Goal: Task Accomplishment & Management: Manage account settings

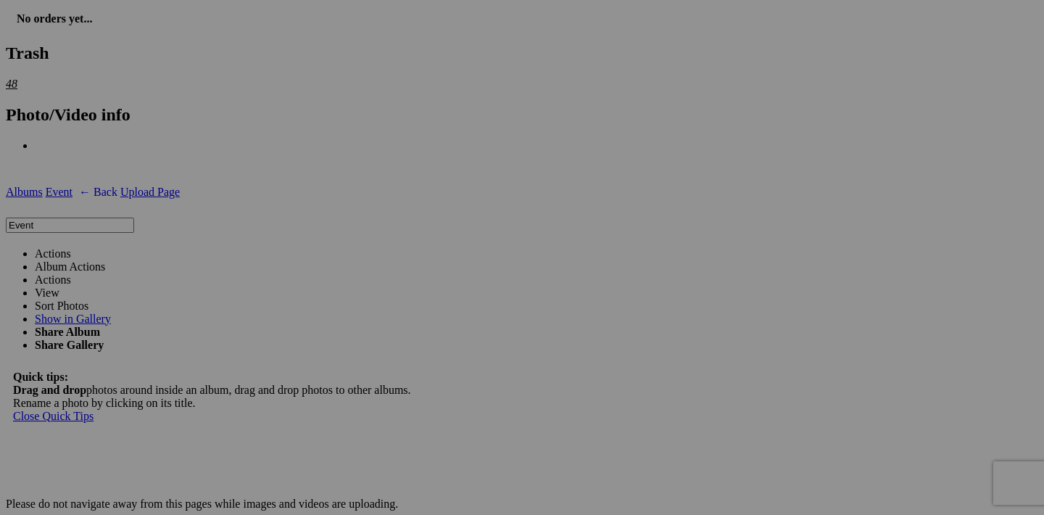
scroll to position [2050, 0]
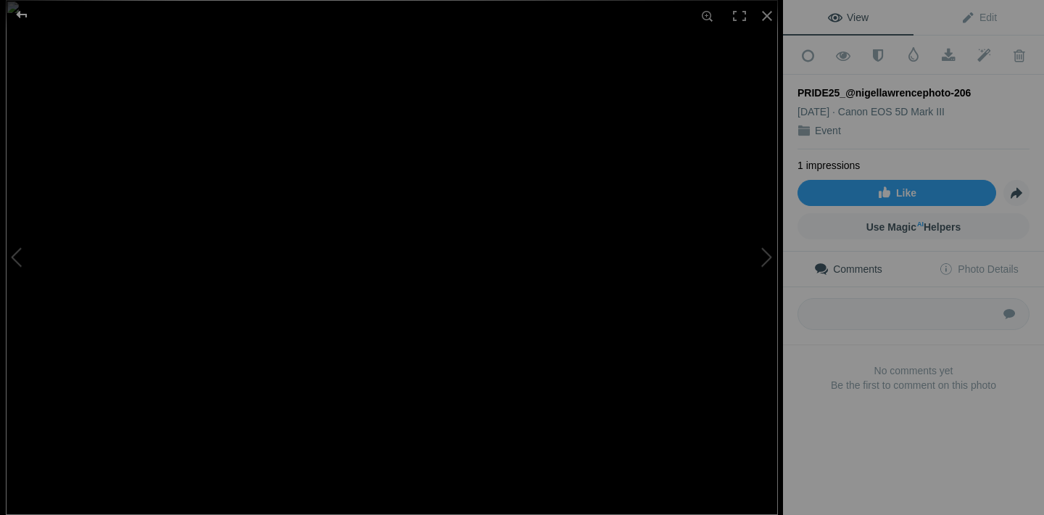
click at [22, 16] on div at bounding box center [22, 14] width 52 height 29
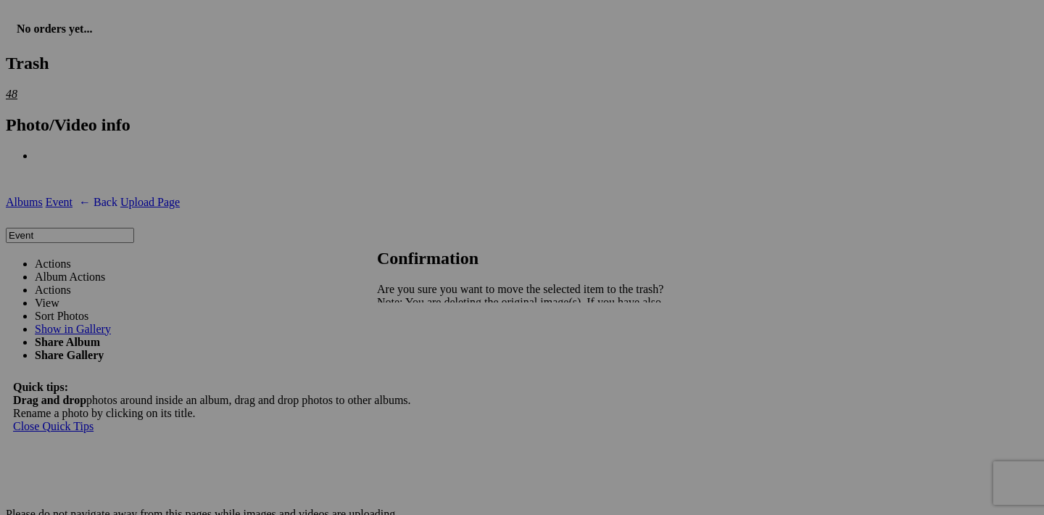
click at [426, 358] on span "Yes" at bounding box center [417, 353] width 17 height 12
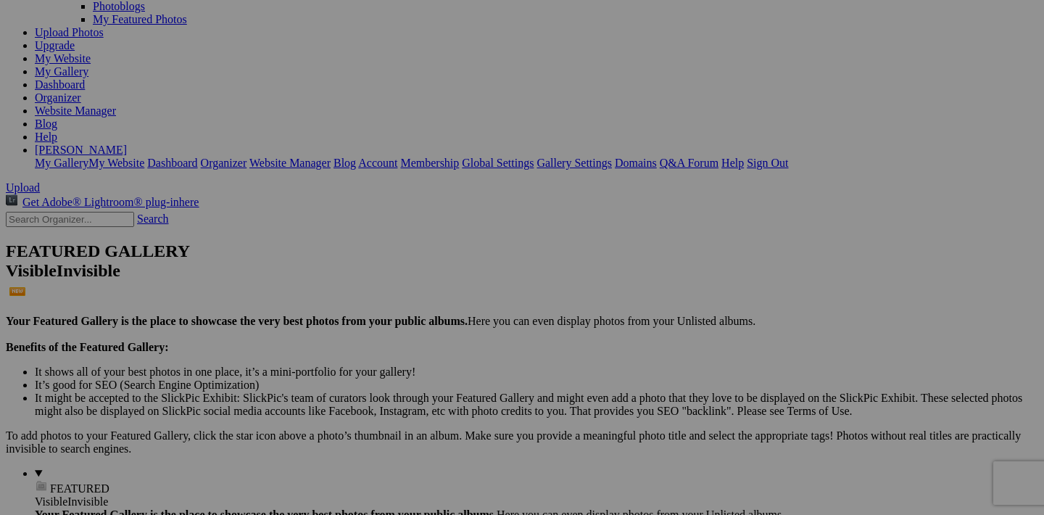
scroll to position [142, 0]
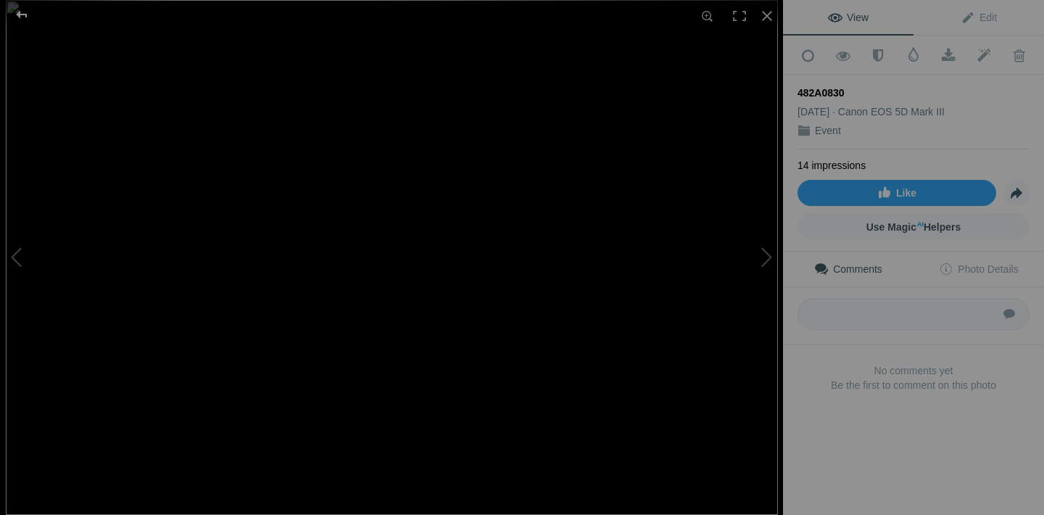
click at [29, 17] on div at bounding box center [22, 14] width 52 height 29
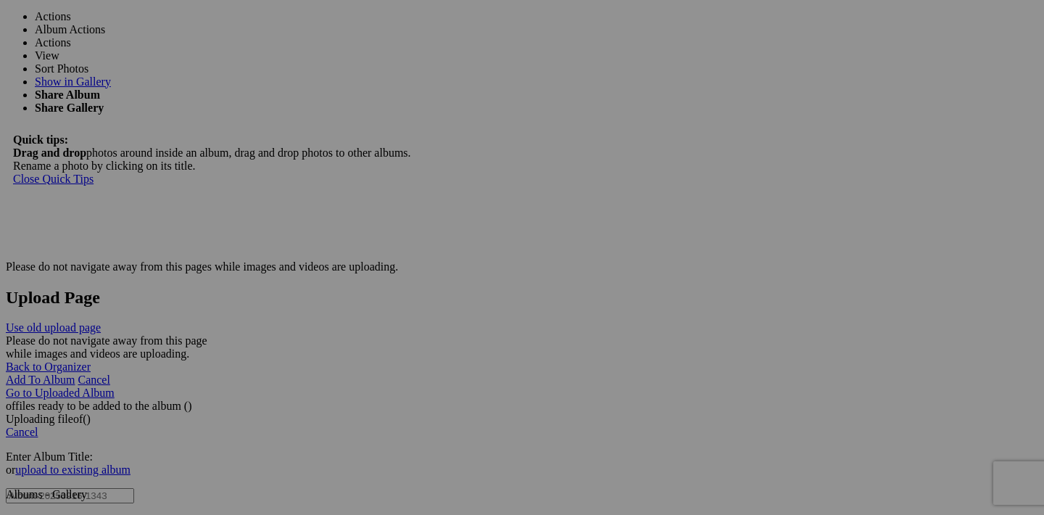
scroll to position [2277, 0]
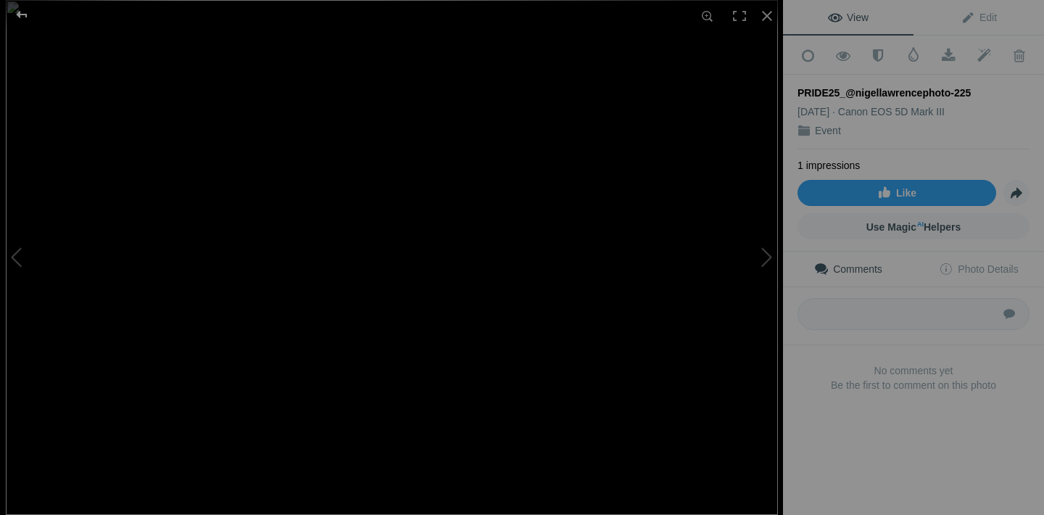
click at [18, 15] on div at bounding box center [22, 14] width 52 height 29
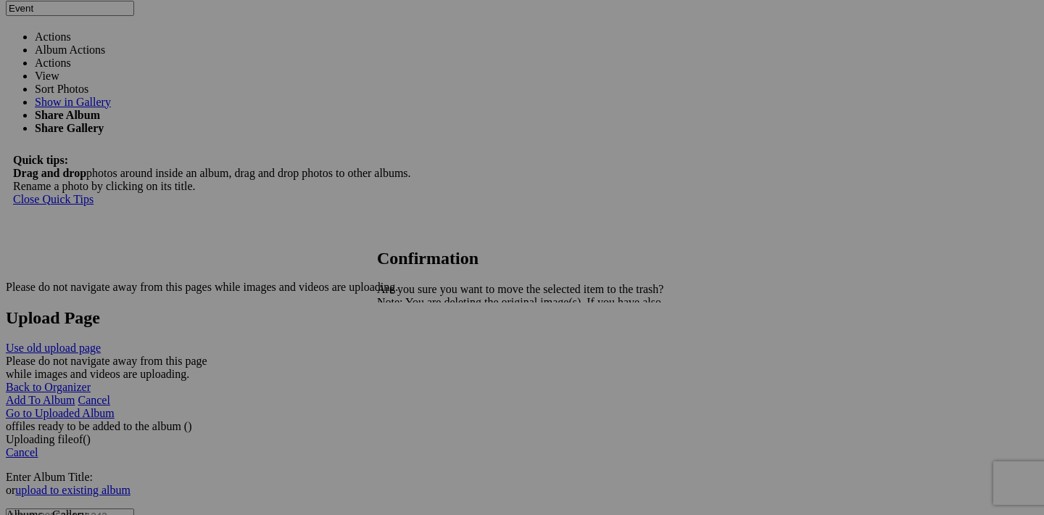
click at [426, 350] on span "Yes" at bounding box center [417, 353] width 17 height 12
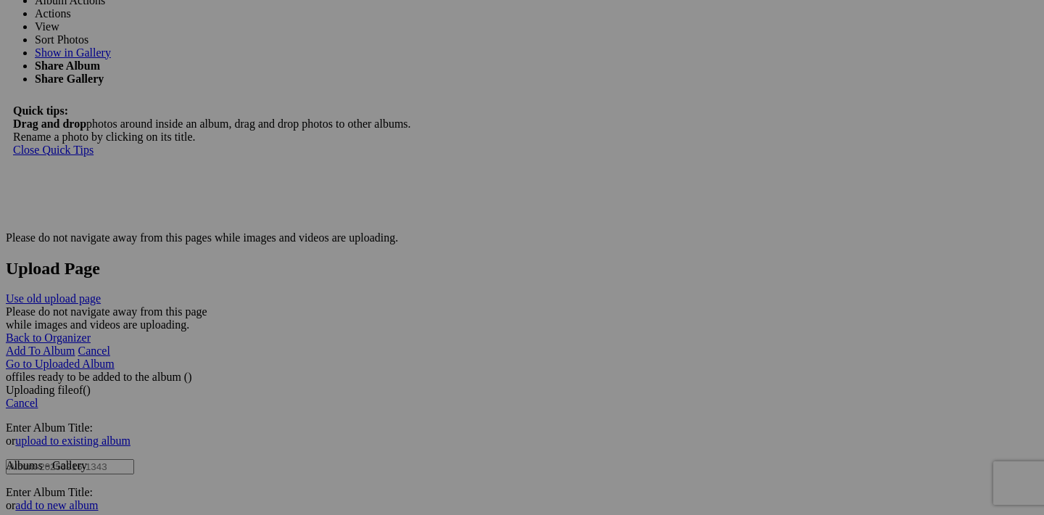
scroll to position [2356, 0]
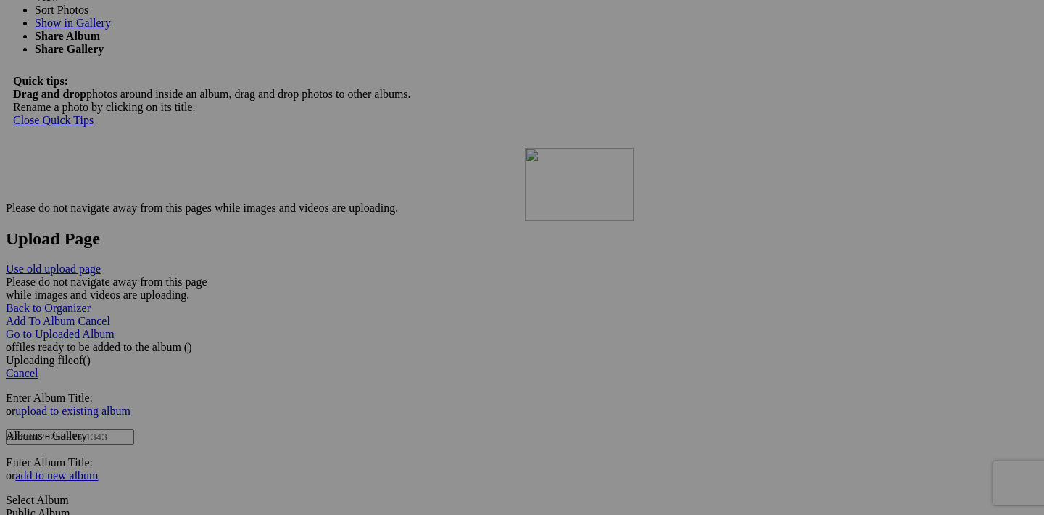
drag, startPoint x: 970, startPoint y: 183, endPoint x: 734, endPoint y: 274, distance: 253.5
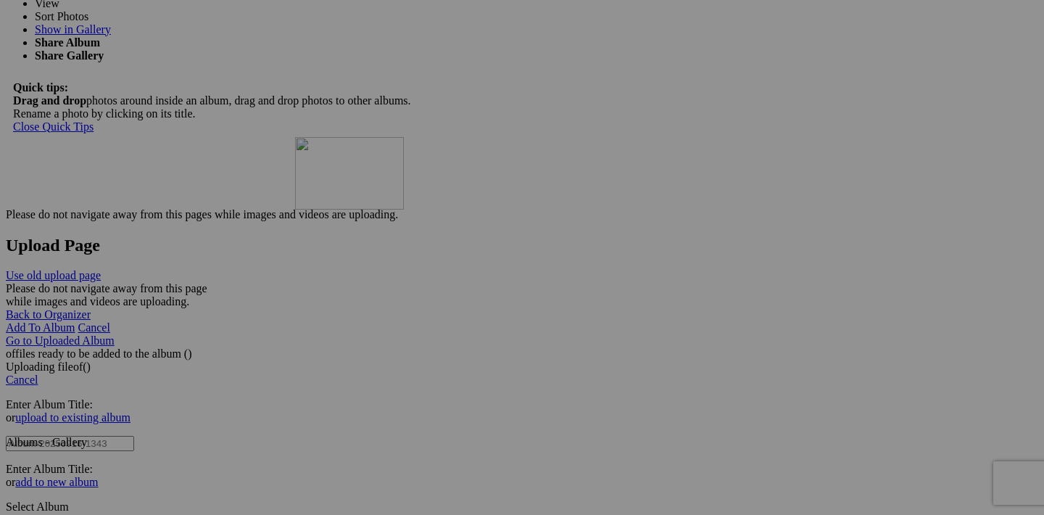
drag, startPoint x: 841, startPoint y: 369, endPoint x: 504, endPoint y: 263, distance: 352.8
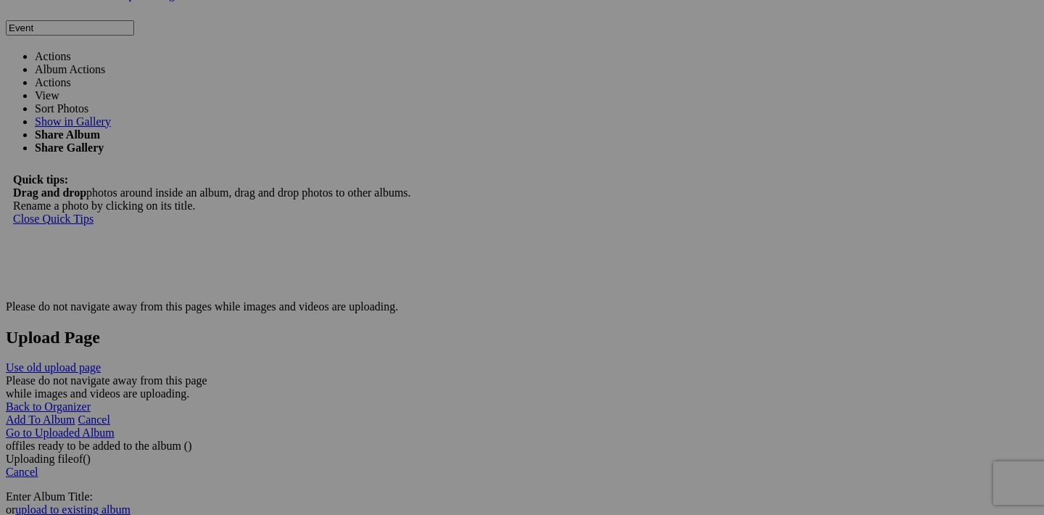
scroll to position [2254, 0]
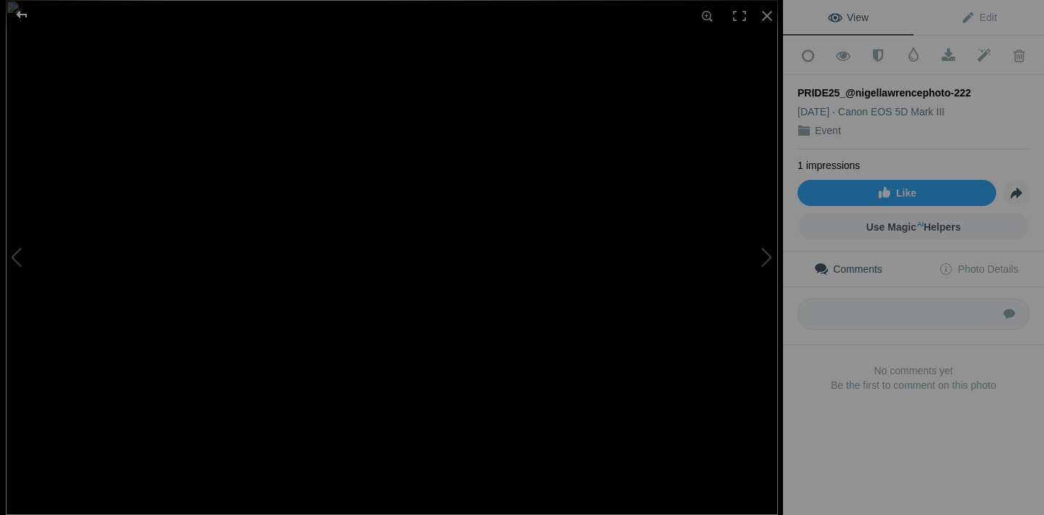
click at [24, 15] on div at bounding box center [22, 14] width 52 height 29
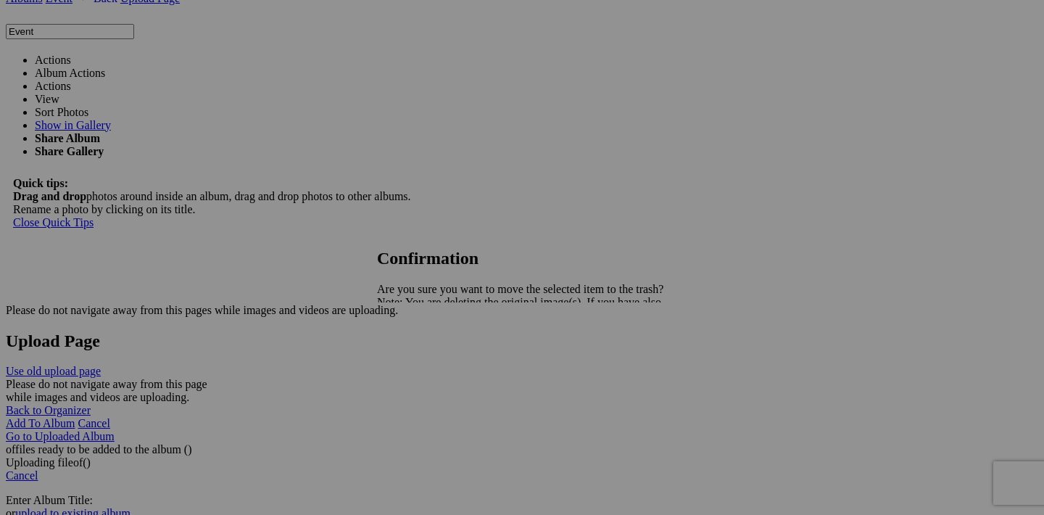
click at [426, 359] on span "Yes" at bounding box center [417, 353] width 17 height 12
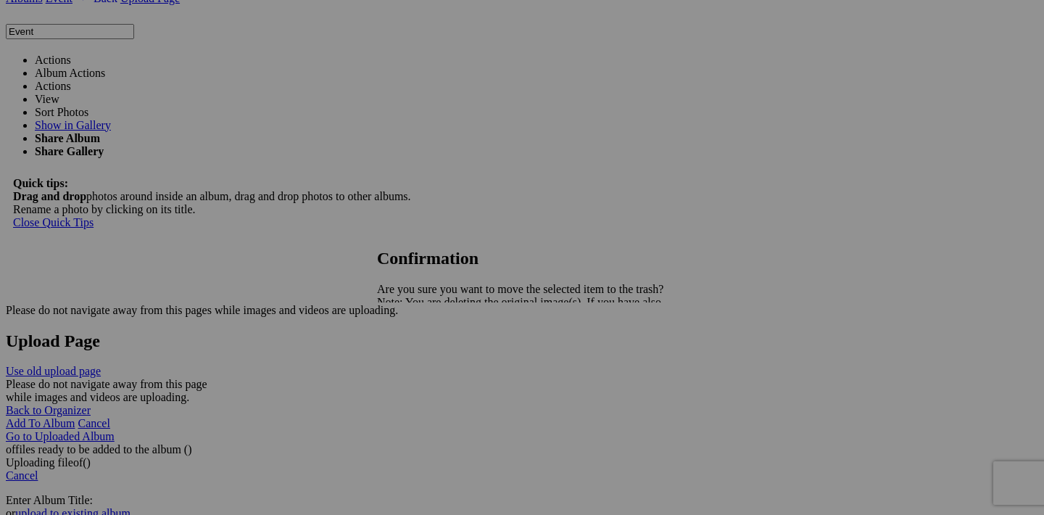
click at [426, 356] on link "Yes" at bounding box center [417, 353] width 17 height 12
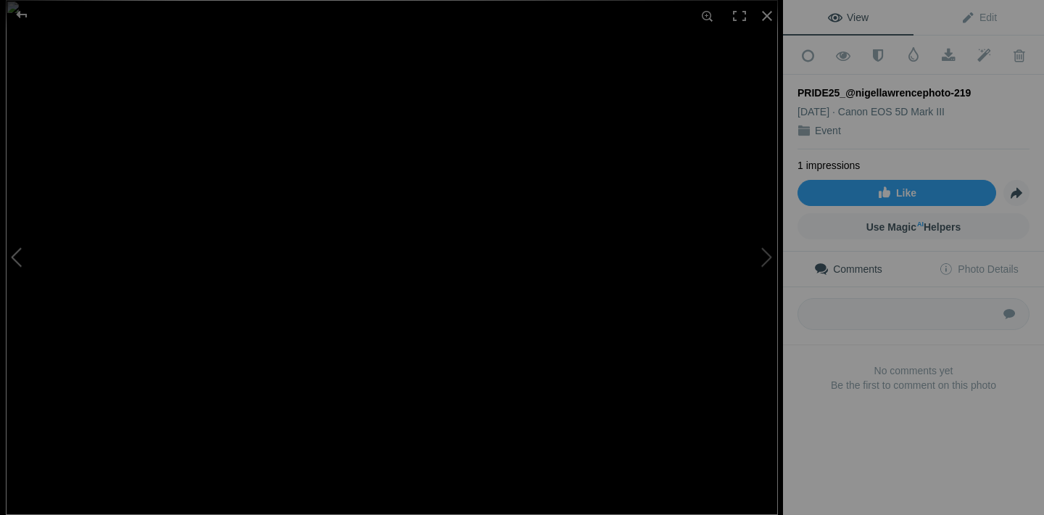
click at [20, 253] on button at bounding box center [54, 258] width 109 height 186
click at [20, 20] on div at bounding box center [22, 14] width 52 height 29
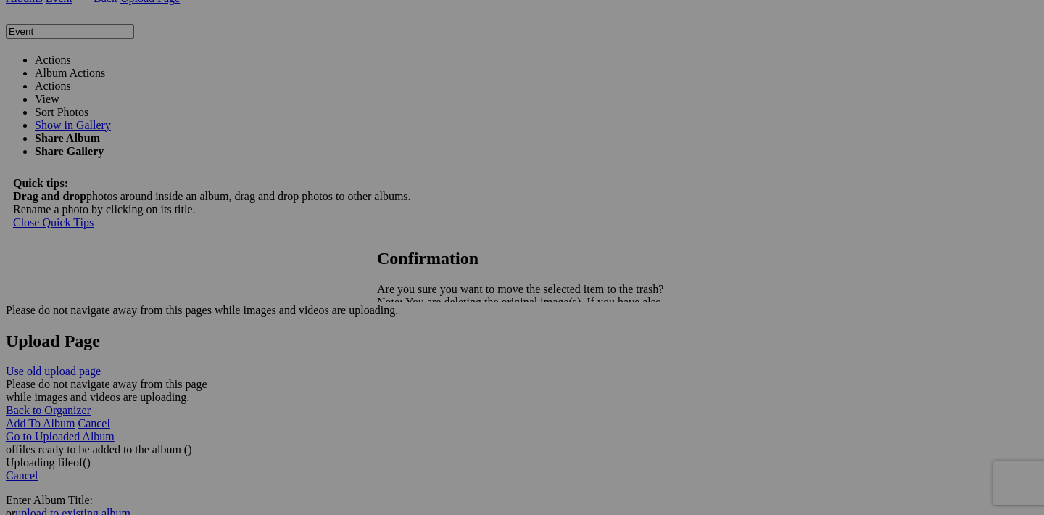
click at [426, 355] on span "Yes" at bounding box center [417, 353] width 17 height 12
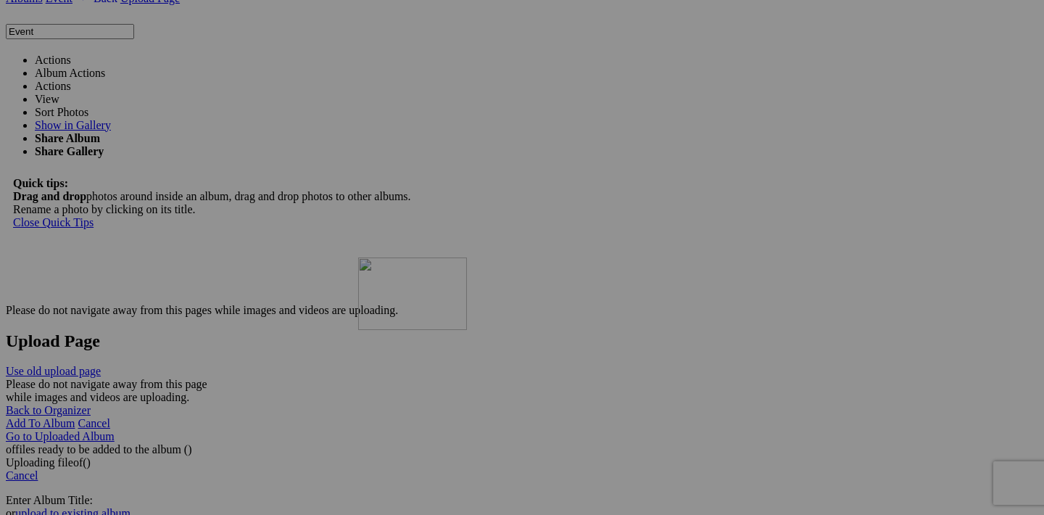
drag, startPoint x: 455, startPoint y: 284, endPoint x: 551, endPoint y: 381, distance: 136.9
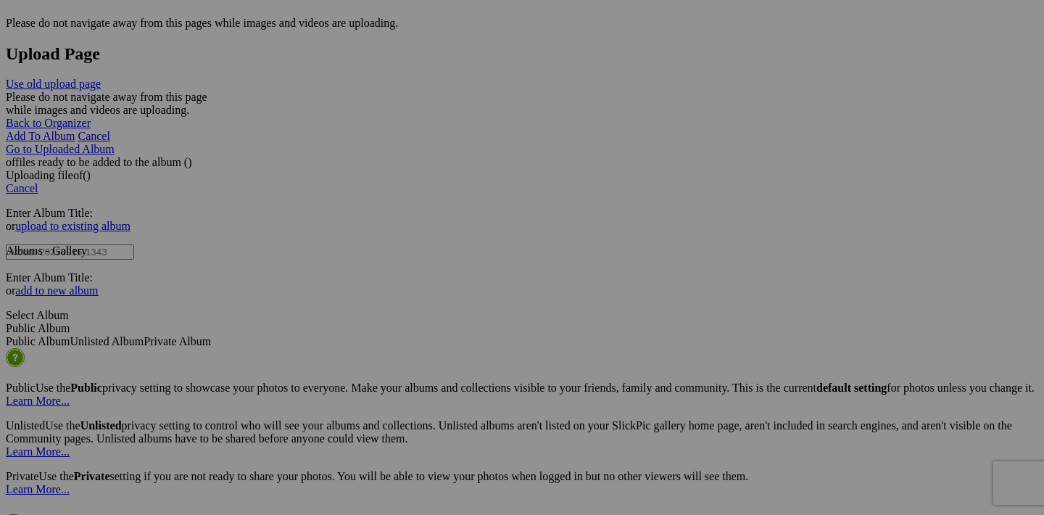
scroll to position [2536, 0]
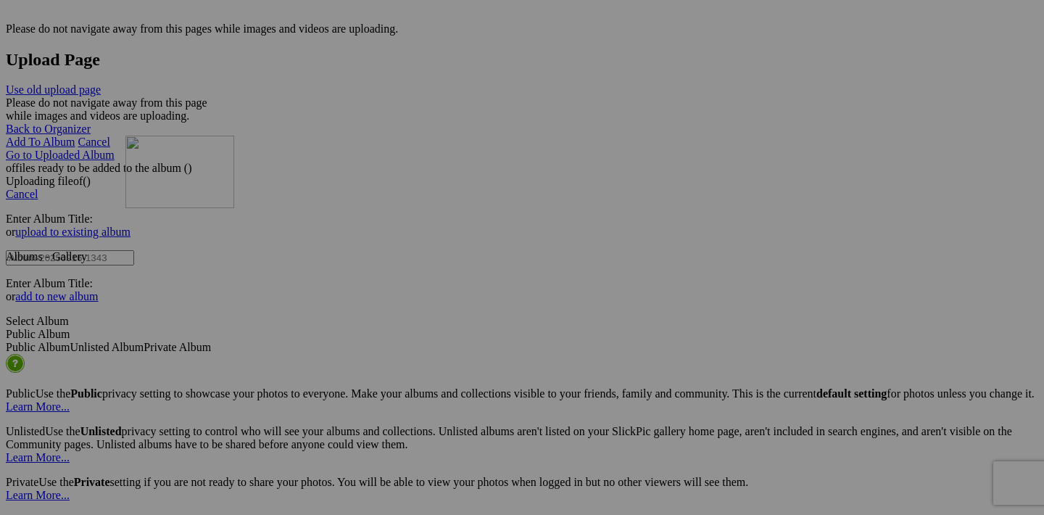
drag, startPoint x: 584, startPoint y: 187, endPoint x: 334, endPoint y: 262, distance: 260.4
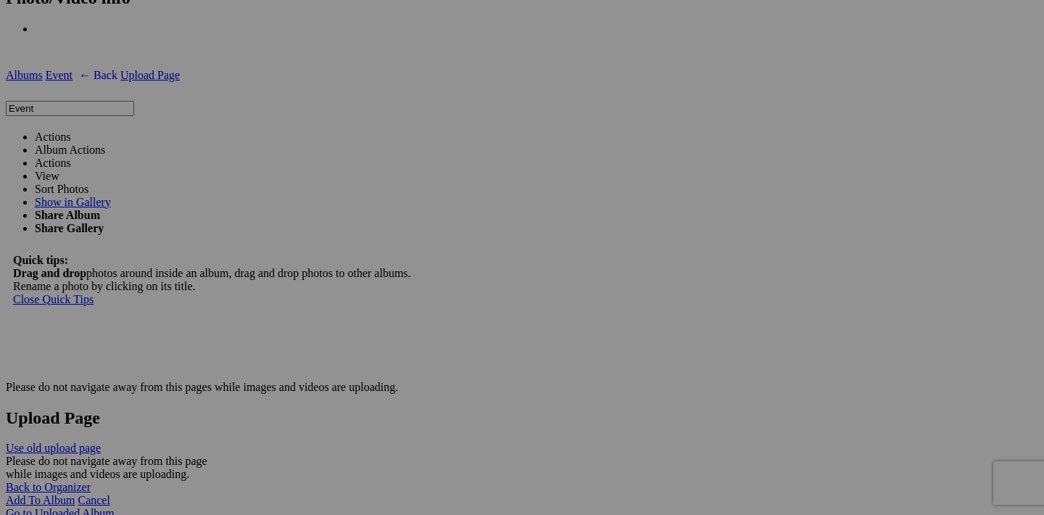
scroll to position [2129, 0]
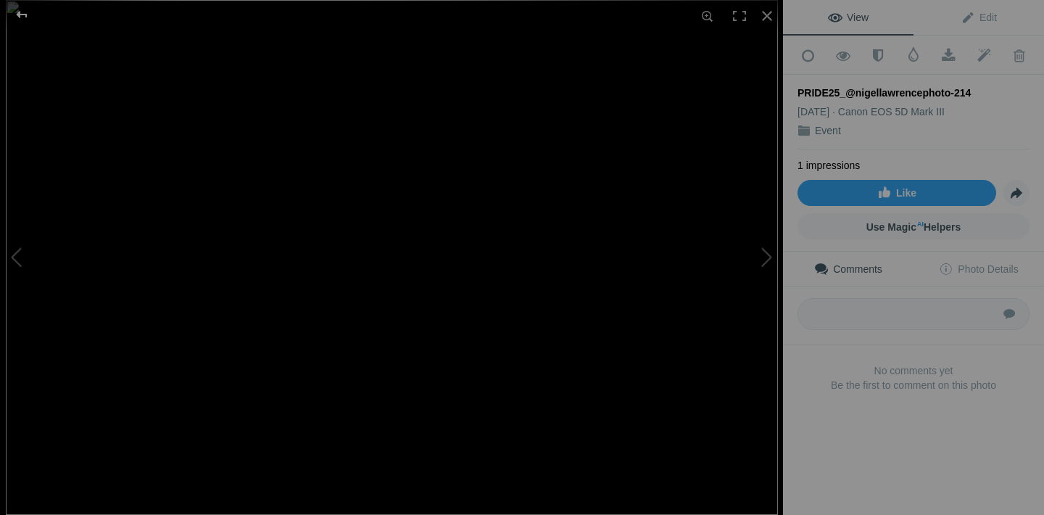
click at [17, 16] on div at bounding box center [22, 14] width 52 height 29
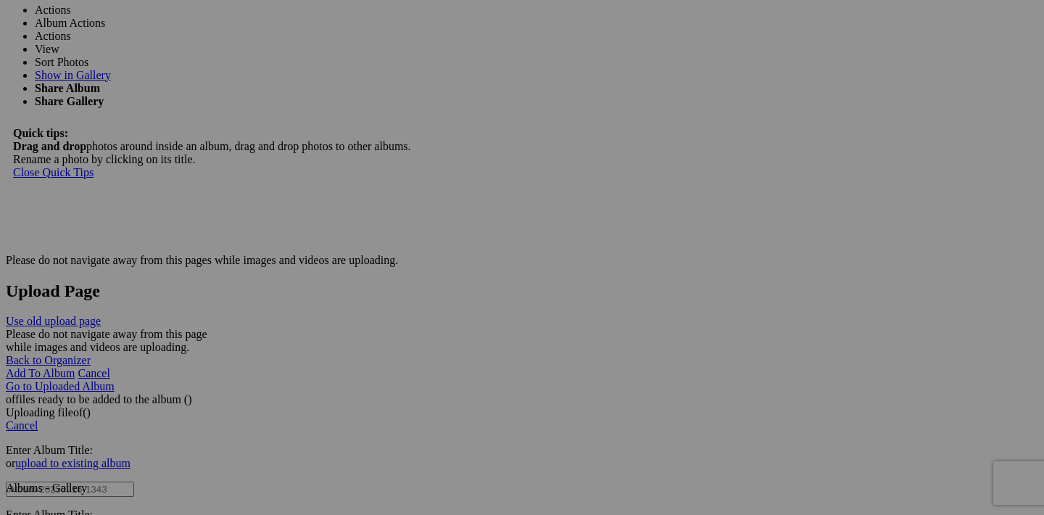
scroll to position [2338, 0]
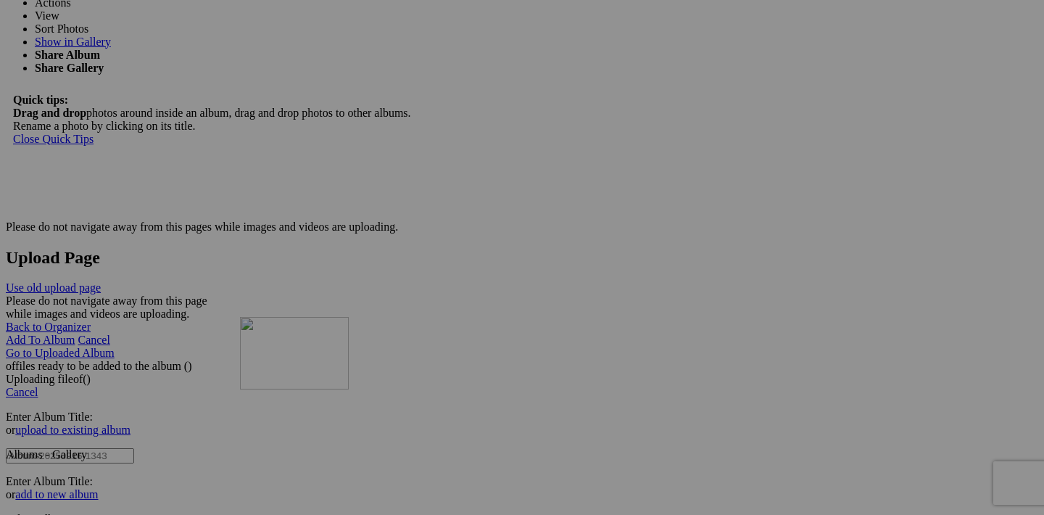
drag, startPoint x: 324, startPoint y: 198, endPoint x: 449, endPoint y: 442, distance: 274.4
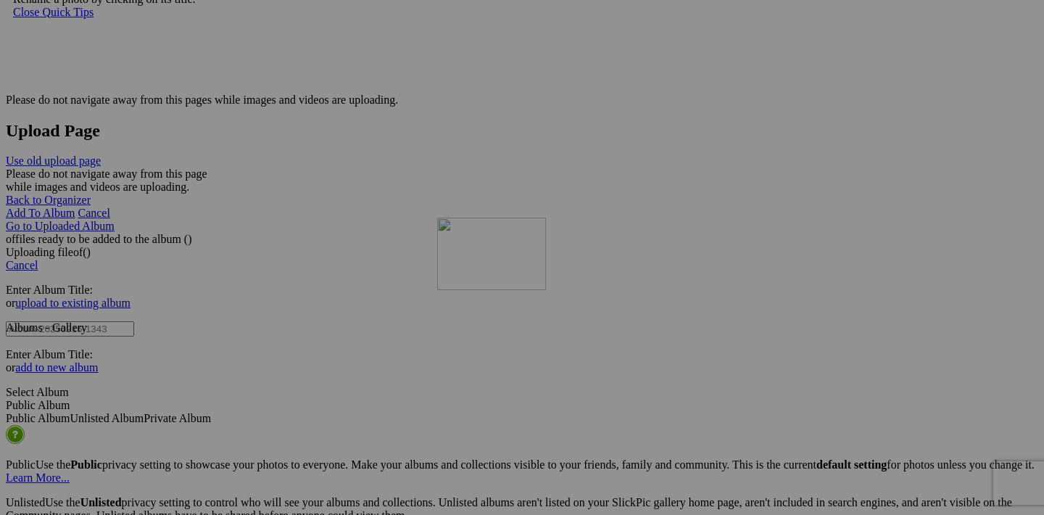
drag, startPoint x: 454, startPoint y: 442, endPoint x: 645, endPoint y: 343, distance: 214.7
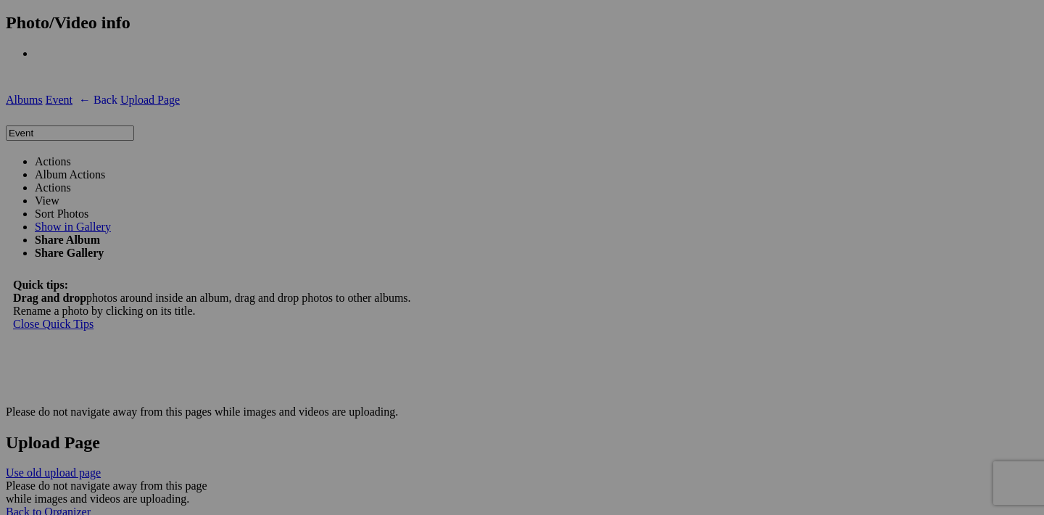
scroll to position [2076, 0]
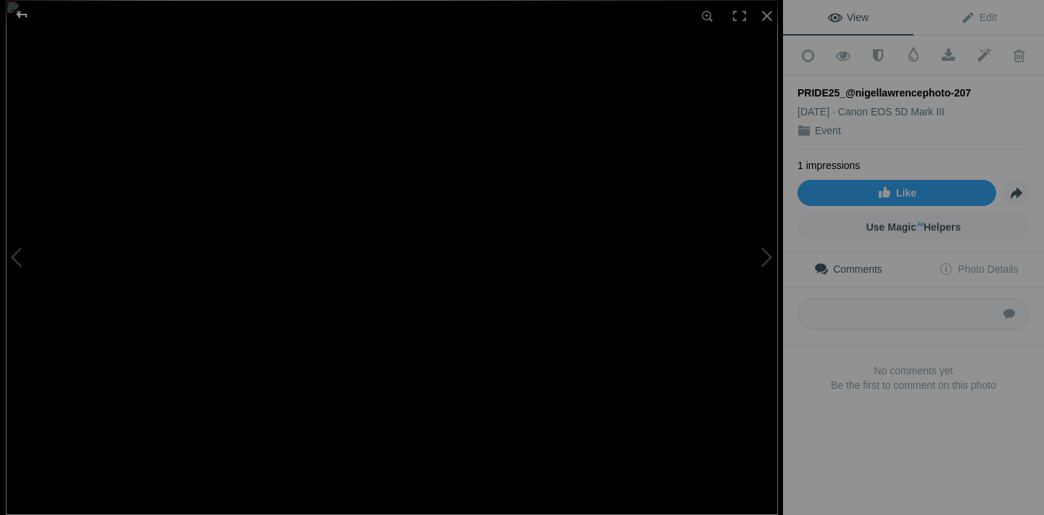
click at [17, 16] on div at bounding box center [22, 14] width 52 height 29
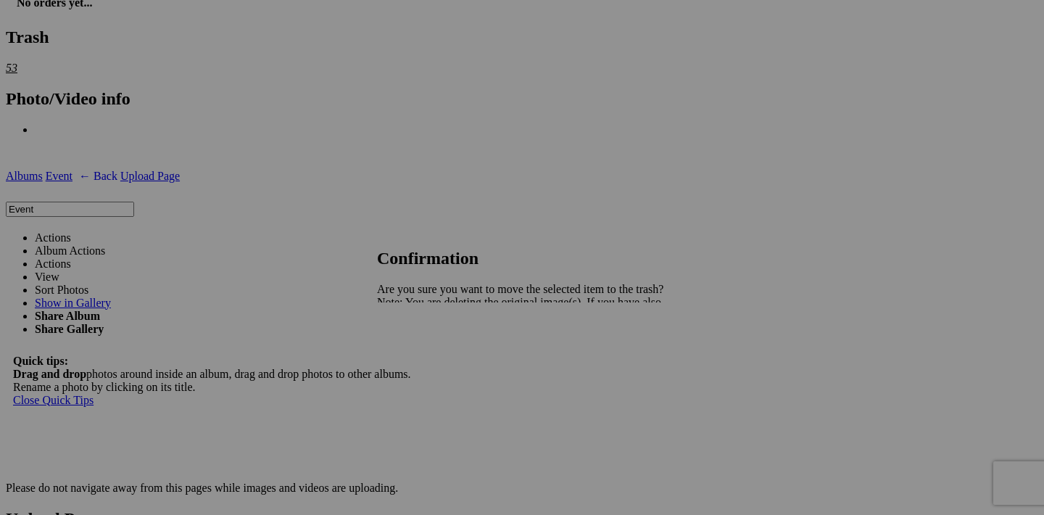
click at [426, 356] on span "Yes" at bounding box center [417, 353] width 17 height 12
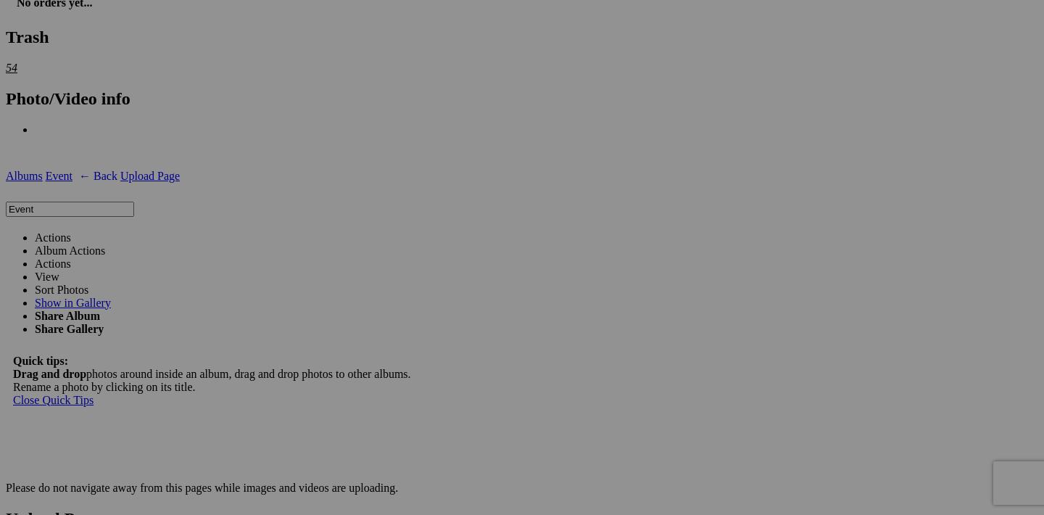
scroll to position [2105, 0]
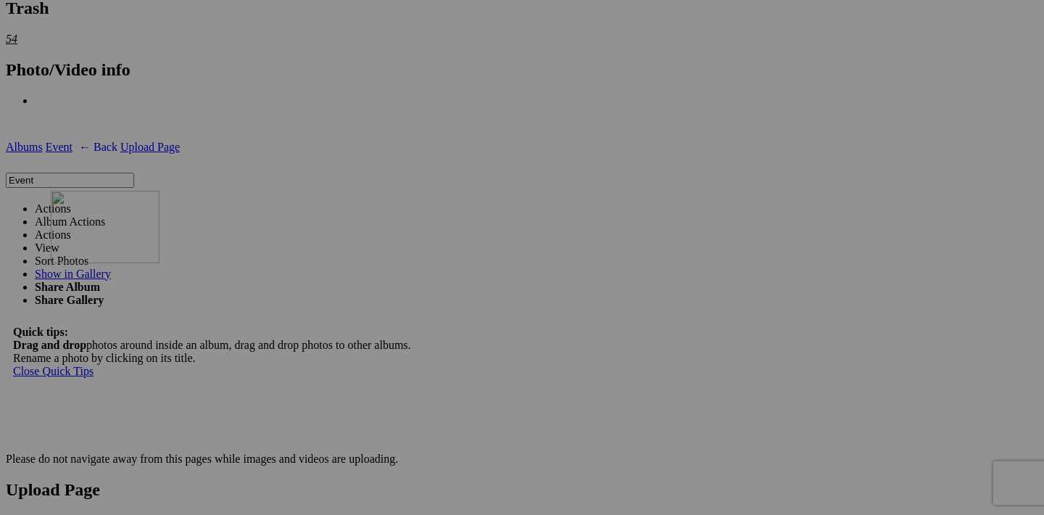
drag, startPoint x: 842, startPoint y: 247, endPoint x: 250, endPoint y: 318, distance: 596.2
drag, startPoint x: 714, startPoint y: 249, endPoint x: 681, endPoint y: 455, distance: 207.9
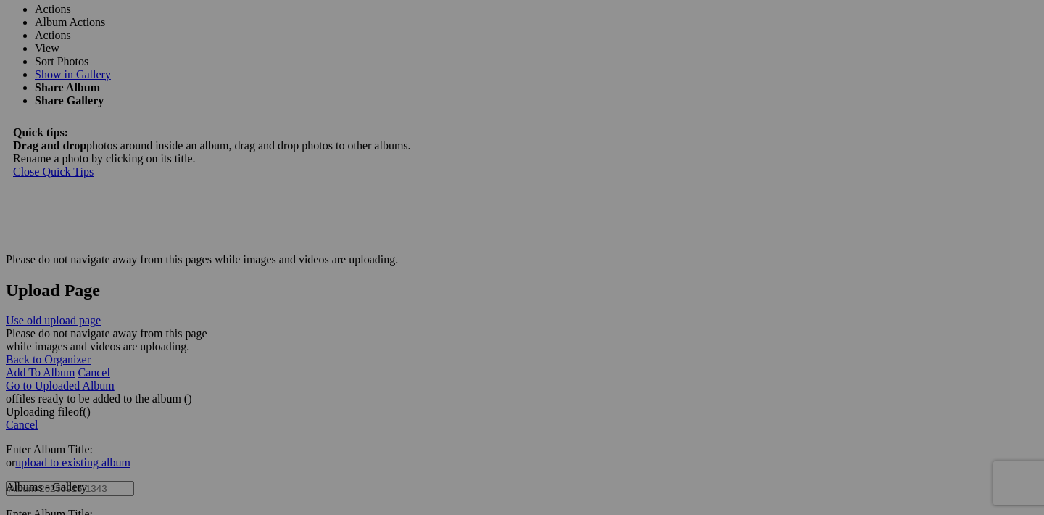
scroll to position [2342, 0]
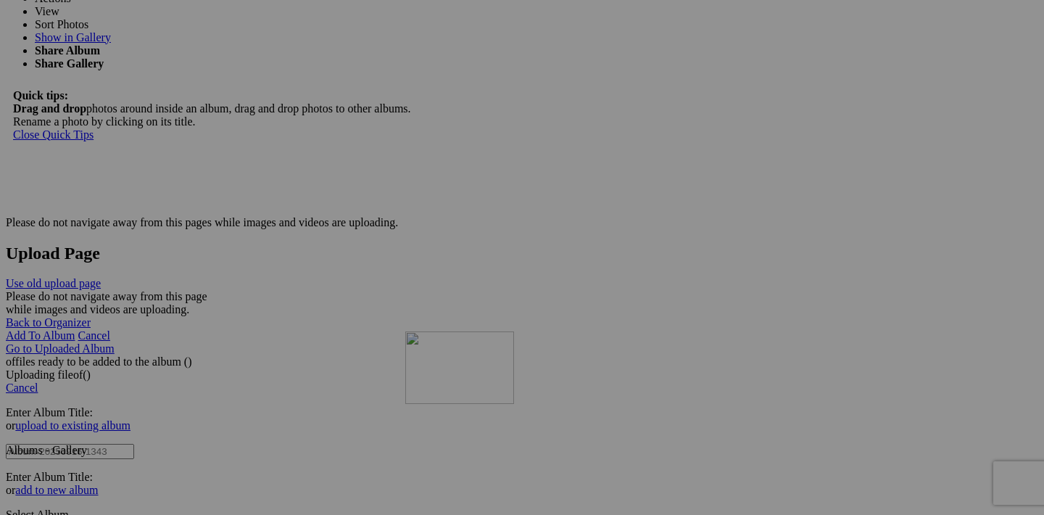
drag, startPoint x: 711, startPoint y: 379, endPoint x: 614, endPoint y: 455, distance: 122.9
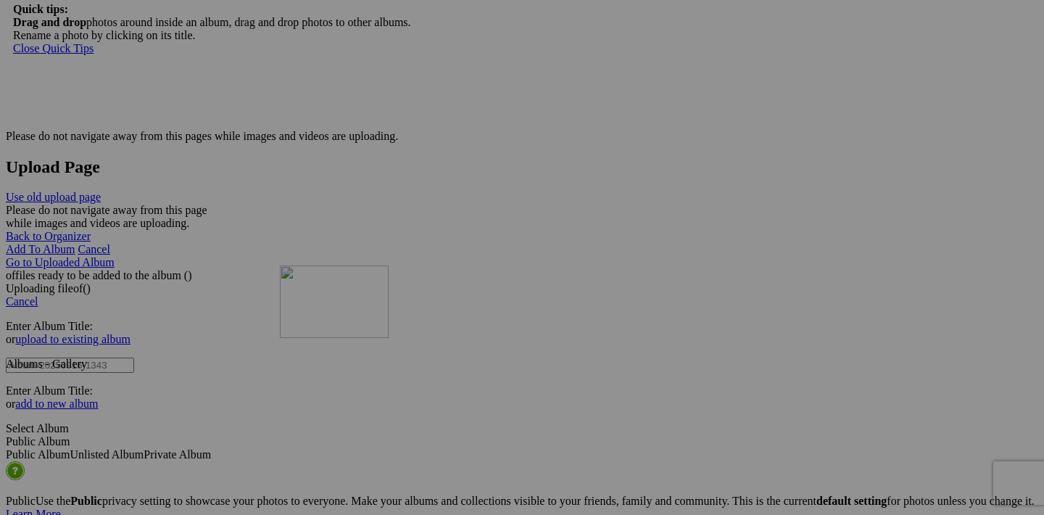
drag, startPoint x: 714, startPoint y: 477, endPoint x: 489, endPoint y: 392, distance: 240.3
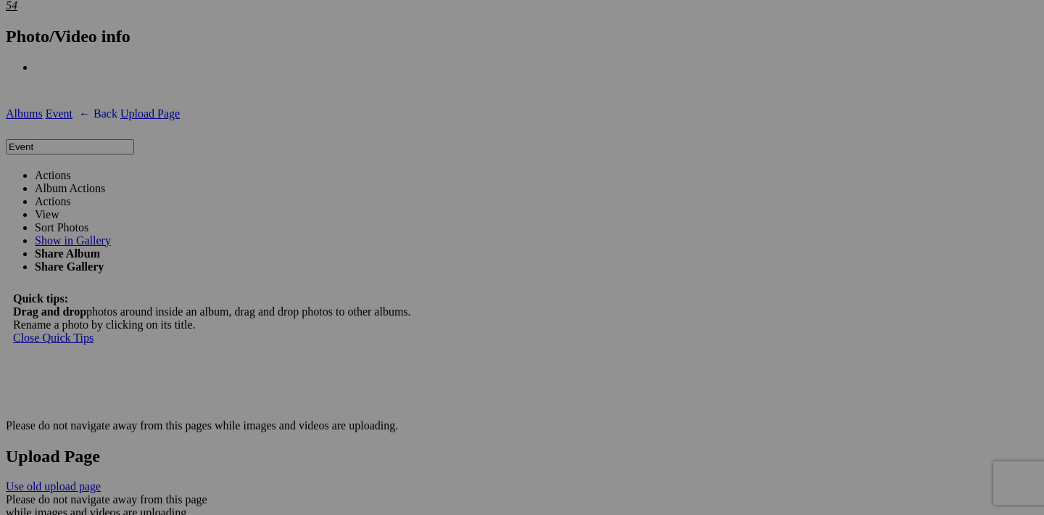
scroll to position [2026, 0]
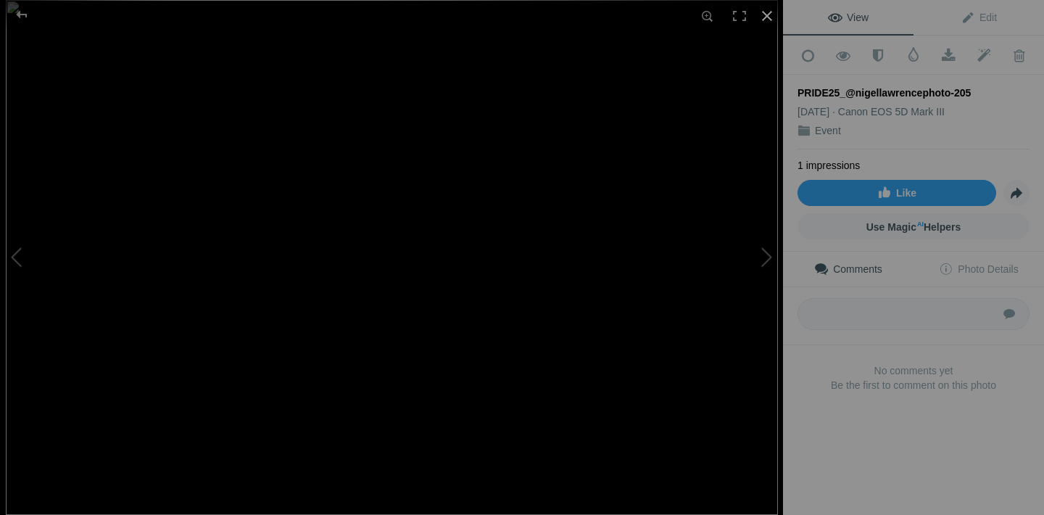
click at [768, 20] on div at bounding box center [767, 16] width 32 height 32
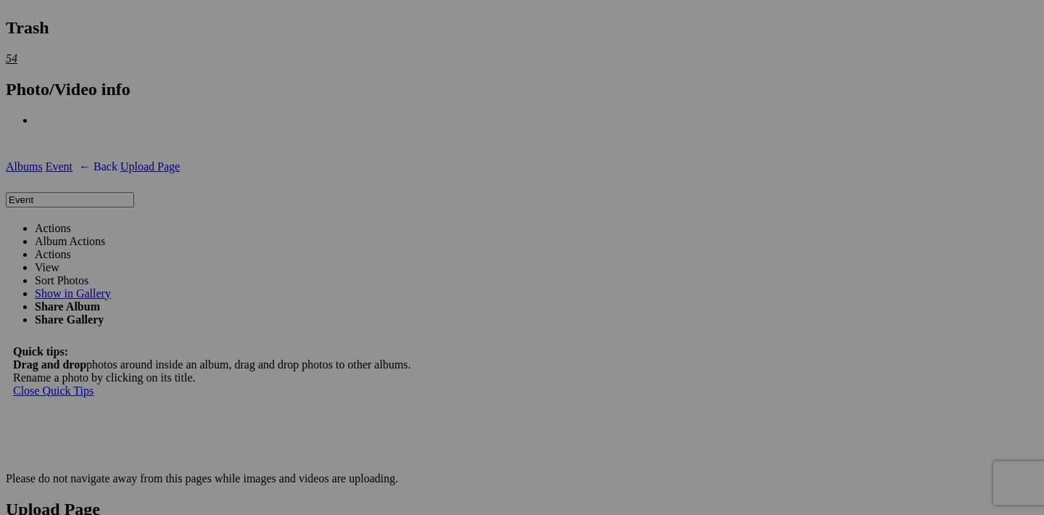
scroll to position [2156, 0]
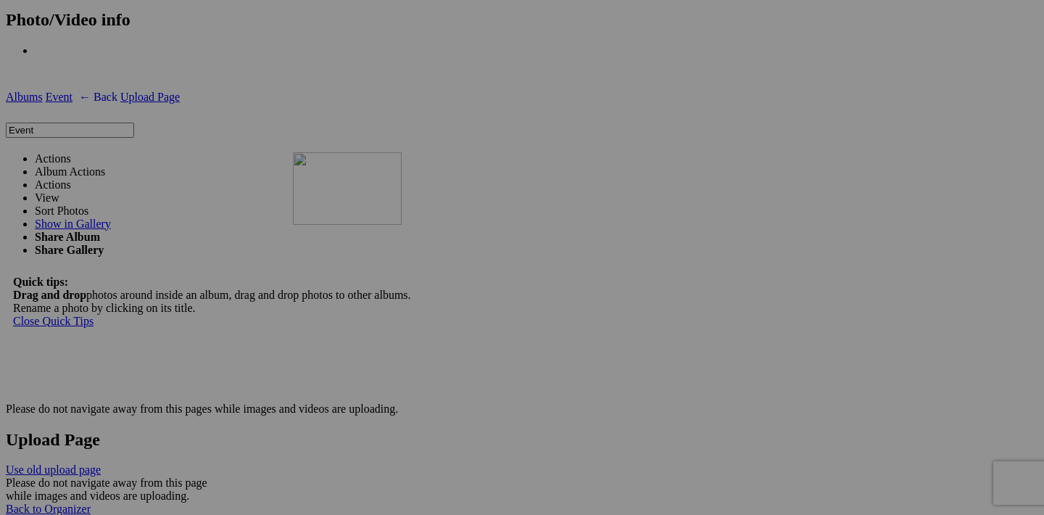
drag, startPoint x: 585, startPoint y: 197, endPoint x: 502, endPoint y: 279, distance: 116.9
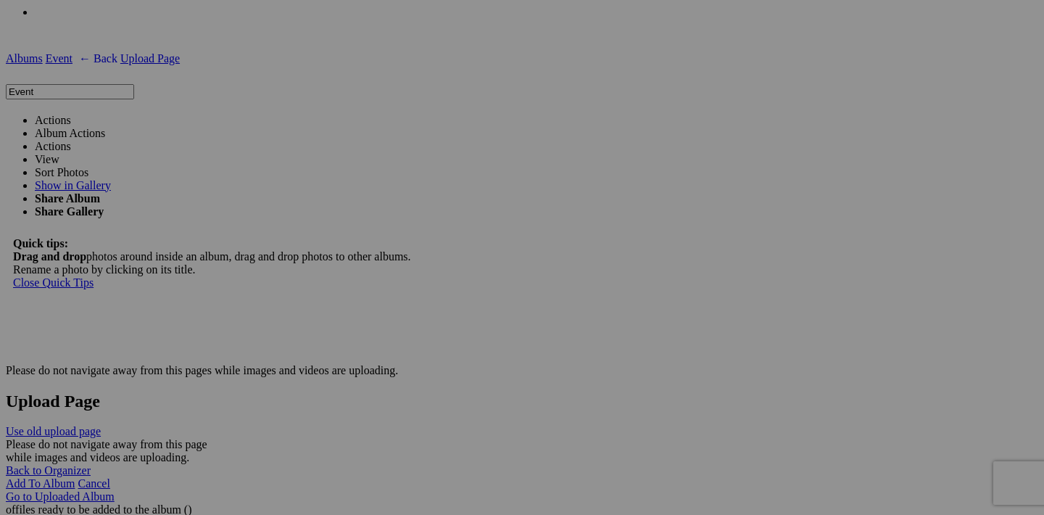
scroll to position [2193, 0]
drag, startPoint x: 585, startPoint y: 344, endPoint x: 894, endPoint y: 236, distance: 327.1
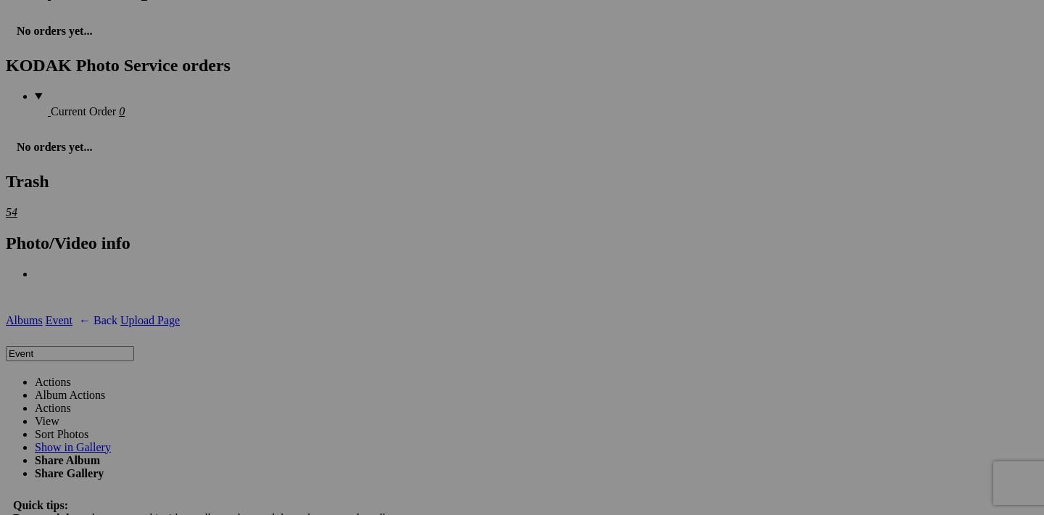
scroll to position [1925, 0]
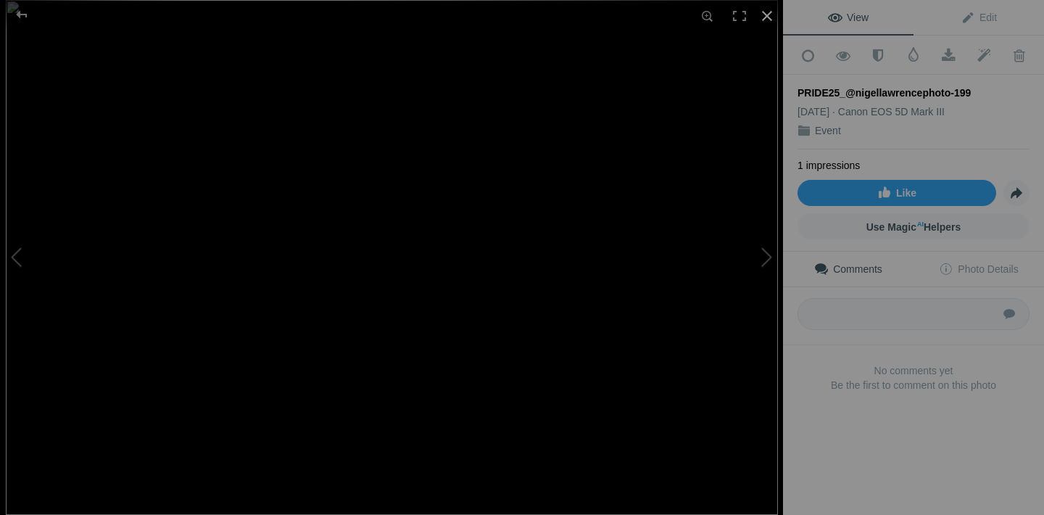
click at [772, 16] on div at bounding box center [767, 16] width 32 height 32
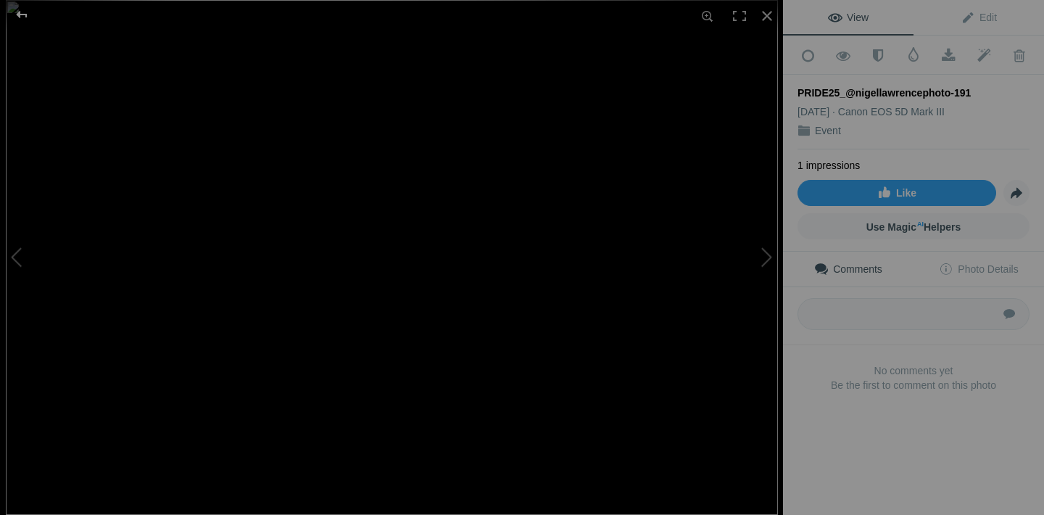
click at [25, 16] on div at bounding box center [22, 14] width 52 height 29
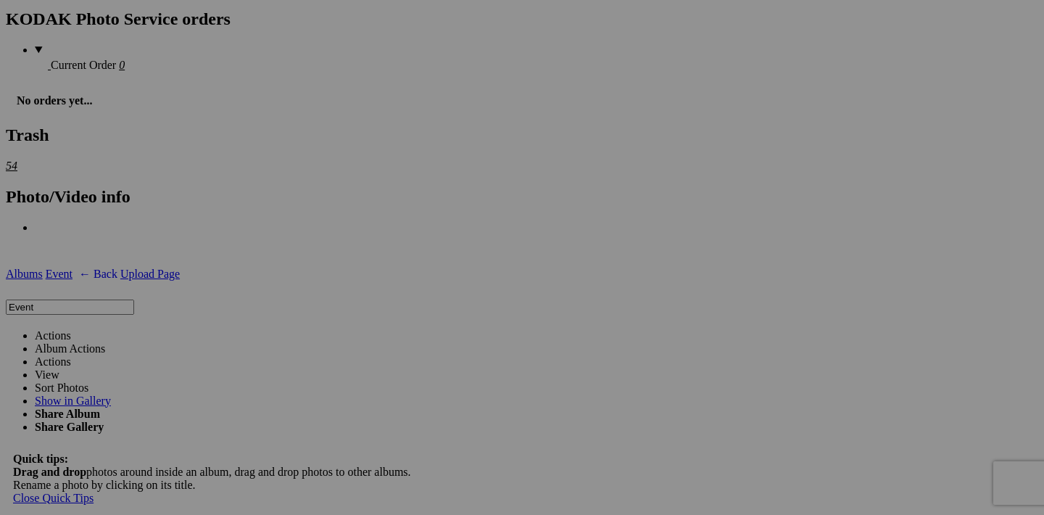
scroll to position [1956, 0]
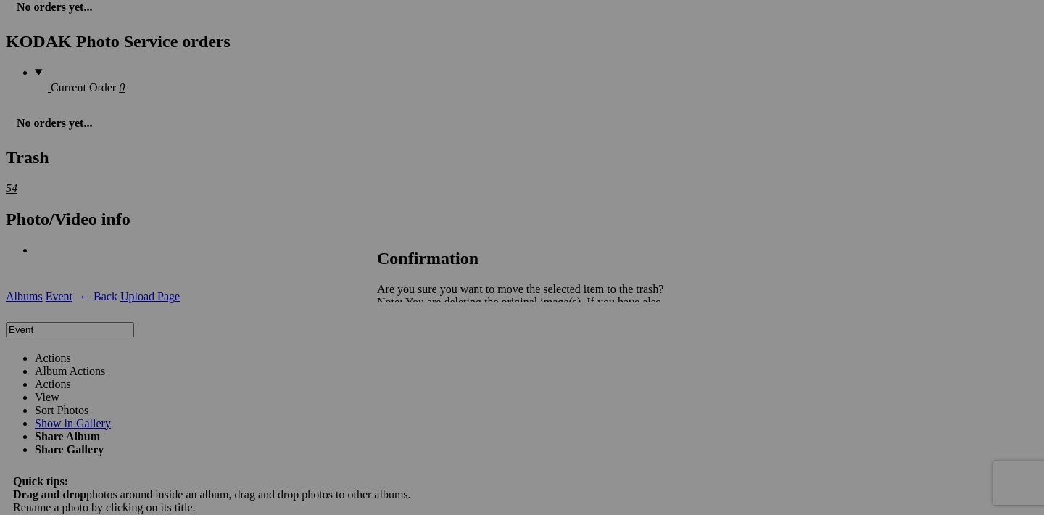
click at [426, 352] on span "Yes" at bounding box center [417, 353] width 17 height 12
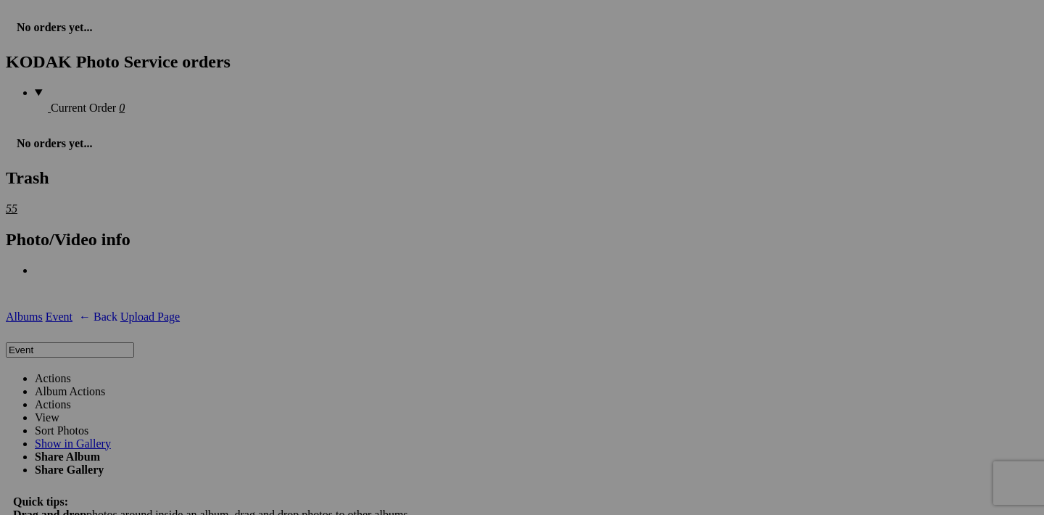
scroll to position [1942, 0]
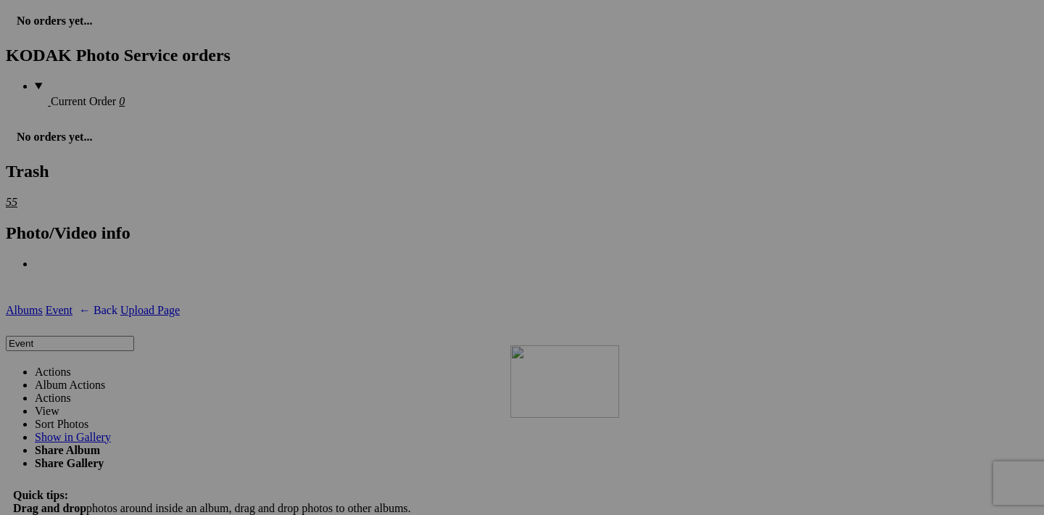
drag, startPoint x: 970, startPoint y: 226, endPoint x: 718, endPoint y: 469, distance: 349.3
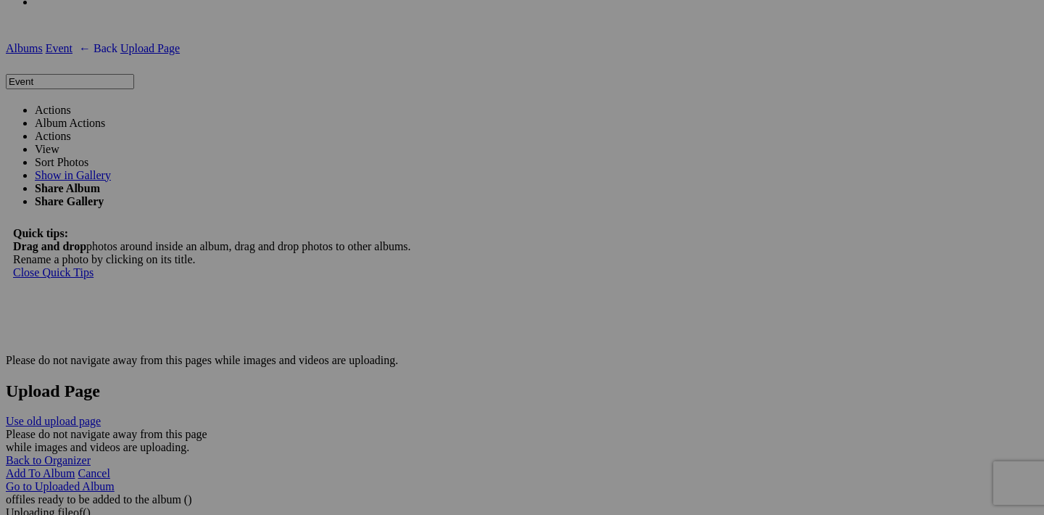
scroll to position [2248, 0]
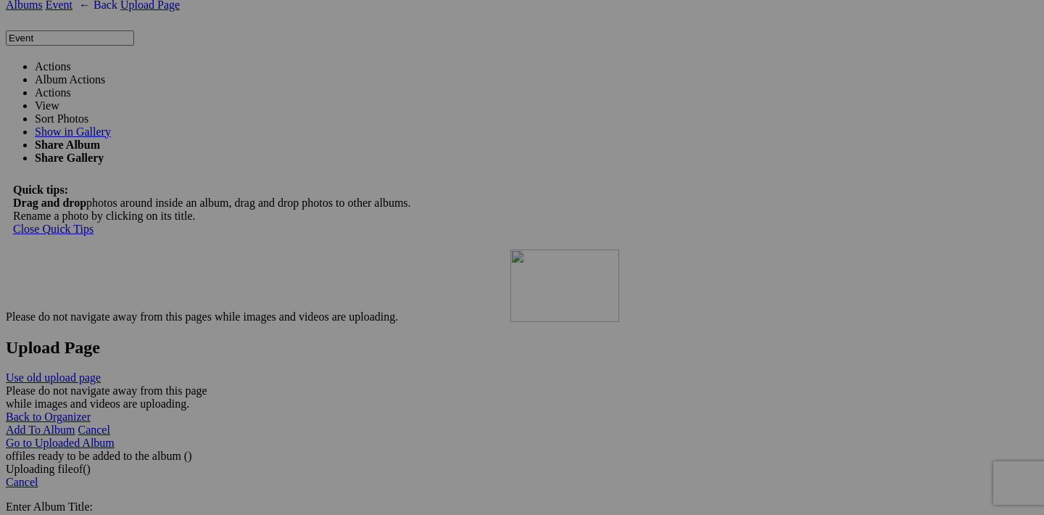
drag, startPoint x: 714, startPoint y: 289, endPoint x: 719, endPoint y: 378, distance: 88.6
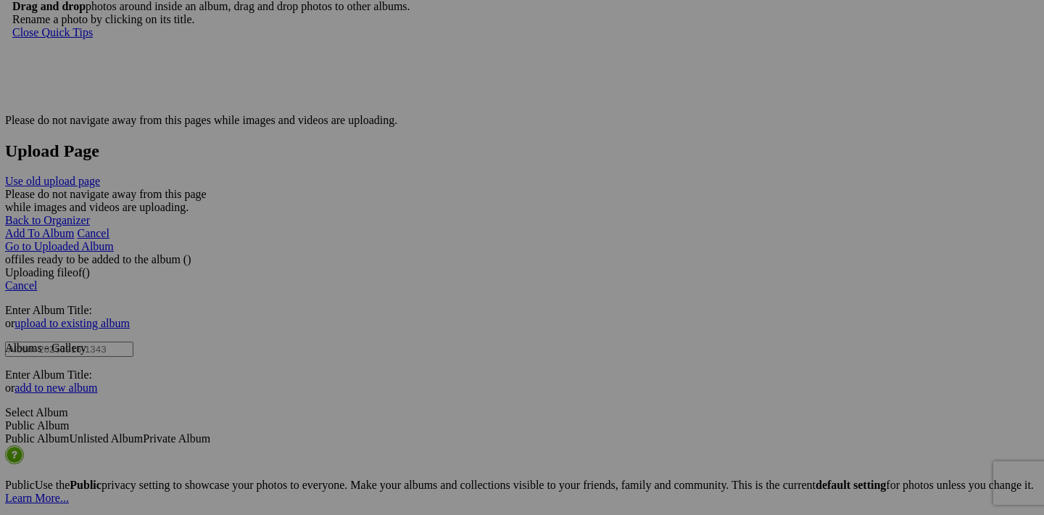
scroll to position [2444, 0]
drag, startPoint x: 716, startPoint y: 277, endPoint x: 773, endPoint y: 356, distance: 97.6
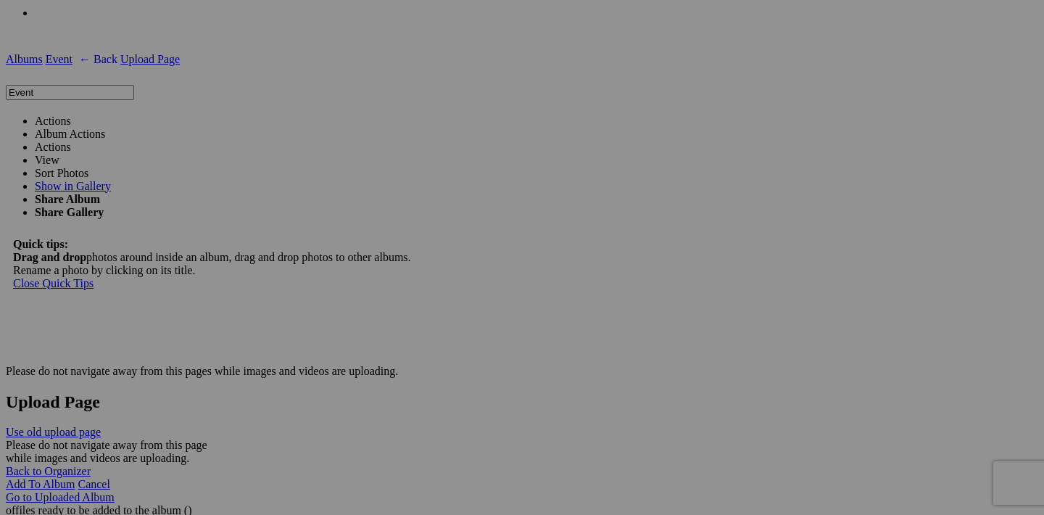
scroll to position [1952, 0]
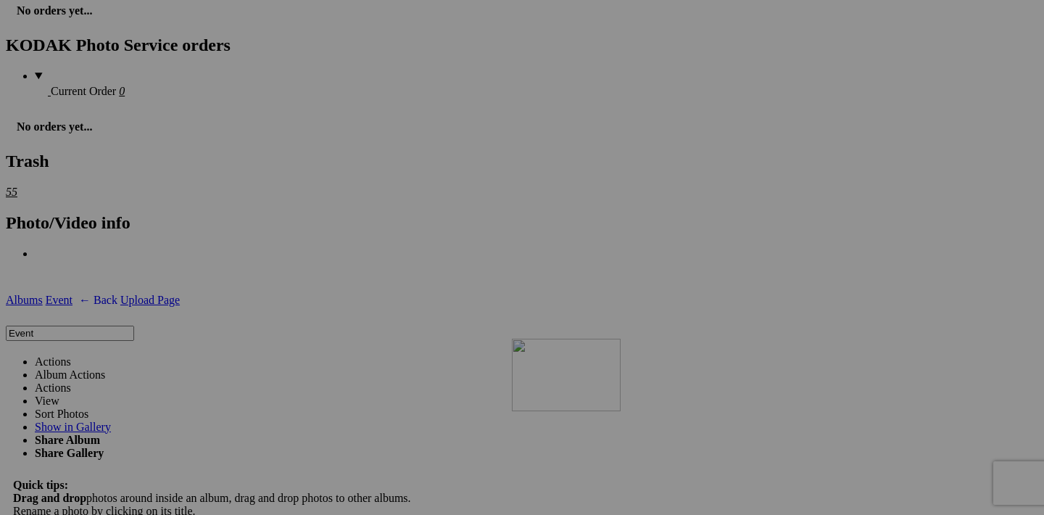
drag, startPoint x: 973, startPoint y: 215, endPoint x: 701, endPoint y: 458, distance: 365.2
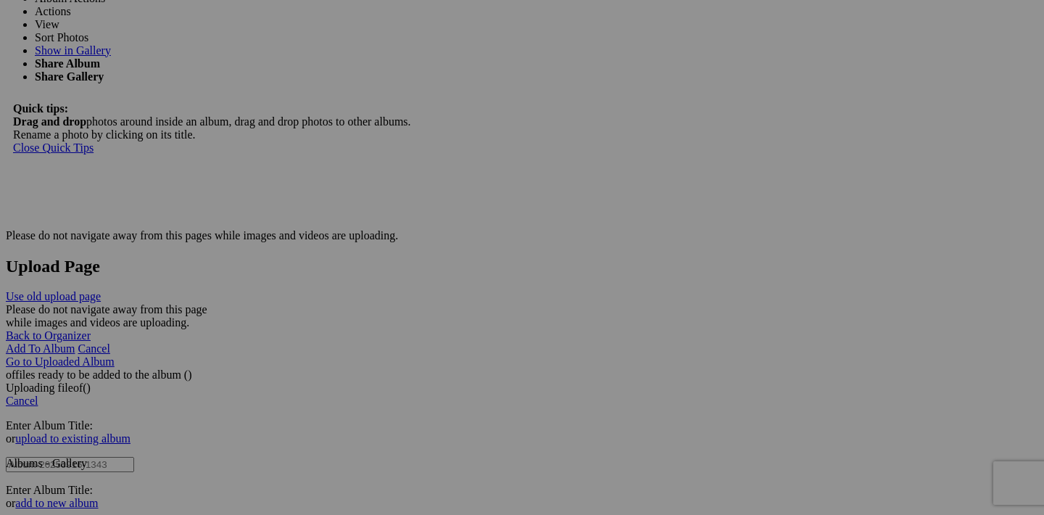
scroll to position [2327, 0]
drag, startPoint x: 714, startPoint y: 210, endPoint x: 703, endPoint y: 298, distance: 89.2
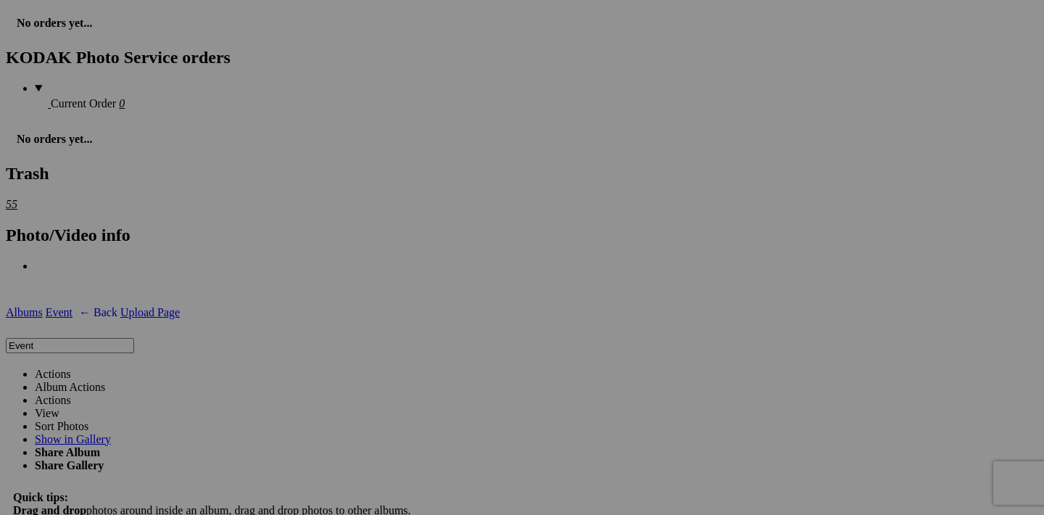
scroll to position [1917, 0]
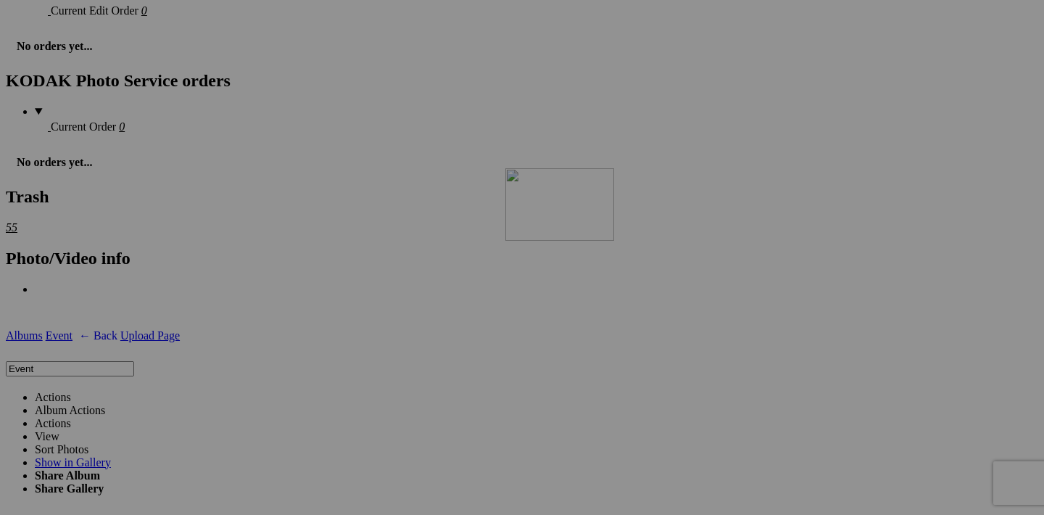
drag, startPoint x: 843, startPoint y: 251, endPoint x: 672, endPoint y: 305, distance: 178.9
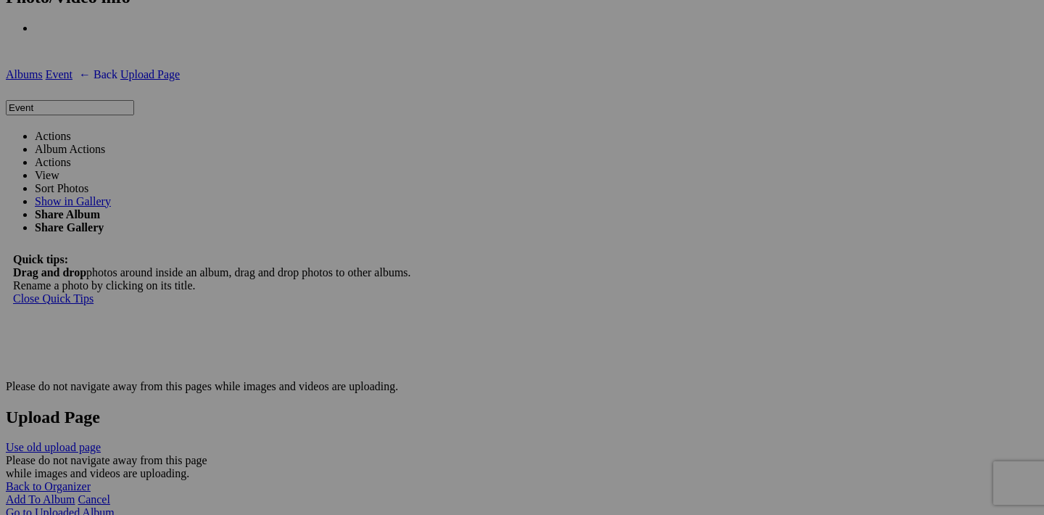
scroll to position [2185, 0]
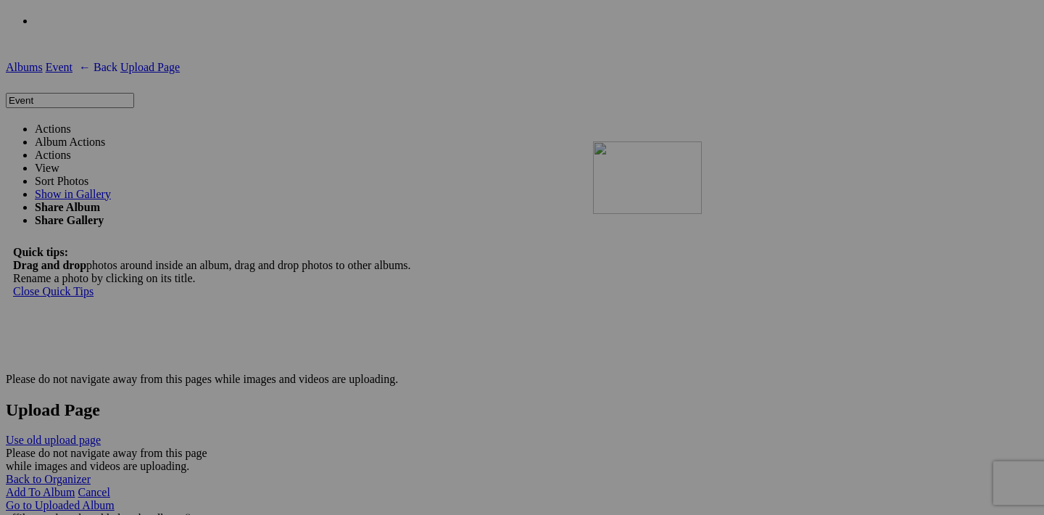
drag, startPoint x: 713, startPoint y: 170, endPoint x: 802, endPoint y: 267, distance: 131.9
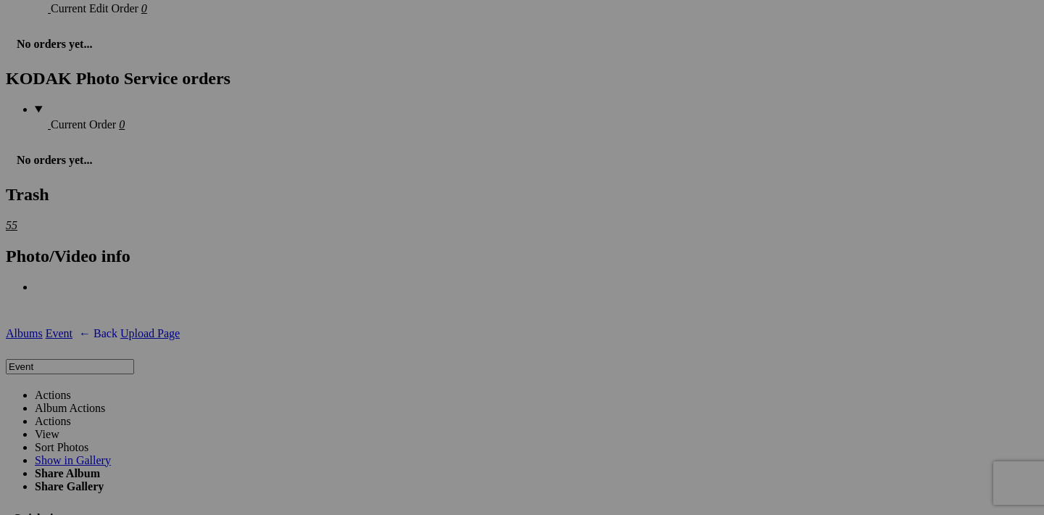
scroll to position [1918, 0]
drag, startPoint x: 712, startPoint y: 249, endPoint x: 804, endPoint y: 324, distance: 118.0
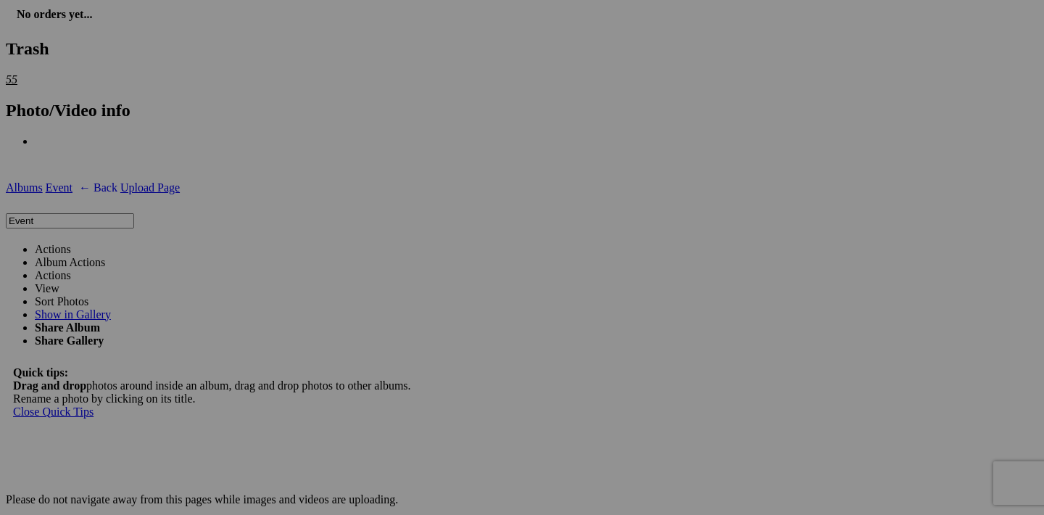
scroll to position [2080, 0]
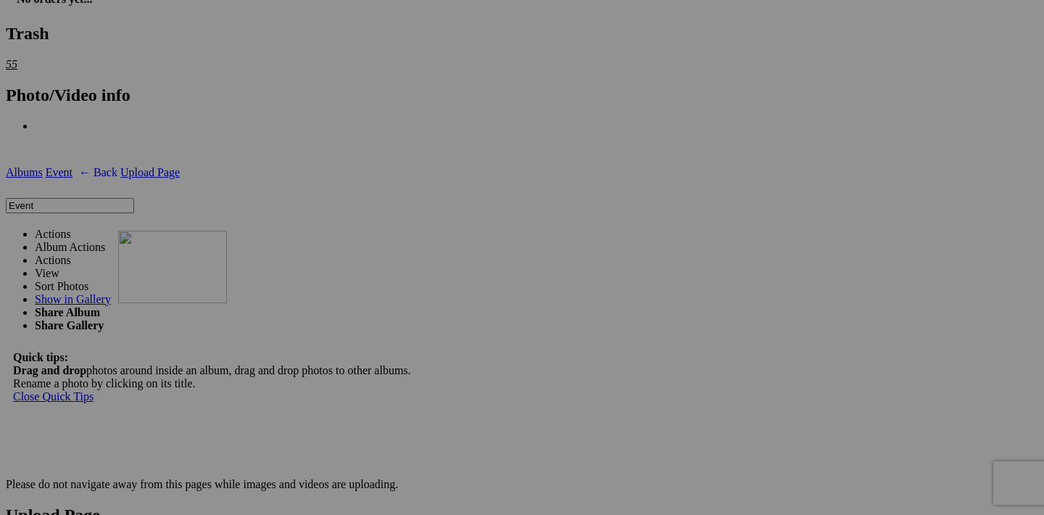
drag, startPoint x: 972, startPoint y: 271, endPoint x: 337, endPoint y: 346, distance: 639.0
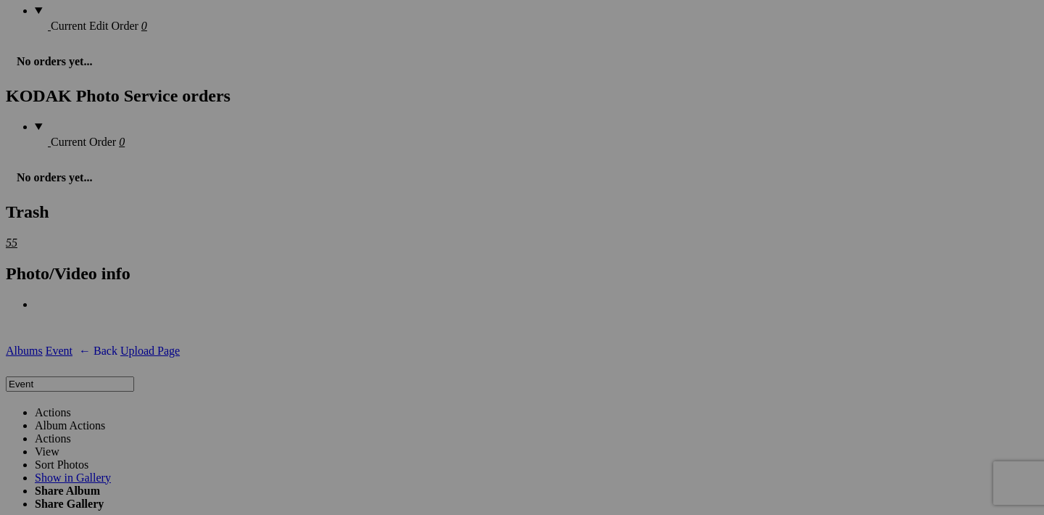
scroll to position [1861, 0]
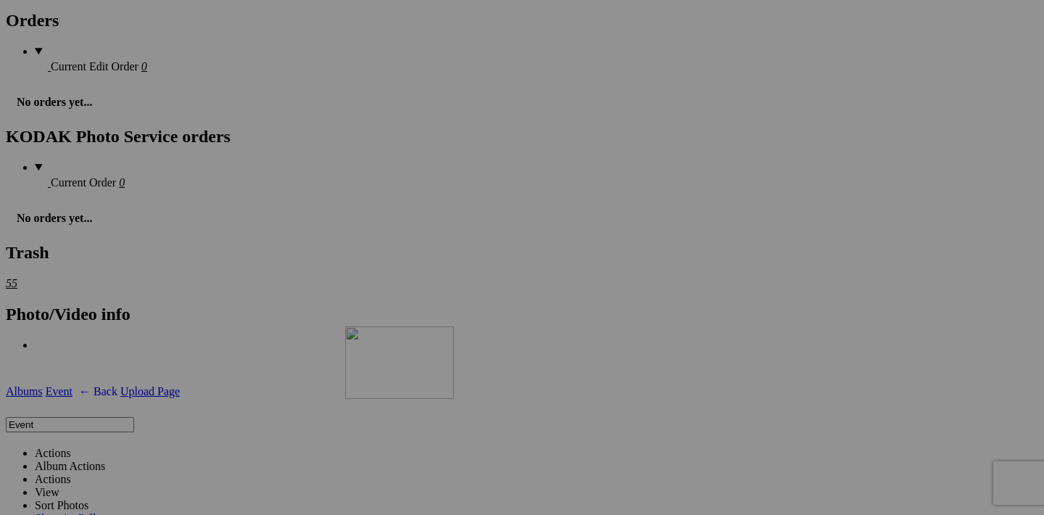
drag, startPoint x: 585, startPoint y: 306, endPoint x: 539, endPoint y: 376, distance: 83.9
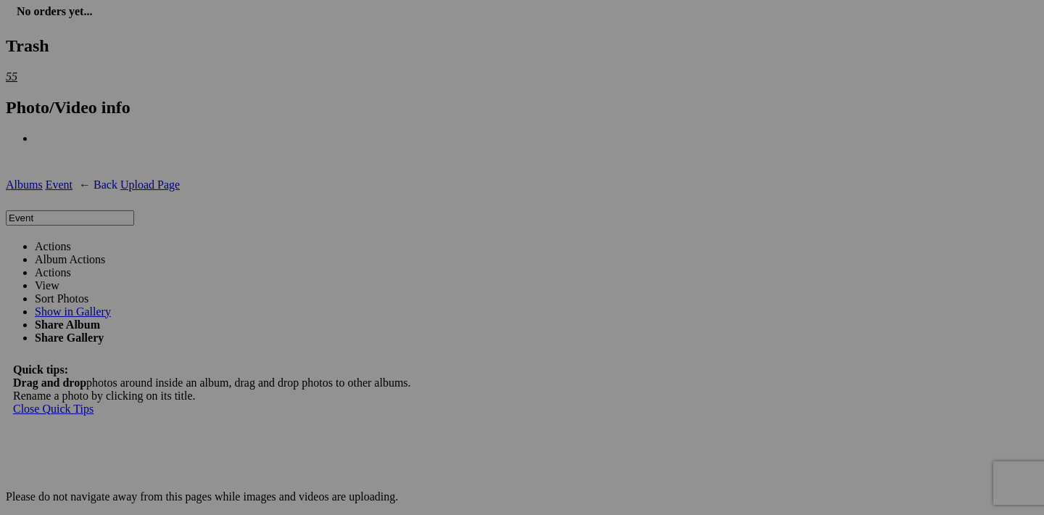
scroll to position [2187, 0]
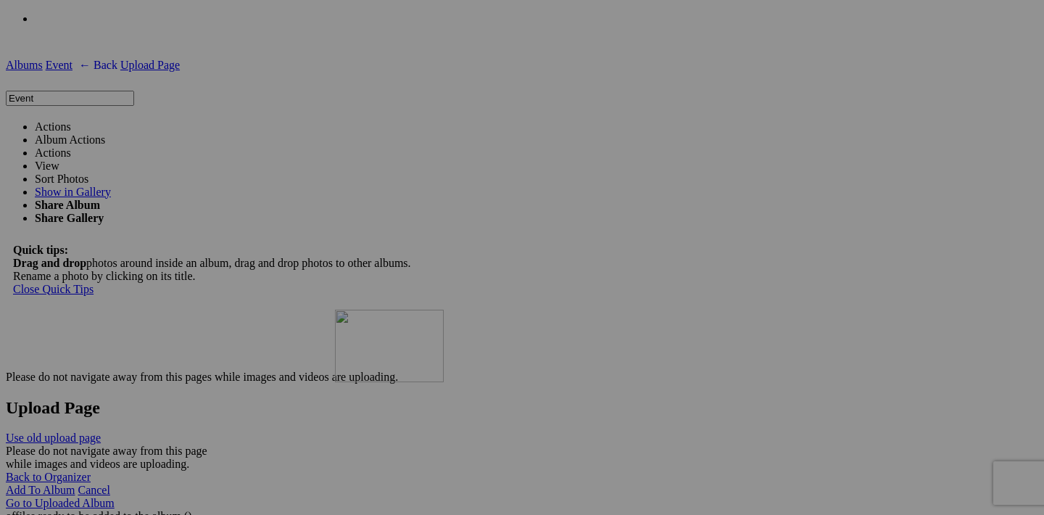
drag, startPoint x: 584, startPoint y: 165, endPoint x: 544, endPoint y: 435, distance: 273.5
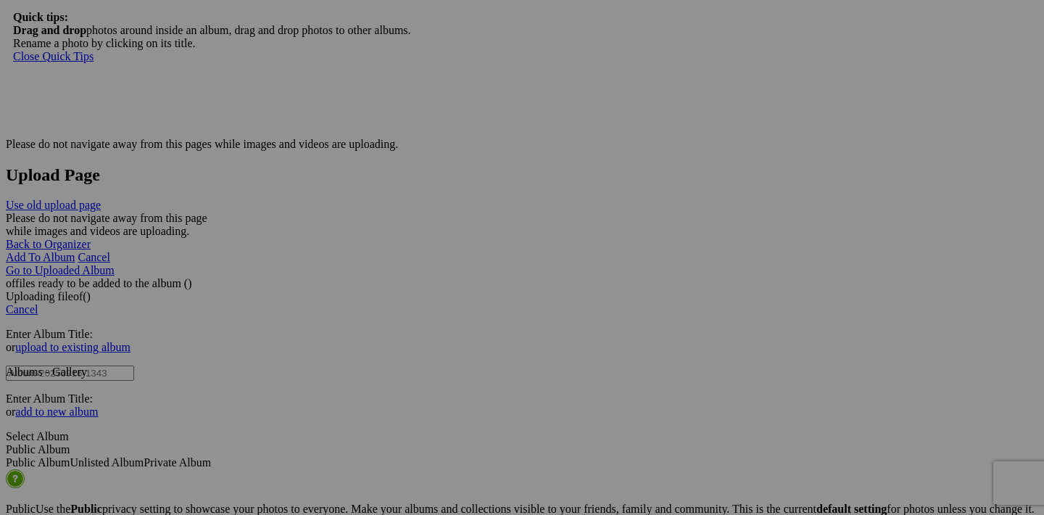
scroll to position [2475, 0]
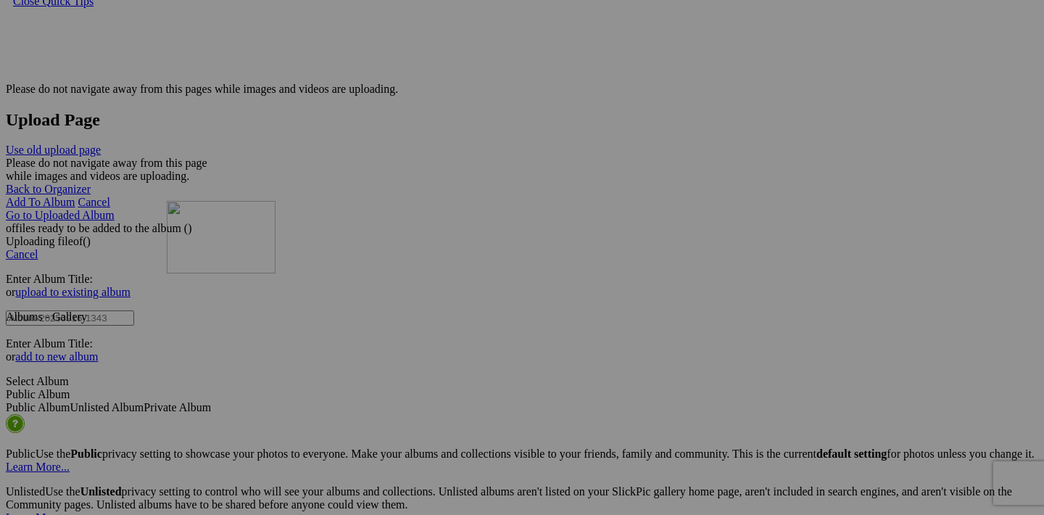
drag, startPoint x: 581, startPoint y: 245, endPoint x: 376, endPoint y: 327, distance: 221.0
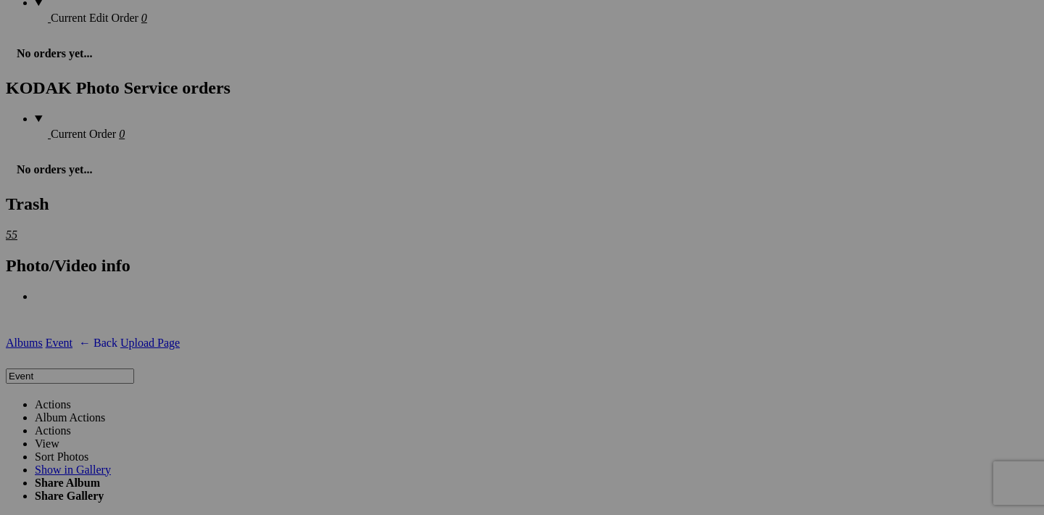
scroll to position [1950, 0]
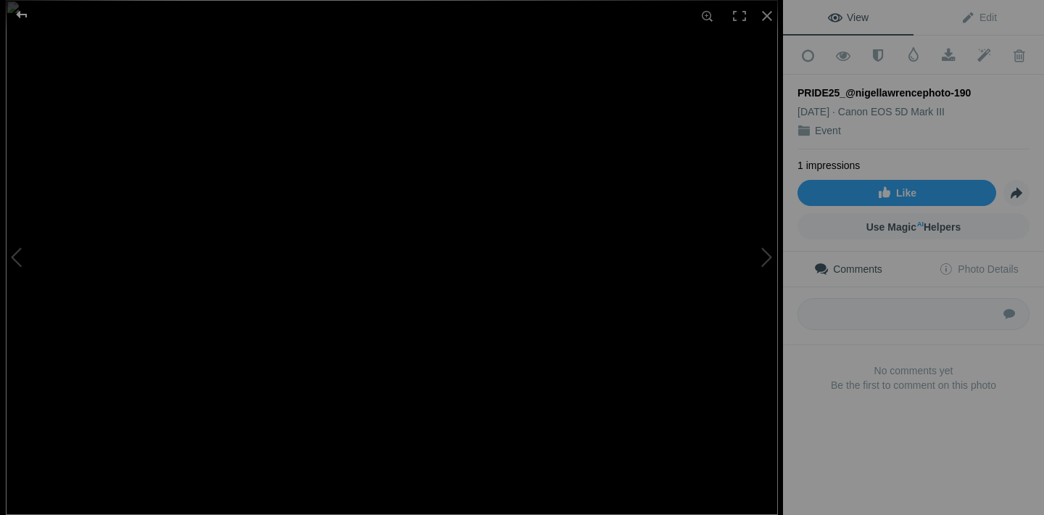
click at [24, 15] on div at bounding box center [22, 14] width 52 height 29
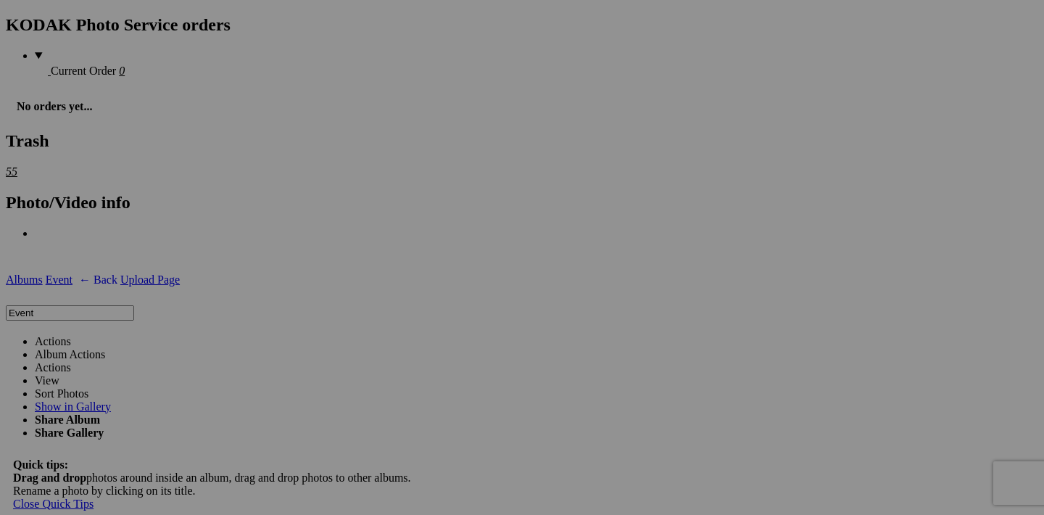
scroll to position [2001, 0]
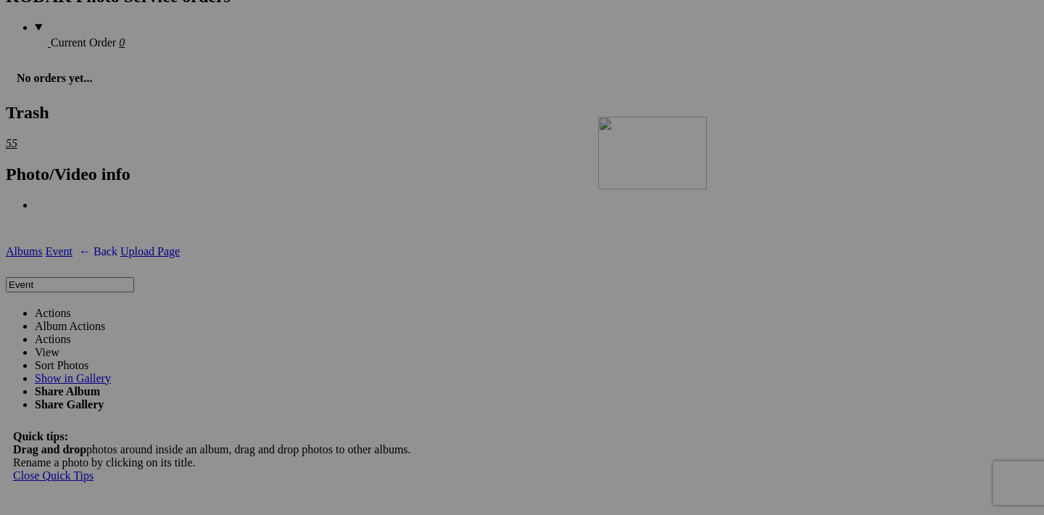
drag, startPoint x: 453, startPoint y: 168, endPoint x: 807, endPoint y: 243, distance: 362.4
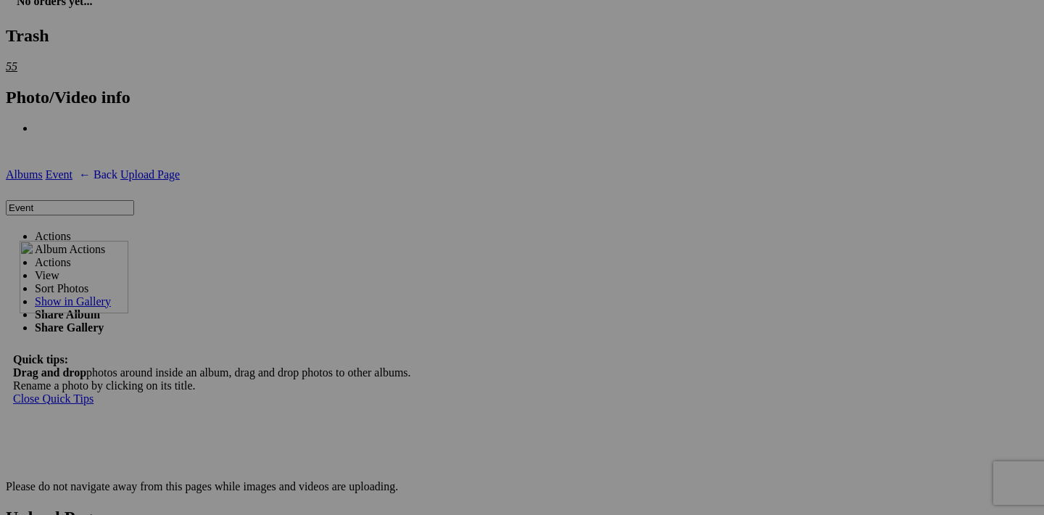
drag, startPoint x: 969, startPoint y: 273, endPoint x: 228, endPoint y: 367, distance: 747.2
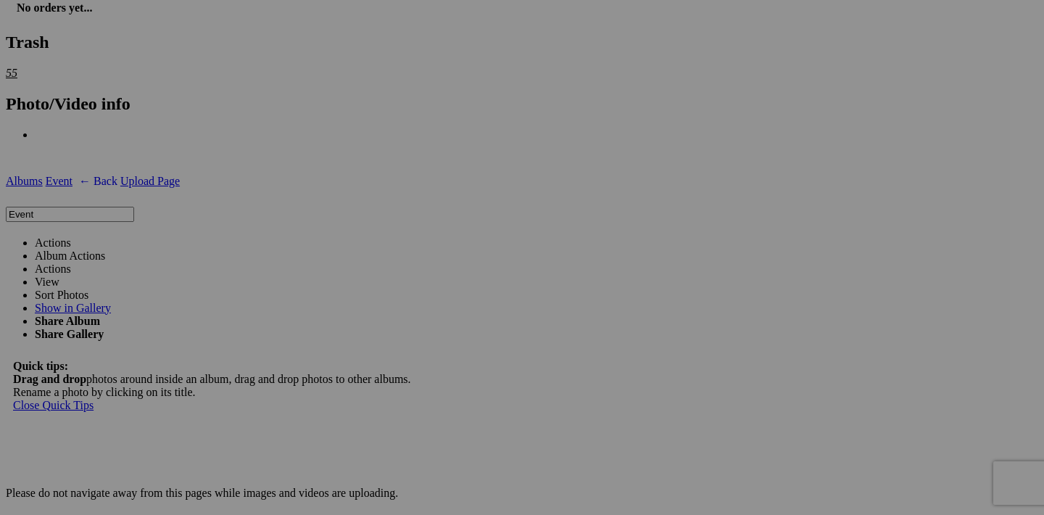
scroll to position [2065, 0]
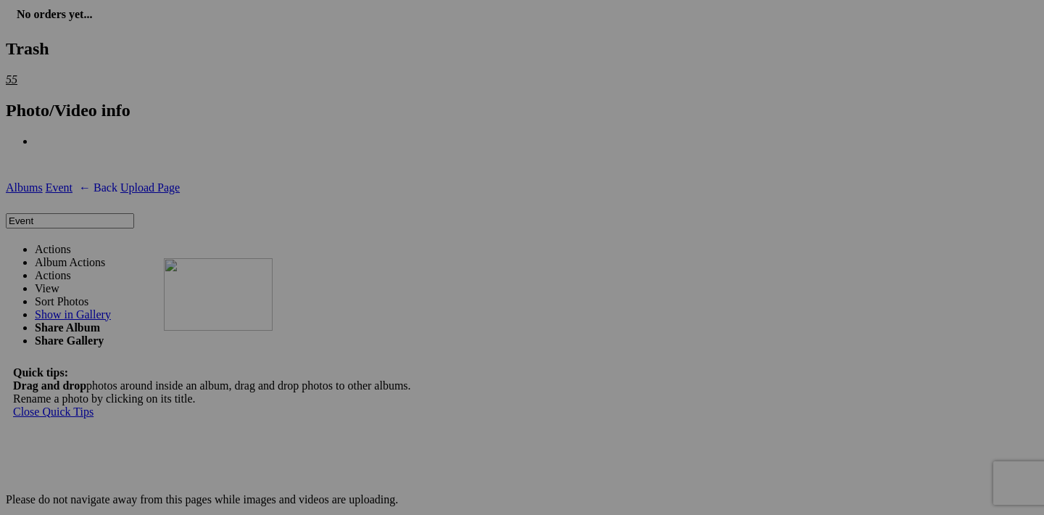
drag, startPoint x: 585, startPoint y: 471, endPoint x: 373, endPoint y: 384, distance: 229.4
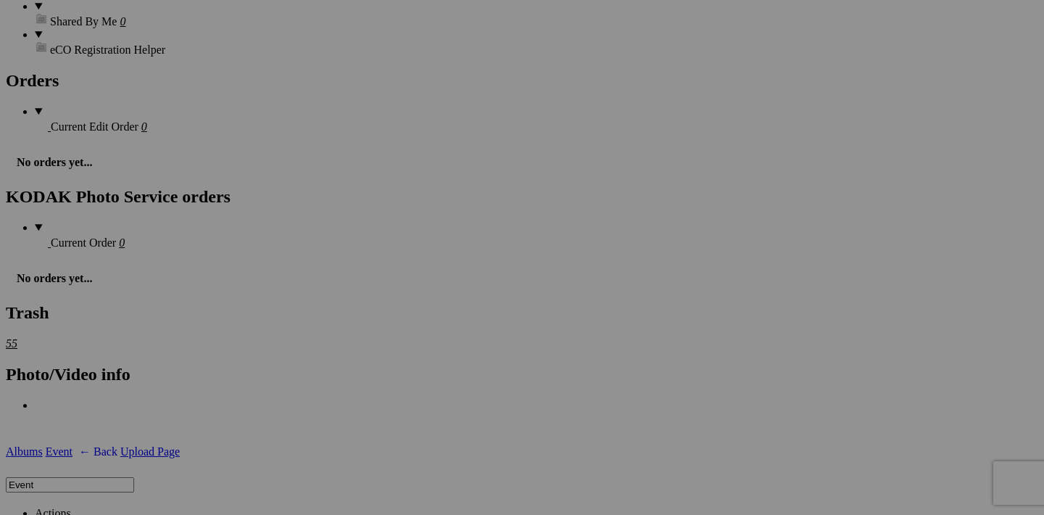
scroll to position [1767, 0]
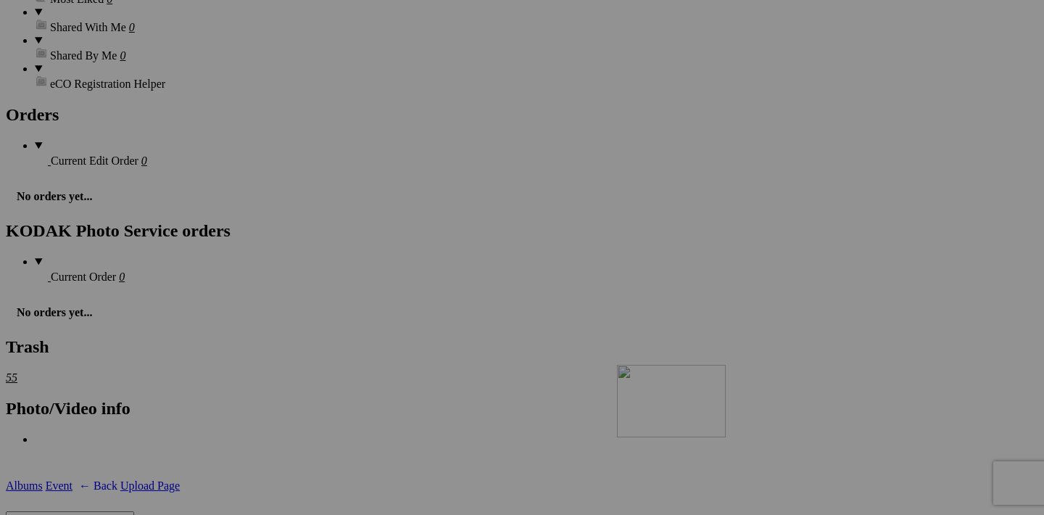
drag, startPoint x: 841, startPoint y: 217, endPoint x: 774, endPoint y: 483, distance: 274.6
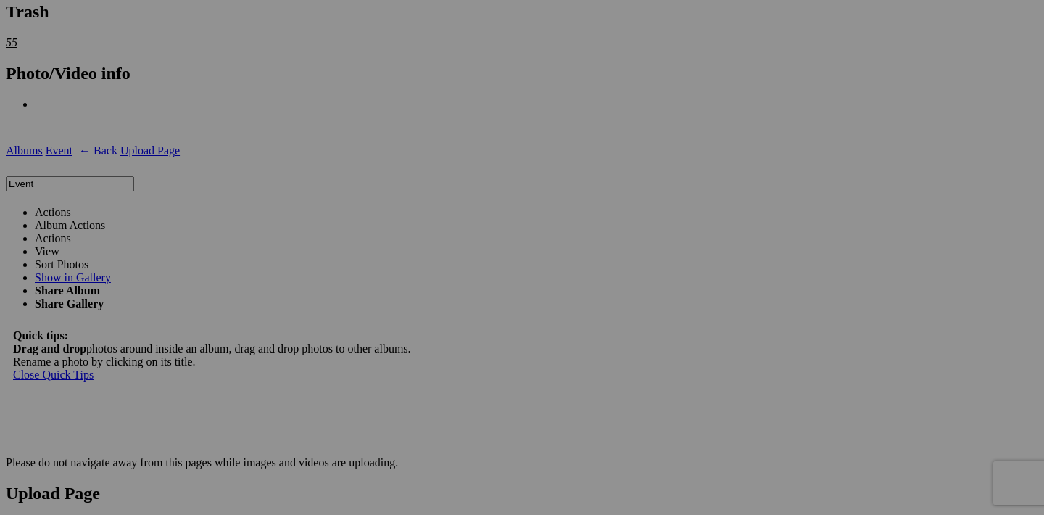
scroll to position [2169, 0]
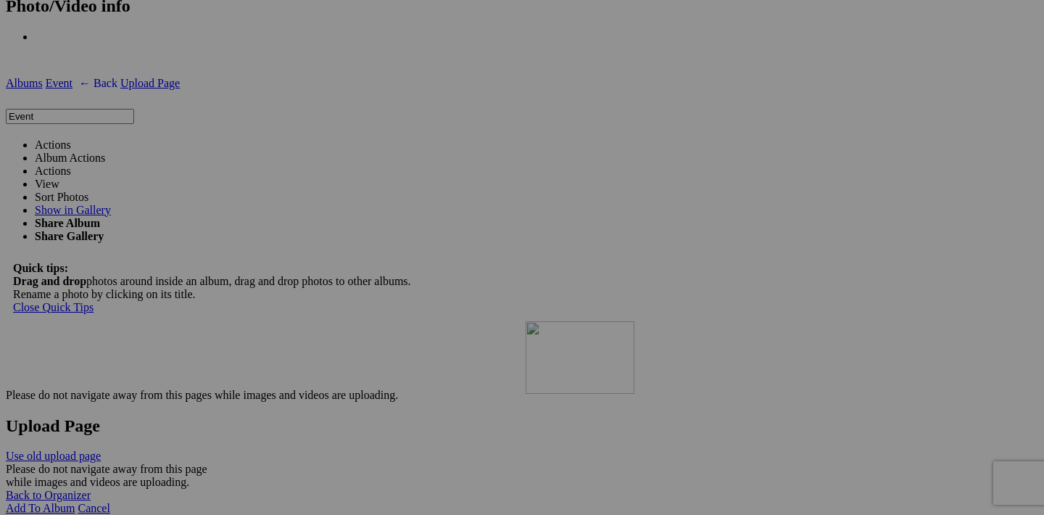
drag, startPoint x: 844, startPoint y: 185, endPoint x: 735, endPoint y: 447, distance: 283.5
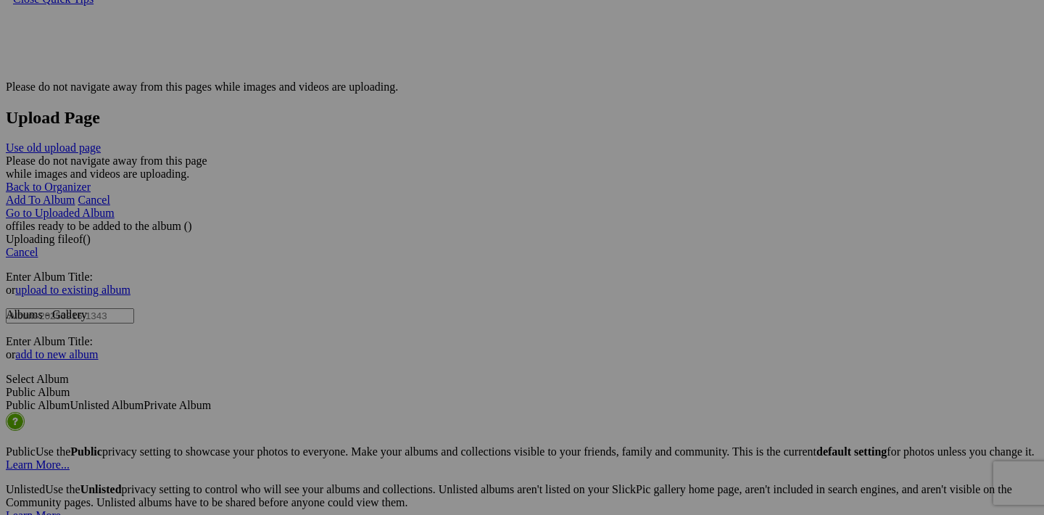
scroll to position [2451, 0]
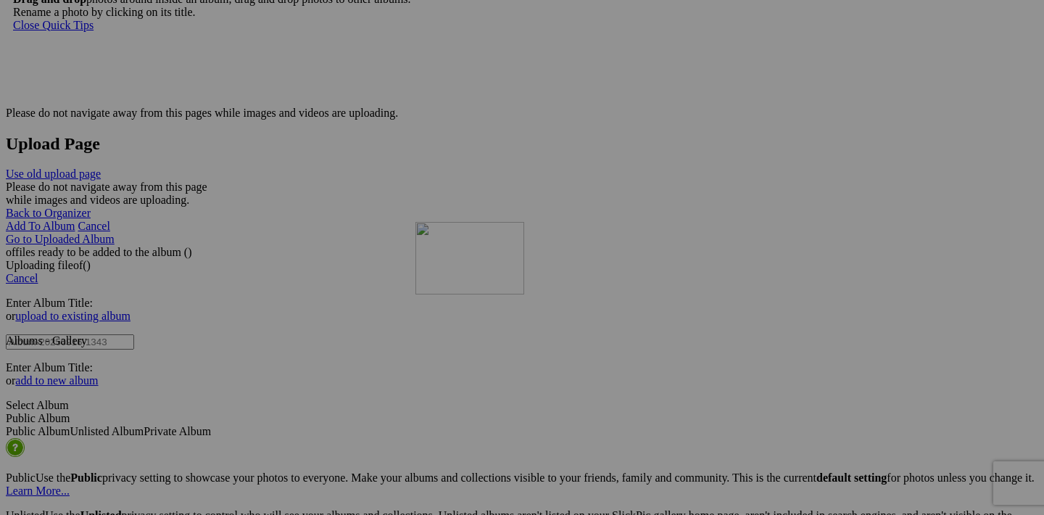
drag, startPoint x: 843, startPoint y: 271, endPoint x: 624, endPoint y: 349, distance: 231.9
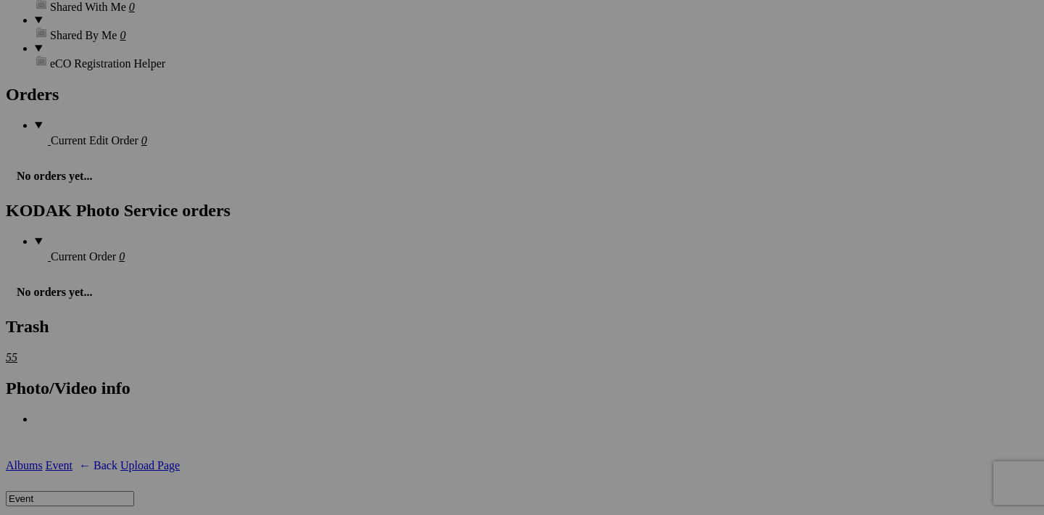
scroll to position [1754, 0]
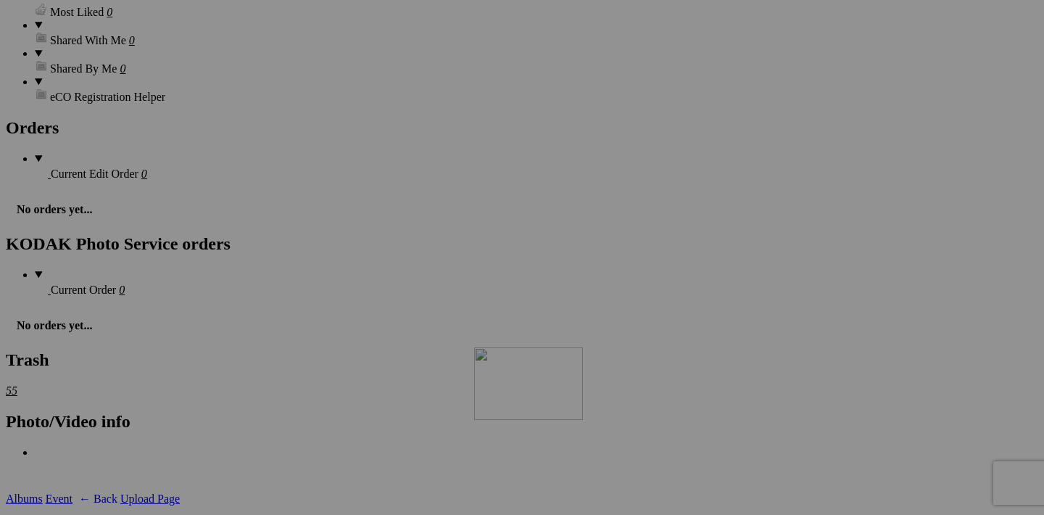
drag, startPoint x: 714, startPoint y: 229, endPoint x: 683, endPoint y: 472, distance: 244.9
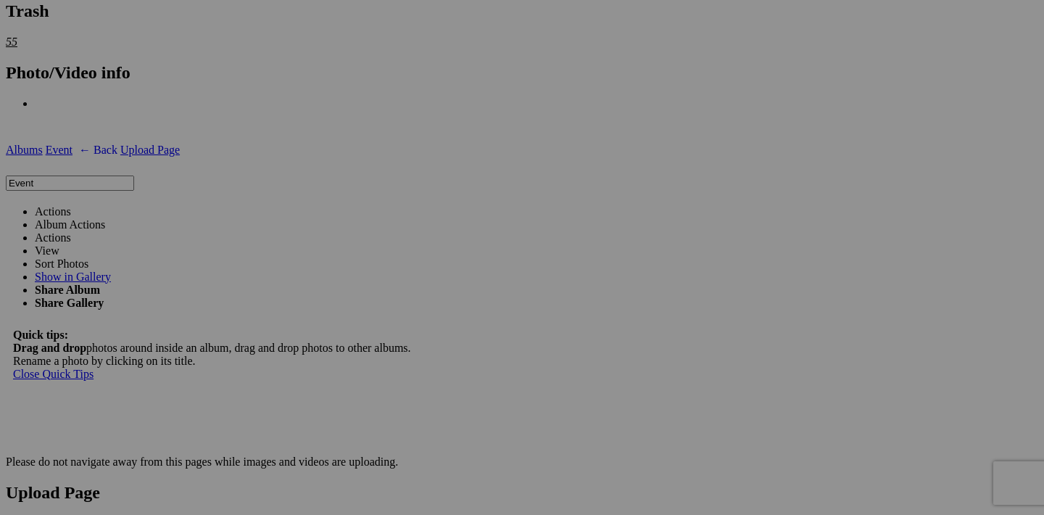
scroll to position [2143, 0]
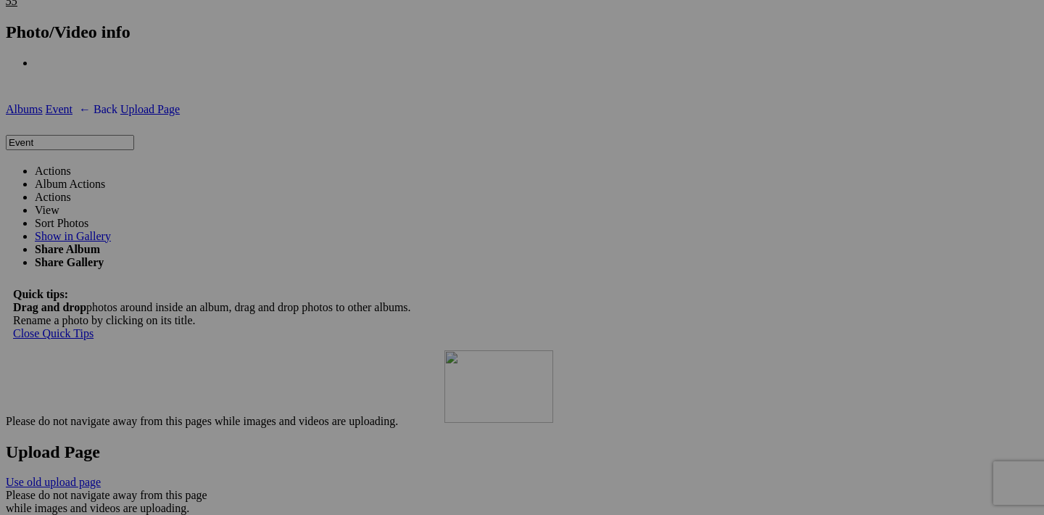
drag, startPoint x: 714, startPoint y: 213, endPoint x: 632, endPoint y: 466, distance: 265.4
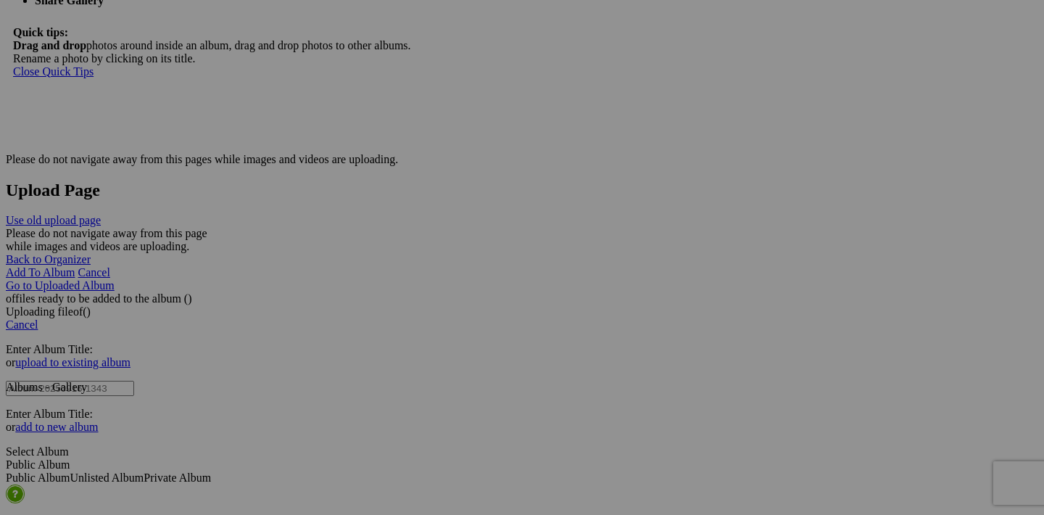
scroll to position [2318, 0]
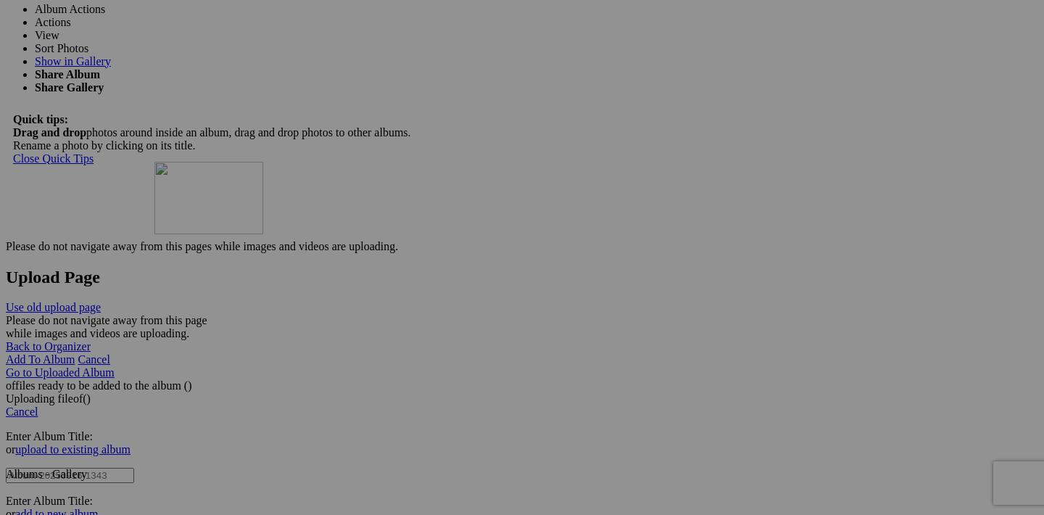
drag, startPoint x: 712, startPoint y: 402, endPoint x: 360, endPoint y: 287, distance: 369.3
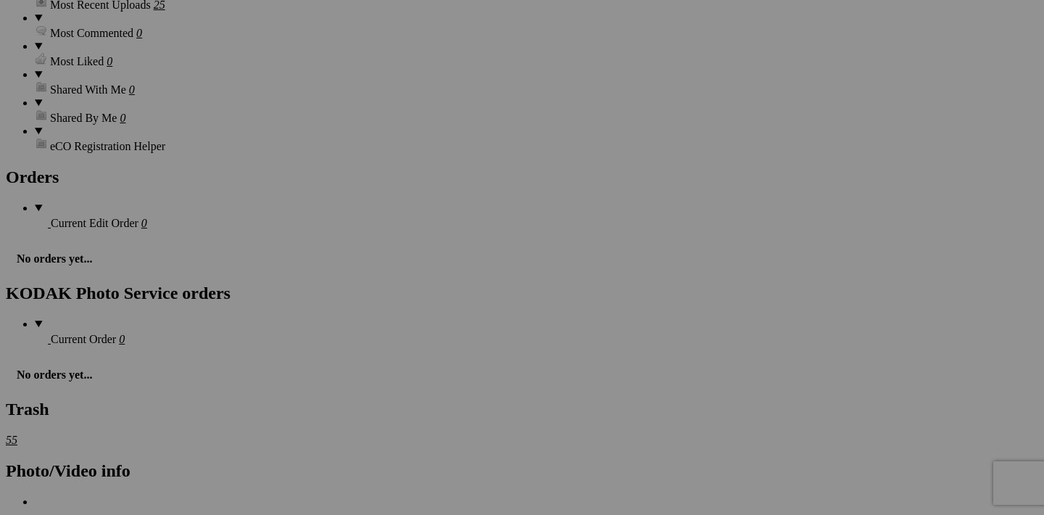
scroll to position [1770, 0]
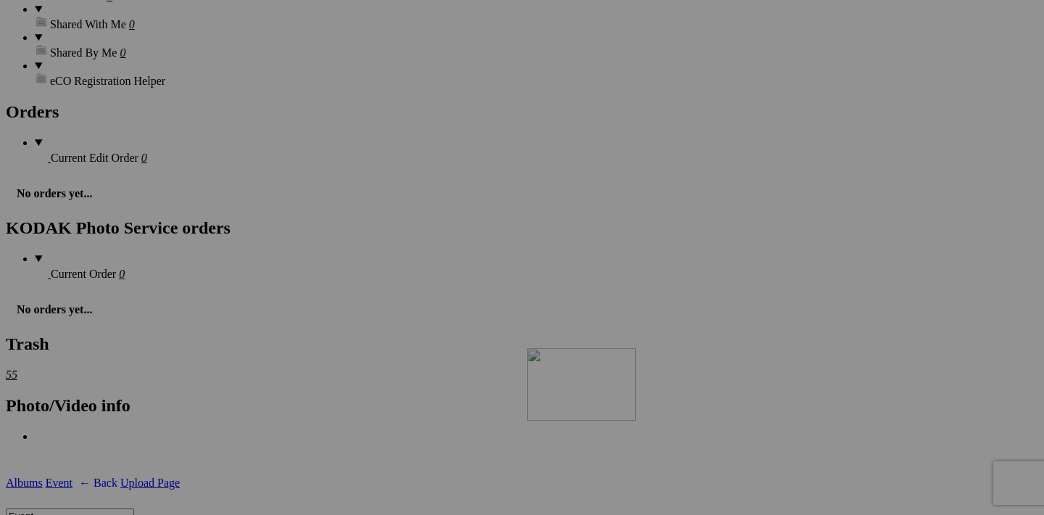
drag, startPoint x: 712, startPoint y: 213, endPoint x: 675, endPoint y: 468, distance: 257.2
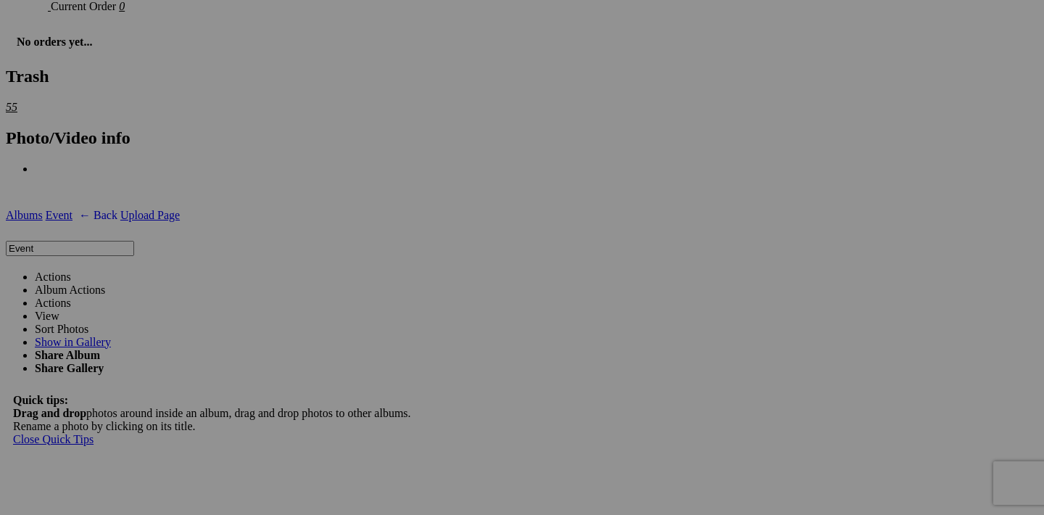
scroll to position [2072, 0]
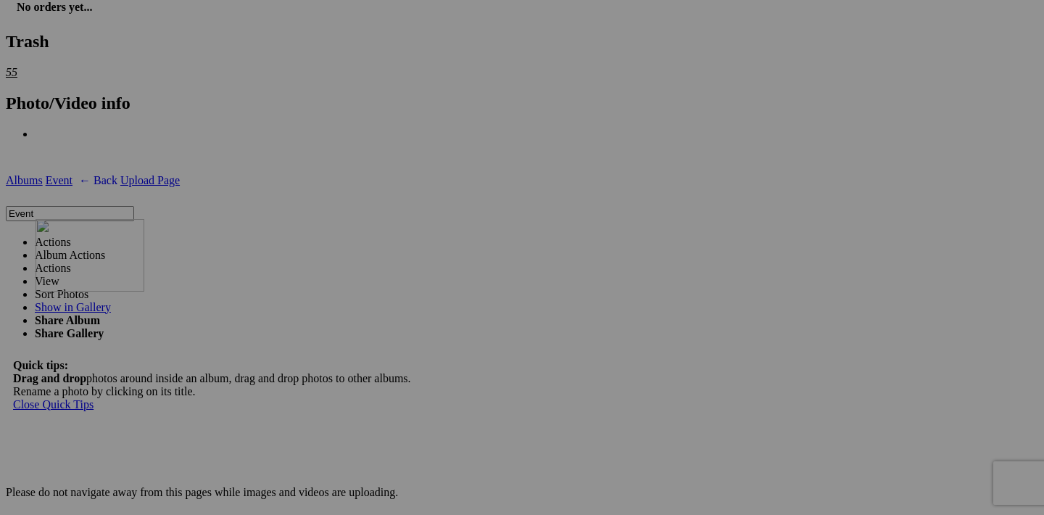
drag, startPoint x: 840, startPoint y: 280, endPoint x: 247, endPoint y: 345, distance: 596.9
drag, startPoint x: 585, startPoint y: 465, endPoint x: 373, endPoint y: 399, distance: 222.5
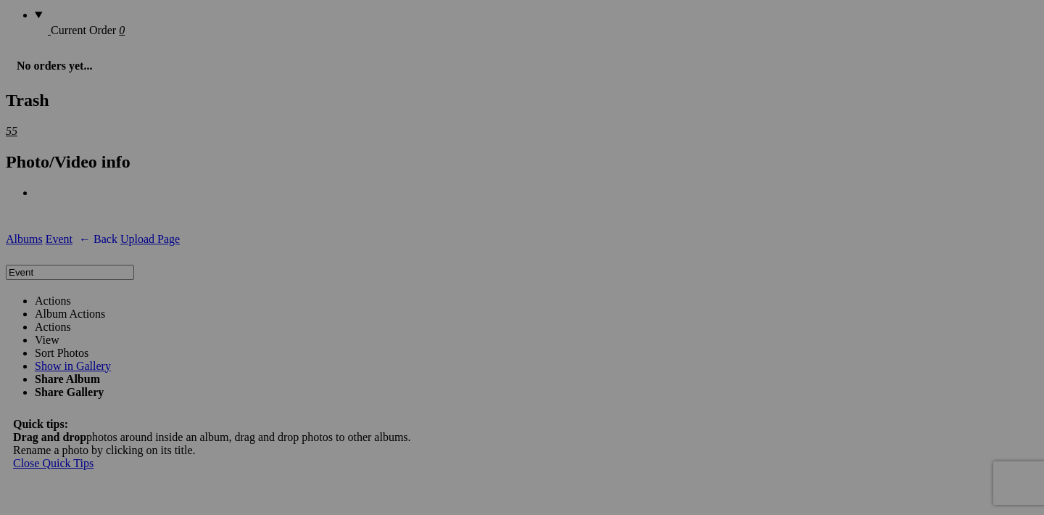
scroll to position [2059, 0]
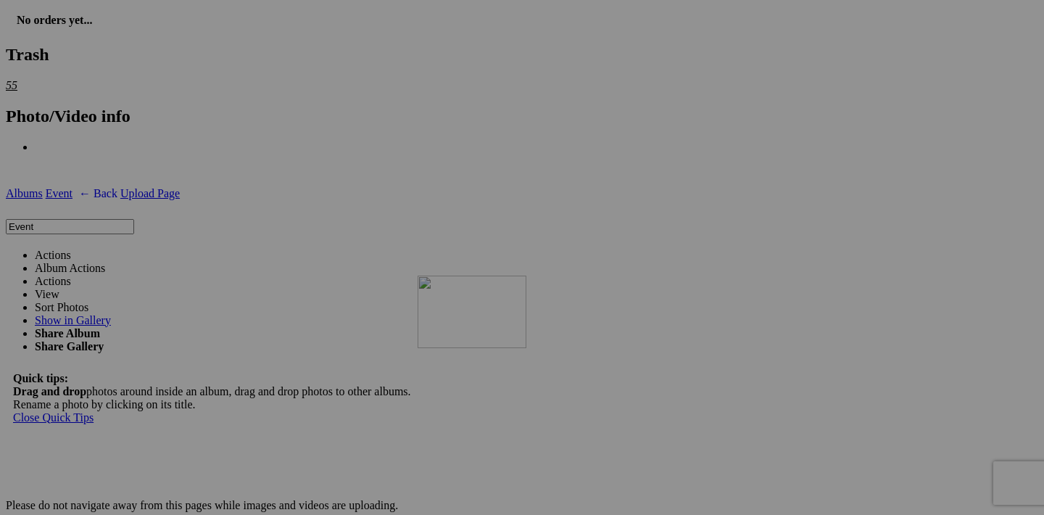
drag, startPoint x: 843, startPoint y: 479, endPoint x: 627, endPoint y: 402, distance: 229.6
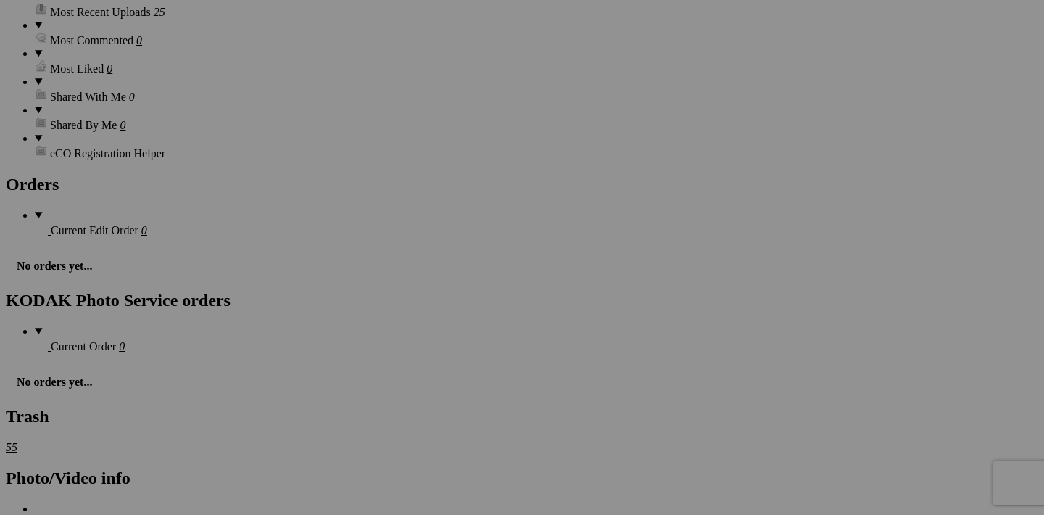
scroll to position [1585, 0]
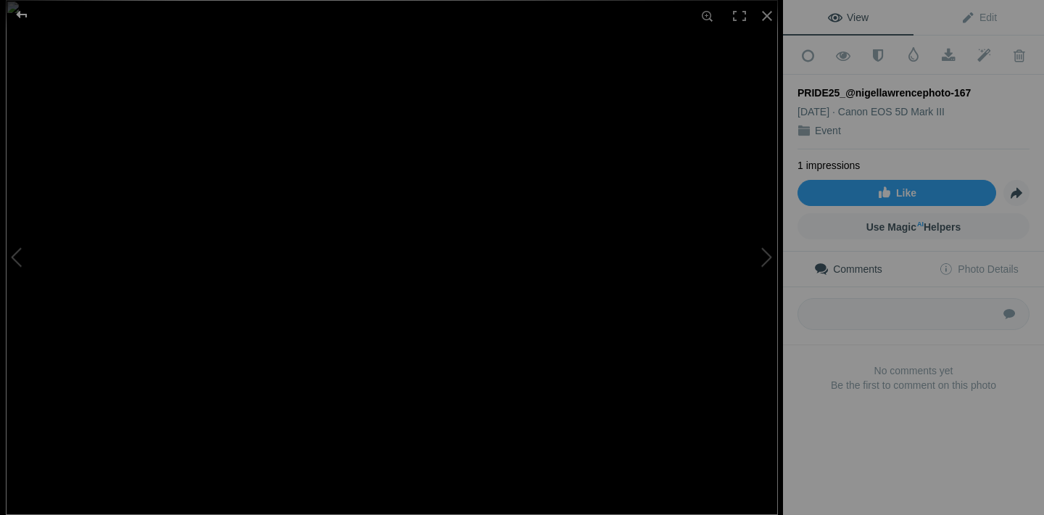
click at [21, 15] on div at bounding box center [22, 14] width 52 height 29
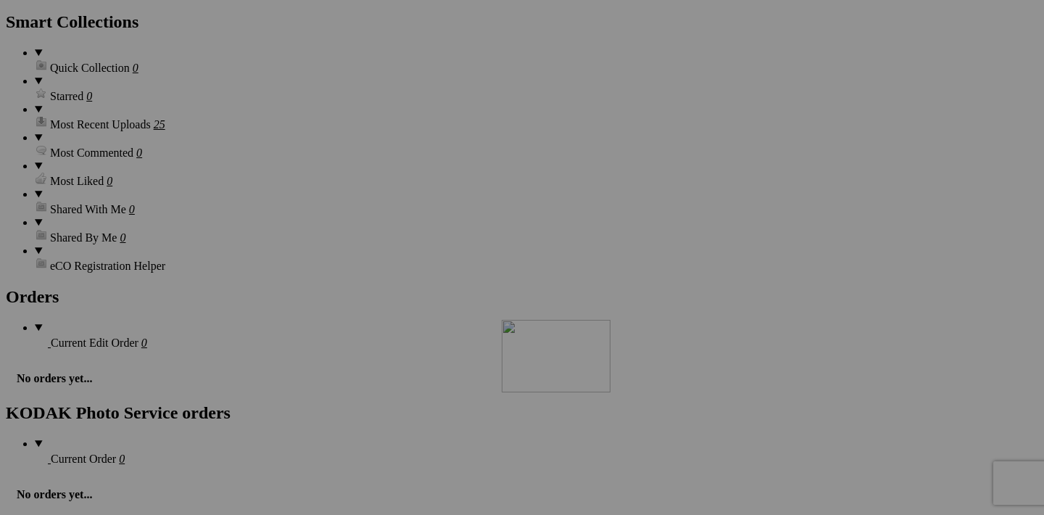
drag, startPoint x: 970, startPoint y: 215, endPoint x: 709, endPoint y: 445, distance: 346.9
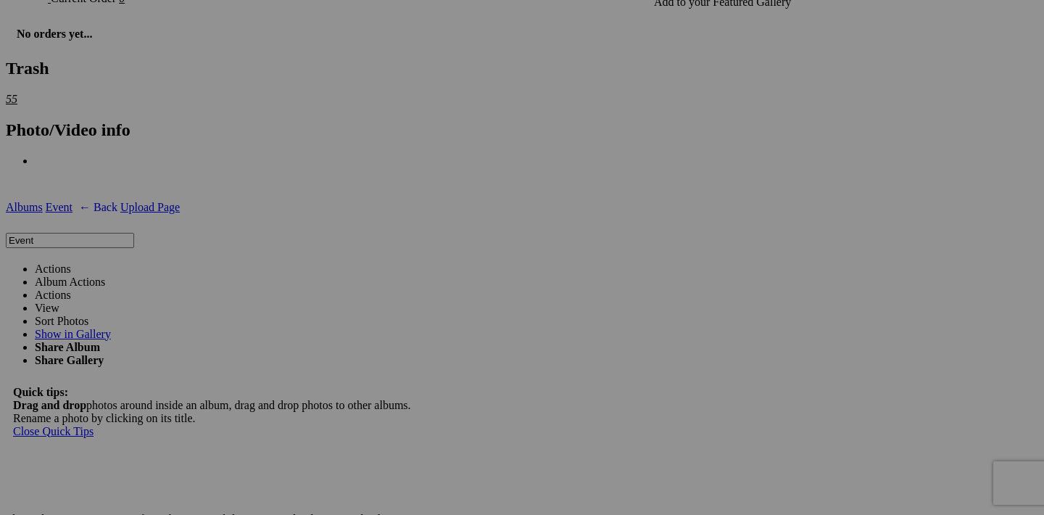
scroll to position [1971, 0]
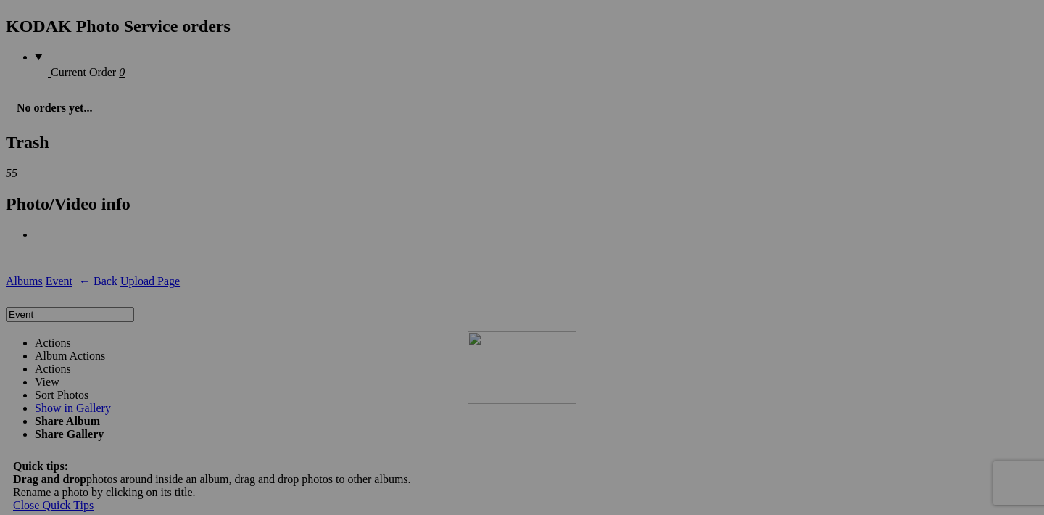
drag, startPoint x: 712, startPoint y: 196, endPoint x: 677, endPoint y: 458, distance: 264.2
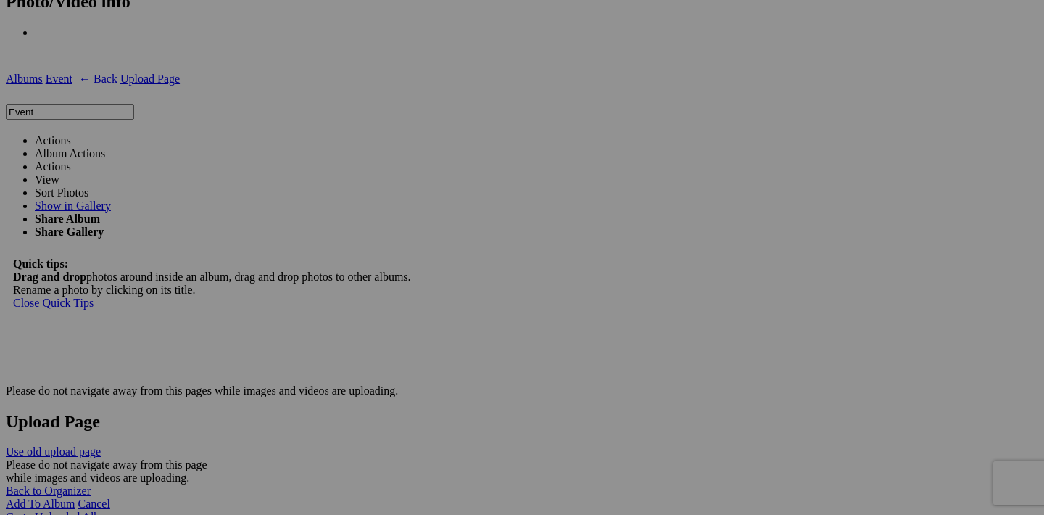
scroll to position [2294, 0]
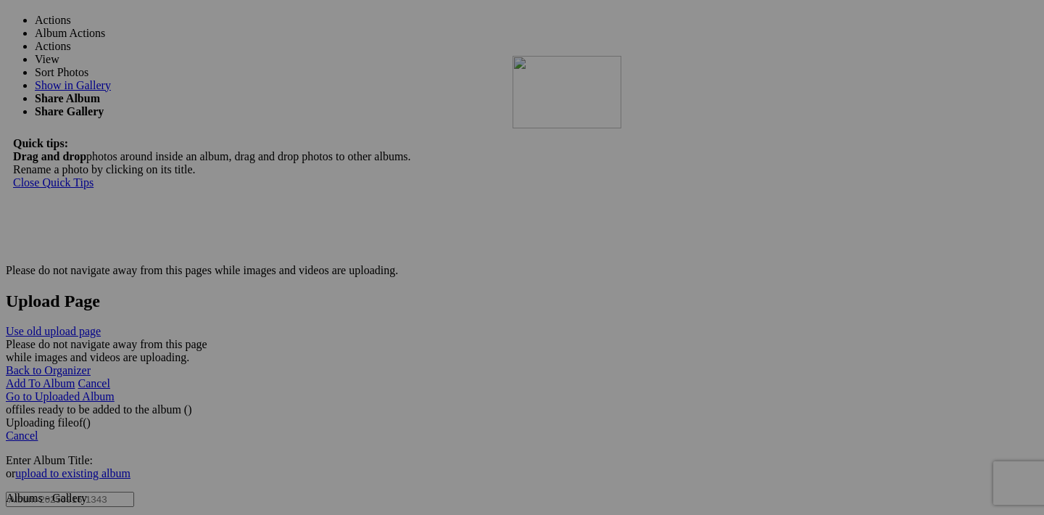
drag, startPoint x: 587, startPoint y: 244, endPoint x: 718, endPoint y: 179, distance: 146.3
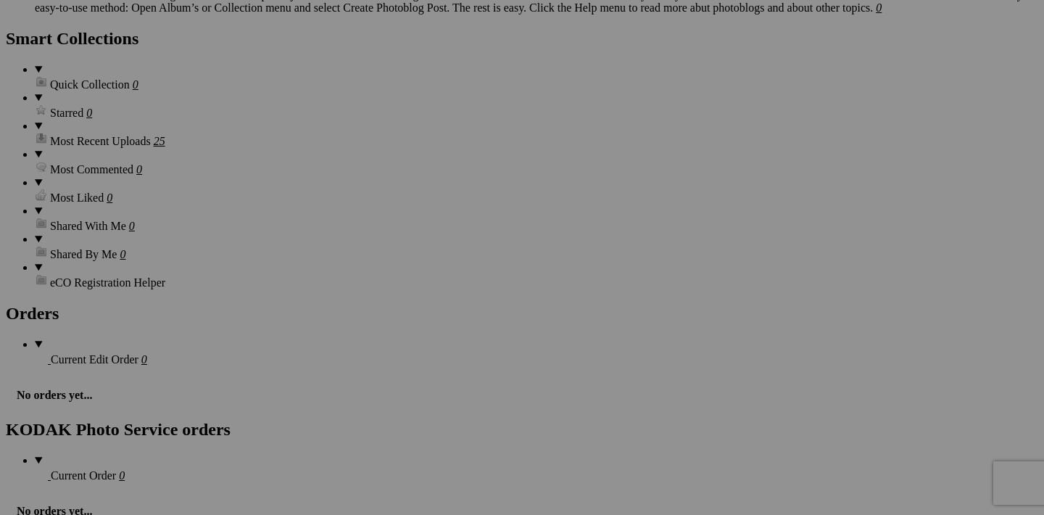
scroll to position [1588, 0]
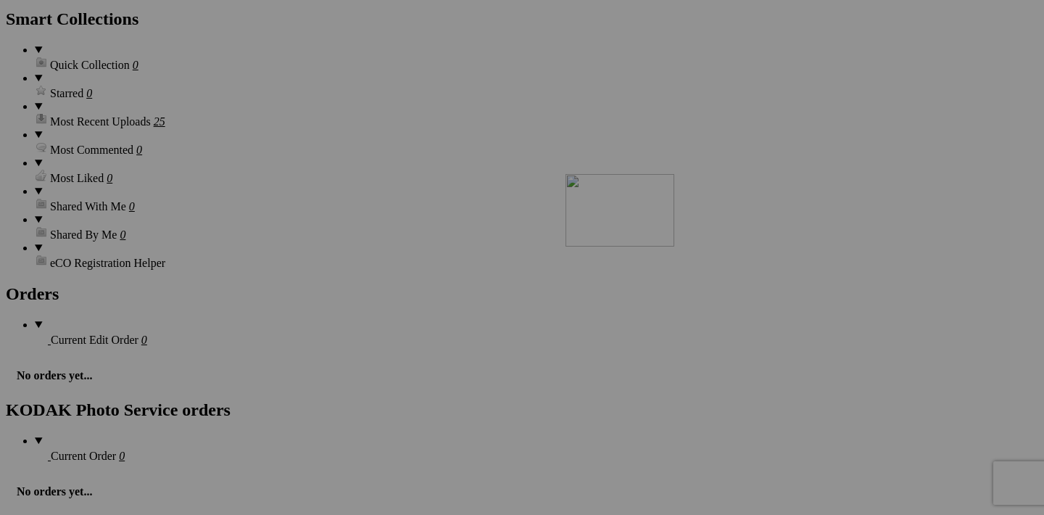
drag, startPoint x: 971, startPoint y: 210, endPoint x: 775, endPoint y: 300, distance: 216.2
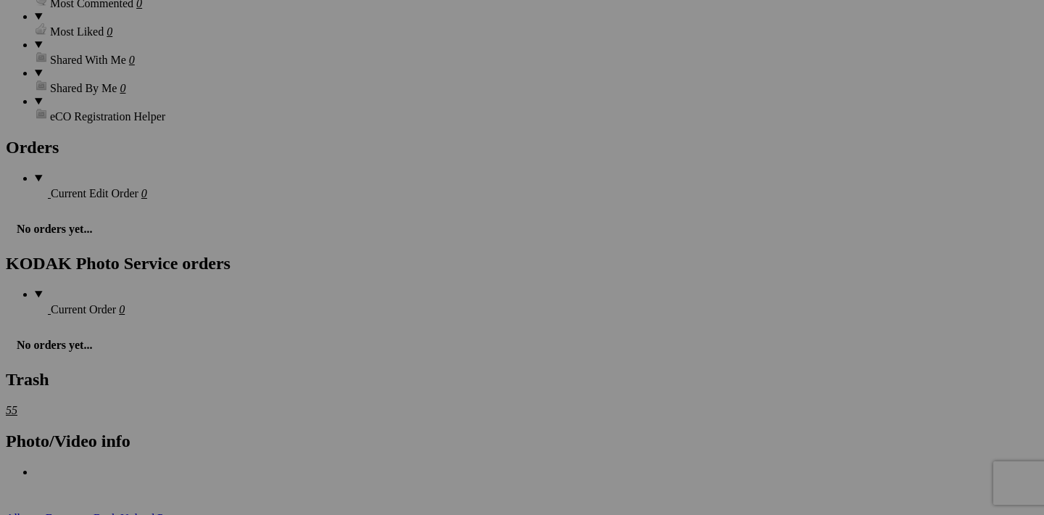
scroll to position [1752, 0]
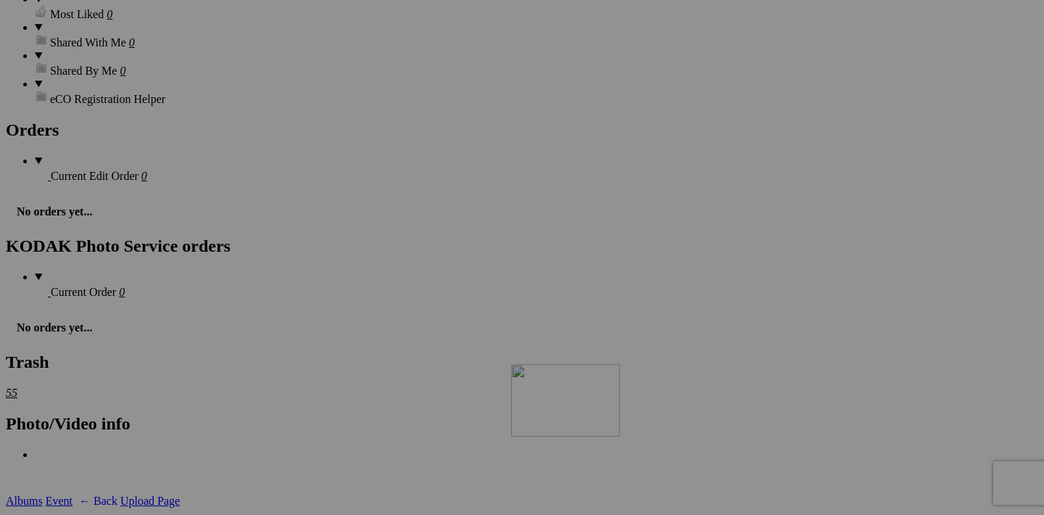
drag, startPoint x: 841, startPoint y: 235, endPoint x: 720, endPoint y: 490, distance: 282.6
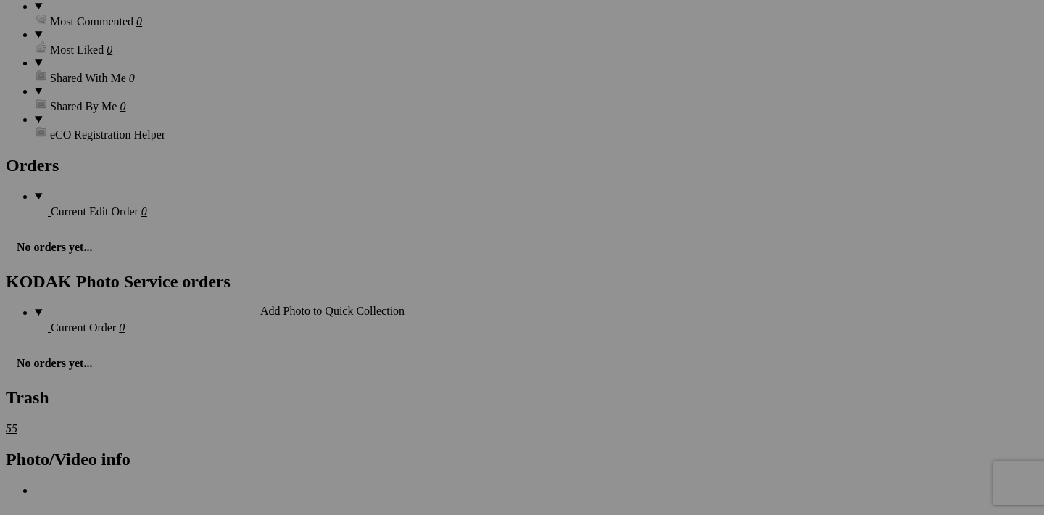
scroll to position [1596, 0]
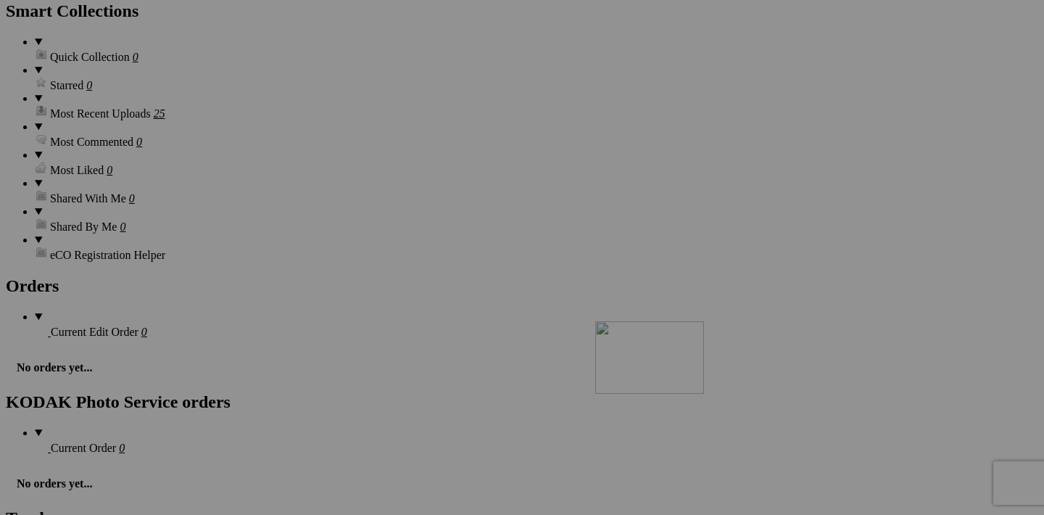
drag, startPoint x: 971, startPoint y: 204, endPoint x: 797, endPoint y: 448, distance: 300.1
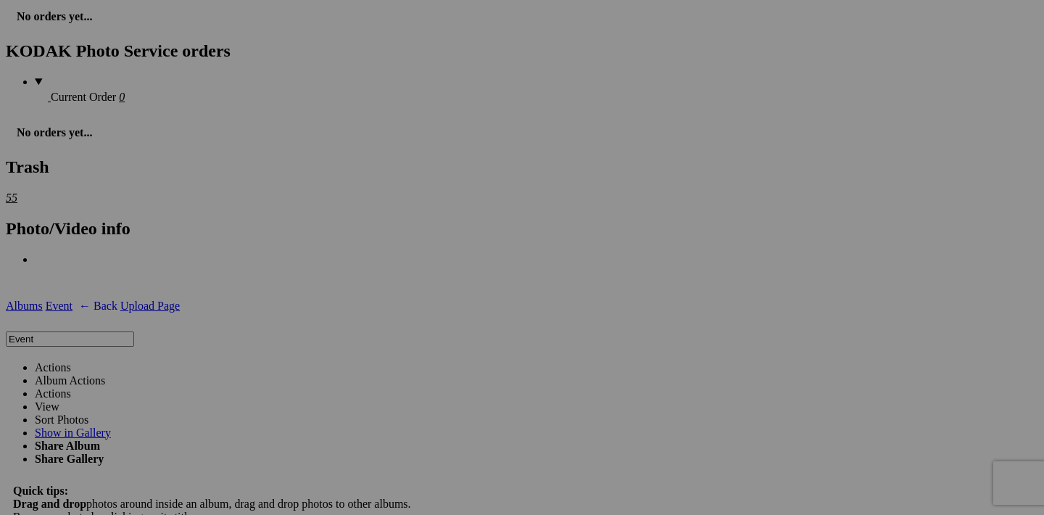
scroll to position [1957, 0]
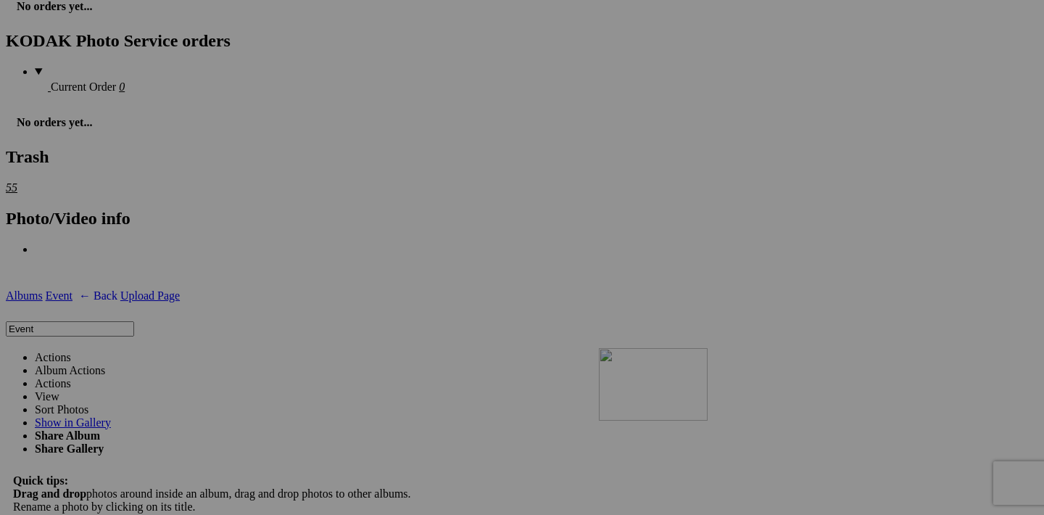
drag, startPoint x: 843, startPoint y: 212, endPoint x: 808, endPoint y: 474, distance: 264.9
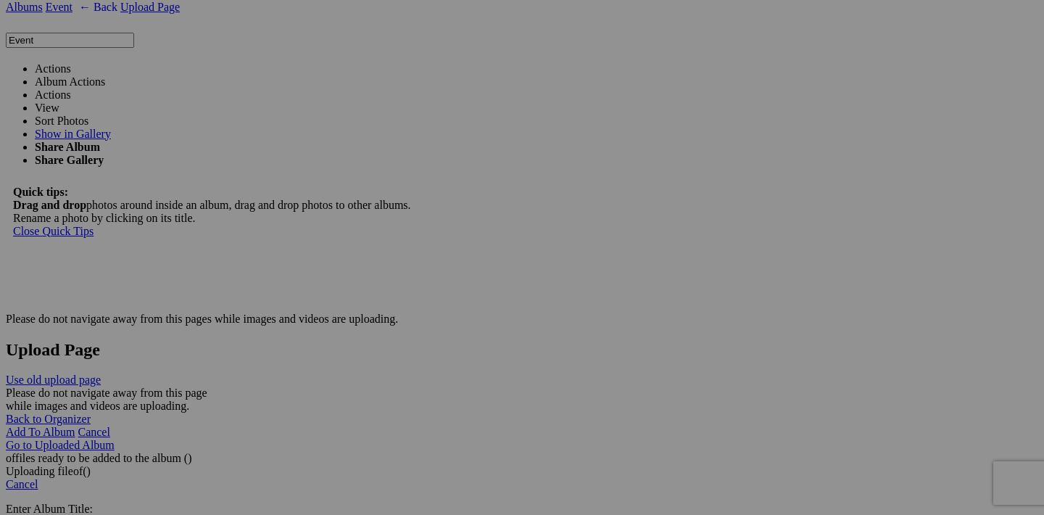
scroll to position [2327, 0]
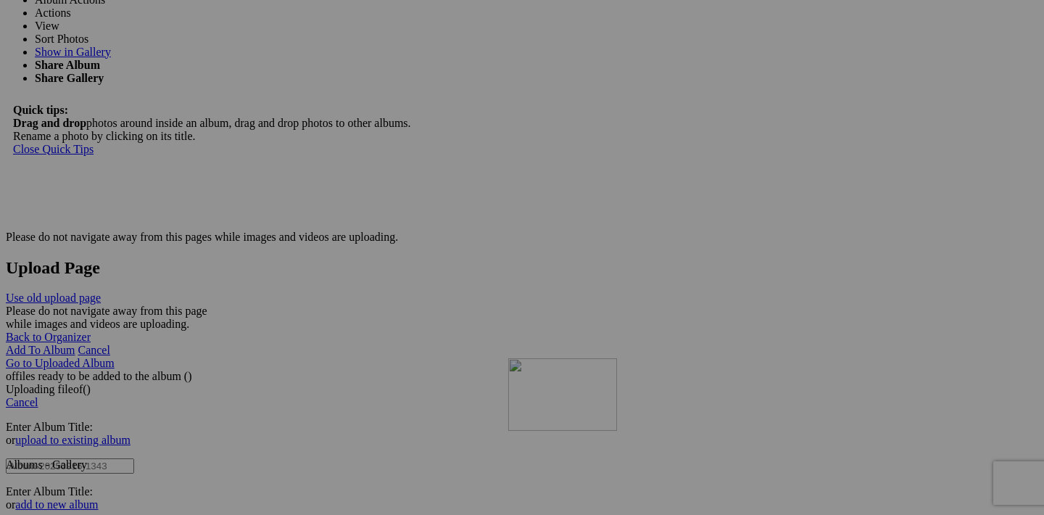
drag, startPoint x: 715, startPoint y: 207, endPoint x: 717, endPoint y: 484, distance: 277.1
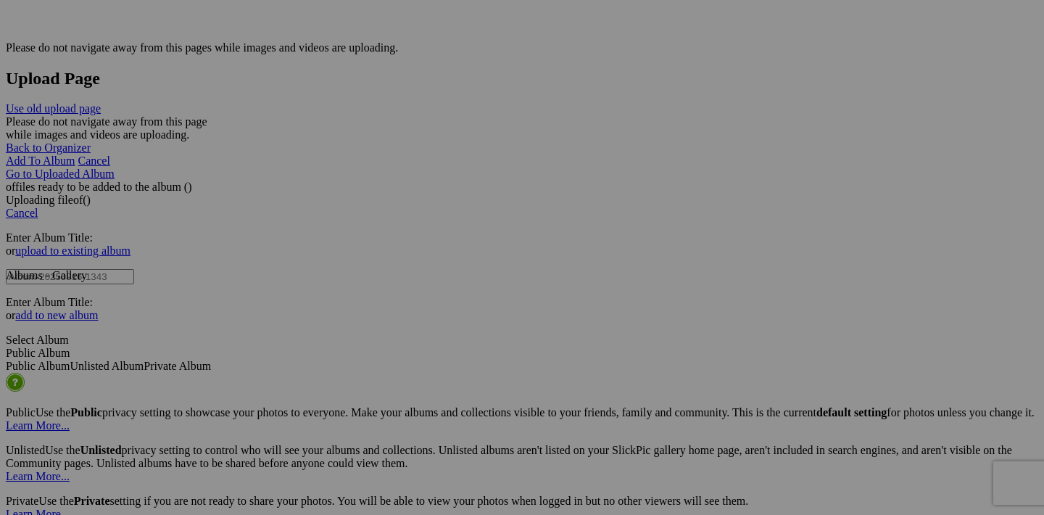
scroll to position [2623, 0]
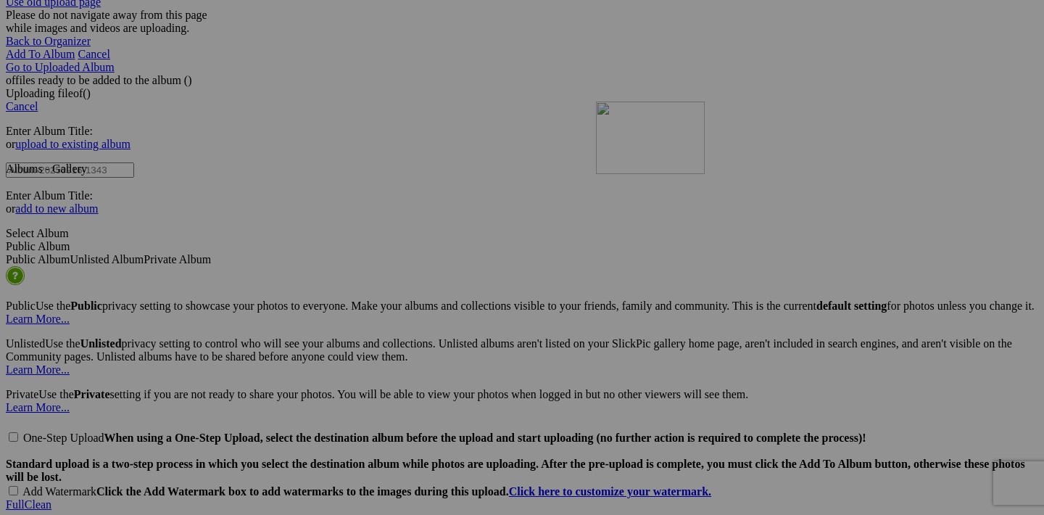
drag, startPoint x: 713, startPoint y: 282, endPoint x: 802, endPoint y: 226, distance: 105.2
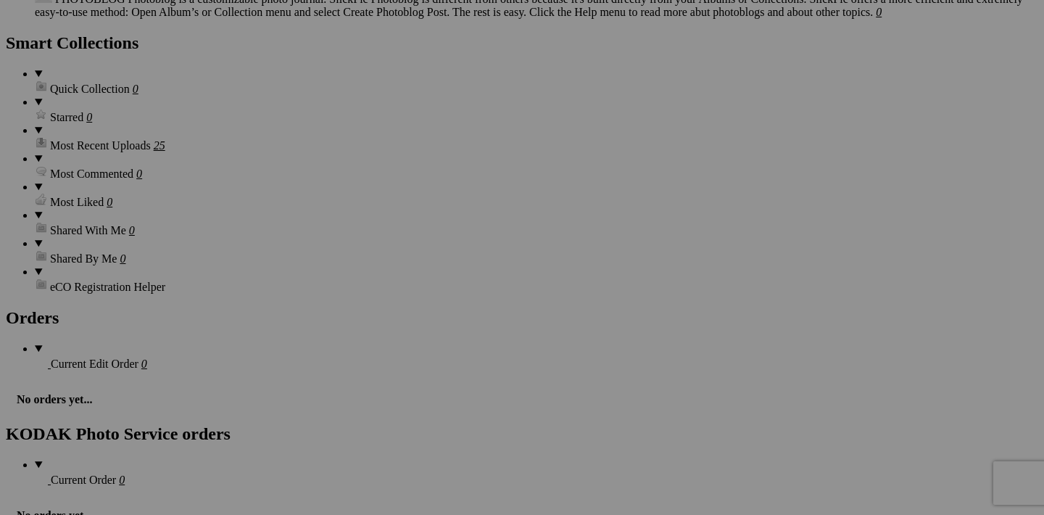
scroll to position [1542, 0]
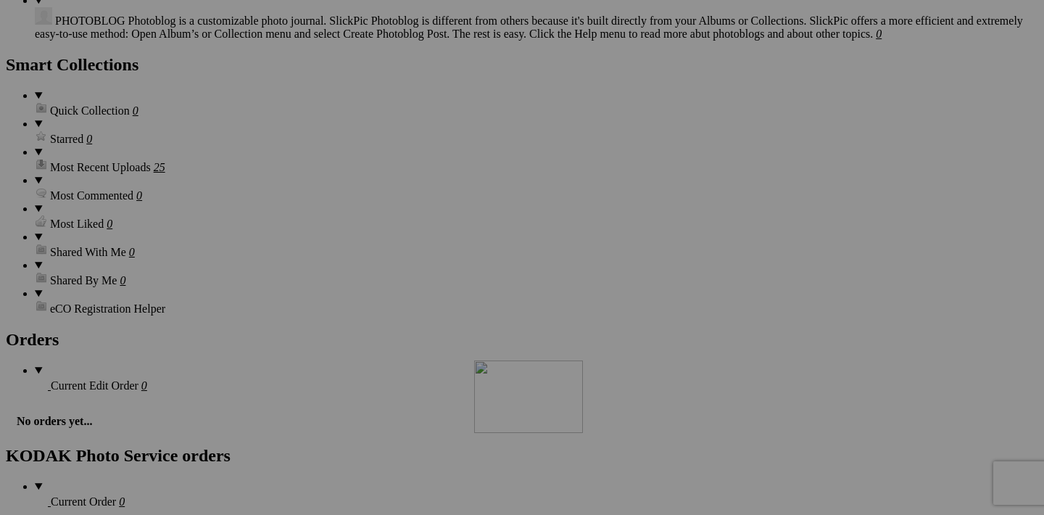
drag, startPoint x: 714, startPoint y: 259, endPoint x: 683, endPoint y: 484, distance: 227.6
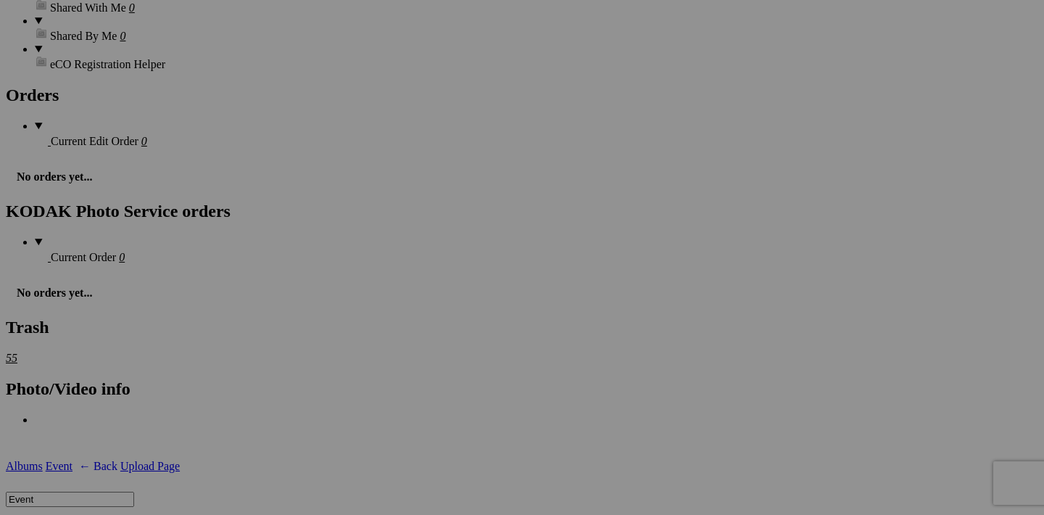
scroll to position [1910, 0]
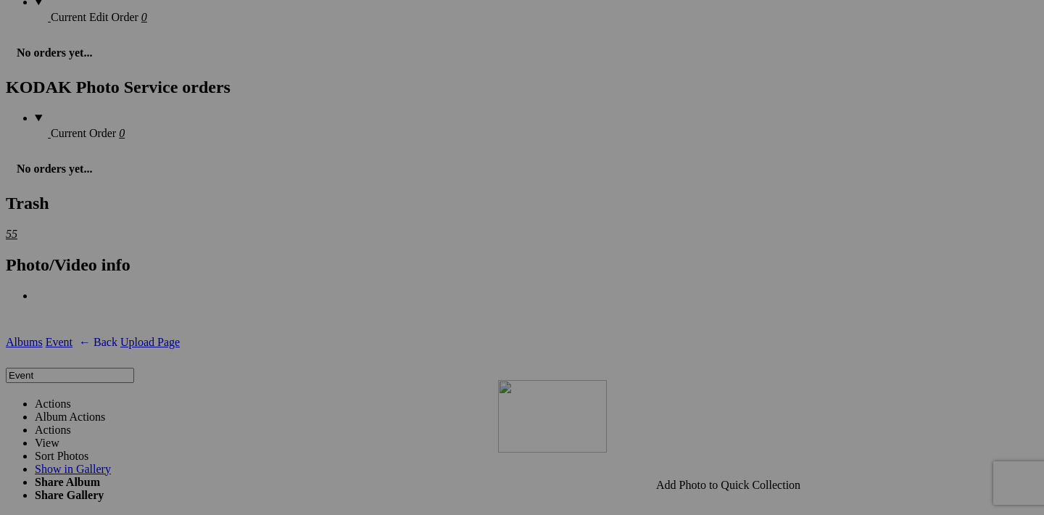
drag, startPoint x: 714, startPoint y: 261, endPoint x: 707, endPoint y: 506, distance: 244.5
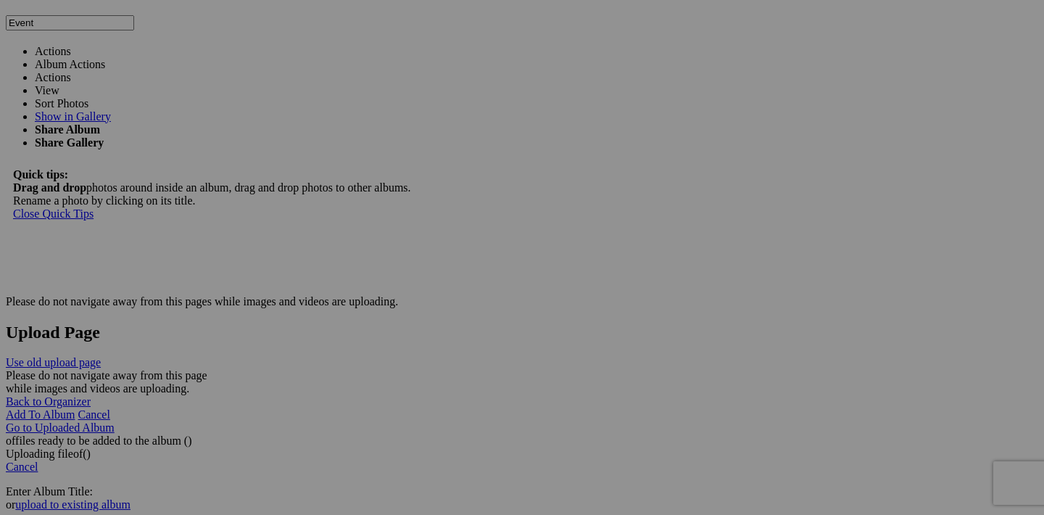
scroll to position [2404, 0]
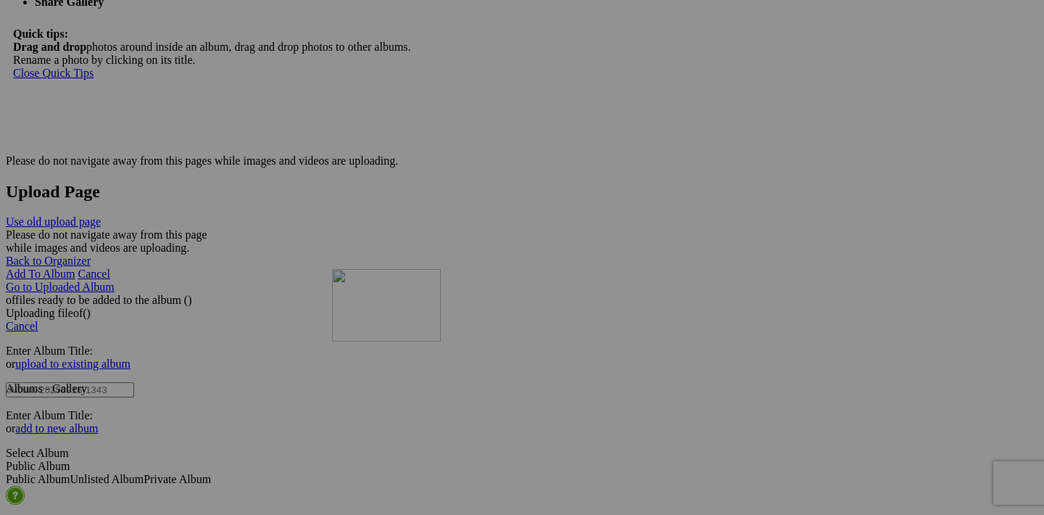
drag, startPoint x: 587, startPoint y: 135, endPoint x: 541, endPoint y: 395, distance: 264.4
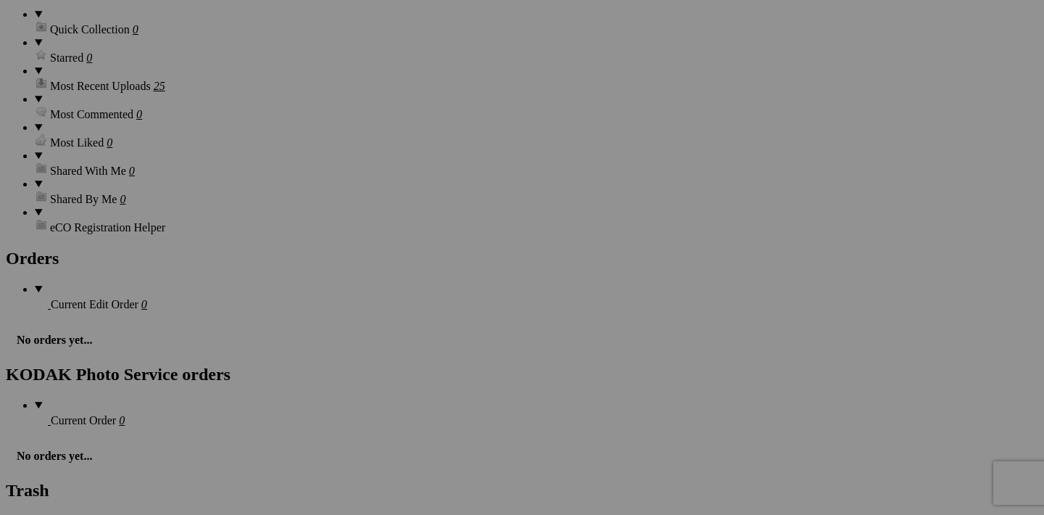
scroll to position [1564, 0]
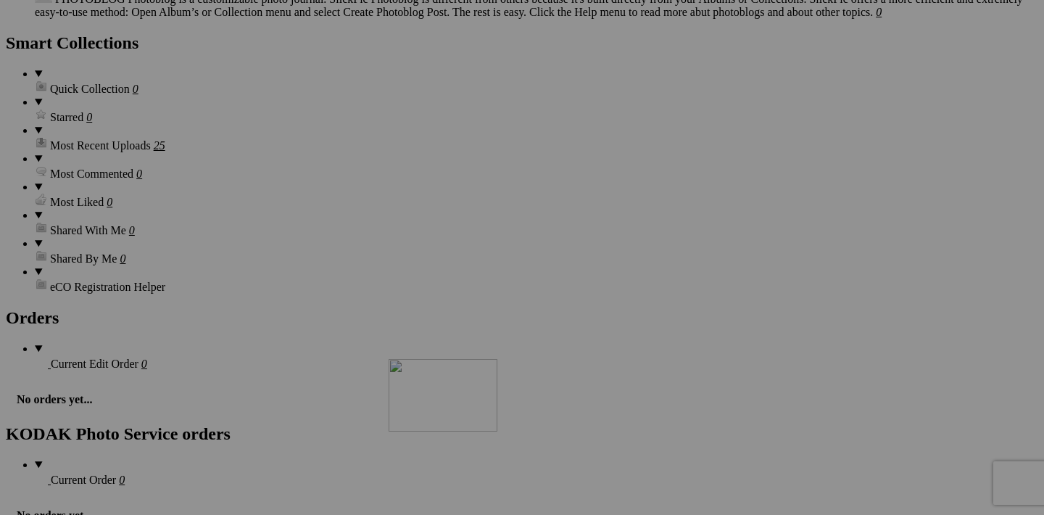
drag, startPoint x: 583, startPoint y: 236, endPoint x: 586, endPoint y: 485, distance: 248.8
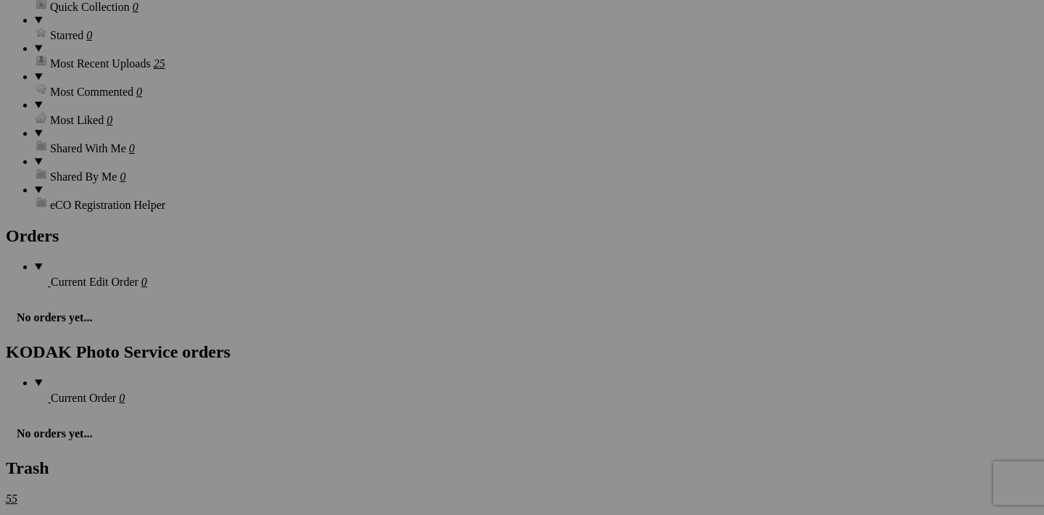
scroll to position [1910, 0]
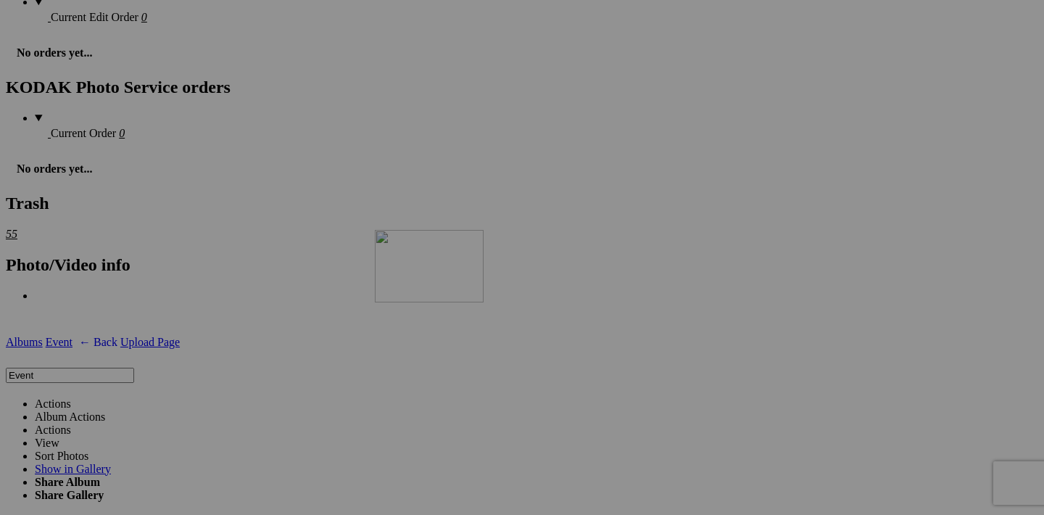
drag, startPoint x: 584, startPoint y: 261, endPoint x: 584, endPoint y: 357, distance: 95.7
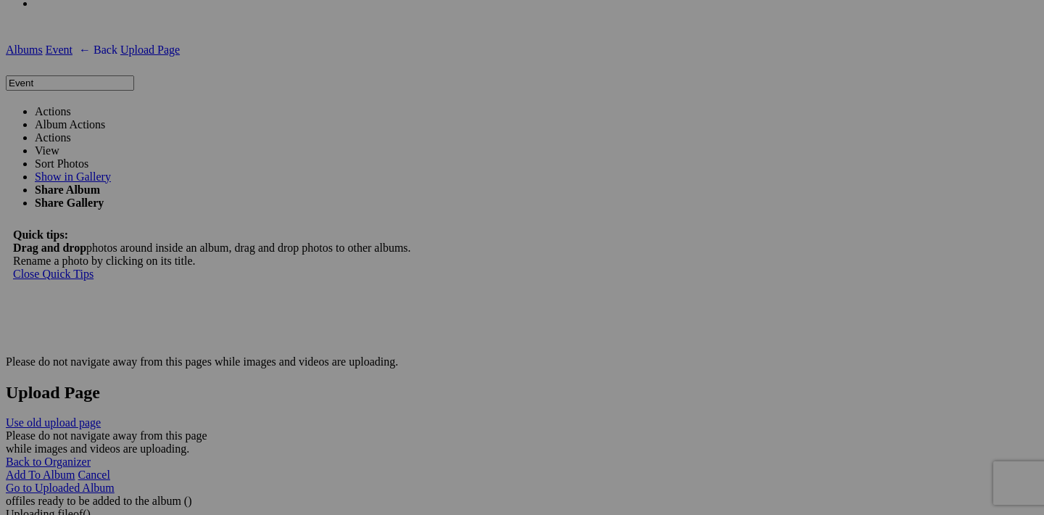
scroll to position [2098, 0]
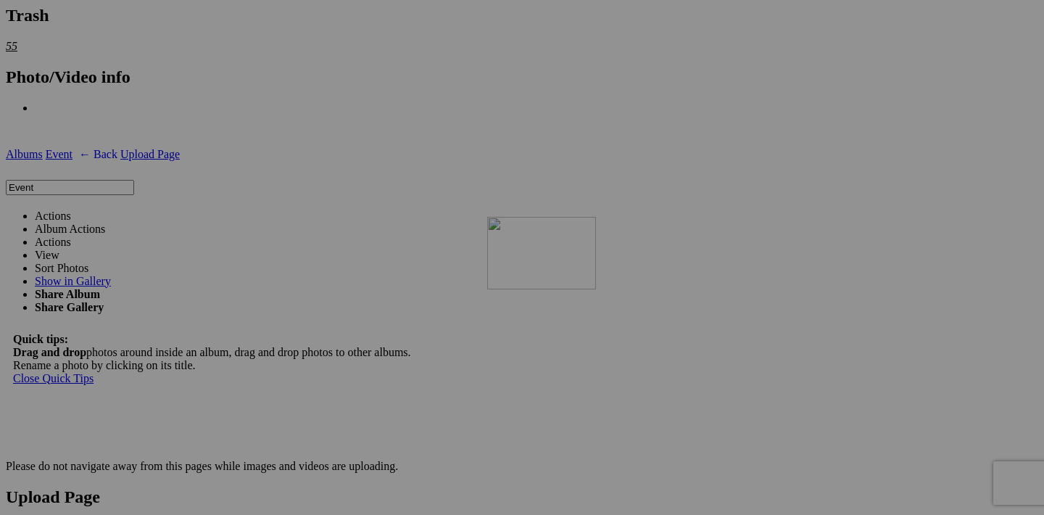
drag, startPoint x: 584, startPoint y: 254, endPoint x: 661, endPoint y: 340, distance: 115.6
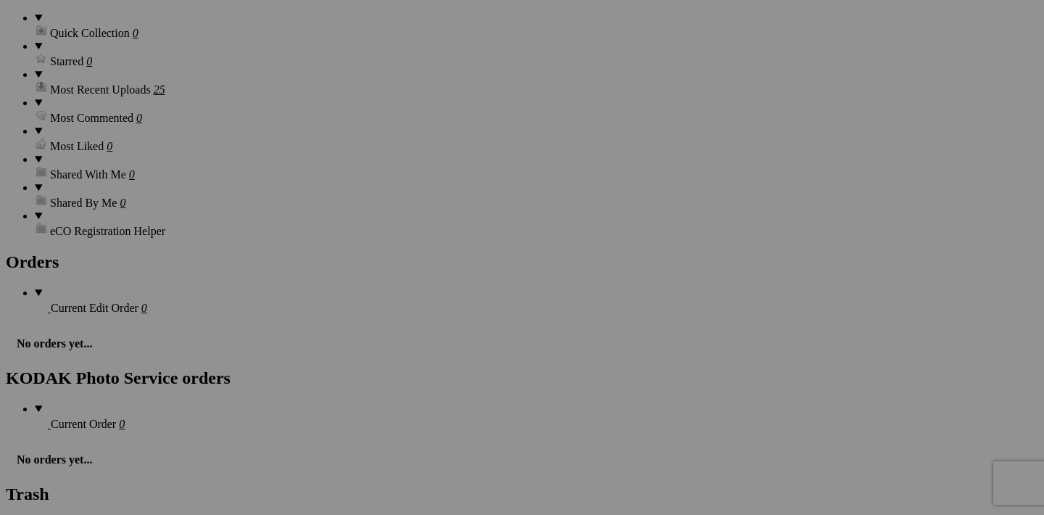
scroll to position [1584, 0]
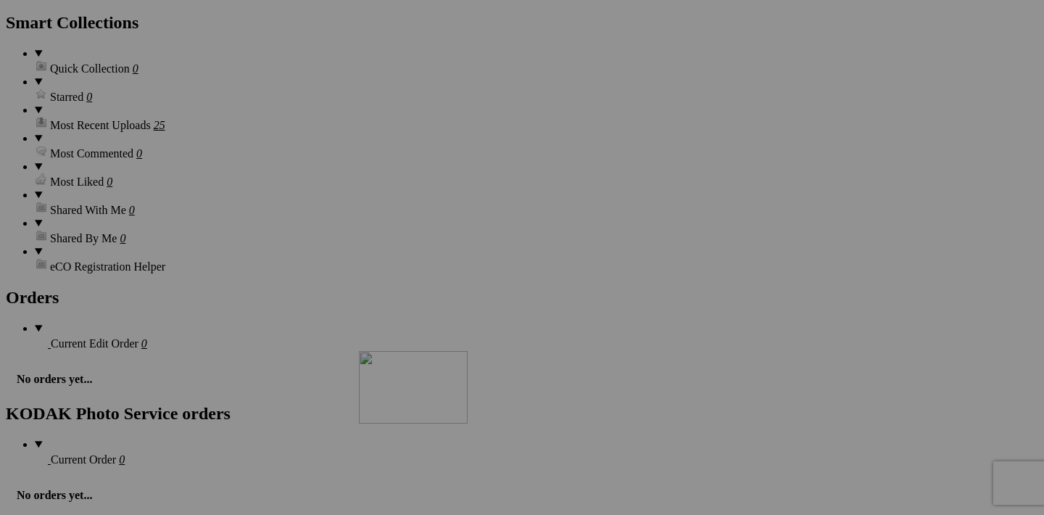
drag, startPoint x: 327, startPoint y: 215, endPoint x: 560, endPoint y: 476, distance: 349.8
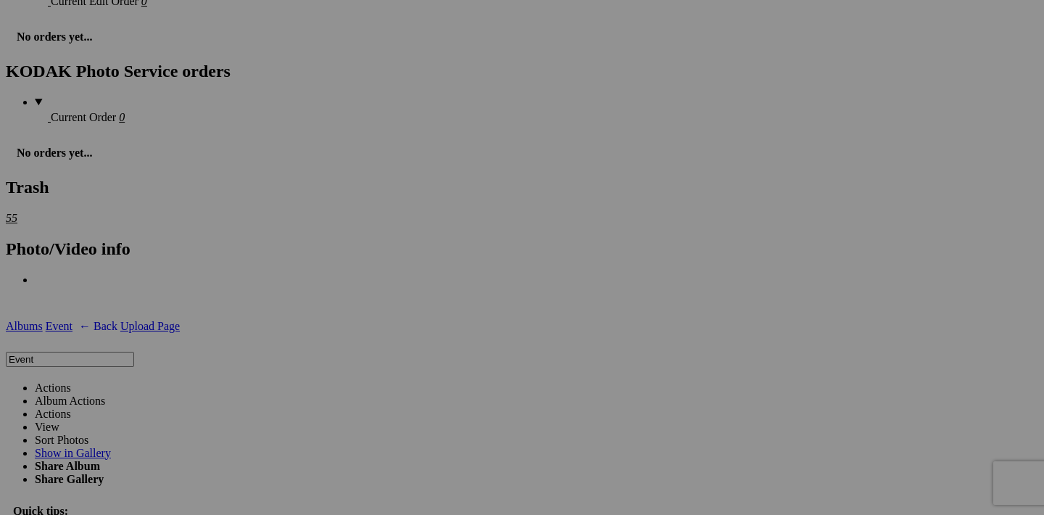
scroll to position [1959, 0]
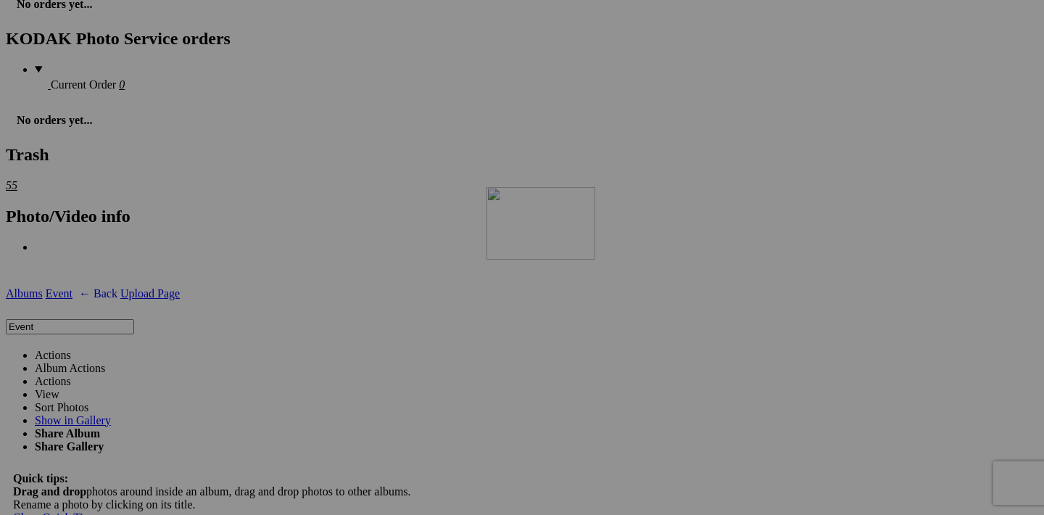
drag, startPoint x: 584, startPoint y: 210, endPoint x: 696, endPoint y: 314, distance: 152.4
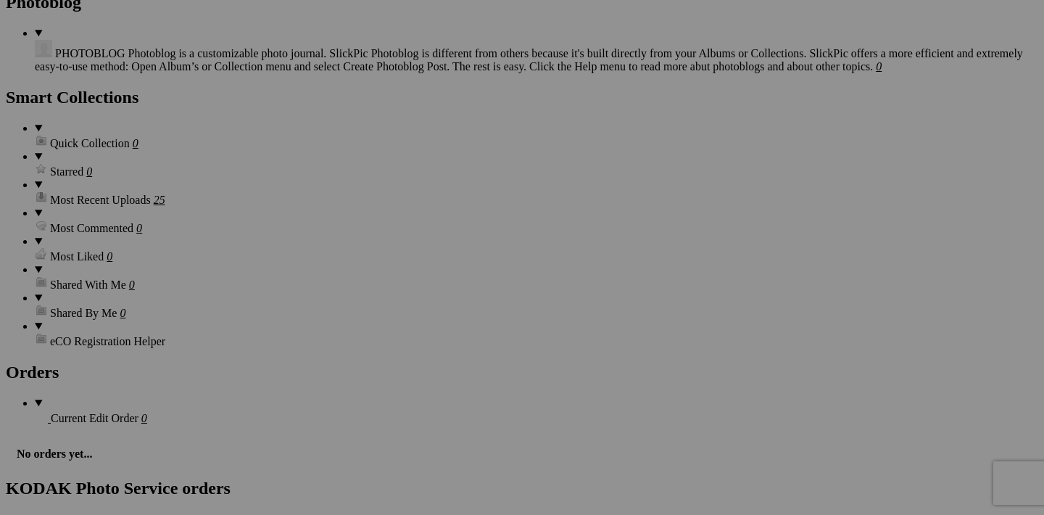
scroll to position [1469, 0]
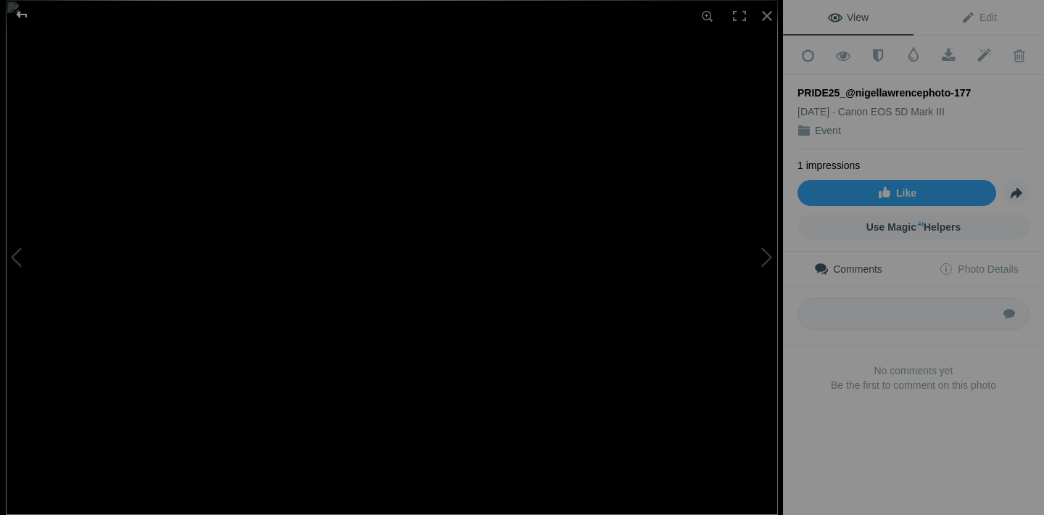
click at [17, 10] on div at bounding box center [22, 14] width 52 height 29
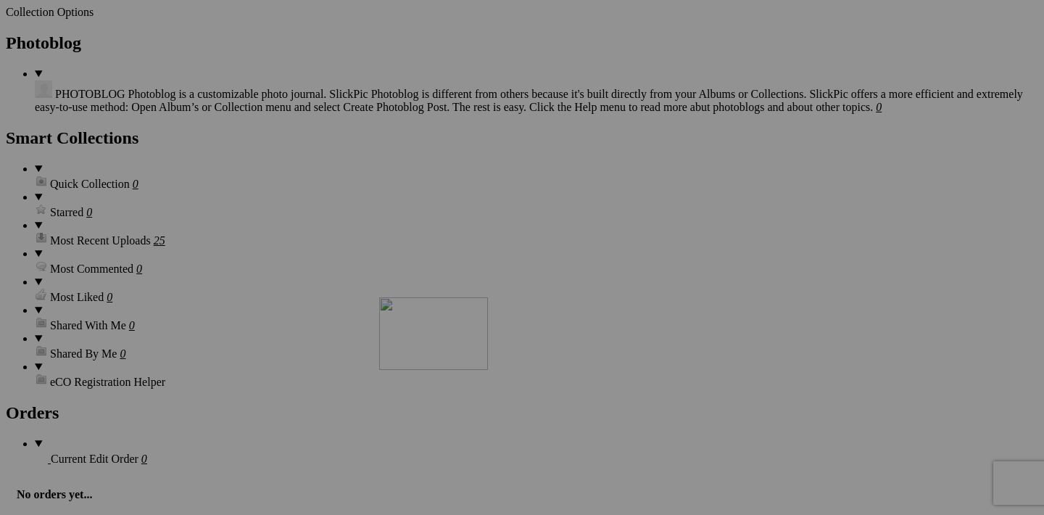
drag, startPoint x: 583, startPoint y: 329, endPoint x: 588, endPoint y: 426, distance: 97.3
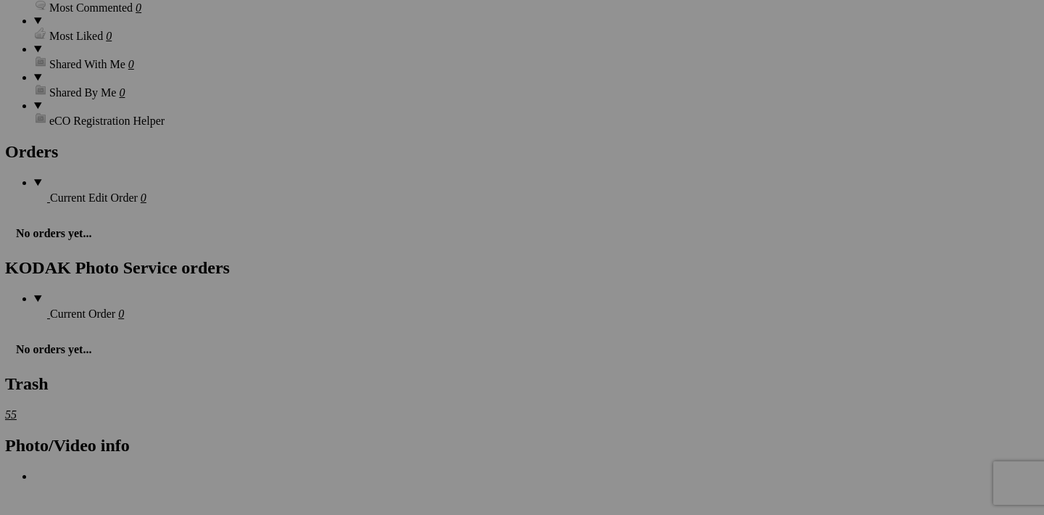
scroll to position [1768, 0]
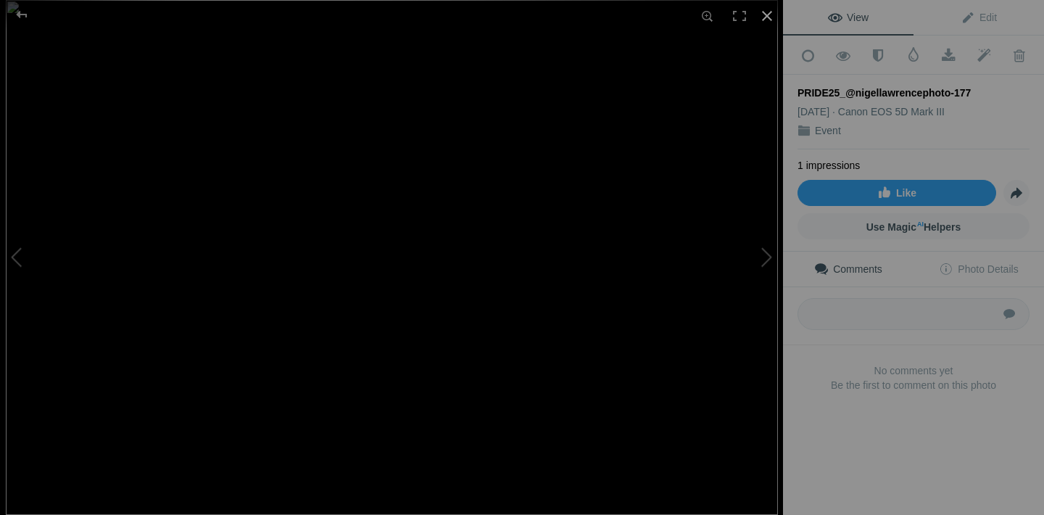
click at [765, 16] on div at bounding box center [767, 16] width 32 height 32
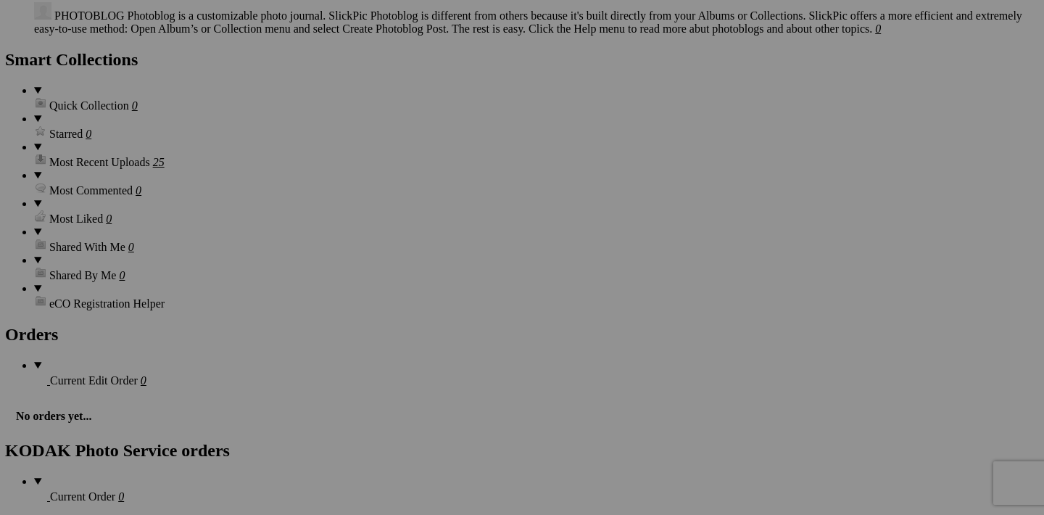
scroll to position [1572, 0]
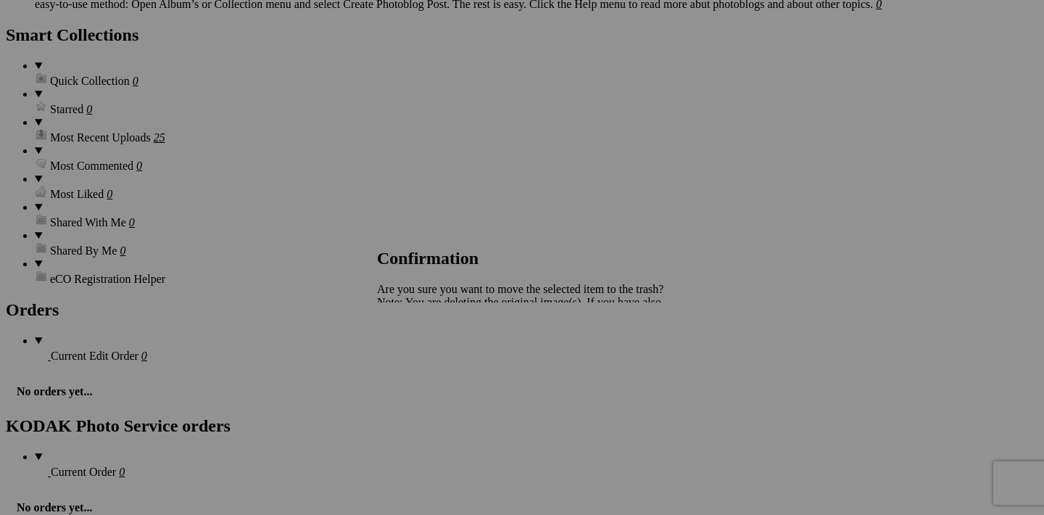
click at [426, 353] on span "Yes" at bounding box center [417, 353] width 17 height 12
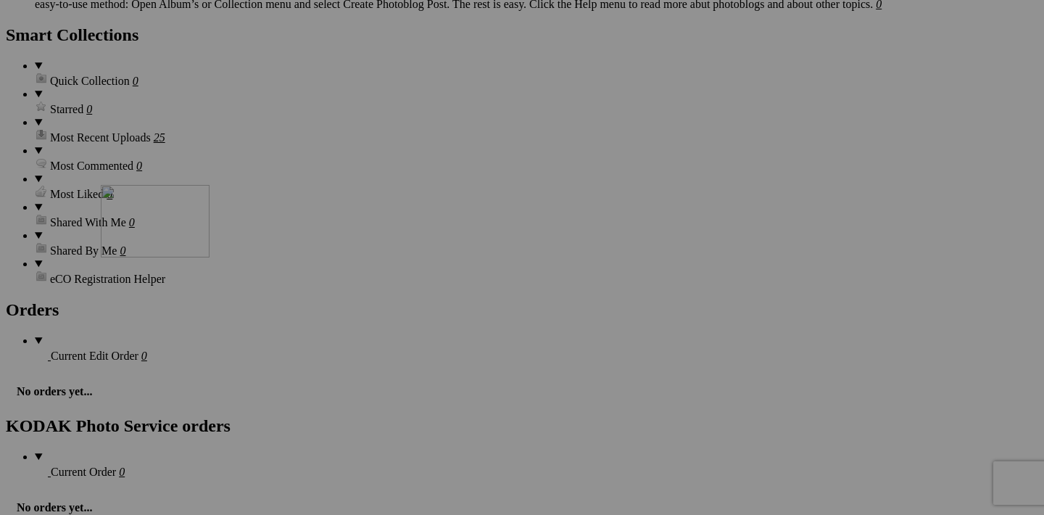
drag, startPoint x: 583, startPoint y: 227, endPoint x: 308, endPoint y: 312, distance: 288.4
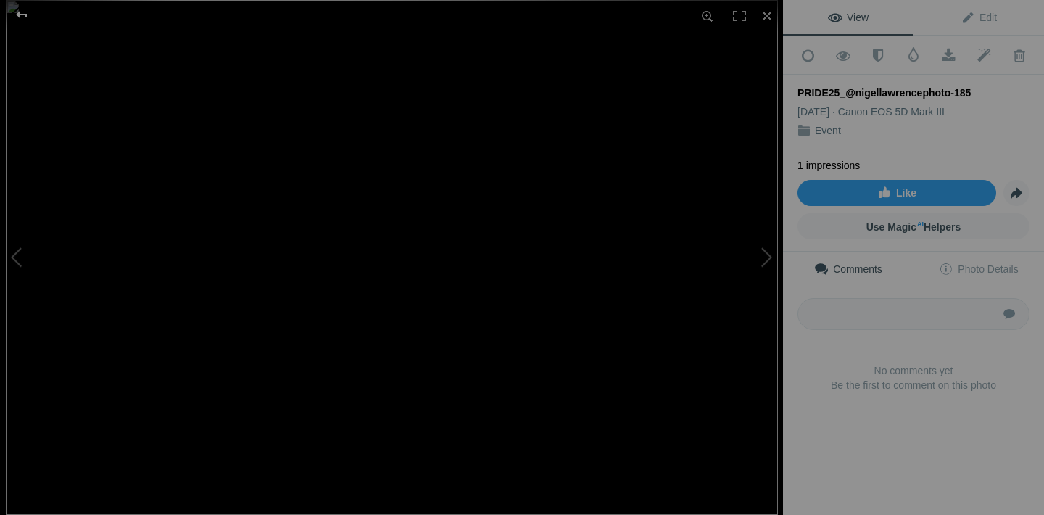
click at [21, 17] on div at bounding box center [22, 14] width 52 height 29
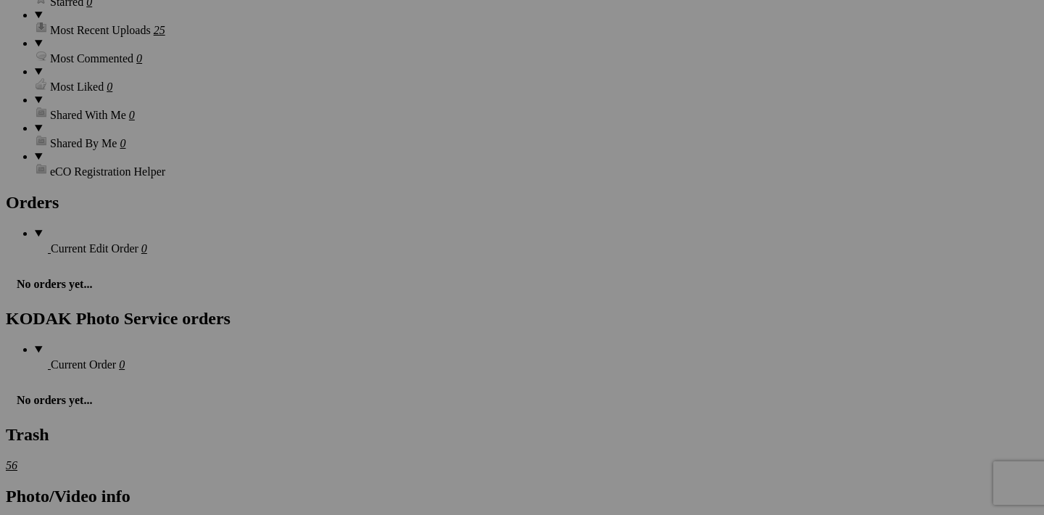
scroll to position [1622, 0]
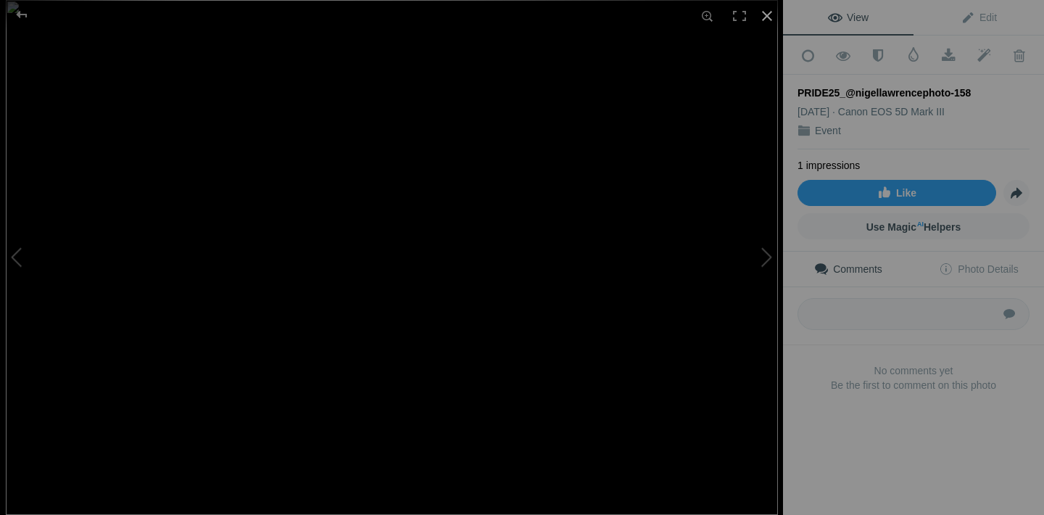
click at [767, 16] on div at bounding box center [767, 16] width 32 height 32
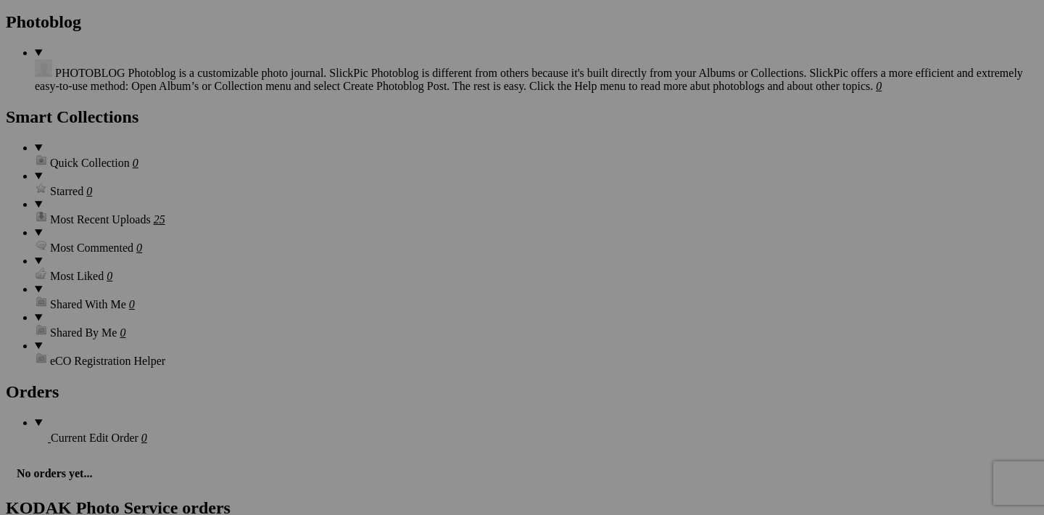
scroll to position [1588, 0]
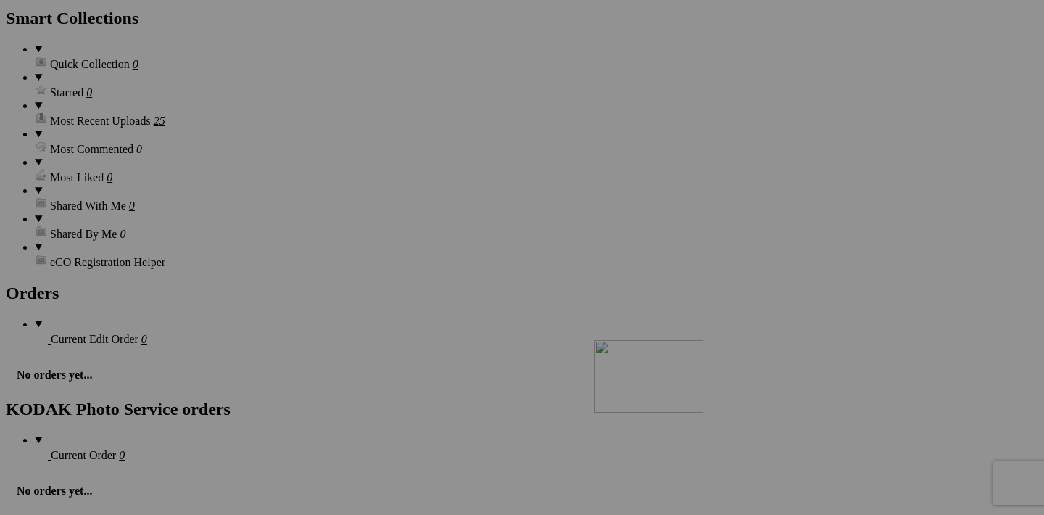
drag, startPoint x: 453, startPoint y: 211, endPoint x: 804, endPoint y: 466, distance: 433.5
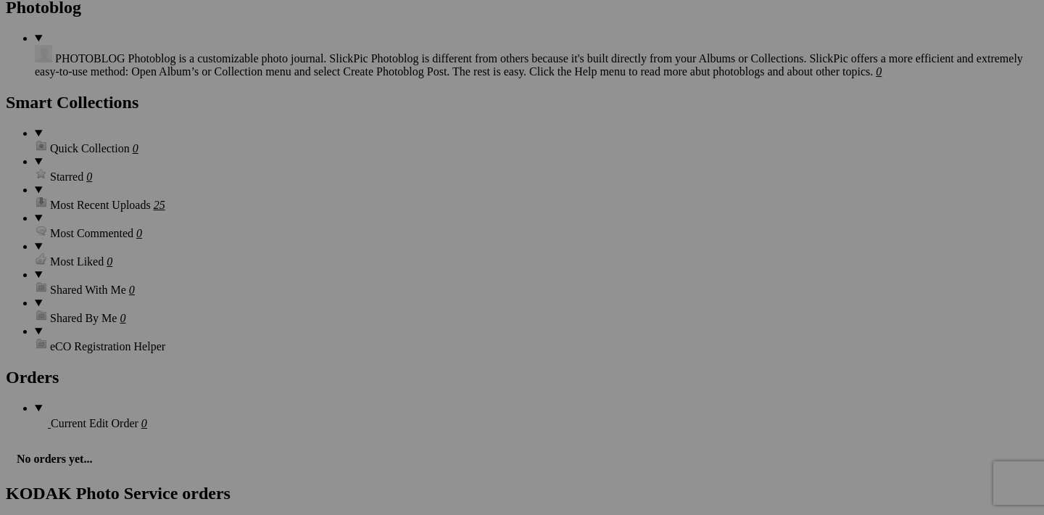
scroll to position [1459, 0]
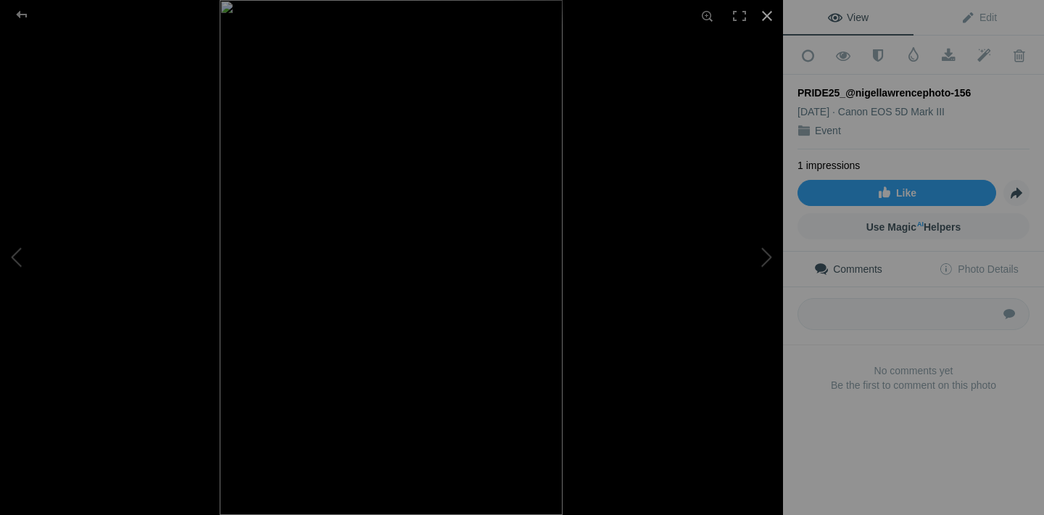
click at [767, 20] on div at bounding box center [767, 16] width 32 height 32
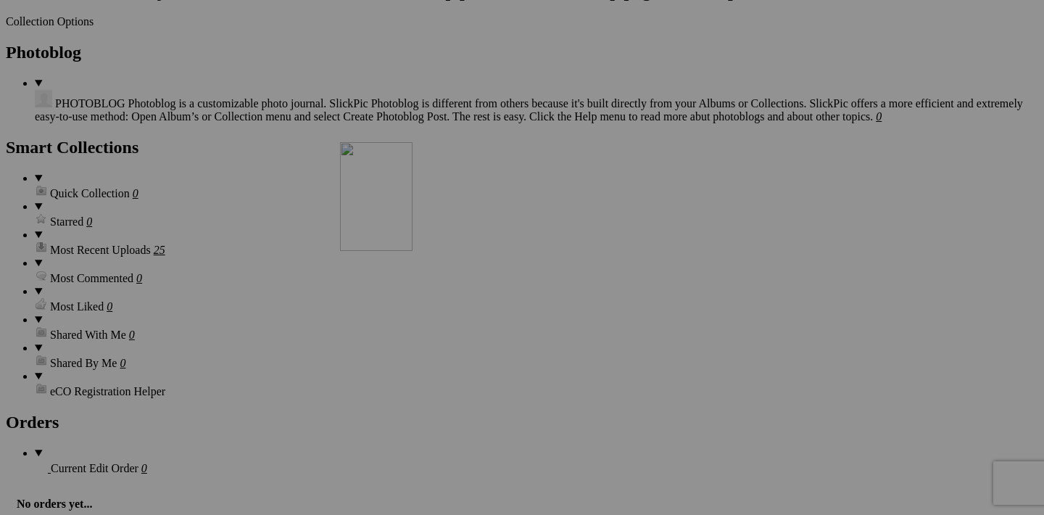
drag, startPoint x: 325, startPoint y: 341, endPoint x: 545, endPoint y: 265, distance: 232.6
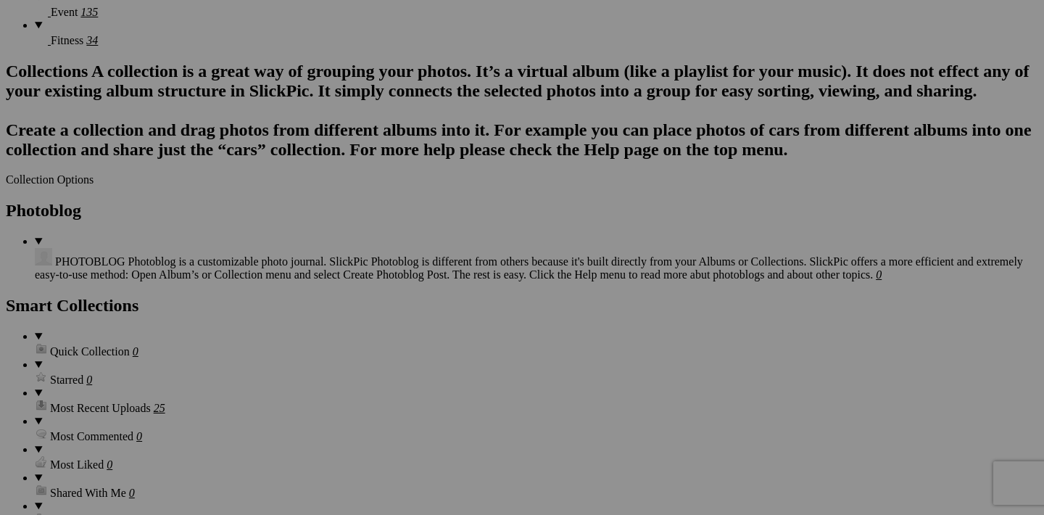
scroll to position [1369, 0]
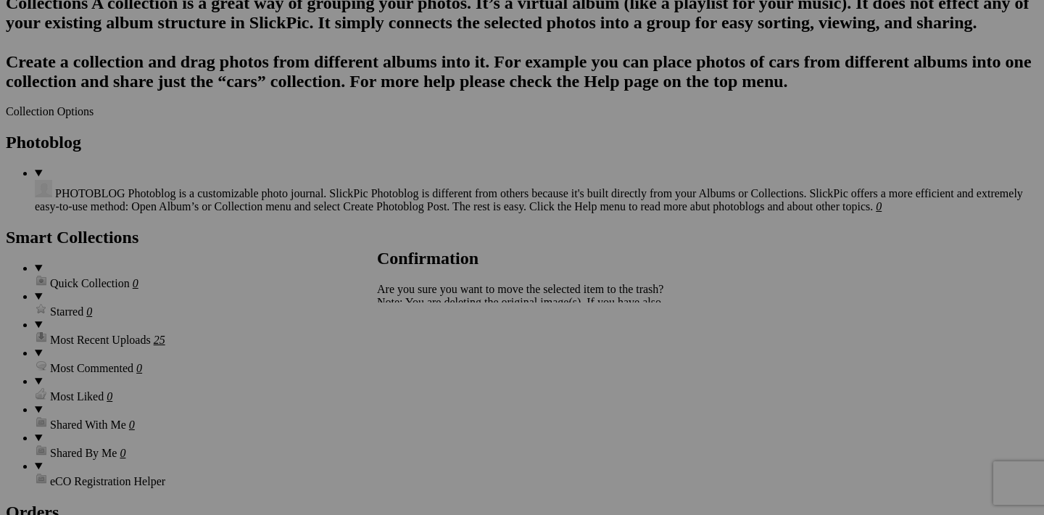
click at [426, 358] on span "Yes" at bounding box center [417, 353] width 17 height 12
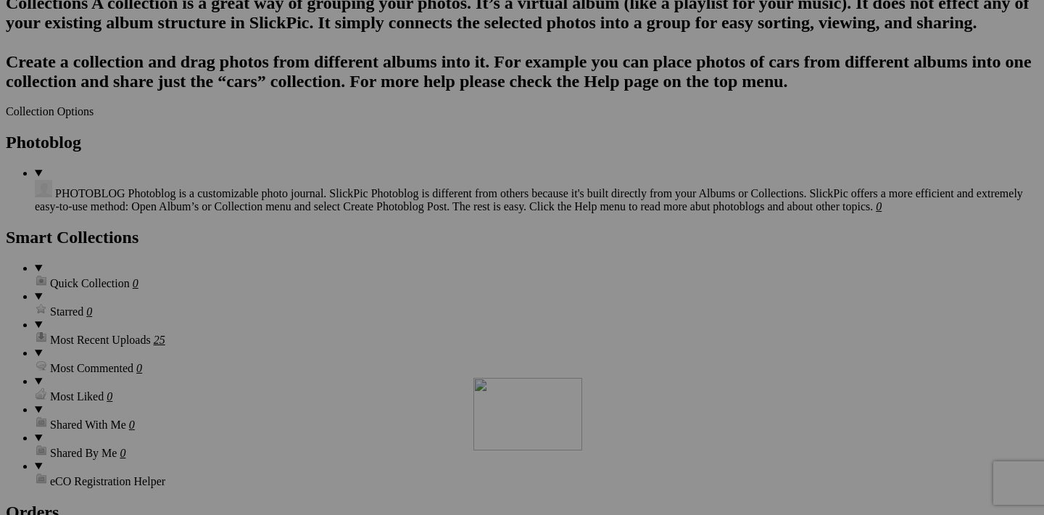
drag, startPoint x: 712, startPoint y: 245, endPoint x: 669, endPoint y: 488, distance: 246.6
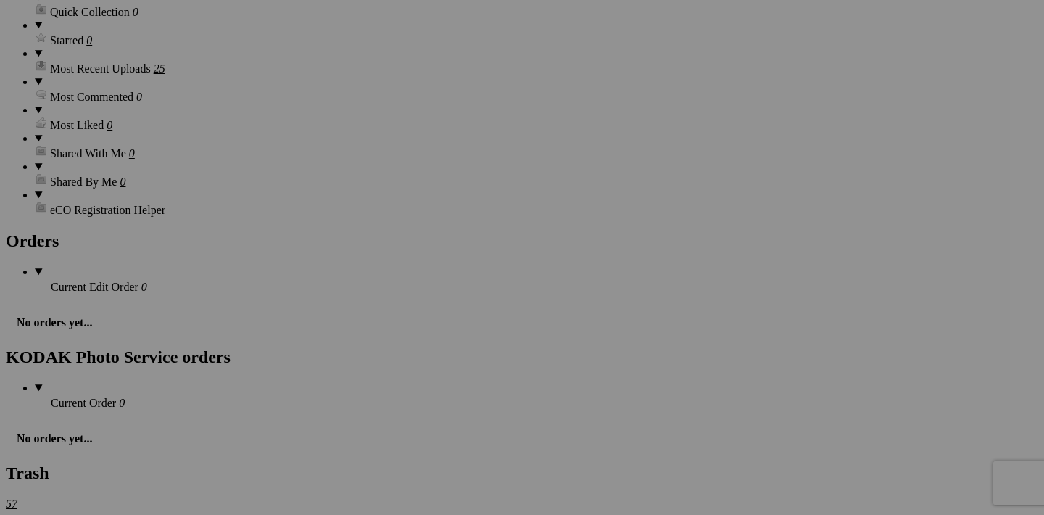
scroll to position [1807, 0]
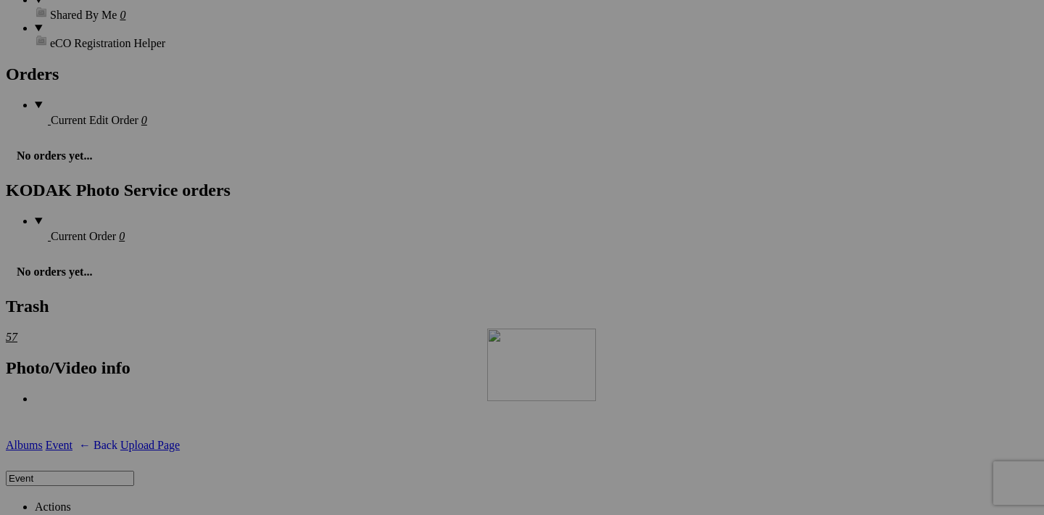
drag, startPoint x: 713, startPoint y: 178, endPoint x: 696, endPoint y: 455, distance: 276.8
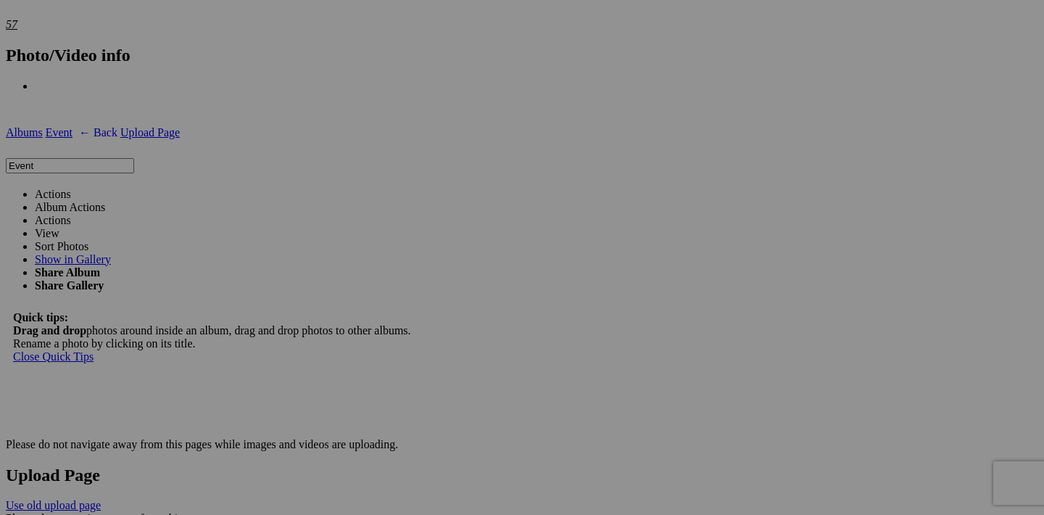
scroll to position [2211, 0]
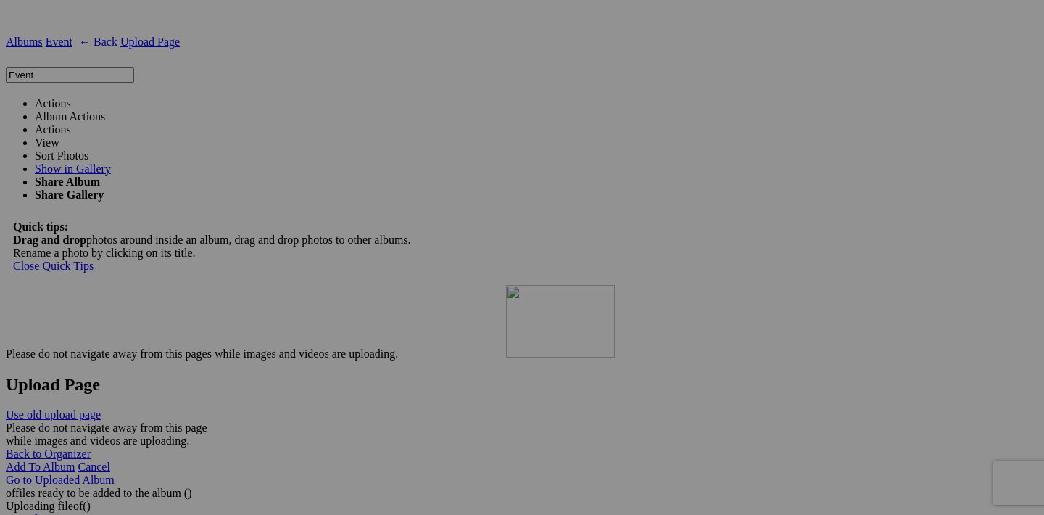
drag, startPoint x: 713, startPoint y: 139, endPoint x: 715, endPoint y: 411, distance: 272.0
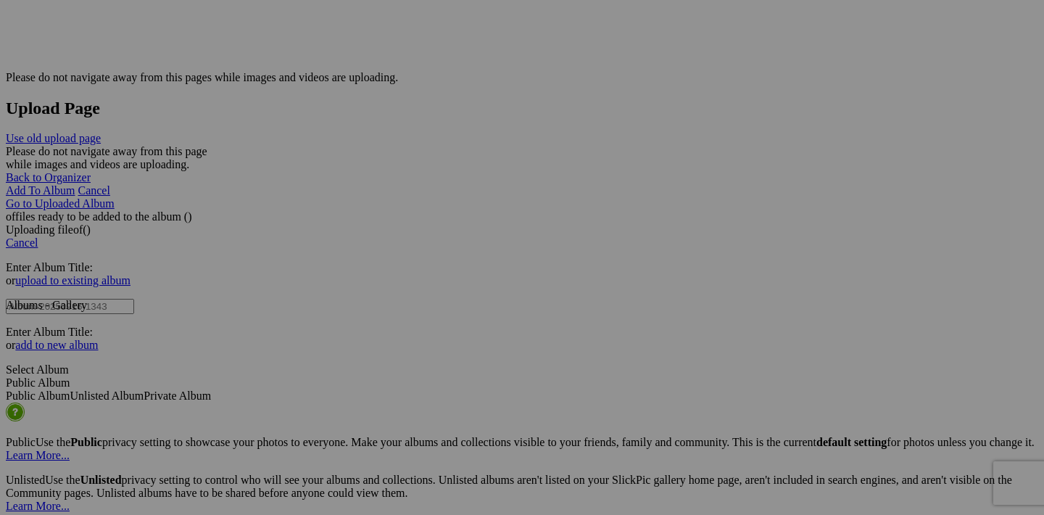
scroll to position [2454, 0]
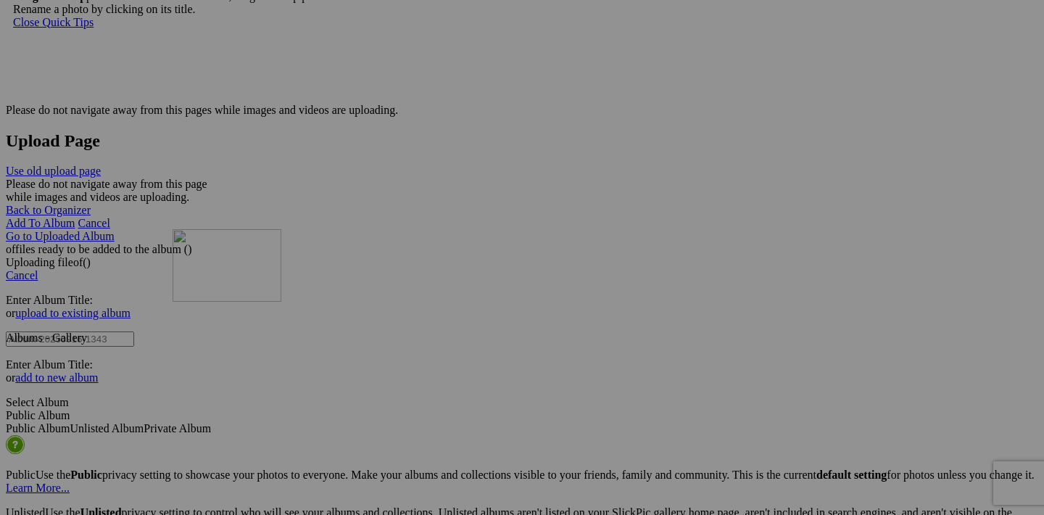
drag, startPoint x: 712, startPoint y: 263, endPoint x: 381, endPoint y: 355, distance: 342.6
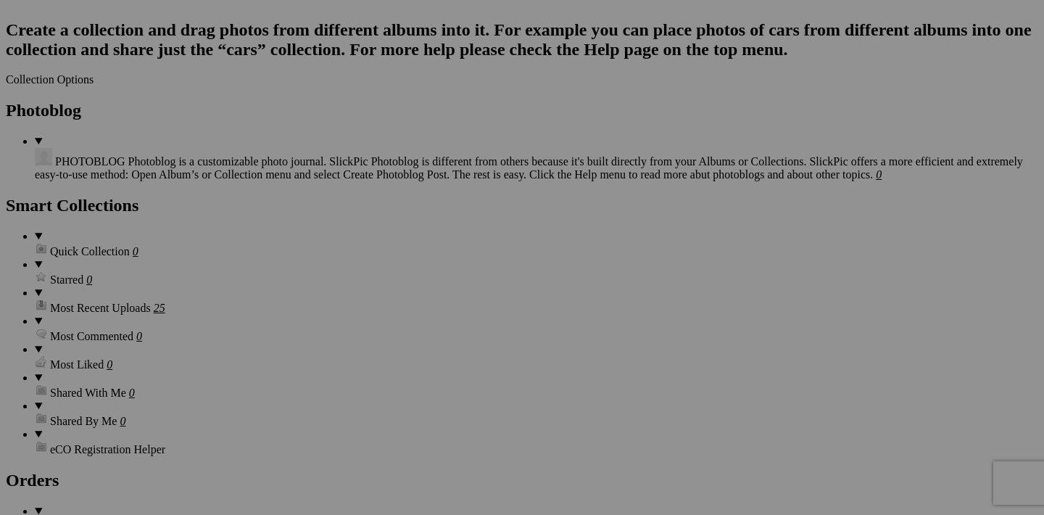
scroll to position [1374, 0]
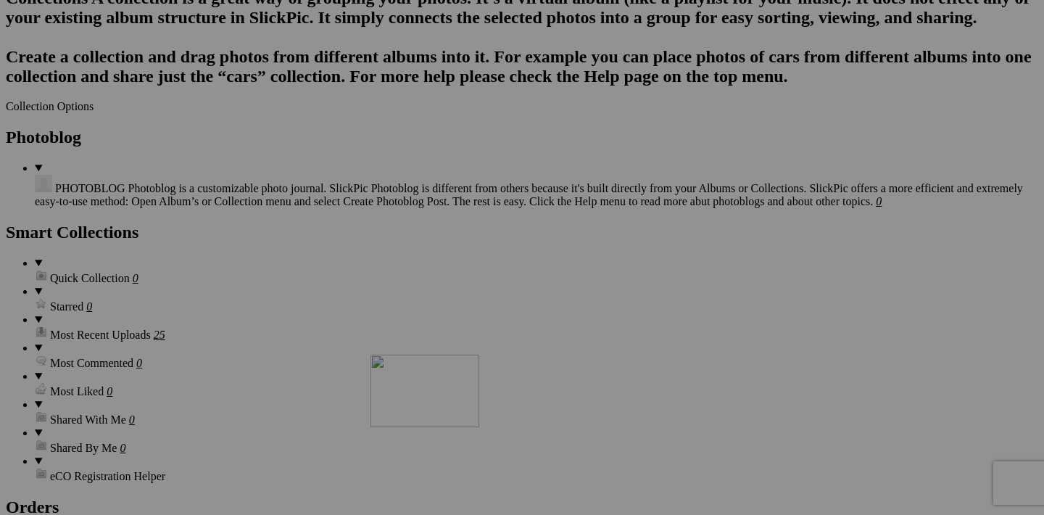
drag, startPoint x: 584, startPoint y: 241, endPoint x: 556, endPoint y: 479, distance: 240.2
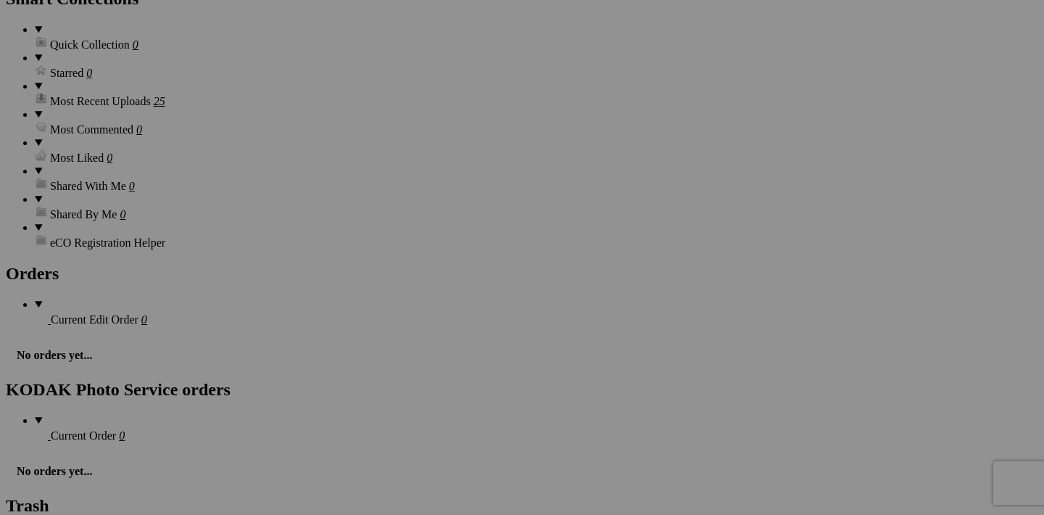
scroll to position [1757, 0]
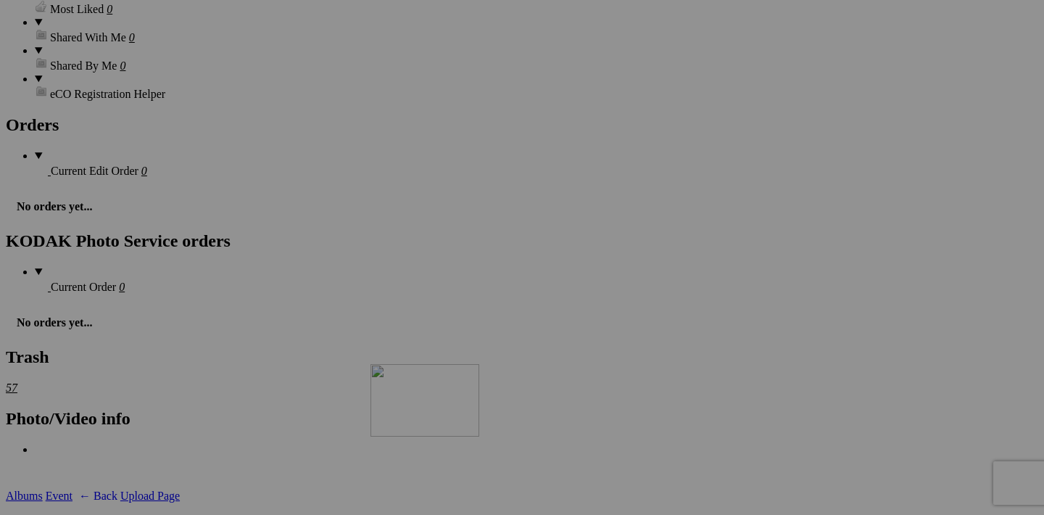
drag, startPoint x: 585, startPoint y: 226, endPoint x: 578, endPoint y: 490, distance: 264.1
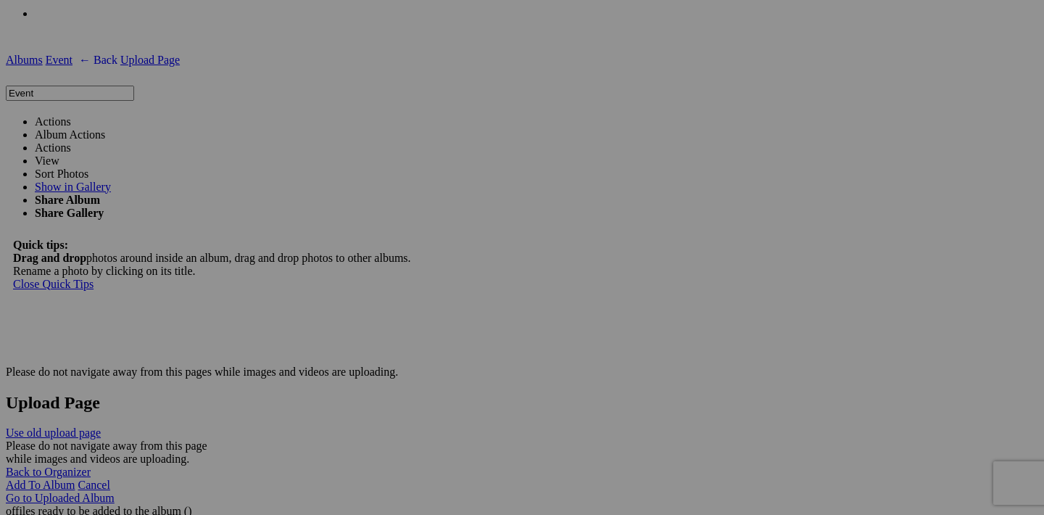
scroll to position [2113, 0]
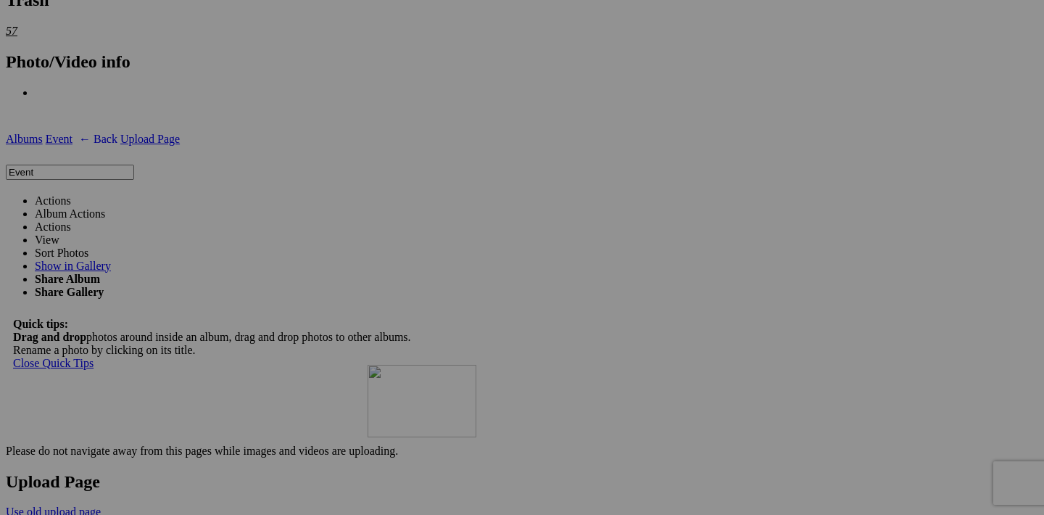
drag, startPoint x: 583, startPoint y: 239, endPoint x: 523, endPoint y: 475, distance: 243.3
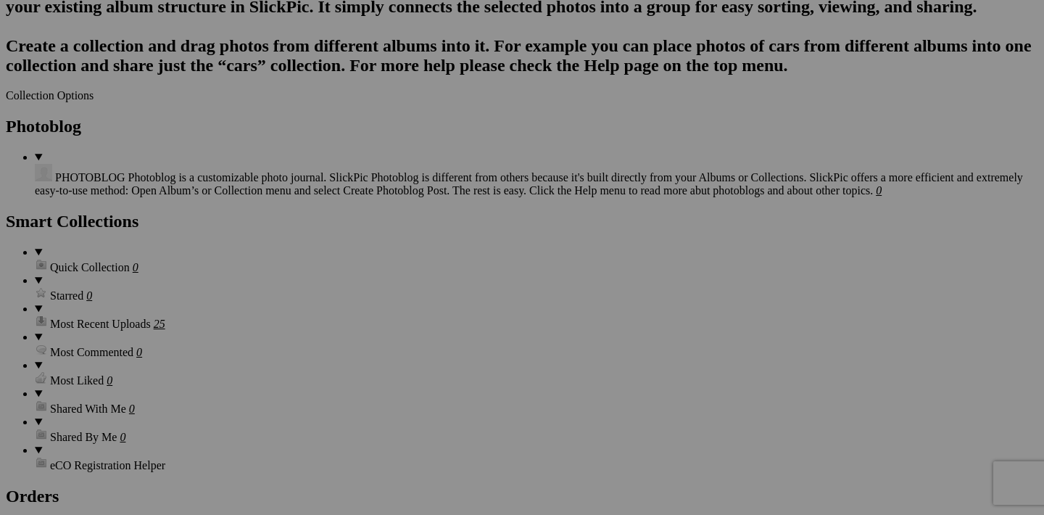
scroll to position [1385, 0]
drag, startPoint x: 585, startPoint y: 231, endPoint x: 548, endPoint y: 476, distance: 247.3
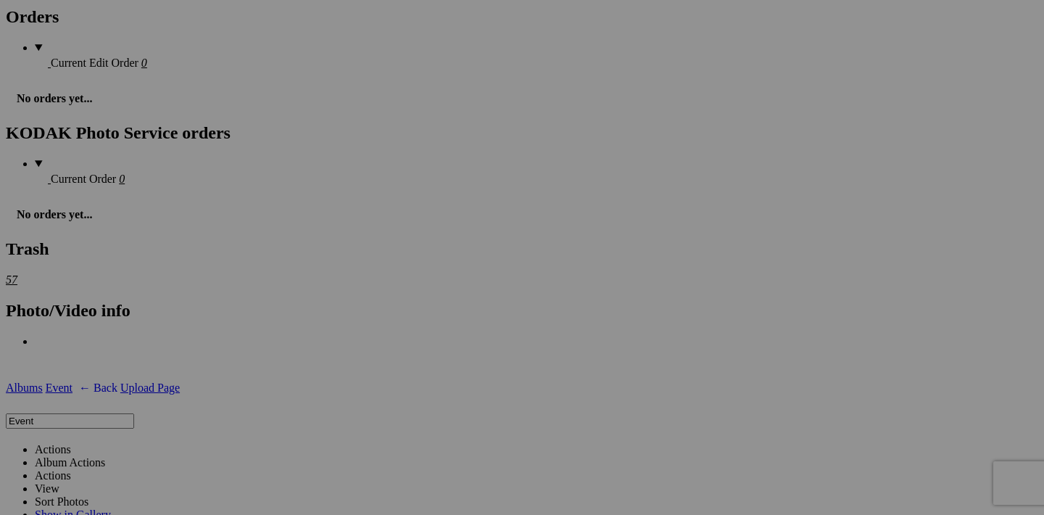
scroll to position [1762, 0]
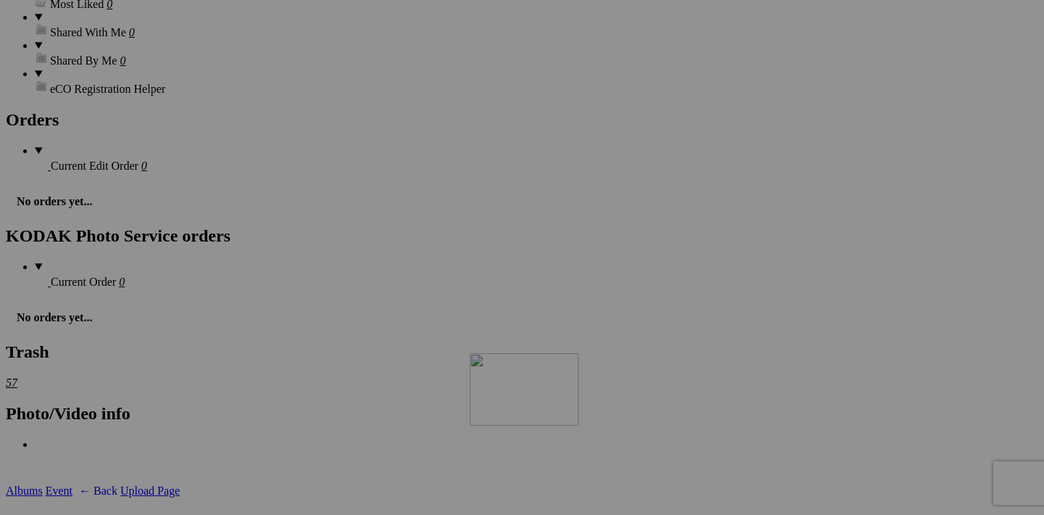
drag, startPoint x: 583, startPoint y: 226, endPoint x: 655, endPoint y: 474, distance: 257.5
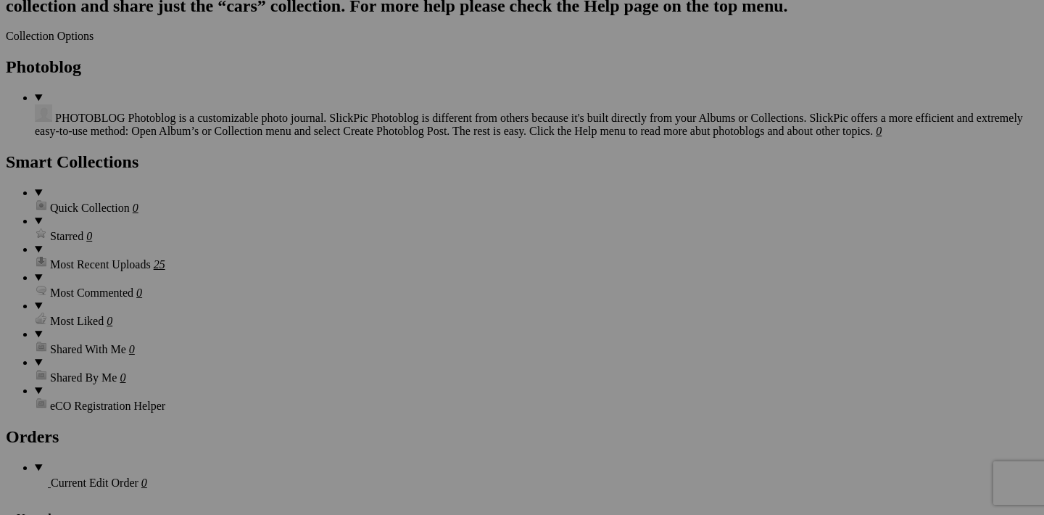
scroll to position [1366, 0]
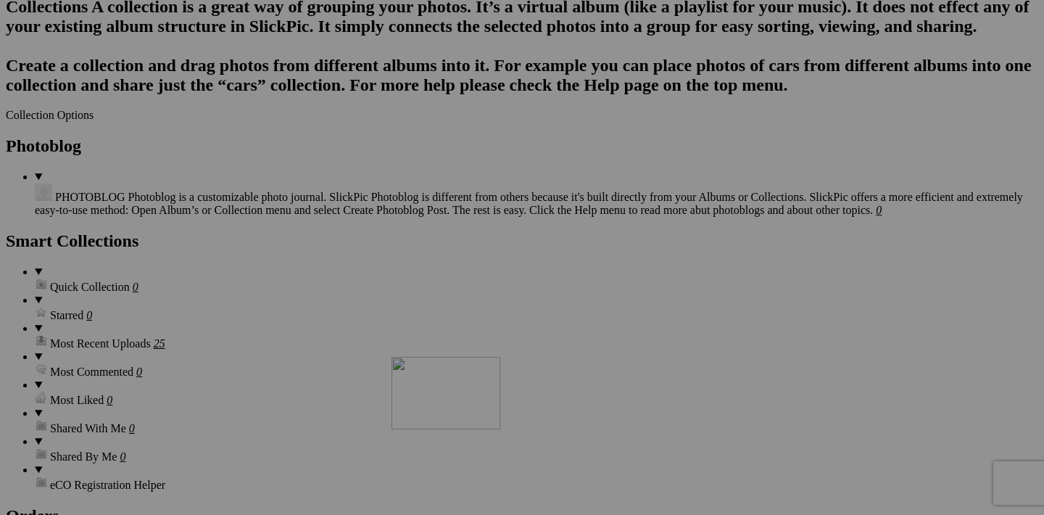
drag, startPoint x: 455, startPoint y: 250, endPoint x: 600, endPoint y: 484, distance: 274.5
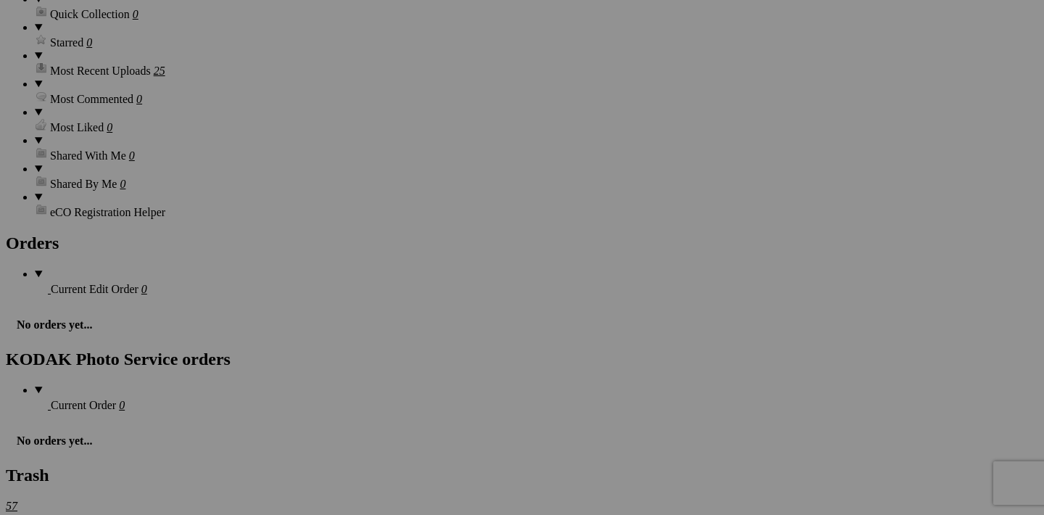
scroll to position [1714, 0]
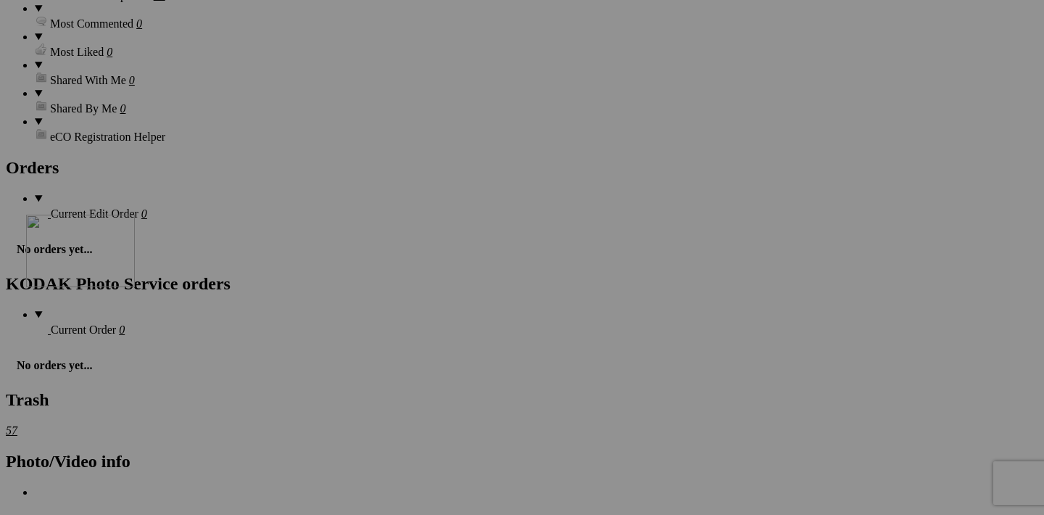
drag, startPoint x: 584, startPoint y: 271, endPoint x: 235, endPoint y: 340, distance: 355.7
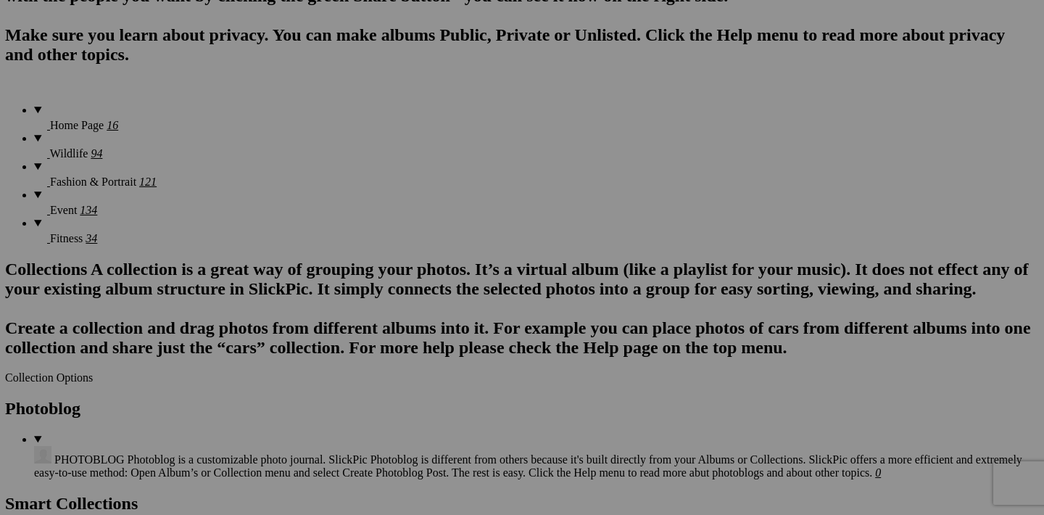
scroll to position [1103, 0]
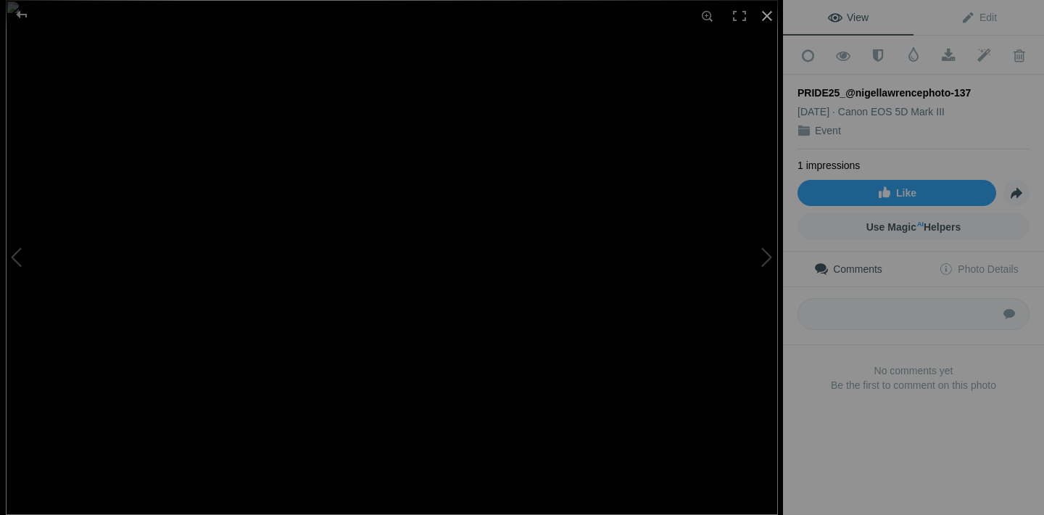
click at [772, 13] on div at bounding box center [767, 16] width 32 height 32
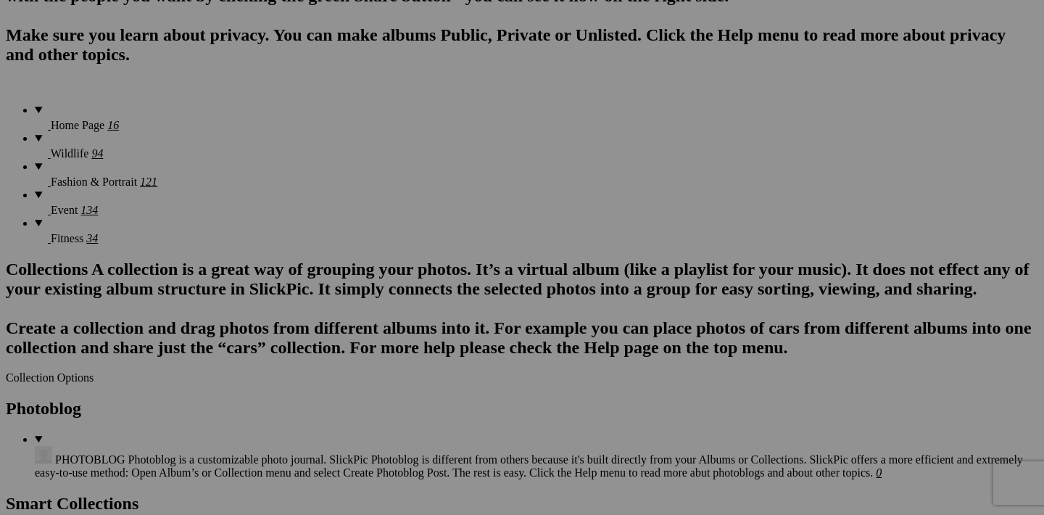
click at [426, 356] on span "Yes" at bounding box center [417, 353] width 17 height 12
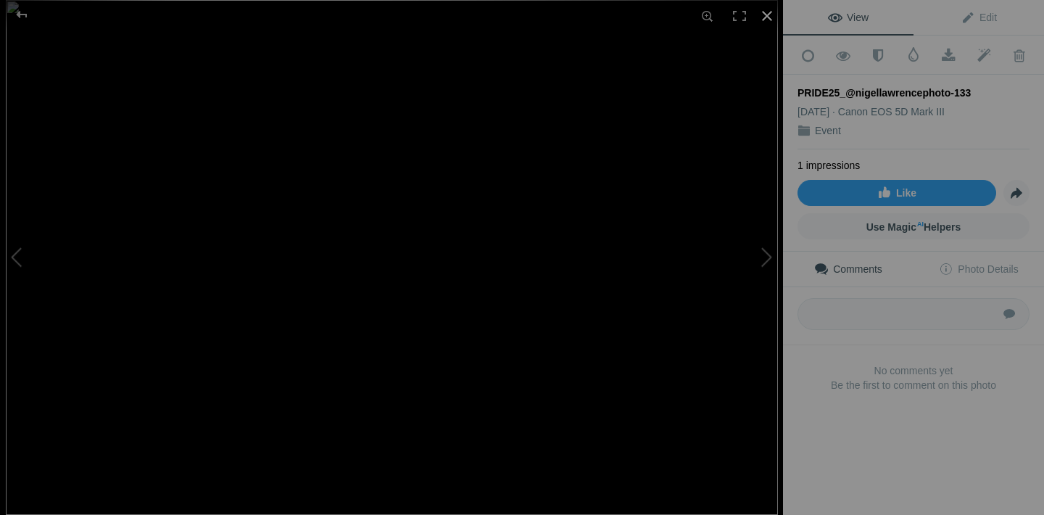
click at [767, 22] on div at bounding box center [767, 16] width 32 height 32
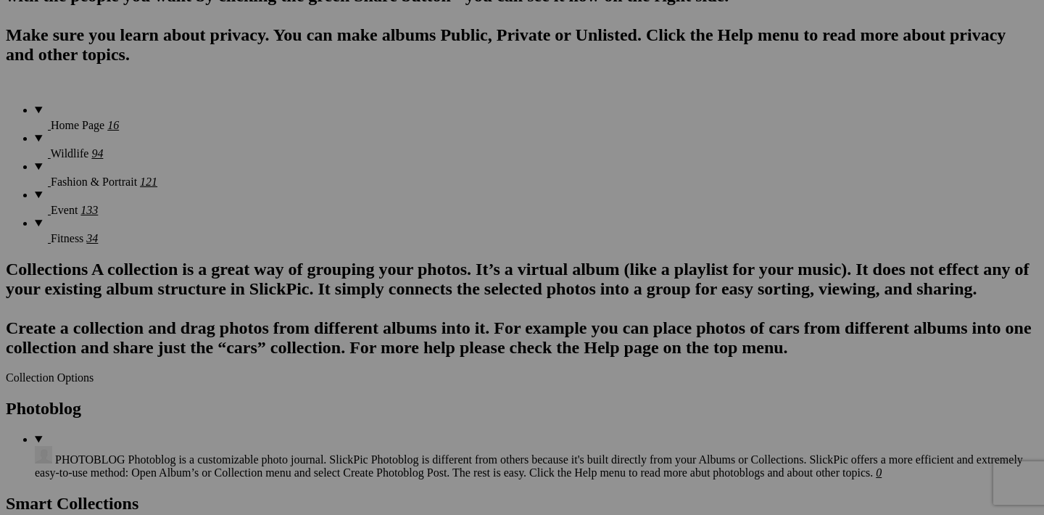
click at [426, 358] on span "Yes" at bounding box center [417, 353] width 17 height 12
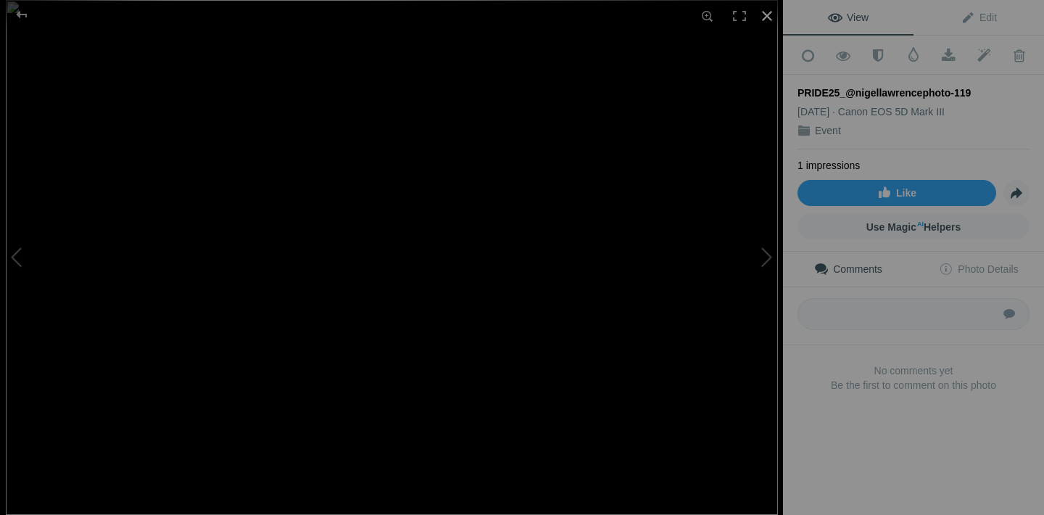
click at [773, 14] on div at bounding box center [767, 16] width 32 height 32
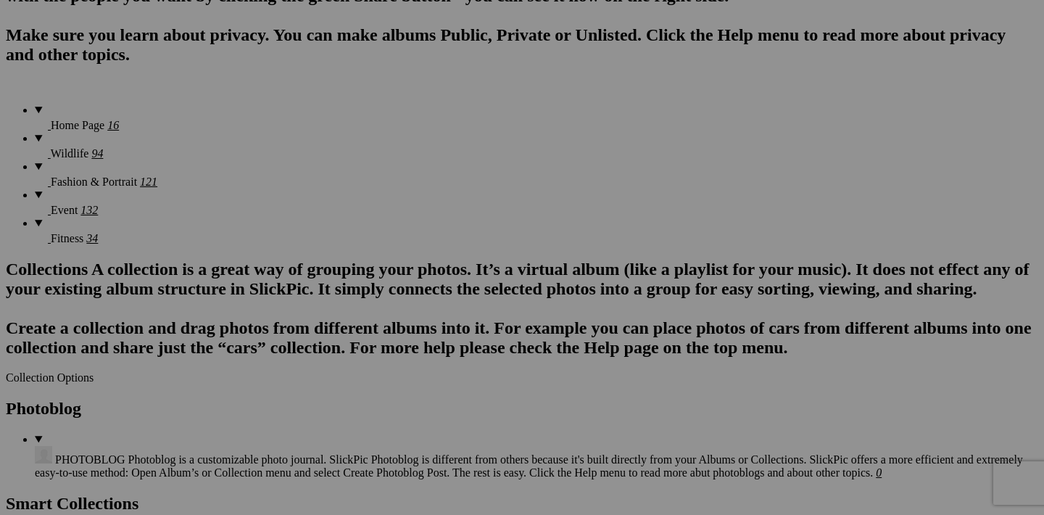
click at [426, 352] on span "Yes" at bounding box center [417, 353] width 17 height 12
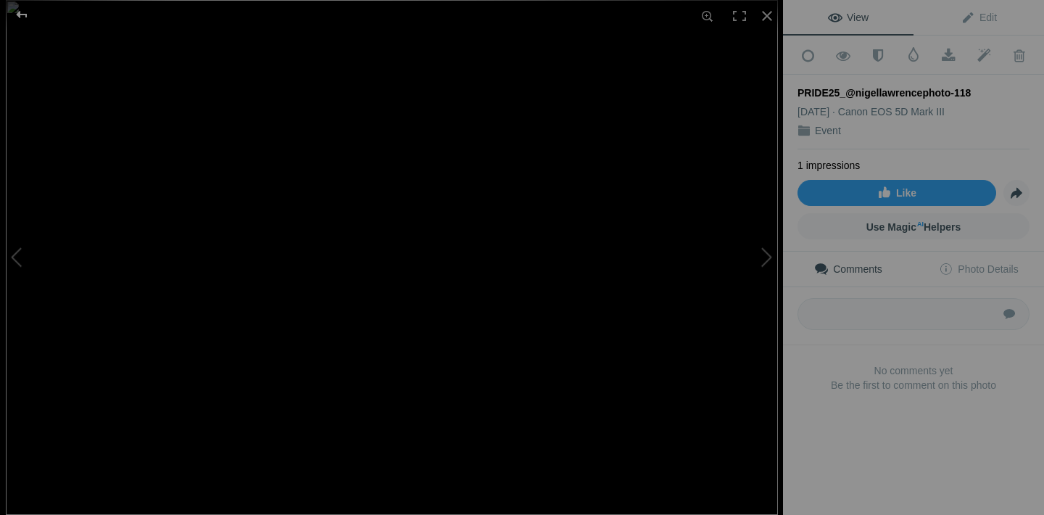
click at [19, 15] on div at bounding box center [22, 14] width 52 height 29
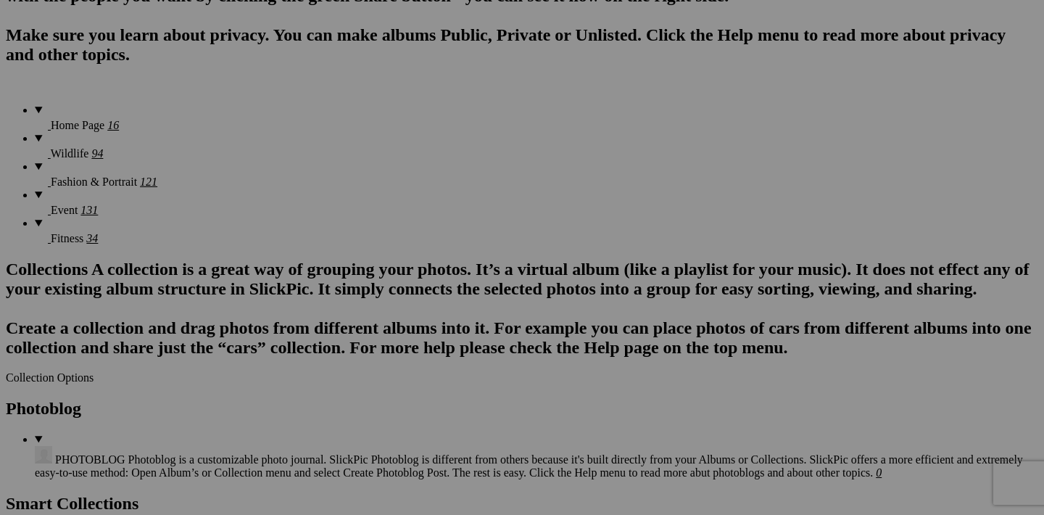
scroll to position [970, 0]
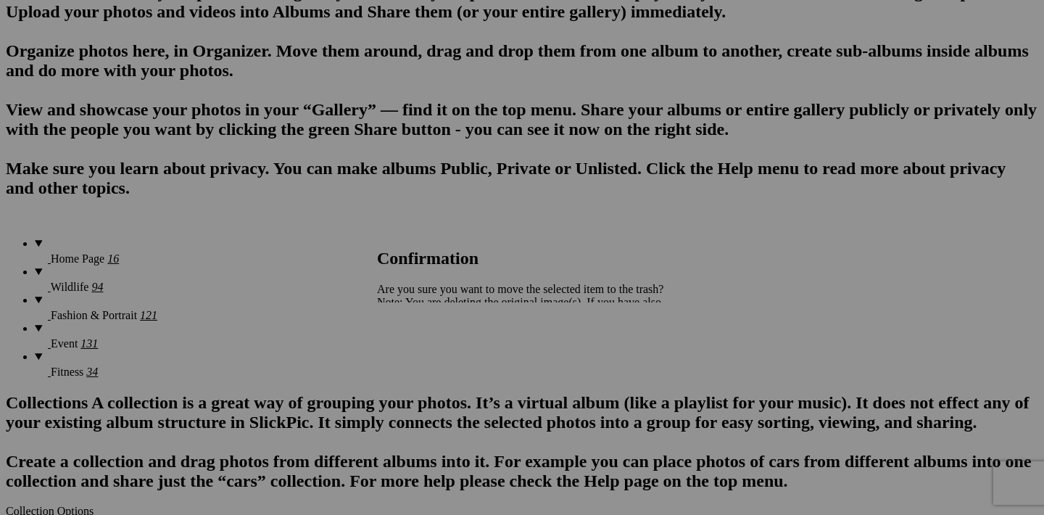
click at [426, 348] on span "Yes" at bounding box center [417, 353] width 17 height 12
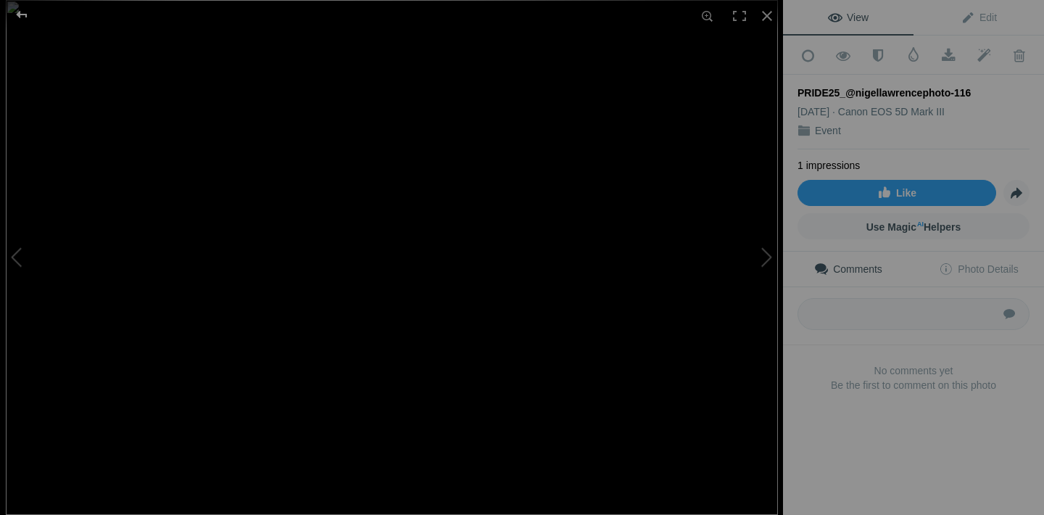
click at [19, 16] on div at bounding box center [22, 14] width 52 height 29
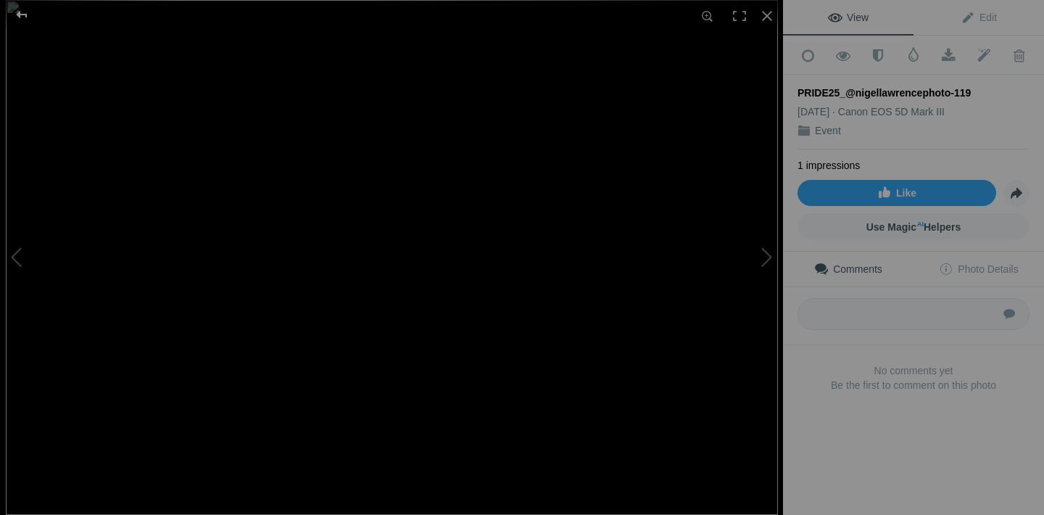
click at [22, 15] on div at bounding box center [22, 14] width 52 height 29
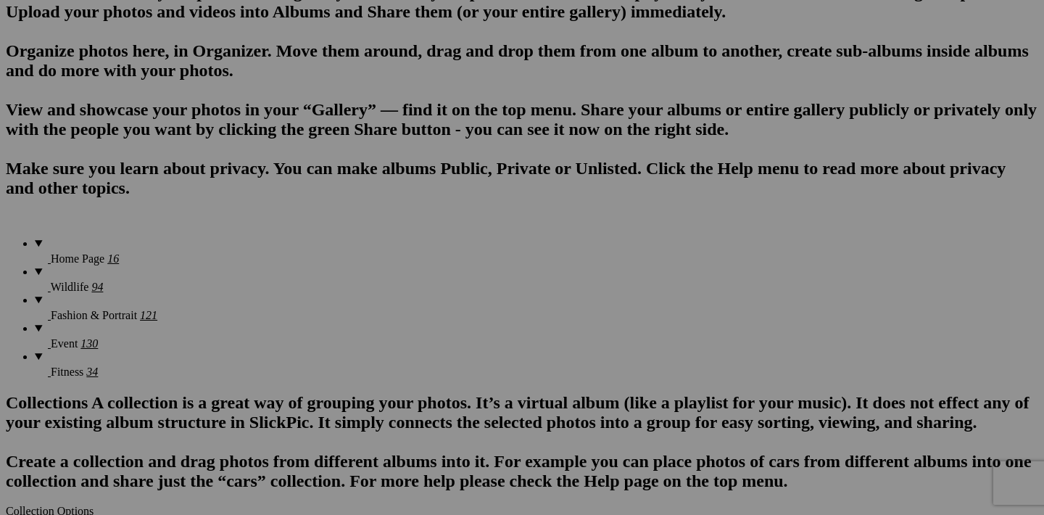
scroll to position [1023, 0]
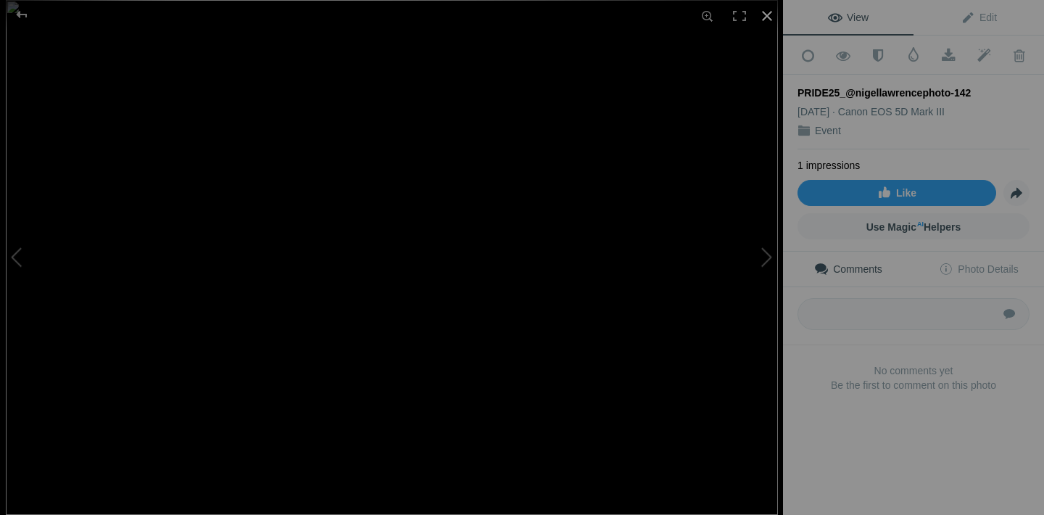
click at [769, 13] on div at bounding box center [767, 16] width 32 height 32
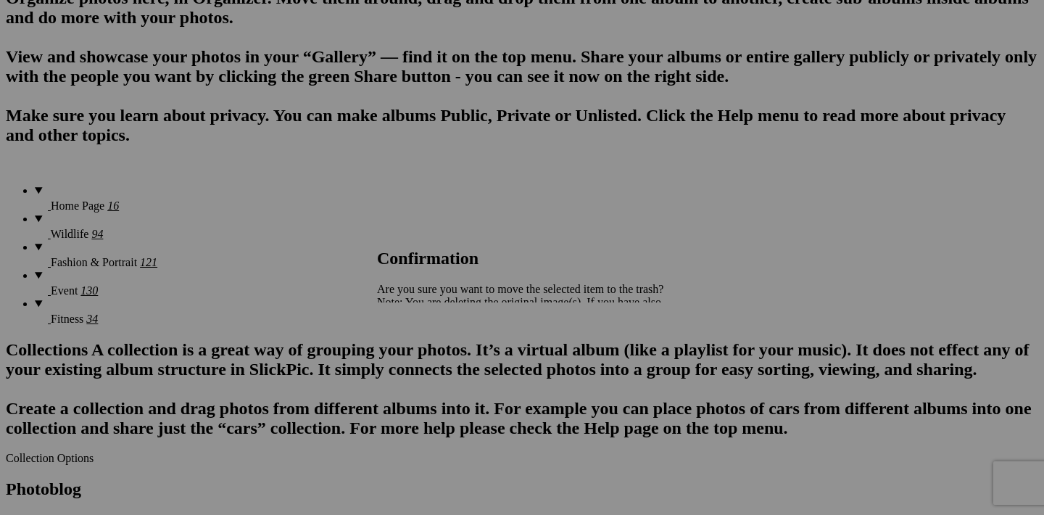
click at [426, 350] on span "Yes" at bounding box center [417, 353] width 17 height 12
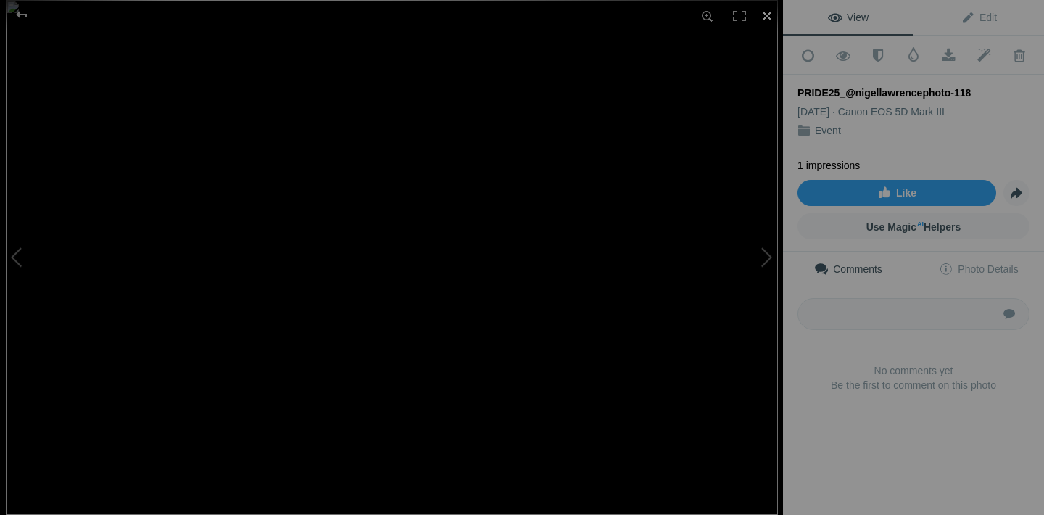
click at [765, 20] on div at bounding box center [767, 16] width 32 height 32
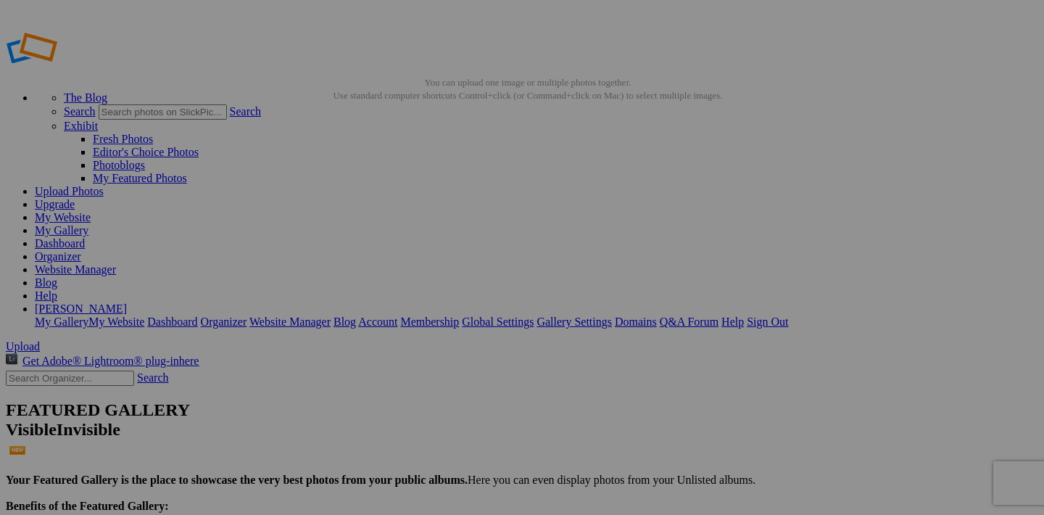
scroll to position [1023, 0]
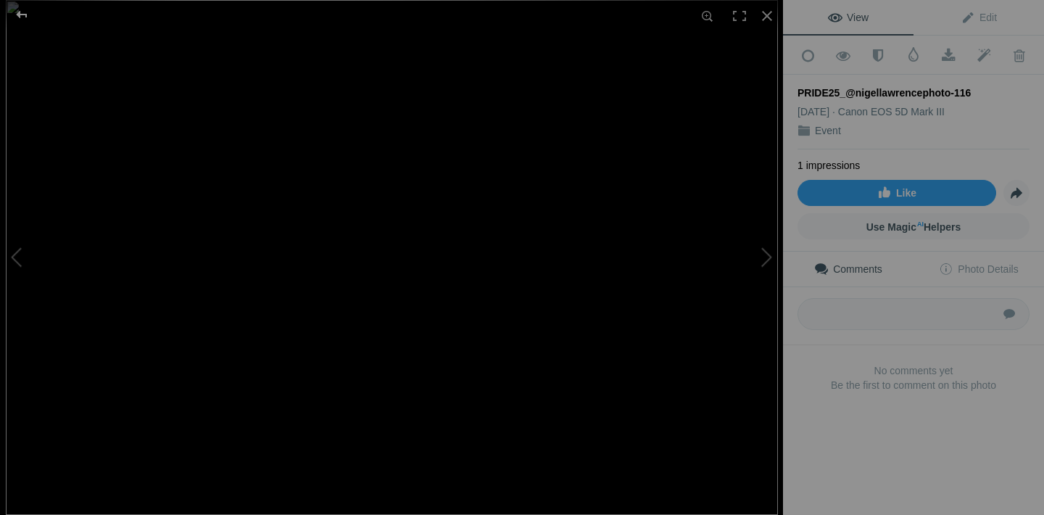
click at [17, 17] on div at bounding box center [22, 14] width 52 height 29
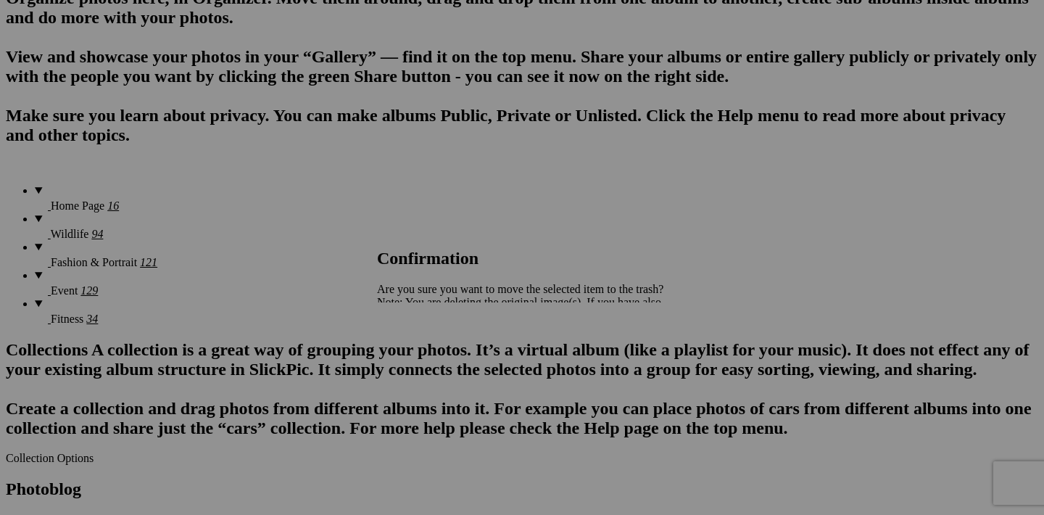
click at [426, 354] on span "Yes" at bounding box center [417, 353] width 17 height 12
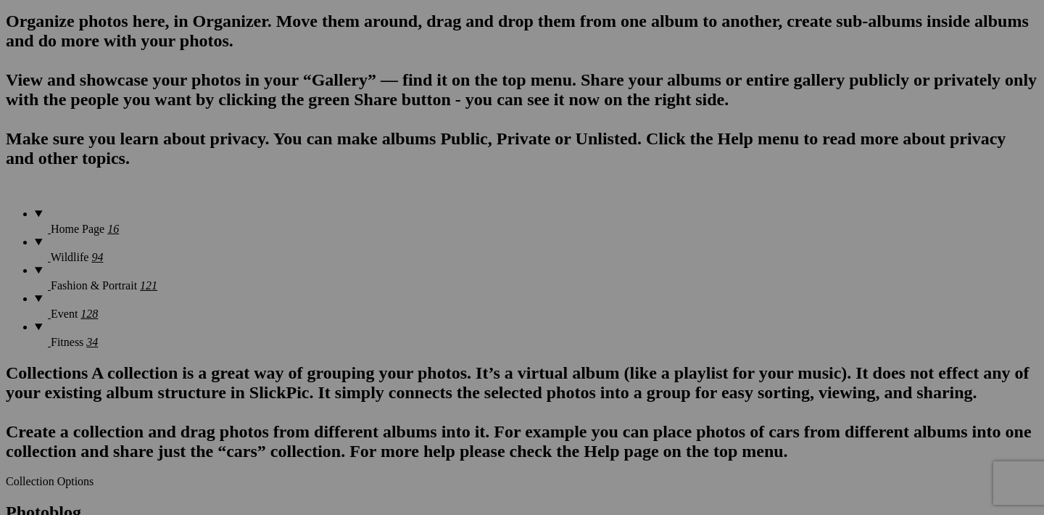
scroll to position [995, 0]
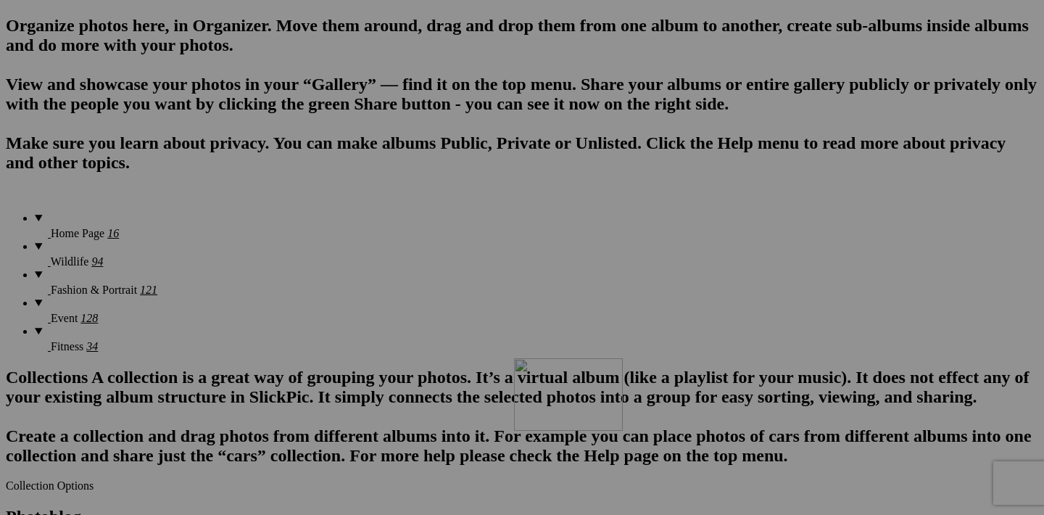
drag, startPoint x: 843, startPoint y: 252, endPoint x: 723, endPoint y: 482, distance: 259.2
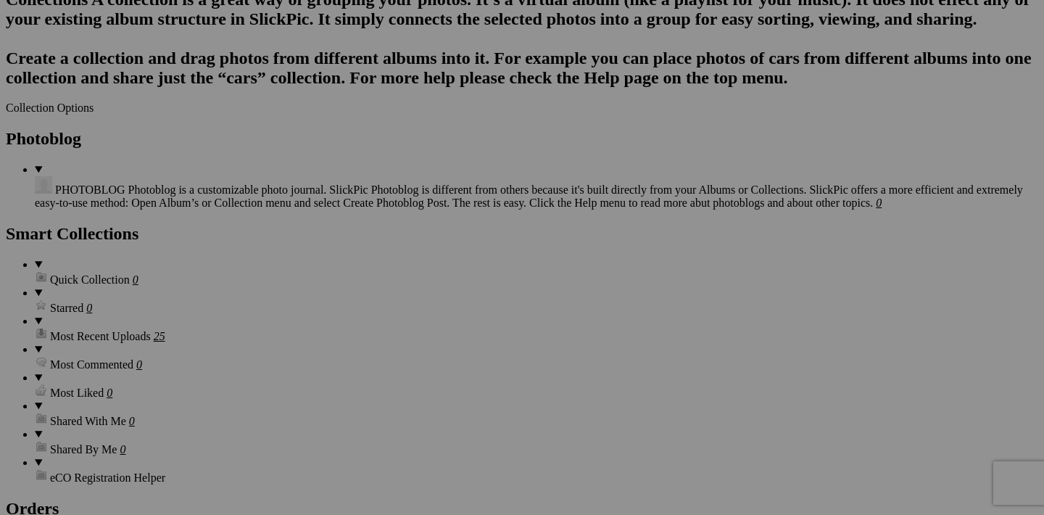
scroll to position [1387, 0]
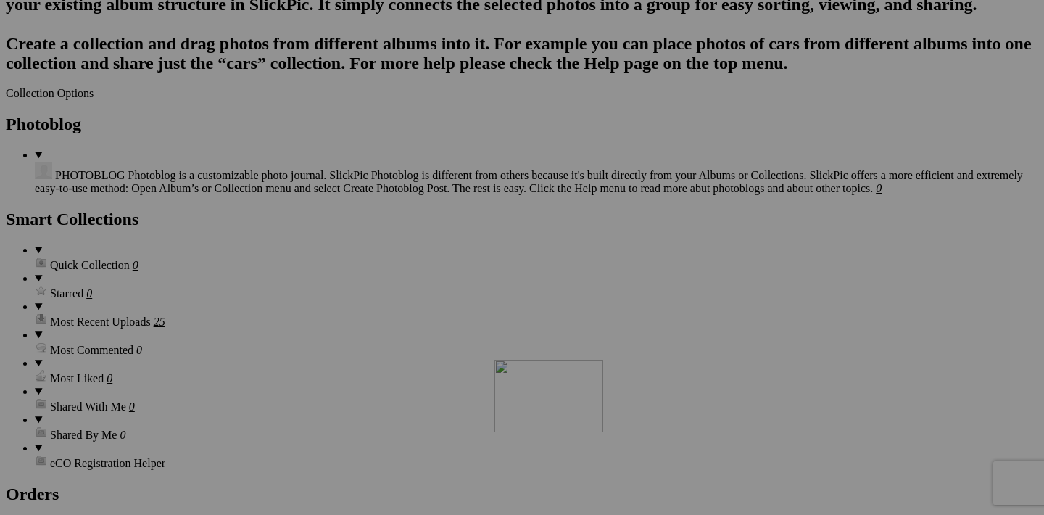
drag, startPoint x: 714, startPoint y: 228, endPoint x: 704, endPoint y: 486, distance: 257.7
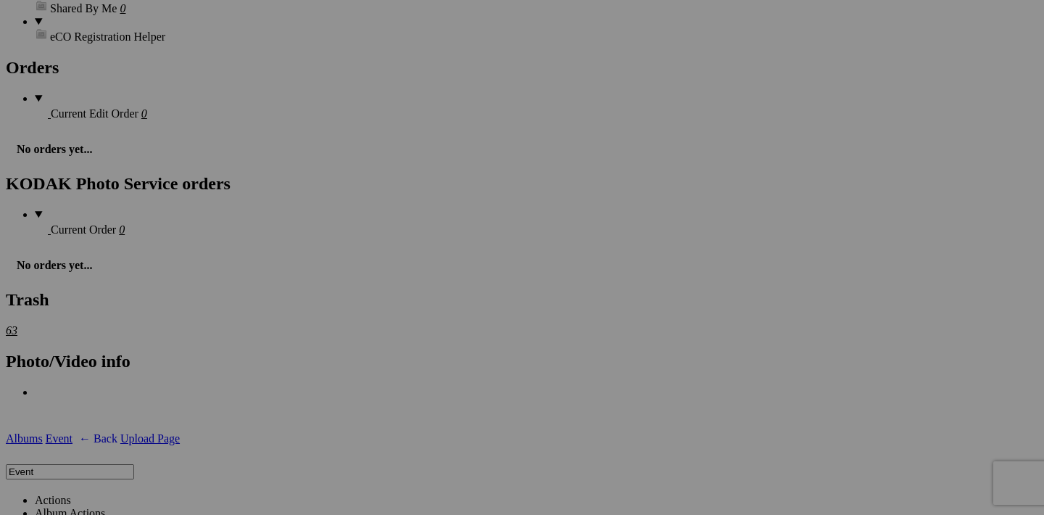
scroll to position [1812, 0]
drag, startPoint x: 711, startPoint y: 176, endPoint x: 683, endPoint y: 469, distance: 294.3
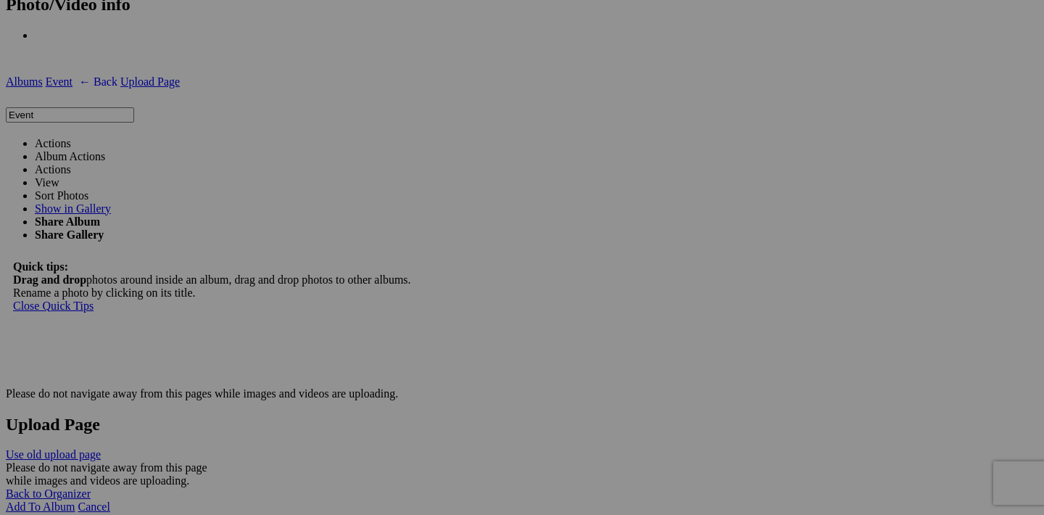
scroll to position [2161, 0]
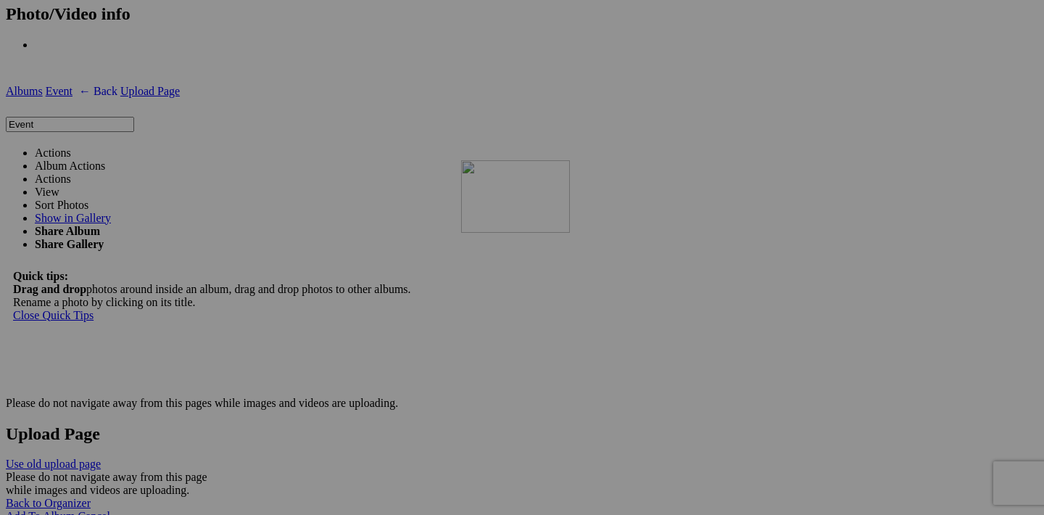
drag, startPoint x: 712, startPoint y: 194, endPoint x: 668, endPoint y: 286, distance: 101.2
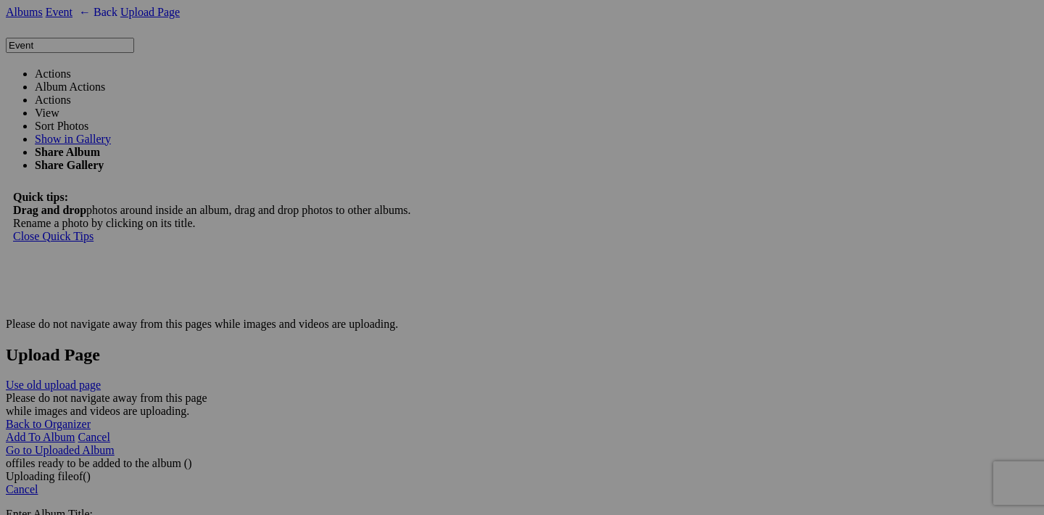
scroll to position [2250, 0]
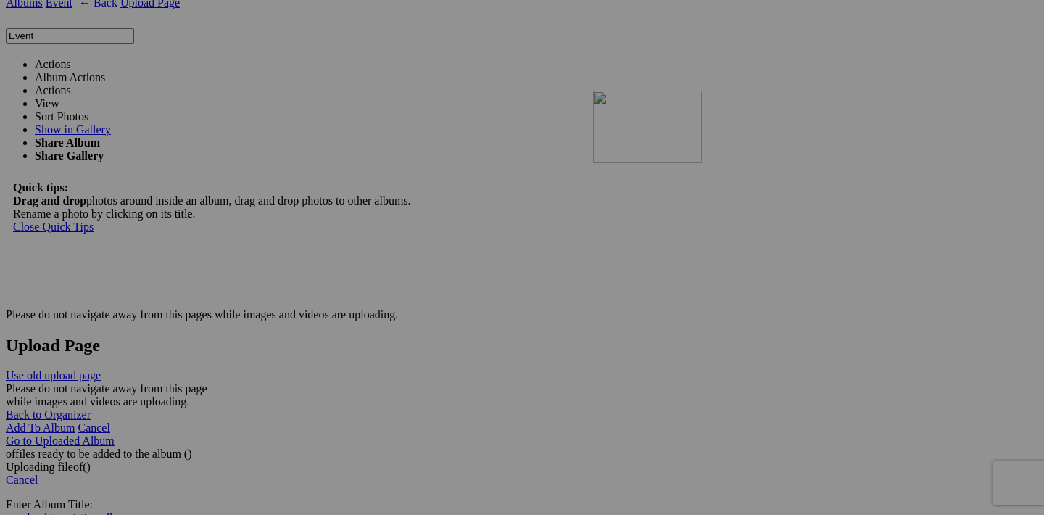
drag, startPoint x: 714, startPoint y: 289, endPoint x: 800, endPoint y: 217, distance: 112.7
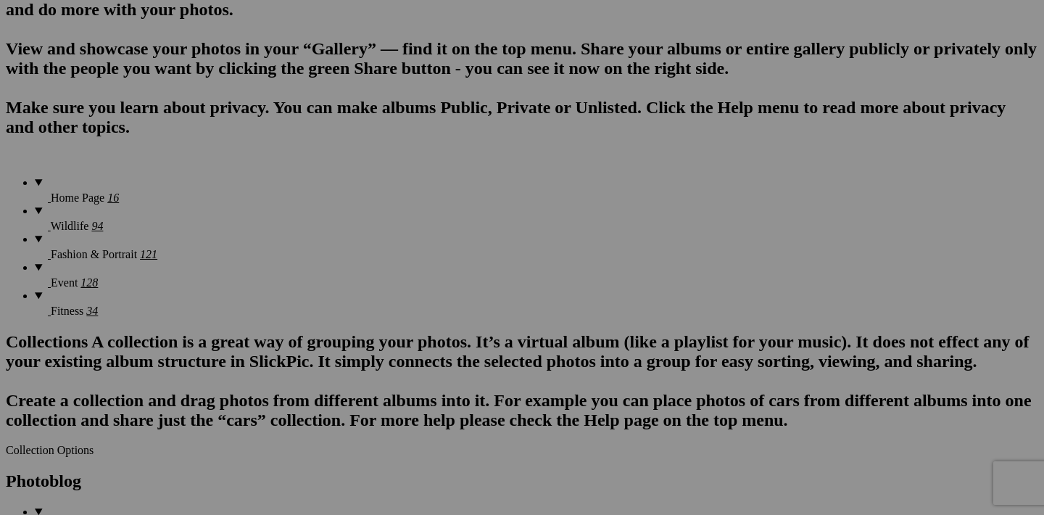
scroll to position [1010, 0]
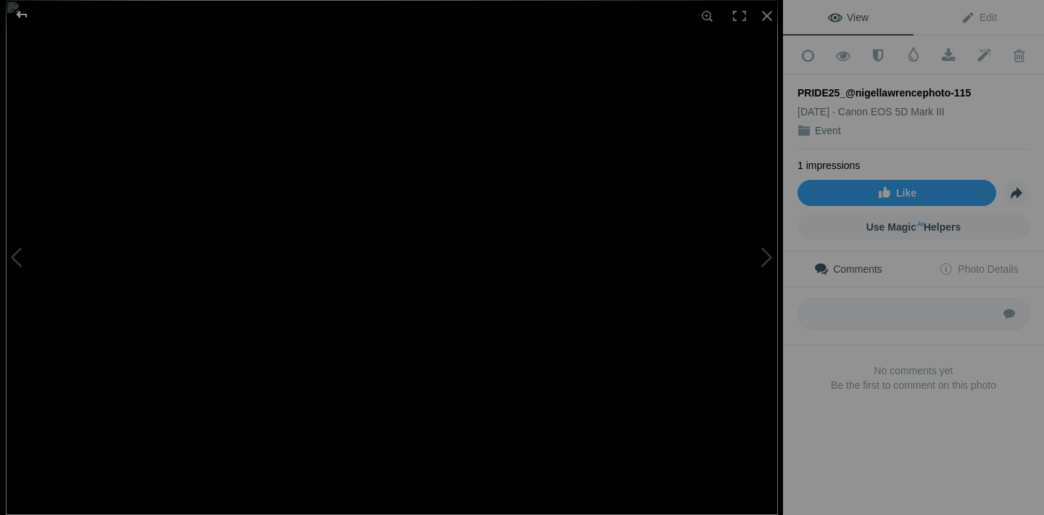
click at [21, 15] on div at bounding box center [22, 14] width 52 height 29
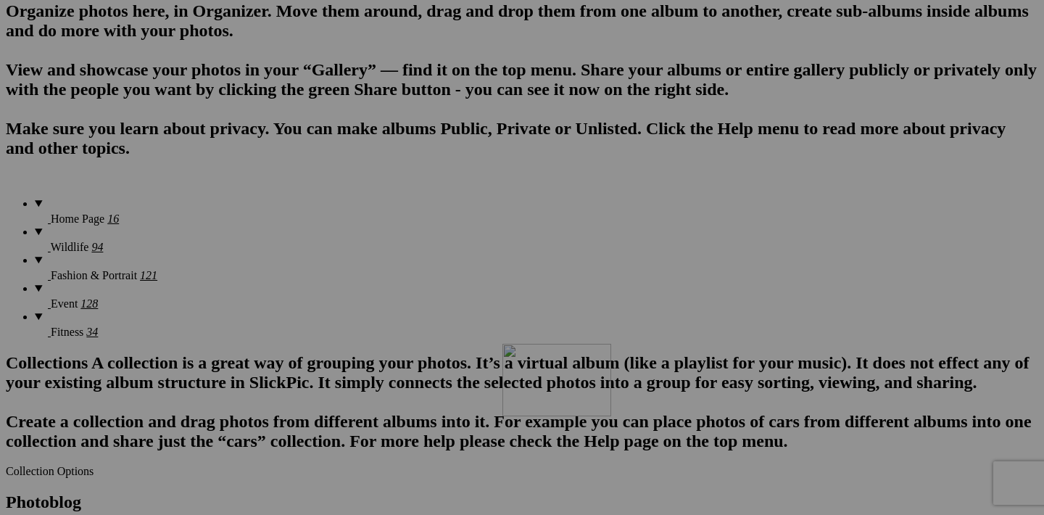
drag, startPoint x: 711, startPoint y: 238, endPoint x: 712, endPoint y: 470, distance: 232.1
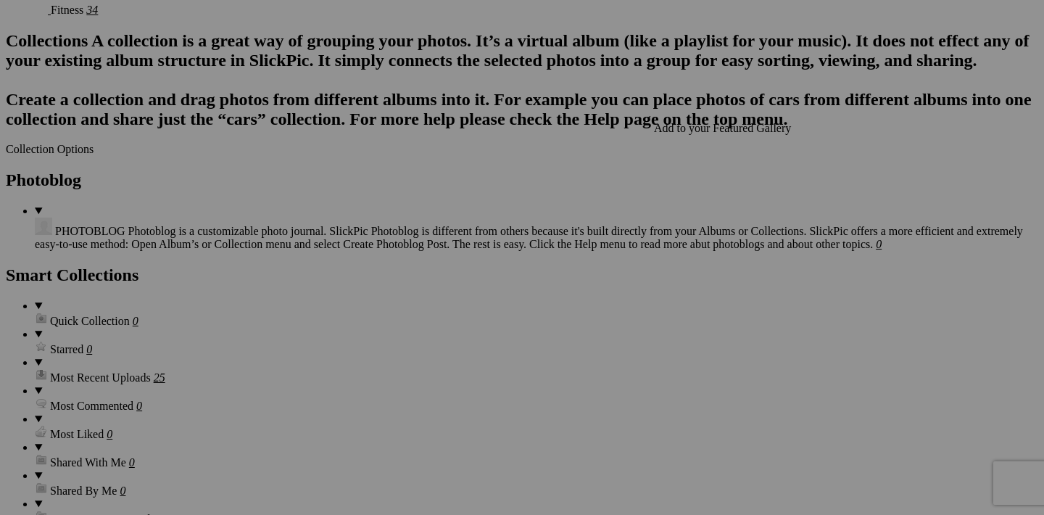
scroll to position [1412, 0]
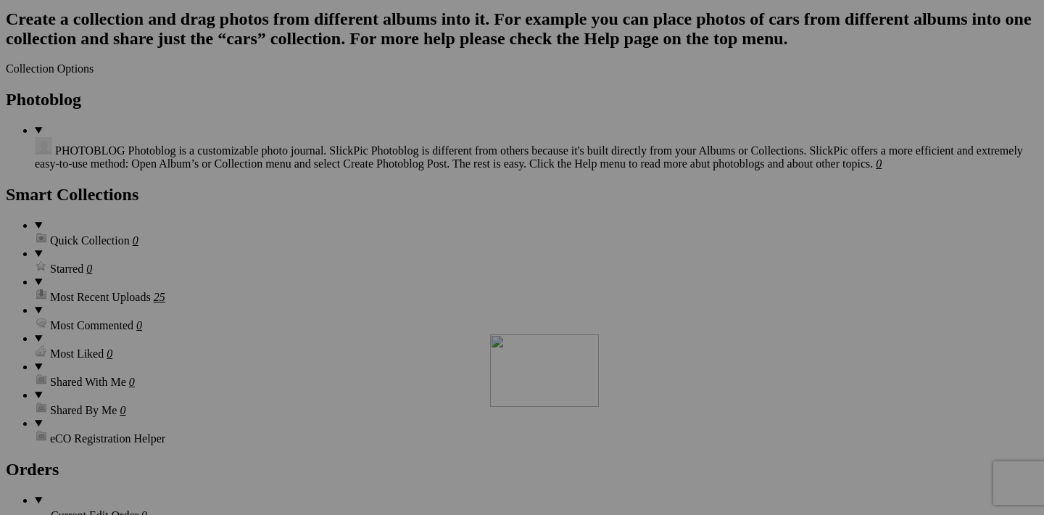
drag, startPoint x: 711, startPoint y: 207, endPoint x: 699, endPoint y: 461, distance: 254.1
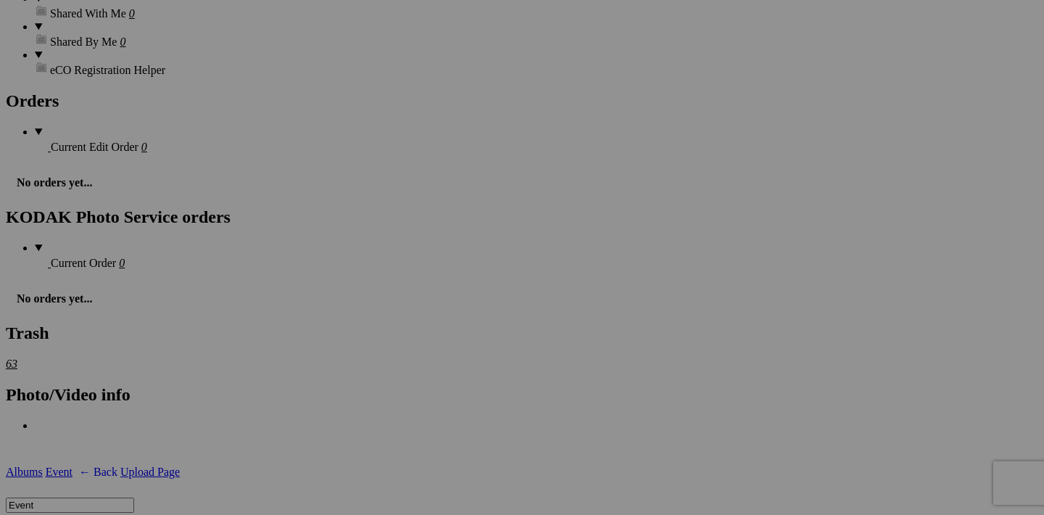
scroll to position [1780, 0]
drag, startPoint x: 714, startPoint y: 207, endPoint x: 689, endPoint y: 293, distance: 89.8
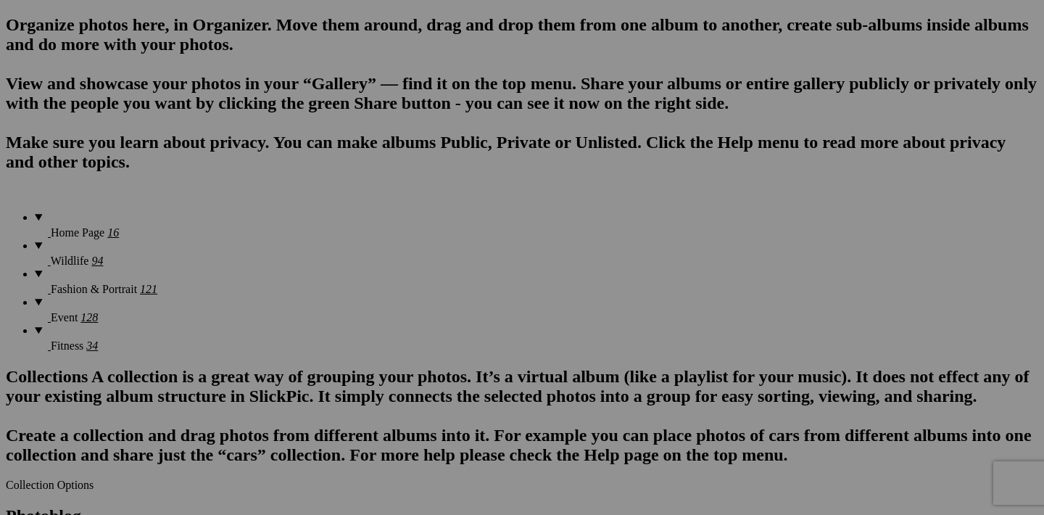
scroll to position [1014, 0]
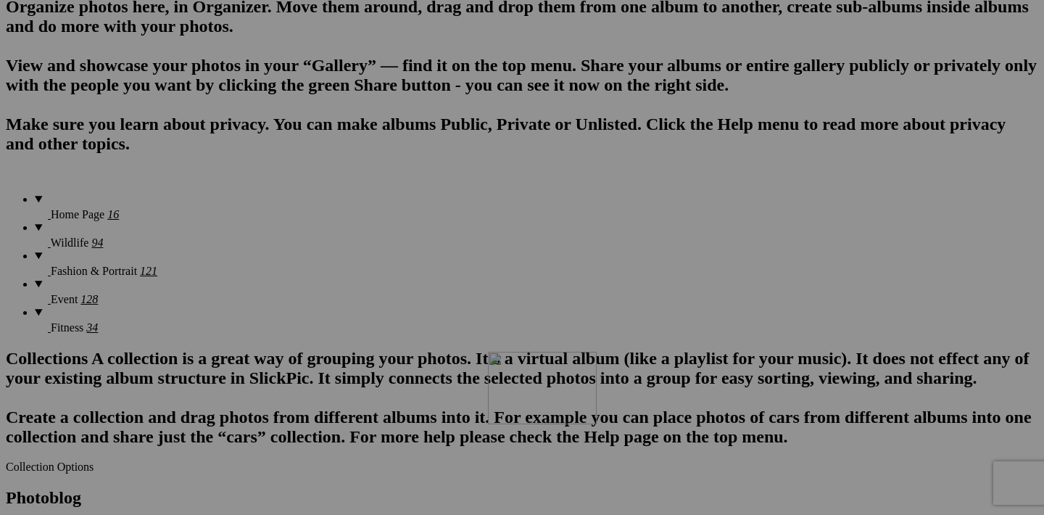
drag, startPoint x: 712, startPoint y: 231, endPoint x: 697, endPoint y: 474, distance: 244.2
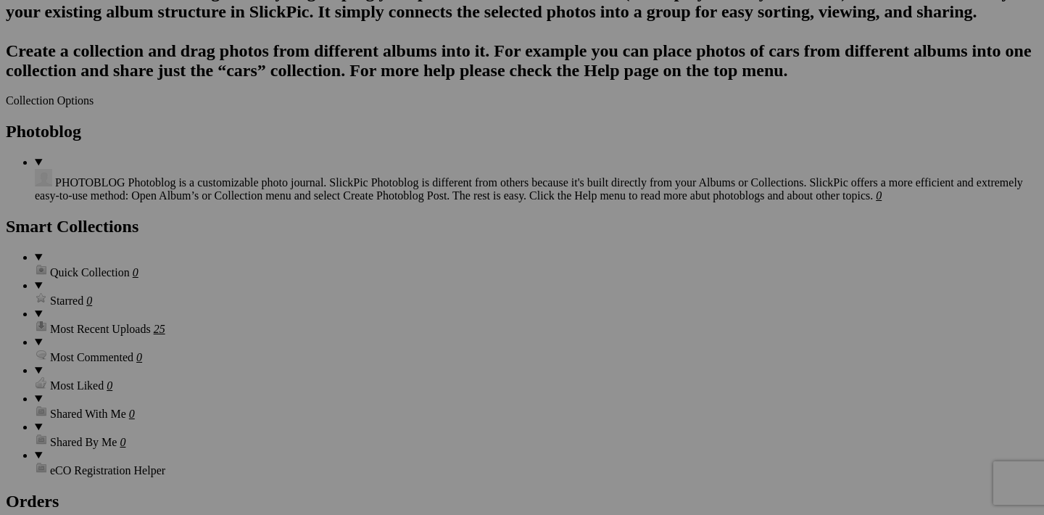
scroll to position [1377, 0]
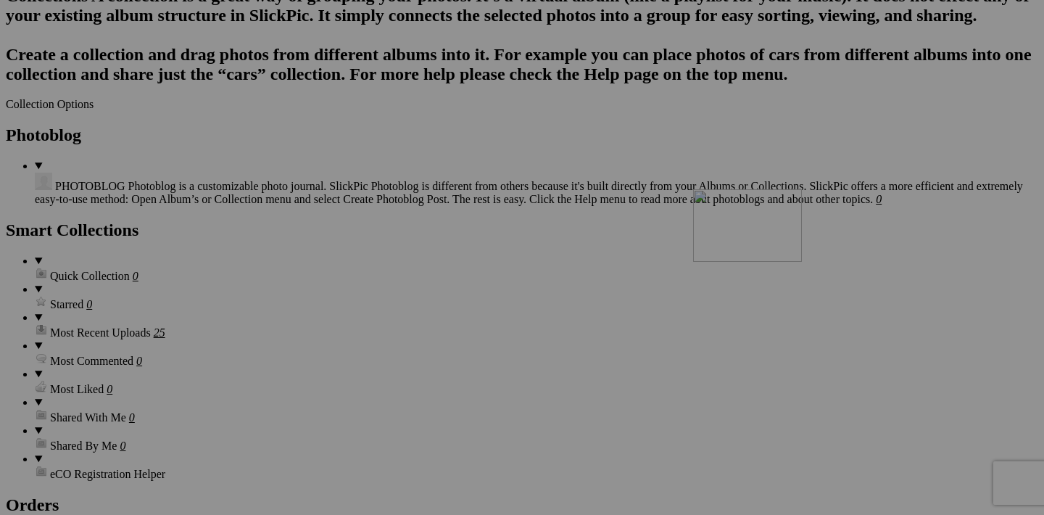
drag, startPoint x: 712, startPoint y: 239, endPoint x: 899, endPoint y: 315, distance: 201.4
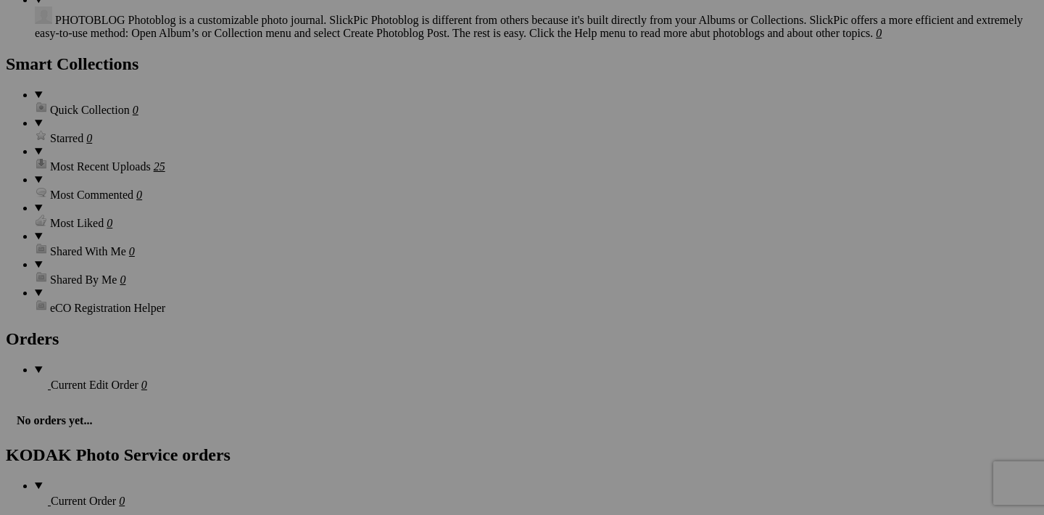
scroll to position [1547, 0]
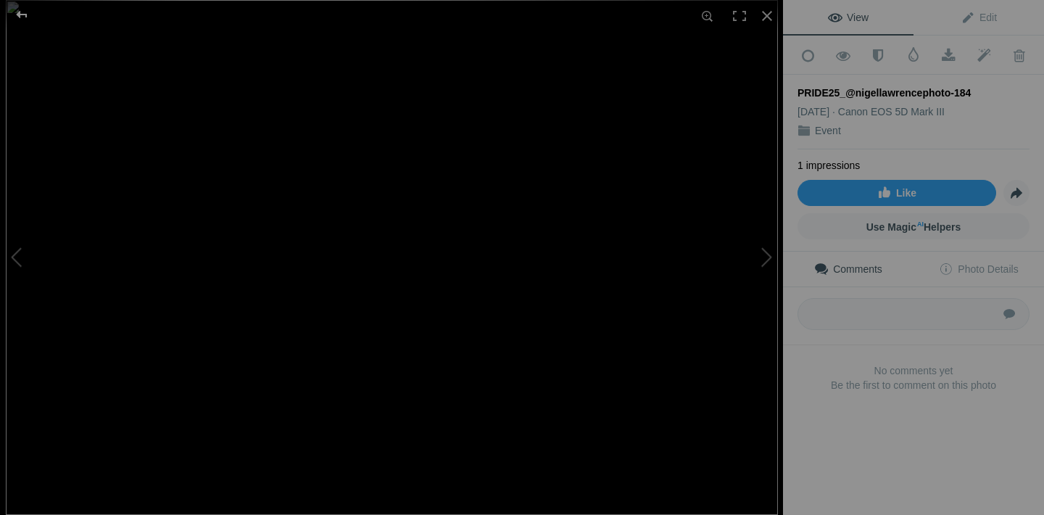
click at [25, 20] on div at bounding box center [22, 14] width 52 height 29
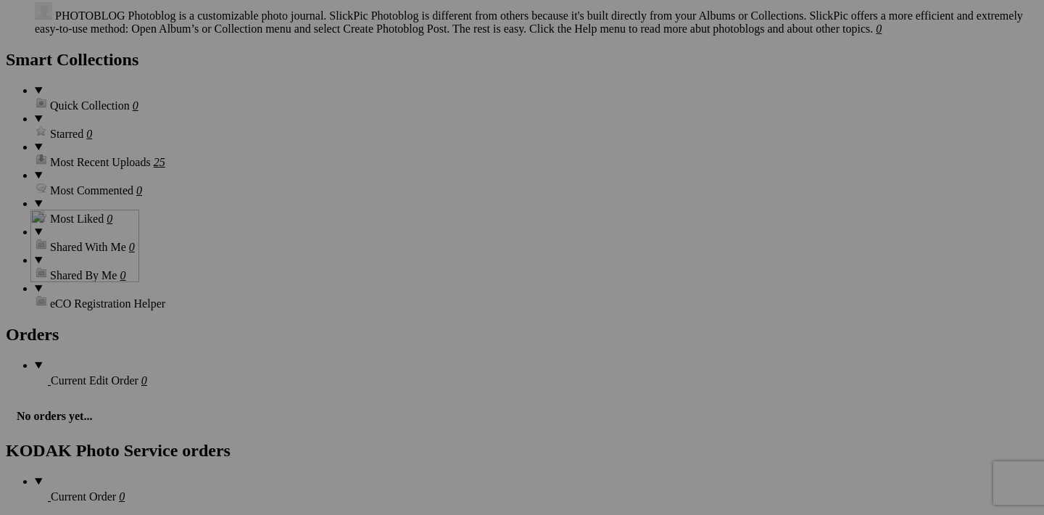
drag, startPoint x: 969, startPoint y: 253, endPoint x: 236, endPoint y: 335, distance: 737.1
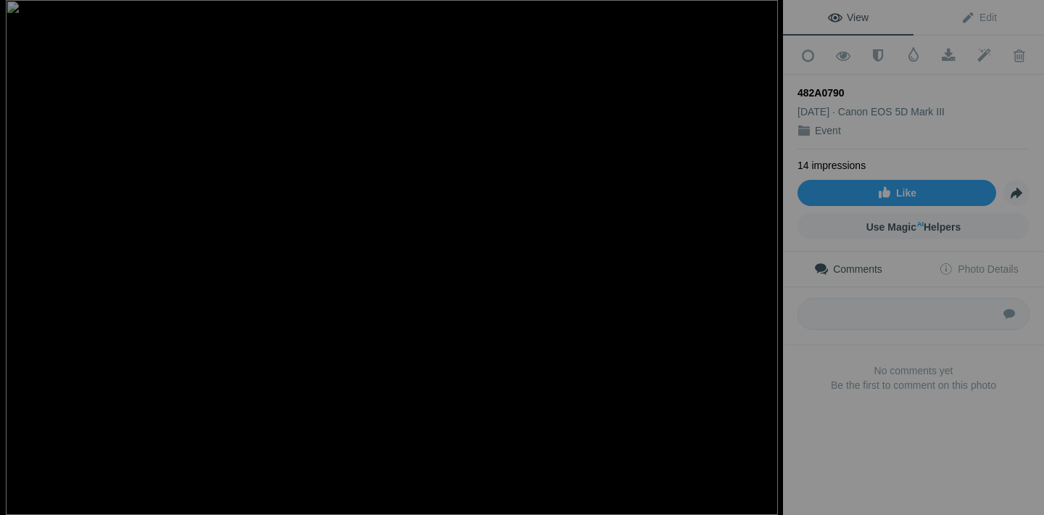
click at [25, 17] on div at bounding box center [22, 14] width 52 height 29
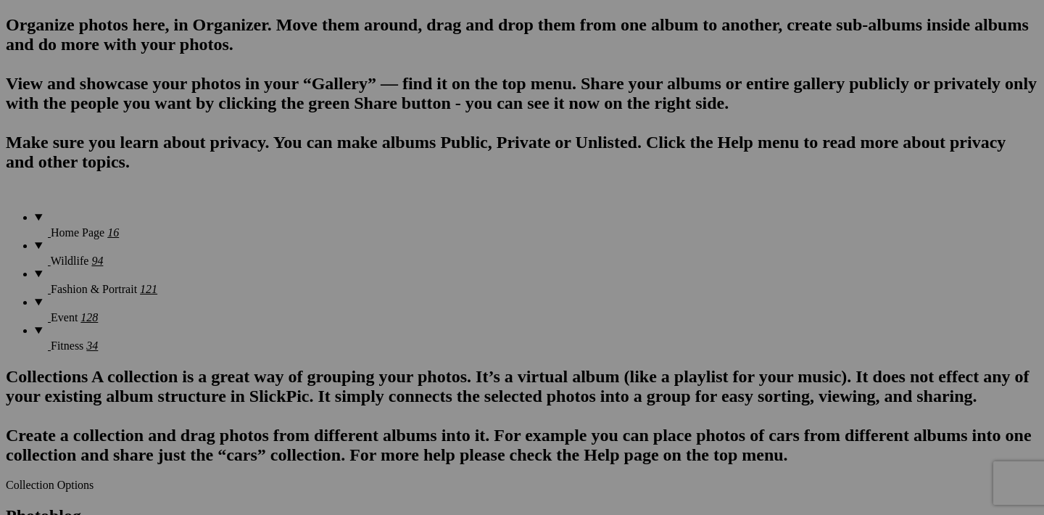
scroll to position [999, 0]
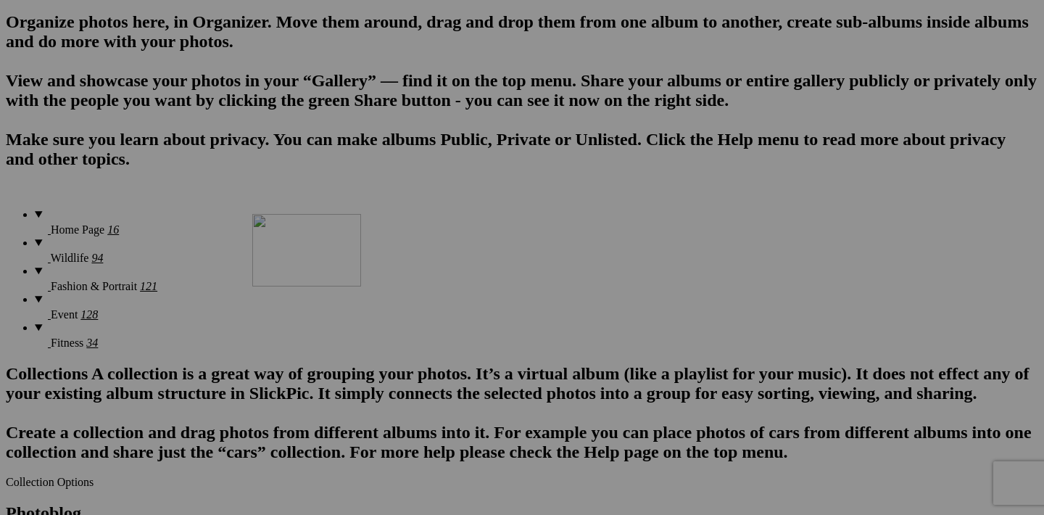
drag, startPoint x: 711, startPoint y: 249, endPoint x: 477, endPoint y: 335, distance: 248.7
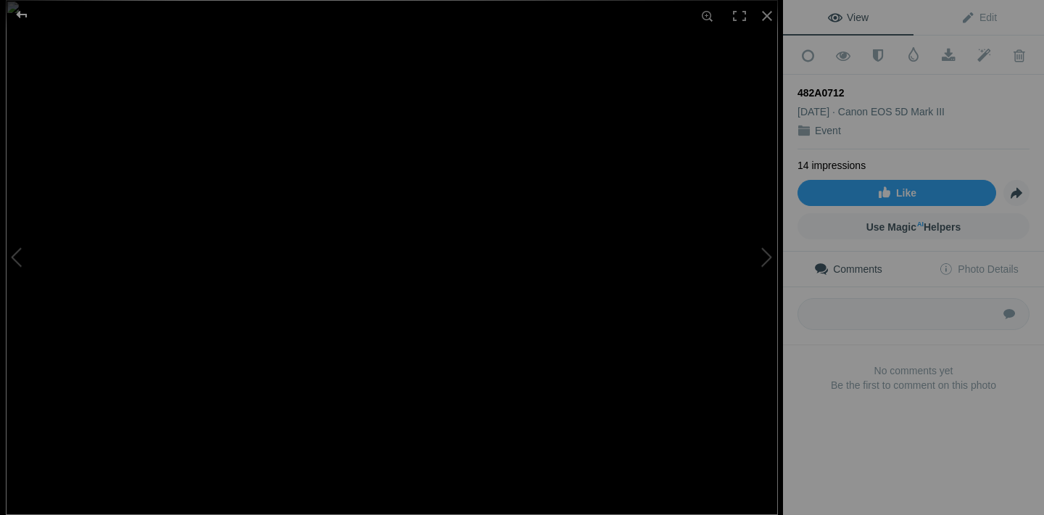
click at [18, 13] on div at bounding box center [22, 14] width 52 height 29
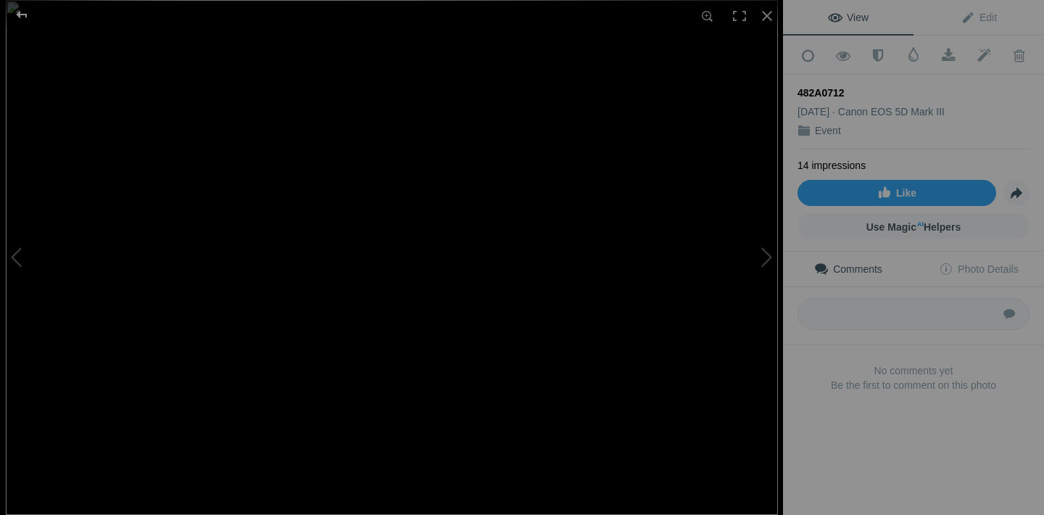
click at [18, 16] on div at bounding box center [22, 14] width 52 height 29
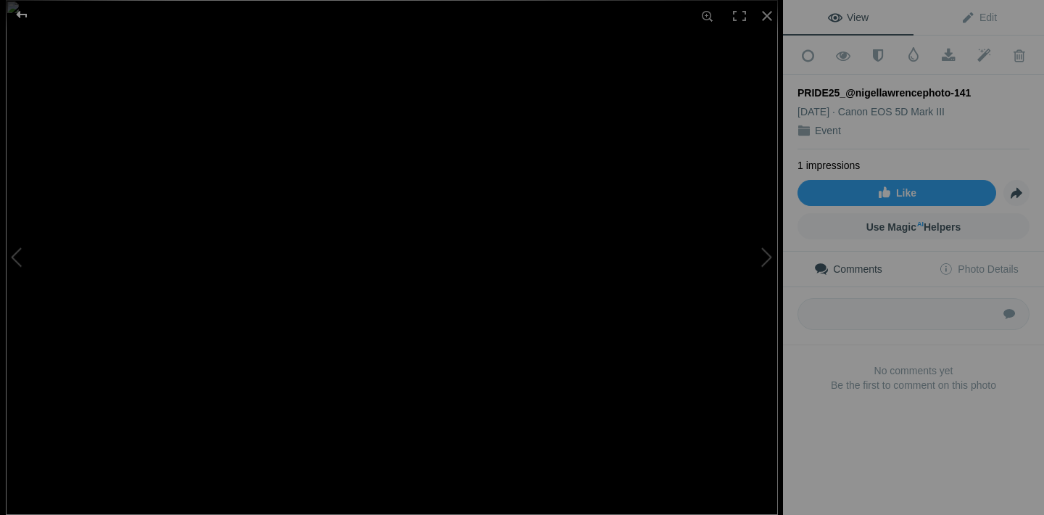
click at [18, 16] on div at bounding box center [22, 14] width 52 height 29
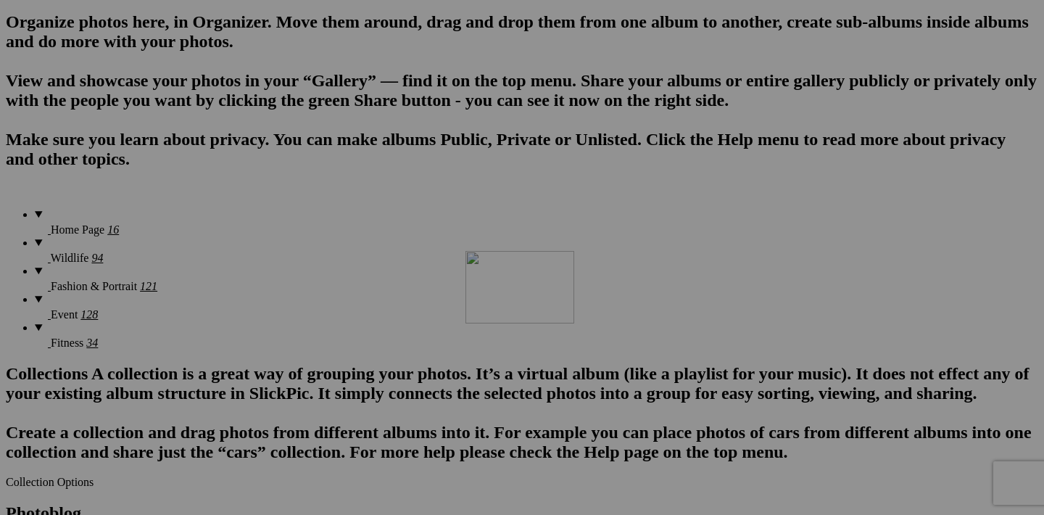
drag, startPoint x: 584, startPoint y: 430, endPoint x: 675, endPoint y: 376, distance: 105.4
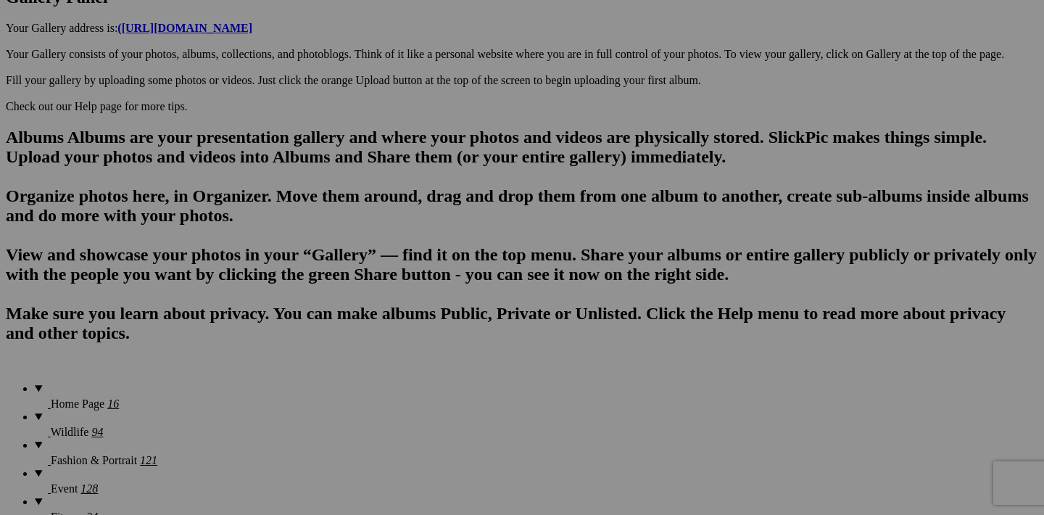
scroll to position [825, 0]
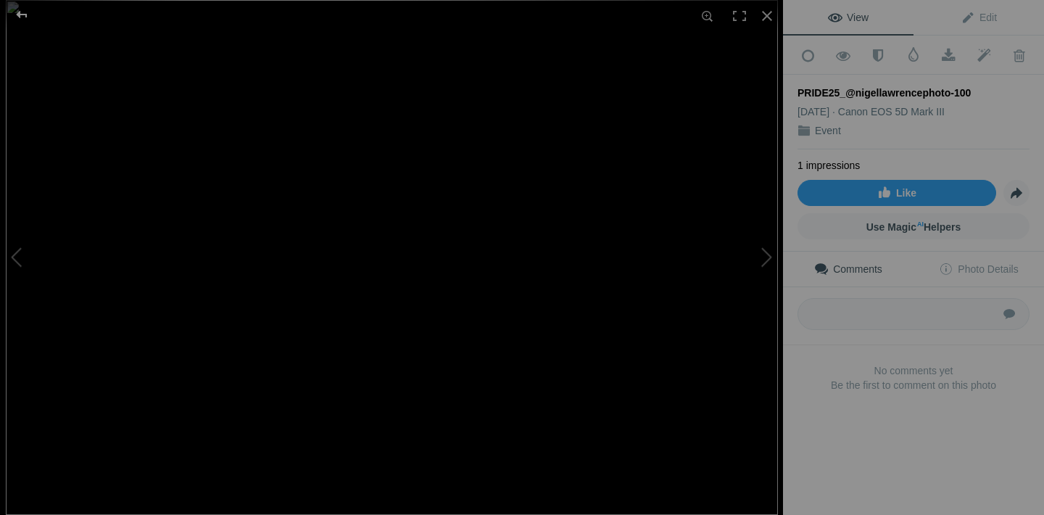
click at [21, 14] on div at bounding box center [22, 14] width 52 height 29
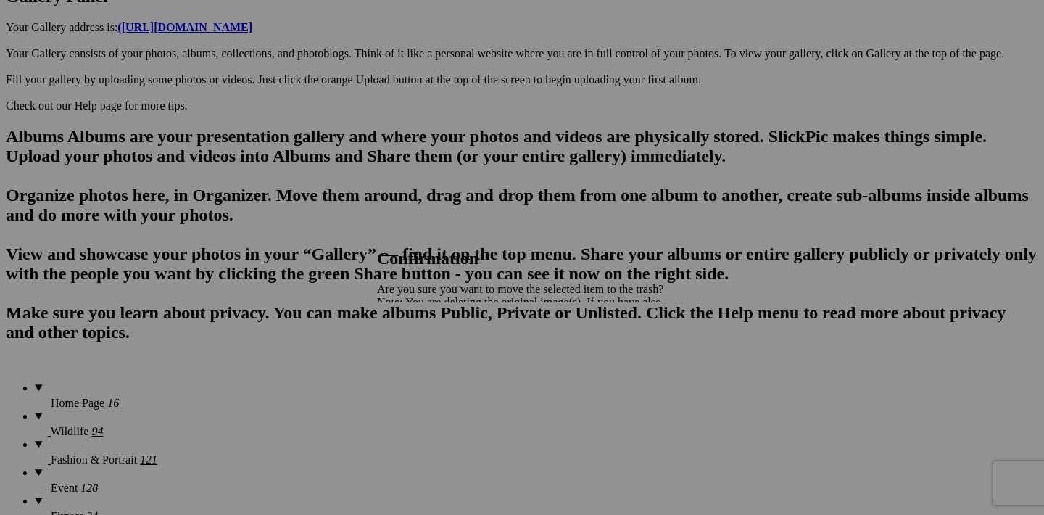
click at [426, 352] on span "Yes" at bounding box center [417, 353] width 17 height 12
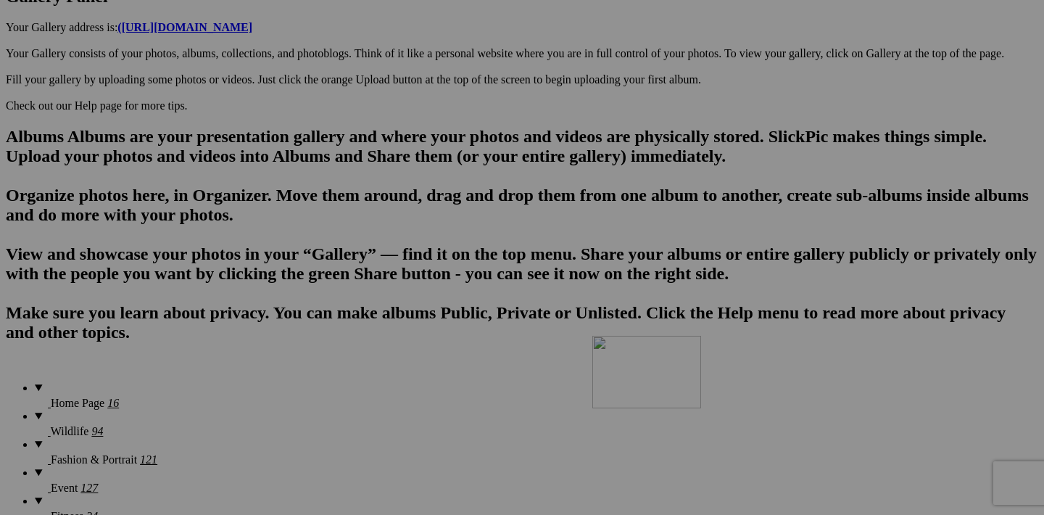
drag, startPoint x: 840, startPoint y: 244, endPoint x: 801, endPoint y: 463, distance: 223.1
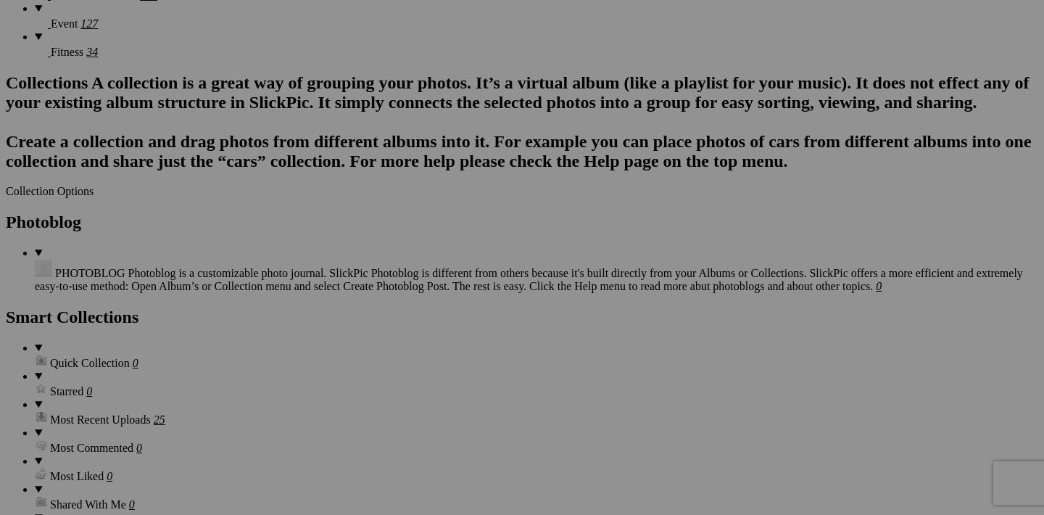
scroll to position [1291, 0]
drag, startPoint x: 846, startPoint y: 142, endPoint x: 822, endPoint y: 405, distance: 264.4
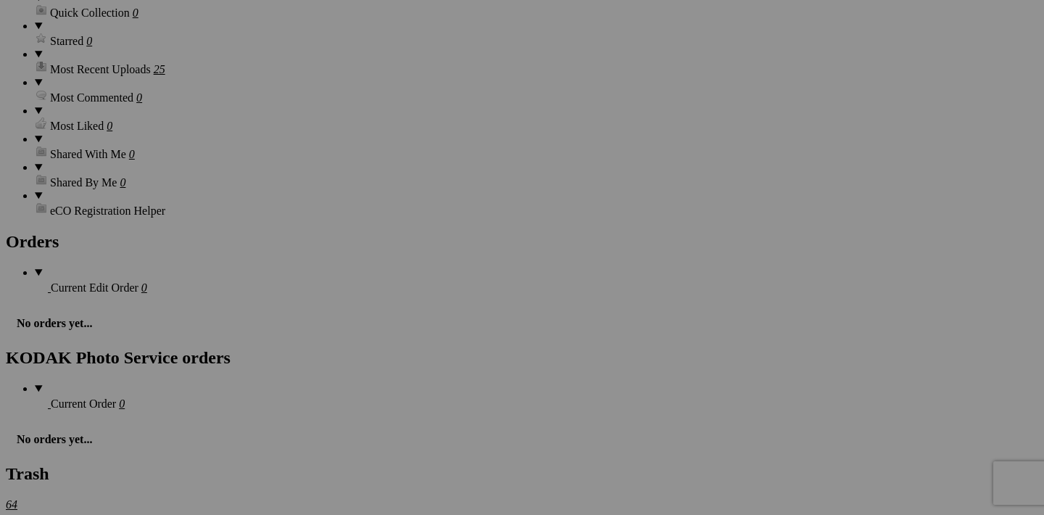
scroll to position [1583, 0]
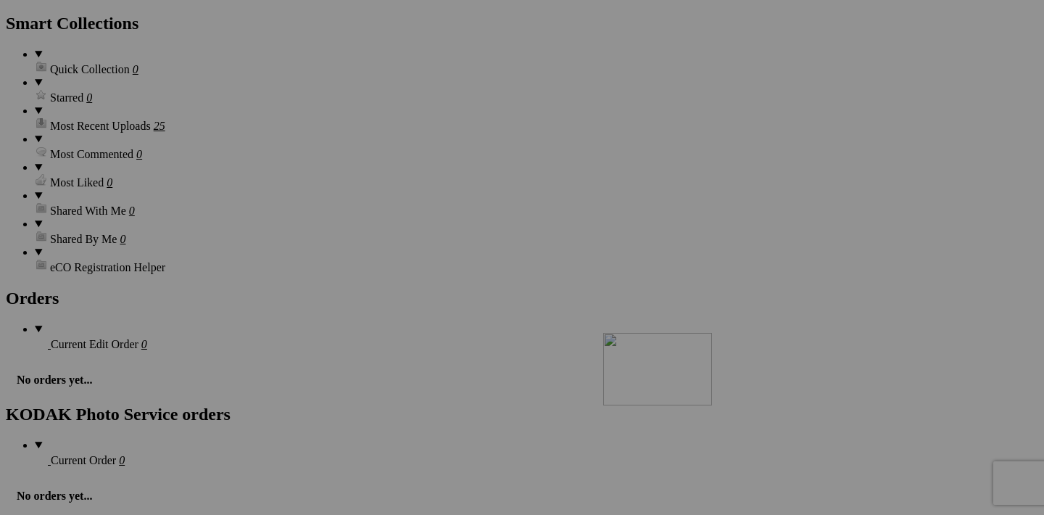
drag, startPoint x: 844, startPoint y: 214, endPoint x: 812, endPoint y: 459, distance: 247.3
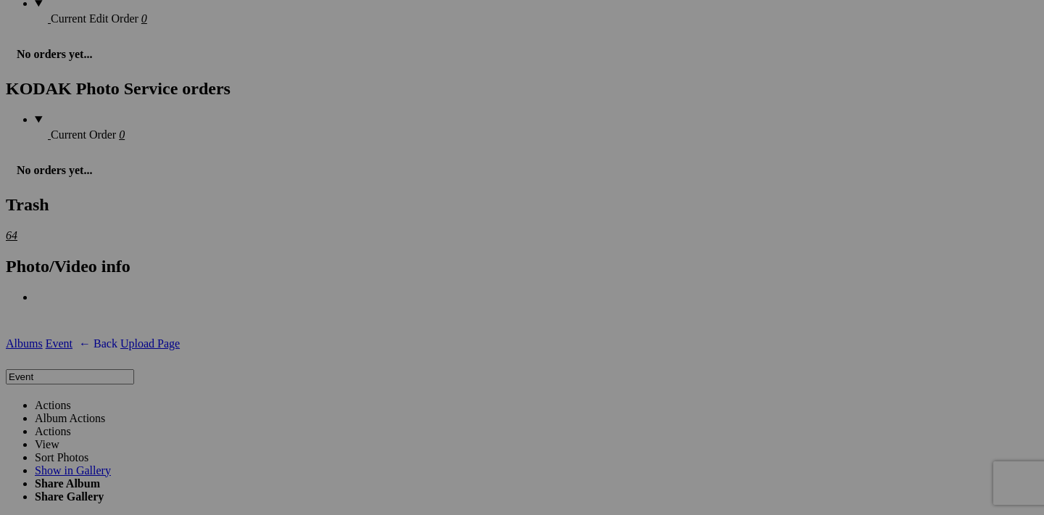
scroll to position [1955, 0]
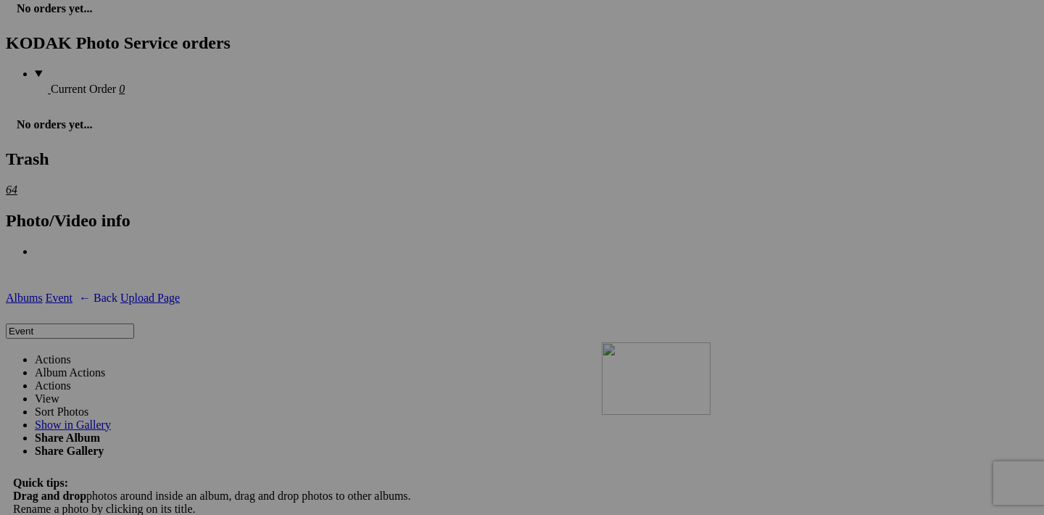
drag, startPoint x: 844, startPoint y: 212, endPoint x: 796, endPoint y: 466, distance: 259.0
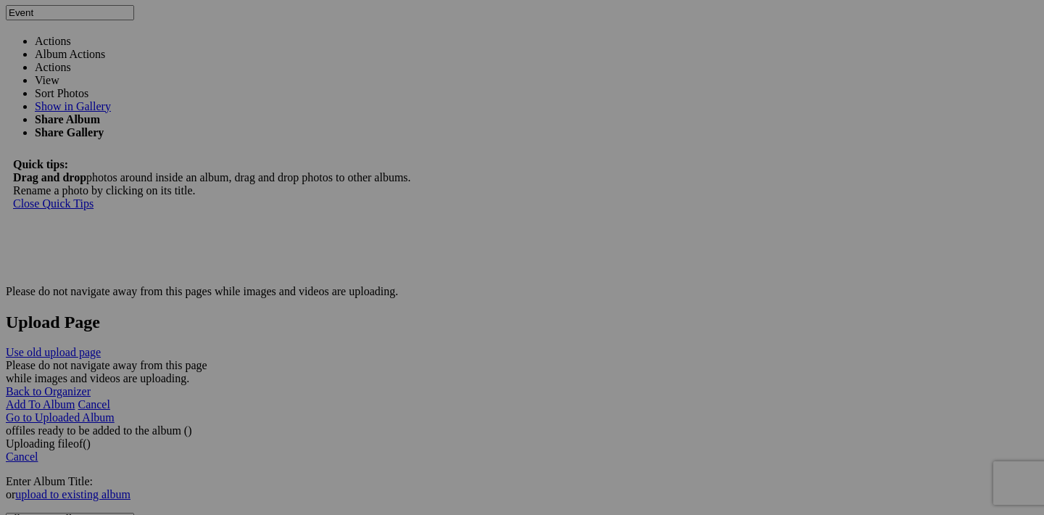
scroll to position [2329, 0]
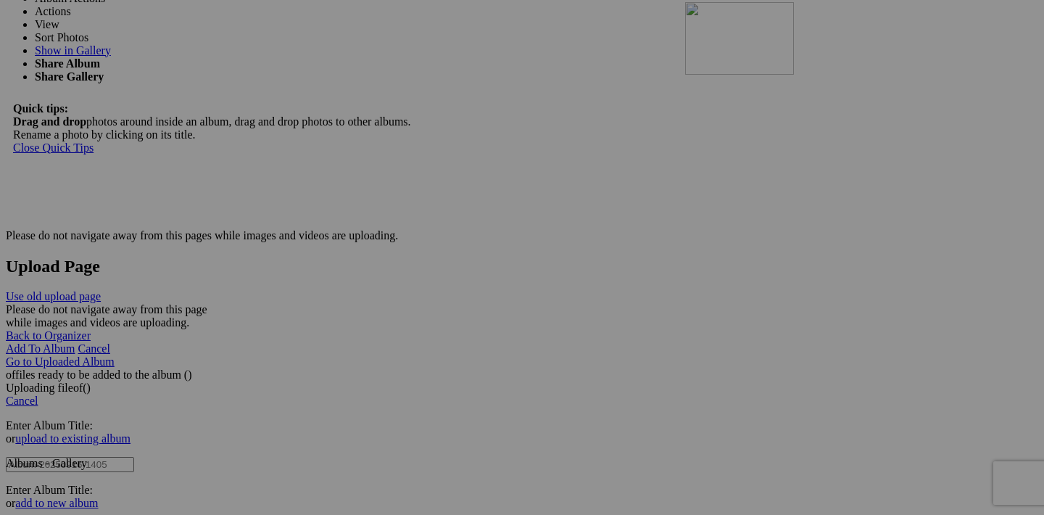
drag, startPoint x: 843, startPoint y: 207, endPoint x: 894, endPoint y: 128, distance: 93.3
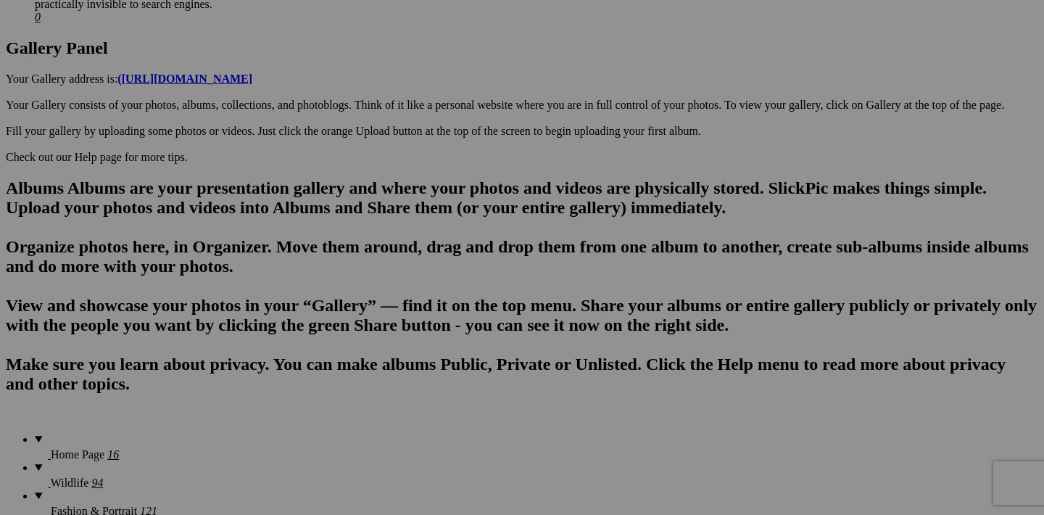
scroll to position [772, 0]
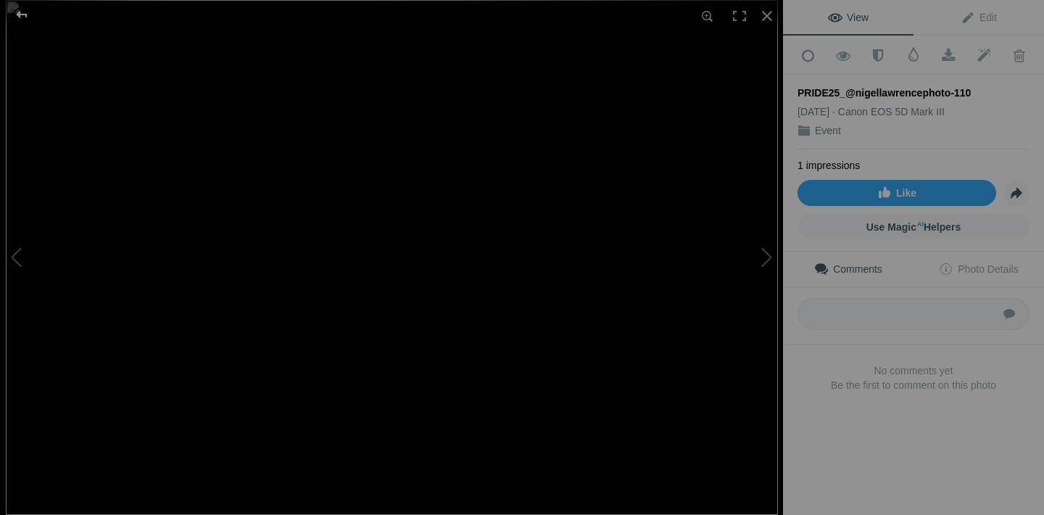
click at [28, 17] on div at bounding box center [22, 14] width 52 height 29
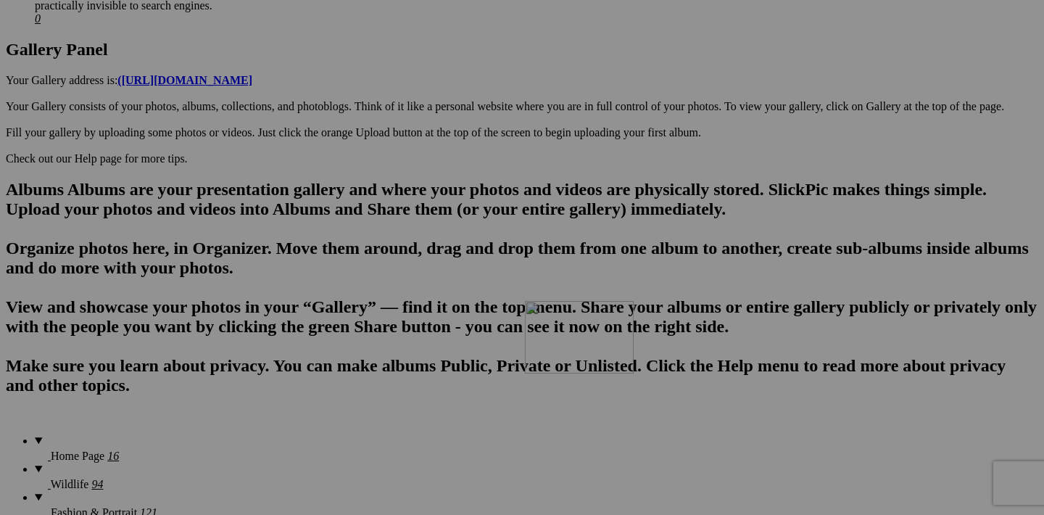
drag, startPoint x: 970, startPoint y: 295, endPoint x: 735, endPoint y: 426, distance: 268.8
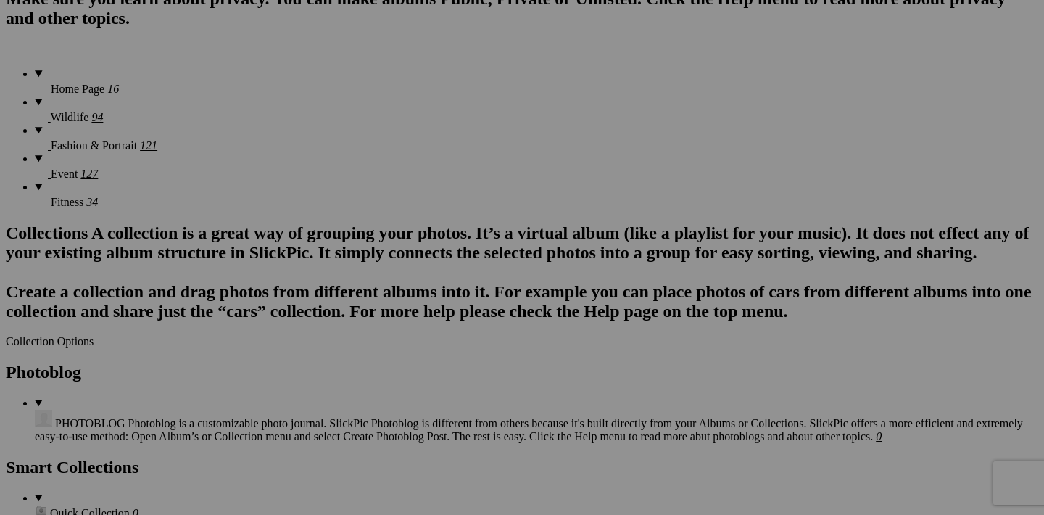
scroll to position [1113, 0]
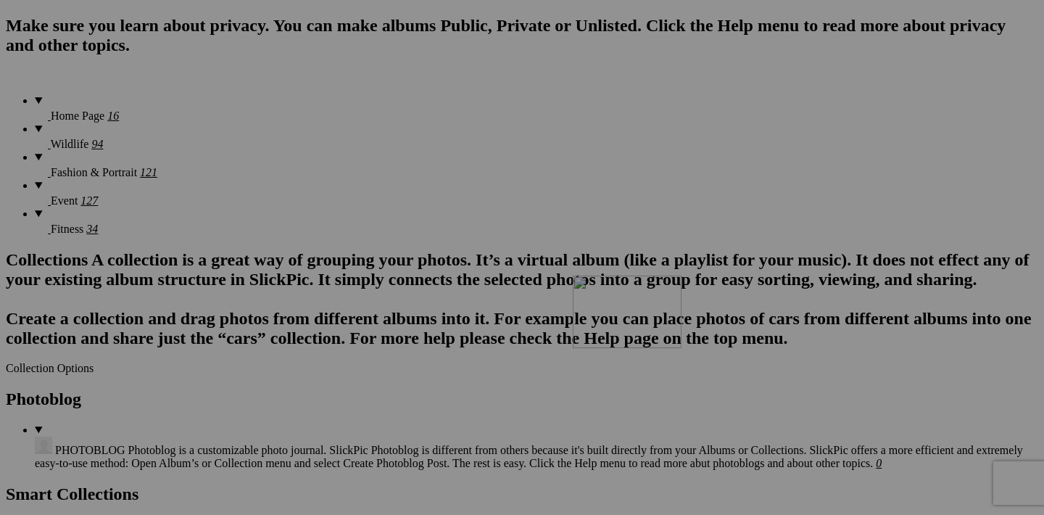
drag, startPoint x: 844, startPoint y: 135, endPoint x: 780, endPoint y: 407, distance: 279.4
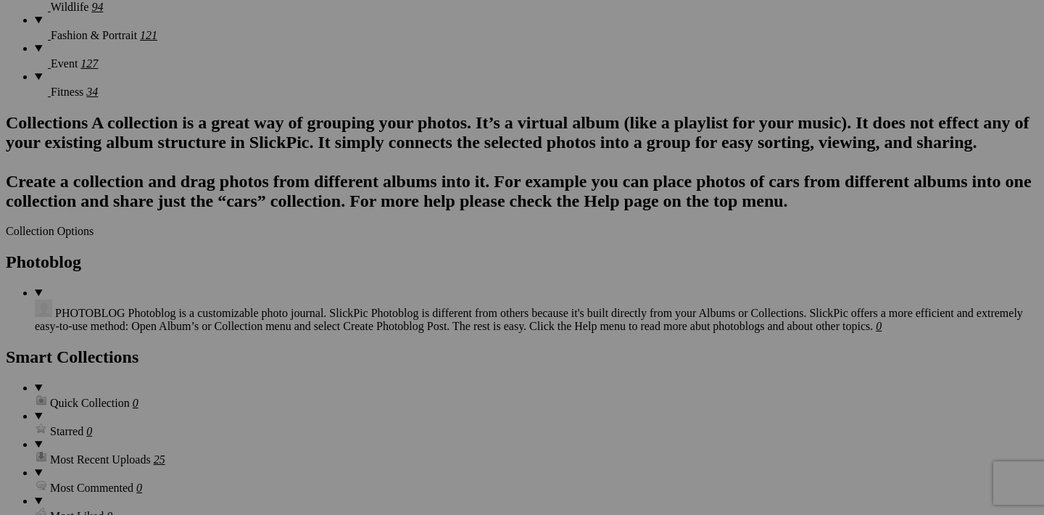
scroll to position [1358, 0]
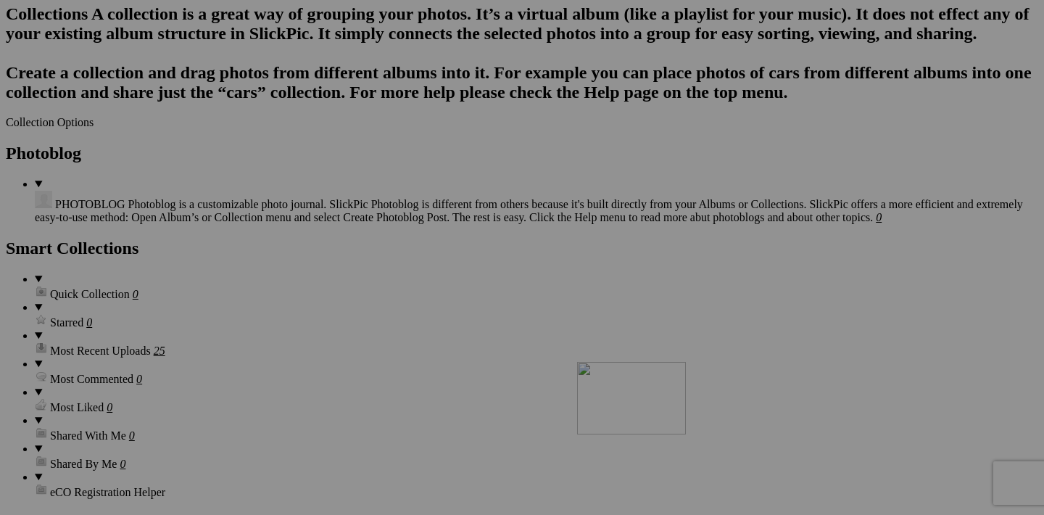
drag, startPoint x: 841, startPoint y: 262, endPoint x: 784, endPoint y: 488, distance: 233.4
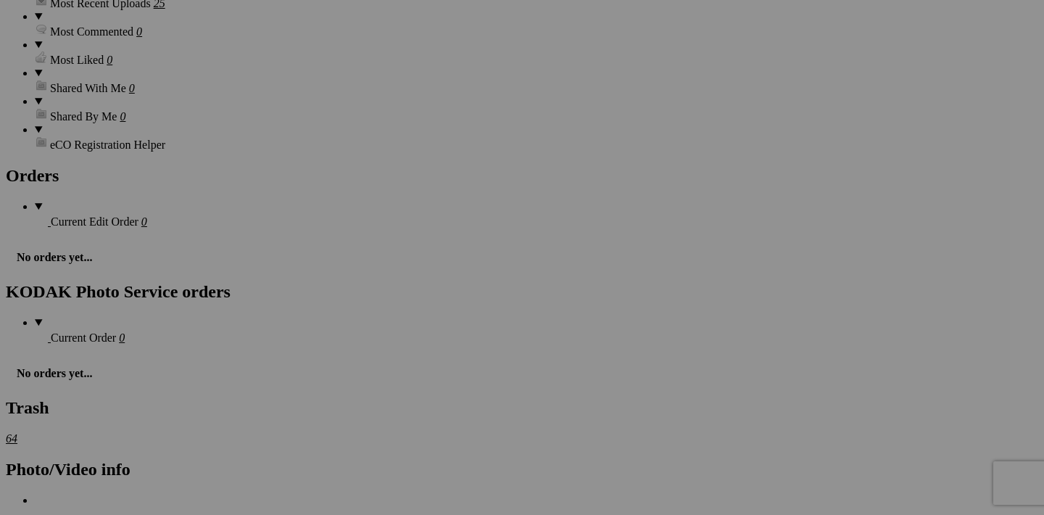
scroll to position [1715, 0]
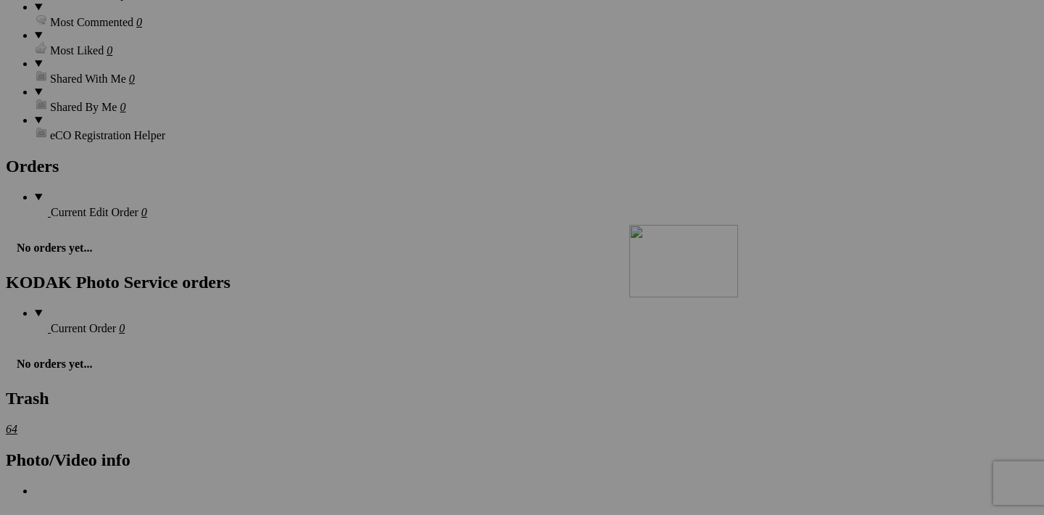
drag, startPoint x: 841, startPoint y: 272, endPoint x: 837, endPoint y: 357, distance: 84.9
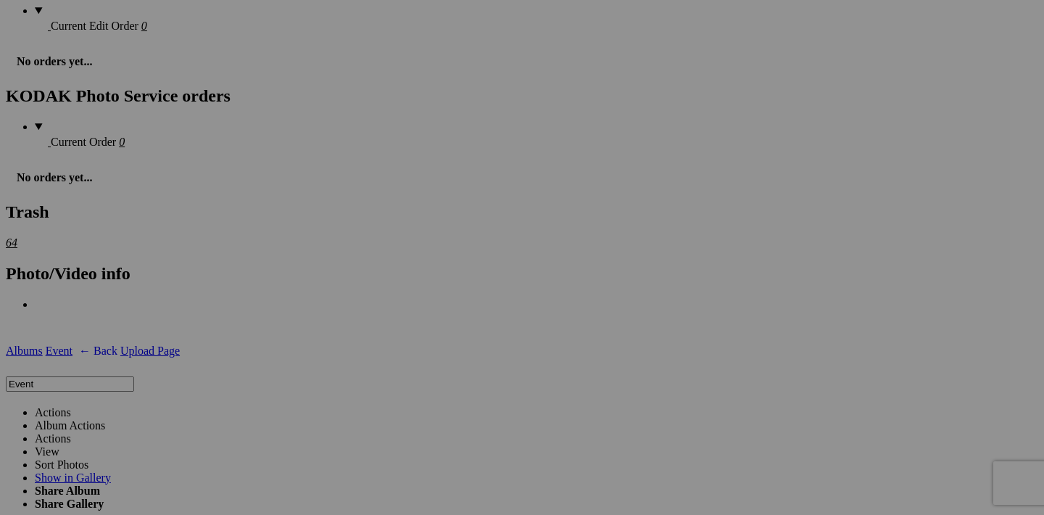
scroll to position [1887, 0]
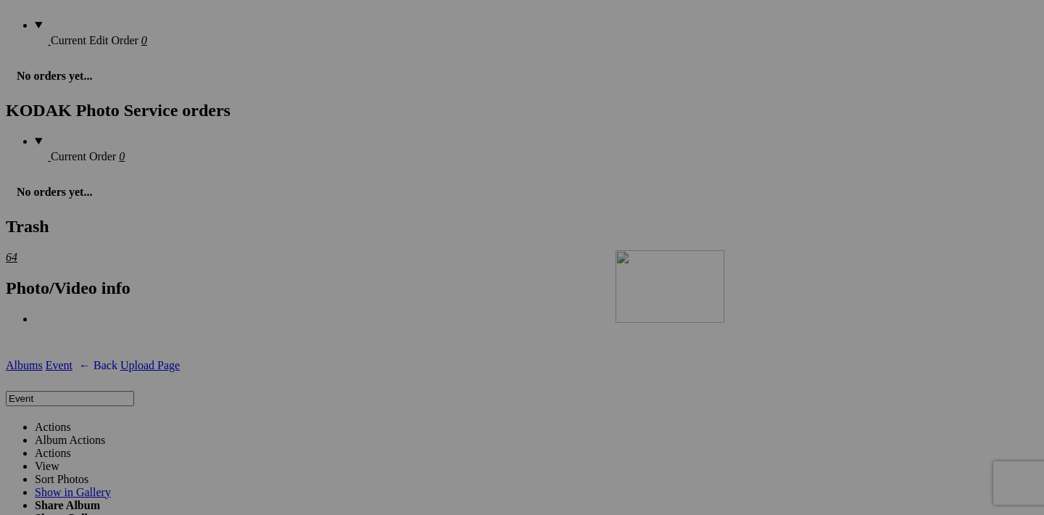
drag, startPoint x: 844, startPoint y: 284, endPoint x: 799, endPoint y: 373, distance: 98.9
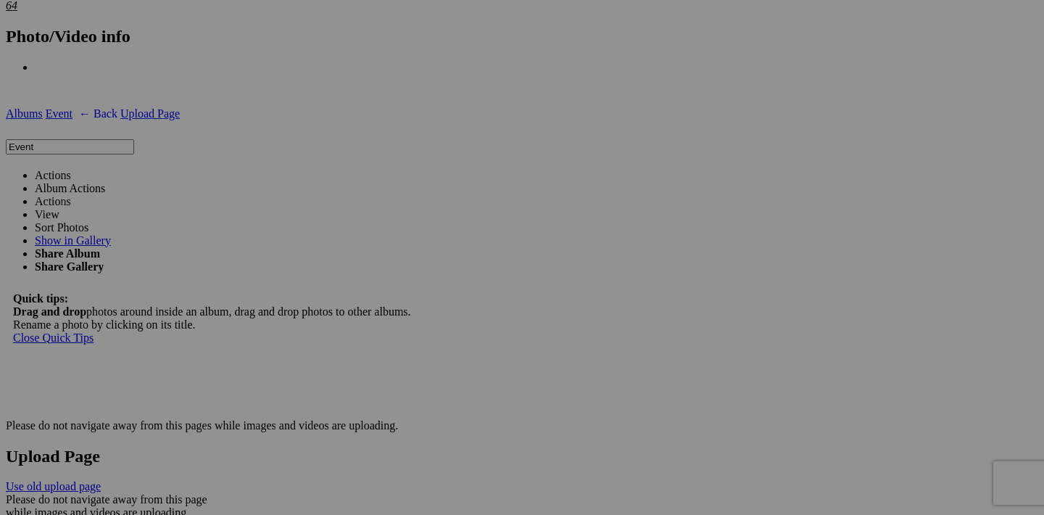
scroll to position [2138, 0]
drag, startPoint x: 842, startPoint y: 213, endPoint x: 790, endPoint y: 304, distance: 105.3
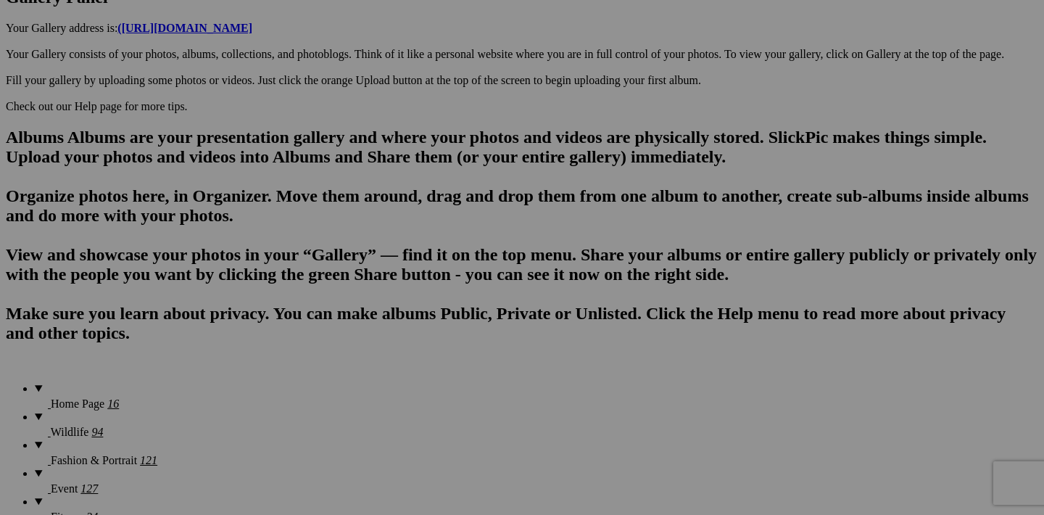
scroll to position [791, 0]
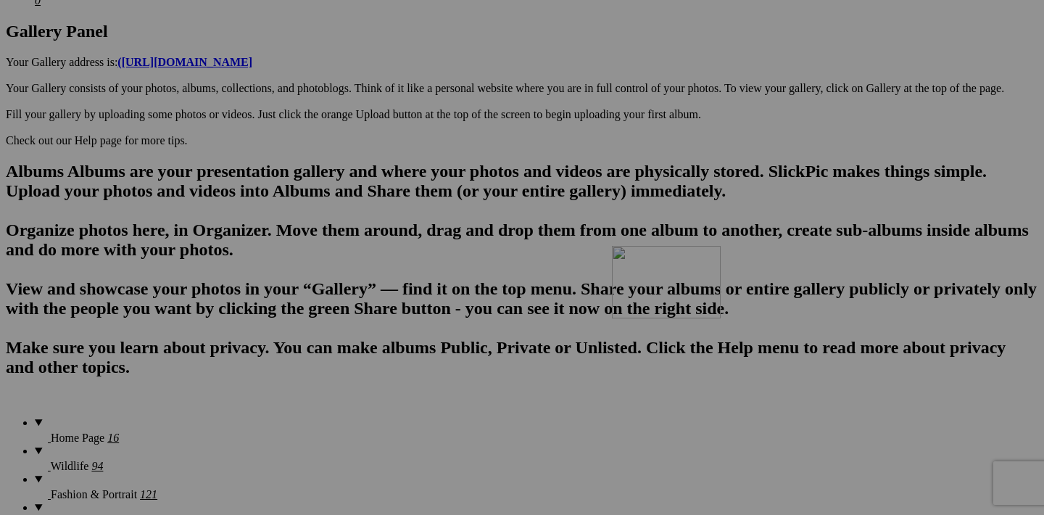
drag, startPoint x: 969, startPoint y: 273, endPoint x: 819, endPoint y: 372, distance: 179.6
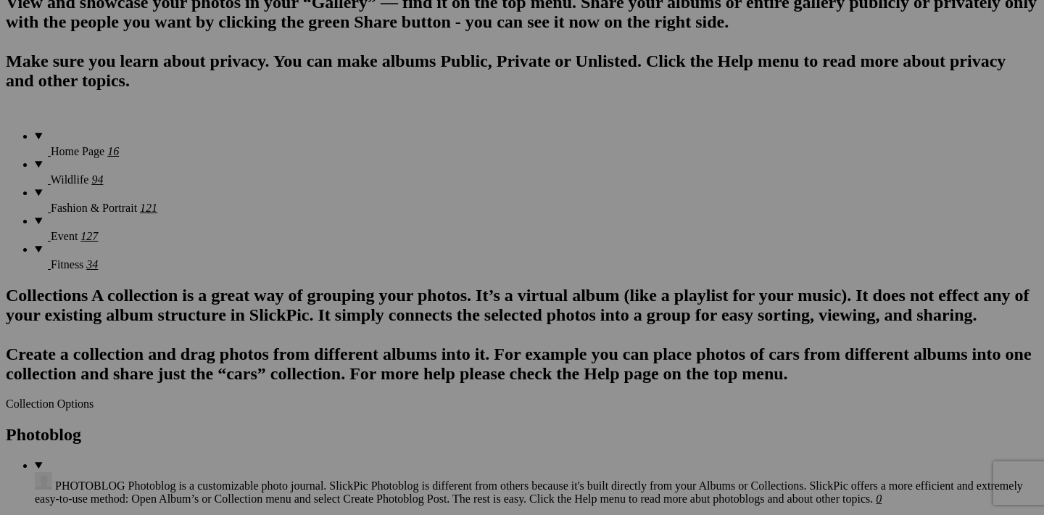
scroll to position [1108, 0]
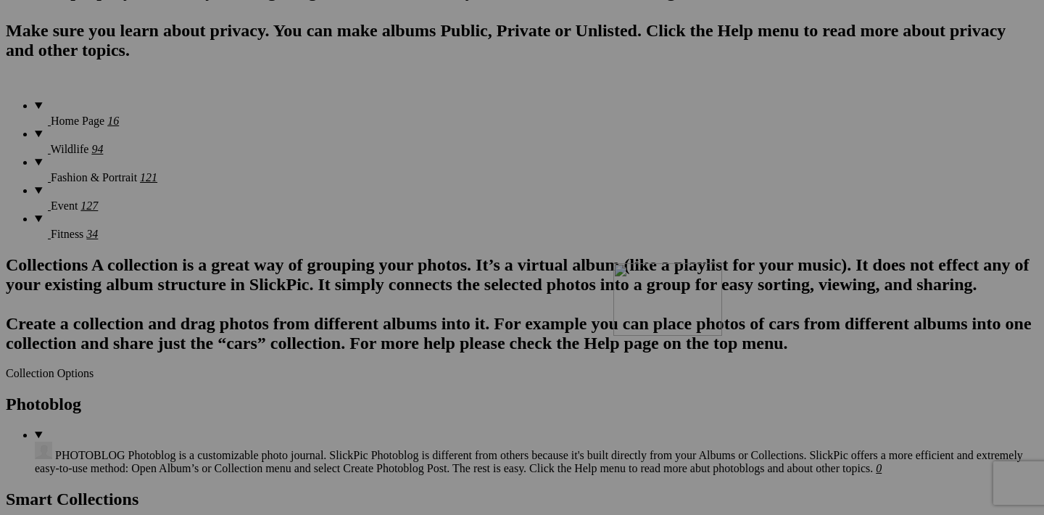
drag, startPoint x: 975, startPoint y: 139, endPoint x: 799, endPoint y: 397, distance: 312.2
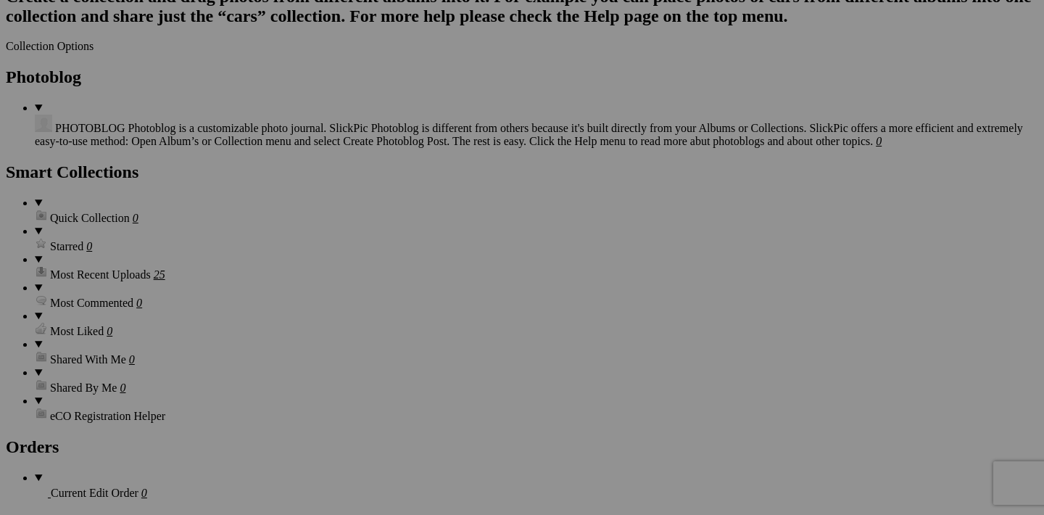
scroll to position [1432, 0]
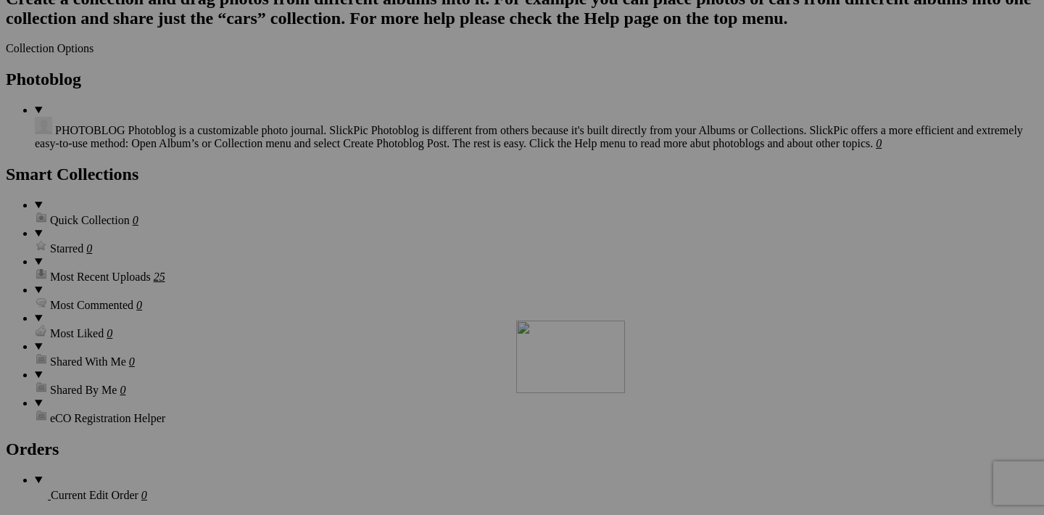
drag, startPoint x: 842, startPoint y: 187, endPoint x: 619, endPoint y: 450, distance: 344.8
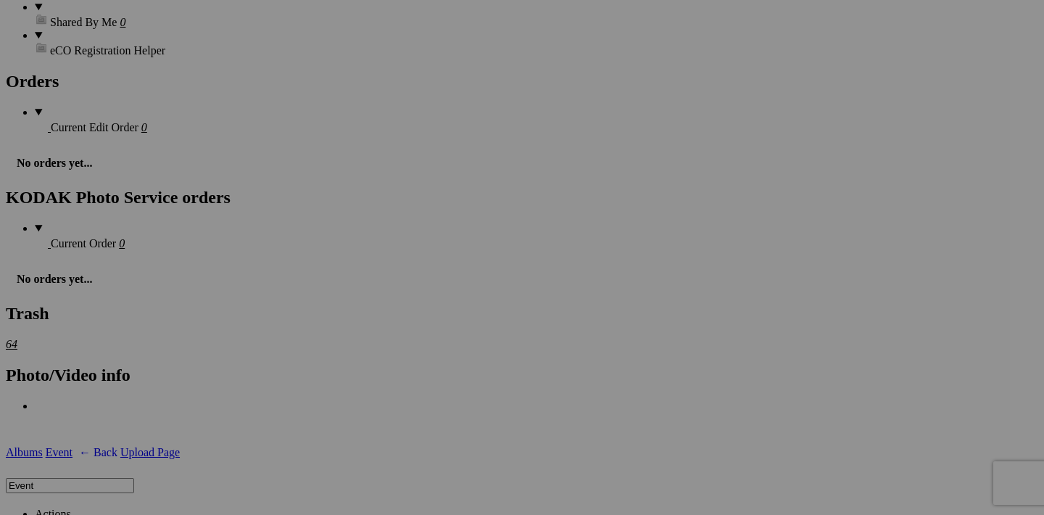
scroll to position [1767, 0]
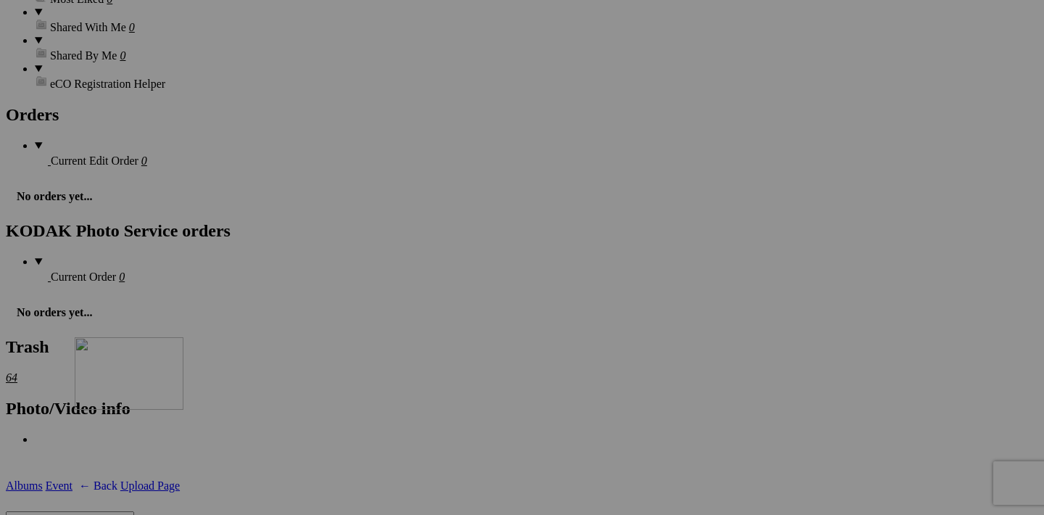
drag, startPoint x: 714, startPoint y: 215, endPoint x: 284, endPoint y: 463, distance: 497.5
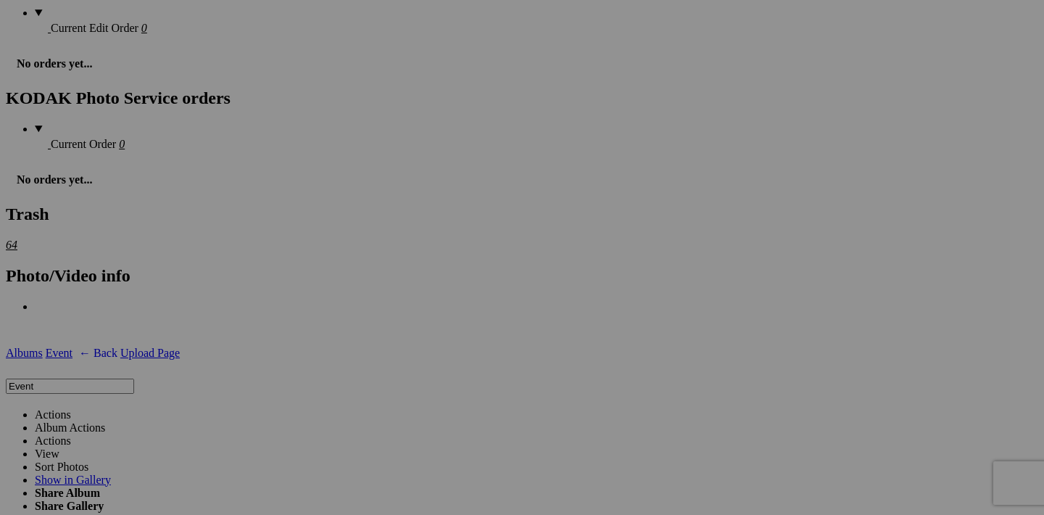
scroll to position [1902, 0]
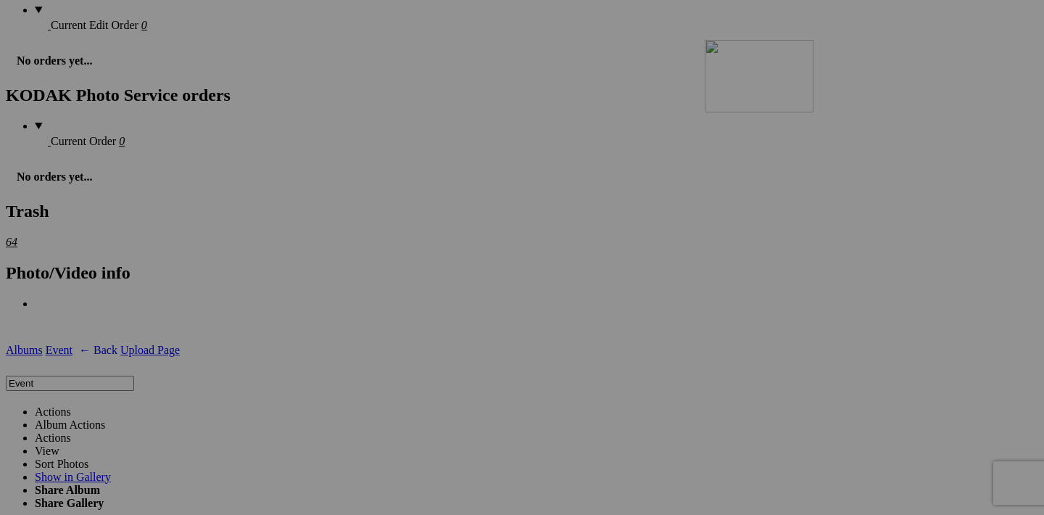
drag, startPoint x: 327, startPoint y: 451, endPoint x: 891, endPoint y: 162, distance: 633.8
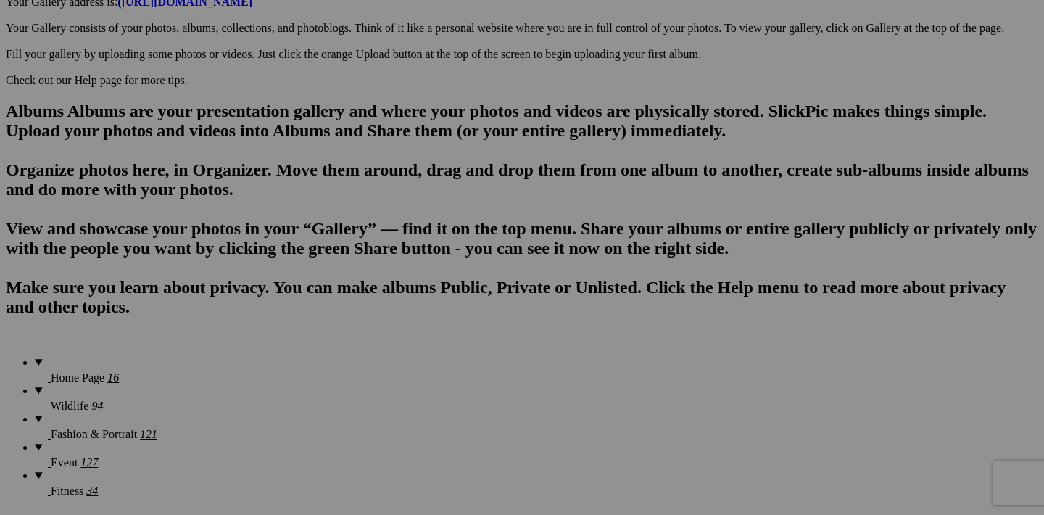
scroll to position [854, 0]
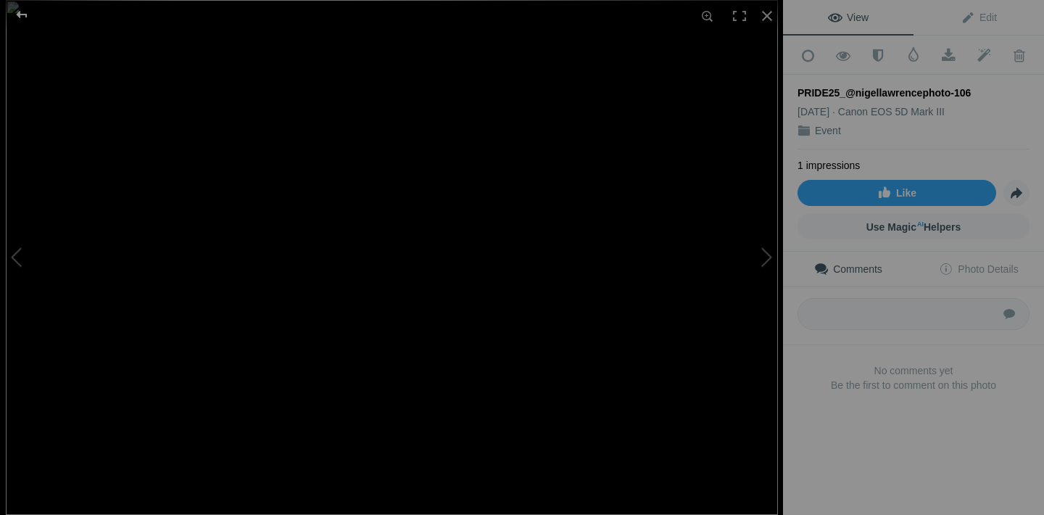
click at [20, 18] on div at bounding box center [22, 14] width 52 height 29
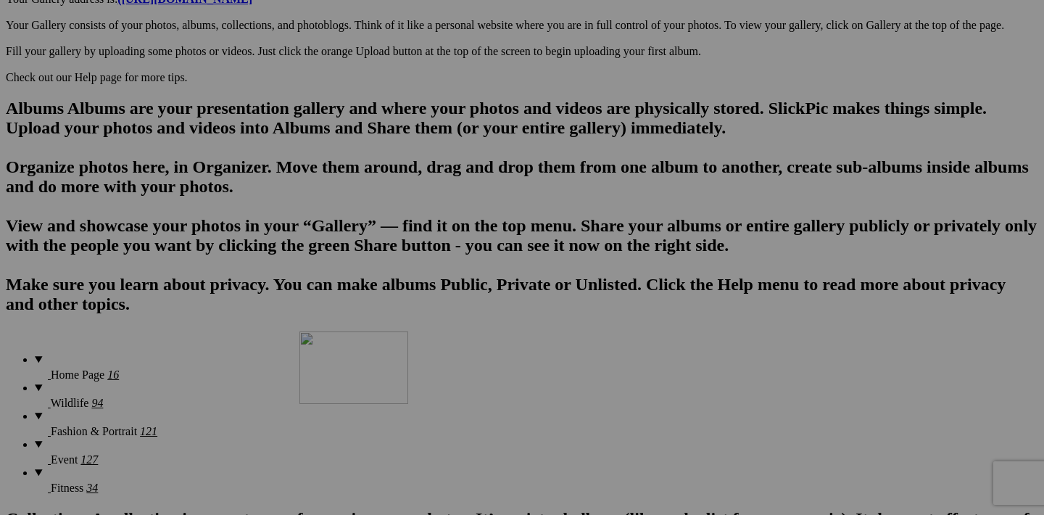
drag, startPoint x: 841, startPoint y: 209, endPoint x: 508, endPoint y: 457, distance: 414.6
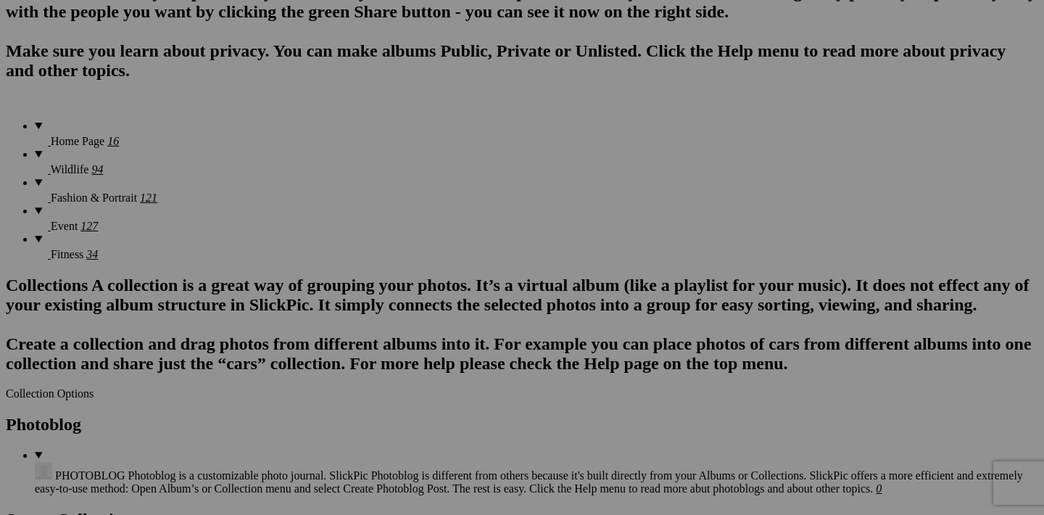
scroll to position [1115, 0]
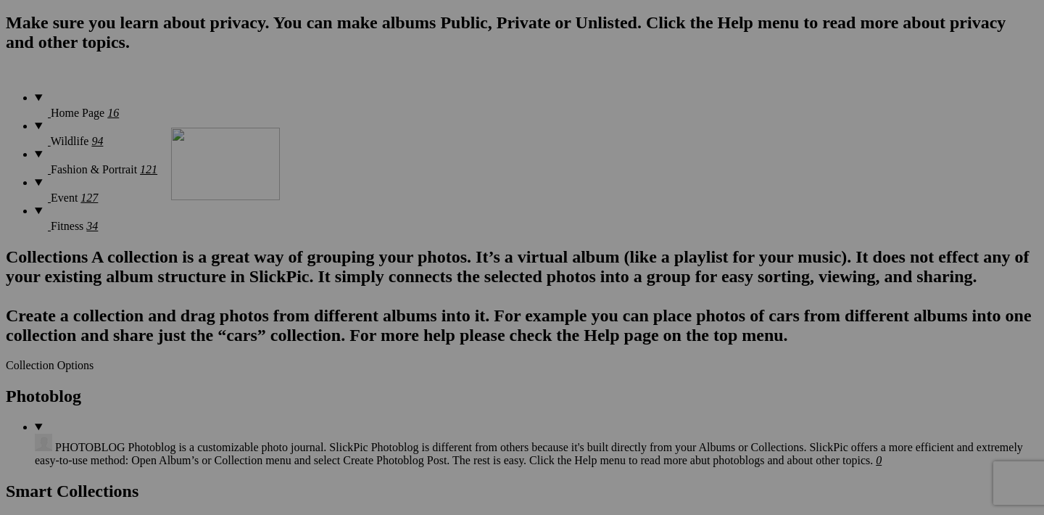
drag, startPoint x: 583, startPoint y: 316, endPoint x: 380, endPoint y: 254, distance: 212.4
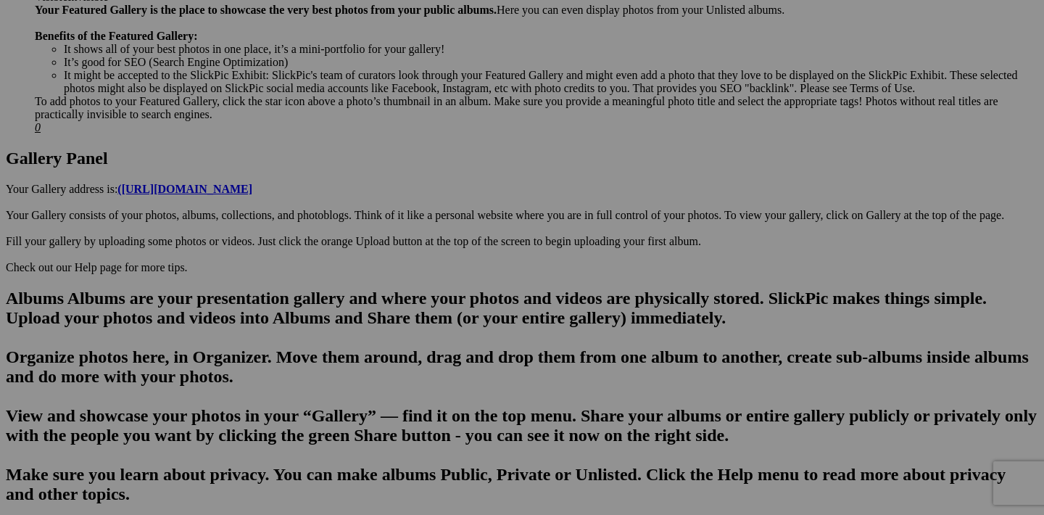
scroll to position [661, 0]
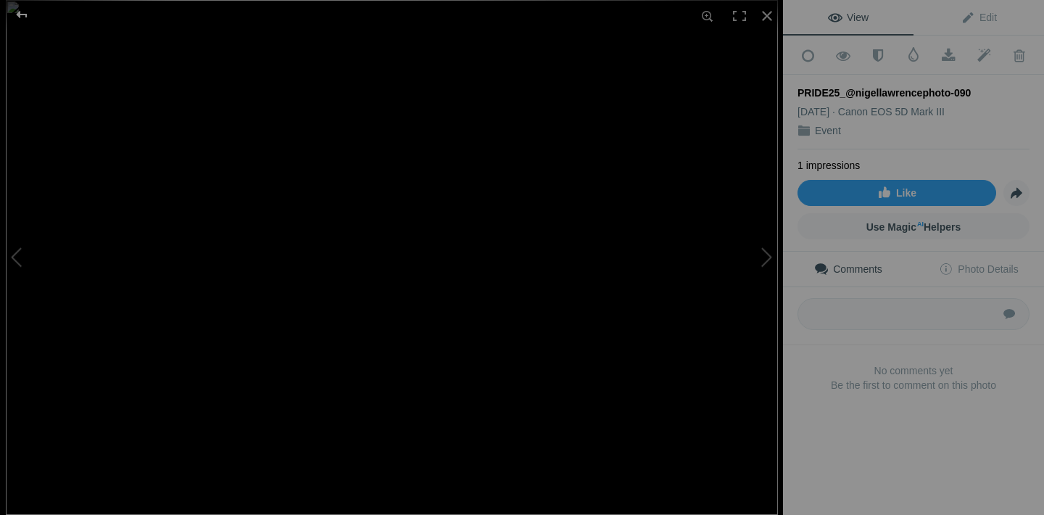
click at [30, 15] on div at bounding box center [22, 14] width 52 height 29
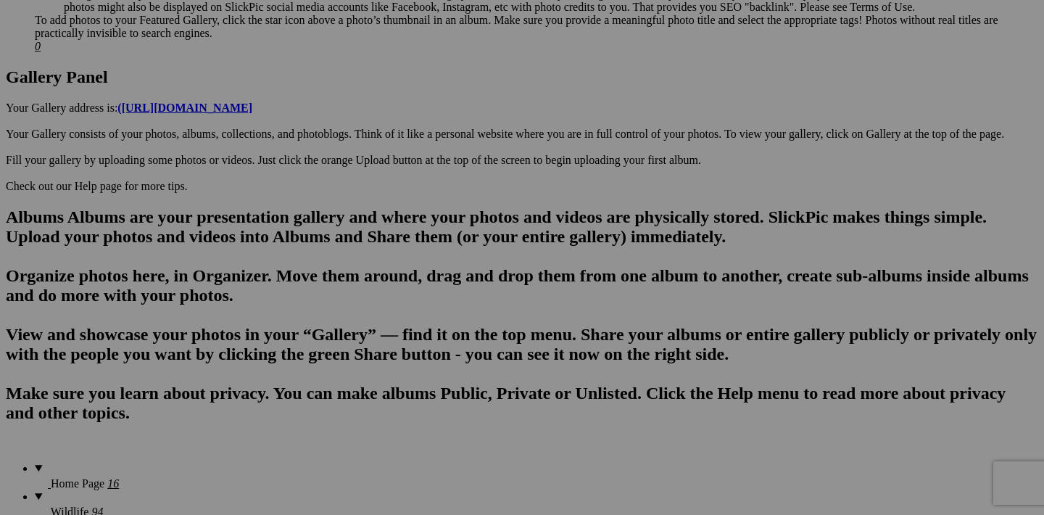
scroll to position [747, 0]
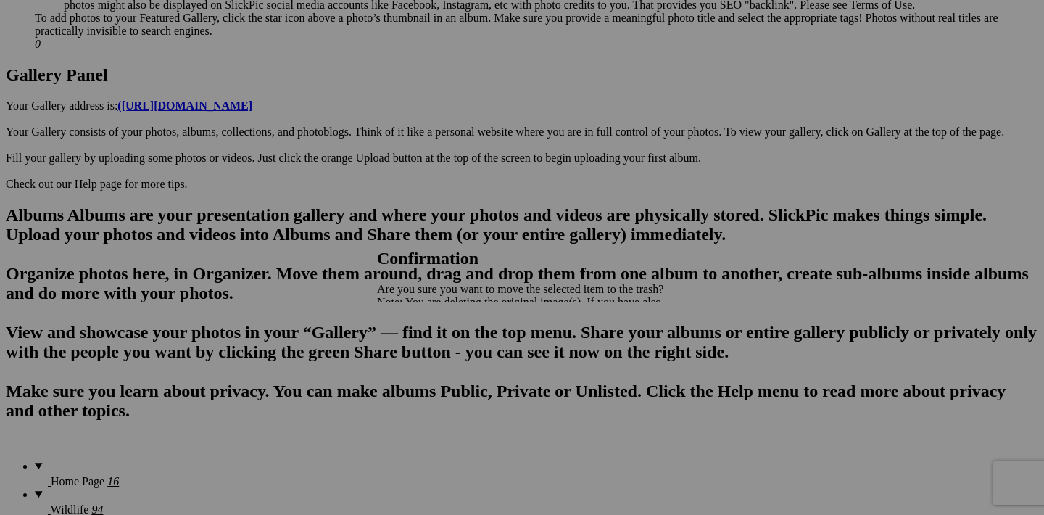
click at [426, 350] on span "Yes" at bounding box center [417, 353] width 17 height 12
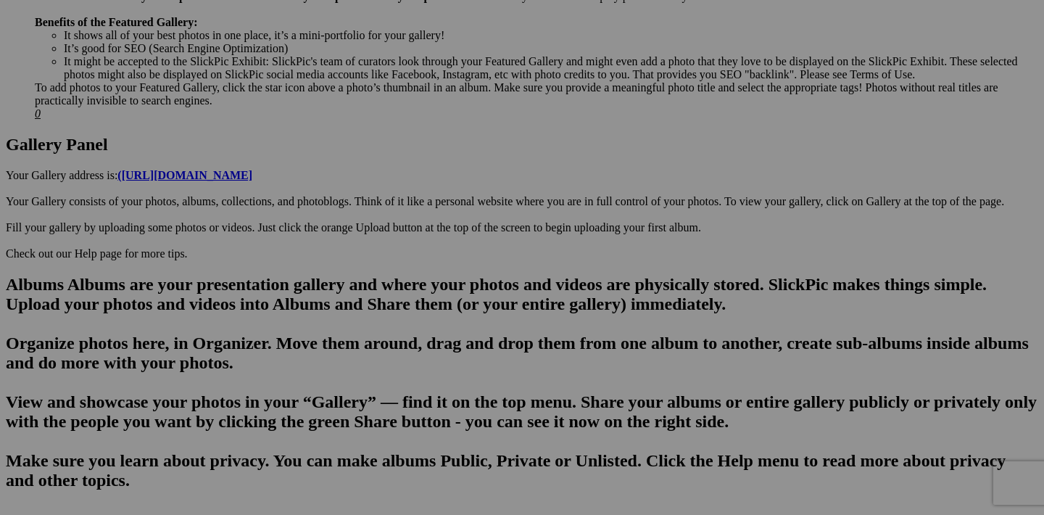
scroll to position [677, 0]
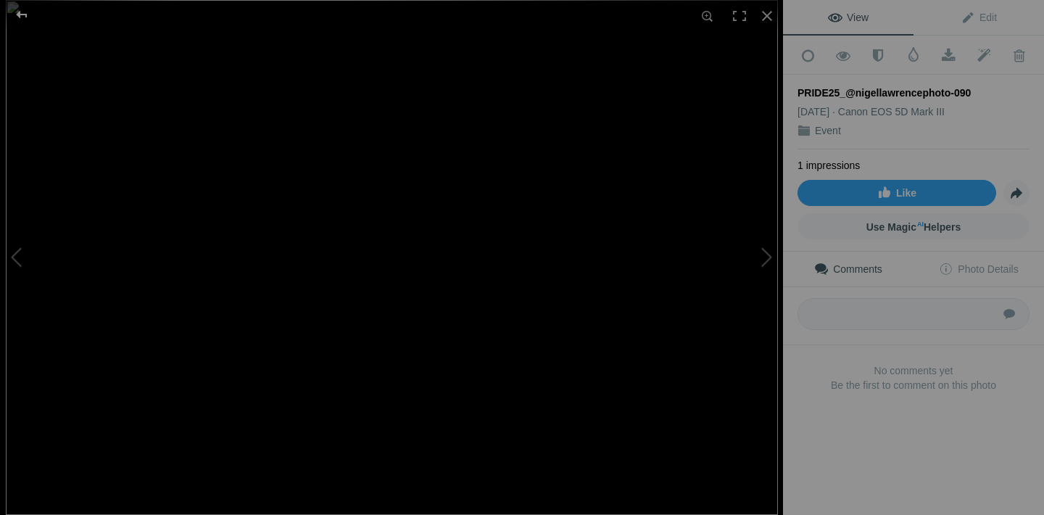
click at [20, 12] on div at bounding box center [22, 14] width 52 height 29
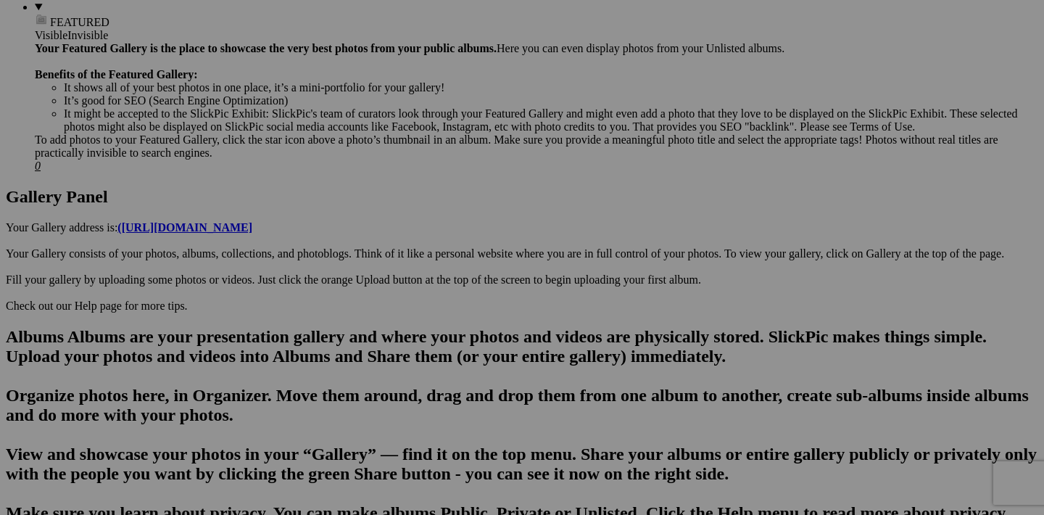
scroll to position [623, 0]
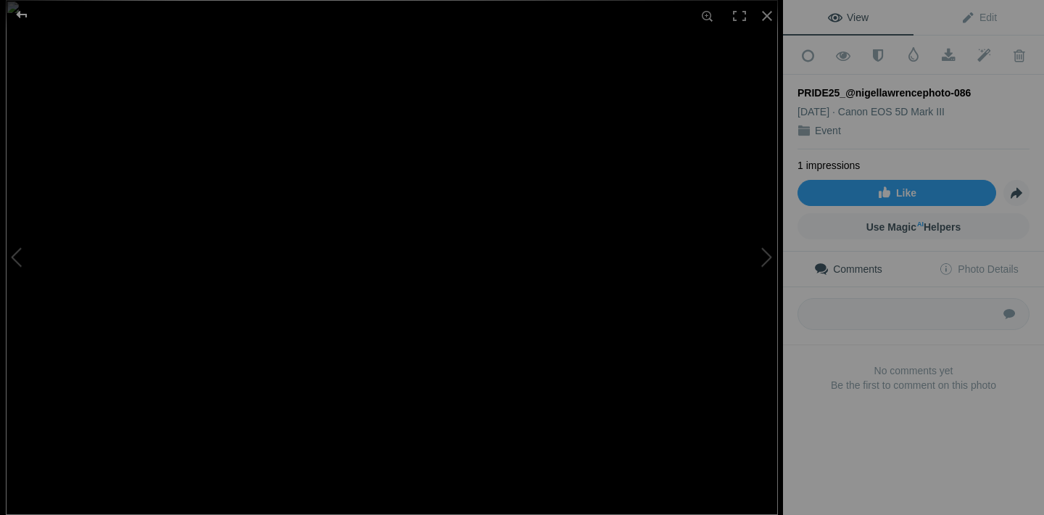
click at [27, 22] on div at bounding box center [22, 14] width 52 height 29
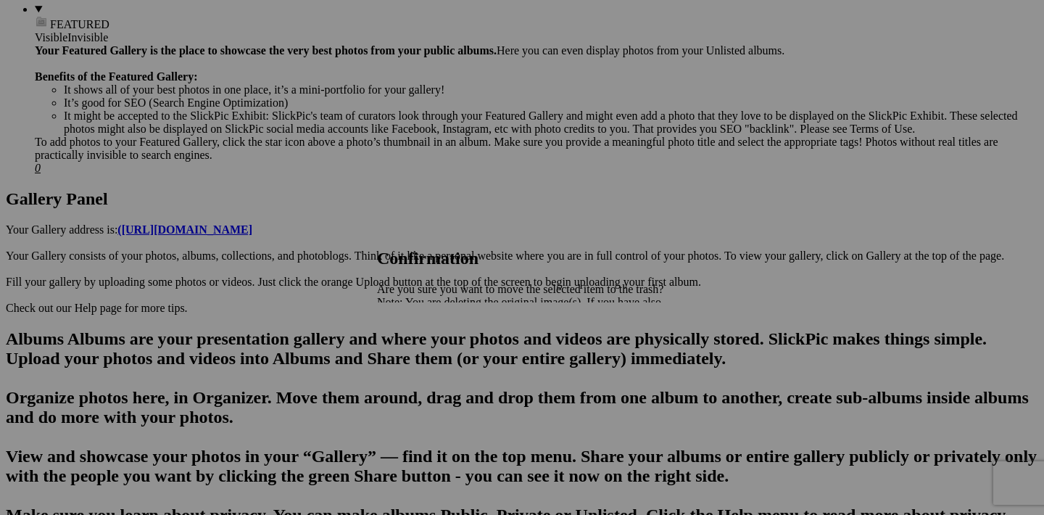
click at [426, 353] on span "Yes" at bounding box center [417, 353] width 17 height 12
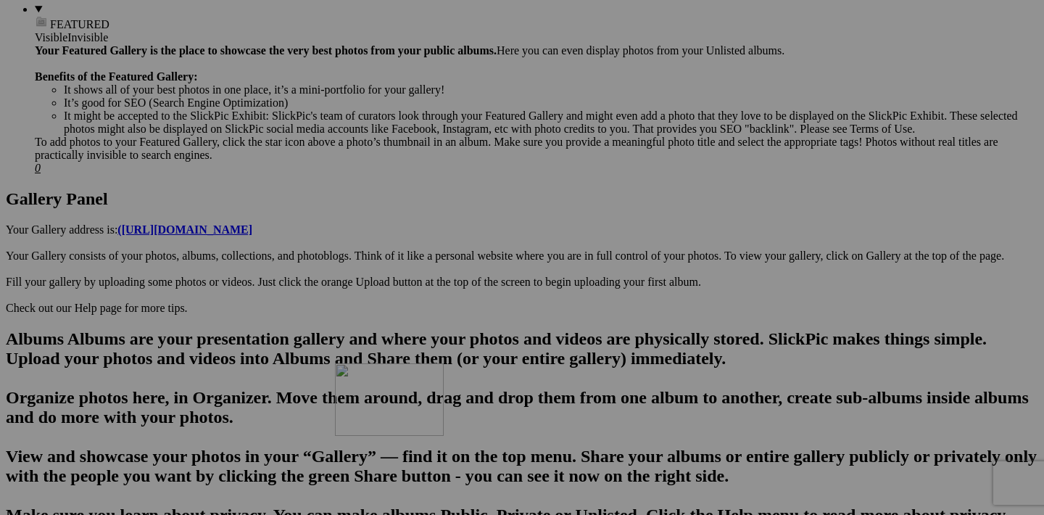
drag, startPoint x: 324, startPoint y: 443, endPoint x: 544, endPoint y: 490, distance: 224.6
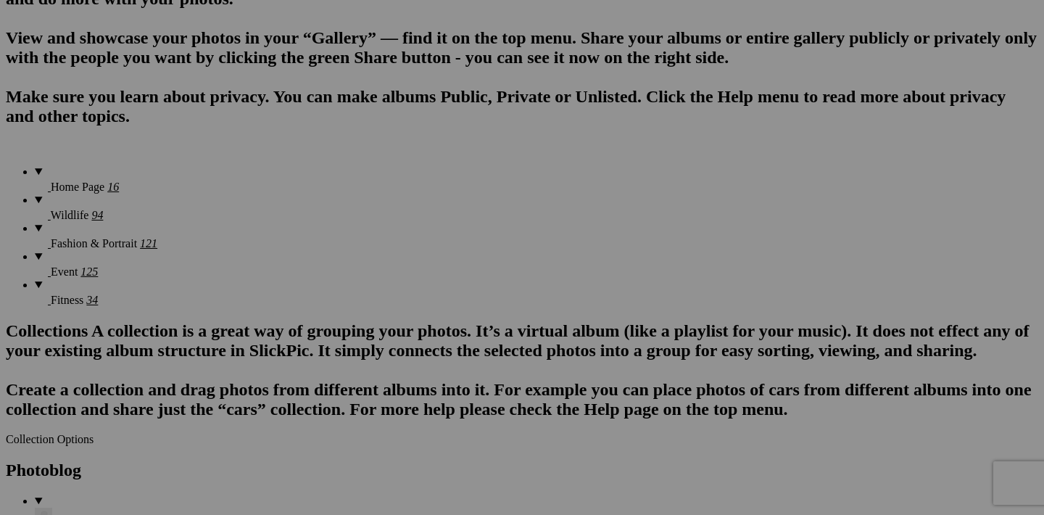
scroll to position [1075, 0]
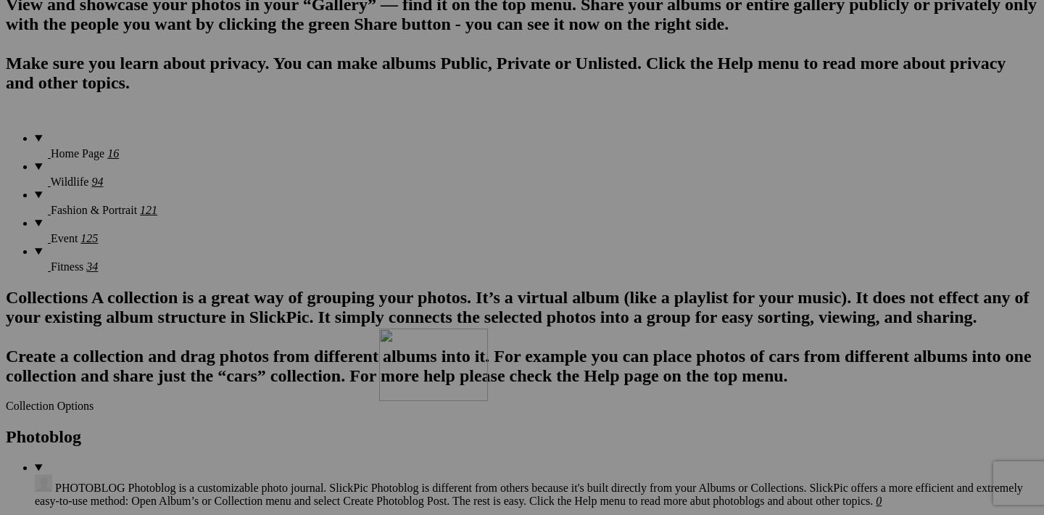
drag, startPoint x: 586, startPoint y: 174, endPoint x: 588, endPoint y: 454, distance: 280.0
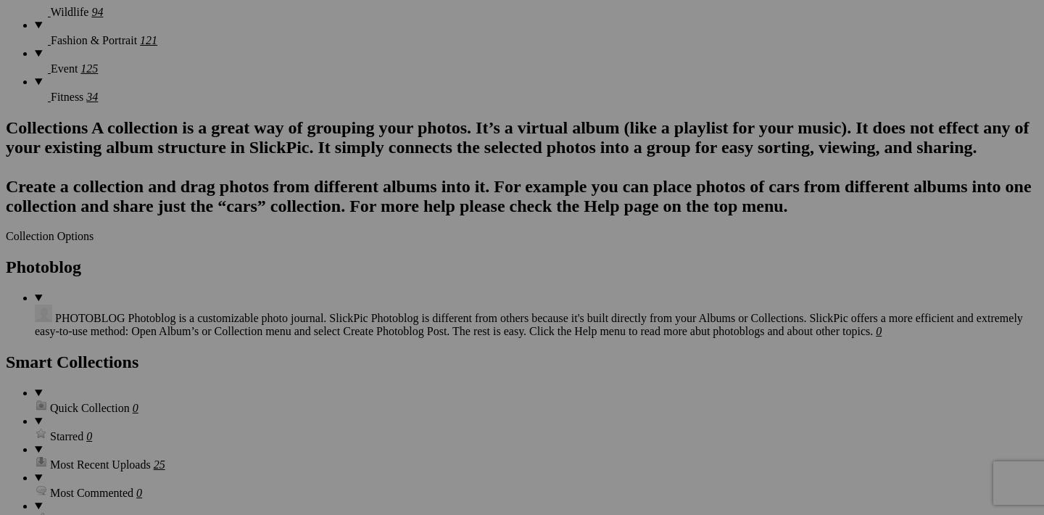
scroll to position [1324, 0]
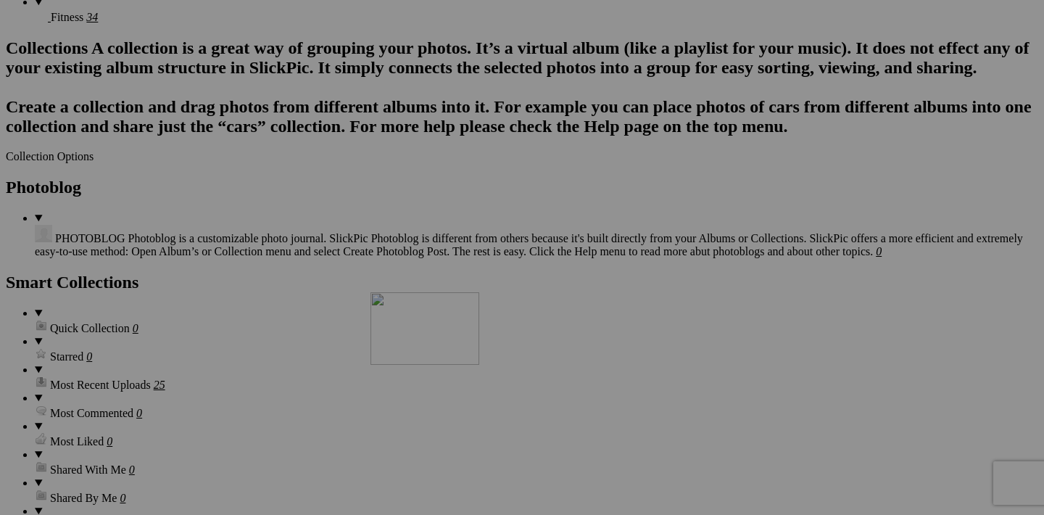
drag, startPoint x: 586, startPoint y: 289, endPoint x: 580, endPoint y: 418, distance: 129.3
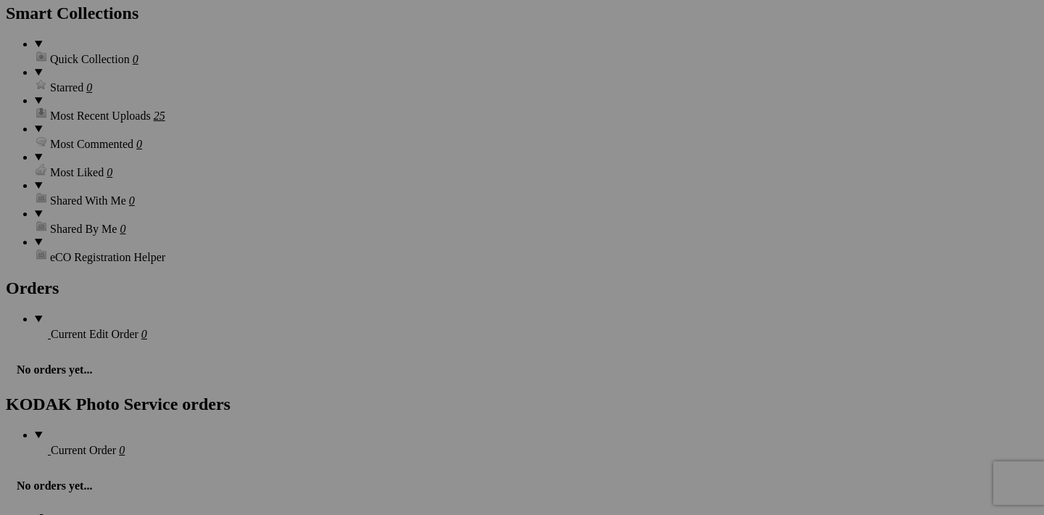
scroll to position [1602, 0]
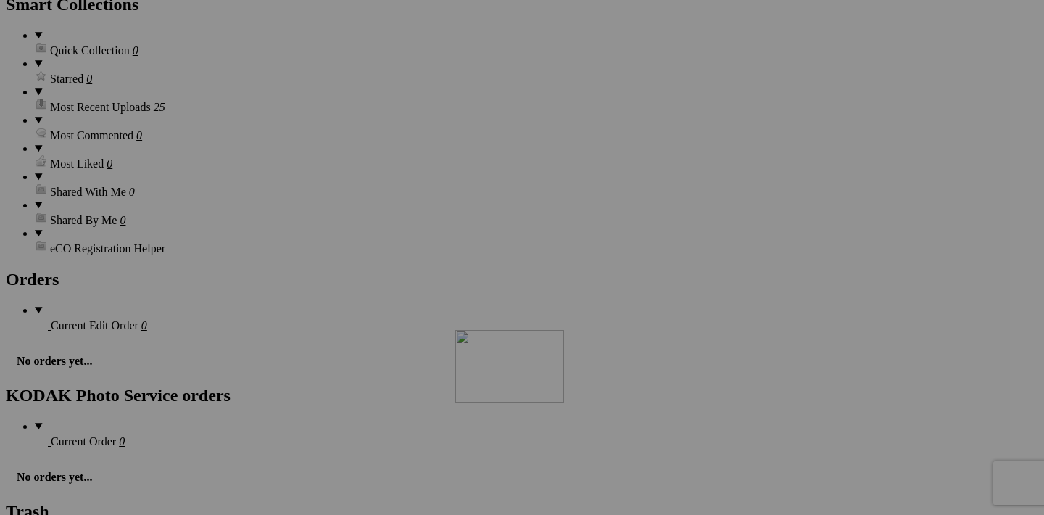
drag, startPoint x: 590, startPoint y: 199, endPoint x: 643, endPoint y: 455, distance: 262.3
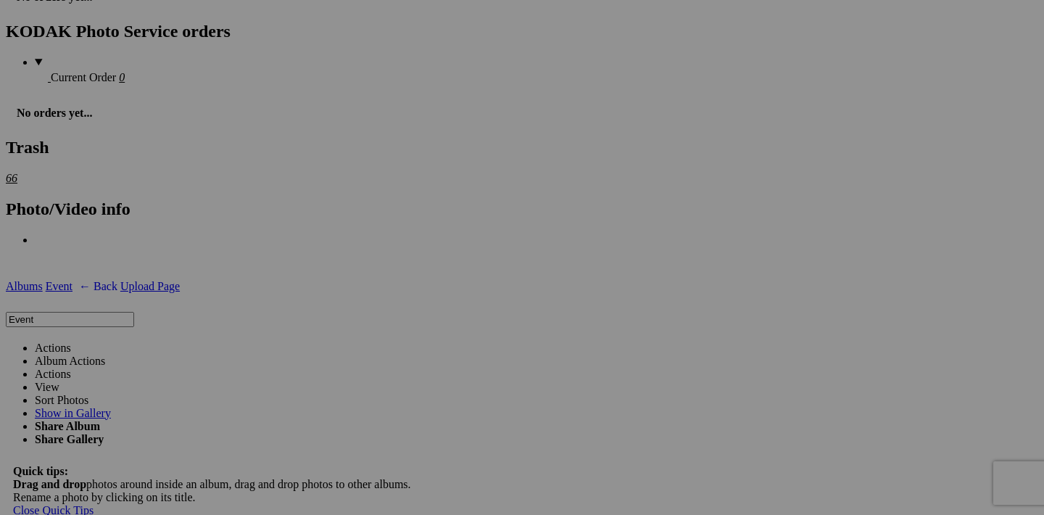
scroll to position [1972, 0]
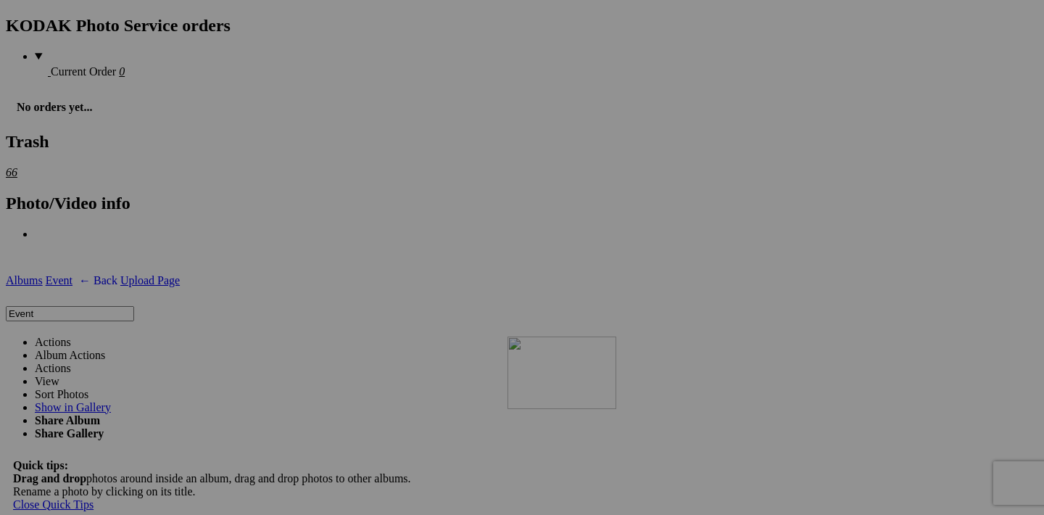
drag, startPoint x: 713, startPoint y: 198, endPoint x: 717, endPoint y: 463, distance: 264.8
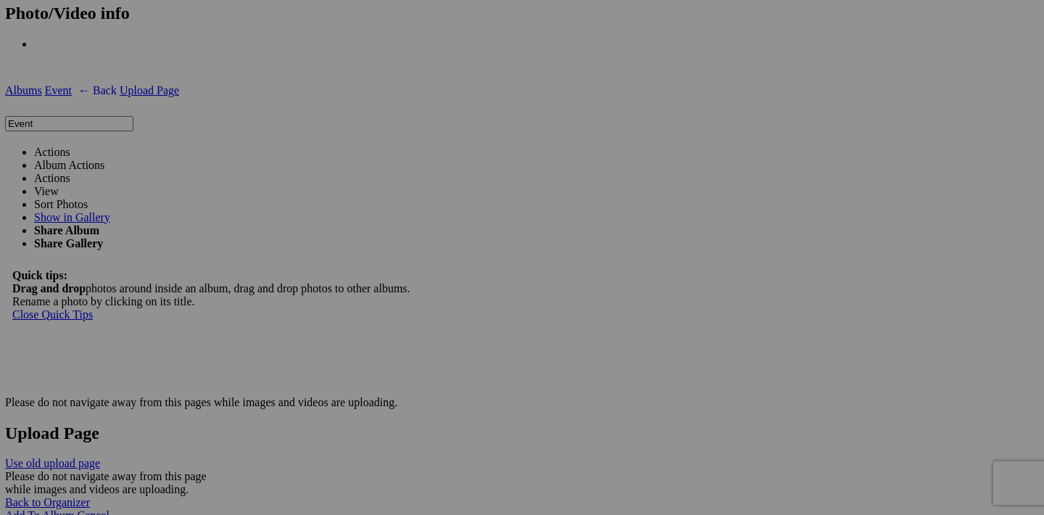
scroll to position [2162, 0]
drag, startPoint x: 712, startPoint y: 376, endPoint x: 251, endPoint y: 279, distance: 470.7
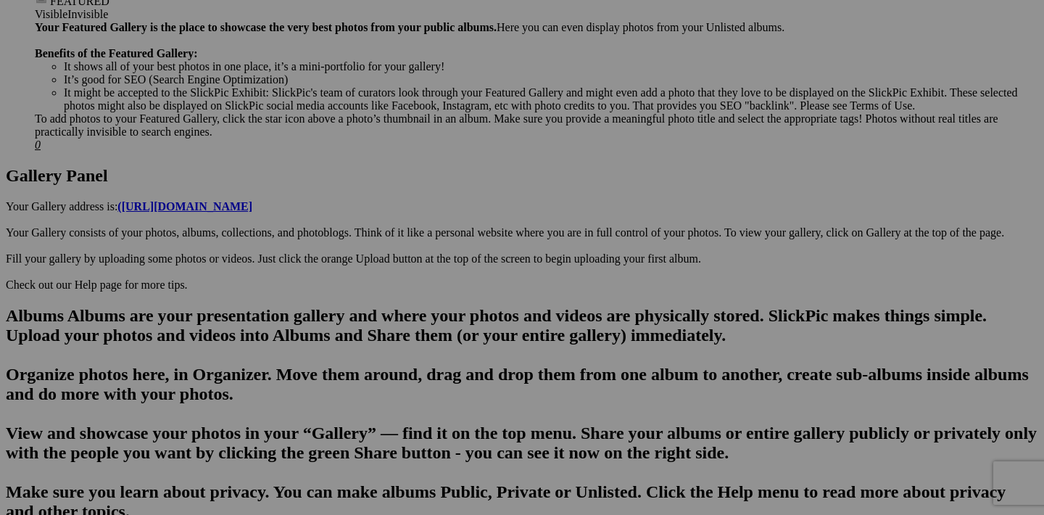
scroll to position [670, 0]
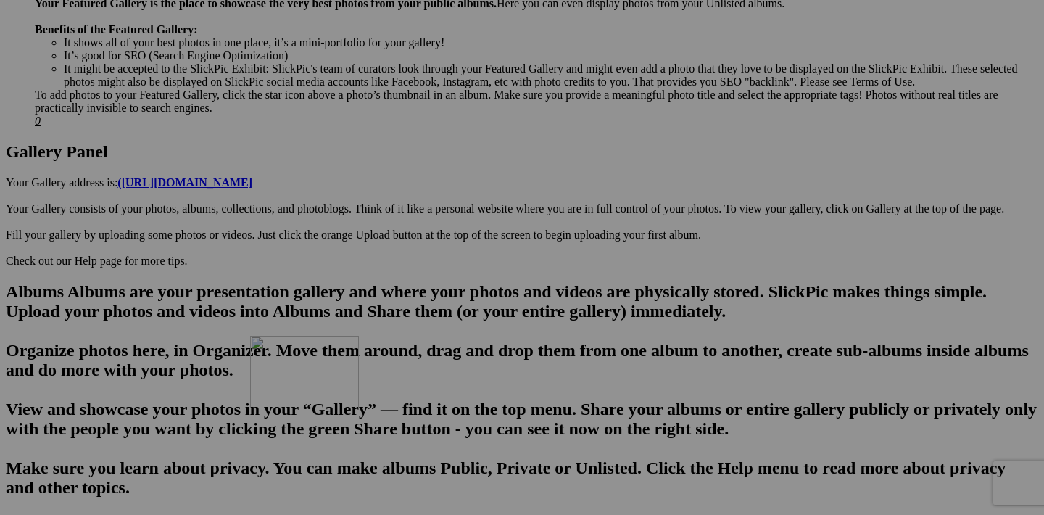
drag, startPoint x: 325, startPoint y: 394, endPoint x: 459, endPoint y: 462, distance: 150.5
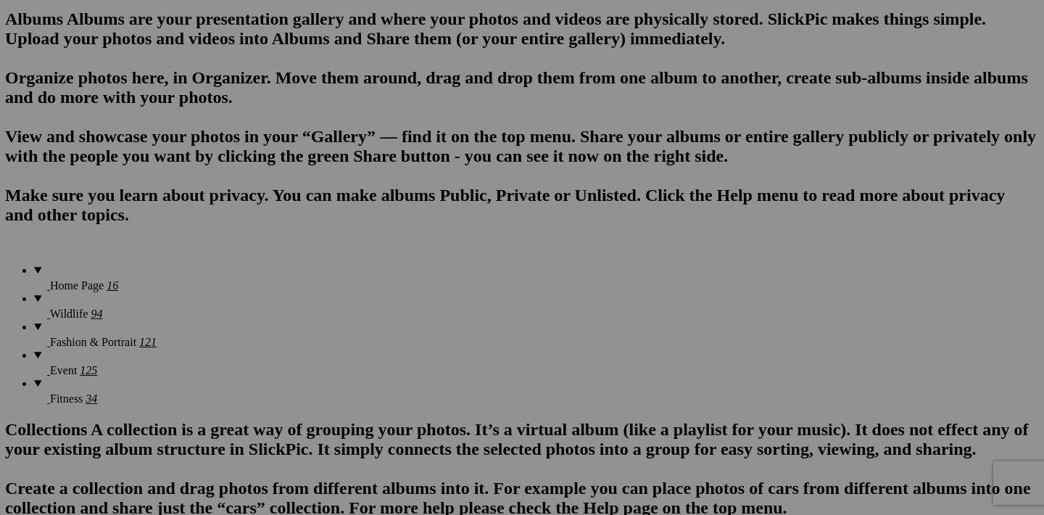
scroll to position [943, 0]
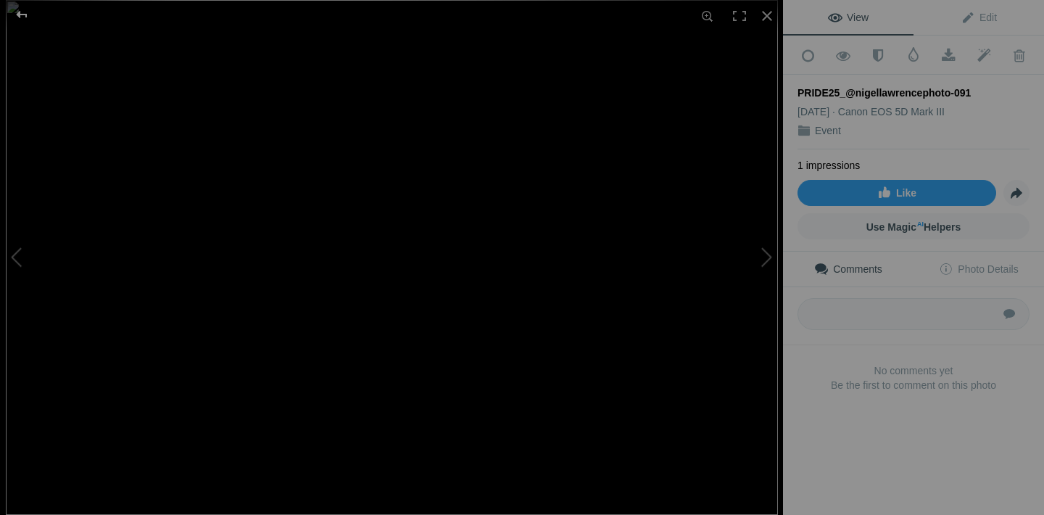
click at [17, 15] on div at bounding box center [22, 14] width 52 height 29
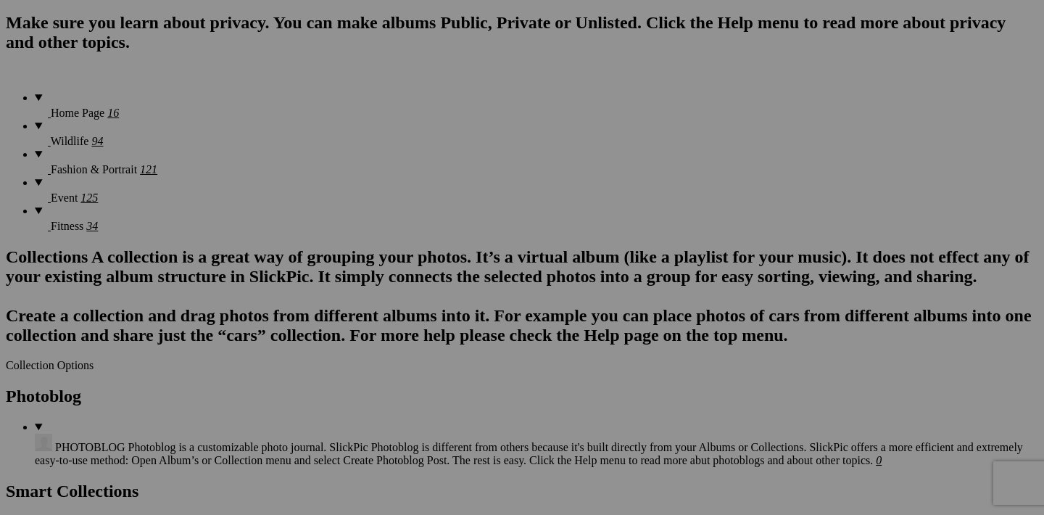
scroll to position [1120, 0]
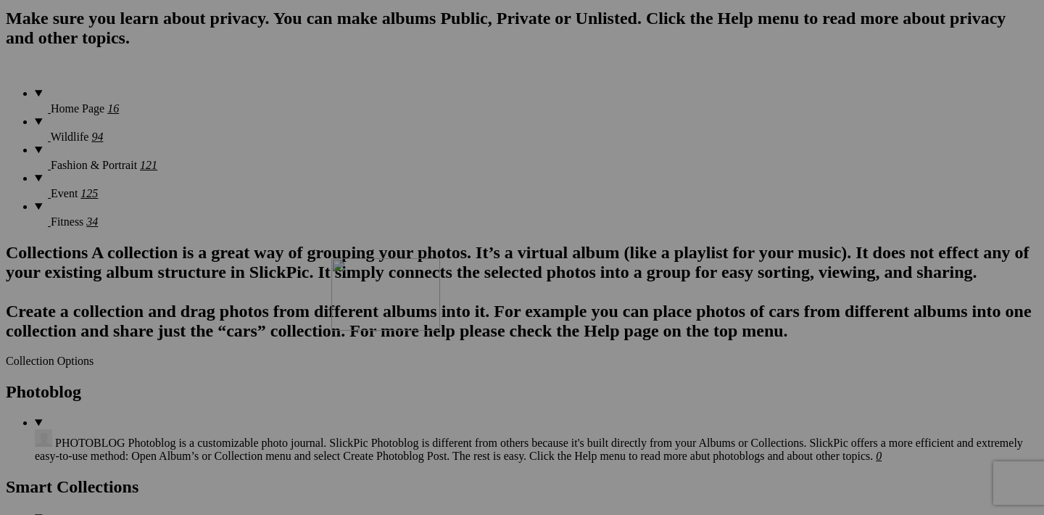
drag, startPoint x: 454, startPoint y: 126, endPoint x: 536, endPoint y: 384, distance: 270.9
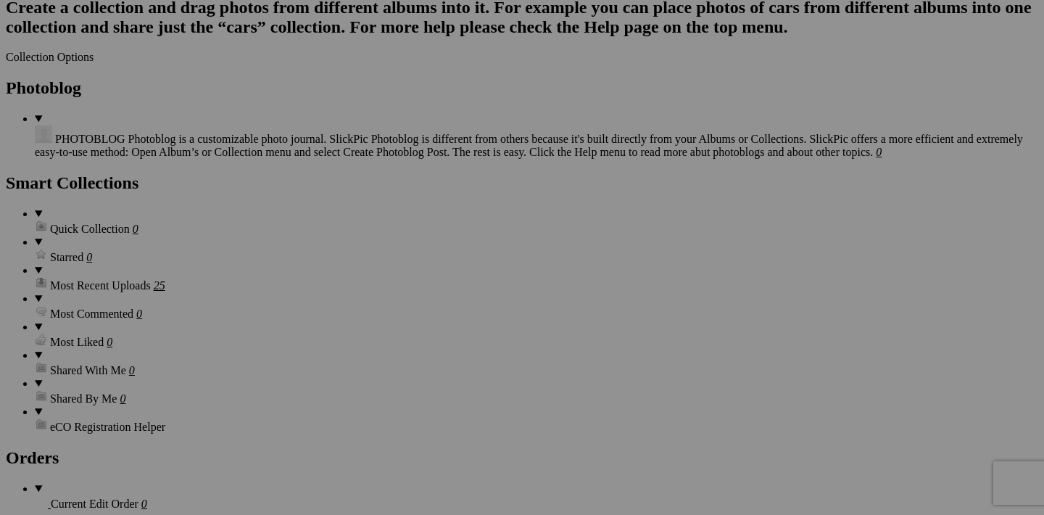
scroll to position [1419, 0]
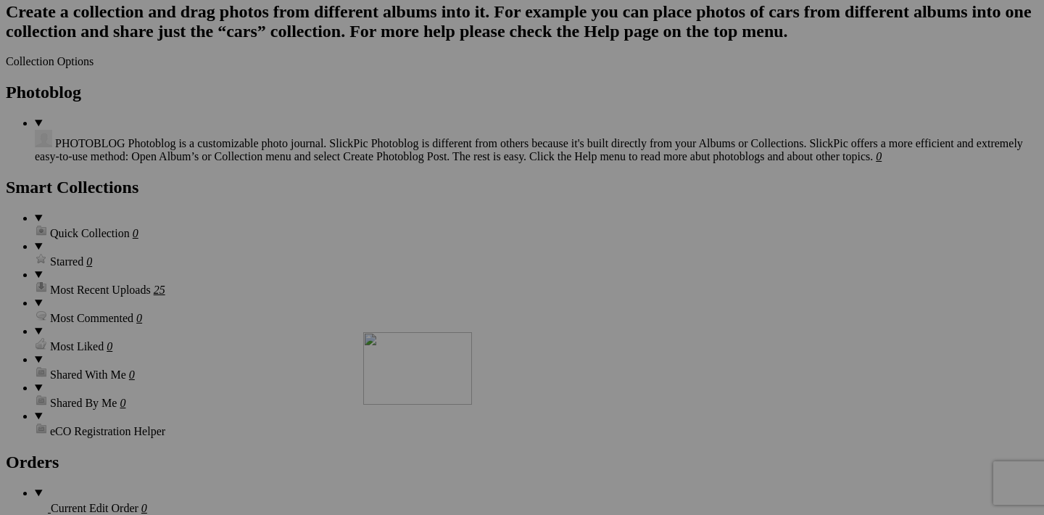
drag, startPoint x: 583, startPoint y: 198, endPoint x: 572, endPoint y: 459, distance: 261.4
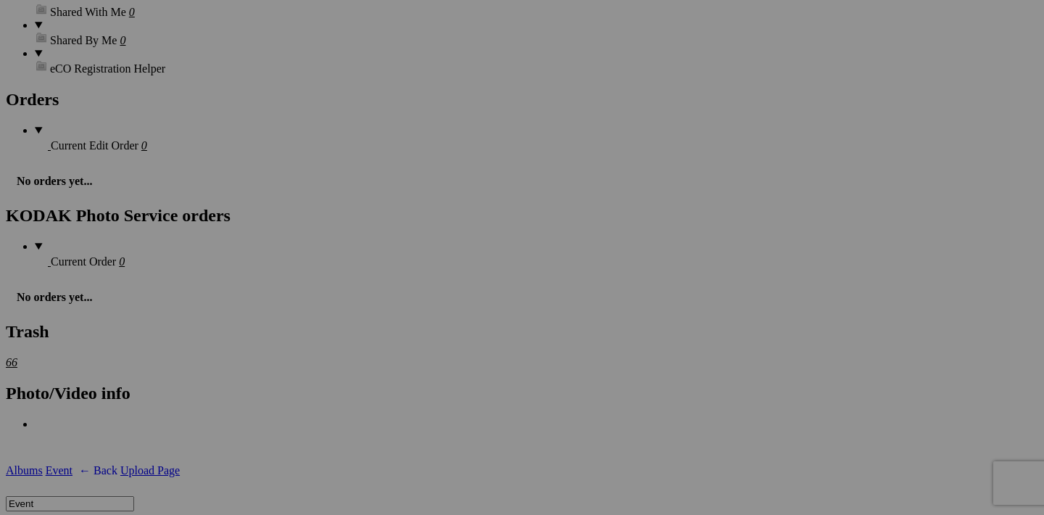
scroll to position [1815, 0]
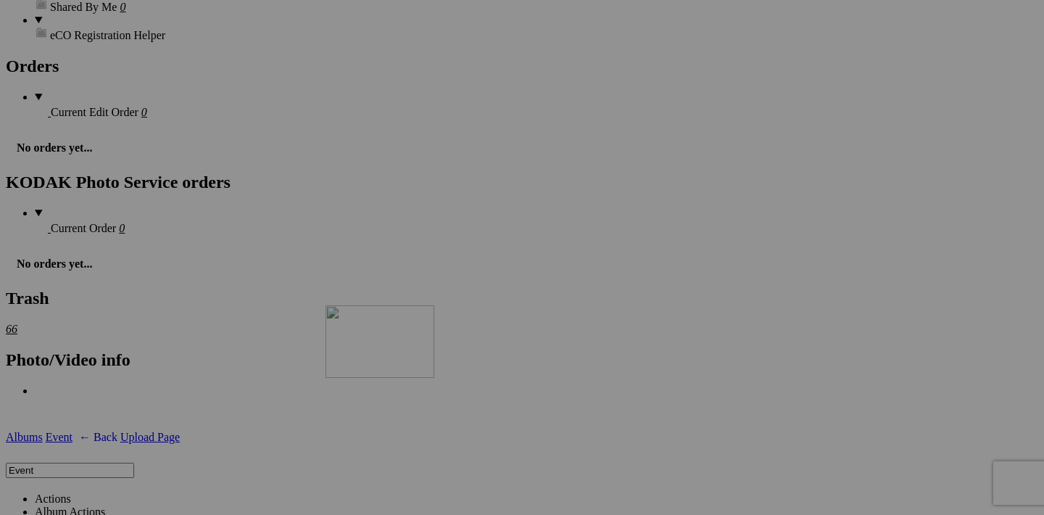
drag, startPoint x: 583, startPoint y: 166, endPoint x: 534, endPoint y: 432, distance: 270.0
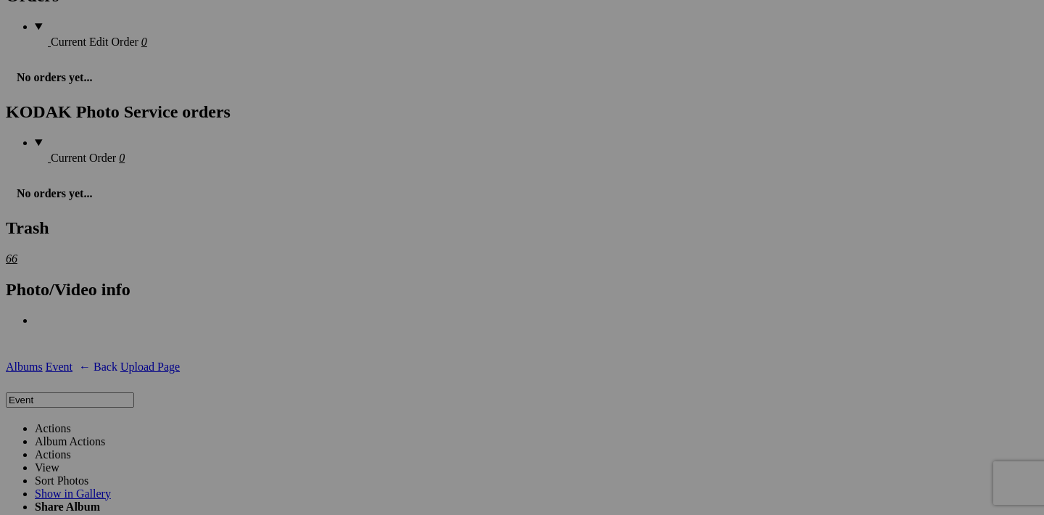
scroll to position [1885, 0]
drag, startPoint x: 584, startPoint y: 469, endPoint x: 467, endPoint y: 183, distance: 308.0
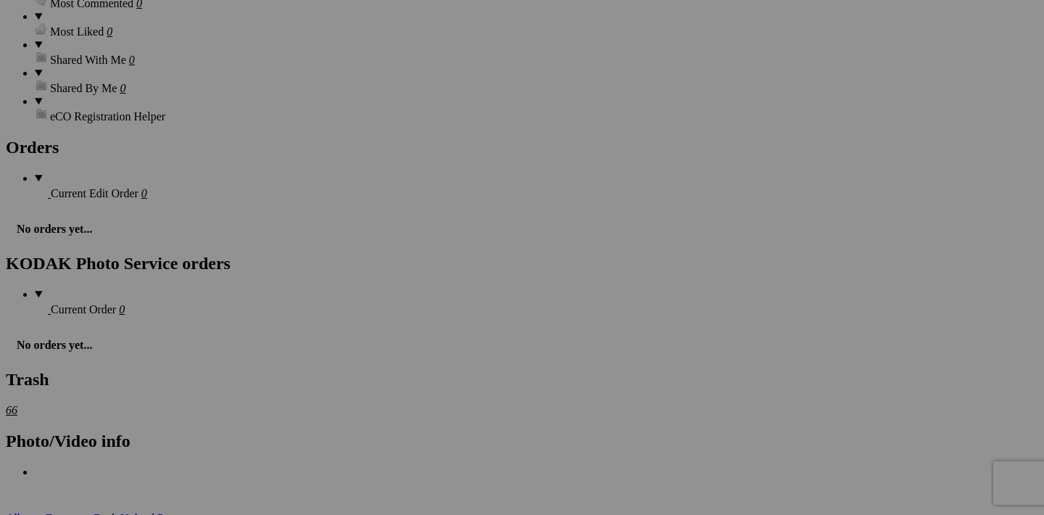
scroll to position [1731, 0]
drag, startPoint x: 582, startPoint y: 434, endPoint x: 796, endPoint y: 141, distance: 362.4
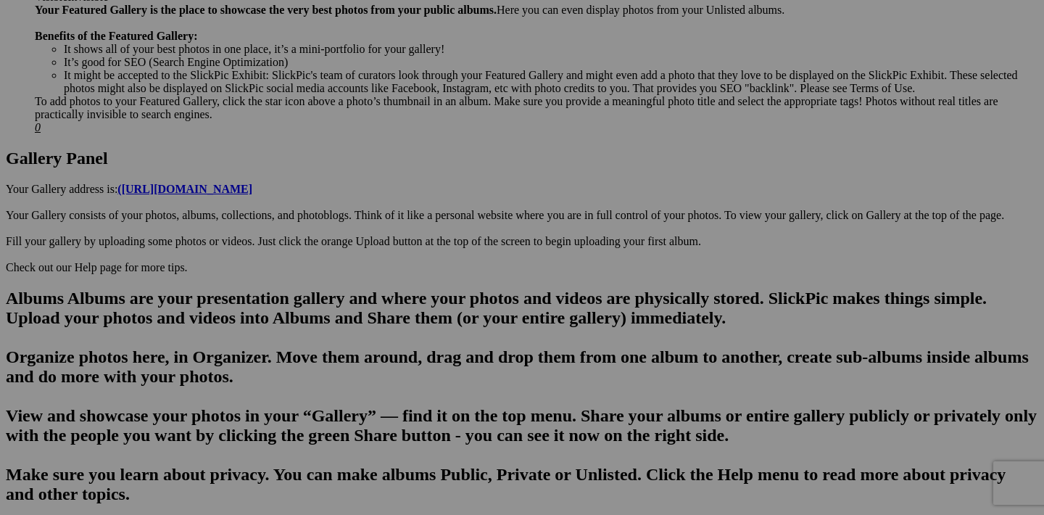
scroll to position [679, 0]
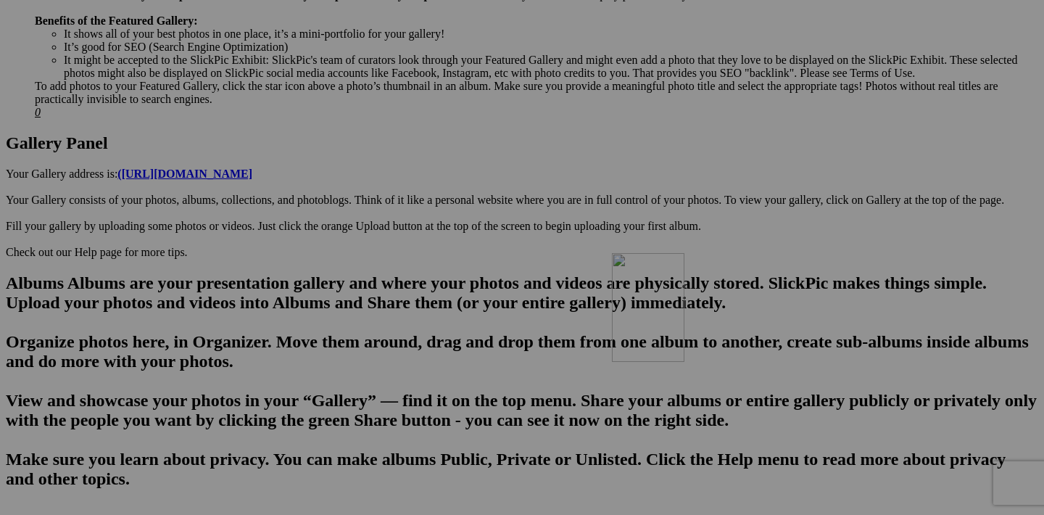
drag, startPoint x: 972, startPoint y: 202, endPoint x: 821, endPoint y: 379, distance: 233.1
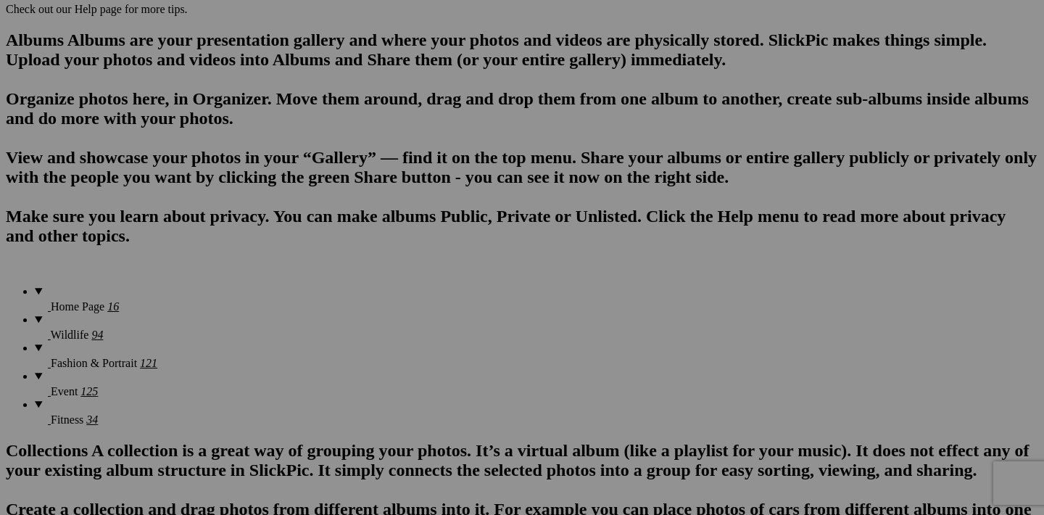
scroll to position [925, 0]
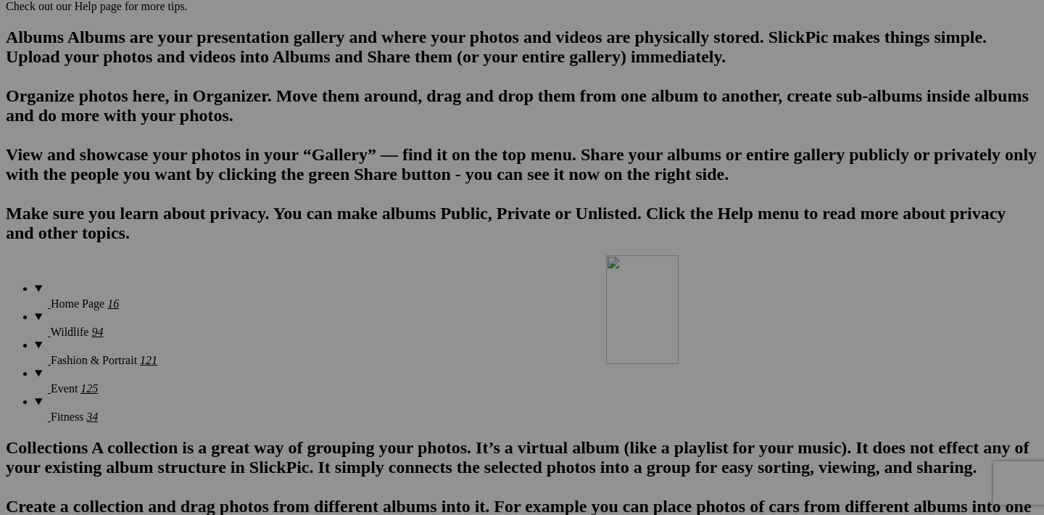
drag, startPoint x: 969, startPoint y: 141, endPoint x: 815, endPoint y: 379, distance: 283.3
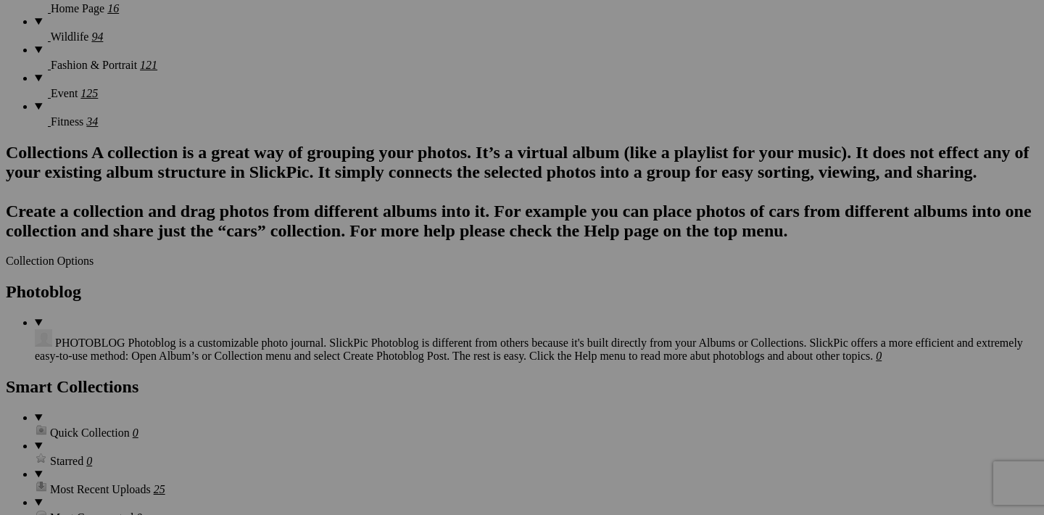
scroll to position [1213, 0]
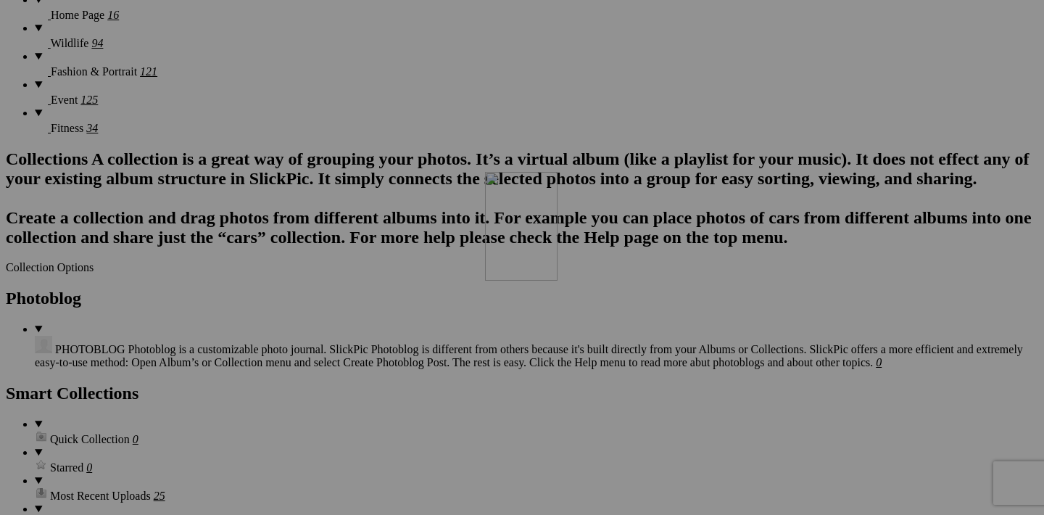
drag, startPoint x: 713, startPoint y: 218, endPoint x: 688, endPoint y: 298, distance: 84.4
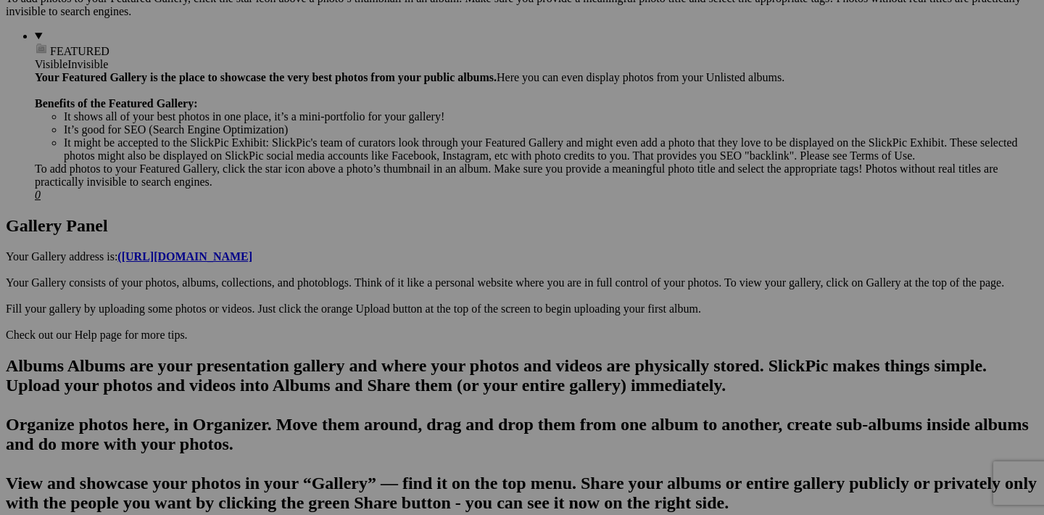
scroll to position [603, 0]
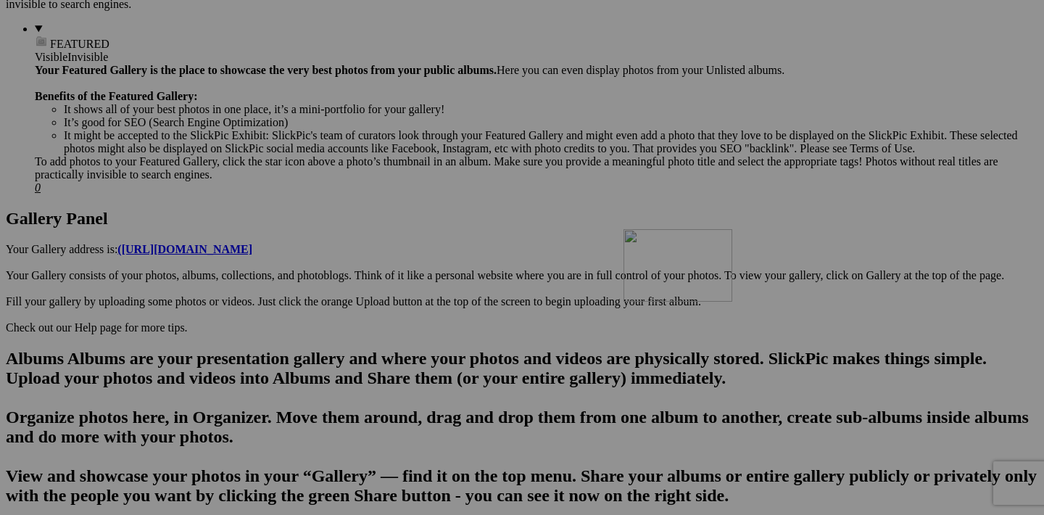
drag, startPoint x: 844, startPoint y: 273, endPoint x: 833, endPoint y: 355, distance: 82.7
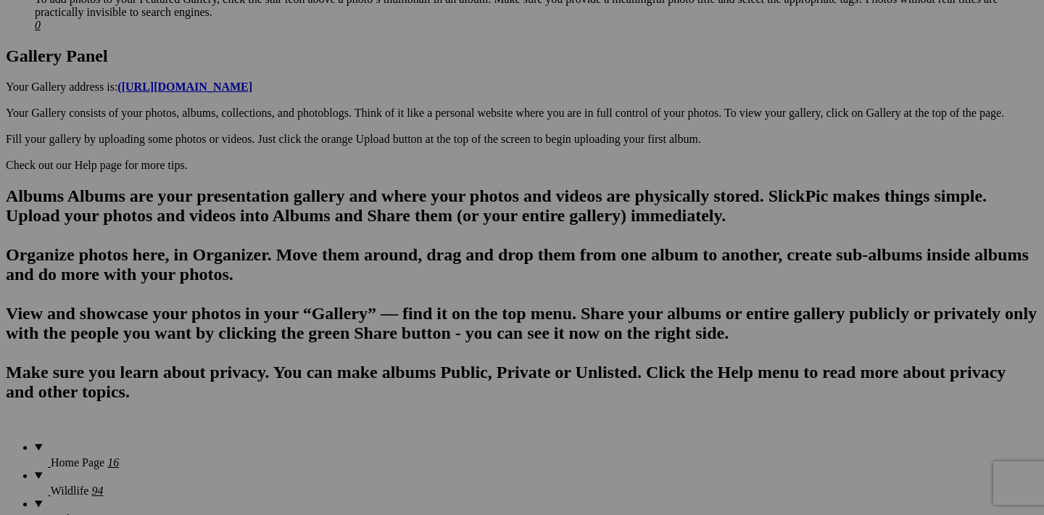
scroll to position [768, 0]
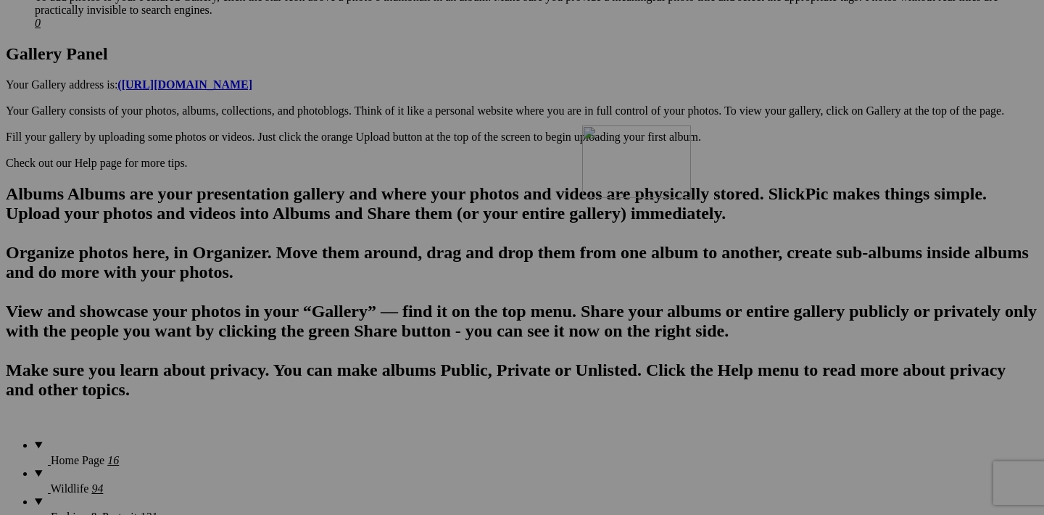
drag, startPoint x: 840, startPoint y: 297, endPoint x: 791, endPoint y: 252, distance: 66.2
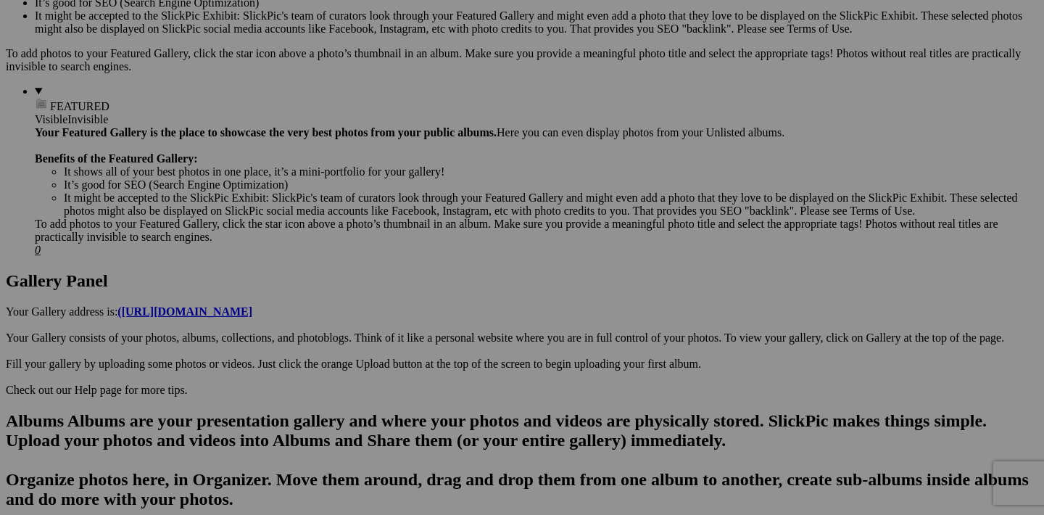
scroll to position [554, 0]
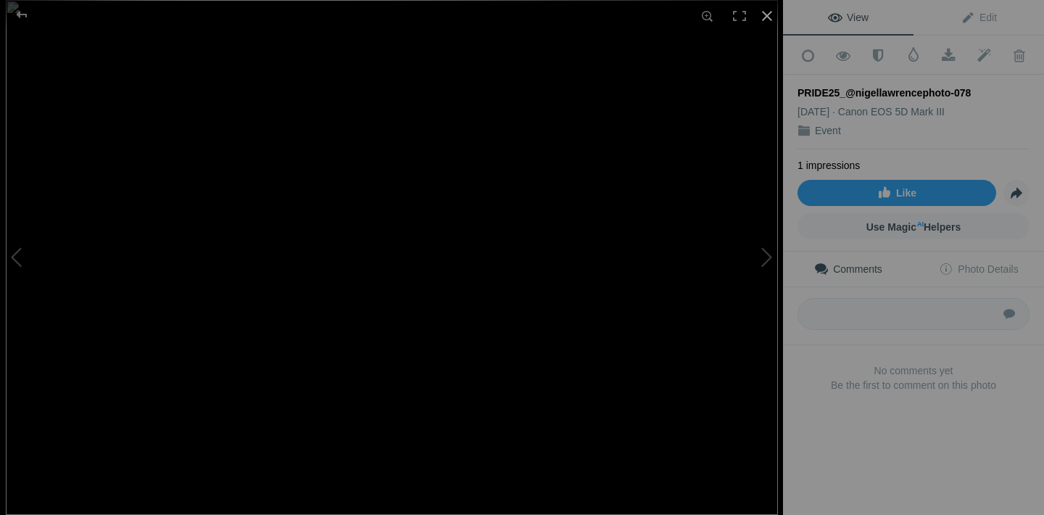
click at [767, 17] on div at bounding box center [767, 16] width 32 height 32
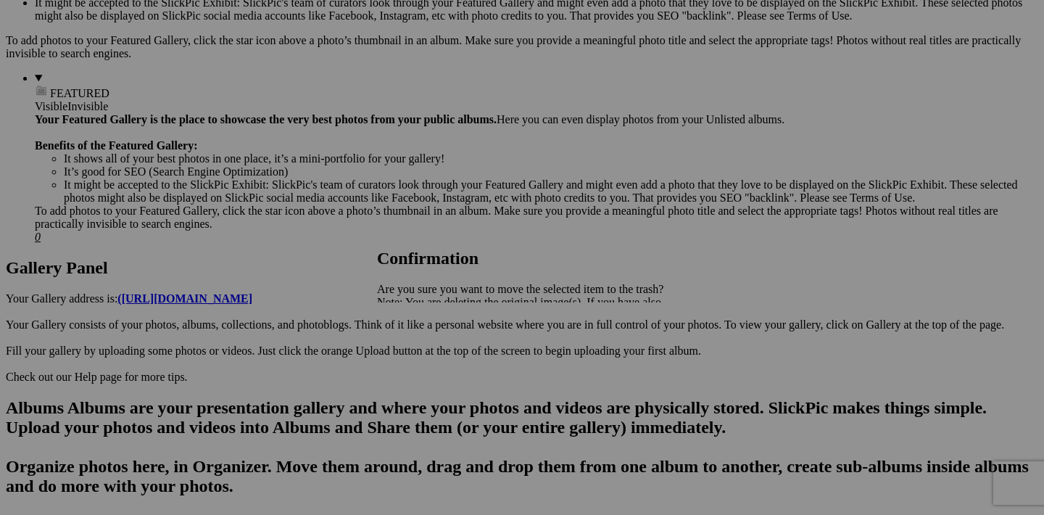
click at [426, 353] on span "Yes" at bounding box center [417, 353] width 17 height 12
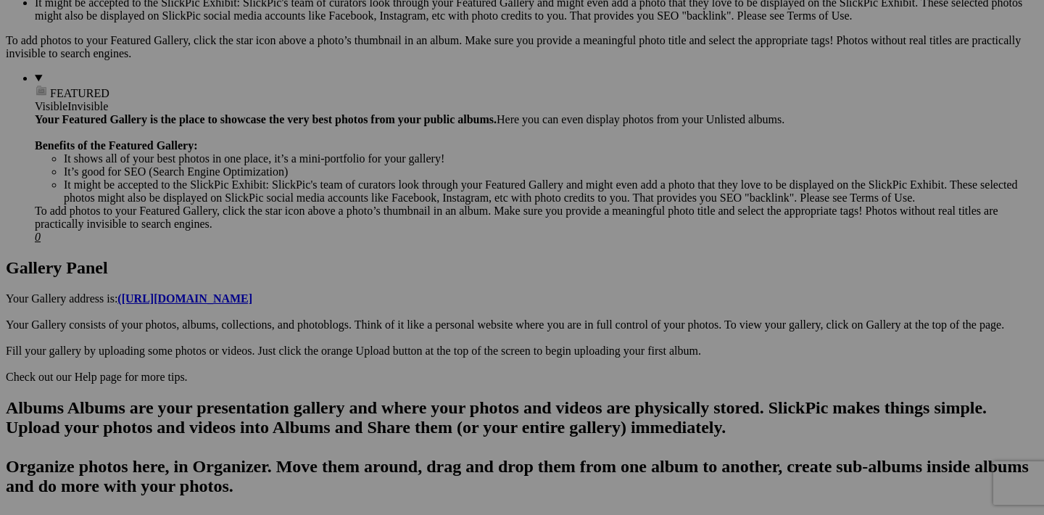
scroll to position [642, 0]
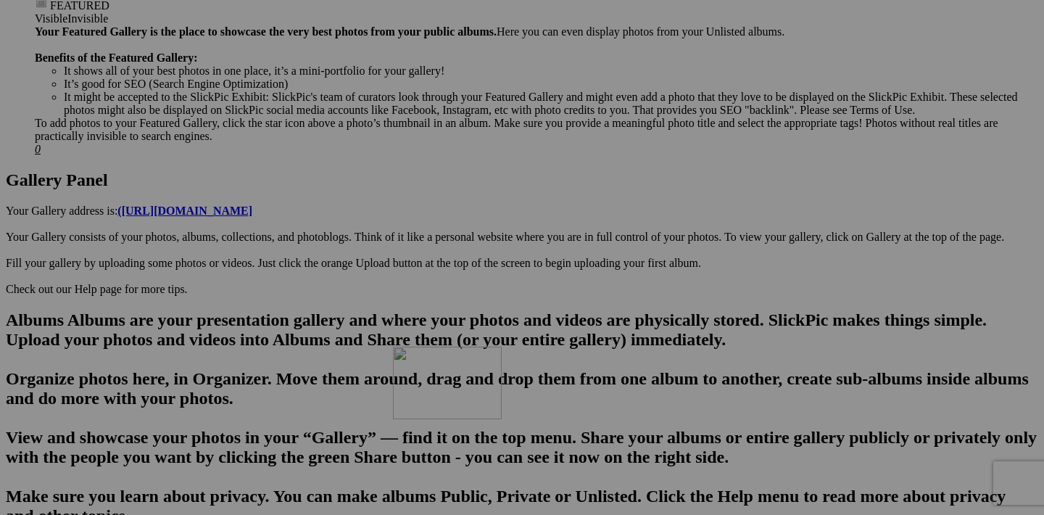
drag, startPoint x: 581, startPoint y: 239, endPoint x: 598, endPoint y: 469, distance: 230.6
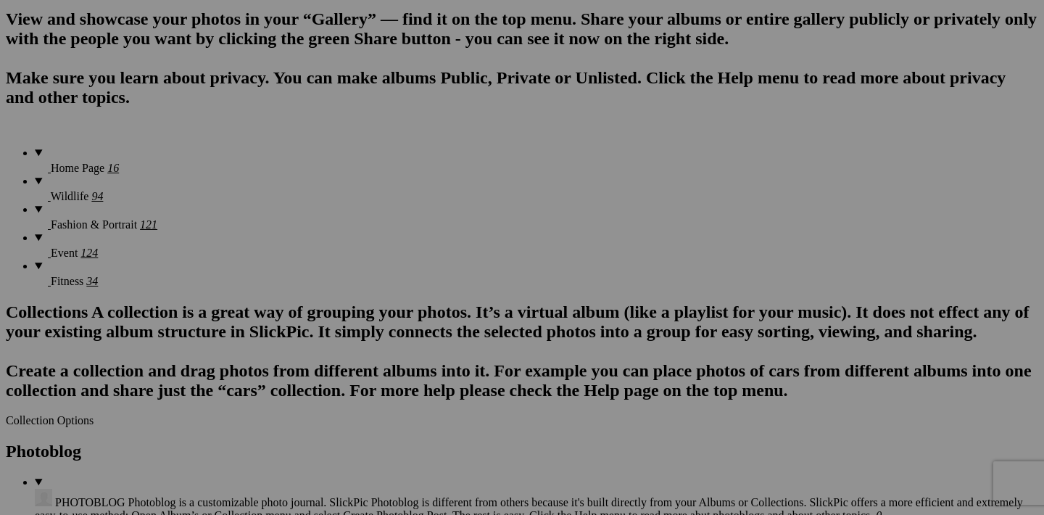
scroll to position [1063, 0]
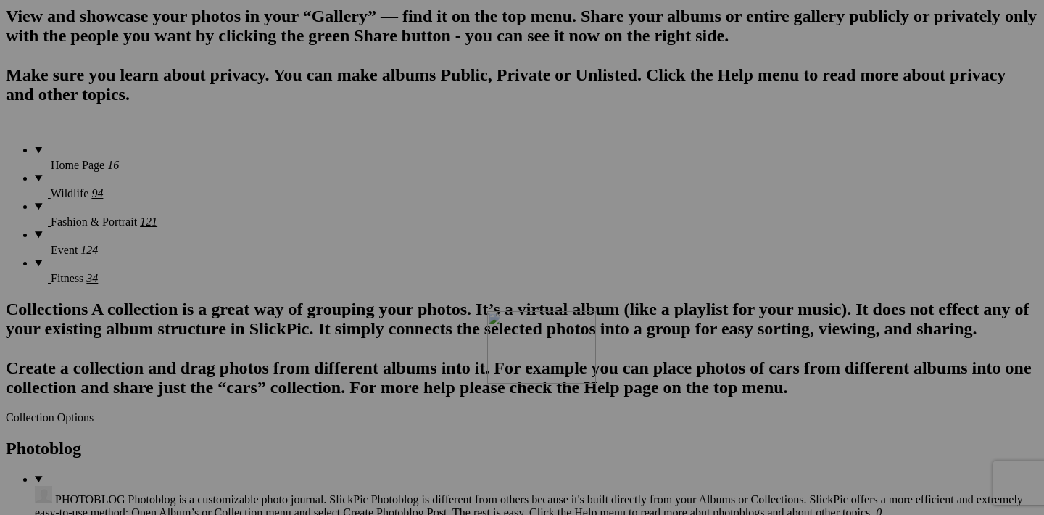
drag, startPoint x: 709, startPoint y: 184, endPoint x: 696, endPoint y: 438, distance: 254.2
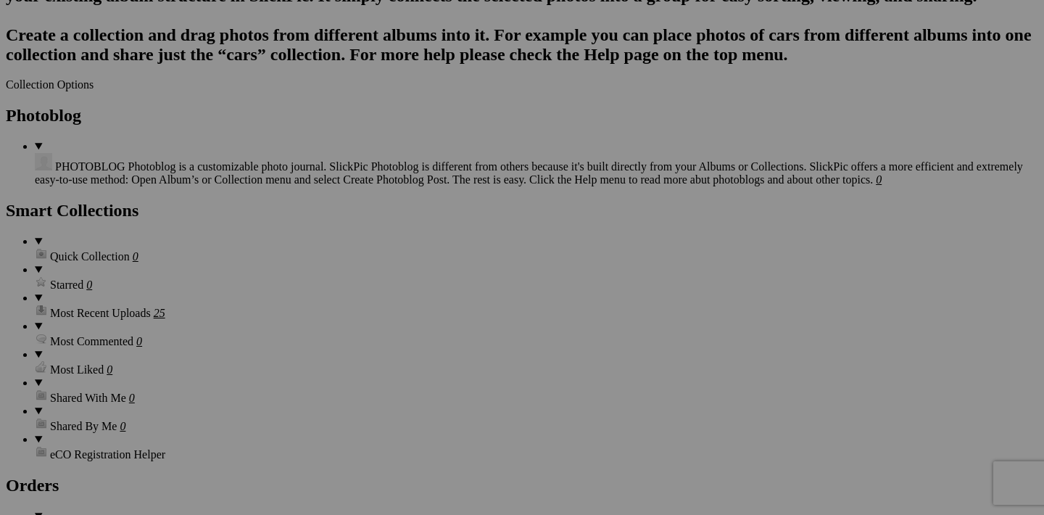
scroll to position [1445, 0]
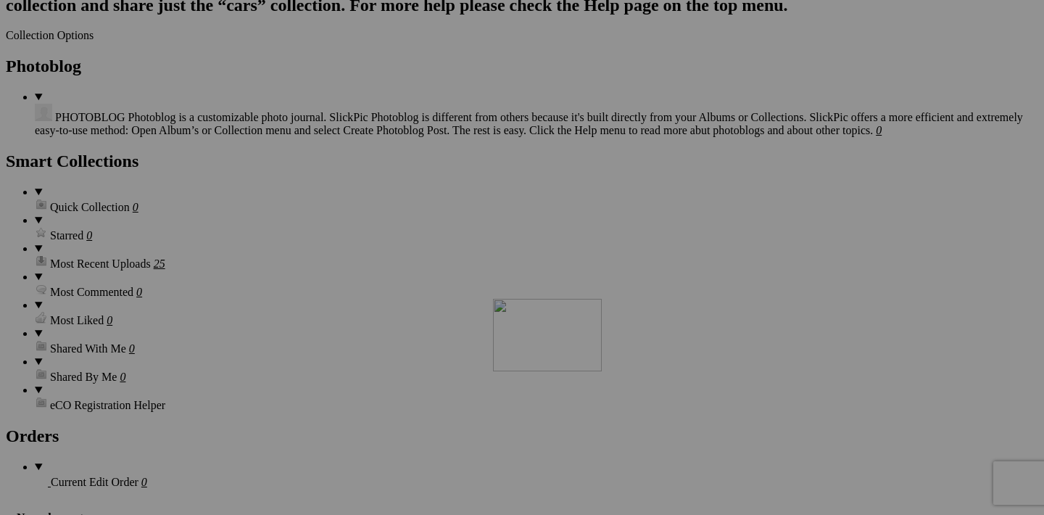
drag, startPoint x: 714, startPoint y: 170, endPoint x: 702, endPoint y: 424, distance: 254.1
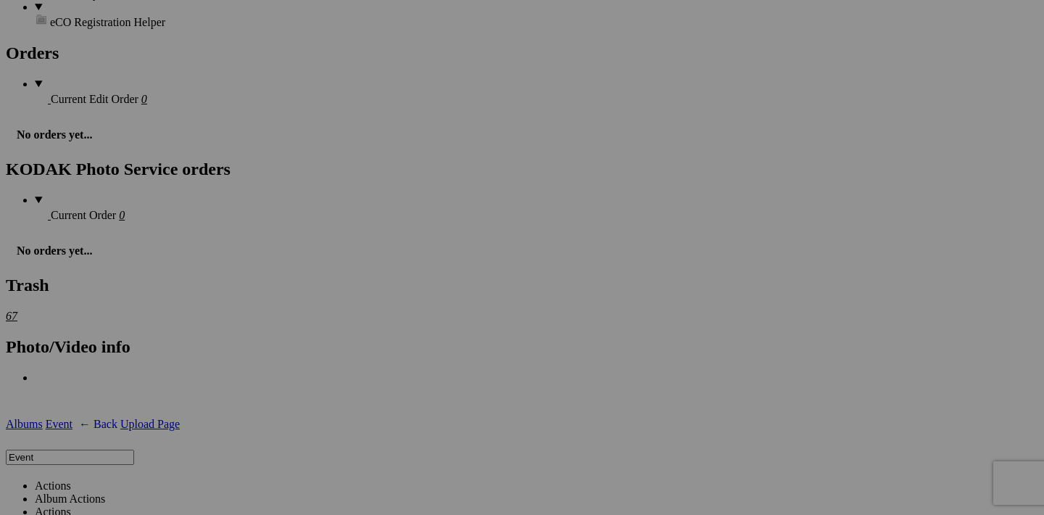
scroll to position [1825, 0]
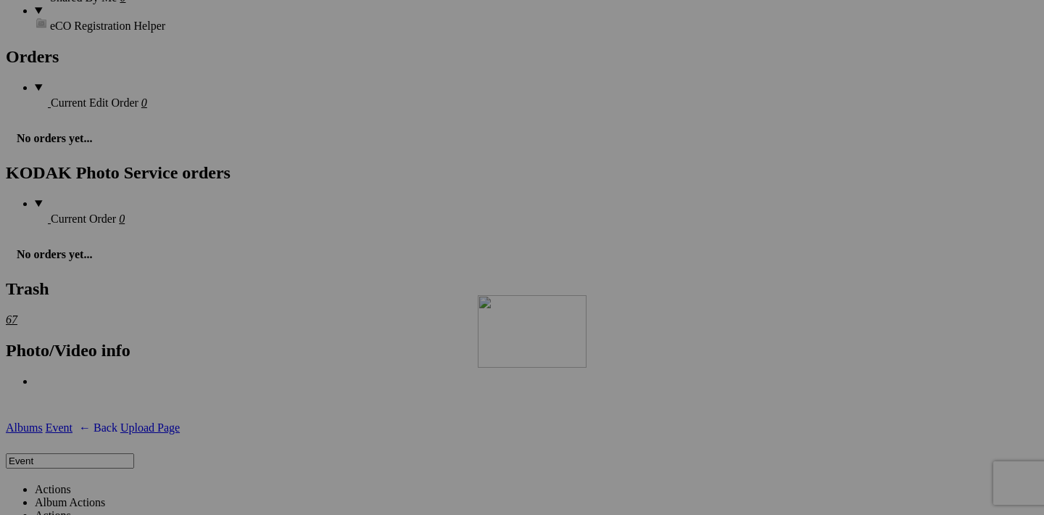
drag, startPoint x: 712, startPoint y: 160, endPoint x: 677, endPoint y: 433, distance: 275.6
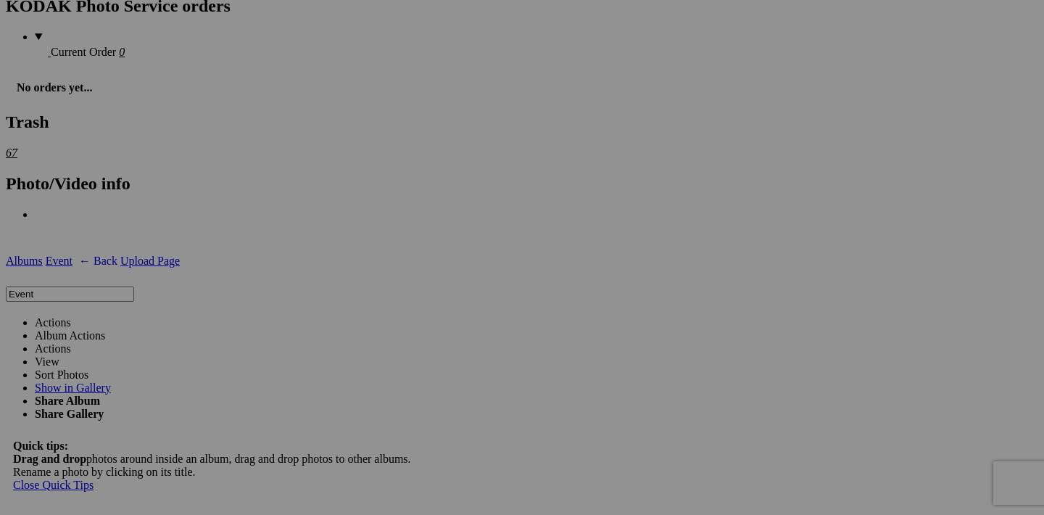
scroll to position [2006, 0]
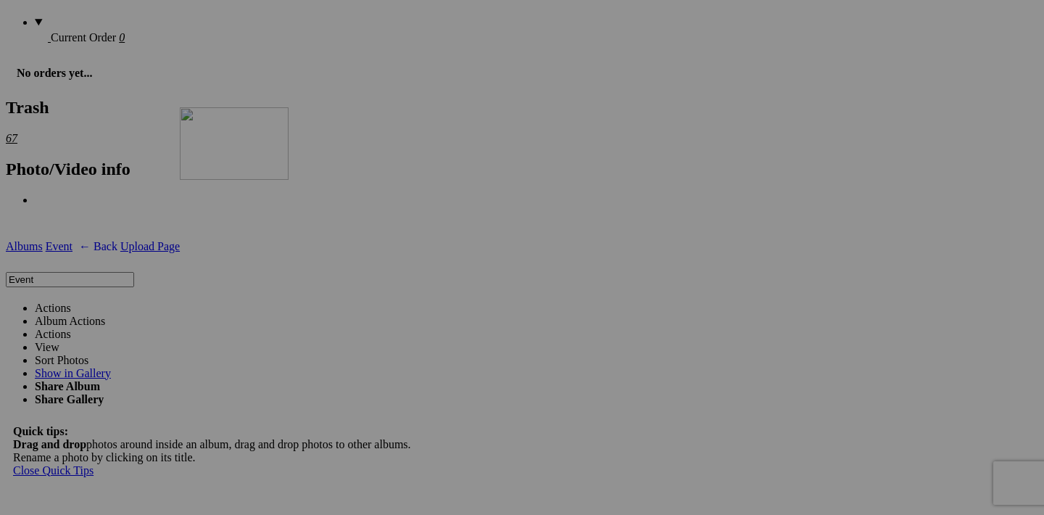
drag, startPoint x: 839, startPoint y: 166, endPoint x: 389, endPoint y: 234, distance: 455.4
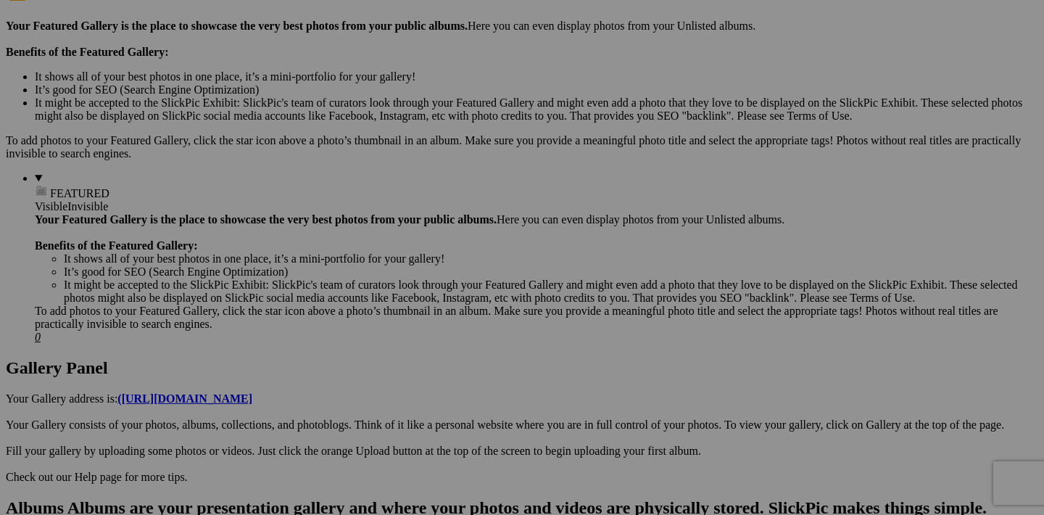
scroll to position [463, 0]
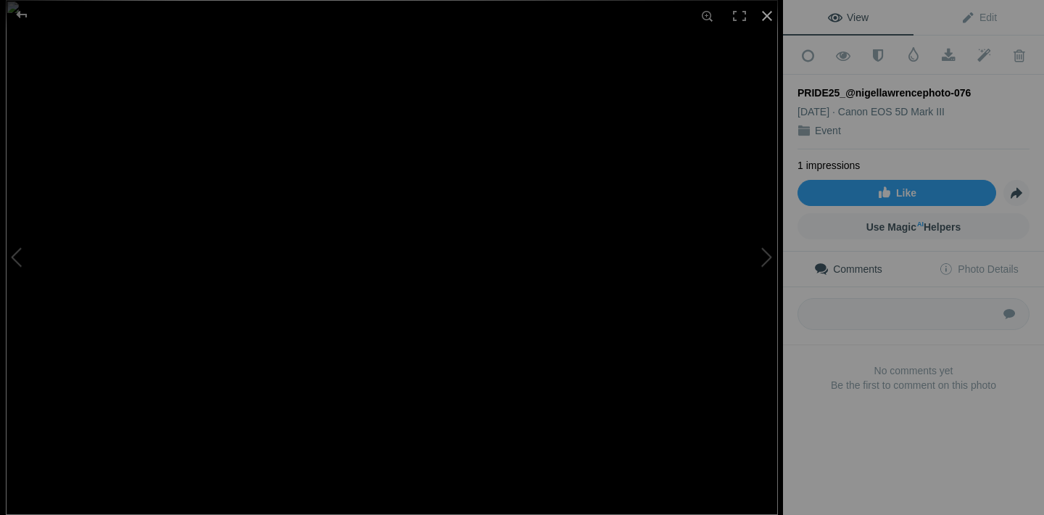
click at [773, 17] on div at bounding box center [767, 16] width 32 height 32
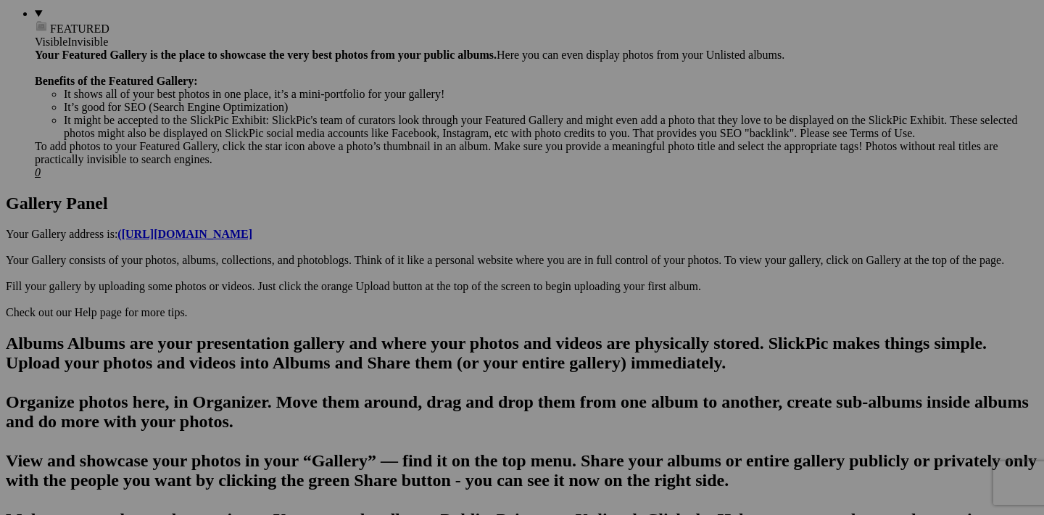
scroll to position [623, 0]
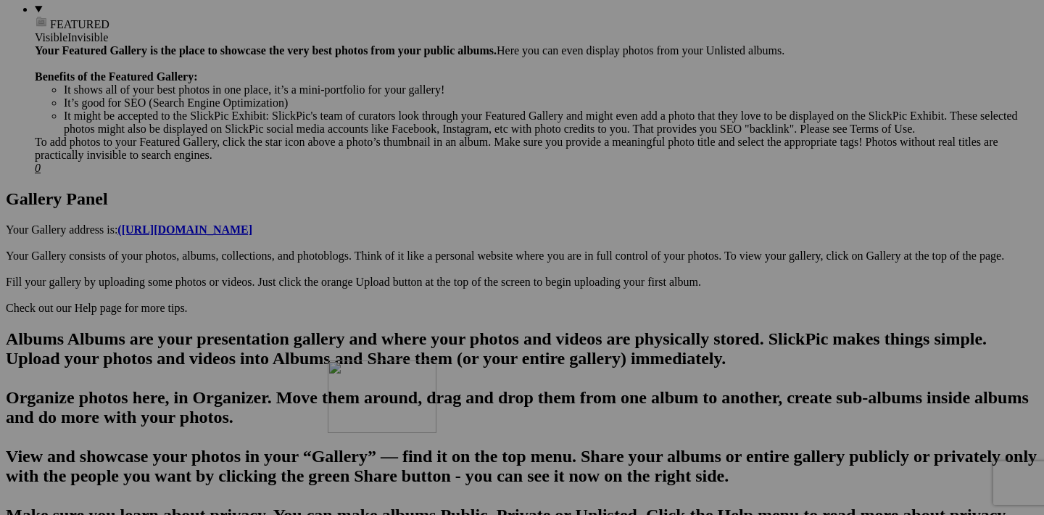
drag, startPoint x: 457, startPoint y: 257, endPoint x: 535, endPoint y: 485, distance: 240.8
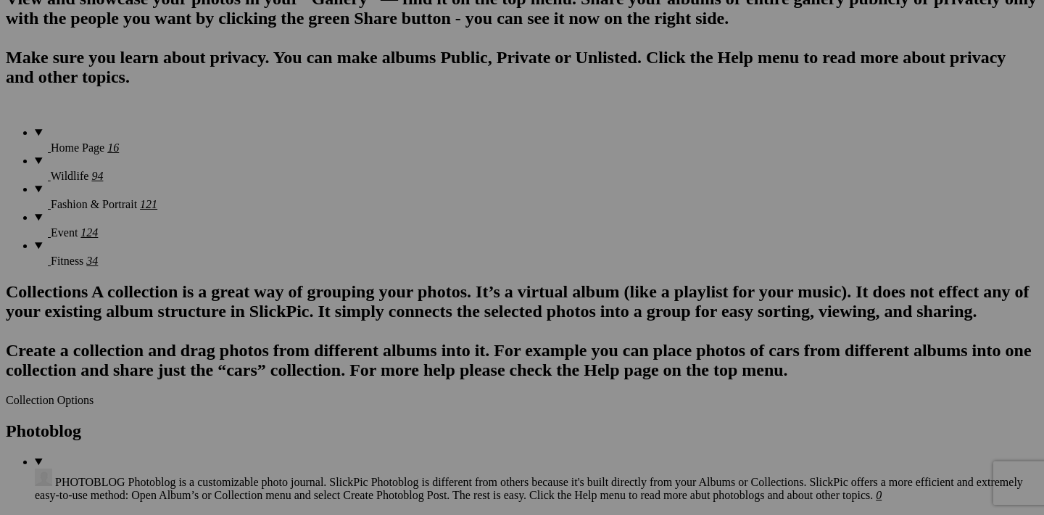
scroll to position [1126, 0]
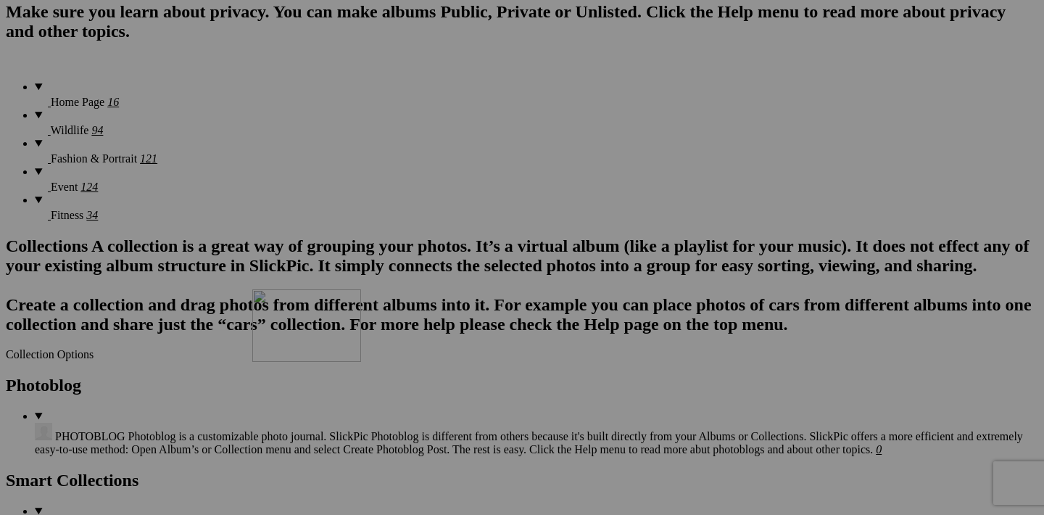
drag, startPoint x: 456, startPoint y: 118, endPoint x: 462, endPoint y: 416, distance: 298.1
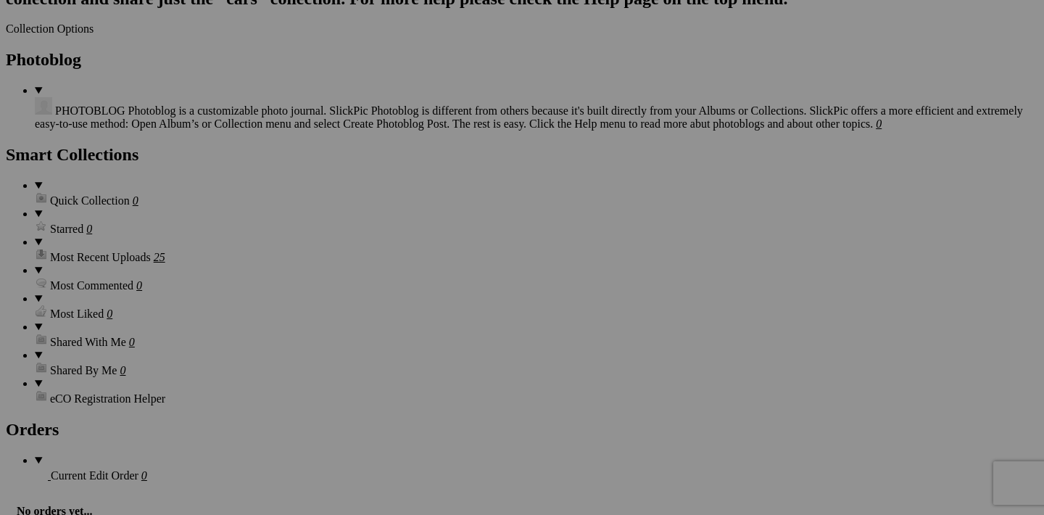
scroll to position [1453, 0]
drag, startPoint x: 583, startPoint y: 162, endPoint x: 569, endPoint y: 436, distance: 274.5
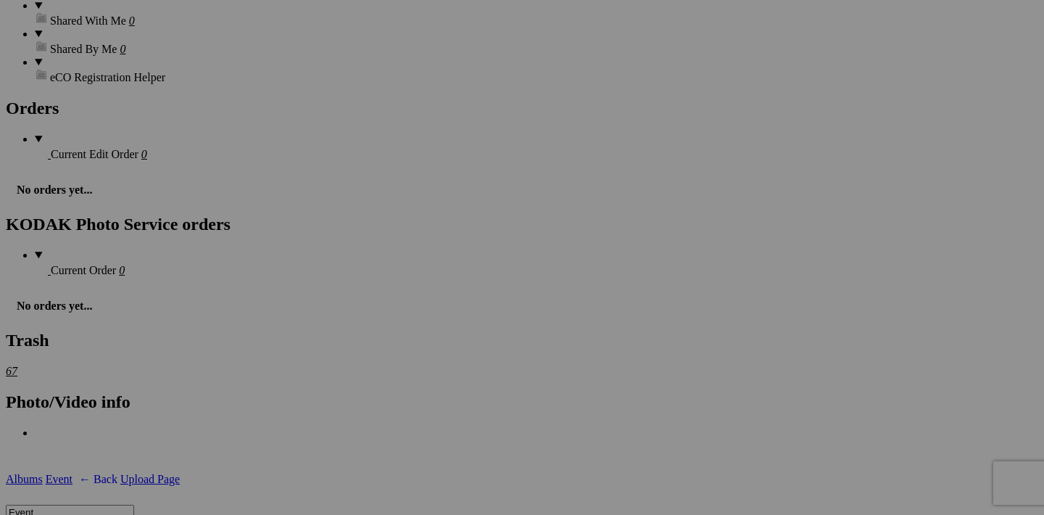
scroll to position [1802, 0]
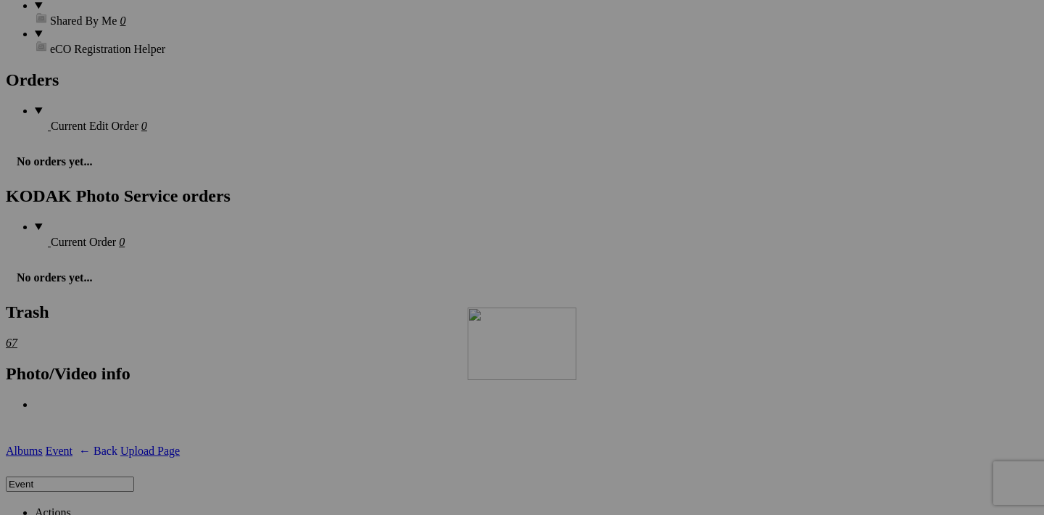
drag, startPoint x: 581, startPoint y: 181, endPoint x: 677, endPoint y: 434, distance: 269.9
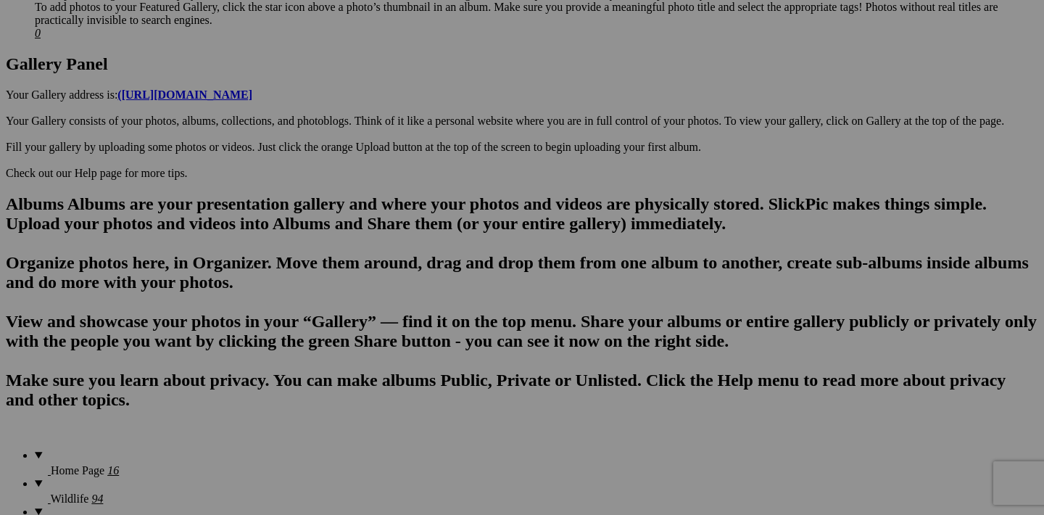
scroll to position [774, 0]
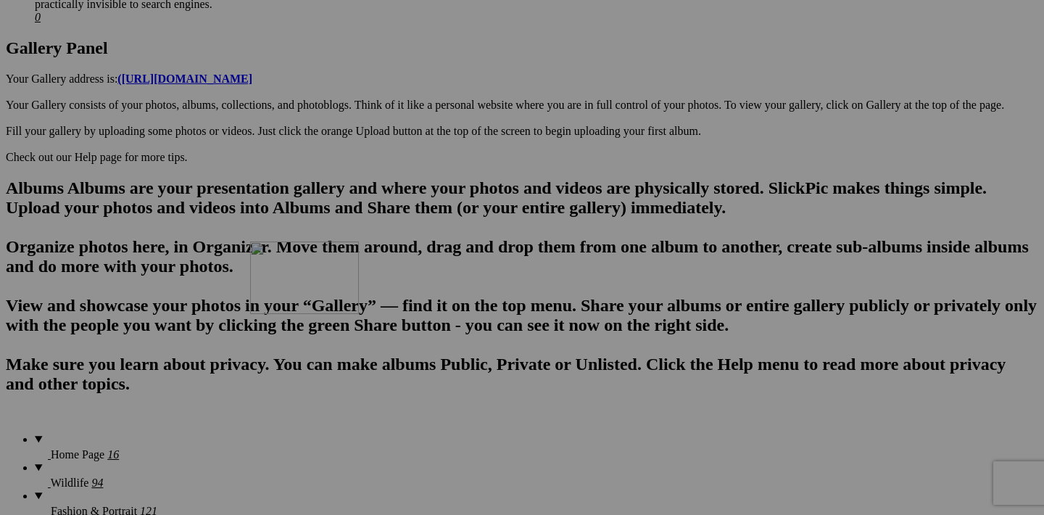
drag, startPoint x: 324, startPoint y: 109, endPoint x: 459, endPoint y: 368, distance: 292.0
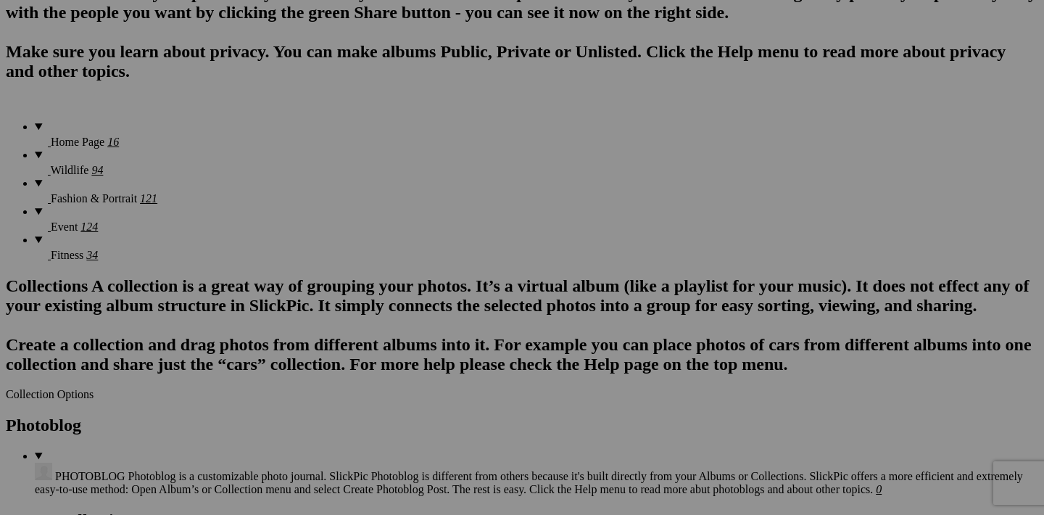
scroll to position [1111, 0]
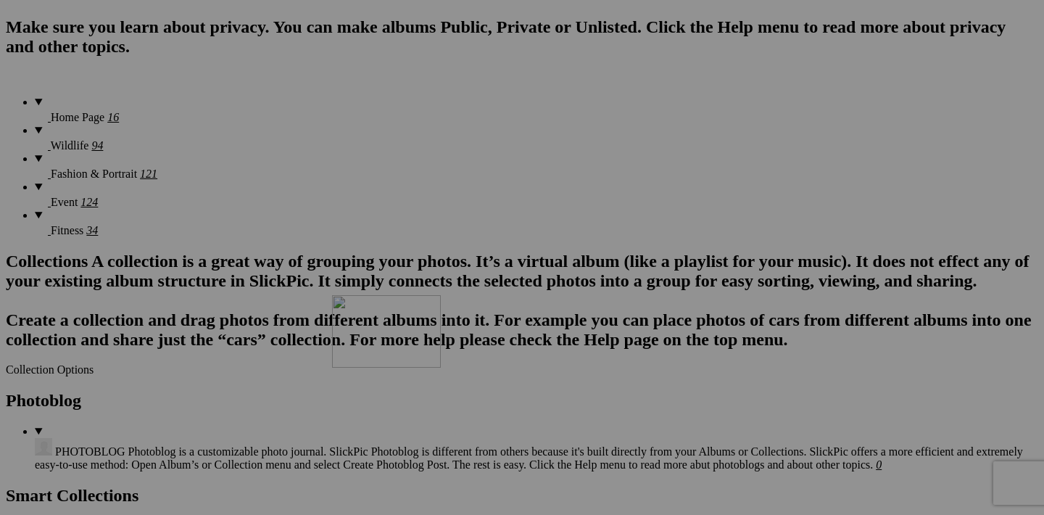
drag, startPoint x: 454, startPoint y: 138, endPoint x: 541, endPoint y: 420, distance: 295.3
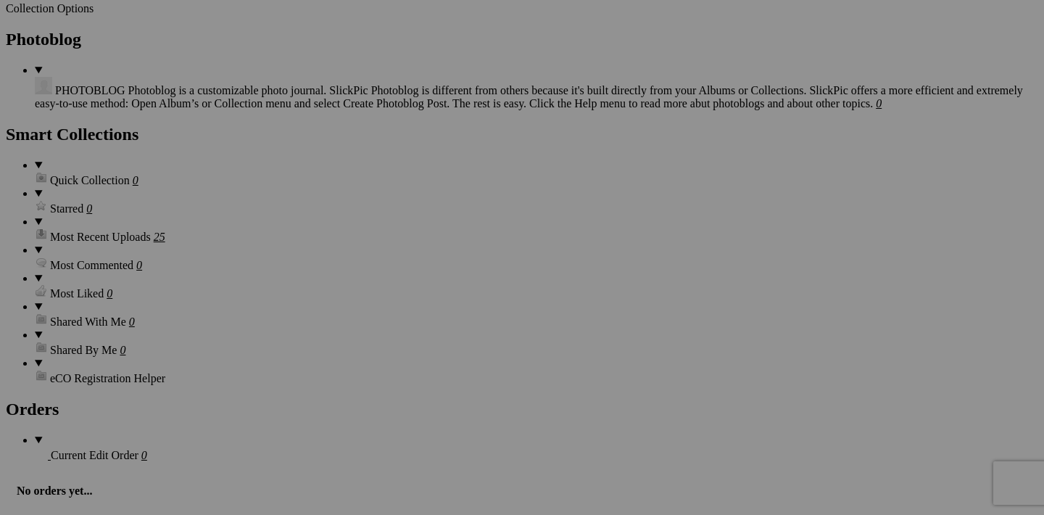
scroll to position [1473, 0]
drag, startPoint x: 582, startPoint y: 145, endPoint x: 587, endPoint y: 398, distance: 253.2
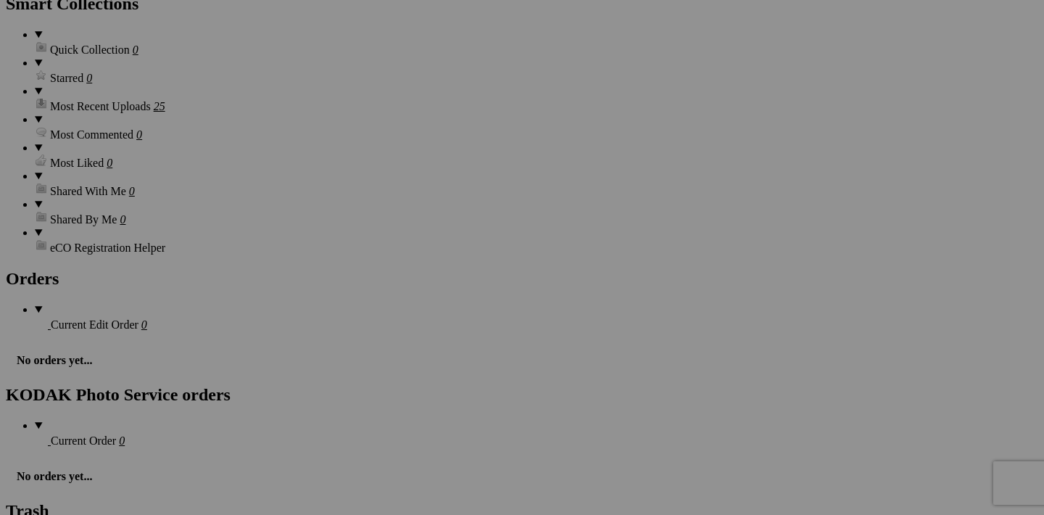
scroll to position [1601, 0]
drag, startPoint x: 586, startPoint y: 385, endPoint x: 351, endPoint y: 300, distance: 249.8
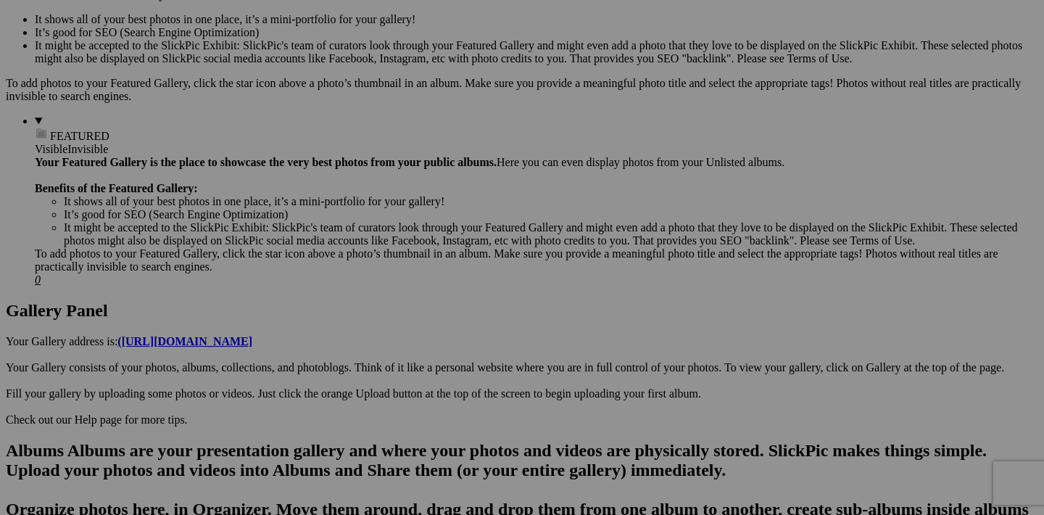
scroll to position [512, 0]
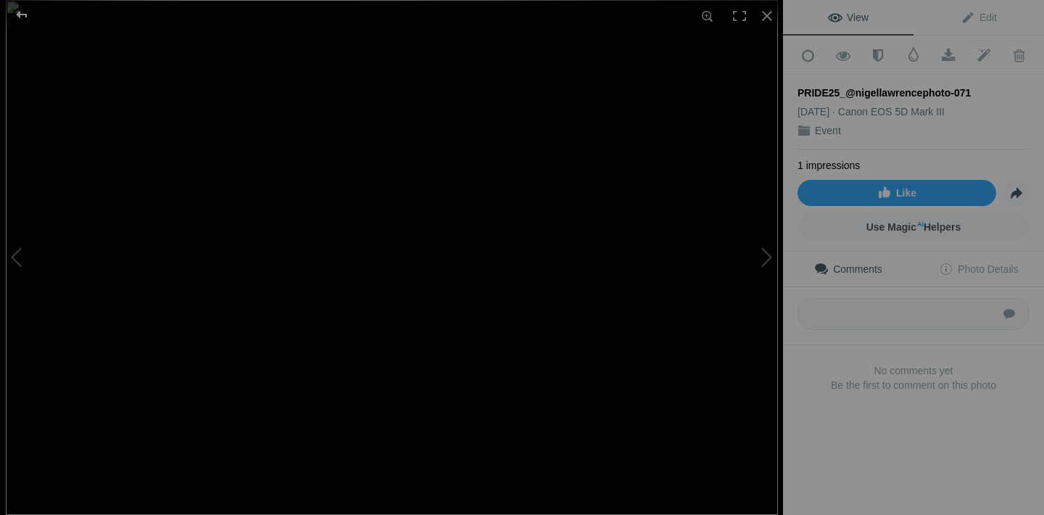
click at [21, 17] on div at bounding box center [22, 14] width 52 height 29
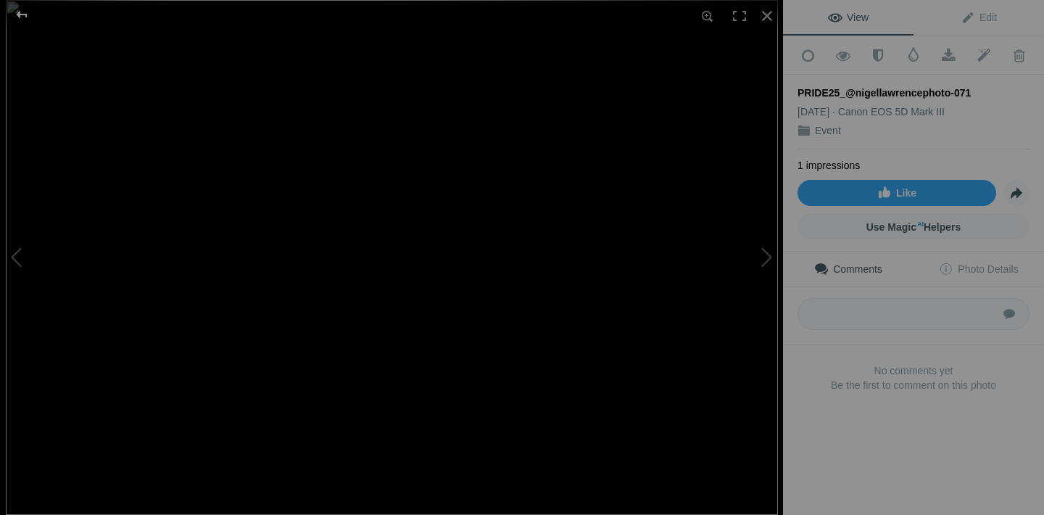
click at [18, 15] on div at bounding box center [22, 14] width 52 height 29
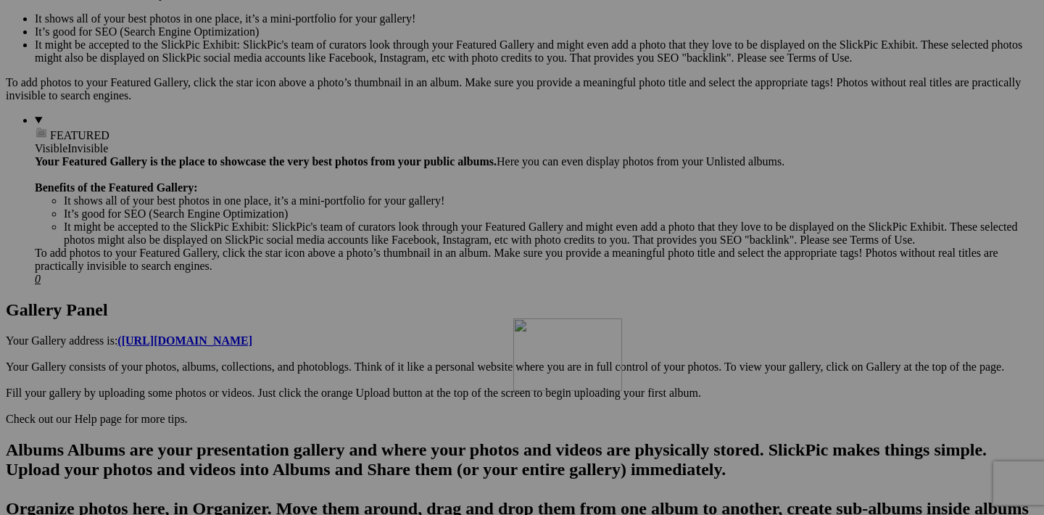
drag, startPoint x: 972, startPoint y: 183, endPoint x: 724, endPoint y: 443, distance: 359.1
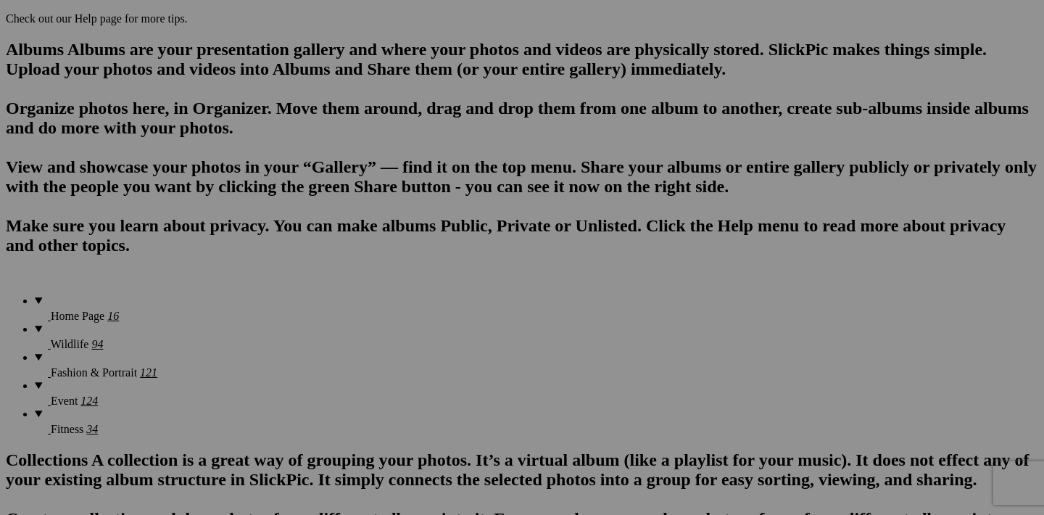
scroll to position [914, 0]
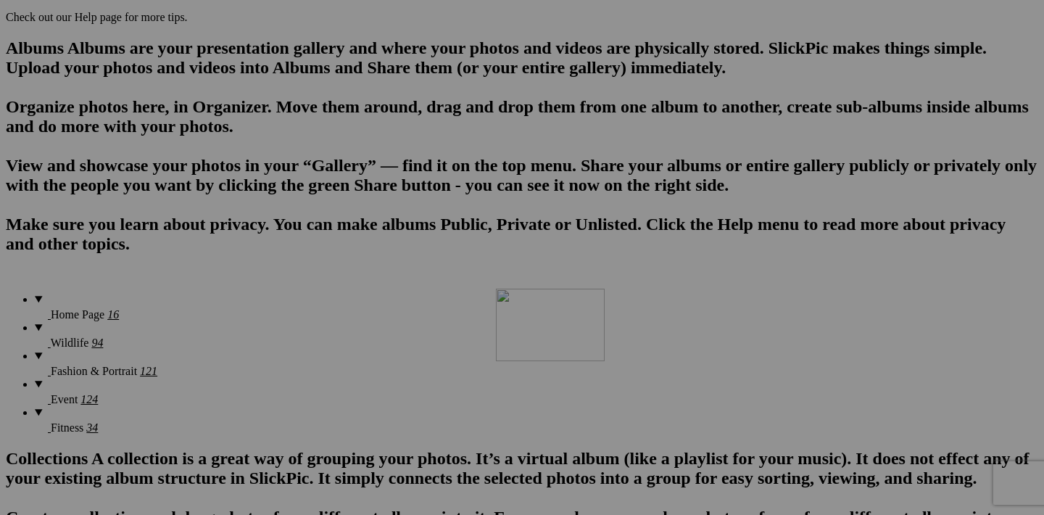
drag, startPoint x: 715, startPoint y: 149, endPoint x: 701, endPoint y: 423, distance: 273.8
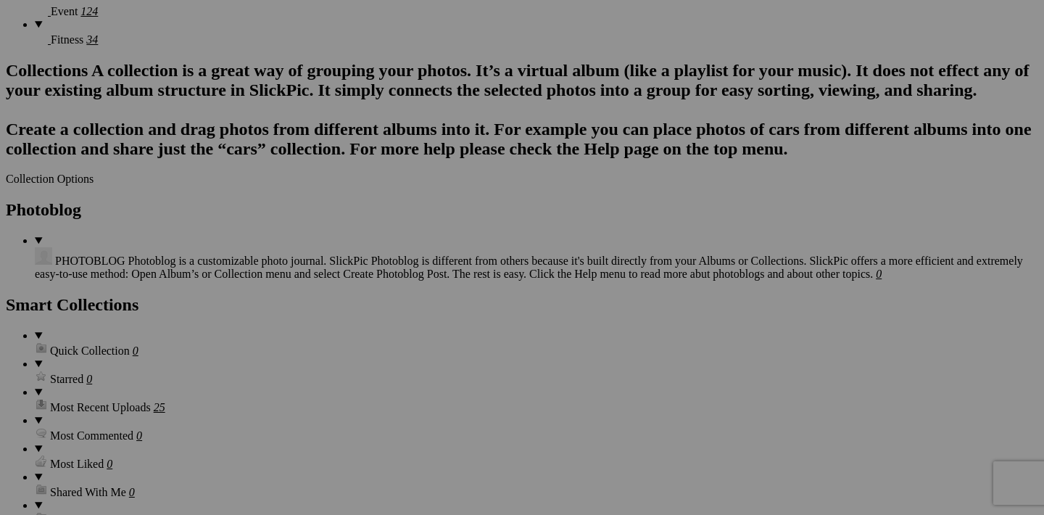
scroll to position [1303, 0]
drag, startPoint x: 714, startPoint y: 128, endPoint x: 676, endPoint y: 410, distance: 284.7
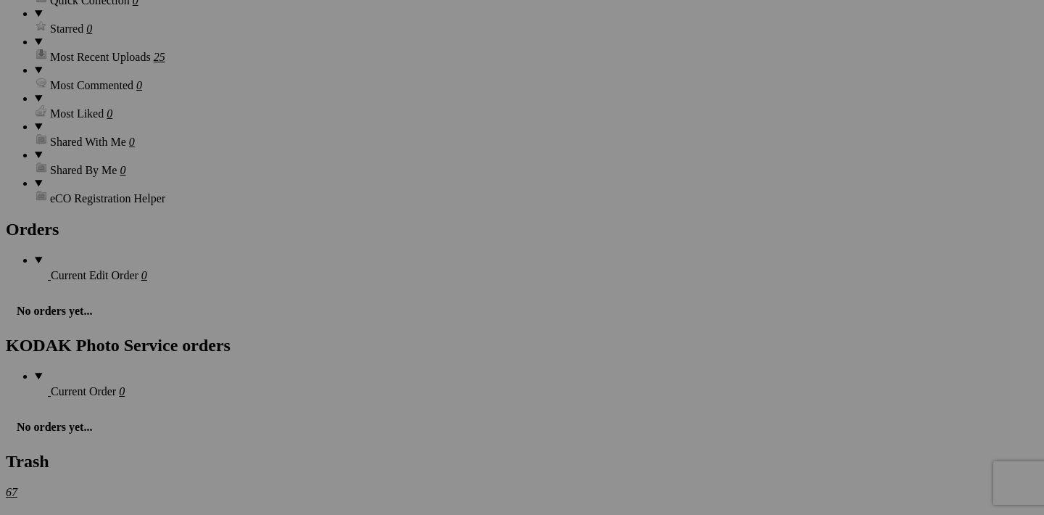
scroll to position [1658, 0]
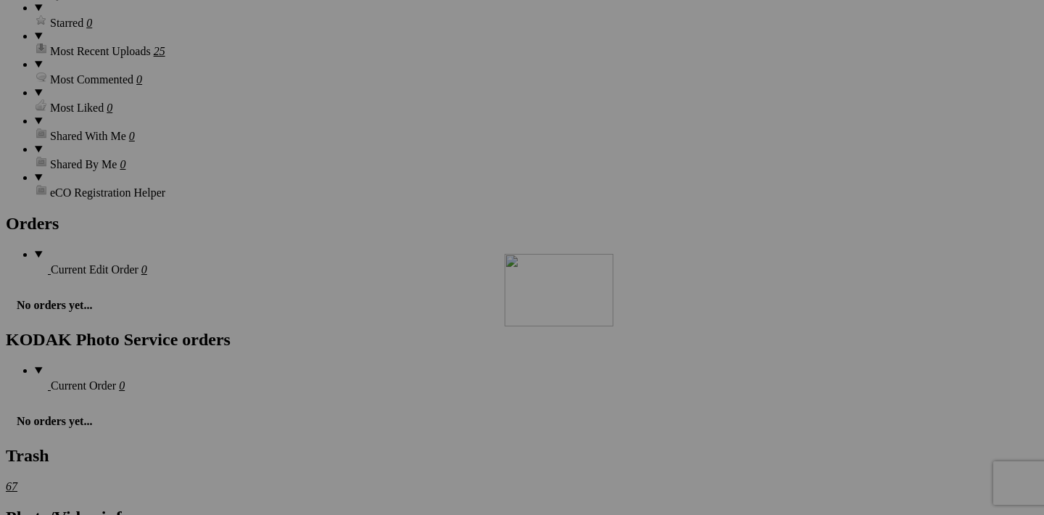
drag, startPoint x: 716, startPoint y: 143, endPoint x: 701, endPoint y: 421, distance: 278.2
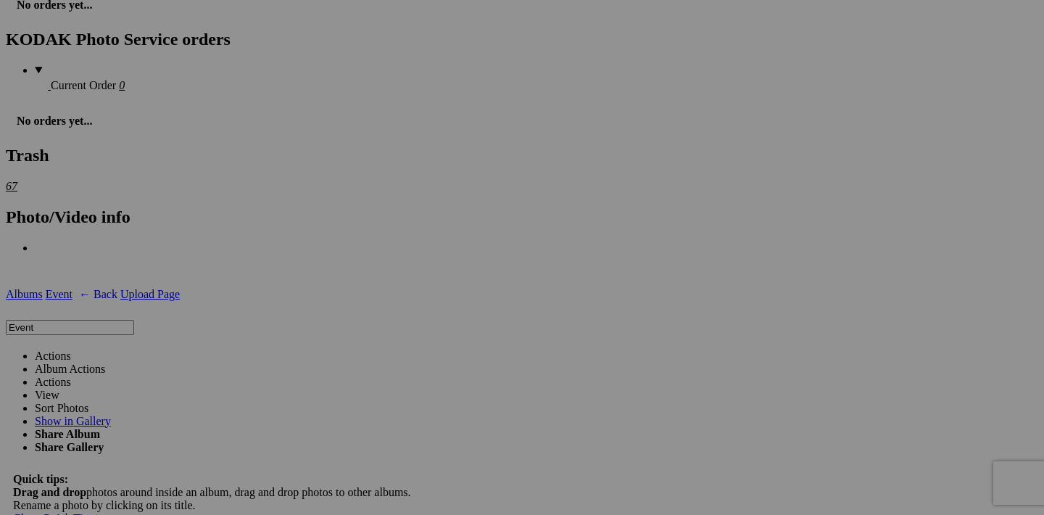
scroll to position [1959, 0]
drag, startPoint x: 711, startPoint y: 213, endPoint x: 858, endPoint y: 115, distance: 176.4
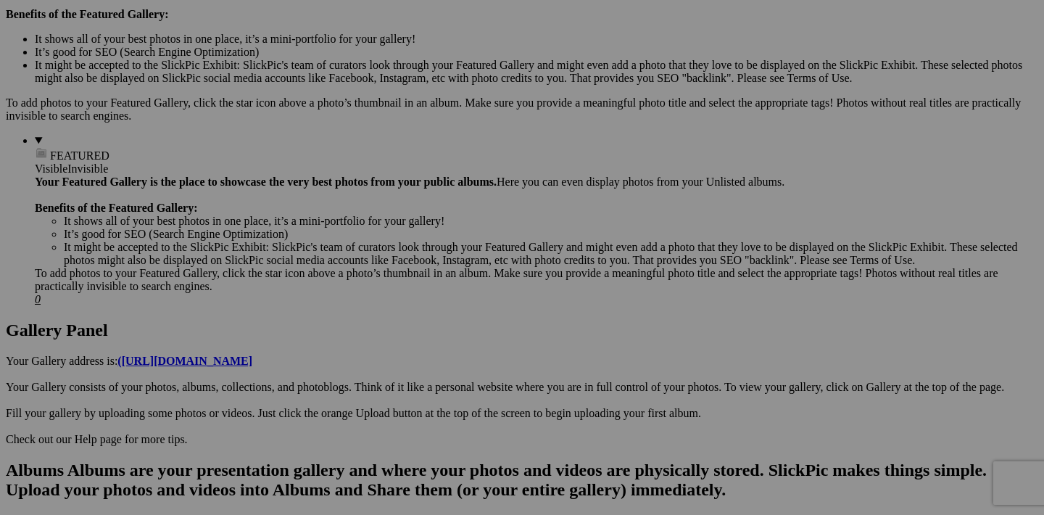
scroll to position [458, 0]
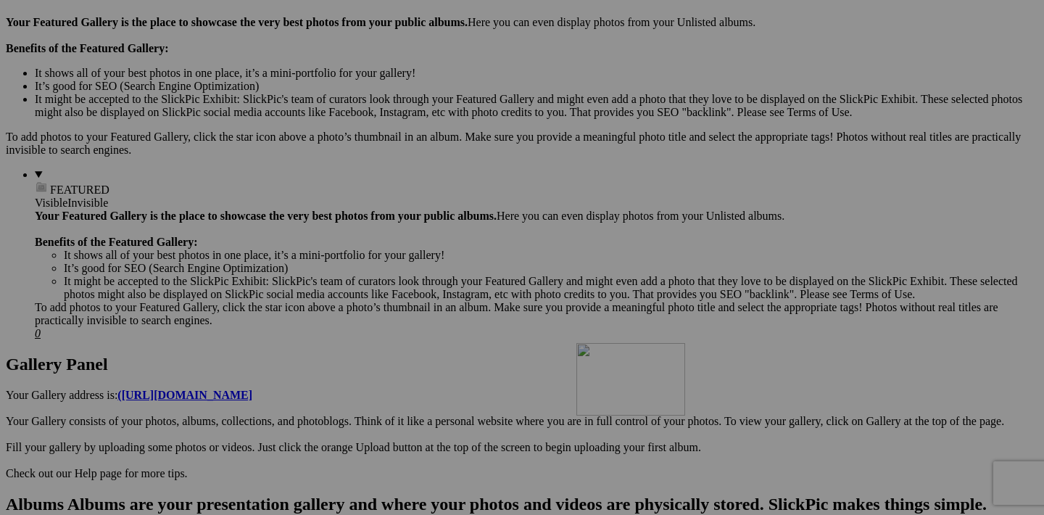
drag, startPoint x: 841, startPoint y: 239, endPoint x: 785, endPoint y: 469, distance: 236.4
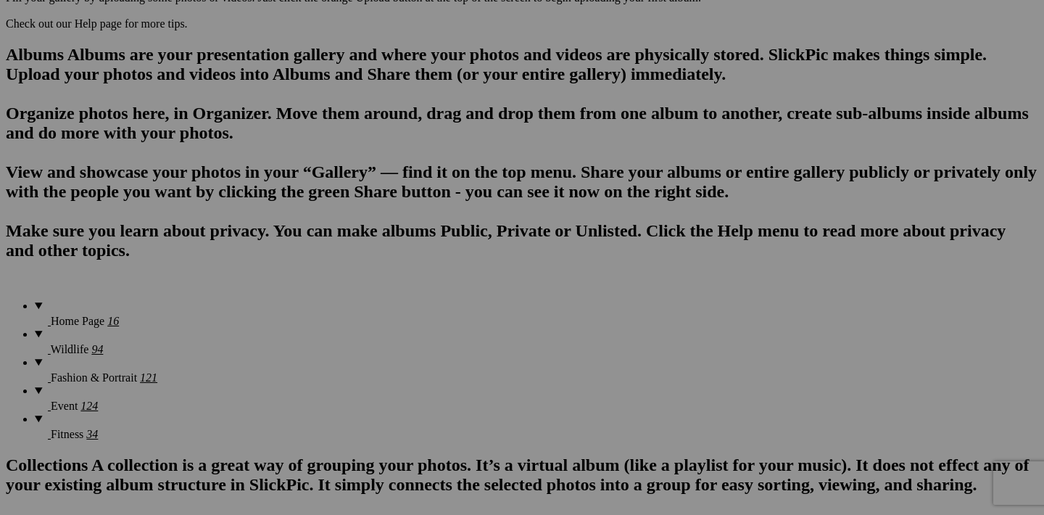
scroll to position [907, 0]
drag, startPoint x: 846, startPoint y: 158, endPoint x: 699, endPoint y: 432, distance: 311.2
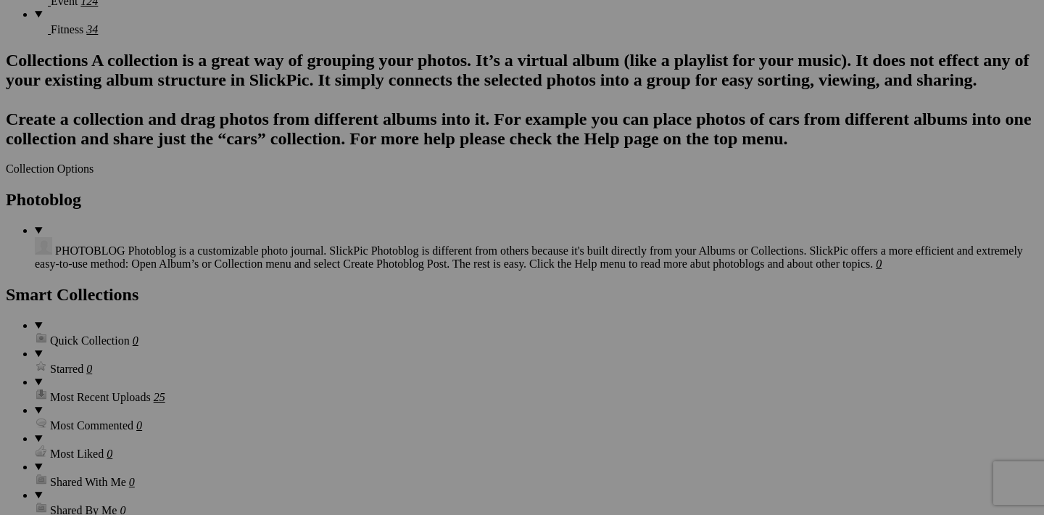
scroll to position [1308, 0]
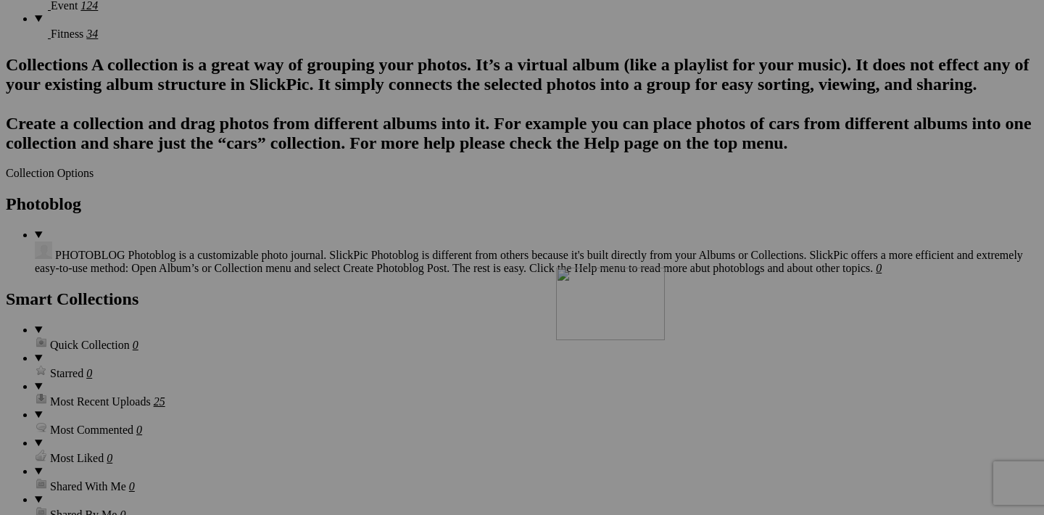
drag, startPoint x: 843, startPoint y: 125, endPoint x: 765, endPoint y: 394, distance: 280.0
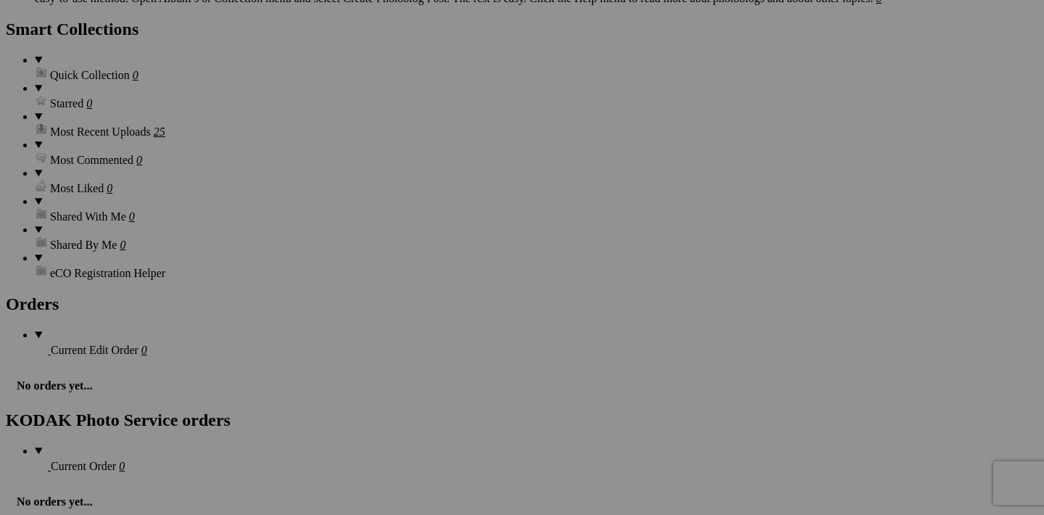
scroll to position [1564, 0]
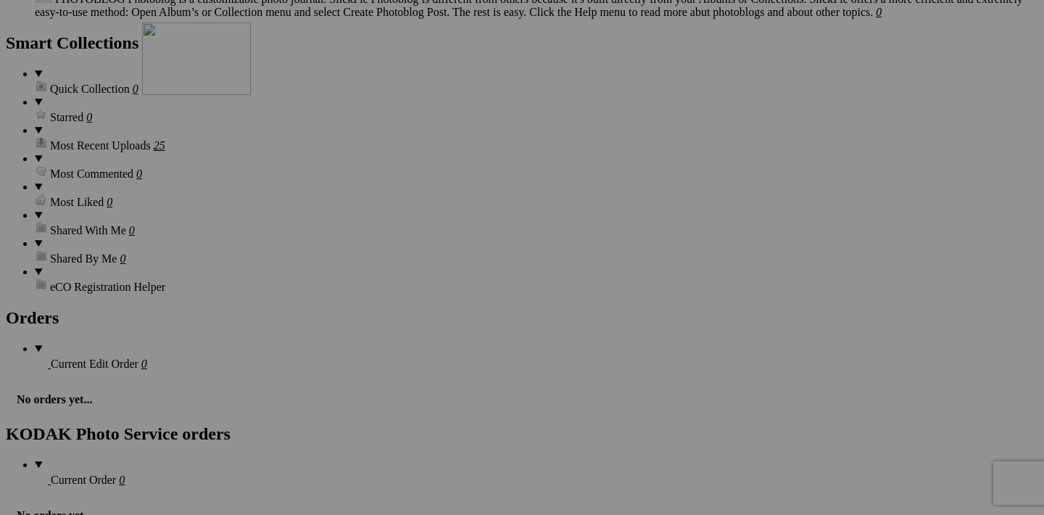
drag, startPoint x: 844, startPoint y: 236, endPoint x: 351, endPoint y: 149, distance: 500.2
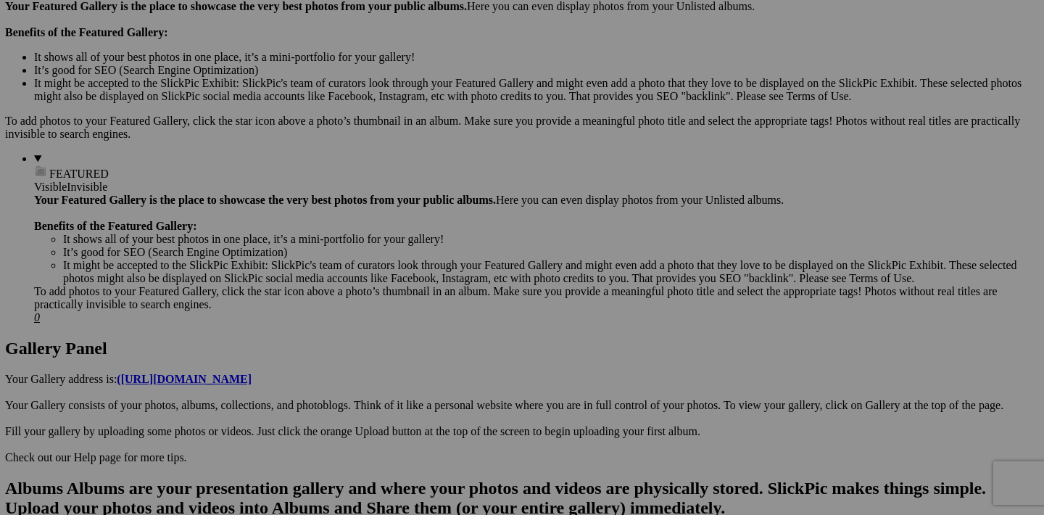
scroll to position [474, 0]
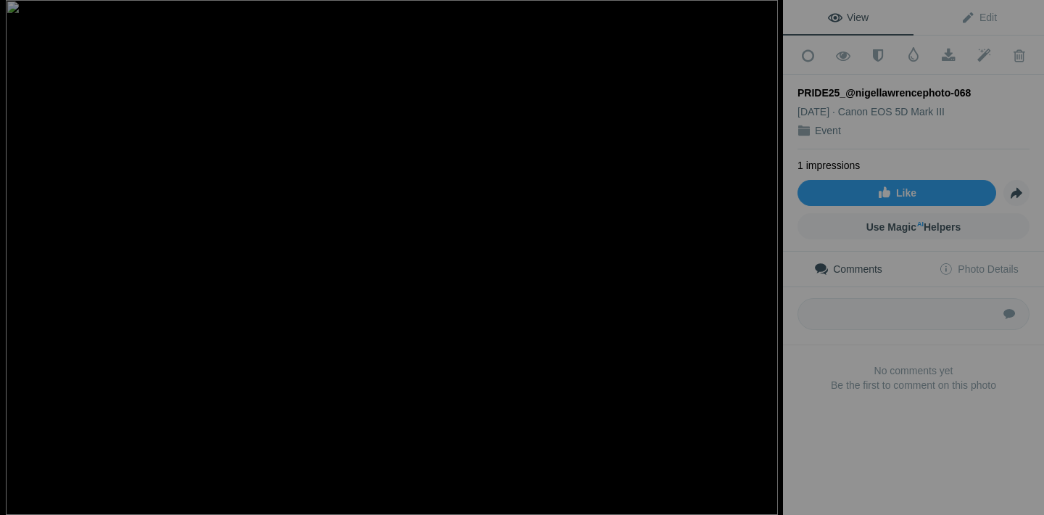
click at [771, 17] on div at bounding box center [767, 16] width 32 height 32
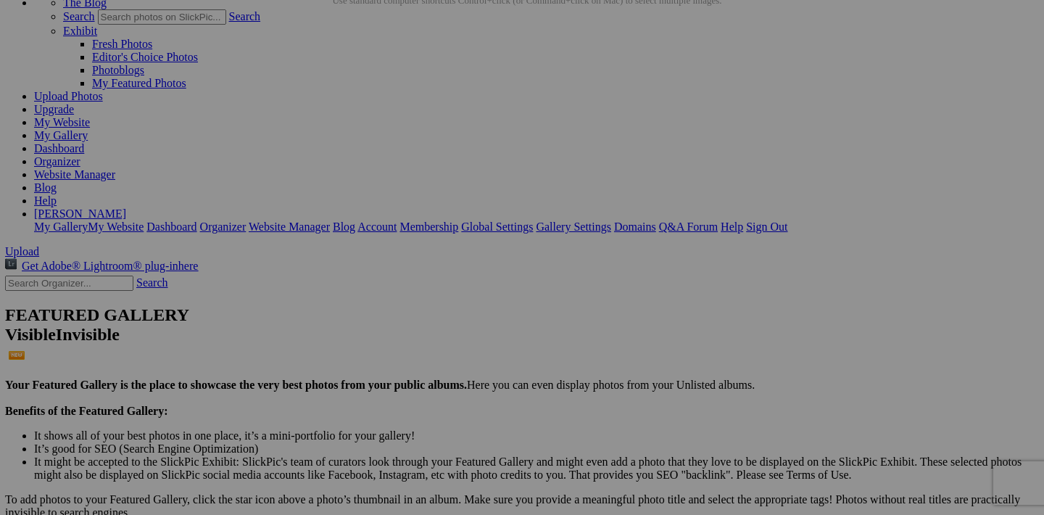
scroll to position [95, 0]
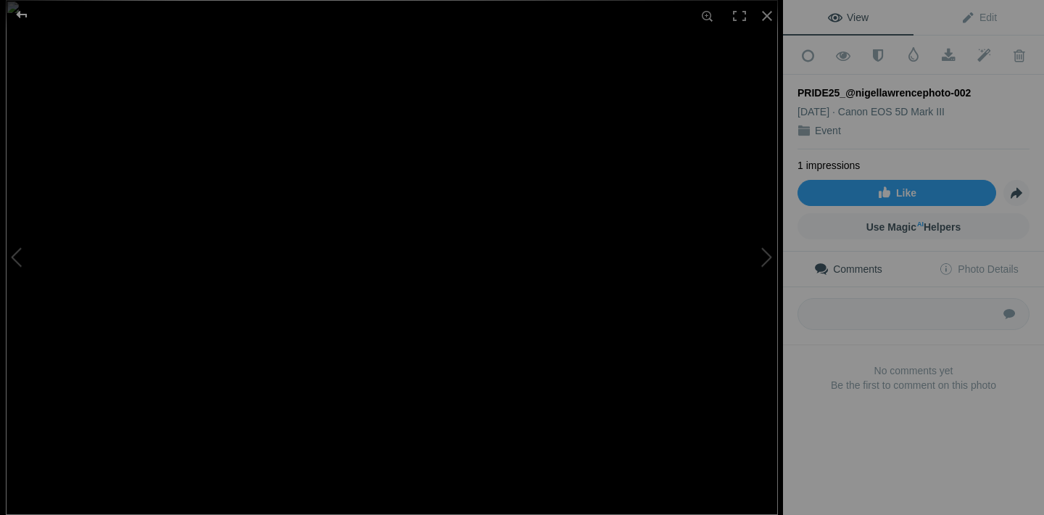
click at [21, 13] on div at bounding box center [22, 14] width 52 height 29
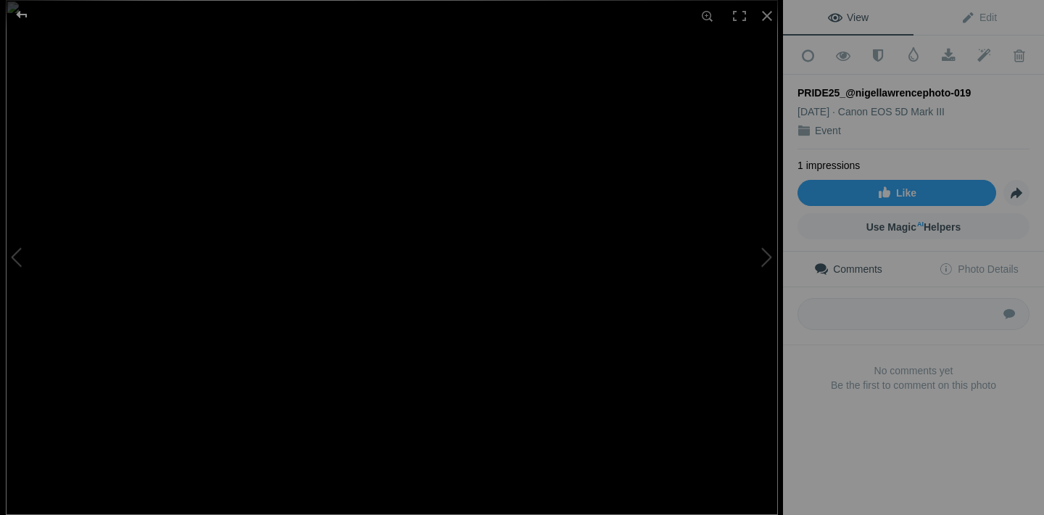
click at [21, 16] on div at bounding box center [22, 14] width 52 height 29
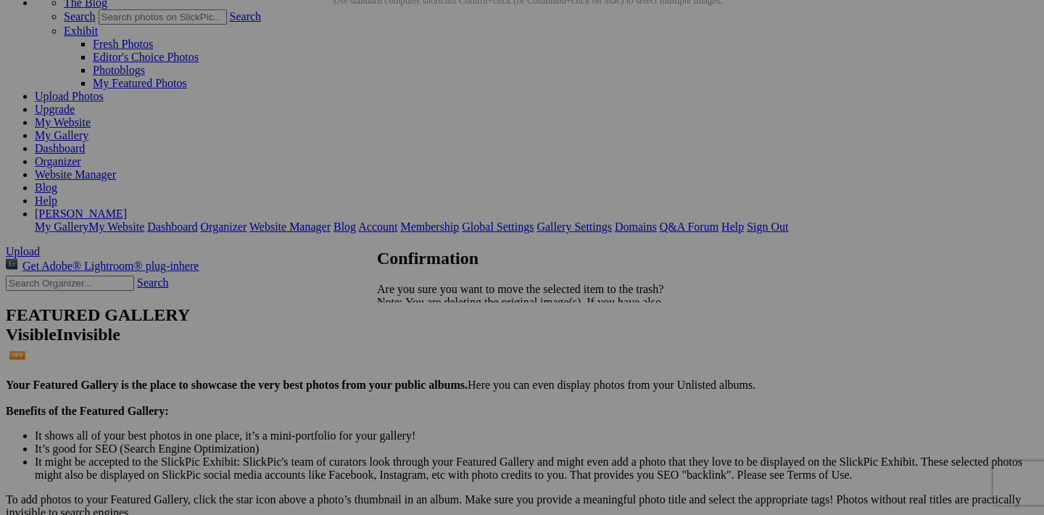
click at [426, 355] on span "Yes" at bounding box center [417, 353] width 17 height 12
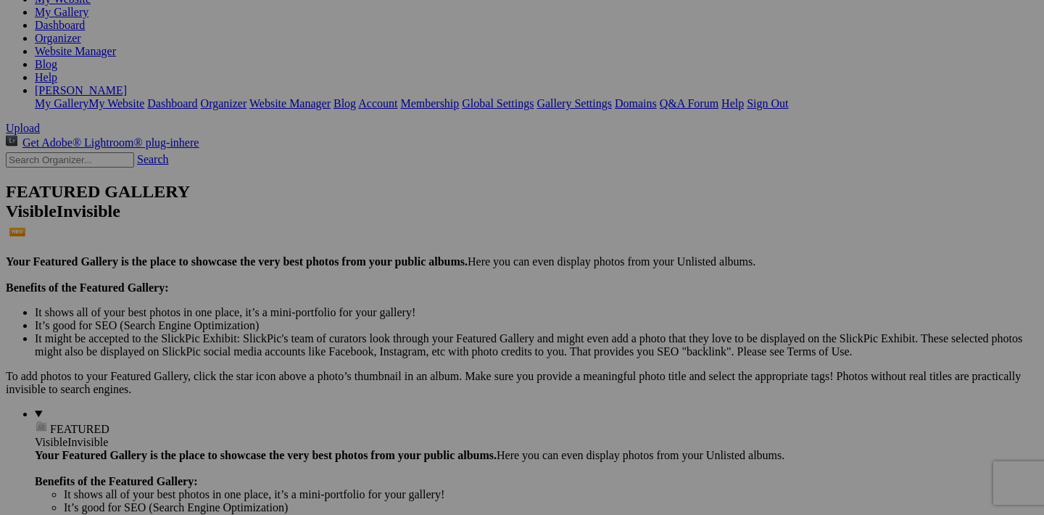
scroll to position [205, 0]
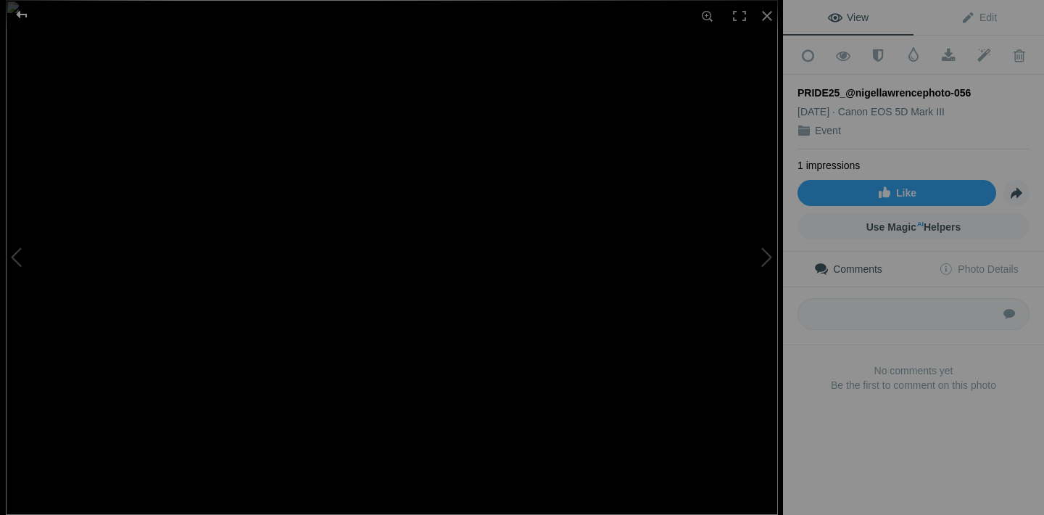
click at [22, 14] on div at bounding box center [22, 14] width 52 height 29
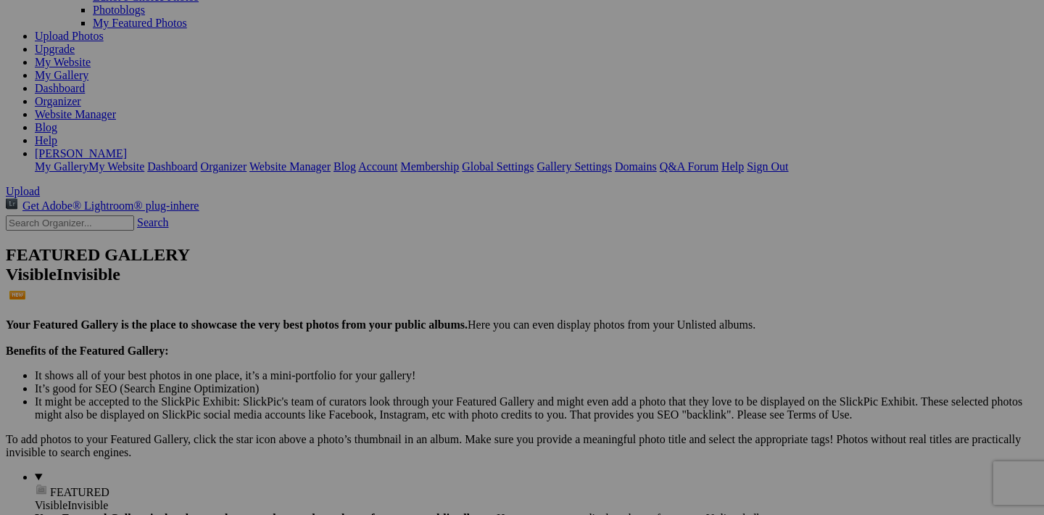
scroll to position [141, 0]
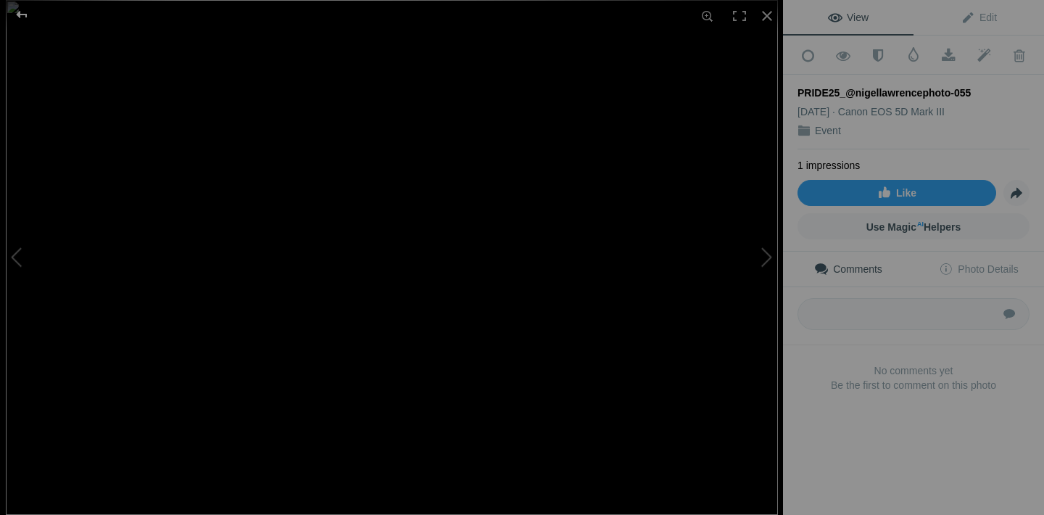
click at [22, 12] on div at bounding box center [22, 14] width 52 height 29
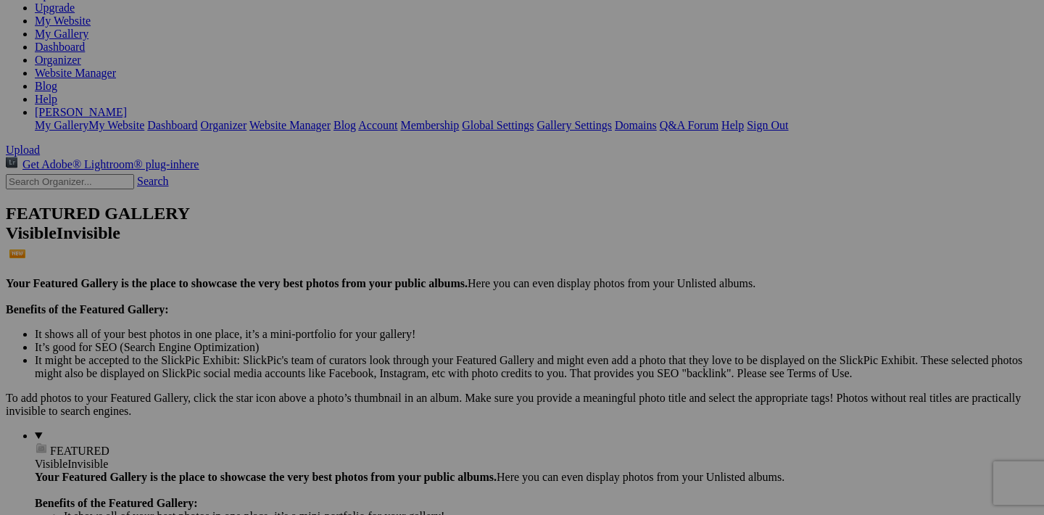
scroll to position [198, 0]
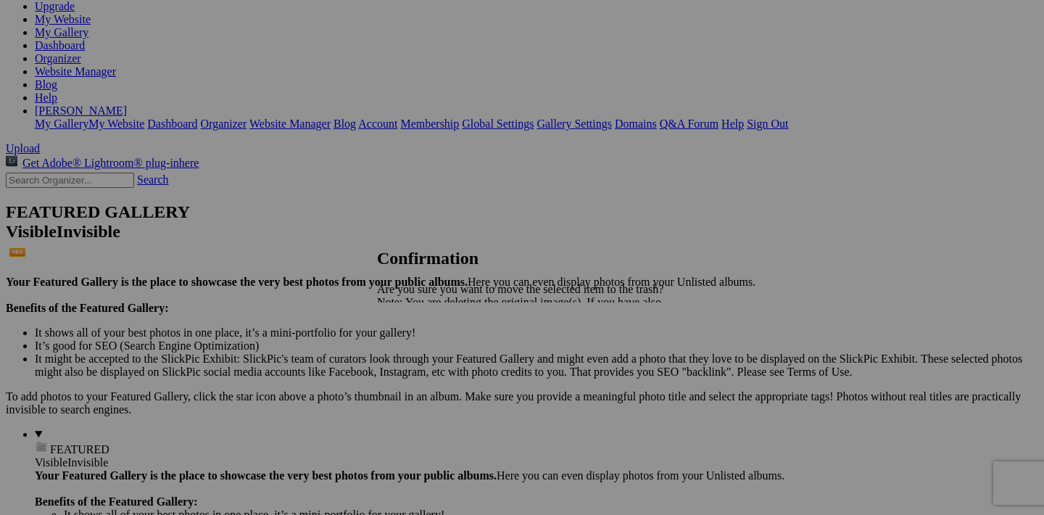
click at [426, 359] on span "Yes" at bounding box center [417, 353] width 17 height 12
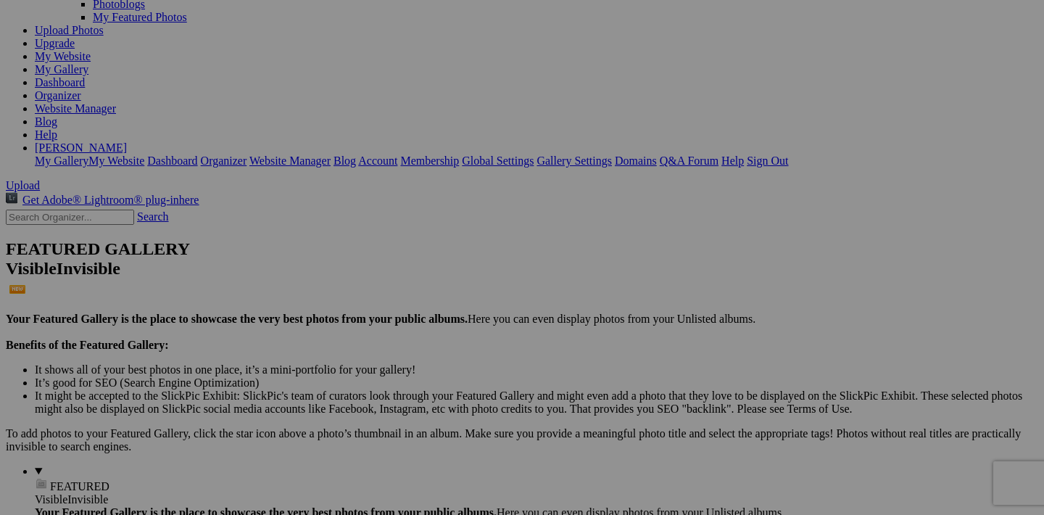
scroll to position [160, 0]
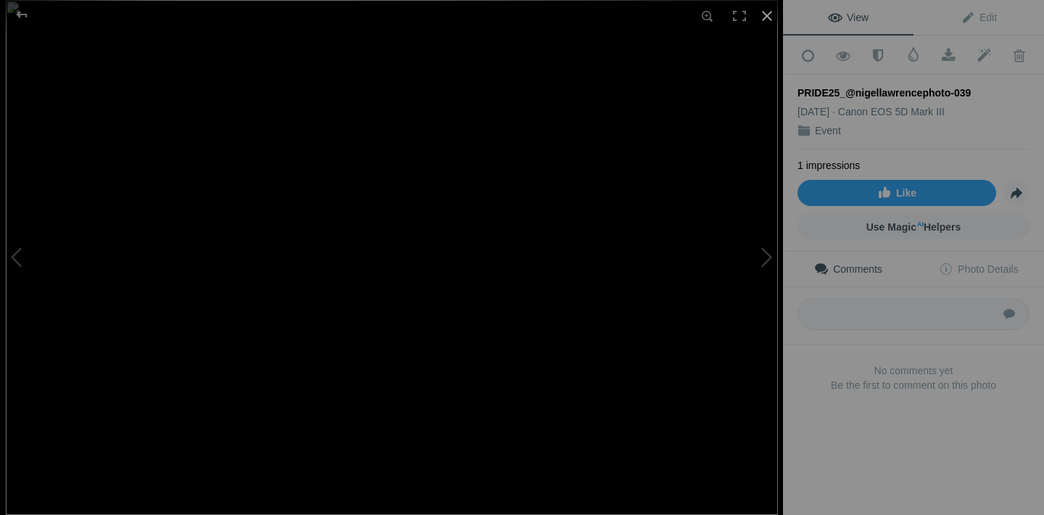
click at [770, 15] on div at bounding box center [767, 16] width 32 height 32
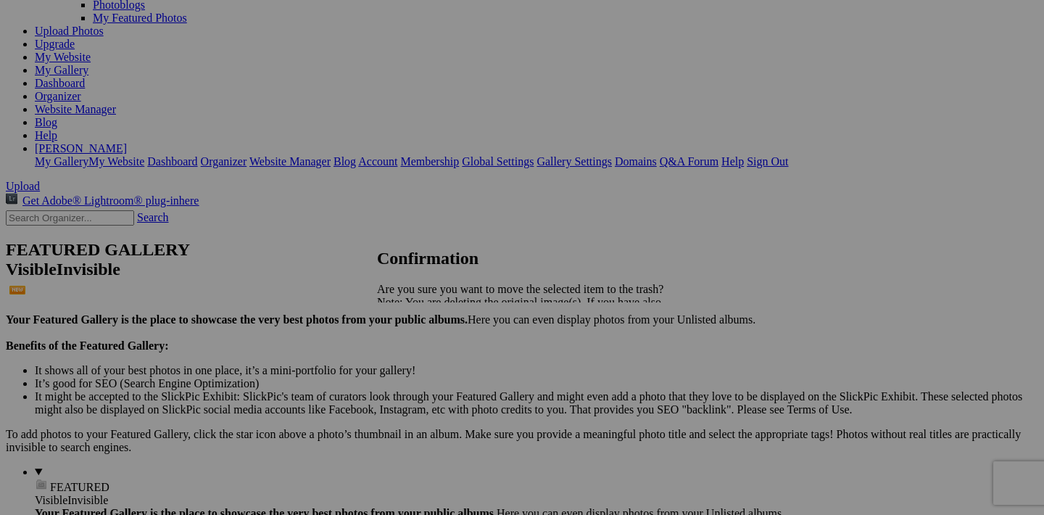
click at [426, 352] on span "Yes" at bounding box center [417, 353] width 17 height 12
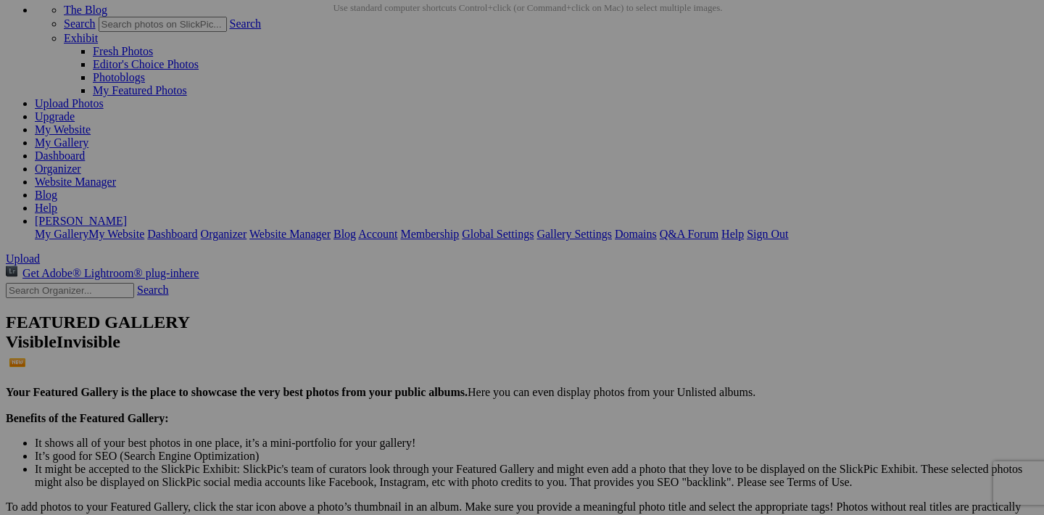
scroll to position [83, 0]
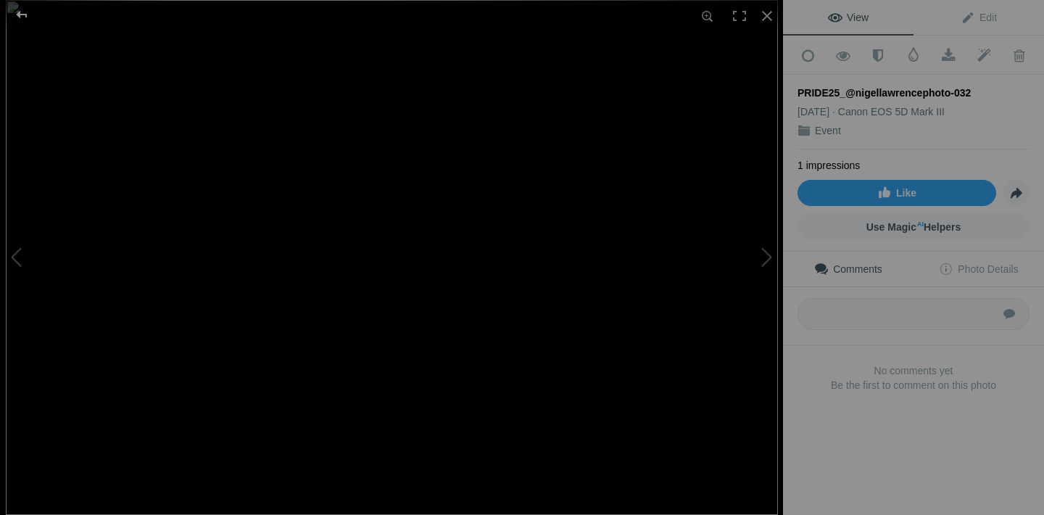
click at [22, 16] on div at bounding box center [22, 14] width 52 height 29
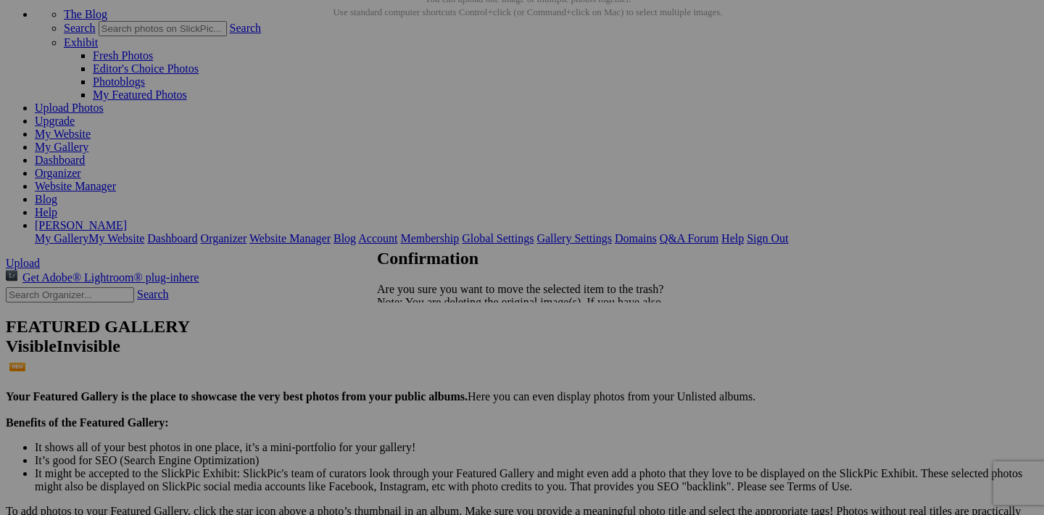
click at [426, 358] on span "Yes" at bounding box center [417, 353] width 17 height 12
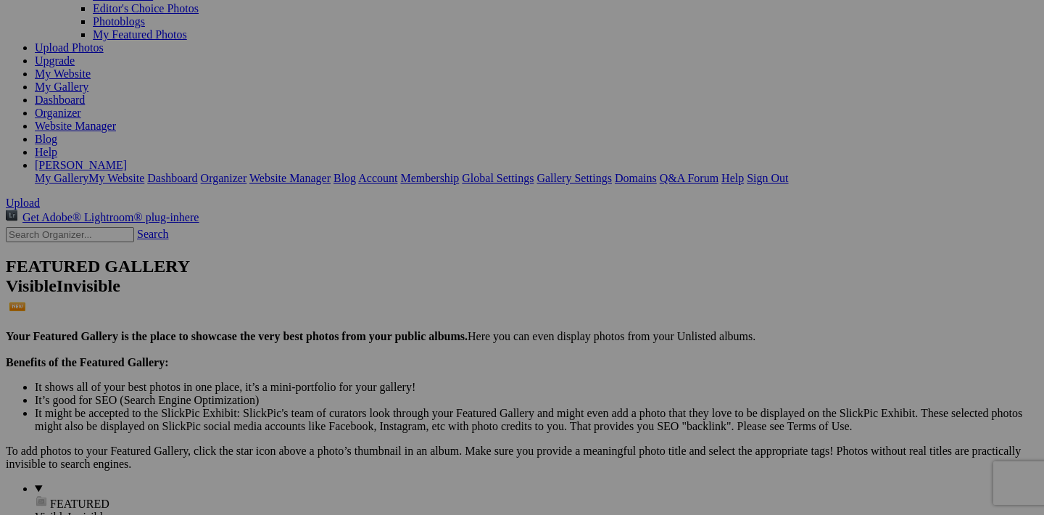
scroll to position [144, 0]
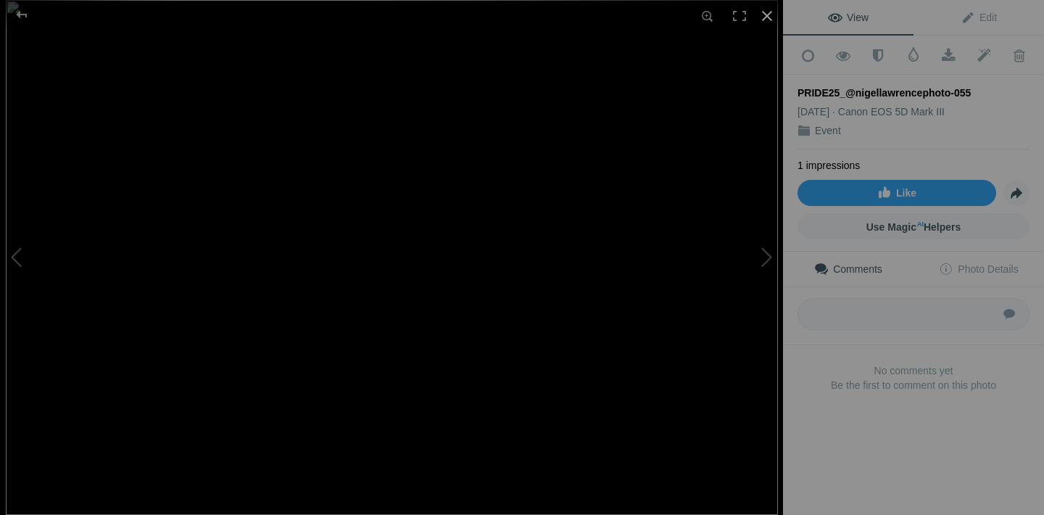
click at [770, 18] on div at bounding box center [767, 16] width 32 height 32
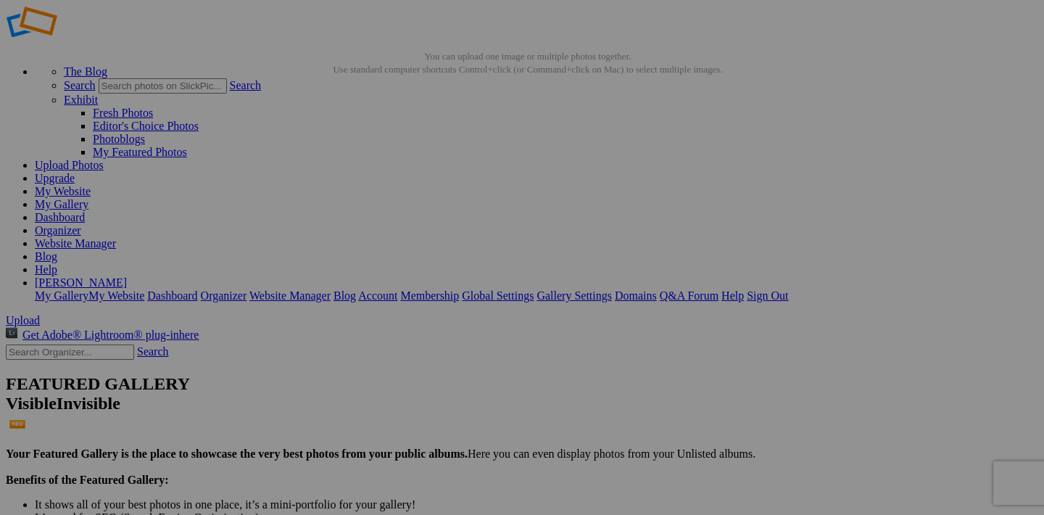
scroll to position [110, 0]
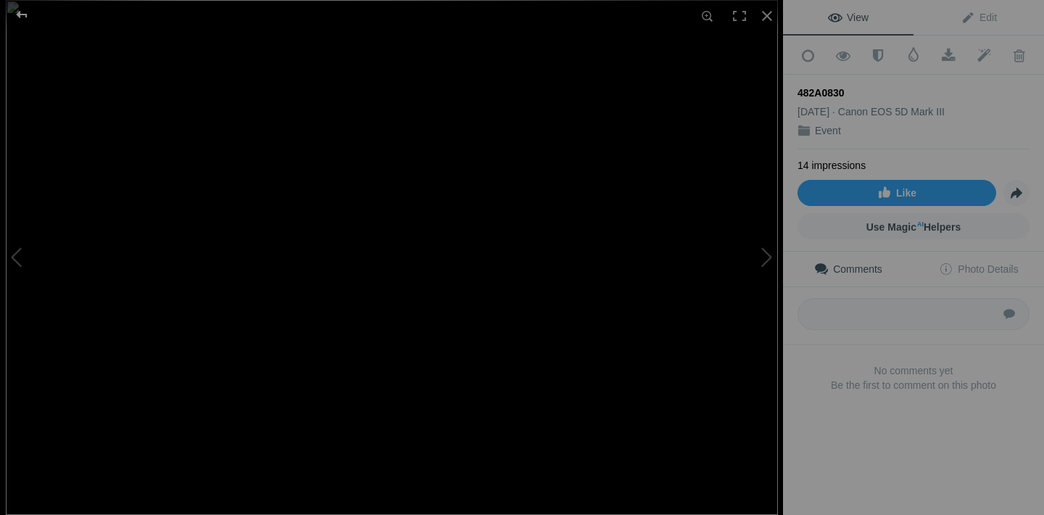
click at [29, 16] on div at bounding box center [22, 14] width 52 height 29
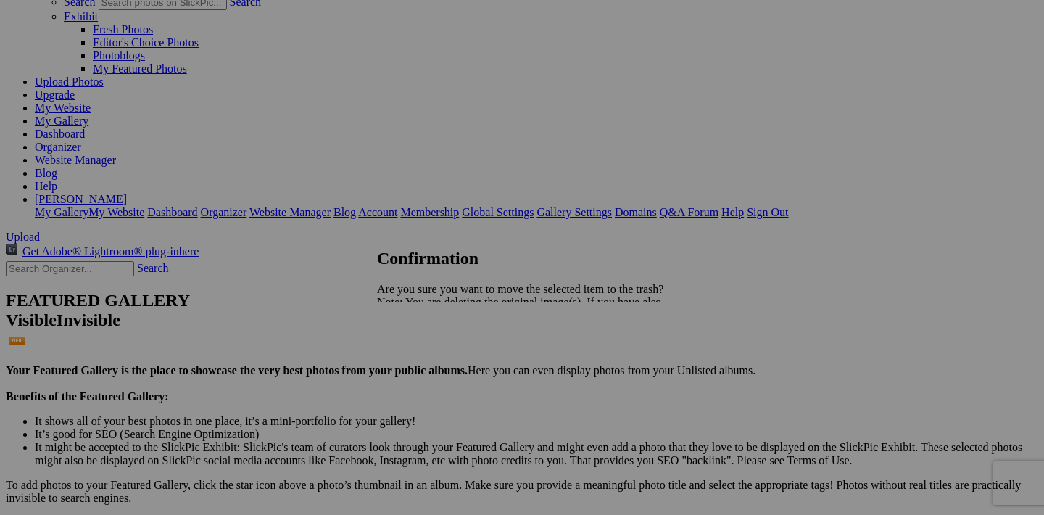
click at [426, 356] on span "Yes" at bounding box center [417, 353] width 17 height 12
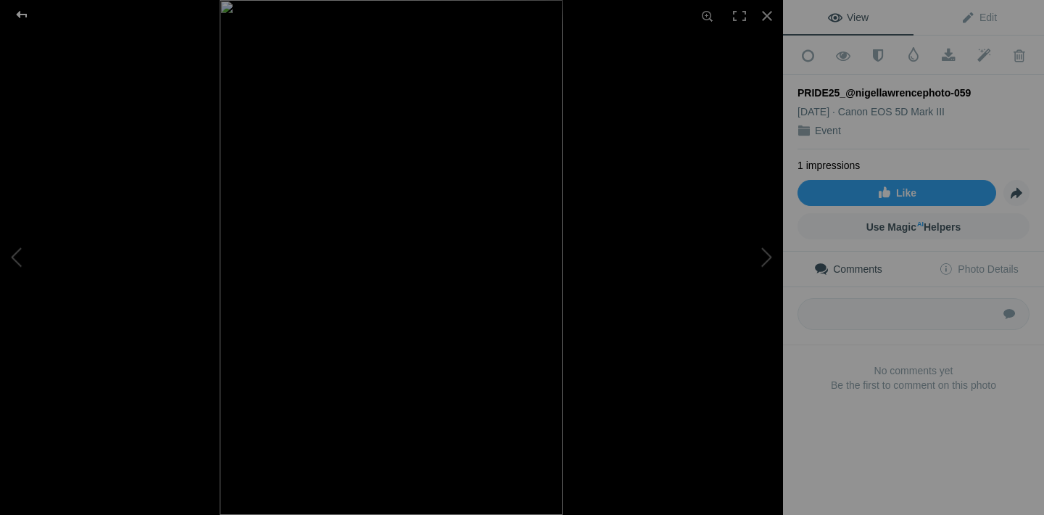
click at [21, 15] on div at bounding box center [22, 14] width 52 height 29
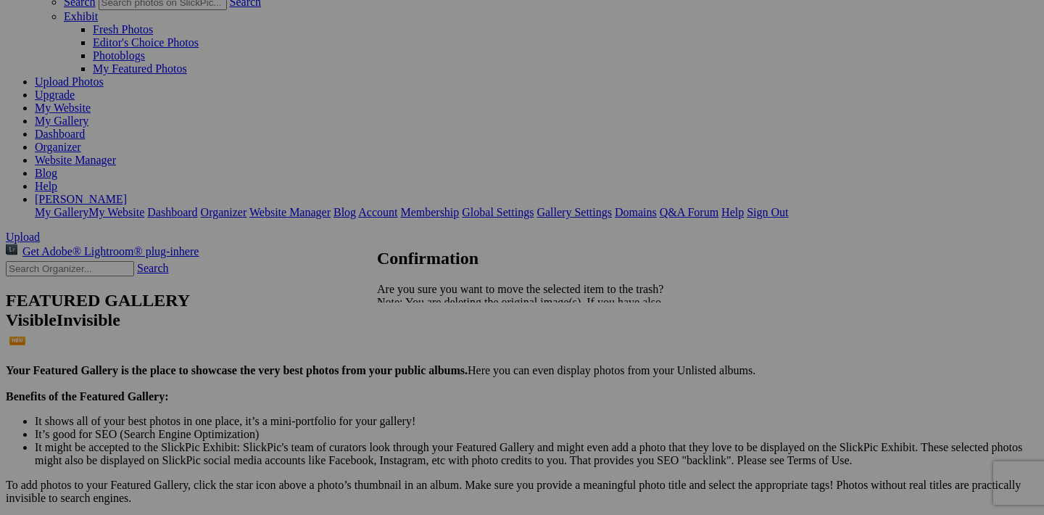
click at [426, 358] on span "Yes" at bounding box center [417, 353] width 17 height 12
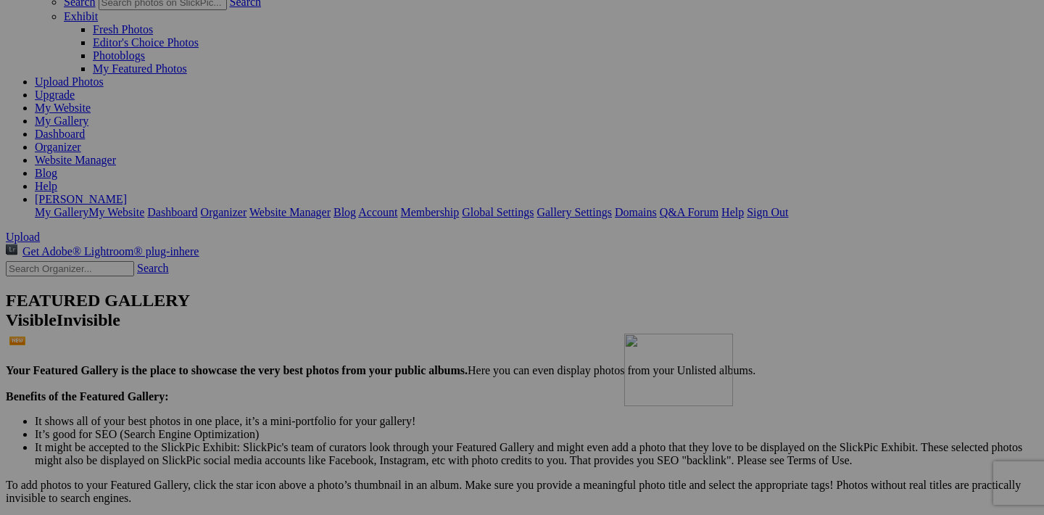
drag, startPoint x: 970, startPoint y: 216, endPoint x: 825, endPoint y: 458, distance: 281.7
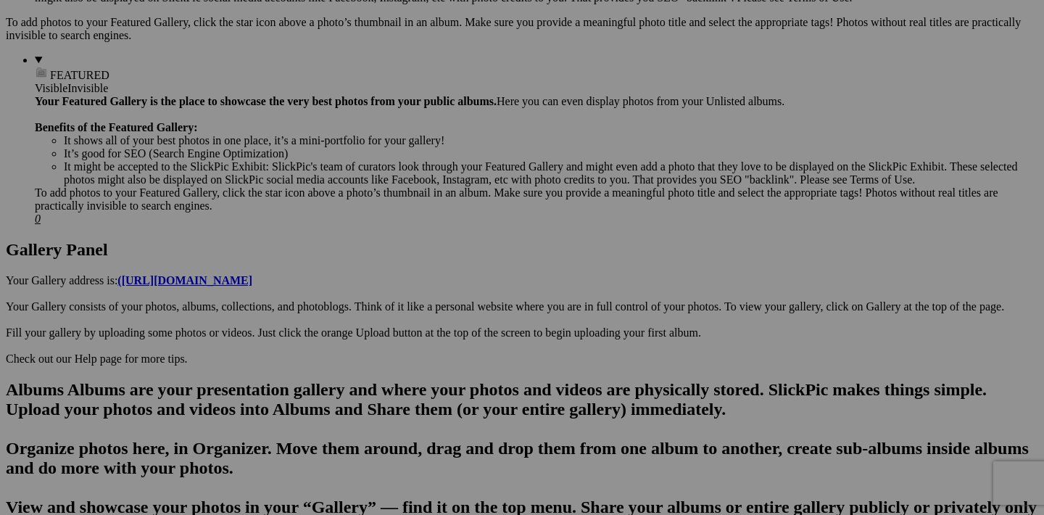
scroll to position [577, 0]
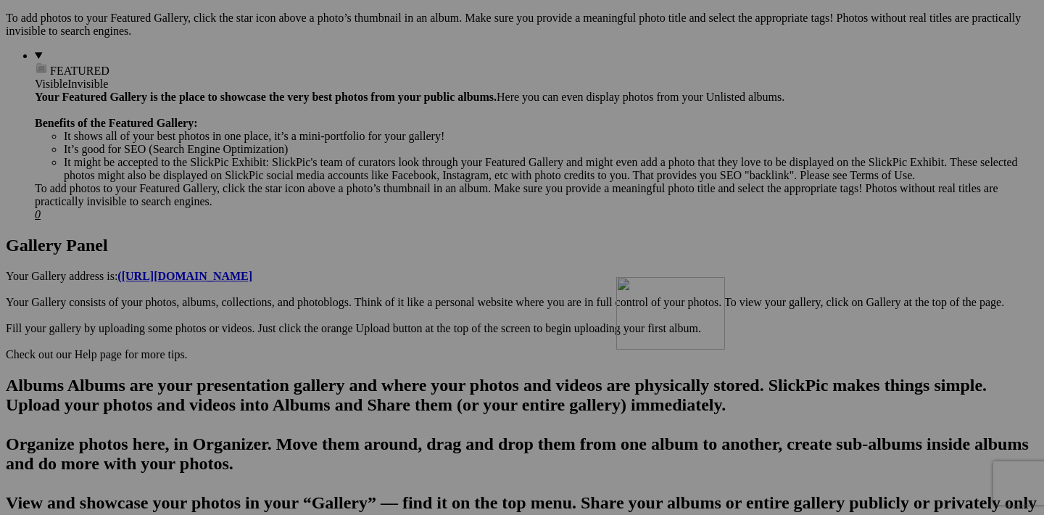
drag, startPoint x: 843, startPoint y: 123, endPoint x: 825, endPoint y: 403, distance: 280.5
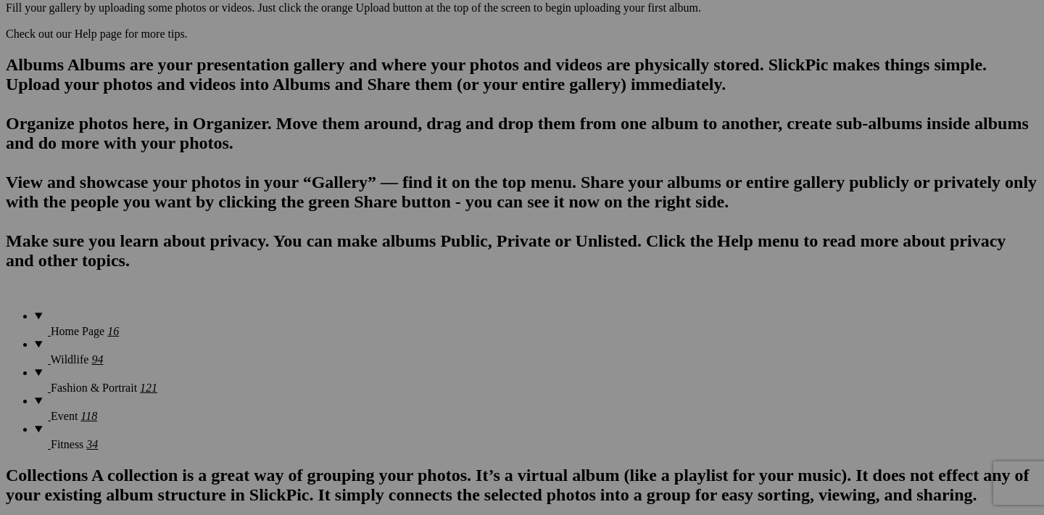
scroll to position [915, 0]
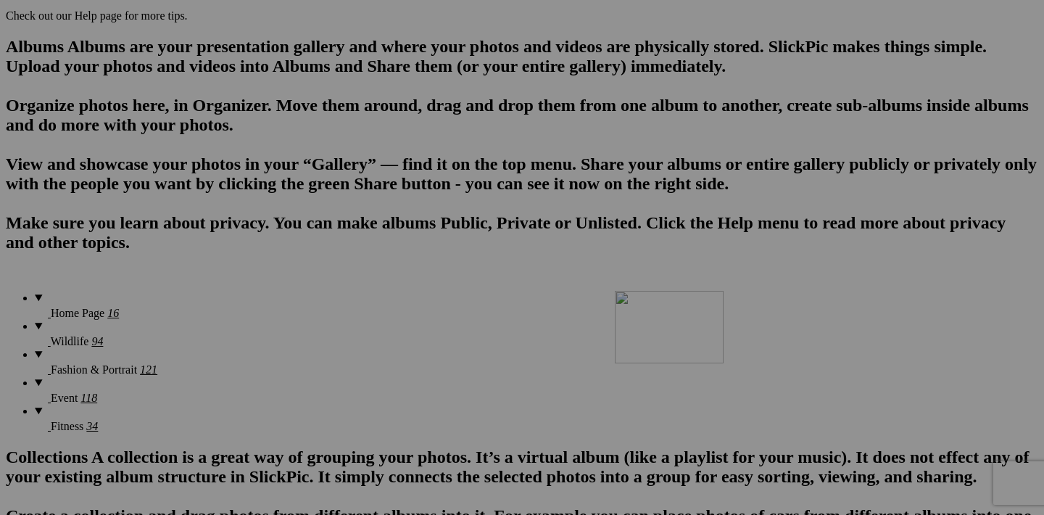
drag, startPoint x: 844, startPoint y: 147, endPoint x: 824, endPoint y: 418, distance: 272.7
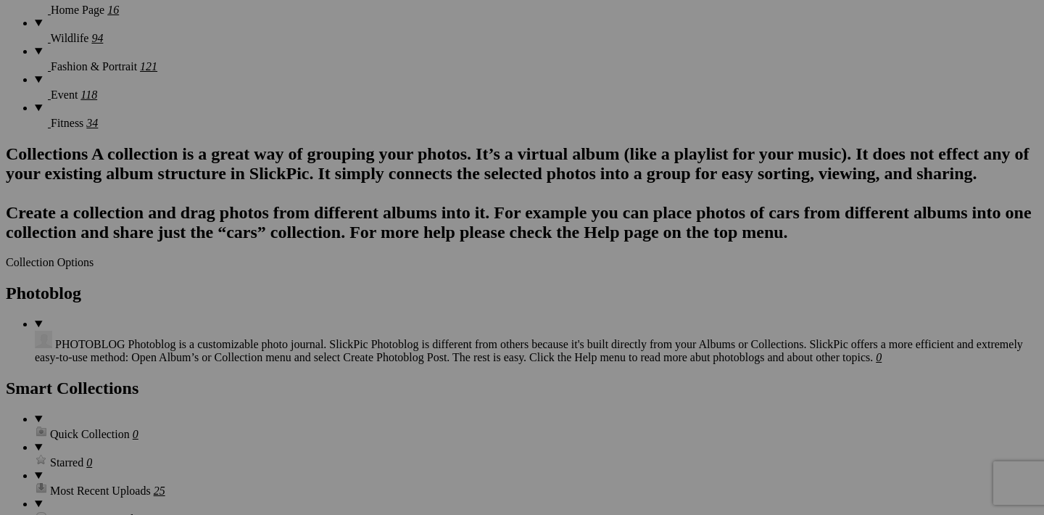
scroll to position [1258, 0]
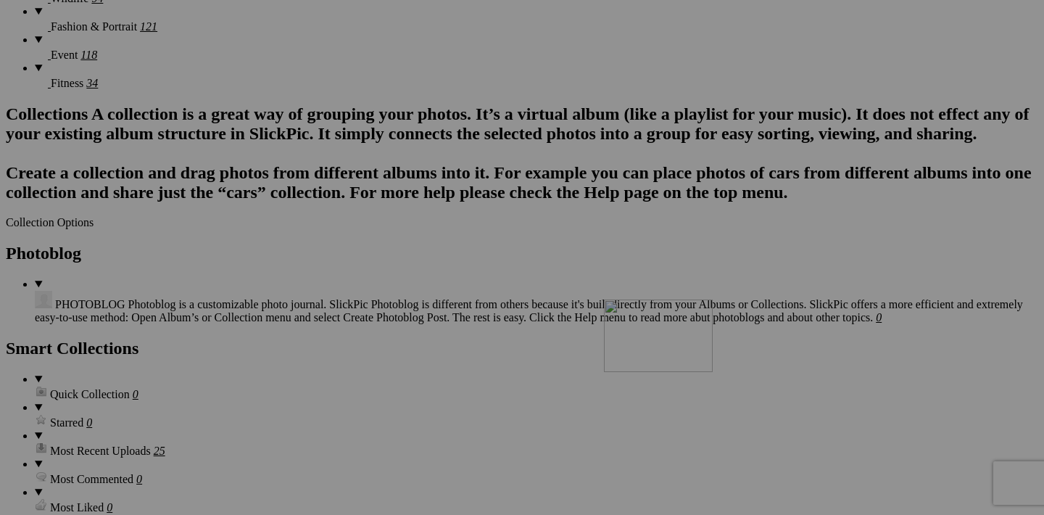
drag, startPoint x: 844, startPoint y: 174, endPoint x: 804, endPoint y: 429, distance: 257.7
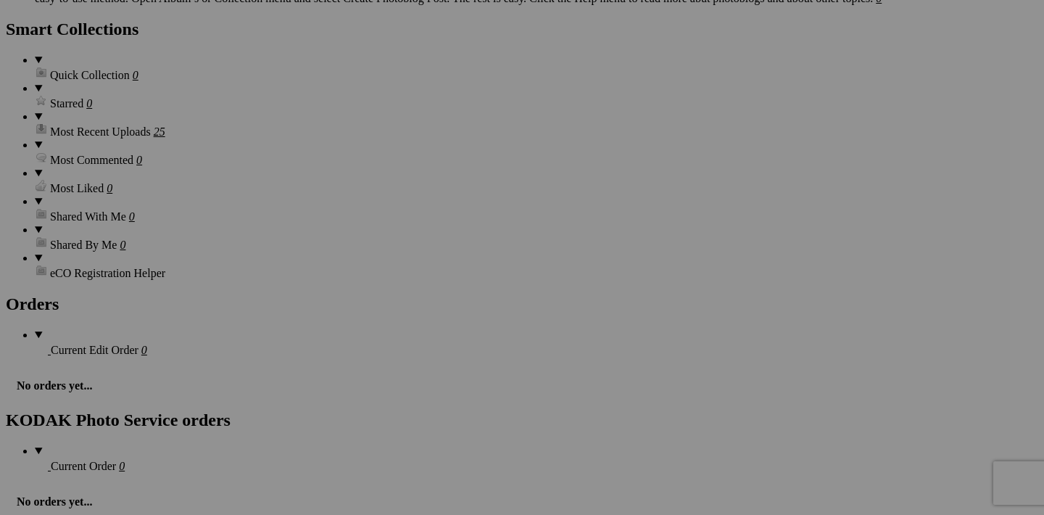
scroll to position [1604, 0]
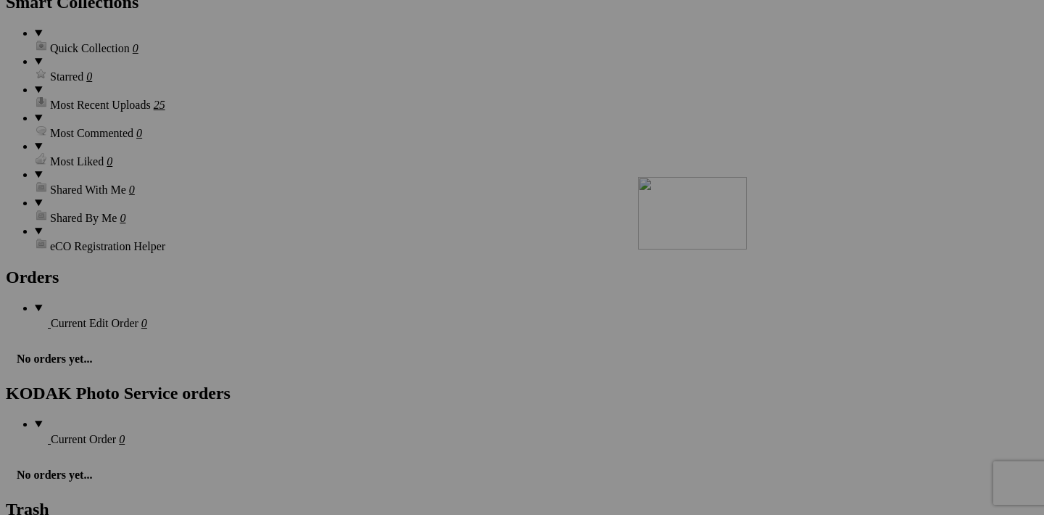
drag, startPoint x: 843, startPoint y: 193, endPoint x: 847, endPoint y: 303, distance: 110.3
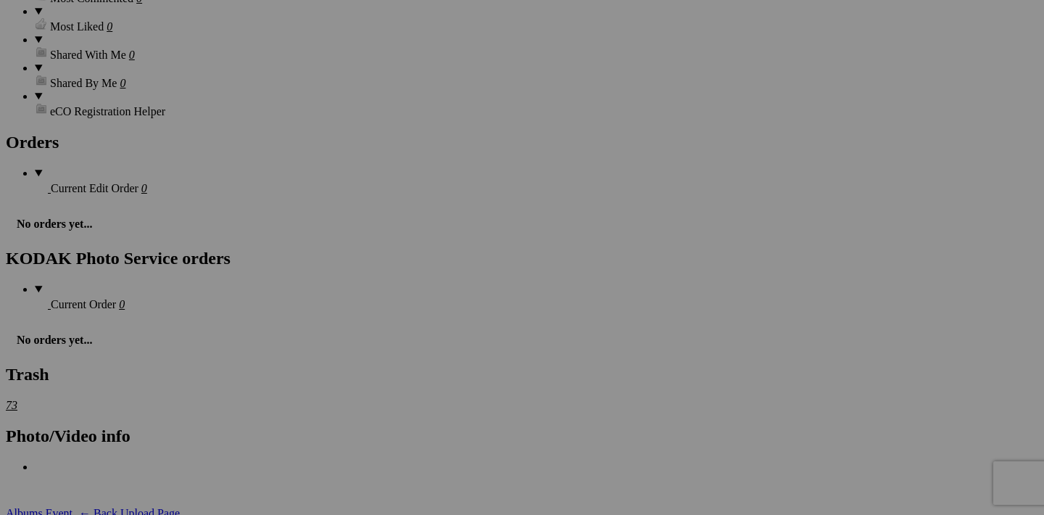
scroll to position [1733, 0]
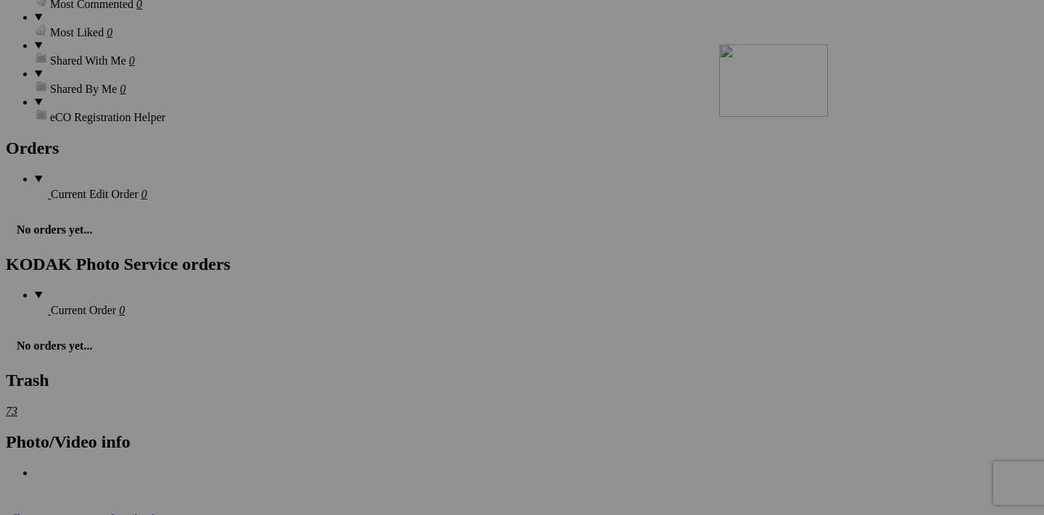
drag, startPoint x: 843, startPoint y: 255, endPoint x: 919, endPoint y: 170, distance: 114.0
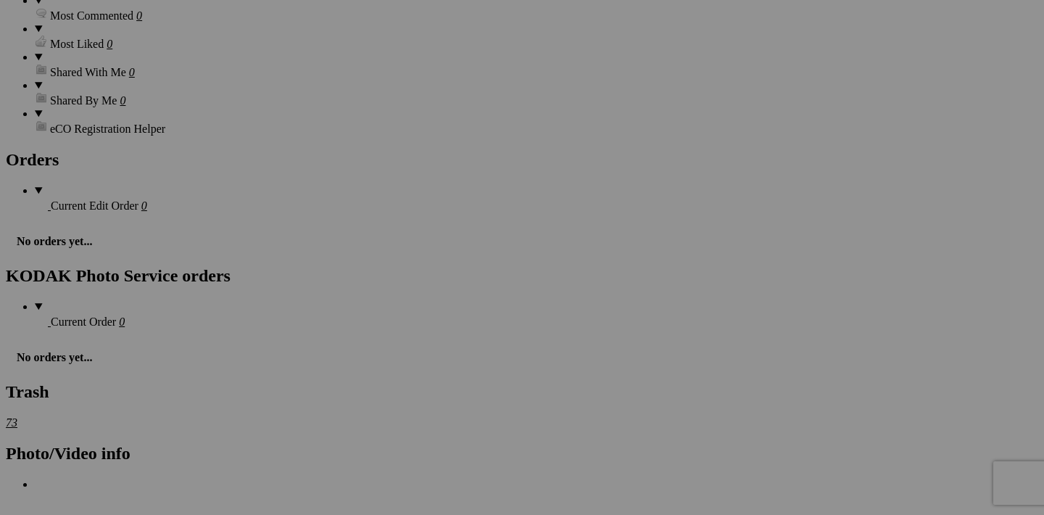
scroll to position [1721, 0]
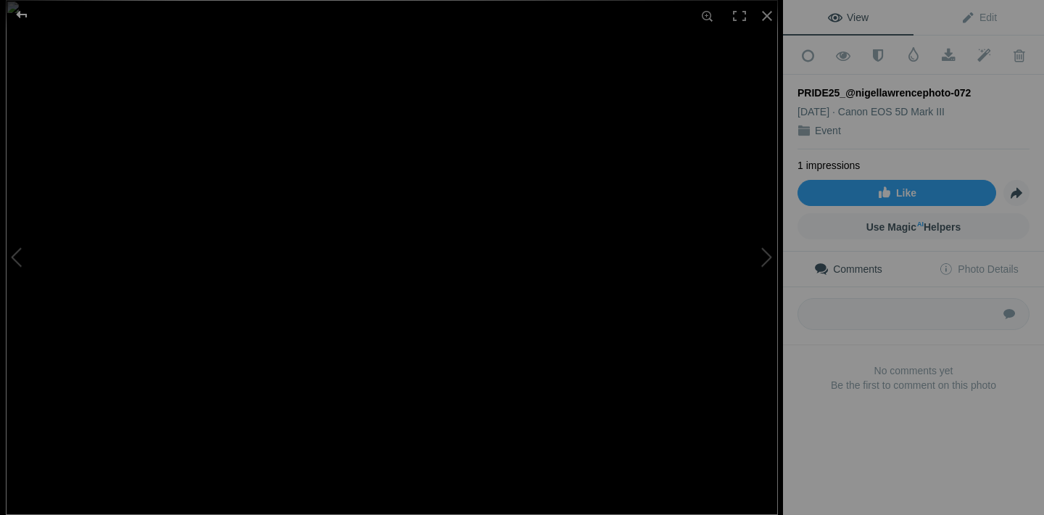
click at [21, 17] on div at bounding box center [22, 14] width 52 height 29
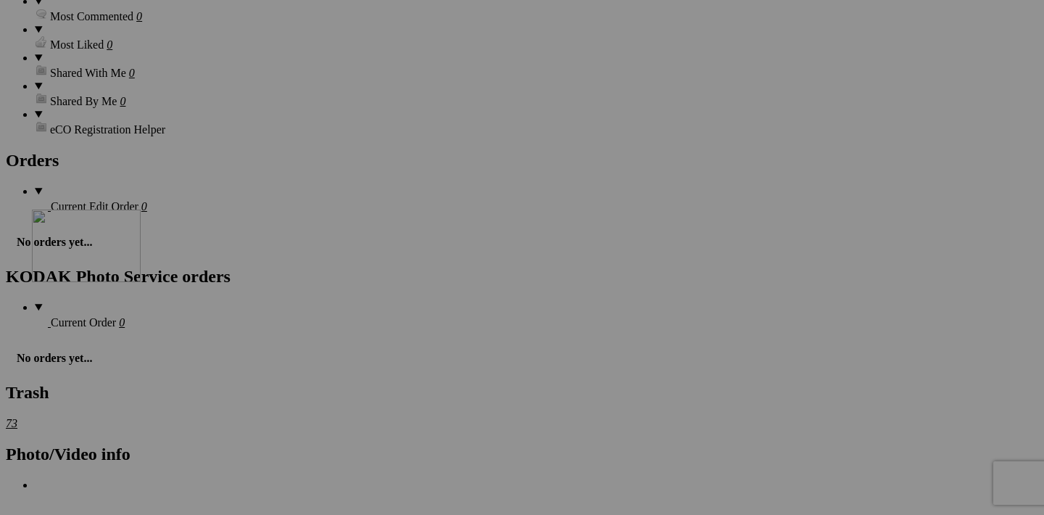
drag, startPoint x: 971, startPoint y: 263, endPoint x: 242, endPoint y: 336, distance: 733.2
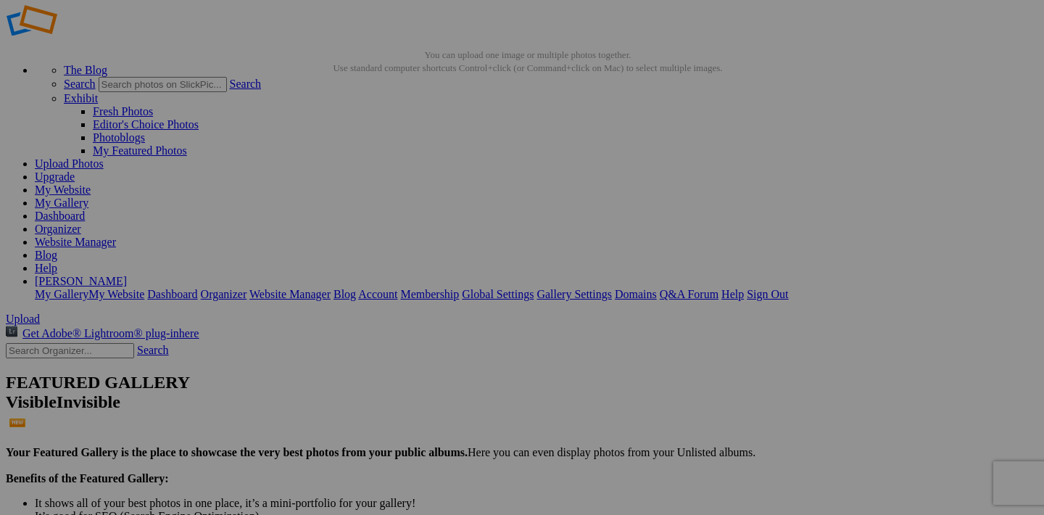
scroll to position [118, 0]
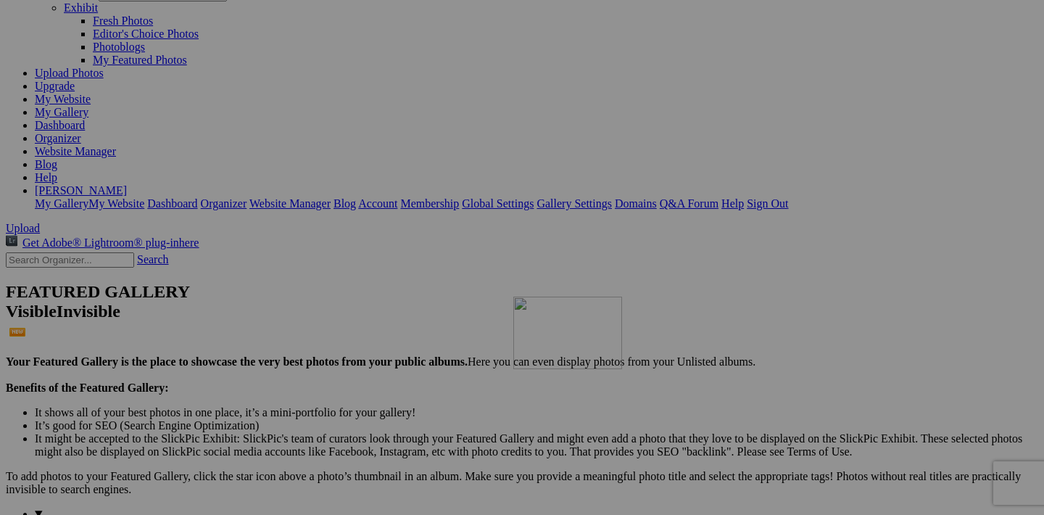
drag, startPoint x: 970, startPoint y: 207, endPoint x: 722, endPoint y: 423, distance: 329.0
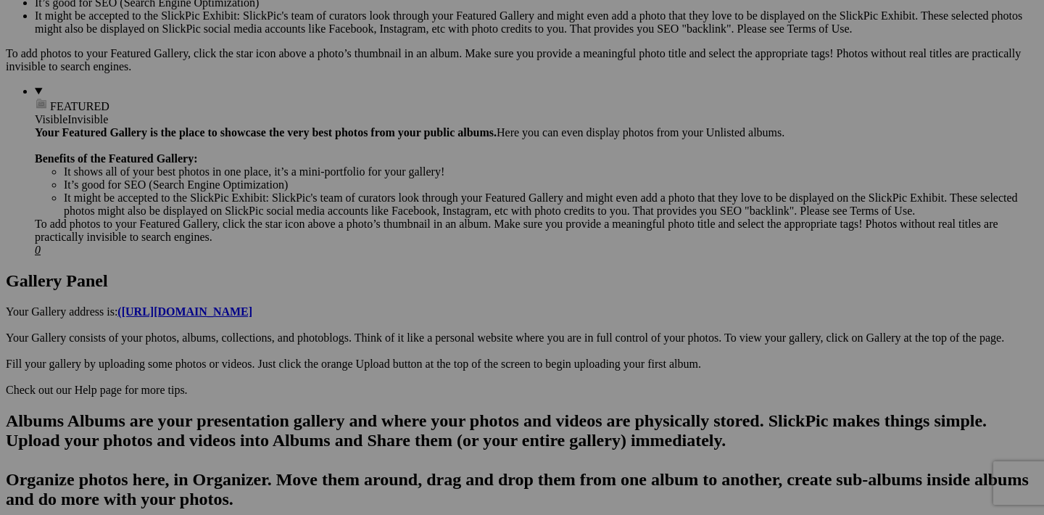
scroll to position [514, 0]
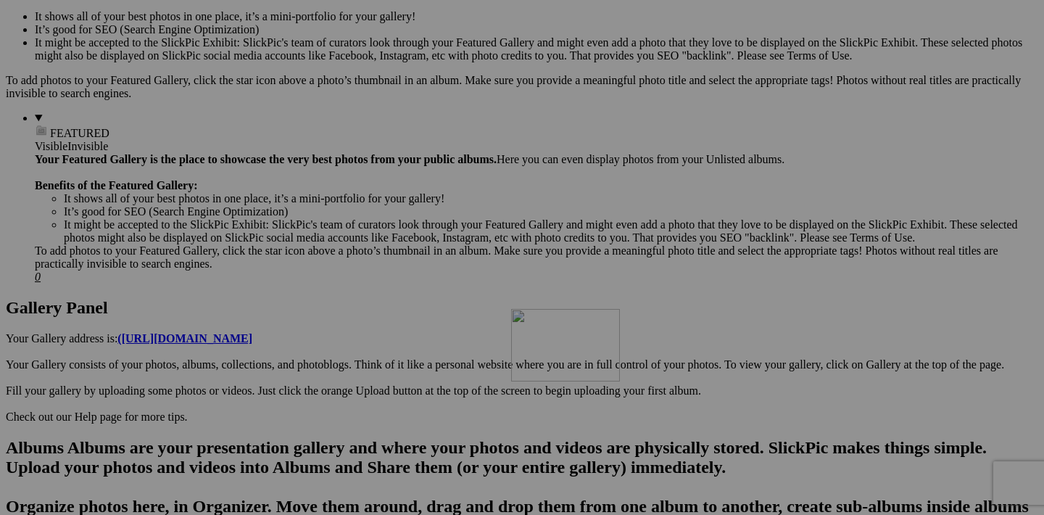
drag, startPoint x: 842, startPoint y: 182, endPoint x: 713, endPoint y: 435, distance: 284.1
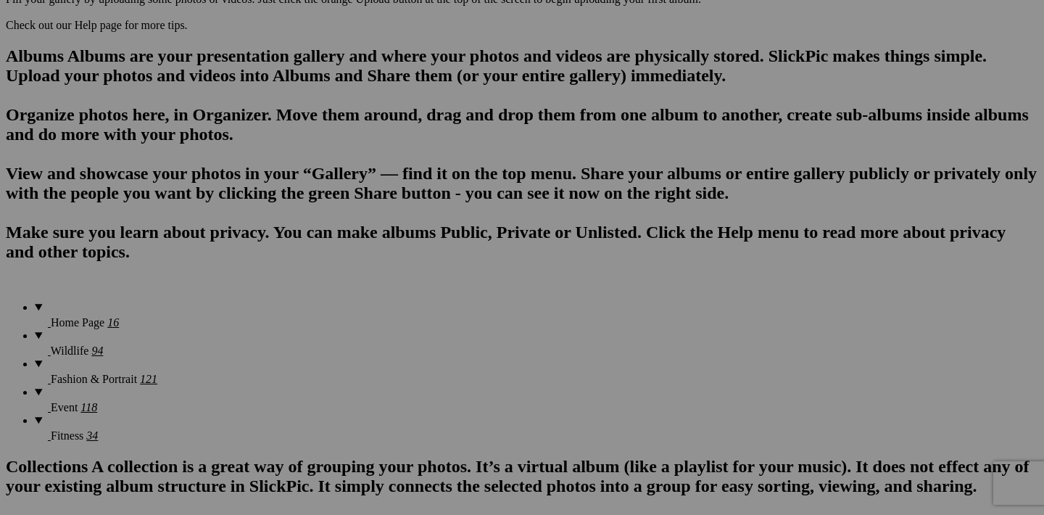
scroll to position [907, 0]
drag, startPoint x: 714, startPoint y: 160, endPoint x: 673, endPoint y: 418, distance: 261.4
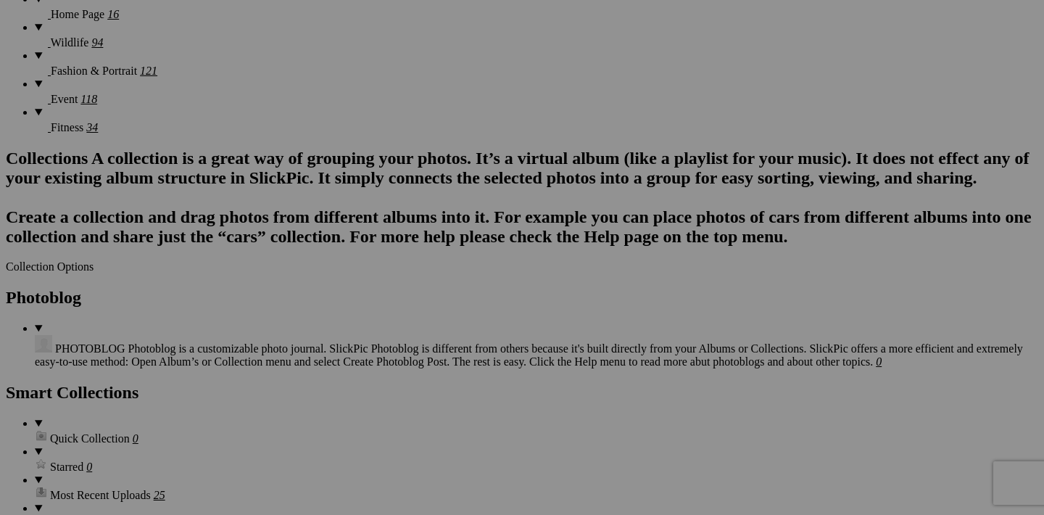
scroll to position [1200, 0]
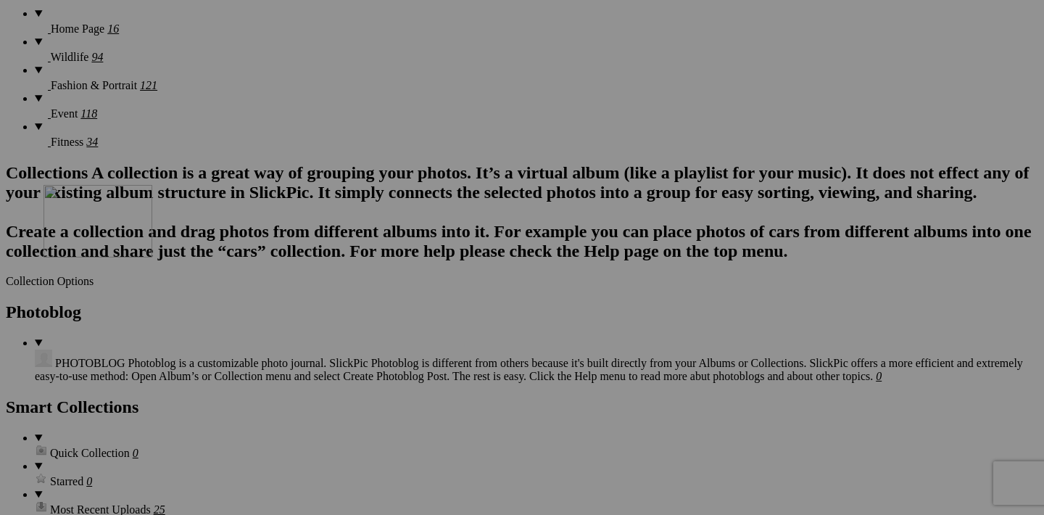
drag, startPoint x: 714, startPoint y: 236, endPoint x: 250, endPoint y: 311, distance: 470.3
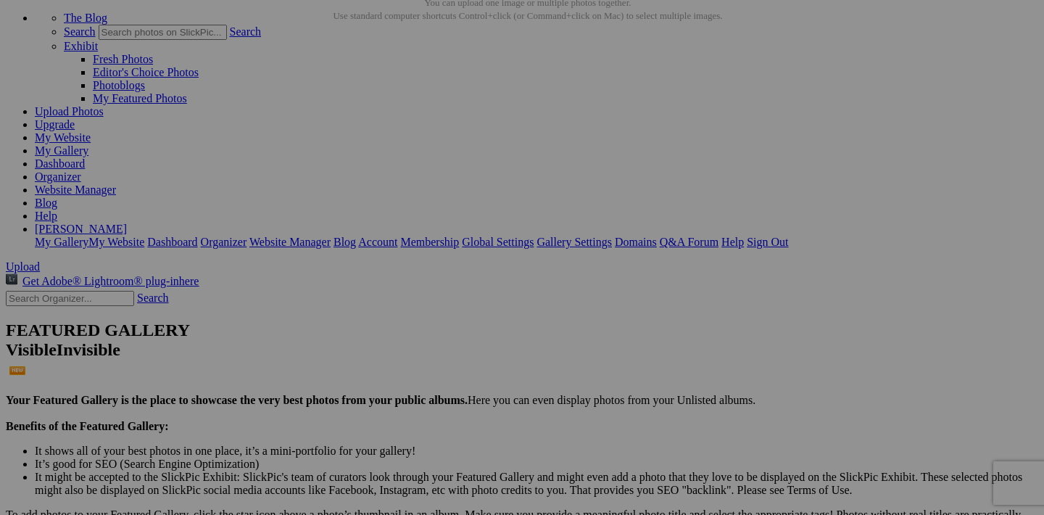
scroll to position [117, 0]
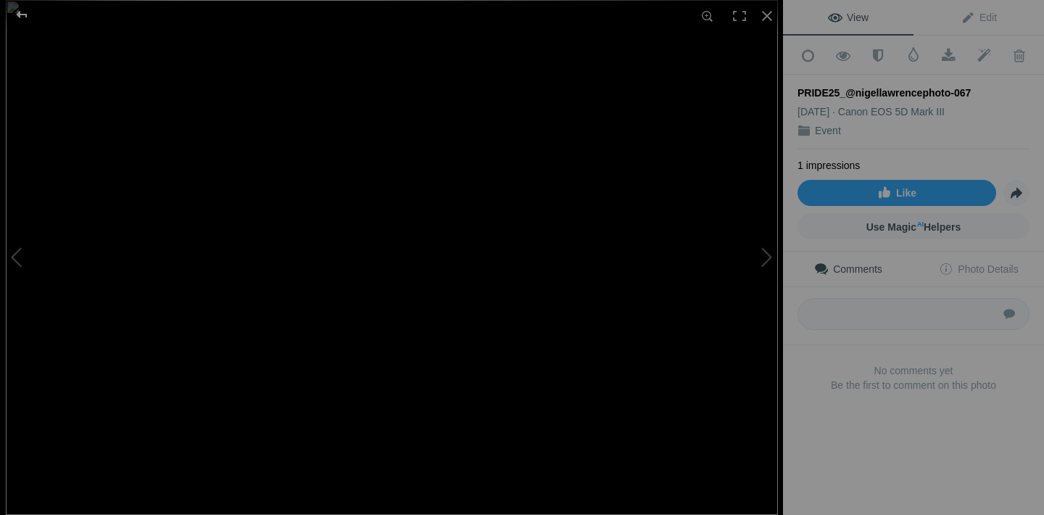
click at [20, 17] on div at bounding box center [22, 14] width 52 height 29
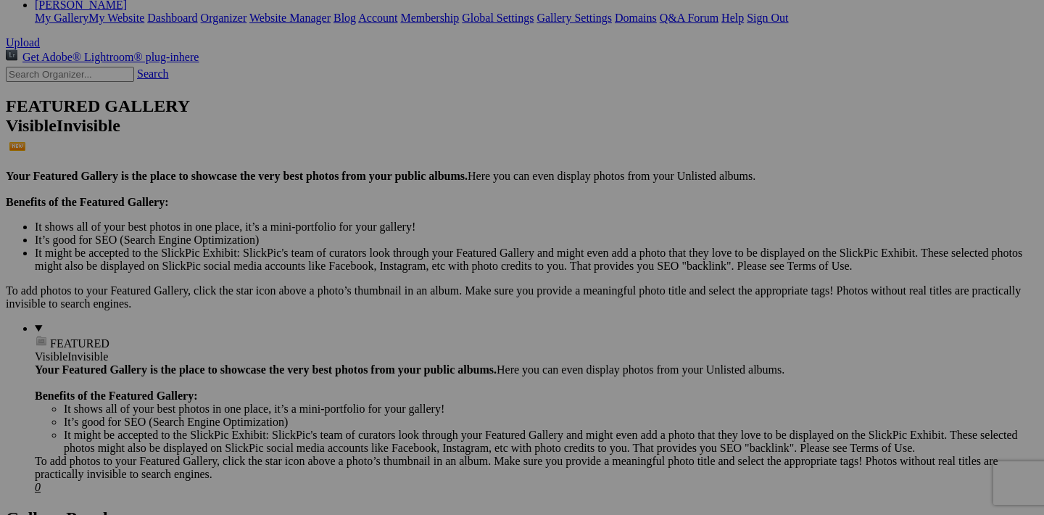
scroll to position [306, 0]
drag, startPoint x: 453, startPoint y: 206, endPoint x: 458, endPoint y: 469, distance: 262.6
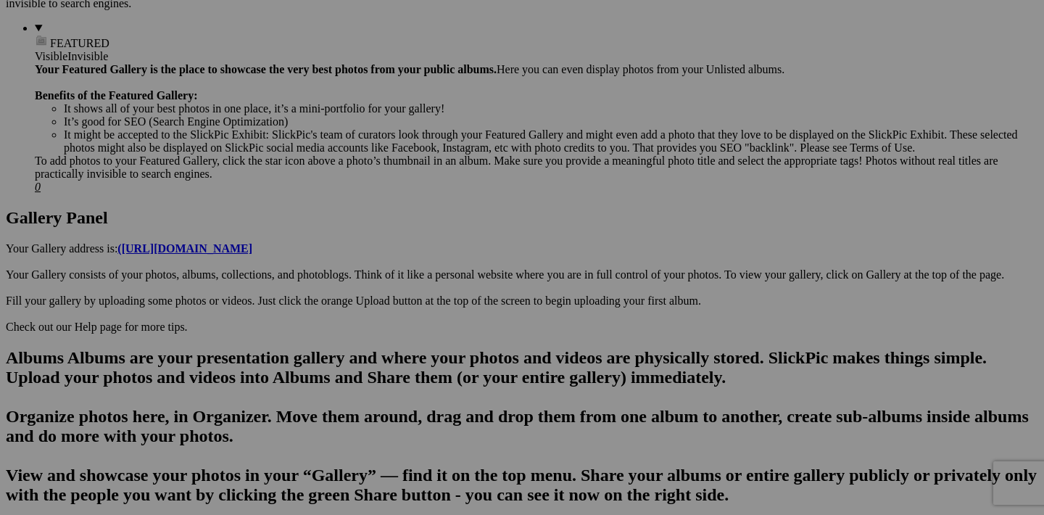
scroll to position [618, 0]
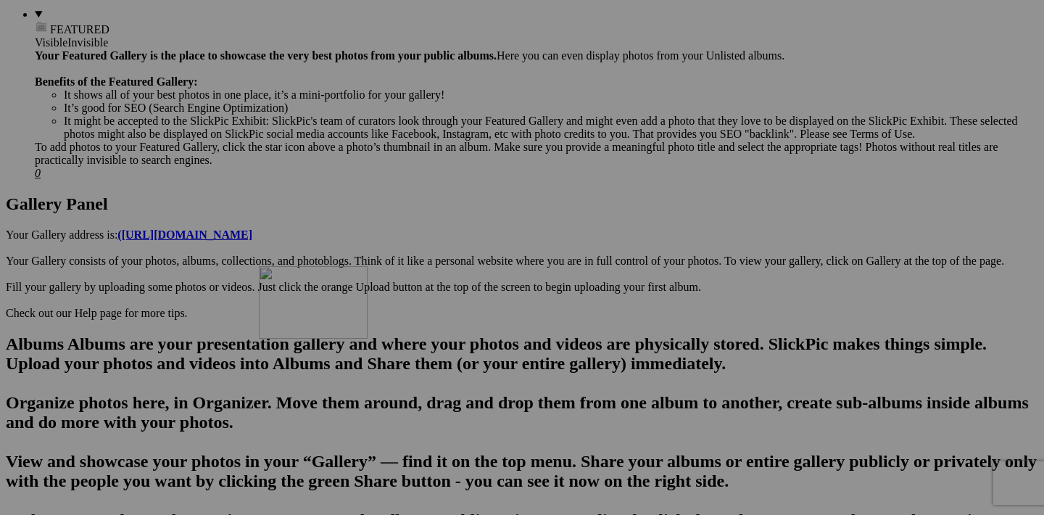
drag, startPoint x: 455, startPoint y: 263, endPoint x: 449, endPoint y: 371, distance: 108.2
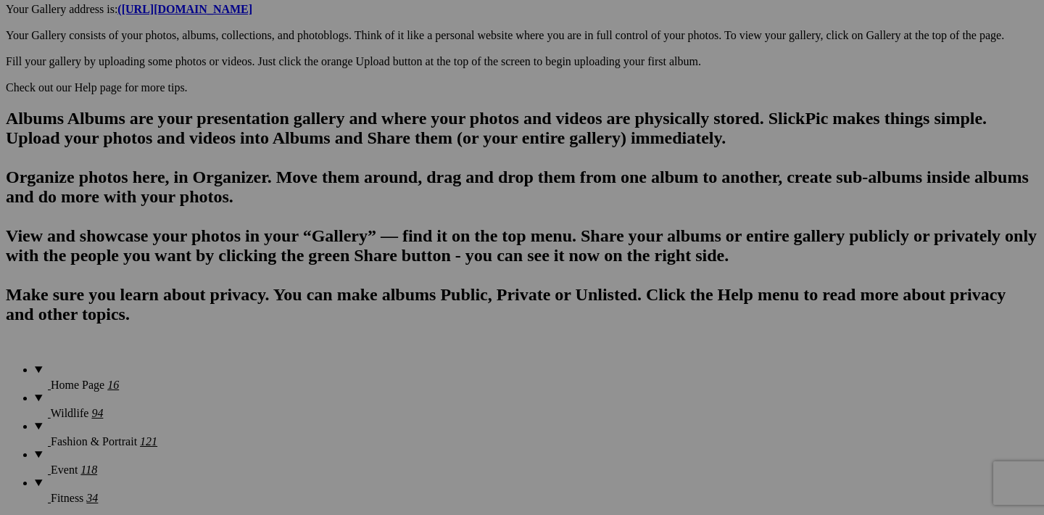
scroll to position [887, 0]
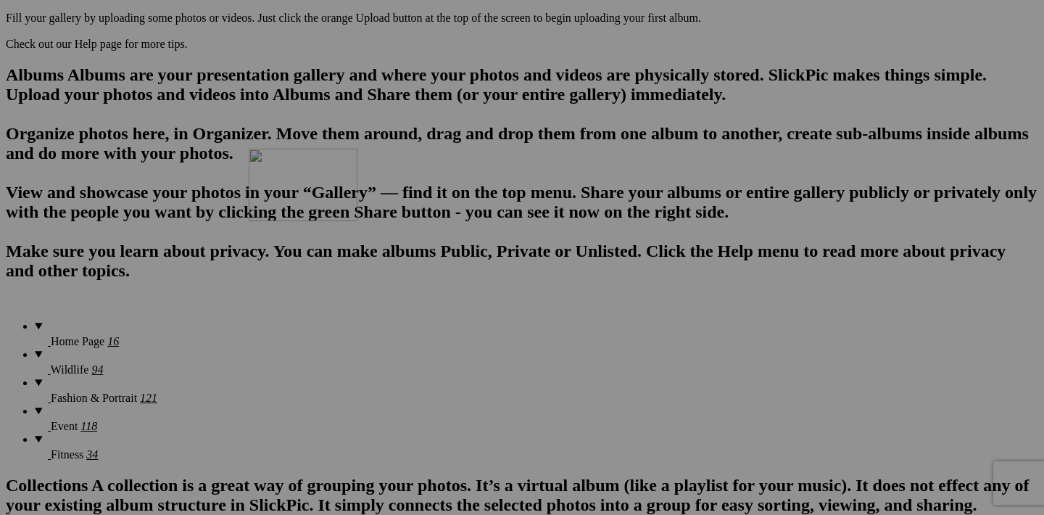
drag, startPoint x: 456, startPoint y: 177, endPoint x: 458, endPoint y: 275, distance: 97.9
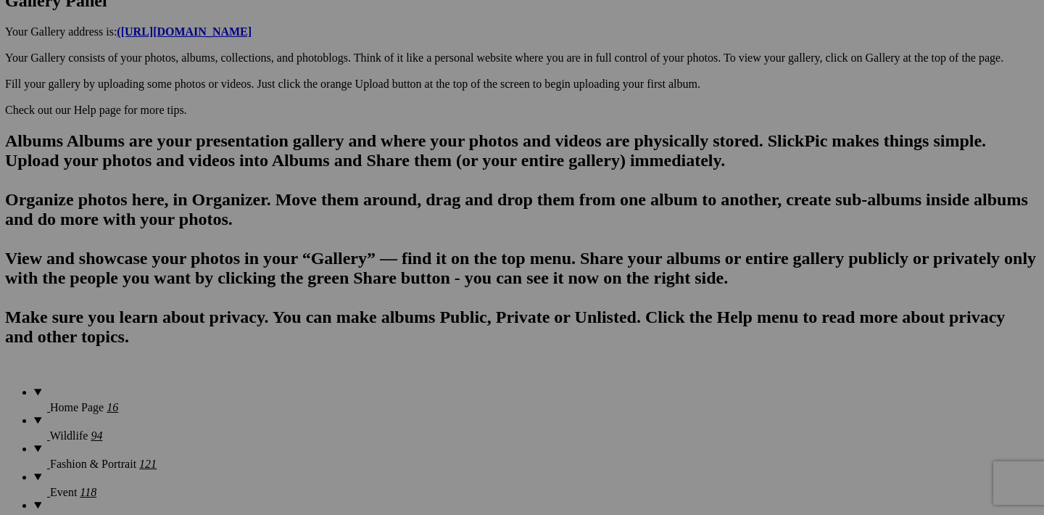
scroll to position [821, 0]
drag, startPoint x: 455, startPoint y: 425, endPoint x: 268, endPoint y: 327, distance: 210.5
drag, startPoint x: 323, startPoint y: 428, endPoint x: 876, endPoint y: 152, distance: 617.6
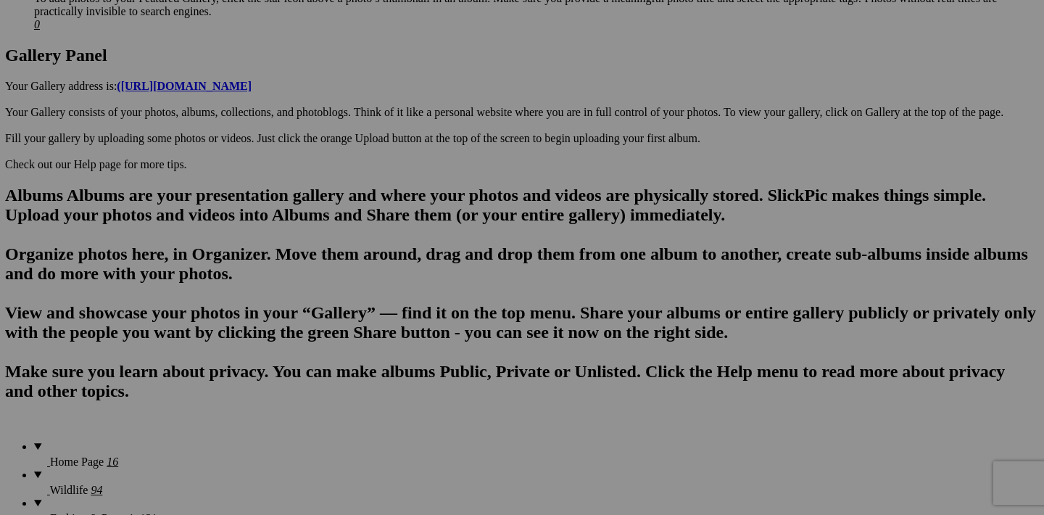
scroll to position [757, 0]
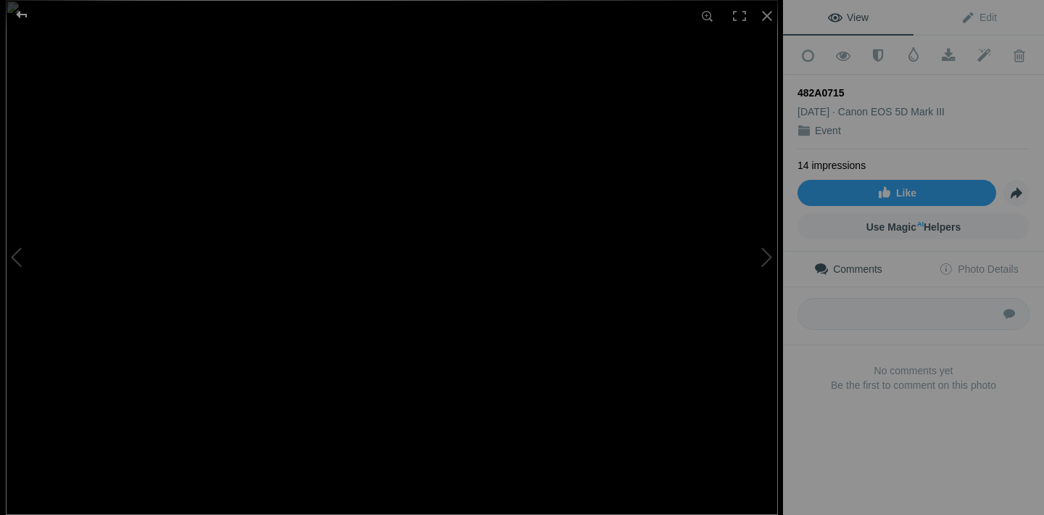
click at [23, 15] on div at bounding box center [22, 14] width 52 height 29
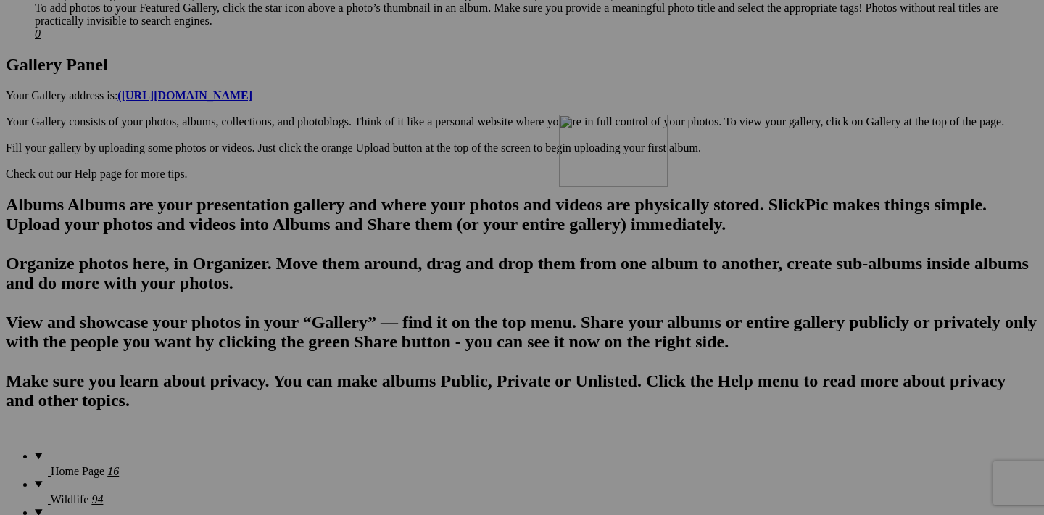
drag, startPoint x: 973, startPoint y: 305, endPoint x: 768, endPoint y: 240, distance: 215.2
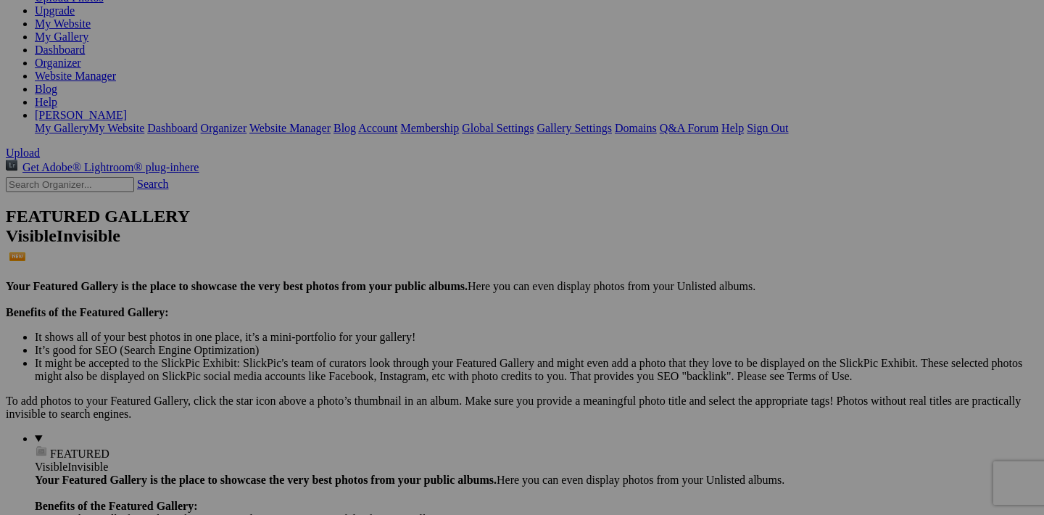
scroll to position [207, 0]
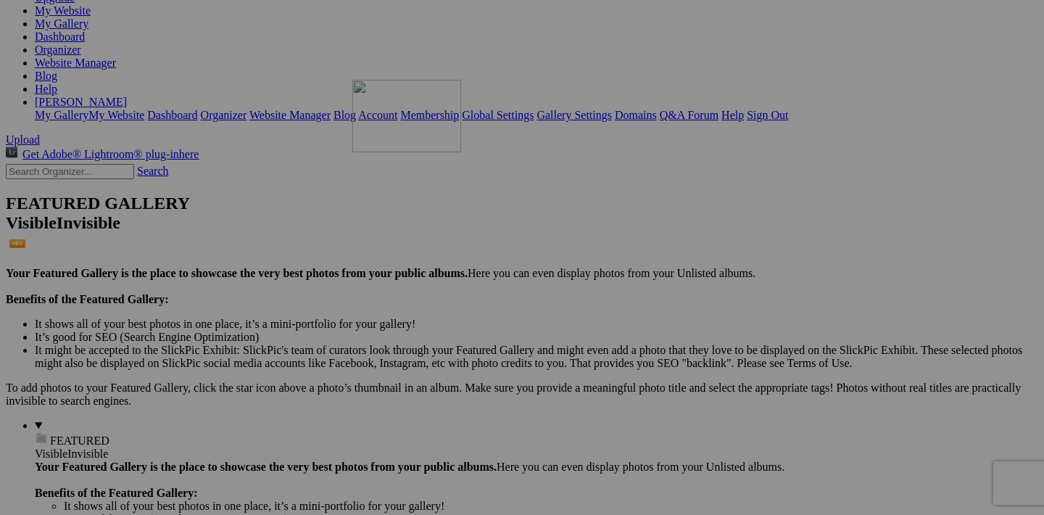
drag, startPoint x: 323, startPoint y: 301, endPoint x: 561, endPoint y: 206, distance: 256.2
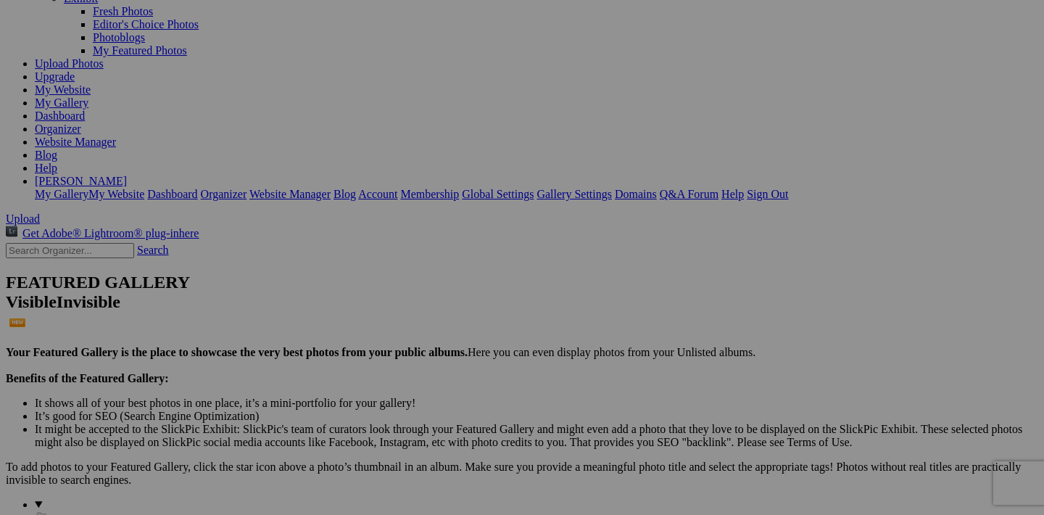
scroll to position [88, 0]
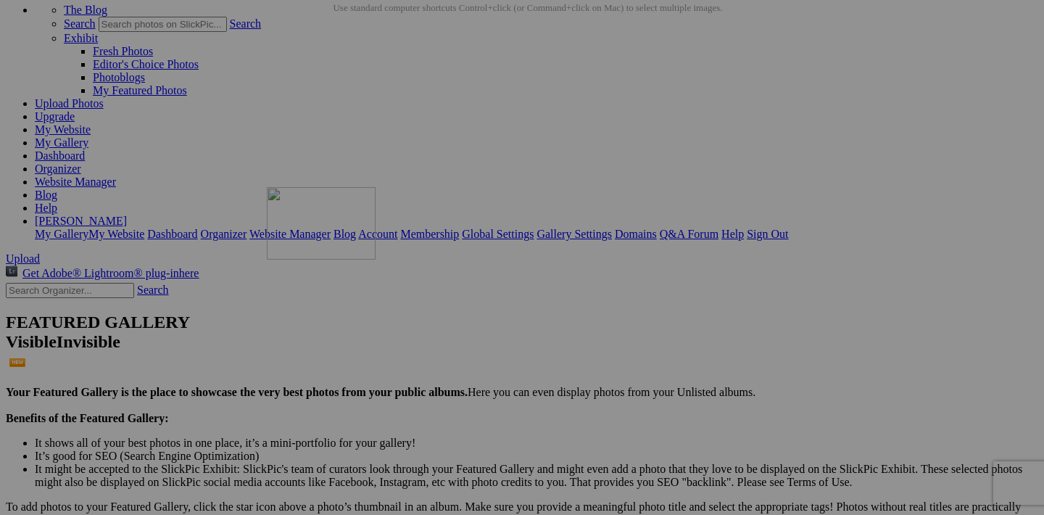
drag, startPoint x: 970, startPoint y: 238, endPoint x: 476, endPoint y: 313, distance: 500.4
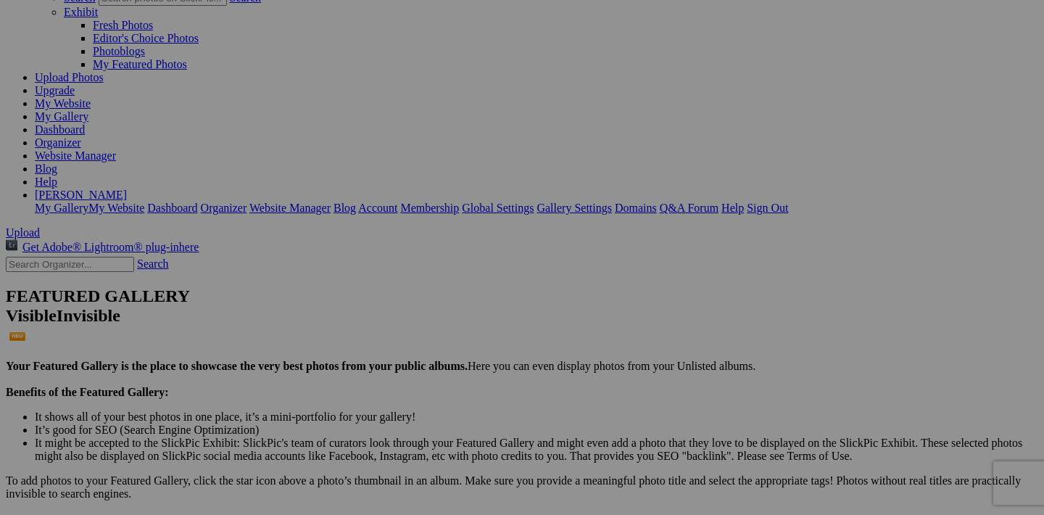
scroll to position [90, 0]
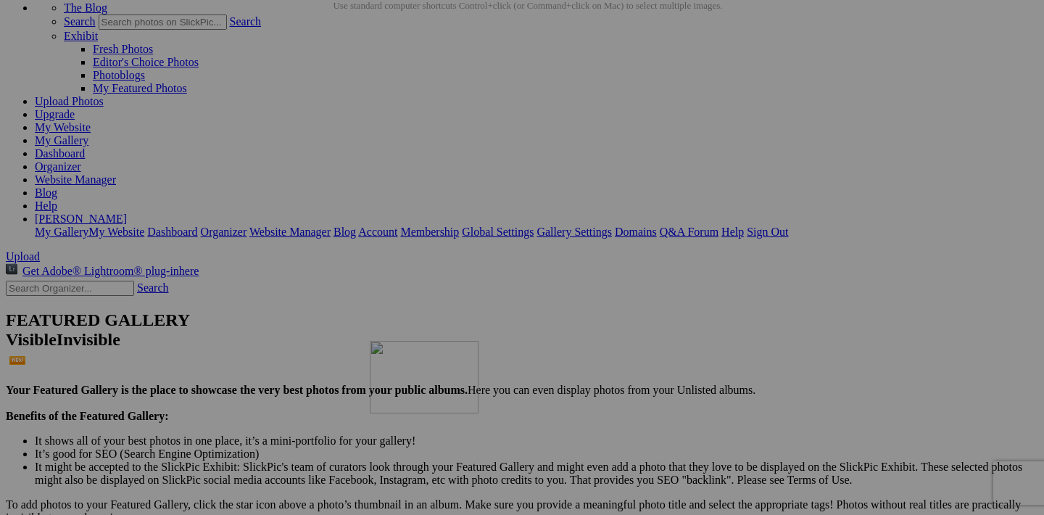
drag, startPoint x: 455, startPoint y: 236, endPoint x: 578, endPoint y: 466, distance: 260.5
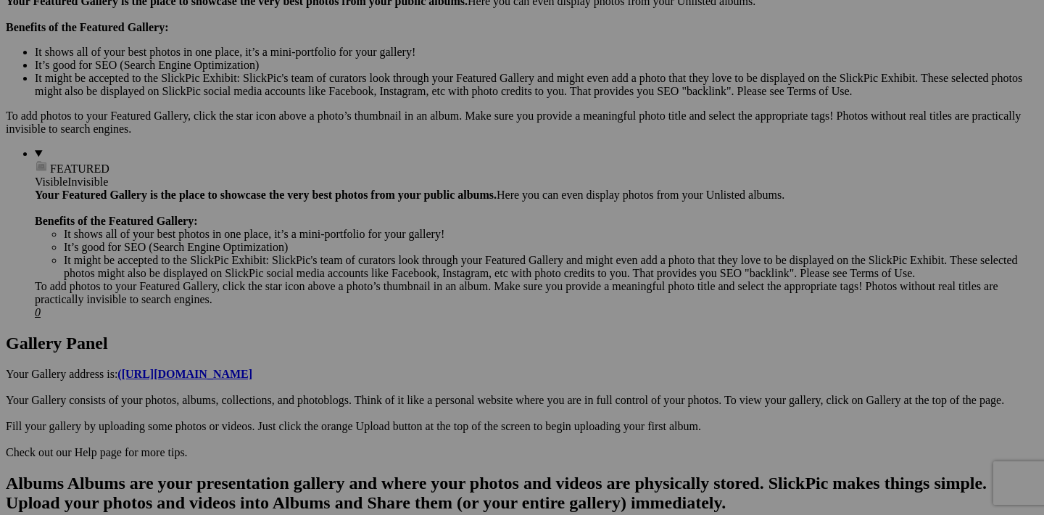
scroll to position [540, 0]
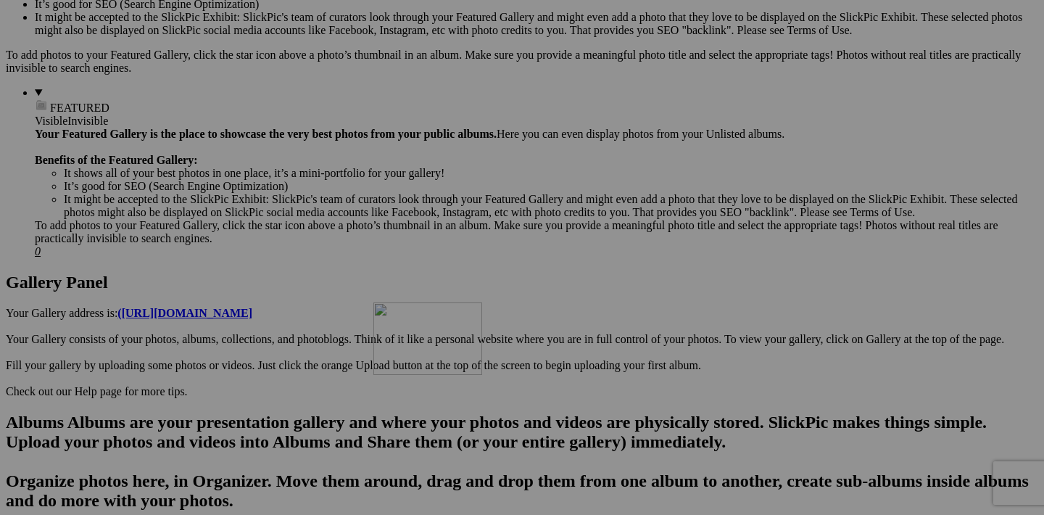
drag, startPoint x: 584, startPoint y: 154, endPoint x: 582, endPoint y: 427, distance: 273.4
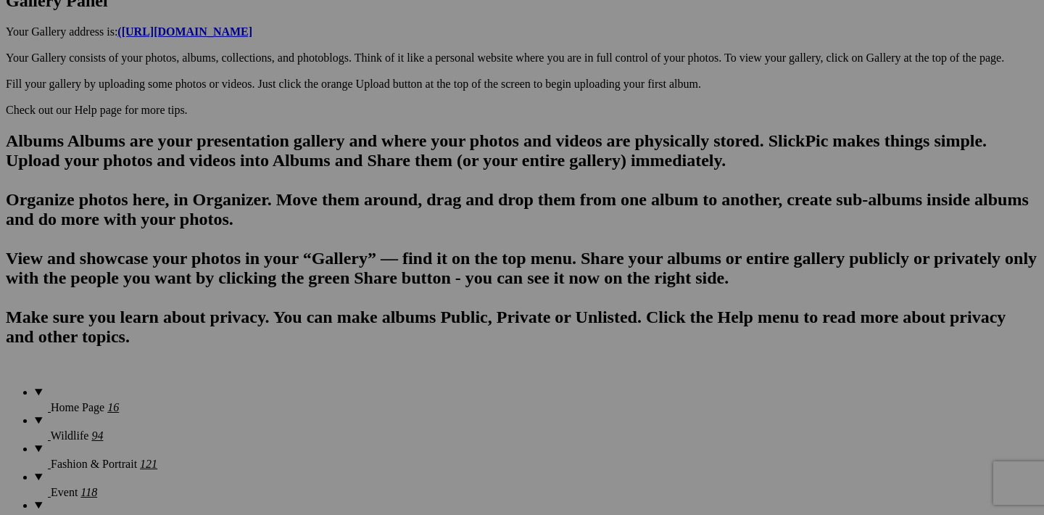
scroll to position [839, 0]
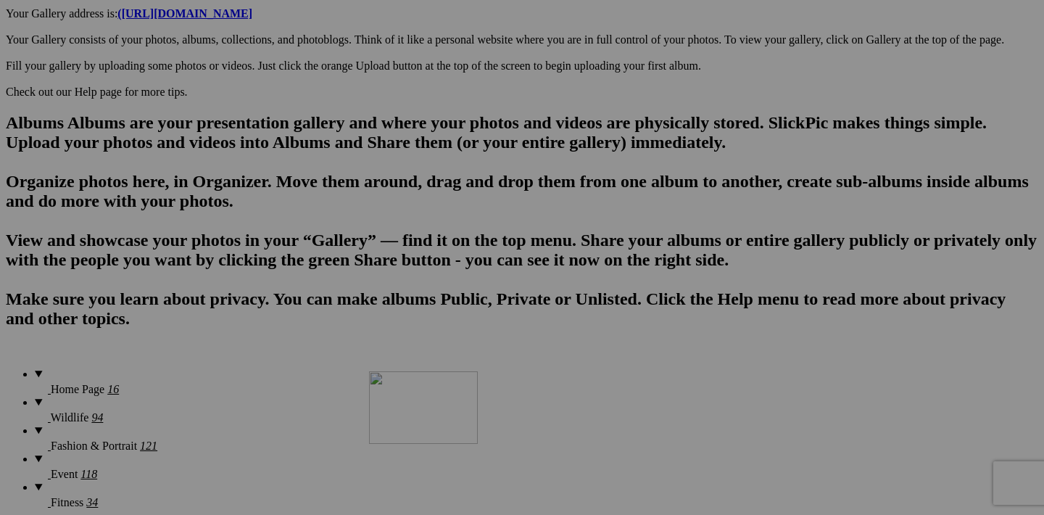
drag, startPoint x: 585, startPoint y: 226, endPoint x: 577, endPoint y: 494, distance: 268.5
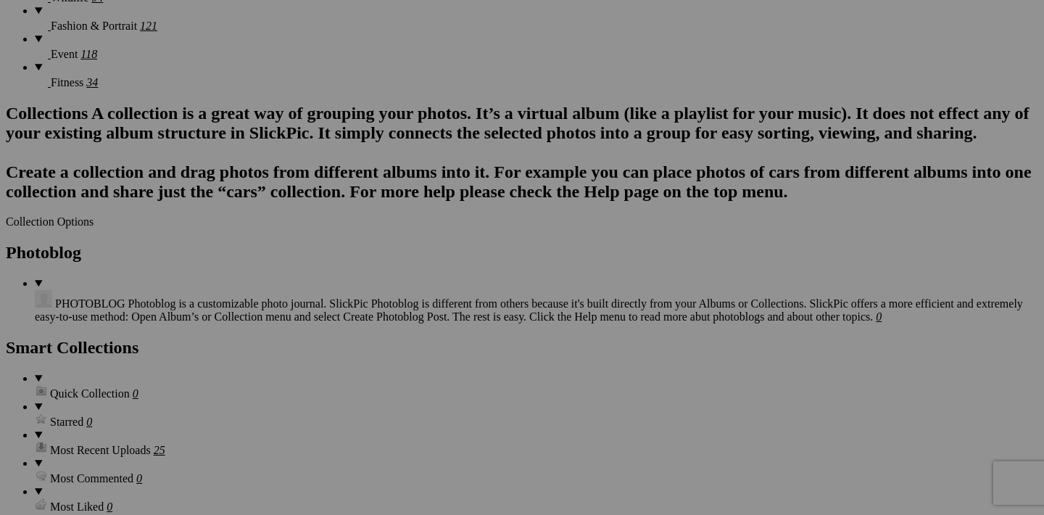
scroll to position [1243, 0]
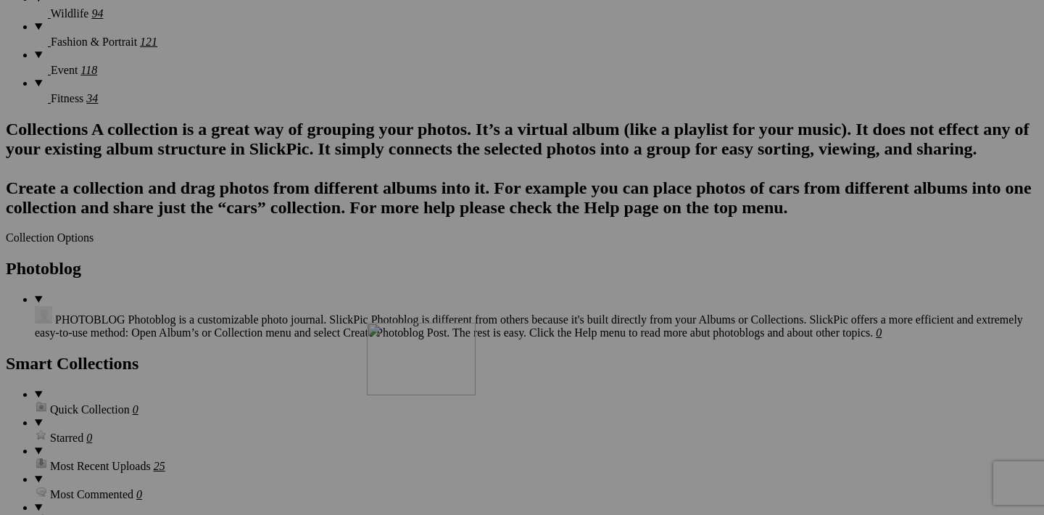
drag, startPoint x: 581, startPoint y: 186, endPoint x: 573, endPoint y: 454, distance: 267.7
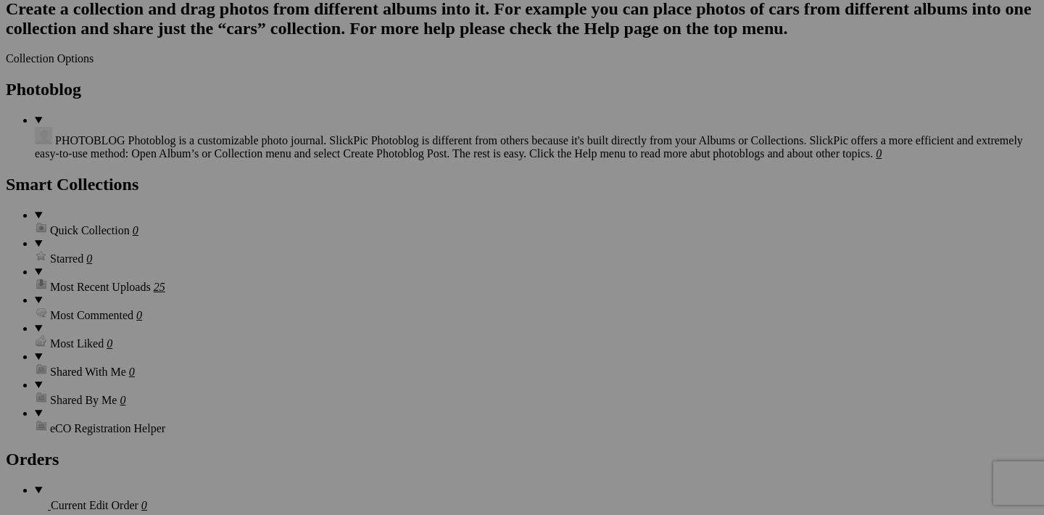
scroll to position [1578, 0]
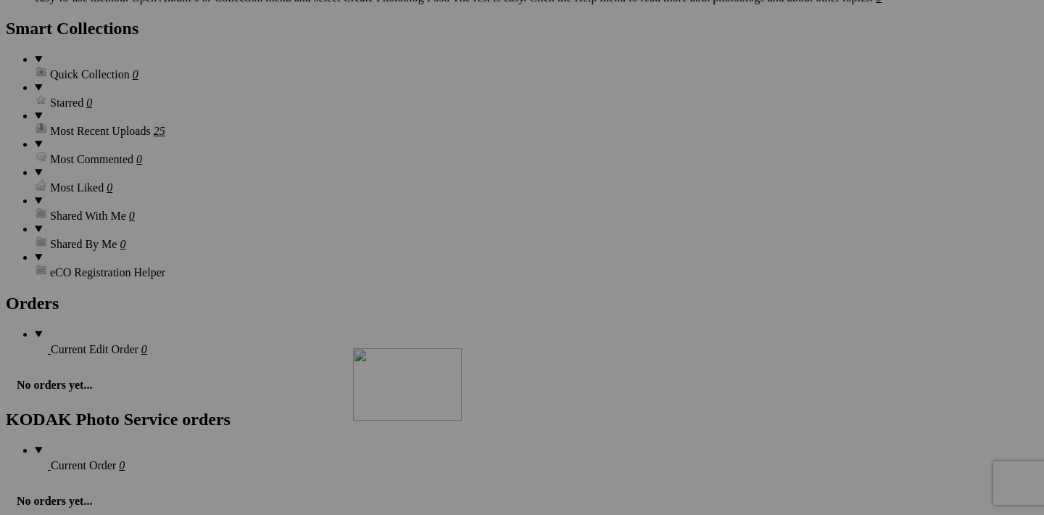
drag, startPoint x: 583, startPoint y: 226, endPoint x: 562, endPoint y: 474, distance: 248.9
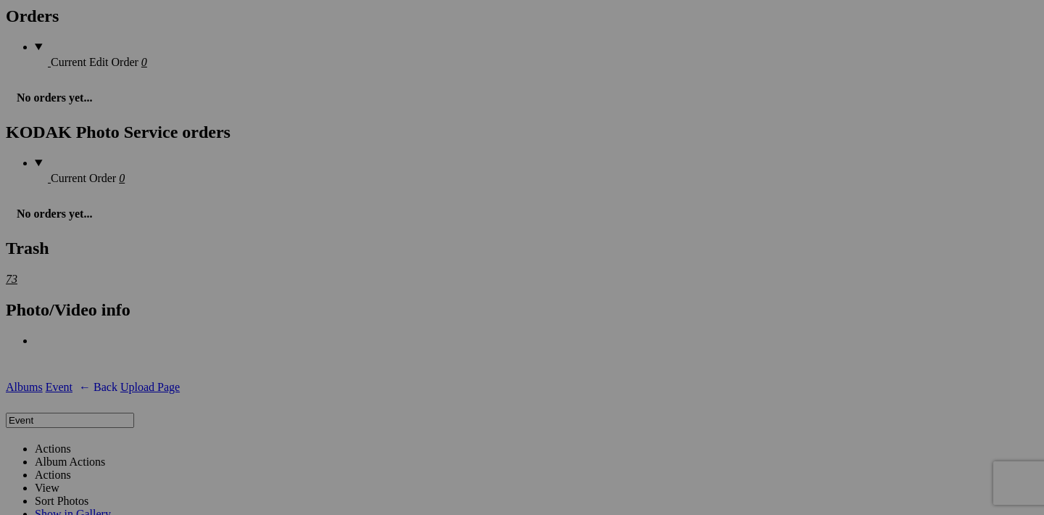
scroll to position [1944, 0]
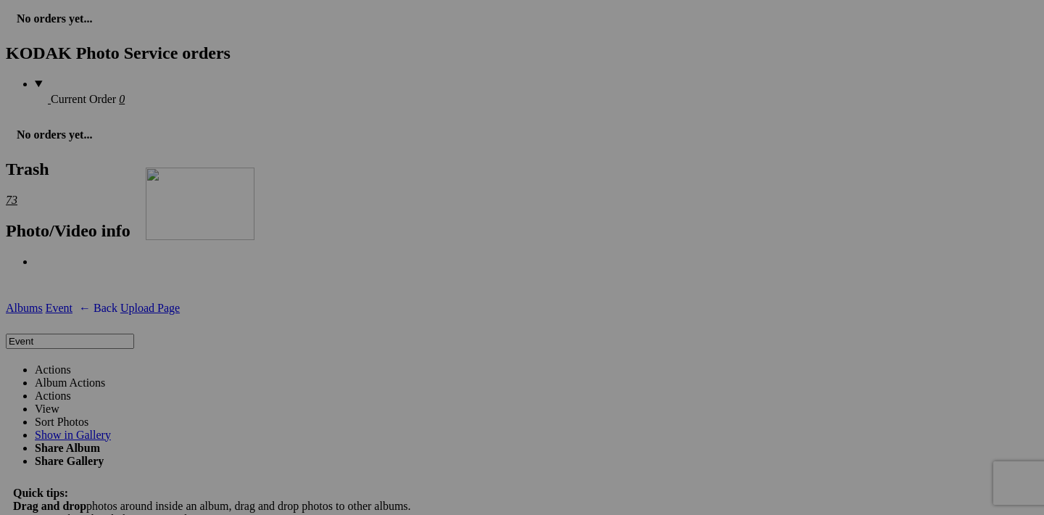
drag, startPoint x: 455, startPoint y: 224, endPoint x: 355, endPoint y: 294, distance: 122.5
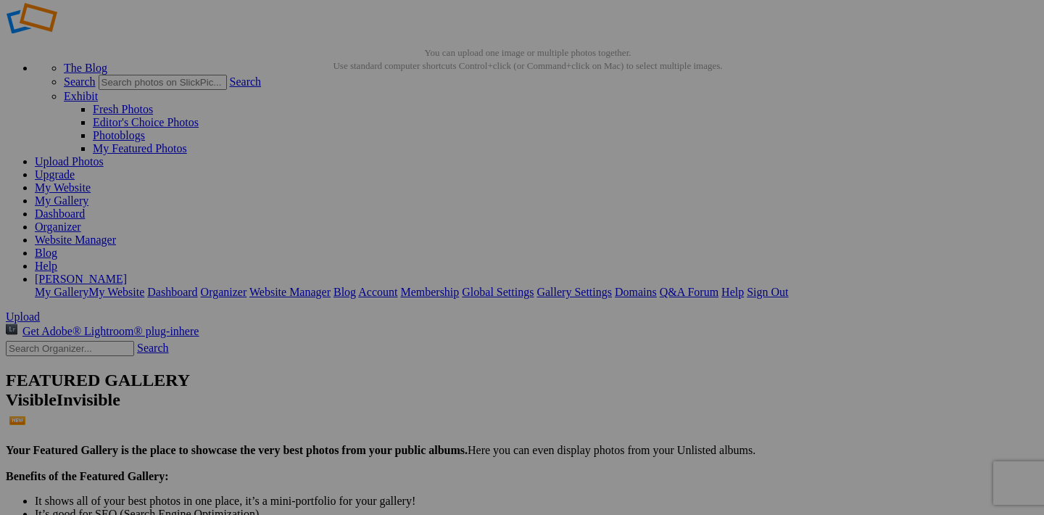
scroll to position [65, 0]
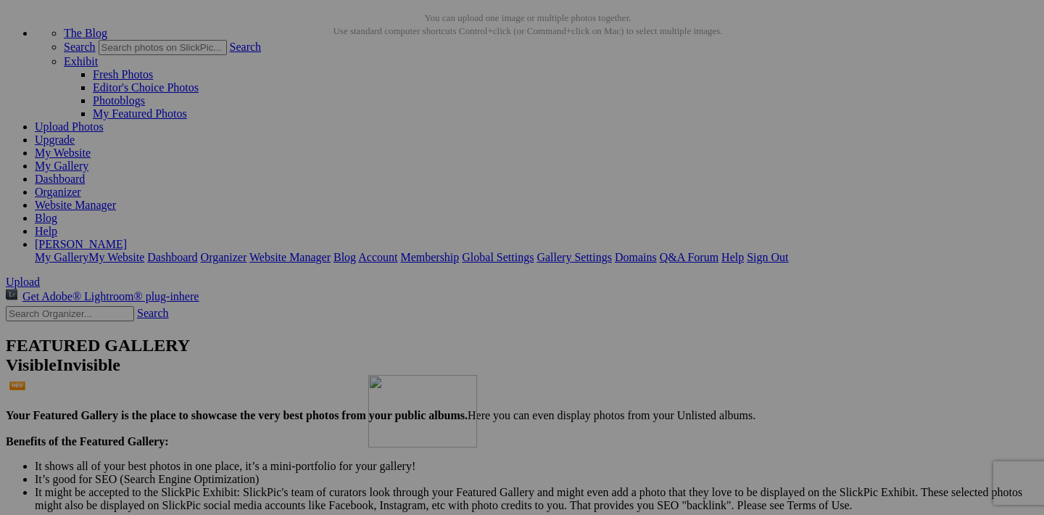
drag, startPoint x: 456, startPoint y: 260, endPoint x: 577, endPoint y: 500, distance: 268.2
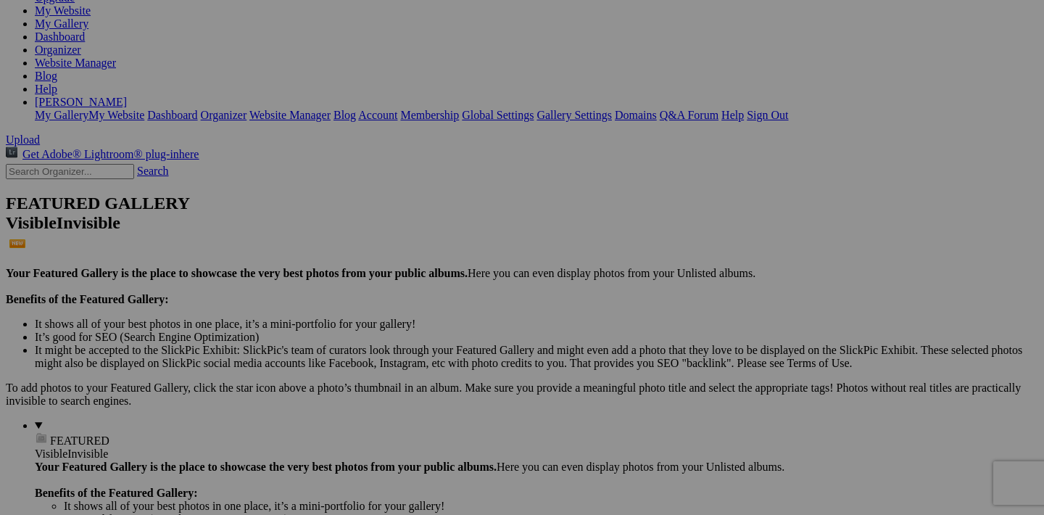
scroll to position [427, 0]
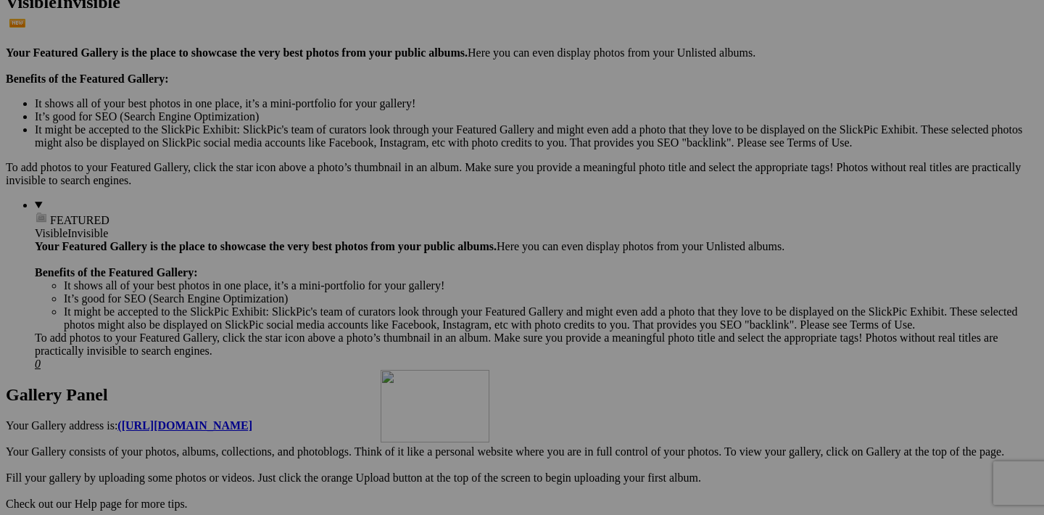
drag, startPoint x: 582, startPoint y: 268, endPoint x: 590, endPoint y: 495, distance: 227.9
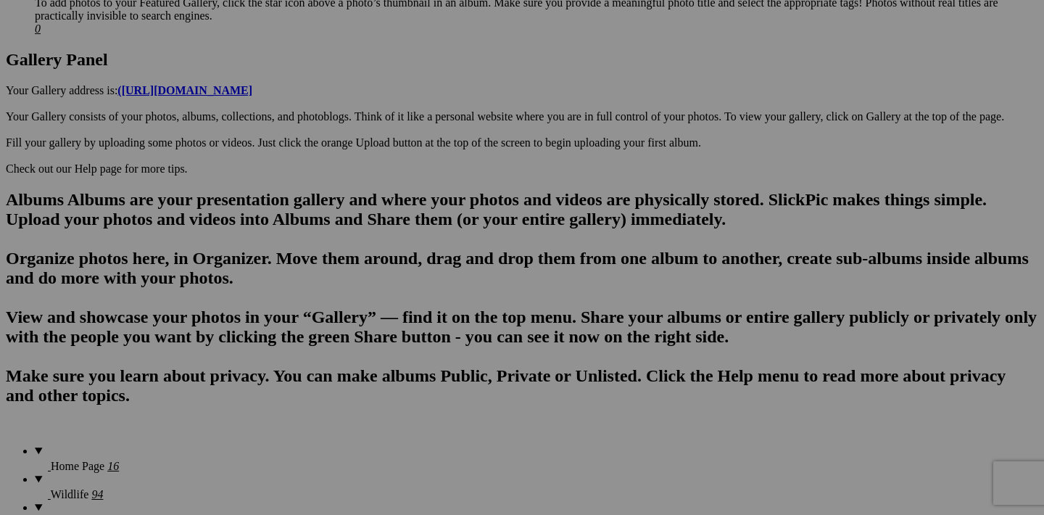
scroll to position [814, 0]
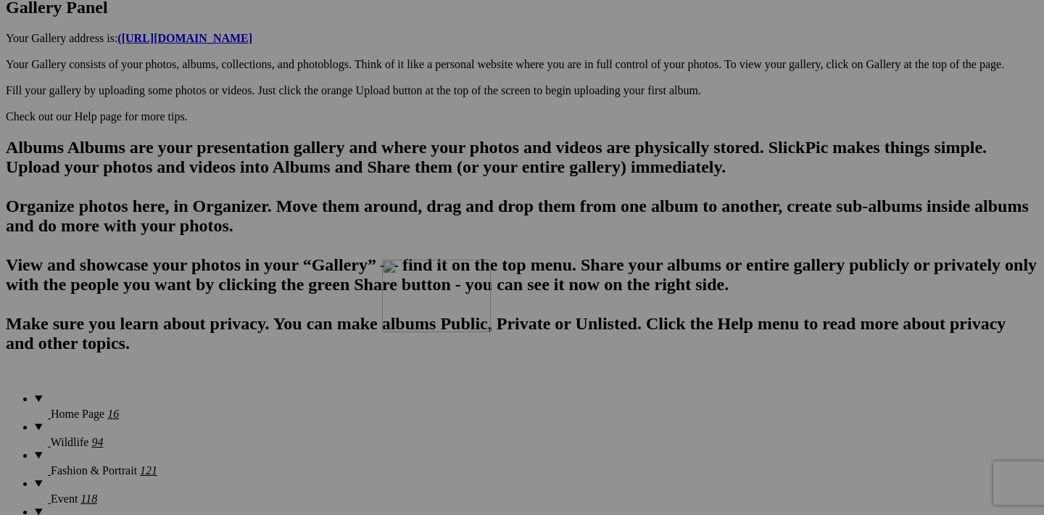
drag, startPoint x: 585, startPoint y: 252, endPoint x: 591, endPoint y: 386, distance: 133.6
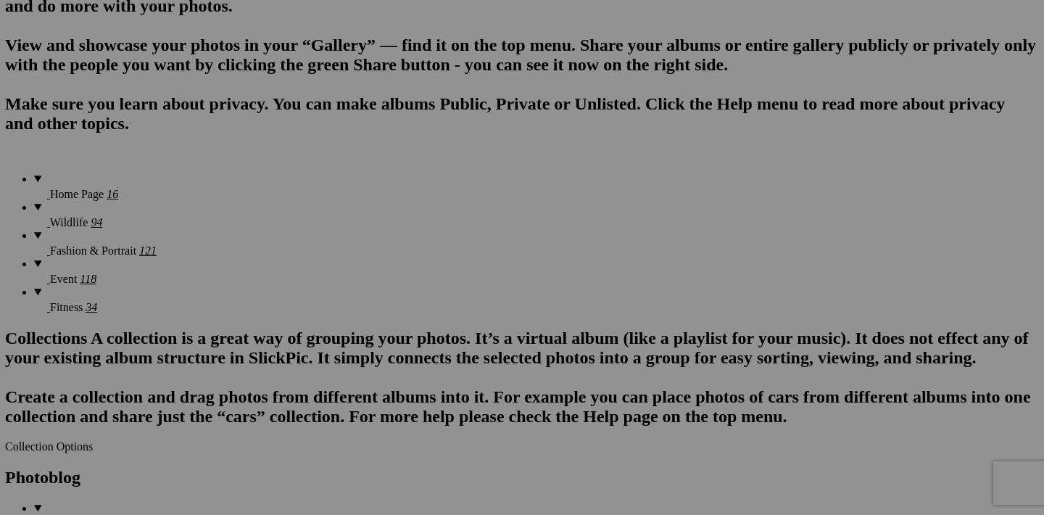
scroll to position [1034, 0]
drag, startPoint x: 583, startPoint y: 213, endPoint x: 594, endPoint y: 479, distance: 266.4
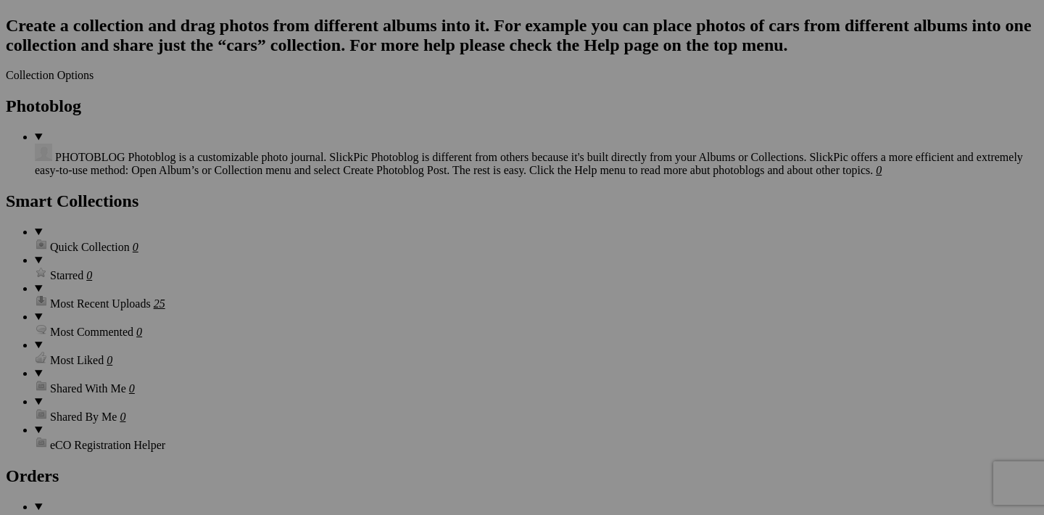
scroll to position [1443, 0]
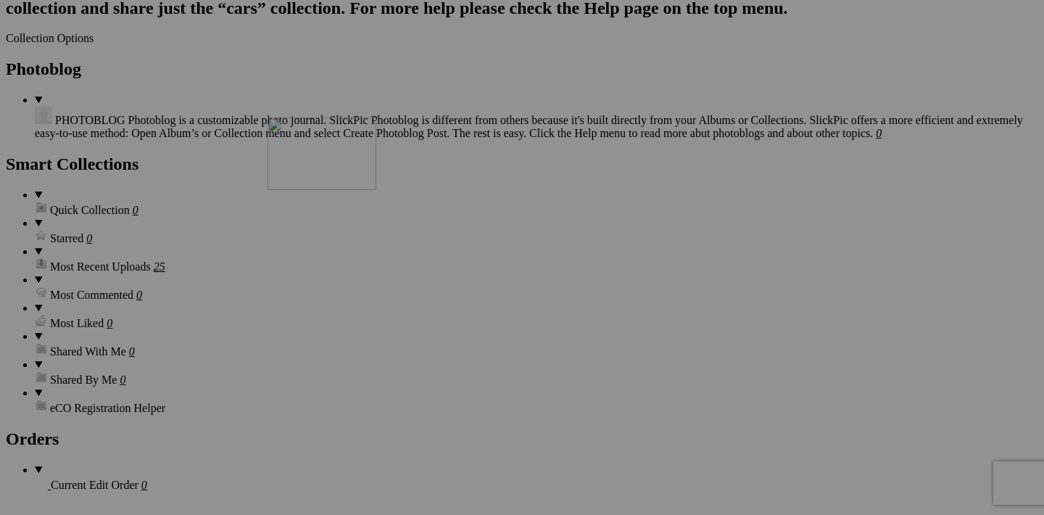
drag, startPoint x: 586, startPoint y: 178, endPoint x: 476, endPoint y: 242, distance: 127.4
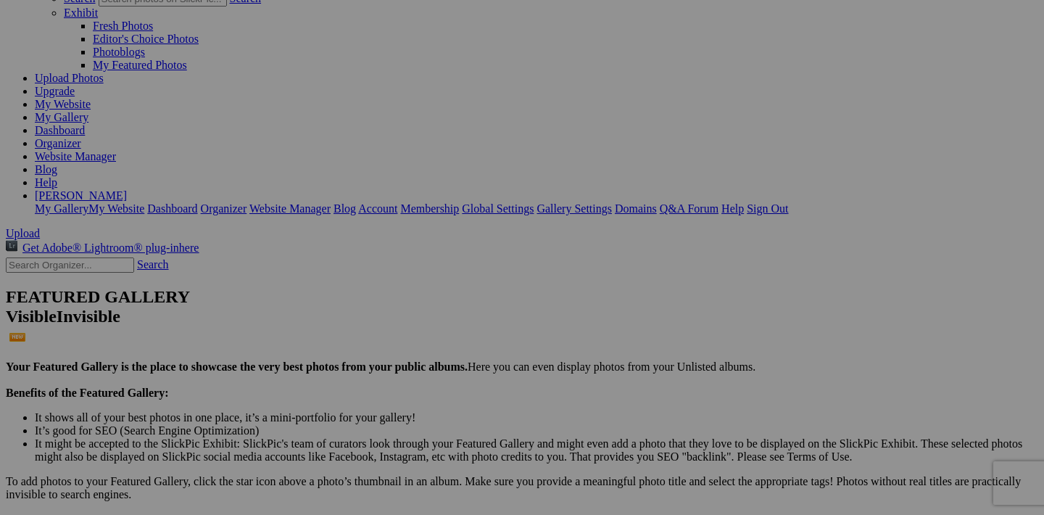
scroll to position [91, 0]
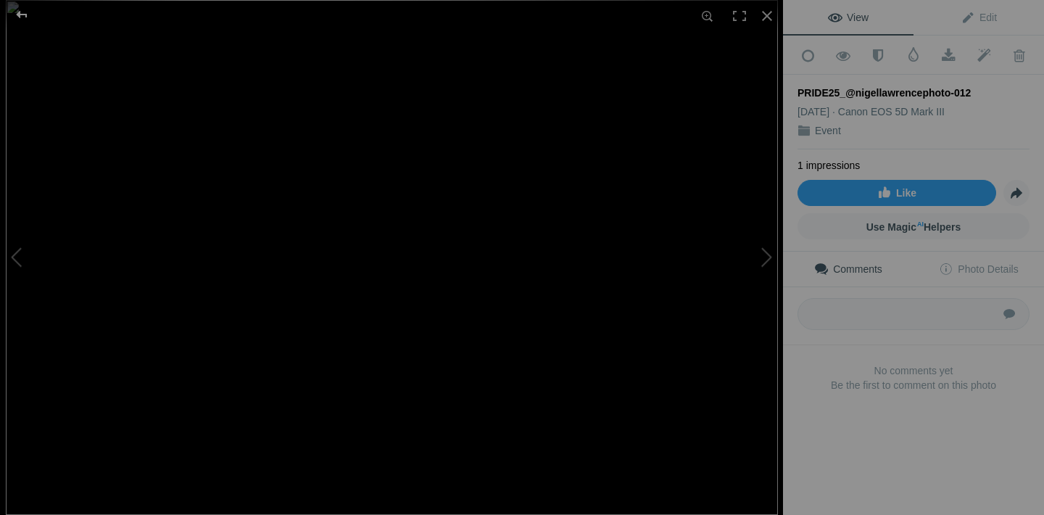
click at [20, 12] on div at bounding box center [22, 14] width 52 height 29
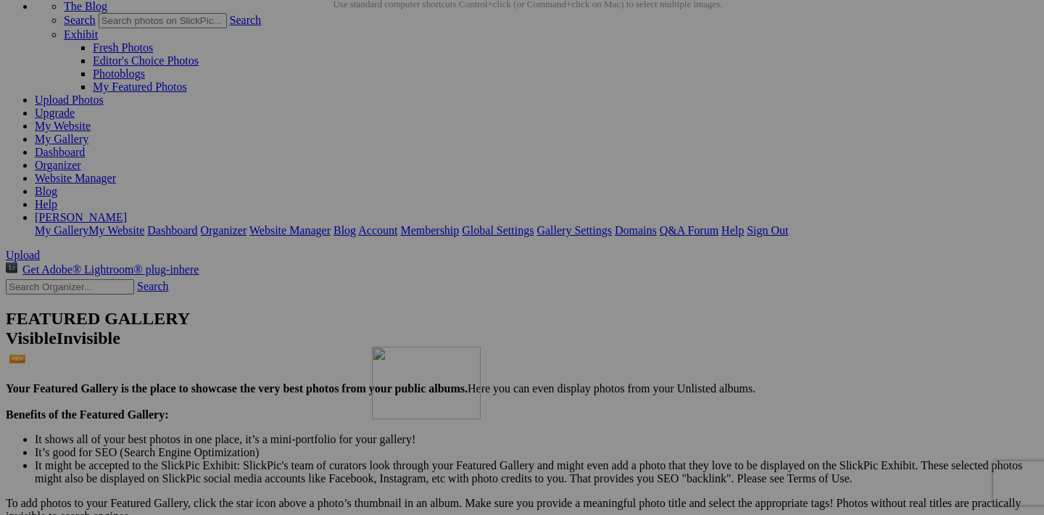
drag, startPoint x: 583, startPoint y: 235, endPoint x: 581, endPoint y: 473, distance: 237.9
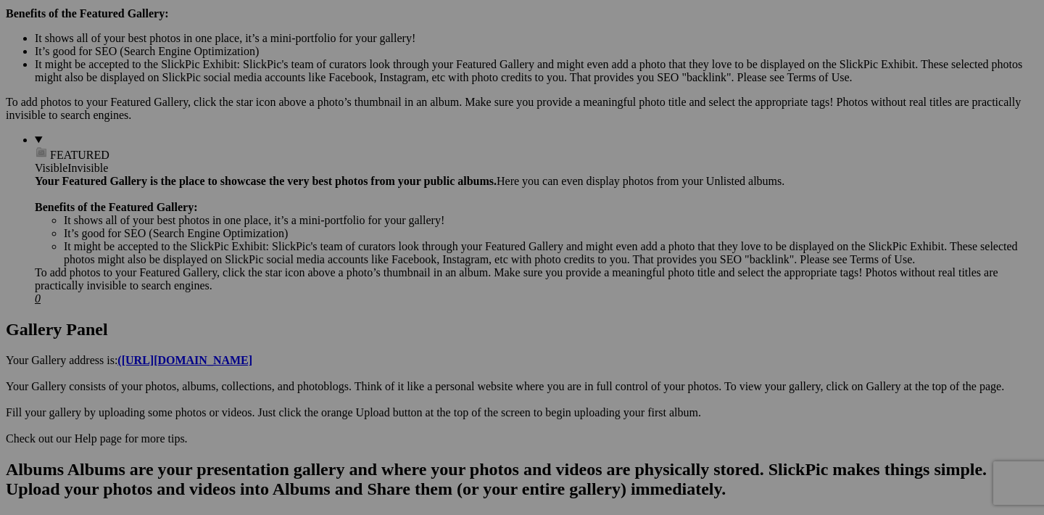
scroll to position [549, 0]
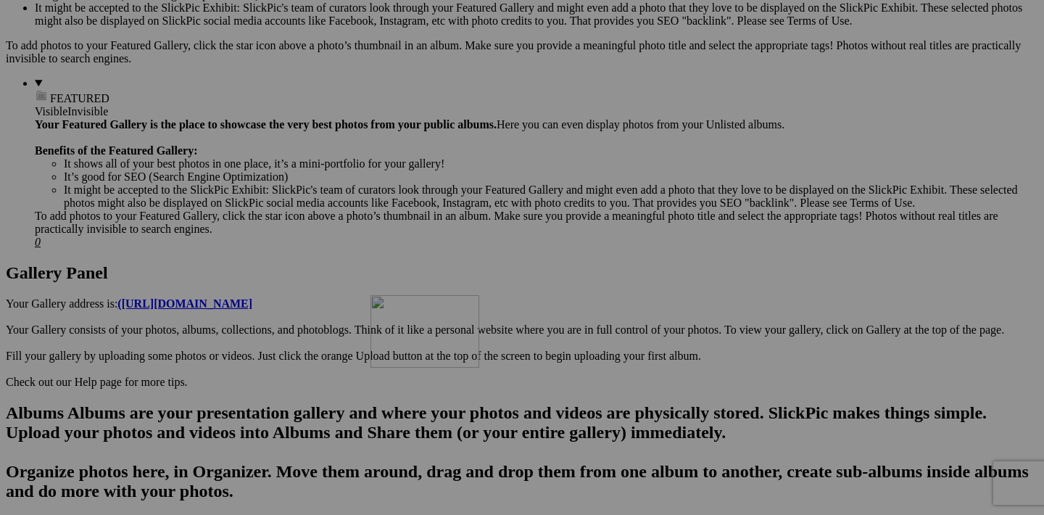
drag, startPoint x: 585, startPoint y: 147, endPoint x: 574, endPoint y: 417, distance: 270.7
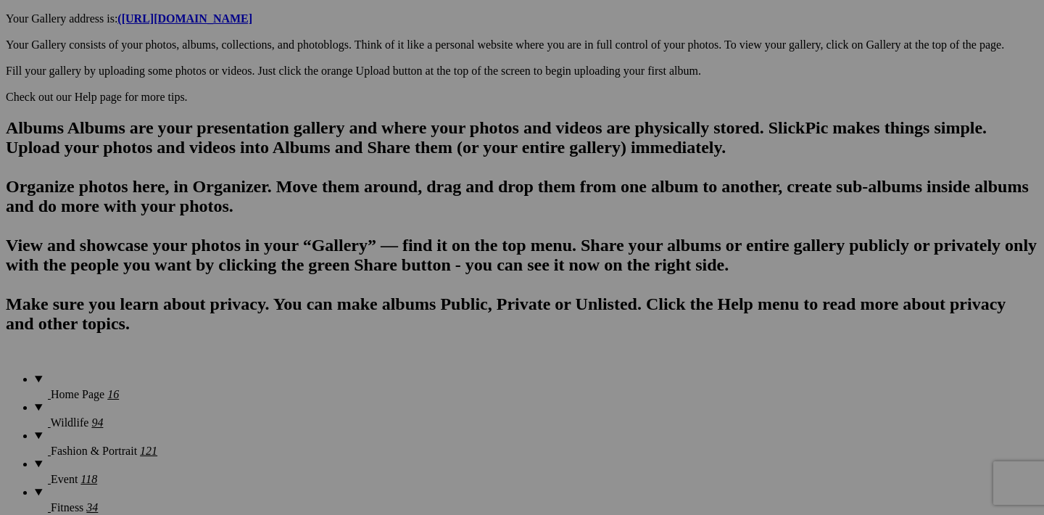
scroll to position [865, 0]
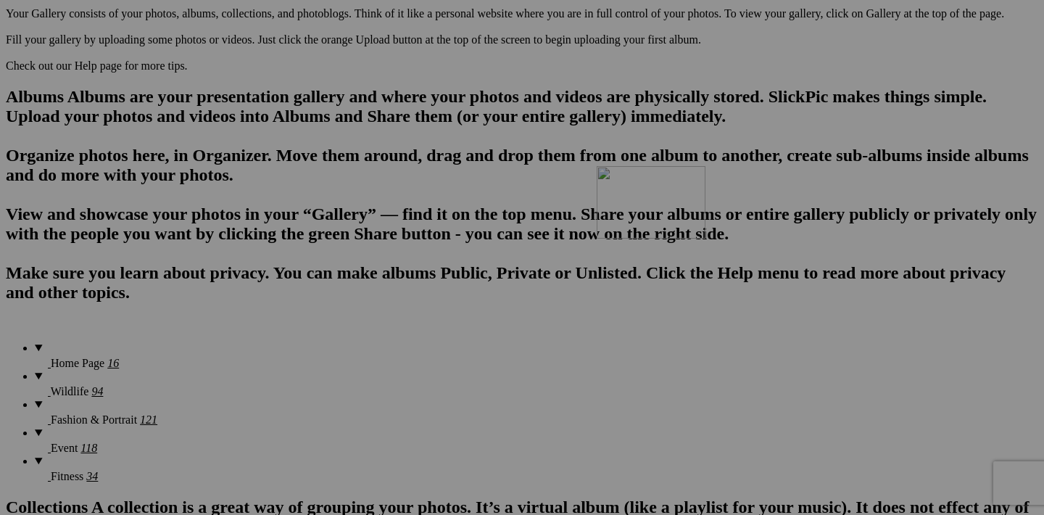
drag, startPoint x: 584, startPoint y: 203, endPoint x: 806, endPoint y: 292, distance: 239.2
drag, startPoint x: 583, startPoint y: 381, endPoint x: 687, endPoint y: 329, distance: 115.8
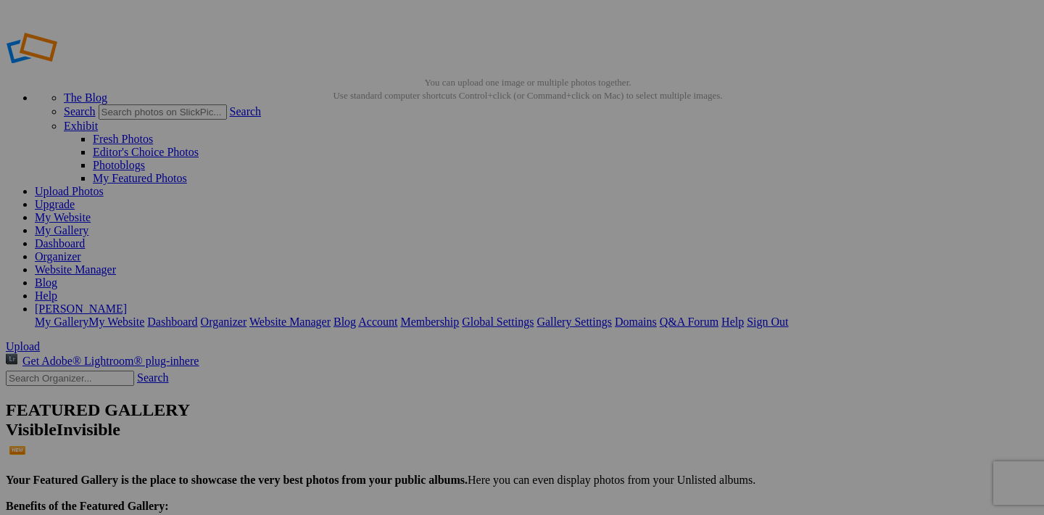
scroll to position [41, 0]
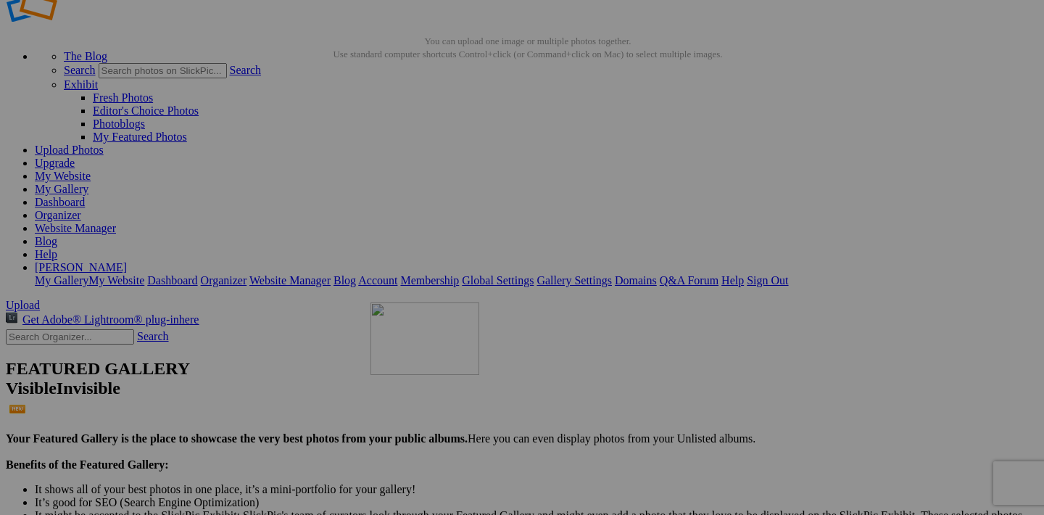
drag, startPoint x: 453, startPoint y: 285, endPoint x: 580, endPoint y: 429, distance: 191.7
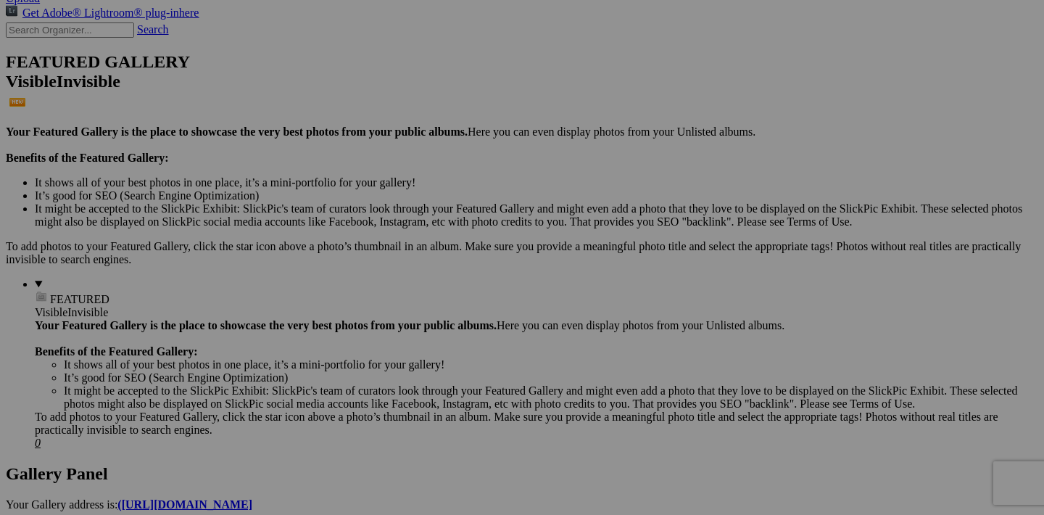
scroll to position [381, 0]
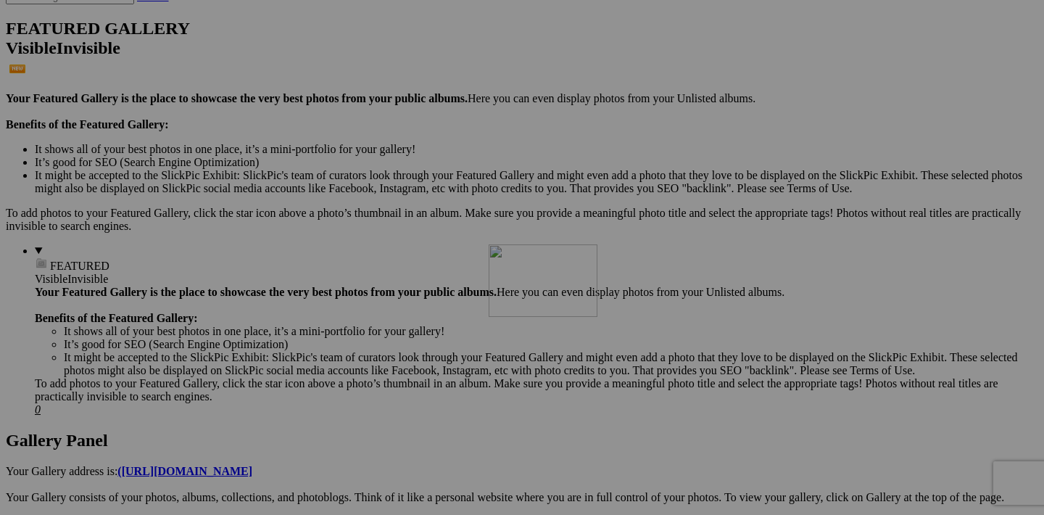
drag, startPoint x: 583, startPoint y: 133, endPoint x: 698, endPoint y: 371, distance: 264.1
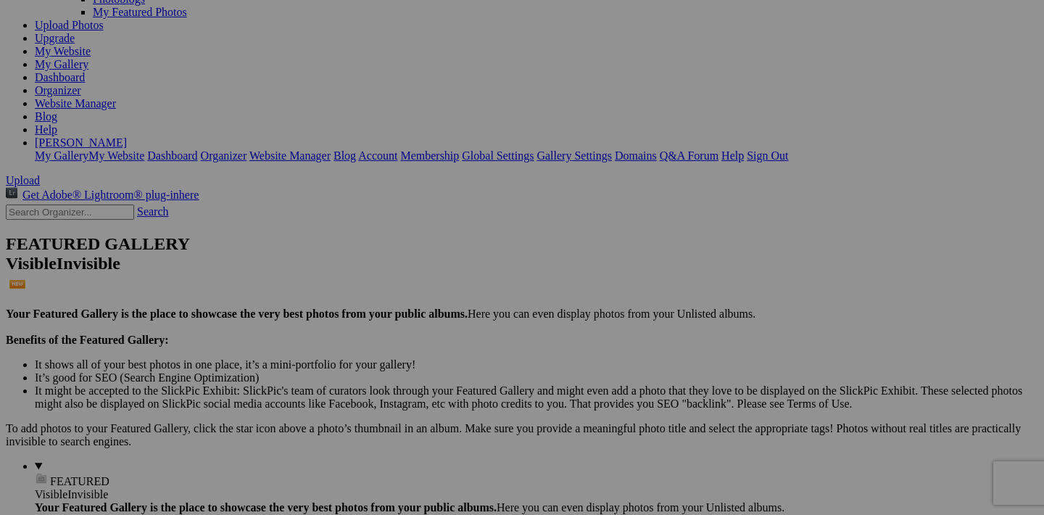
scroll to position [471, 0]
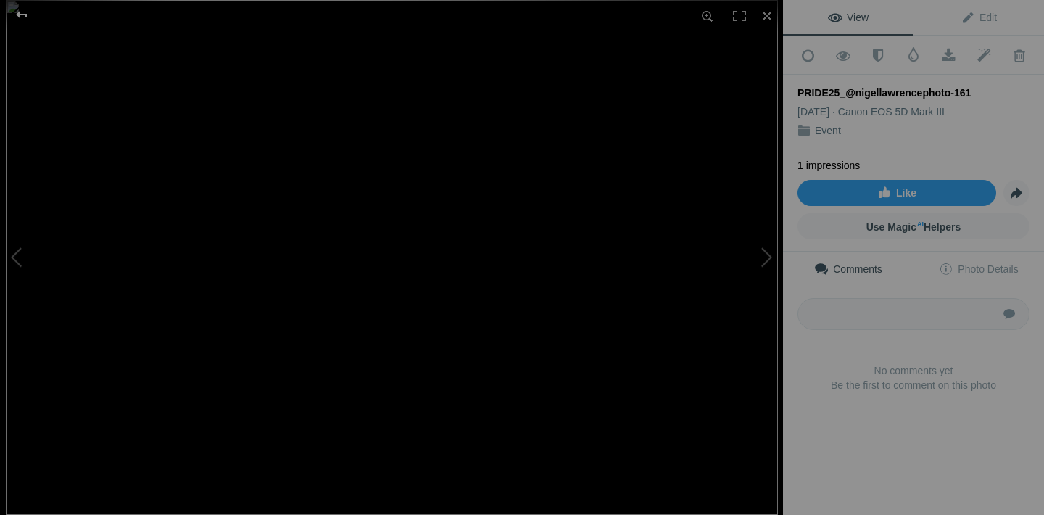
click at [15, 11] on div at bounding box center [22, 14] width 52 height 29
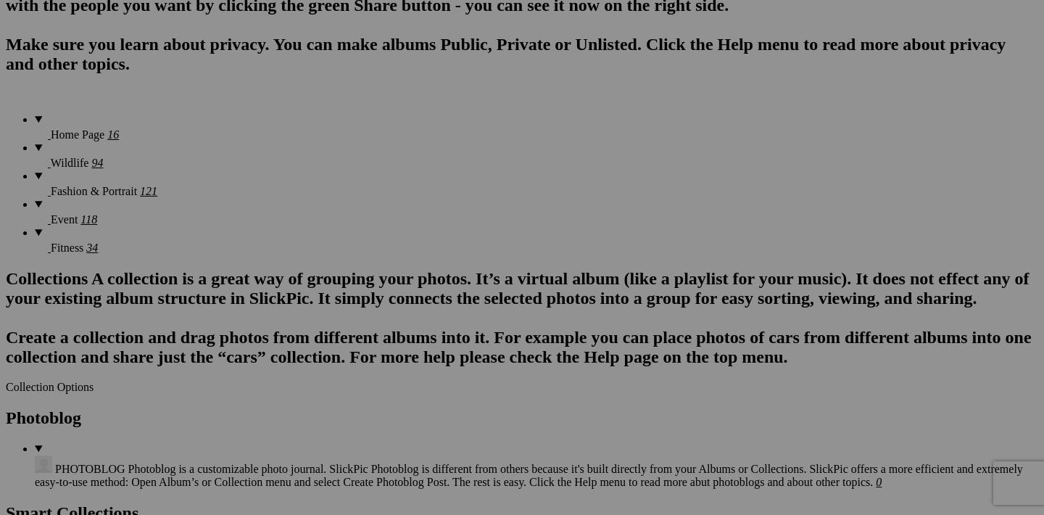
scroll to position [1174, 0]
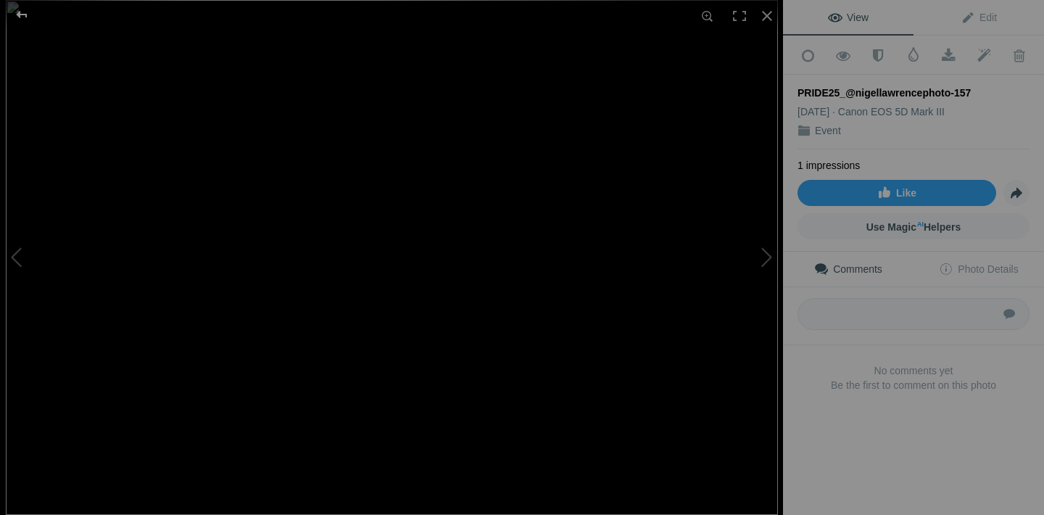
click at [25, 17] on div at bounding box center [22, 14] width 52 height 29
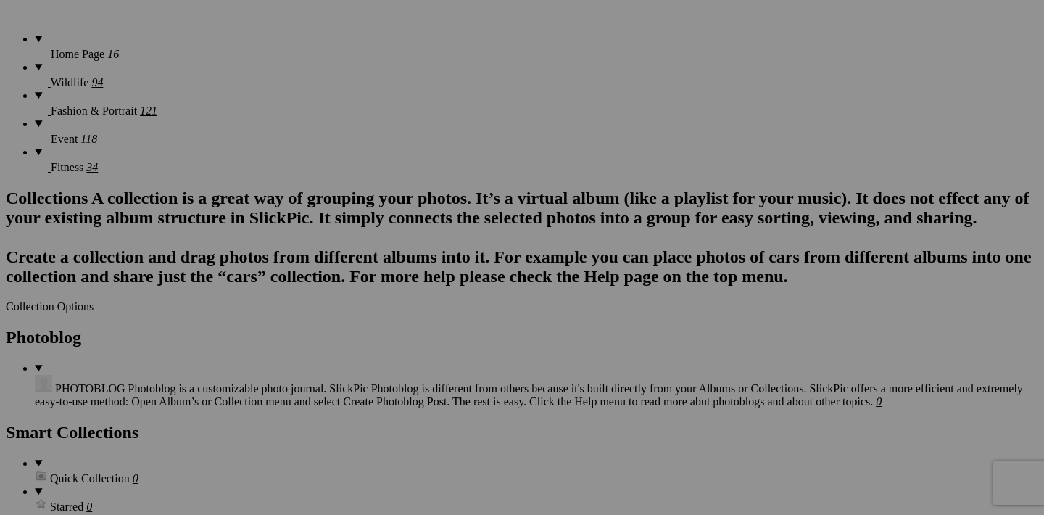
click at [426, 354] on span "Yes" at bounding box center [417, 353] width 17 height 12
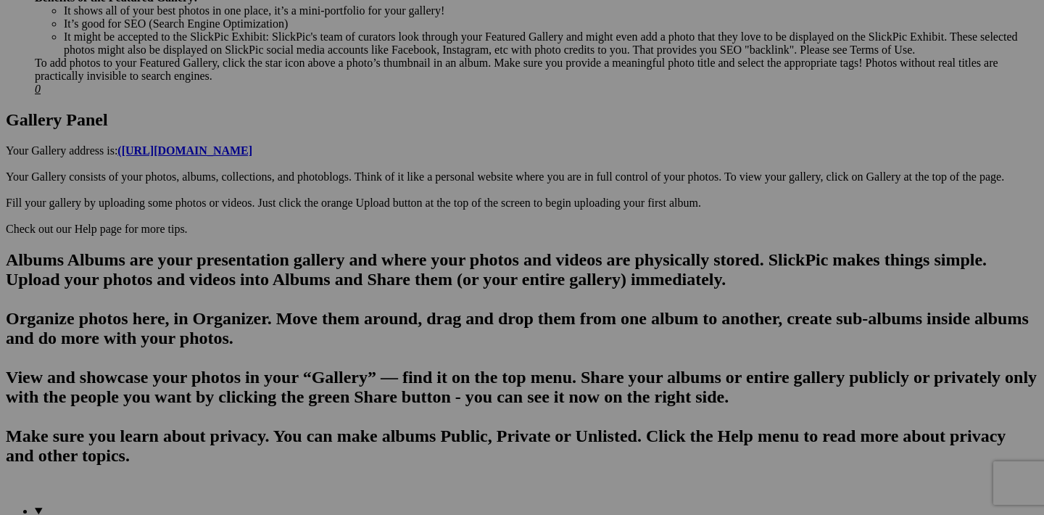
scroll to position [625, 0]
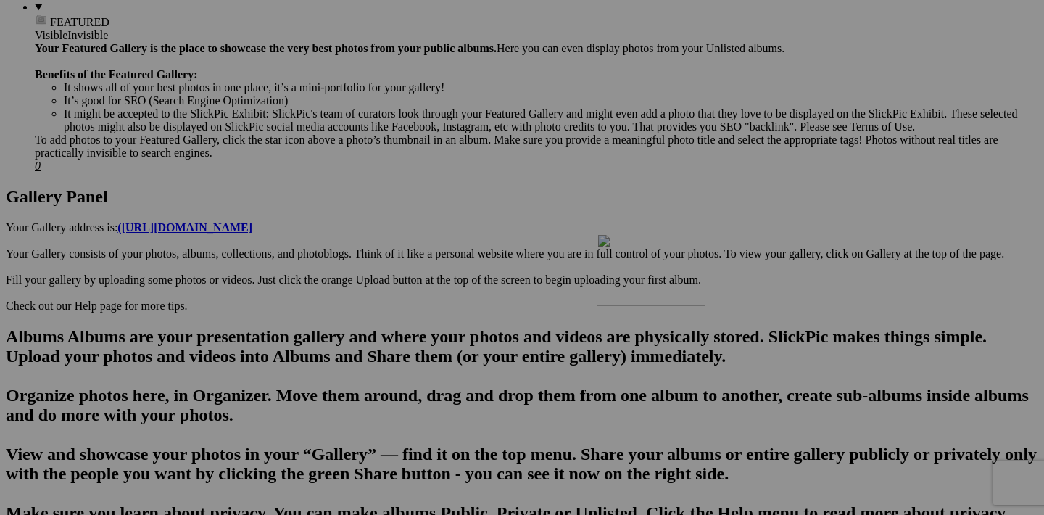
drag, startPoint x: 969, startPoint y: 254, endPoint x: 806, endPoint y: 360, distance: 194.5
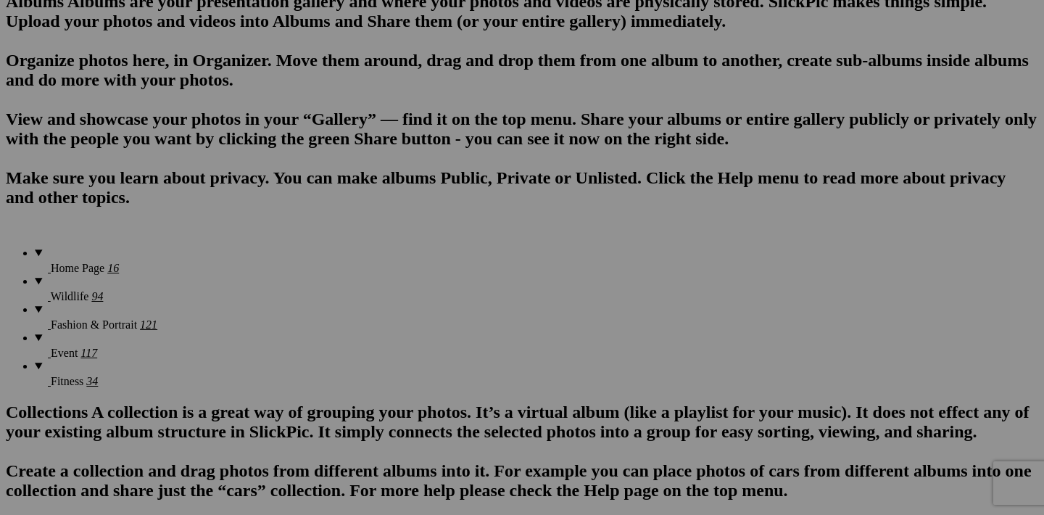
scroll to position [911, 0]
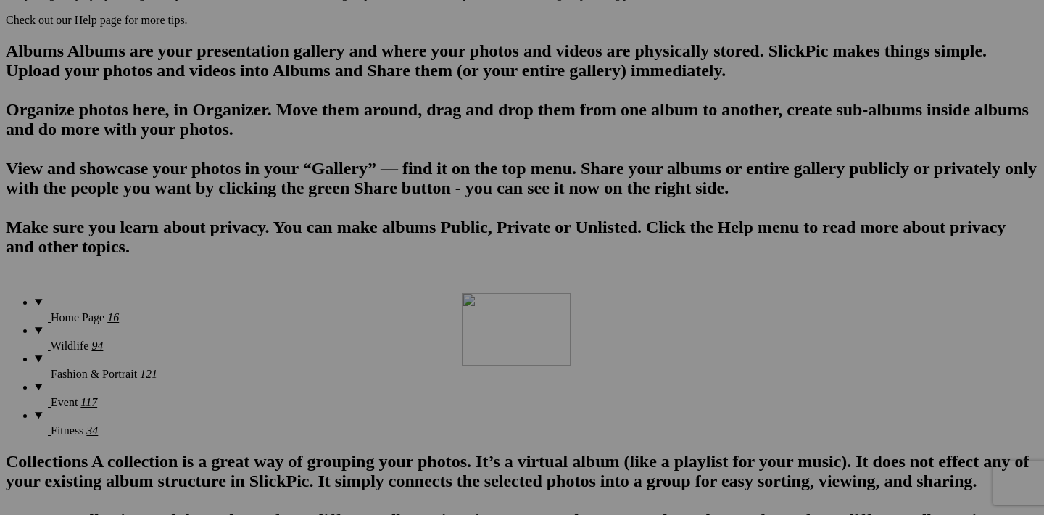
drag, startPoint x: 713, startPoint y: 153, endPoint x: 671, endPoint y: 420, distance: 270.2
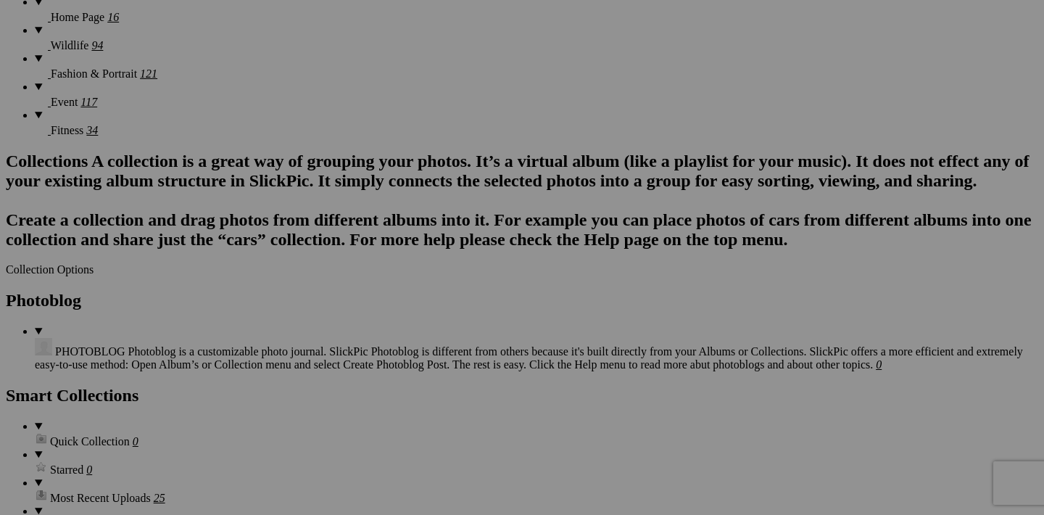
scroll to position [1205, 0]
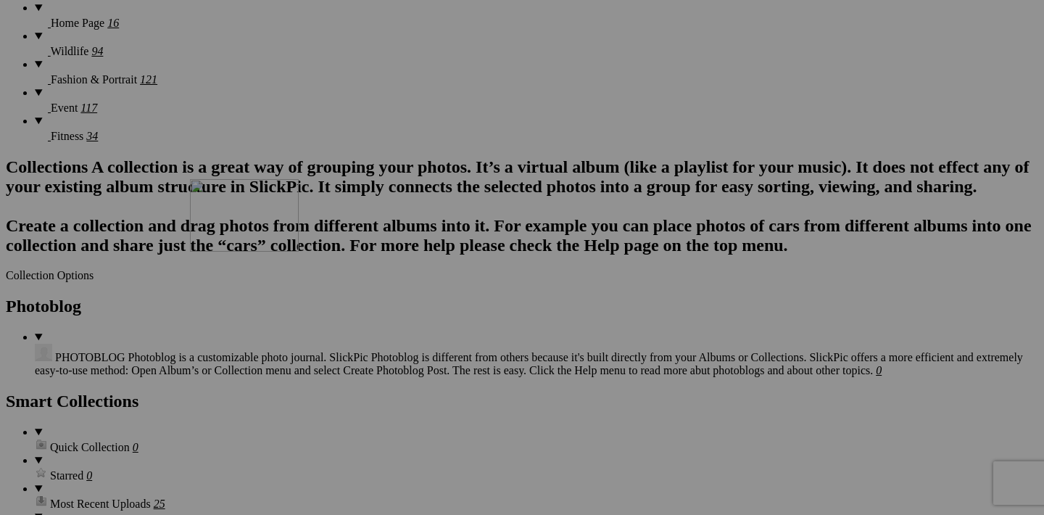
drag, startPoint x: 712, startPoint y: 228, endPoint x: 399, endPoint y: 305, distance: 322.6
drag, startPoint x: 456, startPoint y: 411, endPoint x: 550, endPoint y: 320, distance: 131.3
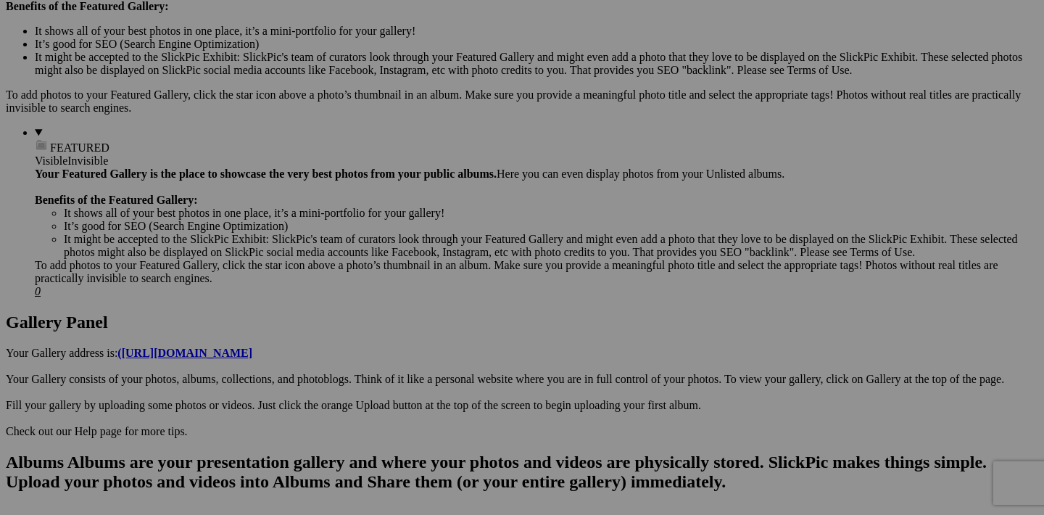
scroll to position [528, 0]
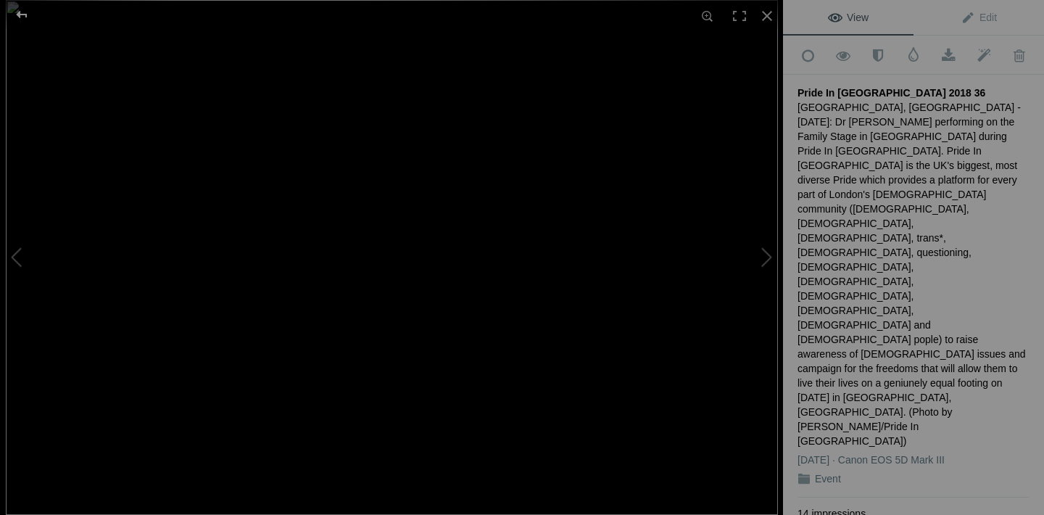
click at [21, 17] on div at bounding box center [22, 14] width 52 height 29
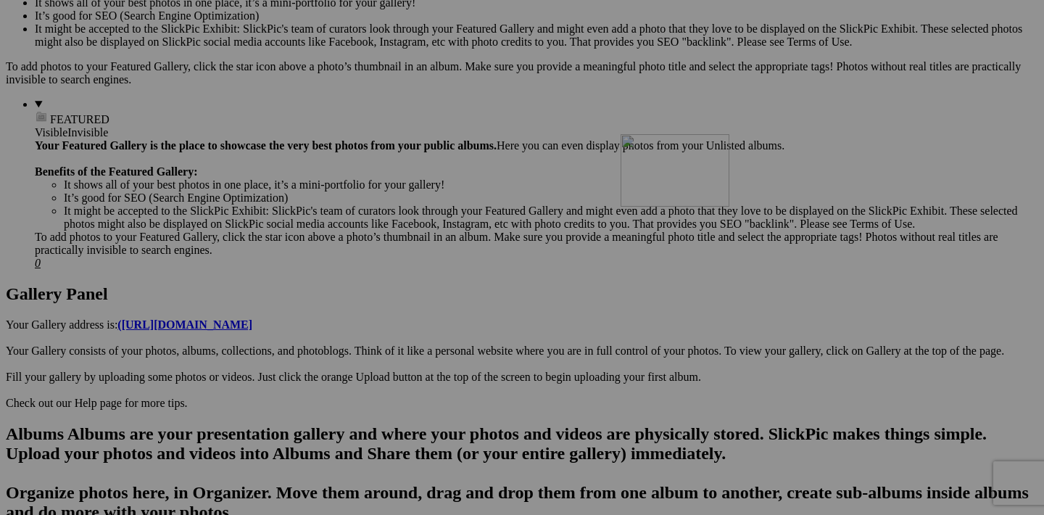
drag, startPoint x: 583, startPoint y: 352, endPoint x: 830, endPoint y: 260, distance: 263.2
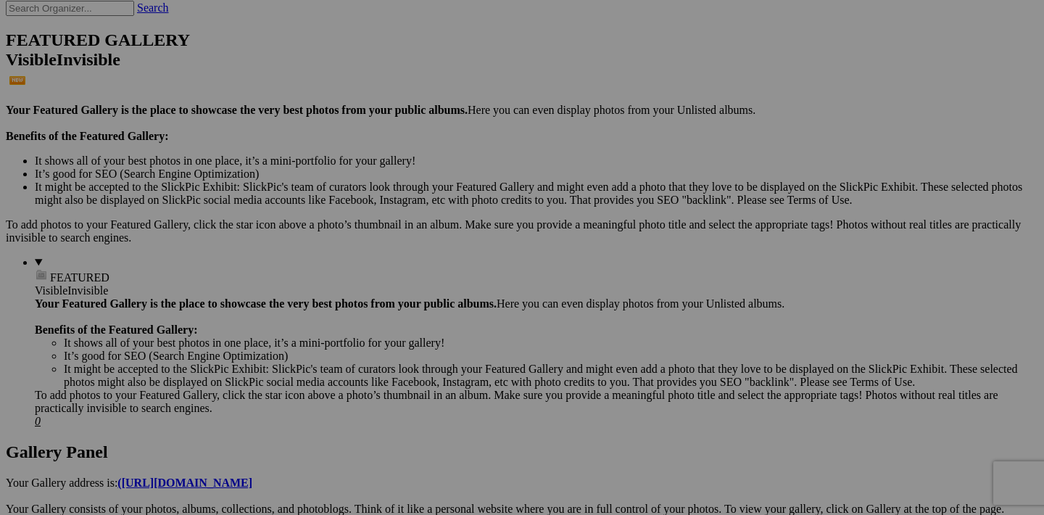
scroll to position [377, 0]
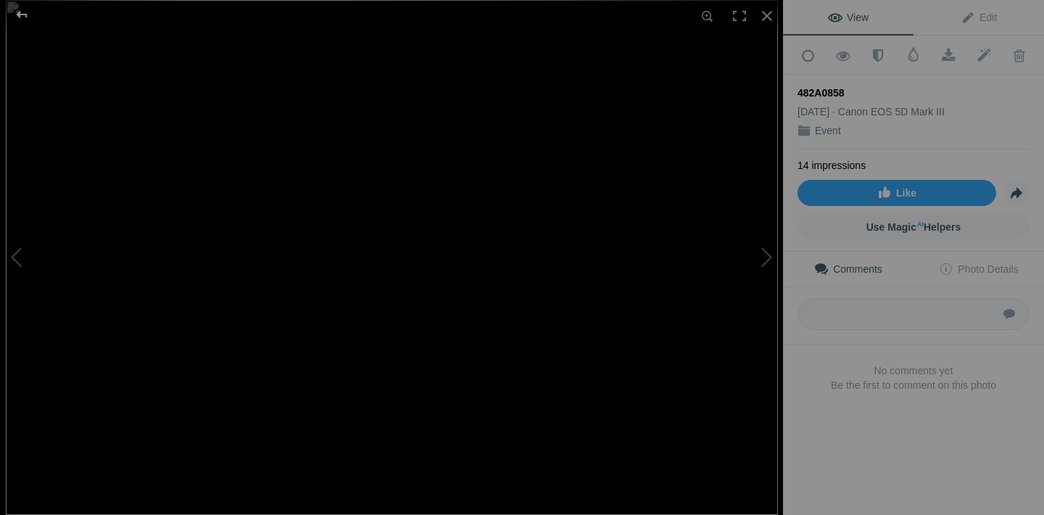
click at [25, 13] on div at bounding box center [22, 14] width 52 height 29
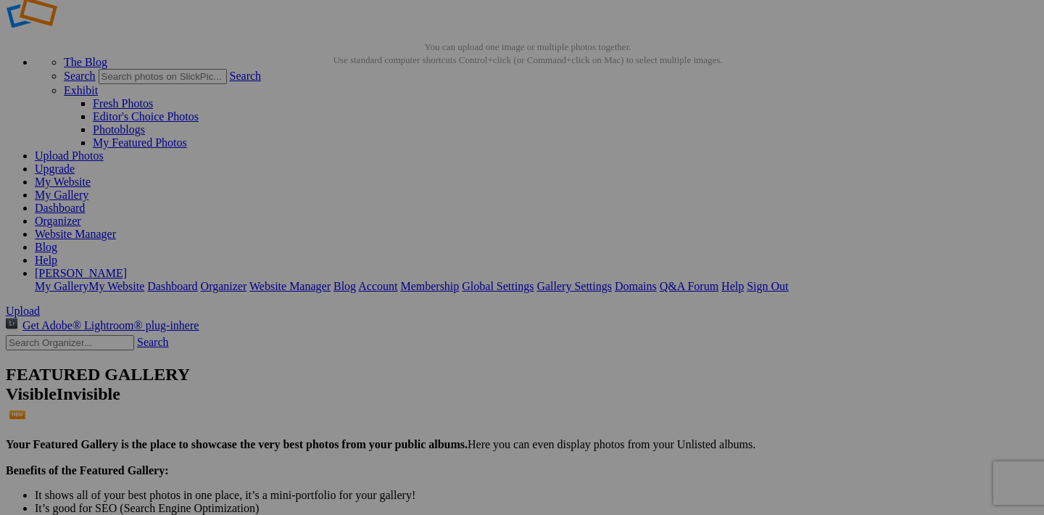
scroll to position [9, 0]
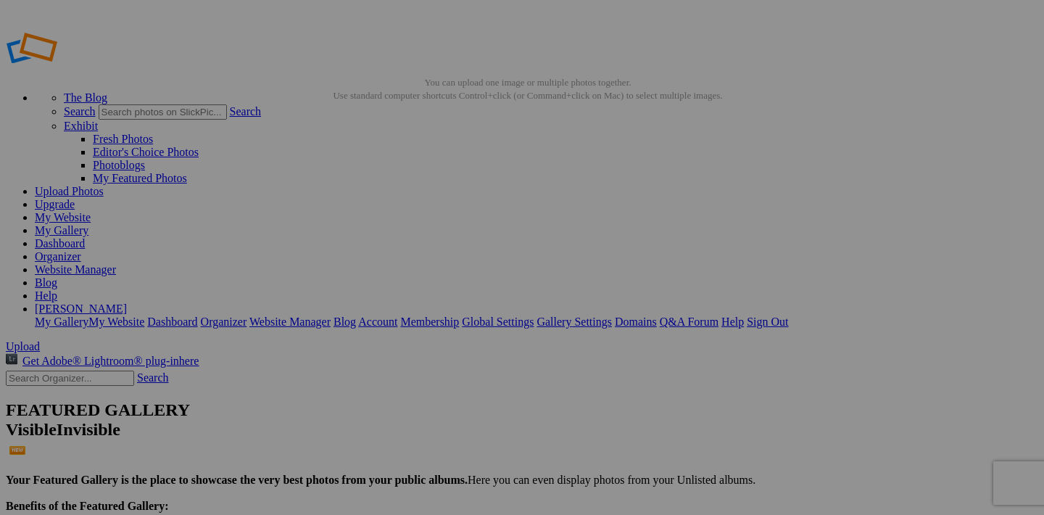
scroll to position [9, 0]
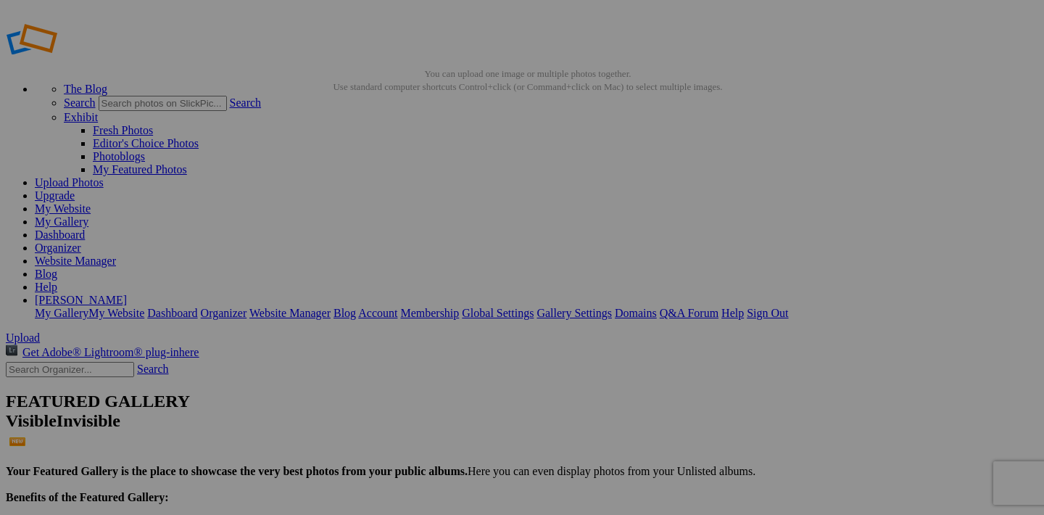
click at [116, 255] on link "Website Manager" at bounding box center [75, 261] width 81 height 12
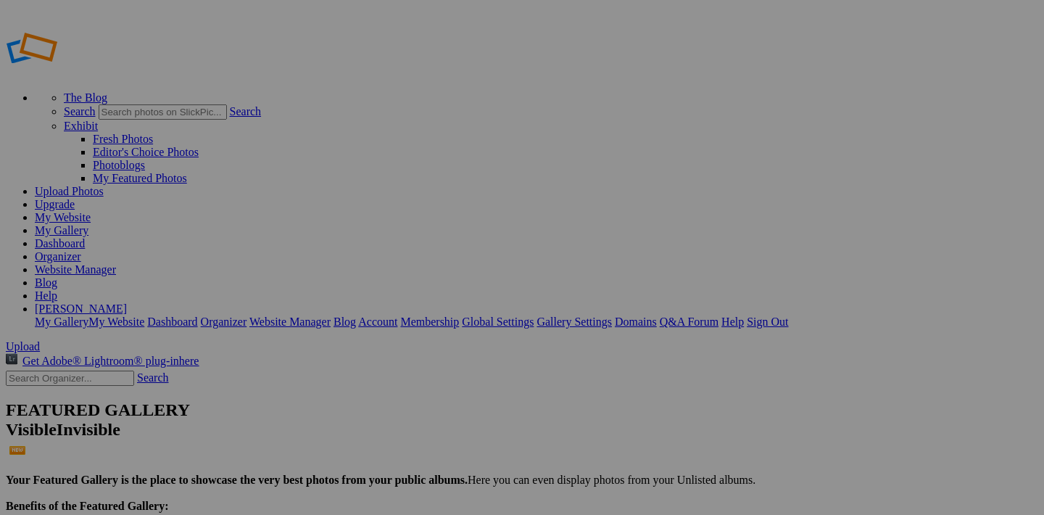
click at [116, 263] on link "Website Manager" at bounding box center [75, 269] width 81 height 12
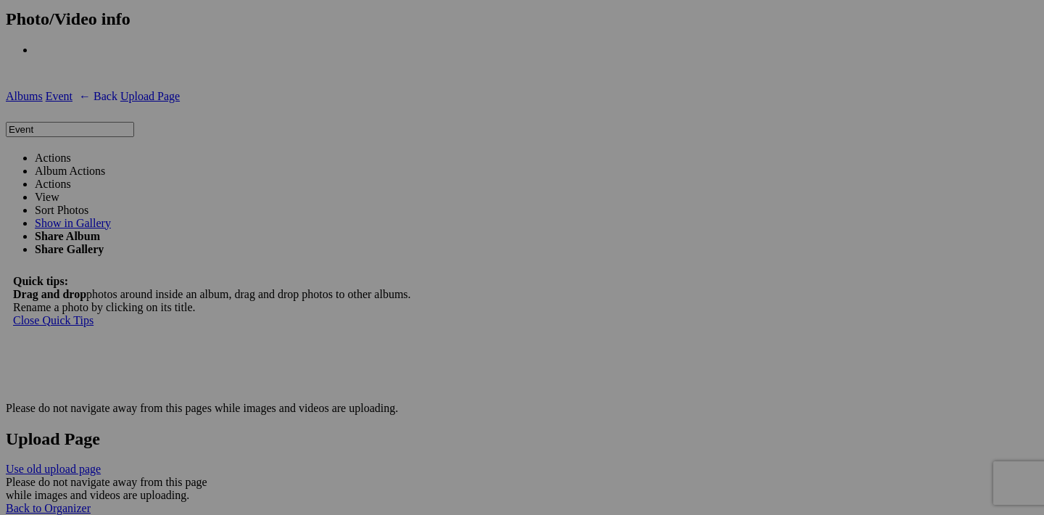
scroll to position [2214, 0]
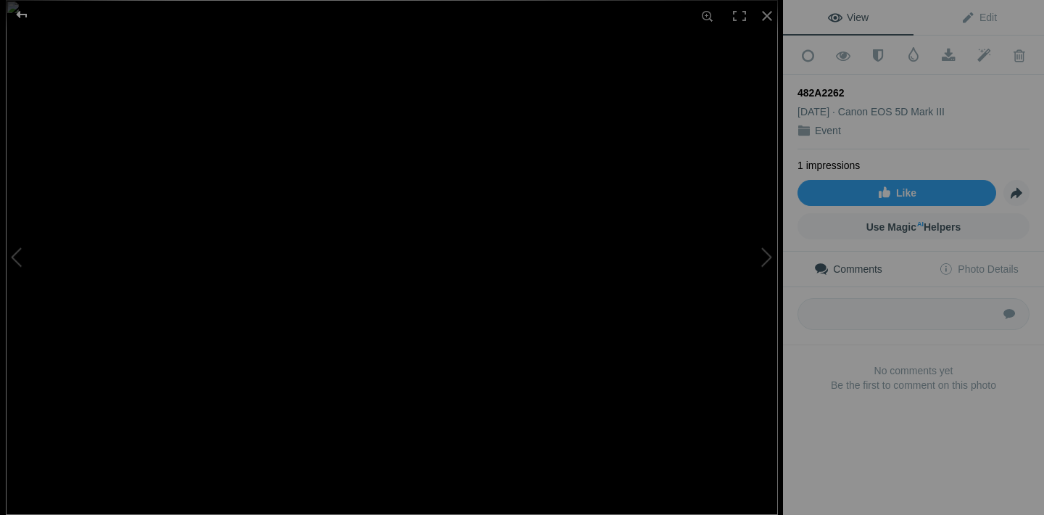
click at [24, 12] on div at bounding box center [22, 14] width 52 height 29
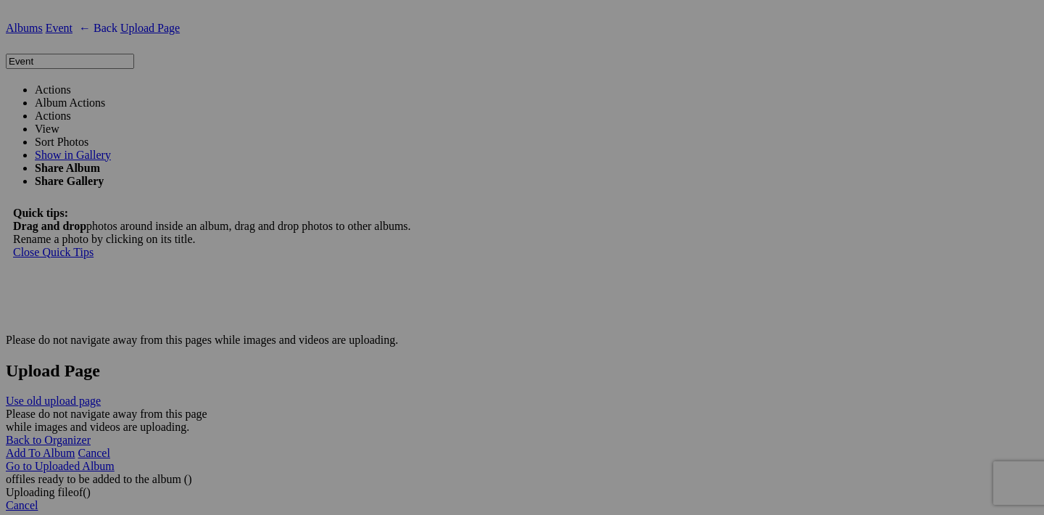
scroll to position [2225, 0]
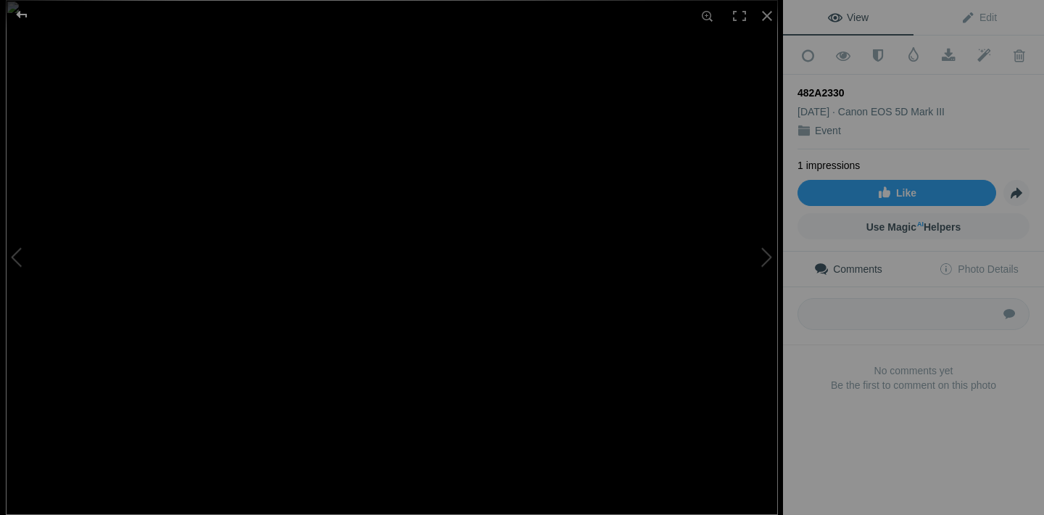
click at [30, 15] on div at bounding box center [22, 14] width 52 height 29
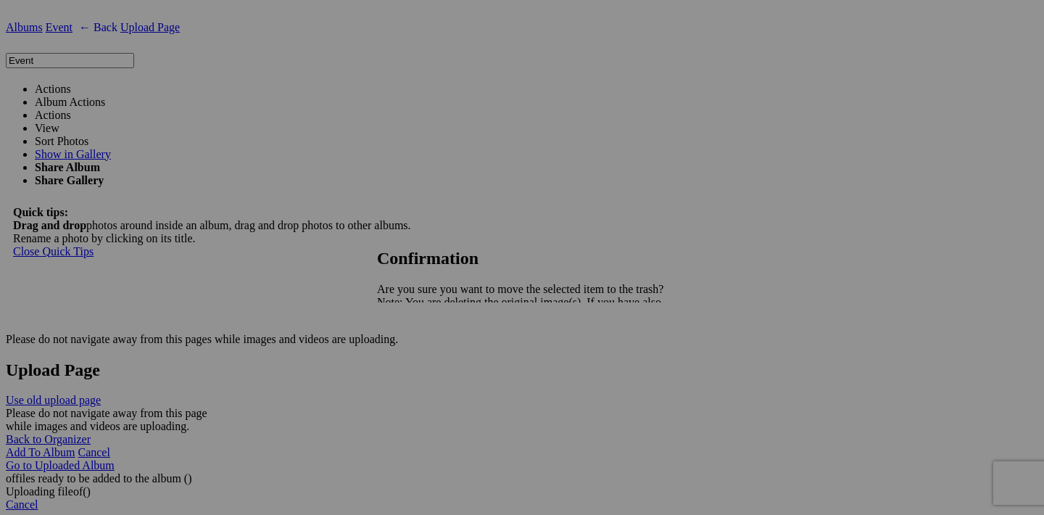
click at [426, 355] on span "Yes" at bounding box center [417, 353] width 17 height 12
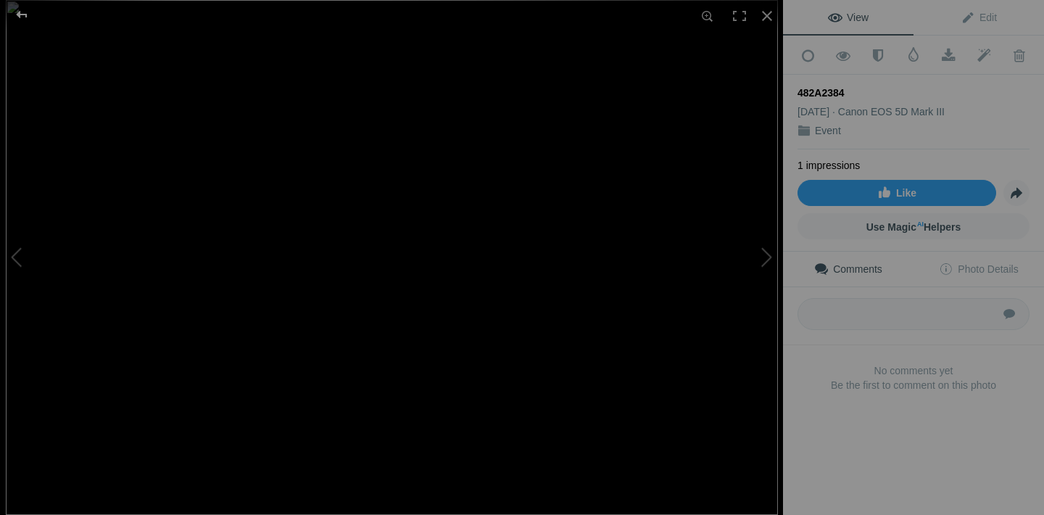
click at [20, 15] on div at bounding box center [22, 14] width 52 height 29
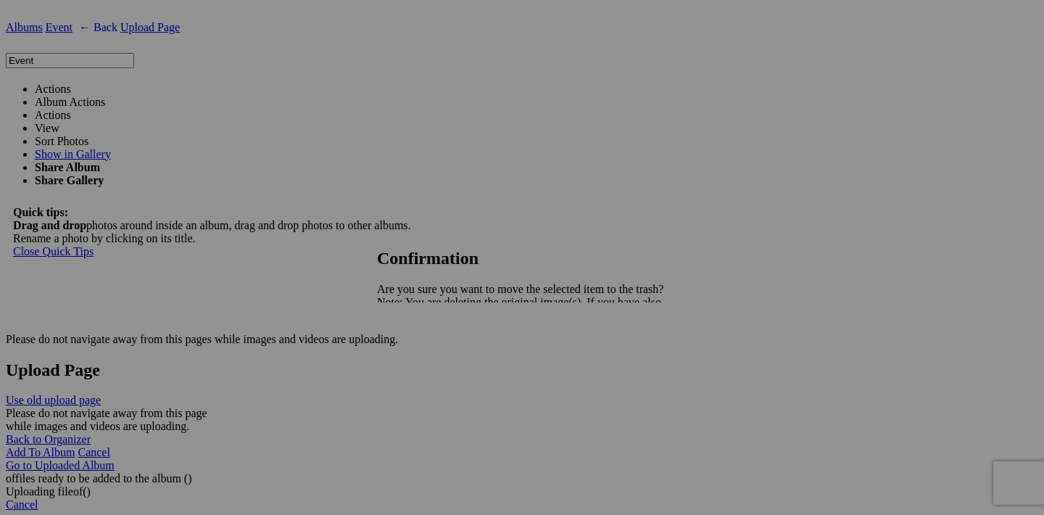
click at [426, 356] on span "Yes" at bounding box center [417, 353] width 17 height 12
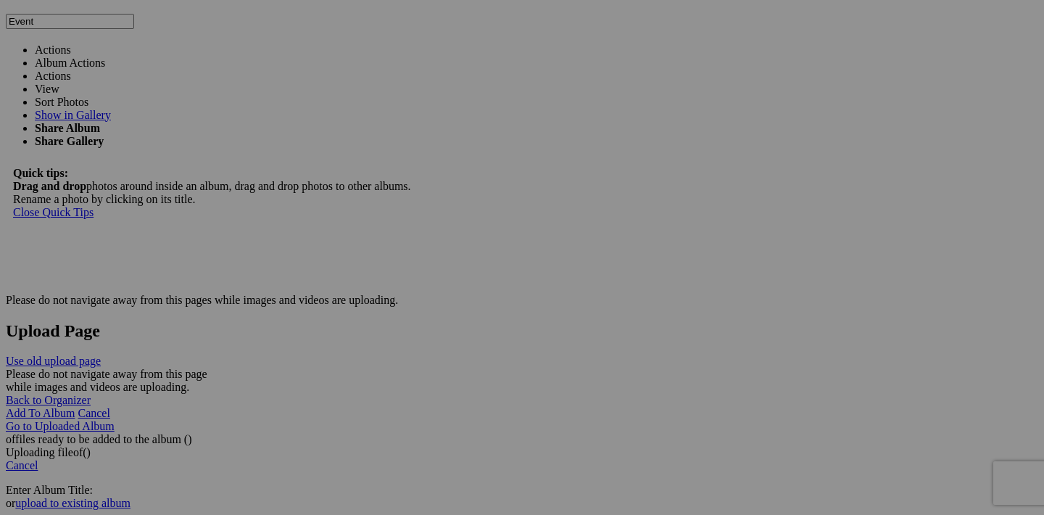
scroll to position [2270, 0]
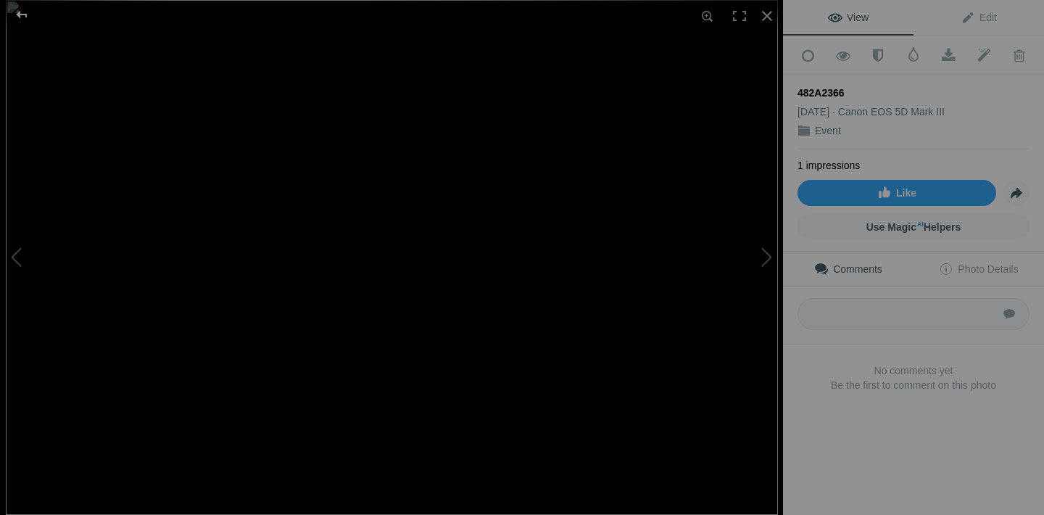
click at [23, 12] on div at bounding box center [22, 14] width 52 height 29
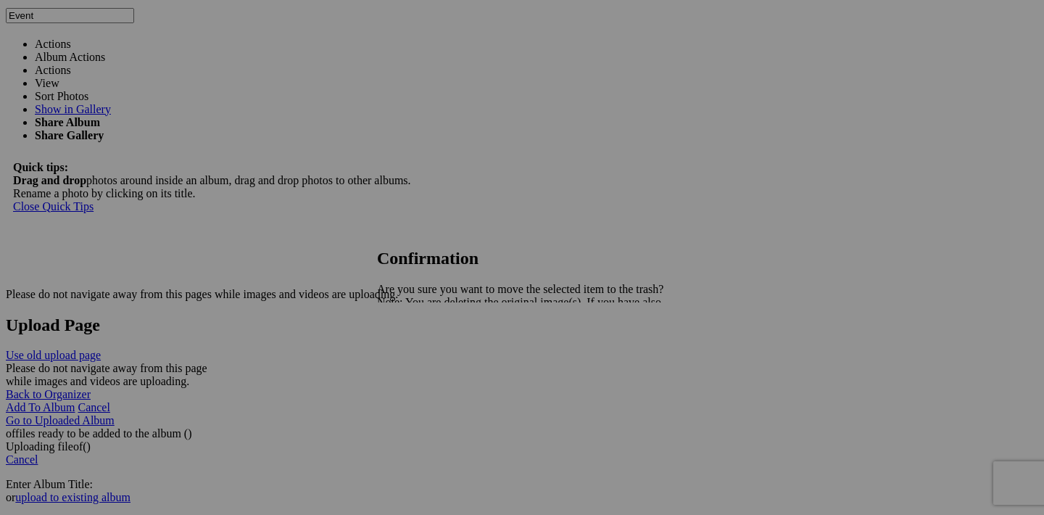
click at [426, 352] on span "Yes" at bounding box center [417, 353] width 17 height 12
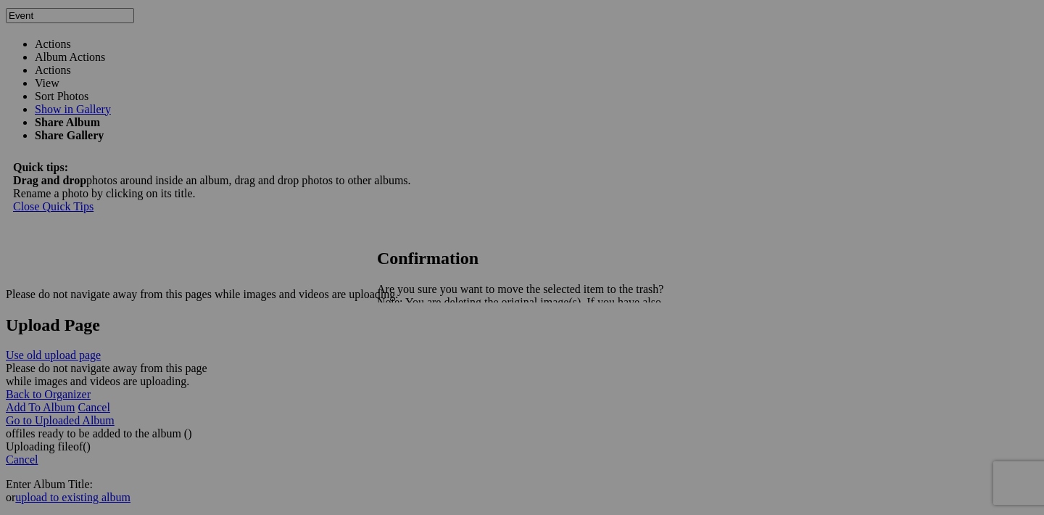
click at [426, 355] on span "Yes" at bounding box center [417, 353] width 17 height 12
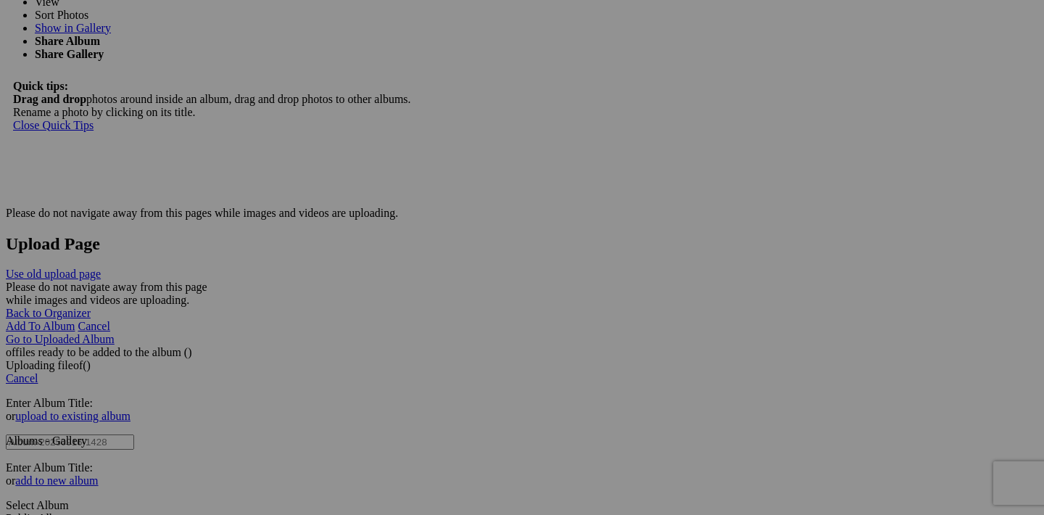
scroll to position [2353, 0]
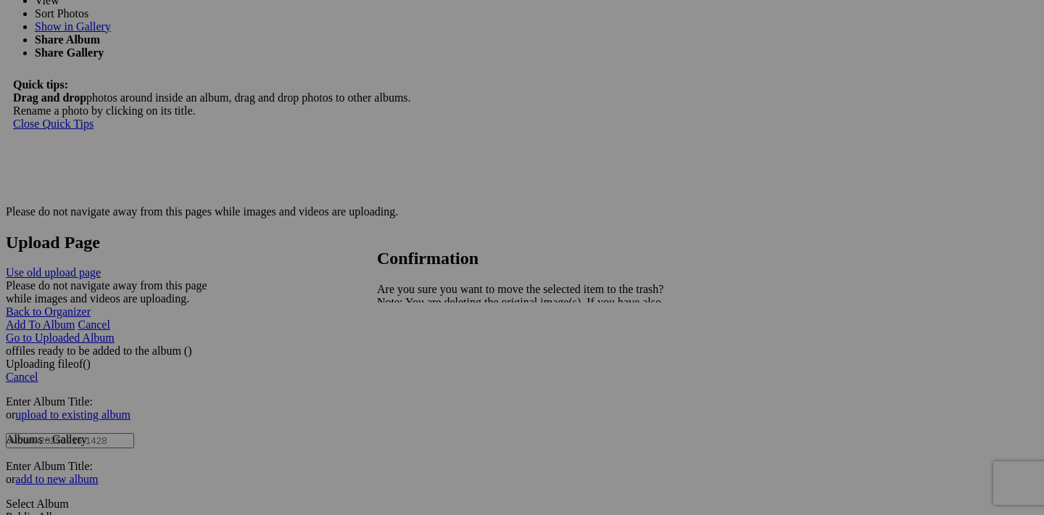
click at [426, 352] on span "Yes" at bounding box center [417, 353] width 17 height 12
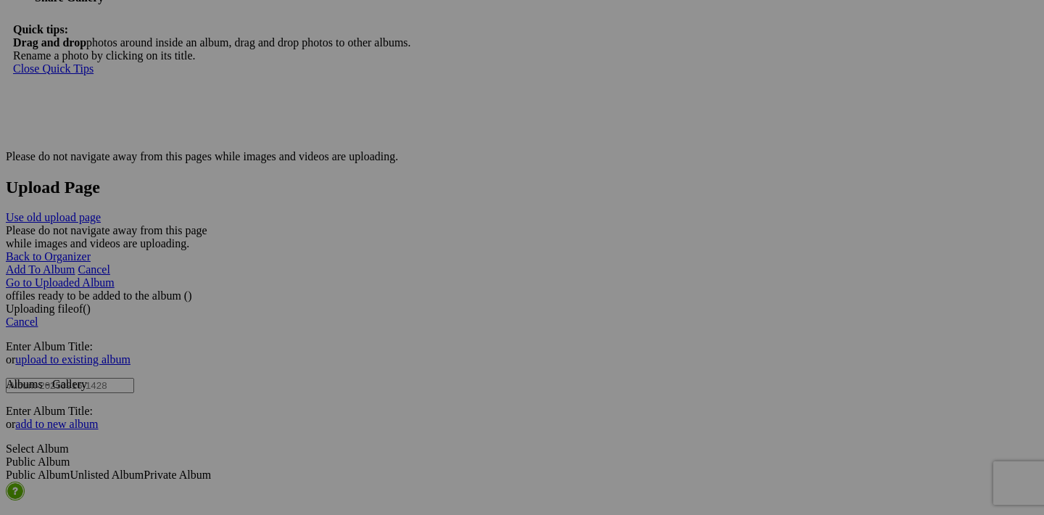
scroll to position [2410, 0]
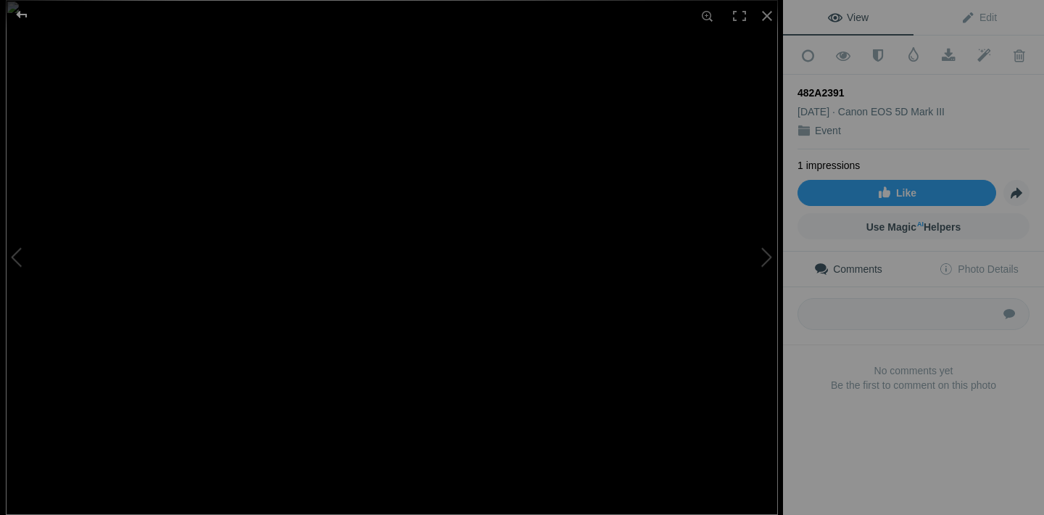
click at [23, 17] on div at bounding box center [22, 14] width 52 height 29
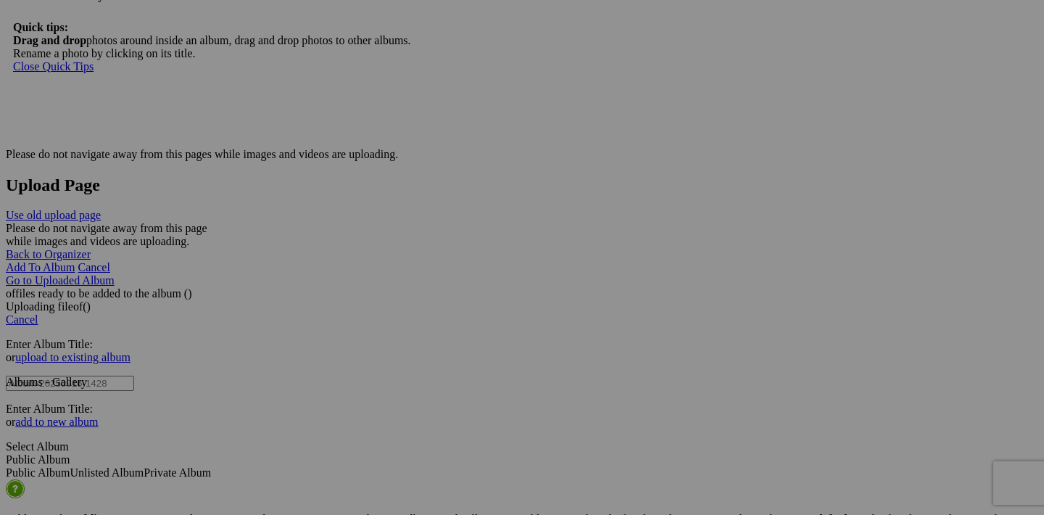
scroll to position [2487, 0]
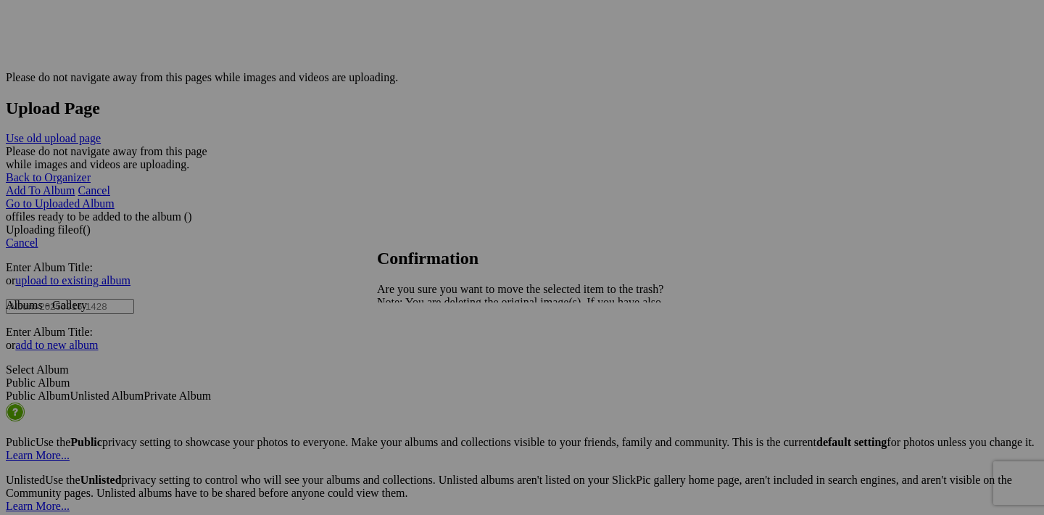
click at [426, 355] on link "Yes" at bounding box center [417, 353] width 17 height 12
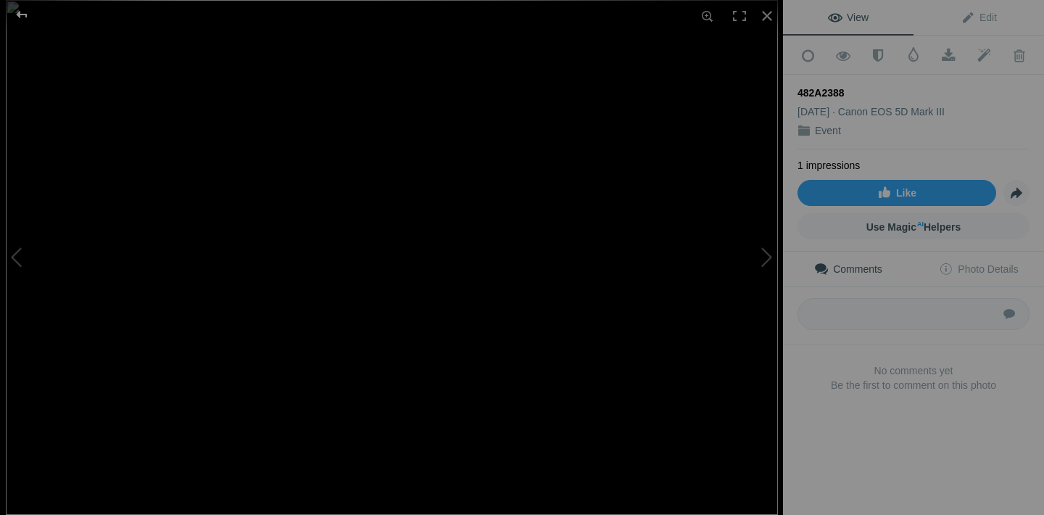
click at [22, 15] on div at bounding box center [22, 14] width 52 height 29
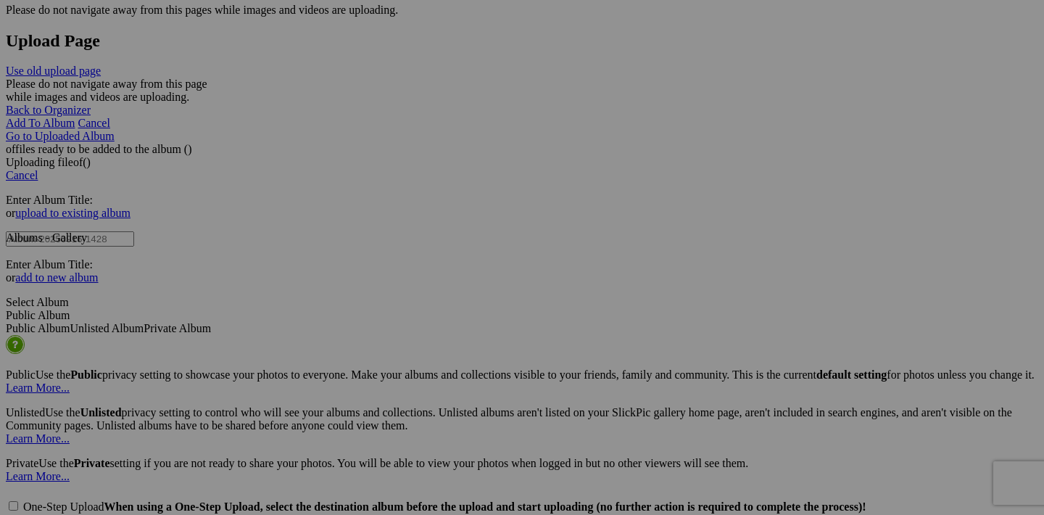
scroll to position [2574, 0]
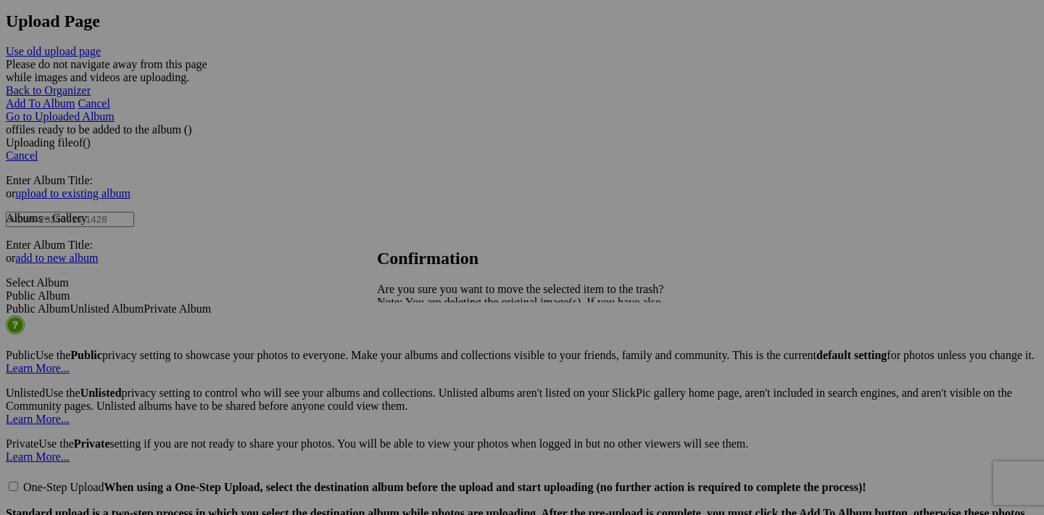
click at [426, 351] on span "Yes" at bounding box center [417, 353] width 17 height 12
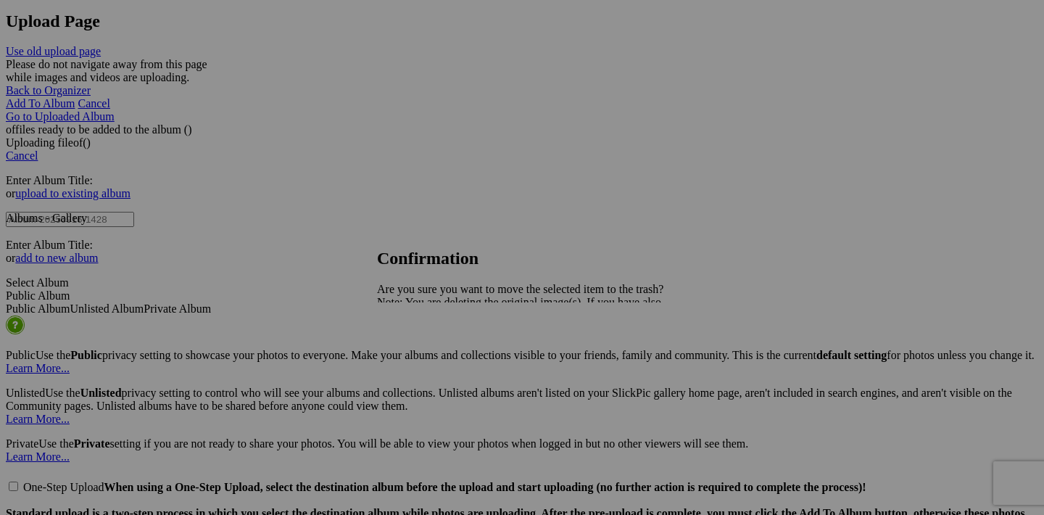
click at [426, 350] on span "Yes" at bounding box center [417, 353] width 17 height 12
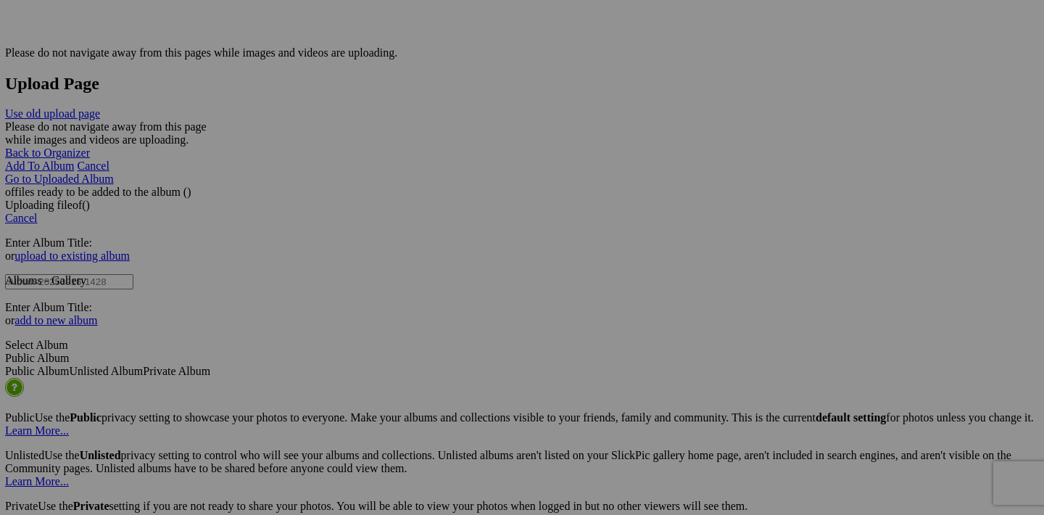
scroll to position [2512, 0]
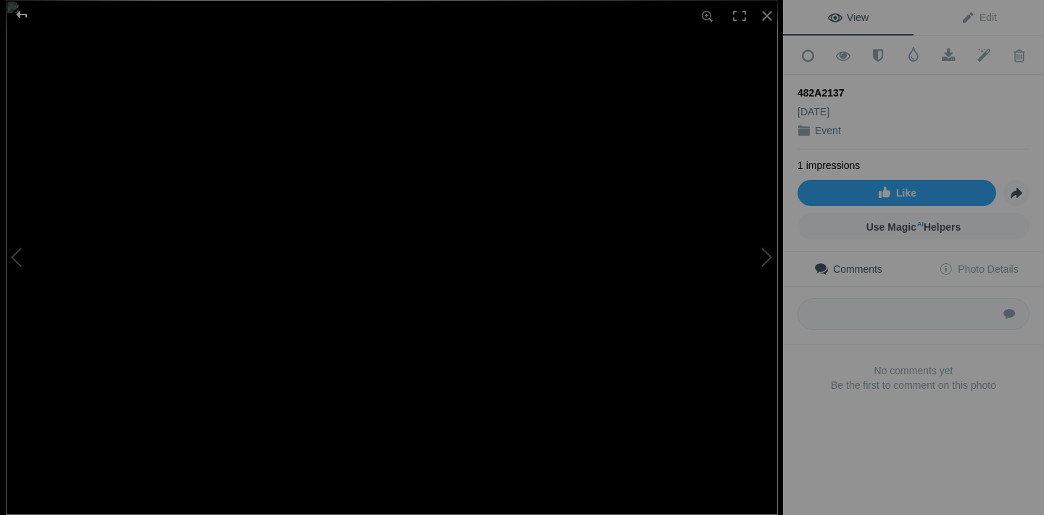
click at [25, 15] on div at bounding box center [22, 14] width 52 height 29
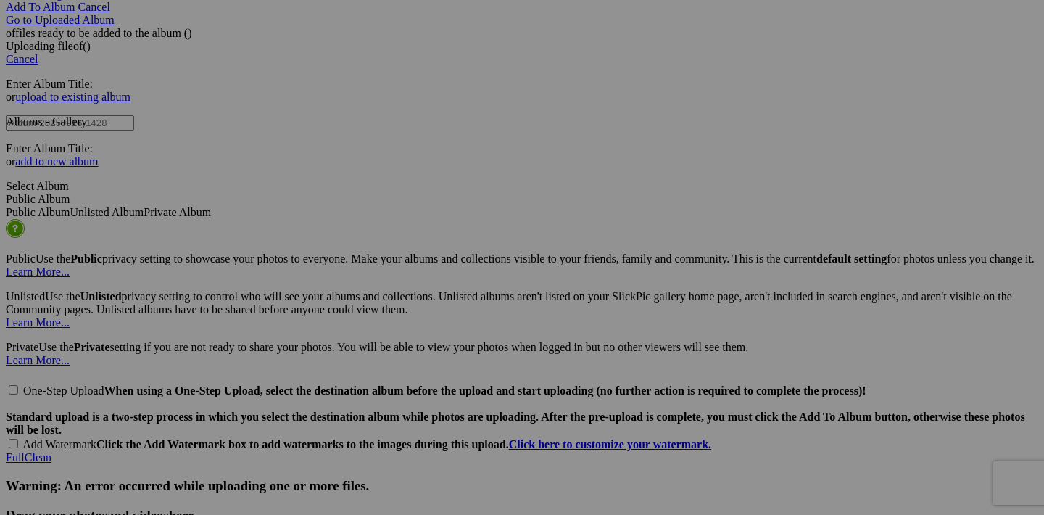
scroll to position [2670, 0]
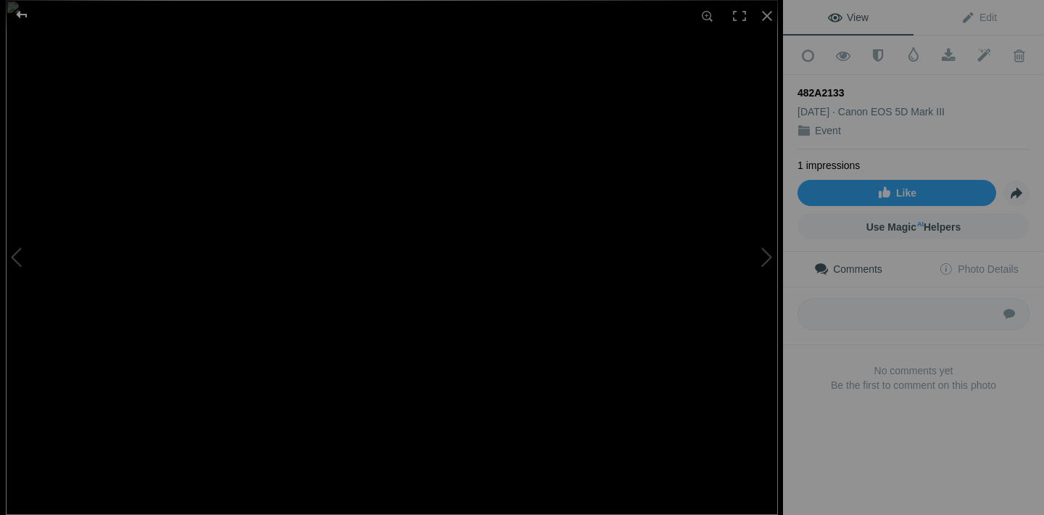
click at [19, 17] on div at bounding box center [22, 14] width 52 height 29
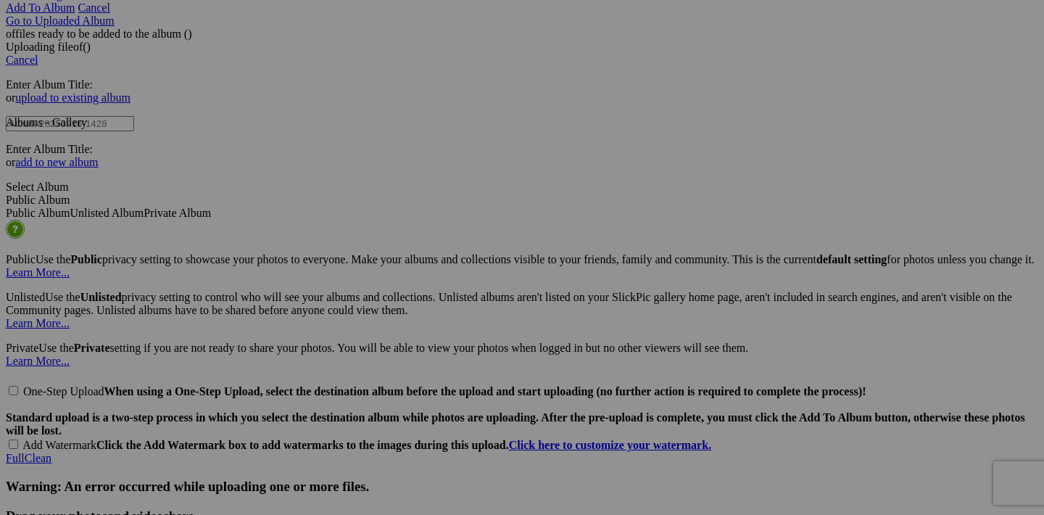
click at [426, 352] on span "Yes" at bounding box center [417, 353] width 17 height 12
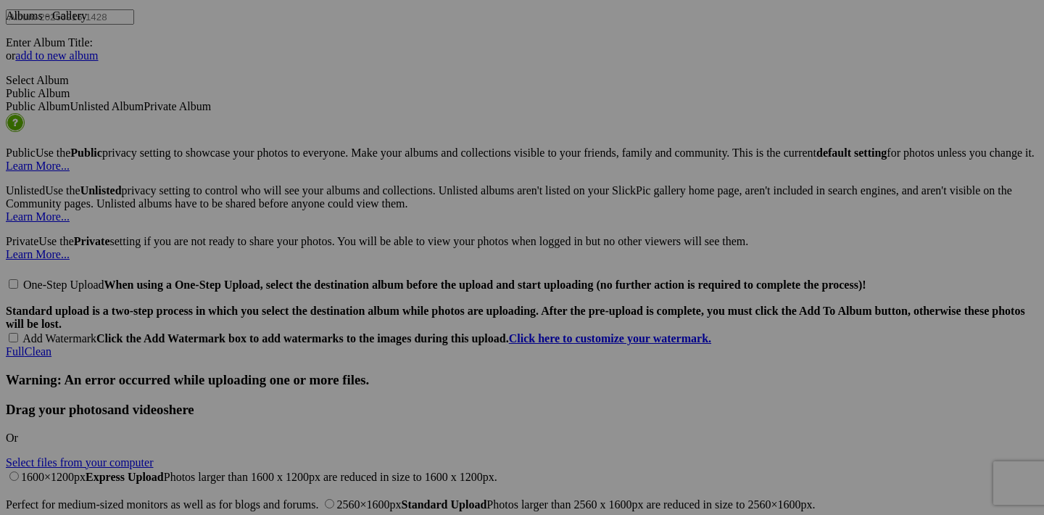
scroll to position [2802, 0]
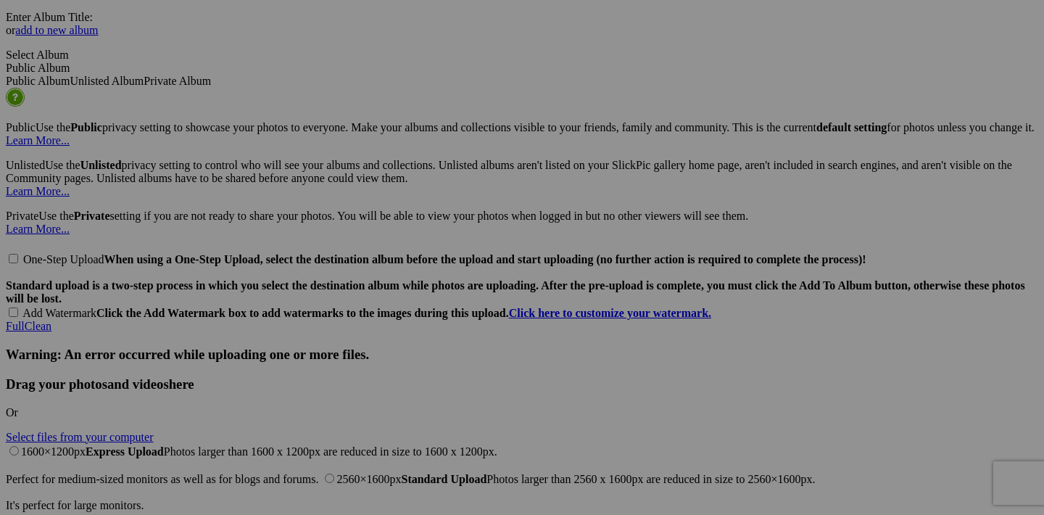
click at [426, 357] on span "Yes" at bounding box center [417, 353] width 17 height 12
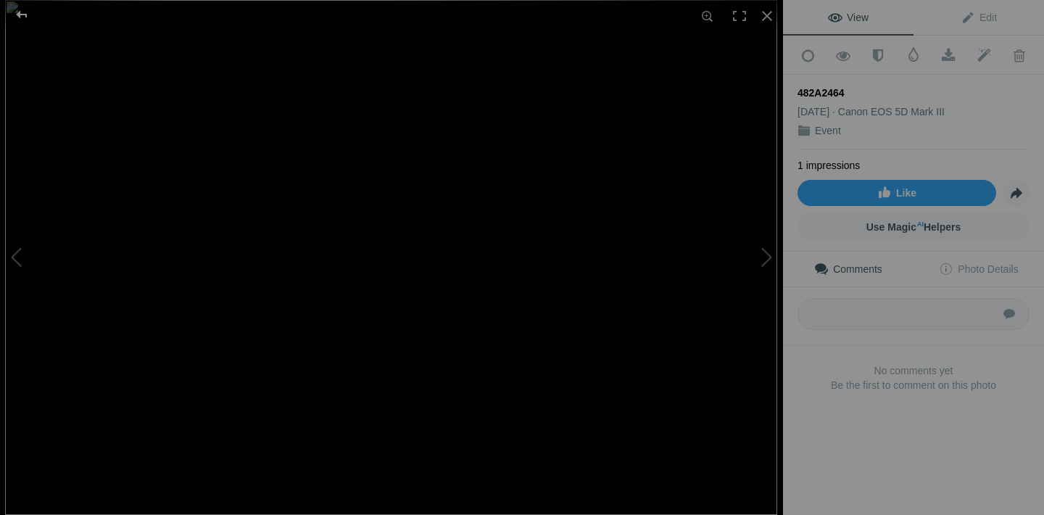
click at [22, 12] on div at bounding box center [22, 14] width 52 height 29
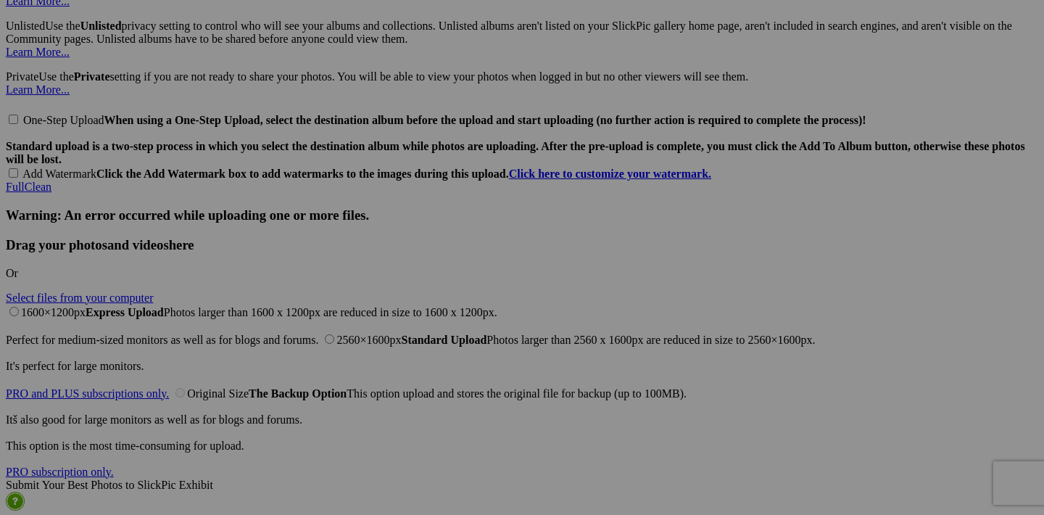
scroll to position [3006, 0]
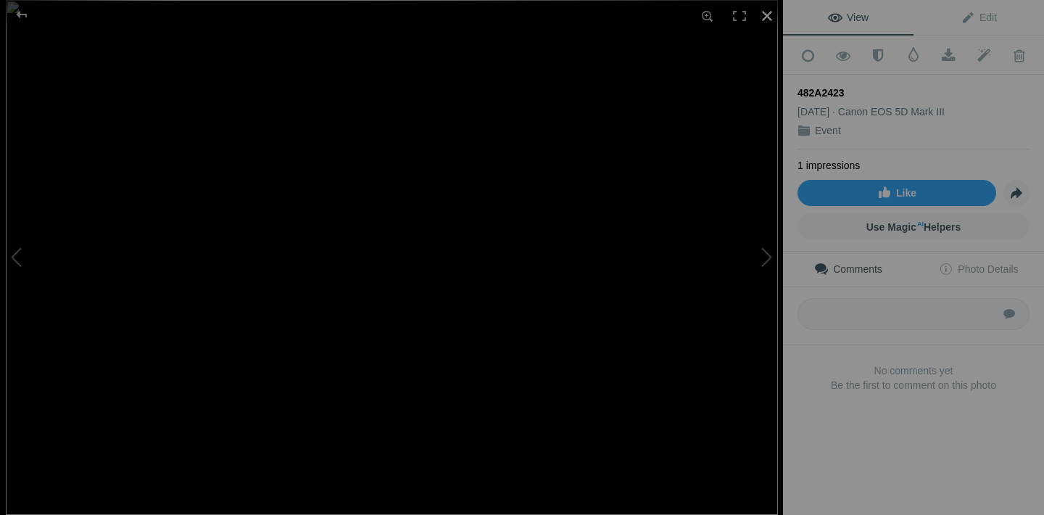
click at [769, 17] on div at bounding box center [767, 16] width 32 height 32
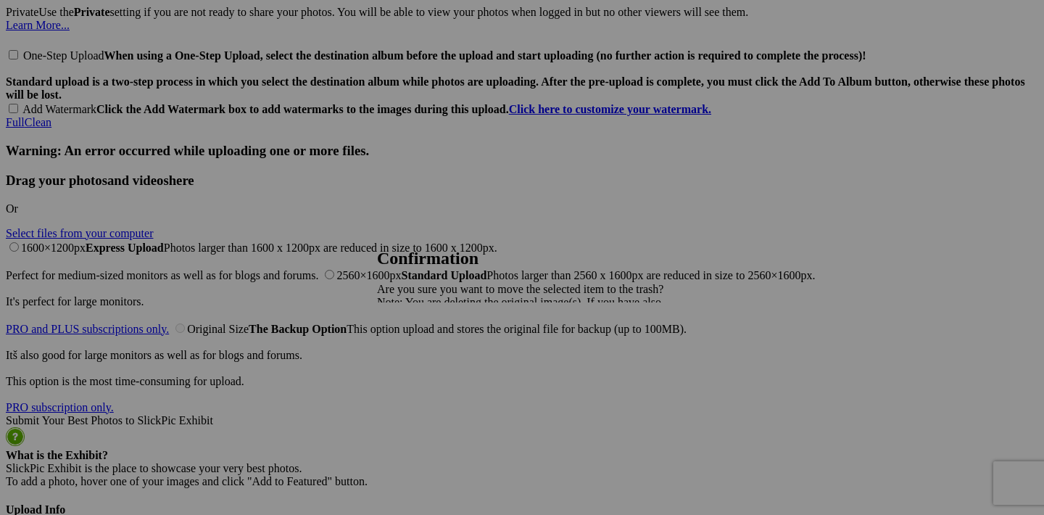
click at [426, 352] on span "Yes" at bounding box center [417, 353] width 17 height 12
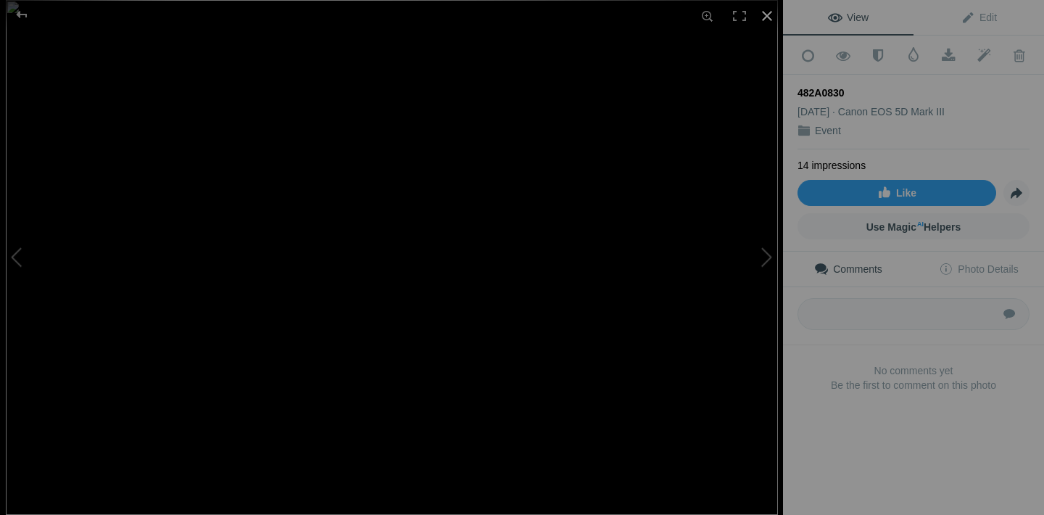
click at [762, 18] on div at bounding box center [767, 16] width 32 height 32
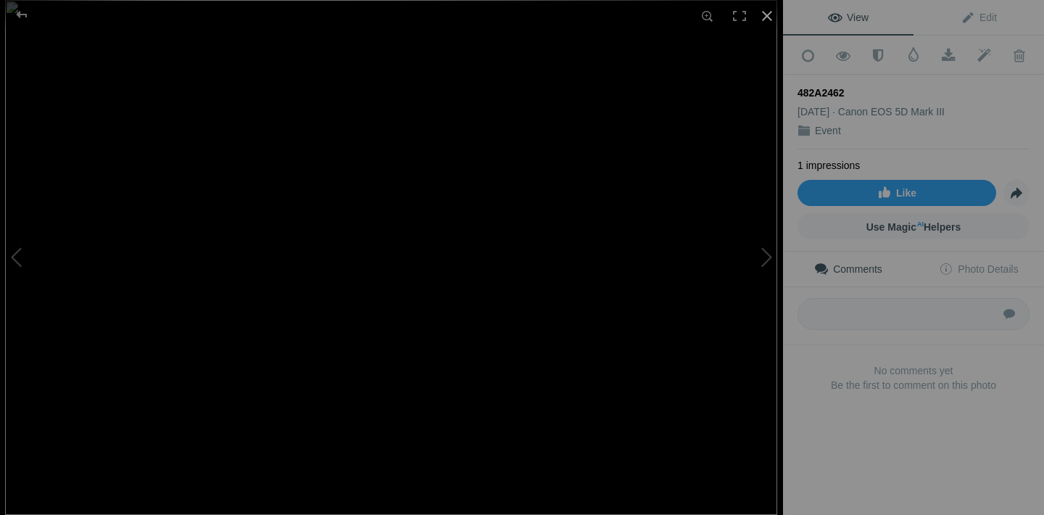
click at [770, 18] on div at bounding box center [767, 16] width 32 height 32
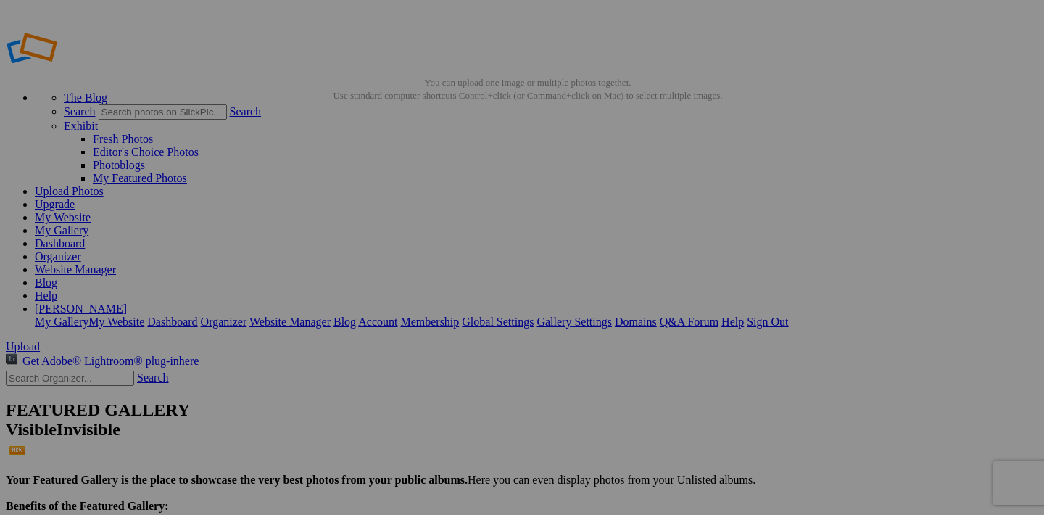
scroll to position [0, 0]
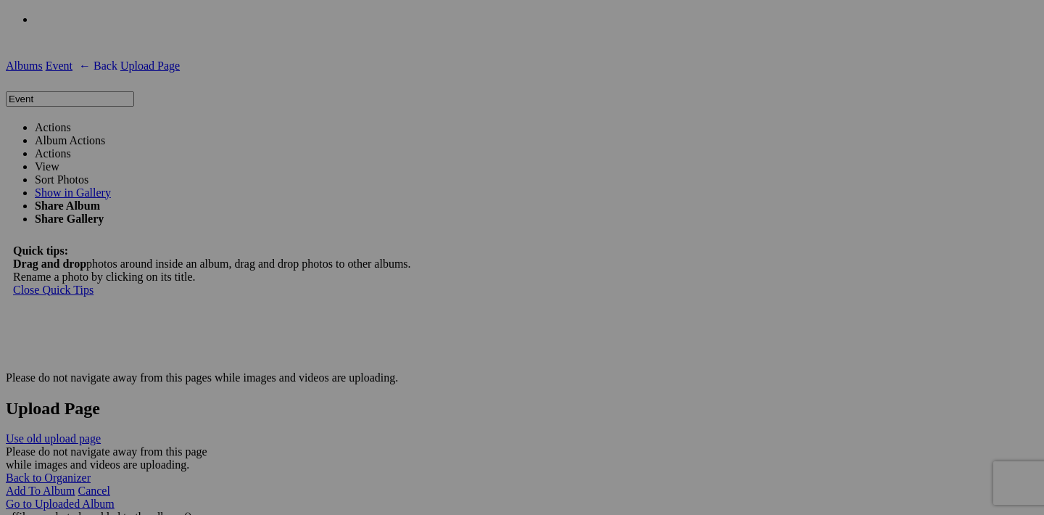
scroll to position [2144, 0]
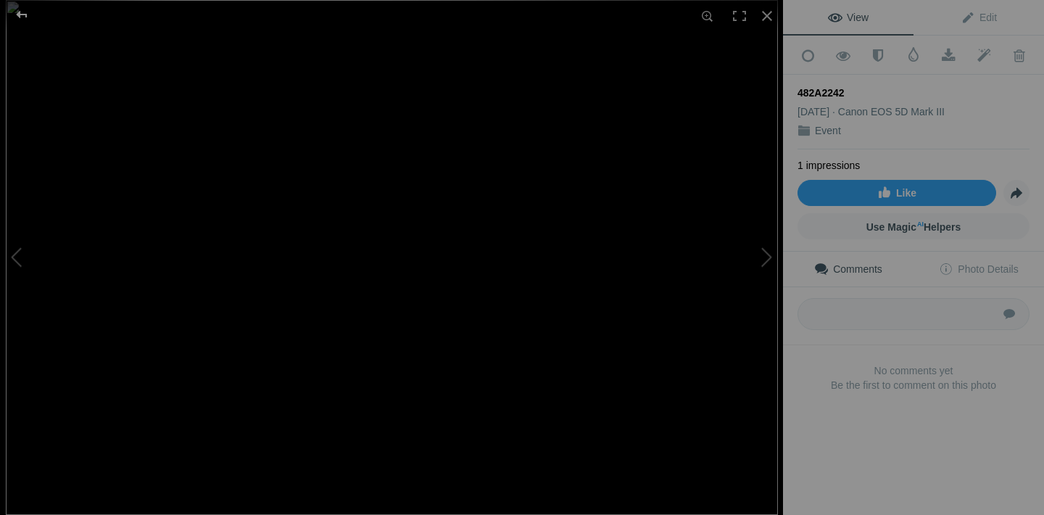
click at [17, 15] on div at bounding box center [22, 14] width 52 height 29
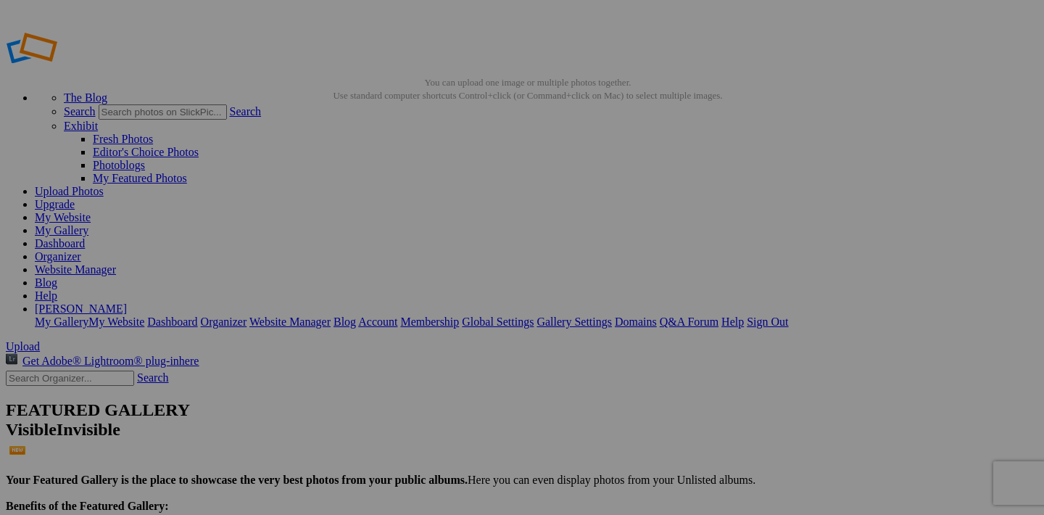
scroll to position [0, 0]
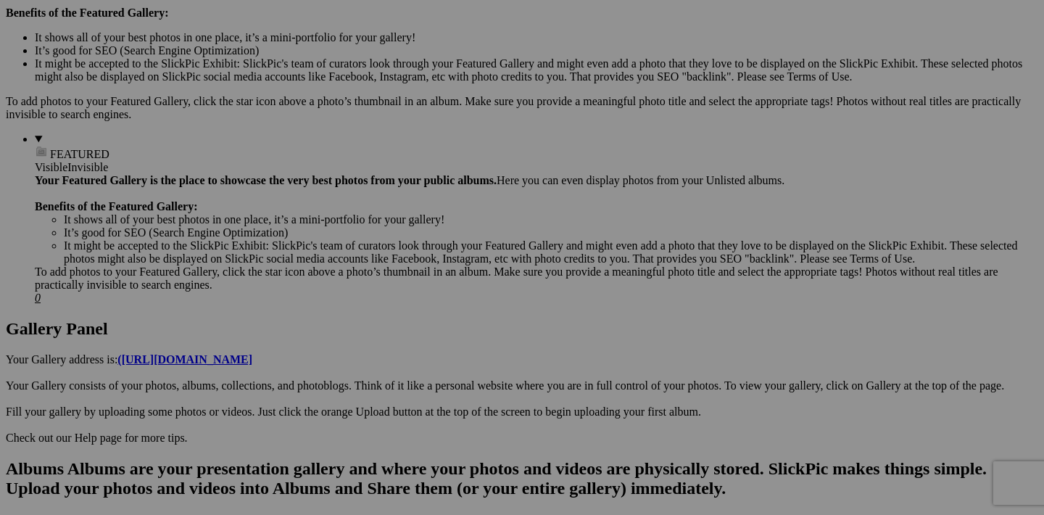
scroll to position [522, 0]
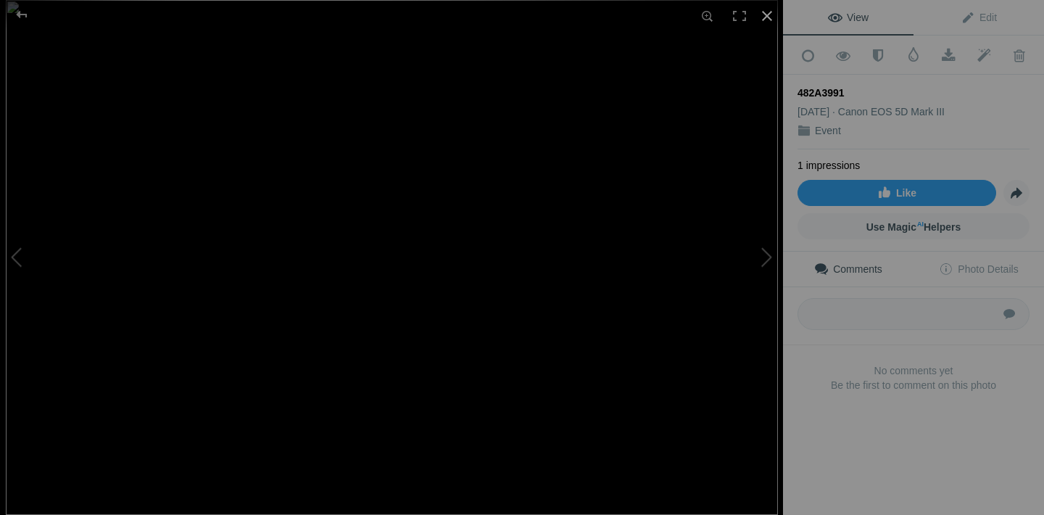
click at [769, 17] on div at bounding box center [767, 16] width 32 height 32
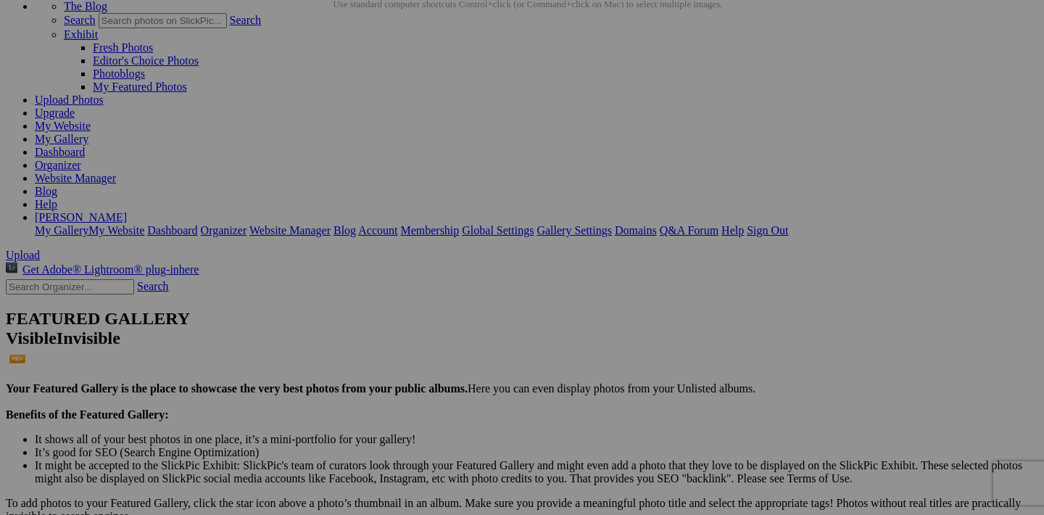
scroll to position [69, 0]
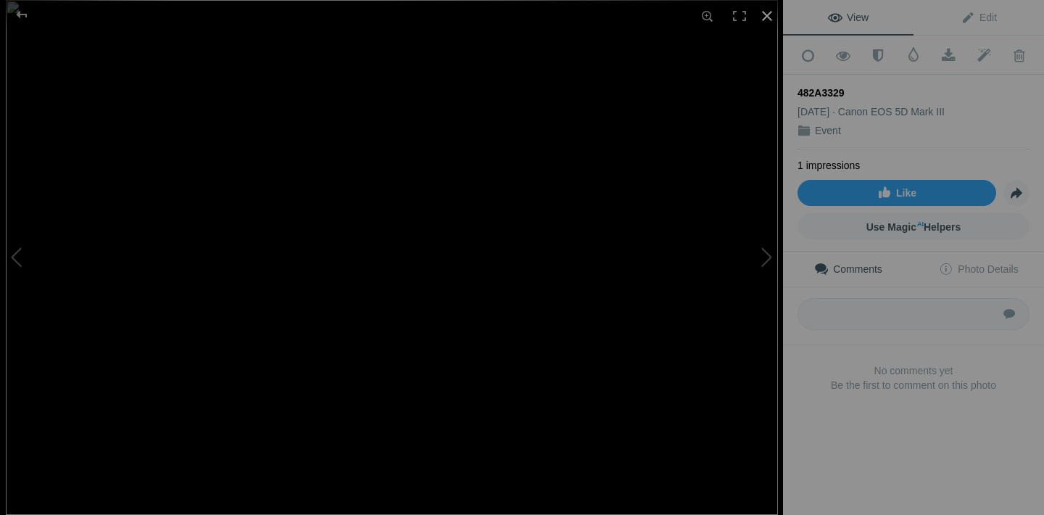
click at [770, 18] on div at bounding box center [767, 16] width 32 height 32
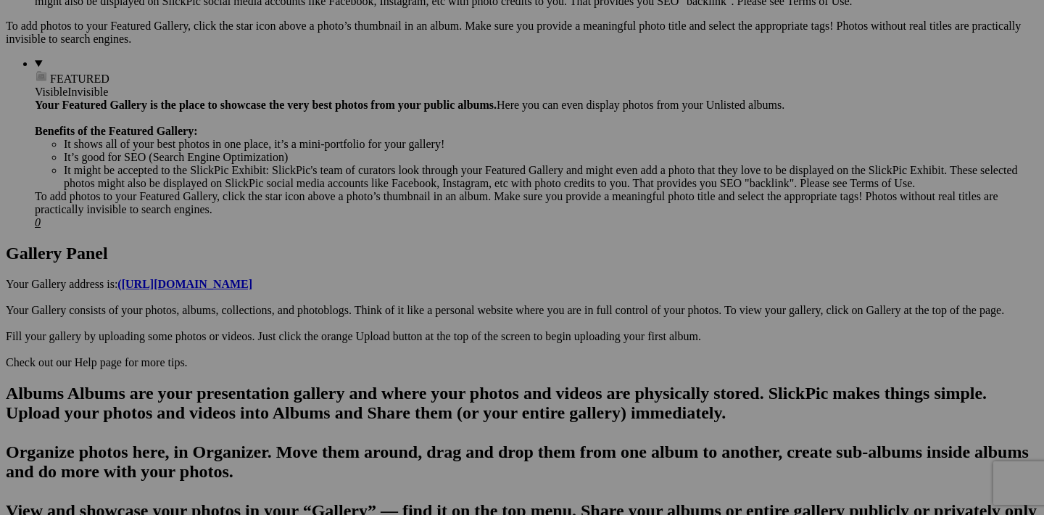
scroll to position [595, 0]
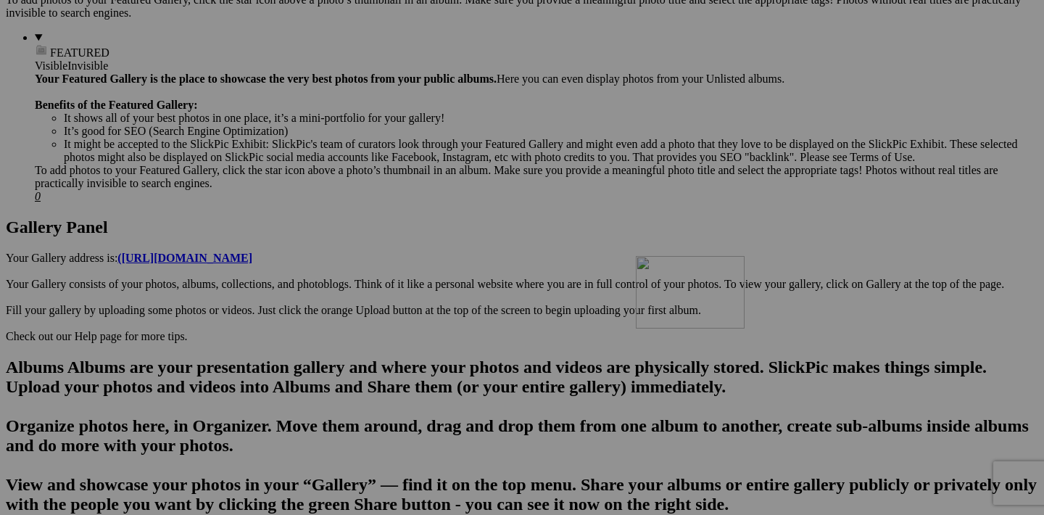
drag, startPoint x: 841, startPoint y: 284, endPoint x: 845, endPoint y: 380, distance: 96.5
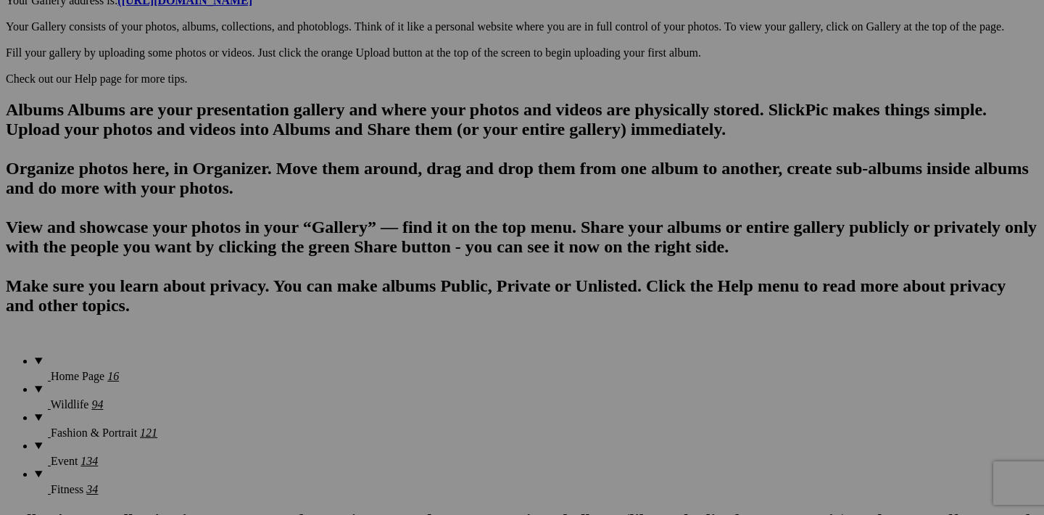
scroll to position [876, 0]
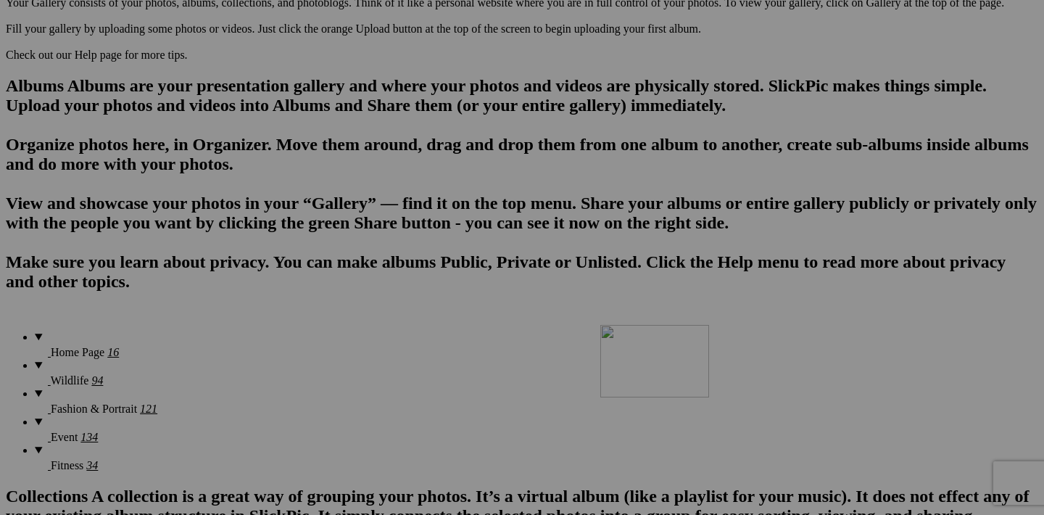
drag, startPoint x: 841, startPoint y: 187, endPoint x: 796, endPoint y: 450, distance: 267.1
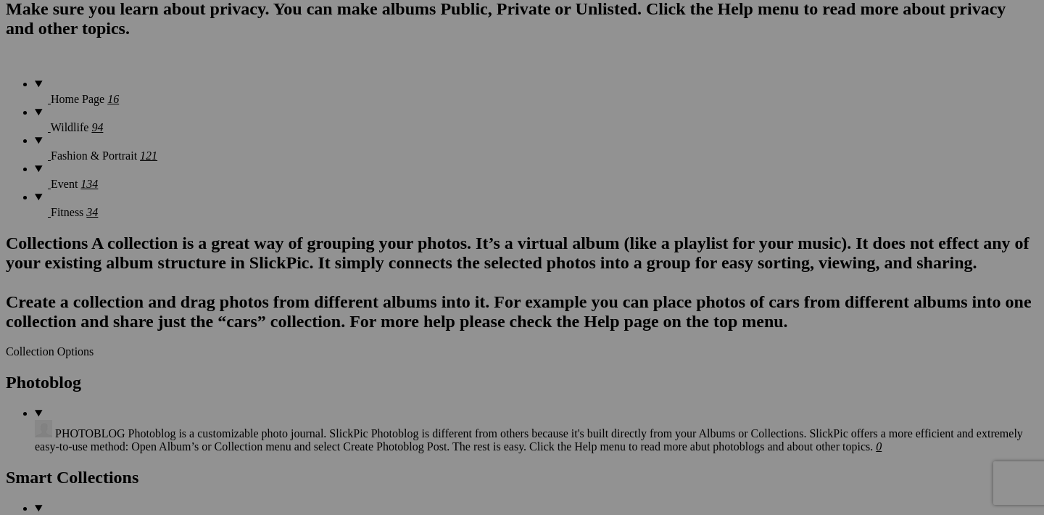
scroll to position [1191, 0]
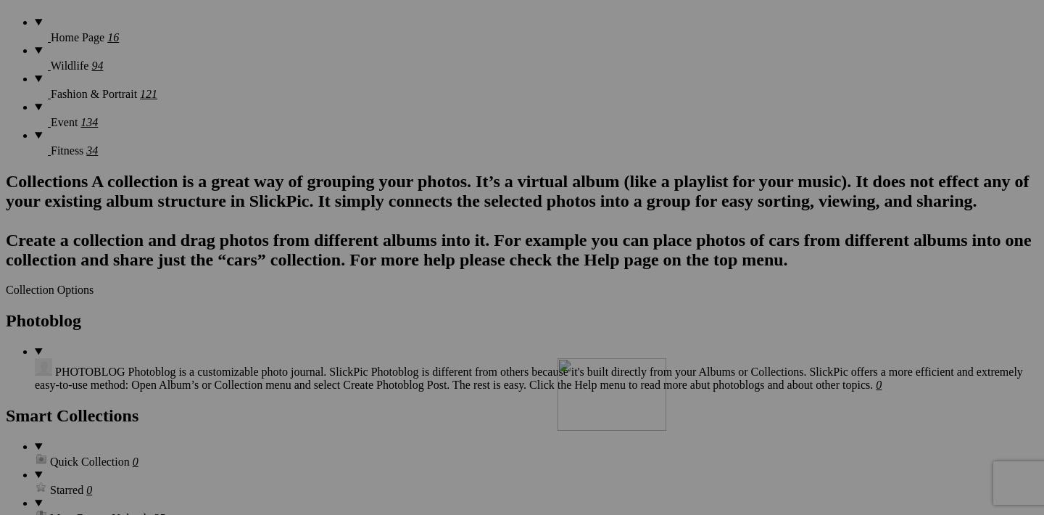
drag, startPoint x: 842, startPoint y: 246, endPoint x: 767, endPoint y: 484, distance: 250.3
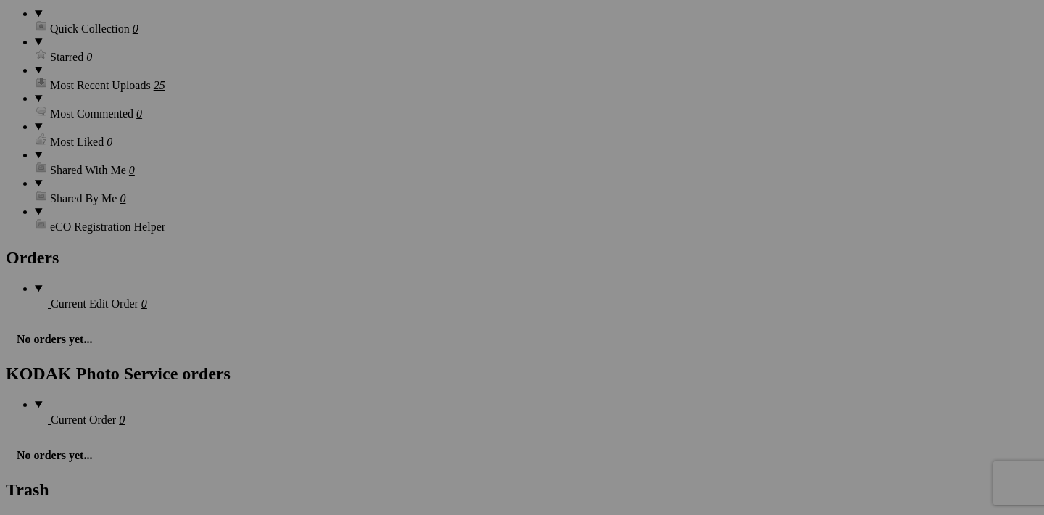
scroll to position [1659, 0]
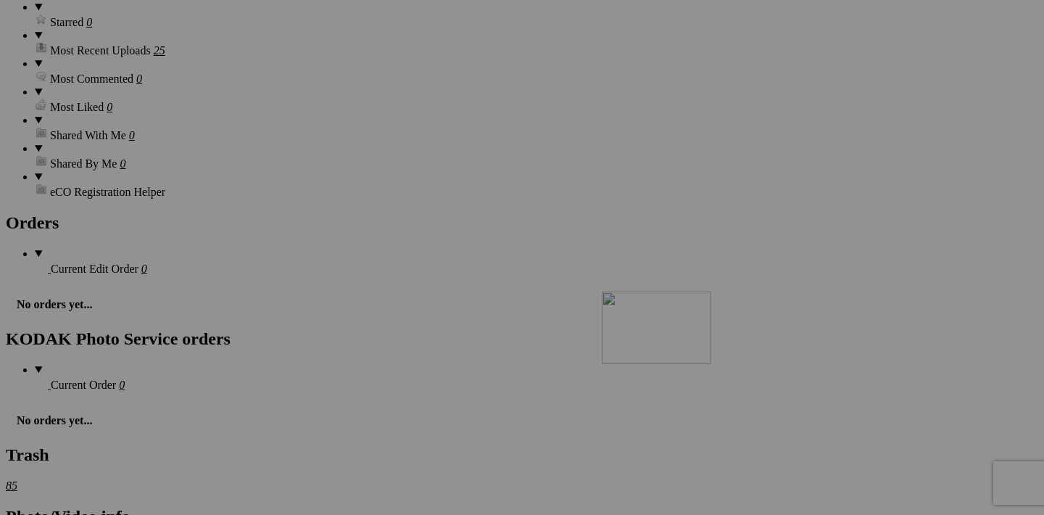
drag, startPoint x: 843, startPoint y: 140, endPoint x: 805, endPoint y: 418, distance: 280.3
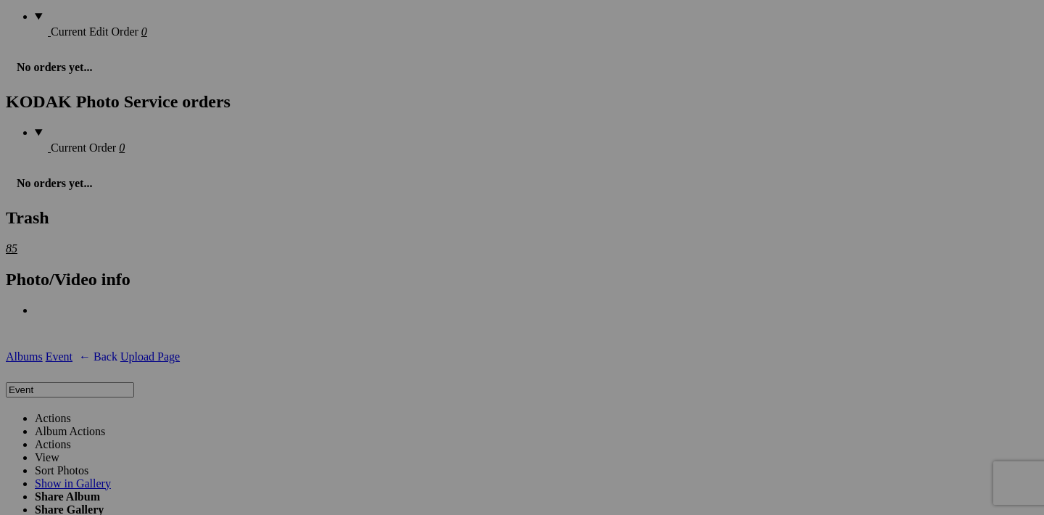
scroll to position [1907, 0]
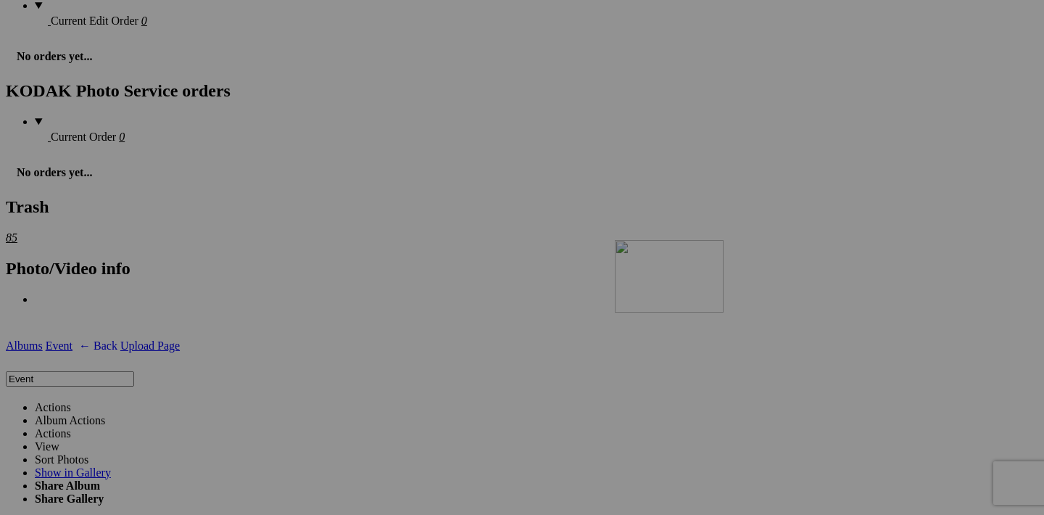
drag, startPoint x: 842, startPoint y: 260, endPoint x: 824, endPoint y: 366, distance: 107.4
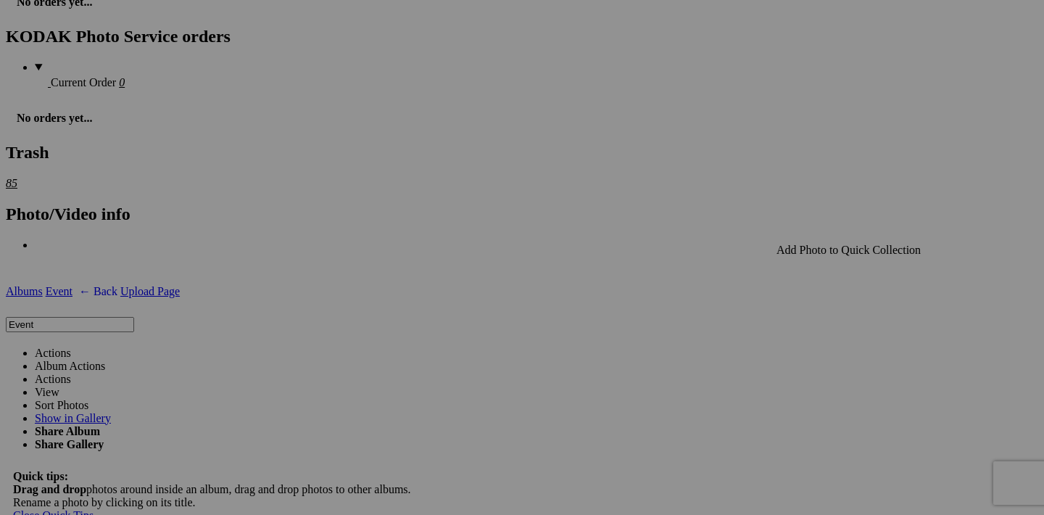
scroll to position [1965, 0]
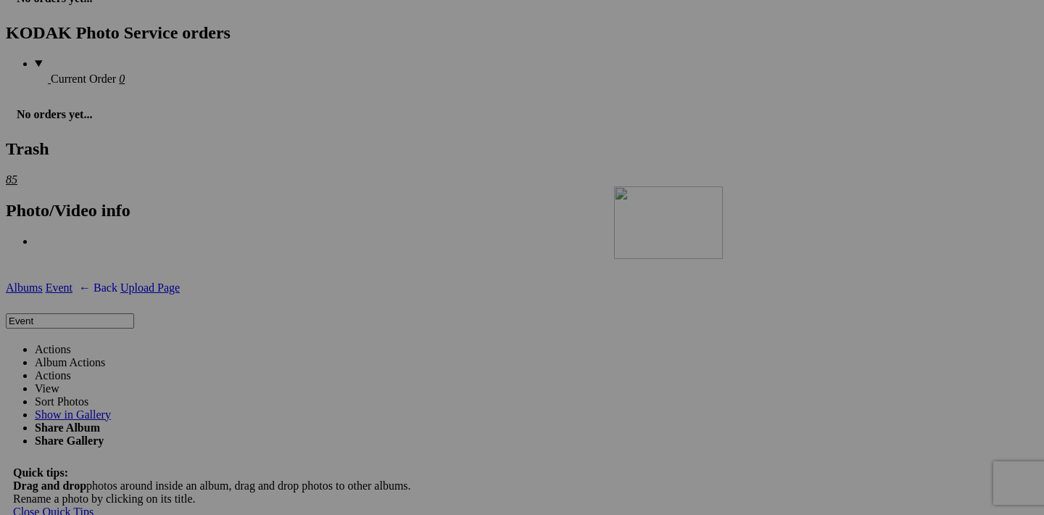
drag, startPoint x: 841, startPoint y: 205, endPoint x: 824, endPoint y: 313, distance: 108.6
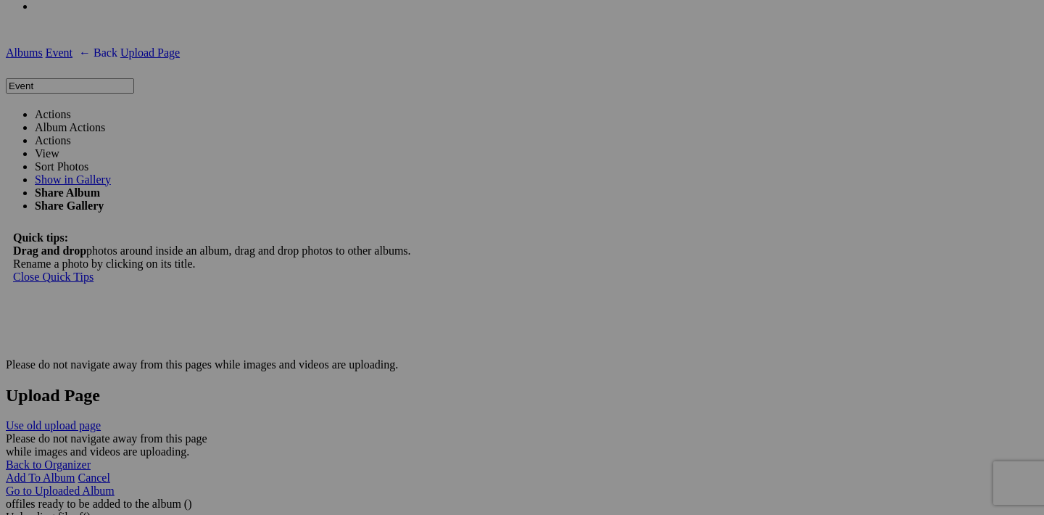
scroll to position [2208, 0]
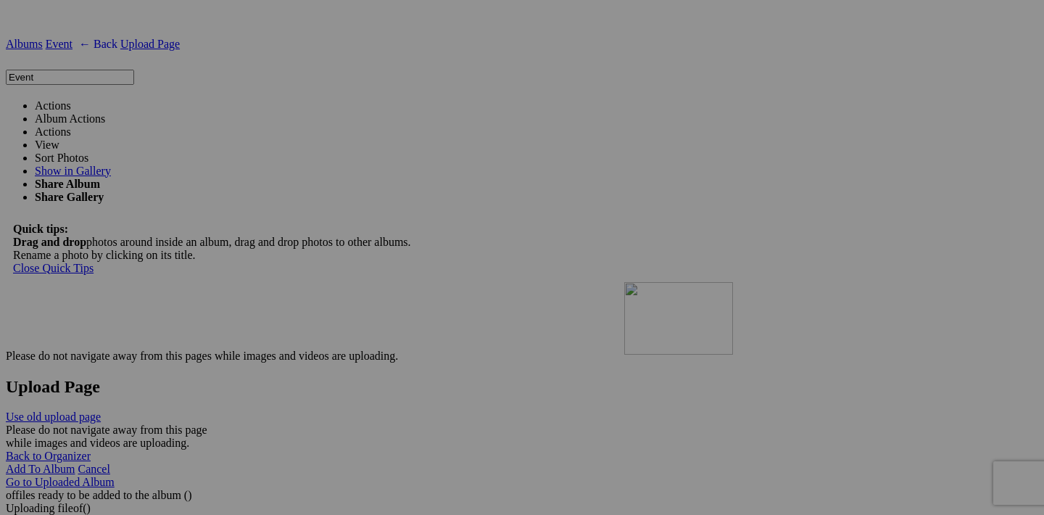
drag, startPoint x: 841, startPoint y: 147, endPoint x: 817, endPoint y: 421, distance: 275.3
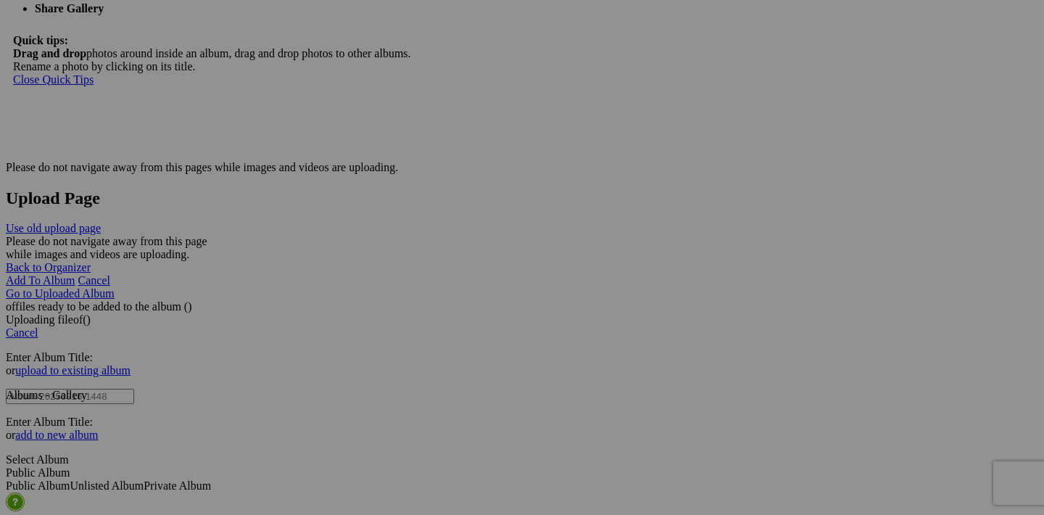
scroll to position [2407, 0]
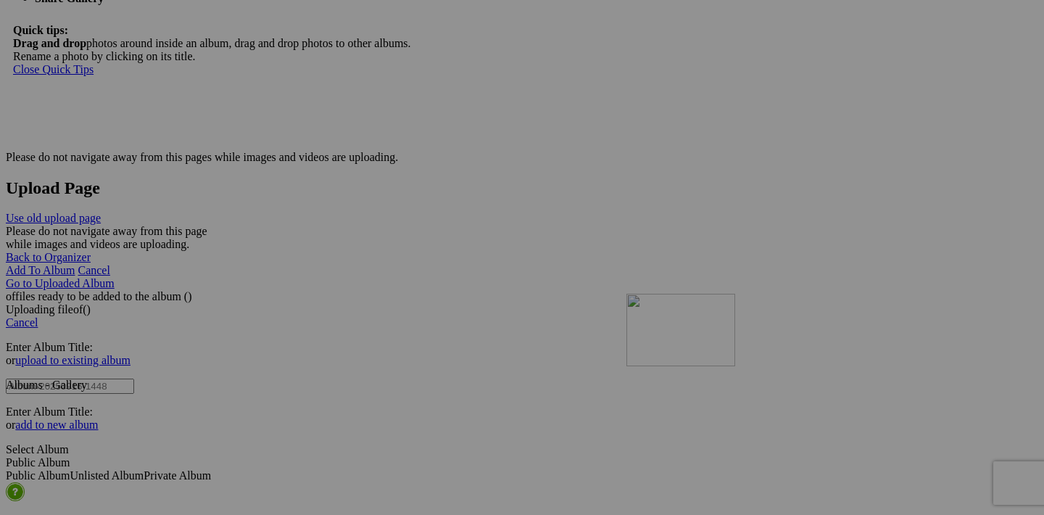
drag, startPoint x: 841, startPoint y: 315, endPoint x: 836, endPoint y: 419, distance: 103.8
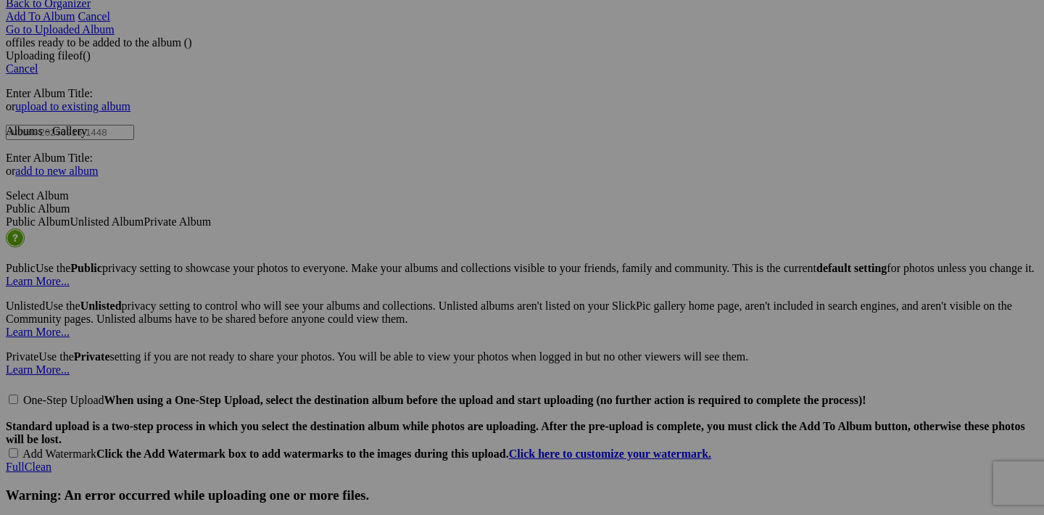
scroll to position [2684, 0]
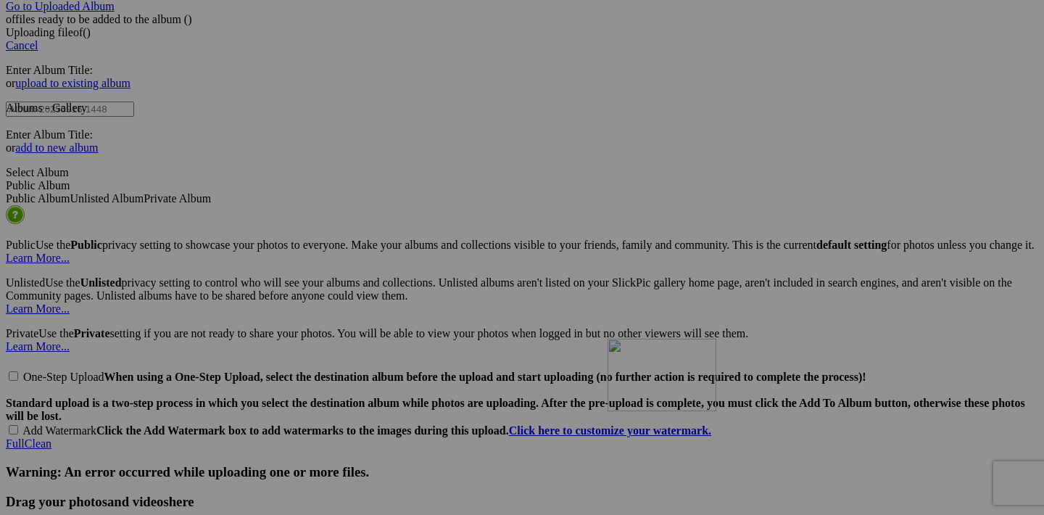
drag, startPoint x: 844, startPoint y: 221, endPoint x: 812, endPoint y: 461, distance: 242.1
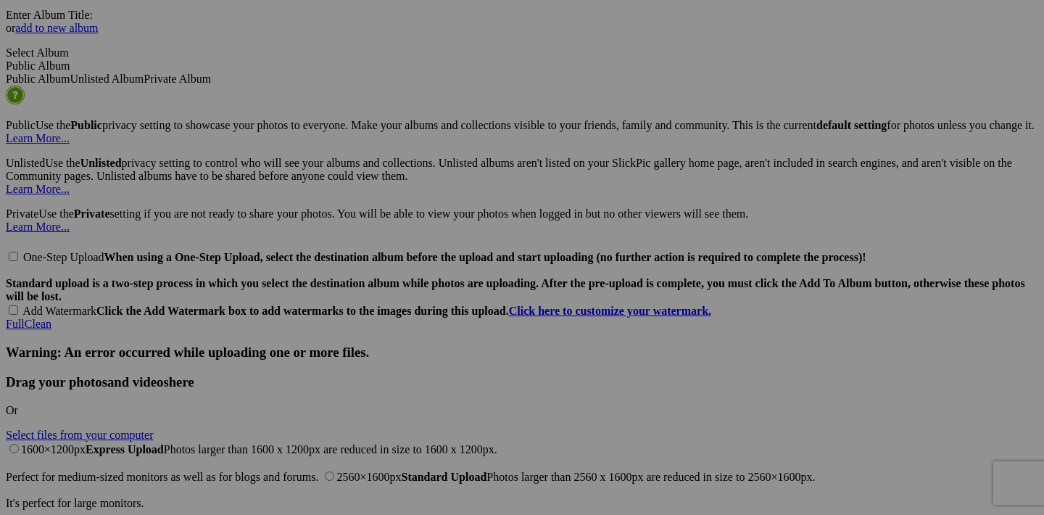
scroll to position [2805, 0]
drag, startPoint x: 842, startPoint y: 471, endPoint x: 514, endPoint y: 197, distance: 427.4
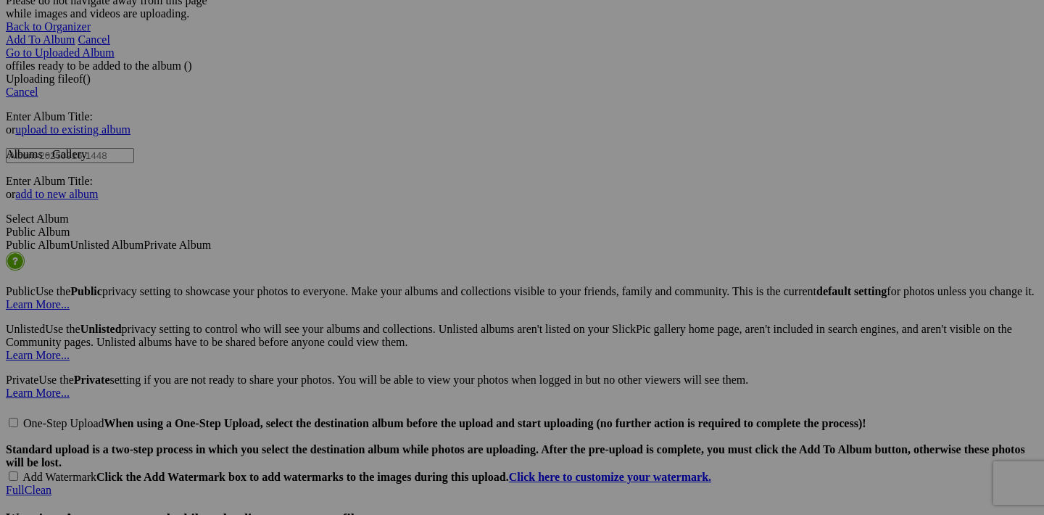
scroll to position [2611, 0]
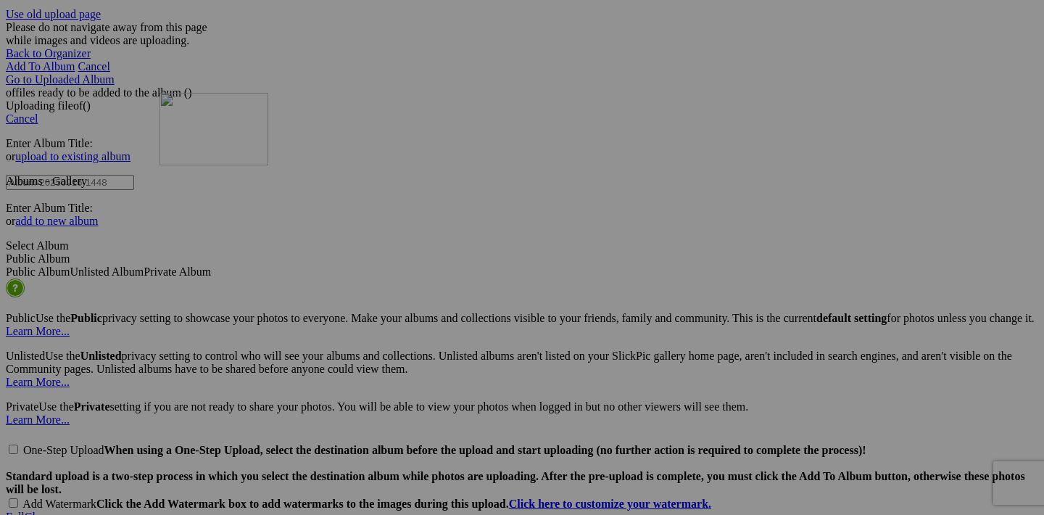
drag, startPoint x: 587, startPoint y: 477, endPoint x: 368, endPoint y: 219, distance: 338.1
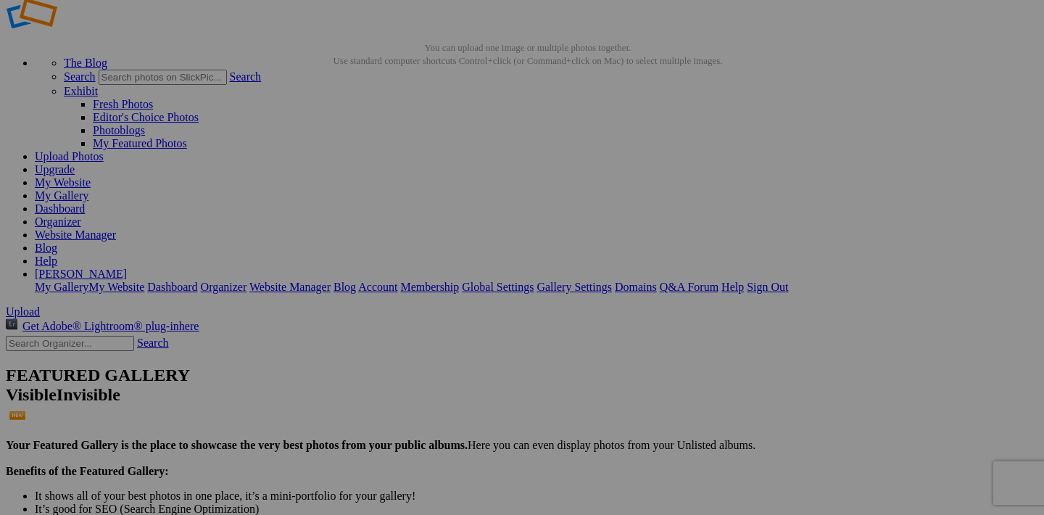
scroll to position [115, 0]
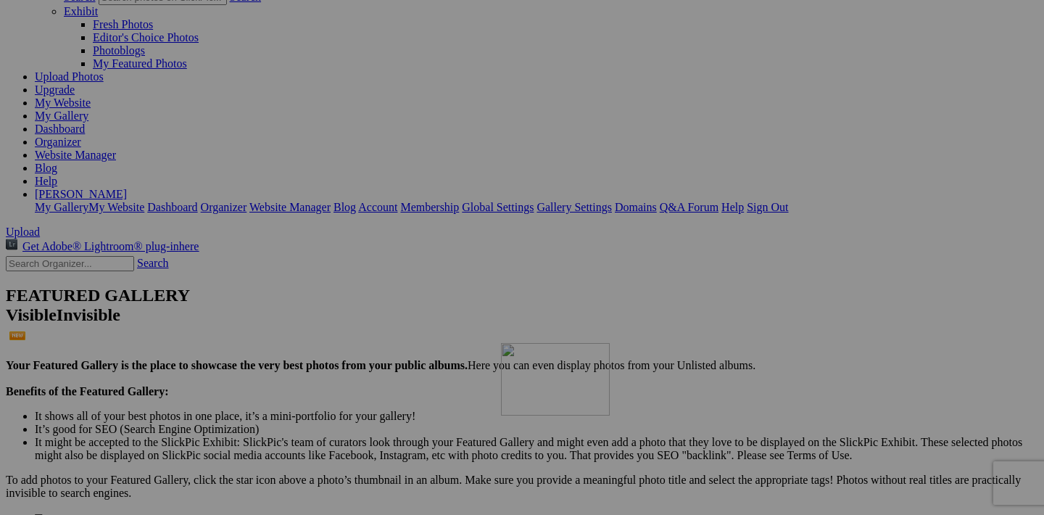
drag, startPoint x: 714, startPoint y: 212, endPoint x: 652, endPoint y: 470, distance: 265.6
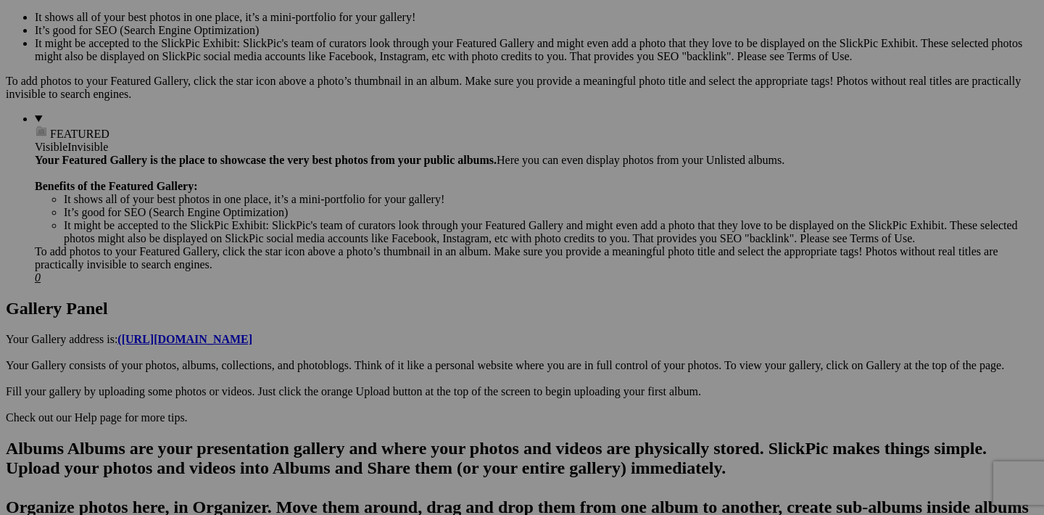
scroll to position [560, 0]
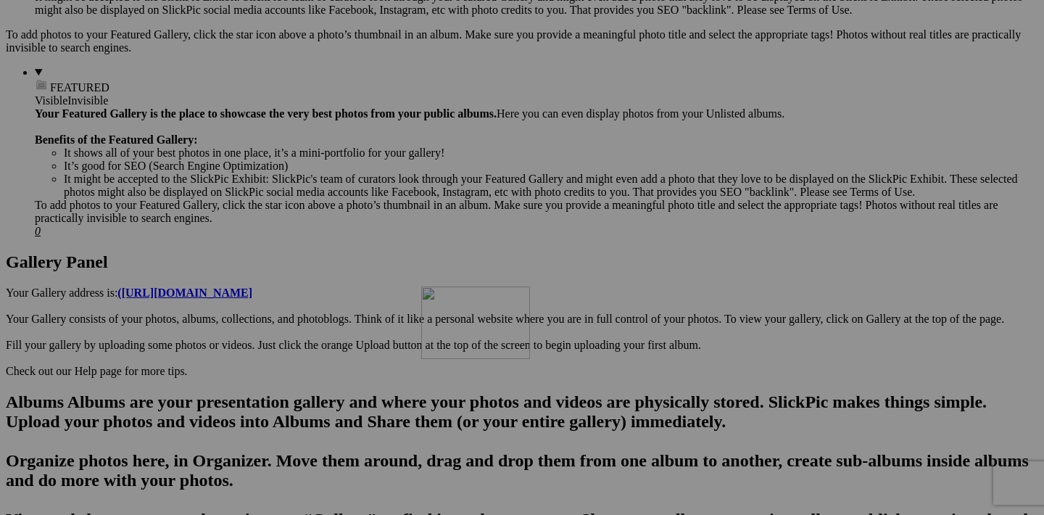
drag, startPoint x: 716, startPoint y: 134, endPoint x: 630, endPoint y: 413, distance: 291.4
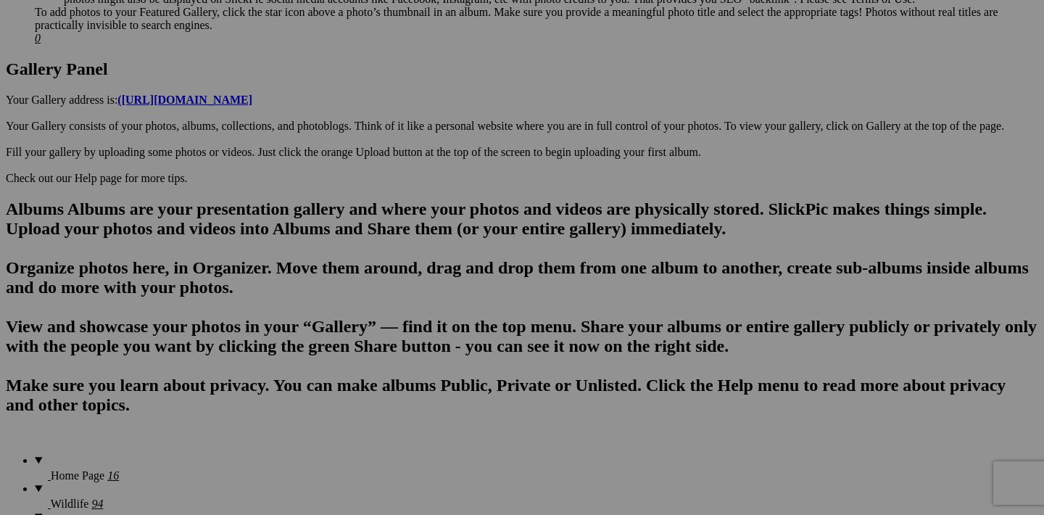
scroll to position [894, 0]
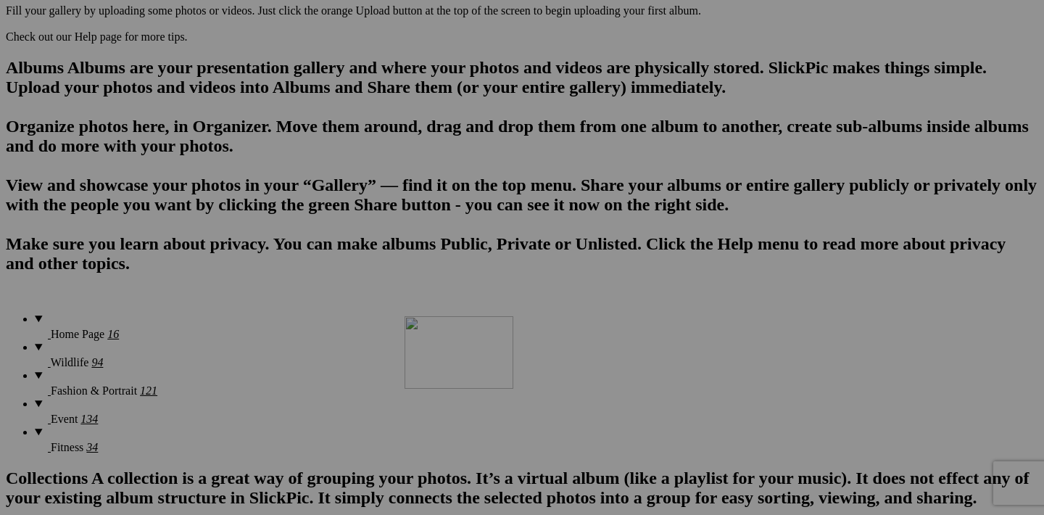
drag, startPoint x: 710, startPoint y: 170, endPoint x: 606, endPoint y: 448, distance: 296.8
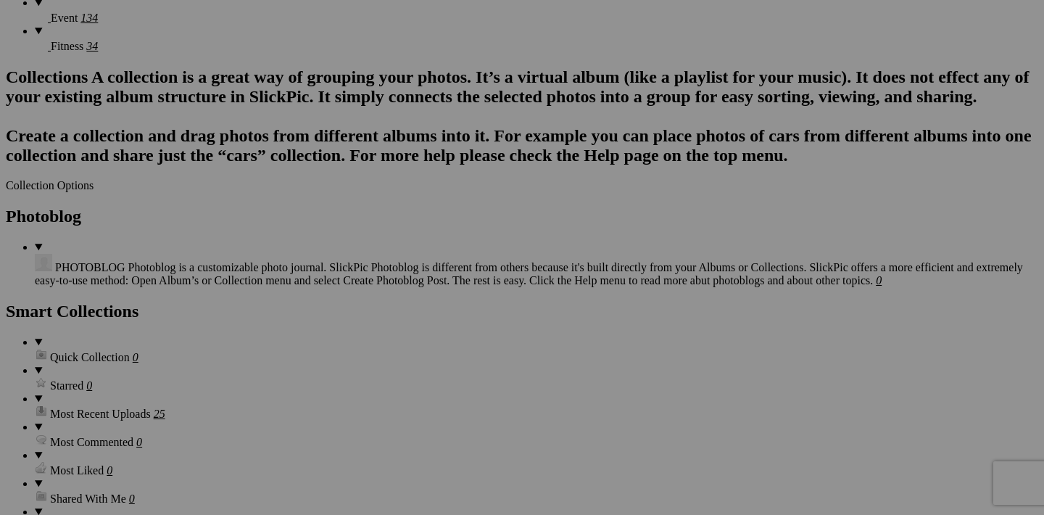
scroll to position [1296, 0]
drag, startPoint x: 713, startPoint y: 137, endPoint x: 587, endPoint y: 404, distance: 295.2
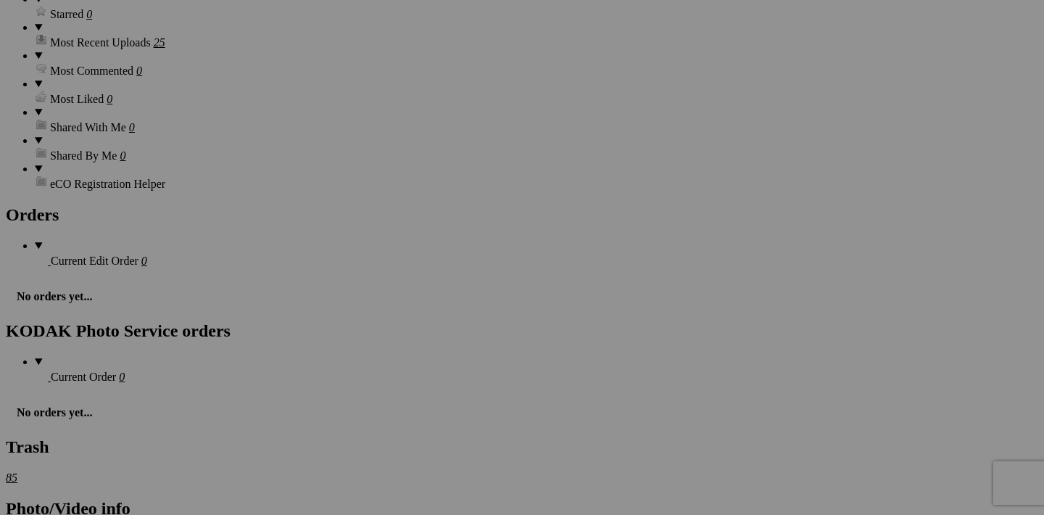
scroll to position [1675, 0]
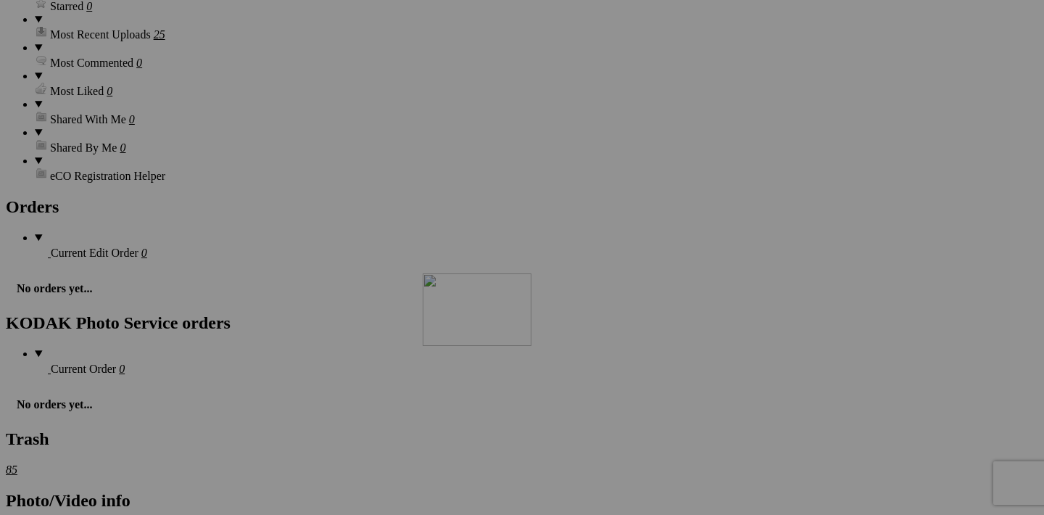
drag, startPoint x: 712, startPoint y: 125, endPoint x: 632, endPoint y: 400, distance: 285.5
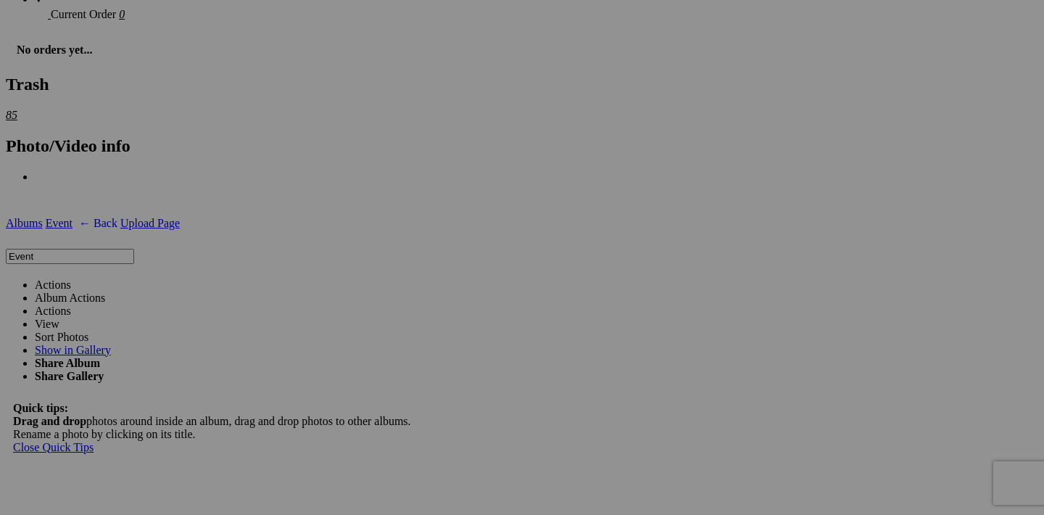
scroll to position [2032, 0]
drag, startPoint x: 712, startPoint y: 138, endPoint x: 611, endPoint y: 400, distance: 280.3
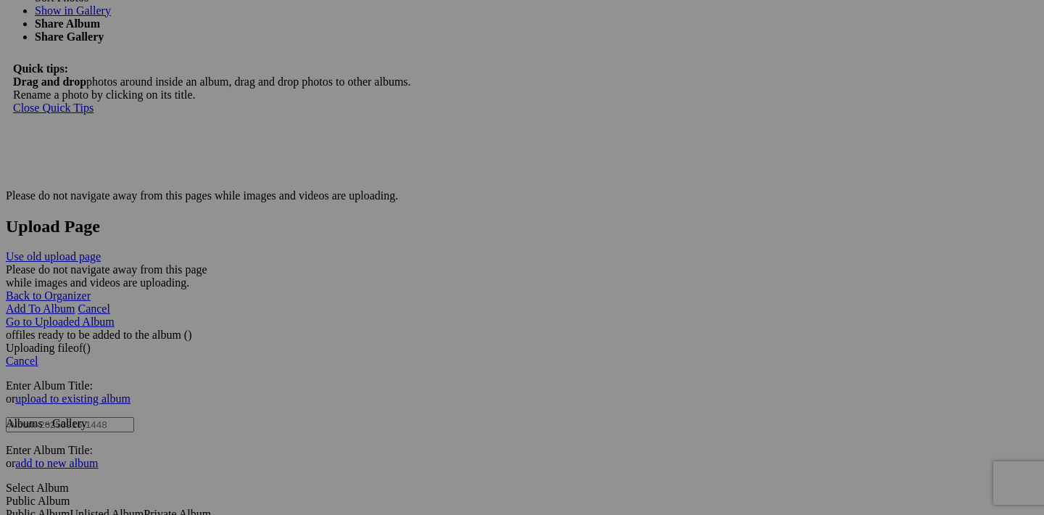
scroll to position [2359, 0]
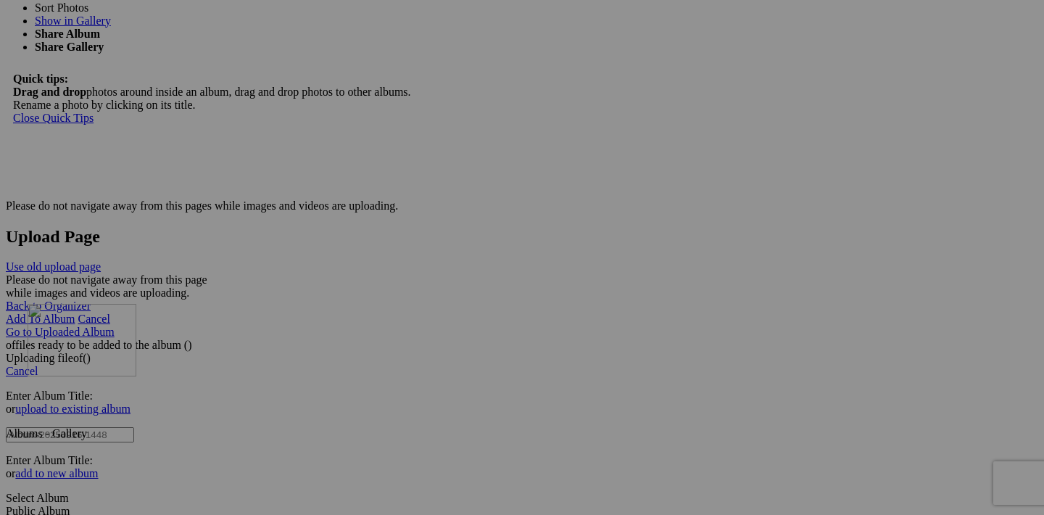
drag, startPoint x: 717, startPoint y: 176, endPoint x: 236, endPoint y: 430, distance: 543.8
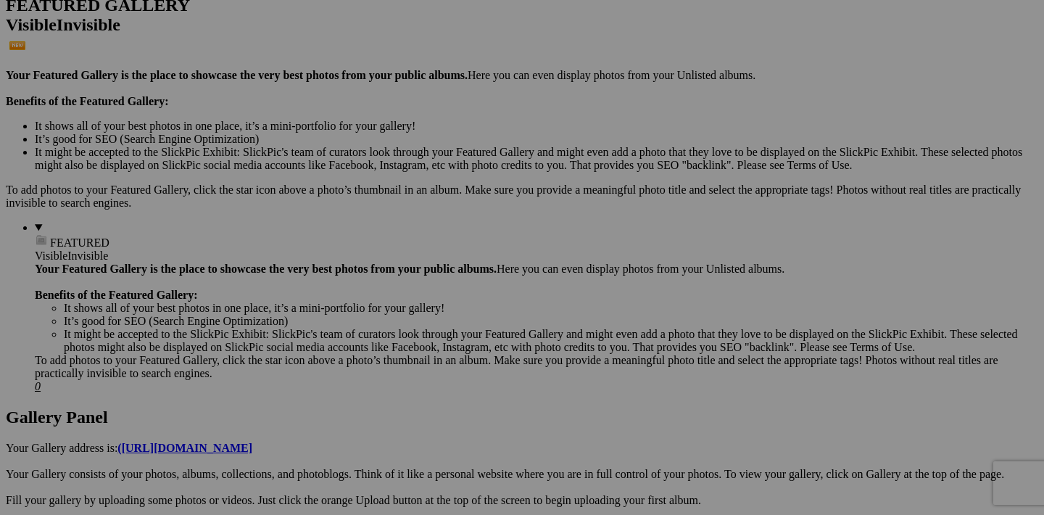
scroll to position [350, 0]
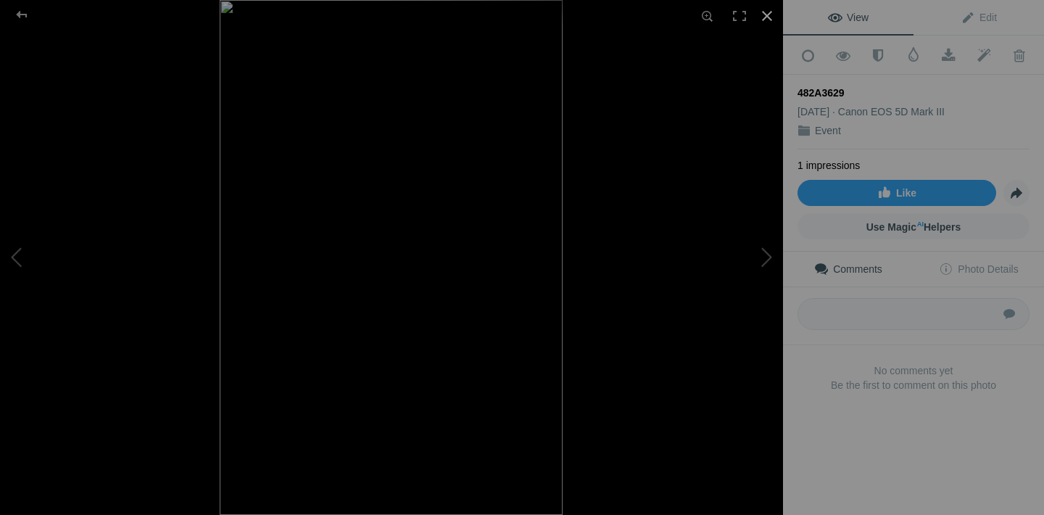
click at [767, 17] on div at bounding box center [767, 16] width 32 height 32
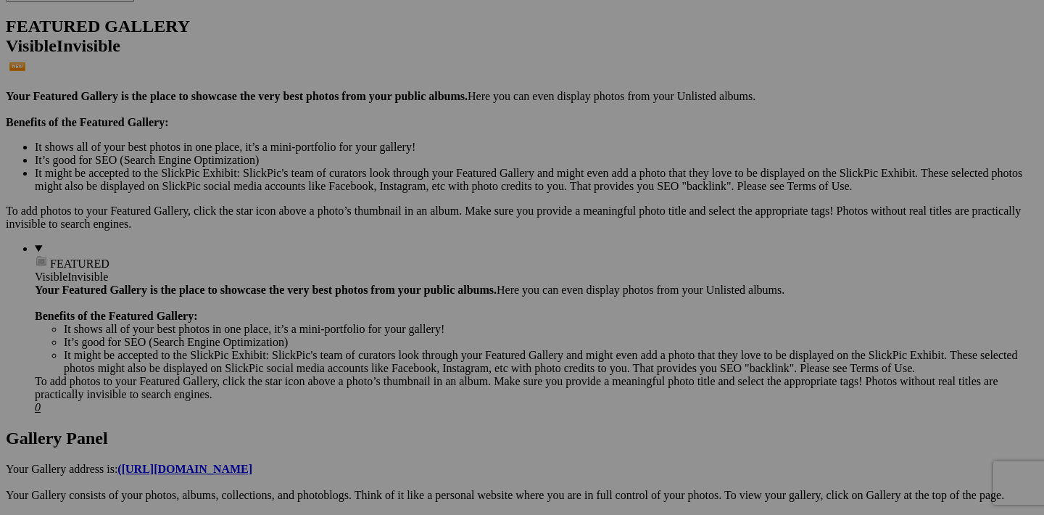
scroll to position [360, 0]
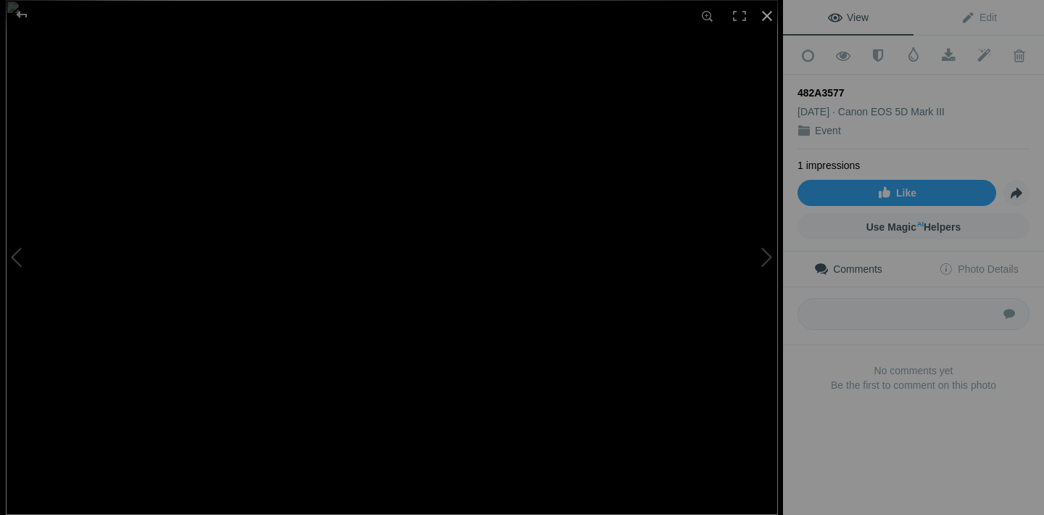
click at [766, 16] on div at bounding box center [767, 16] width 32 height 32
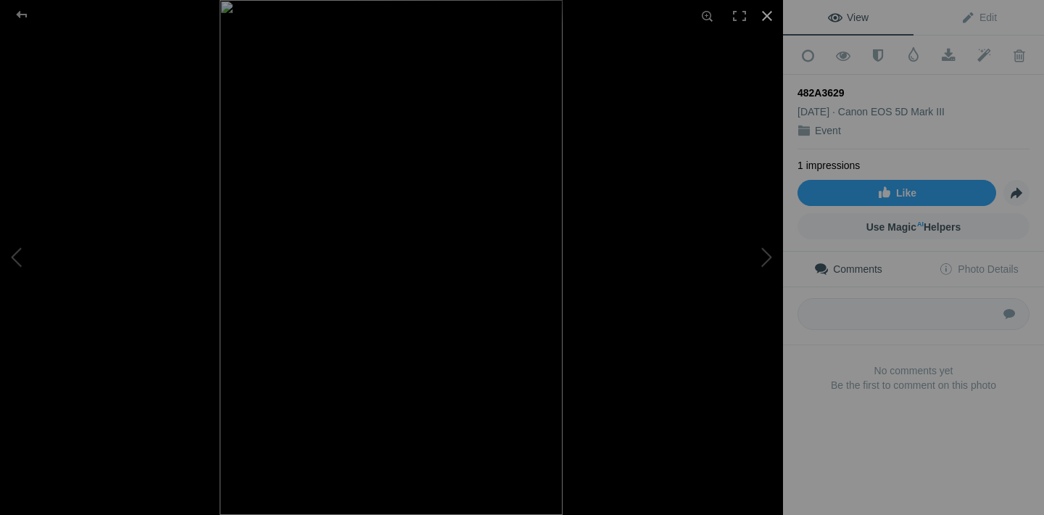
click at [775, 17] on div at bounding box center [767, 16] width 32 height 32
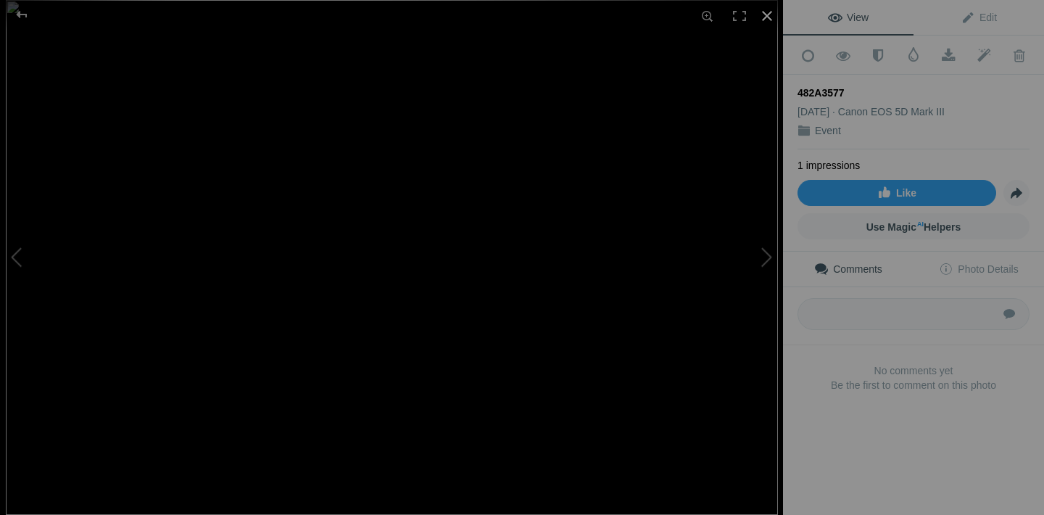
click at [770, 17] on div at bounding box center [767, 16] width 32 height 32
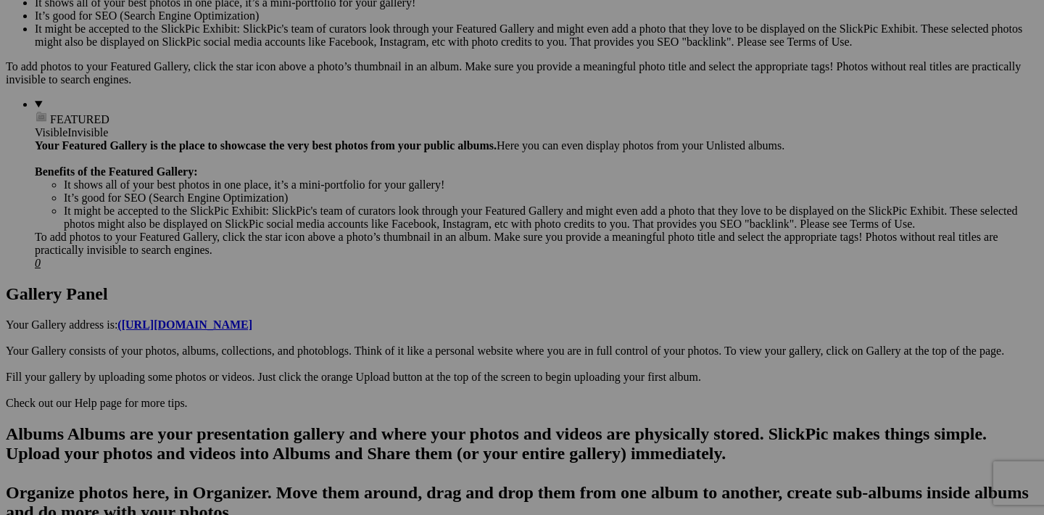
scroll to position [566, 0]
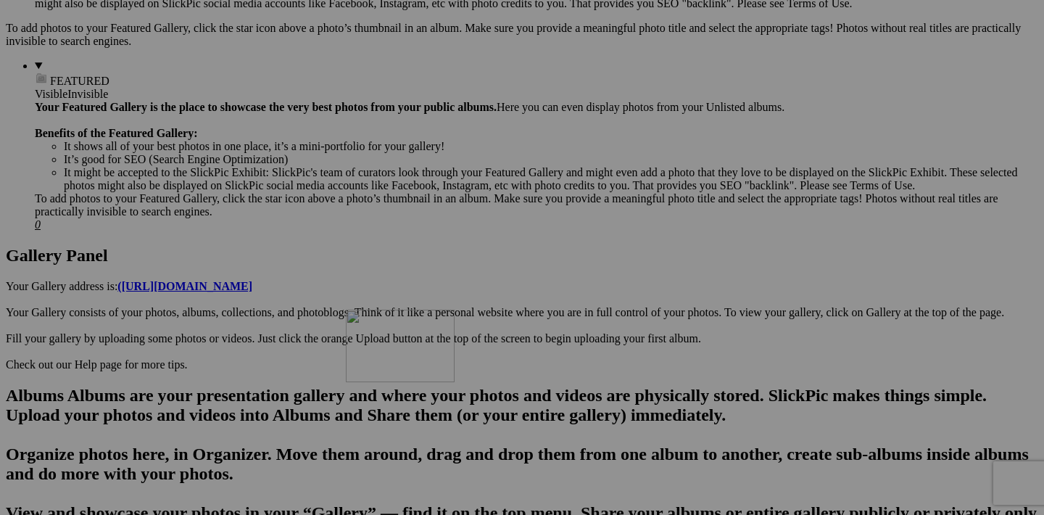
drag, startPoint x: 326, startPoint y: 133, endPoint x: 555, endPoint y: 436, distance: 380.1
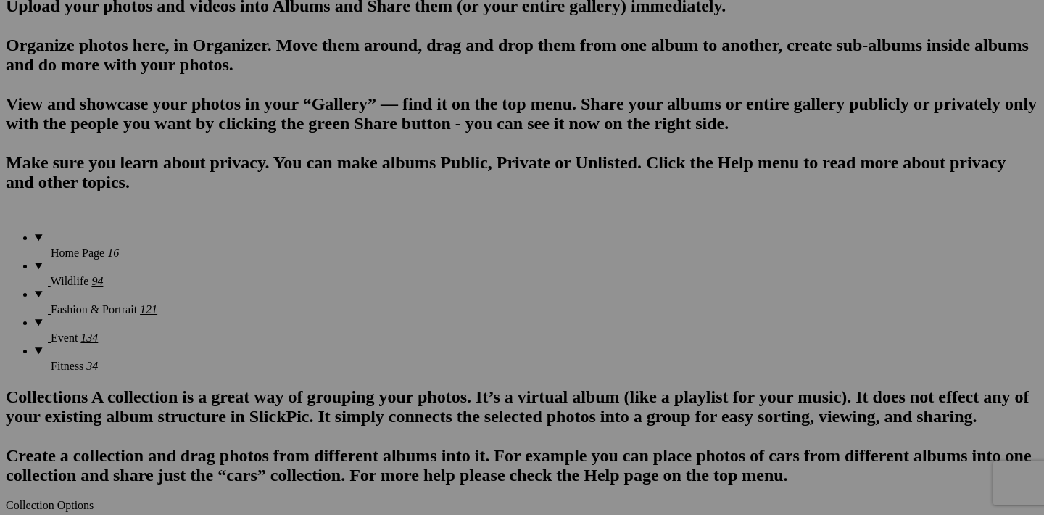
scroll to position [949, 0]
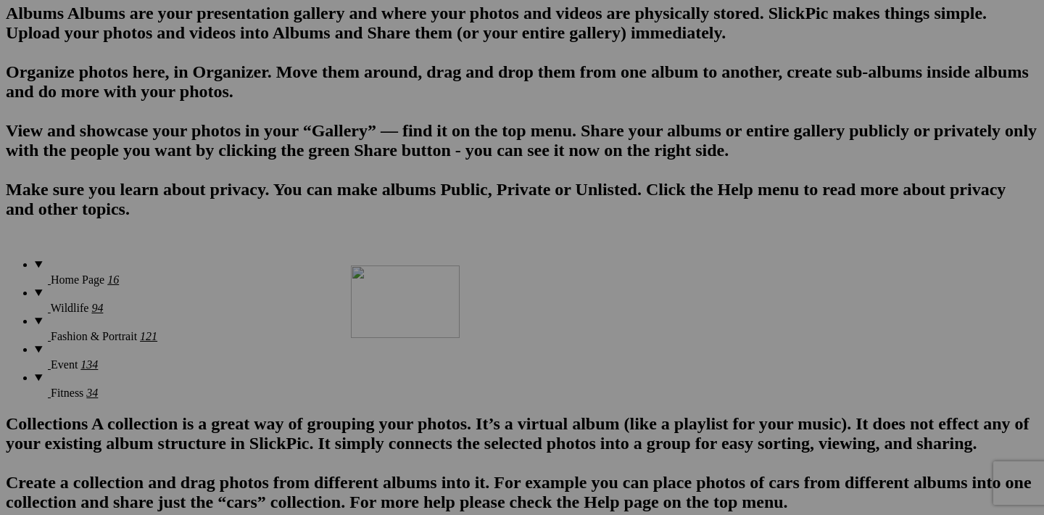
drag, startPoint x: 585, startPoint y: 117, endPoint x: 559, endPoint y: 393, distance: 277.5
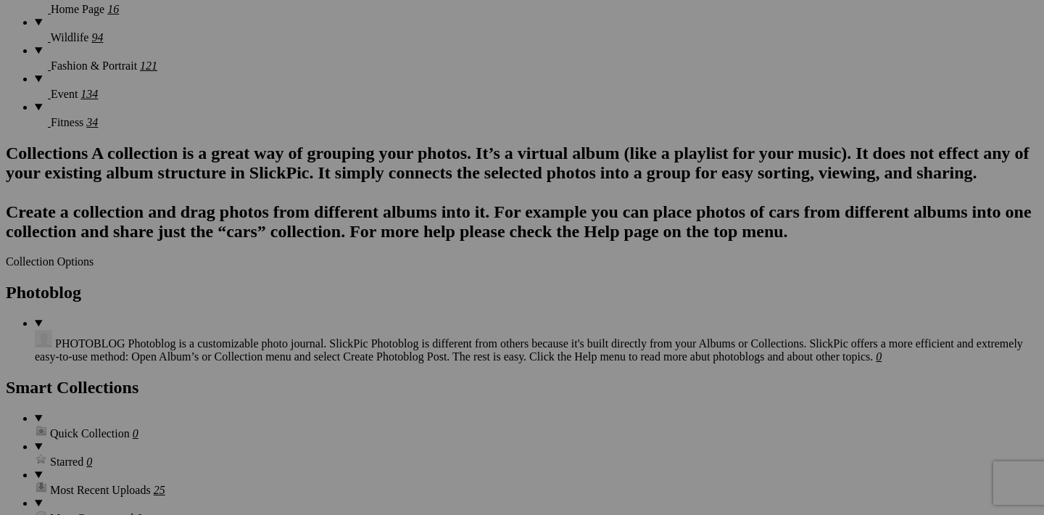
scroll to position [1251, 0]
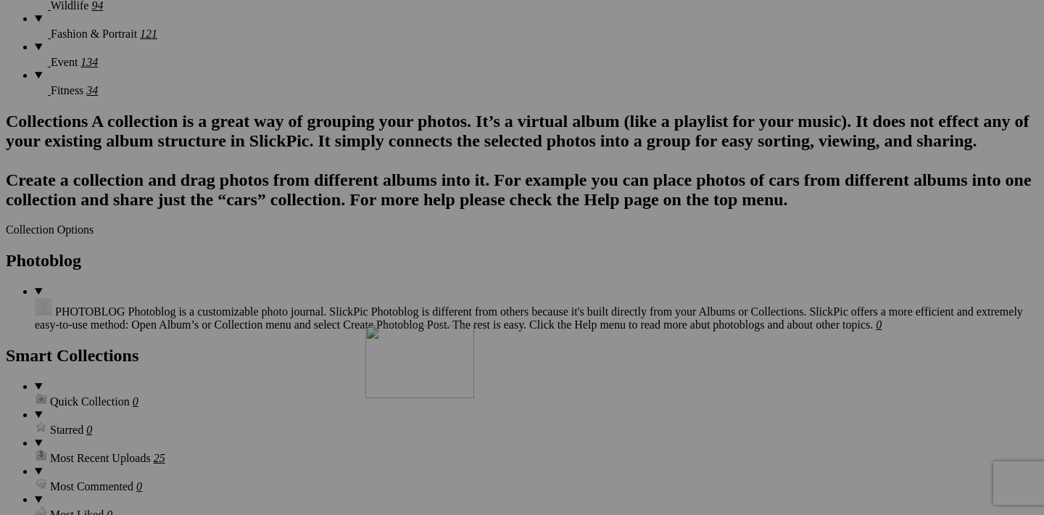
drag, startPoint x: 585, startPoint y: 183, endPoint x: 565, endPoint y: 450, distance: 267.6
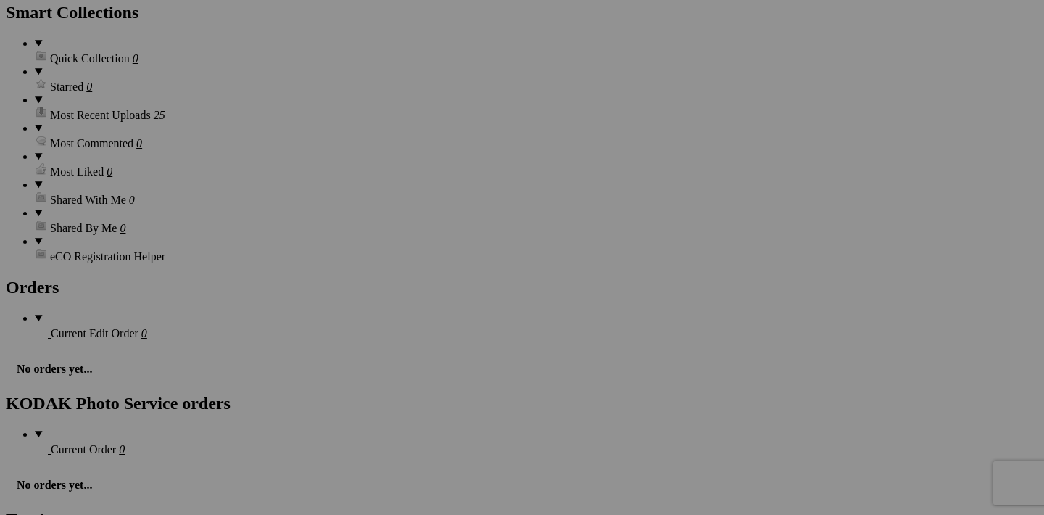
scroll to position [1631, 0]
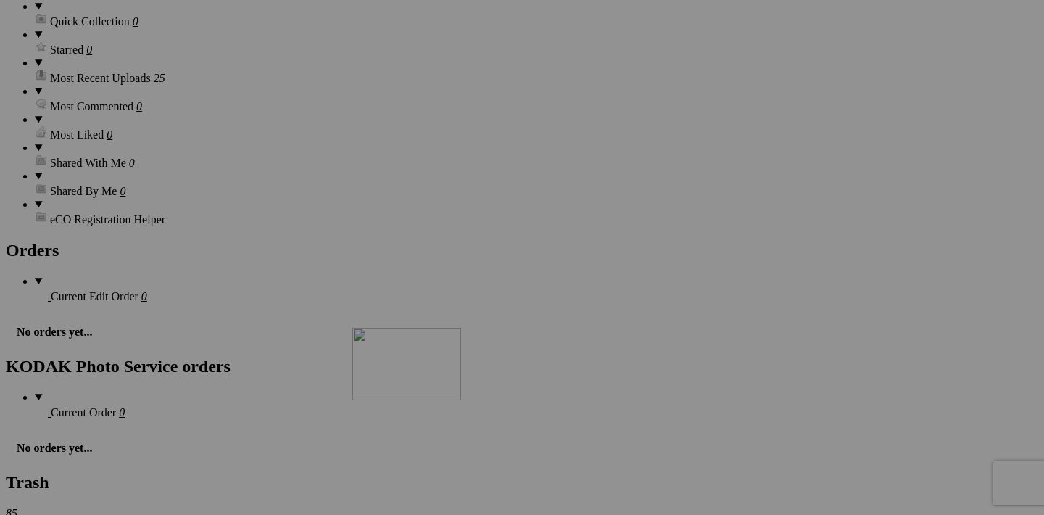
drag, startPoint x: 587, startPoint y: 172, endPoint x: 562, endPoint y: 453, distance: 281.8
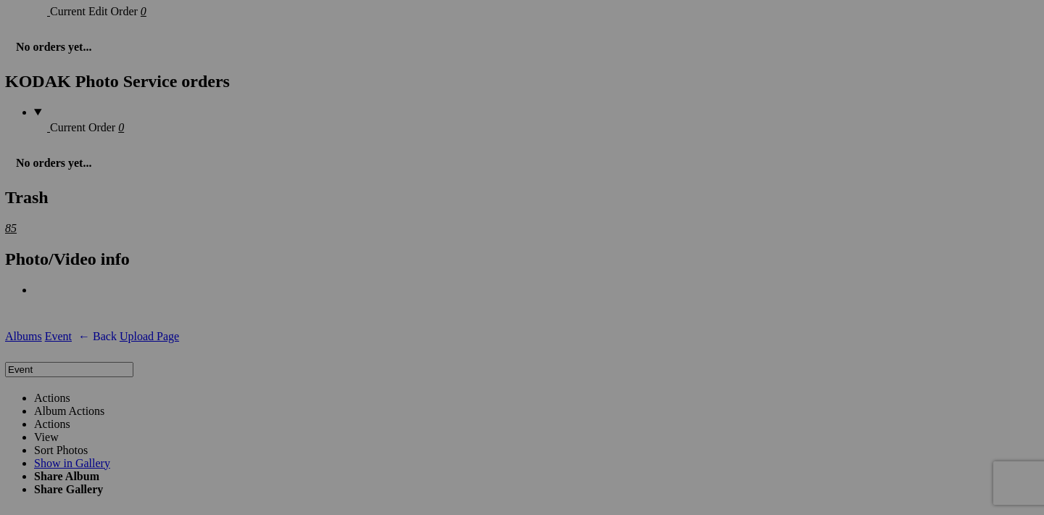
scroll to position [1915, 0]
drag, startPoint x: 582, startPoint y: 252, endPoint x: 596, endPoint y: 445, distance: 193.4
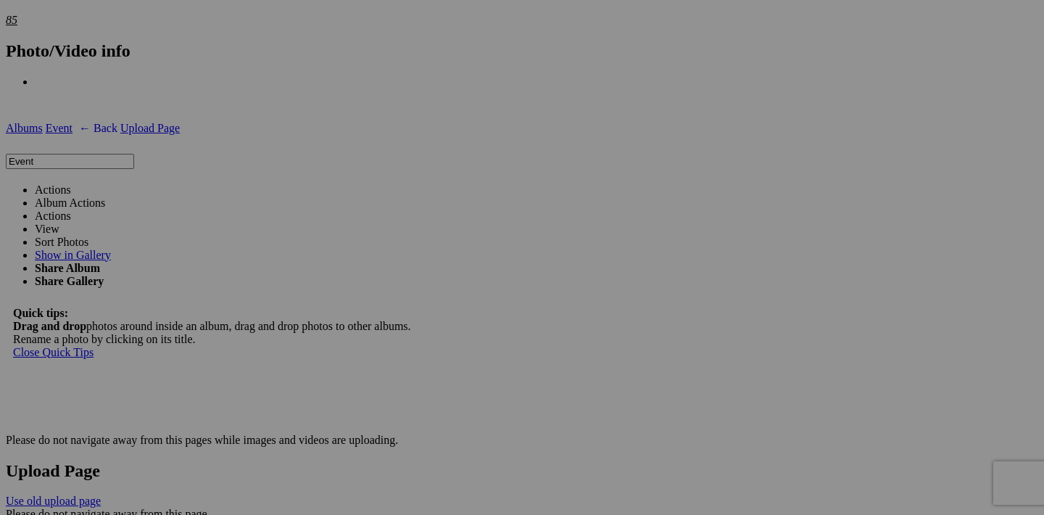
scroll to position [2161, 0]
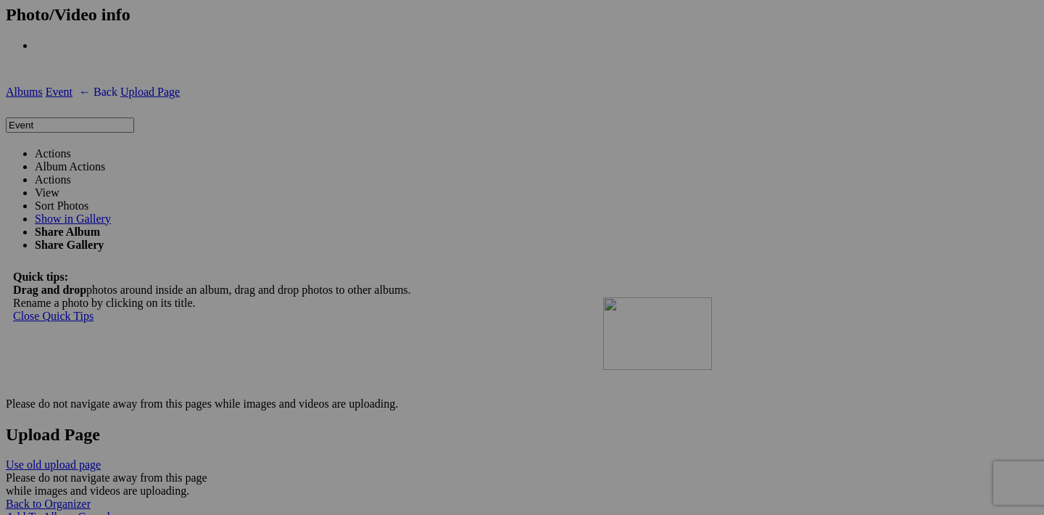
drag, startPoint x: 583, startPoint y: 193, endPoint x: 812, endPoint y: 424, distance: 325.1
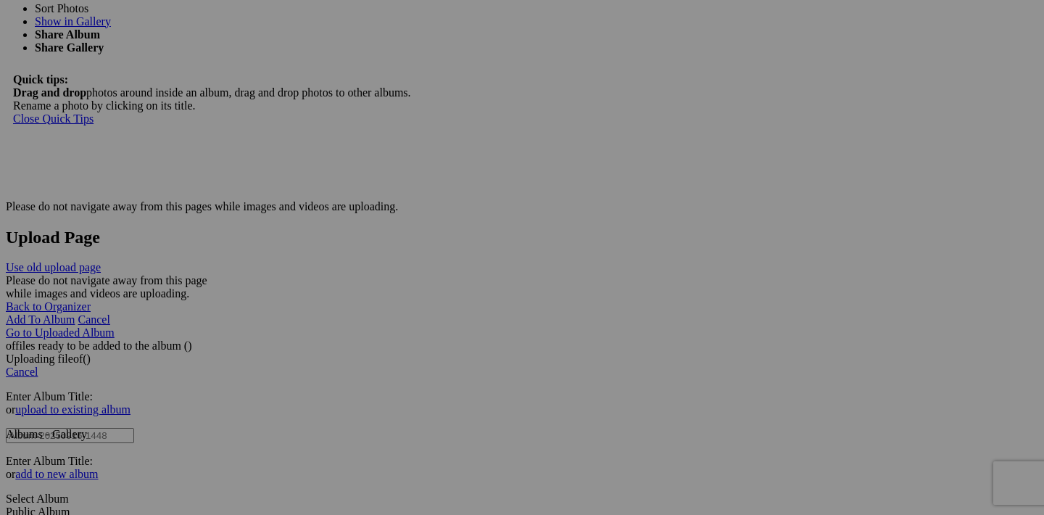
scroll to position [2487, 0]
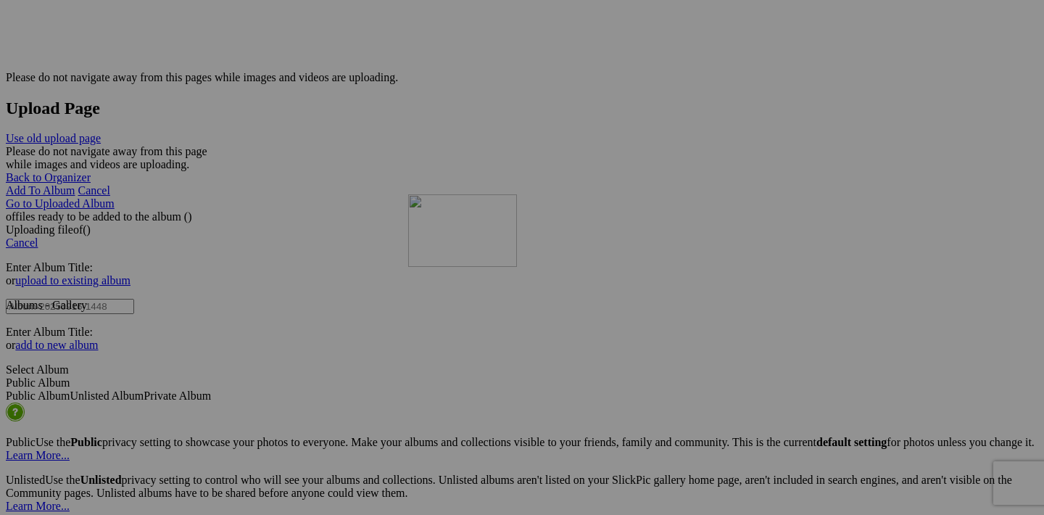
drag, startPoint x: 844, startPoint y: 235, endPoint x: 617, endPoint y: 321, distance: 241.9
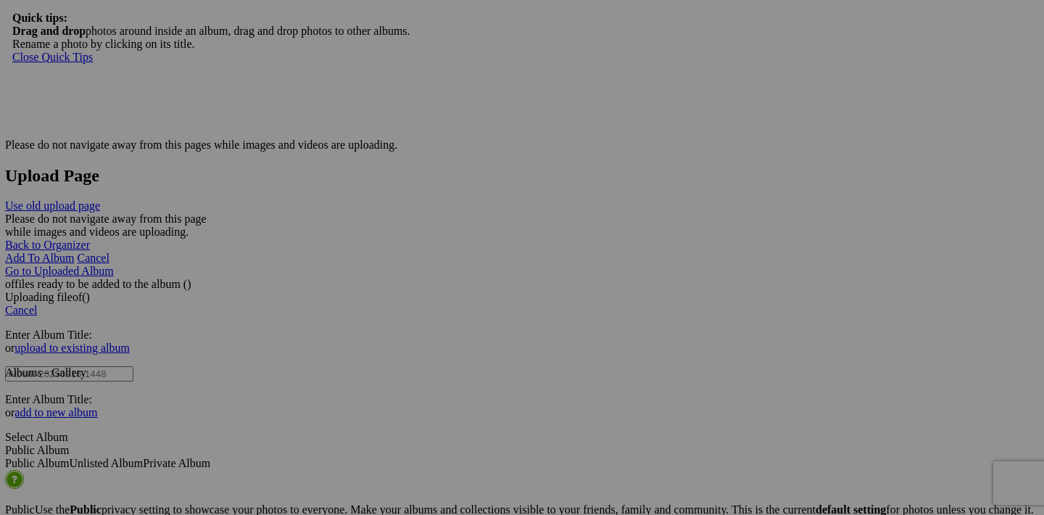
scroll to position [2420, 0]
drag, startPoint x: 971, startPoint y: 487, endPoint x: 597, endPoint y: 392, distance: 386.1
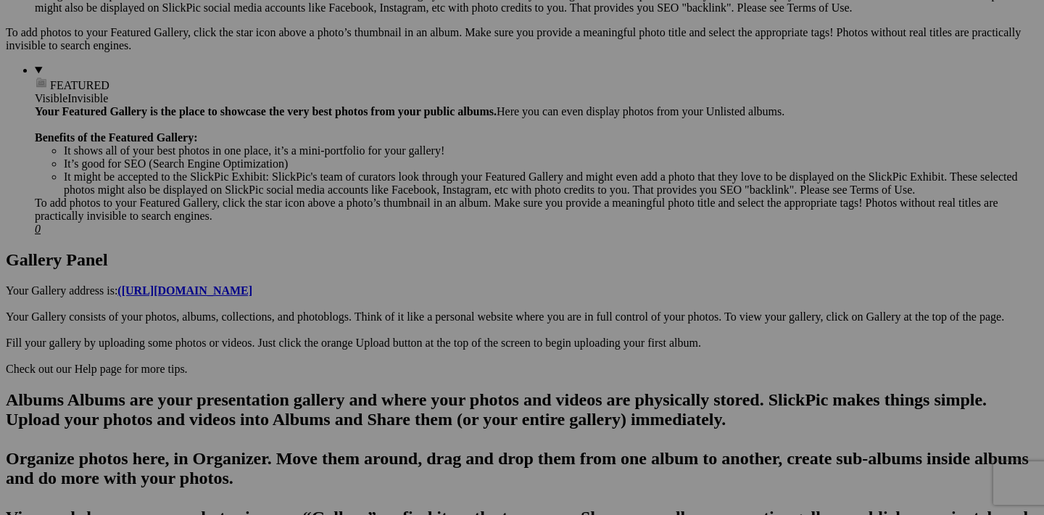
scroll to position [600, 0]
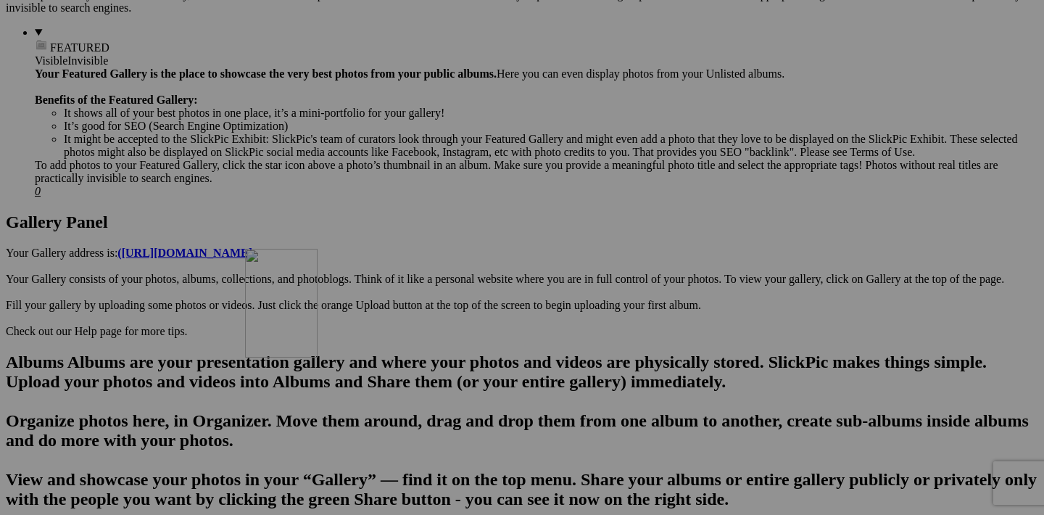
drag, startPoint x: 457, startPoint y: 94, endPoint x: 454, endPoint y: 375, distance: 281.4
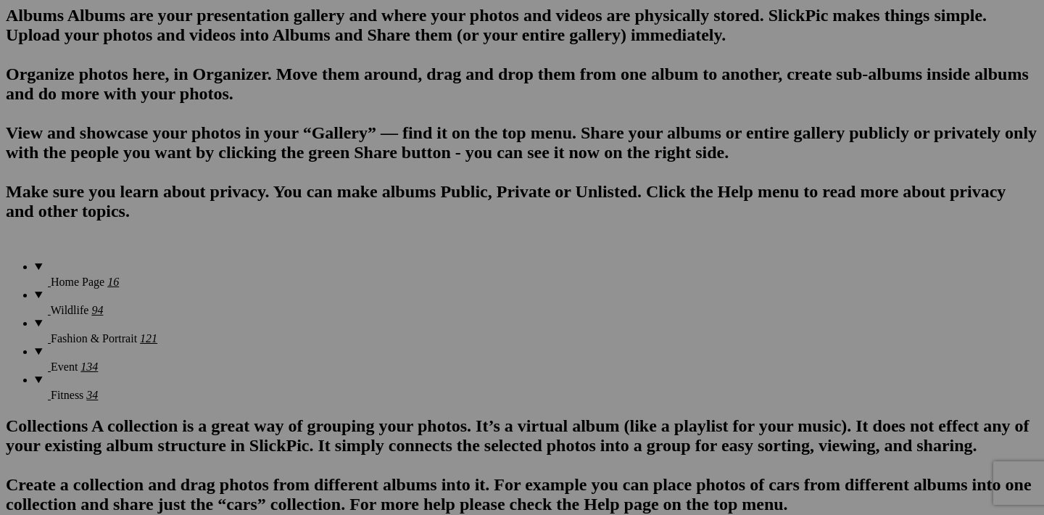
scroll to position [940, 0]
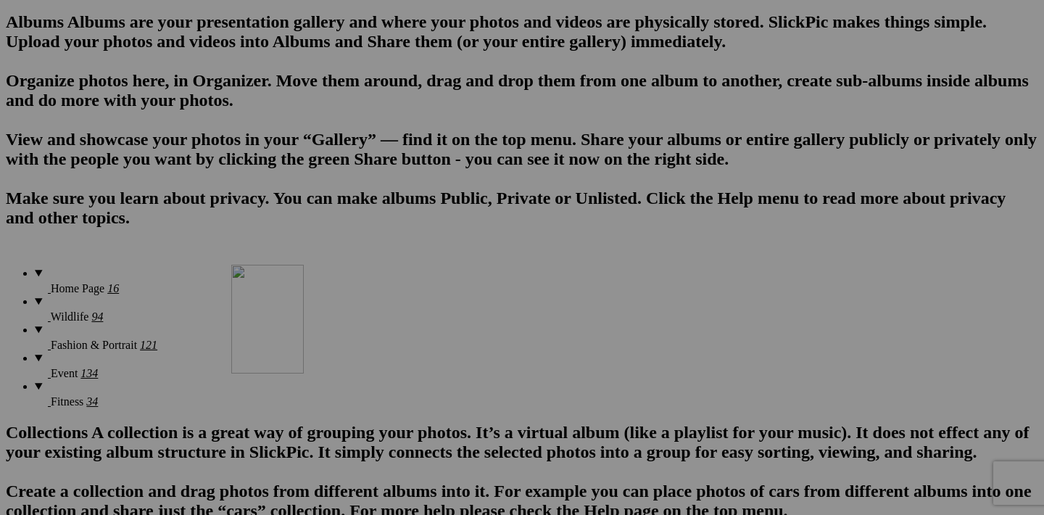
drag, startPoint x: 452, startPoint y: 126, endPoint x: 440, endPoint y: 391, distance: 265.0
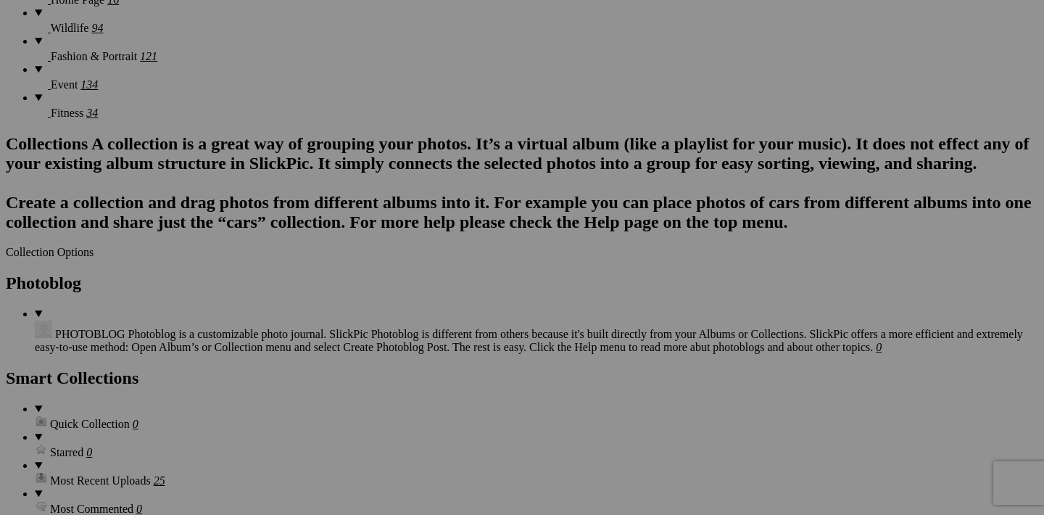
scroll to position [1265, 0]
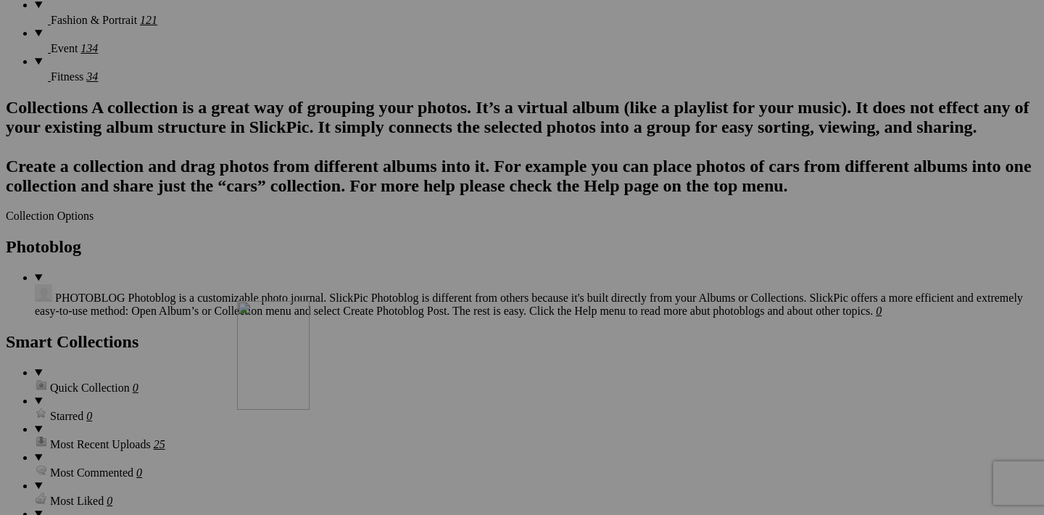
drag, startPoint x: 457, startPoint y: 170, endPoint x: 446, endPoint y: 427, distance: 257.7
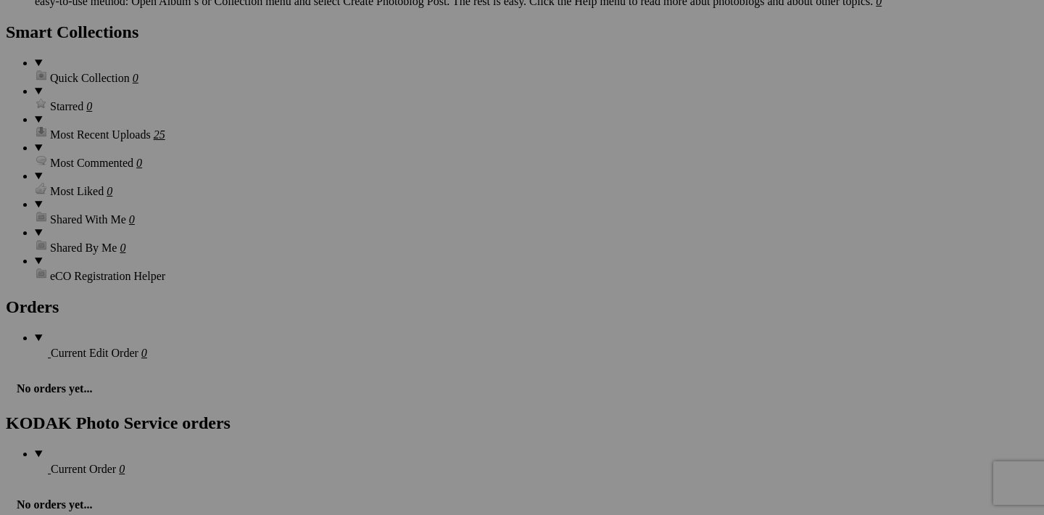
scroll to position [1672, 0]
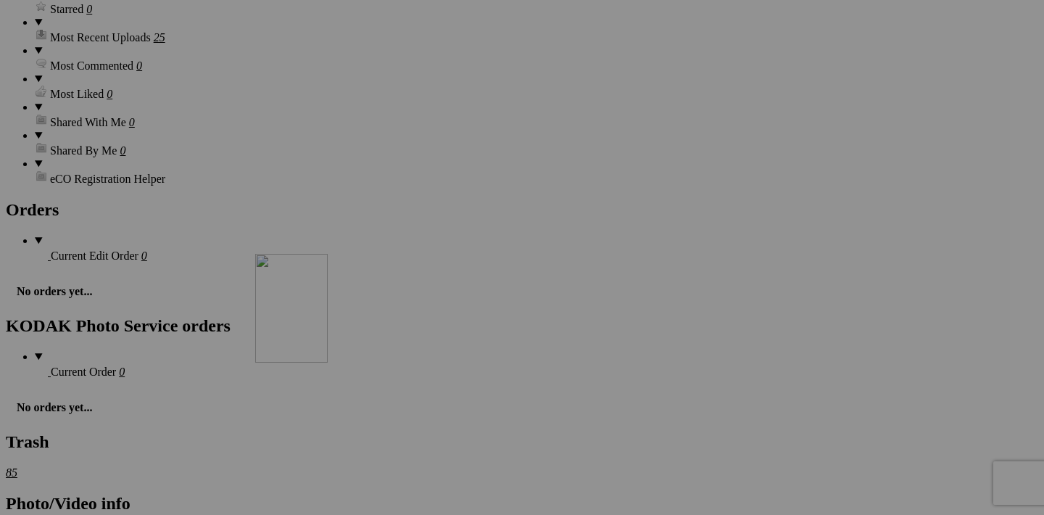
drag, startPoint x: 451, startPoint y: 129, endPoint x: 464, endPoint y: 380, distance: 251.3
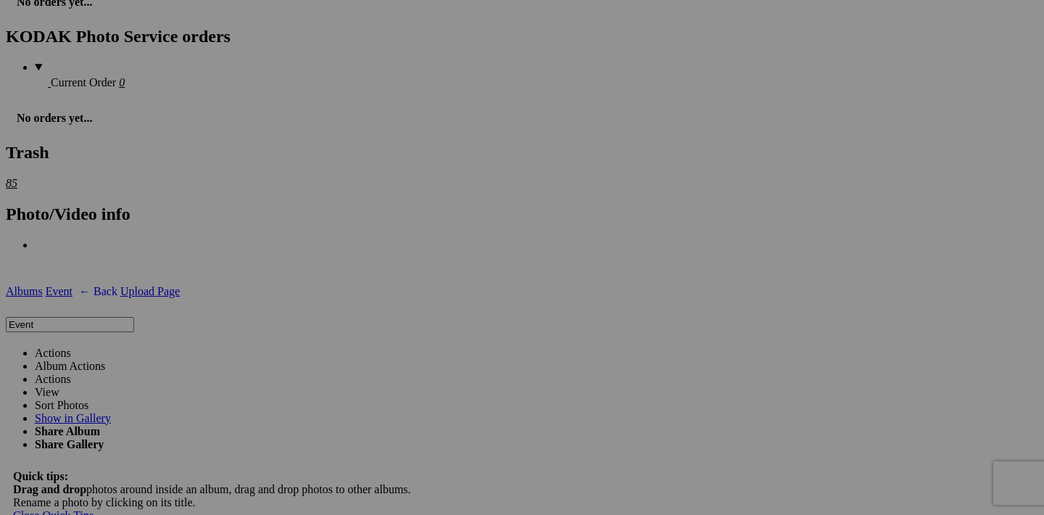
scroll to position [1922, 0]
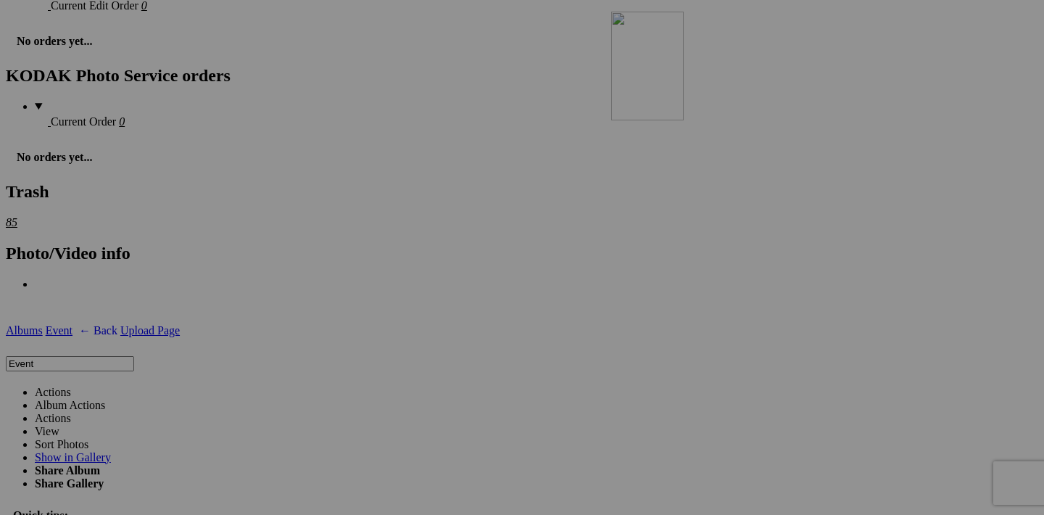
drag, startPoint x: 452, startPoint y: 244, endPoint x: 822, endPoint y: 139, distance: 385.4
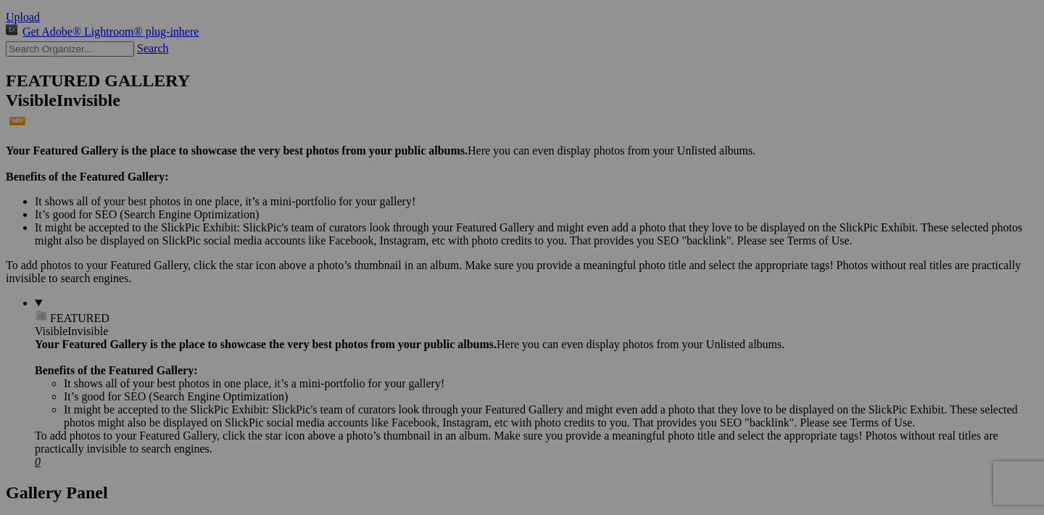
scroll to position [249, 0]
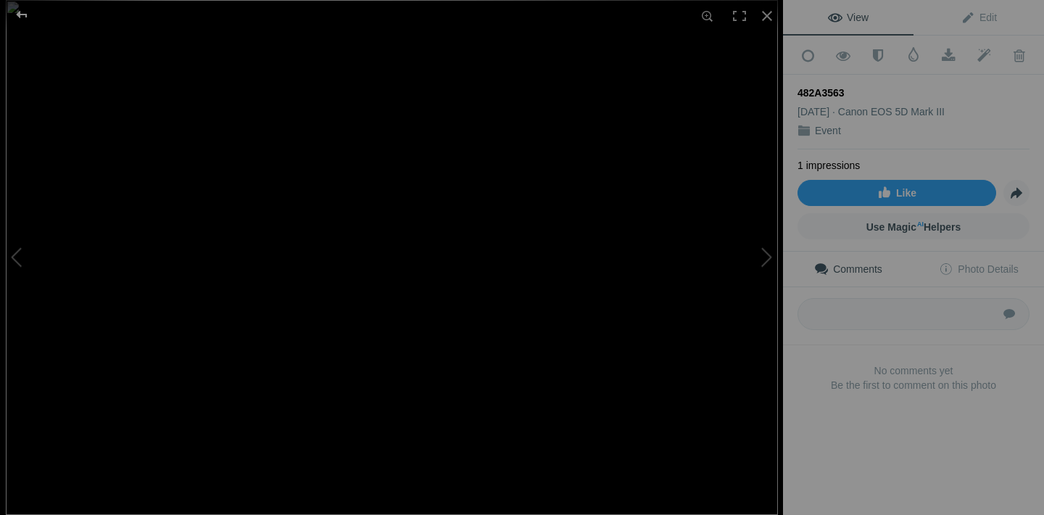
click at [24, 9] on div at bounding box center [22, 14] width 52 height 29
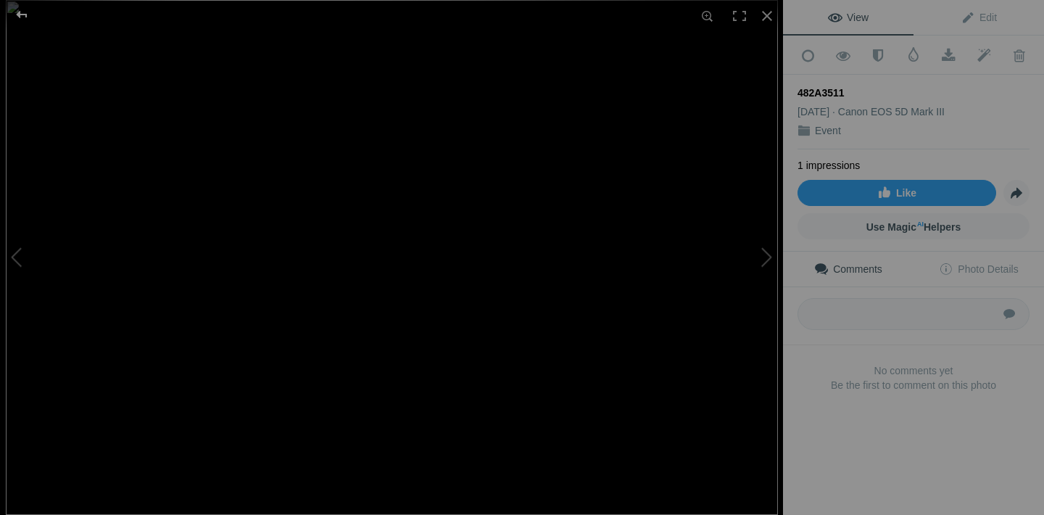
click at [21, 17] on div at bounding box center [22, 14] width 52 height 29
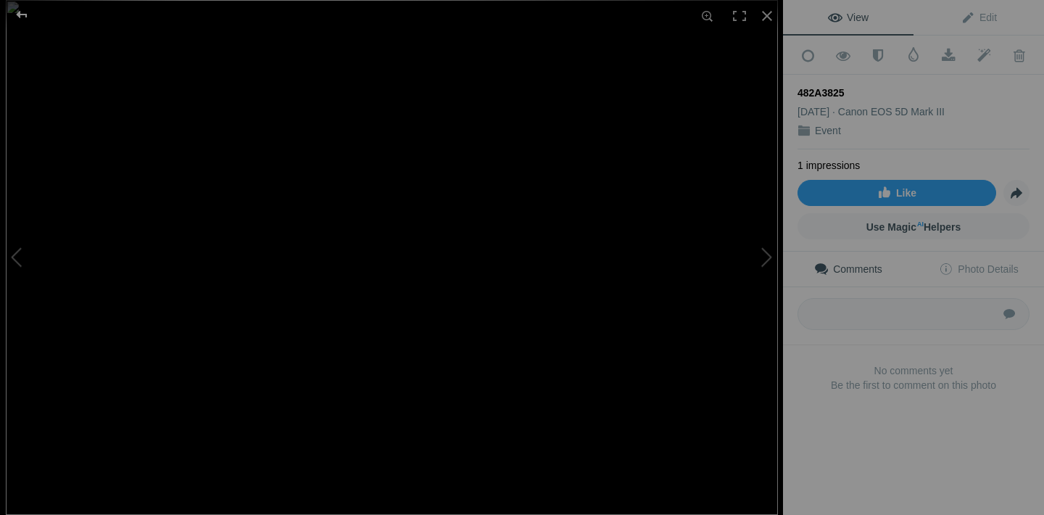
click at [22, 15] on div at bounding box center [22, 14] width 52 height 29
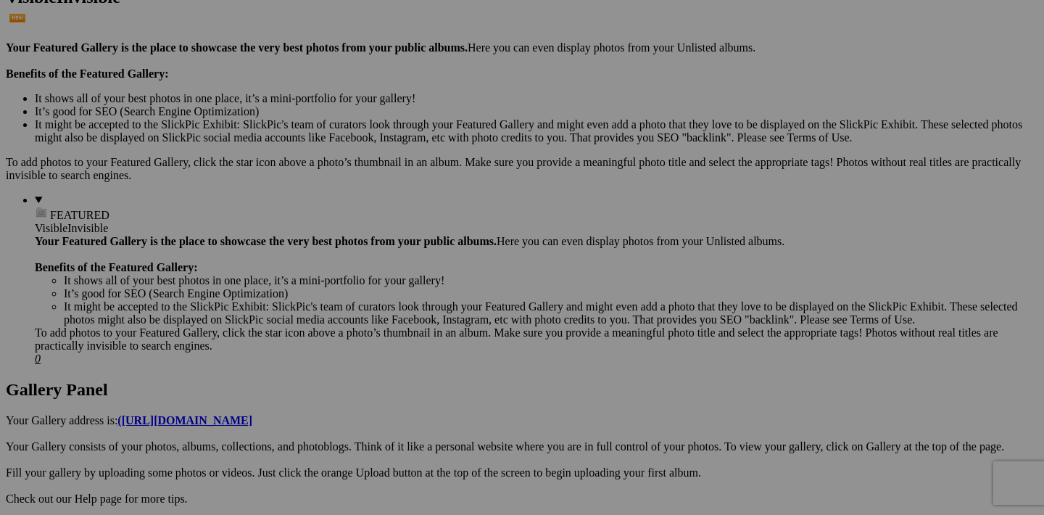
scroll to position [320, 0]
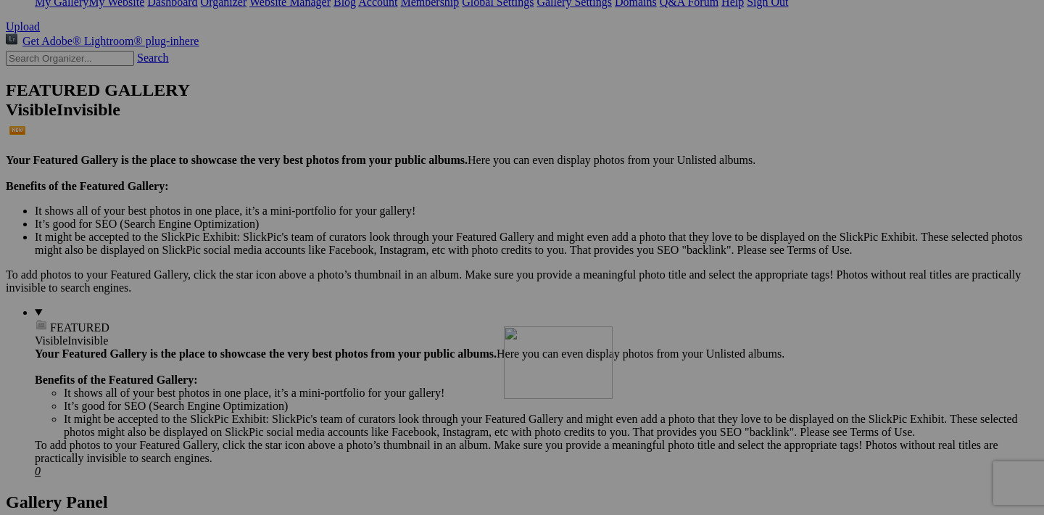
drag, startPoint x: 714, startPoint y: 191, endPoint x: 712, endPoint y: 450, distance: 259.7
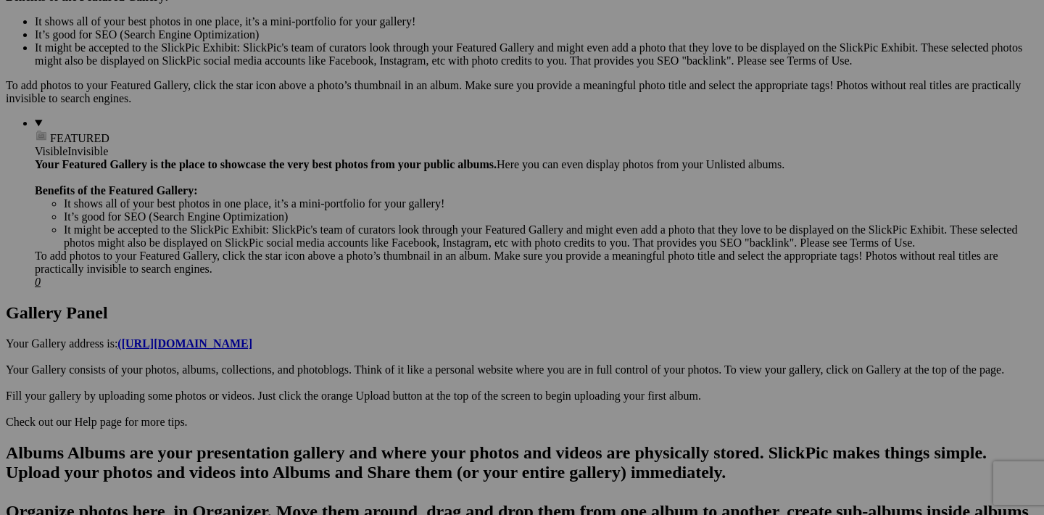
scroll to position [662, 0]
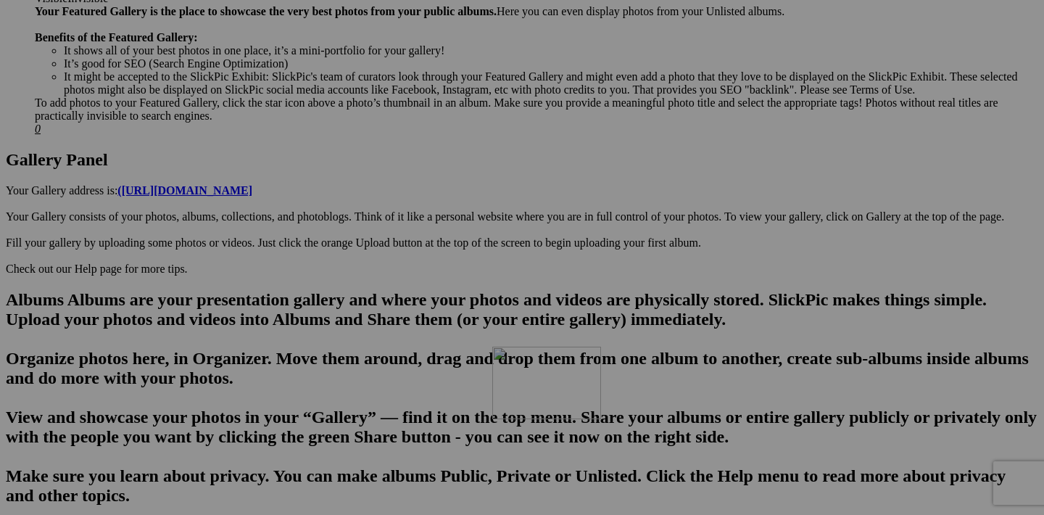
drag, startPoint x: 712, startPoint y: 216, endPoint x: 701, endPoint y: 473, distance: 257.0
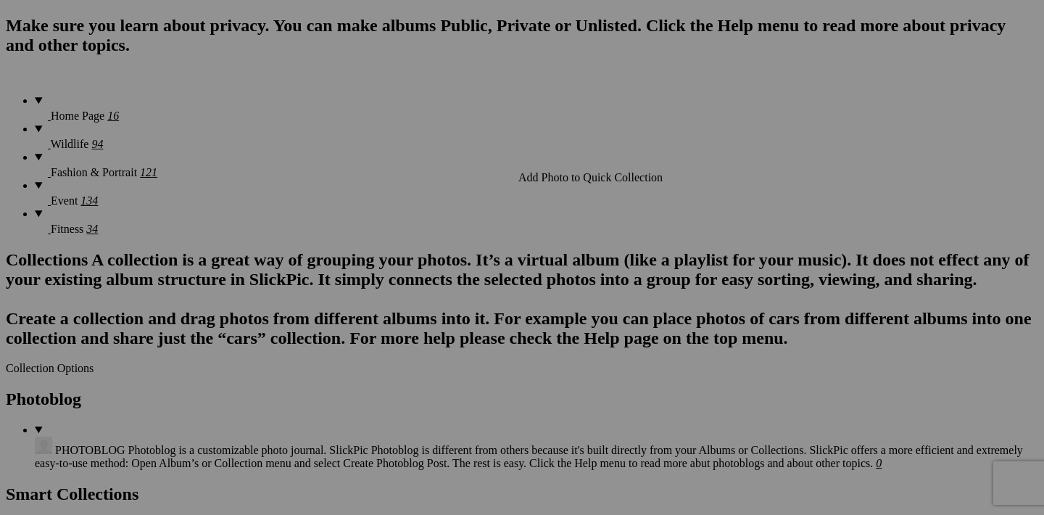
scroll to position [1131, 0]
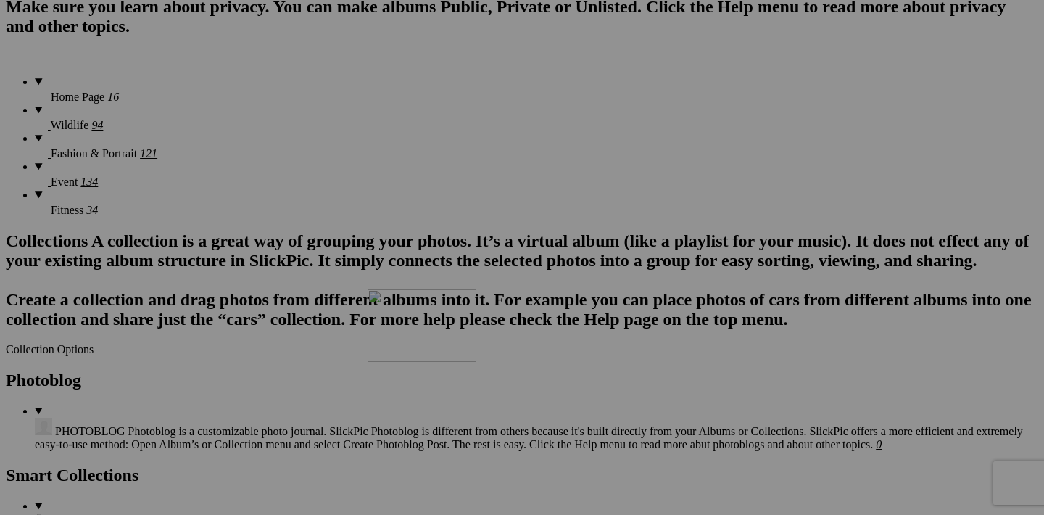
drag, startPoint x: 582, startPoint y: 114, endPoint x: 577, endPoint y: 416, distance: 302.5
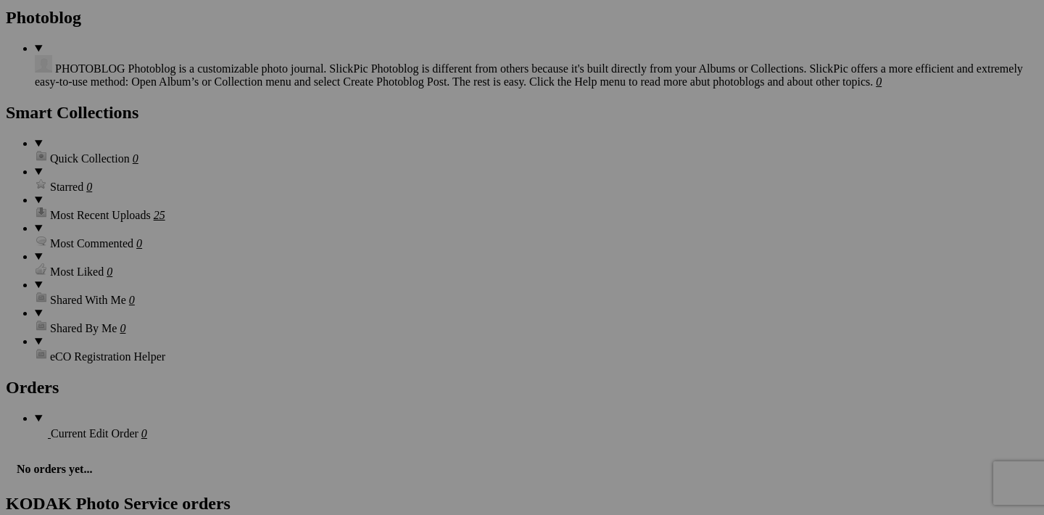
scroll to position [1480, 0]
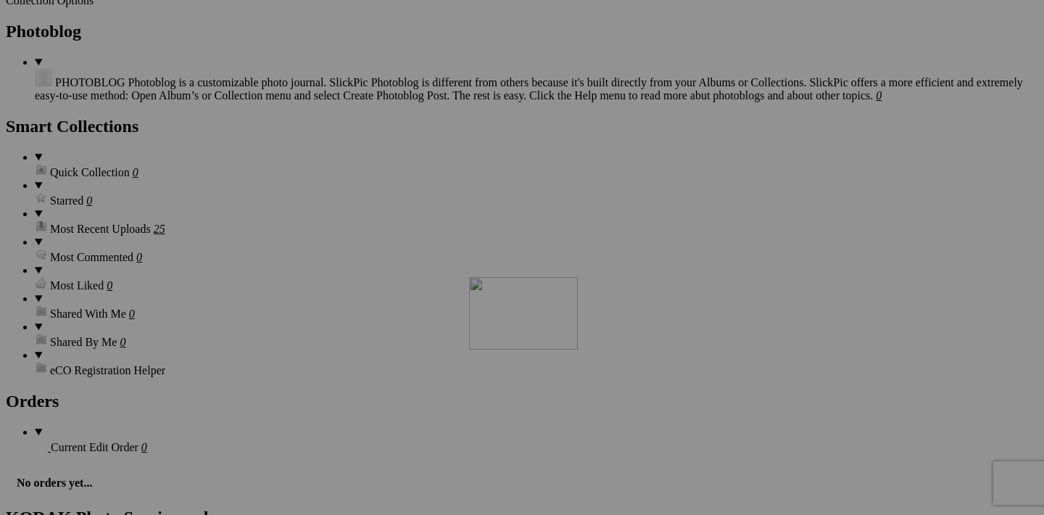
drag, startPoint x: 714, startPoint y: 135, endPoint x: 671, endPoint y: 416, distance: 284.6
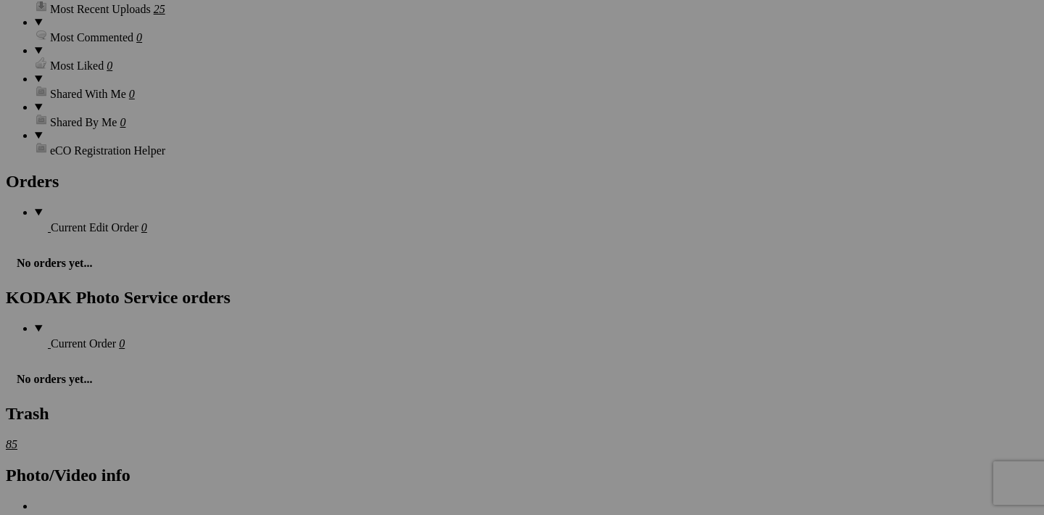
scroll to position [1768, 0]
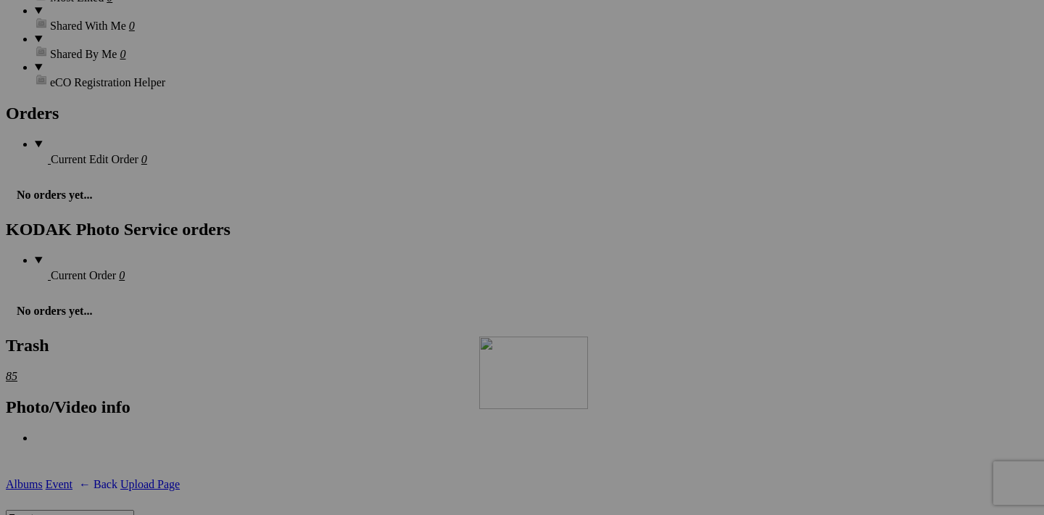
drag, startPoint x: 709, startPoint y: 216, endPoint x: 688, endPoint y: 463, distance: 247.4
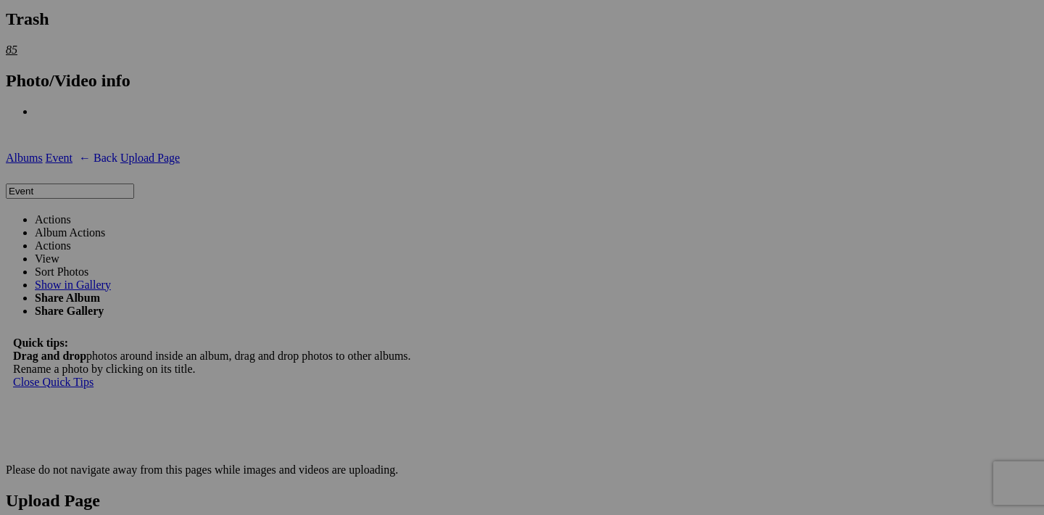
scroll to position [2156, 0]
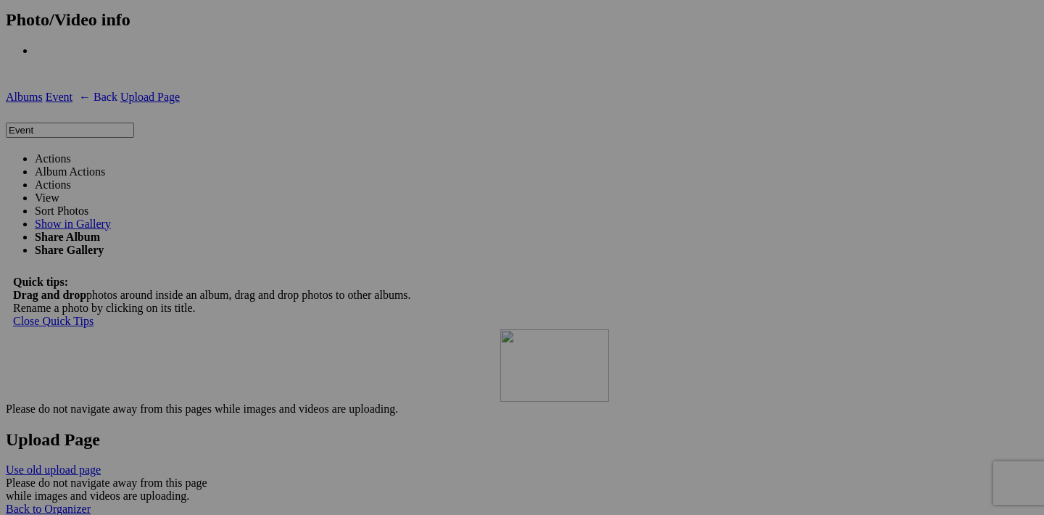
drag, startPoint x: 715, startPoint y: 199, endPoint x: 709, endPoint y: 455, distance: 255.4
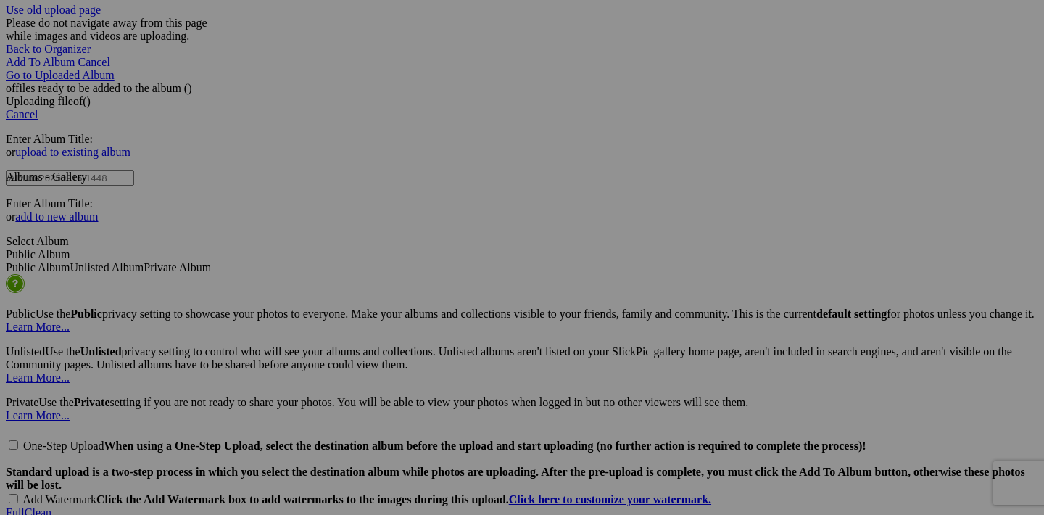
scroll to position [2480, 0]
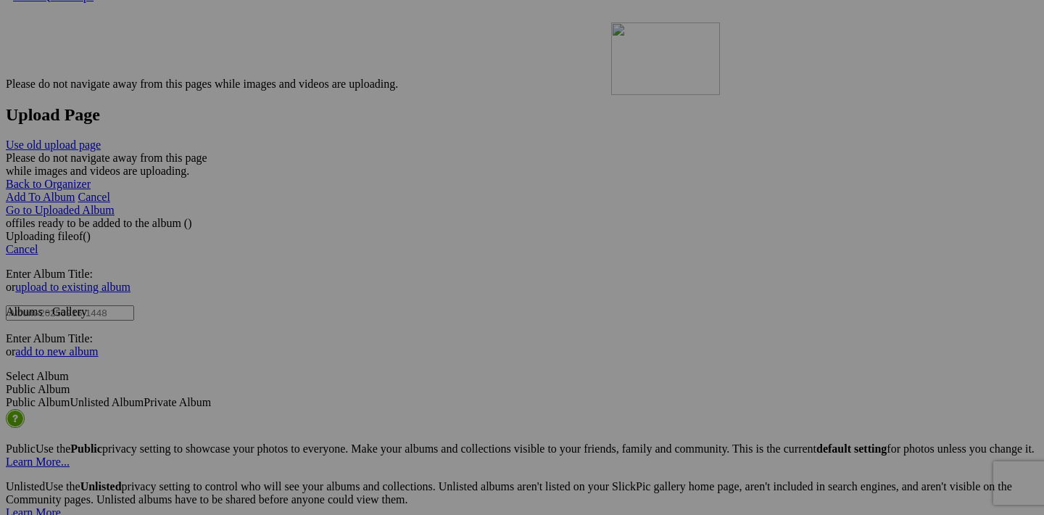
drag, startPoint x: 716, startPoint y: 243, endPoint x: 820, endPoint y: 149, distance: 140.7
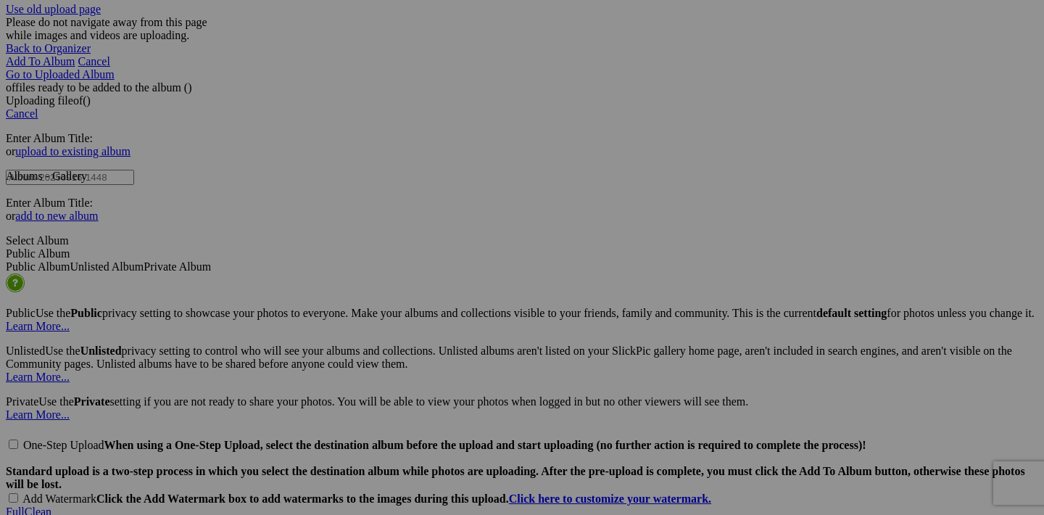
scroll to position [2500, 0]
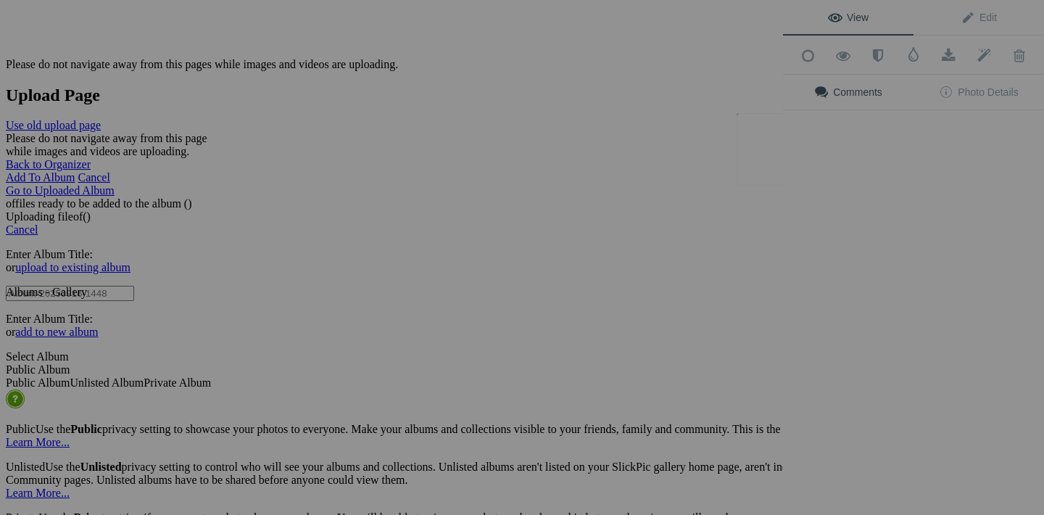
scroll to position [2484, 0]
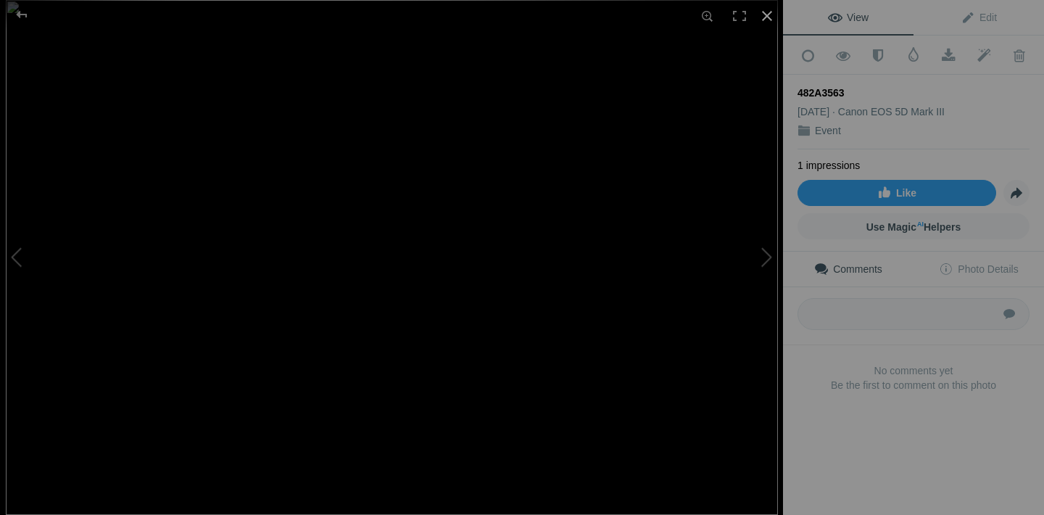
click at [768, 15] on div at bounding box center [767, 16] width 32 height 32
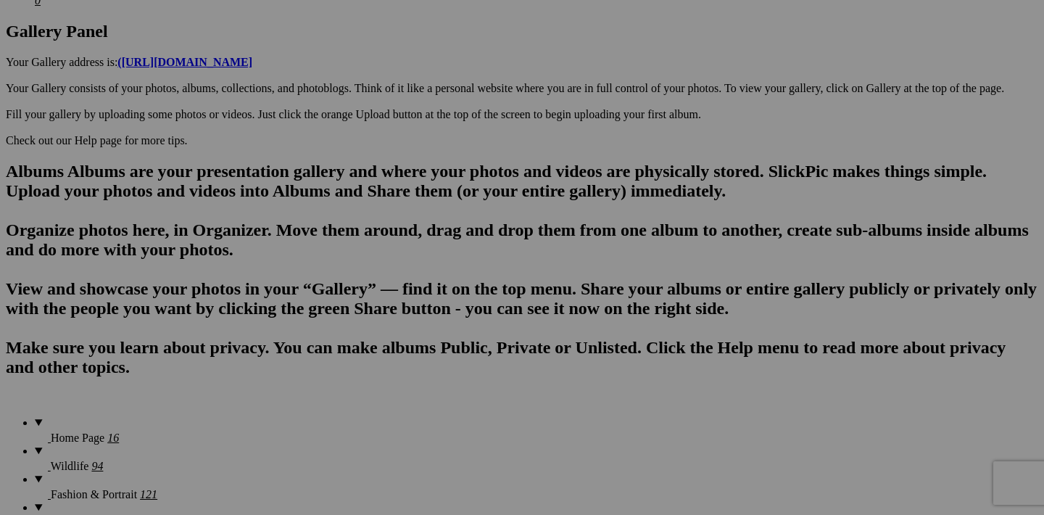
scroll to position [409, 0]
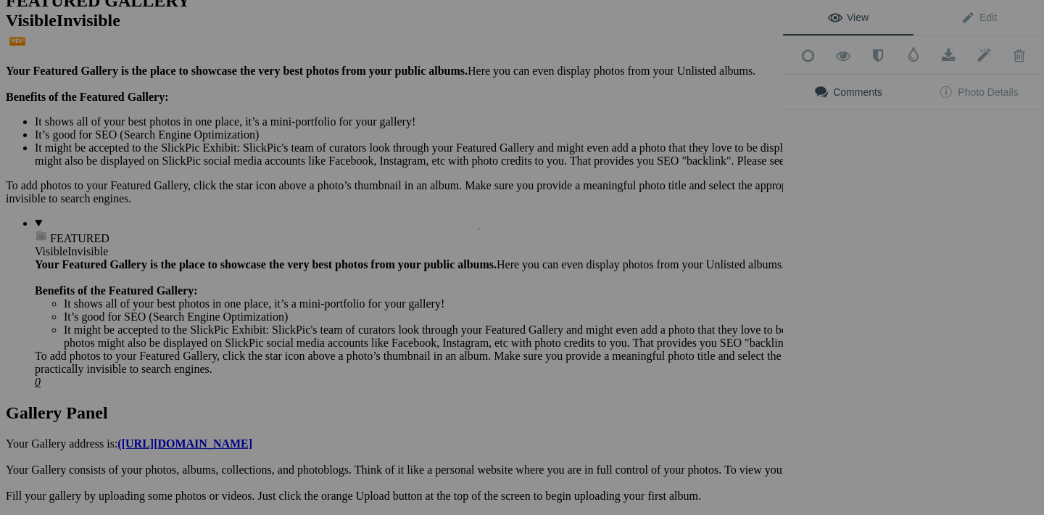
scroll to position [343, 0]
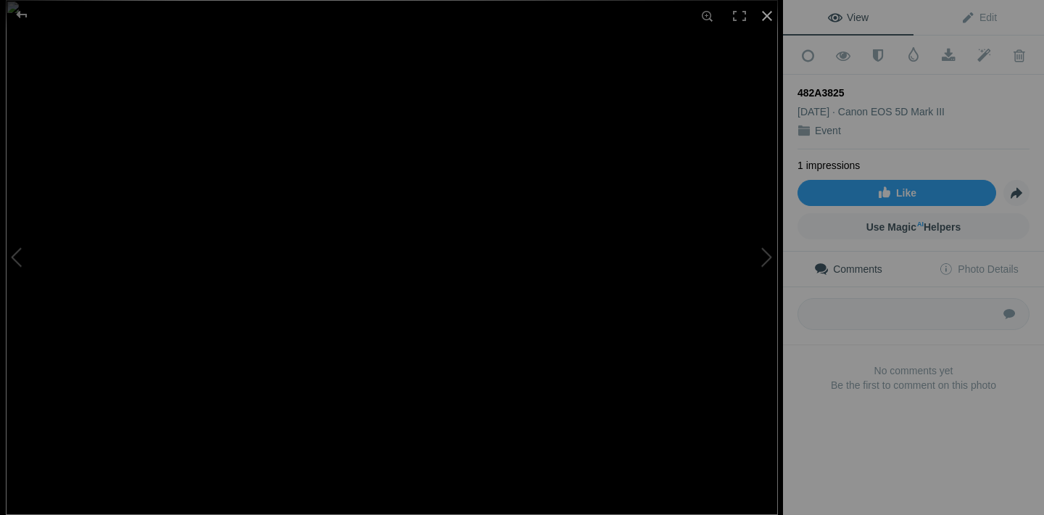
click at [772, 17] on div at bounding box center [767, 16] width 32 height 32
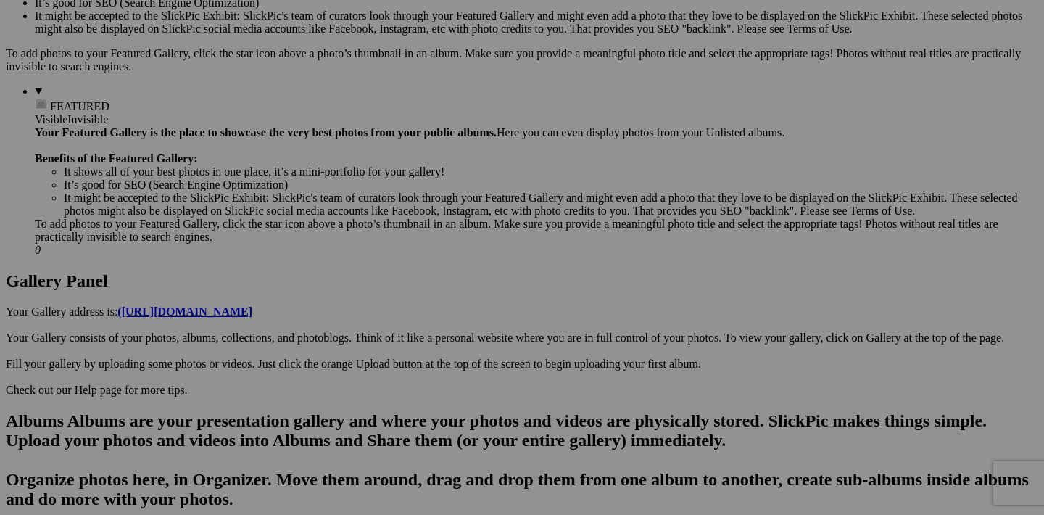
scroll to position [573, 0]
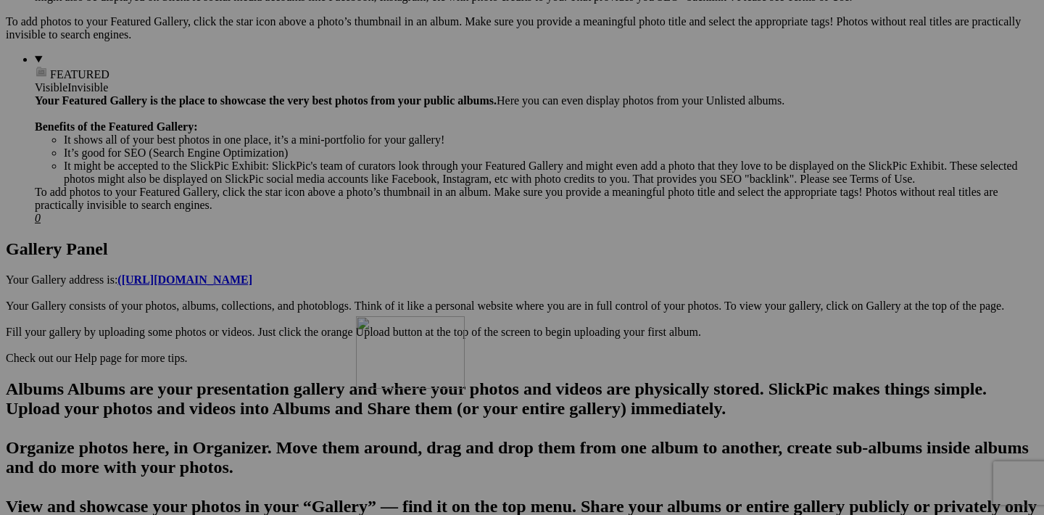
drag, startPoint x: 585, startPoint y: 128, endPoint x: 556, endPoint y: 430, distance: 303.9
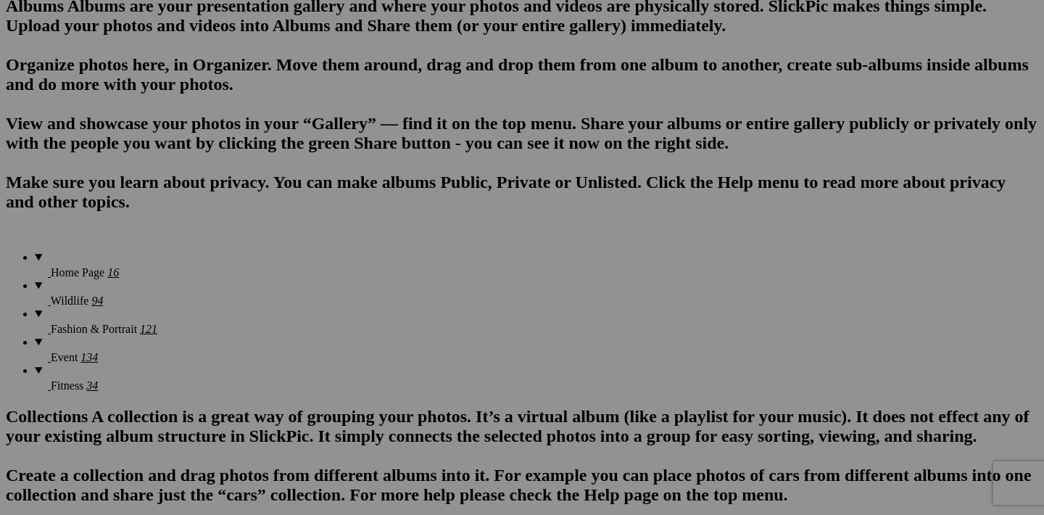
scroll to position [973, 0]
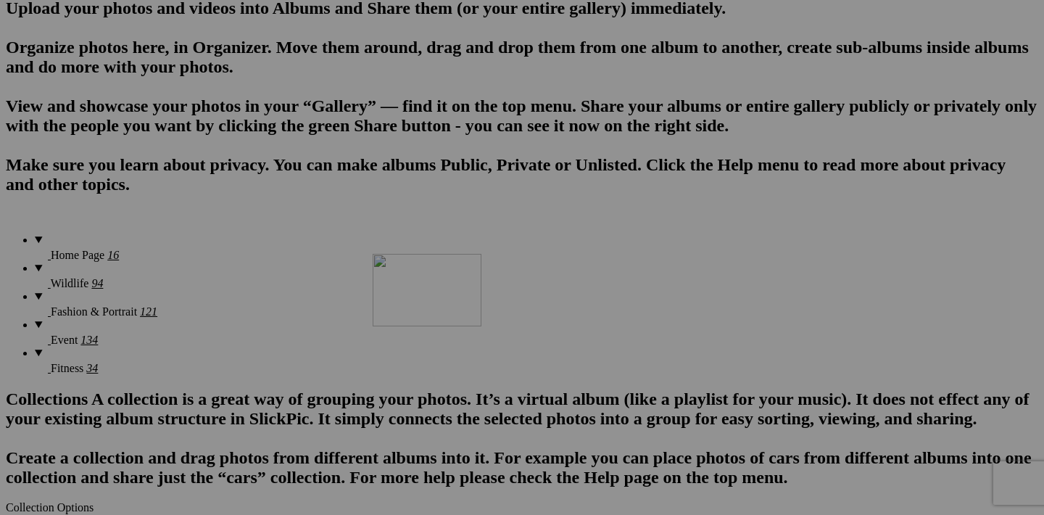
drag, startPoint x: 582, startPoint y: 96, endPoint x: 579, endPoint y: 384, distance: 288.0
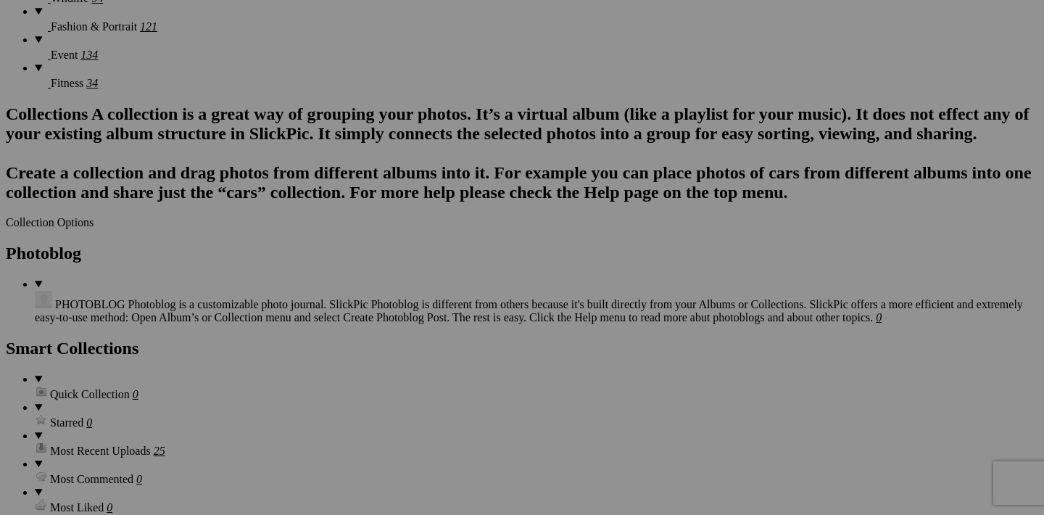
scroll to position [1294, 0]
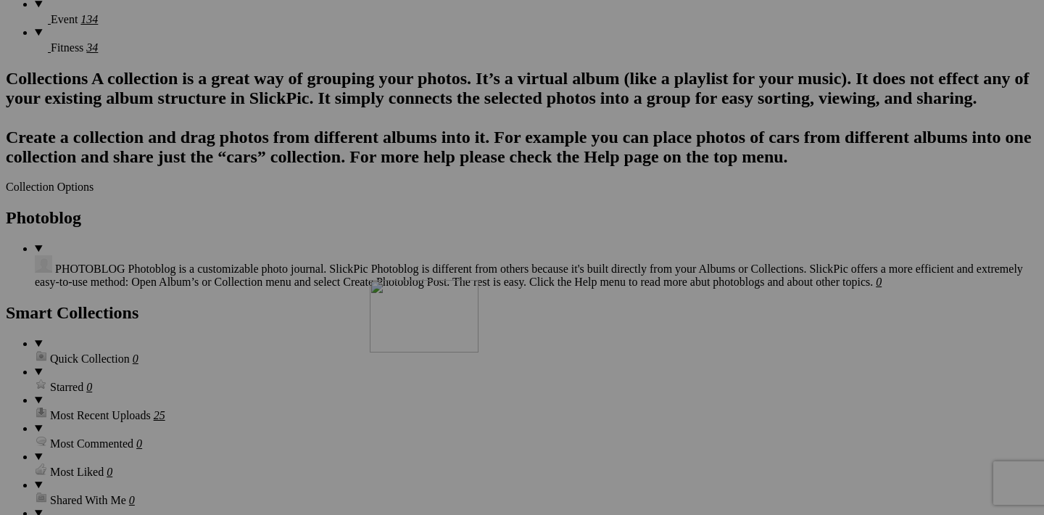
drag, startPoint x: 582, startPoint y: 136, endPoint x: 579, endPoint y: 405, distance: 269.1
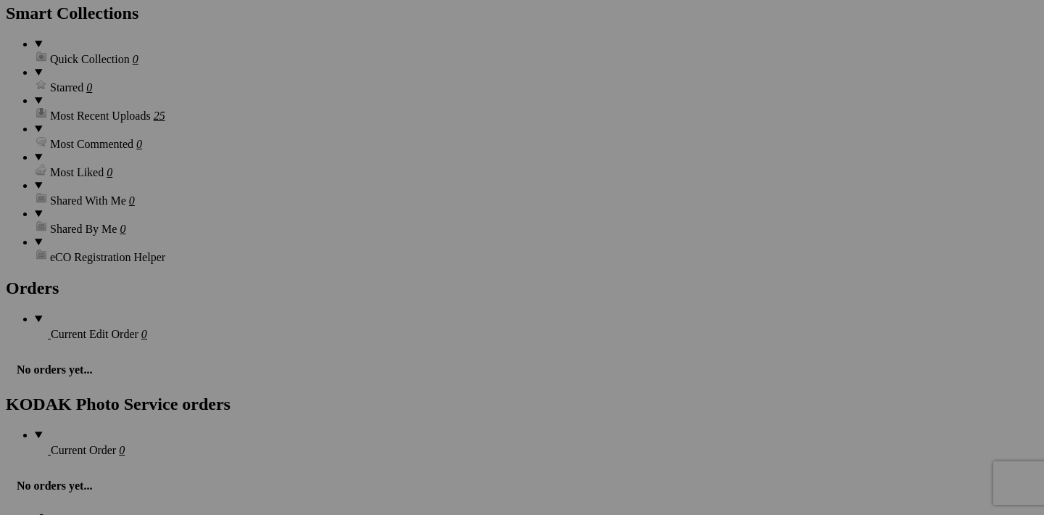
scroll to position [1605, 0]
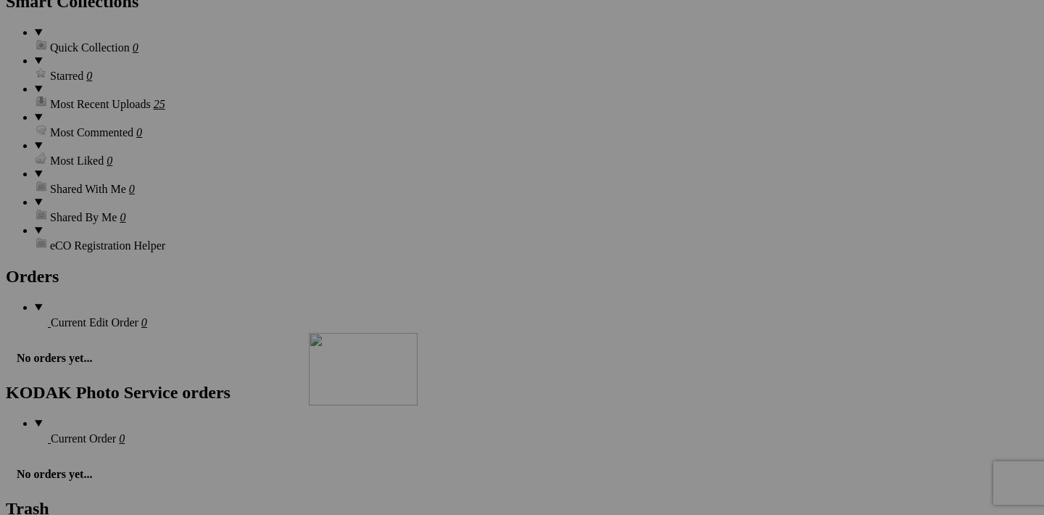
drag, startPoint x: 584, startPoint y: 194, endPoint x: 518, endPoint y: 459, distance: 273.5
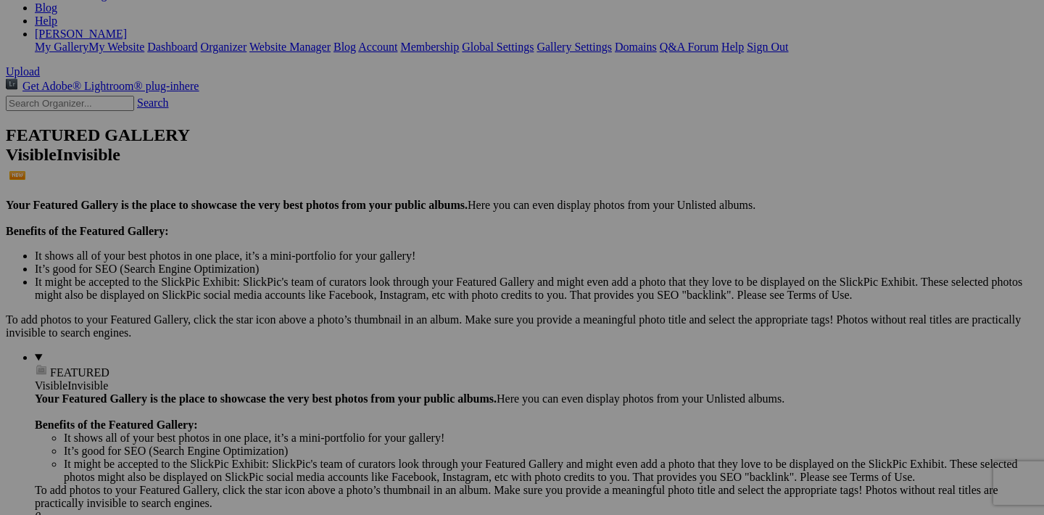
scroll to position [250, 0]
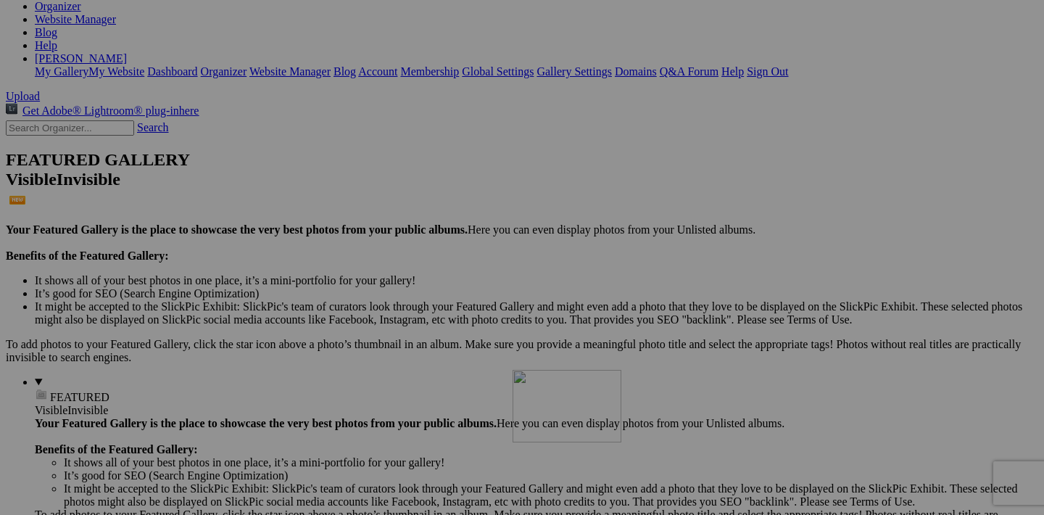
drag, startPoint x: 846, startPoint y: 263, endPoint x: 723, endPoint y: 496, distance: 263.1
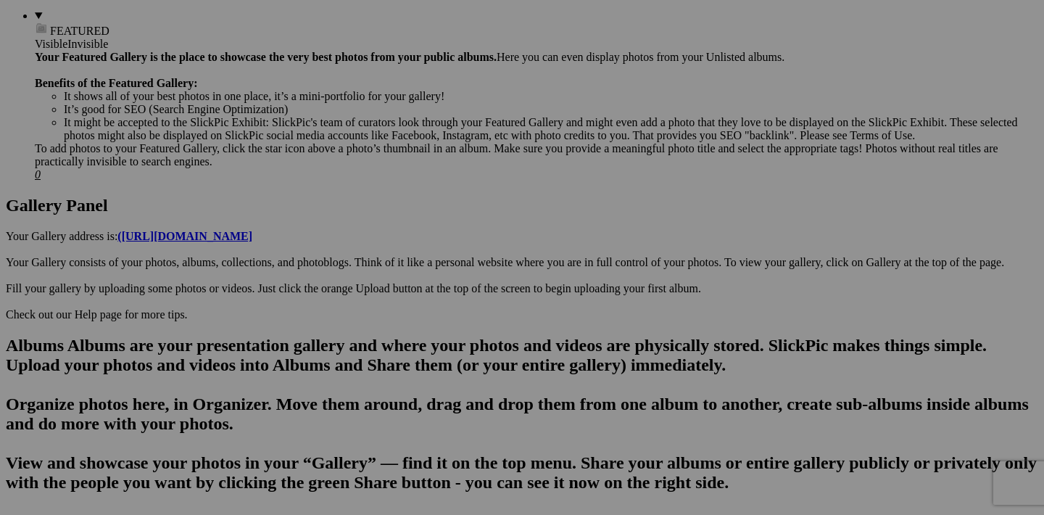
scroll to position [752, 0]
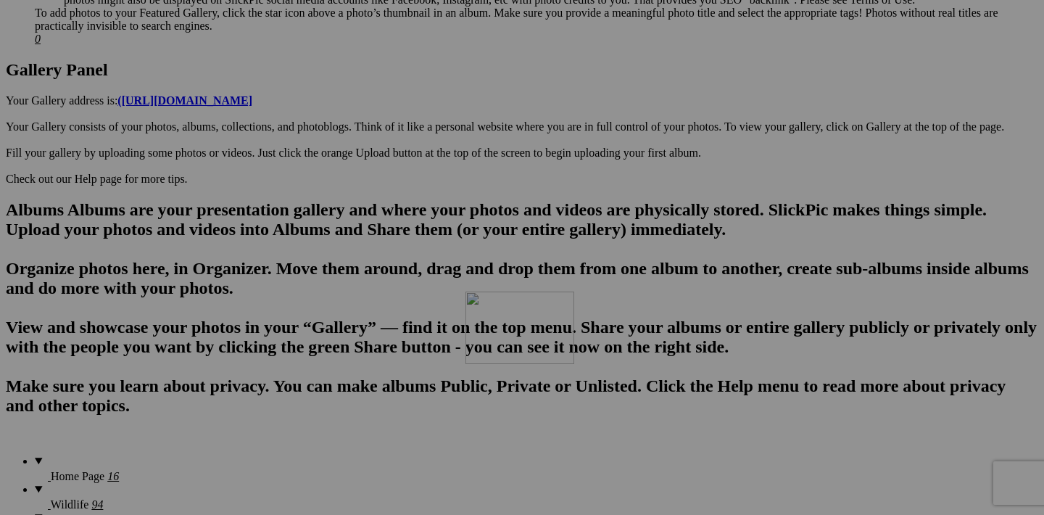
drag, startPoint x: 714, startPoint y: 129, endPoint x: 675, endPoint y: 418, distance: 291.3
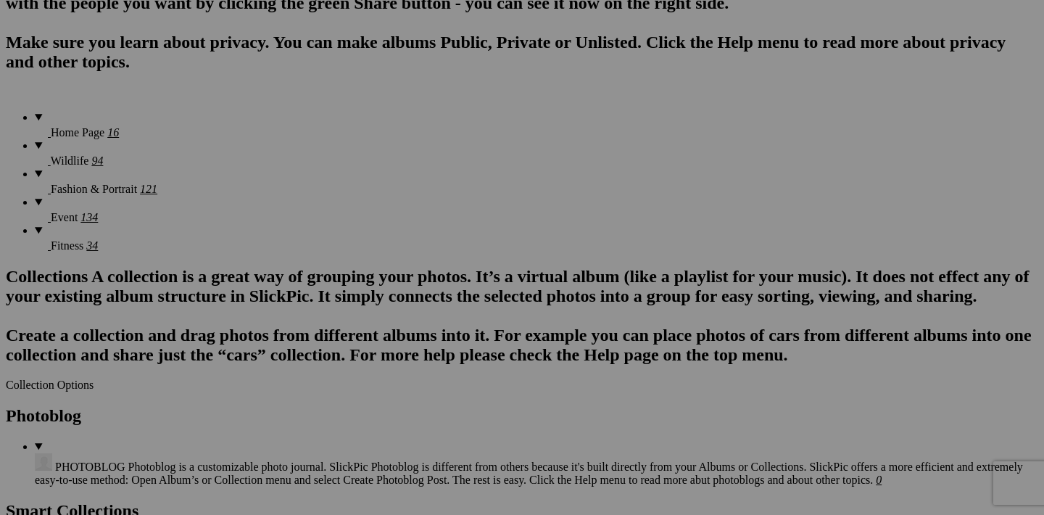
scroll to position [1113, 0]
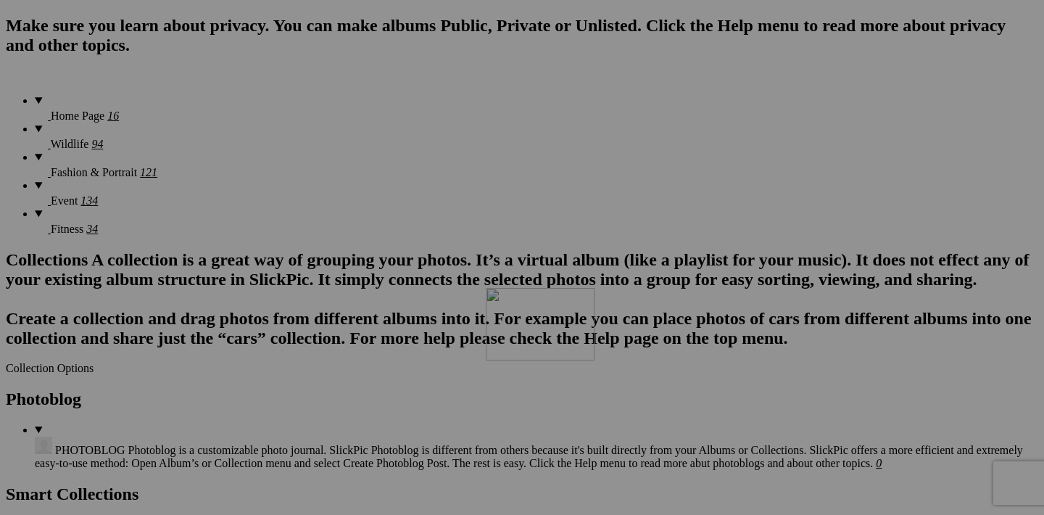
drag, startPoint x: 713, startPoint y: 134, endPoint x: 695, endPoint y: 414, distance: 280.5
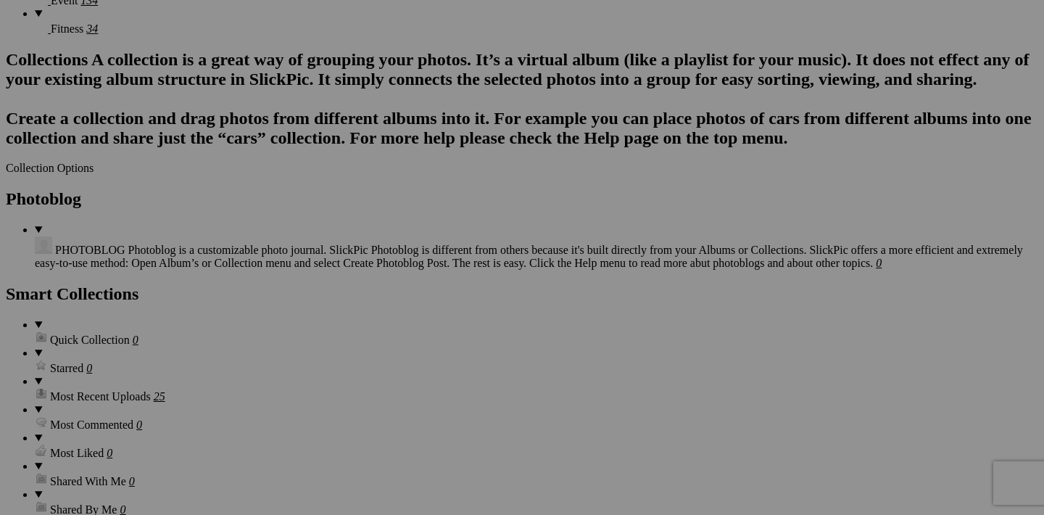
scroll to position [1426, 0]
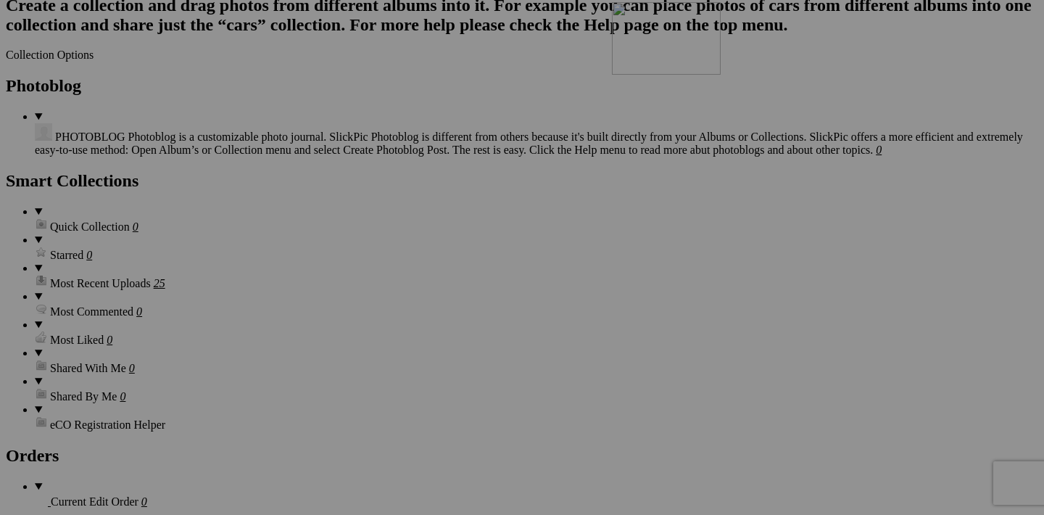
drag, startPoint x: 714, startPoint y: 193, endPoint x: 820, endPoint y: 131, distance: 122.9
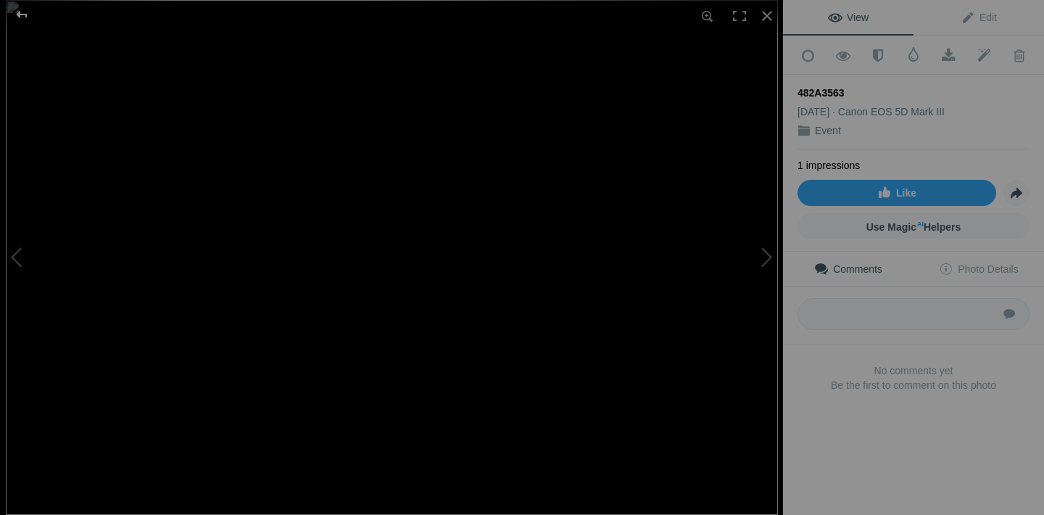
click at [24, 15] on div at bounding box center [22, 14] width 52 height 29
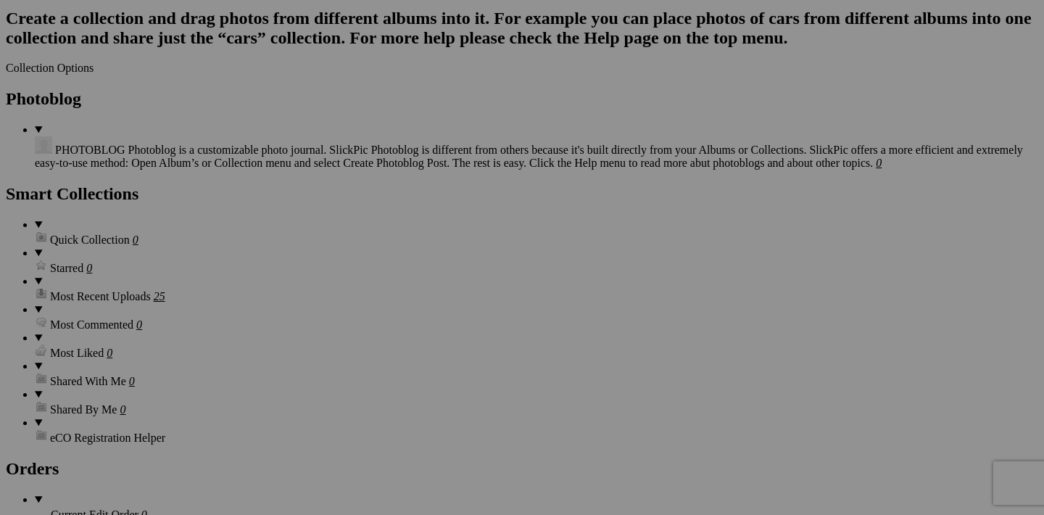
scroll to position [1258, 0]
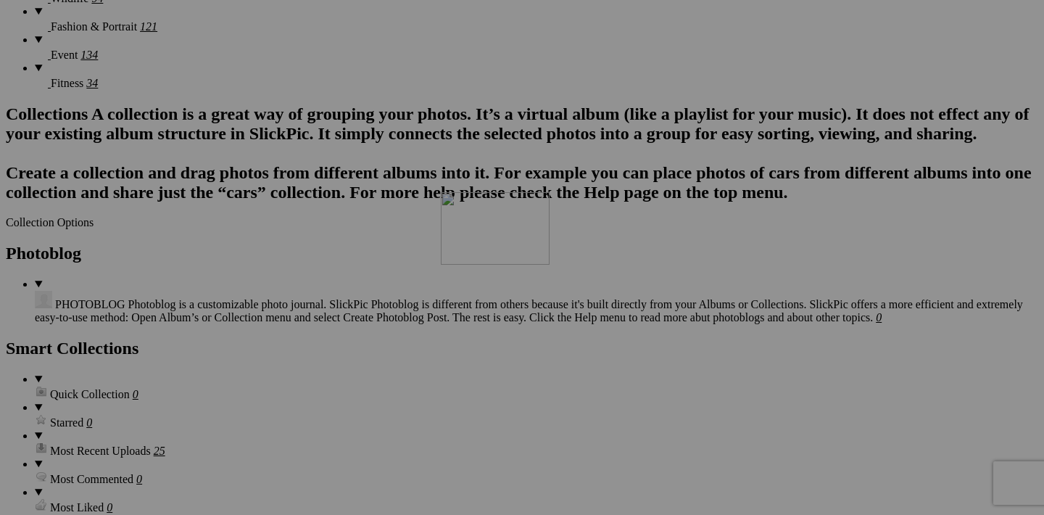
drag, startPoint x: 842, startPoint y: 359, endPoint x: 650, endPoint y: 317, distance: 196.7
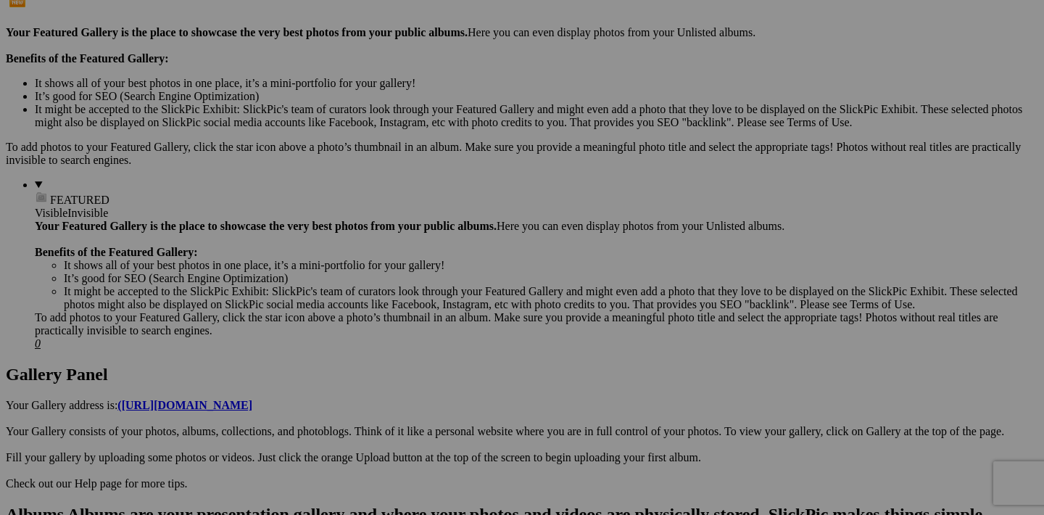
scroll to position [351, 0]
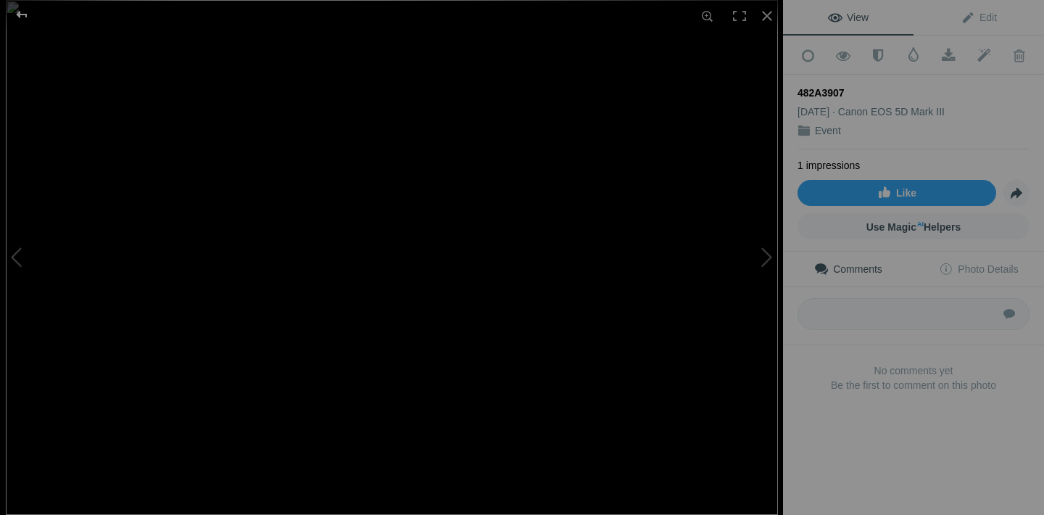
click at [25, 19] on div at bounding box center [22, 14] width 52 height 29
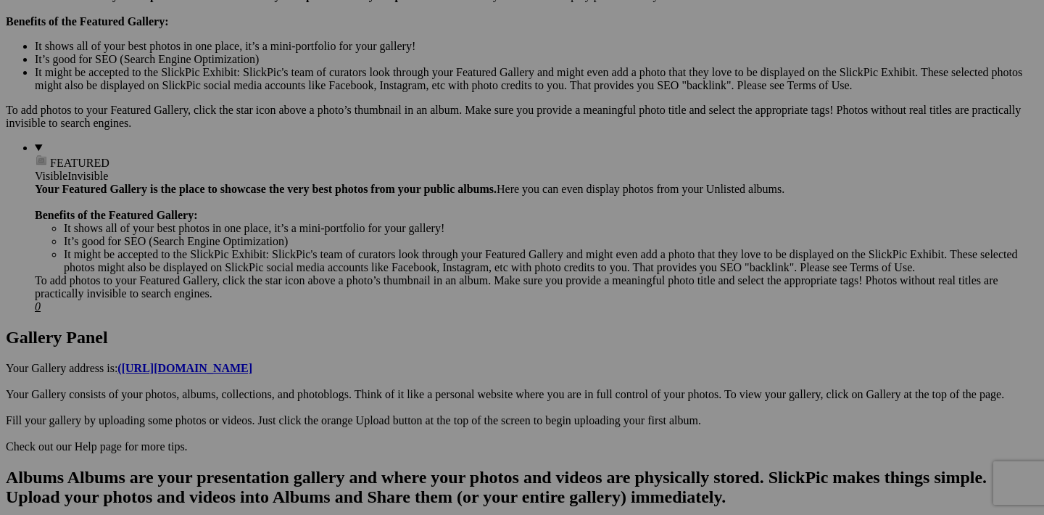
scroll to position [489, 0]
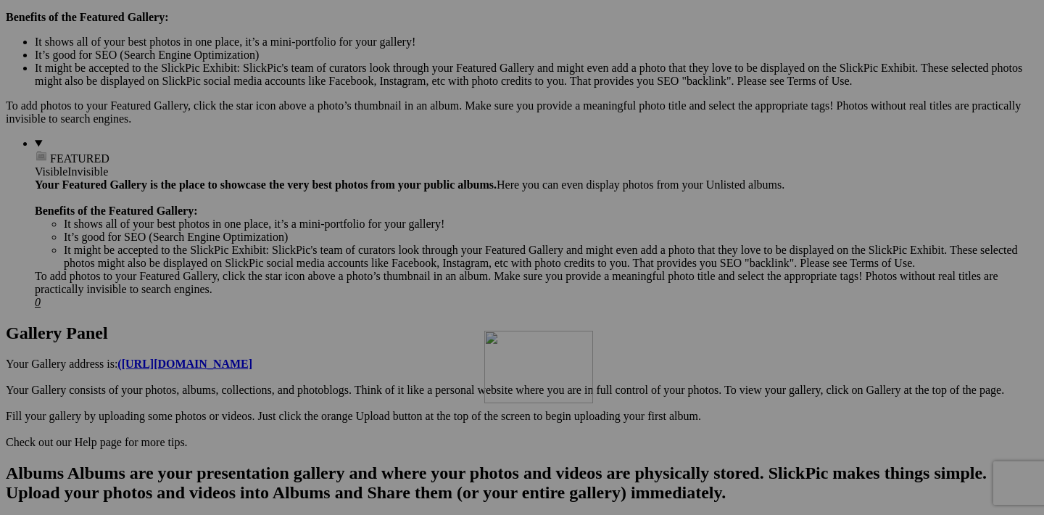
drag, startPoint x: 712, startPoint y: 207, endPoint x: 693, endPoint y: 457, distance: 250.2
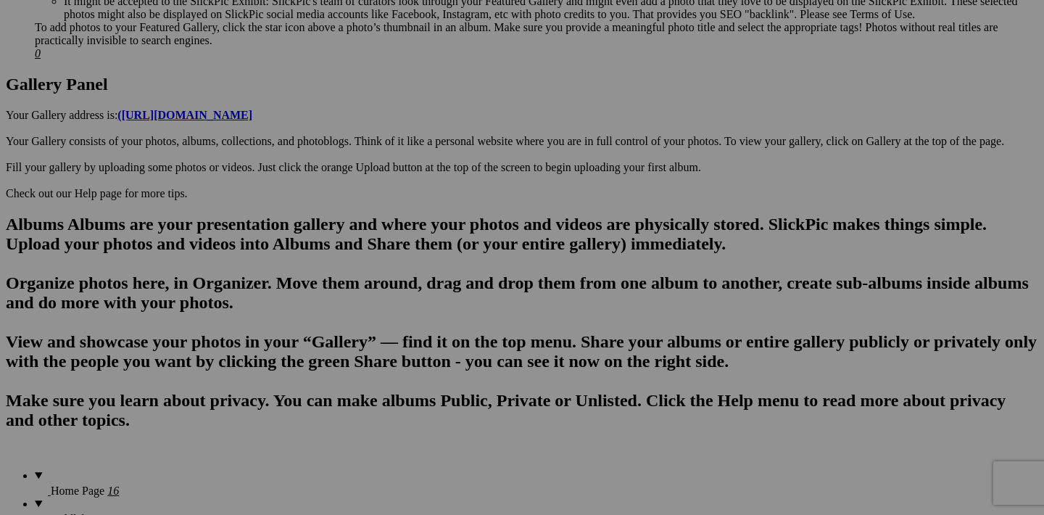
scroll to position [906, 0]
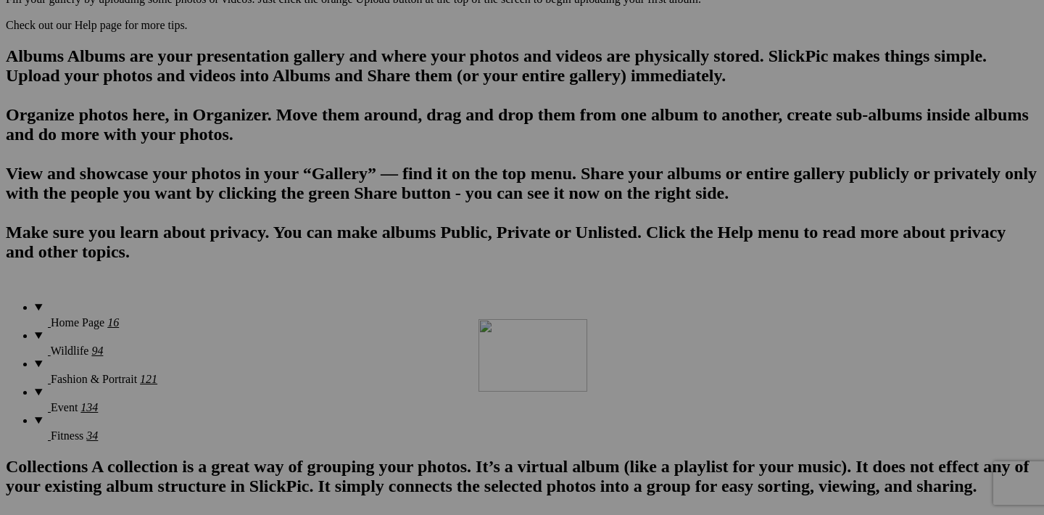
drag, startPoint x: 712, startPoint y: 157, endPoint x: 688, endPoint y: 445, distance: 289.7
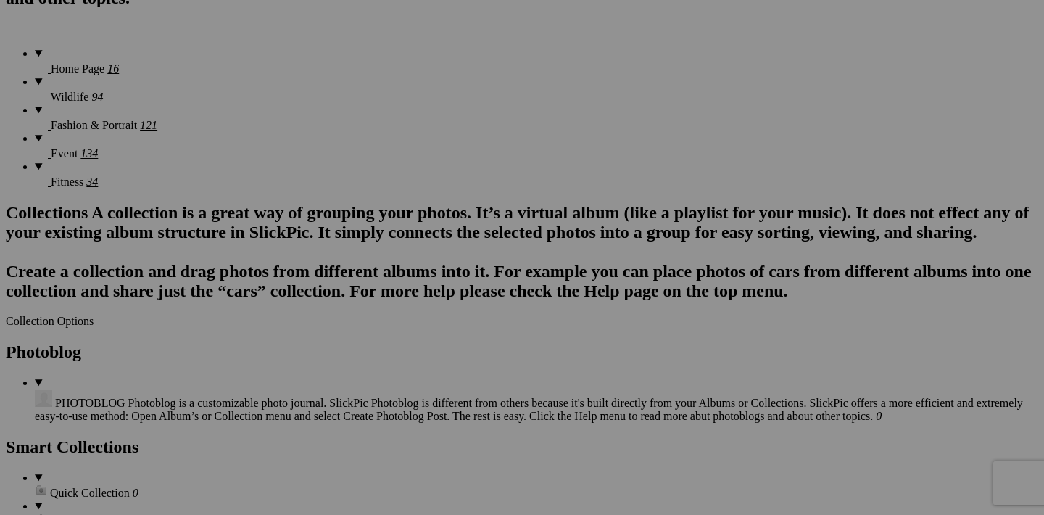
scroll to position [1278, 0]
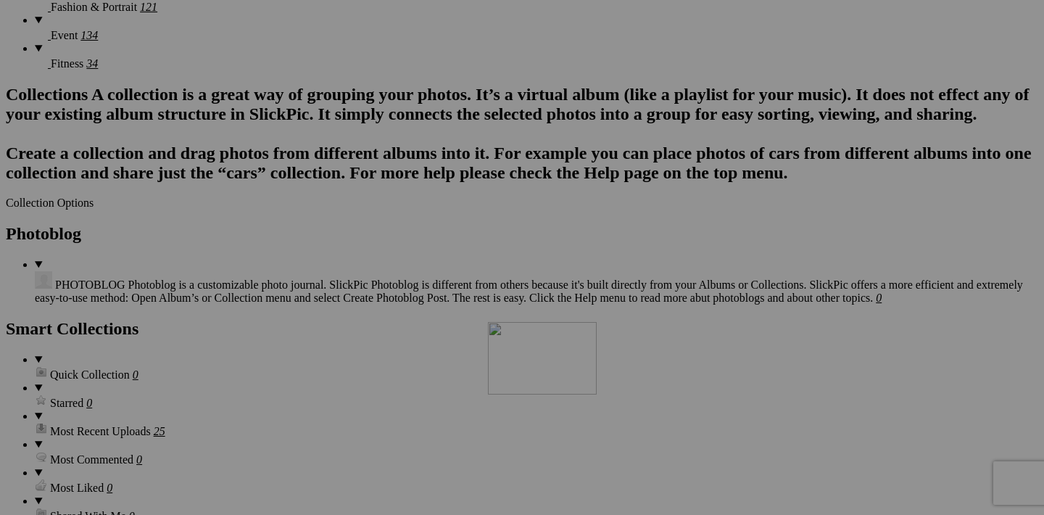
drag, startPoint x: 716, startPoint y: 156, endPoint x: 697, endPoint y: 448, distance: 292.9
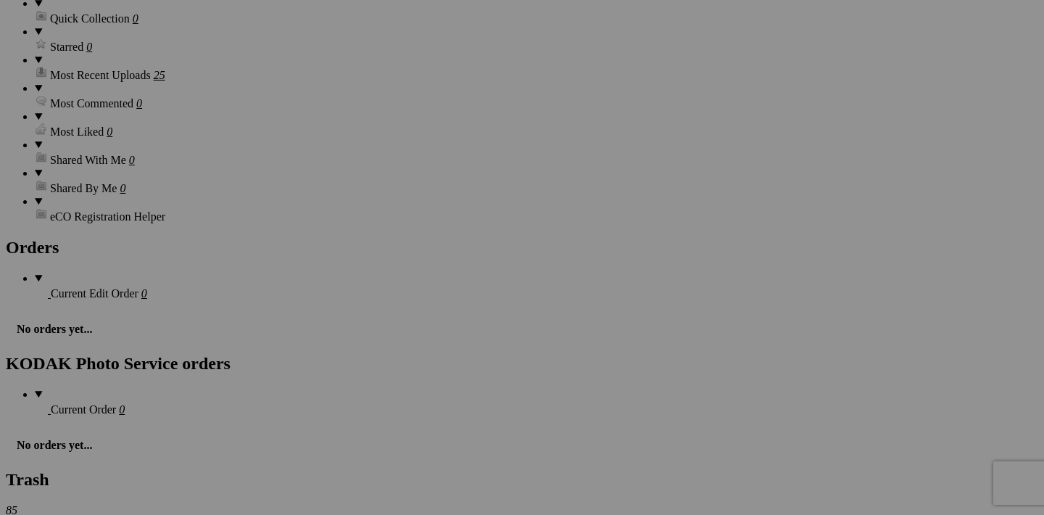
scroll to position [1644, 0]
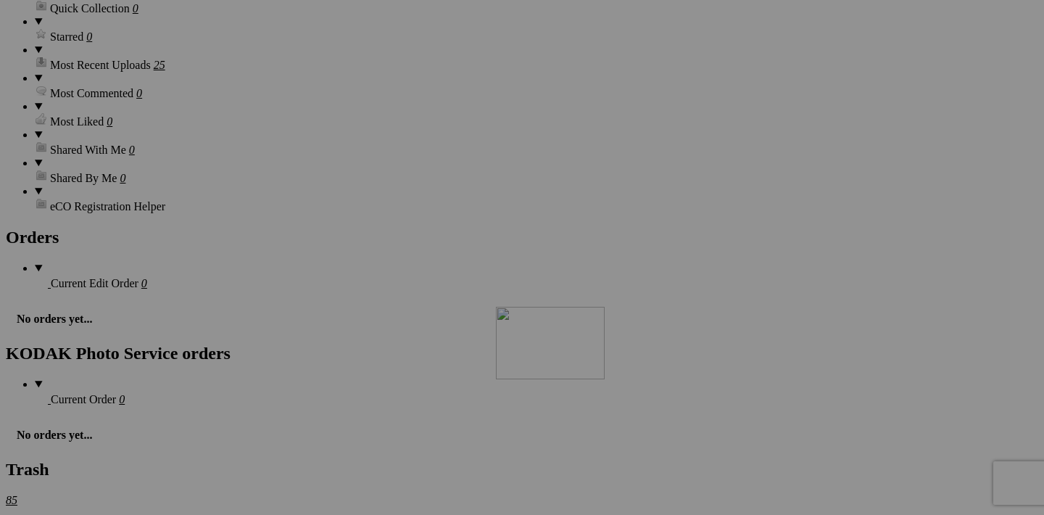
drag, startPoint x: 711, startPoint y: 159, endPoint x: 705, endPoint y: 433, distance: 274.2
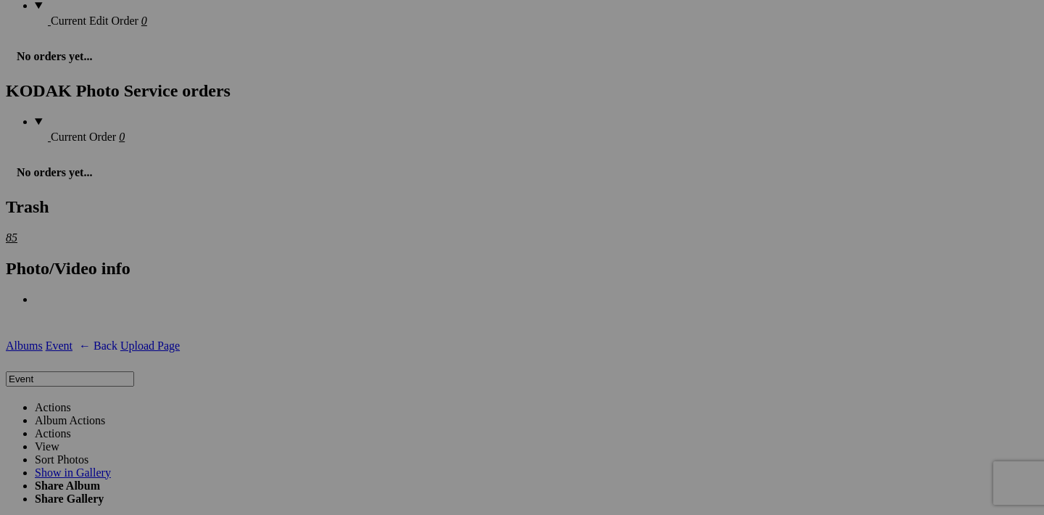
scroll to position [2021, 0]
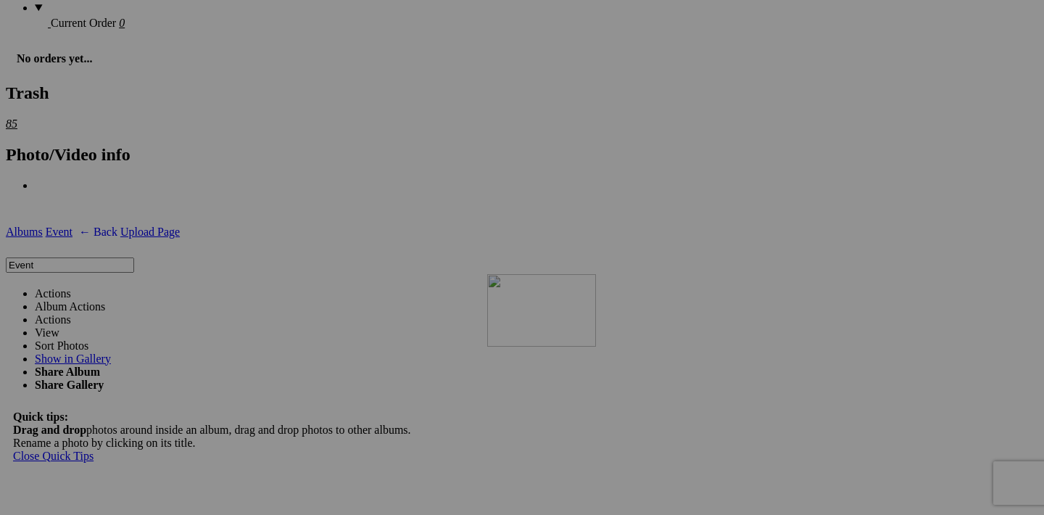
drag, startPoint x: 715, startPoint y: 149, endPoint x: 696, endPoint y: 400, distance: 251.7
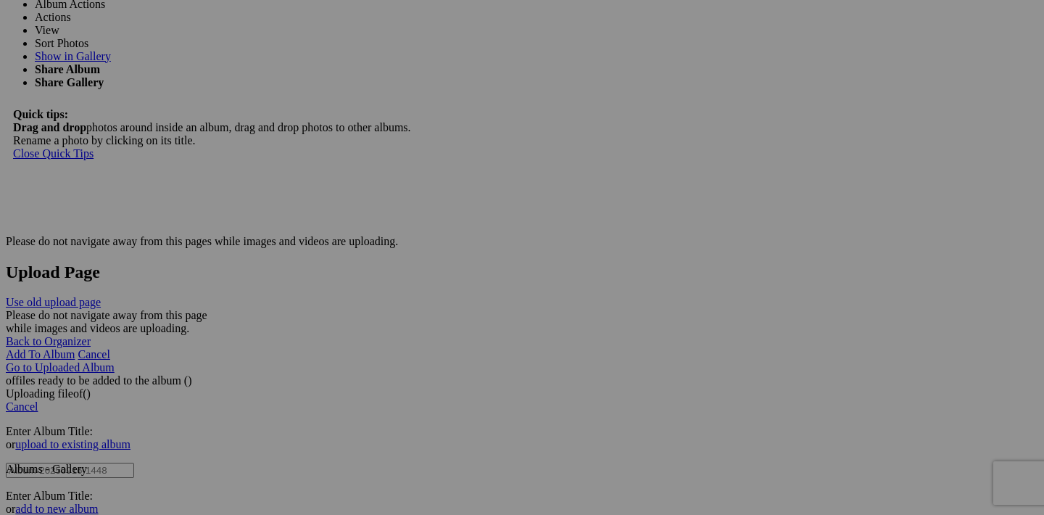
scroll to position [2319, 0]
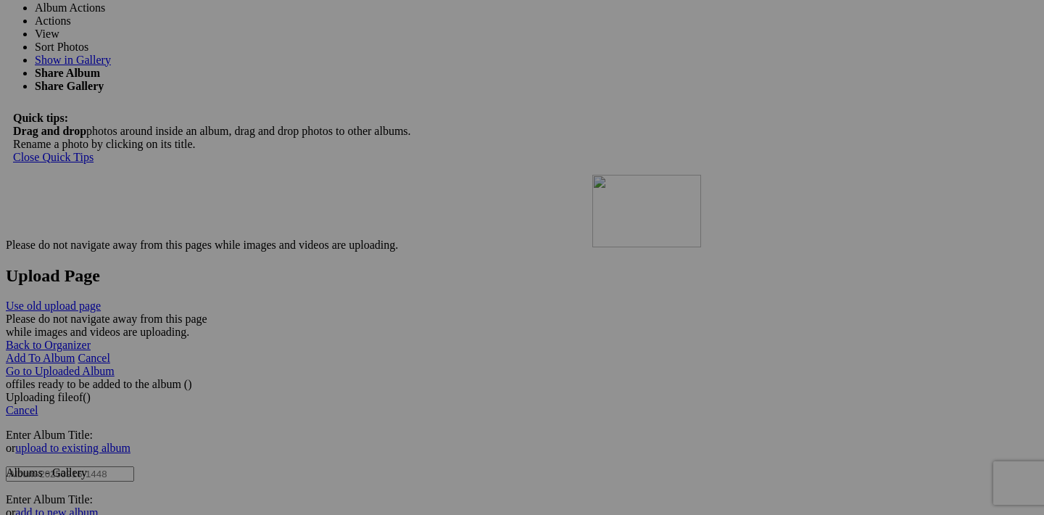
drag, startPoint x: 714, startPoint y: 218, endPoint x: 801, endPoint y: 301, distance: 120.6
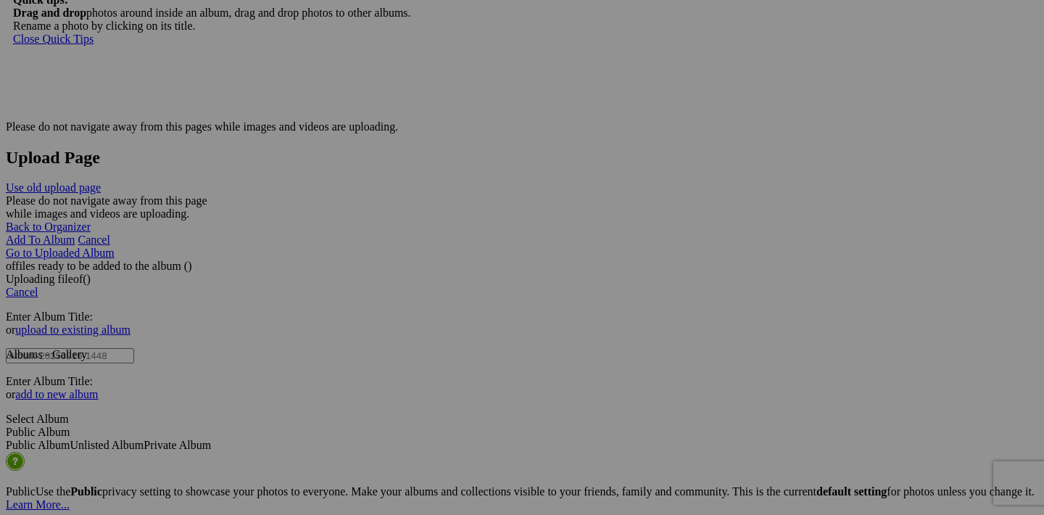
scroll to position [2436, 0]
drag, startPoint x: 843, startPoint y: 286, endPoint x: 499, endPoint y: 367, distance: 353.3
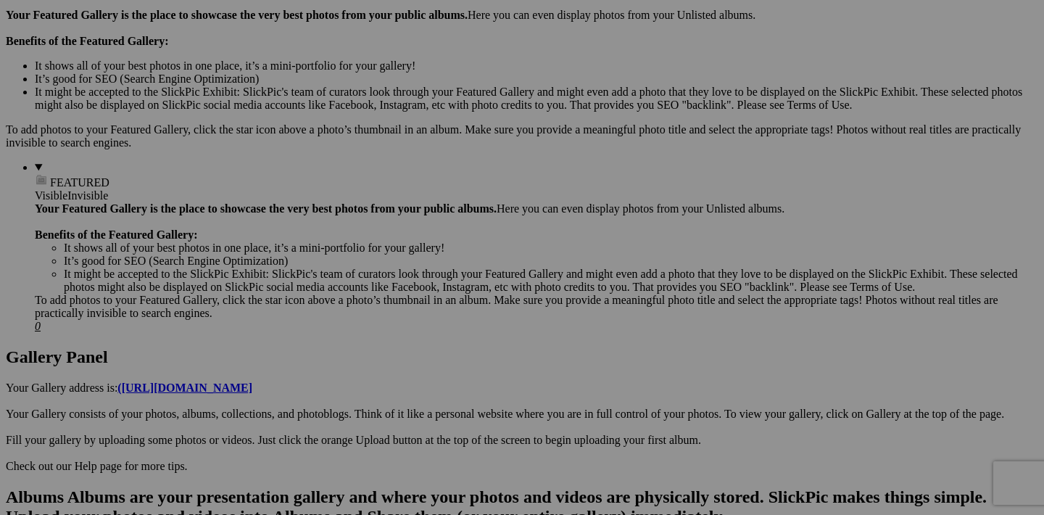
scroll to position [556, 0]
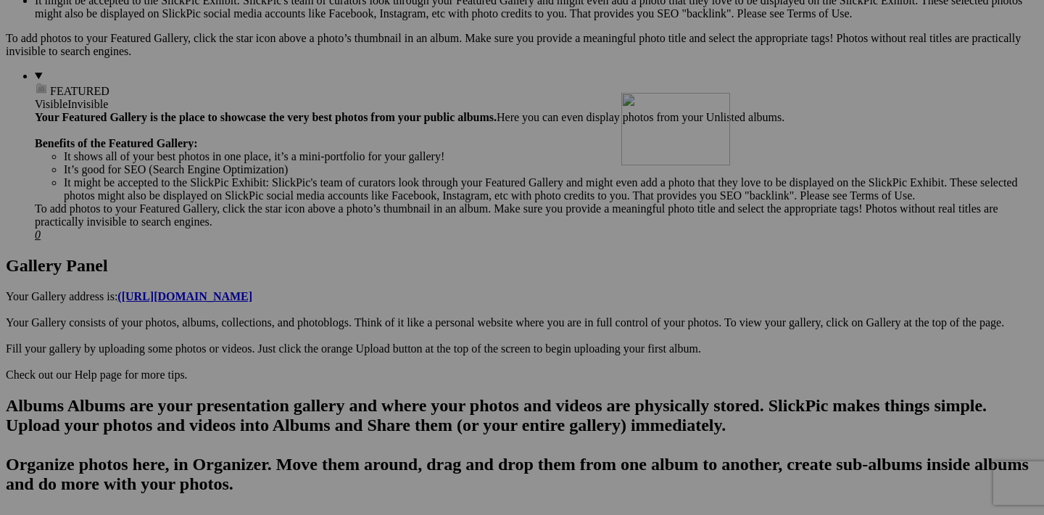
drag, startPoint x: 583, startPoint y: 136, endPoint x: 830, endPoint y: 219, distance: 261.0
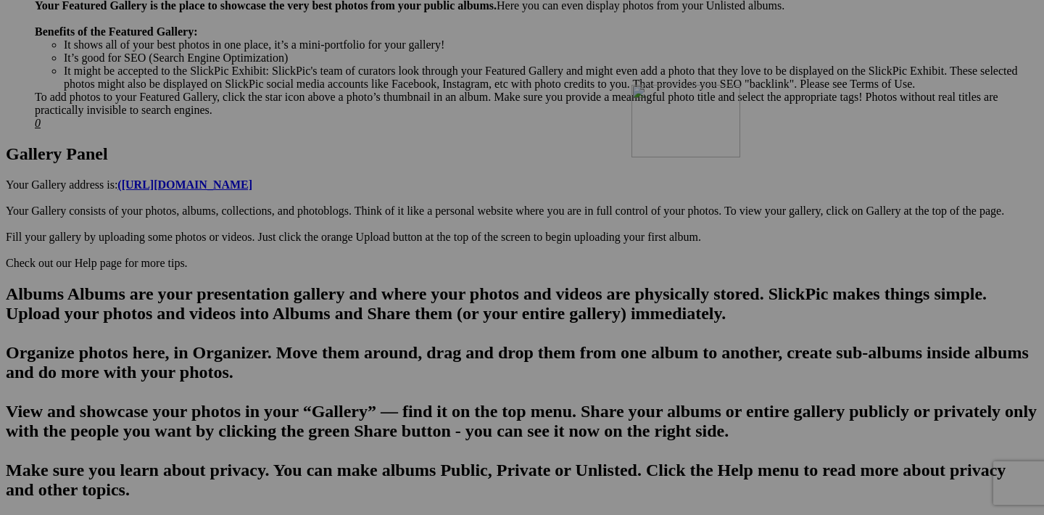
scroll to position [669, 0]
drag, startPoint x: 843, startPoint y: 210, endPoint x: 379, endPoint y: 284, distance: 470.0
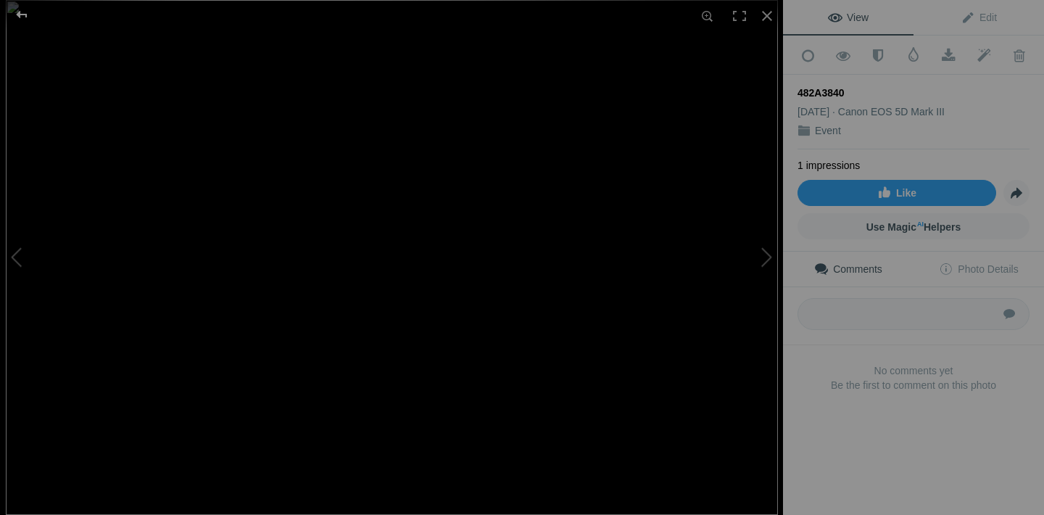
click at [16, 14] on div at bounding box center [22, 14] width 52 height 29
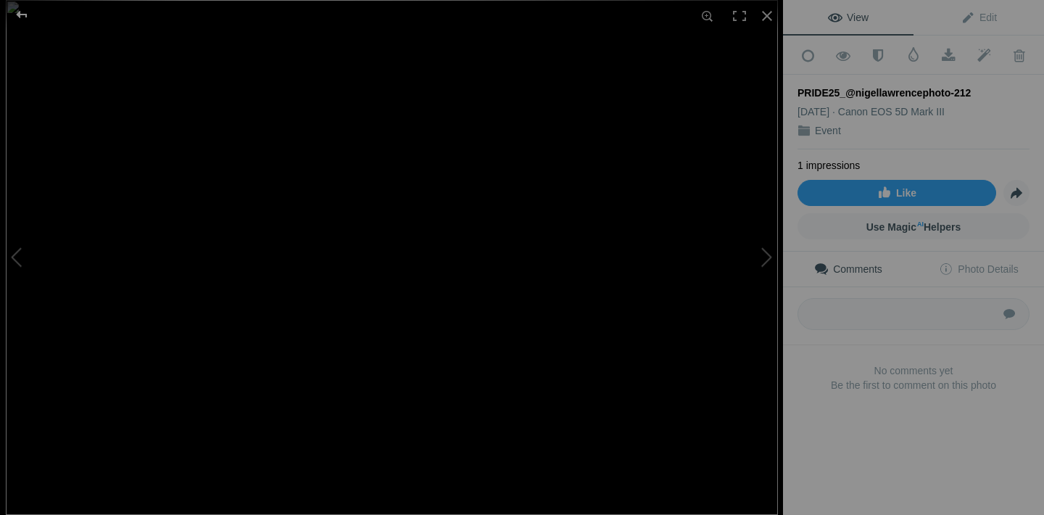
click at [28, 16] on div at bounding box center [22, 14] width 52 height 29
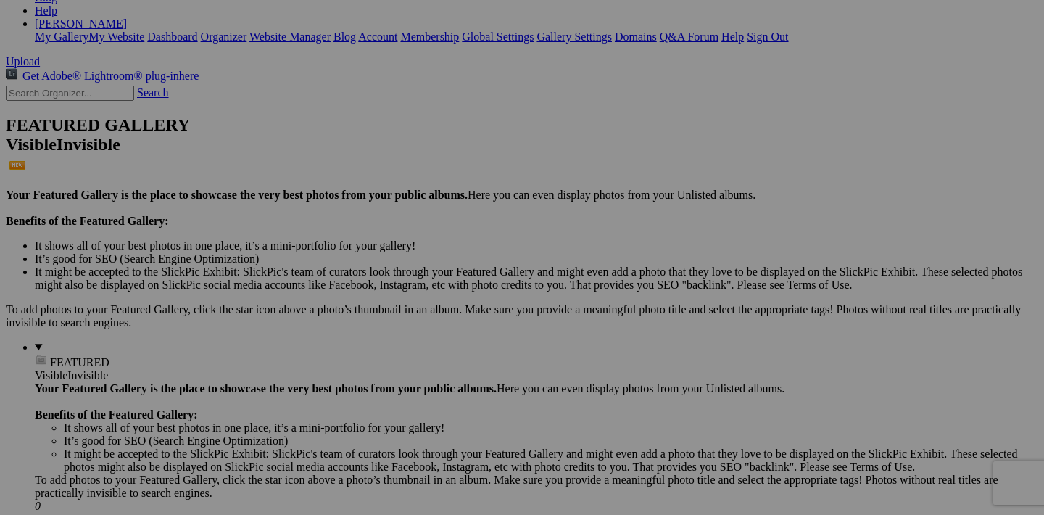
scroll to position [397, 0]
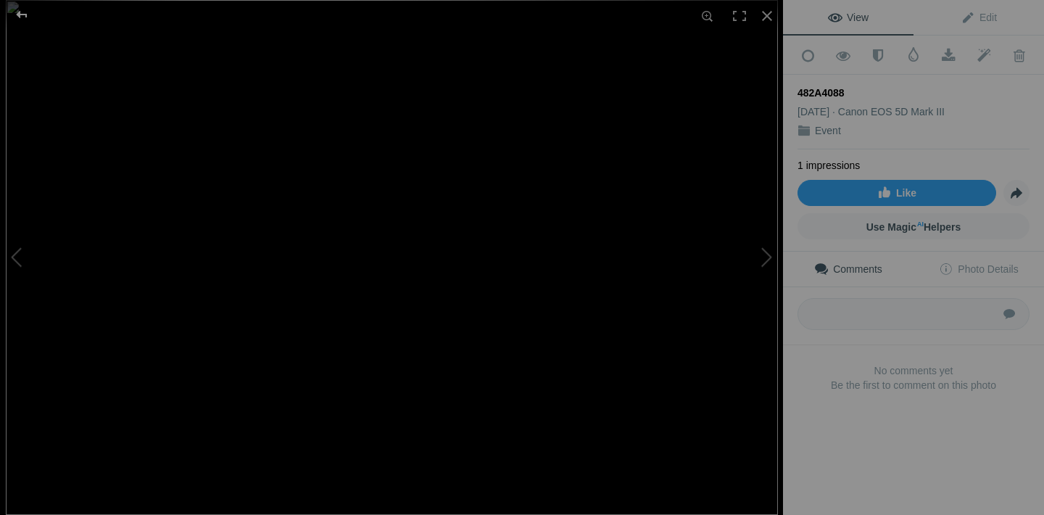
click at [21, 12] on div at bounding box center [22, 14] width 52 height 29
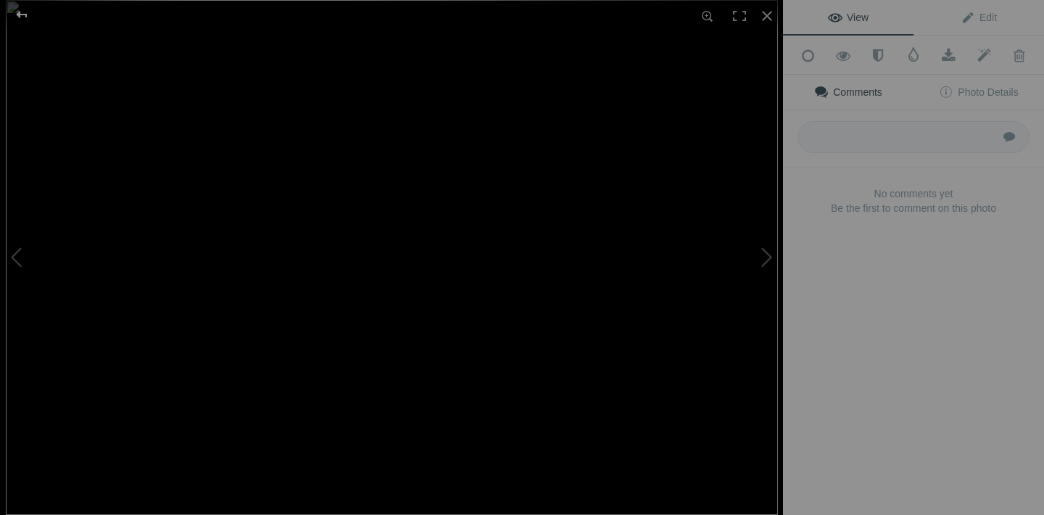
click at [22, 14] on div at bounding box center [22, 14] width 52 height 29
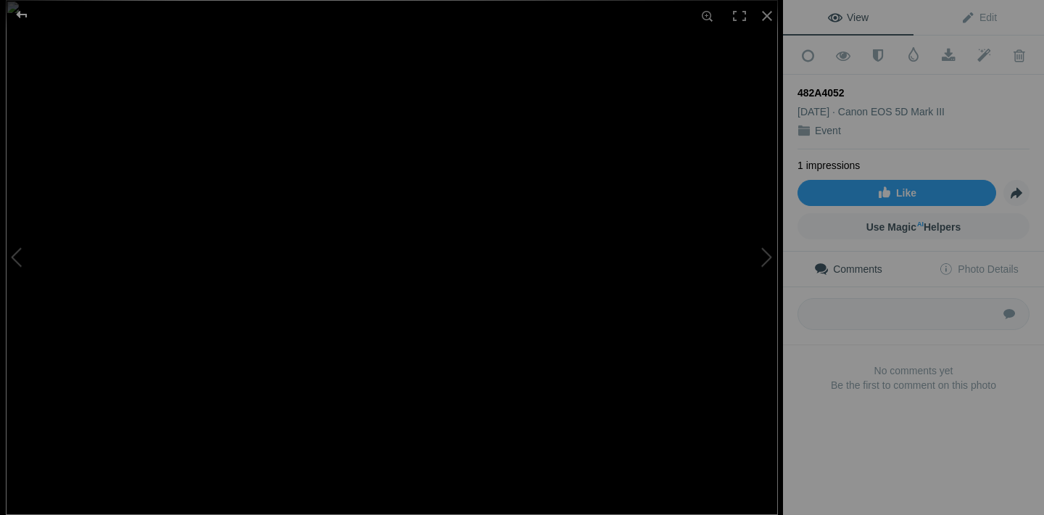
click at [26, 20] on div at bounding box center [22, 14] width 52 height 29
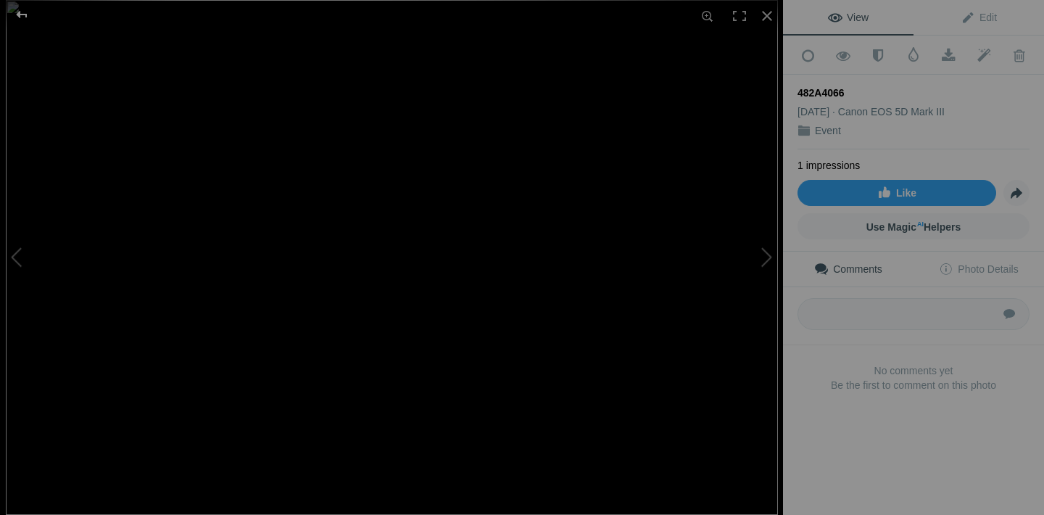
click at [19, 14] on div at bounding box center [22, 14] width 52 height 29
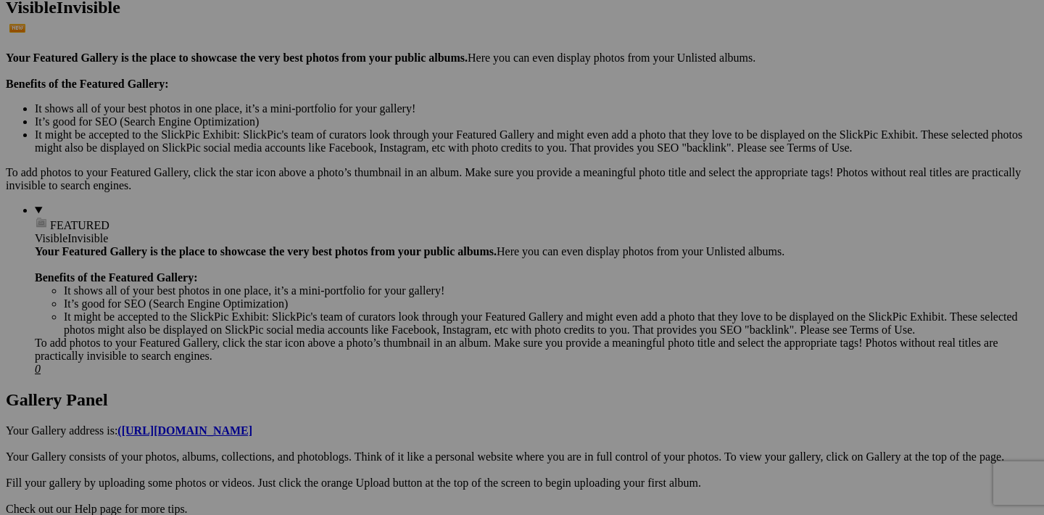
scroll to position [533, 0]
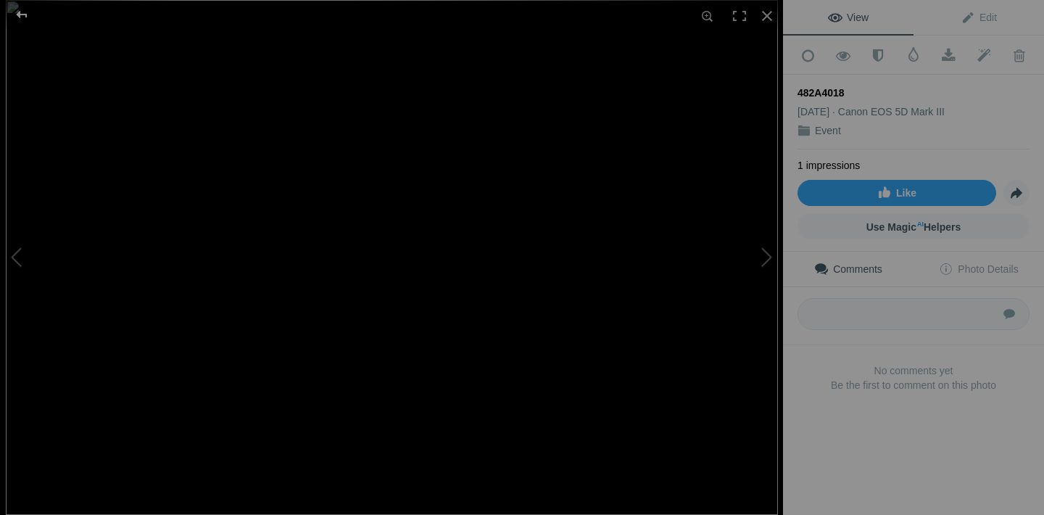
click at [12, 12] on div at bounding box center [22, 14] width 52 height 29
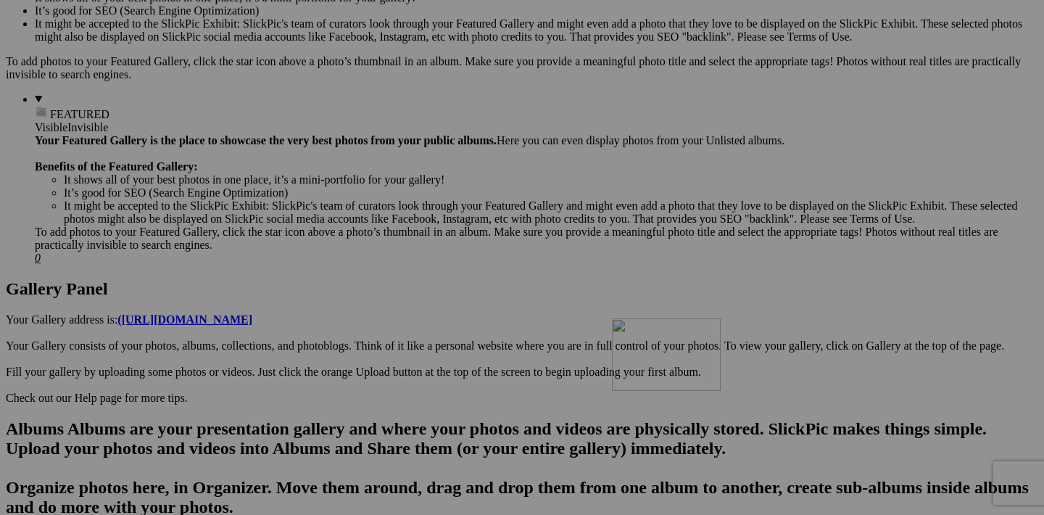
drag, startPoint x: 841, startPoint y: 162, endPoint x: 819, endPoint y: 439, distance: 278.0
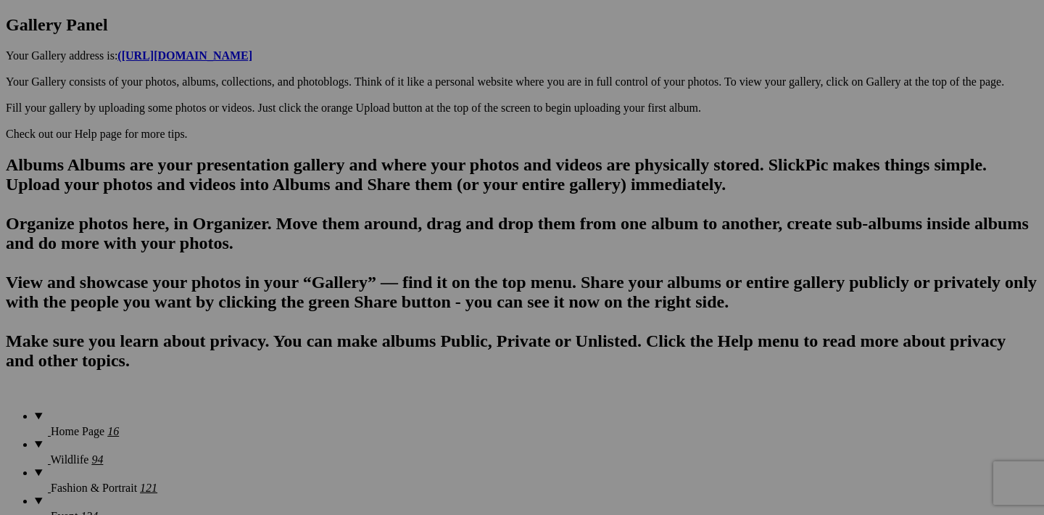
scroll to position [901, 0]
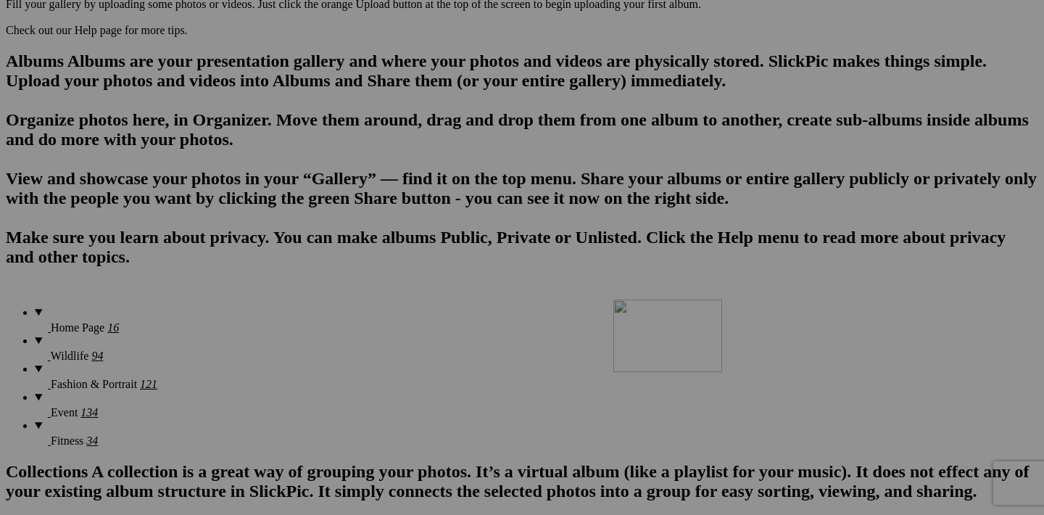
drag, startPoint x: 842, startPoint y: 168, endPoint x: 822, endPoint y: 434, distance: 267.0
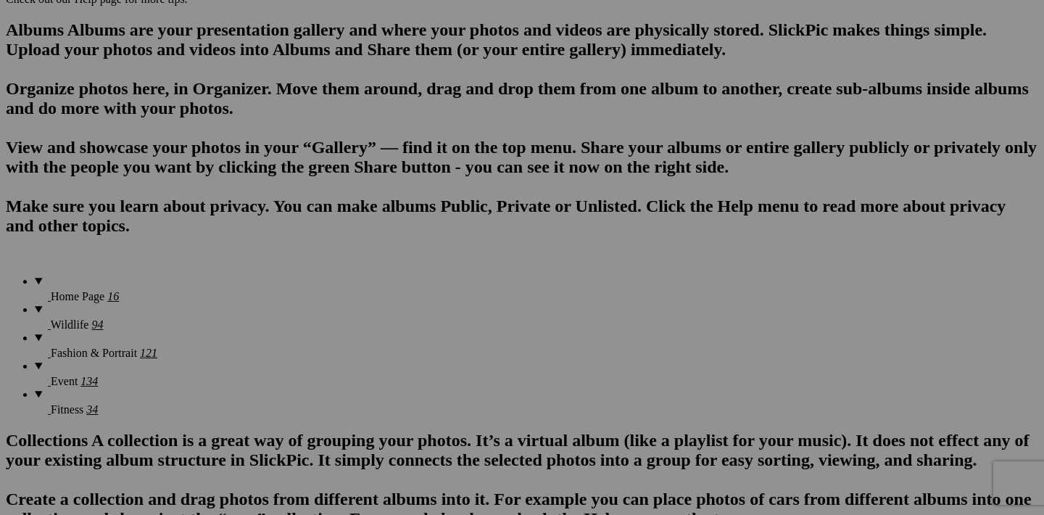
scroll to position [1249, 0]
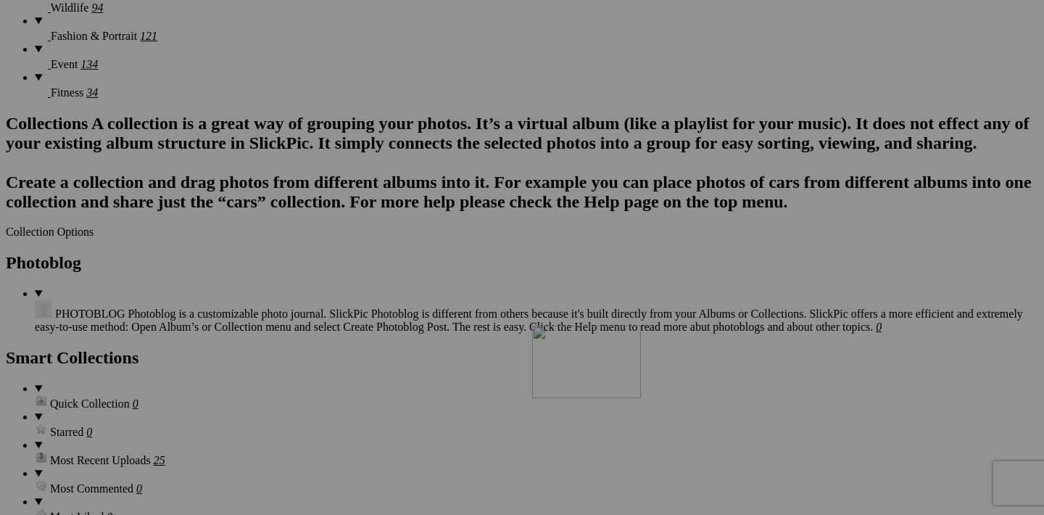
drag, startPoint x: 844, startPoint y: 187, endPoint x: 741, endPoint y: 451, distance: 283.4
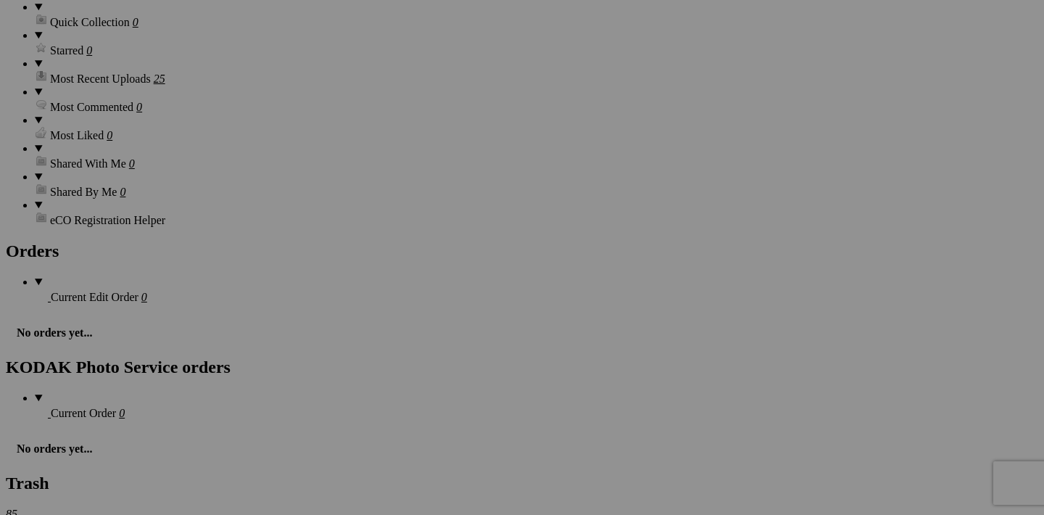
scroll to position [1652, 0]
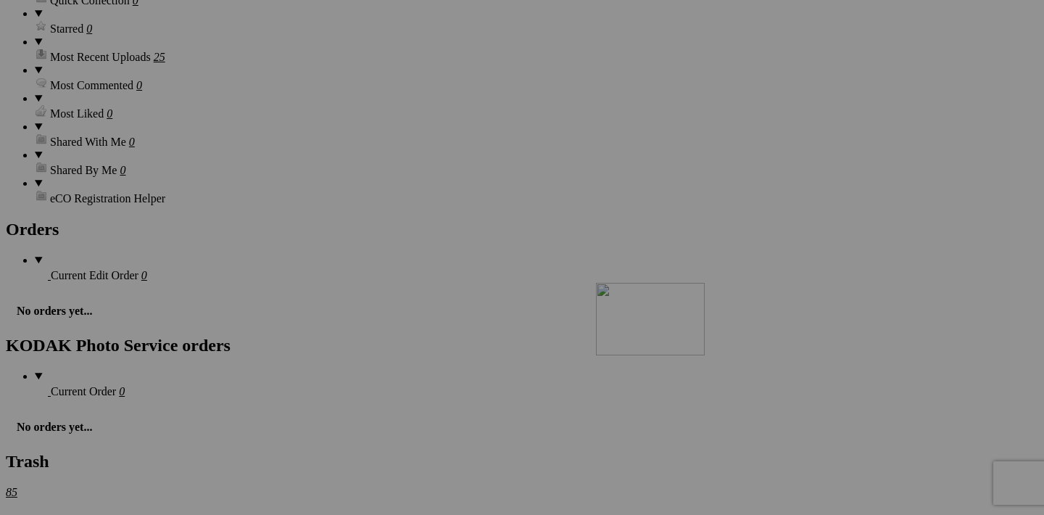
drag, startPoint x: 843, startPoint y: 145, endPoint x: 805, endPoint y: 409, distance: 266.7
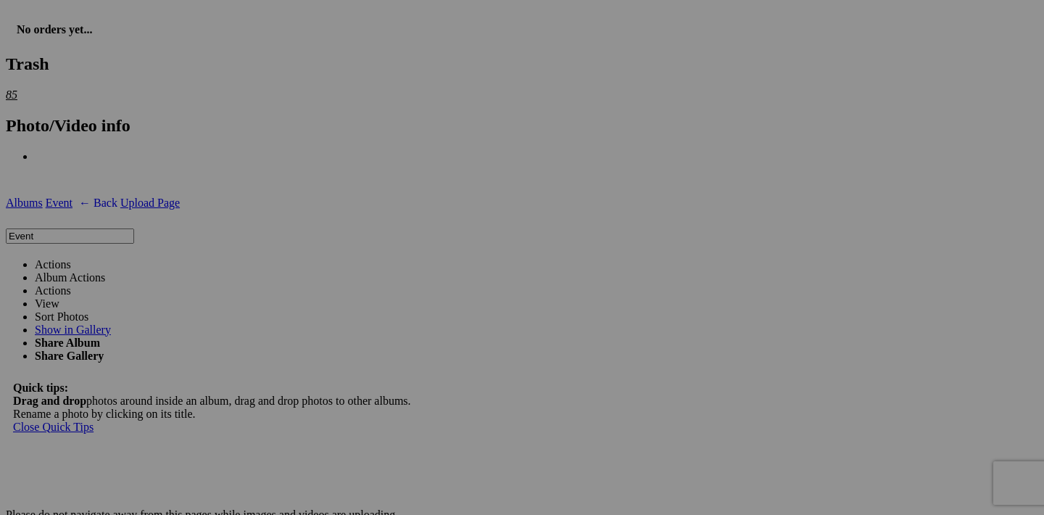
scroll to position [1986, 0]
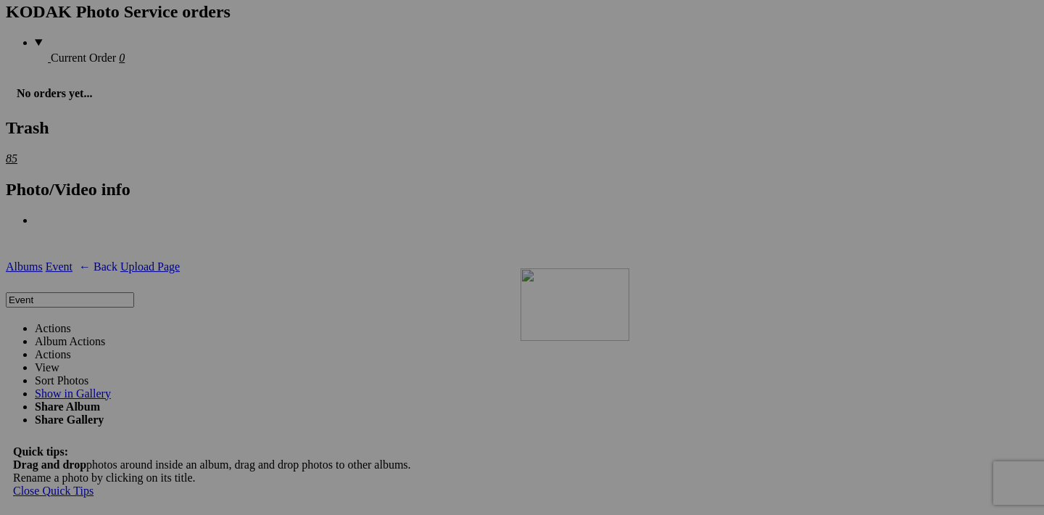
drag, startPoint x: 841, startPoint y: 181, endPoint x: 729, endPoint y: 397, distance: 243.6
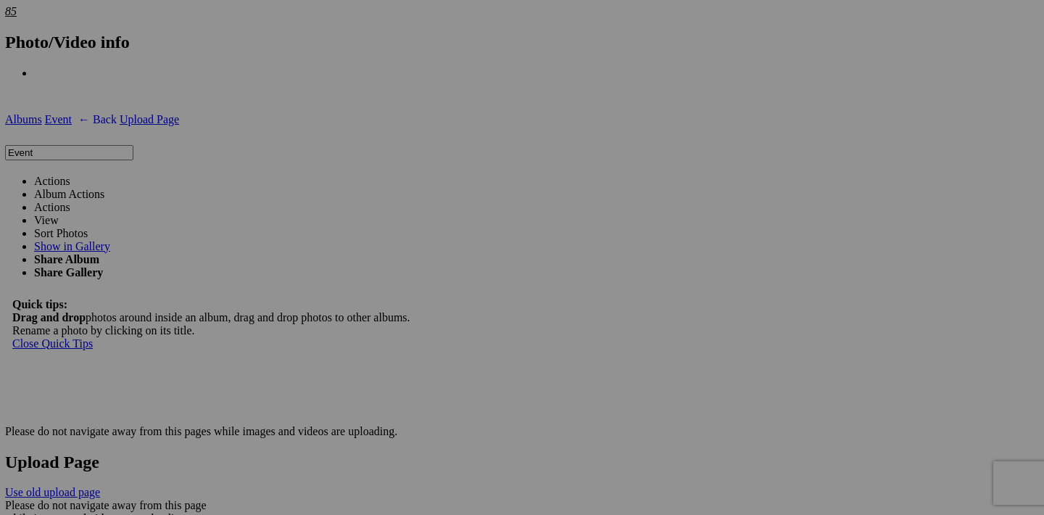
scroll to position [2133, 0]
drag, startPoint x: 974, startPoint y: 218, endPoint x: 698, endPoint y: 487, distance: 385.2
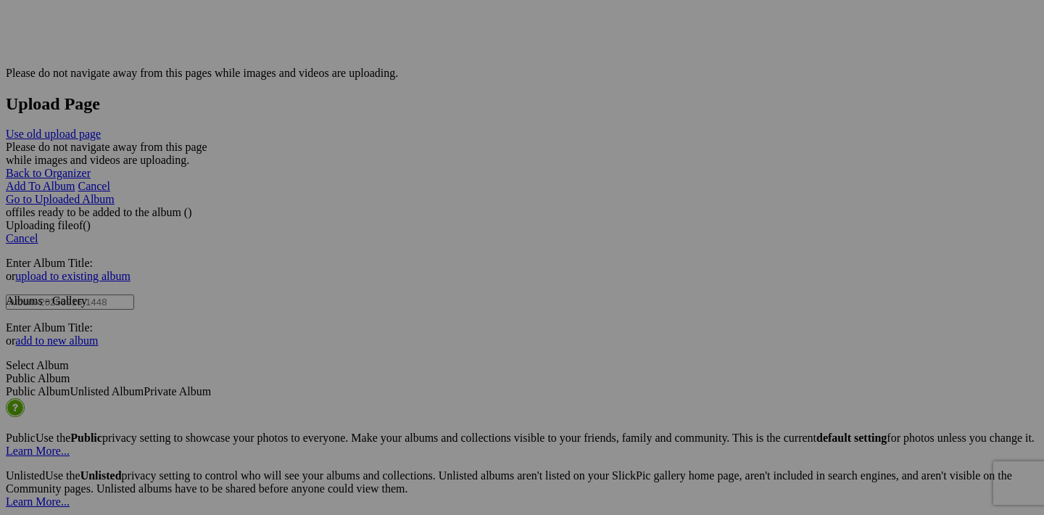
scroll to position [2549, 0]
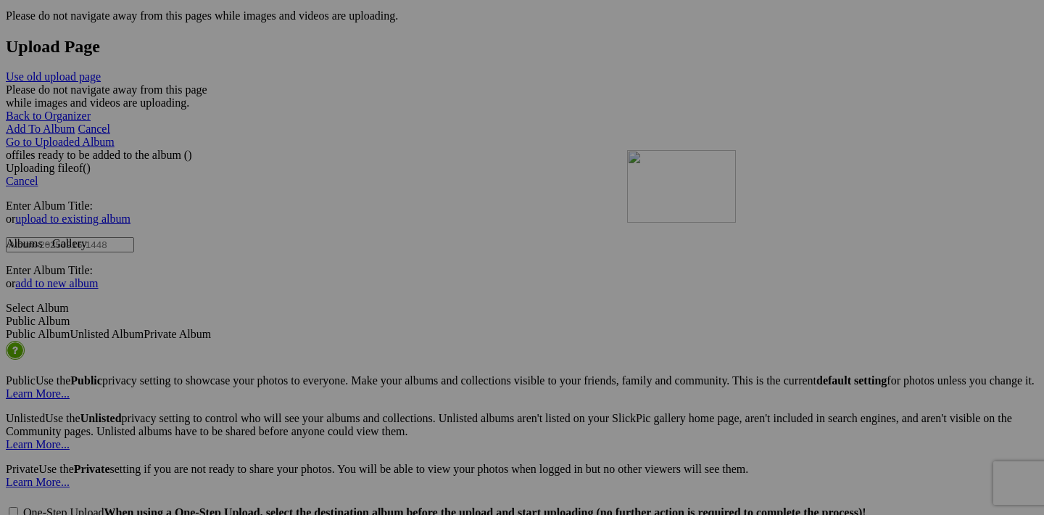
drag, startPoint x: 840, startPoint y: 171, endPoint x: 836, endPoint y: 276, distance: 105.2
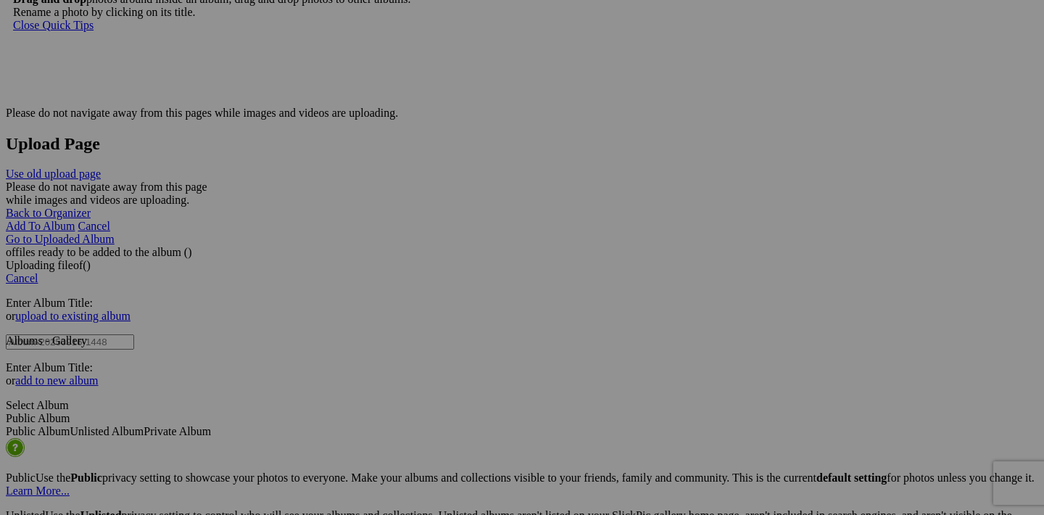
scroll to position [2292, 0]
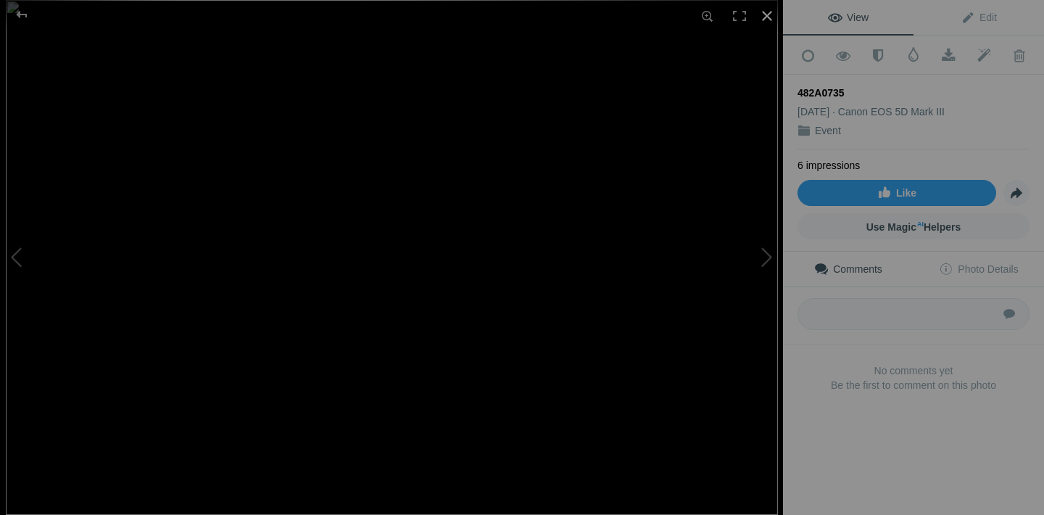
click at [769, 15] on div at bounding box center [767, 16] width 32 height 32
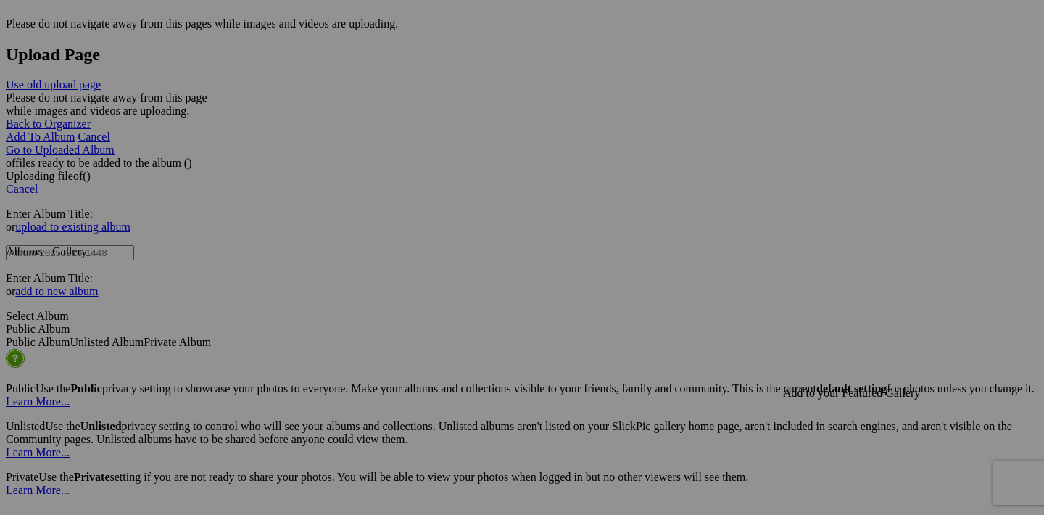
scroll to position [2595, 0]
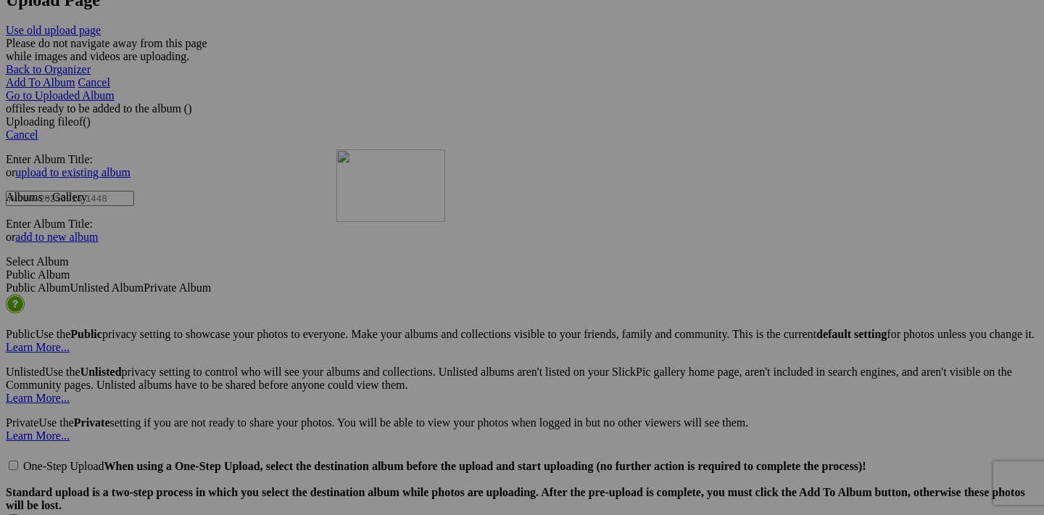
drag, startPoint x: 454, startPoint y: 310, endPoint x: 545, endPoint y: 276, distance: 97.8
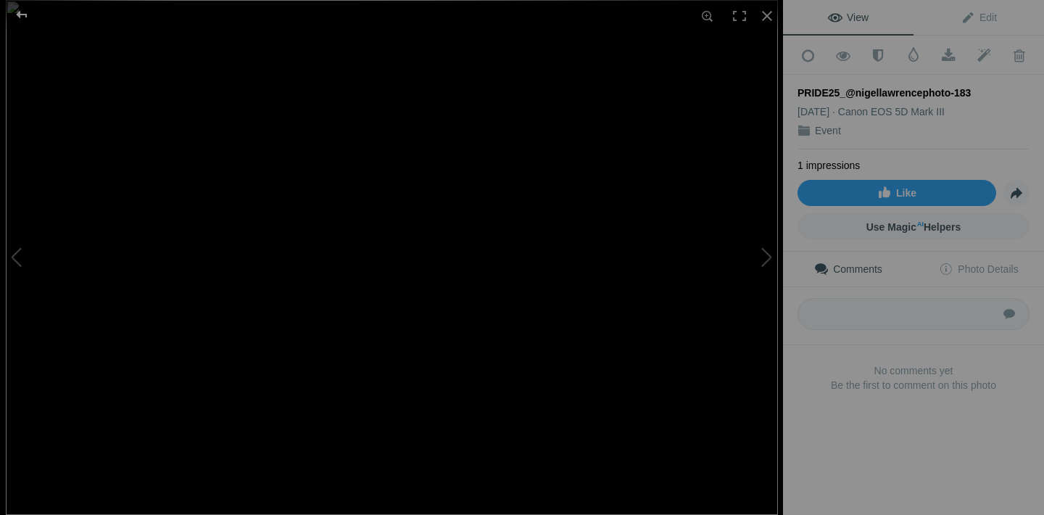
click at [23, 16] on div at bounding box center [22, 14] width 52 height 29
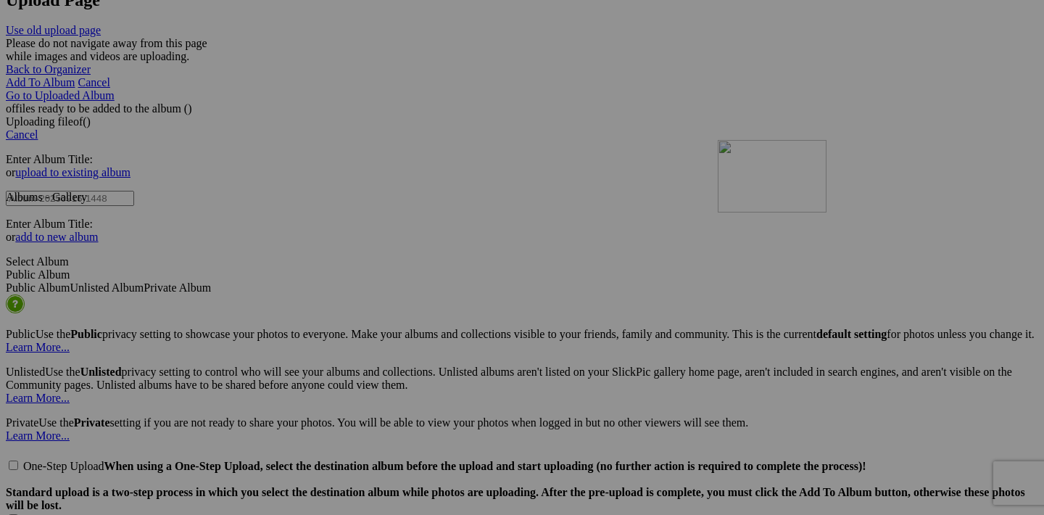
drag, startPoint x: 840, startPoint y: 309, endPoint x: 927, endPoint y: 266, distance: 97.0
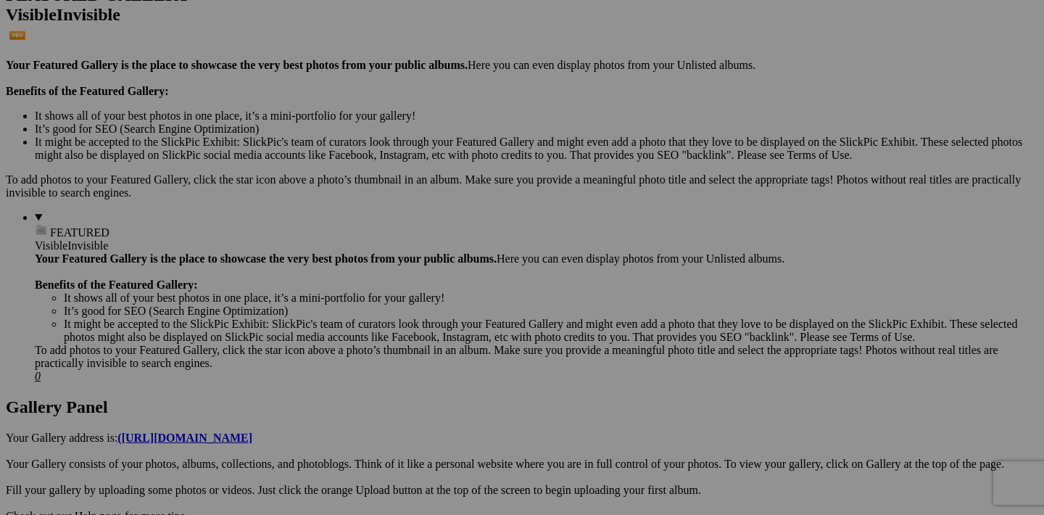
scroll to position [375, 0]
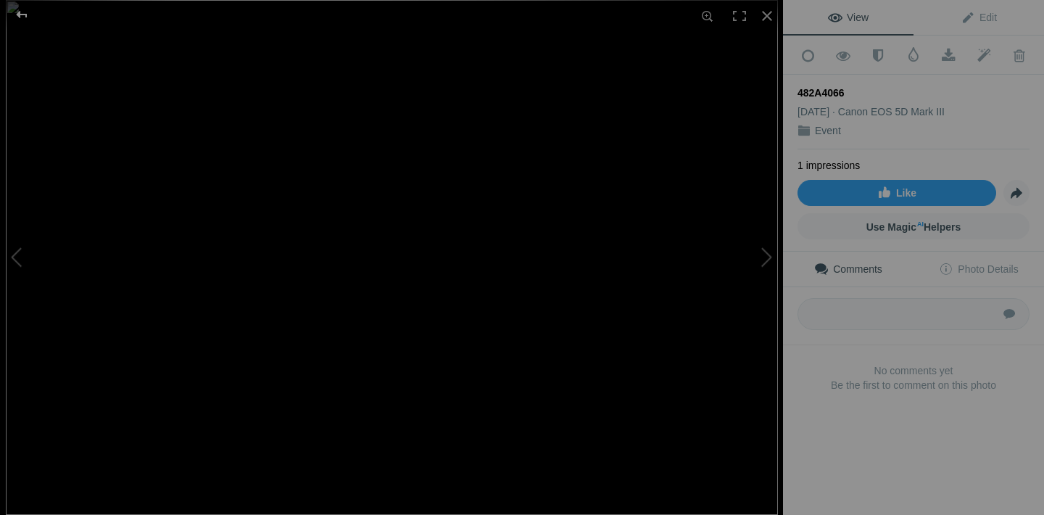
click at [17, 13] on div at bounding box center [22, 14] width 52 height 29
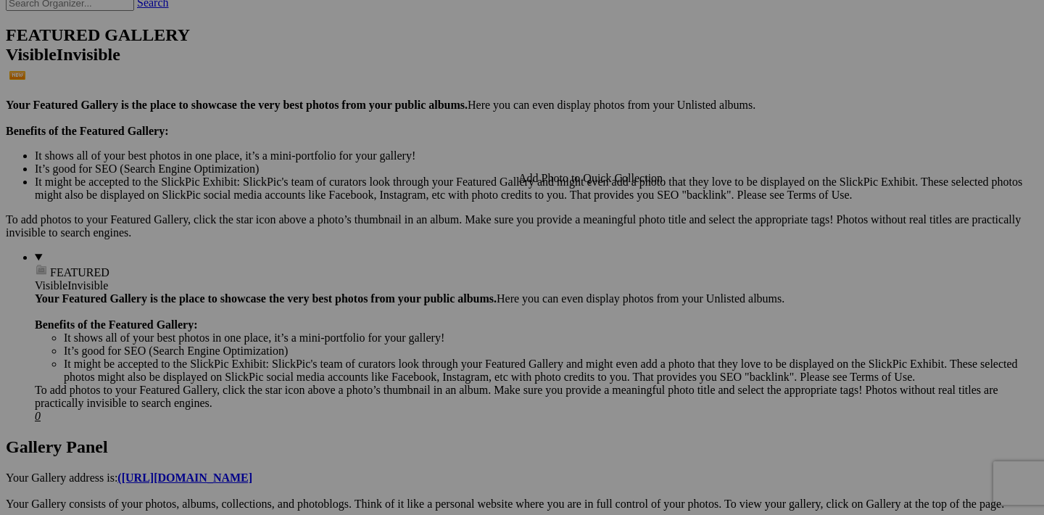
scroll to position [305, 0]
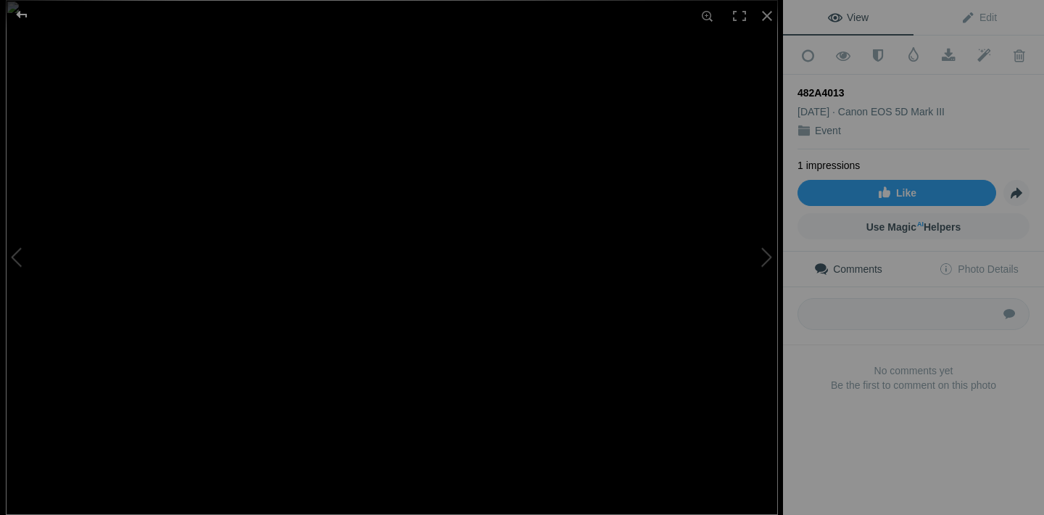
click at [23, 17] on div at bounding box center [22, 14] width 52 height 29
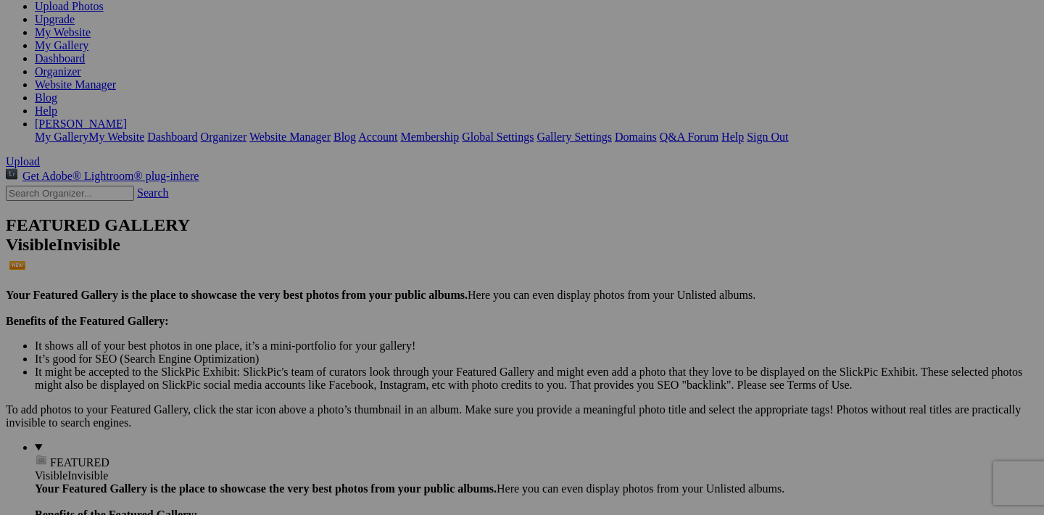
scroll to position [212, 0]
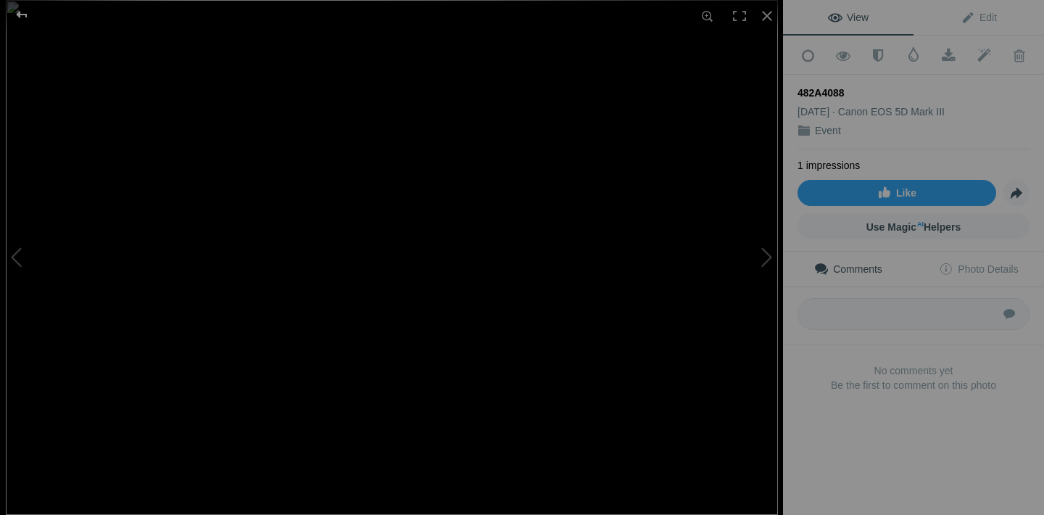
click at [21, 20] on div at bounding box center [22, 14] width 52 height 29
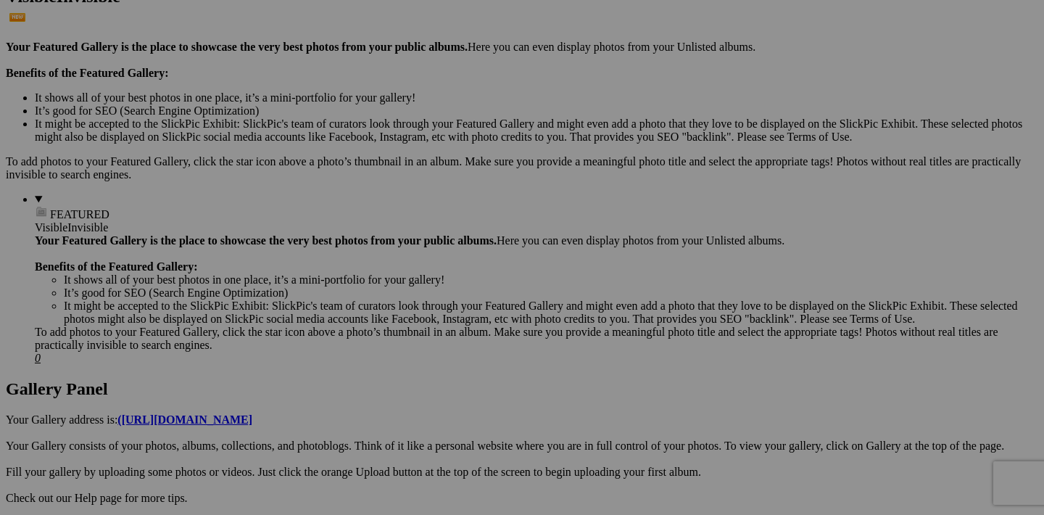
scroll to position [592, 0]
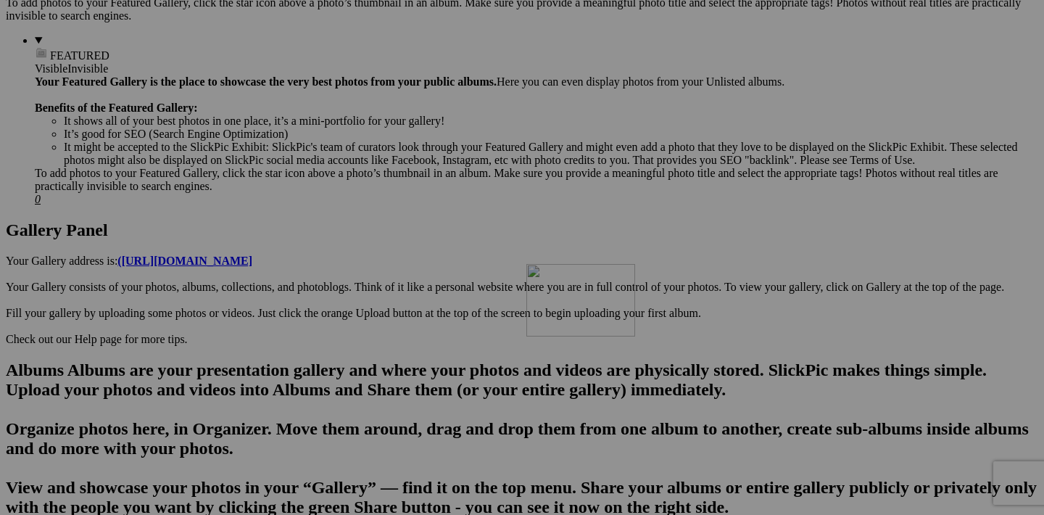
drag, startPoint x: 842, startPoint y: 103, endPoint x: 735, endPoint y: 389, distance: 305.7
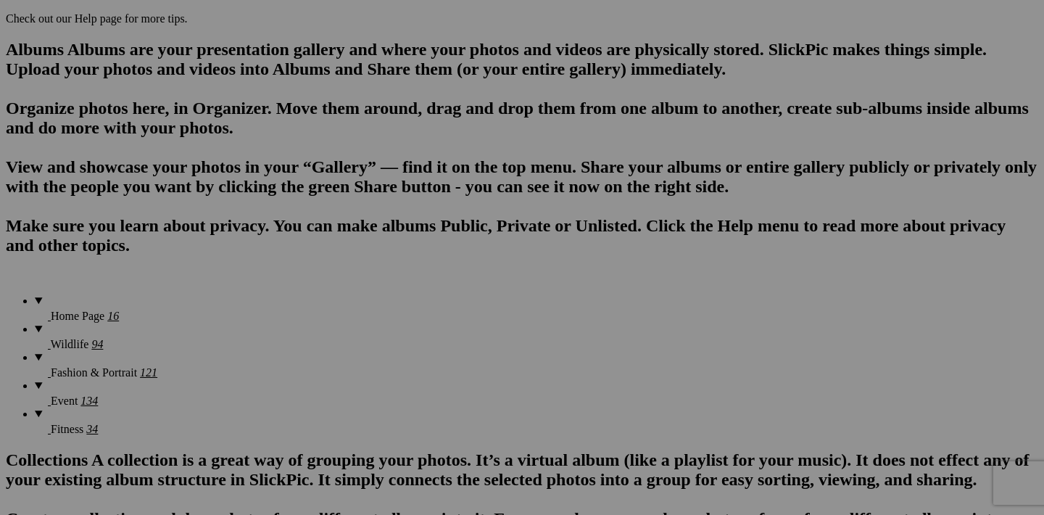
scroll to position [941, 0]
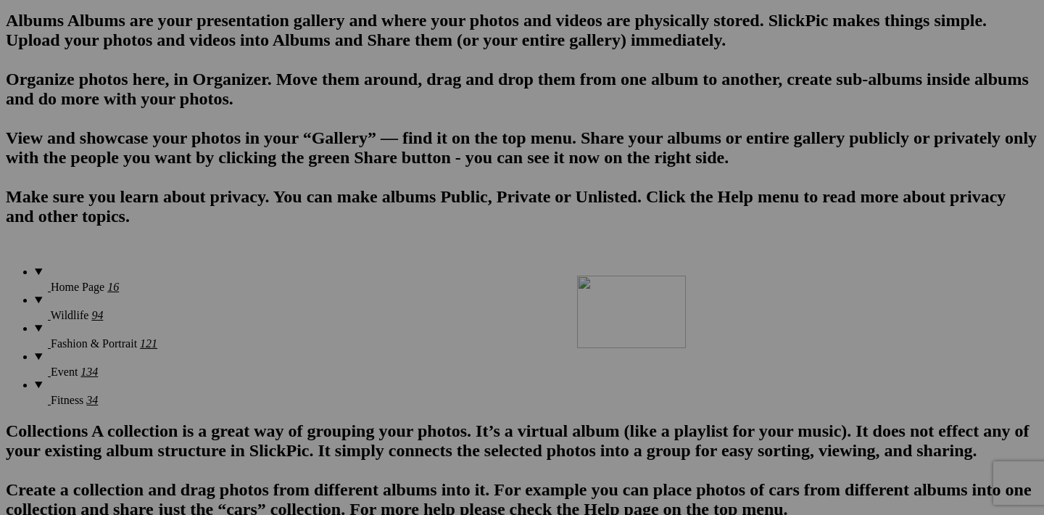
drag, startPoint x: 841, startPoint y: 123, endPoint x: 786, endPoint y: 400, distance: 282.5
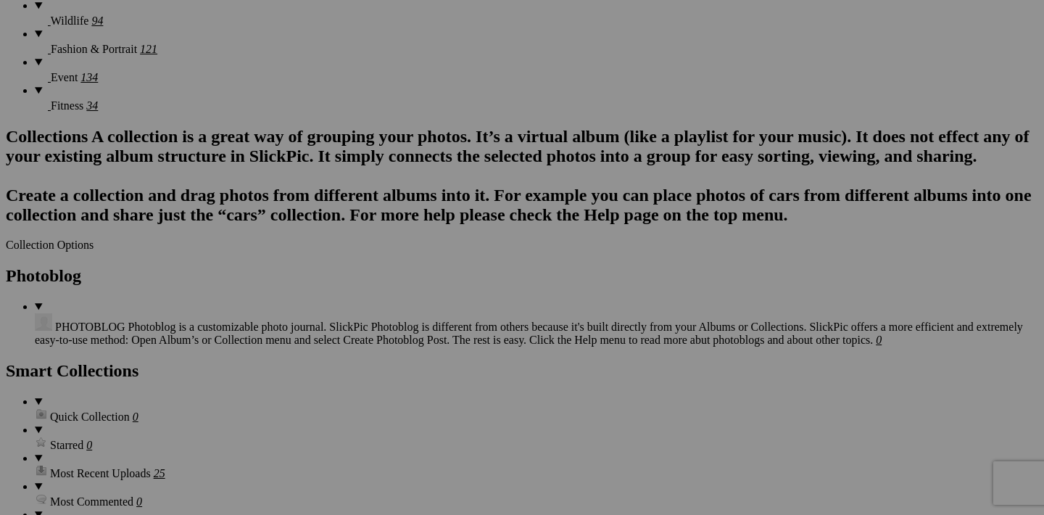
scroll to position [1289, 0]
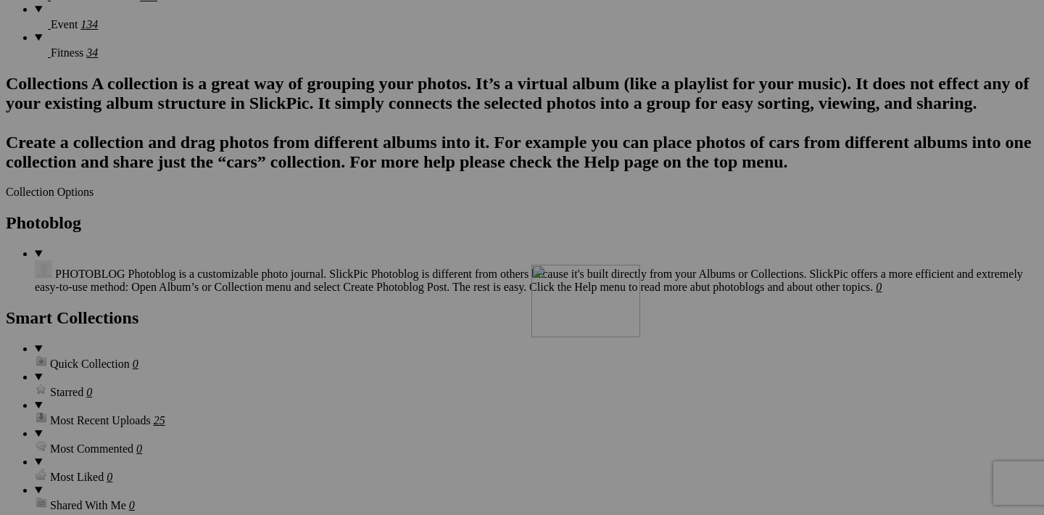
drag, startPoint x: 841, startPoint y: 139, endPoint x: 741, endPoint y: 389, distance: 269.8
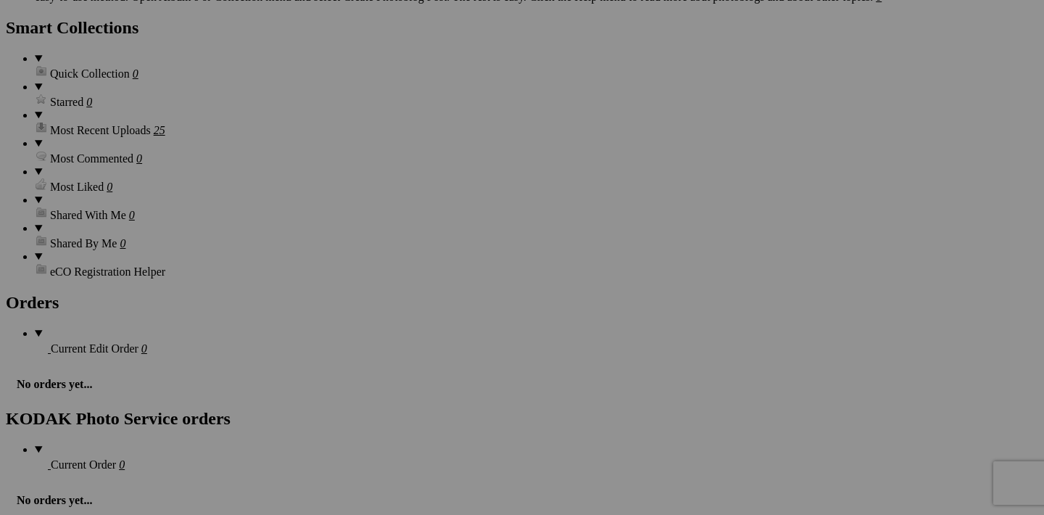
scroll to position [1642, 0]
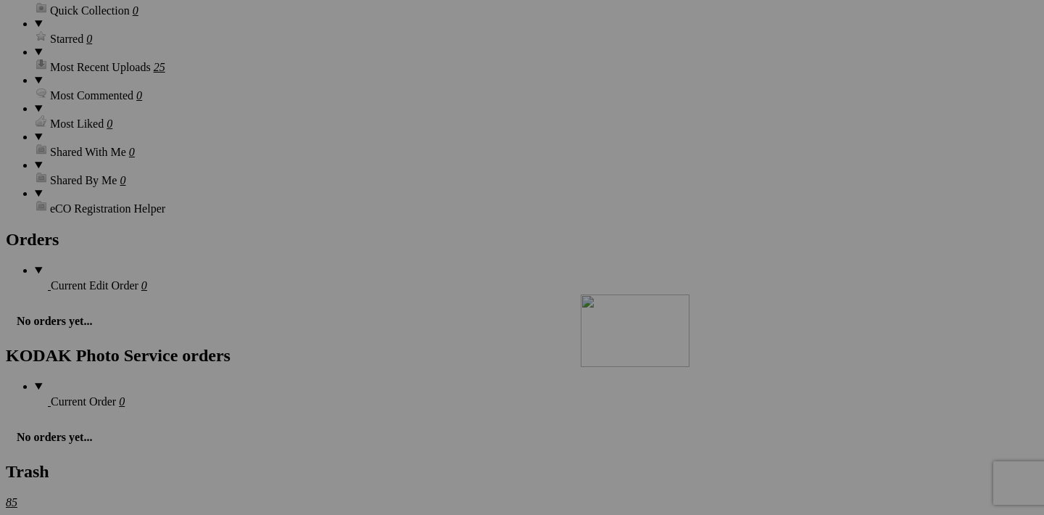
drag, startPoint x: 844, startPoint y: 159, endPoint x: 781, endPoint y: 426, distance: 274.3
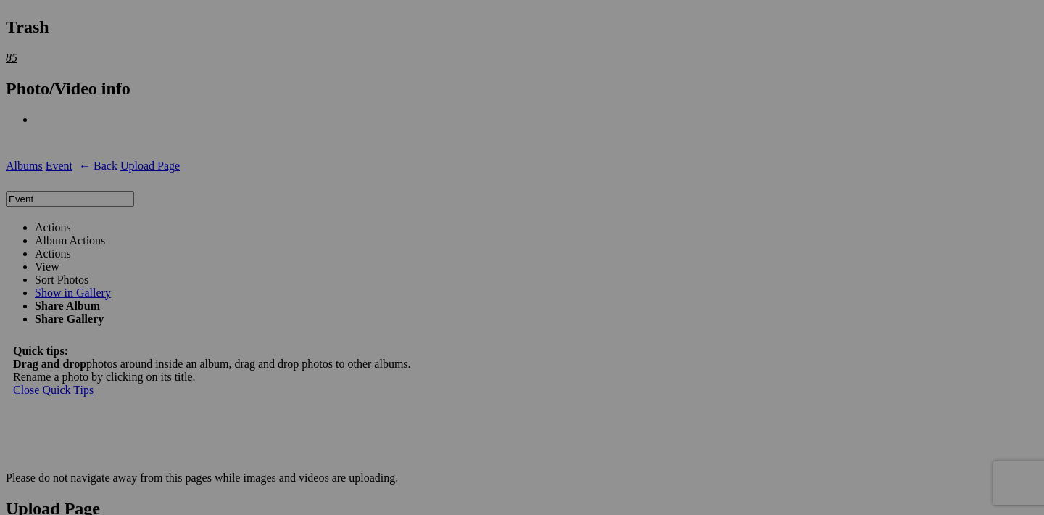
scroll to position [2004, 0]
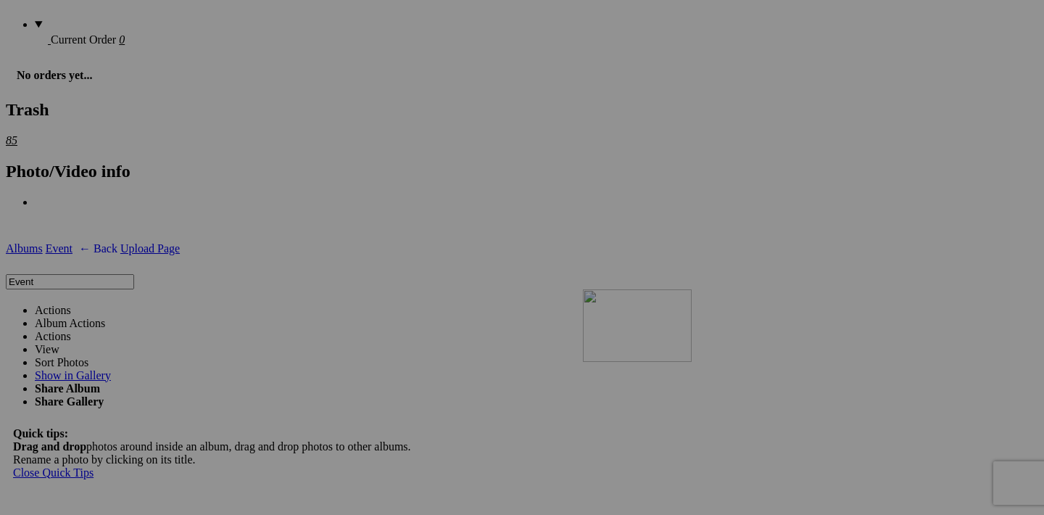
drag, startPoint x: 844, startPoint y: 165, endPoint x: 790, endPoint y: 416, distance: 256.1
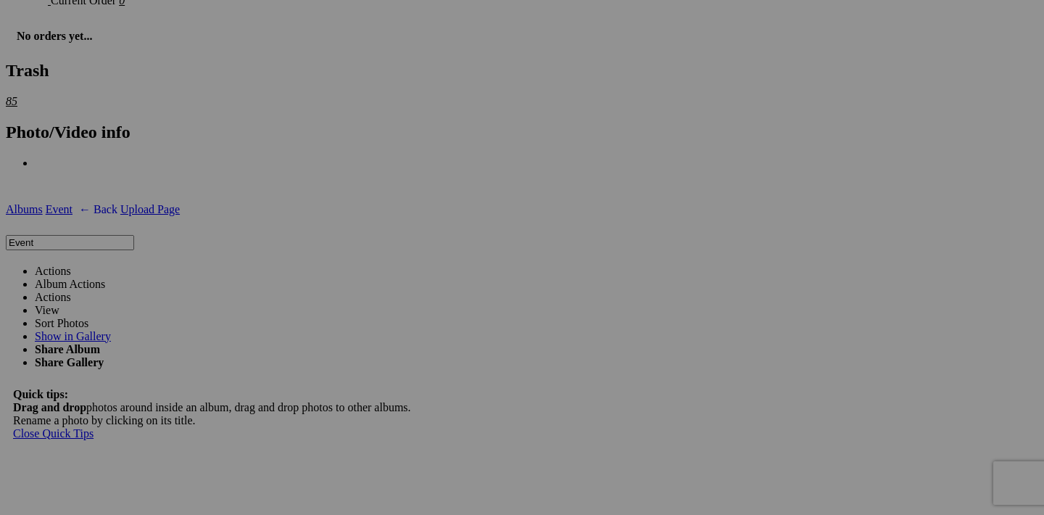
scroll to position [2079, 0]
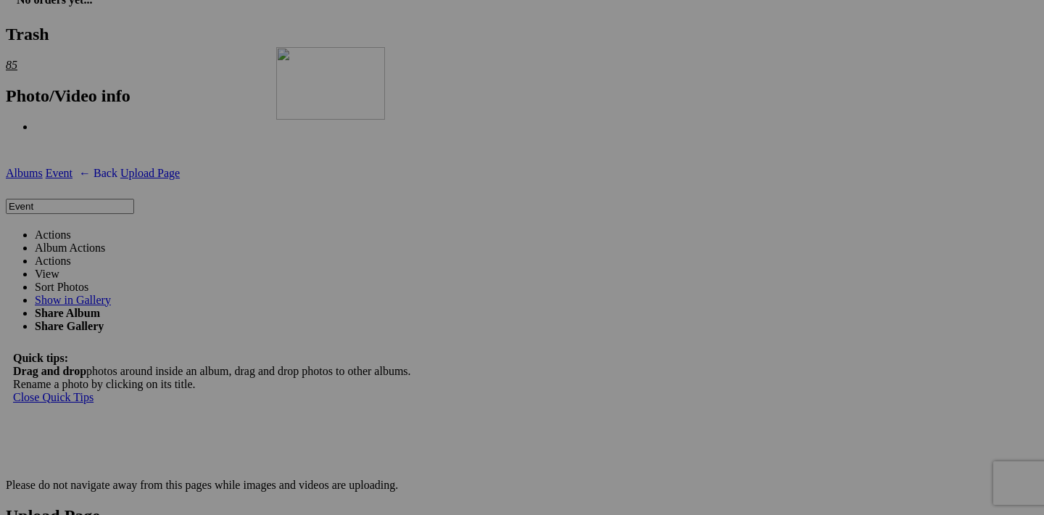
drag, startPoint x: 843, startPoint y: 458, endPoint x: 484, endPoint y: 173, distance: 458.4
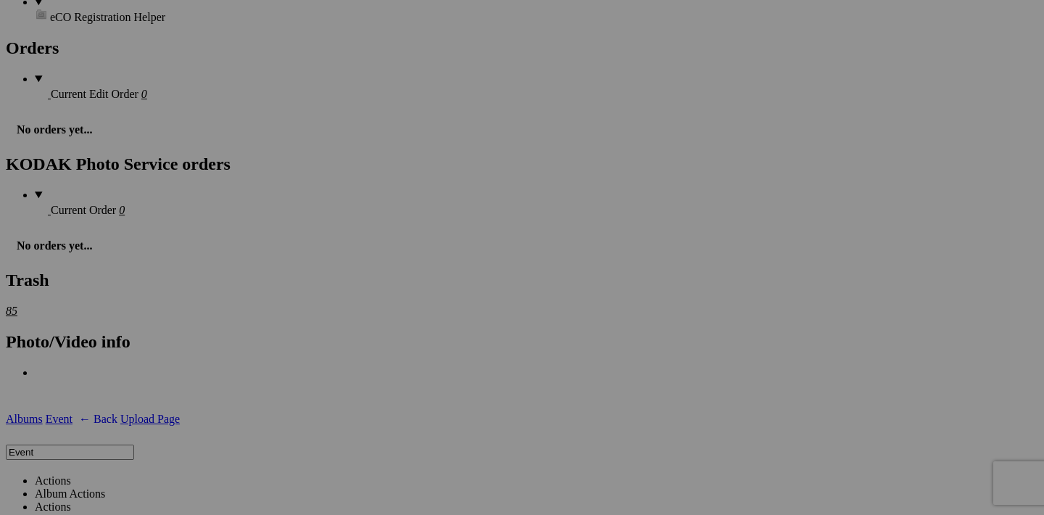
scroll to position [1896, 0]
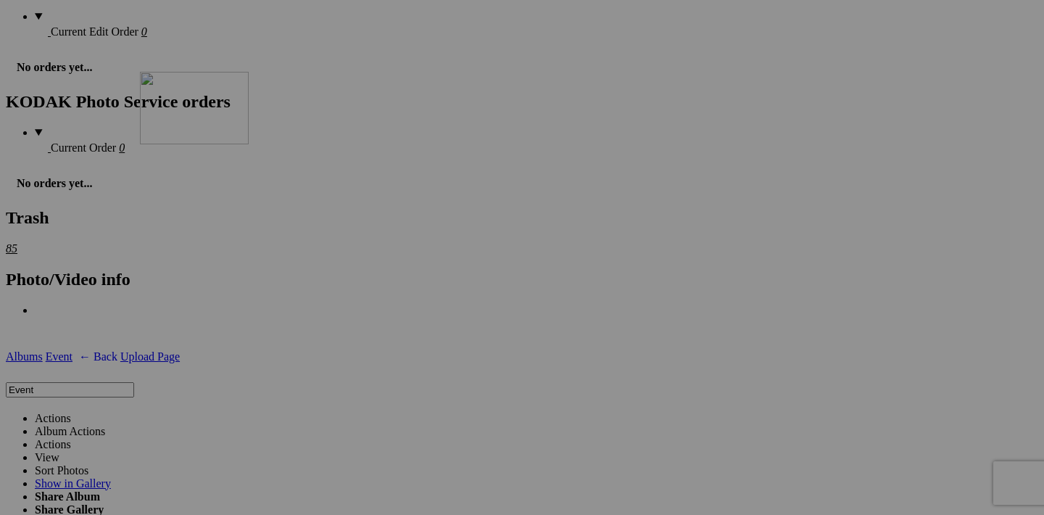
drag, startPoint x: 581, startPoint y: 454, endPoint x: 349, endPoint y: 198, distance: 345.6
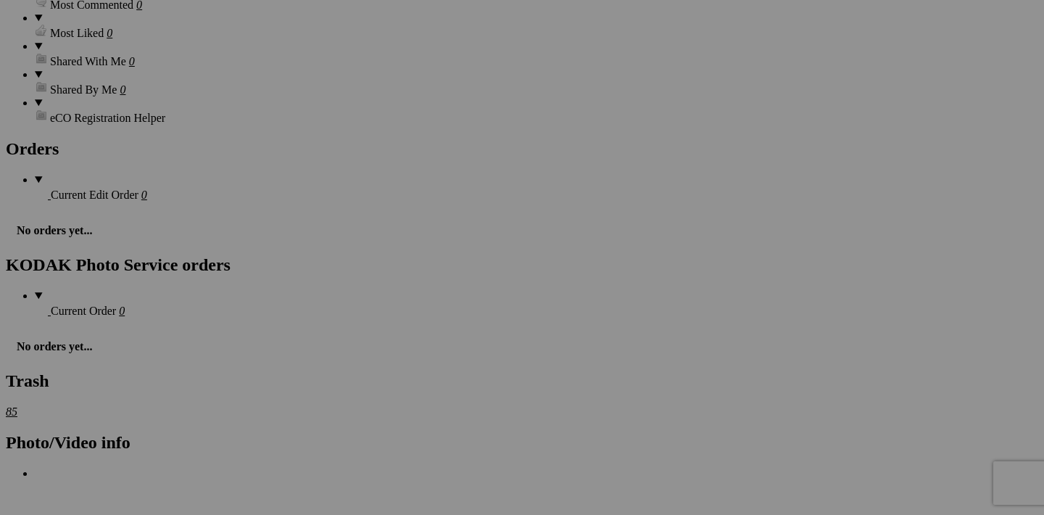
scroll to position [1730, 0]
drag, startPoint x: 454, startPoint y: 437, endPoint x: 833, endPoint y: 151, distance: 475.4
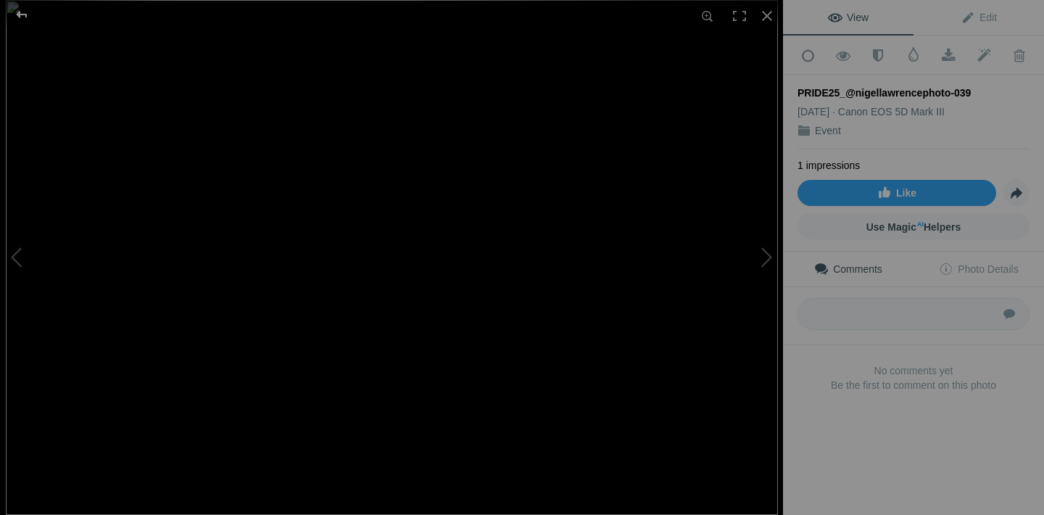
click at [21, 17] on div at bounding box center [22, 14] width 52 height 29
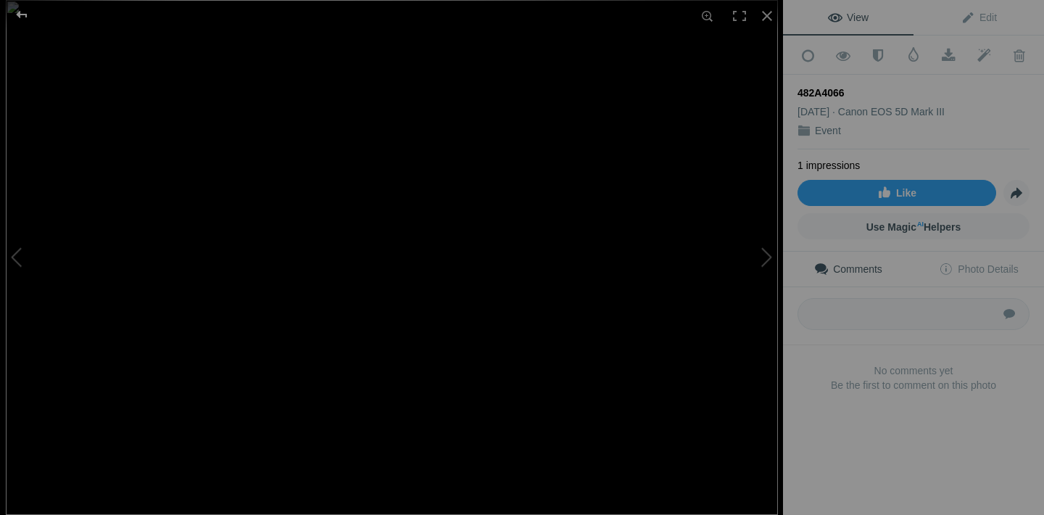
click at [21, 20] on div at bounding box center [22, 14] width 52 height 29
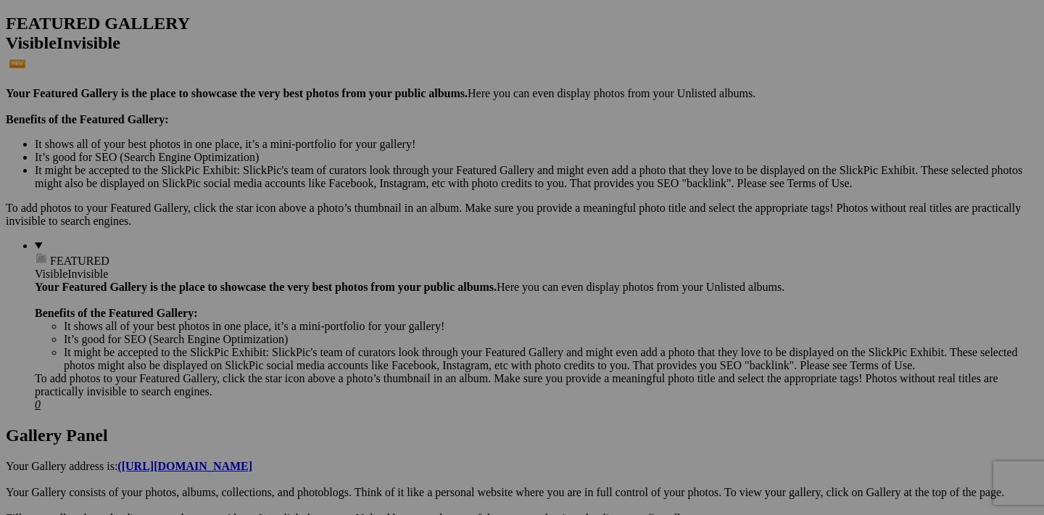
scroll to position [495, 0]
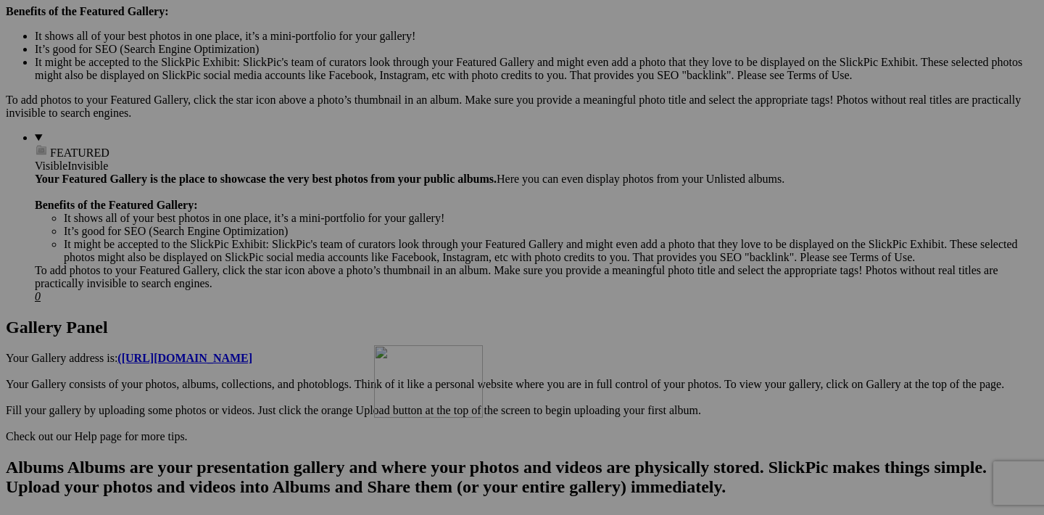
drag, startPoint x: 582, startPoint y: 202, endPoint x: 583, endPoint y: 471, distance: 269.8
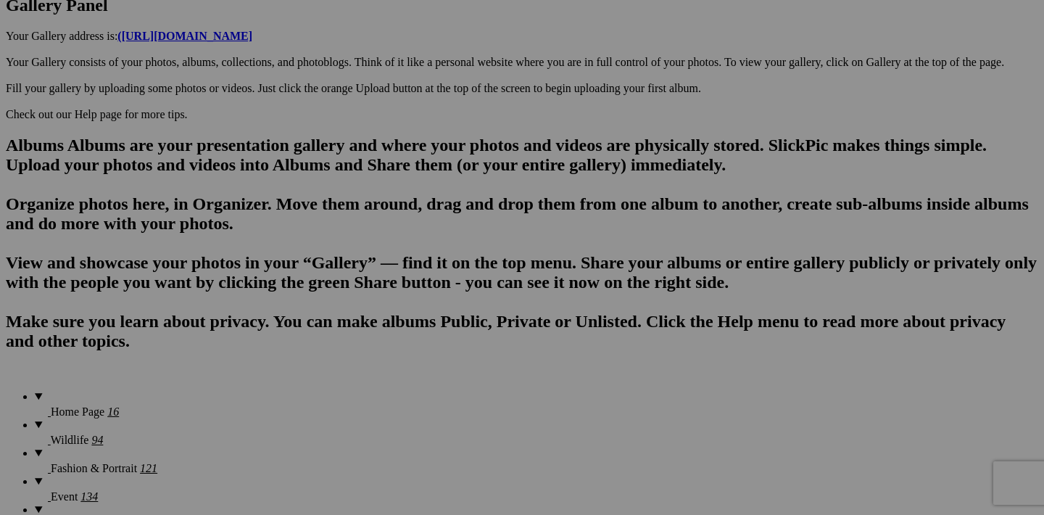
scroll to position [923, 0]
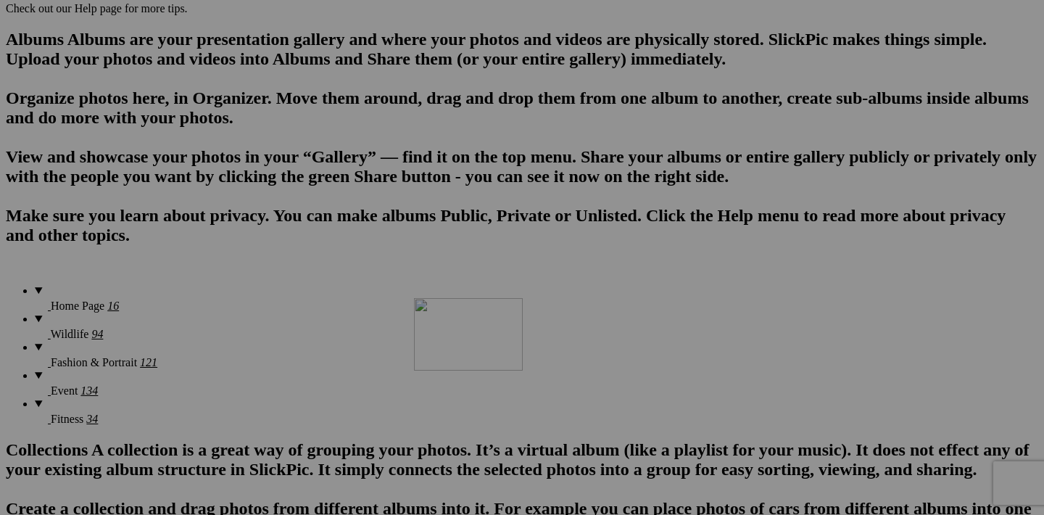
drag, startPoint x: 584, startPoint y: 140, endPoint x: 623, endPoint y: 424, distance: 287.0
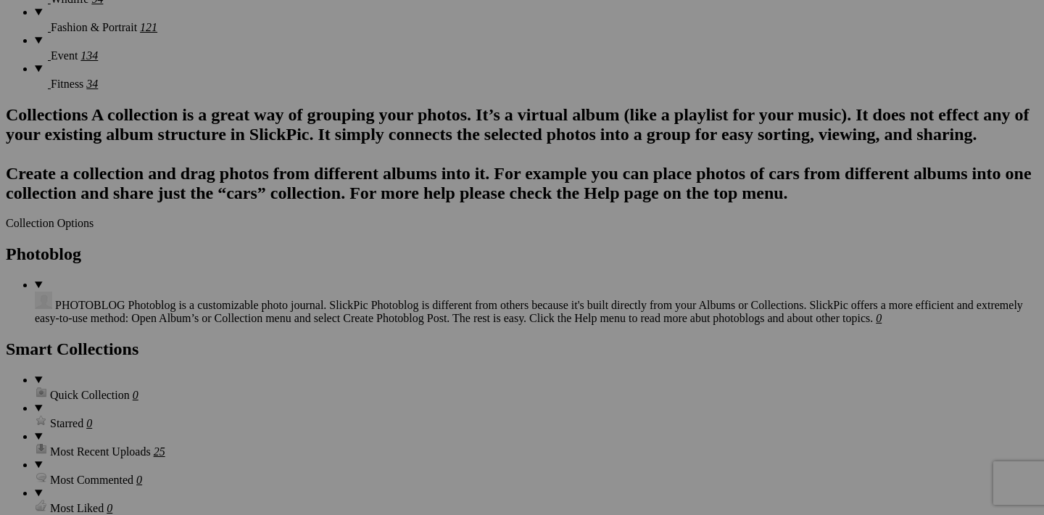
scroll to position [1314, 0]
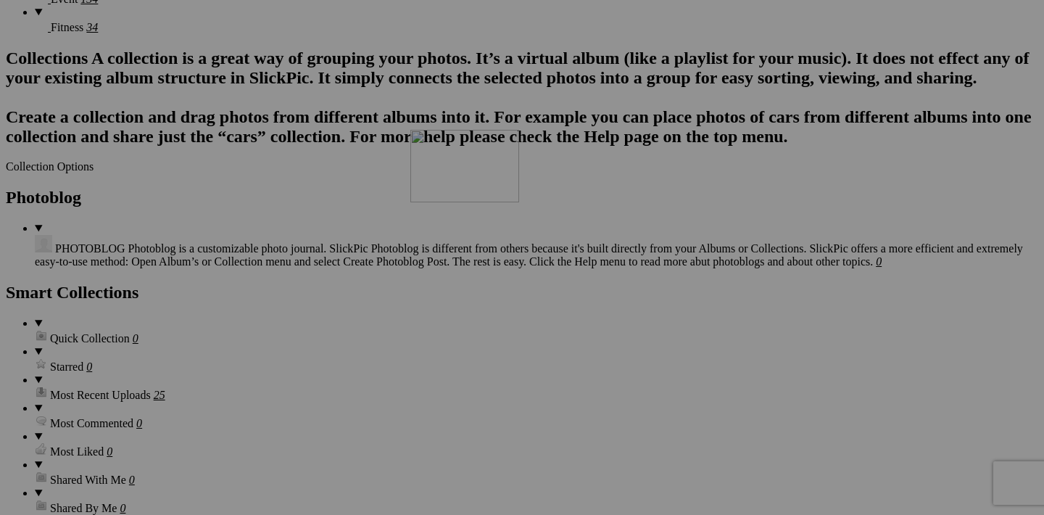
drag, startPoint x: 585, startPoint y: 118, endPoint x: 619, endPoint y: 256, distance: 142.1
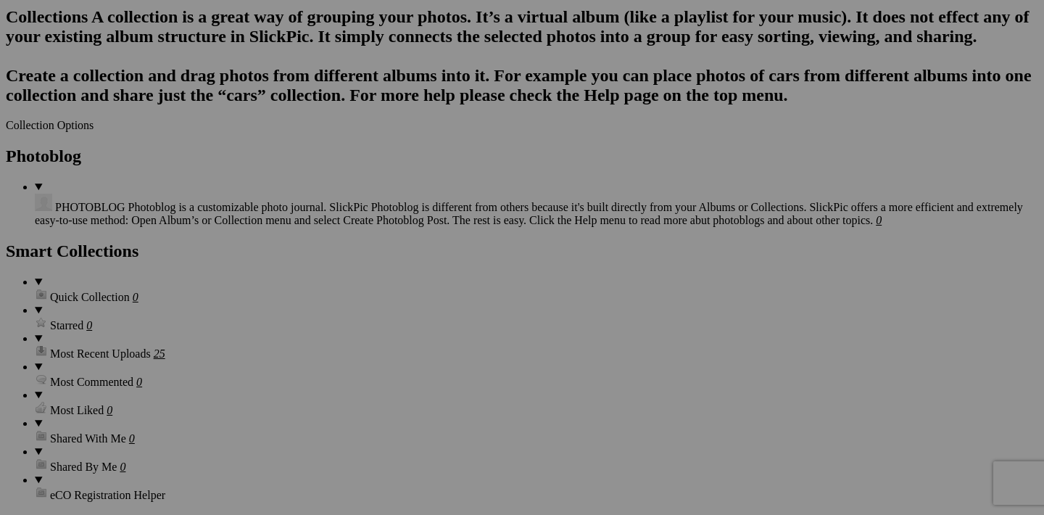
scroll to position [1351, 0]
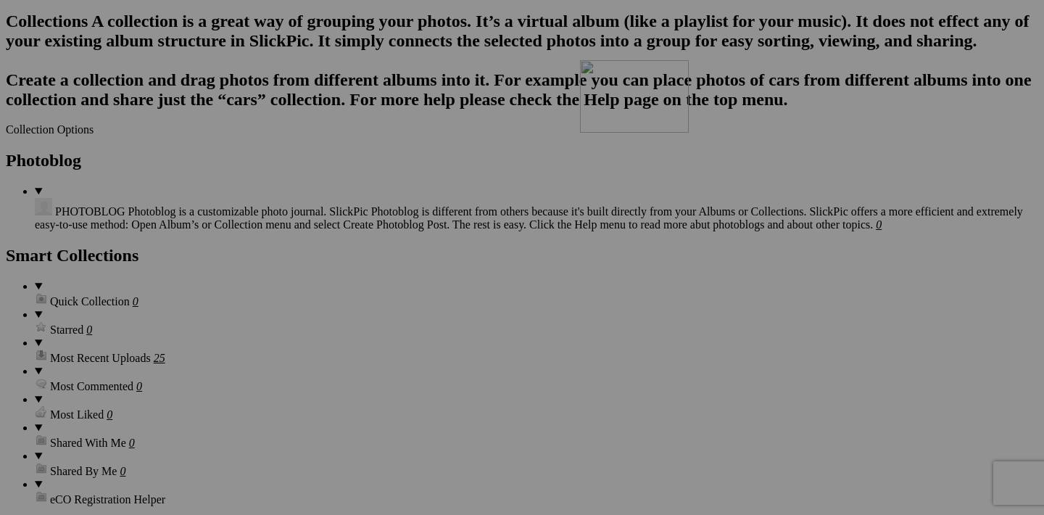
drag, startPoint x: 586, startPoint y: 265, endPoint x: 789, endPoint y: 186, distance: 217.7
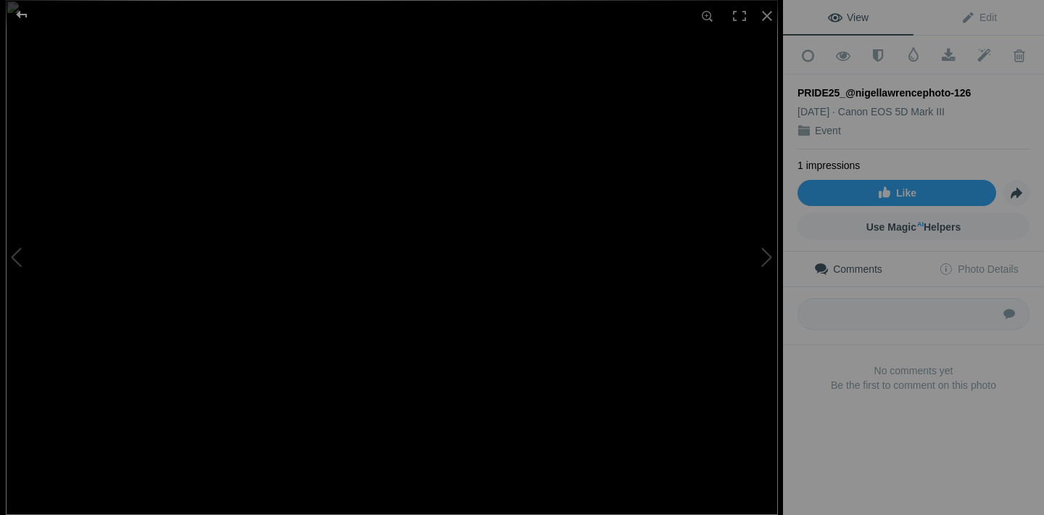
click at [23, 17] on div at bounding box center [22, 14] width 52 height 29
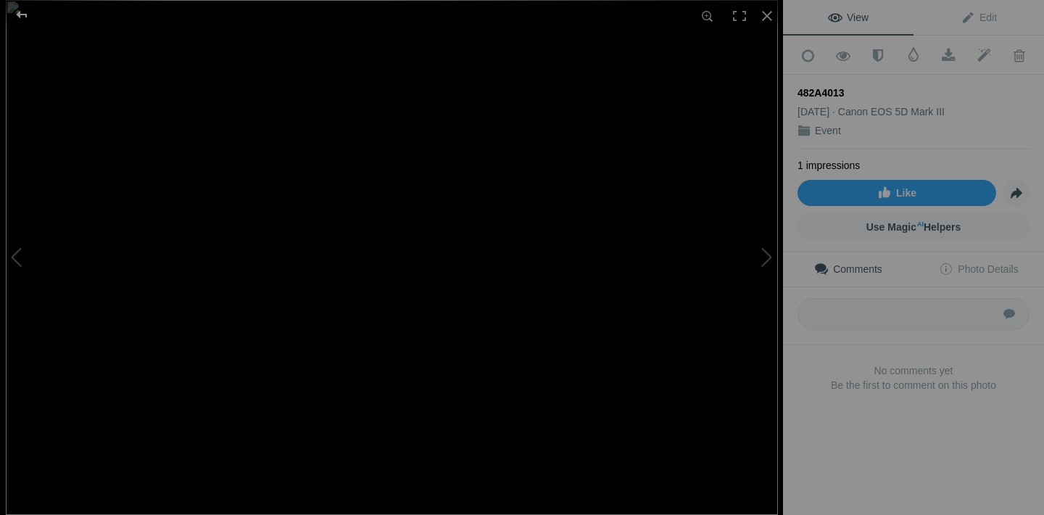
click at [19, 18] on div at bounding box center [22, 14] width 52 height 29
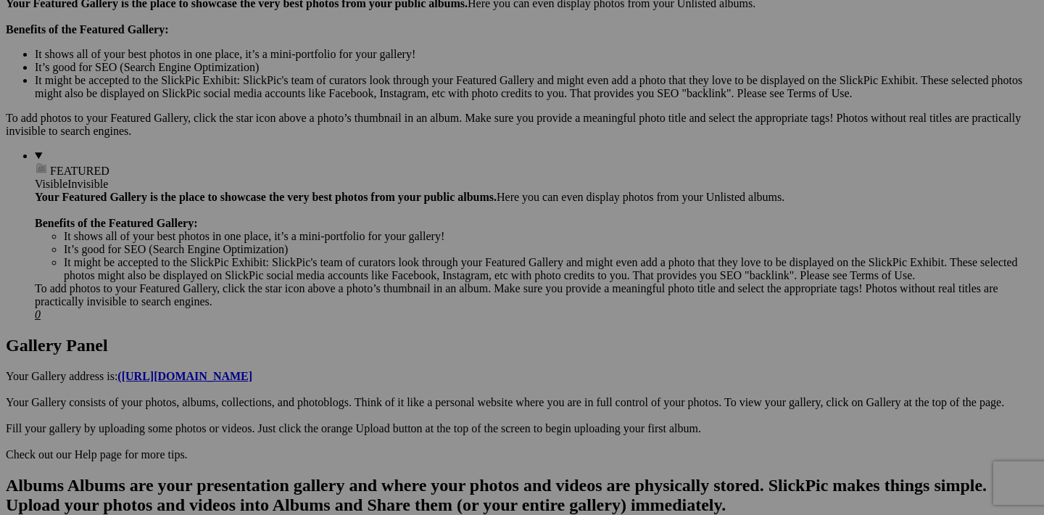
scroll to position [503, 0]
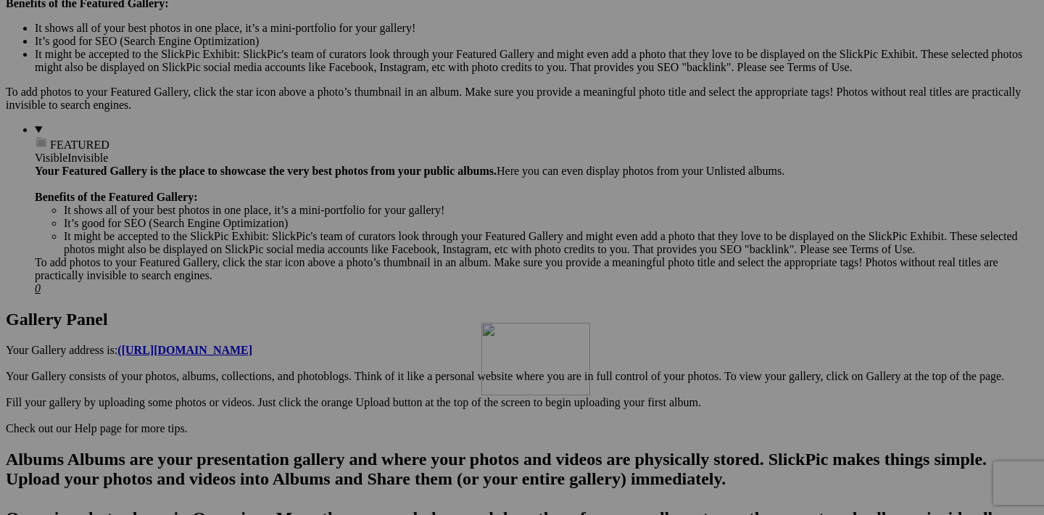
drag, startPoint x: 714, startPoint y: 194, endPoint x: 690, endPoint y: 449, distance: 256.4
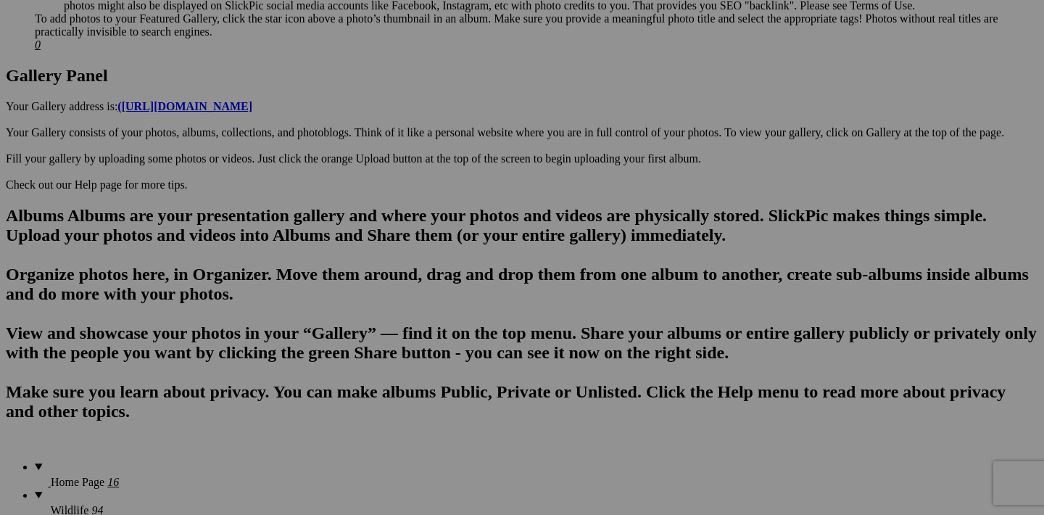
scroll to position [859, 0]
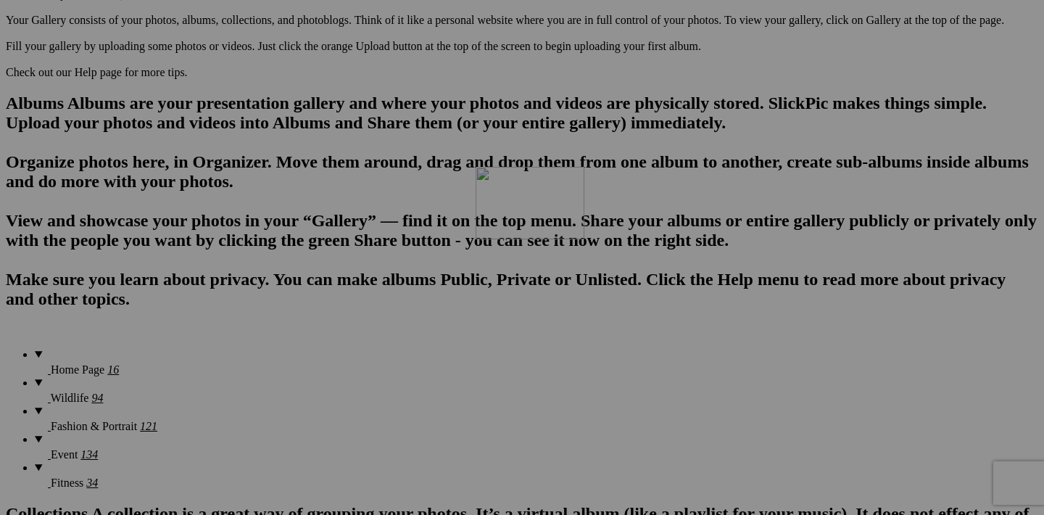
drag, startPoint x: 712, startPoint y: 207, endPoint x: 649, endPoint y: 292, distance: 105.7
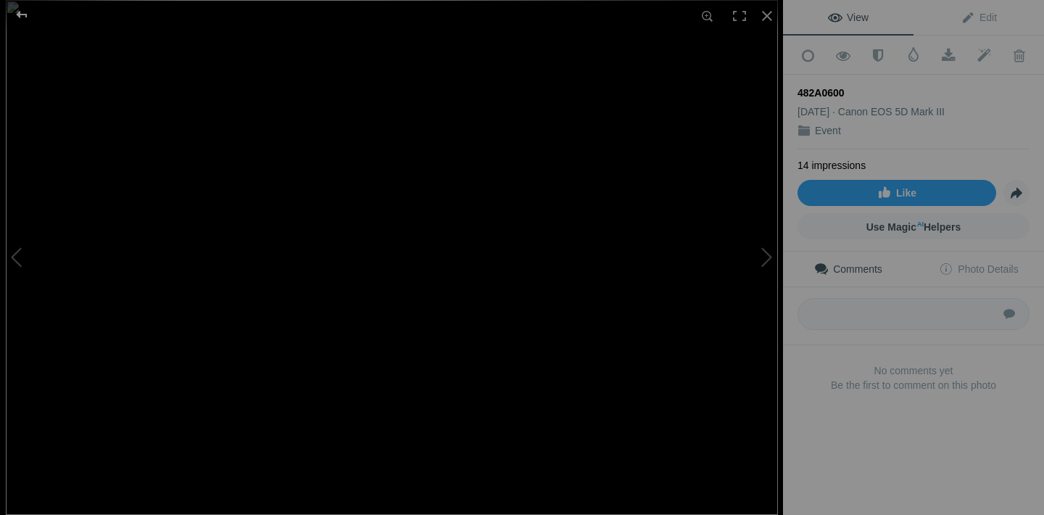
click at [20, 16] on div at bounding box center [22, 14] width 52 height 29
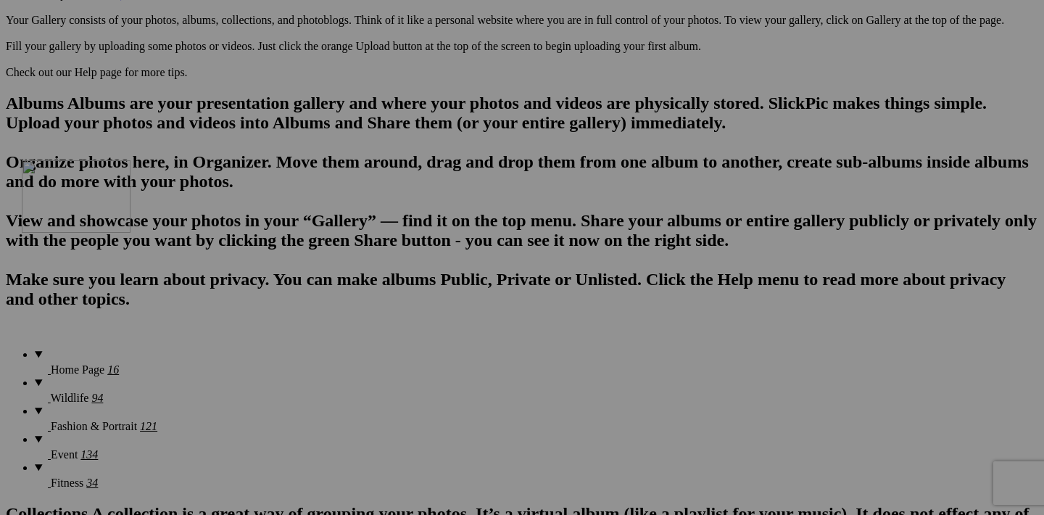
drag, startPoint x: 715, startPoint y: 388, endPoint x: 231, endPoint y: 286, distance: 494.3
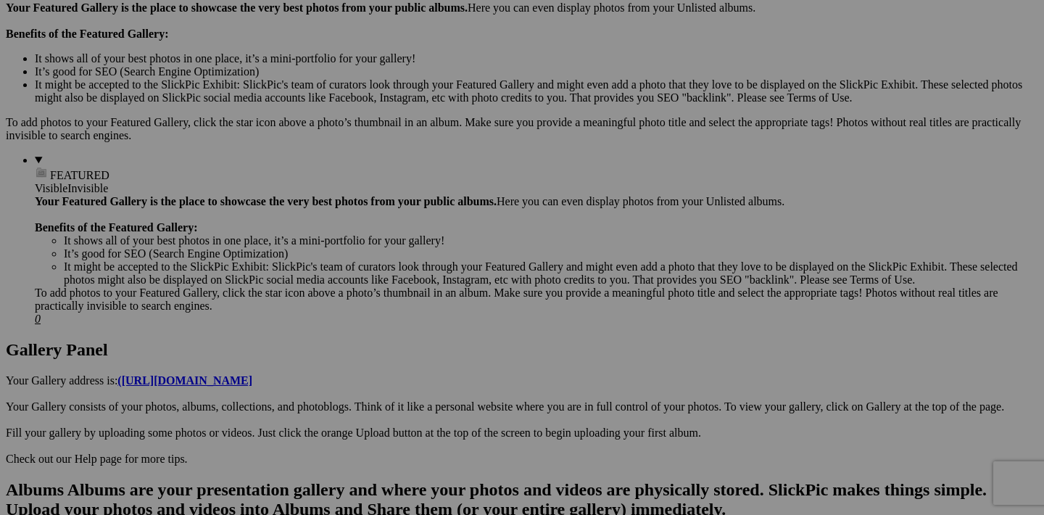
scroll to position [454, 0]
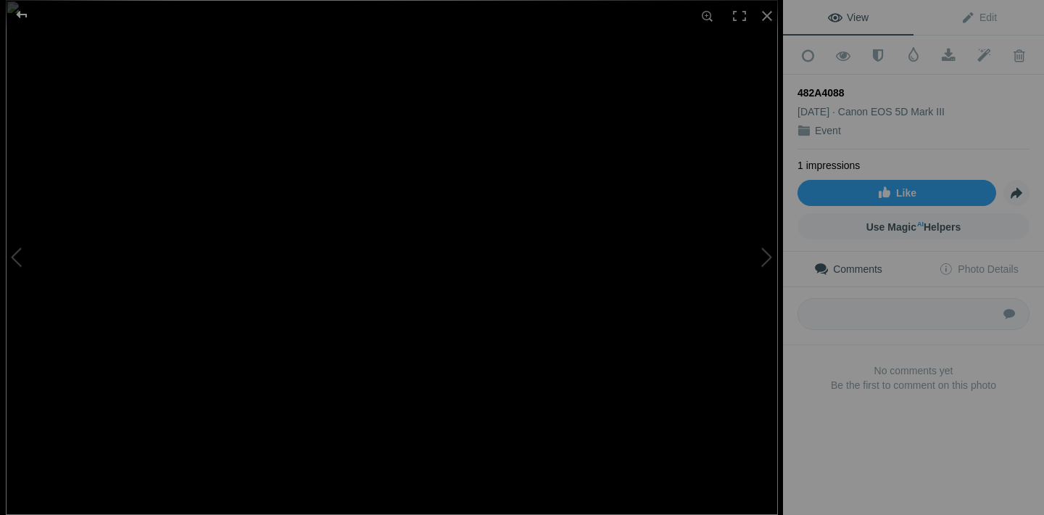
click at [22, 20] on div at bounding box center [22, 14] width 52 height 29
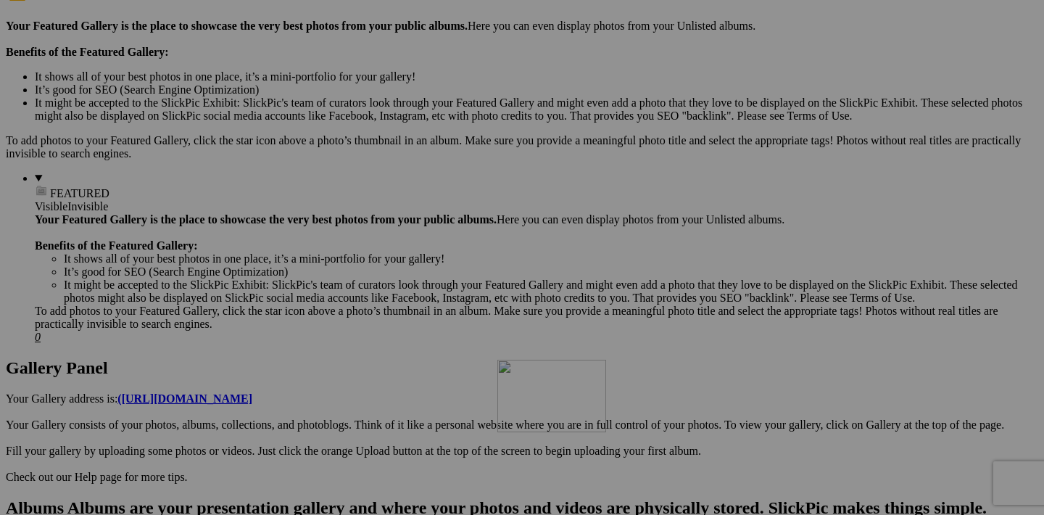
drag, startPoint x: 710, startPoint y: 239, endPoint x: 706, endPoint y: 486, distance: 246.6
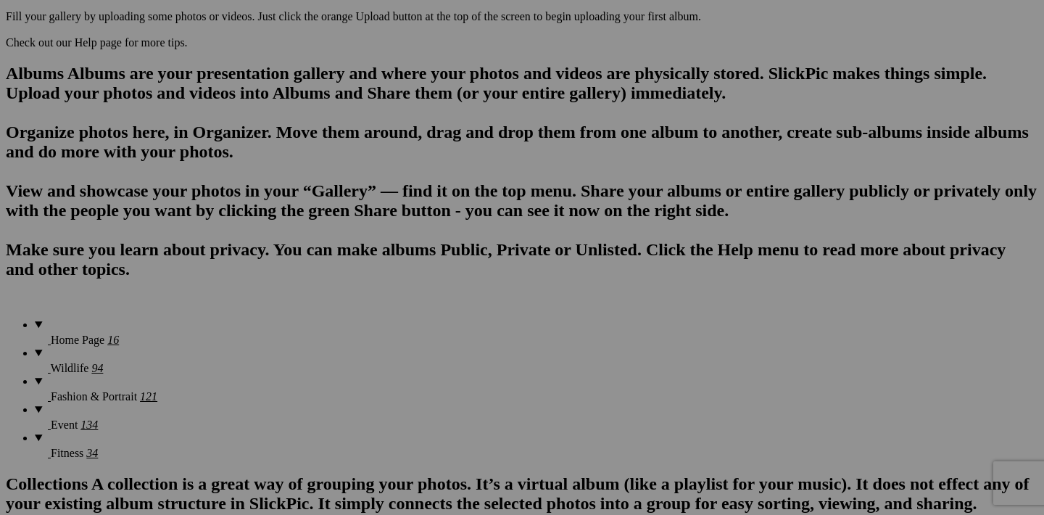
scroll to position [932, 0]
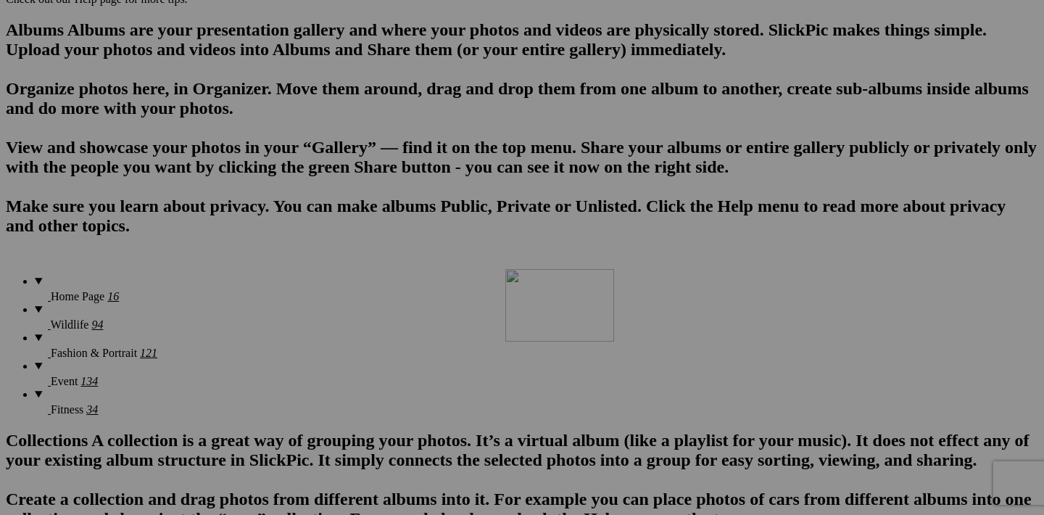
drag, startPoint x: 713, startPoint y: 134, endPoint x: 664, endPoint y: 392, distance: 262.0
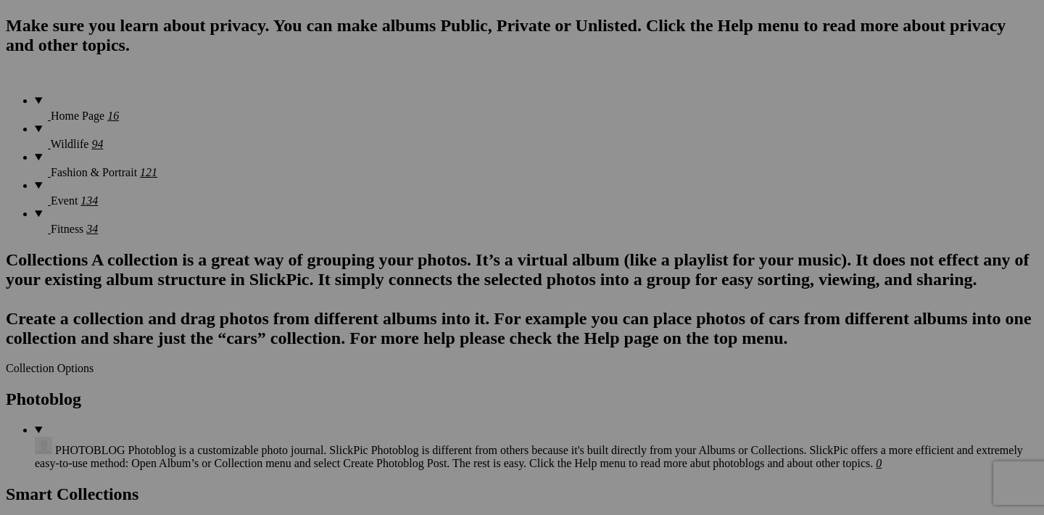
scroll to position [1308, 0]
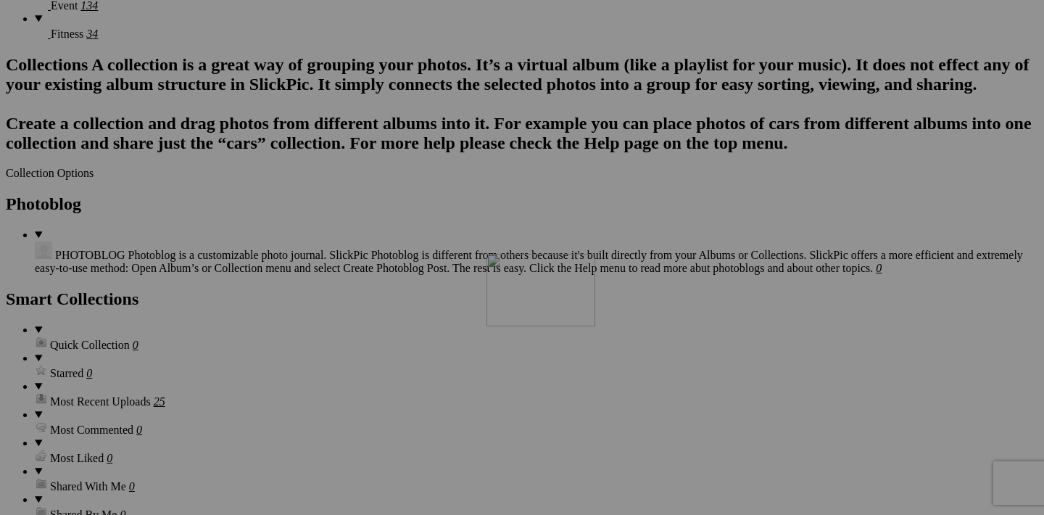
drag, startPoint x: 715, startPoint y: 130, endPoint x: 696, endPoint y: 380, distance: 251.0
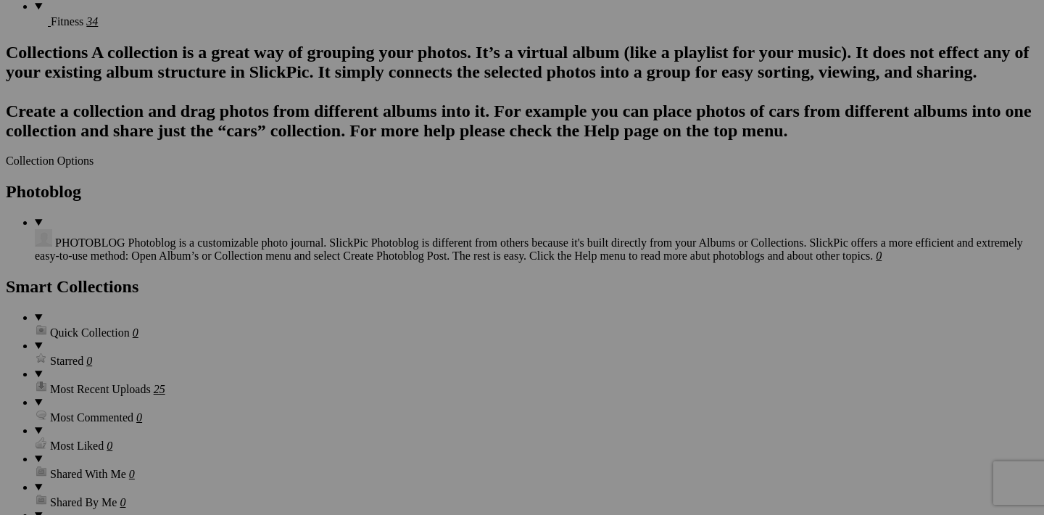
scroll to position [1345, 0]
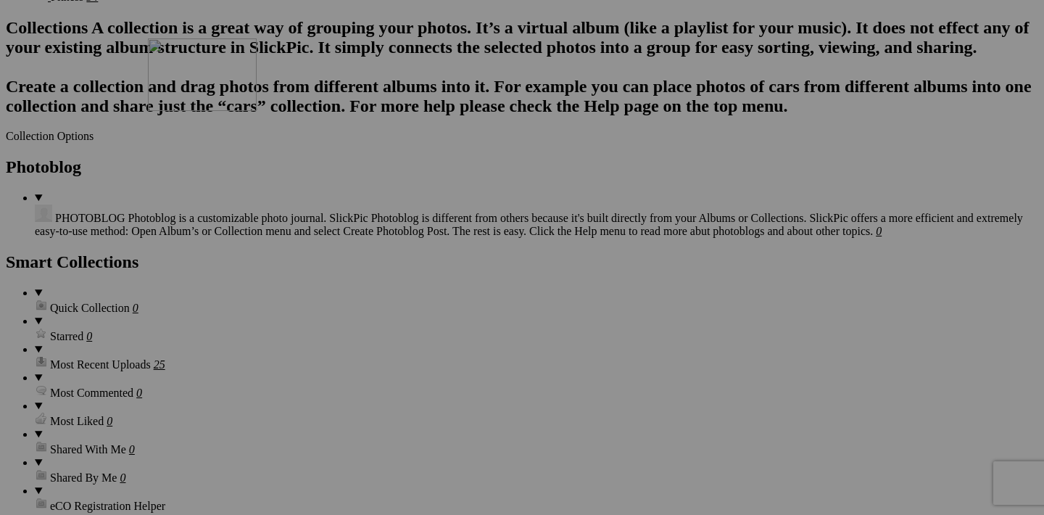
drag, startPoint x: 714, startPoint y: 456, endPoint x: 358, endPoint y: 165, distance: 459.7
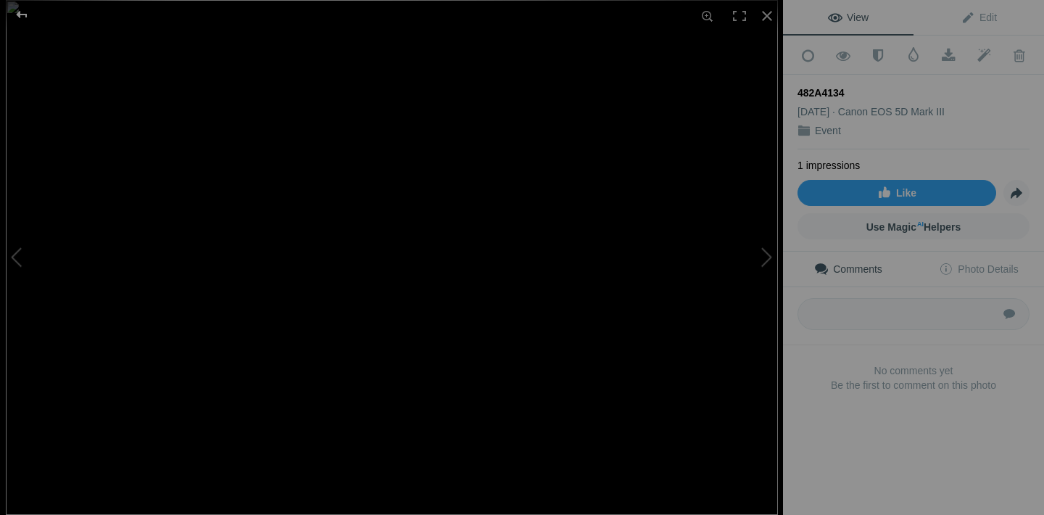
click at [17, 18] on div at bounding box center [22, 14] width 52 height 29
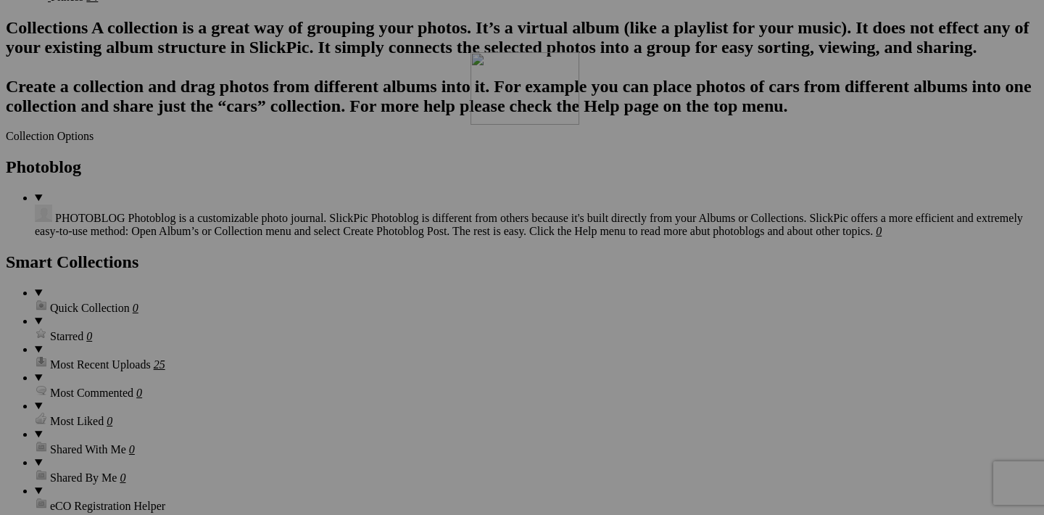
drag, startPoint x: 458, startPoint y: 275, endPoint x: 680, endPoint y: 178, distance: 241.3
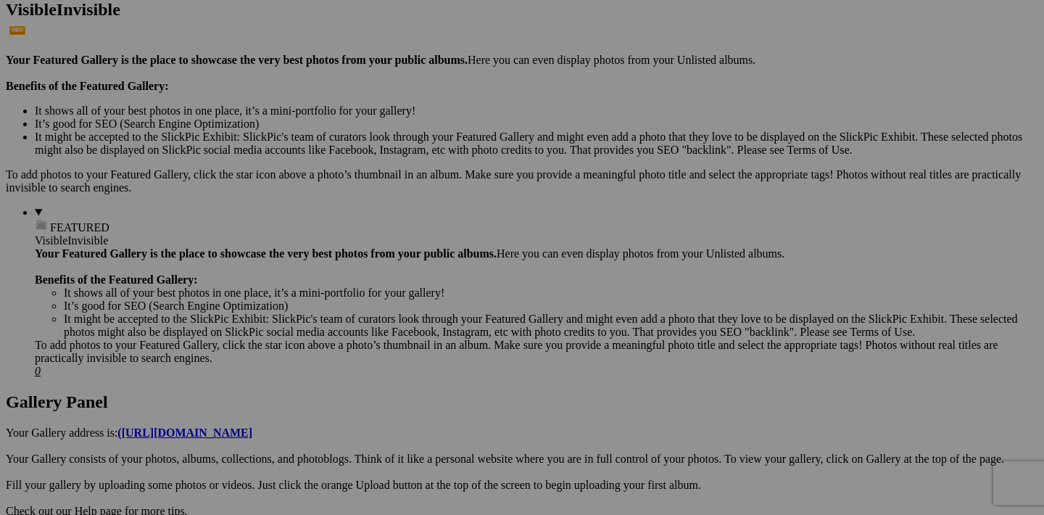
scroll to position [477, 0]
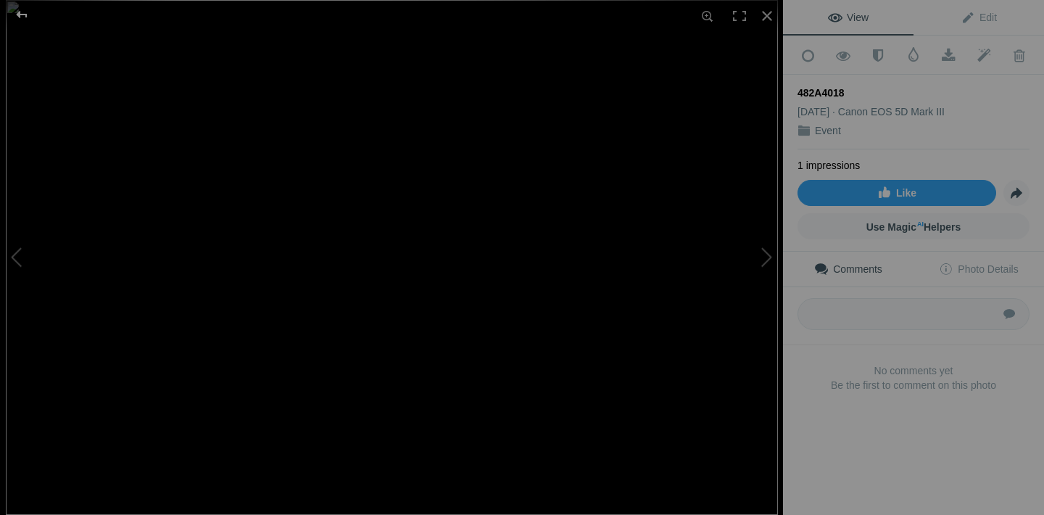
click at [23, 13] on div at bounding box center [22, 14] width 52 height 29
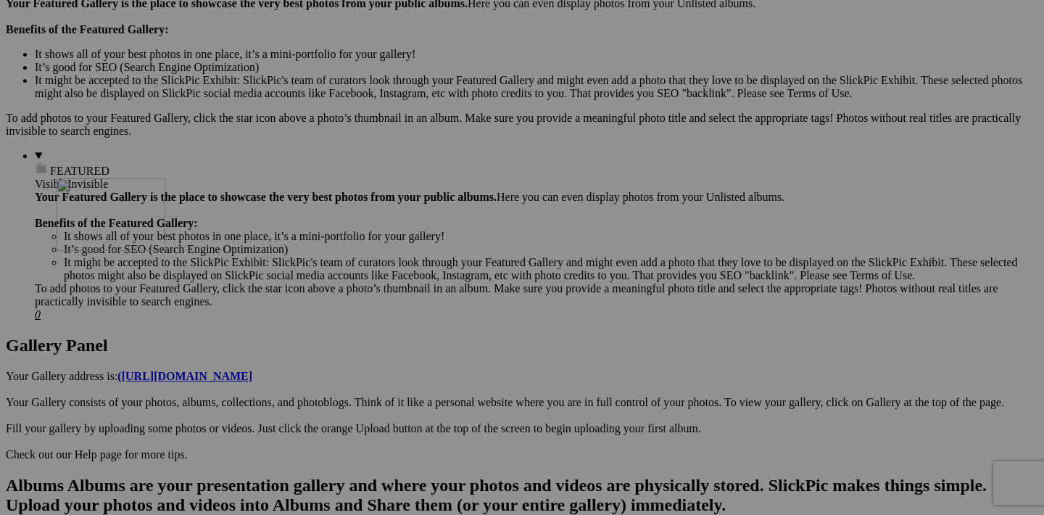
drag, startPoint x: 580, startPoint y: 217, endPoint x: 265, endPoint y: 305, distance: 326.1
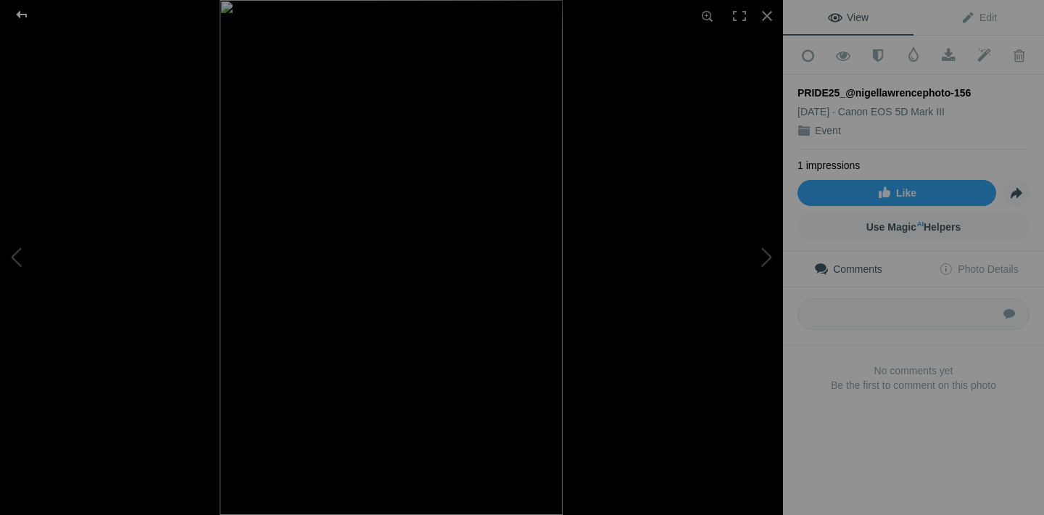
click at [25, 16] on div at bounding box center [22, 14] width 52 height 29
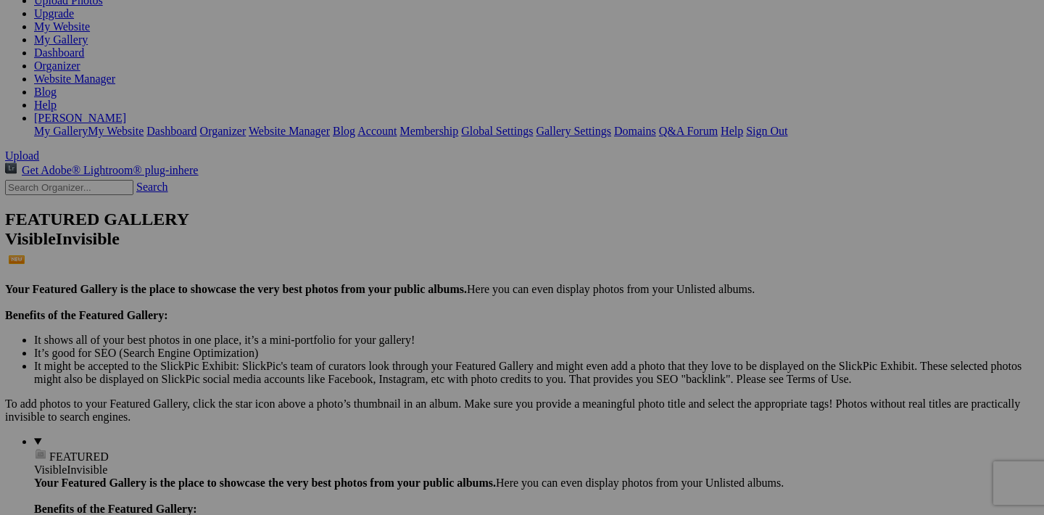
scroll to position [162, 0]
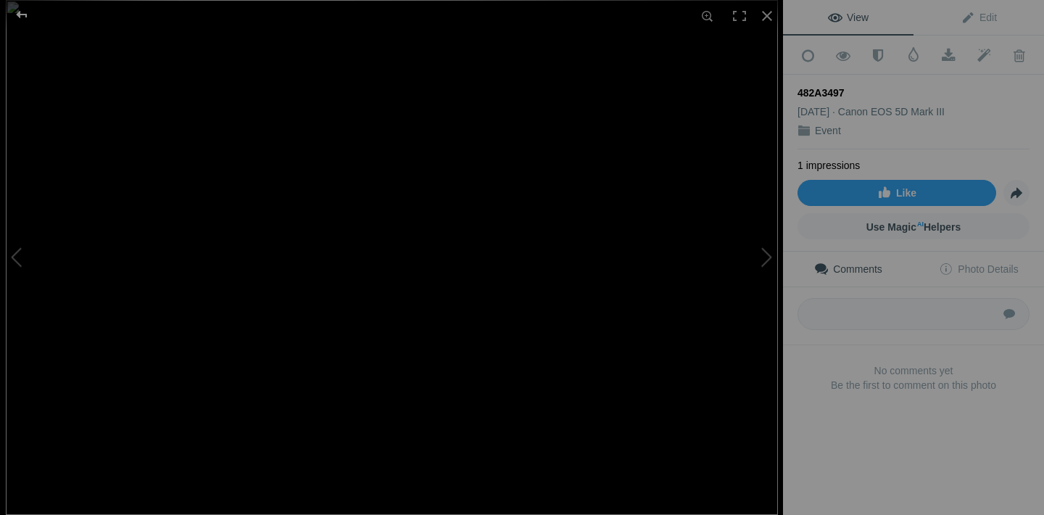
click at [18, 15] on div at bounding box center [22, 14] width 52 height 29
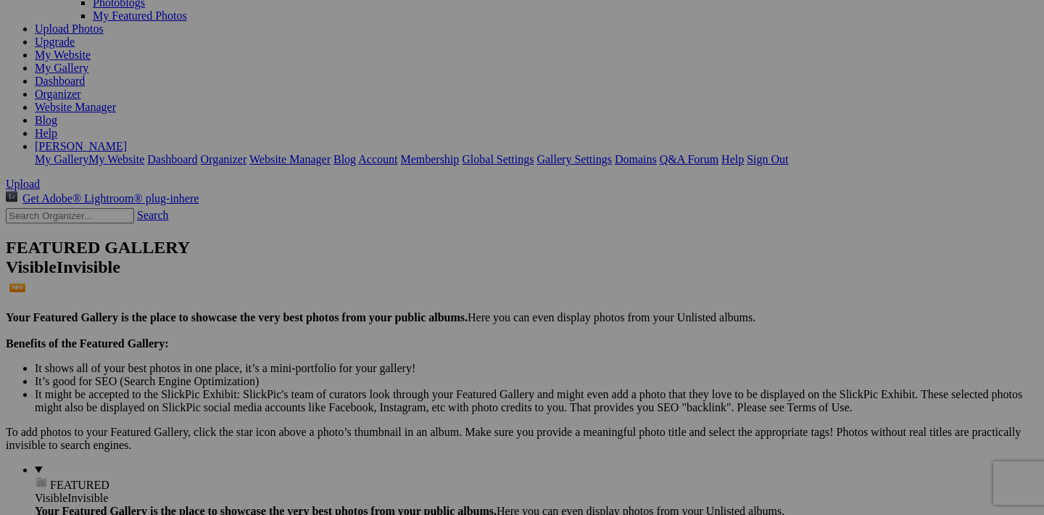
scroll to position [286, 0]
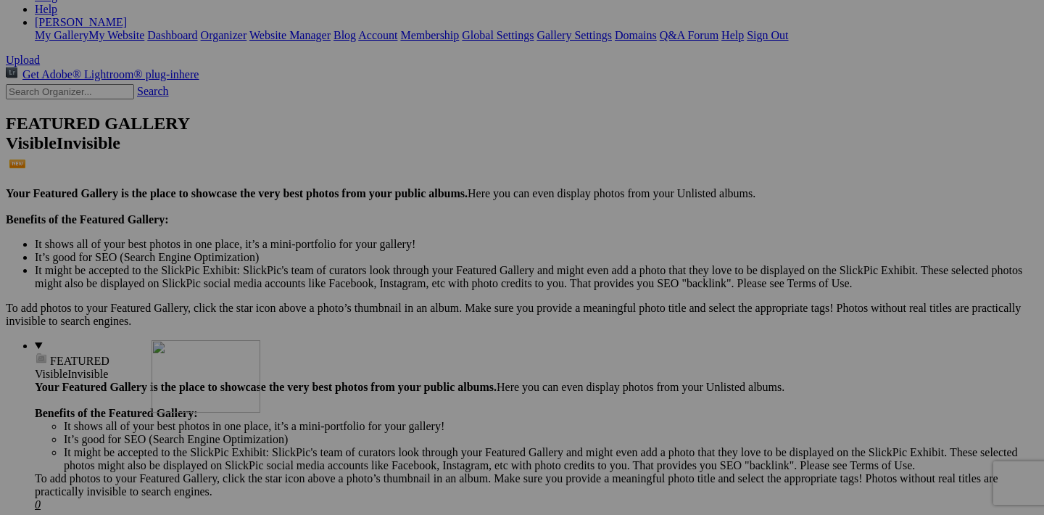
drag, startPoint x: 582, startPoint y: 223, endPoint x: 360, endPoint y: 467, distance: 329.6
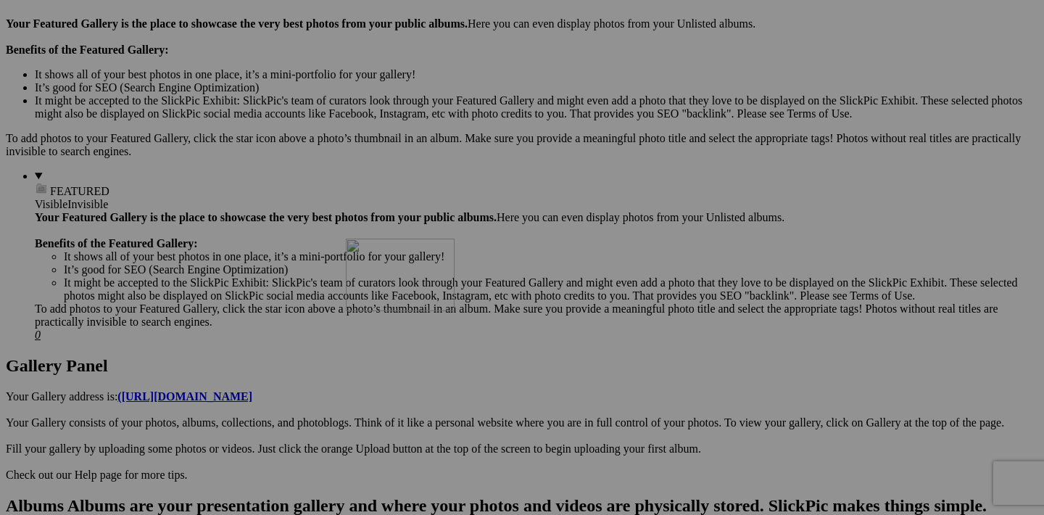
drag, startPoint x: 453, startPoint y: 423, endPoint x: 555, endPoint y: 365, distance: 116.9
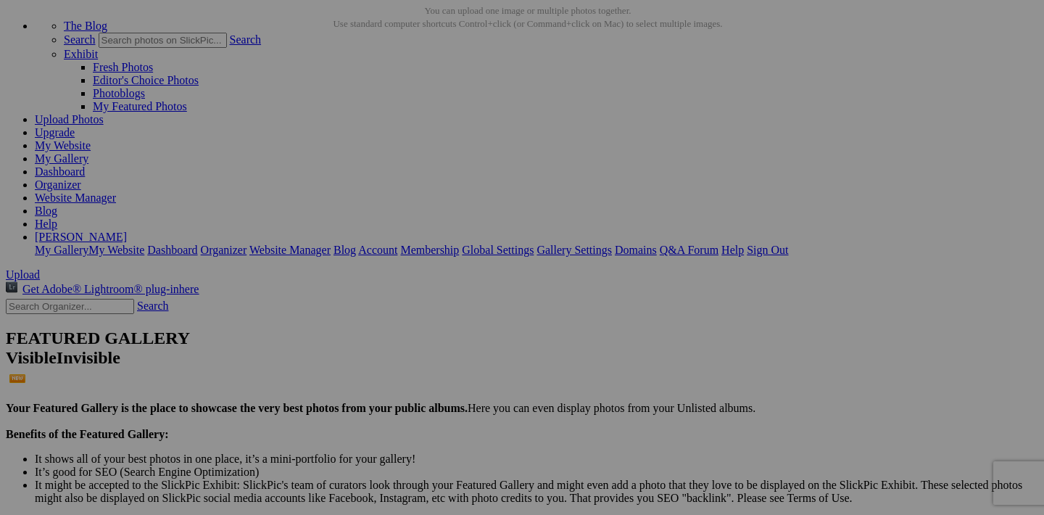
scroll to position [161, 0]
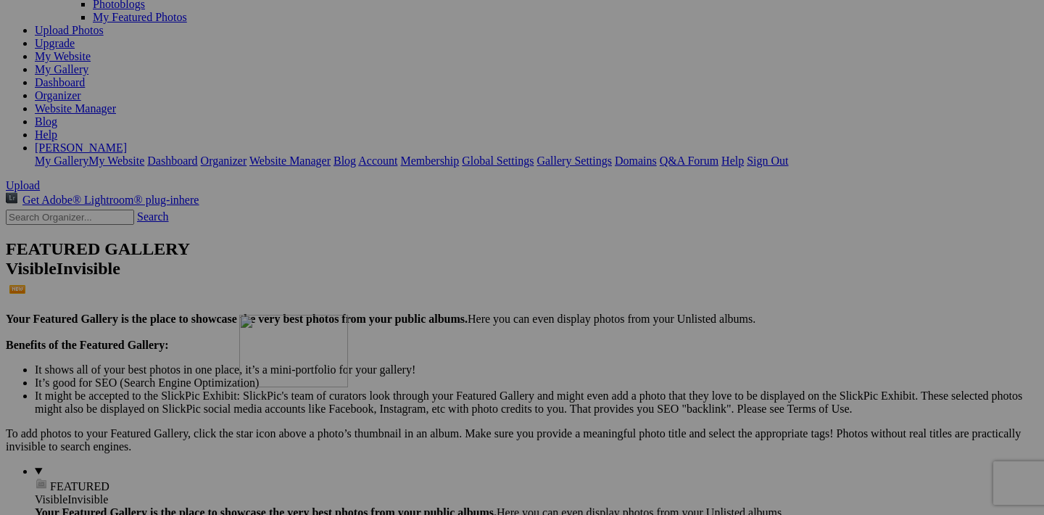
drag, startPoint x: 455, startPoint y: 350, endPoint x: 448, endPoint y: 441, distance: 91.6
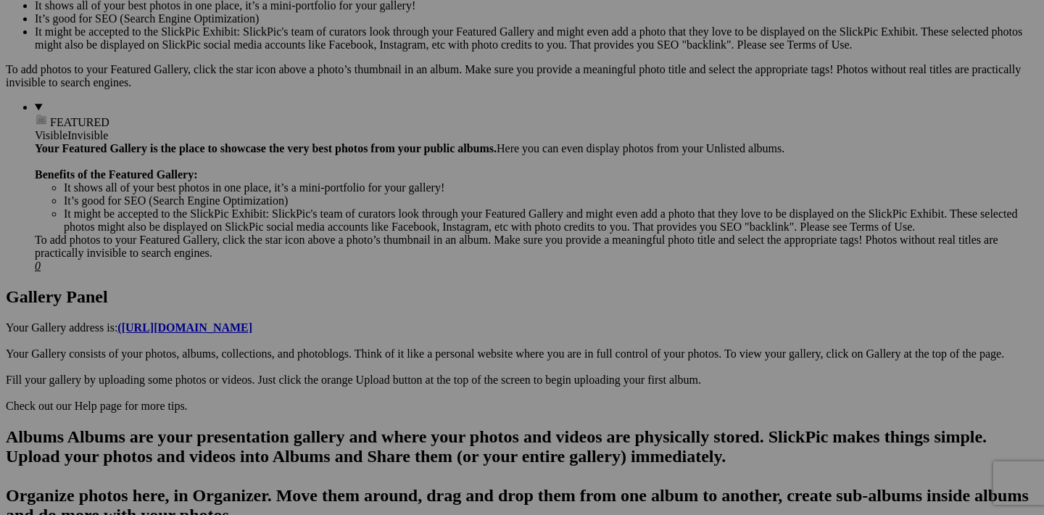
scroll to position [550, 0]
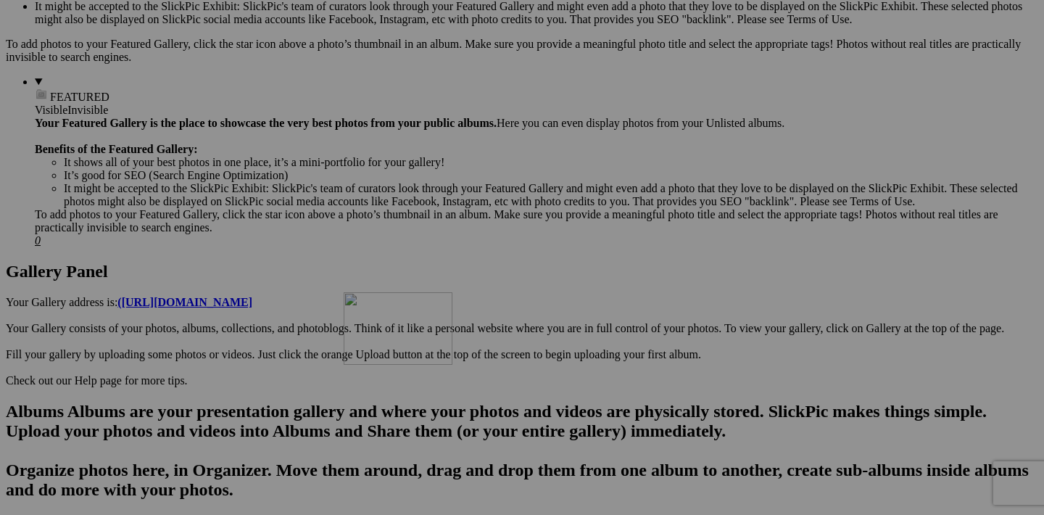
drag, startPoint x: 458, startPoint y: 149, endPoint x: 537, endPoint y: 411, distance: 272.8
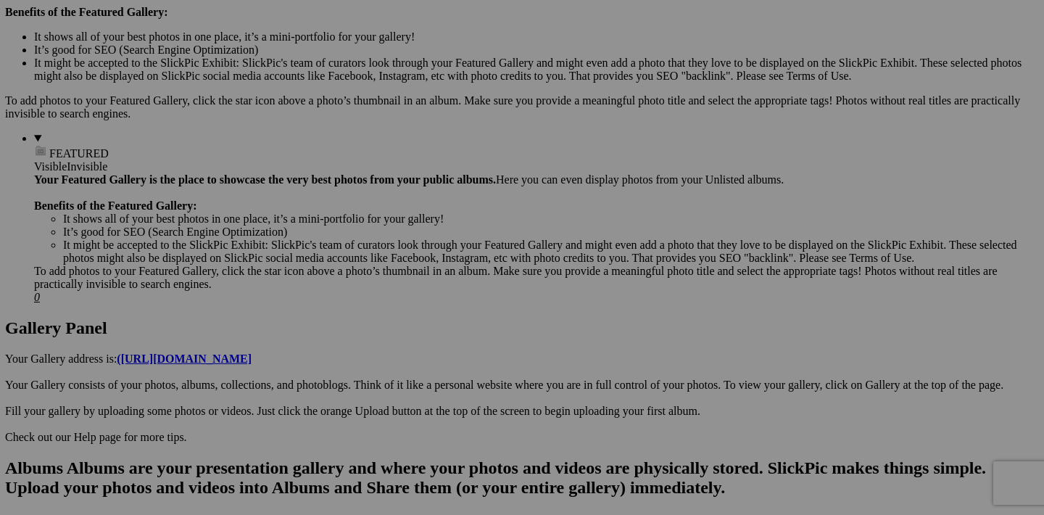
scroll to position [770, 0]
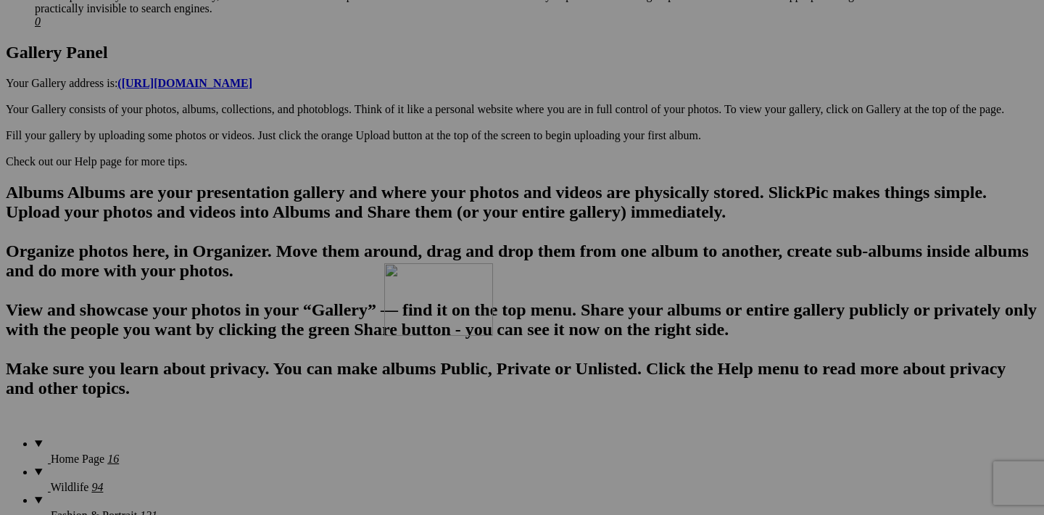
drag, startPoint x: 585, startPoint y: 295, endPoint x: 593, endPoint y: 389, distance: 94.6
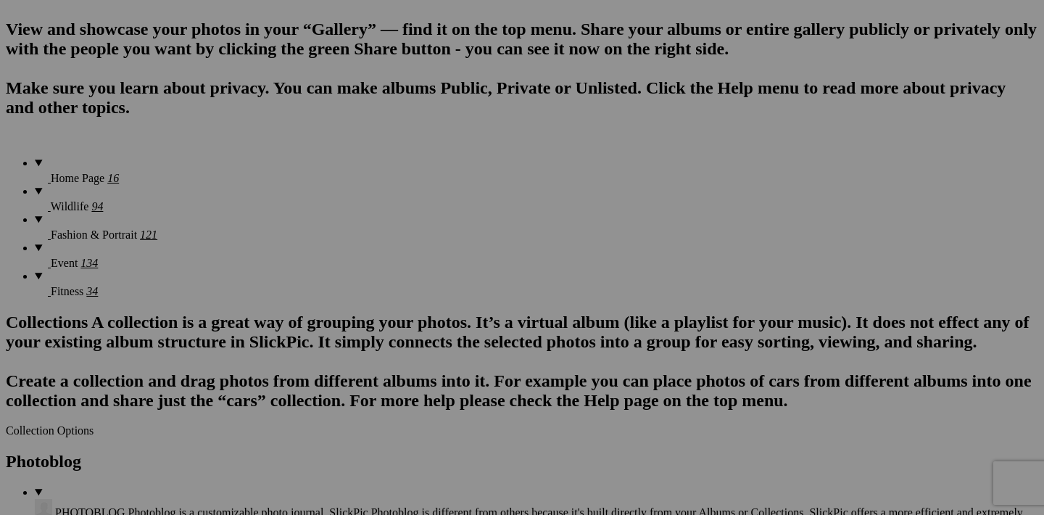
scroll to position [1068, 0]
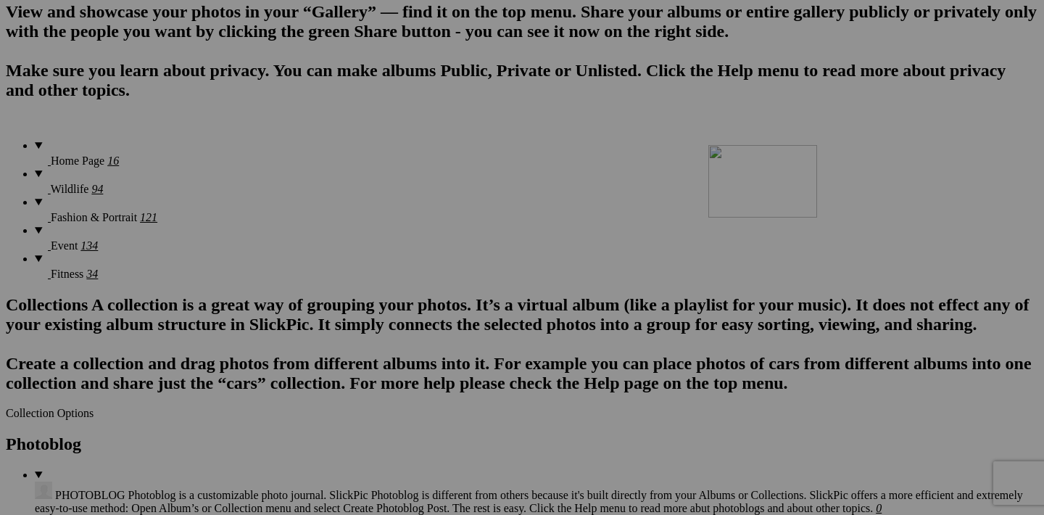
drag, startPoint x: 583, startPoint y: 180, endPoint x: 899, endPoint y: 271, distance: 328.5
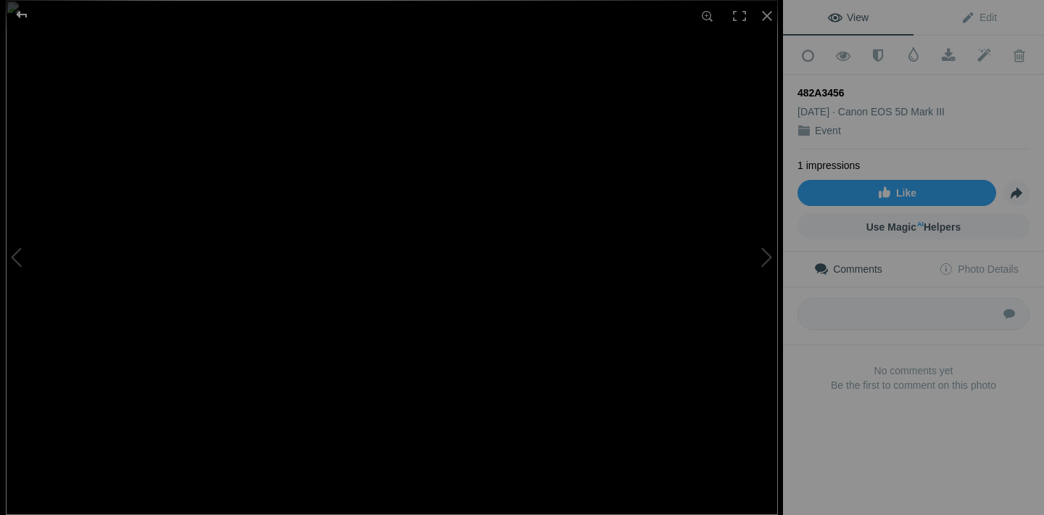
click at [17, 19] on div at bounding box center [22, 14] width 52 height 29
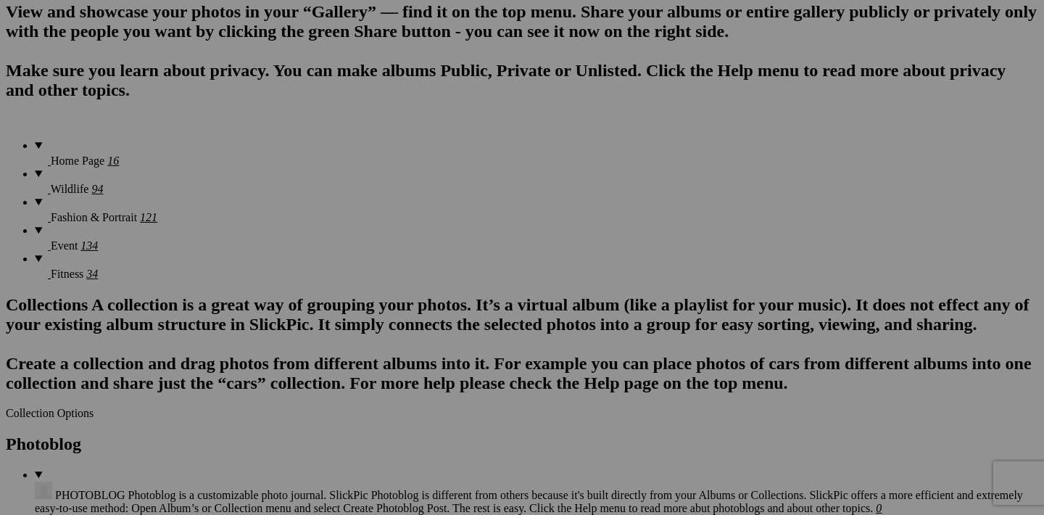
scroll to position [1222, 0]
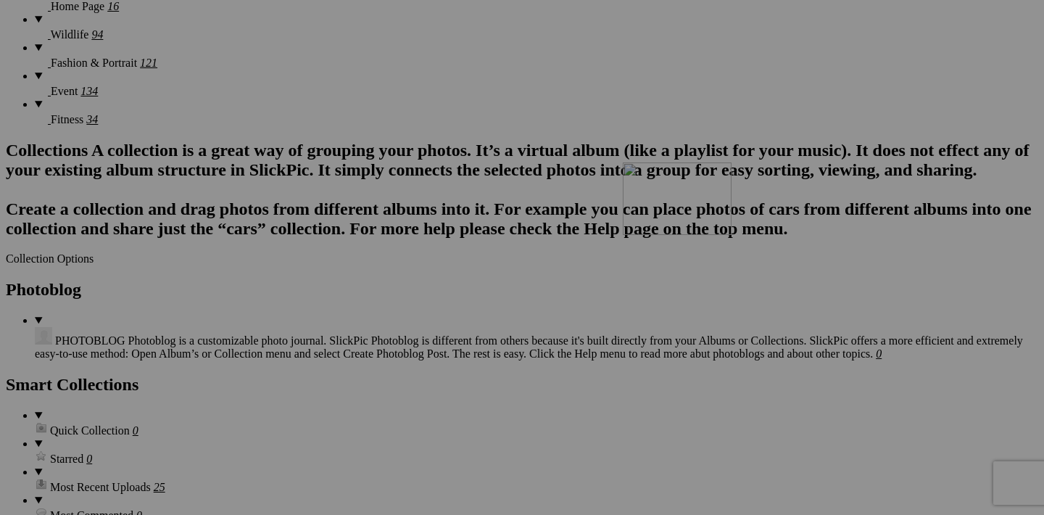
drag, startPoint x: 974, startPoint y: 208, endPoint x: 783, endPoint y: 291, distance: 207.9
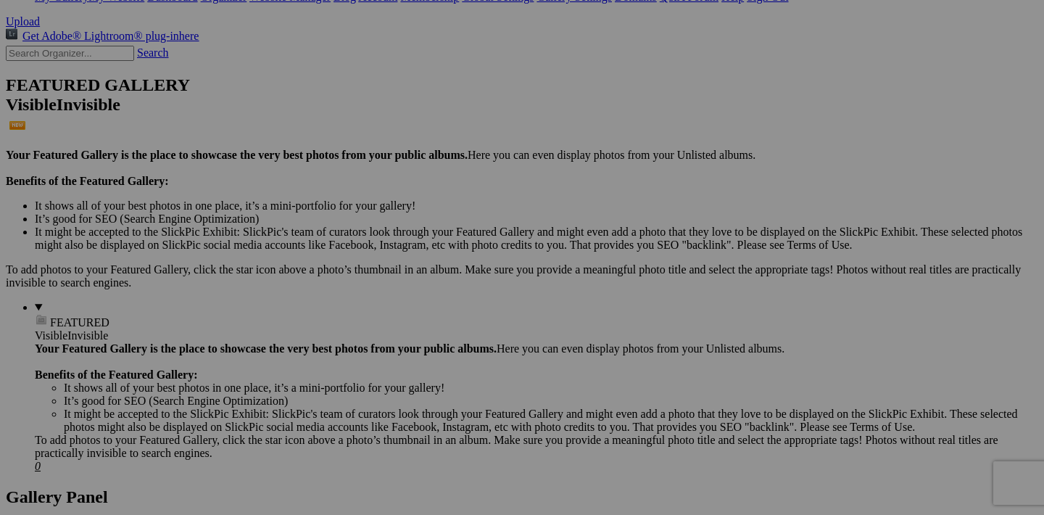
scroll to position [287, 0]
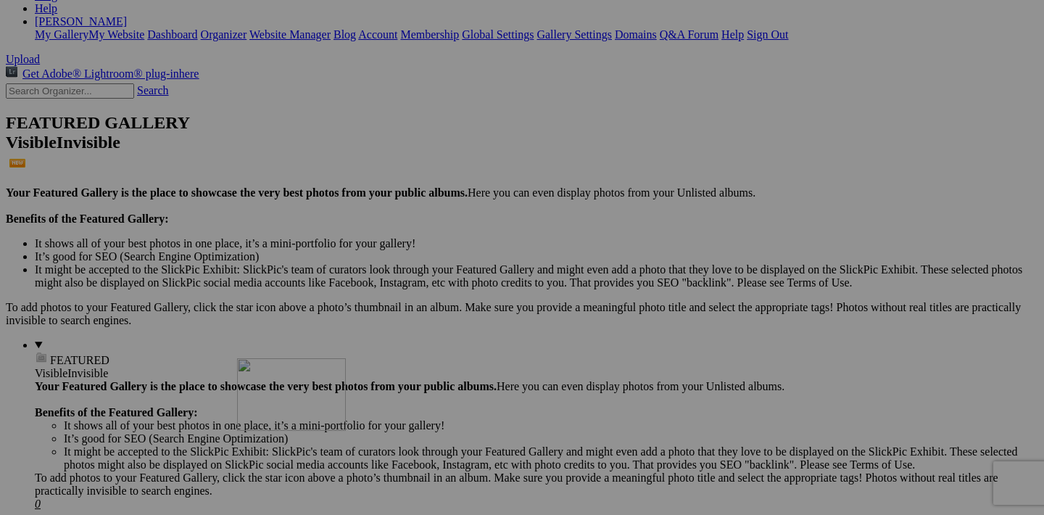
drag, startPoint x: 326, startPoint y: 223, endPoint x: 446, endPoint y: 481, distance: 284.2
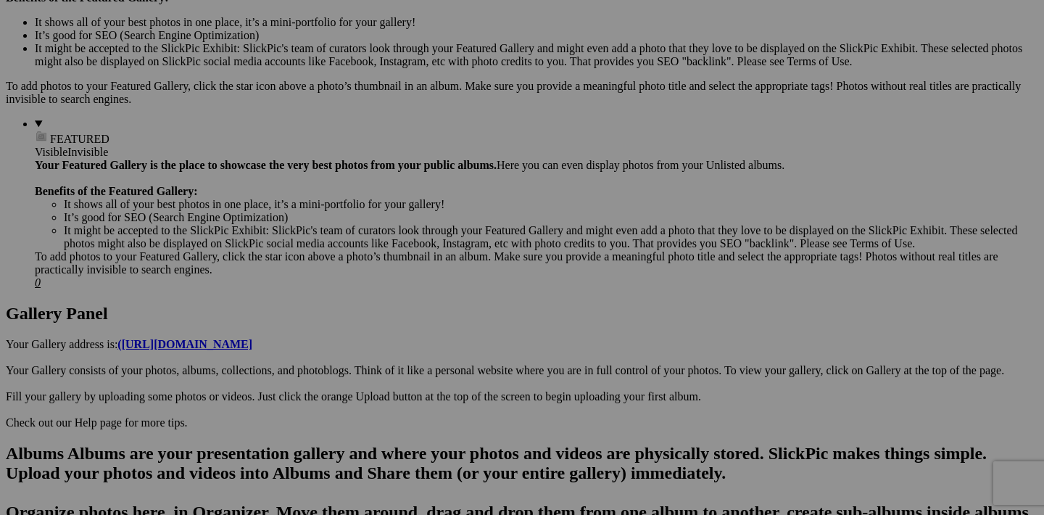
scroll to position [735, 0]
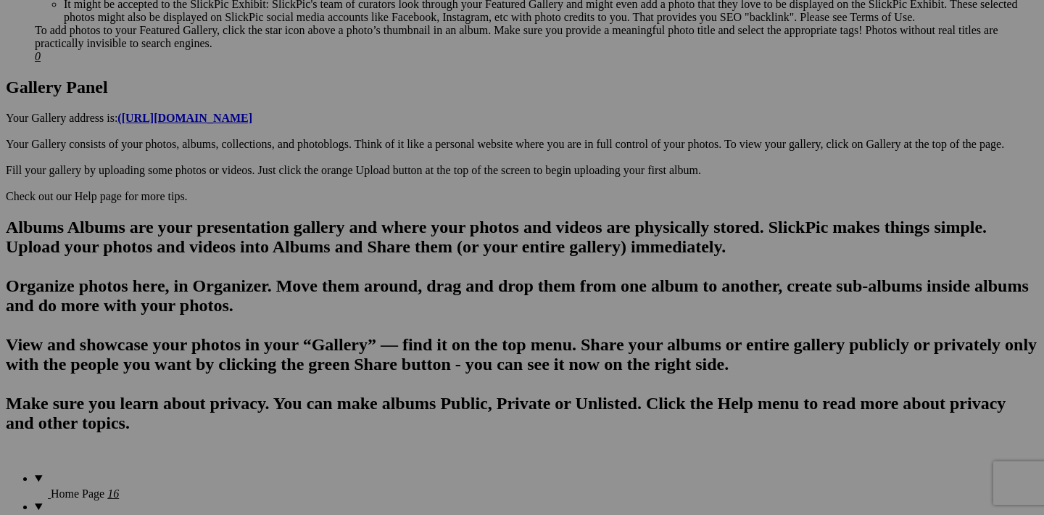
drag, startPoint x: 455, startPoint y: 144, endPoint x: 456, endPoint y: 415, distance: 271.3
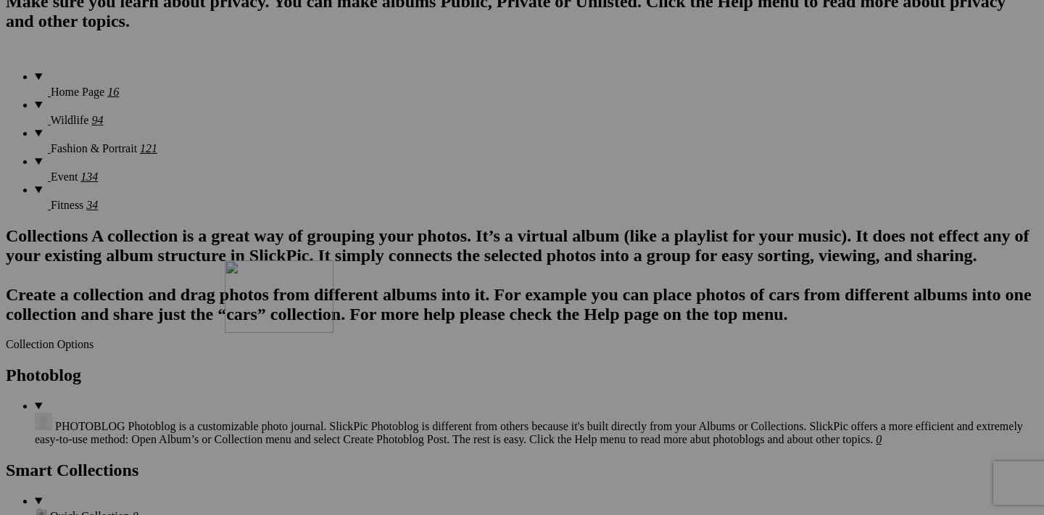
drag, startPoint x: 455, startPoint y: 111, endPoint x: 433, endPoint y: 387, distance: 276.5
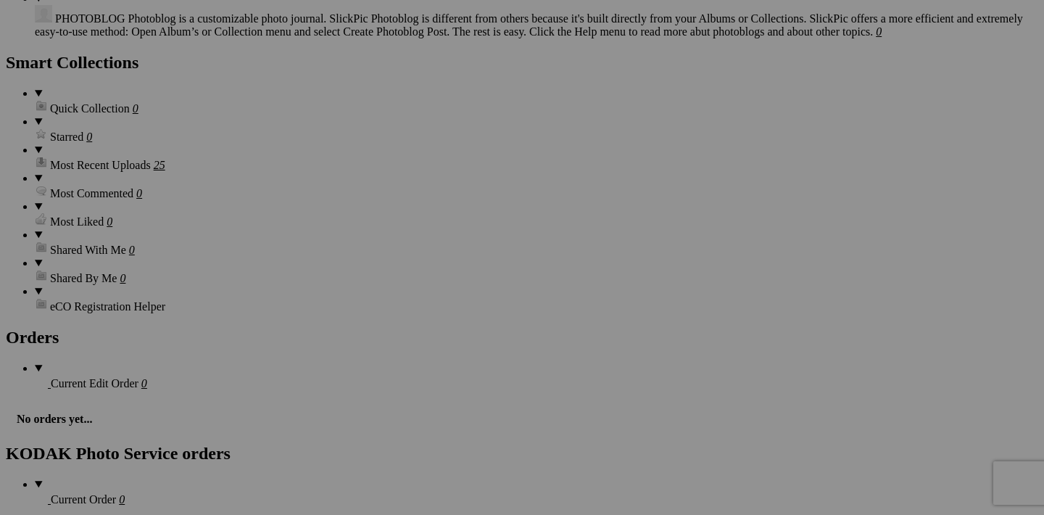
scroll to position [1472, 0]
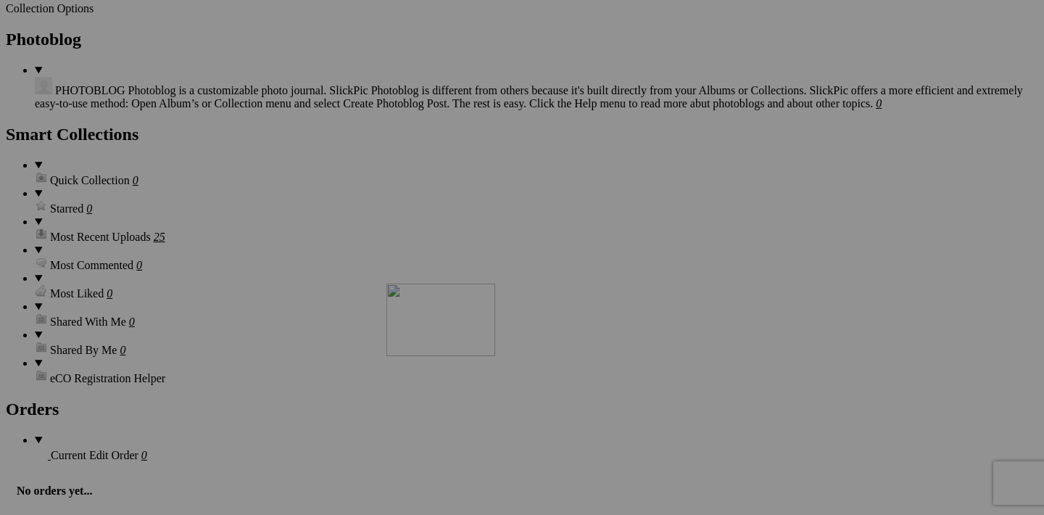
drag, startPoint x: 582, startPoint y: 147, endPoint x: 595, endPoint y: 408, distance: 261.5
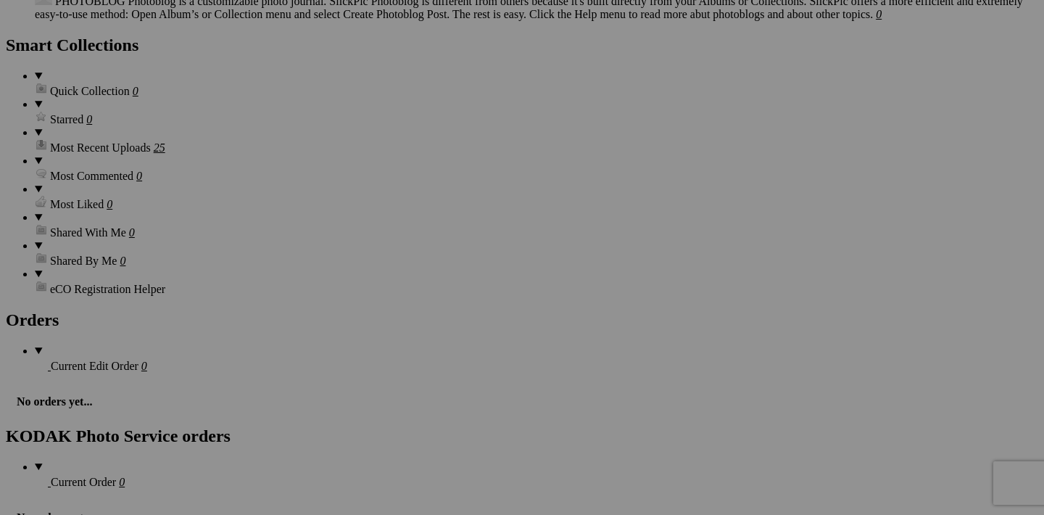
scroll to position [1745, 0]
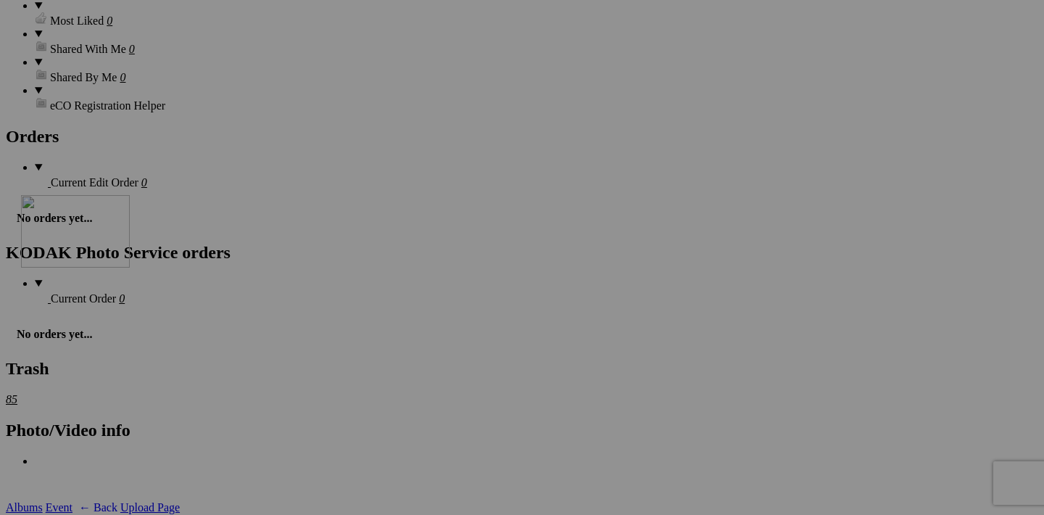
drag, startPoint x: 588, startPoint y: 243, endPoint x: 231, endPoint y: 321, distance: 365.9
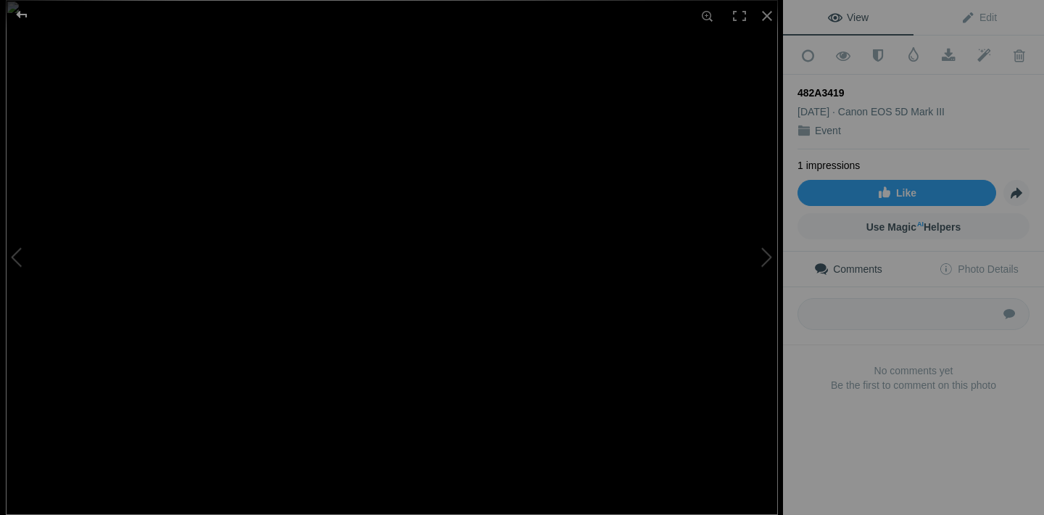
click at [18, 25] on div at bounding box center [22, 14] width 52 height 29
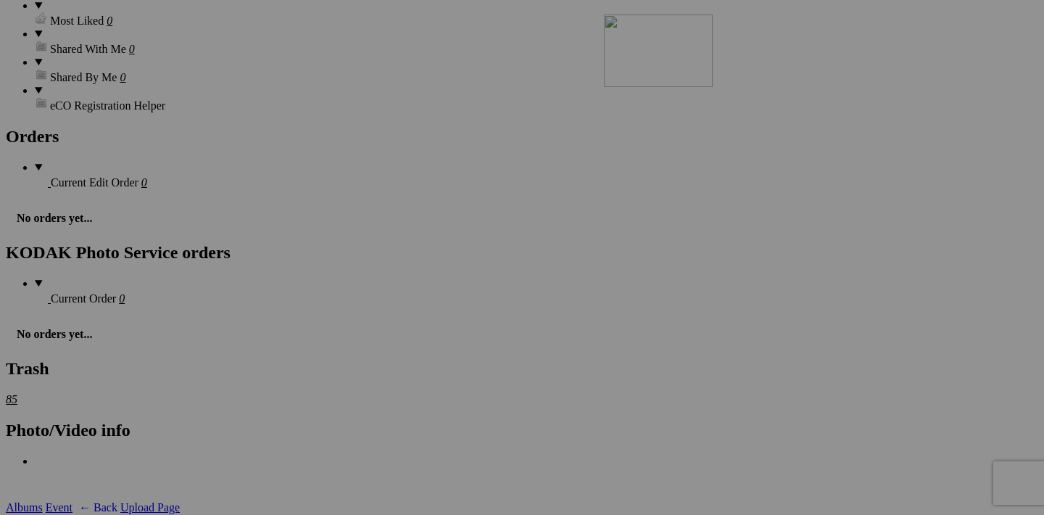
drag, startPoint x: 325, startPoint y: 424, endPoint x: 813, endPoint y: 141, distance: 564.2
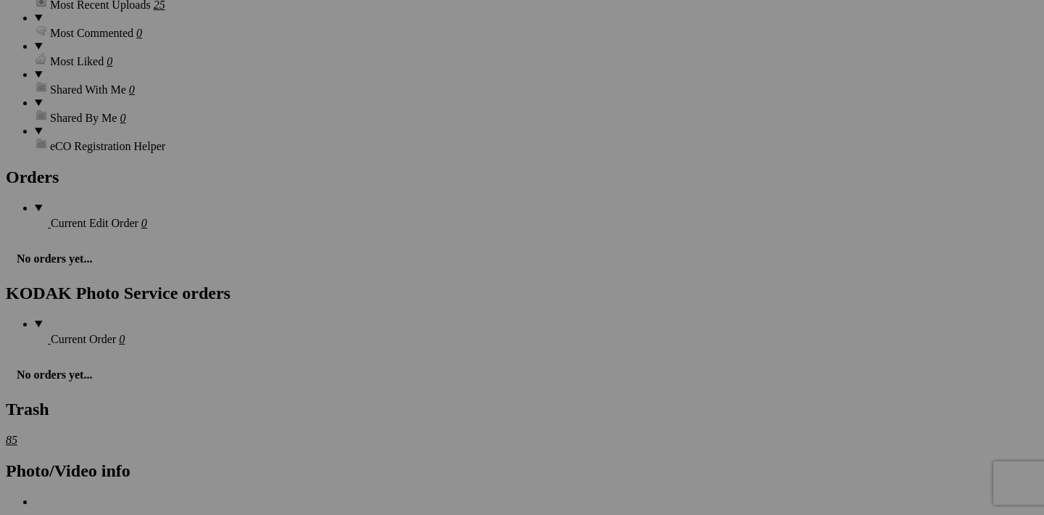
scroll to position [1852, 0]
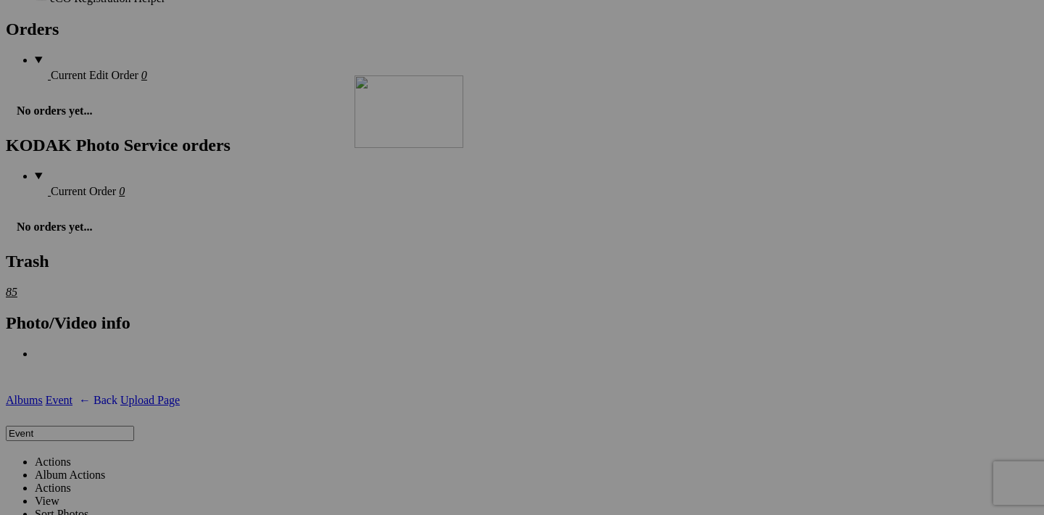
drag, startPoint x: 328, startPoint y: 321, endPoint x: 564, endPoint y: 202, distance: 264.0
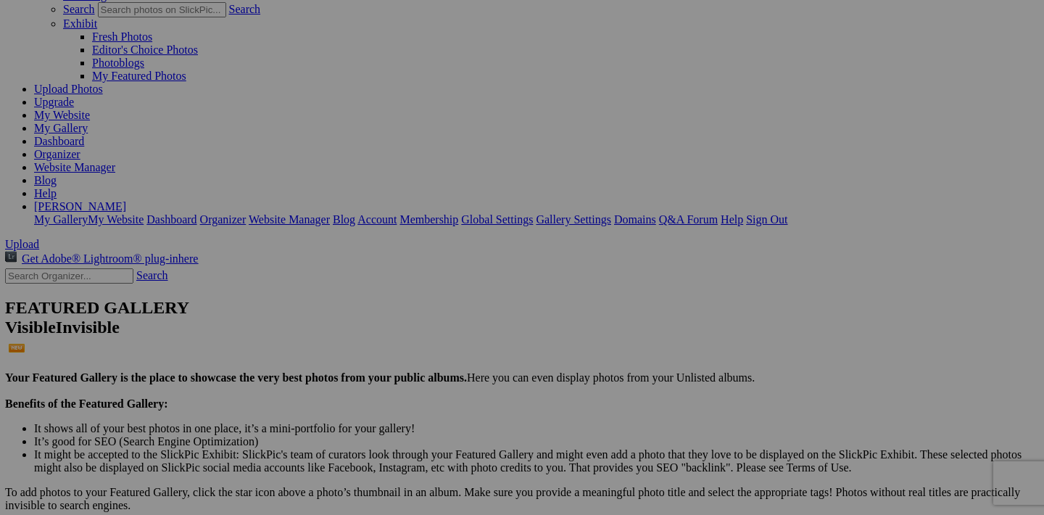
scroll to position [107, 0]
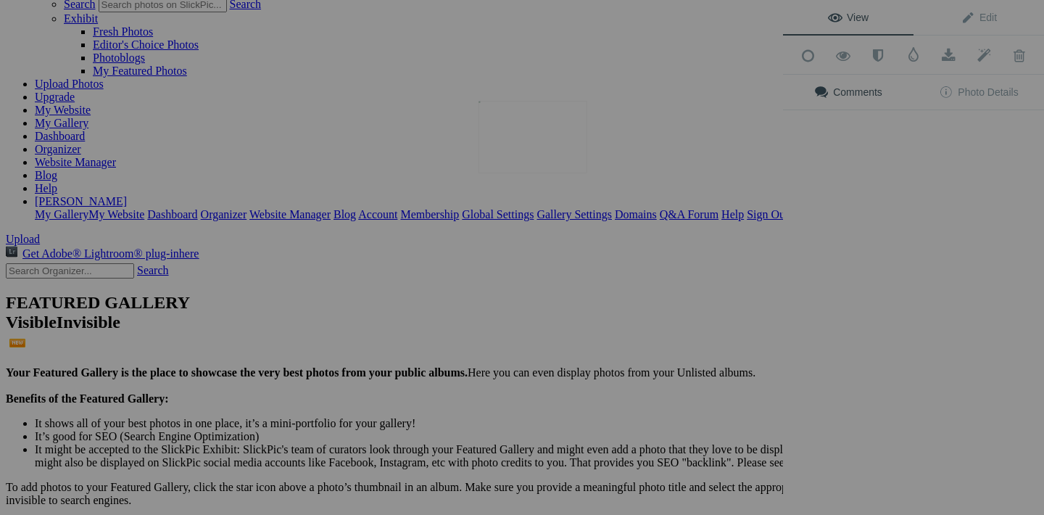
scroll to position [102, 0]
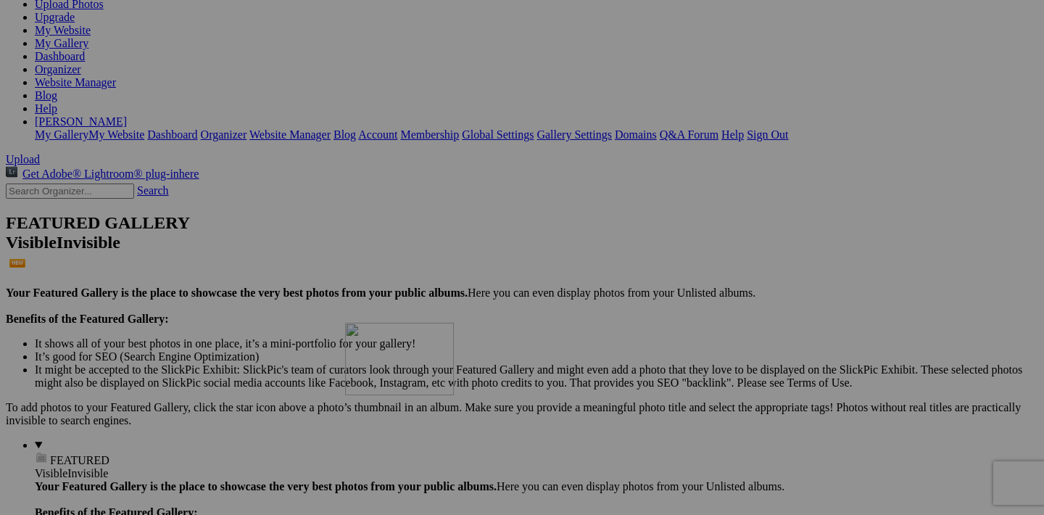
drag, startPoint x: 455, startPoint y: 139, endPoint x: 557, endPoint y: 463, distance: 339.9
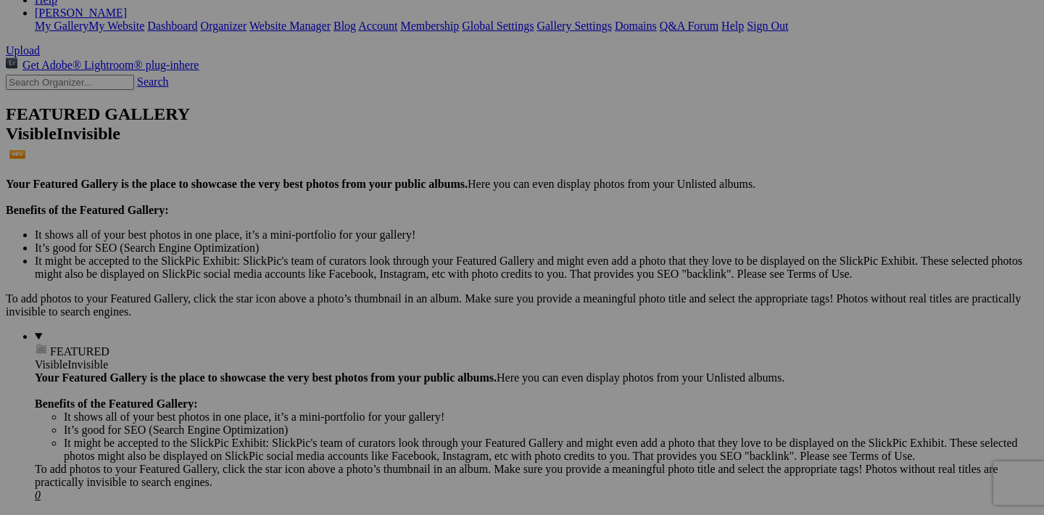
scroll to position [551, 0]
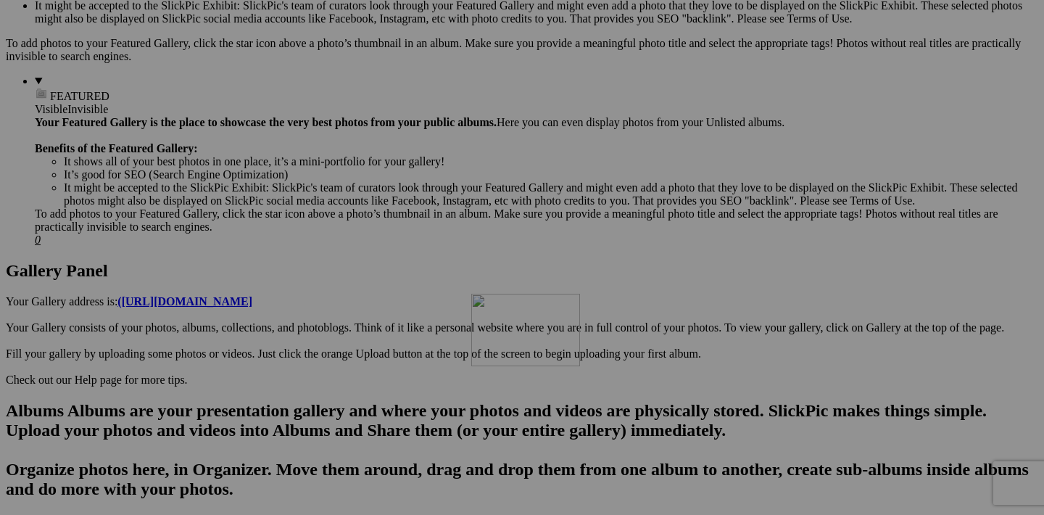
drag, startPoint x: 587, startPoint y: 147, endPoint x: 680, endPoint y: 419, distance: 287.6
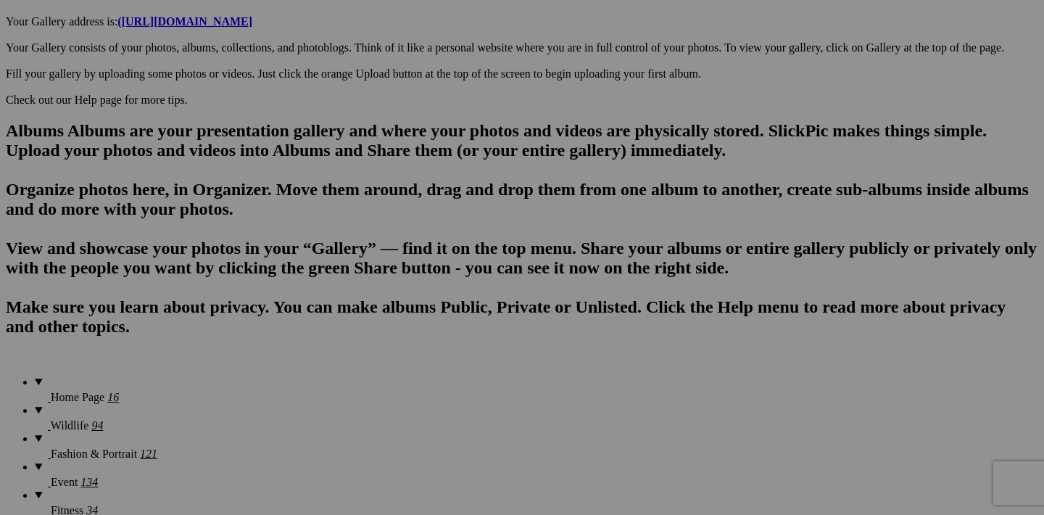
scroll to position [867, 0]
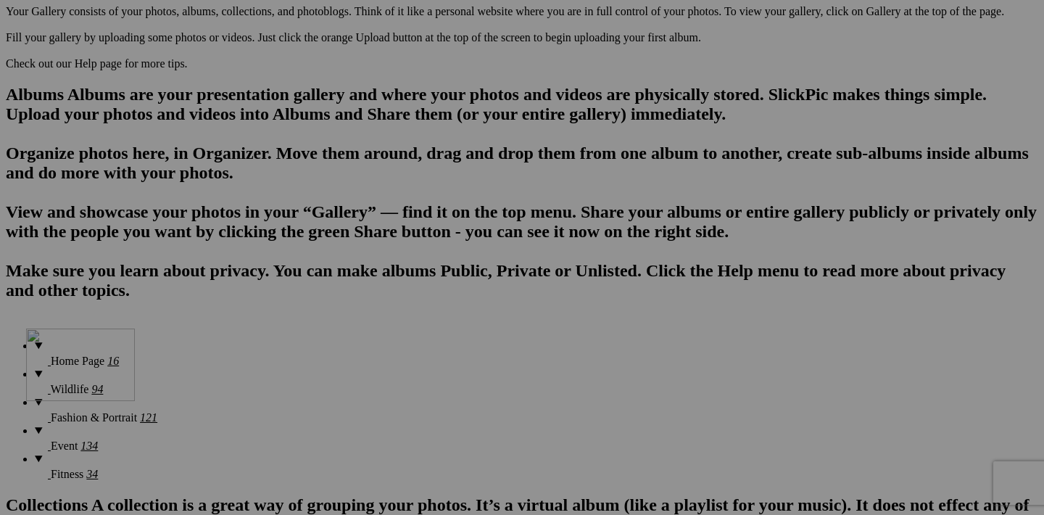
drag, startPoint x: 714, startPoint y: 197, endPoint x: 235, endPoint y: 455, distance: 544.2
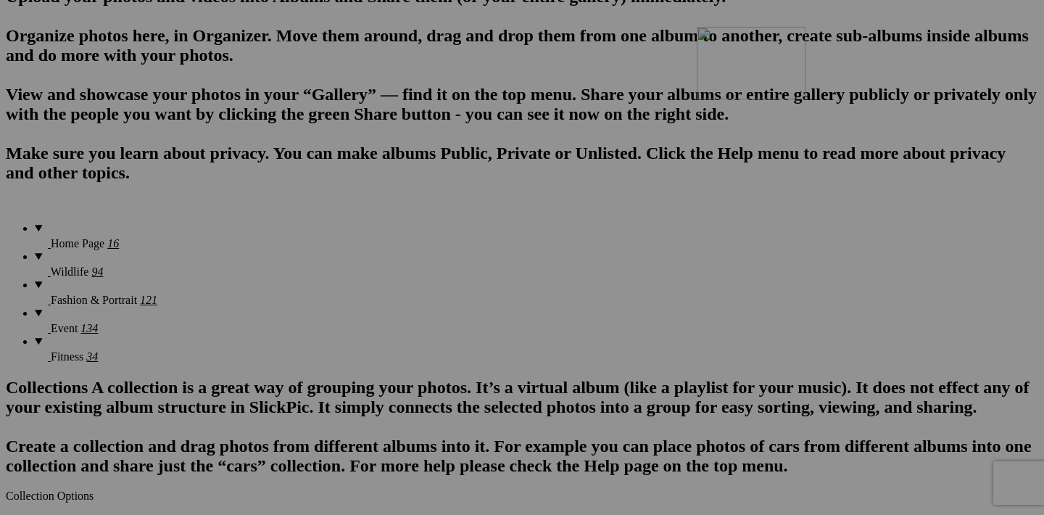
drag, startPoint x: 325, startPoint y: 447, endPoint x: 891, endPoint y: 154, distance: 636.8
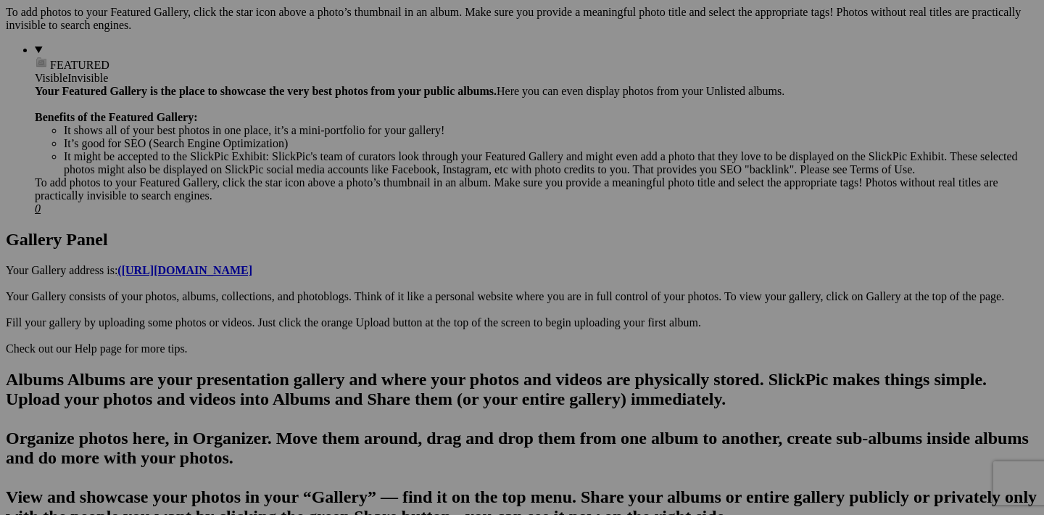
scroll to position [136, 0]
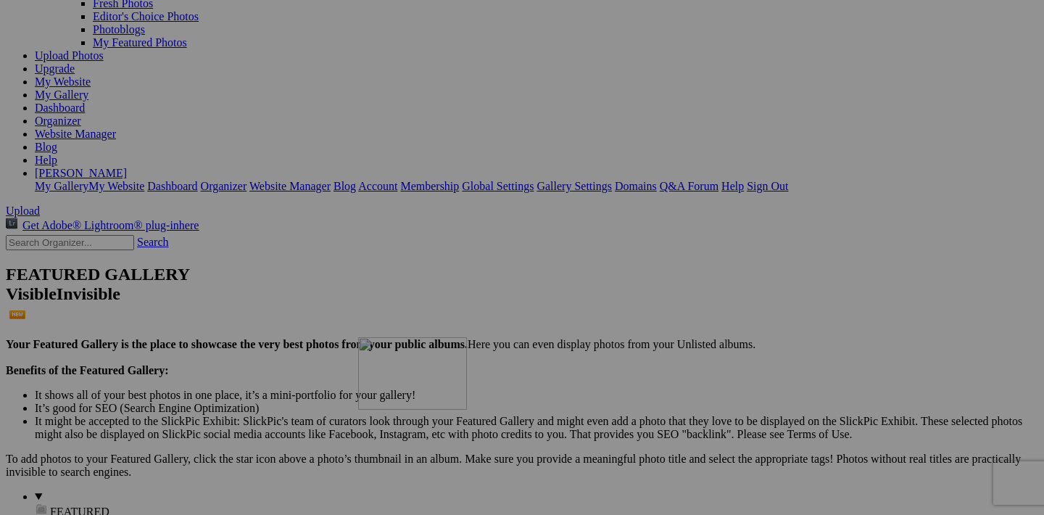
drag, startPoint x: 456, startPoint y: 194, endPoint x: 567, endPoint y: 463, distance: 291.7
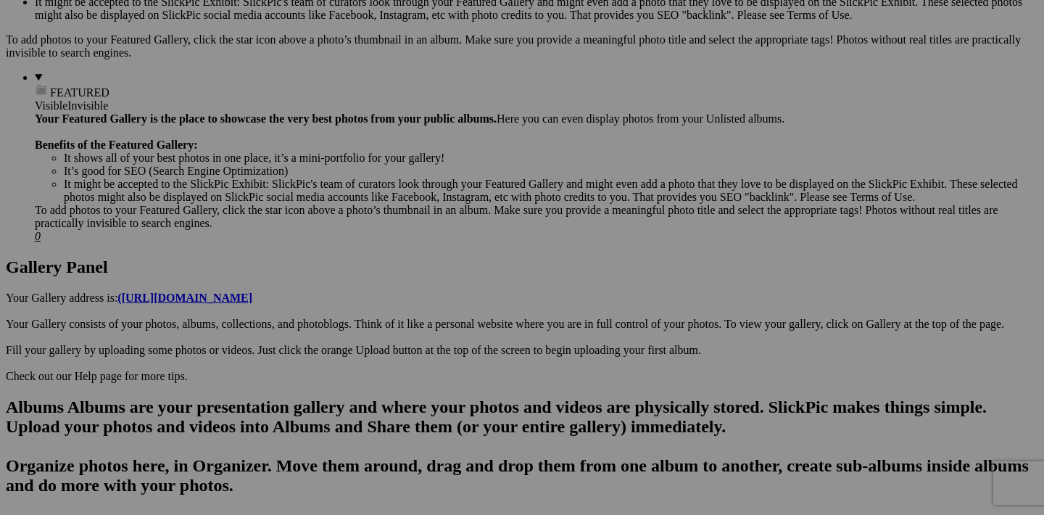
scroll to position [553, 0]
drag, startPoint x: 585, startPoint y: 143, endPoint x: 621, endPoint y: 418, distance: 278.0
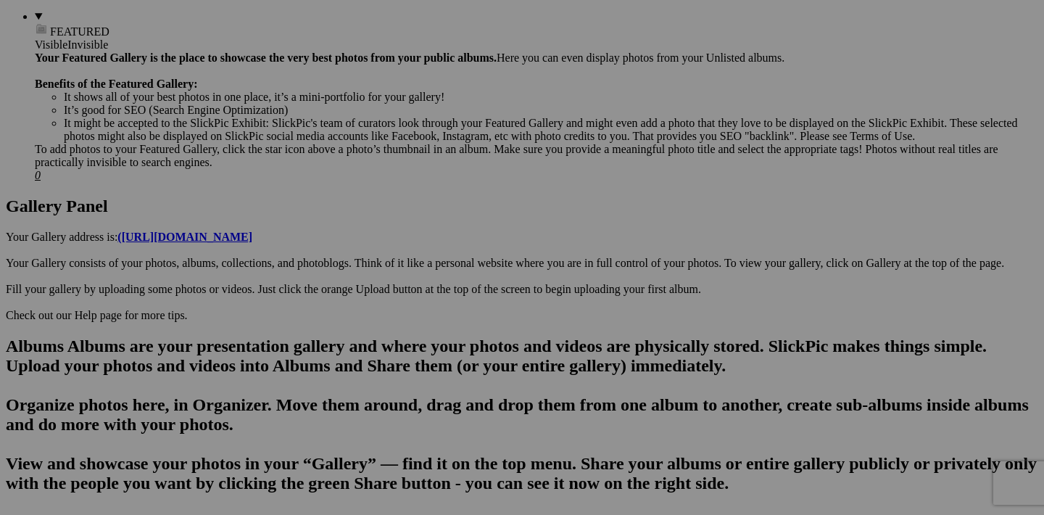
scroll to position [851, 0]
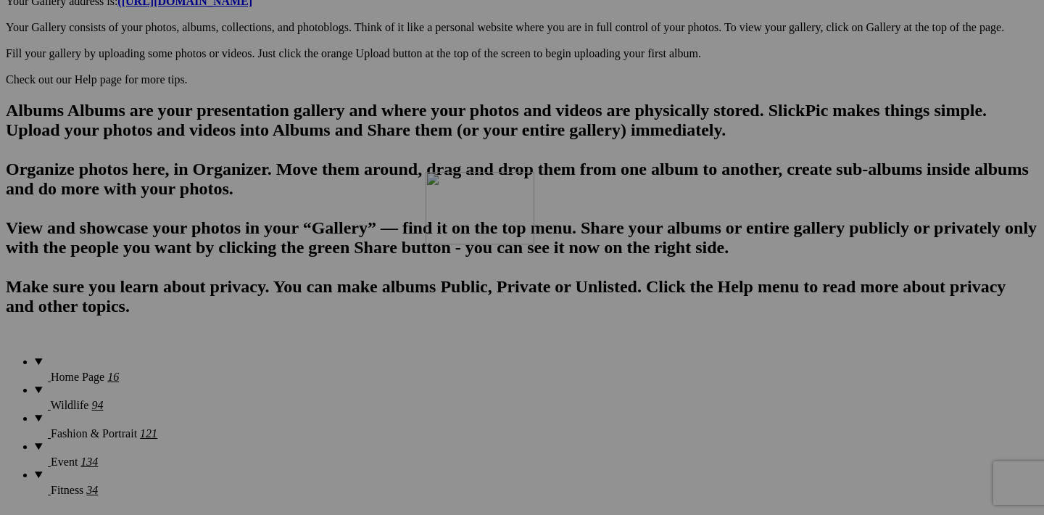
drag, startPoint x: 585, startPoint y: 211, endPoint x: 634, endPoint y: 295, distance: 97.2
drag, startPoint x: 715, startPoint y: 396, endPoint x: 807, endPoint y: 297, distance: 135.0
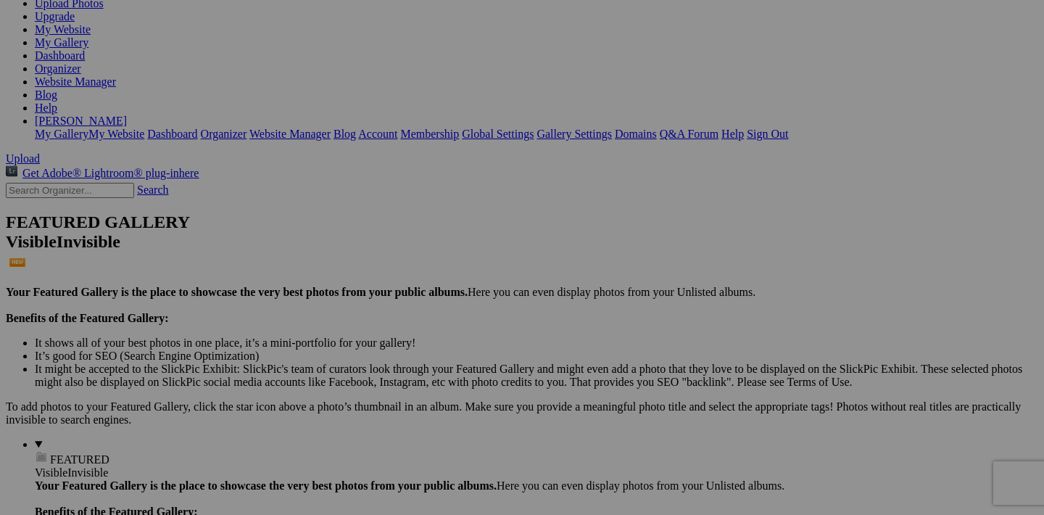
scroll to position [115, 0]
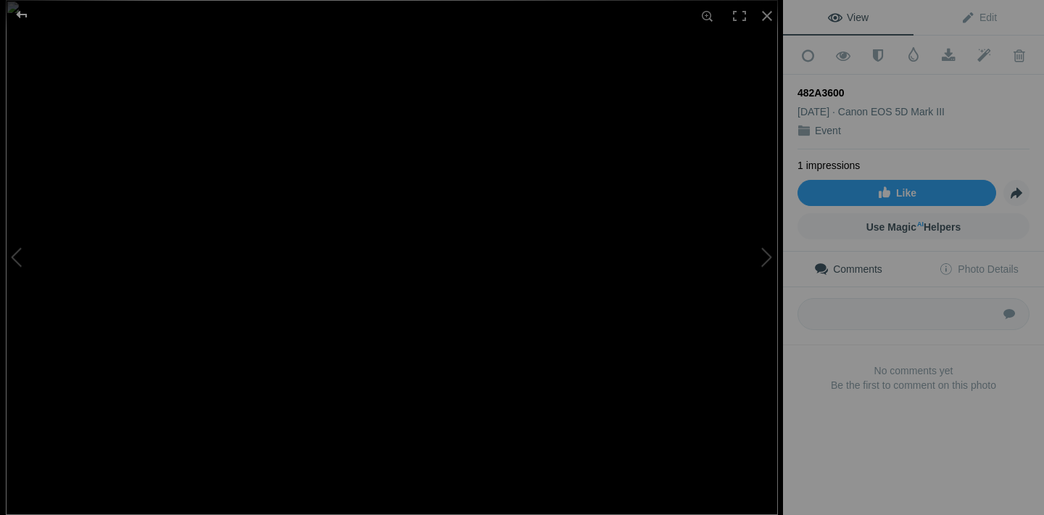
click at [21, 19] on div at bounding box center [22, 14] width 52 height 29
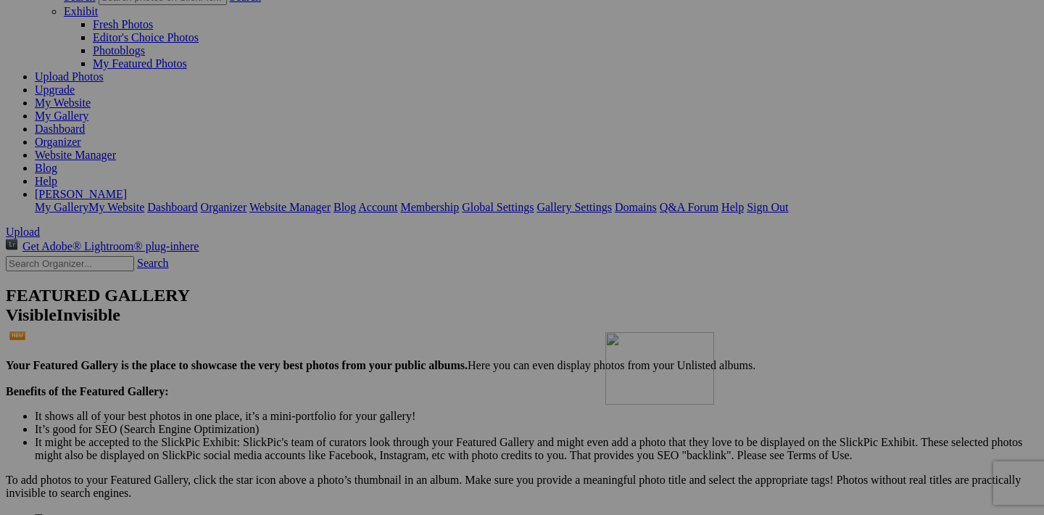
drag, startPoint x: 968, startPoint y: 214, endPoint x: 806, endPoint y: 457, distance: 291.9
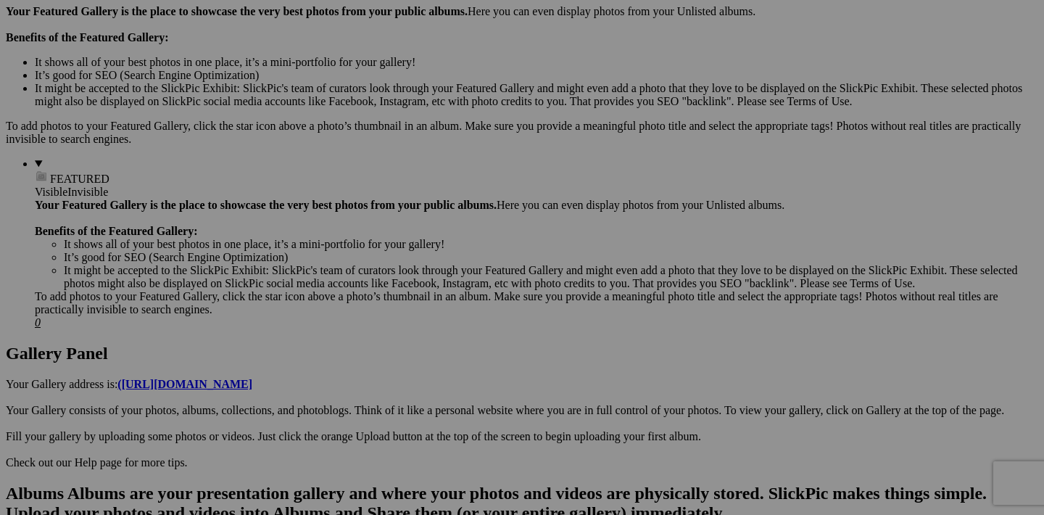
scroll to position [559, 0]
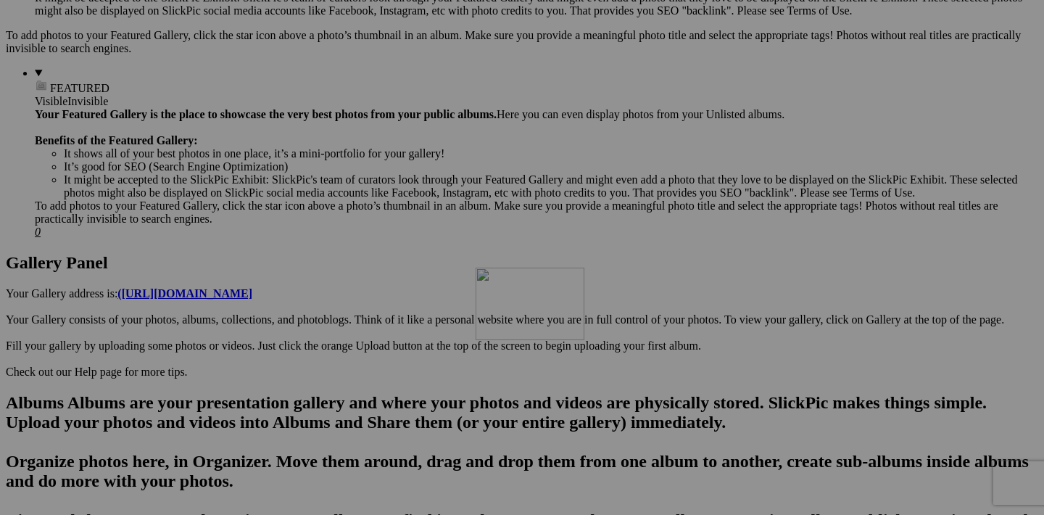
drag, startPoint x: 326, startPoint y: 139, endPoint x: 685, endPoint y: 394, distance: 440.1
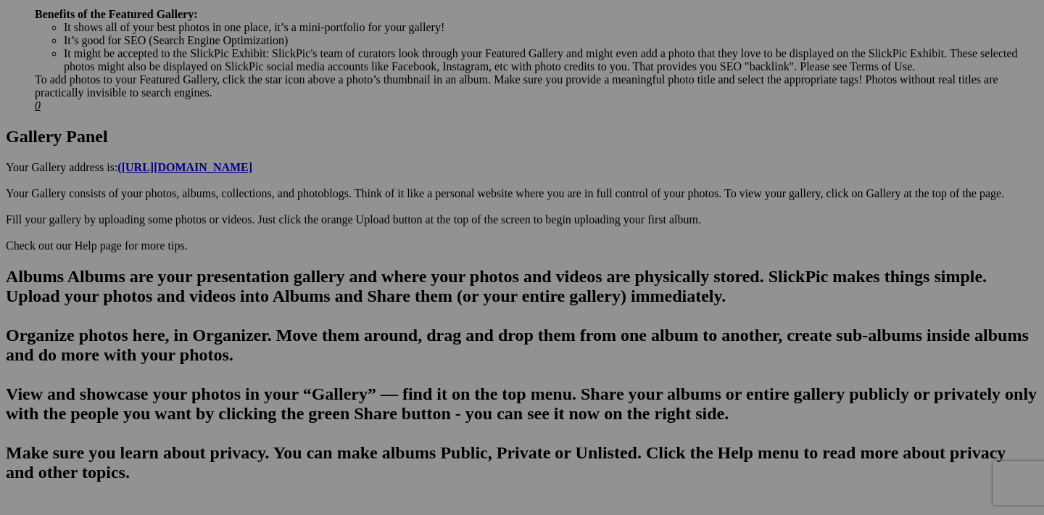
scroll to position [820, 0]
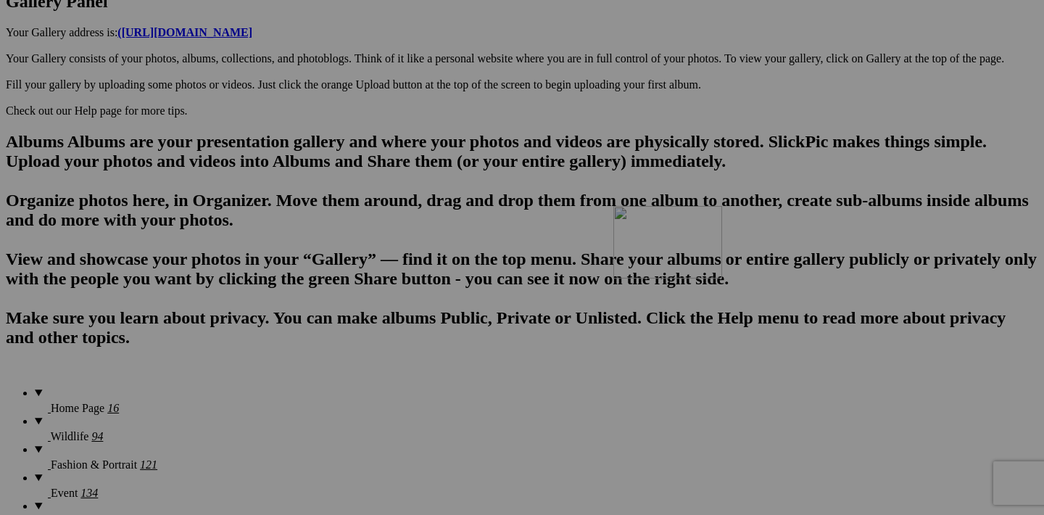
drag, startPoint x: 714, startPoint y: 244, endPoint x: 822, endPoint y: 333, distance: 140.7
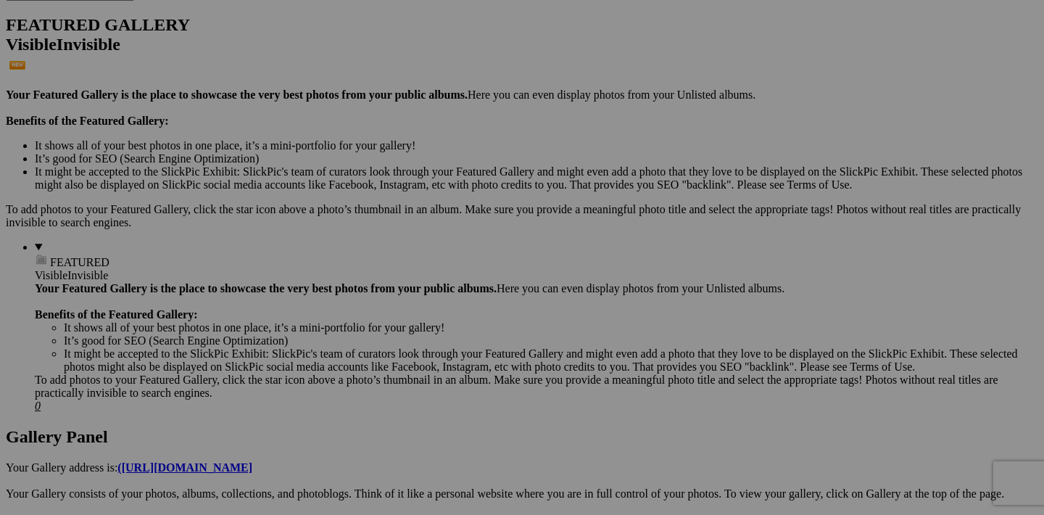
scroll to position [114, 0]
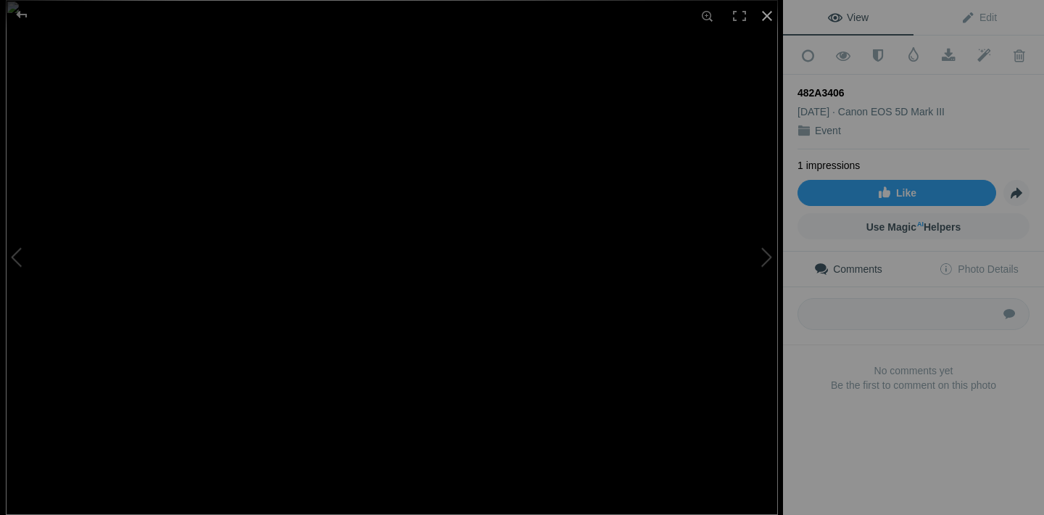
click at [772, 19] on div at bounding box center [767, 16] width 32 height 32
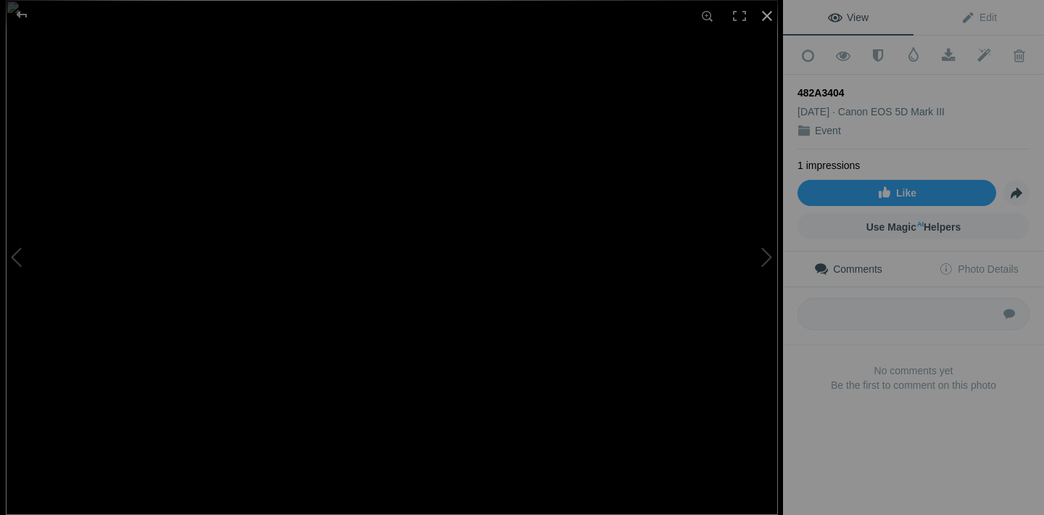
click at [766, 18] on div at bounding box center [767, 16] width 32 height 32
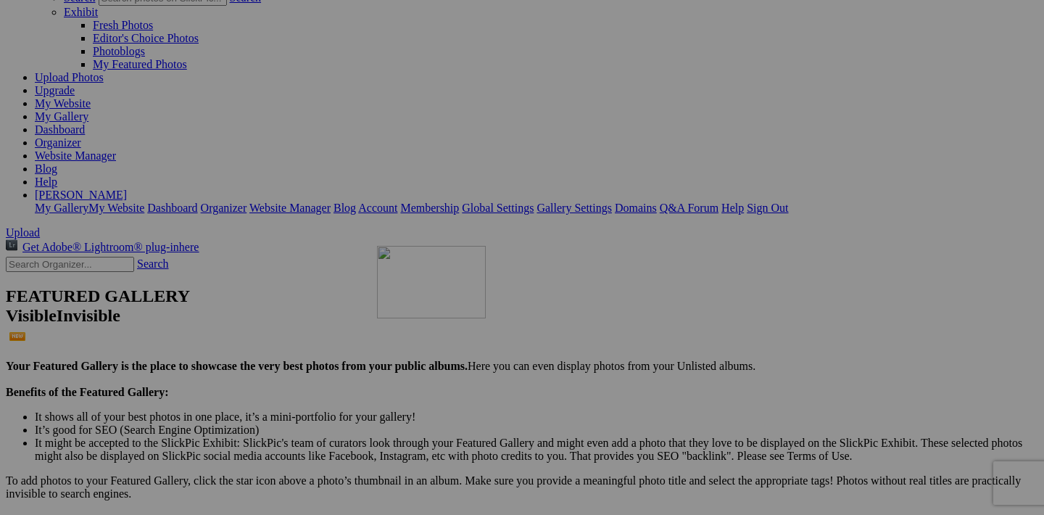
drag, startPoint x: 583, startPoint y: 215, endPoint x: 586, endPoint y: 372, distance: 156.7
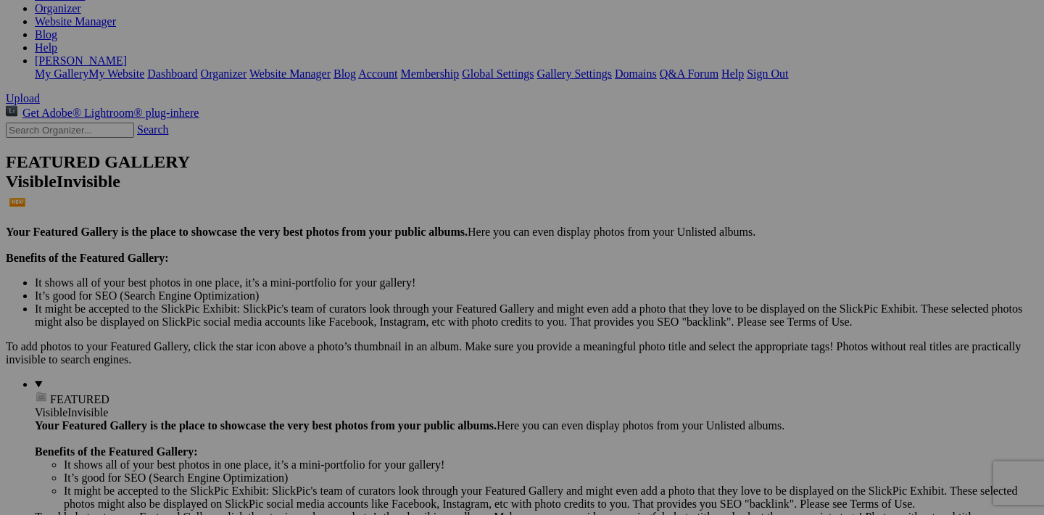
scroll to position [302, 0]
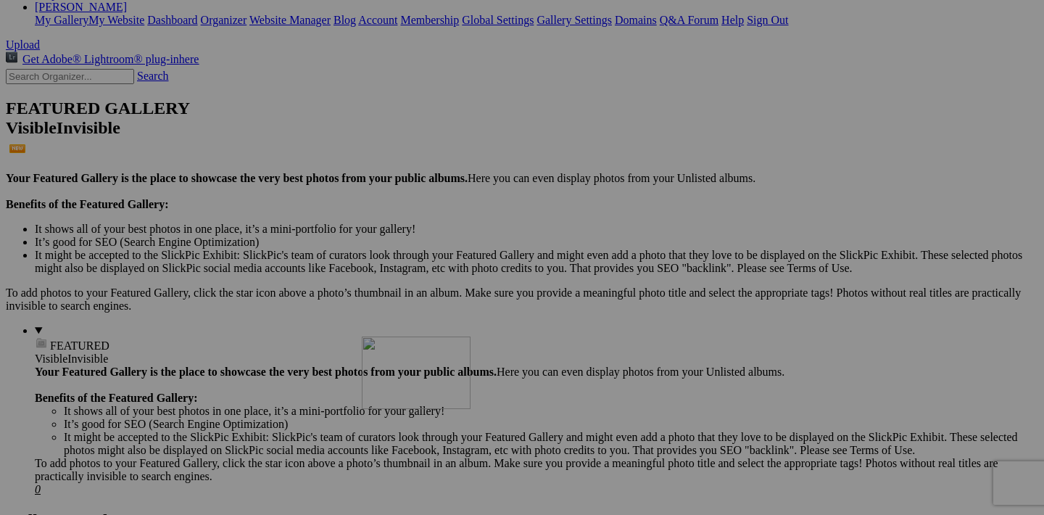
drag, startPoint x: 582, startPoint y: 209, endPoint x: 569, endPoint y: 465, distance: 256.4
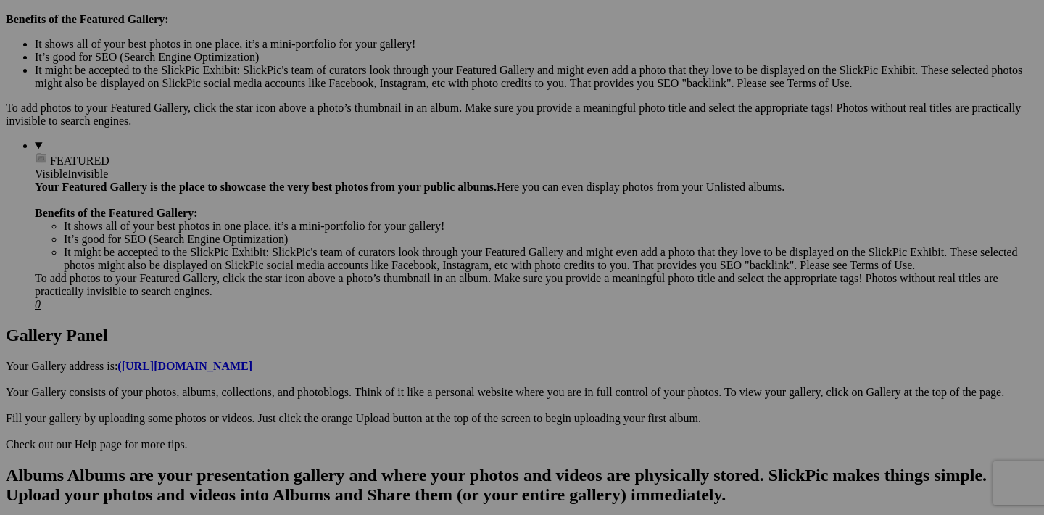
scroll to position [595, 0]
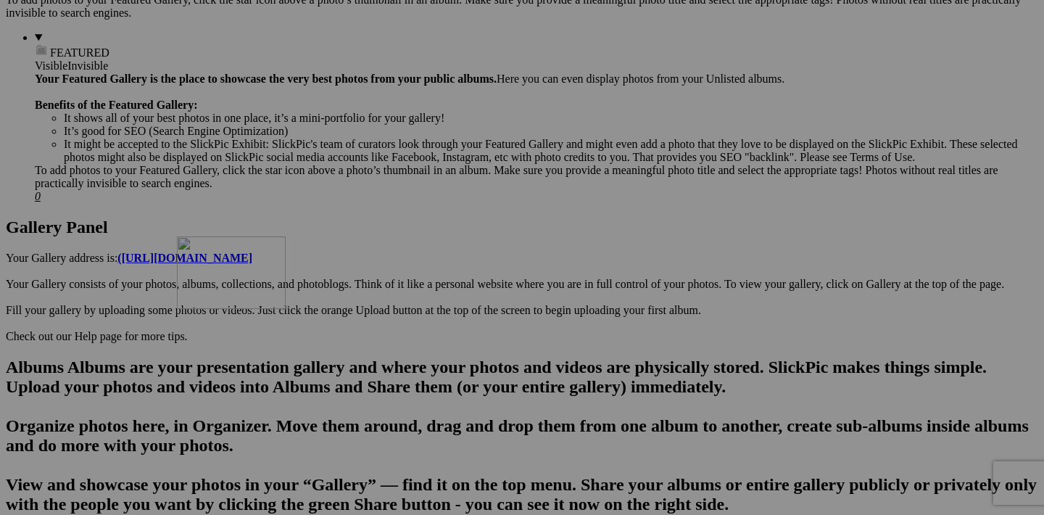
drag, startPoint x: 585, startPoint y: 281, endPoint x: 386, endPoint y: 363, distance: 214.7
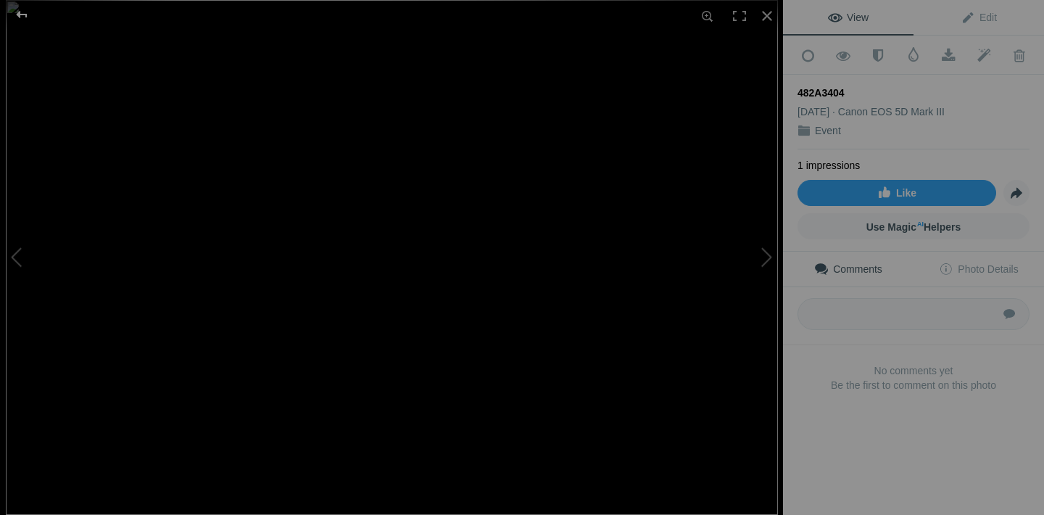
click at [26, 14] on div at bounding box center [22, 14] width 52 height 29
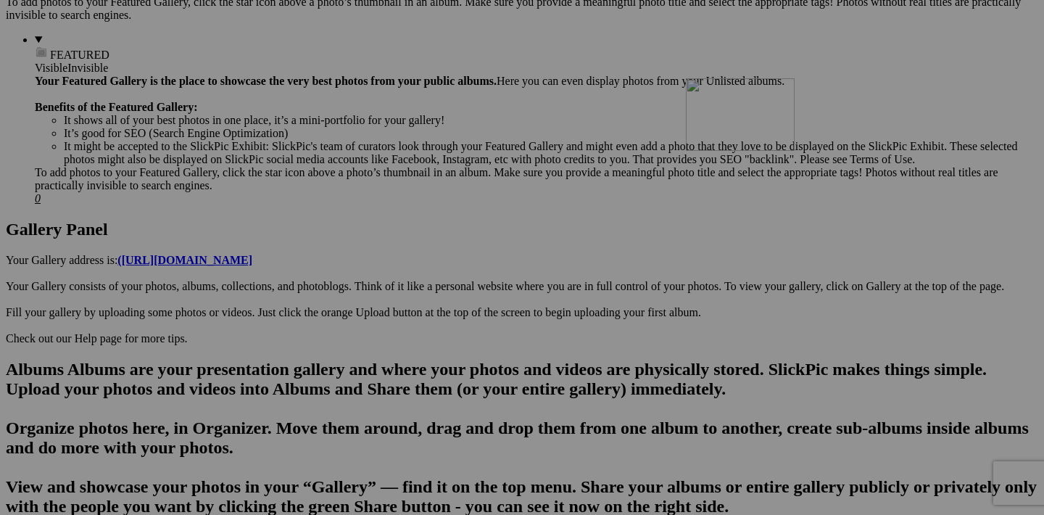
drag, startPoint x: 457, startPoint y: 471, endPoint x: 892, endPoint y: 203, distance: 511.3
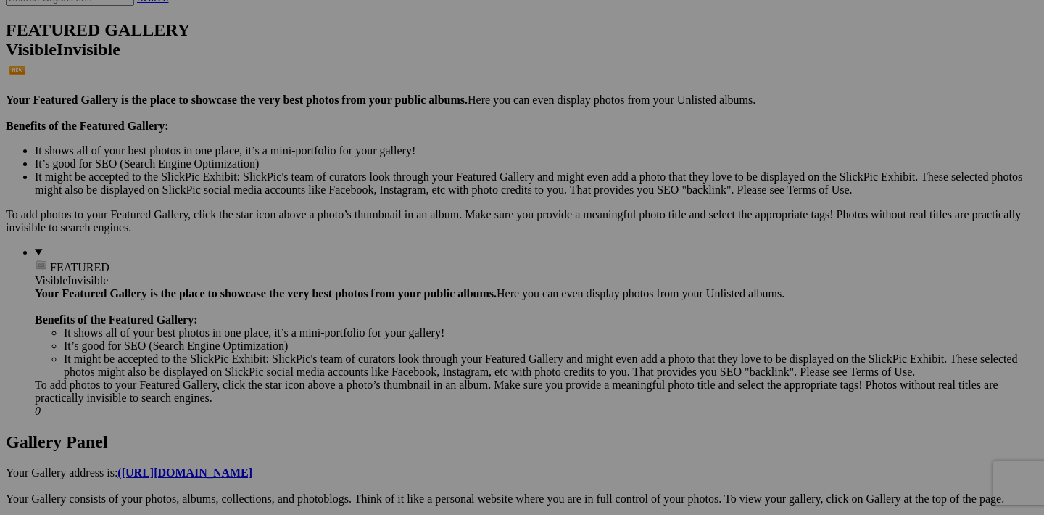
scroll to position [262, 0]
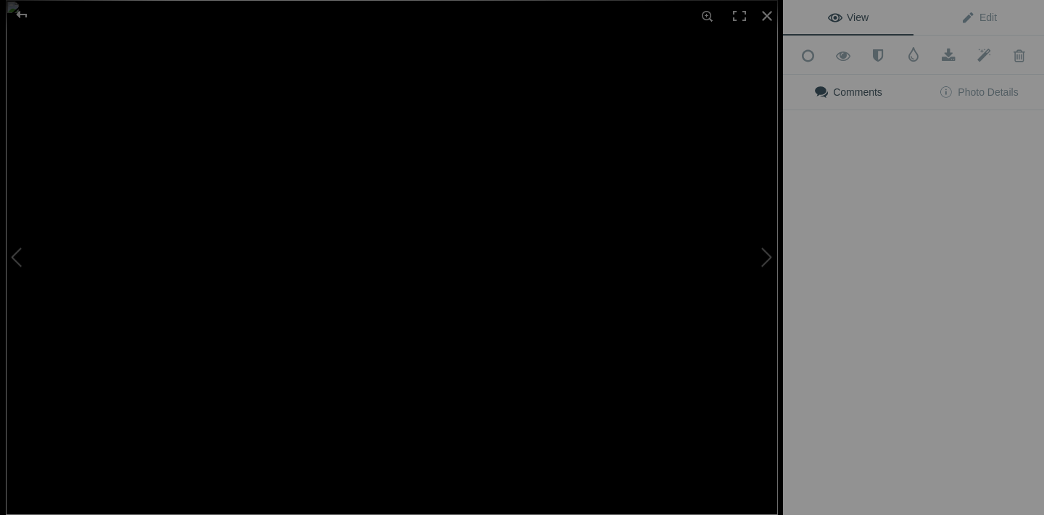
scroll to position [144, 0]
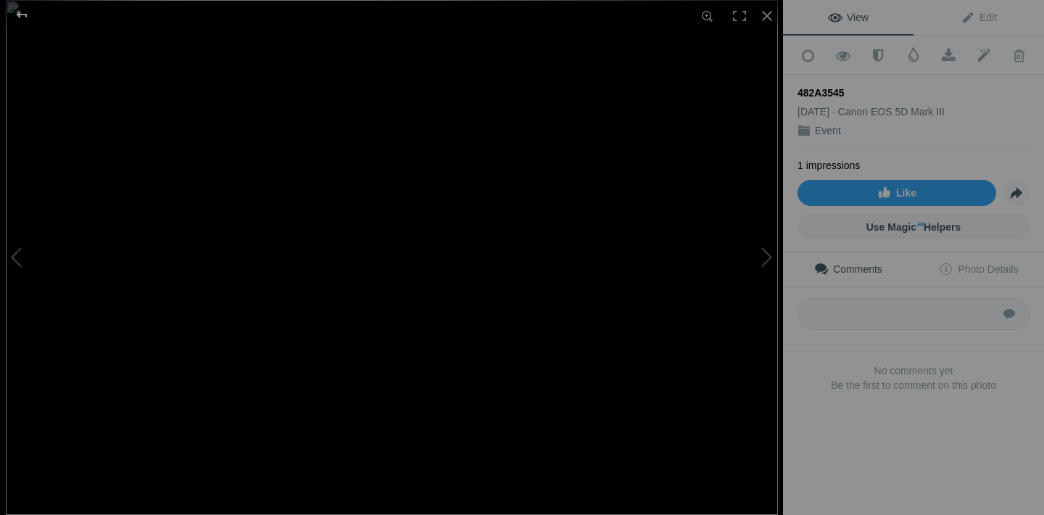
click at [23, 17] on div at bounding box center [22, 14] width 52 height 29
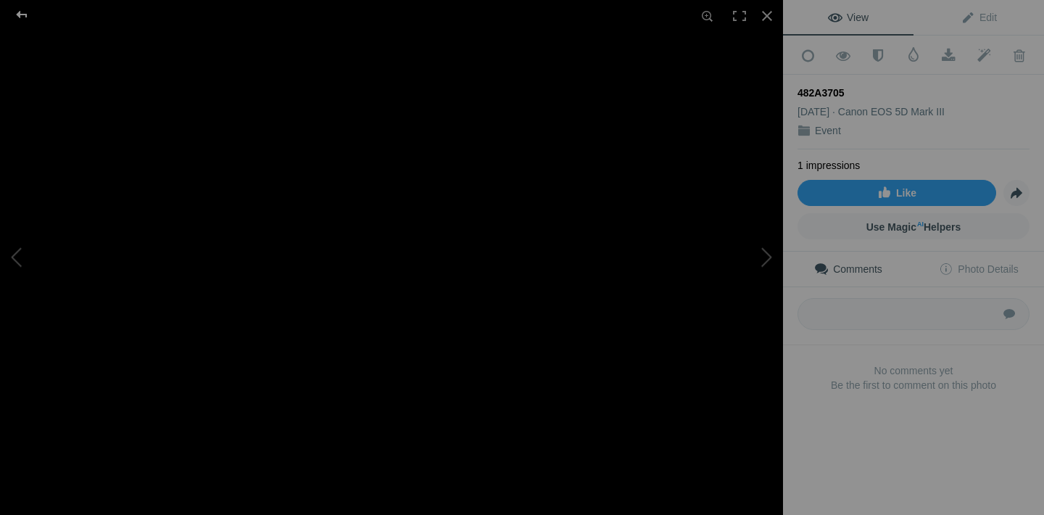
click at [17, 12] on div at bounding box center [22, 14] width 52 height 29
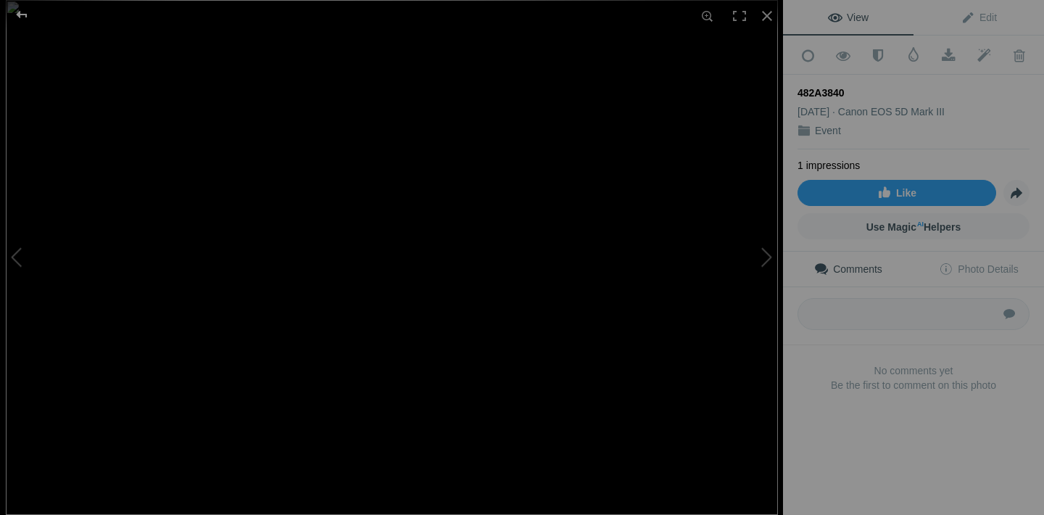
click at [19, 15] on div at bounding box center [22, 14] width 52 height 29
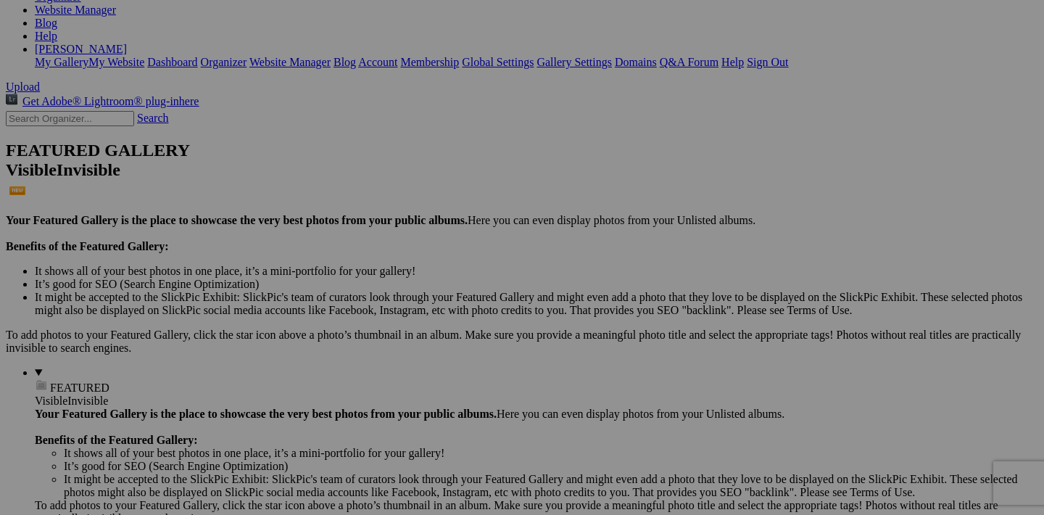
scroll to position [271, 0]
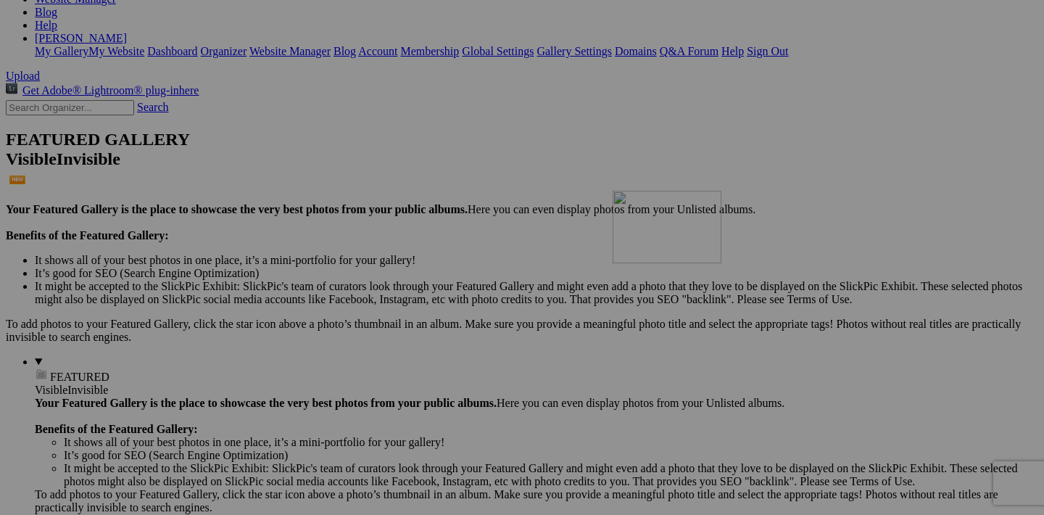
drag, startPoint x: 326, startPoint y: 239, endPoint x: 822, endPoint y: 318, distance: 501.6
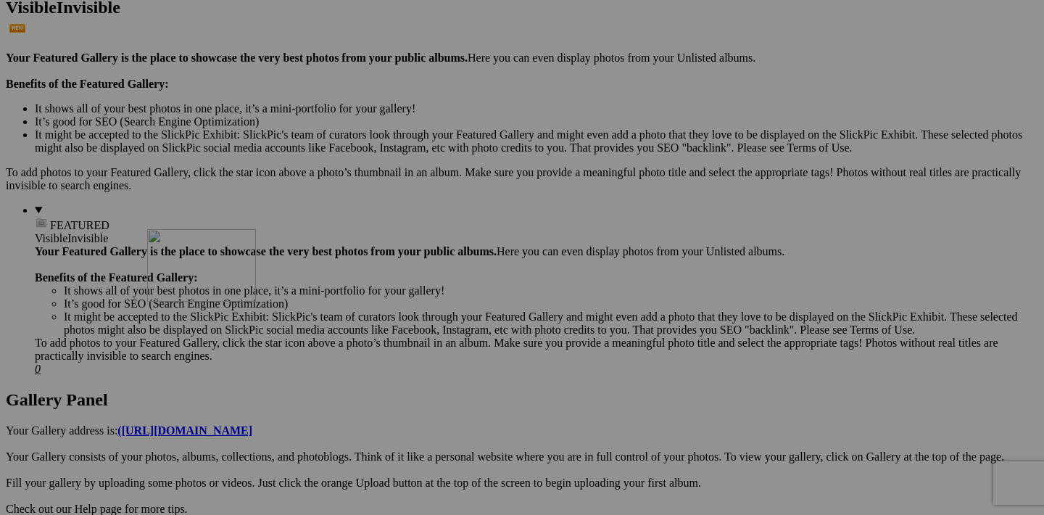
drag, startPoint x: 842, startPoint y: 272, endPoint x: 352, endPoint y: 353, distance: 497.0
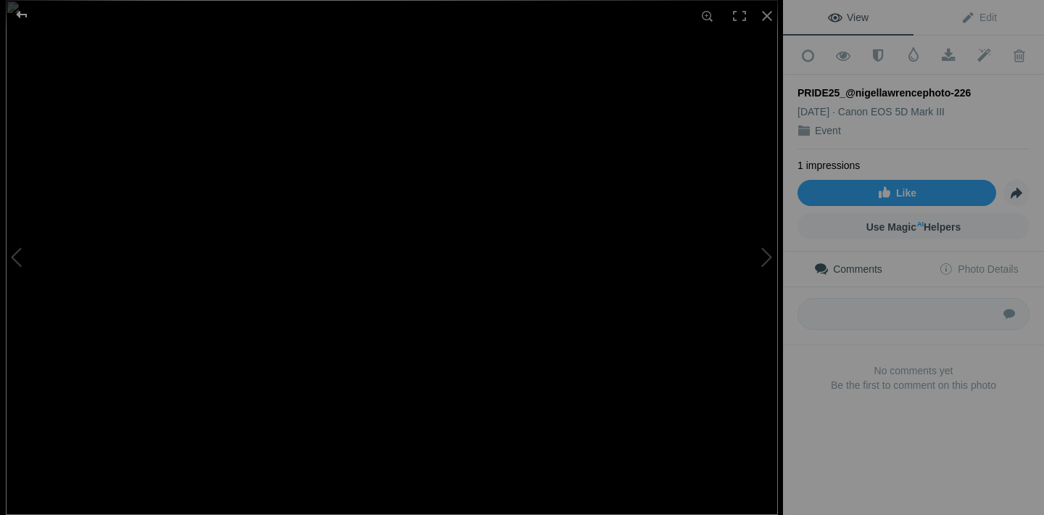
click at [22, 15] on div at bounding box center [22, 14] width 52 height 29
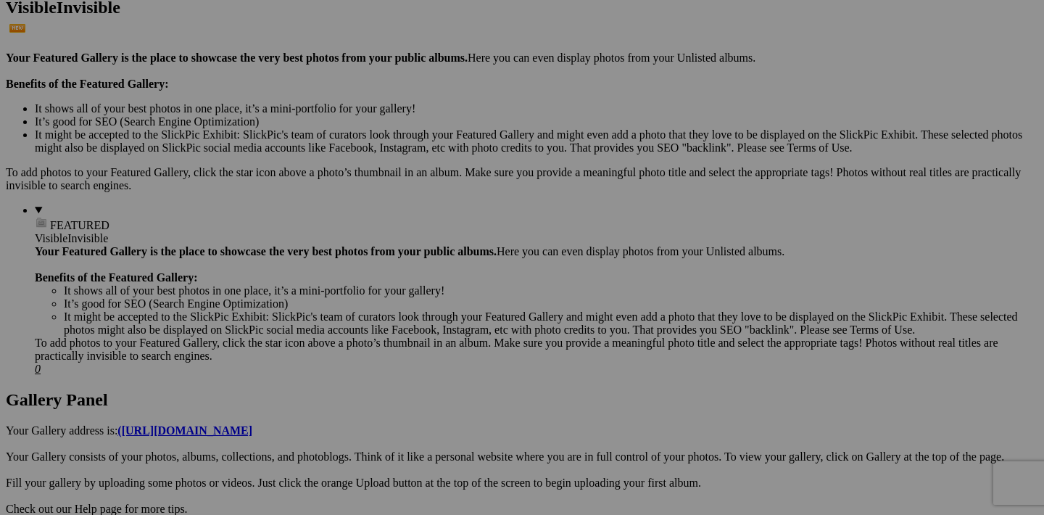
scroll to position [80, 0]
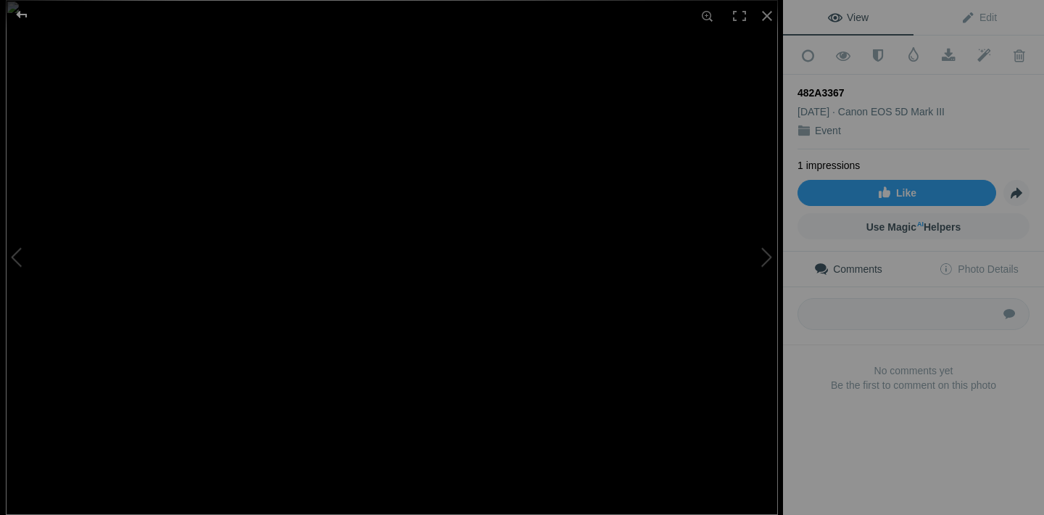
click at [20, 18] on div at bounding box center [22, 14] width 52 height 29
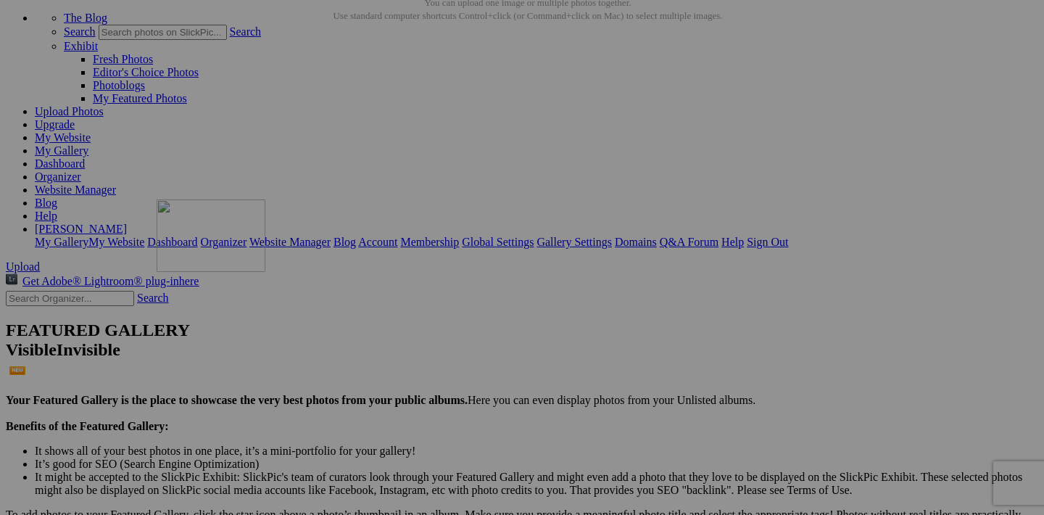
drag, startPoint x: 455, startPoint y: 247, endPoint x: 366, endPoint y: 326, distance: 119.7
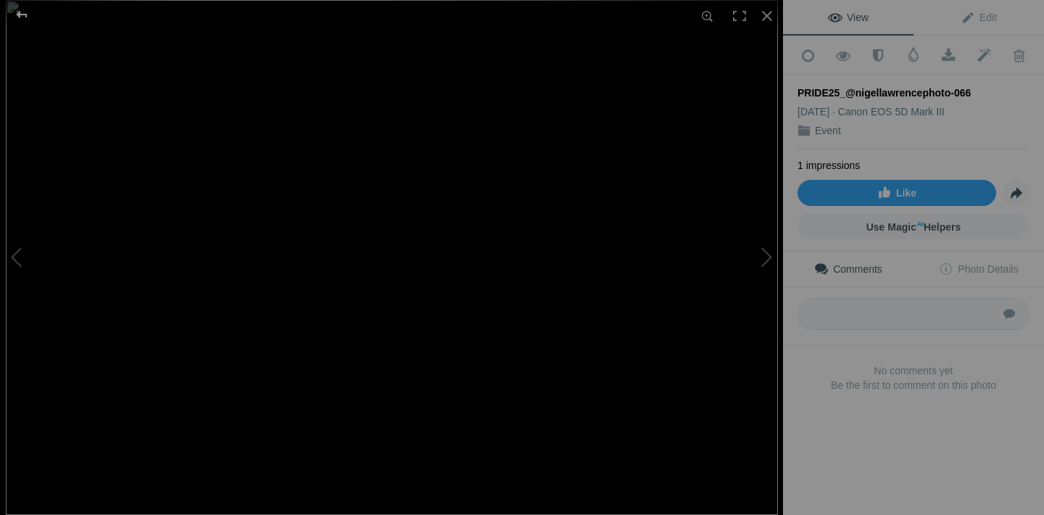
click at [22, 13] on div at bounding box center [22, 14] width 52 height 29
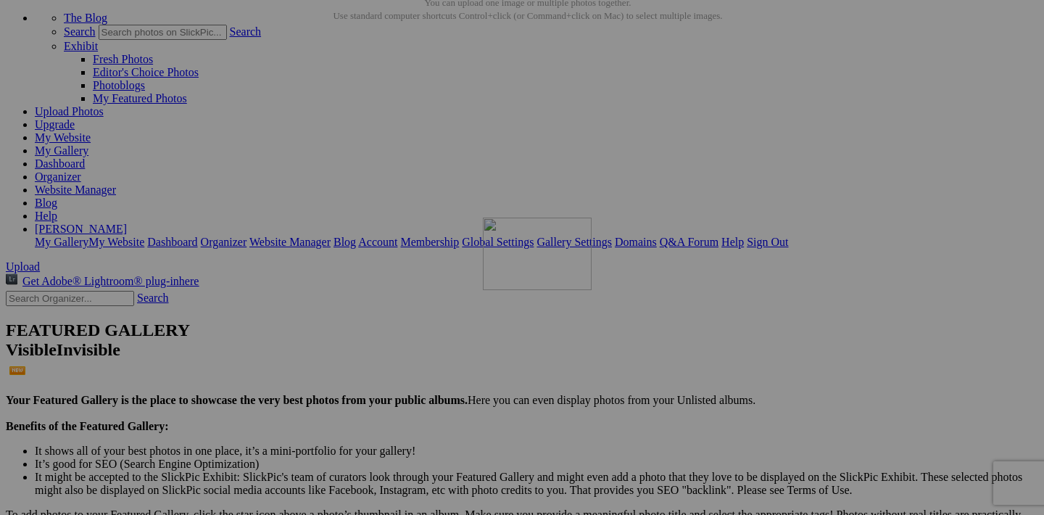
drag, startPoint x: 455, startPoint y: 432, endPoint x: 690, endPoint y: 344, distance: 250.2
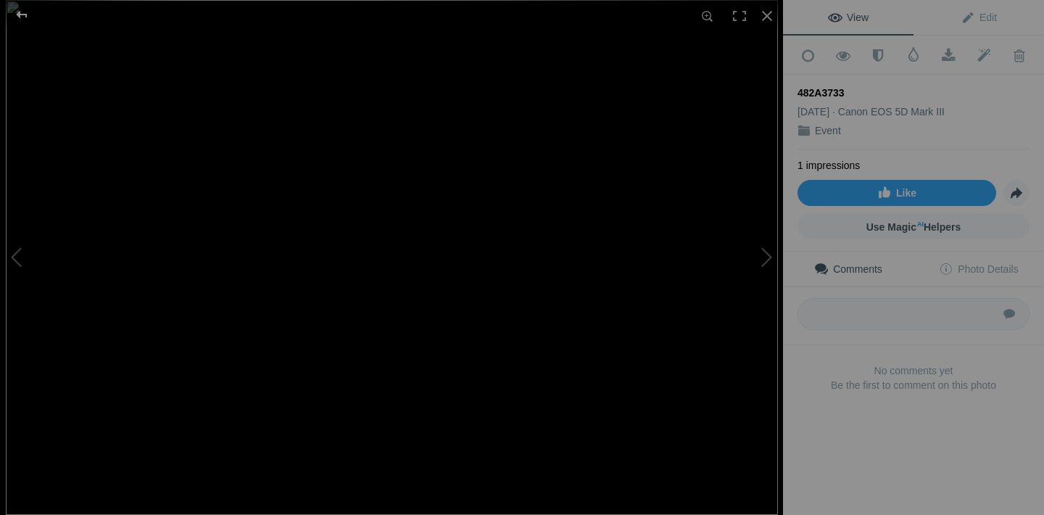
click at [22, 12] on div at bounding box center [22, 14] width 52 height 29
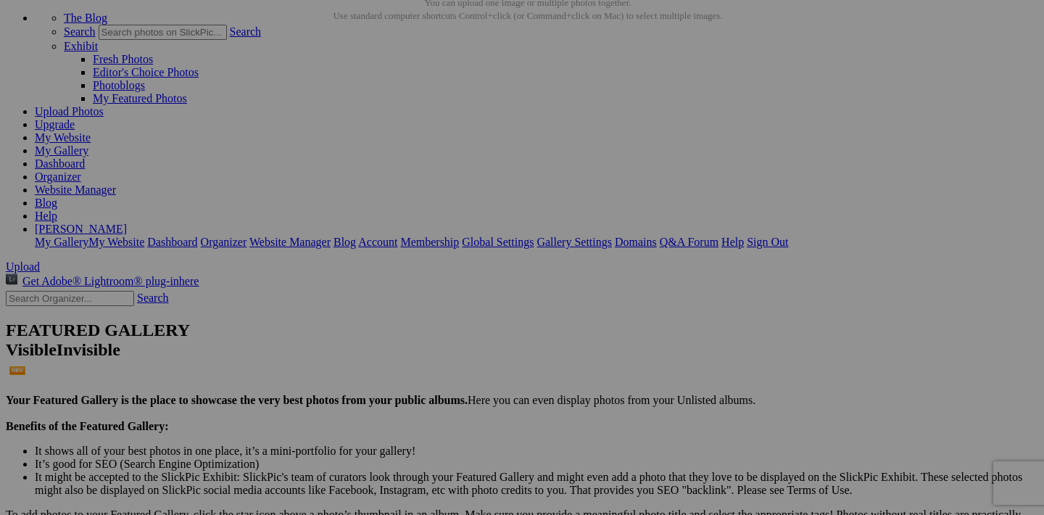
scroll to position [135, 0]
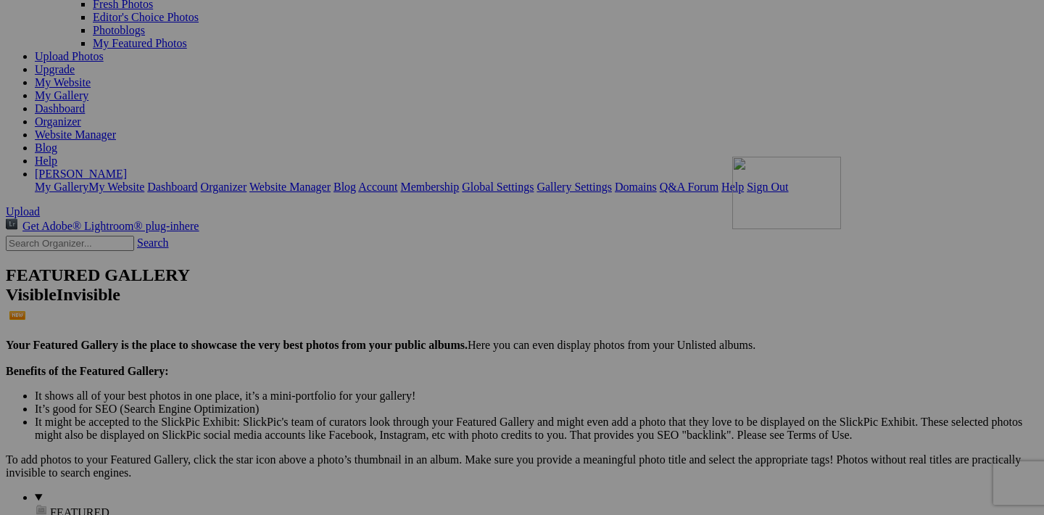
drag, startPoint x: 844, startPoint y: 193, endPoint x: 904, endPoint y: 283, distance: 108.2
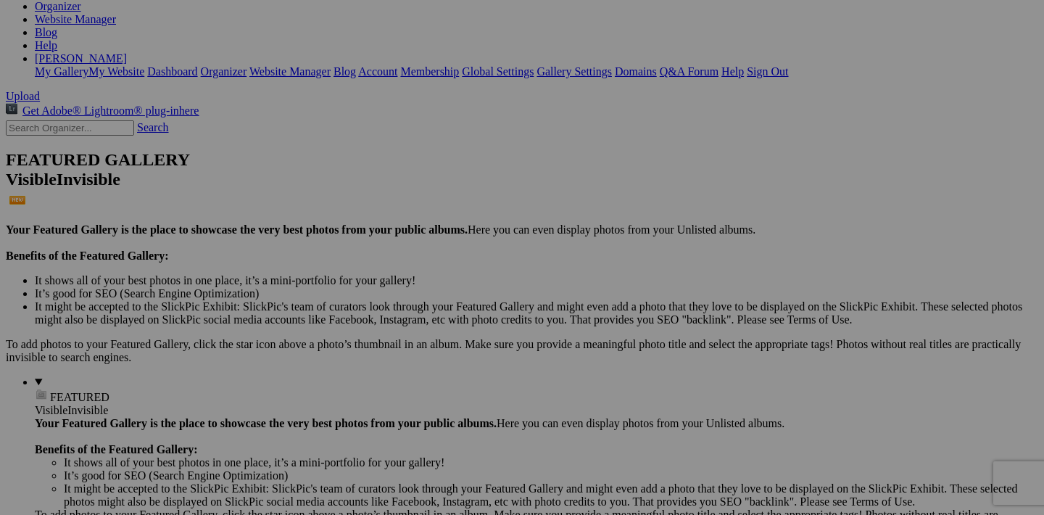
scroll to position [253, 0]
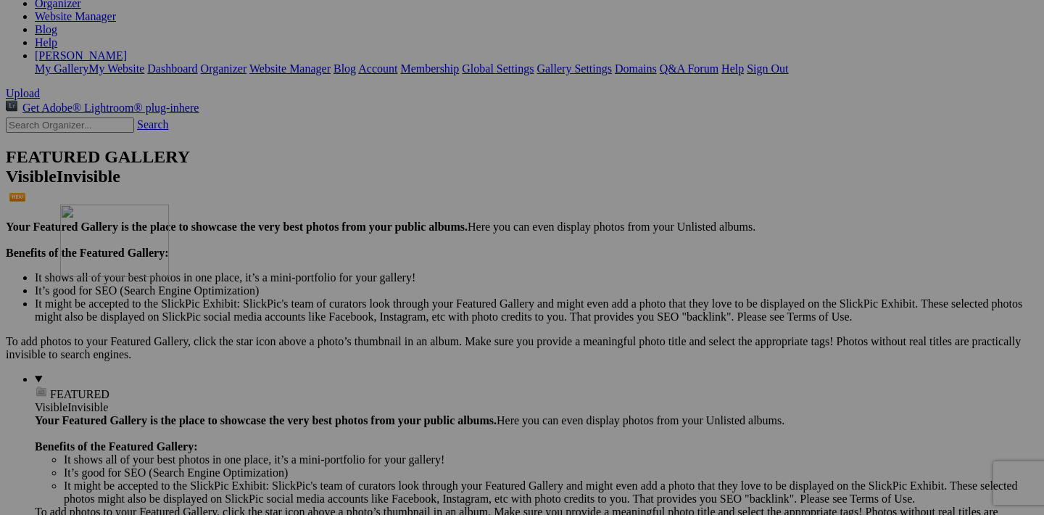
drag, startPoint x: 968, startPoint y: 255, endPoint x: 247, endPoint y: 331, distance: 724.9
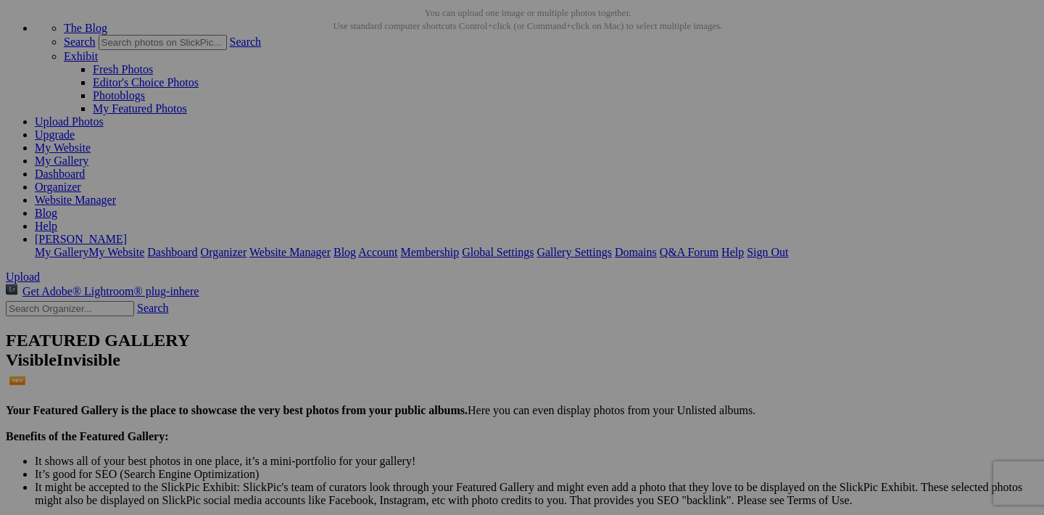
scroll to position [158, 0]
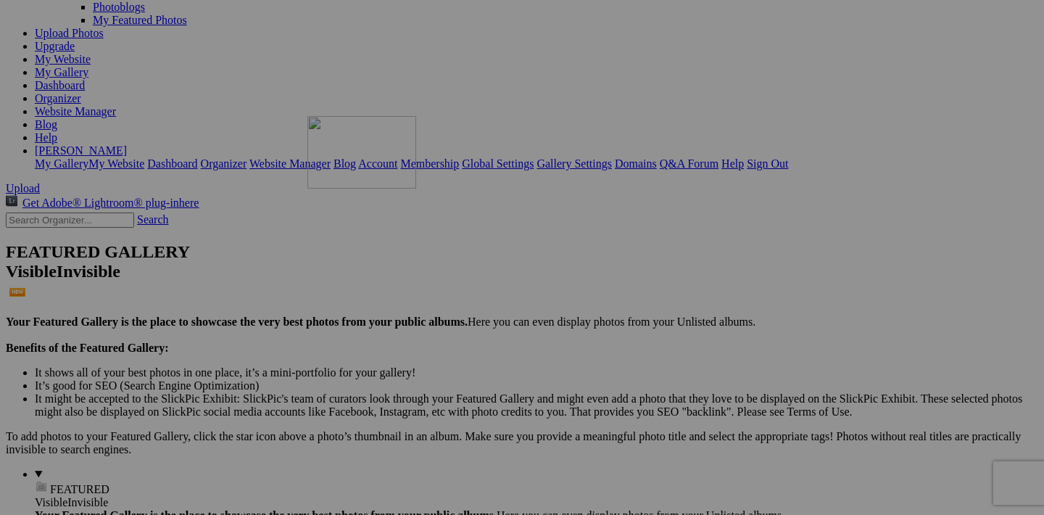
drag, startPoint x: 582, startPoint y: 170, endPoint x: 511, endPoint y: 242, distance: 101.0
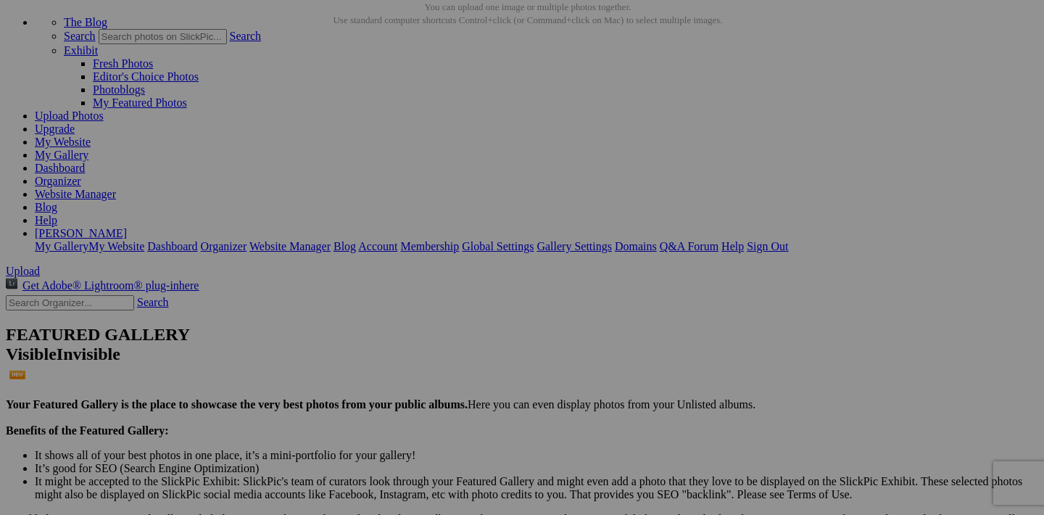
scroll to position [74, 0]
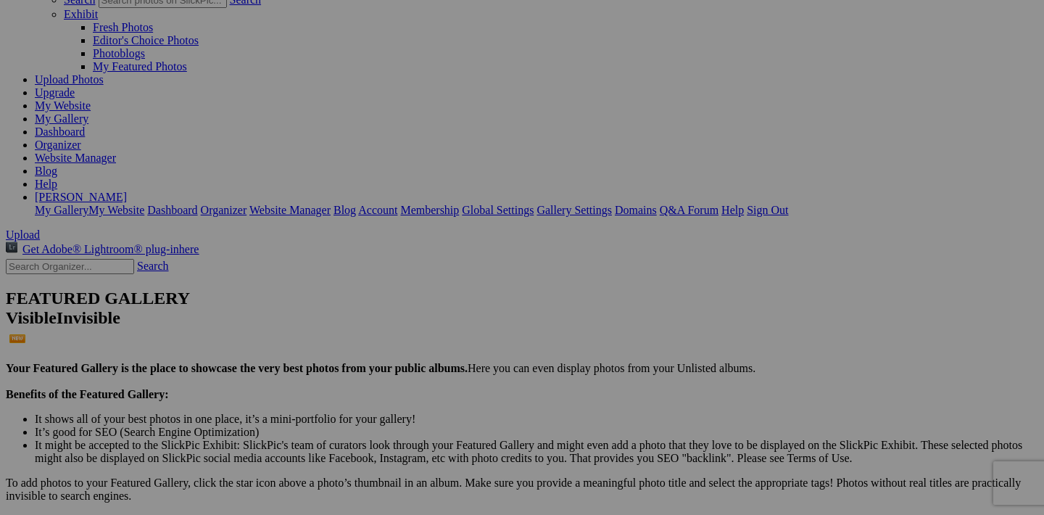
scroll to position [148, 0]
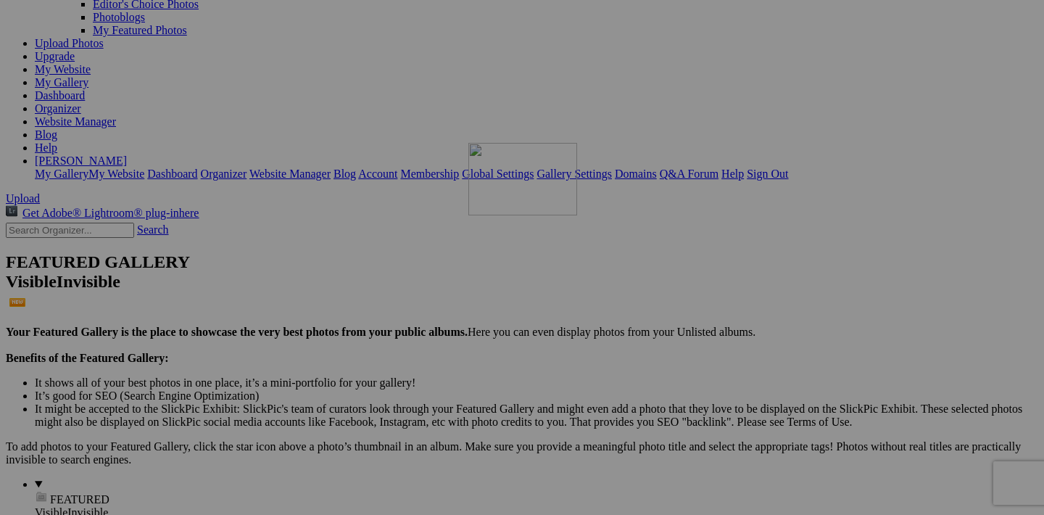
drag, startPoint x: 460, startPoint y: 178, endPoint x: 656, endPoint y: 271, distance: 217.4
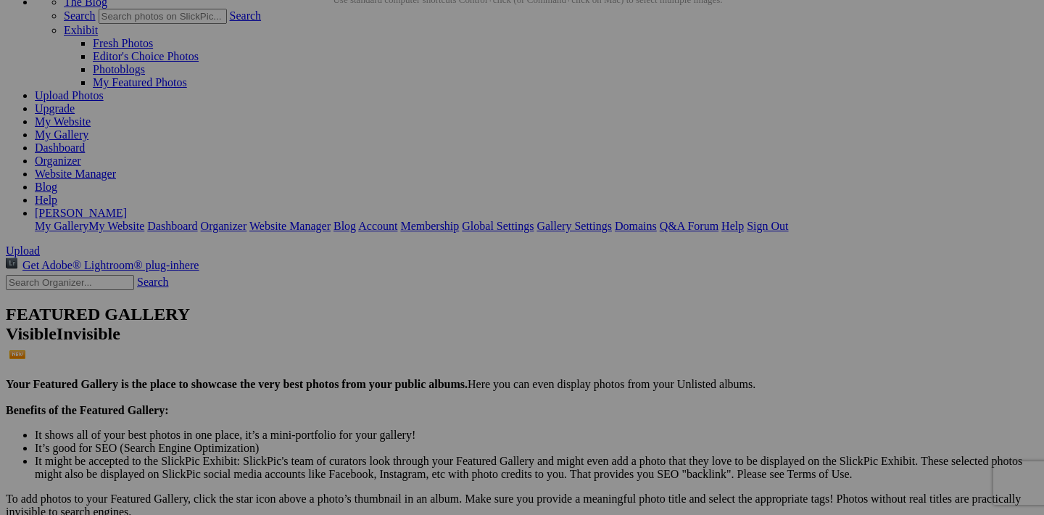
drag, startPoint x: 453, startPoint y: 231, endPoint x: 582, endPoint y: 483, distance: 283.5
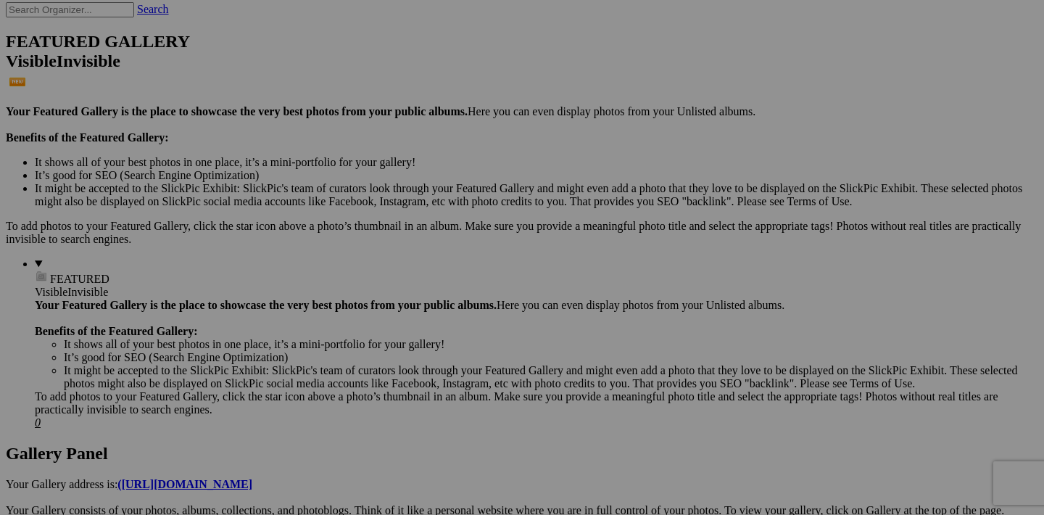
scroll to position [399, 0]
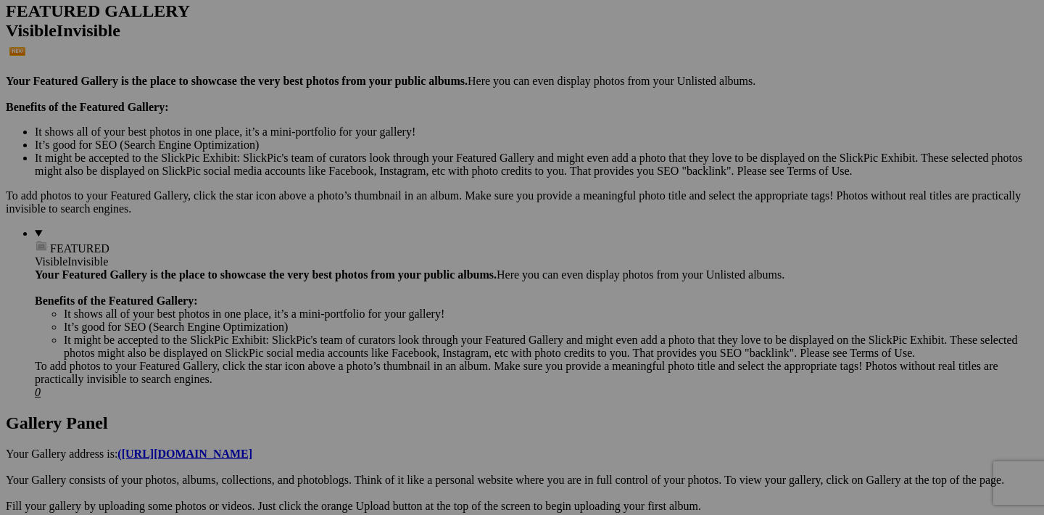
drag, startPoint x: 587, startPoint y: 295, endPoint x: 805, endPoint y: 229, distance: 228.1
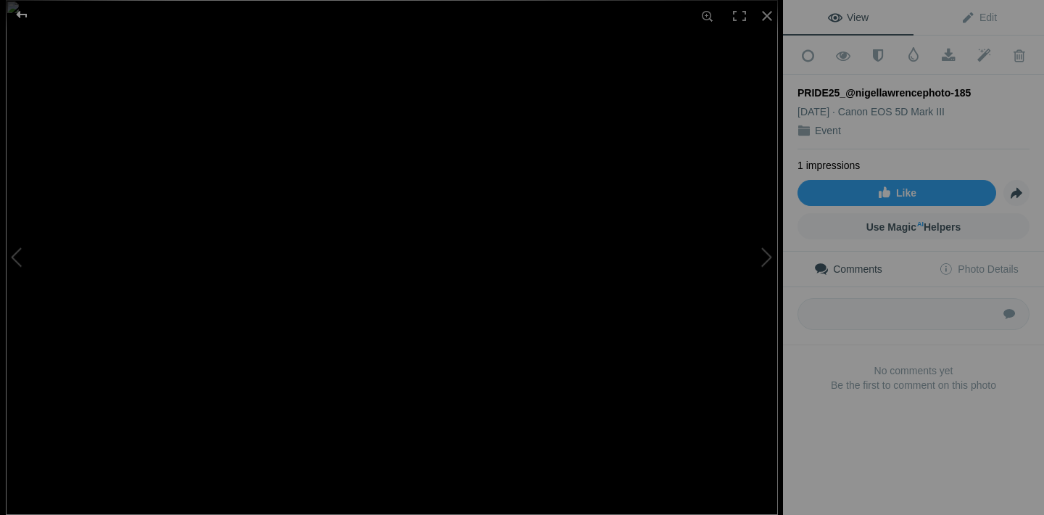
click at [20, 20] on div at bounding box center [22, 14] width 52 height 29
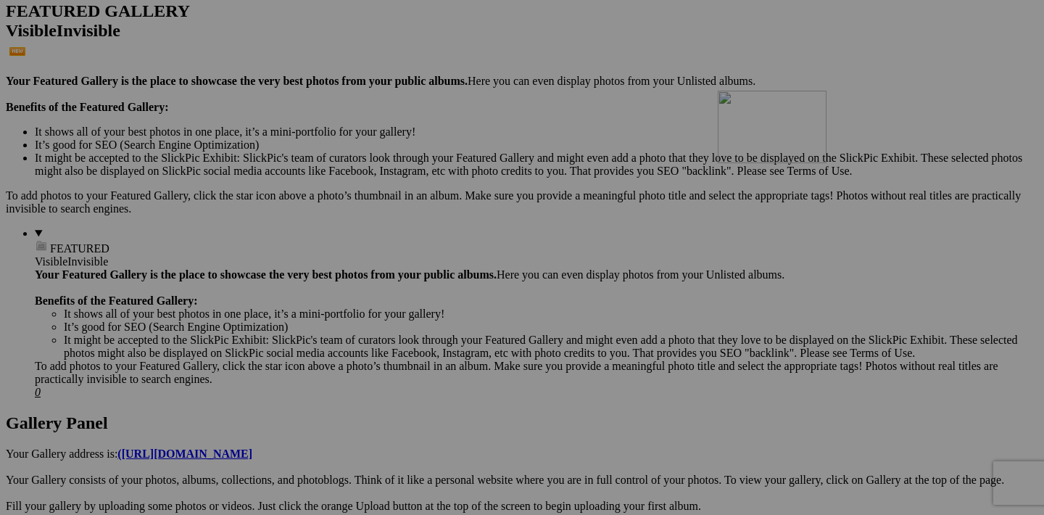
drag, startPoint x: 842, startPoint y: 294, endPoint x: 926, endPoint y: 218, distance: 113.5
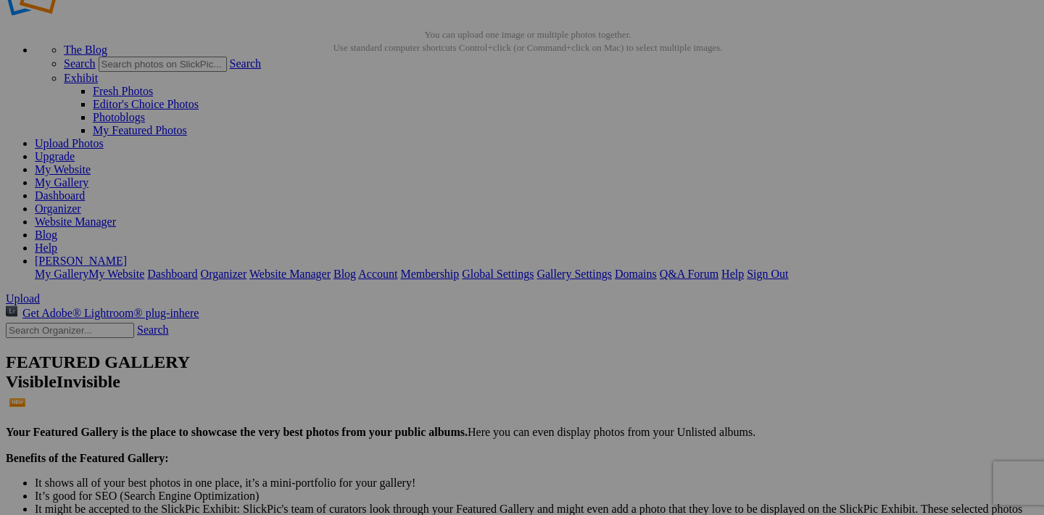
scroll to position [65, 0]
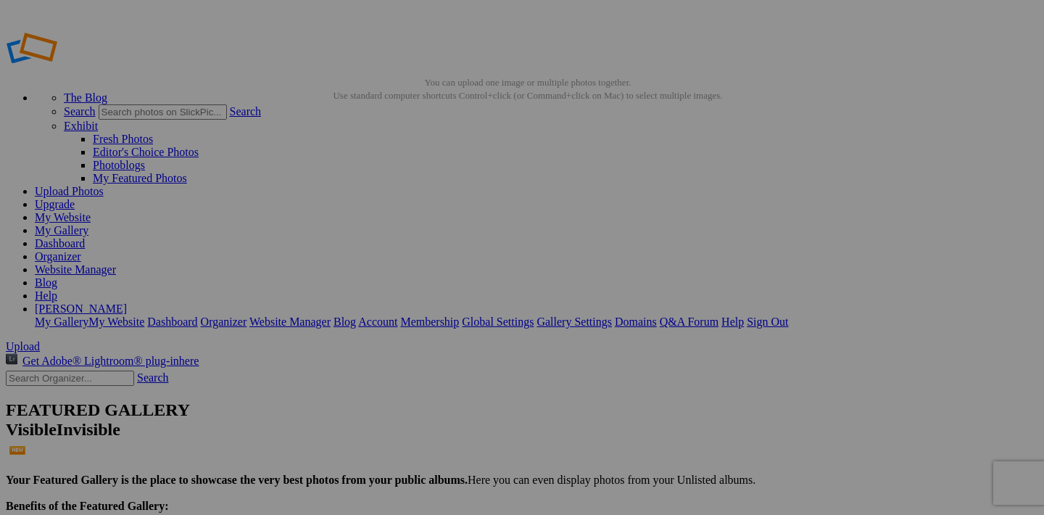
click at [91, 211] on link "My Website" at bounding box center [63, 217] width 56 height 12
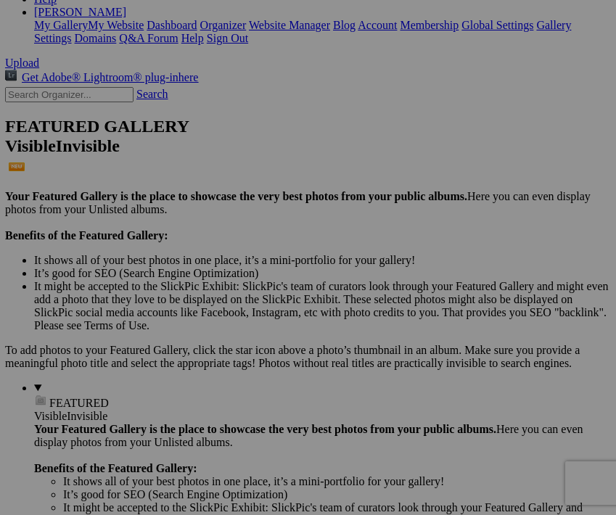
scroll to position [297, 0]
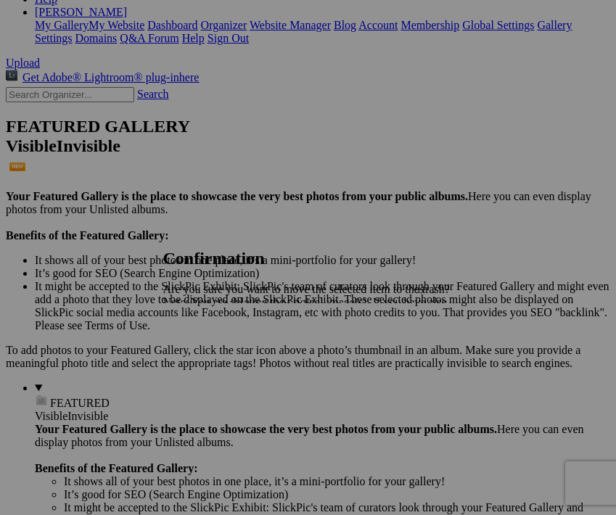
click at [212, 356] on span "Yes" at bounding box center [203, 353] width 17 height 12
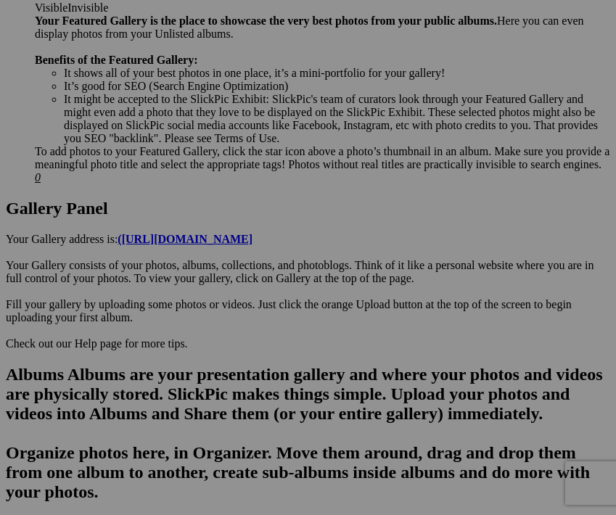
scroll to position [683, 0]
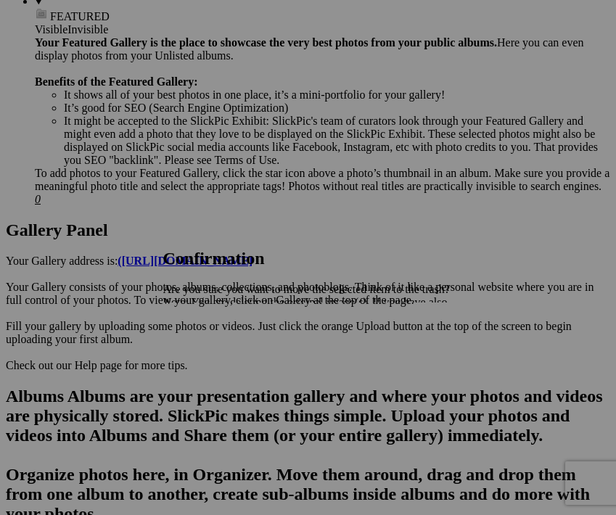
click at [212, 357] on span "Yes" at bounding box center [203, 353] width 17 height 12
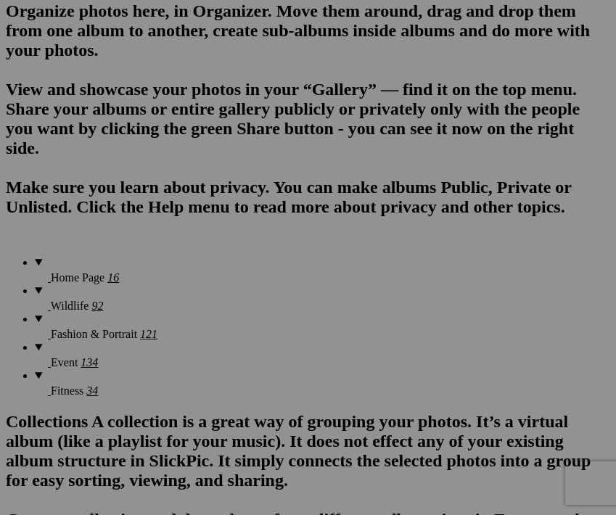
scroll to position [1157, 0]
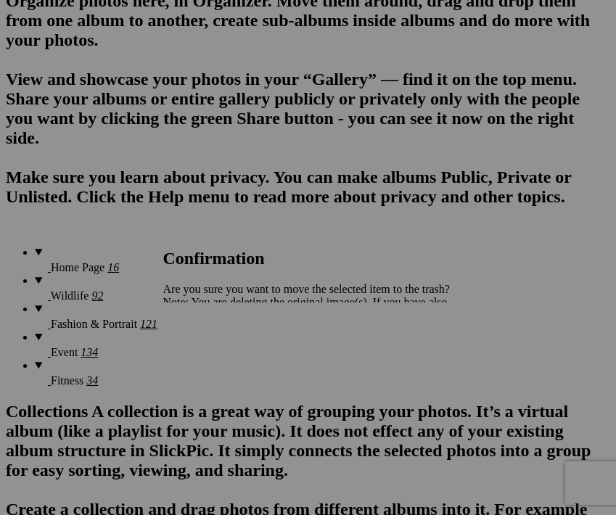
click at [212, 359] on span "Yes" at bounding box center [203, 353] width 17 height 12
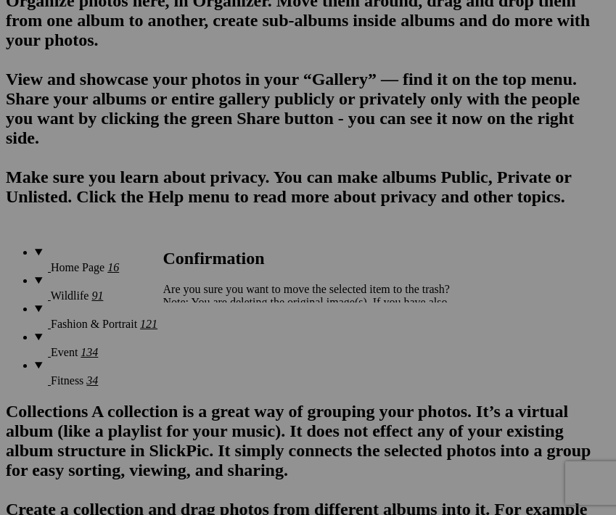
click at [212, 355] on span "Yes" at bounding box center [203, 353] width 17 height 12
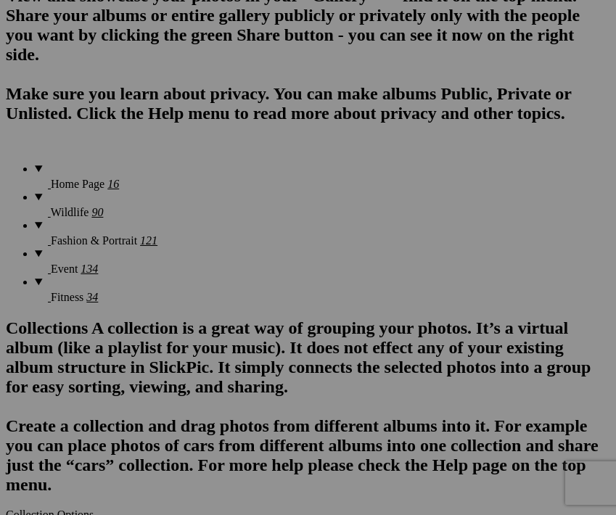
scroll to position [1279, 0]
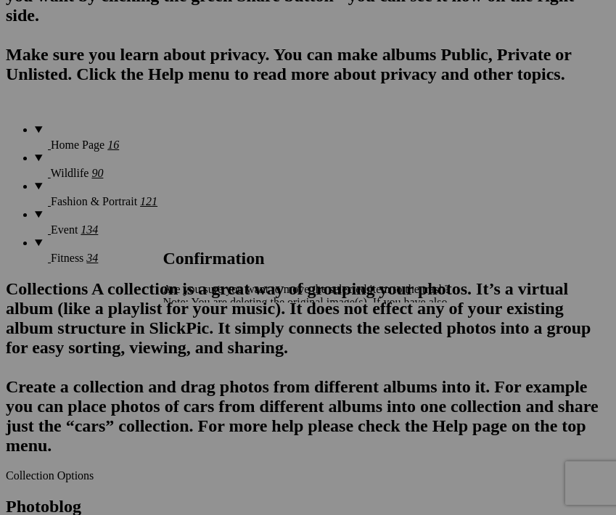
click at [212, 353] on span "Yes" at bounding box center [203, 353] width 17 height 12
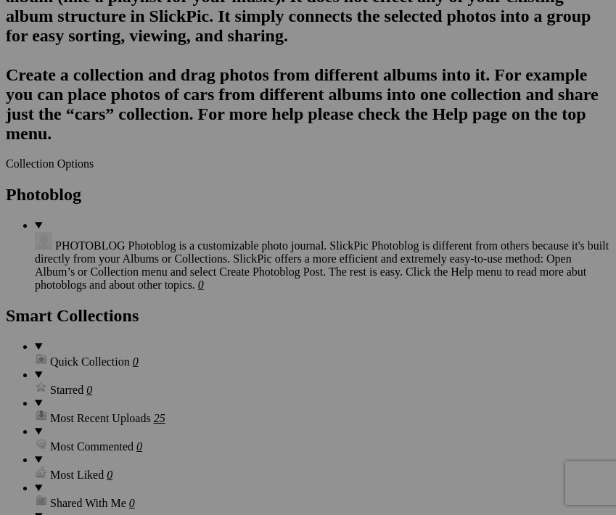
scroll to position [1597, 0]
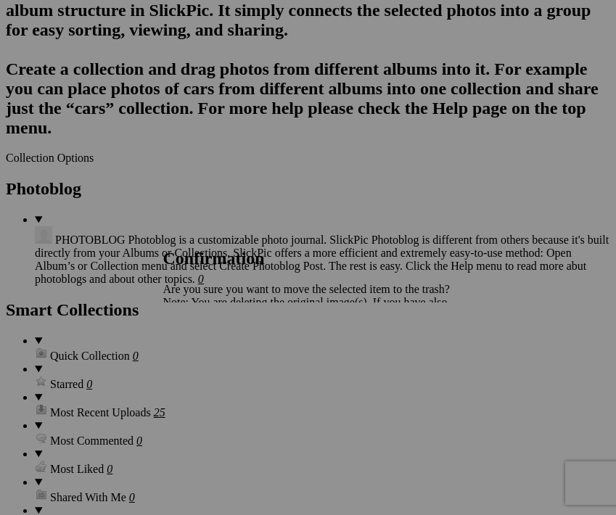
click at [212, 357] on span "Yes" at bounding box center [203, 353] width 17 height 12
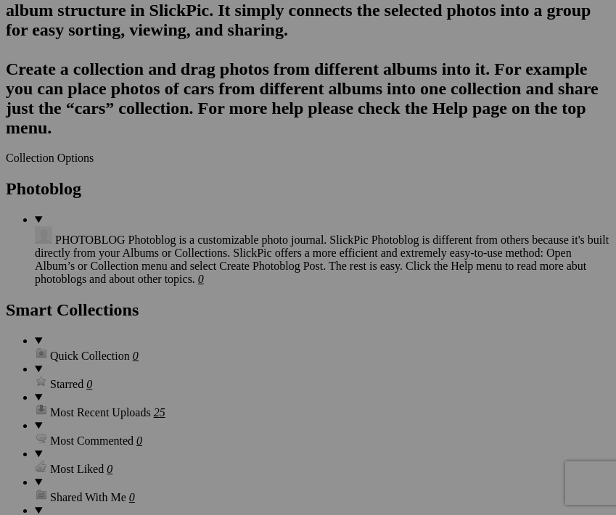
scroll to position [1577, 0]
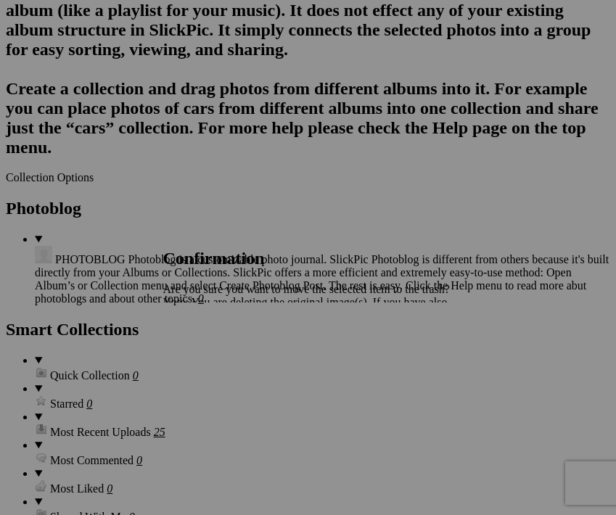
click at [212, 350] on span "Yes" at bounding box center [203, 353] width 17 height 12
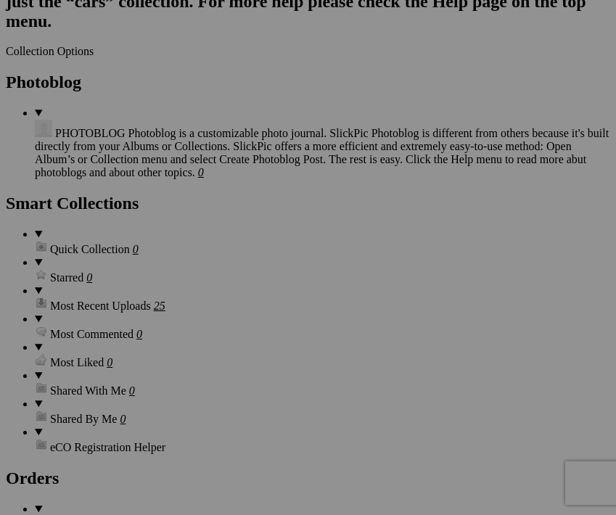
scroll to position [1706, 0]
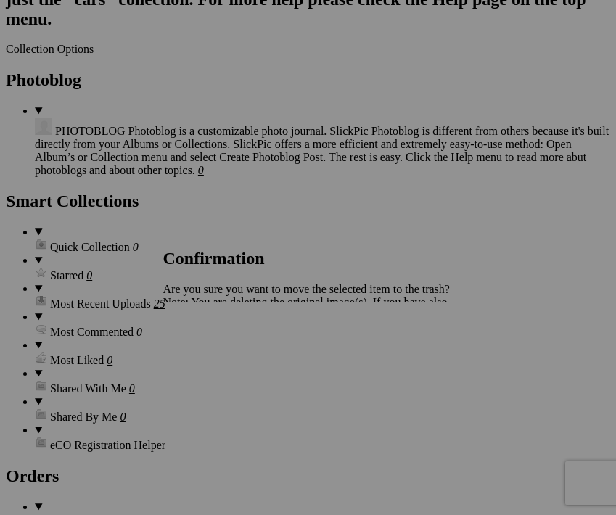
click at [212, 351] on span "Yes" at bounding box center [203, 353] width 17 height 12
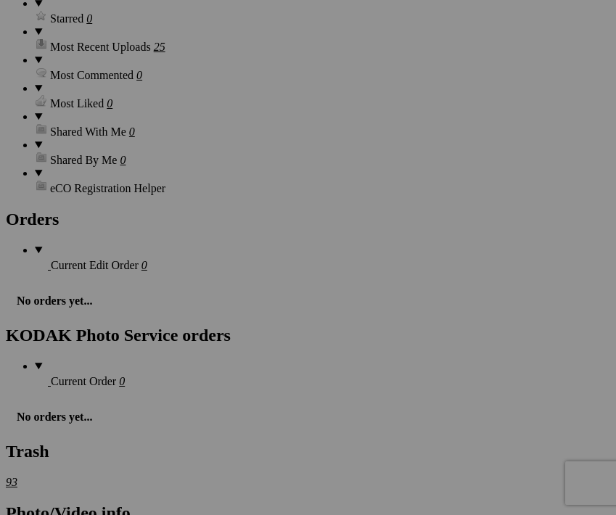
scroll to position [1963, 0]
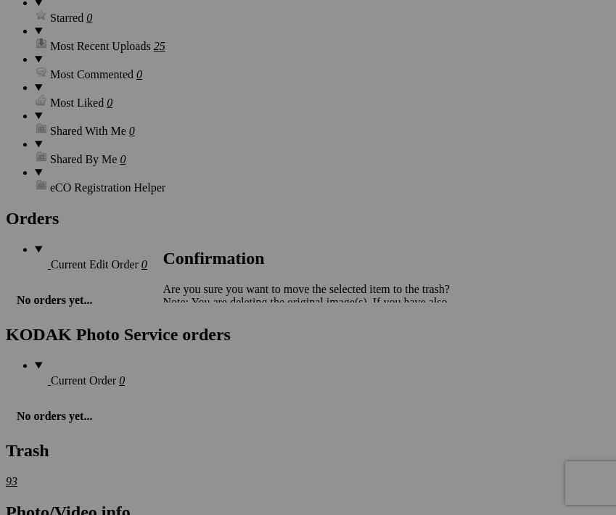
click at [212, 356] on span "Yes" at bounding box center [203, 353] width 17 height 12
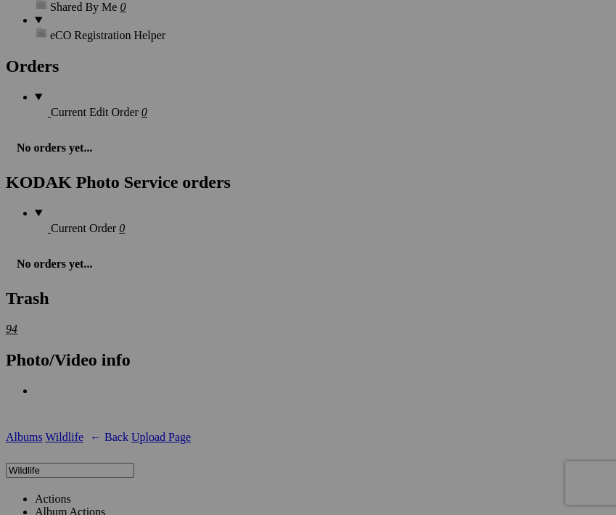
scroll to position [2117, 0]
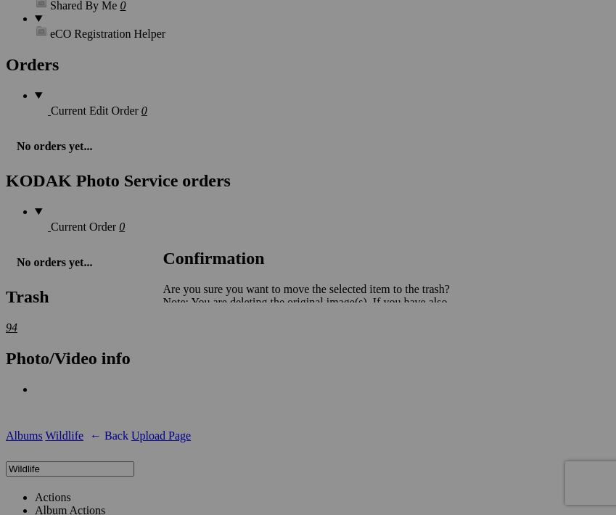
click at [212, 355] on span "Yes" at bounding box center [203, 353] width 17 height 12
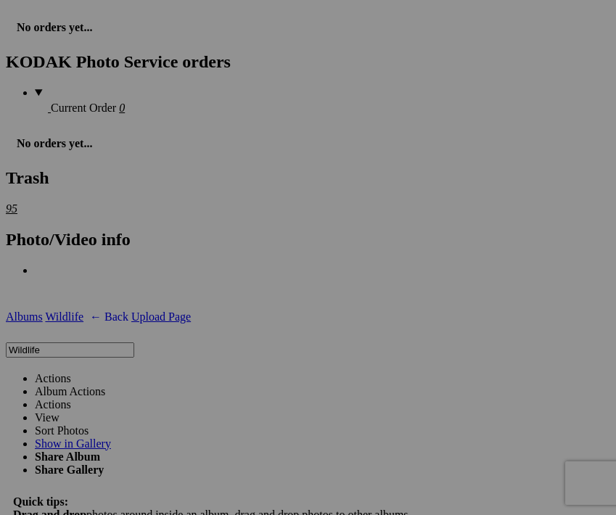
scroll to position [2237, 0]
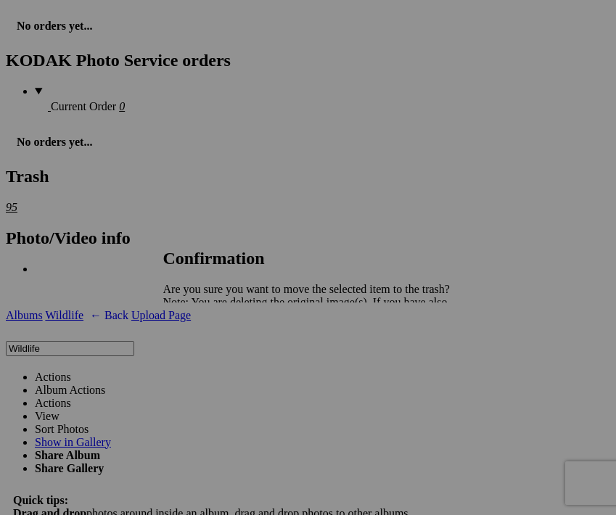
click at [212, 359] on span "Yes" at bounding box center [203, 353] width 17 height 12
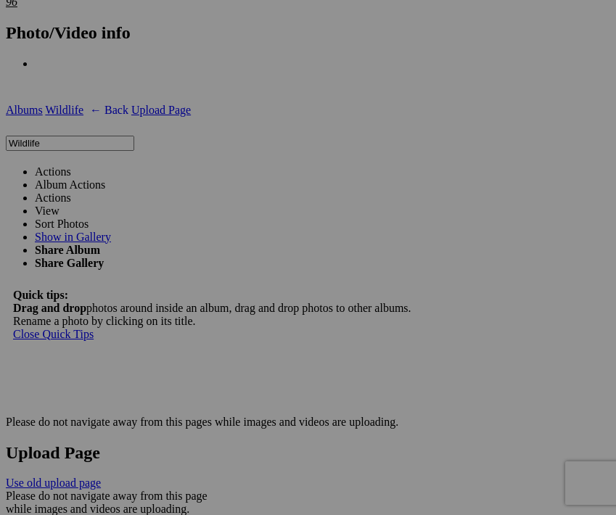
scroll to position [2444, 0]
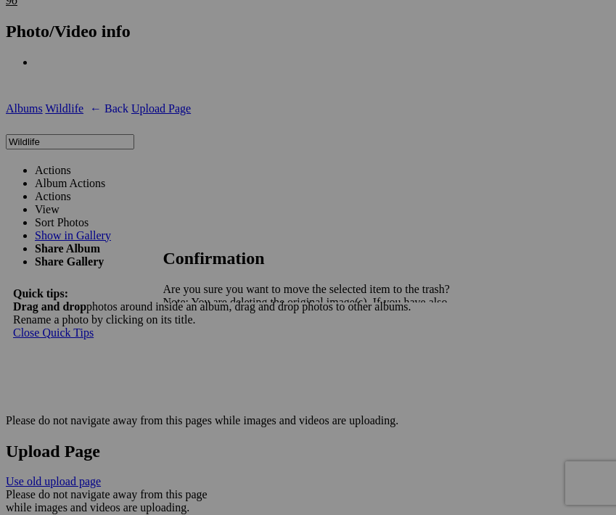
click at [212, 353] on span "Yes" at bounding box center [203, 353] width 17 height 12
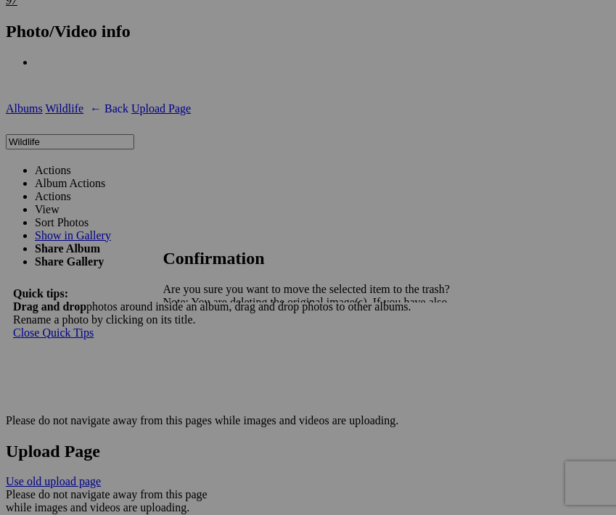
click at [212, 357] on span "Yes" at bounding box center [203, 353] width 17 height 12
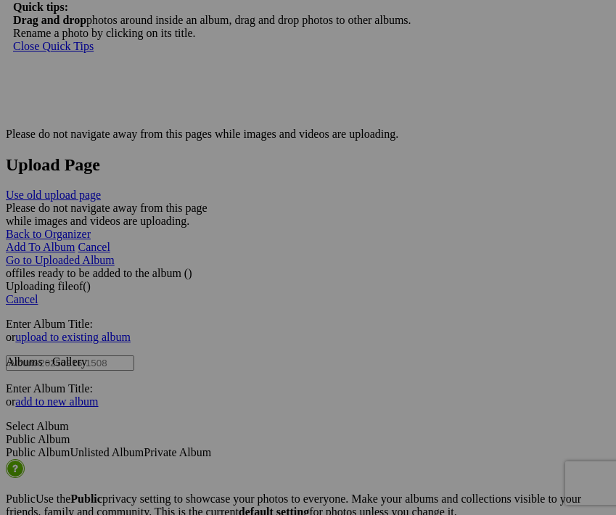
scroll to position [2734, 0]
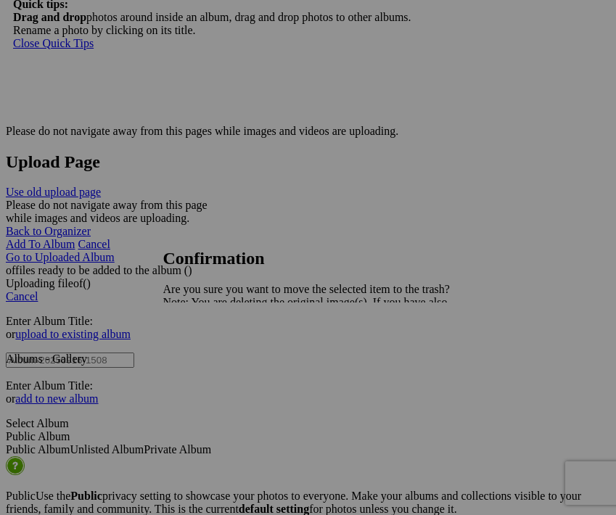
click at [212, 358] on span "Yes" at bounding box center [203, 353] width 17 height 12
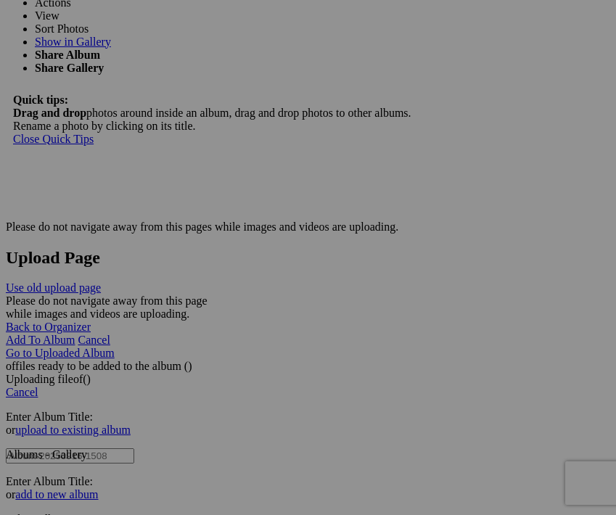
scroll to position [2637, 0]
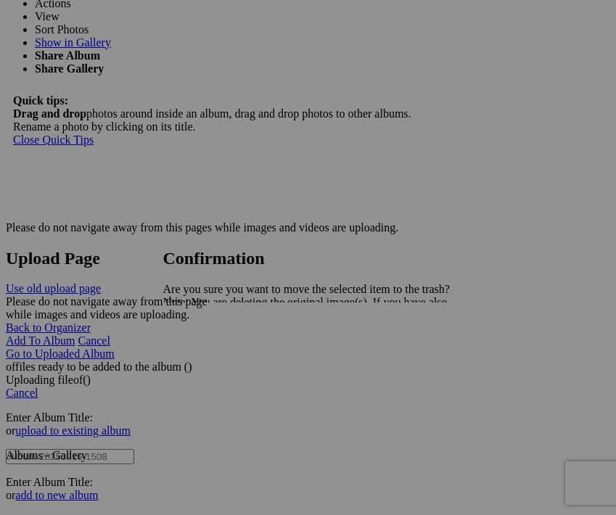
click at [212, 353] on span "Yes" at bounding box center [203, 353] width 17 height 12
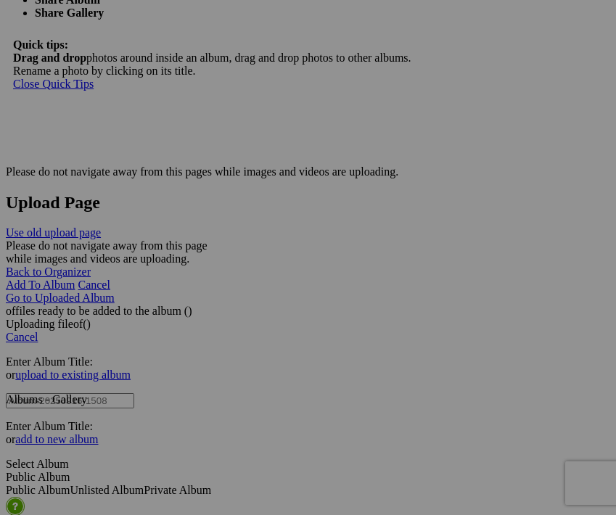
scroll to position [2691, 0]
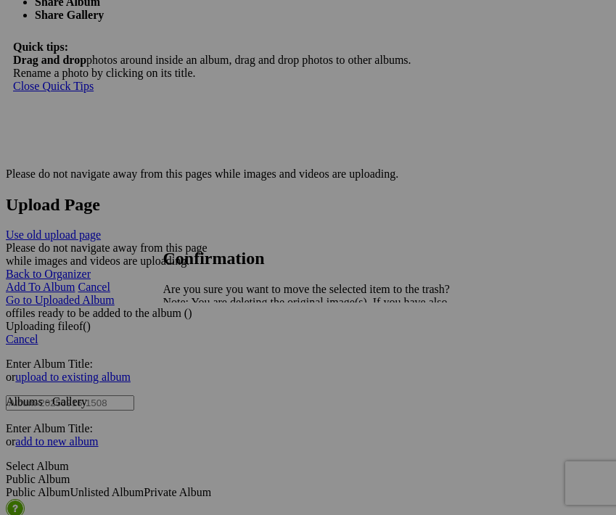
click at [212, 350] on span "Yes" at bounding box center [203, 353] width 17 height 12
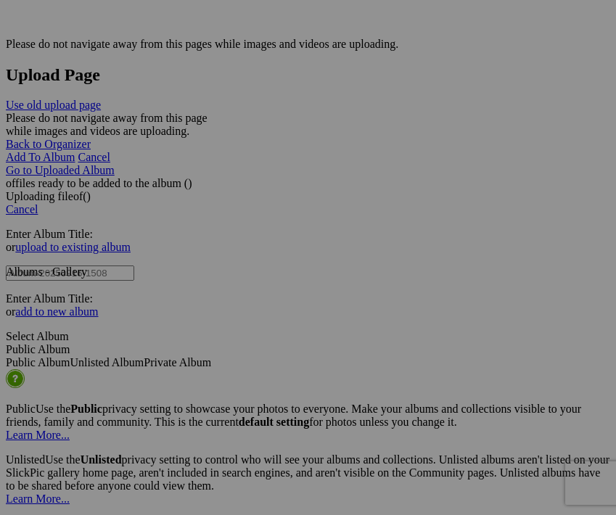
scroll to position [2822, 0]
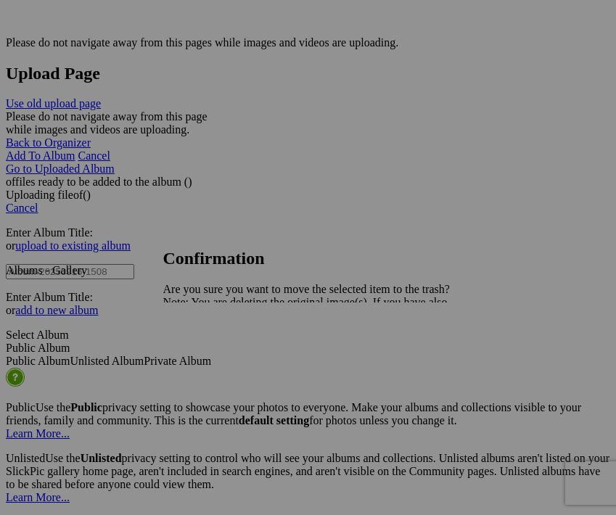
click at [212, 352] on span "Yes" at bounding box center [203, 353] width 17 height 12
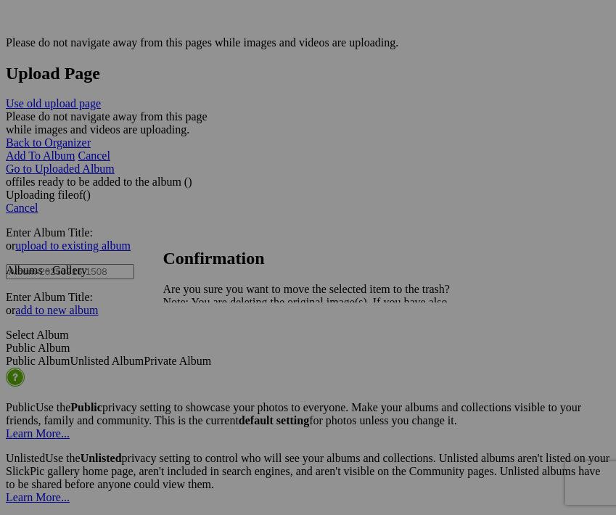
click at [212, 352] on span "Yes" at bounding box center [203, 353] width 17 height 12
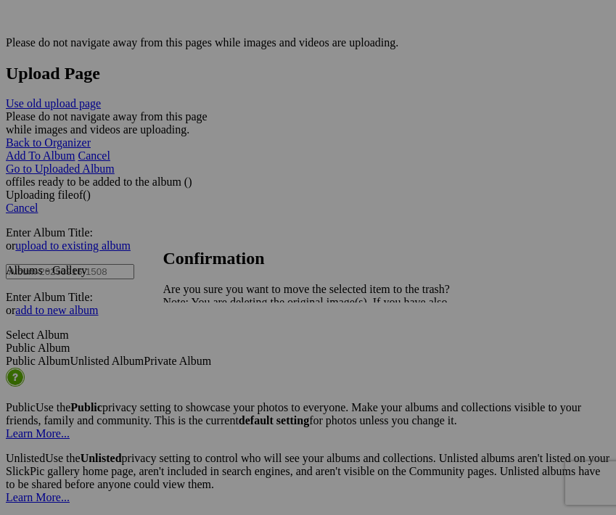
click at [212, 353] on span "Yes" at bounding box center [203, 353] width 17 height 12
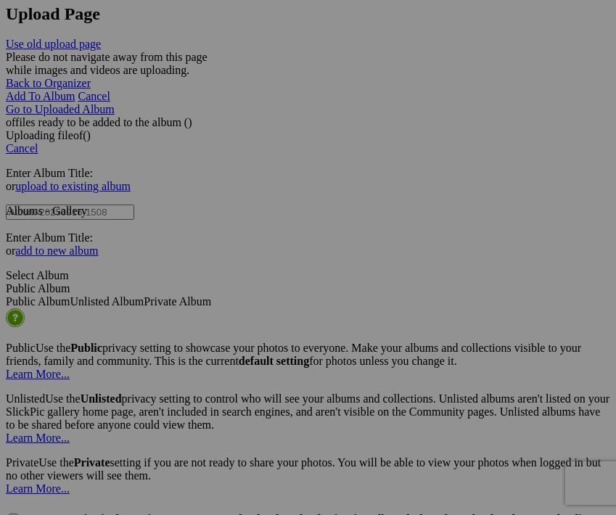
scroll to position [2896, 0]
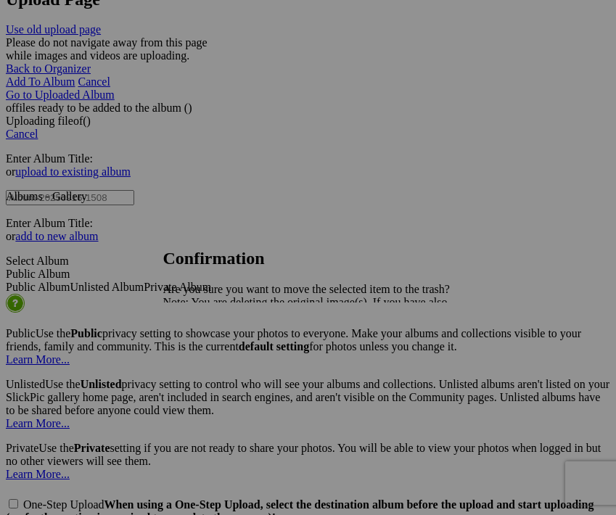
click at [212, 357] on span "Yes" at bounding box center [203, 353] width 17 height 12
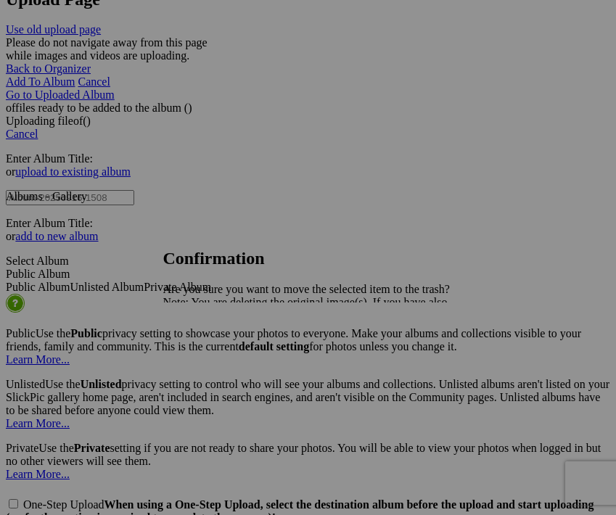
click at [212, 351] on span "Yes" at bounding box center [203, 353] width 17 height 12
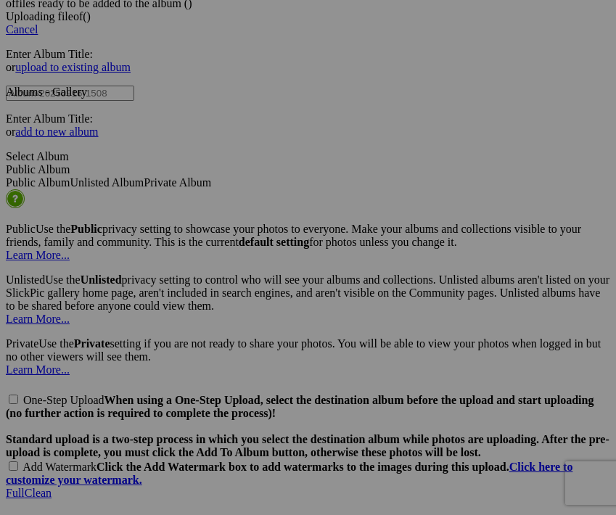
scroll to position [3001, 0]
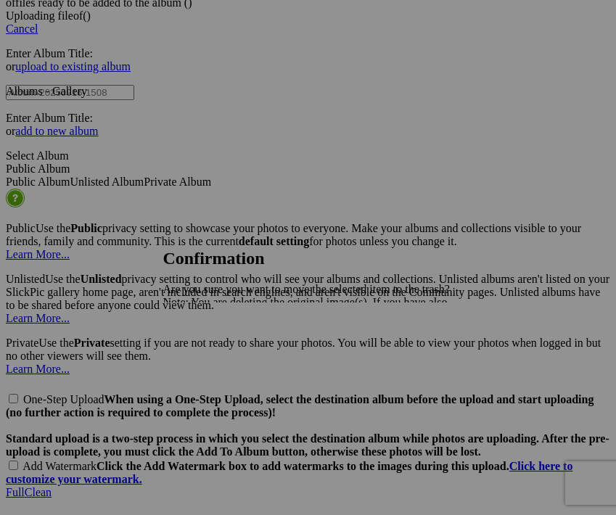
click at [212, 359] on span "Yes" at bounding box center [203, 353] width 17 height 12
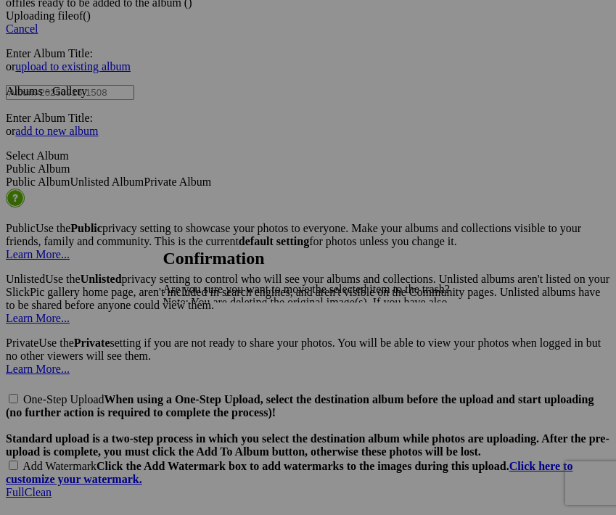
click at [212, 357] on span "Yes" at bounding box center [203, 353] width 17 height 12
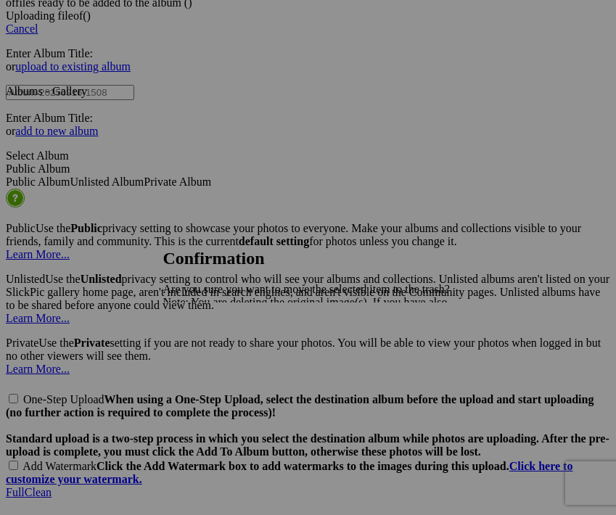
click at [212, 354] on span "Yes" at bounding box center [203, 353] width 17 height 12
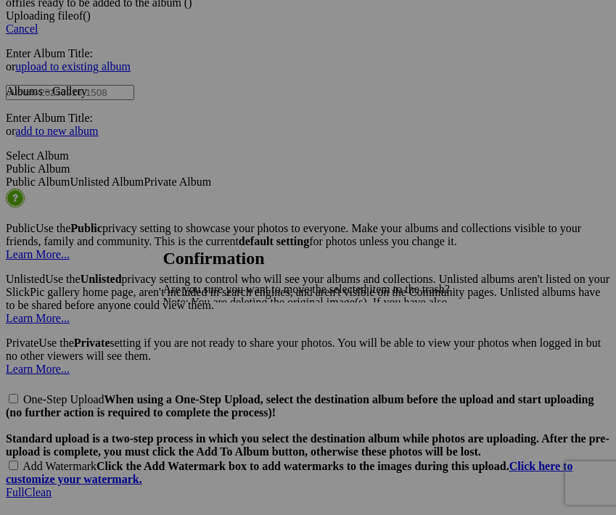
click at [212, 353] on span "Yes" at bounding box center [203, 353] width 17 height 12
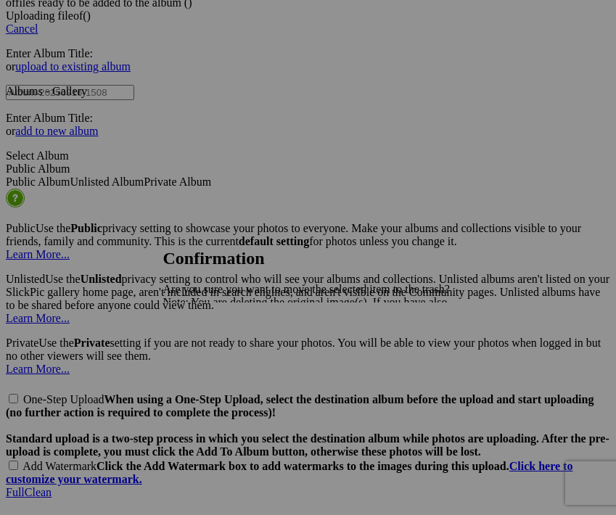
click at [212, 357] on span "Yes" at bounding box center [203, 353] width 17 height 12
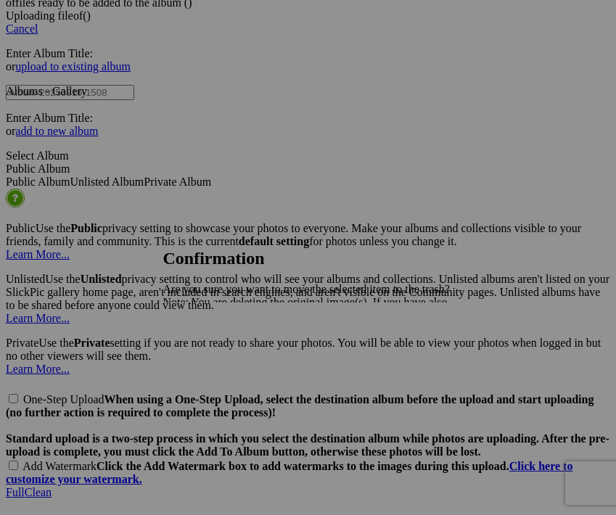
click at [212, 355] on span "Yes" at bounding box center [203, 353] width 17 height 12
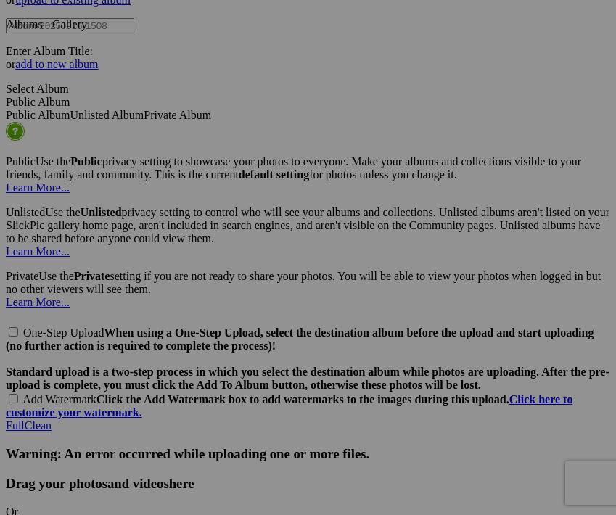
scroll to position [3069, 0]
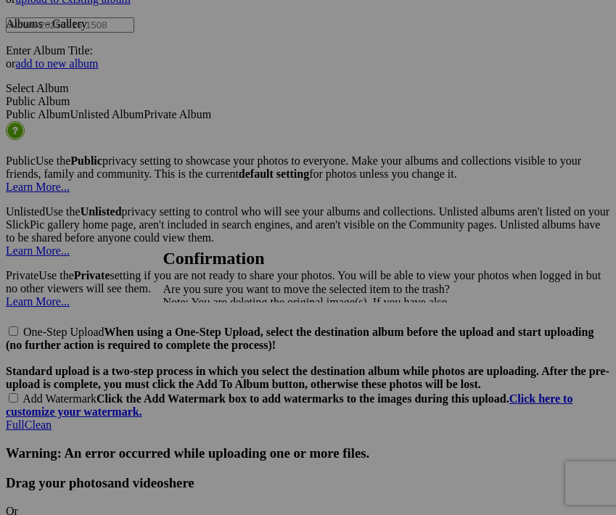
click at [212, 356] on span "Yes" at bounding box center [203, 353] width 17 height 12
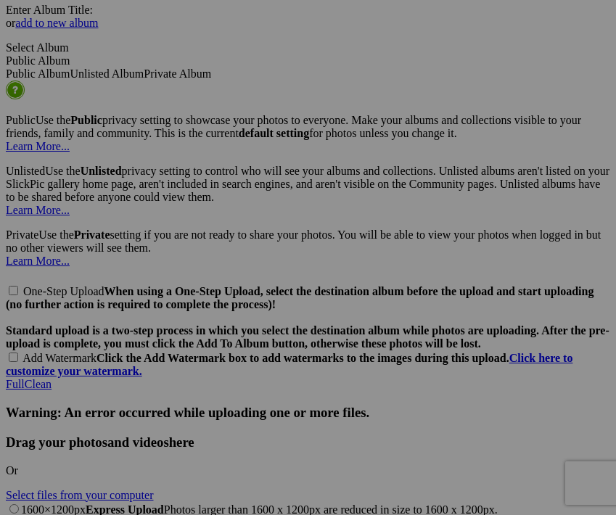
scroll to position [3120, 0]
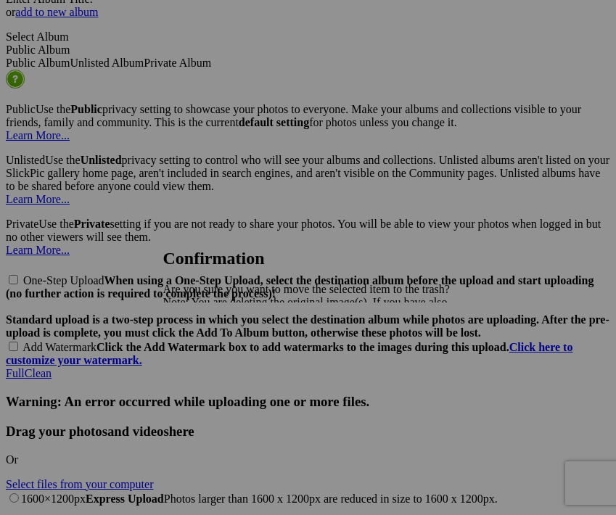
click at [212, 350] on span "Yes" at bounding box center [203, 353] width 17 height 12
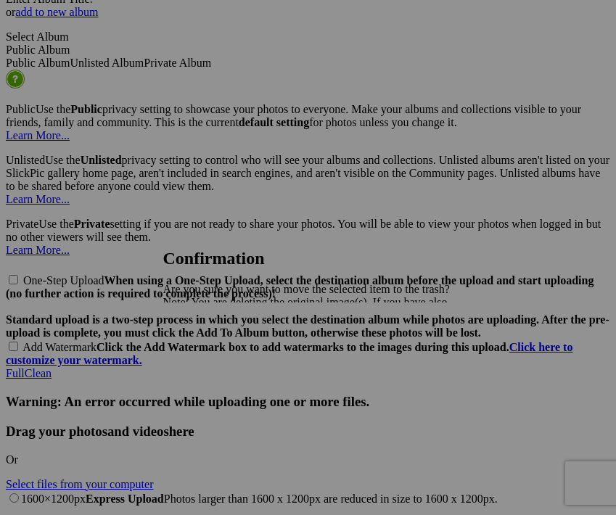
click at [212, 359] on span "Yes" at bounding box center [203, 353] width 17 height 12
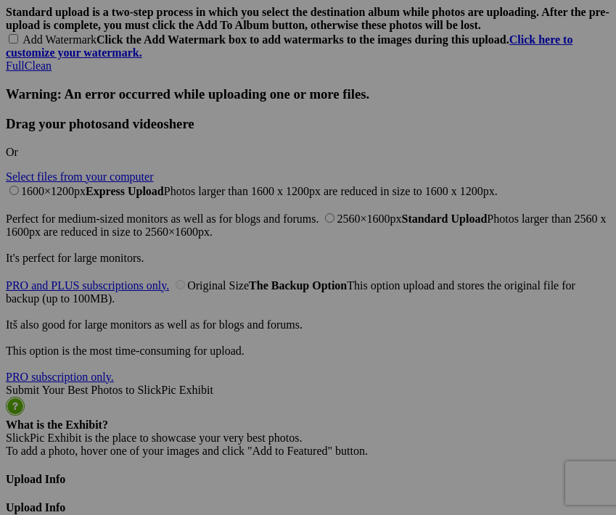
scroll to position [3430, 0]
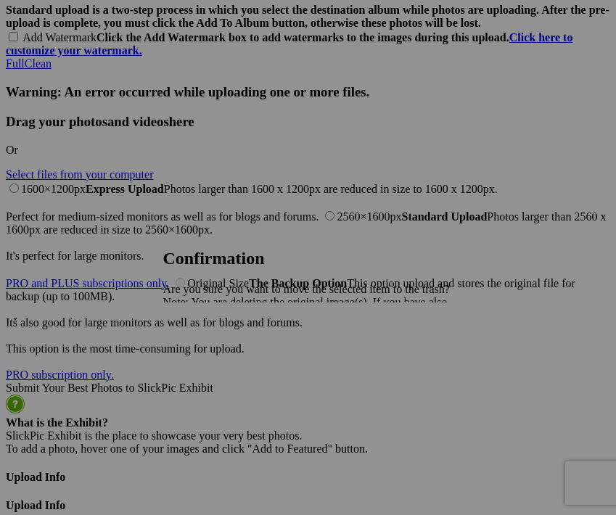
click at [212, 358] on link "Yes" at bounding box center [203, 353] width 17 height 12
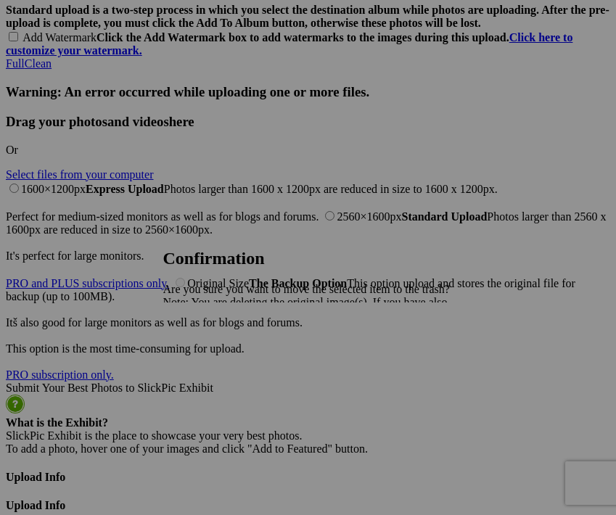
click at [212, 354] on span "Yes" at bounding box center [203, 353] width 17 height 12
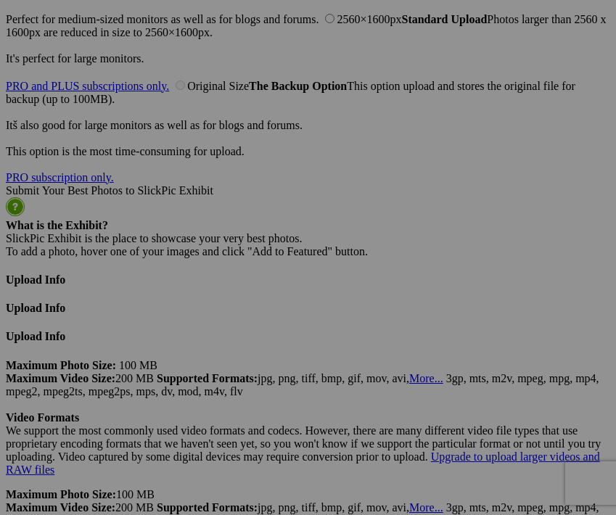
scroll to position [3626, 0]
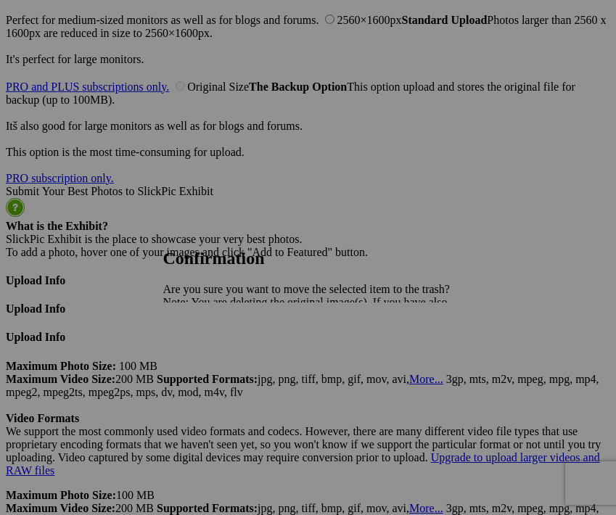
click at [212, 357] on span "Yes" at bounding box center [203, 353] width 17 height 12
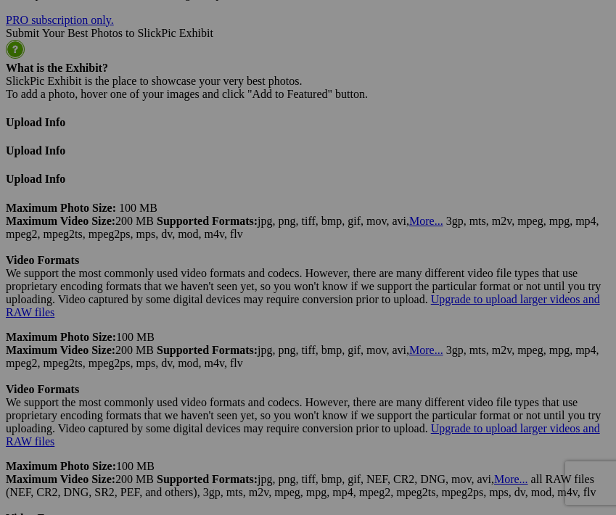
scroll to position [3786, 0]
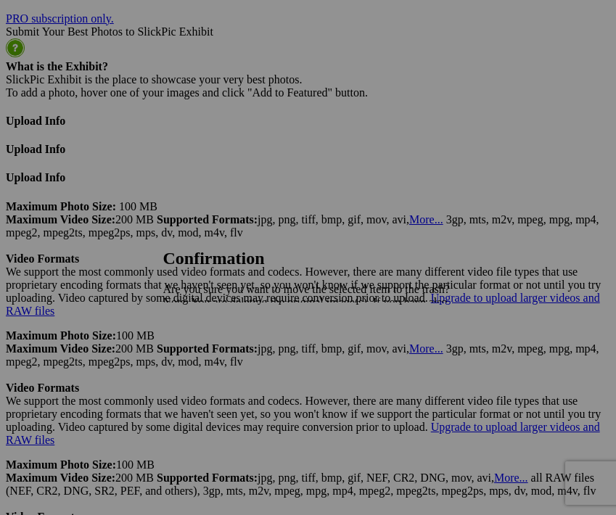
click at [212, 352] on span "Yes" at bounding box center [203, 353] width 17 height 12
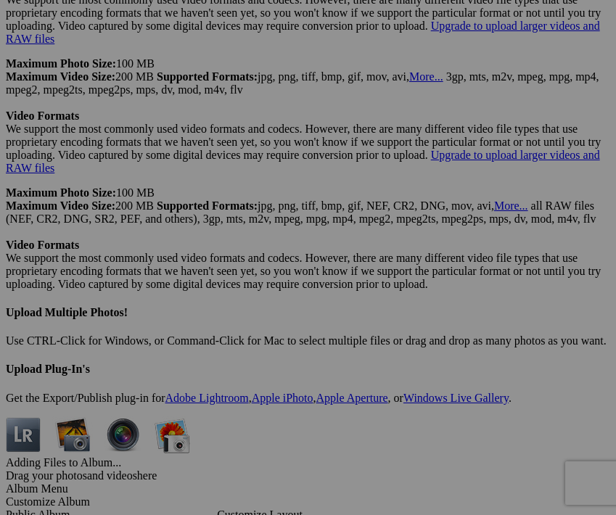
scroll to position [4064, 0]
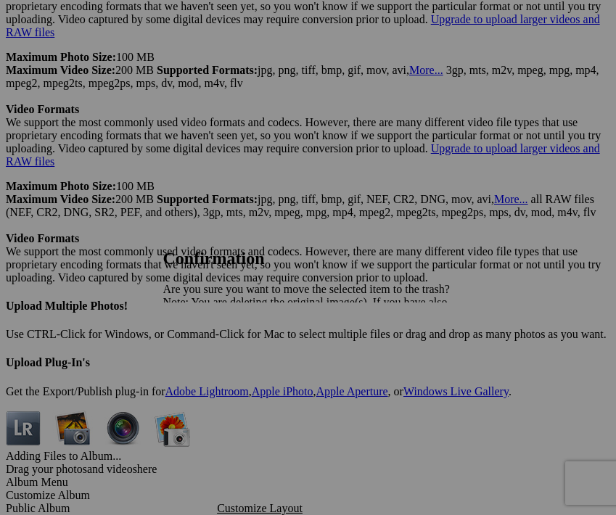
click at [212, 357] on span "Yes" at bounding box center [203, 353] width 17 height 12
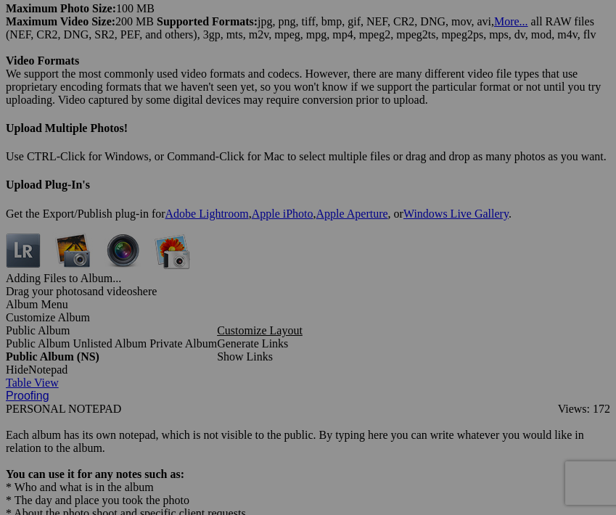
scroll to position [4244, 0]
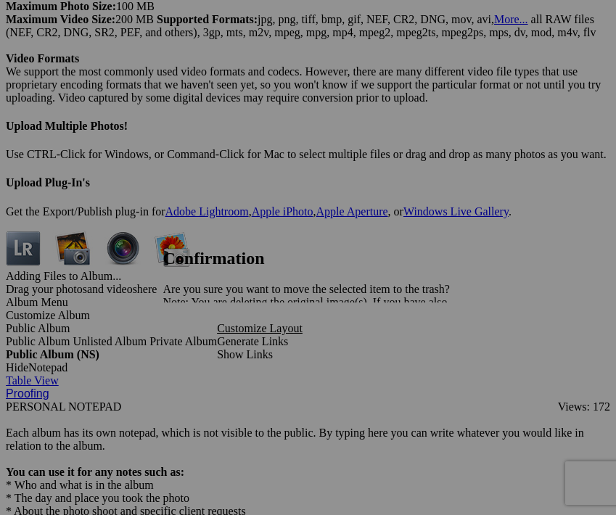
click at [212, 349] on span "Yes" at bounding box center [203, 353] width 17 height 12
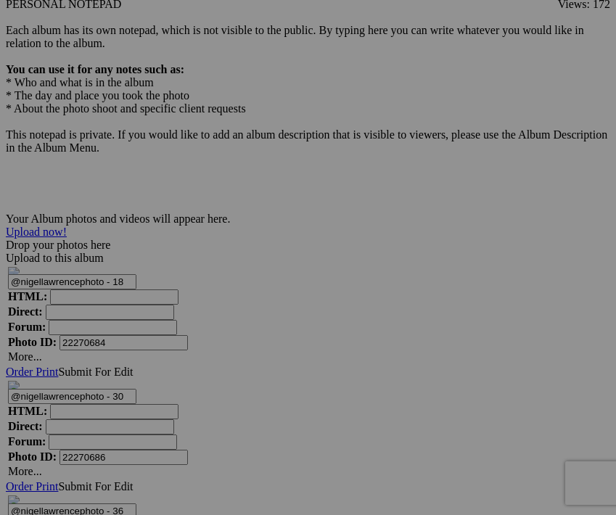
scroll to position [4686, 0]
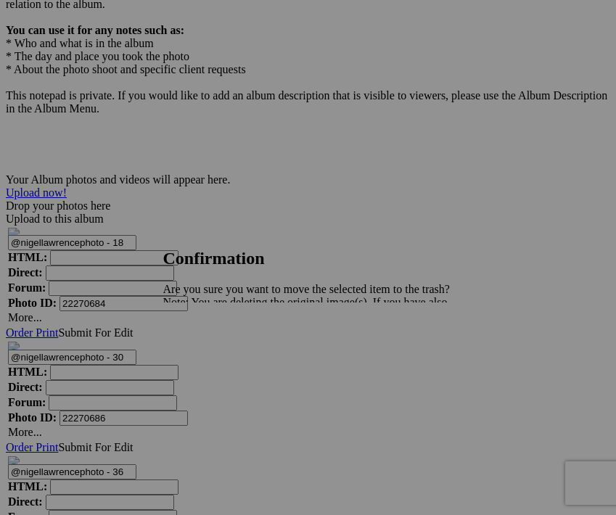
click at [212, 350] on span "Yes" at bounding box center [203, 353] width 17 height 12
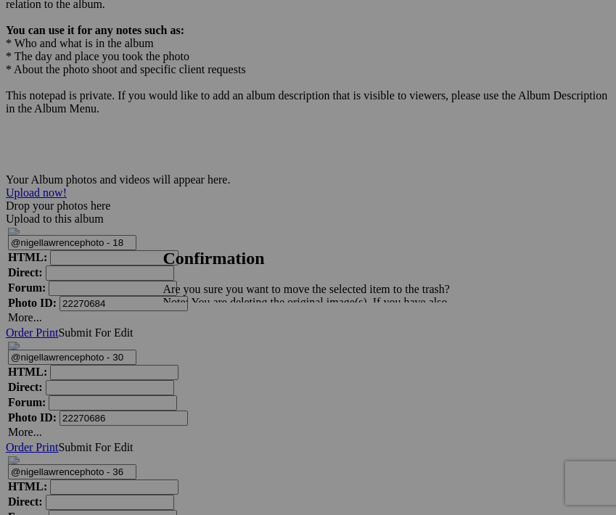
click at [212, 351] on span "Yes" at bounding box center [203, 353] width 17 height 12
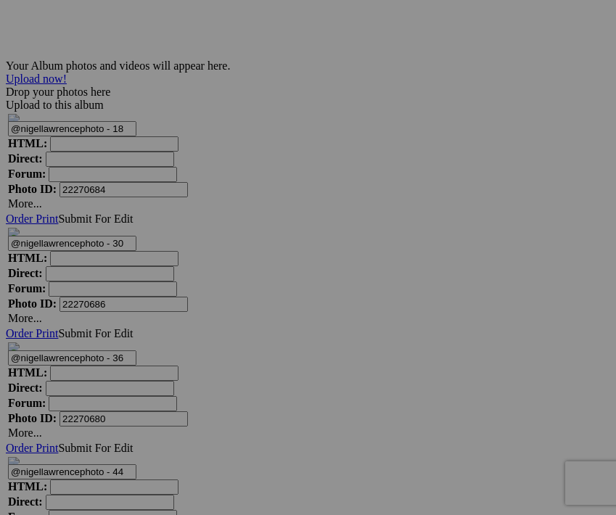
scroll to position [4807, 0]
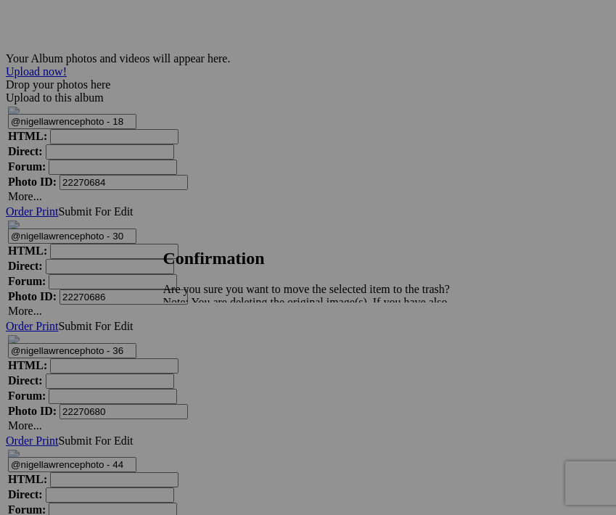
click at [212, 359] on span "Yes" at bounding box center [203, 353] width 17 height 12
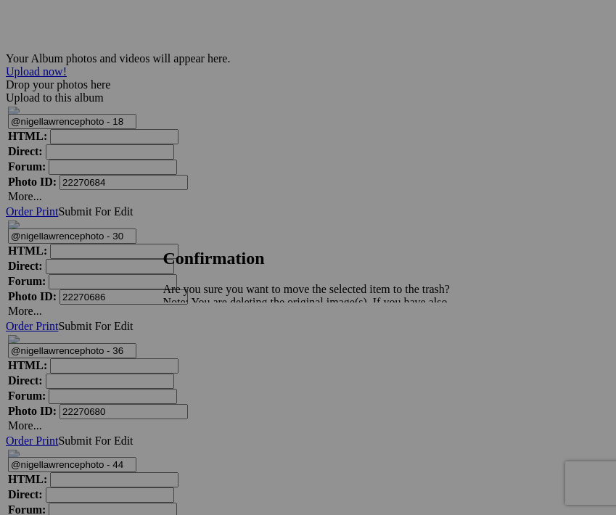
click at [212, 356] on span "Yes" at bounding box center [203, 353] width 17 height 12
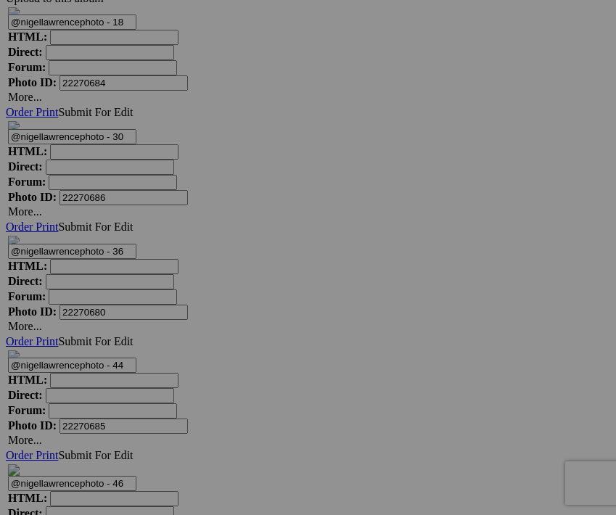
scroll to position [4906, 0]
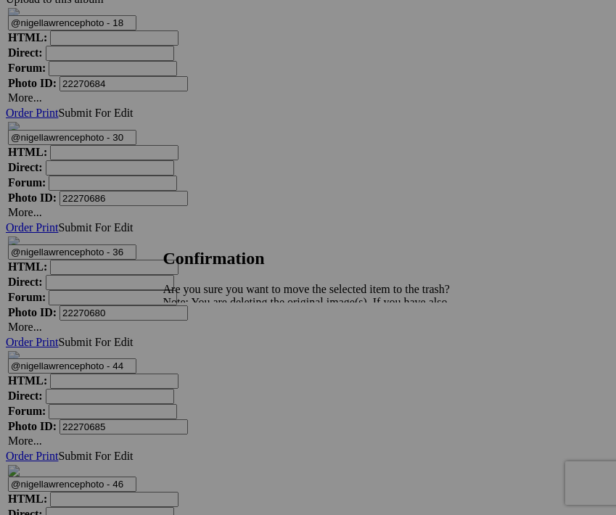
click at [212, 355] on span "Yes" at bounding box center [203, 353] width 17 height 12
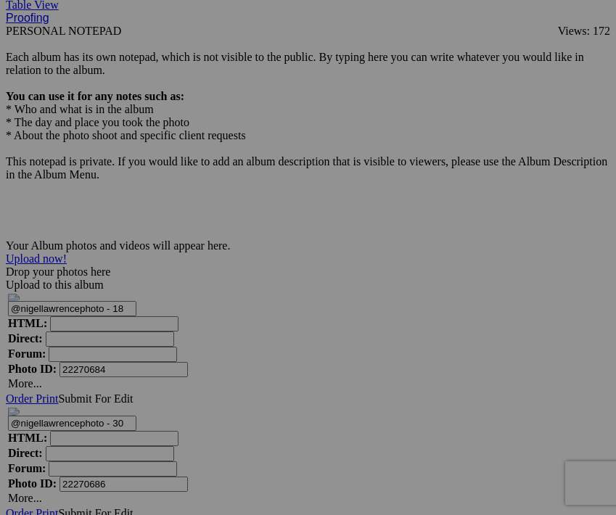
scroll to position [4621, 0]
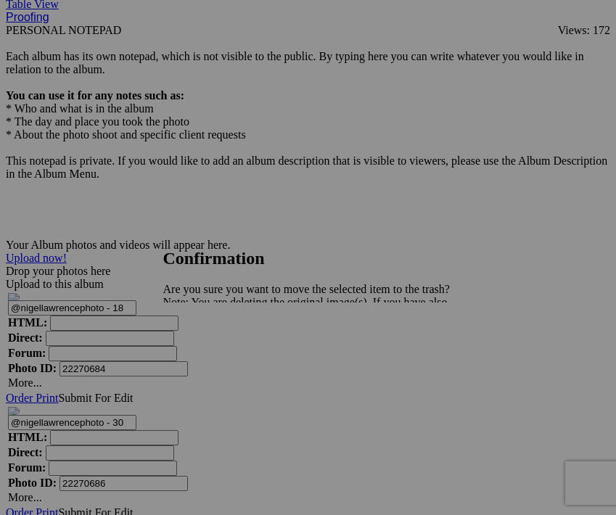
click at [212, 355] on span "Yes" at bounding box center [203, 353] width 17 height 12
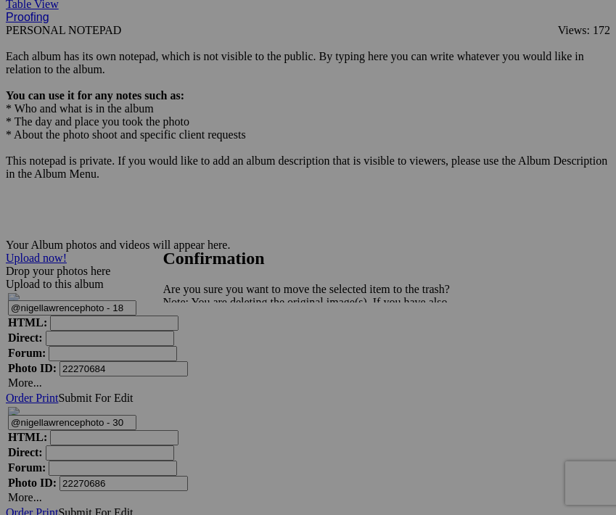
click at [212, 356] on span "Yes" at bounding box center [203, 353] width 17 height 12
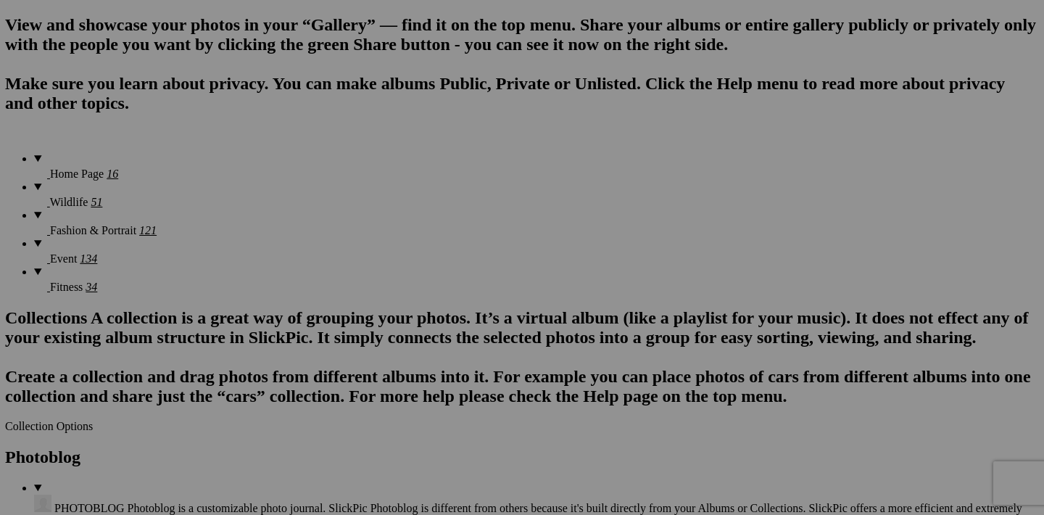
scroll to position [1055, 0]
drag, startPoint x: 972, startPoint y: 194, endPoint x: 720, endPoint y: 464, distance: 369.0
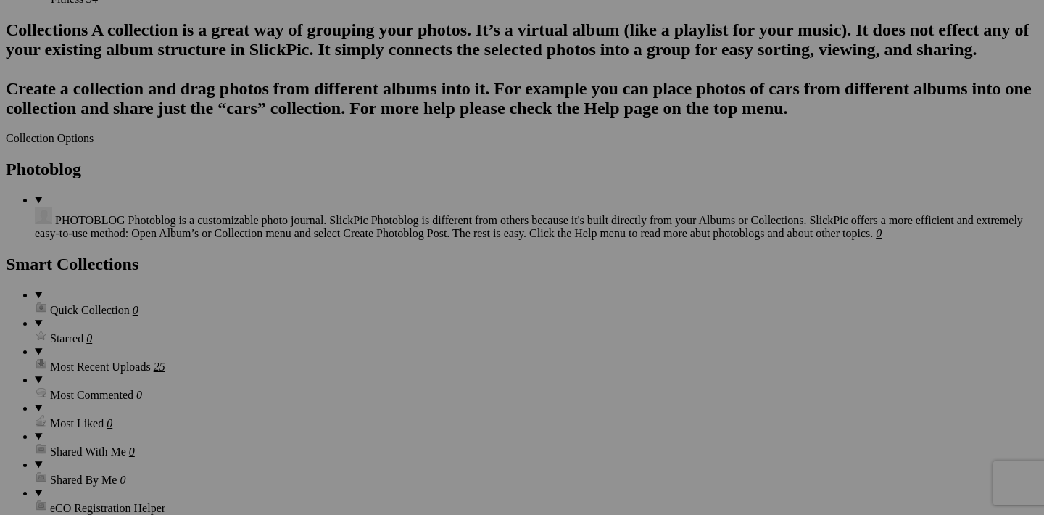
scroll to position [1335, 0]
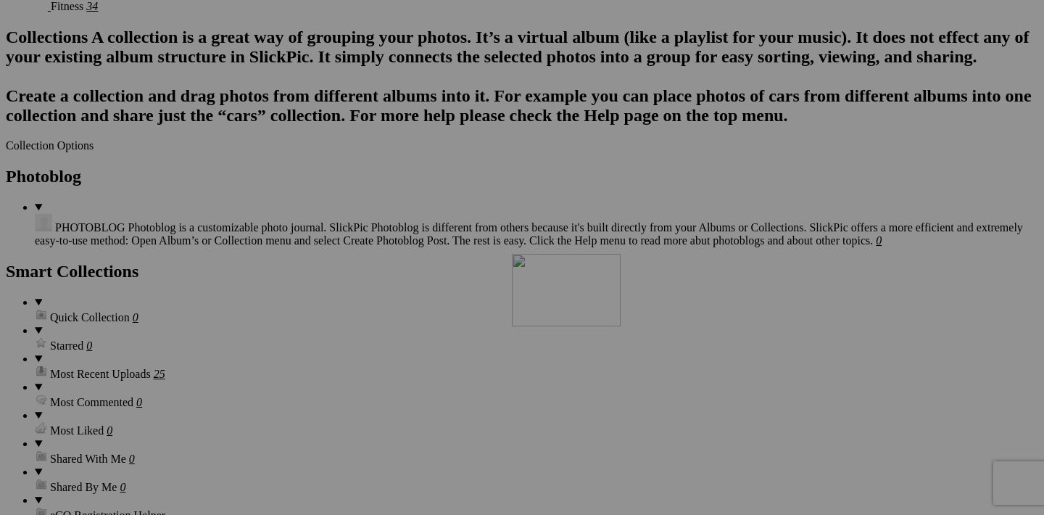
drag, startPoint x: 845, startPoint y: 279, endPoint x: 686, endPoint y: 381, distance: 188.5
drag, startPoint x: 975, startPoint y: 282, endPoint x: 481, endPoint y: 372, distance: 502.0
drag, startPoint x: 844, startPoint y: 277, endPoint x: 653, endPoint y: 371, distance: 212.5
drag, startPoint x: 453, startPoint y: 281, endPoint x: 264, endPoint y: 364, distance: 206.9
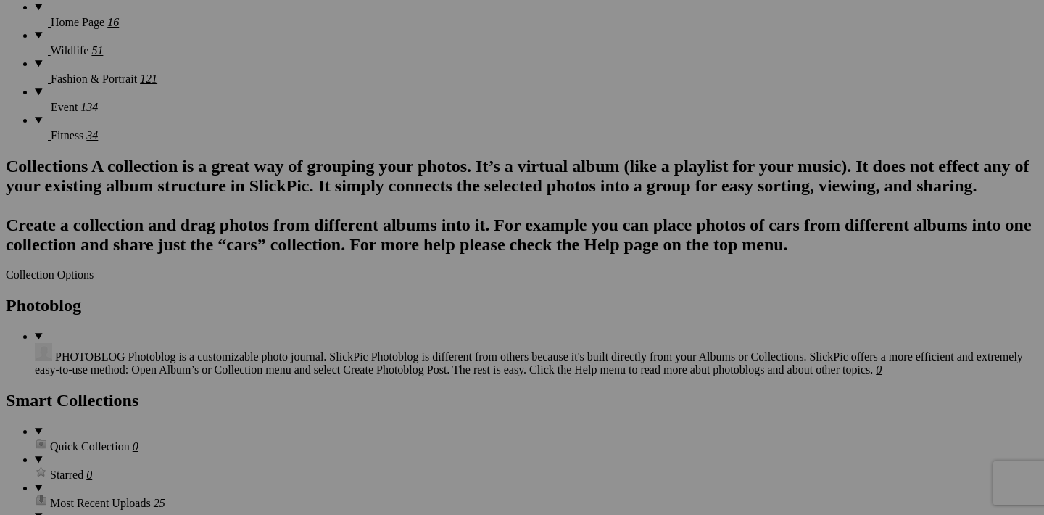
scroll to position [1207, 0]
drag, startPoint x: 326, startPoint y: 408, endPoint x: 783, endPoint y: 287, distance: 472.5
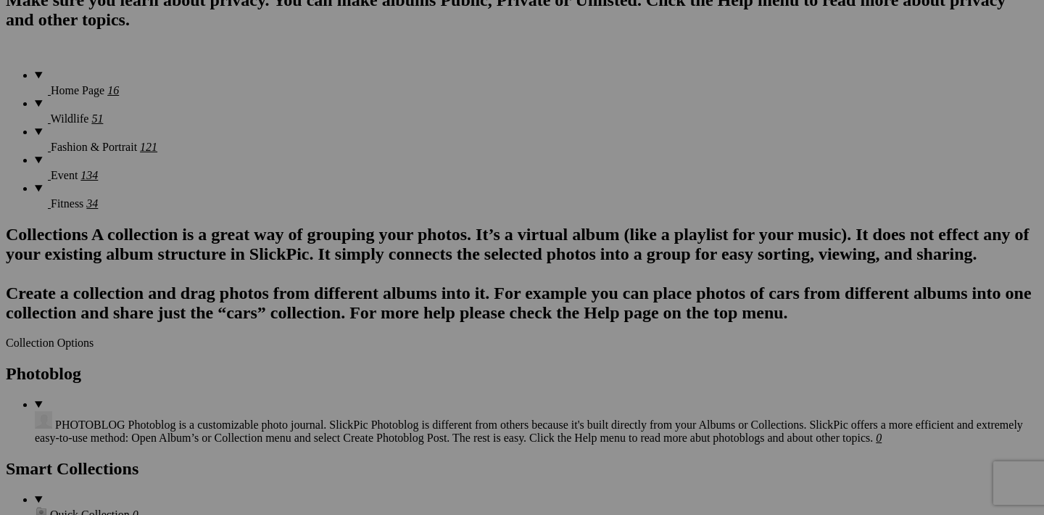
scroll to position [1139, 0]
drag, startPoint x: 842, startPoint y: 296, endPoint x: 849, endPoint y: 392, distance: 96.7
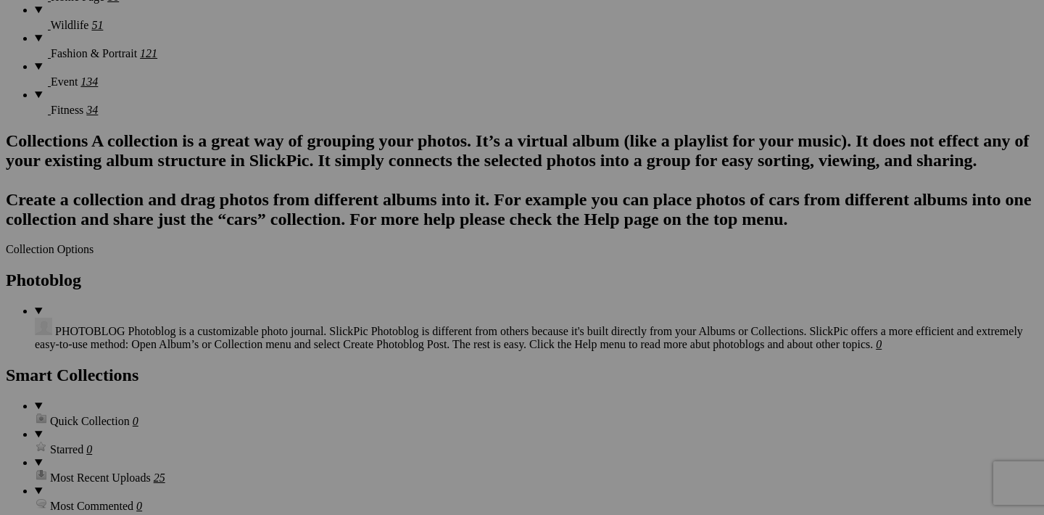
scroll to position [1282, 0]
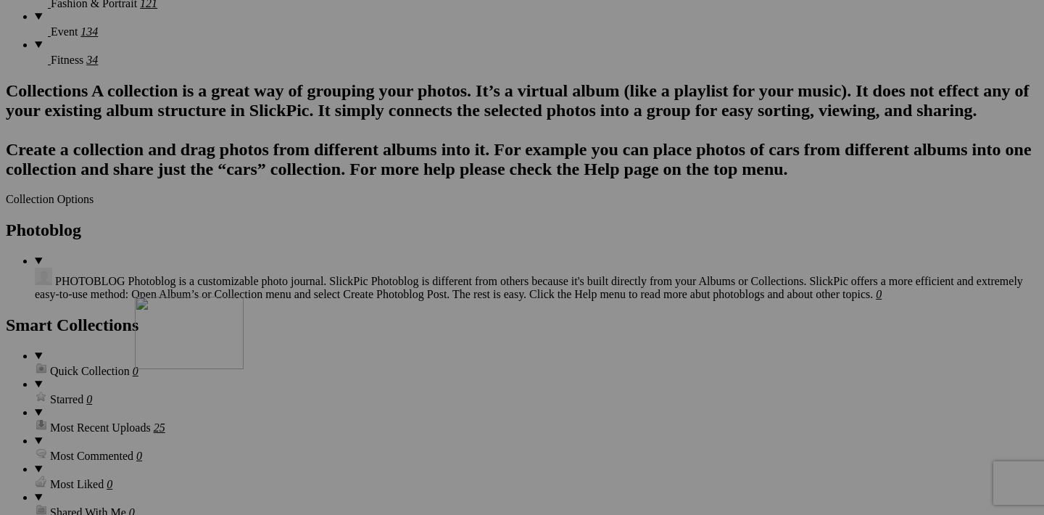
drag, startPoint x: 844, startPoint y: 339, endPoint x: 344, endPoint y: 421, distance: 507.2
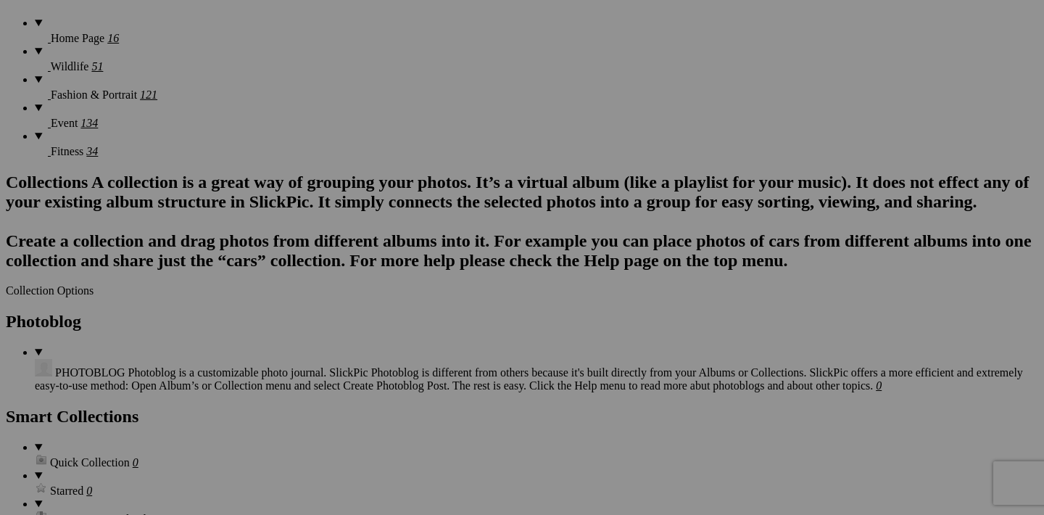
scroll to position [1189, 0]
drag, startPoint x: 713, startPoint y: 244, endPoint x: 585, endPoint y: 474, distance: 263.0
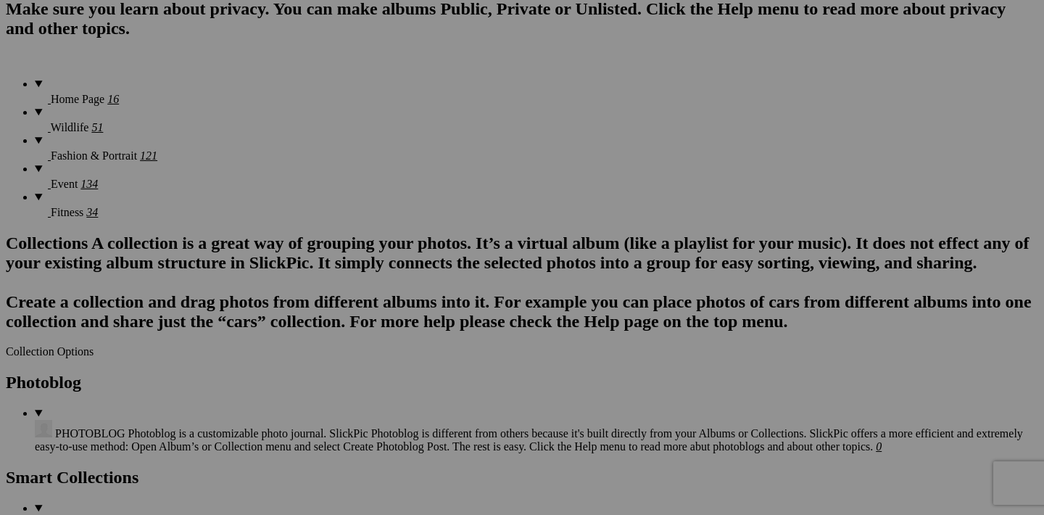
scroll to position [1178, 0]
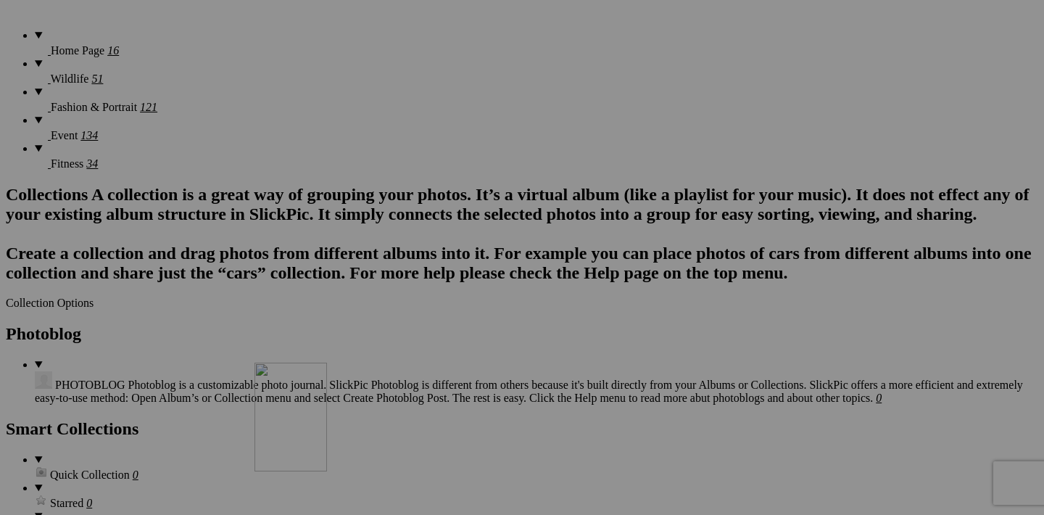
drag, startPoint x: 321, startPoint y: 255, endPoint x: 464, endPoint y: 487, distance: 272.5
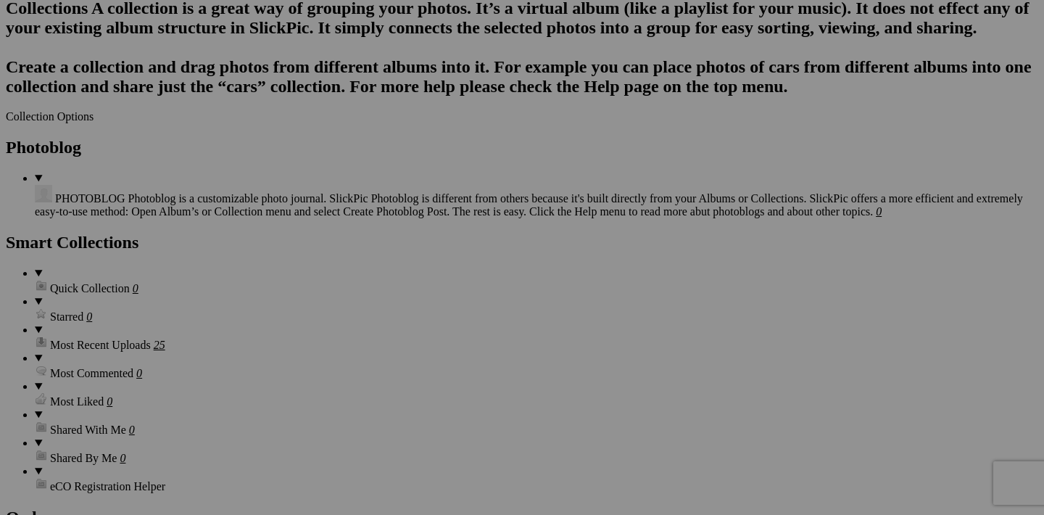
scroll to position [1364, 0]
drag, startPoint x: 453, startPoint y: 437, endPoint x: 737, endPoint y: 168, distance: 390.4
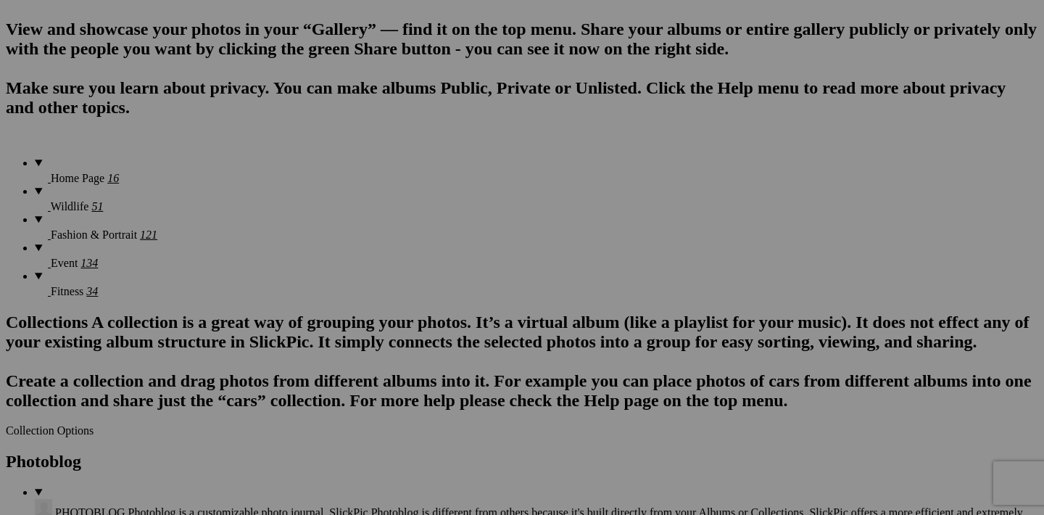
scroll to position [1052, 0]
drag, startPoint x: 972, startPoint y: 196, endPoint x: 803, endPoint y: 434, distance: 291.8
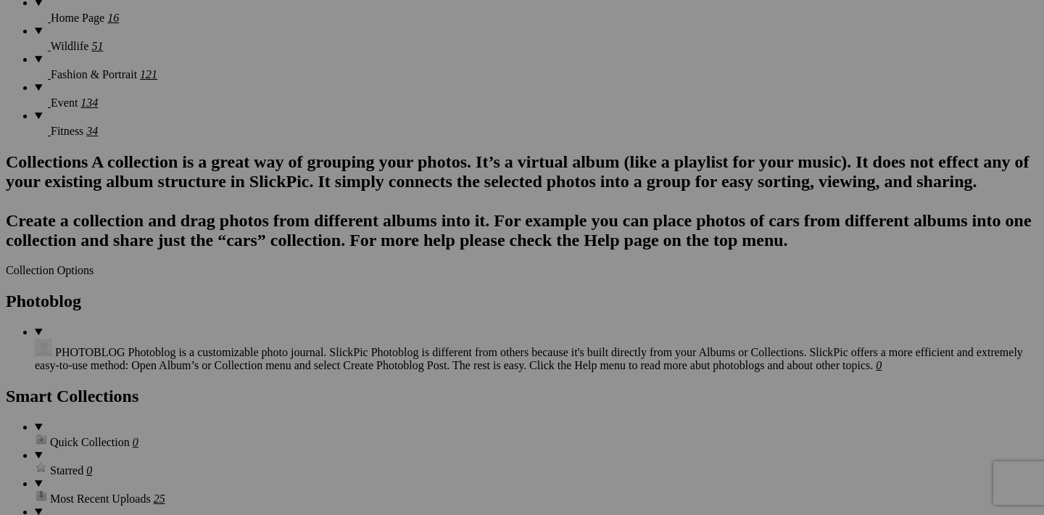
scroll to position [1245, 0]
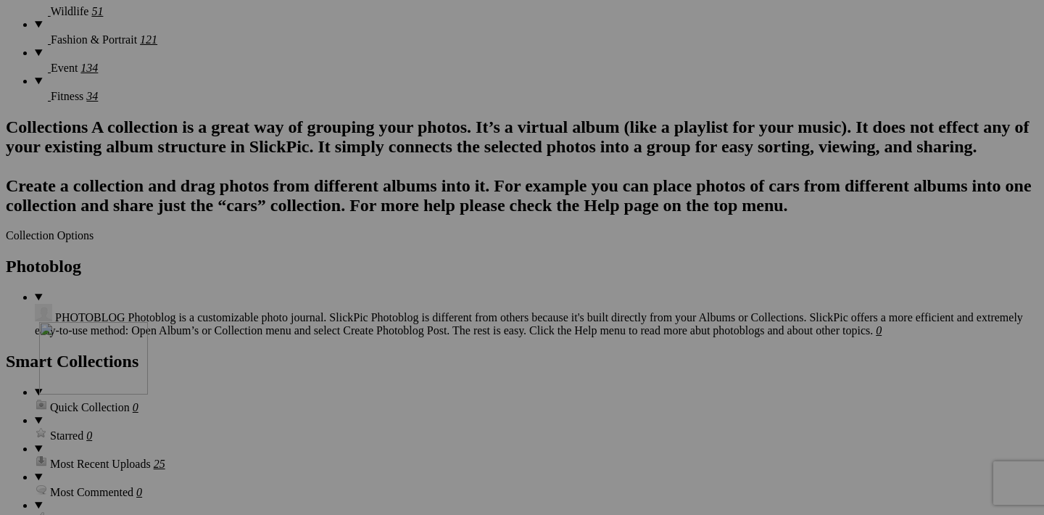
drag, startPoint x: 973, startPoint y: 186, endPoint x: 242, endPoint y: 447, distance: 775.4
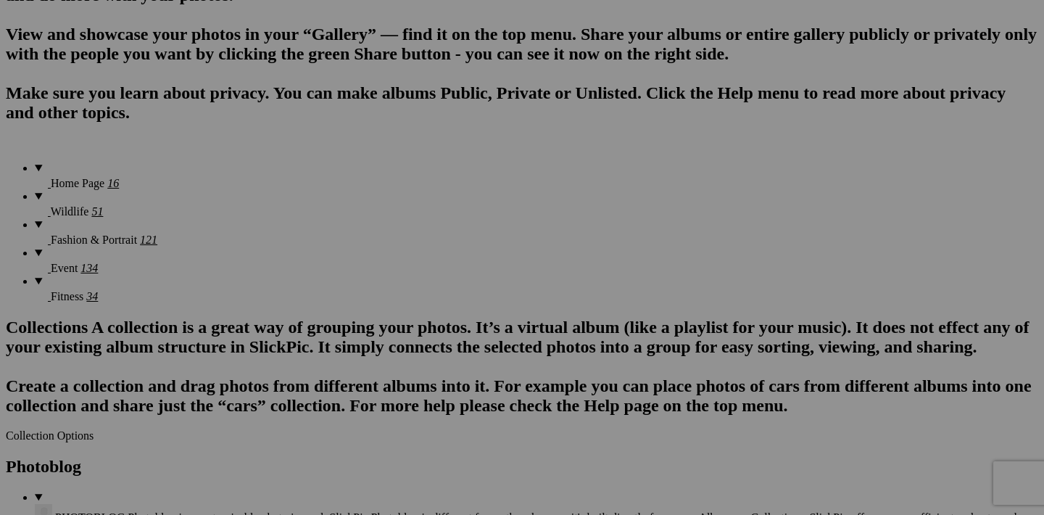
scroll to position [1041, 0]
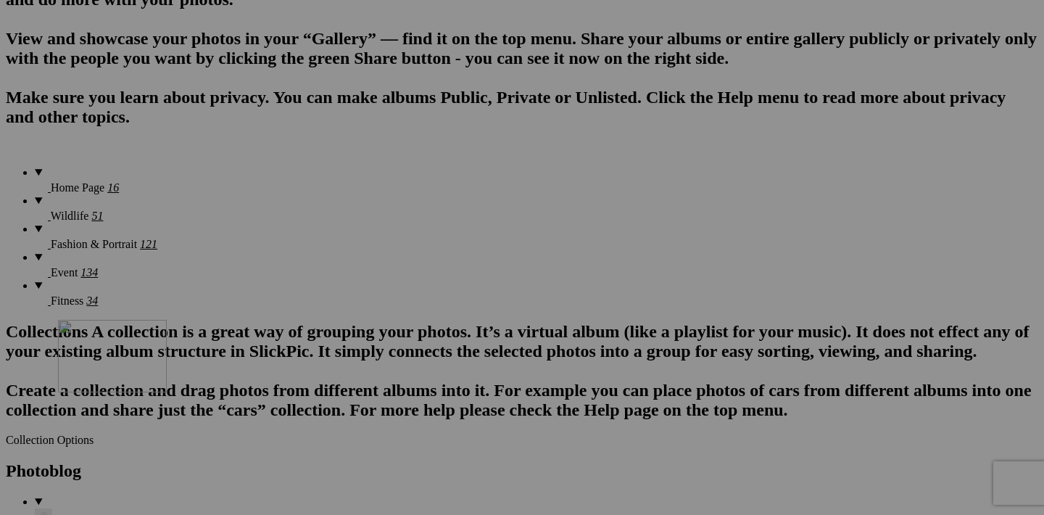
drag, startPoint x: 329, startPoint y: 395, endPoint x: 267, endPoint y: 446, distance: 80.3
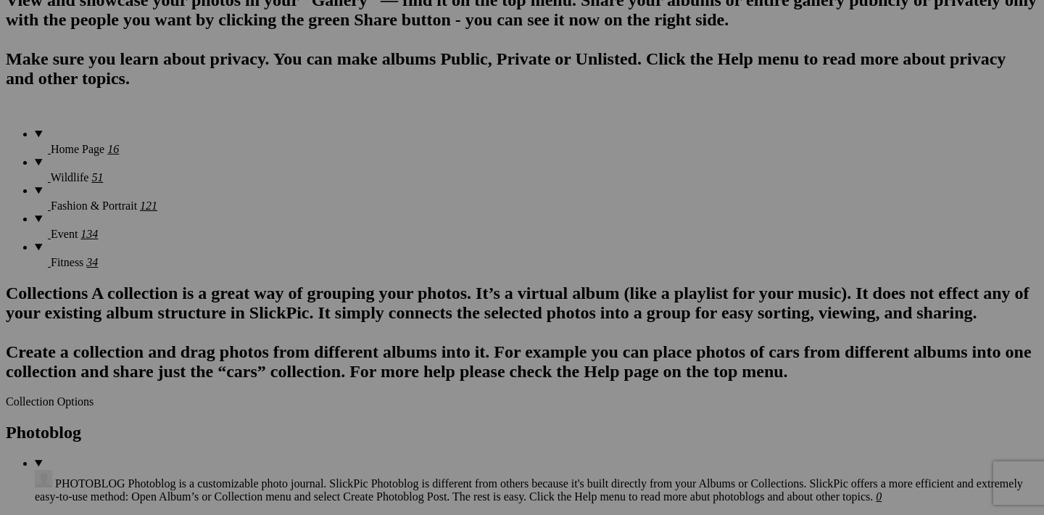
scroll to position [1066, 0]
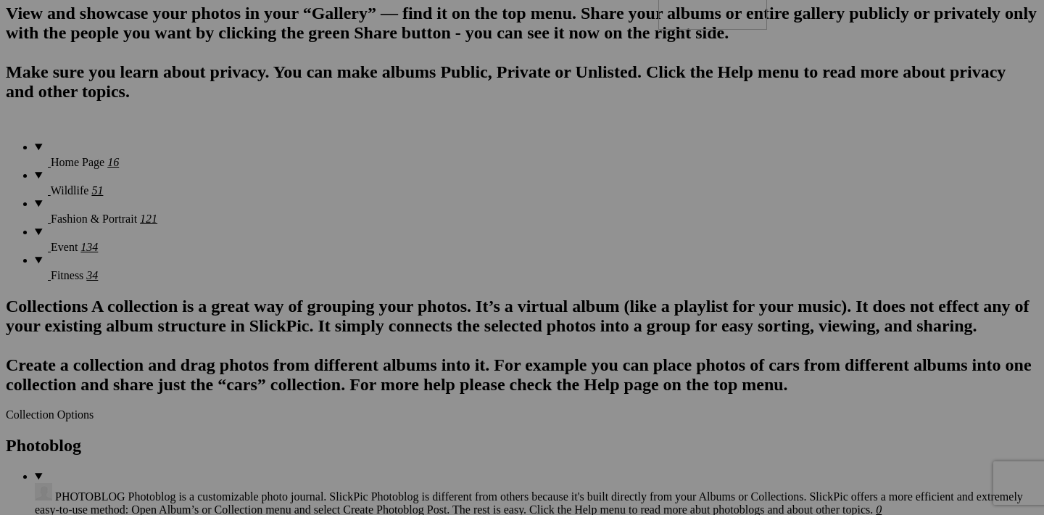
drag, startPoint x: 839, startPoint y: 365, endPoint x: 867, endPoint y: 83, distance: 282.8
drag, startPoint x: 456, startPoint y: 366, endPoint x: 242, endPoint y: 293, distance: 225.9
drag, startPoint x: 844, startPoint y: 364, endPoint x: 358, endPoint y: 286, distance: 491.4
drag, startPoint x: 841, startPoint y: 366, endPoint x: 492, endPoint y: 284, distance: 358.4
drag, startPoint x: 712, startPoint y: 368, endPoint x: 503, endPoint y: 296, distance: 221.6
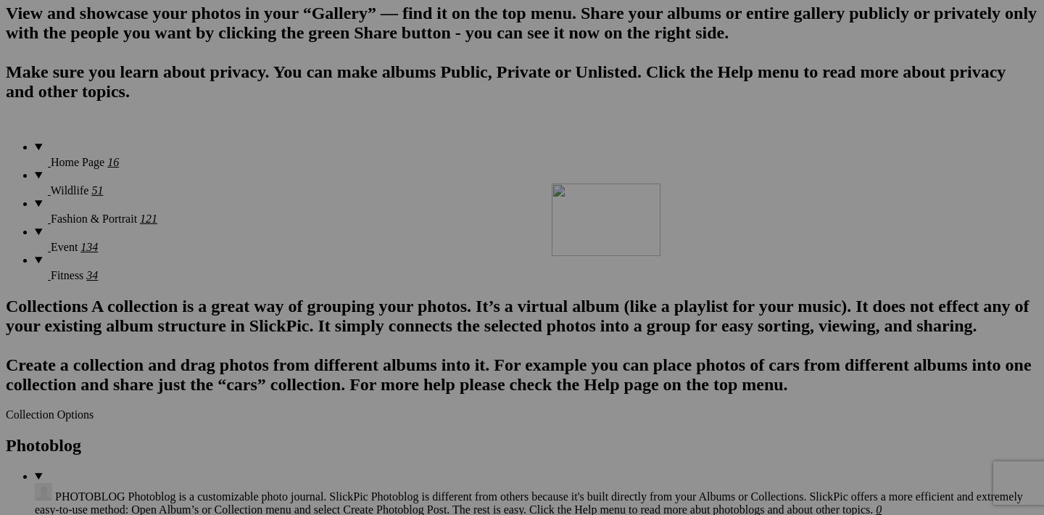
drag, startPoint x: 975, startPoint y: 366, endPoint x: 754, endPoint y: 302, distance: 230.0
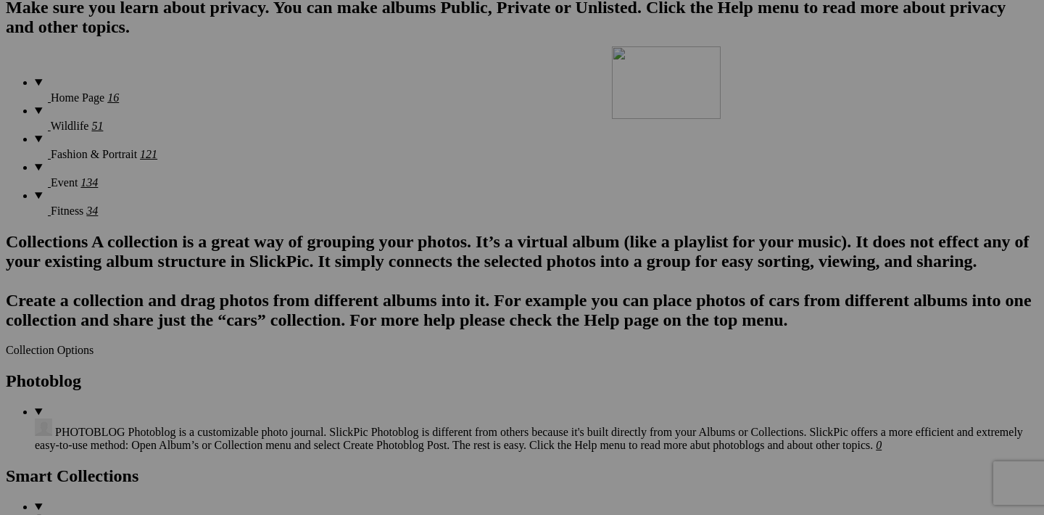
drag, startPoint x: 460, startPoint y: 486, endPoint x: 820, endPoint y: 173, distance: 476.6
drag, startPoint x: 585, startPoint y: 488, endPoint x: 264, endPoint y: 397, distance: 333.1
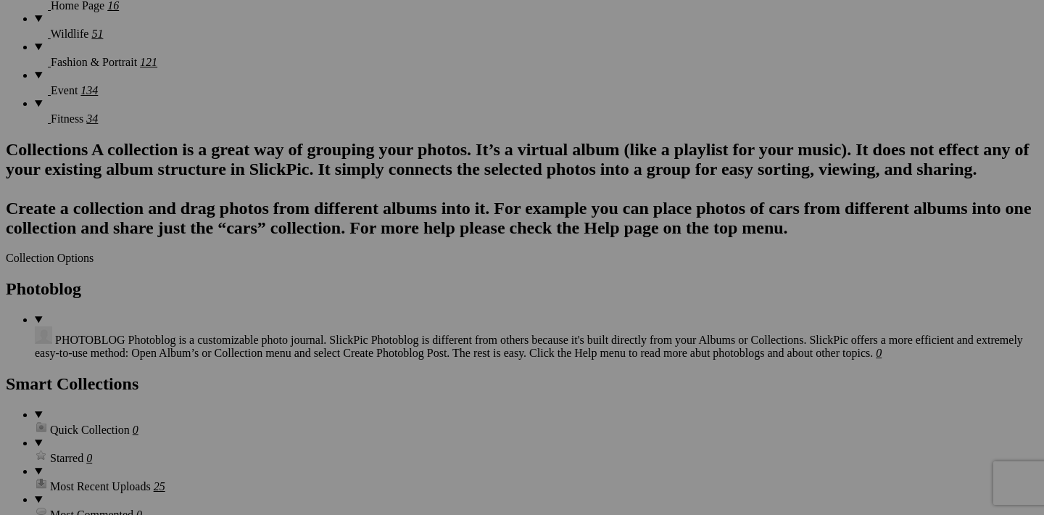
scroll to position [1217, 0]
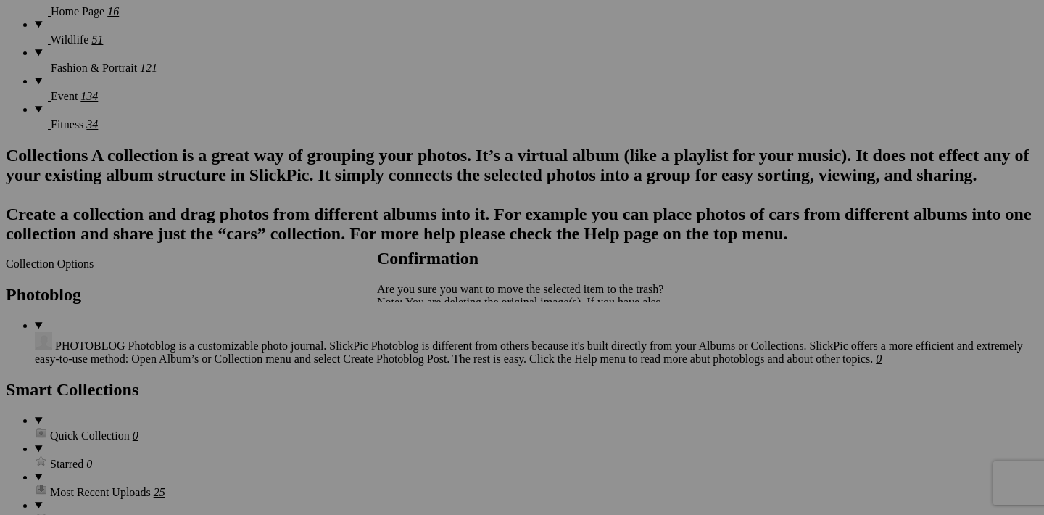
click at [426, 353] on span "Yes" at bounding box center [417, 353] width 17 height 12
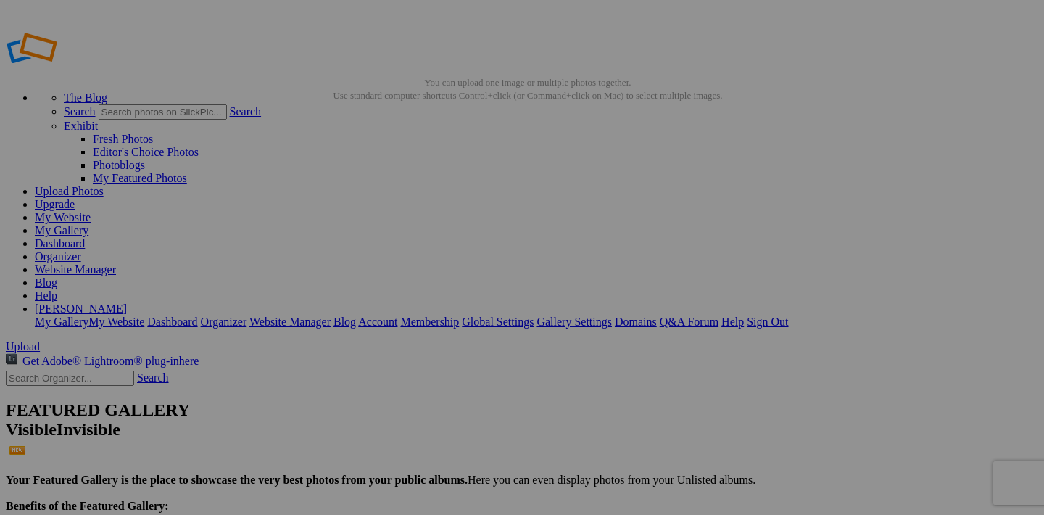
scroll to position [0, 0]
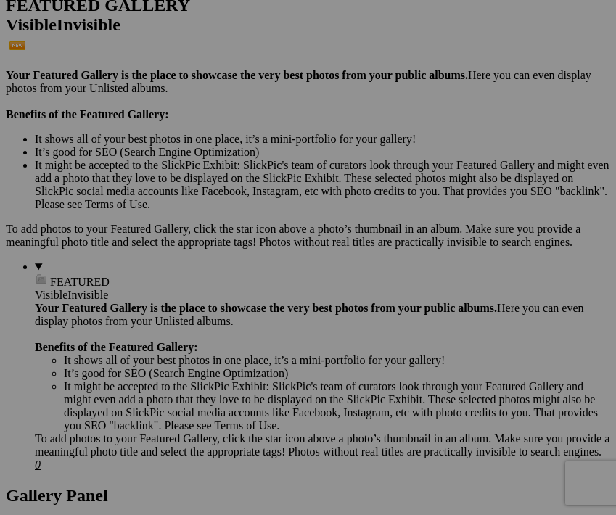
scroll to position [422, 0]
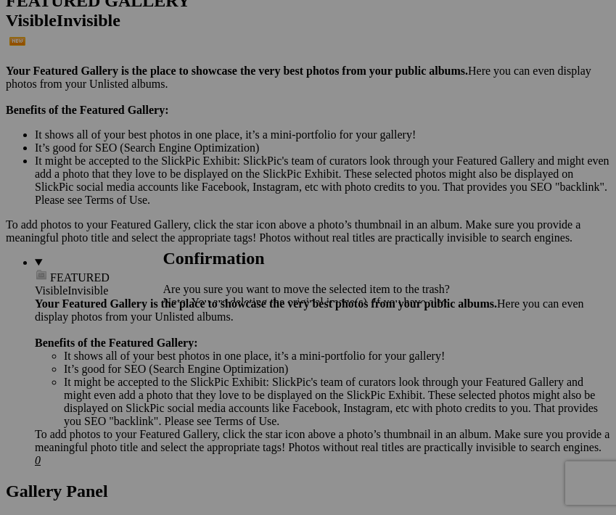
click at [212, 354] on span "Yes" at bounding box center [203, 353] width 17 height 12
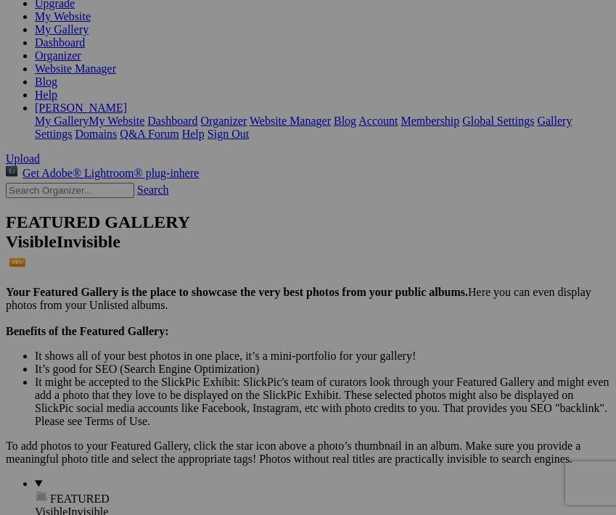
scroll to position [182, 0]
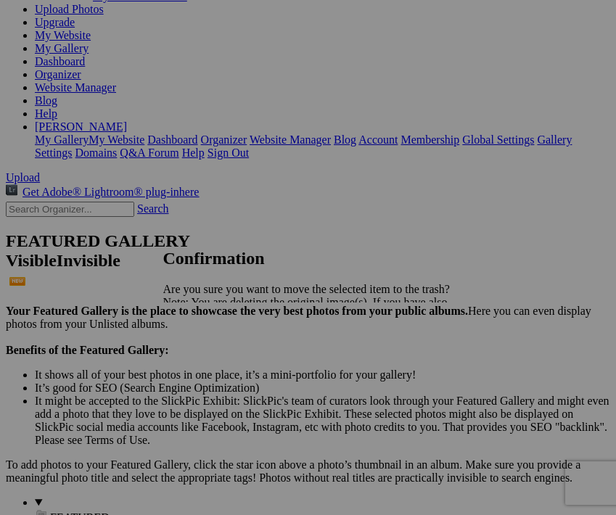
click at [212, 359] on span "Yes" at bounding box center [203, 353] width 17 height 12
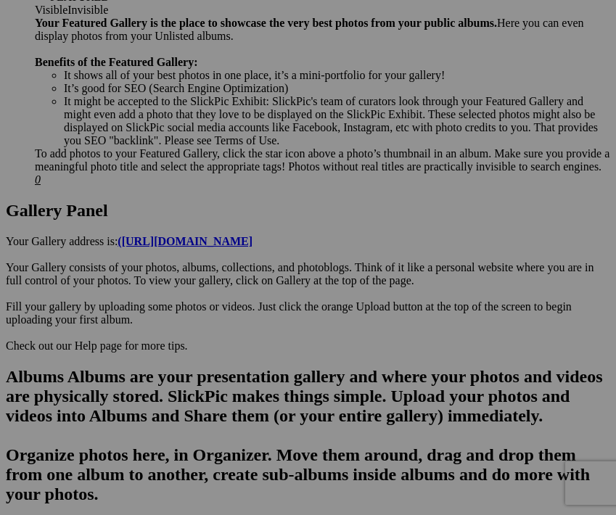
scroll to position [704, 0]
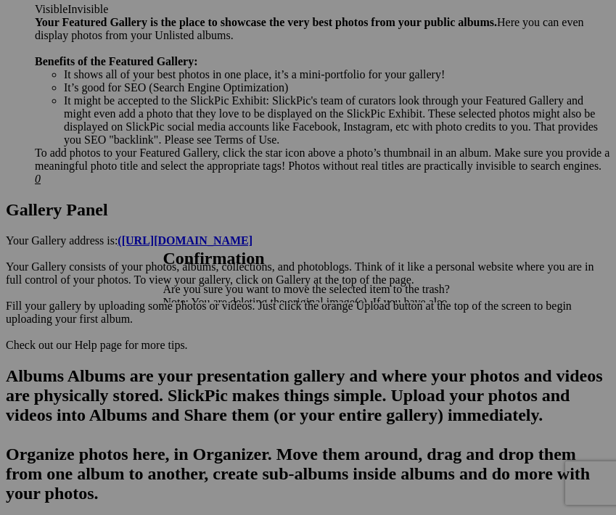
click at [212, 357] on span "Yes" at bounding box center [203, 353] width 17 height 12
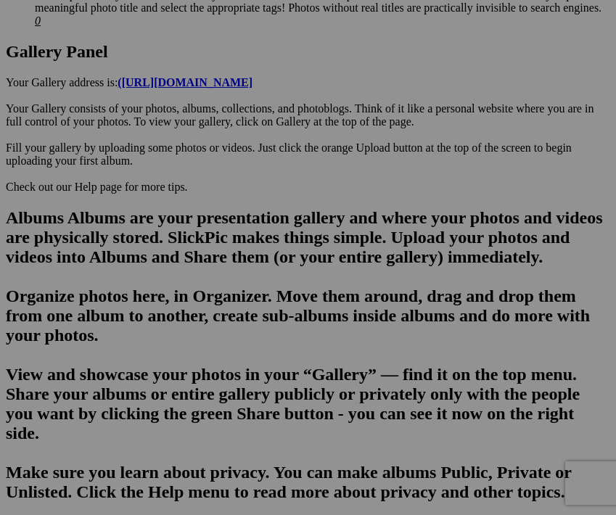
scroll to position [866, 0]
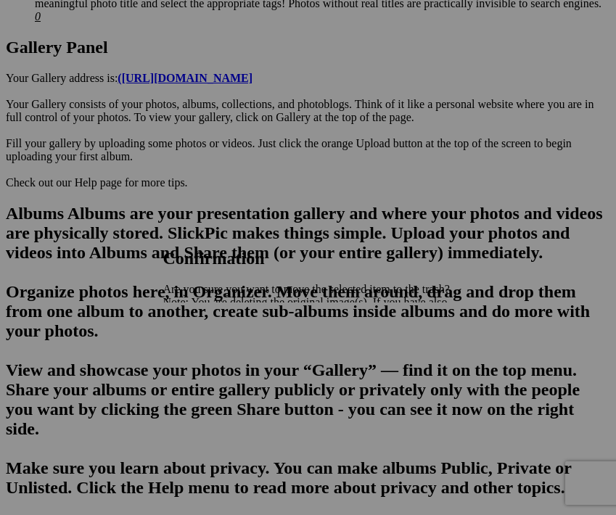
click at [212, 347] on span "Yes" at bounding box center [203, 353] width 17 height 12
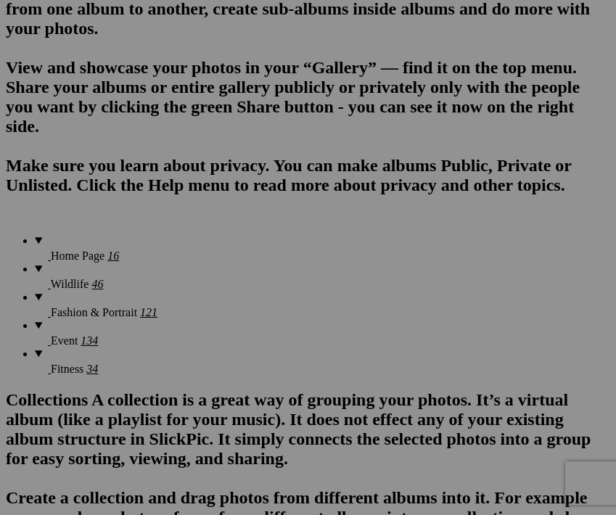
scroll to position [1168, 0]
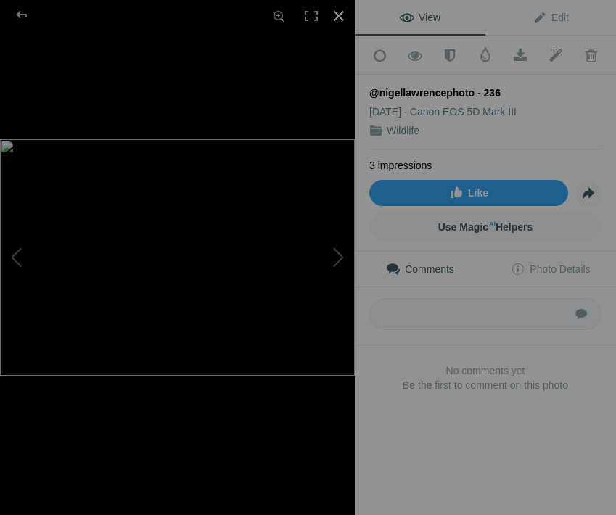
click at [336, 21] on div at bounding box center [339, 16] width 32 height 32
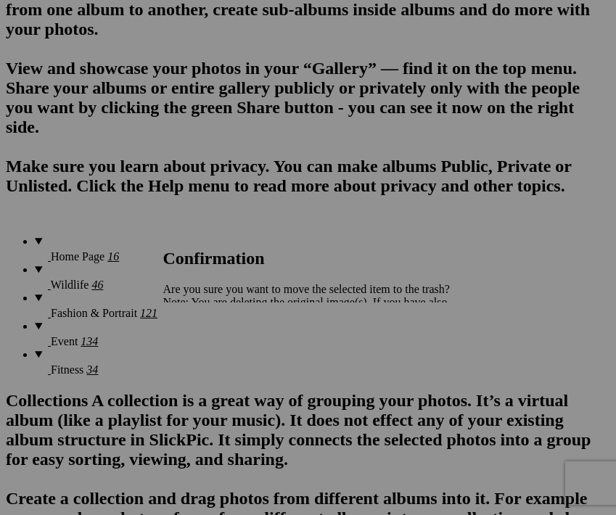
click at [212, 350] on span "Yes" at bounding box center [203, 353] width 17 height 12
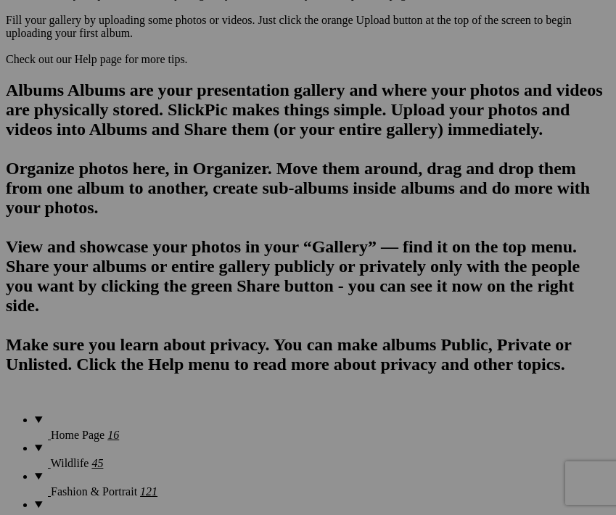
scroll to position [981, 0]
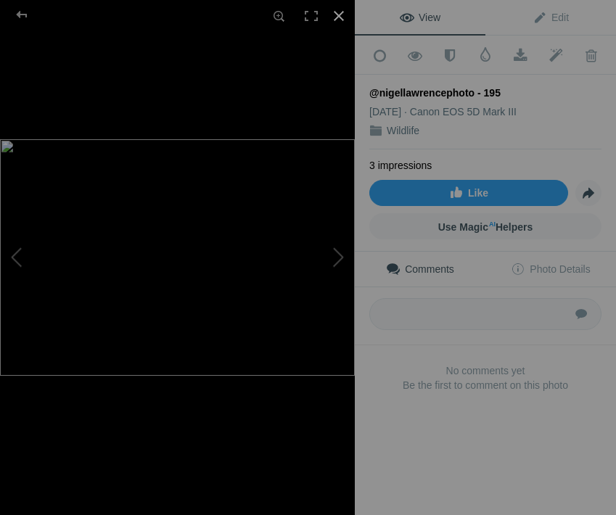
click at [334, 18] on div at bounding box center [339, 16] width 32 height 32
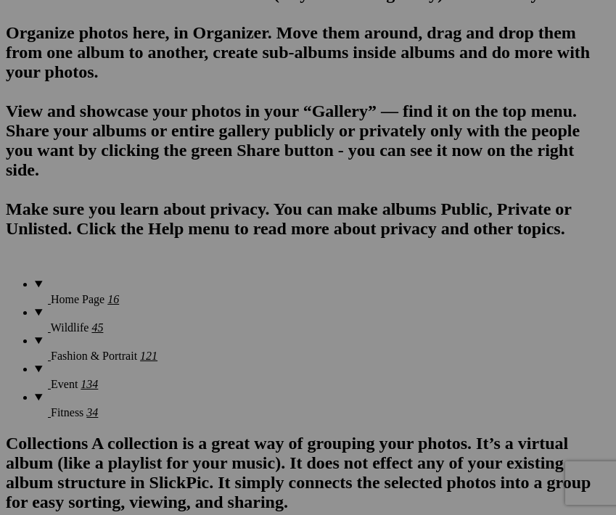
scroll to position [1153, 0]
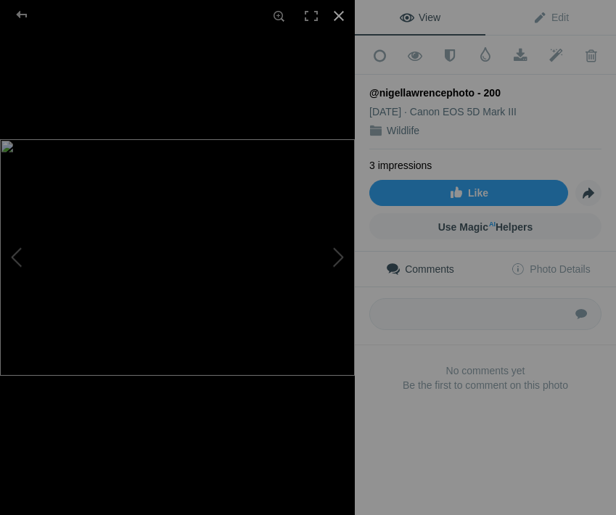
click at [340, 18] on div at bounding box center [339, 16] width 32 height 32
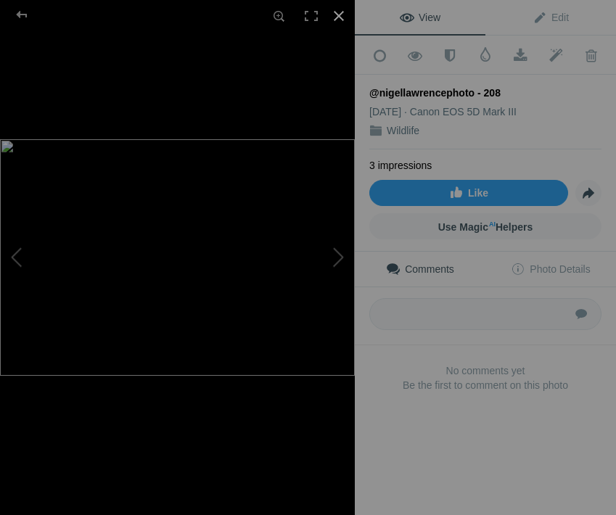
click at [343, 12] on div at bounding box center [339, 16] width 32 height 32
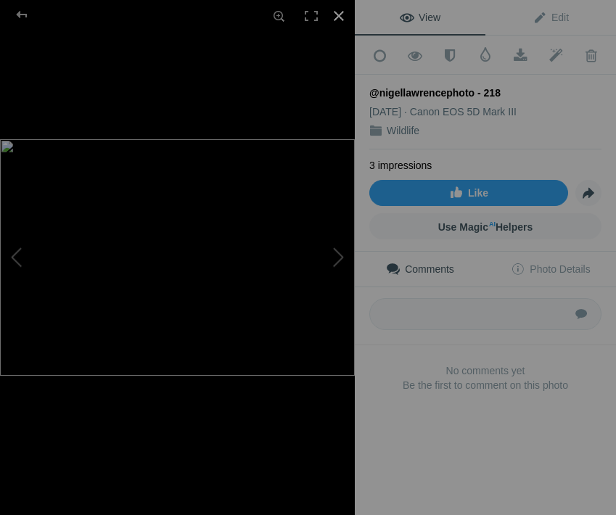
click at [340, 15] on div at bounding box center [339, 16] width 32 height 32
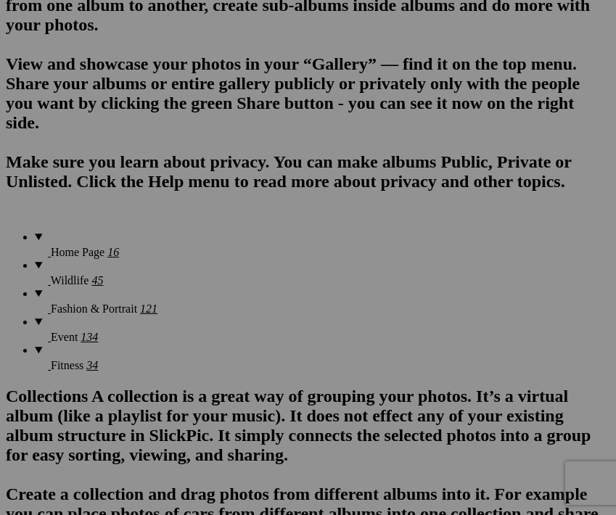
scroll to position [1220, 0]
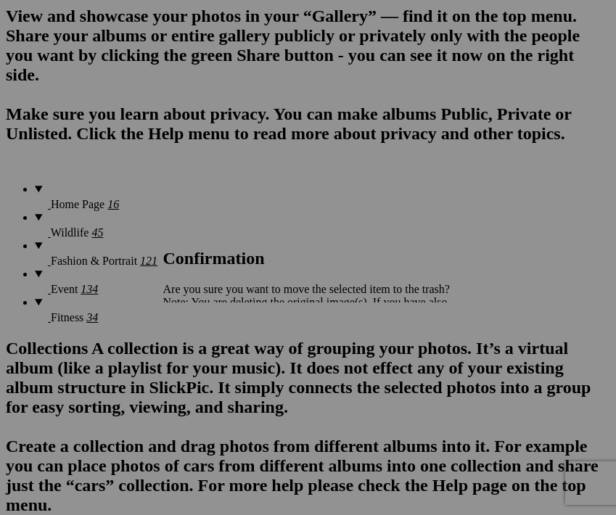
click at [212, 357] on span "Yes" at bounding box center [203, 353] width 17 height 12
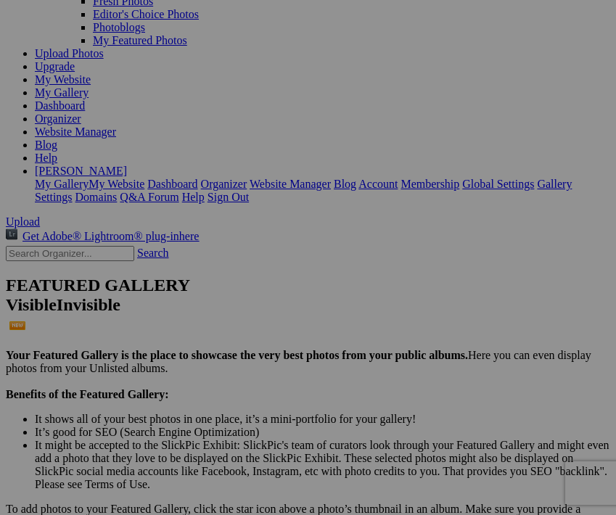
scroll to position [287, 0]
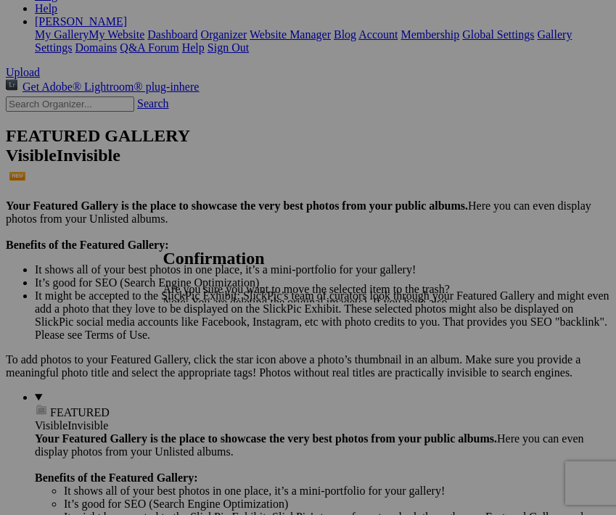
click at [212, 355] on span "Yes" at bounding box center [203, 353] width 17 height 12
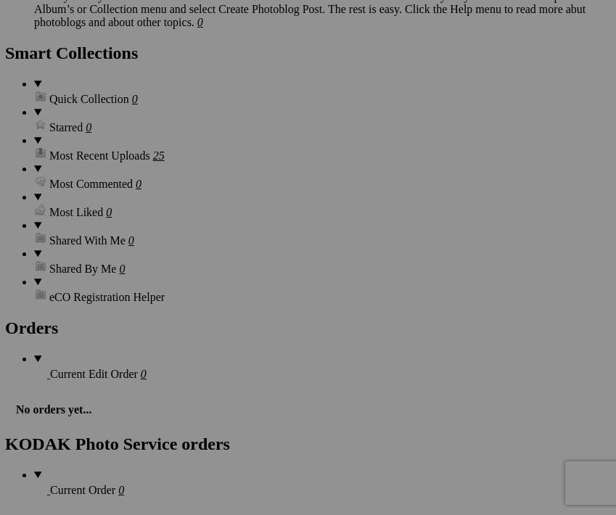
scroll to position [1854, 0]
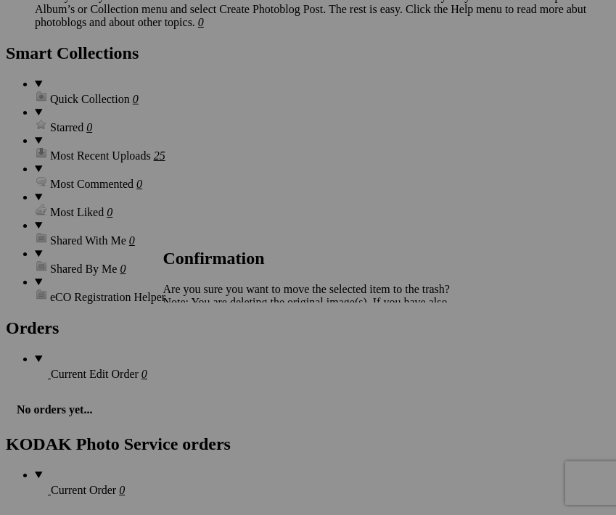
click at [212, 357] on span "Yes" at bounding box center [203, 353] width 17 height 12
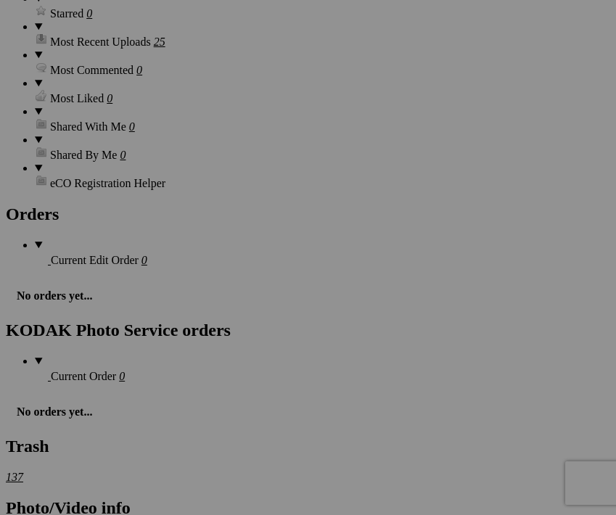
scroll to position [1923, 0]
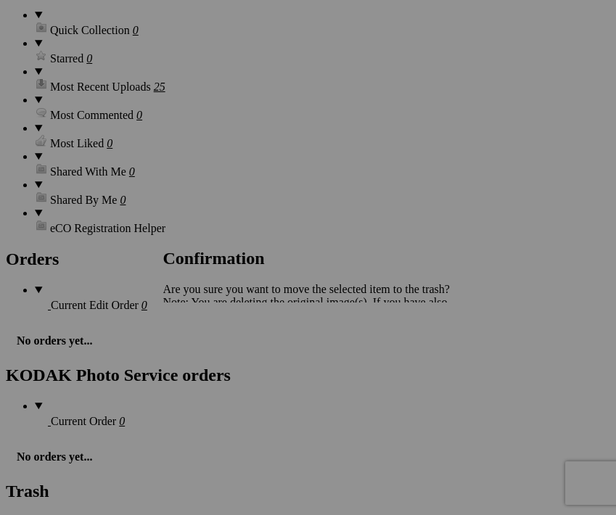
click at [212, 351] on span "Yes" at bounding box center [203, 353] width 17 height 12
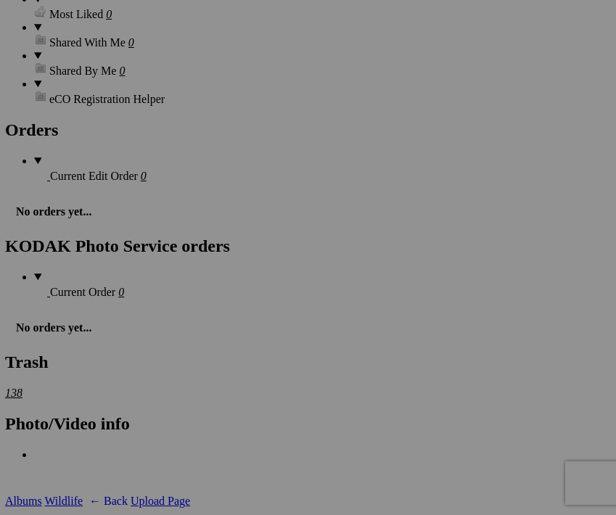
scroll to position [2052, 0]
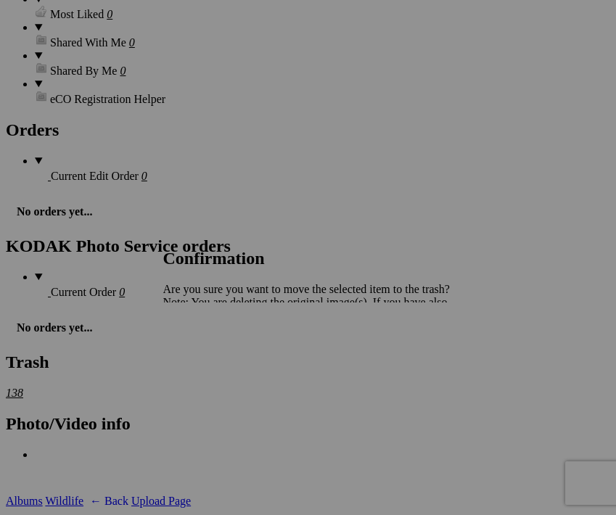
click at [212, 357] on span "Yes" at bounding box center [203, 353] width 17 height 12
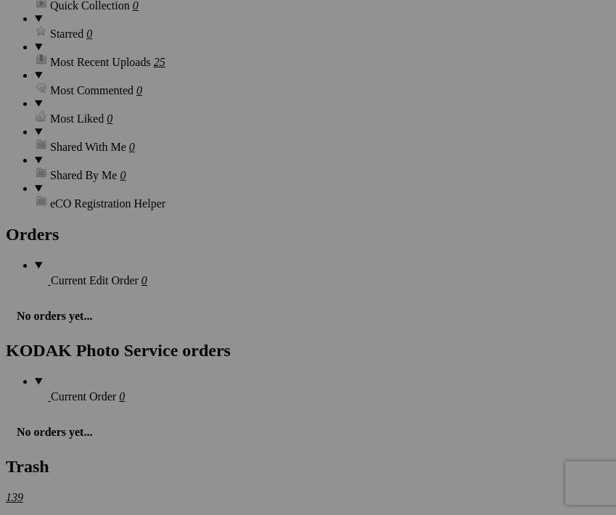
scroll to position [1952, 0]
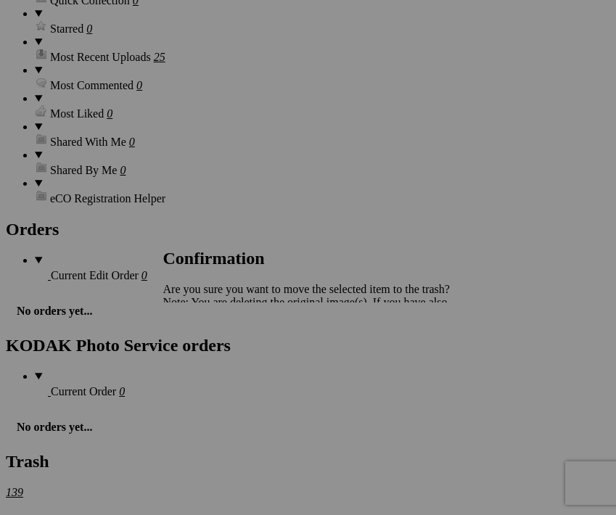
click at [212, 358] on span "Yes" at bounding box center [203, 353] width 17 height 12
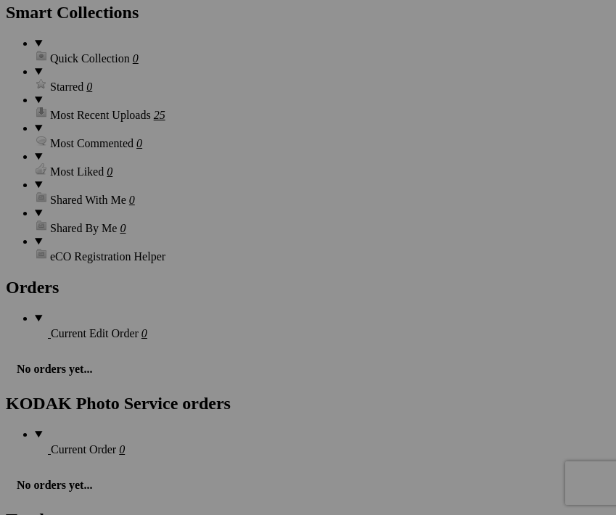
scroll to position [1873, 0]
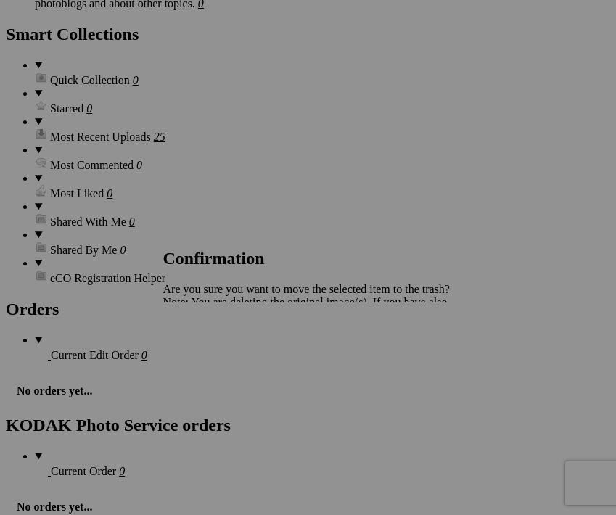
click at [212, 354] on span "Yes" at bounding box center [203, 353] width 17 height 12
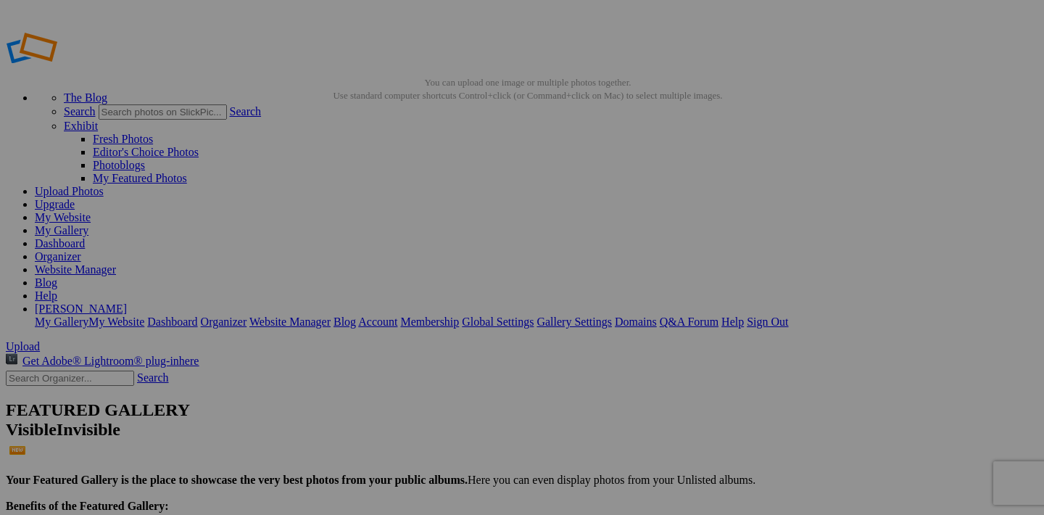
scroll to position [0, 0]
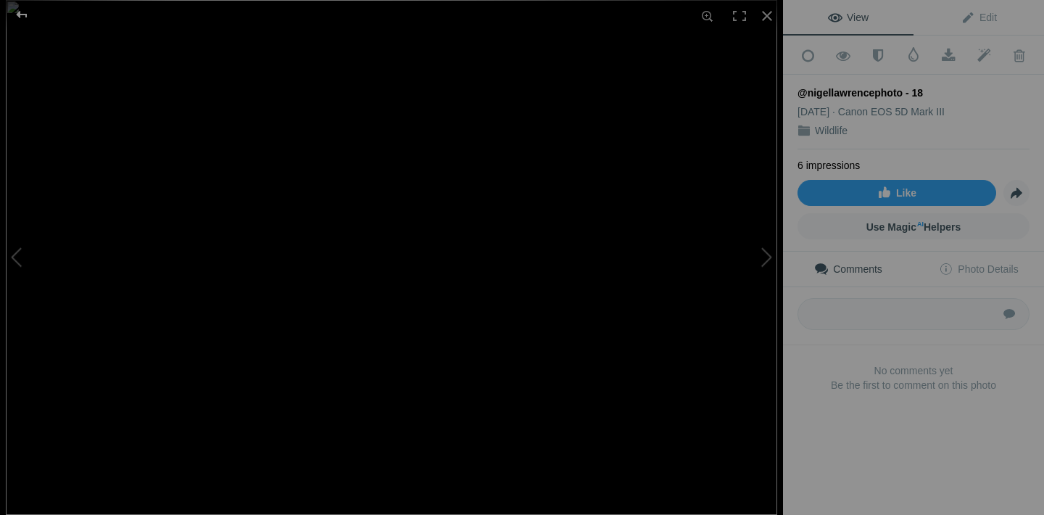
click at [26, 15] on div at bounding box center [22, 14] width 52 height 29
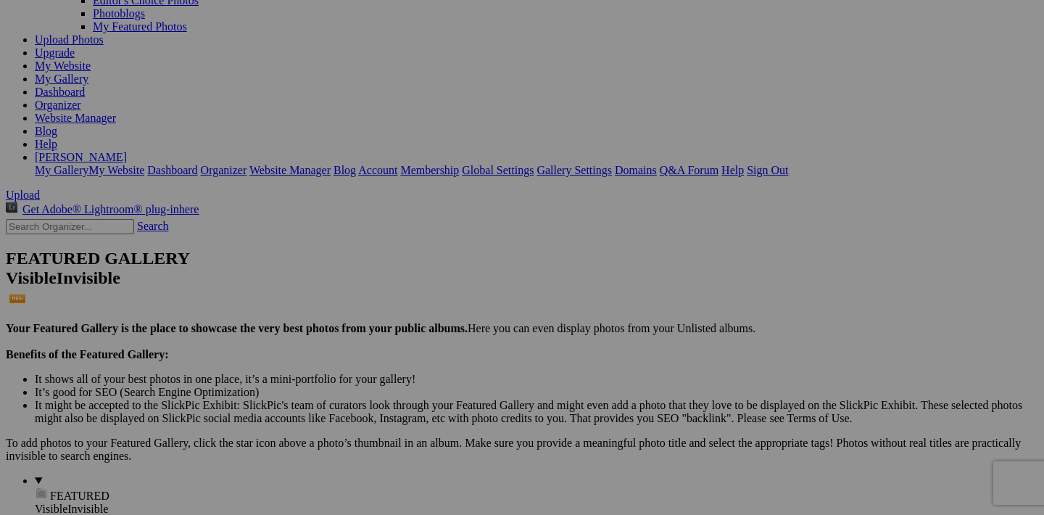
scroll to position [149, 0]
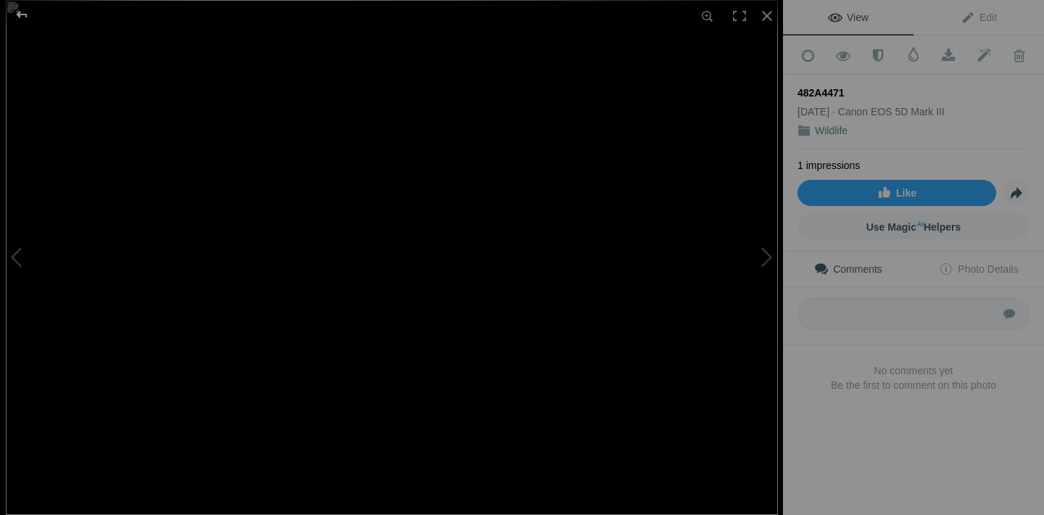
click at [28, 12] on div at bounding box center [22, 14] width 52 height 29
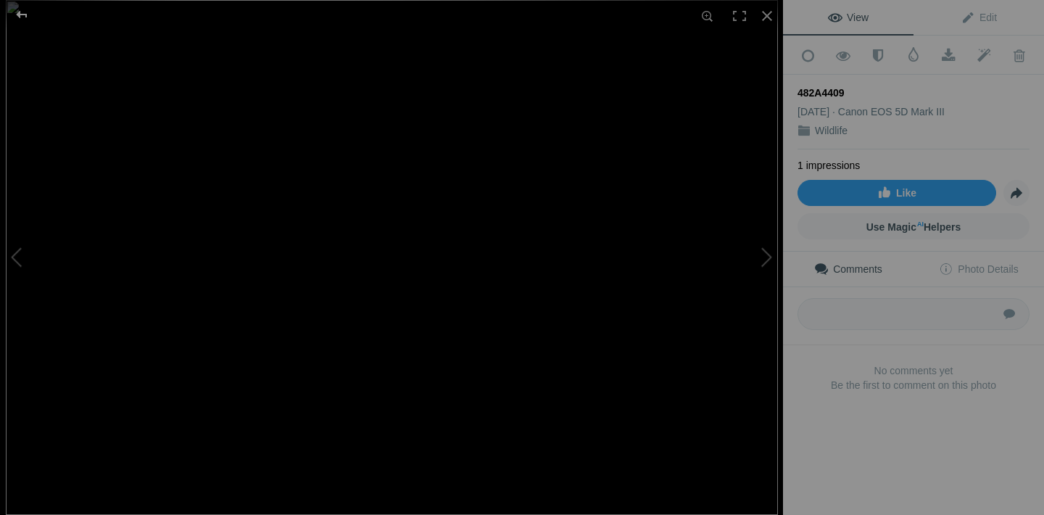
click at [17, 17] on div at bounding box center [22, 14] width 52 height 29
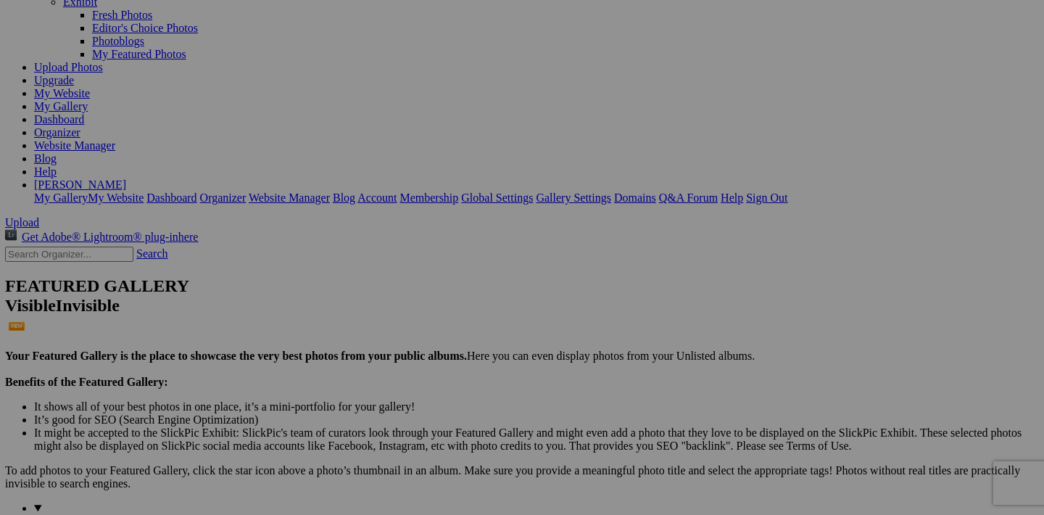
scroll to position [124, 0]
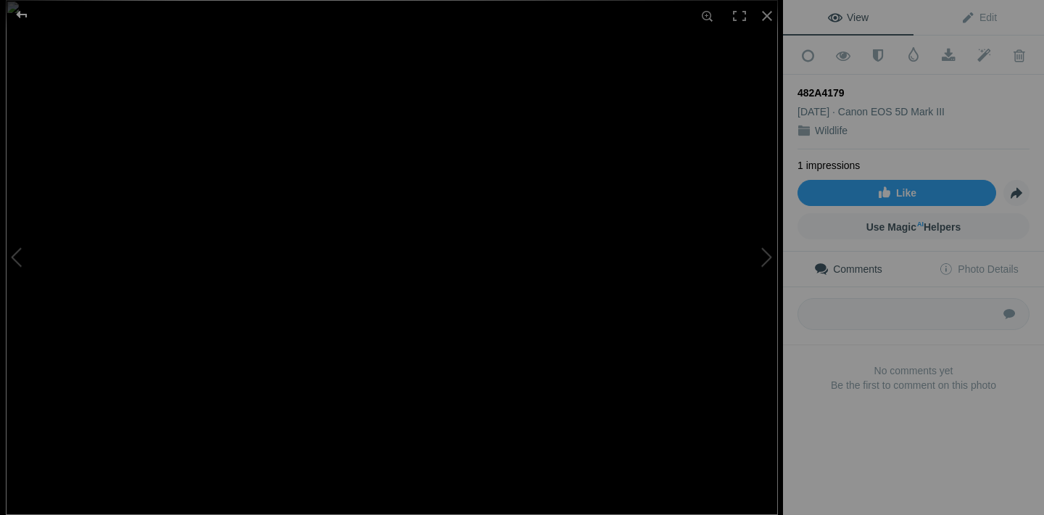
click at [22, 15] on div at bounding box center [22, 14] width 52 height 29
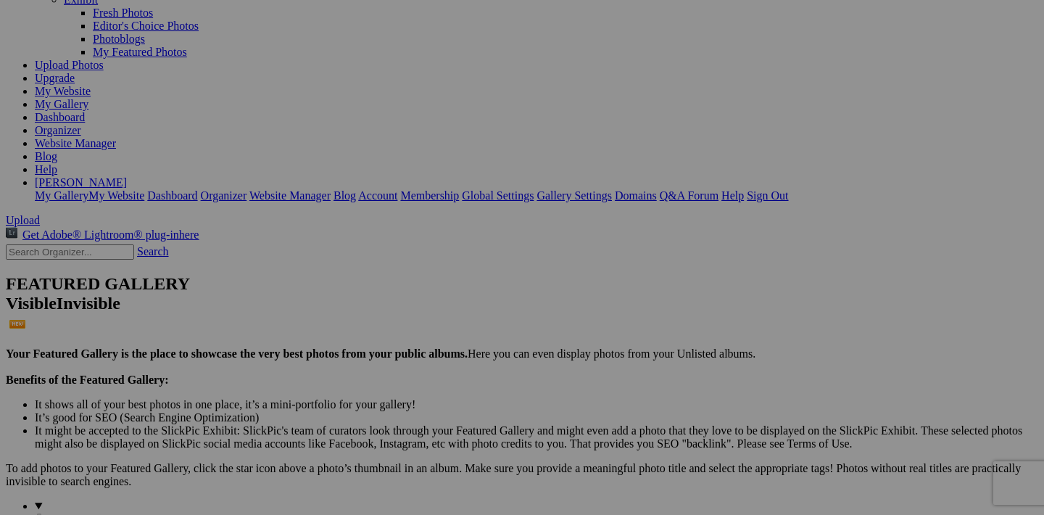
scroll to position [123, 0]
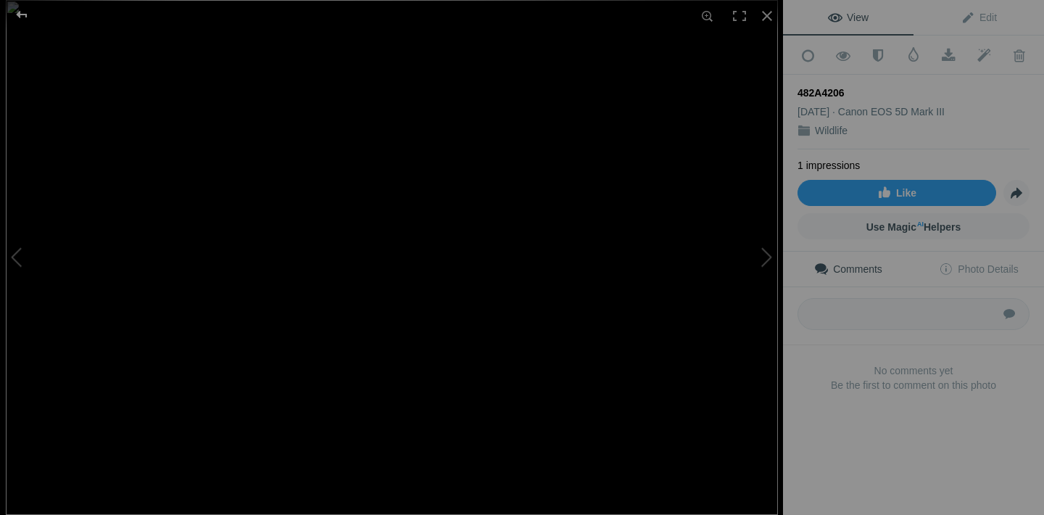
click at [18, 15] on div at bounding box center [22, 14] width 52 height 29
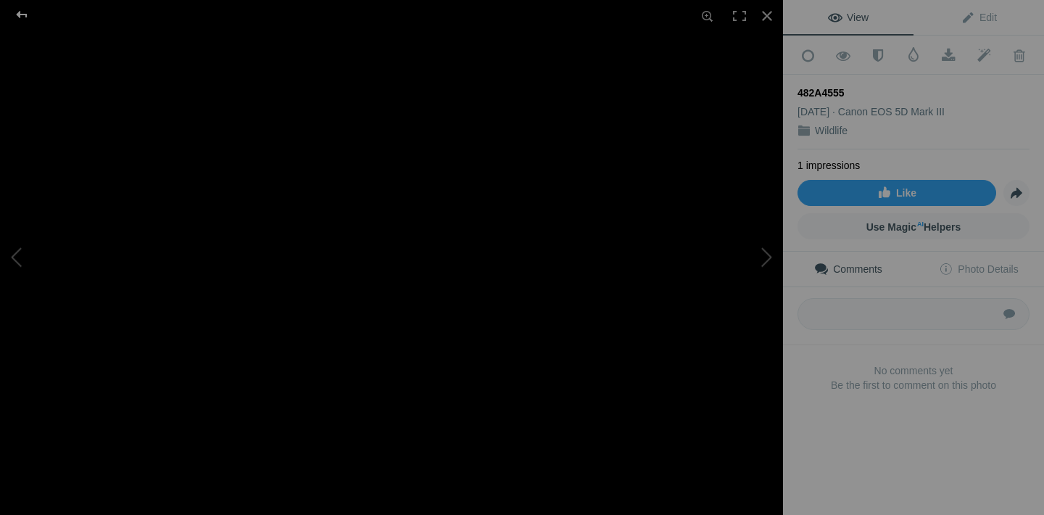
click at [22, 17] on div at bounding box center [22, 14] width 52 height 29
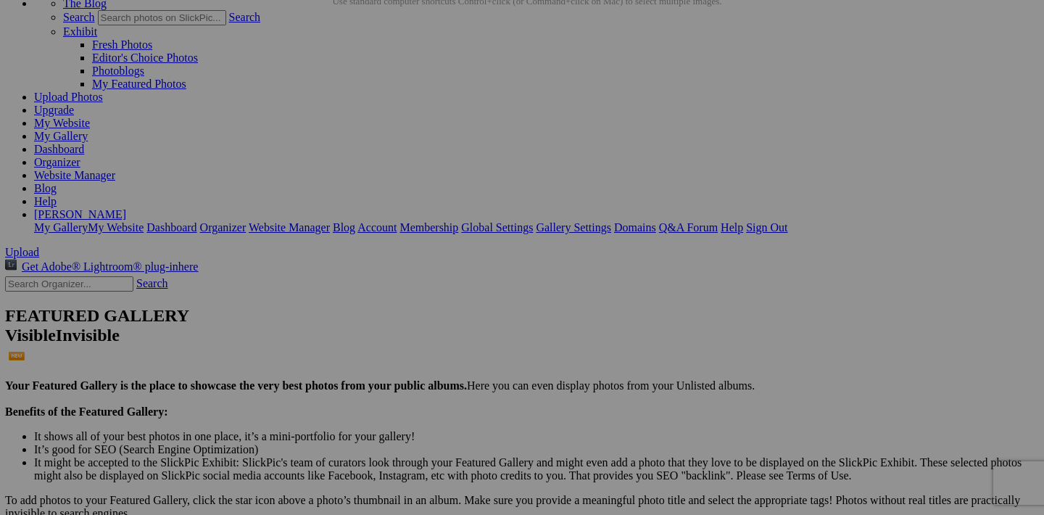
scroll to position [94, 0]
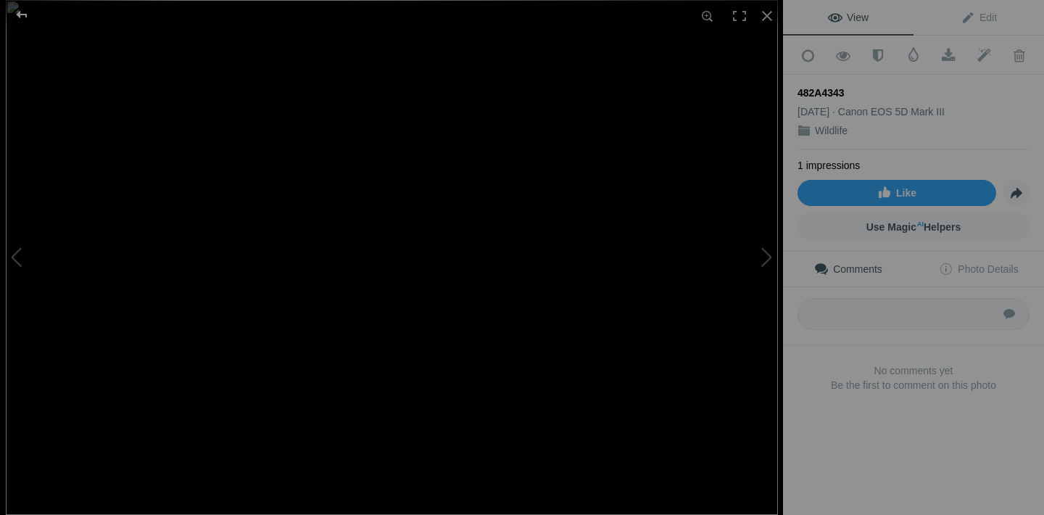
click at [23, 16] on div at bounding box center [22, 14] width 52 height 29
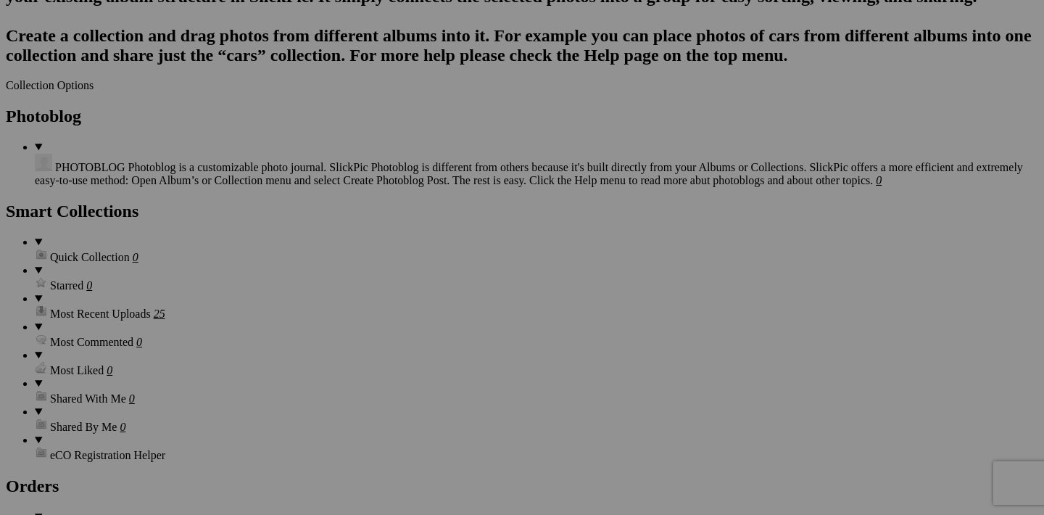
scroll to position [1395, 0]
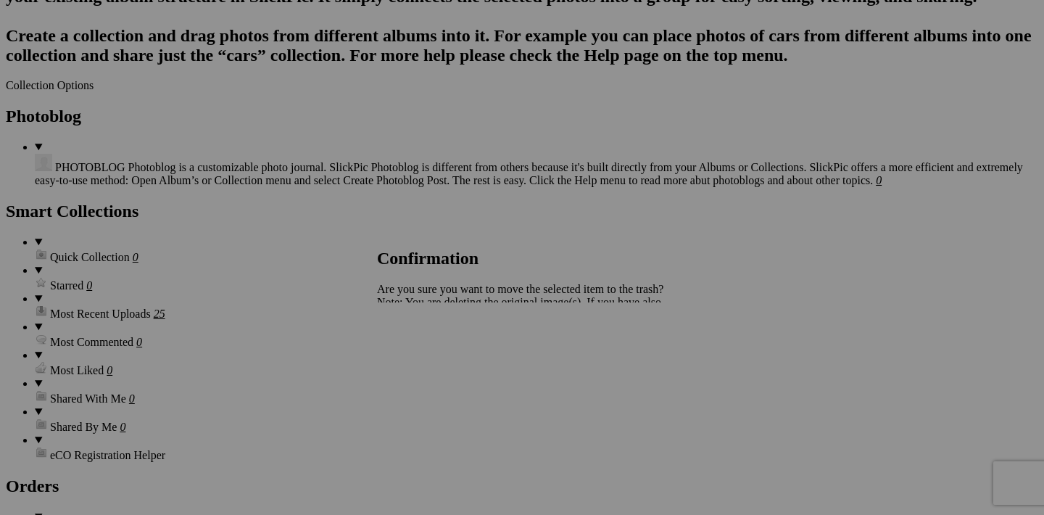
click at [426, 352] on span "Yes" at bounding box center [417, 353] width 17 height 12
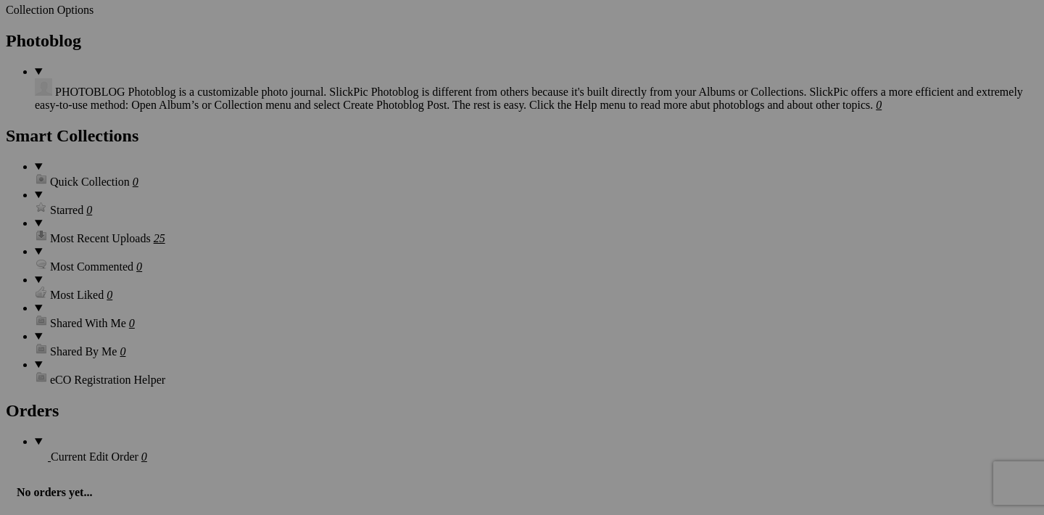
scroll to position [1469, 0]
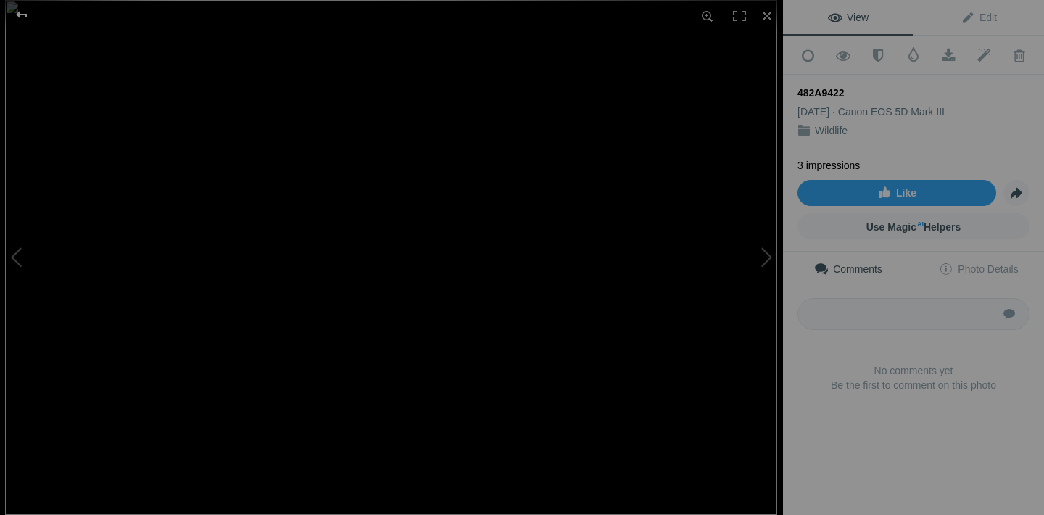
click at [20, 19] on div at bounding box center [22, 14] width 52 height 29
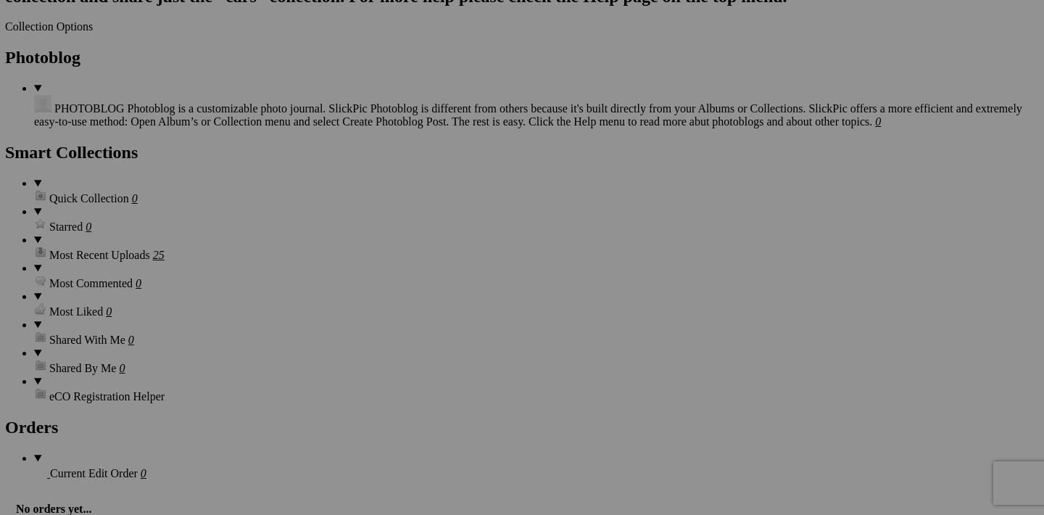
scroll to position [1454, 0]
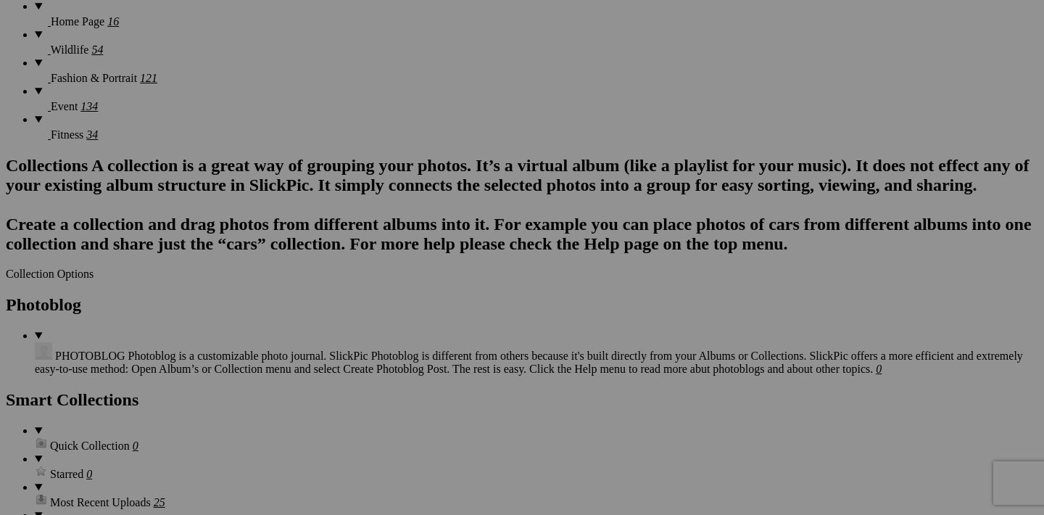
scroll to position [1234, 0]
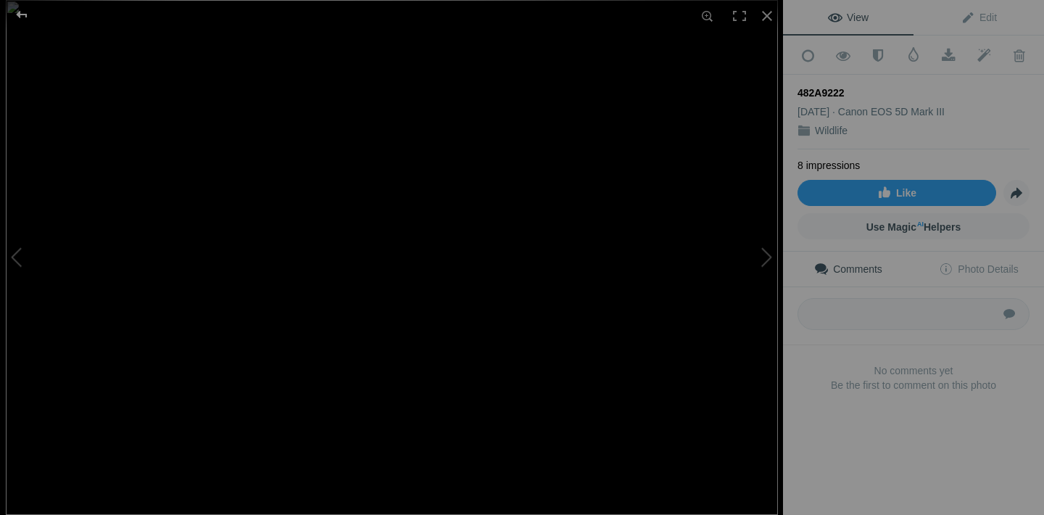
click at [28, 11] on div at bounding box center [22, 14] width 52 height 29
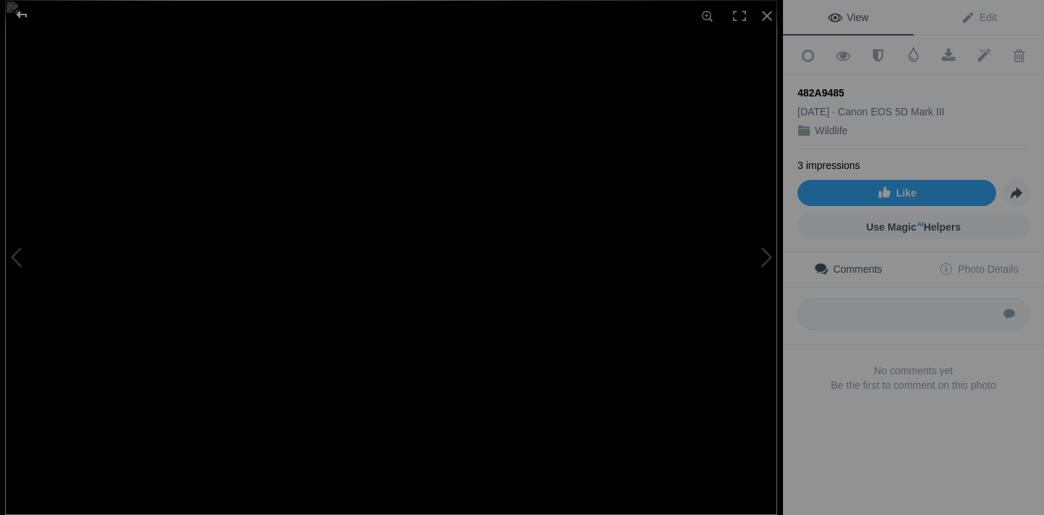
click at [20, 15] on div at bounding box center [22, 14] width 52 height 29
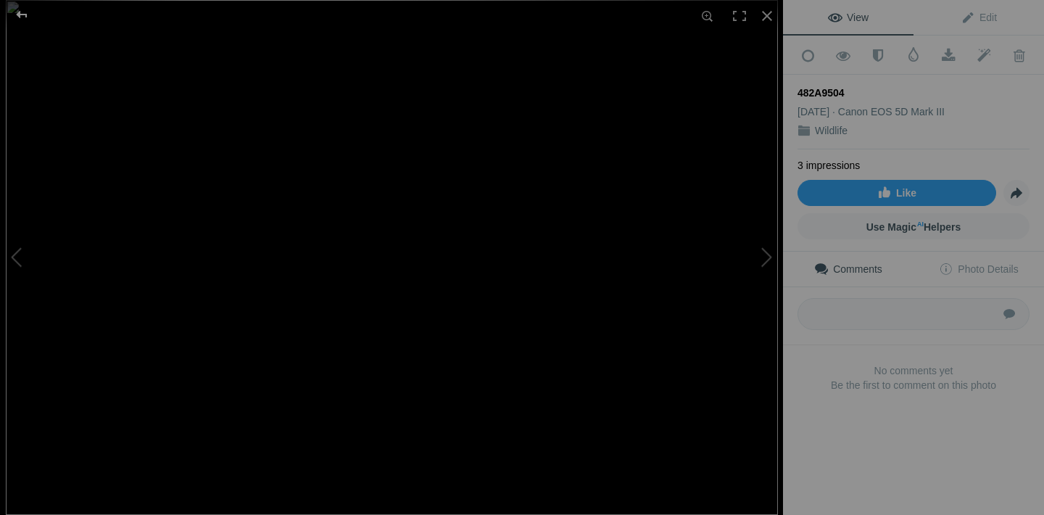
click at [22, 17] on div at bounding box center [22, 14] width 52 height 29
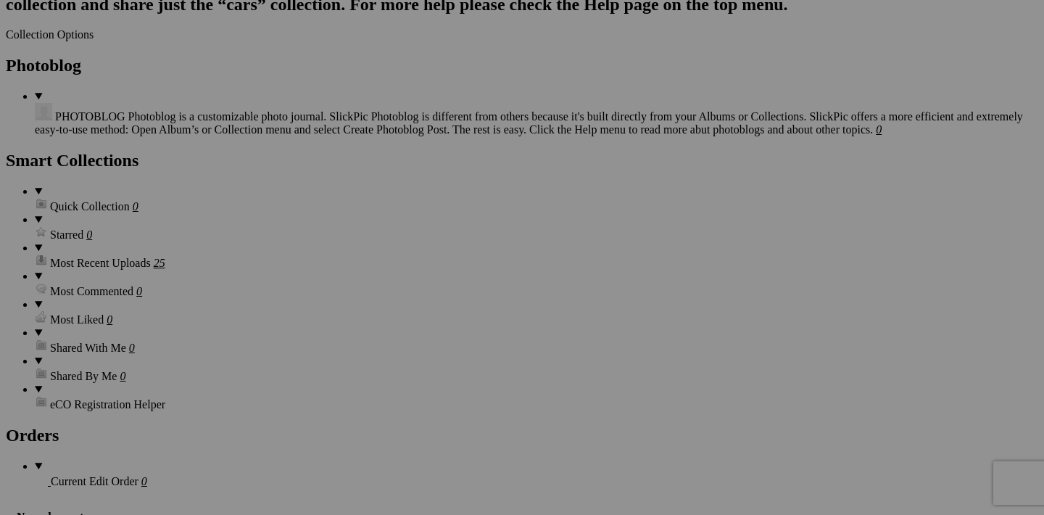
scroll to position [1505, 0]
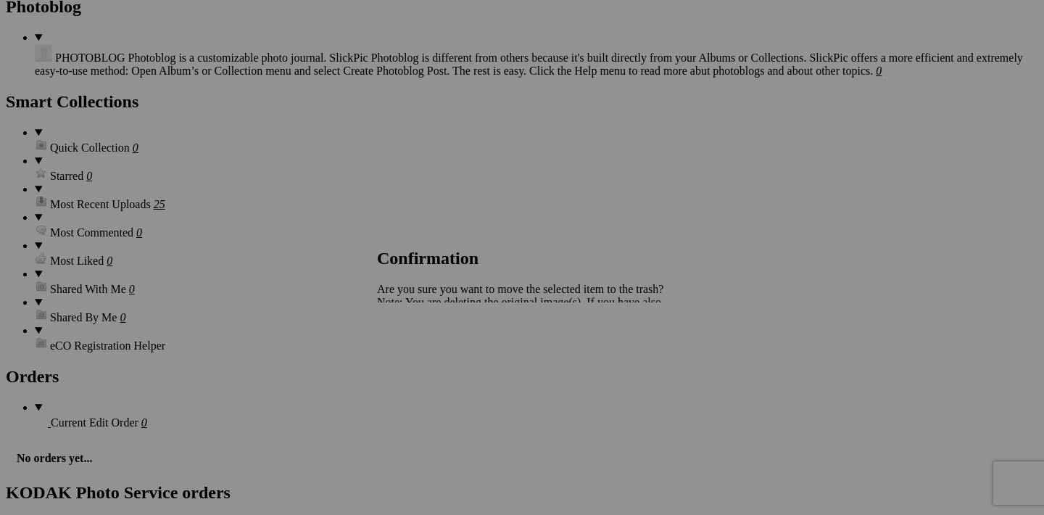
click at [426, 359] on span "Yes" at bounding box center [417, 353] width 17 height 12
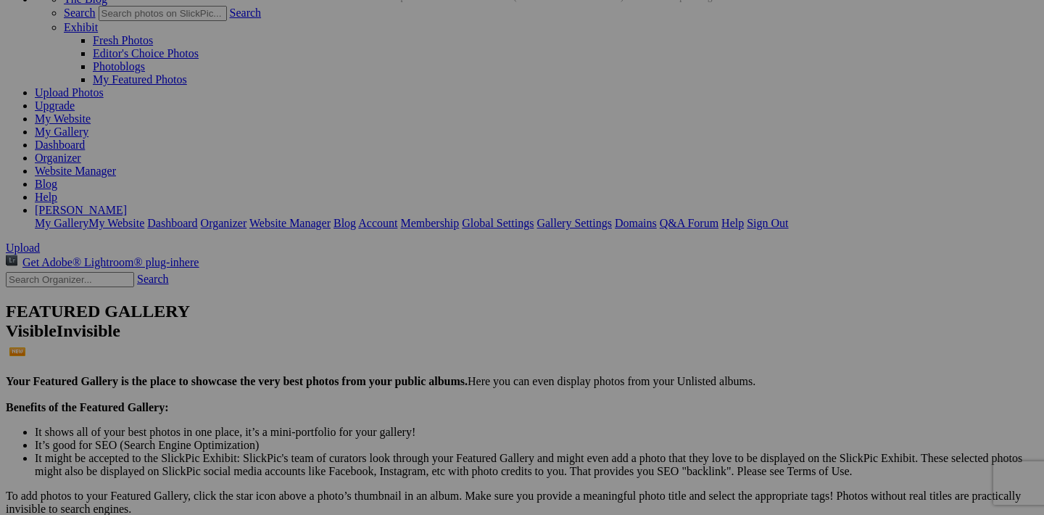
scroll to position [50, 0]
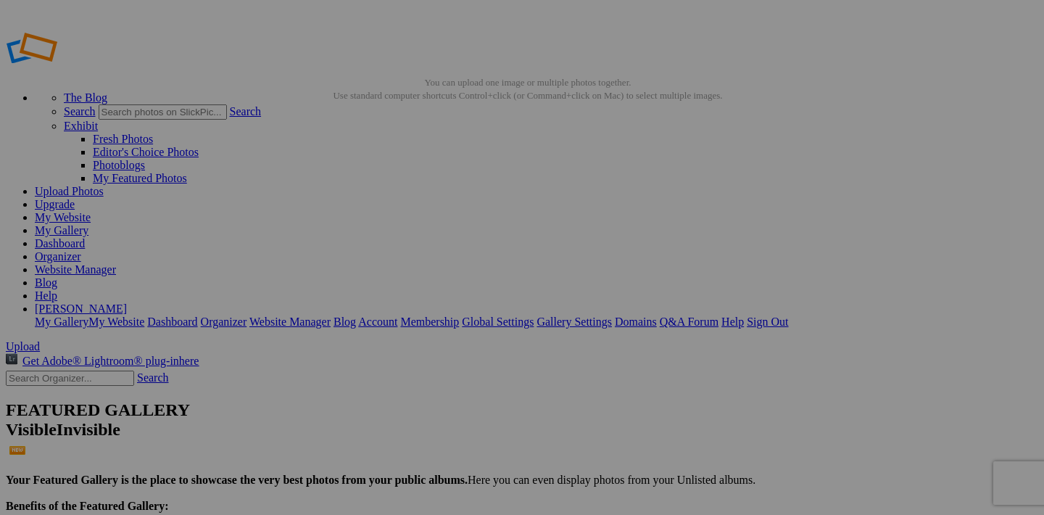
click at [91, 211] on link "My Website" at bounding box center [63, 217] width 56 height 12
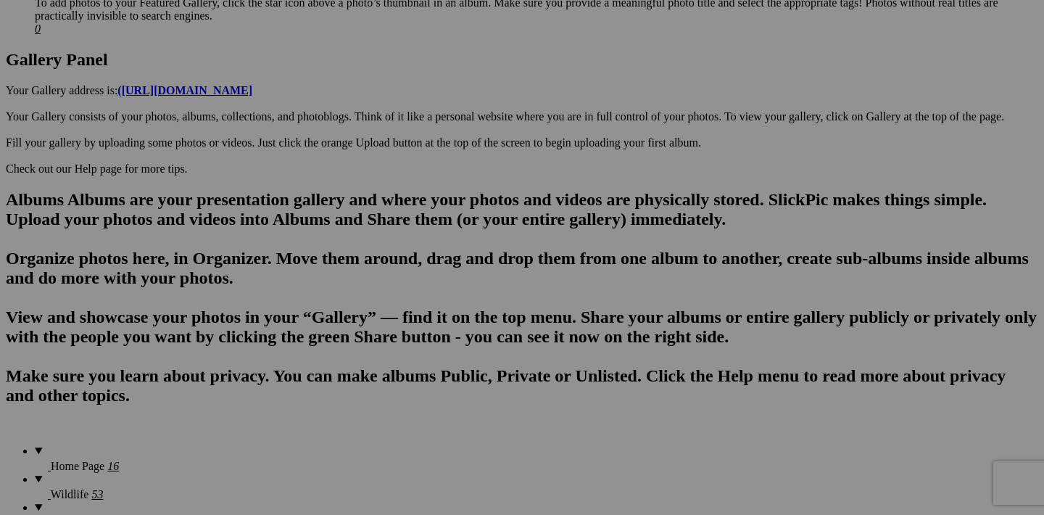
scroll to position [768, 0]
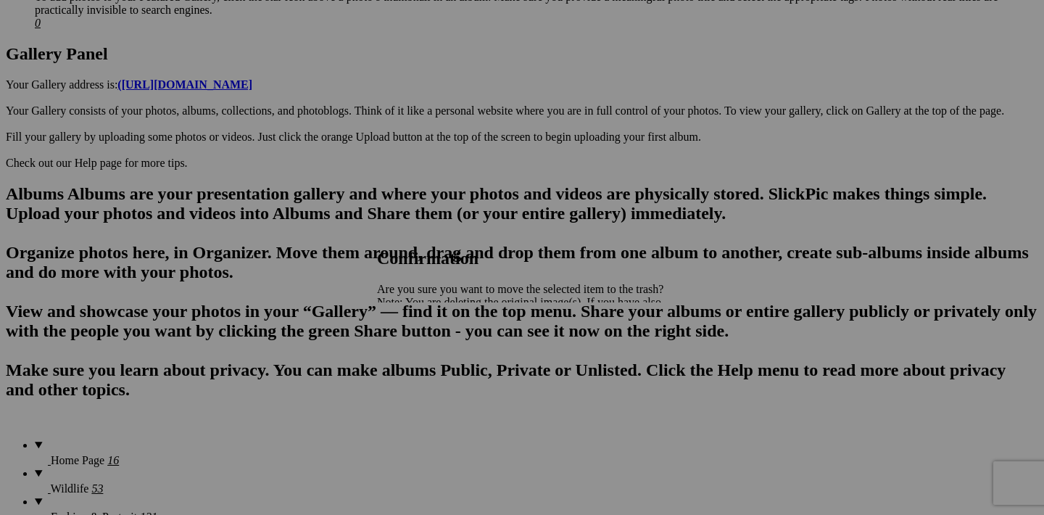
click at [426, 348] on span "Yes" at bounding box center [417, 353] width 17 height 12
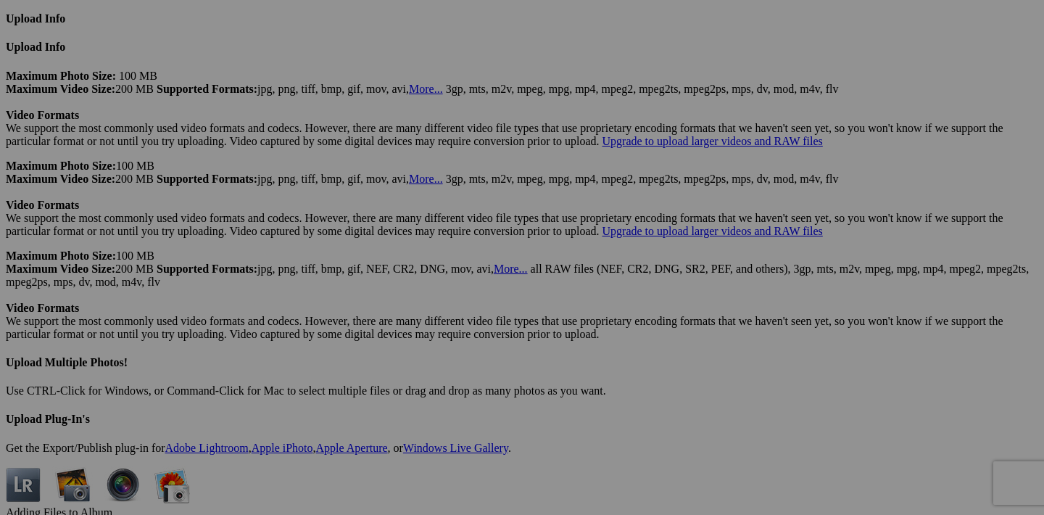
scroll to position [3519, 0]
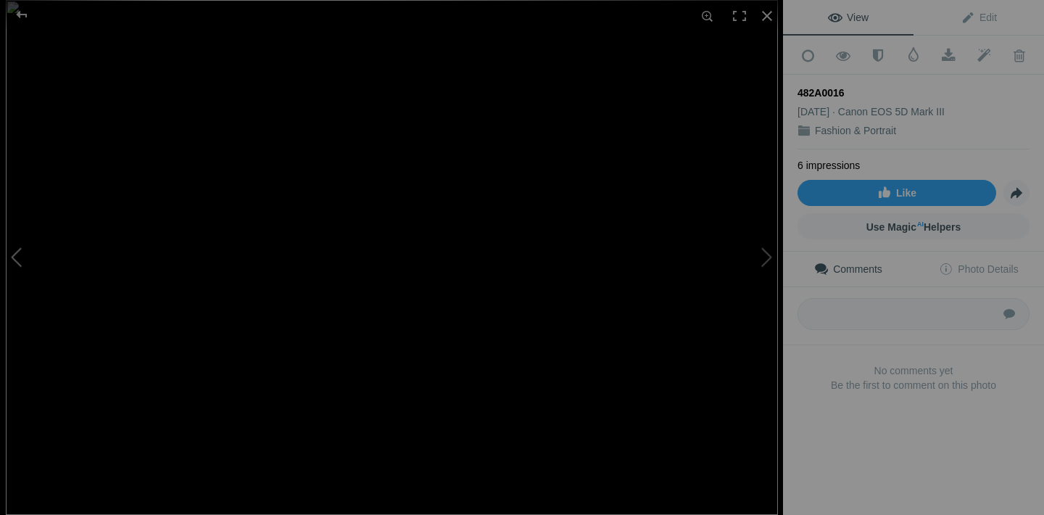
click at [19, 251] on button at bounding box center [54, 258] width 109 height 186
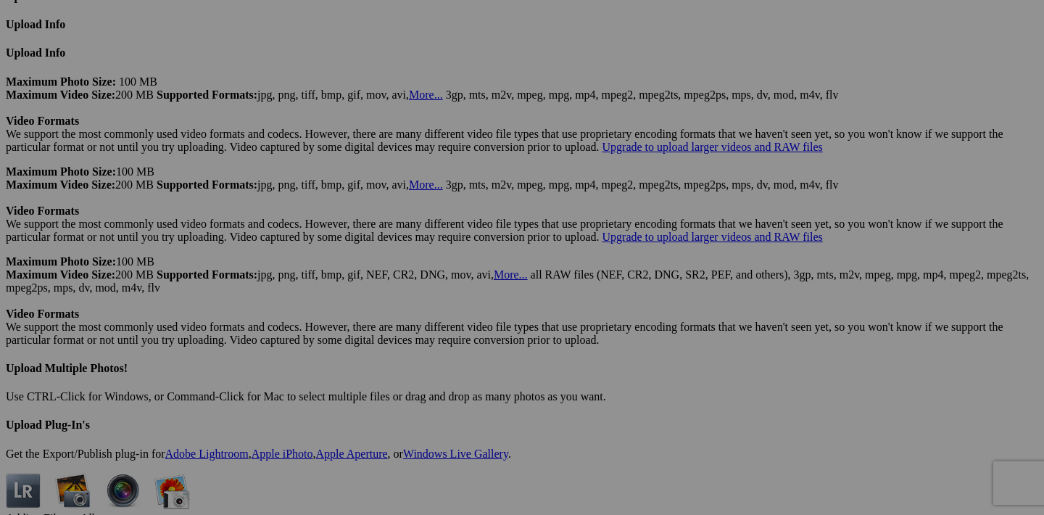
scroll to position [3494, 0]
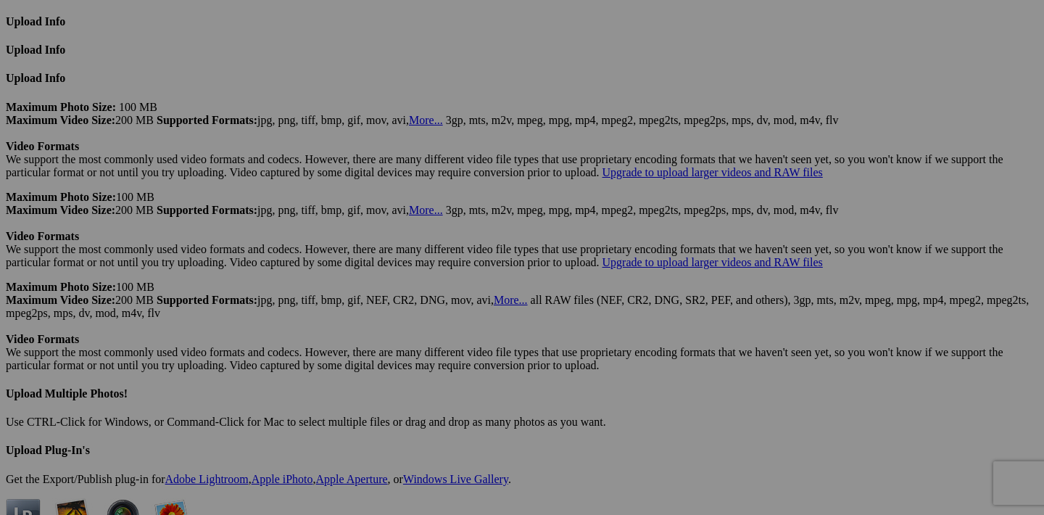
click at [426, 352] on span "Yes" at bounding box center [417, 353] width 17 height 12
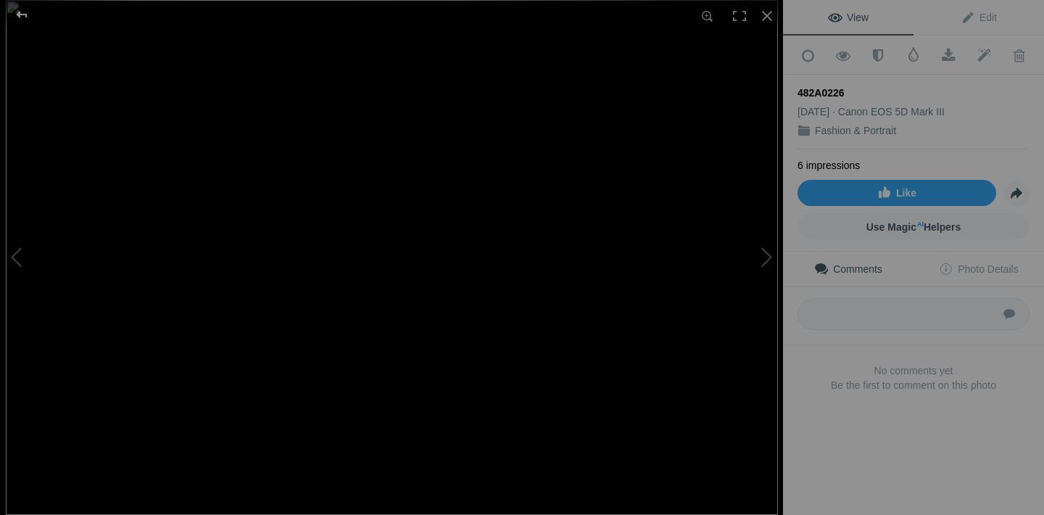
click at [20, 15] on div at bounding box center [22, 14] width 52 height 29
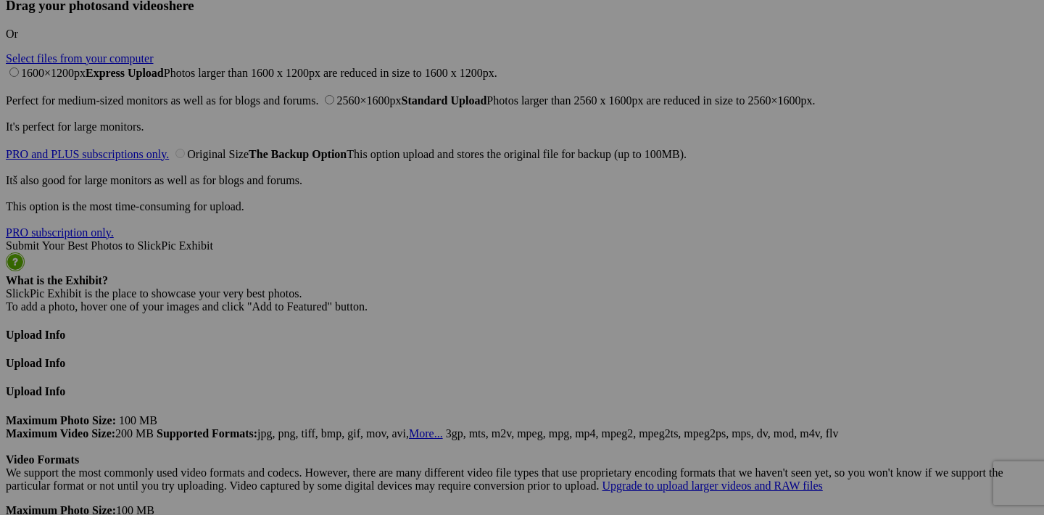
scroll to position [3176, 0]
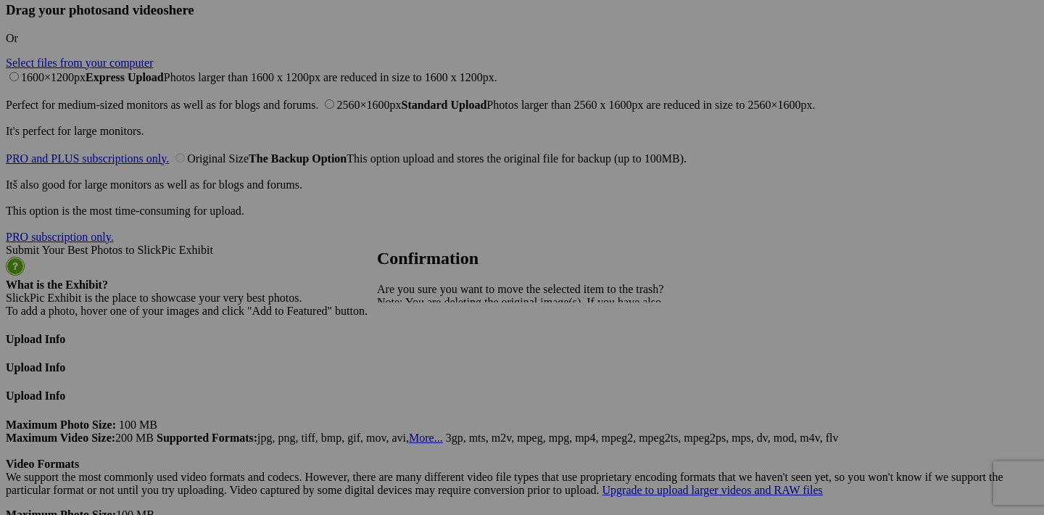
click at [426, 355] on span "Yes" at bounding box center [417, 353] width 17 height 12
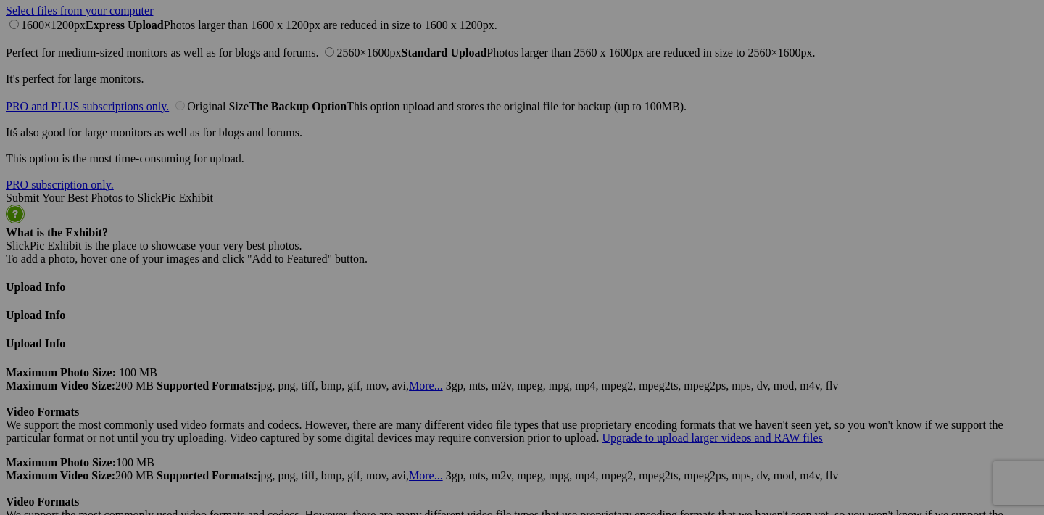
scroll to position [3253, 0]
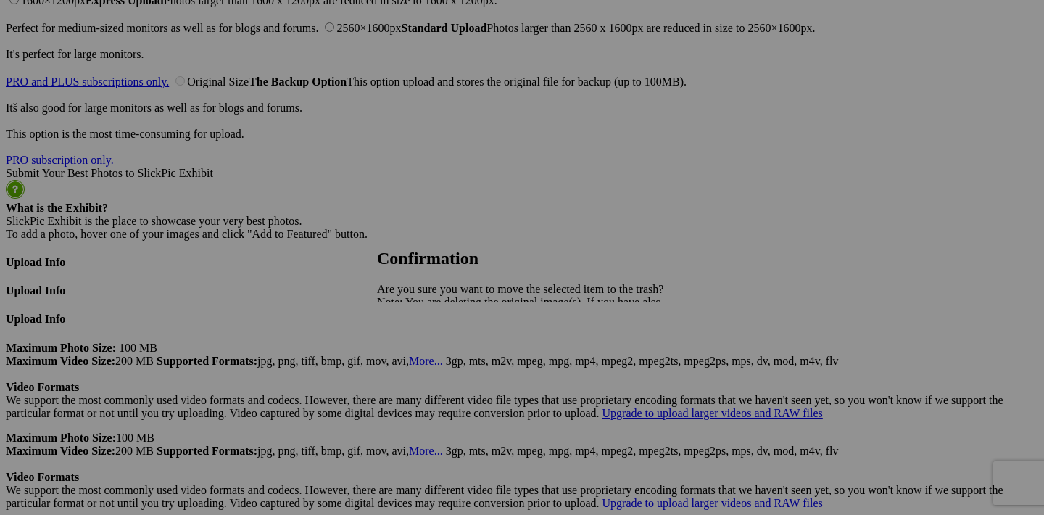
click at [426, 355] on span "Yes" at bounding box center [417, 353] width 17 height 12
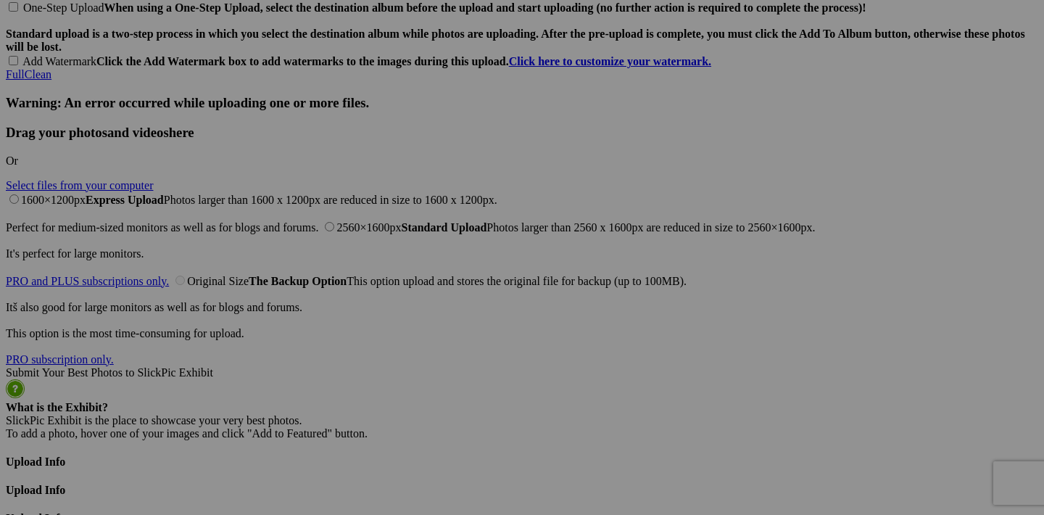
scroll to position [3072, 0]
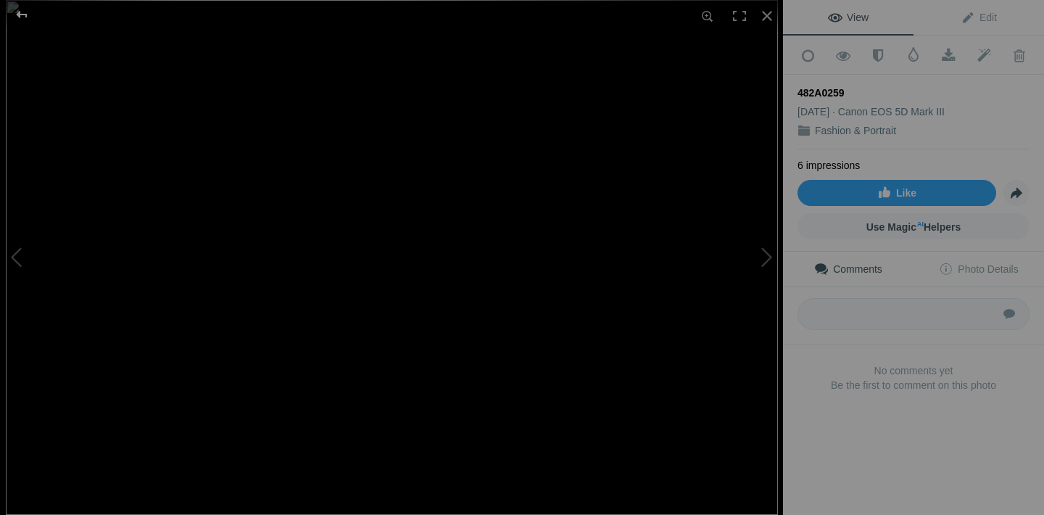
click at [17, 16] on div at bounding box center [22, 14] width 52 height 29
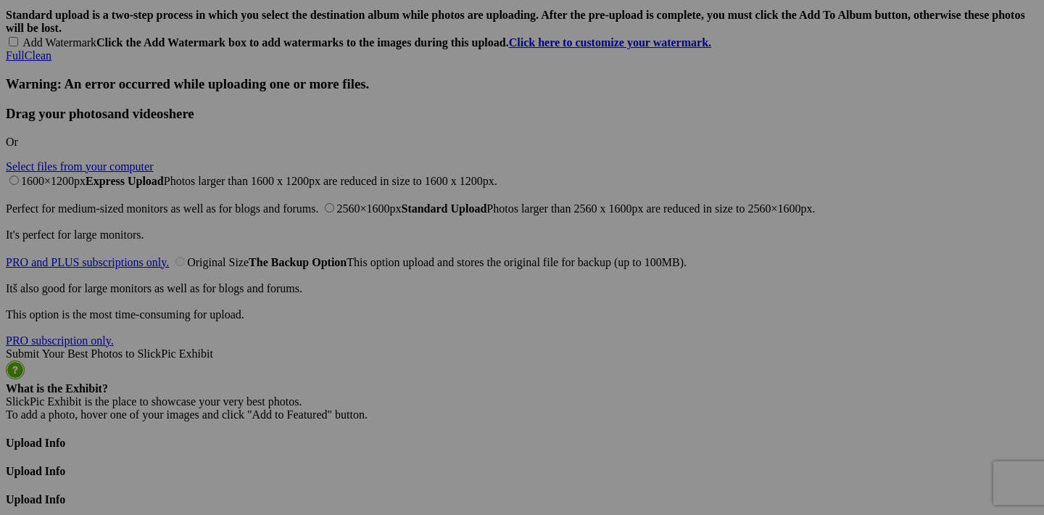
click at [426, 351] on span "Yes" at bounding box center [417, 353] width 17 height 12
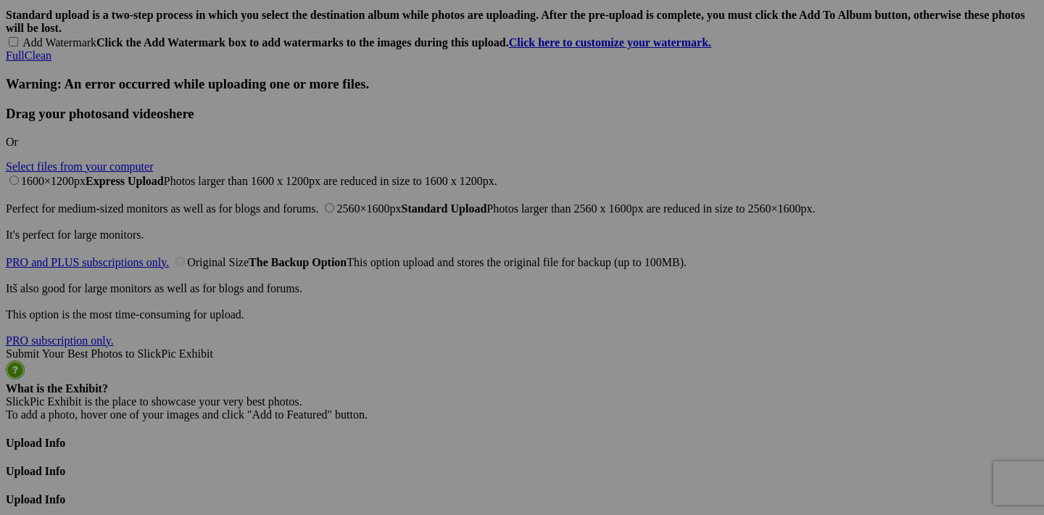
click at [426, 357] on span "Yes" at bounding box center [417, 353] width 17 height 12
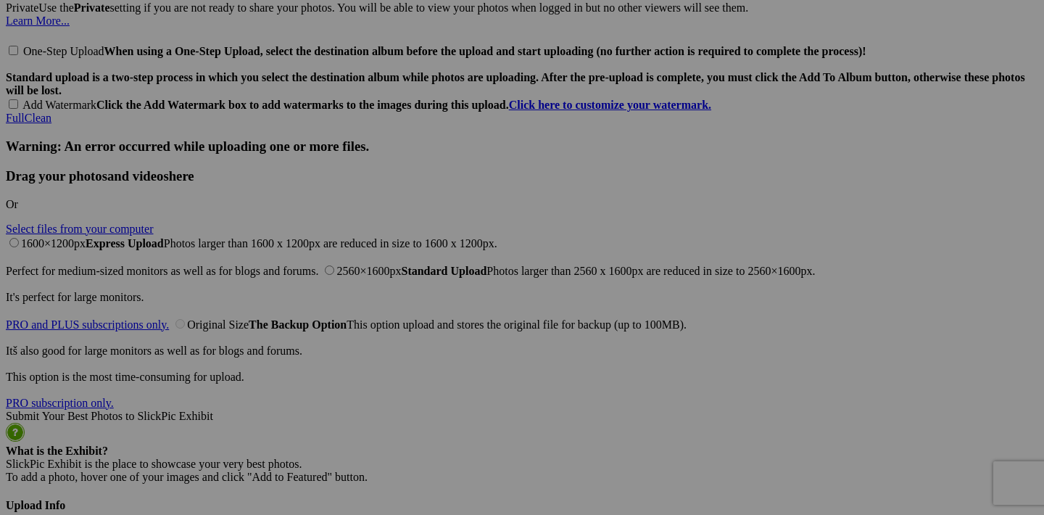
scroll to position [3000, 0]
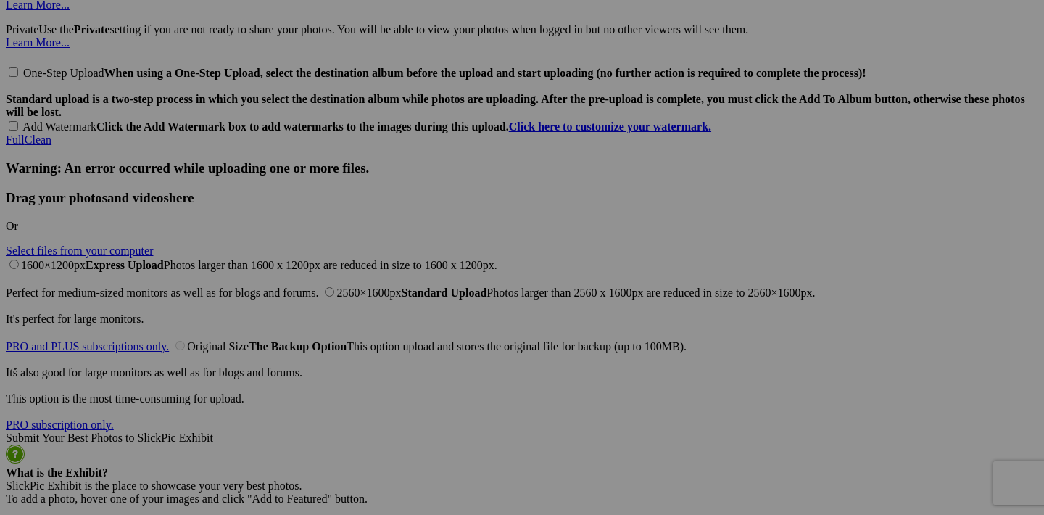
scroll to position [2931, 0]
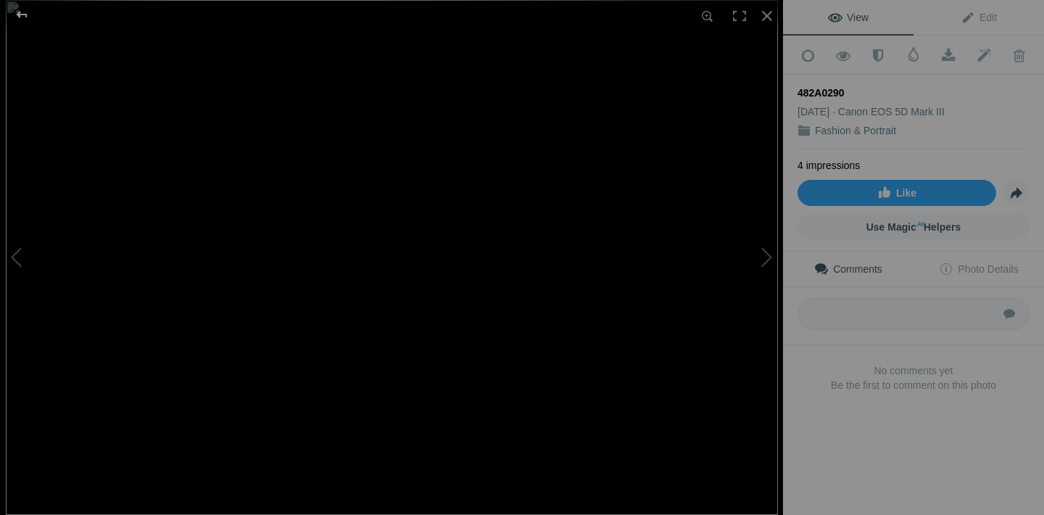
click at [31, 22] on div at bounding box center [22, 14] width 52 height 29
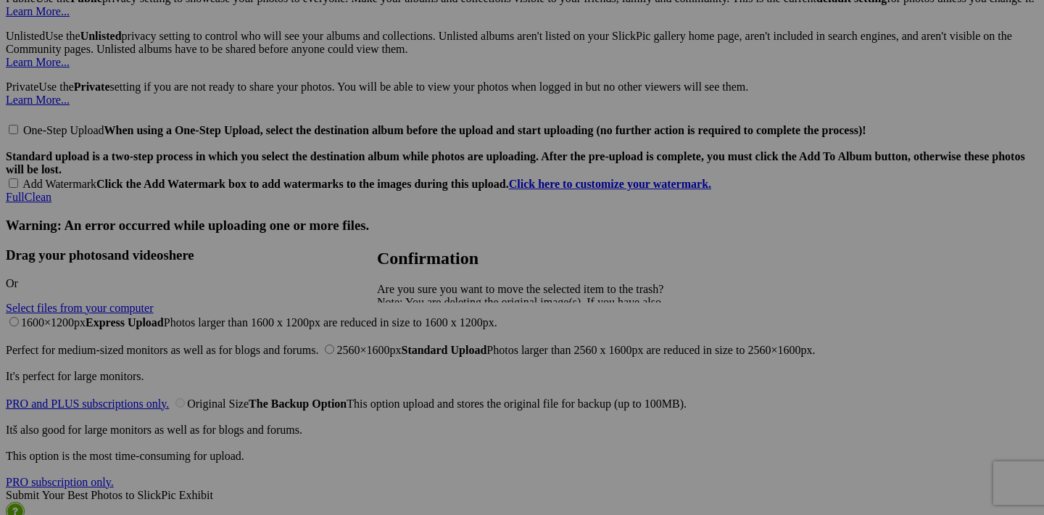
click at [426, 354] on span "Yes" at bounding box center [417, 353] width 17 height 12
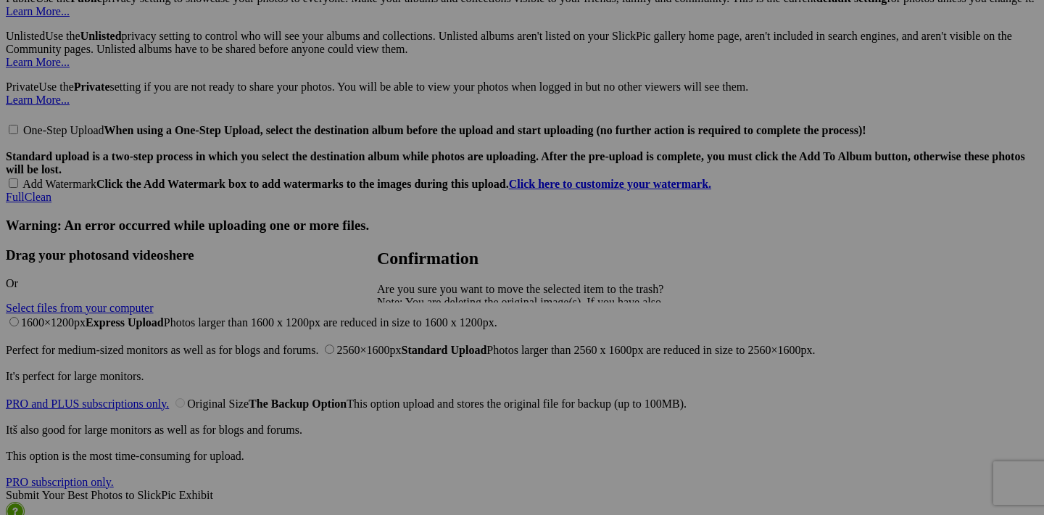
click at [426, 359] on span "Yes" at bounding box center [417, 353] width 17 height 12
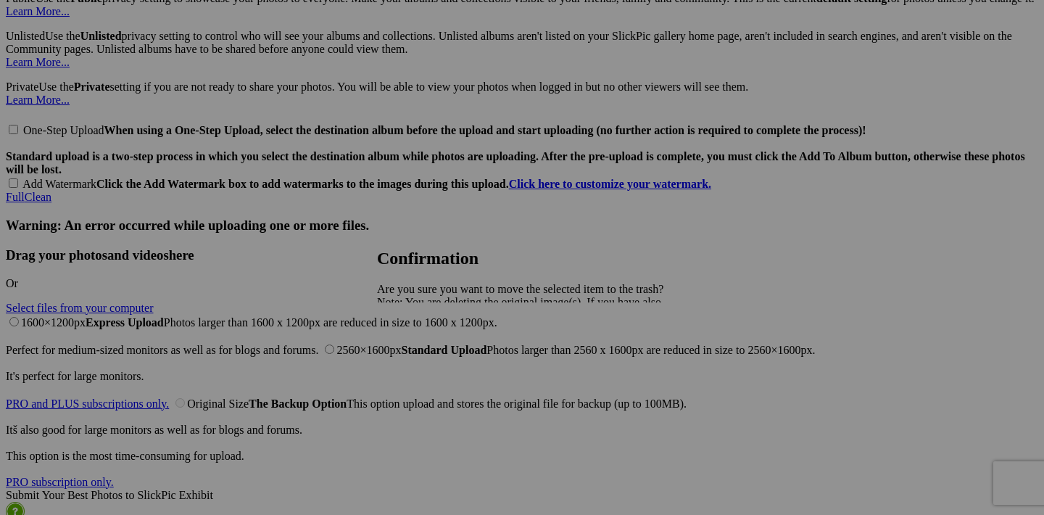
click at [426, 358] on link "Yes" at bounding box center [417, 353] width 17 height 12
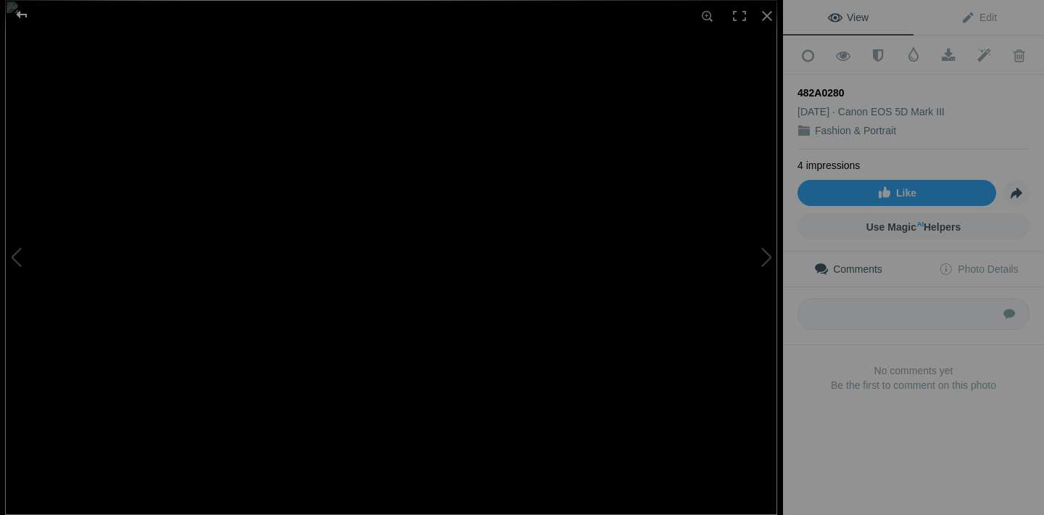
click at [15, 15] on div at bounding box center [22, 14] width 52 height 29
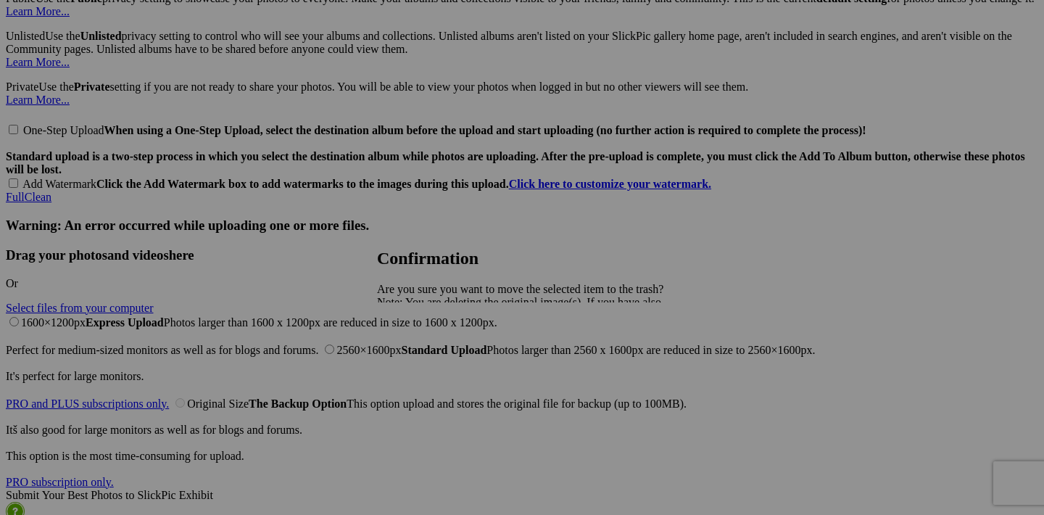
click at [426, 353] on span "Yes" at bounding box center [417, 353] width 17 height 12
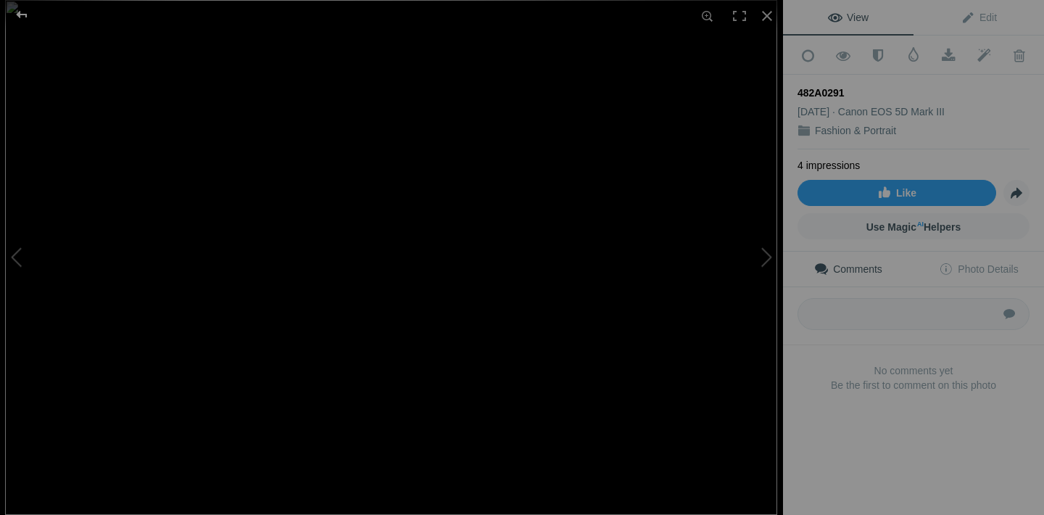
click at [24, 15] on div at bounding box center [22, 14] width 52 height 29
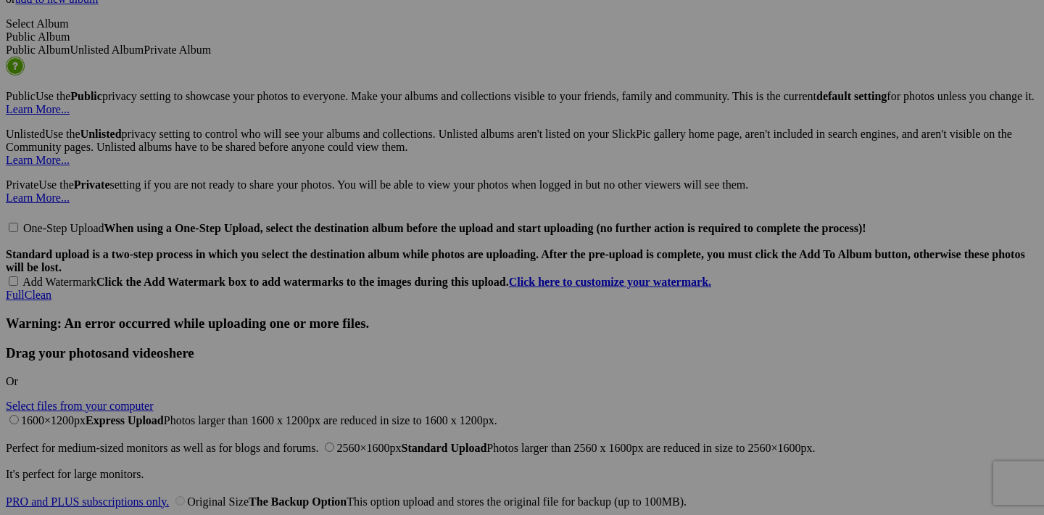
scroll to position [2799, 0]
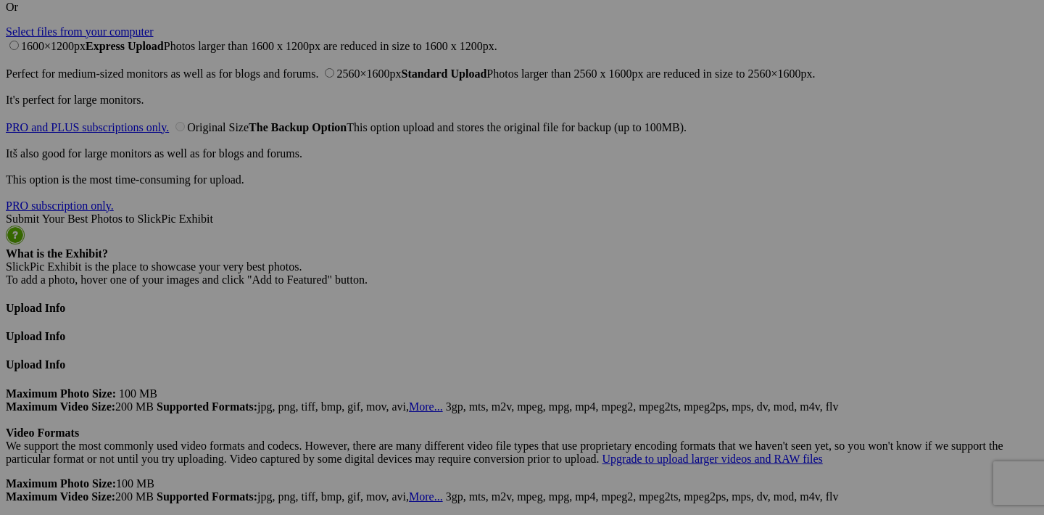
scroll to position [3206, 0]
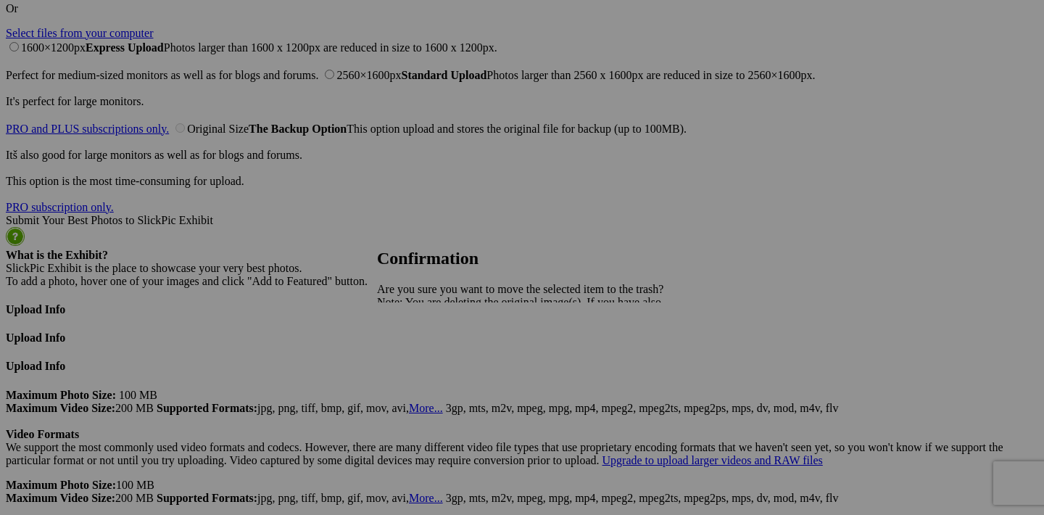
click at [426, 359] on span "Yes" at bounding box center [417, 353] width 17 height 12
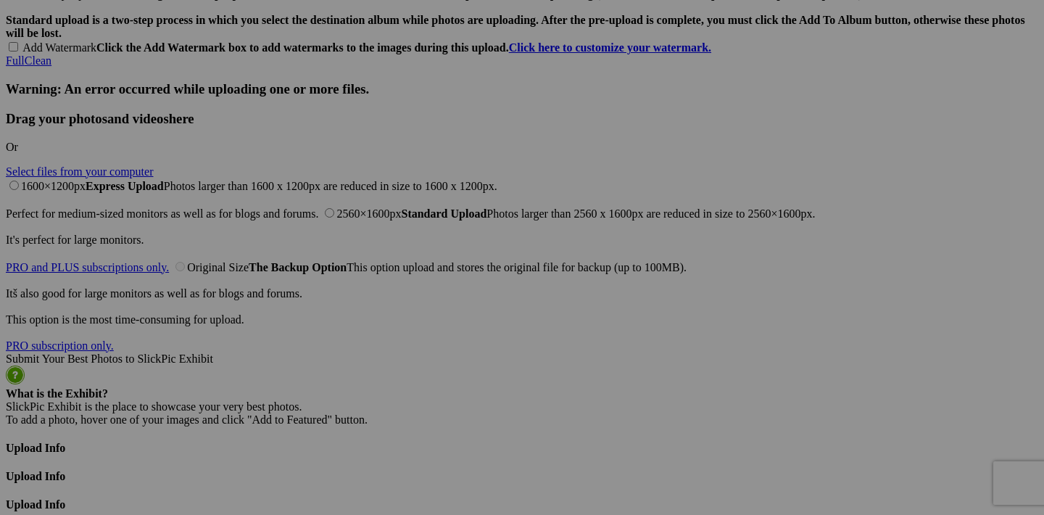
scroll to position [3082, 0]
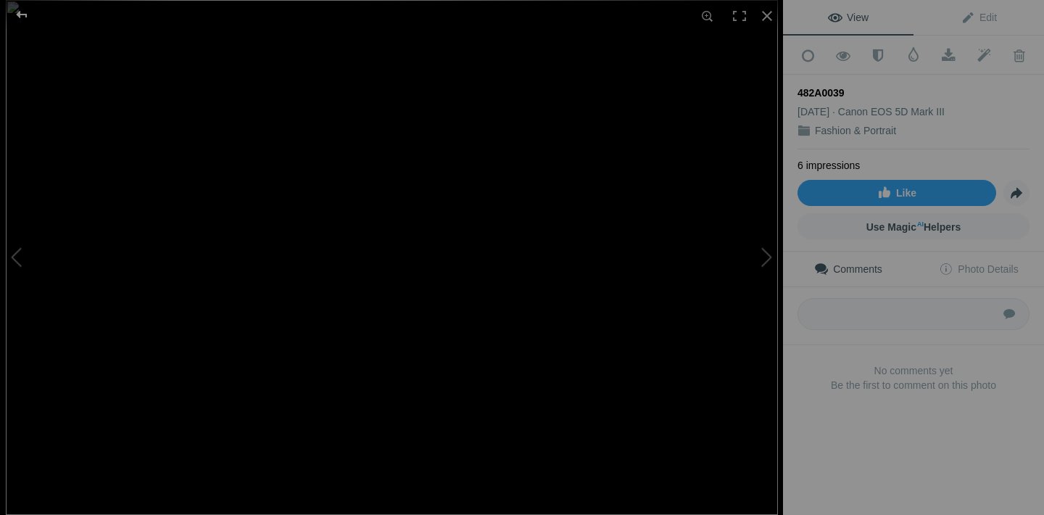
click at [24, 15] on div at bounding box center [22, 14] width 52 height 29
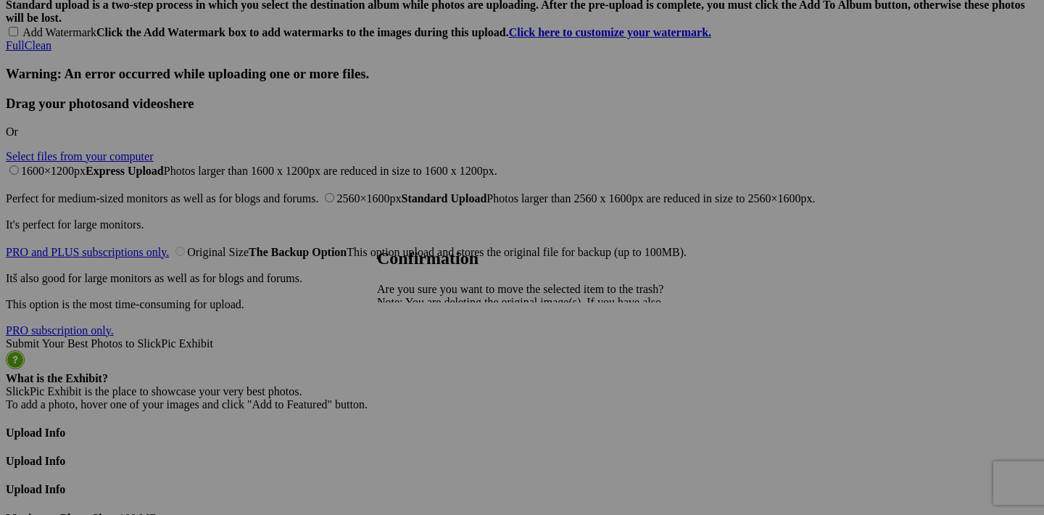
click at [426, 358] on span "Yes" at bounding box center [417, 353] width 17 height 12
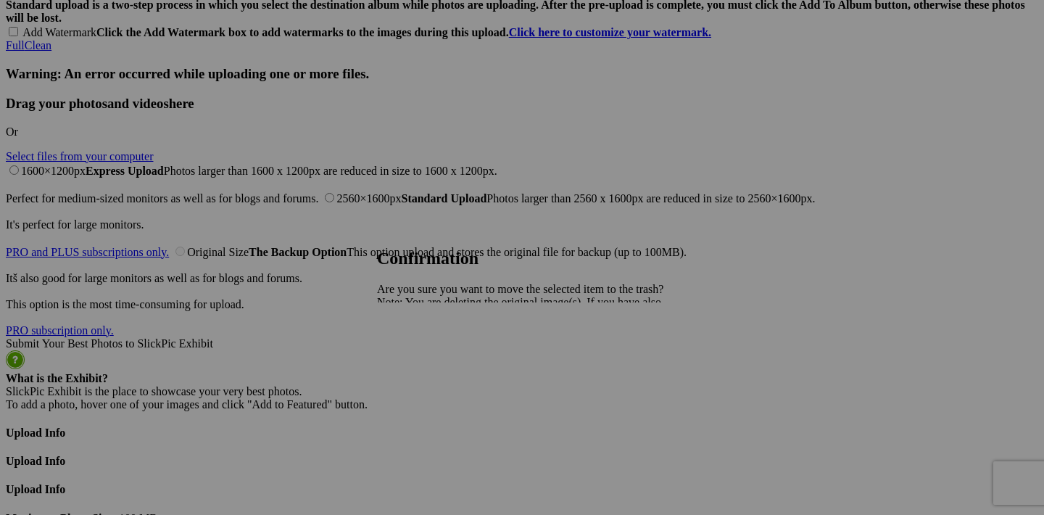
click at [426, 354] on link "Yes" at bounding box center [417, 353] width 17 height 12
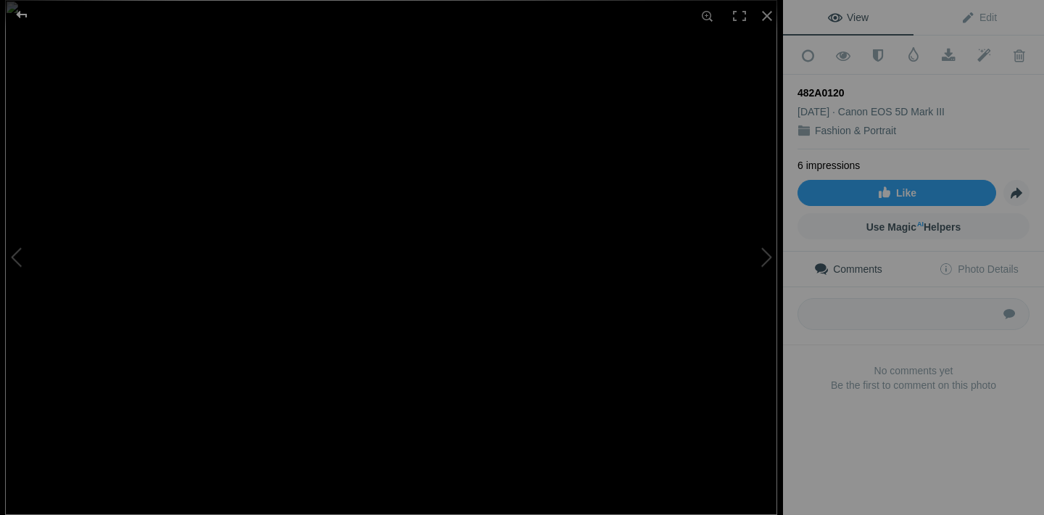
click at [25, 16] on div at bounding box center [22, 14] width 52 height 29
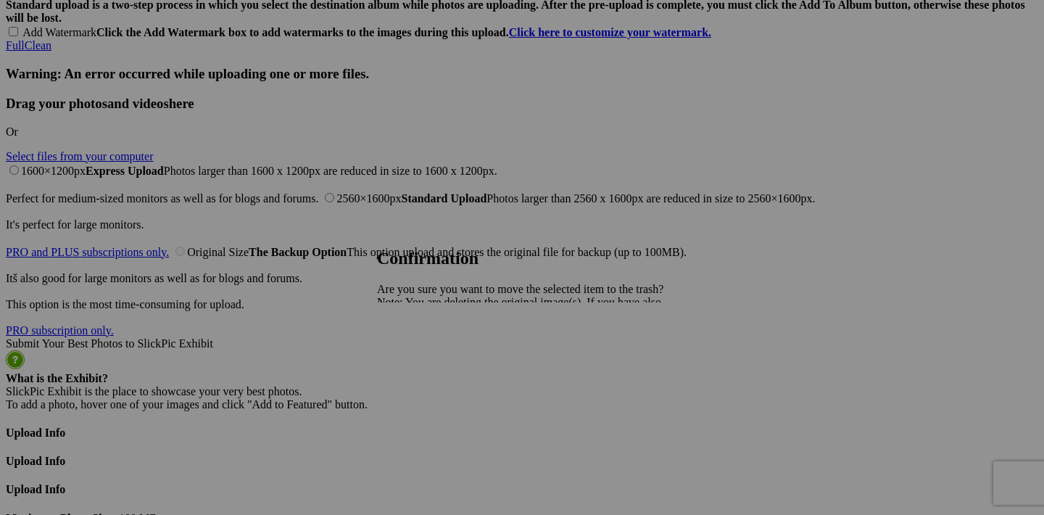
click at [426, 356] on span "Yes" at bounding box center [417, 353] width 17 height 12
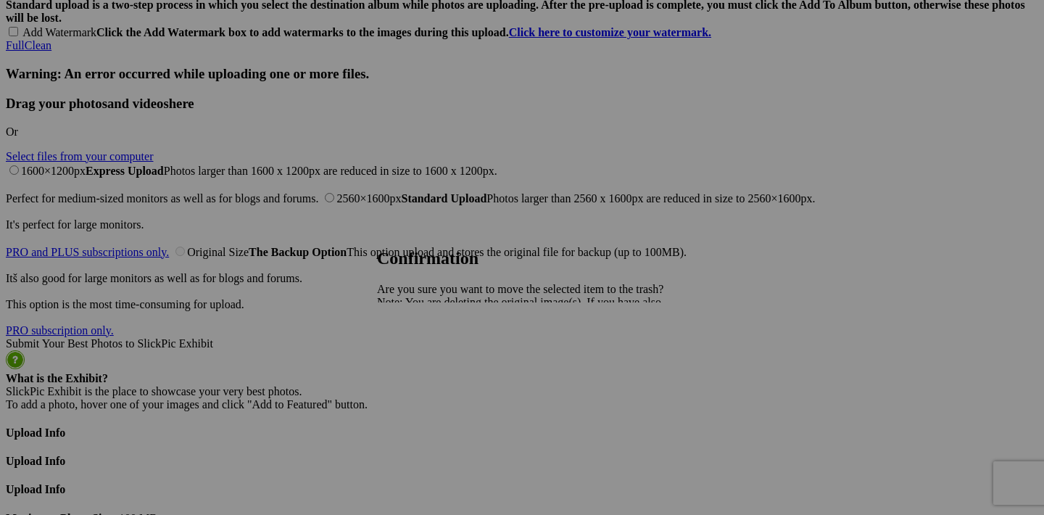
click at [426, 359] on span "Yes" at bounding box center [417, 353] width 17 height 12
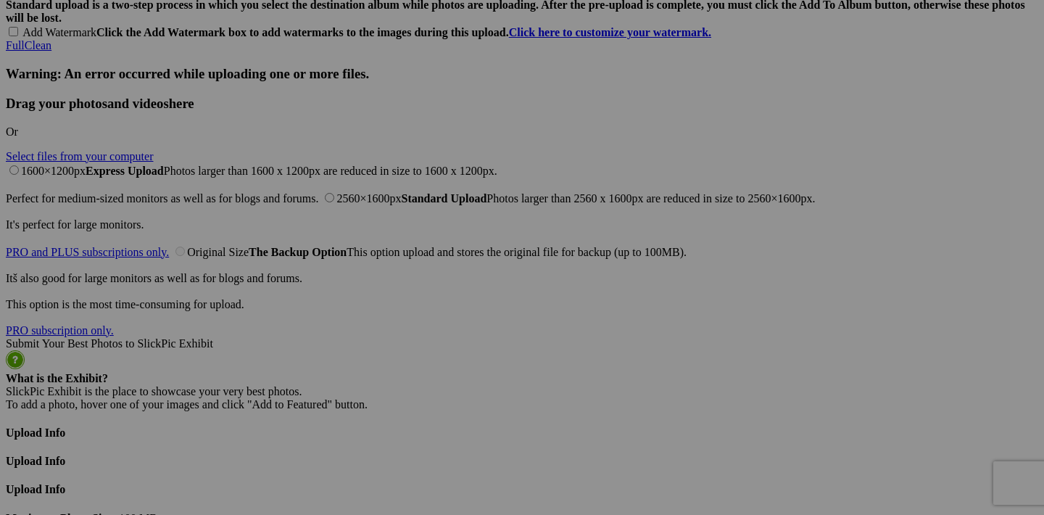
scroll to position [3022, 0]
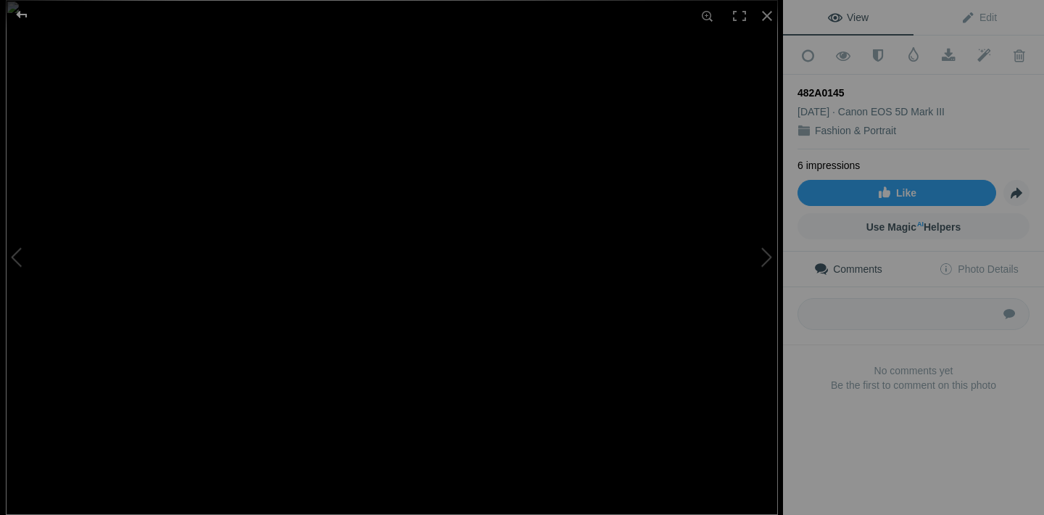
click at [30, 19] on div at bounding box center [22, 14] width 52 height 29
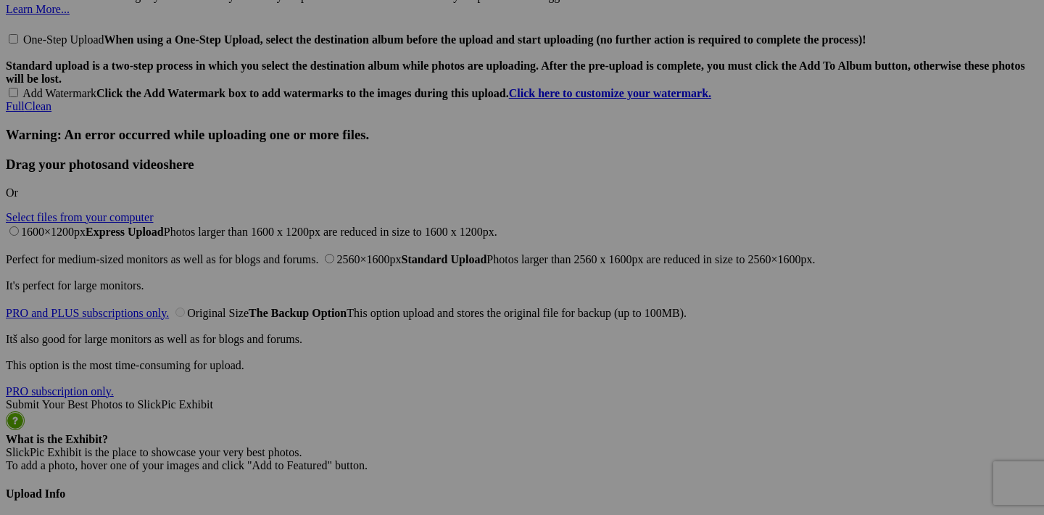
click at [426, 357] on span "Yes" at bounding box center [417, 353] width 17 height 12
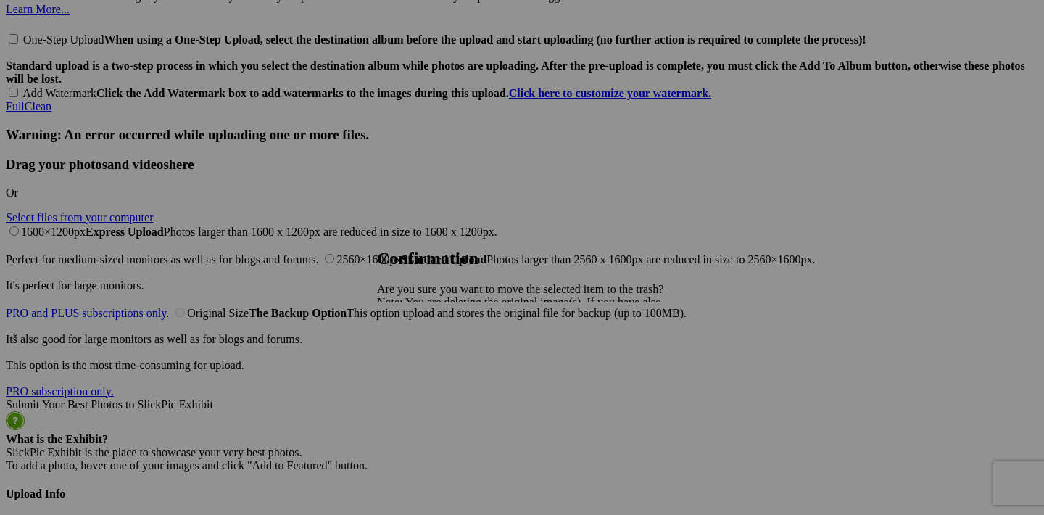
click at [426, 353] on span "Yes" at bounding box center [417, 353] width 17 height 12
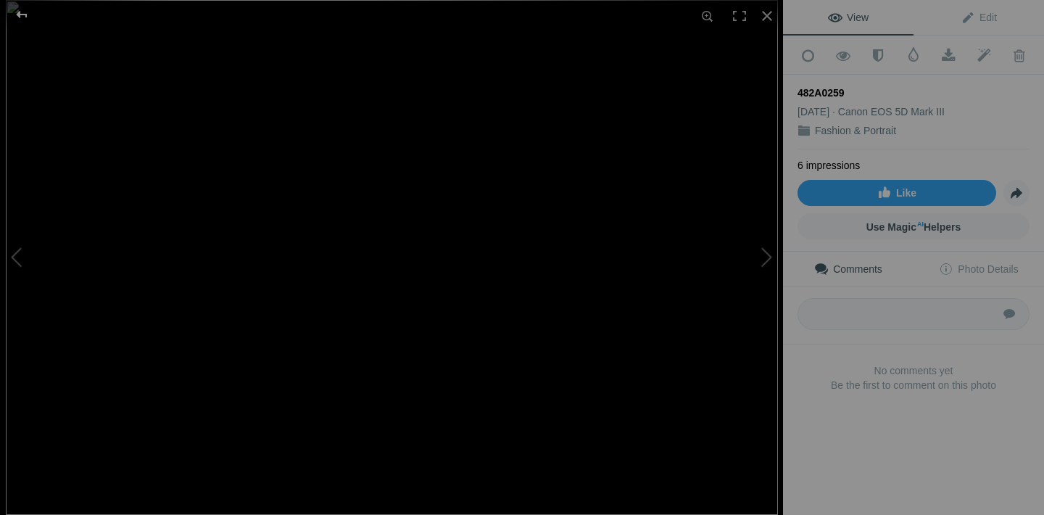
click at [27, 17] on div at bounding box center [22, 14] width 52 height 29
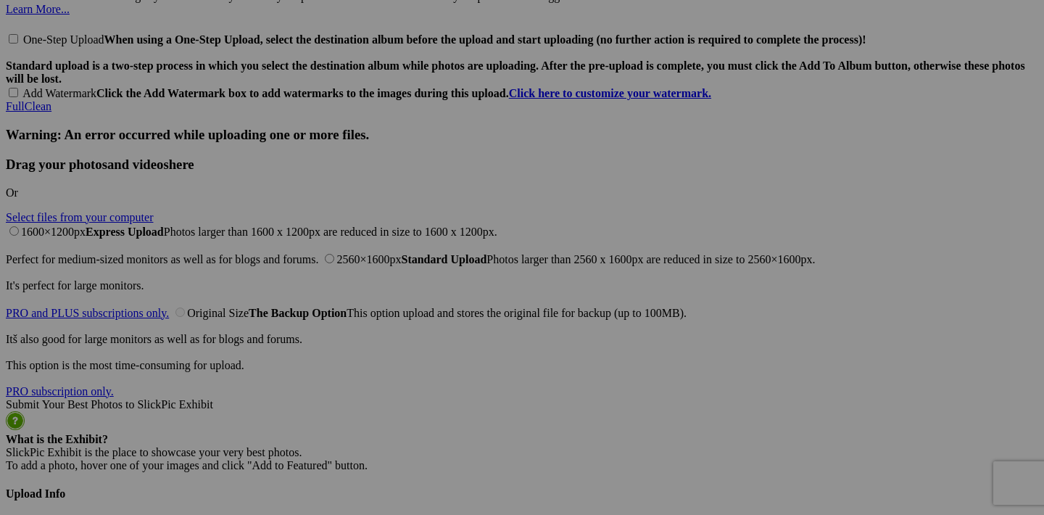
click at [426, 357] on span "Yes" at bounding box center [417, 353] width 17 height 12
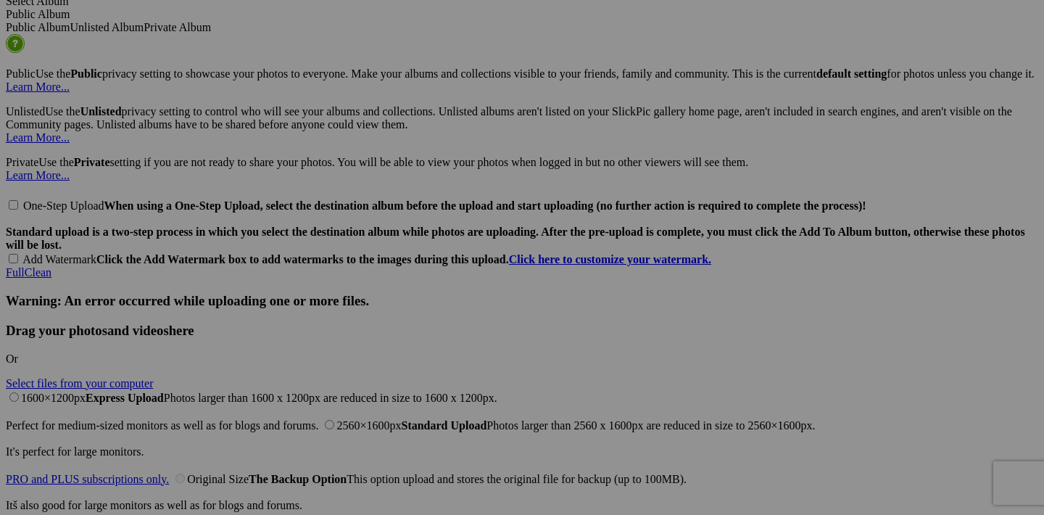
scroll to position [2824, 0]
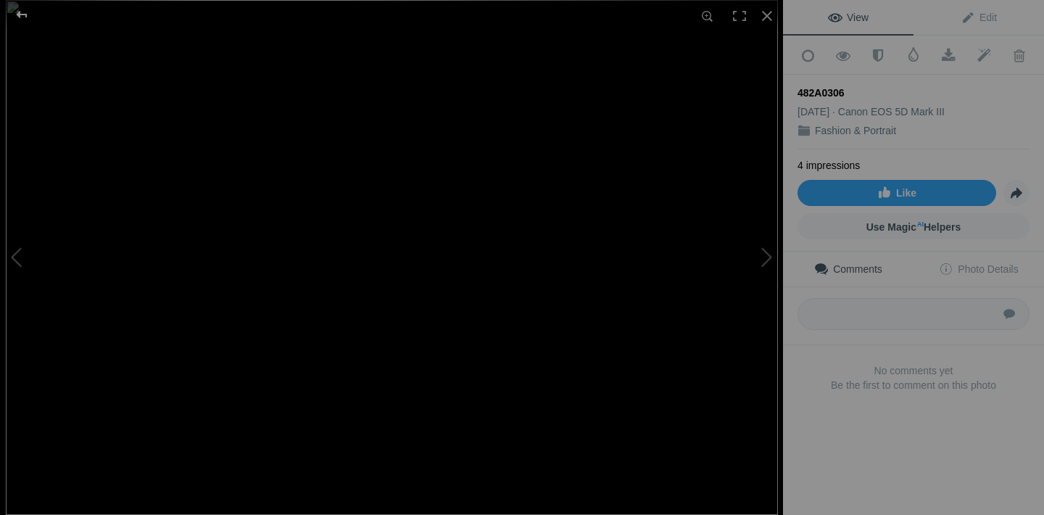
click at [30, 19] on div at bounding box center [22, 14] width 52 height 29
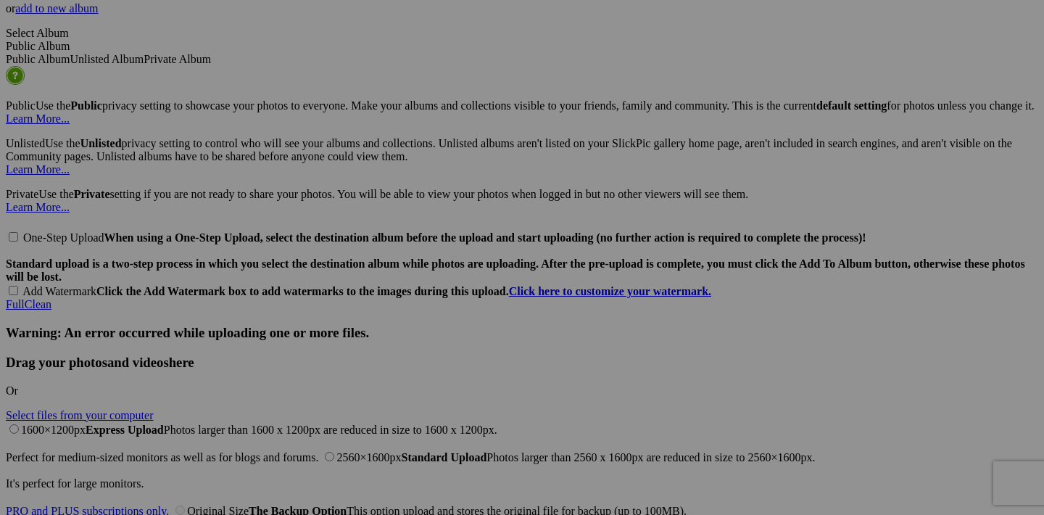
click at [426, 352] on span "Yes" at bounding box center [417, 353] width 17 height 12
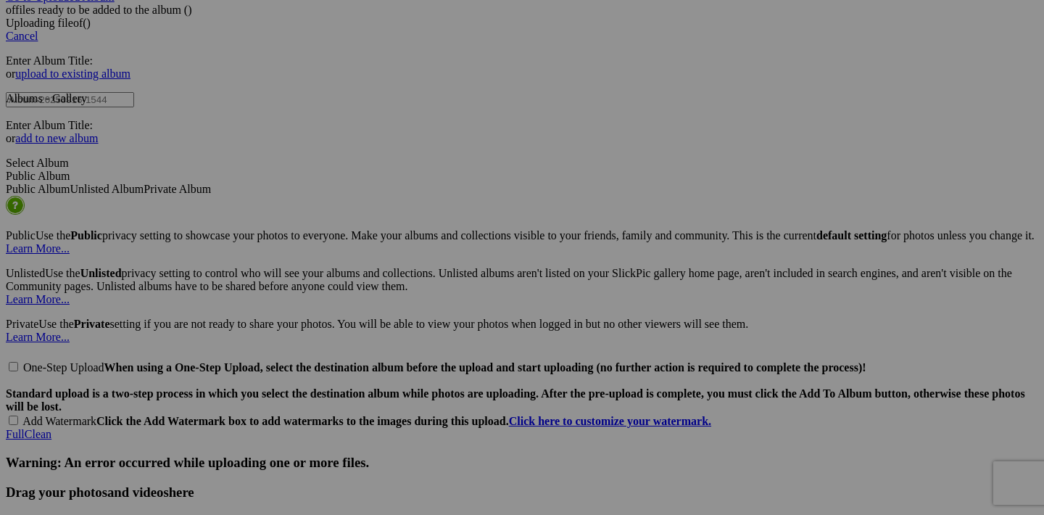
scroll to position [2665, 0]
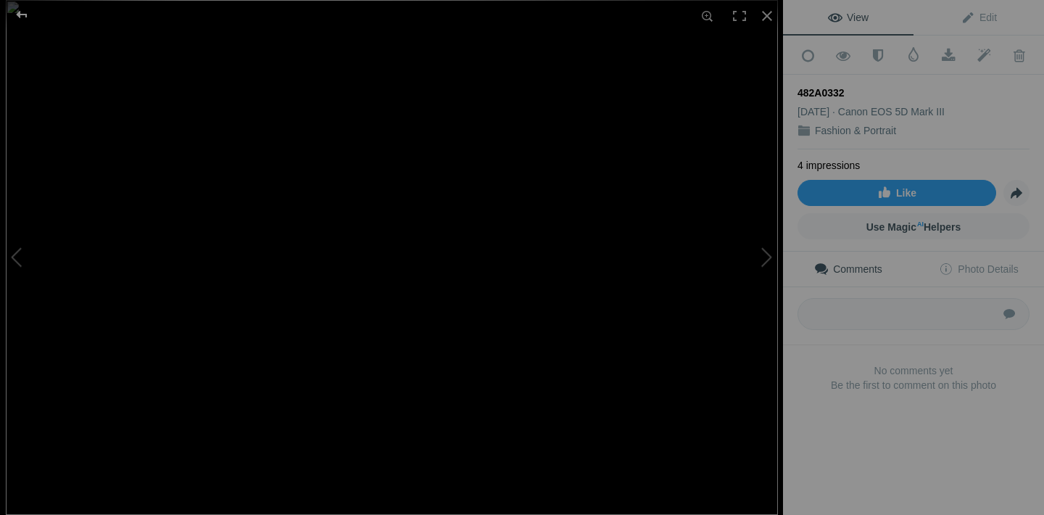
click at [22, 17] on div at bounding box center [22, 14] width 52 height 29
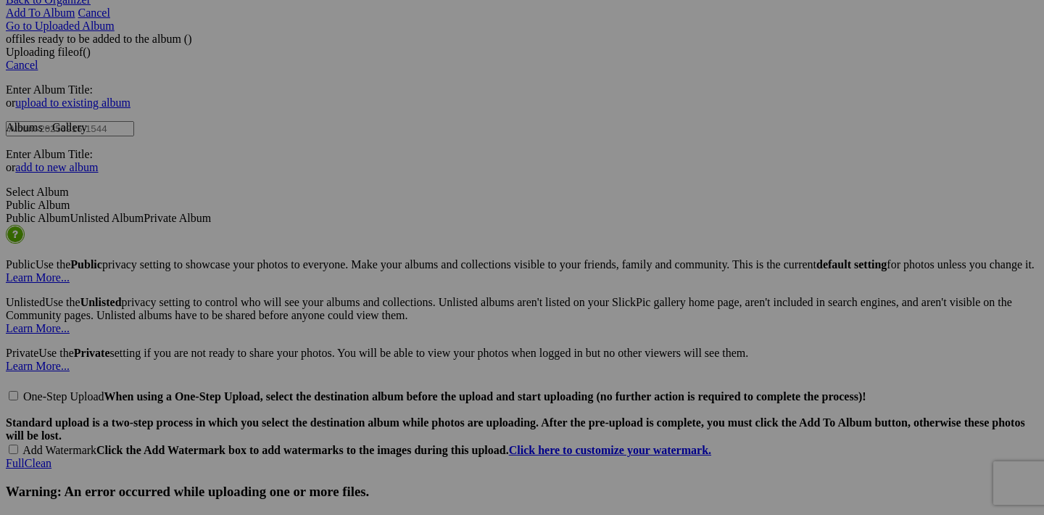
click at [426, 354] on span "Yes" at bounding box center [417, 353] width 17 height 12
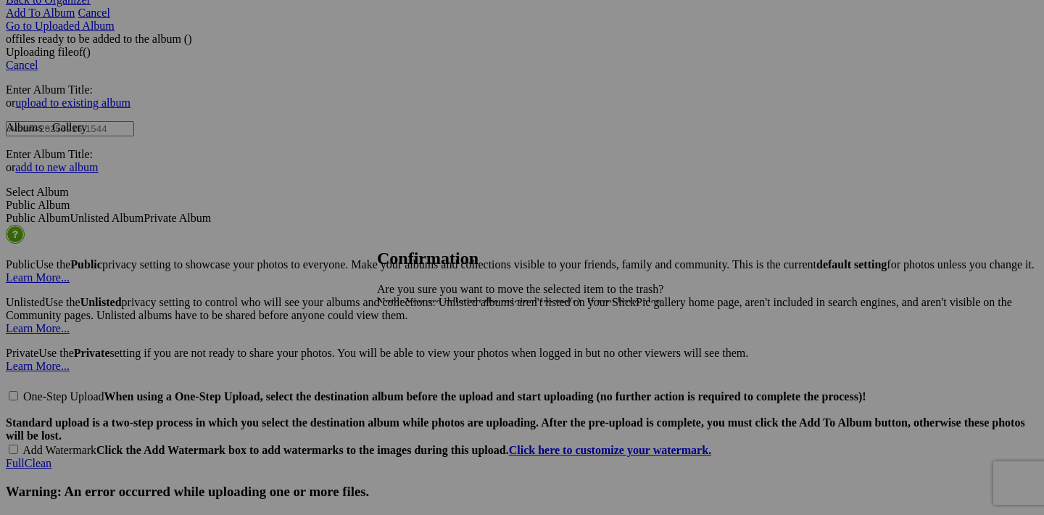
click at [426, 353] on span "Yes" at bounding box center [417, 353] width 17 height 12
click at [426, 352] on link "Yes" at bounding box center [417, 353] width 17 height 12
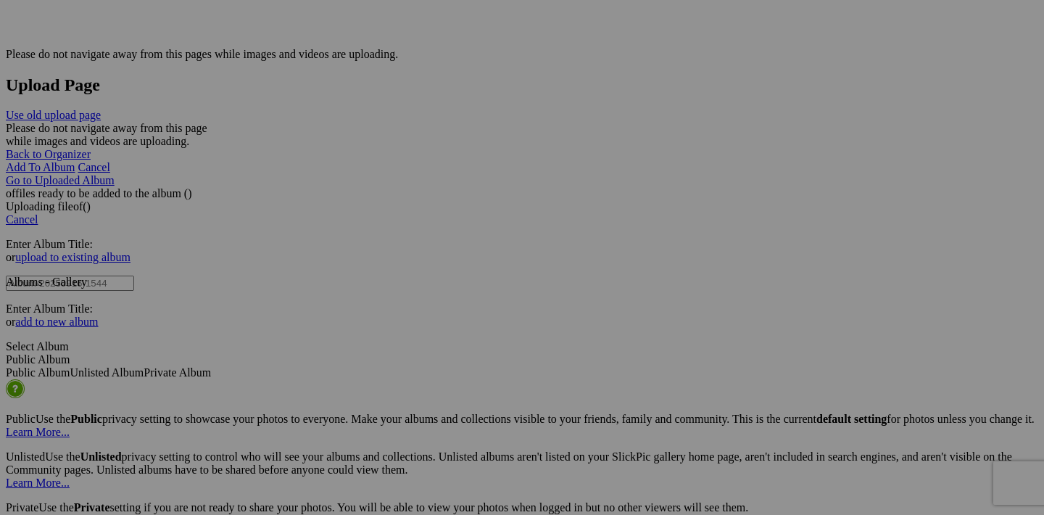
scroll to position [2468, 0]
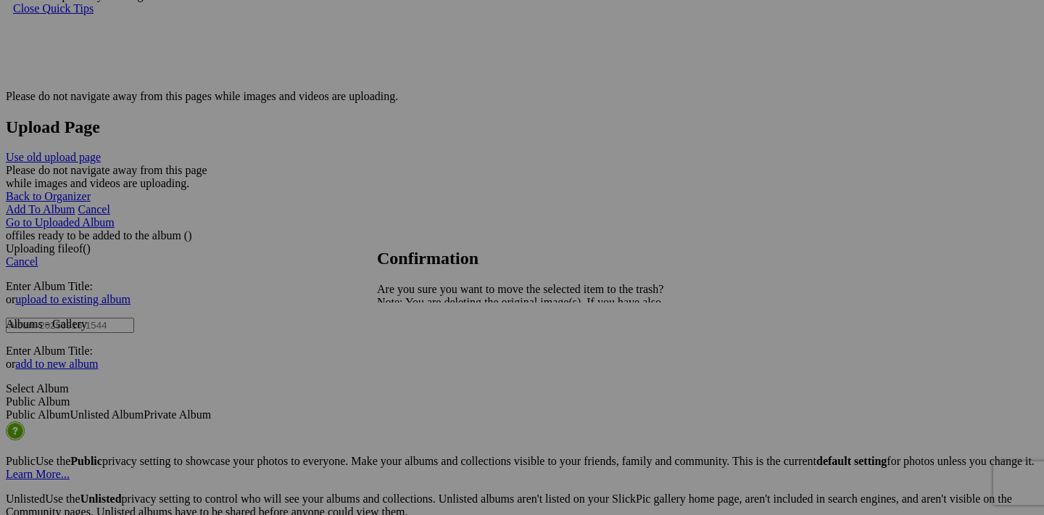
click at [426, 350] on span "Yes" at bounding box center [417, 353] width 17 height 12
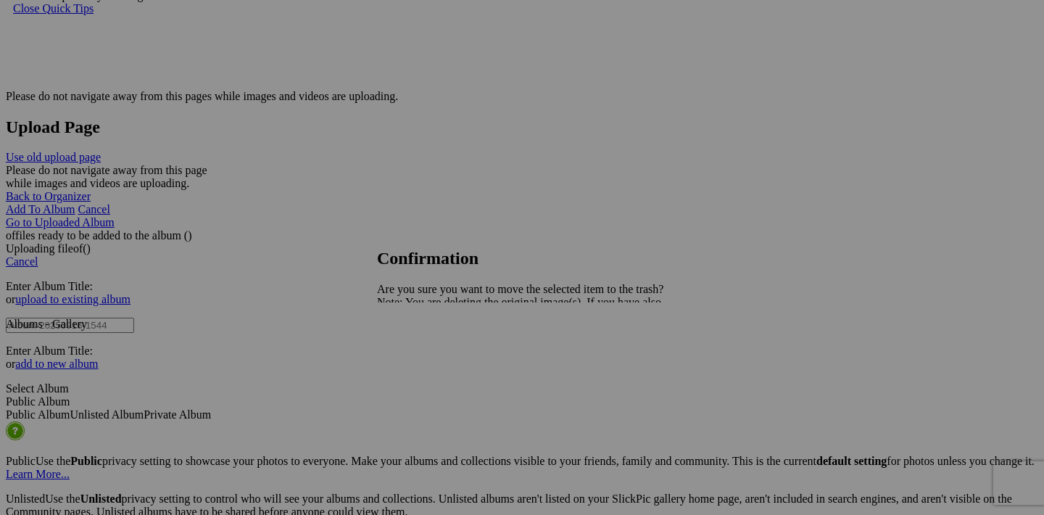
click at [426, 351] on link "Yes" at bounding box center [417, 353] width 17 height 12
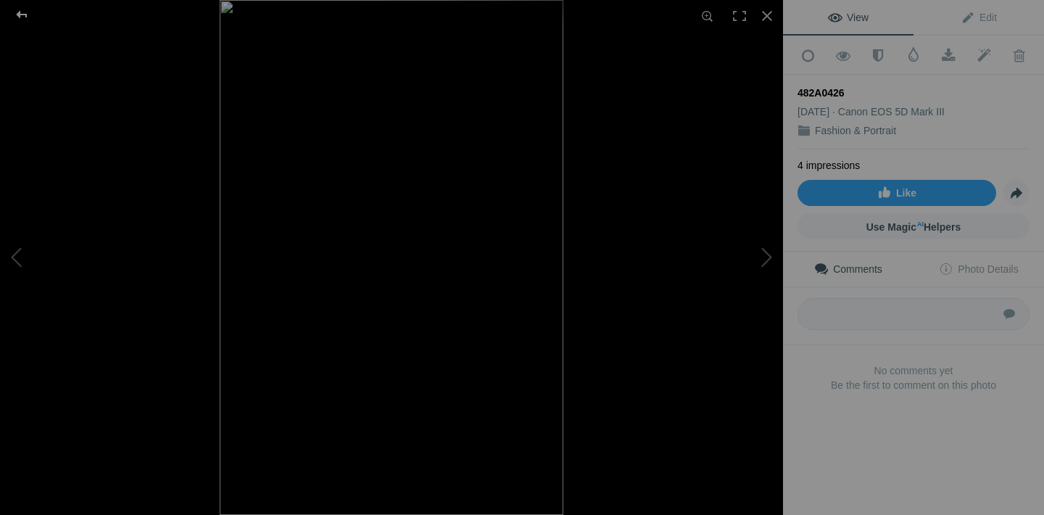
click at [14, 9] on div at bounding box center [22, 14] width 52 height 29
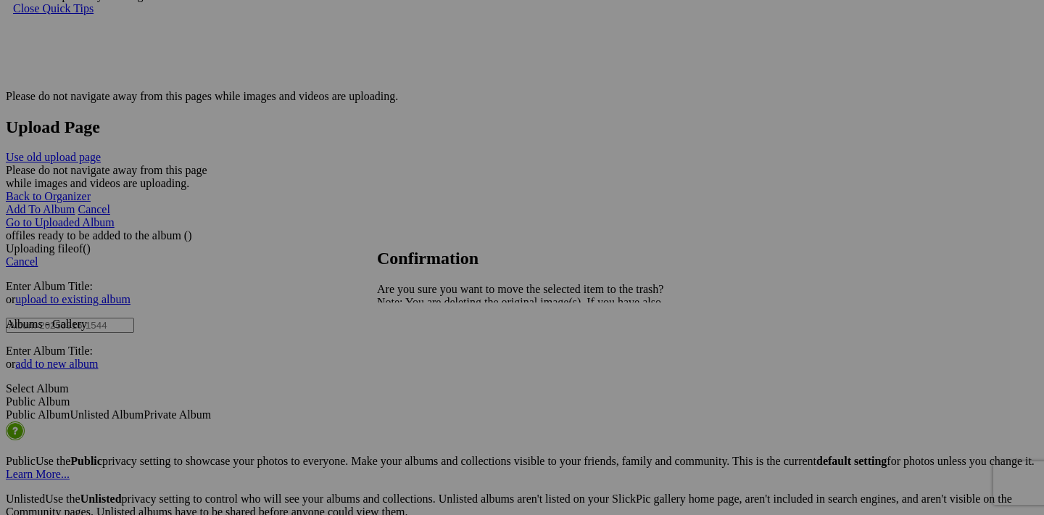
click at [426, 355] on span "Yes" at bounding box center [417, 353] width 17 height 12
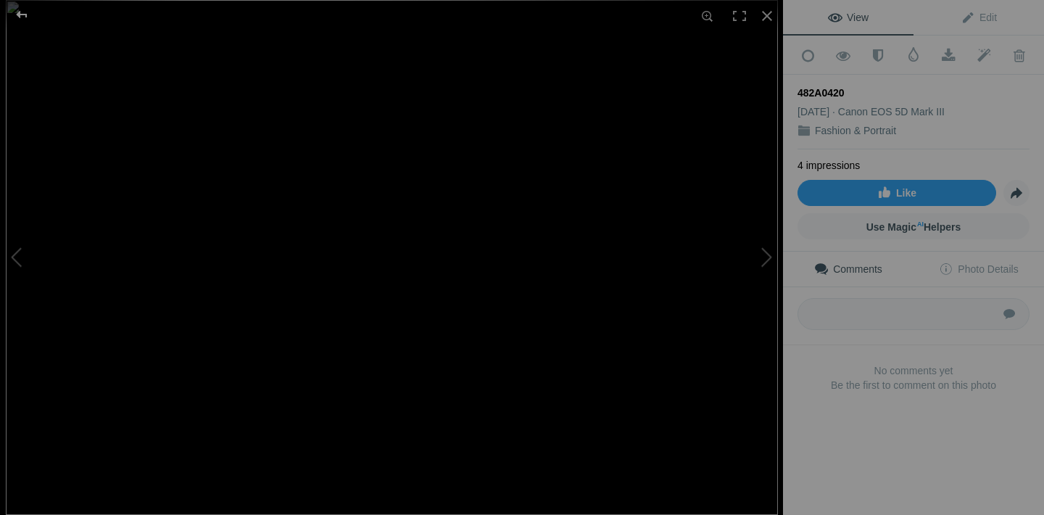
click at [24, 17] on div at bounding box center [22, 14] width 52 height 29
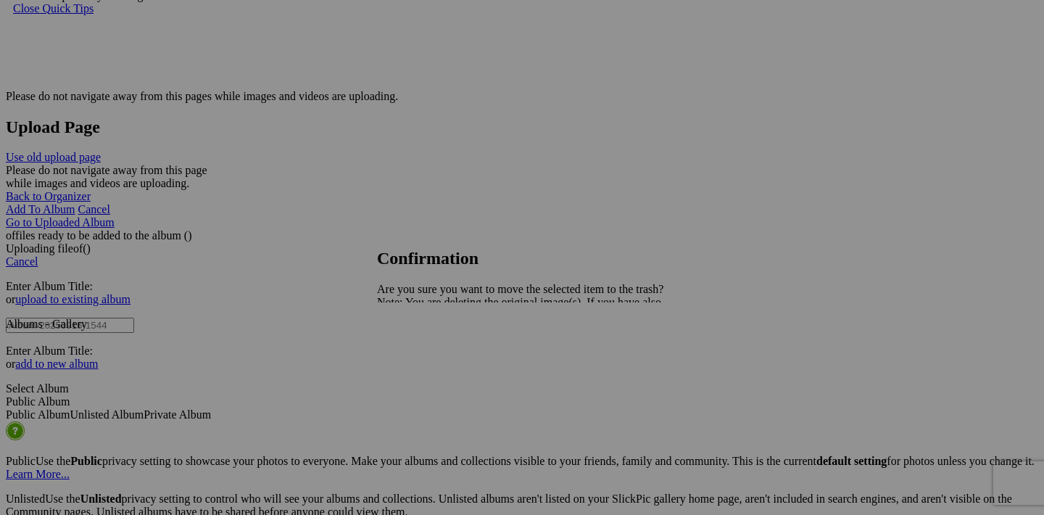
click at [426, 357] on span "Yes" at bounding box center [417, 353] width 17 height 12
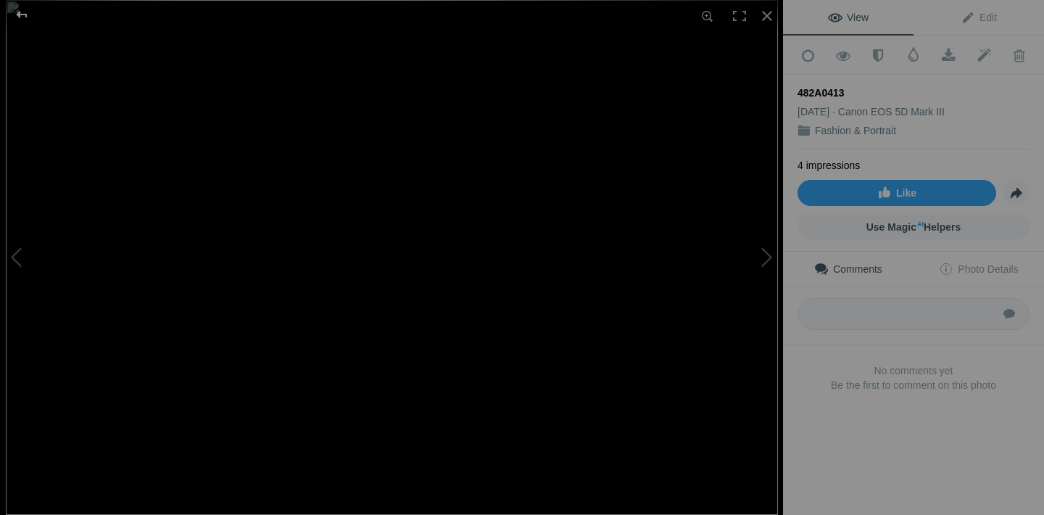
click at [22, 15] on div at bounding box center [22, 14] width 52 height 29
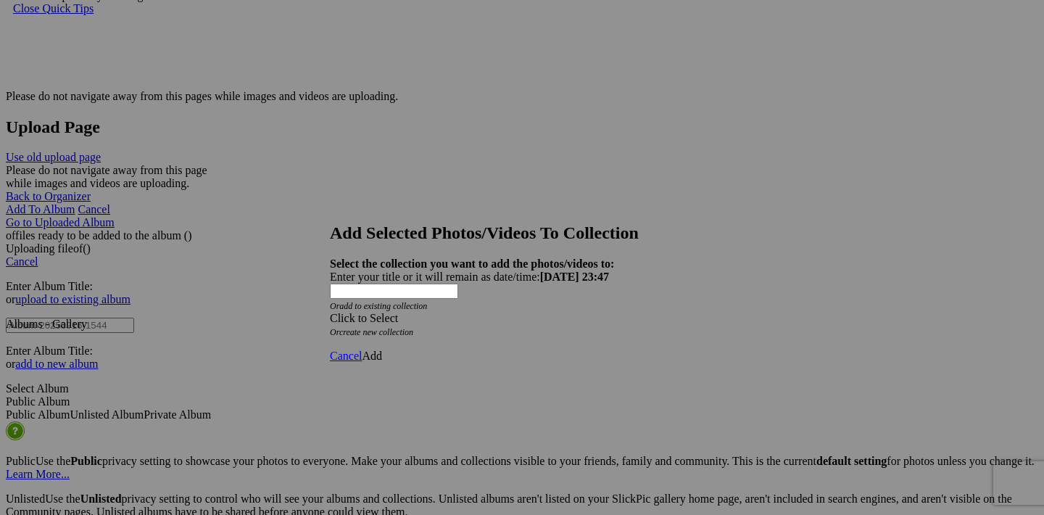
click at [330, 210] on link at bounding box center [330, 210] width 0 height 0
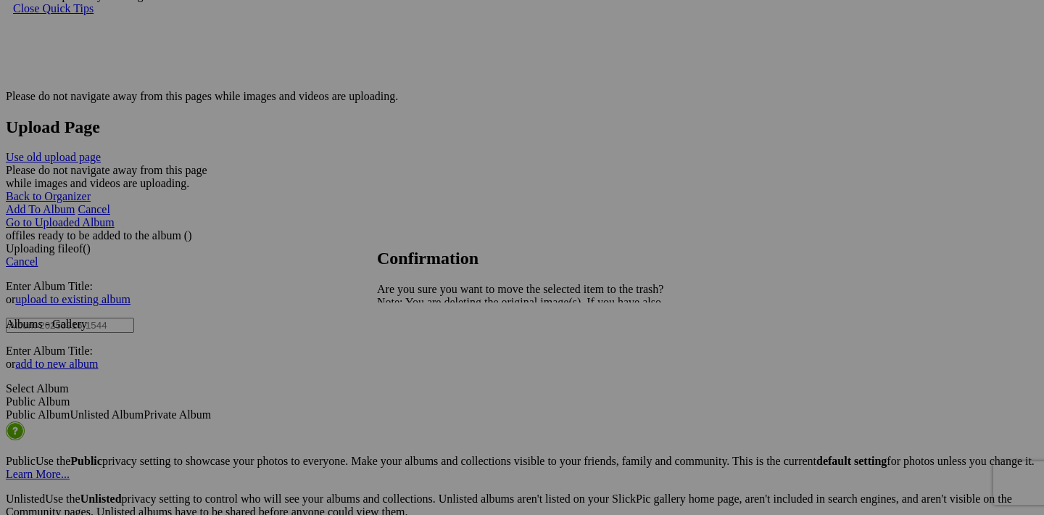
click at [426, 359] on span "Yes" at bounding box center [417, 353] width 17 height 12
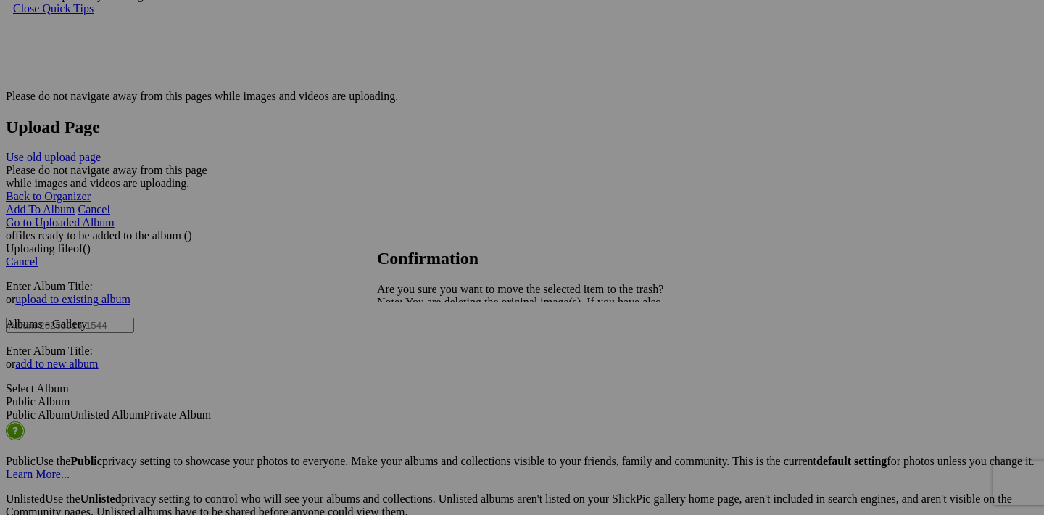
click at [426, 352] on link "Yes" at bounding box center [417, 353] width 17 height 12
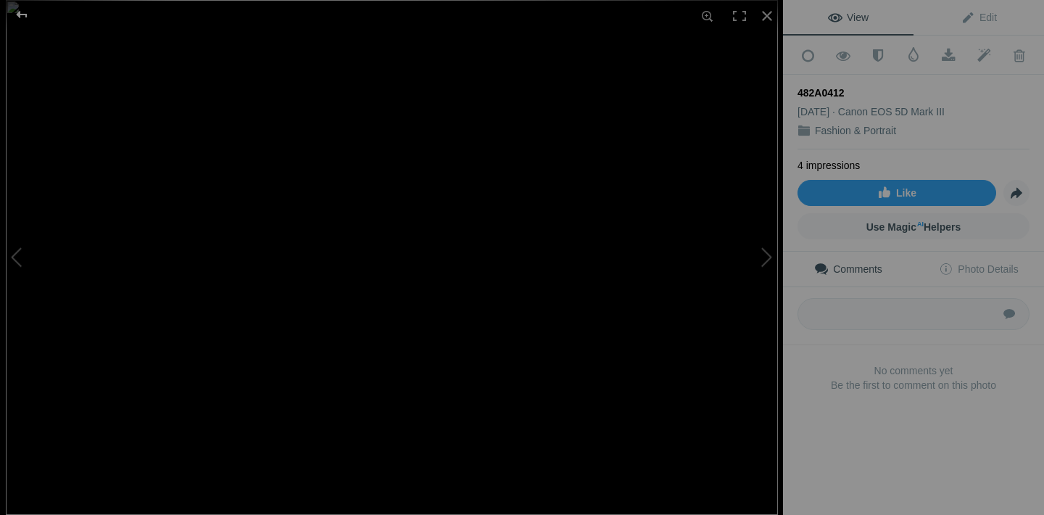
click at [14, 10] on div at bounding box center [22, 14] width 52 height 29
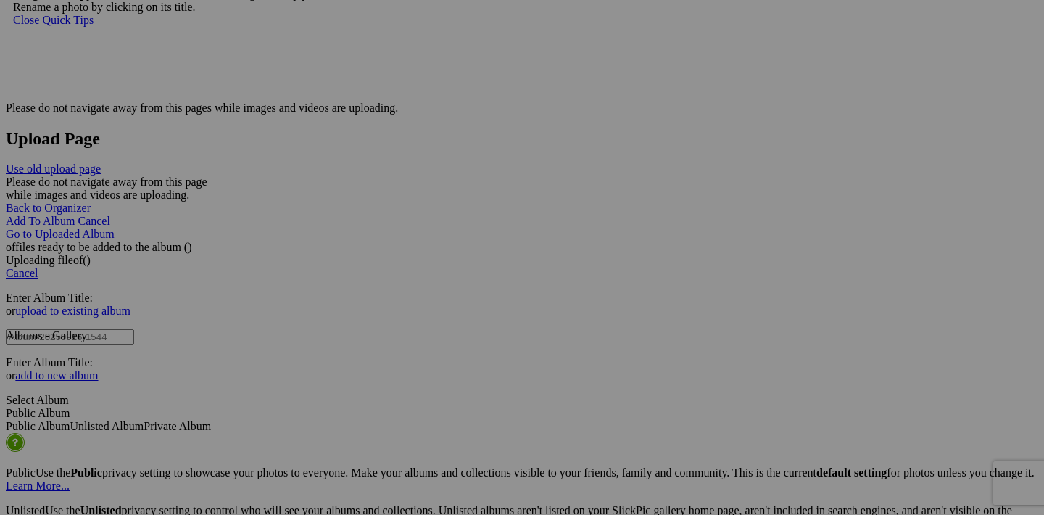
scroll to position [2401, 0]
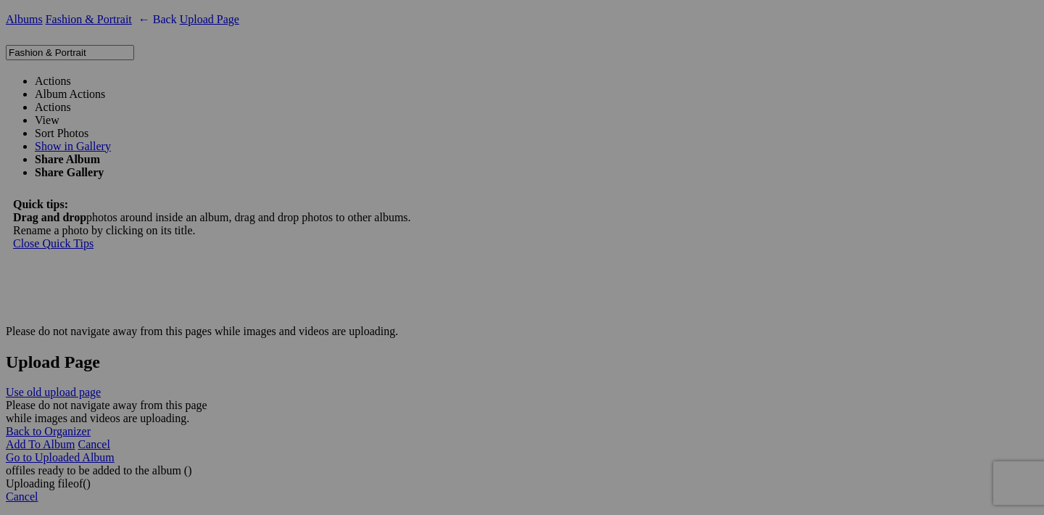
scroll to position [2209, 0]
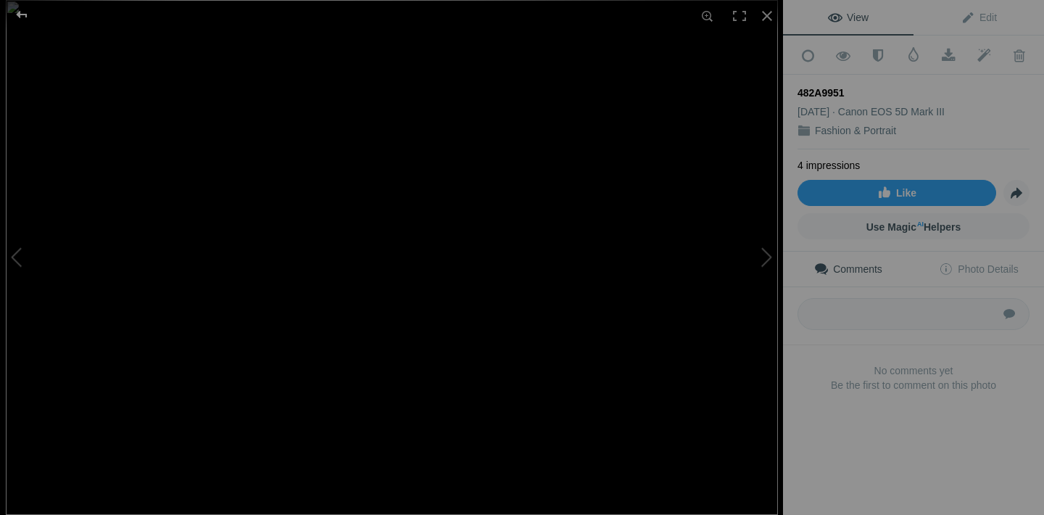
click at [22, 9] on div at bounding box center [22, 14] width 52 height 29
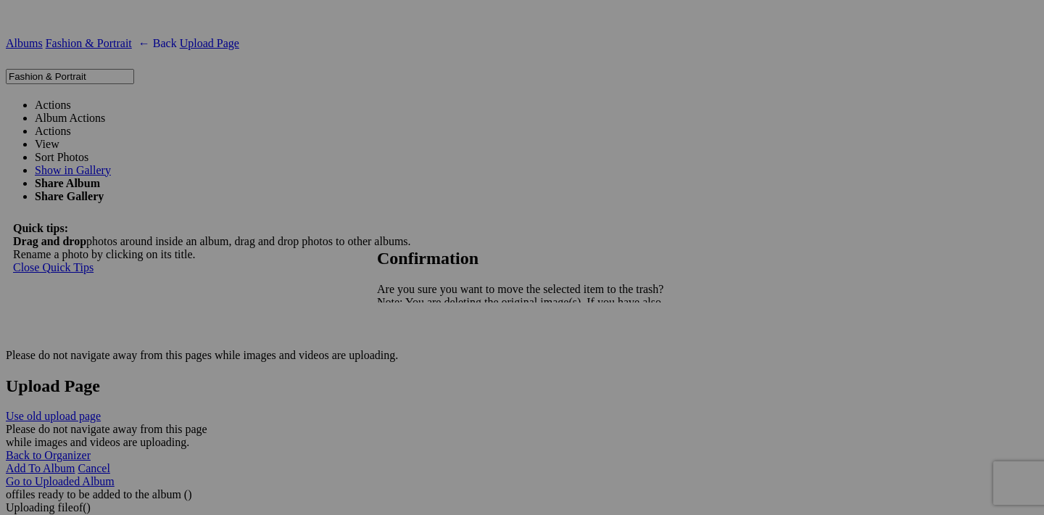
click at [426, 355] on span "Yes" at bounding box center [417, 353] width 17 height 12
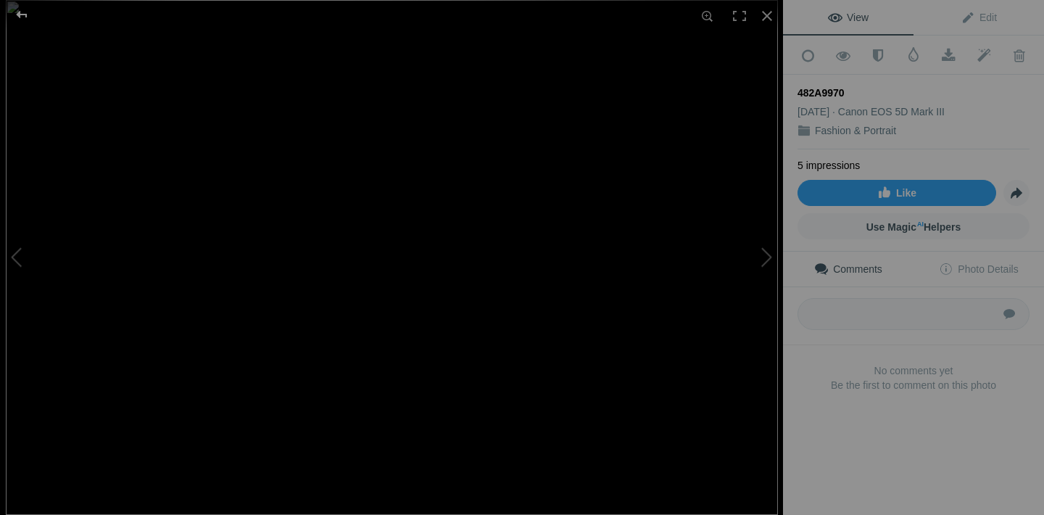
click at [18, 13] on div at bounding box center [22, 14] width 52 height 29
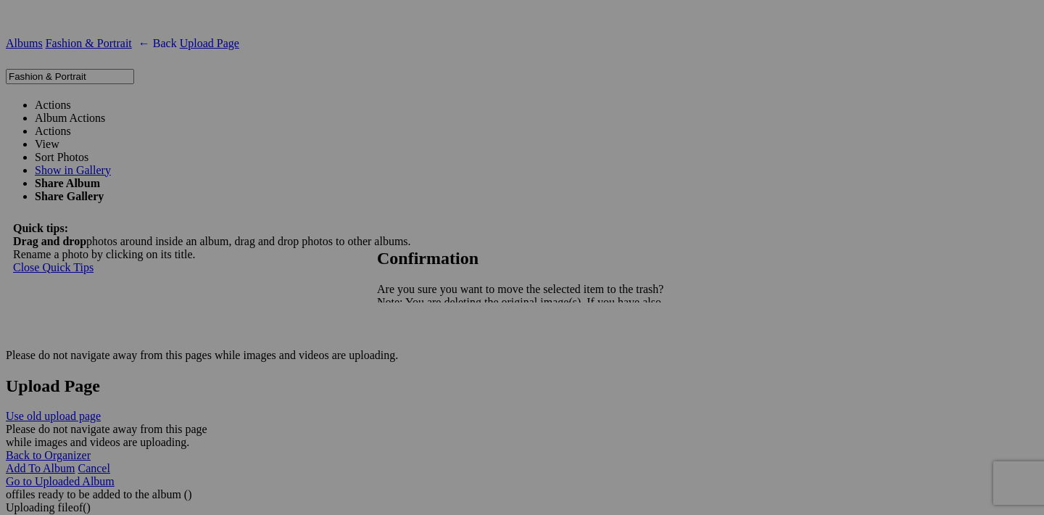
click at [426, 358] on span "Yes" at bounding box center [417, 353] width 17 height 12
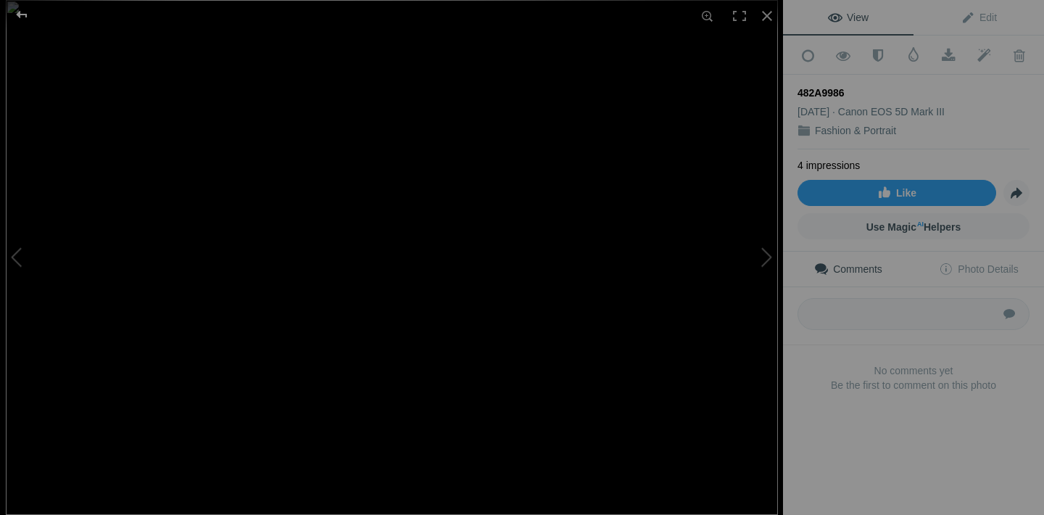
click at [13, 12] on div at bounding box center [22, 14] width 52 height 29
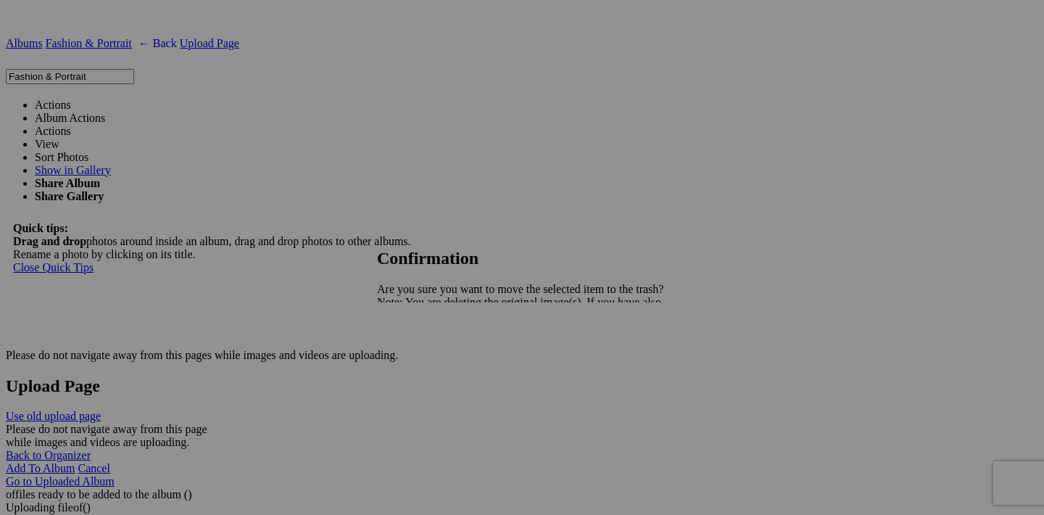
click at [426, 359] on span "Yes" at bounding box center [417, 353] width 17 height 12
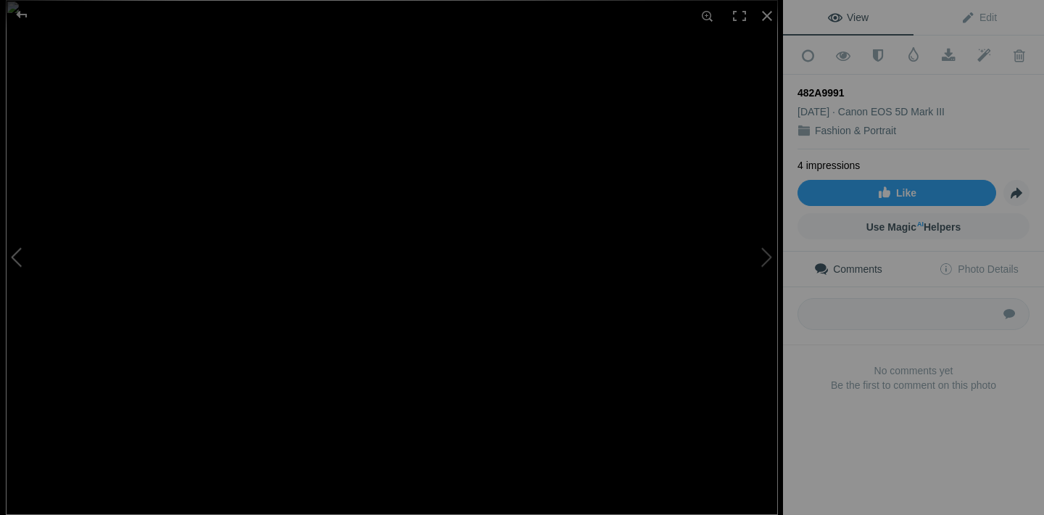
click at [20, 252] on button at bounding box center [54, 258] width 109 height 186
click at [20, 15] on div at bounding box center [22, 14] width 52 height 29
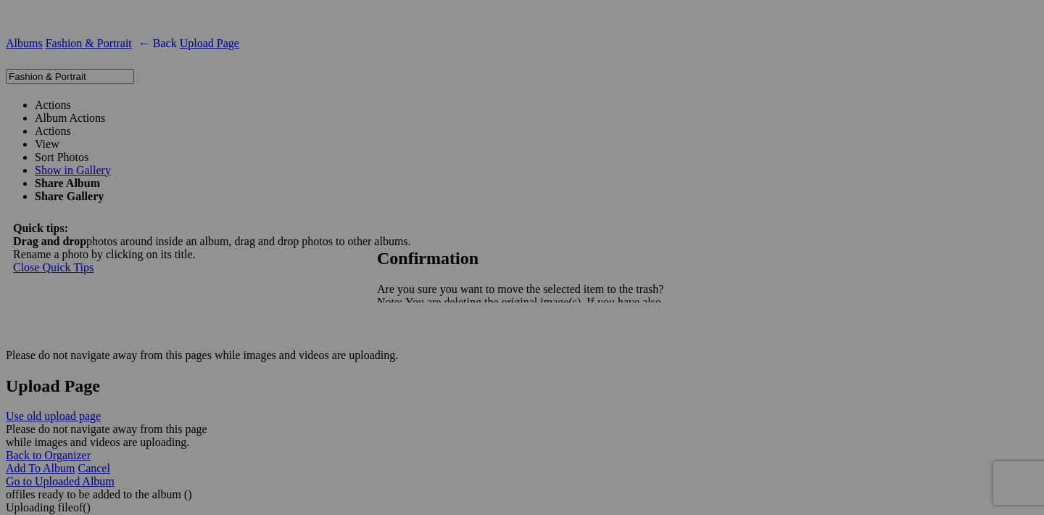
click at [426, 355] on span "Yes" at bounding box center [417, 353] width 17 height 12
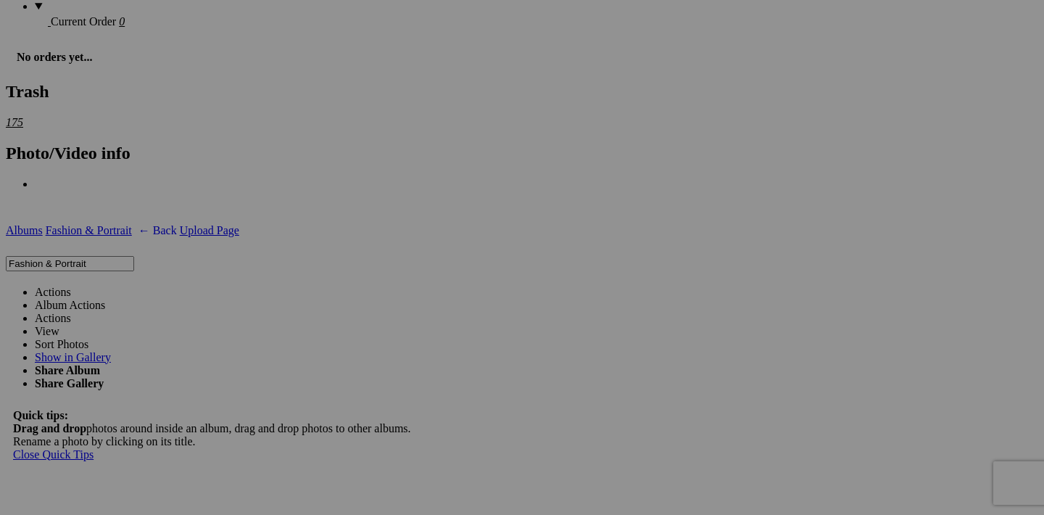
scroll to position [2005, 0]
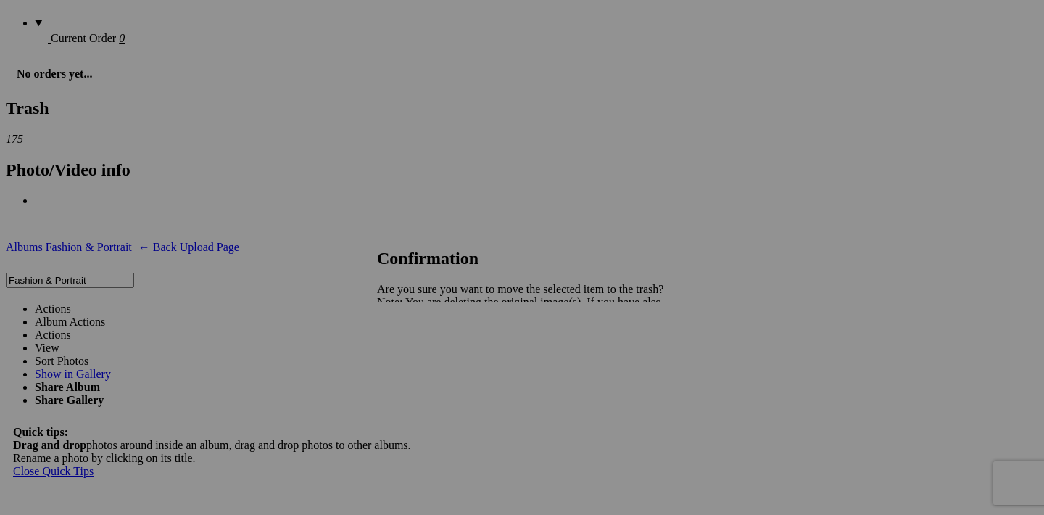
click at [426, 355] on span "Yes" at bounding box center [417, 353] width 17 height 12
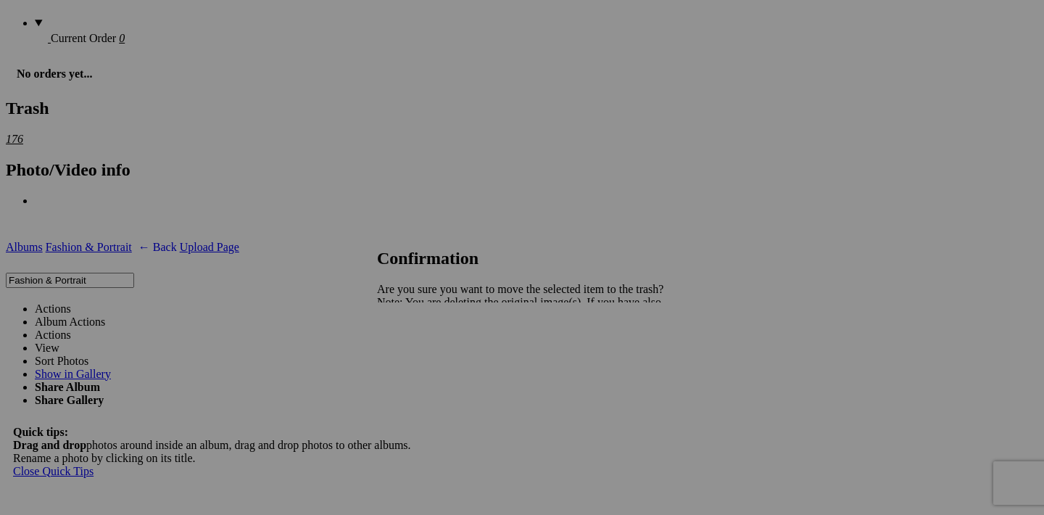
click at [426, 351] on span "Yes" at bounding box center [417, 353] width 17 height 12
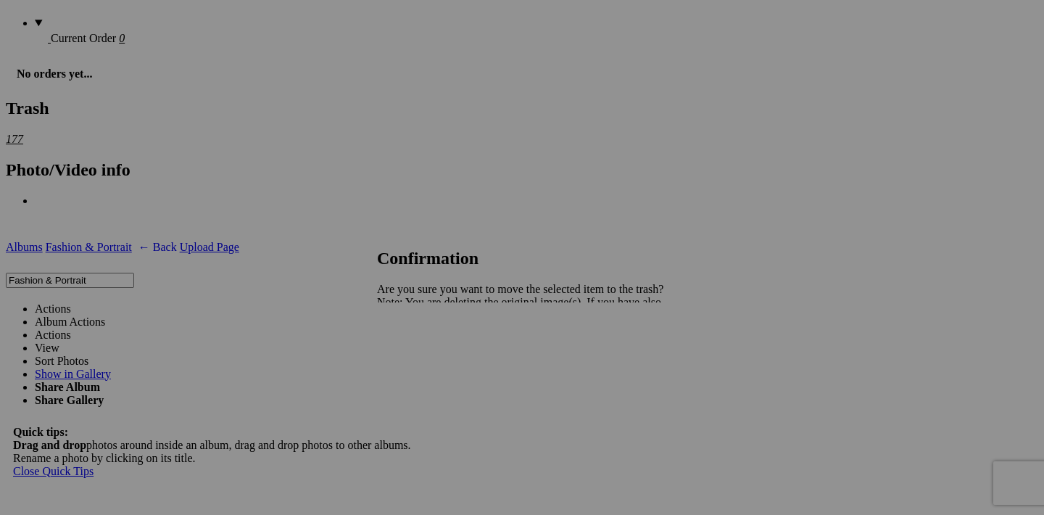
click at [426, 351] on span "Yes" at bounding box center [417, 353] width 17 height 12
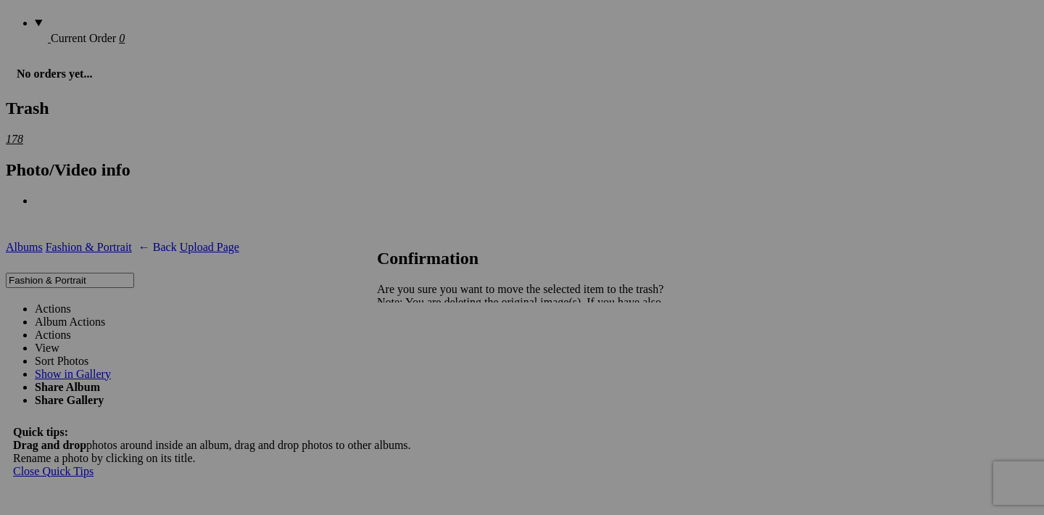
click at [426, 353] on link "Yes" at bounding box center [417, 353] width 17 height 12
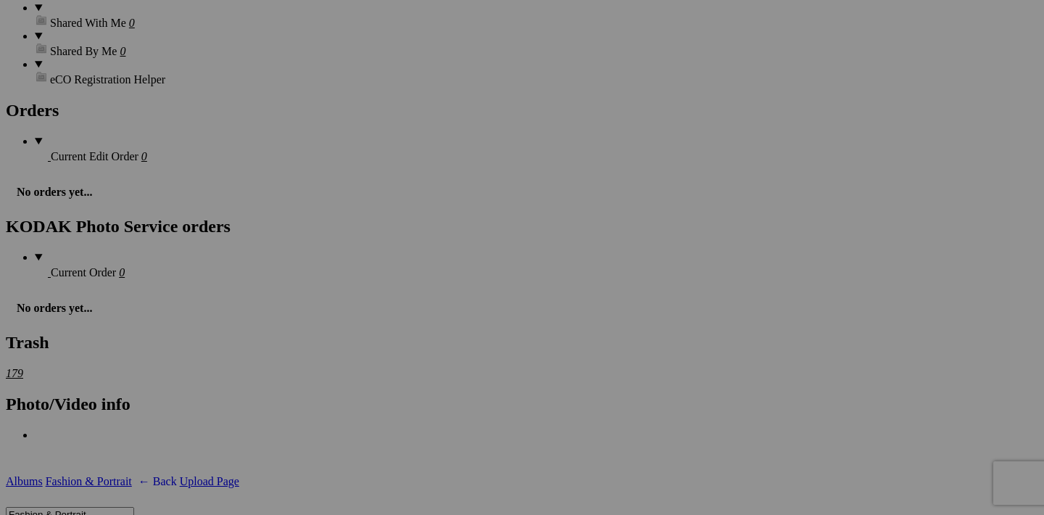
scroll to position [1765, 0]
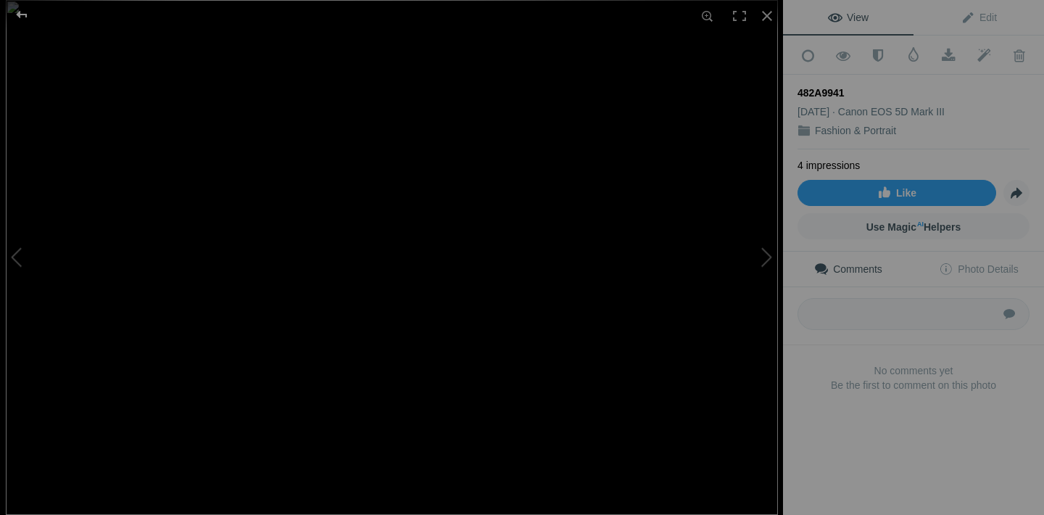
click at [21, 23] on div at bounding box center [22, 14] width 52 height 29
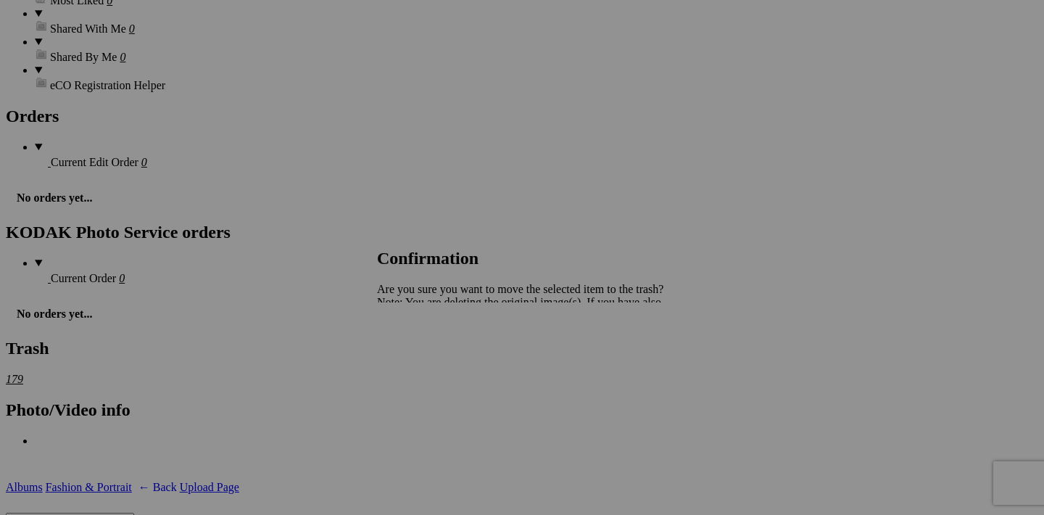
click at [426, 350] on span "Yes" at bounding box center [417, 353] width 17 height 12
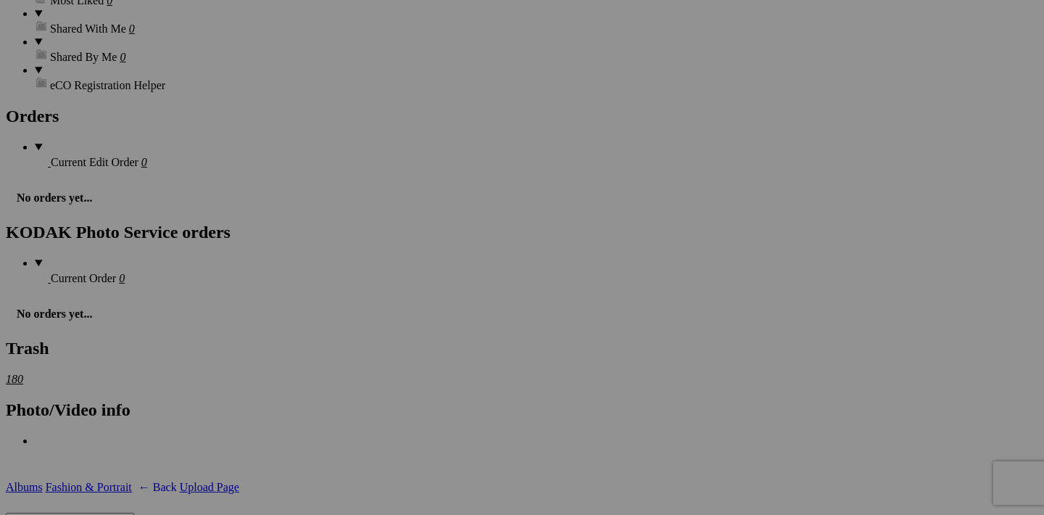
scroll to position [1749, 0]
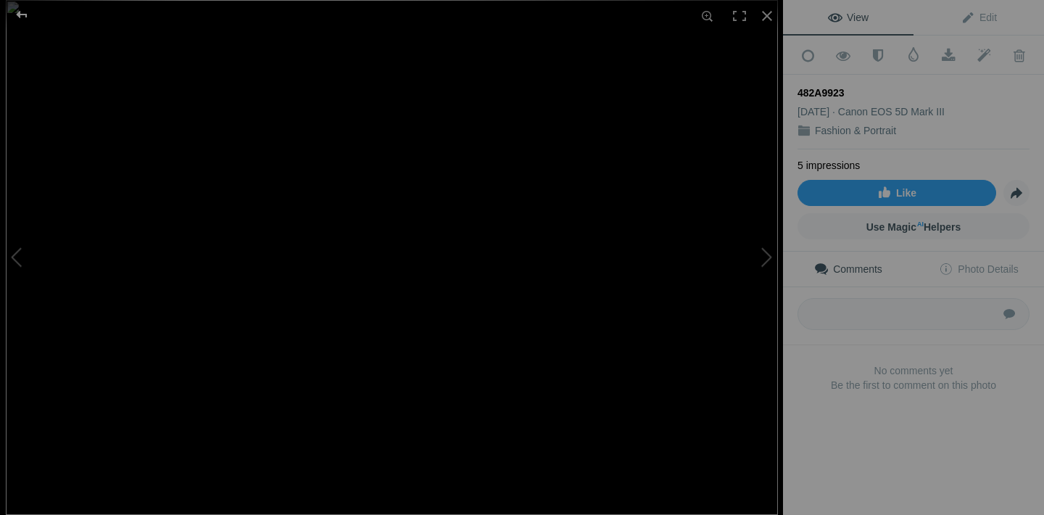
click at [17, 9] on div at bounding box center [22, 14] width 52 height 29
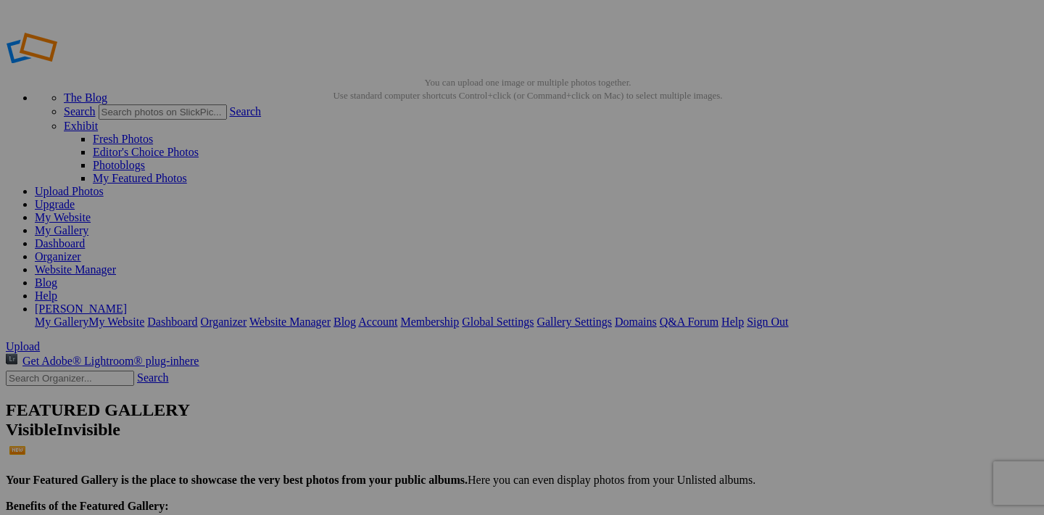
scroll to position [1749, 0]
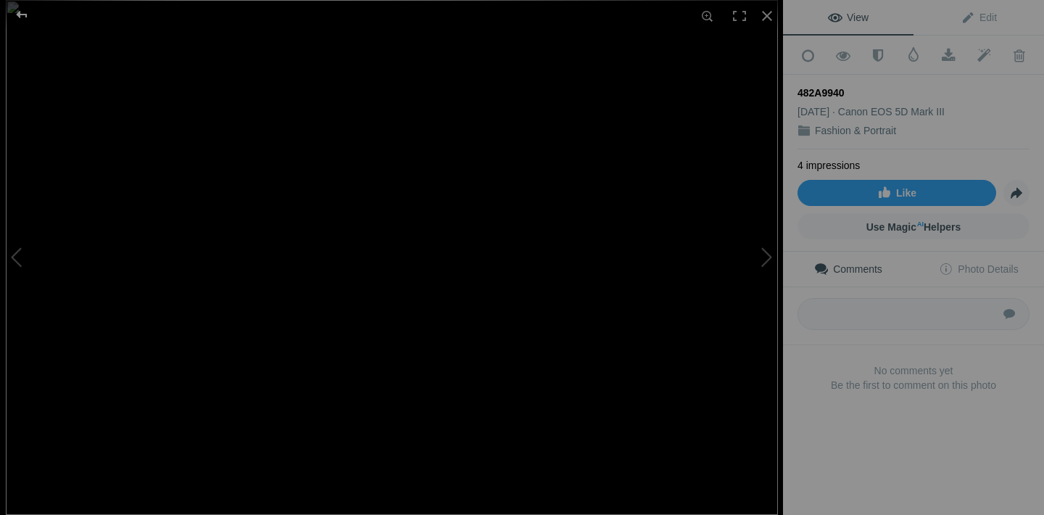
click at [16, 15] on div at bounding box center [22, 14] width 52 height 29
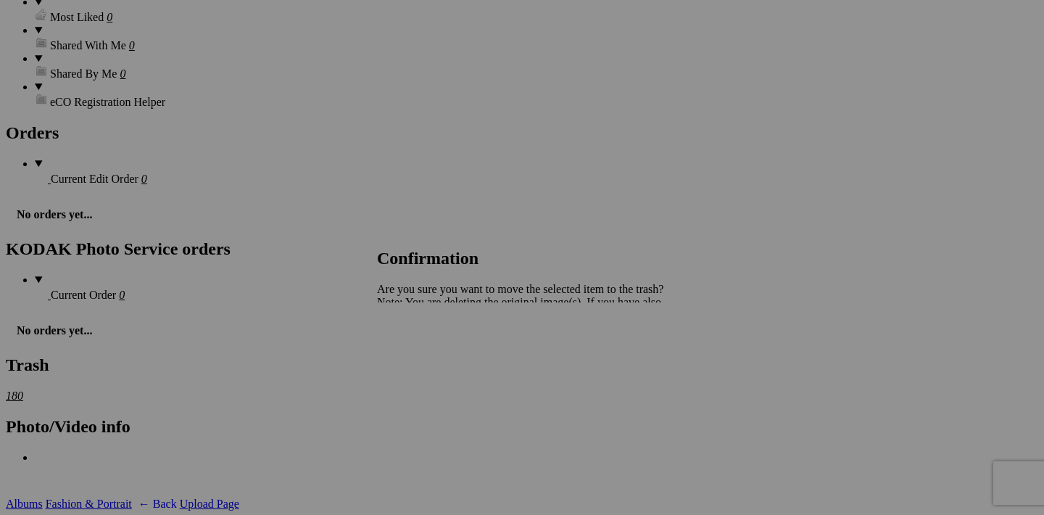
click at [426, 348] on link "Yes" at bounding box center [417, 353] width 17 height 12
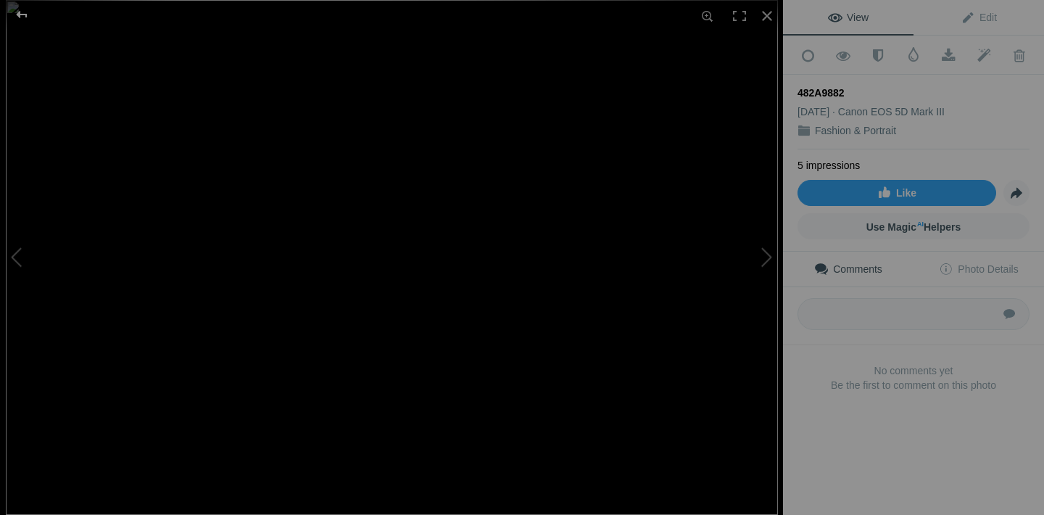
click at [22, 21] on div at bounding box center [22, 14] width 52 height 29
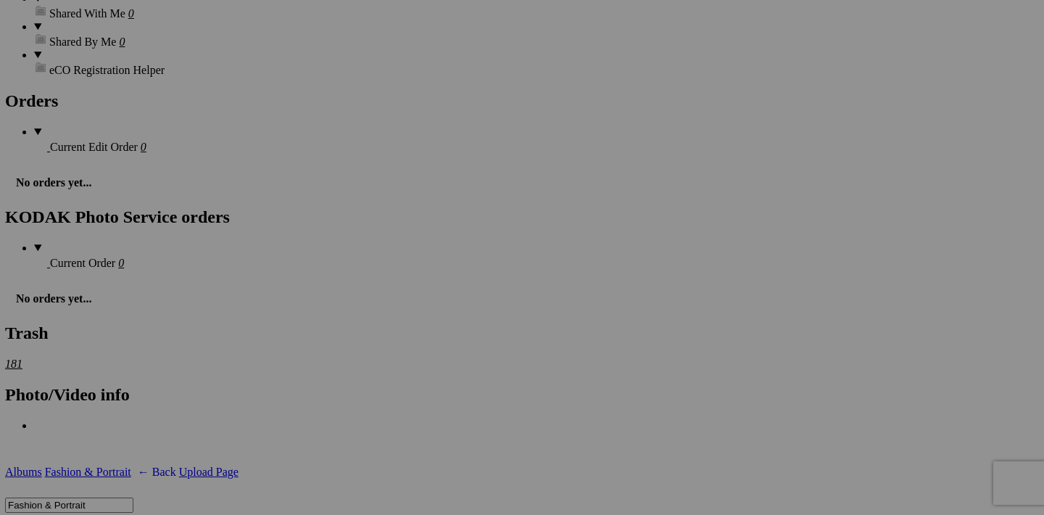
scroll to position [1781, 0]
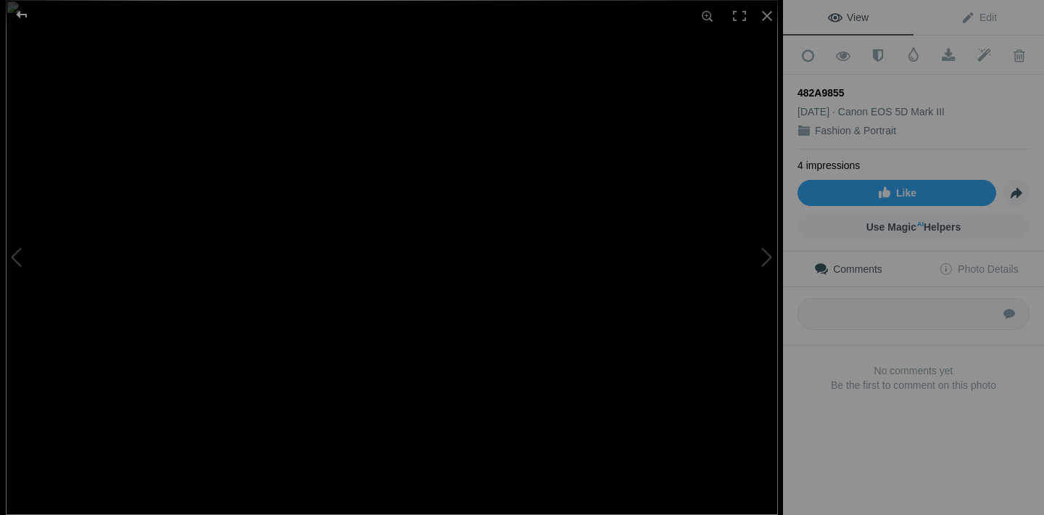
click at [19, 17] on div at bounding box center [22, 14] width 52 height 29
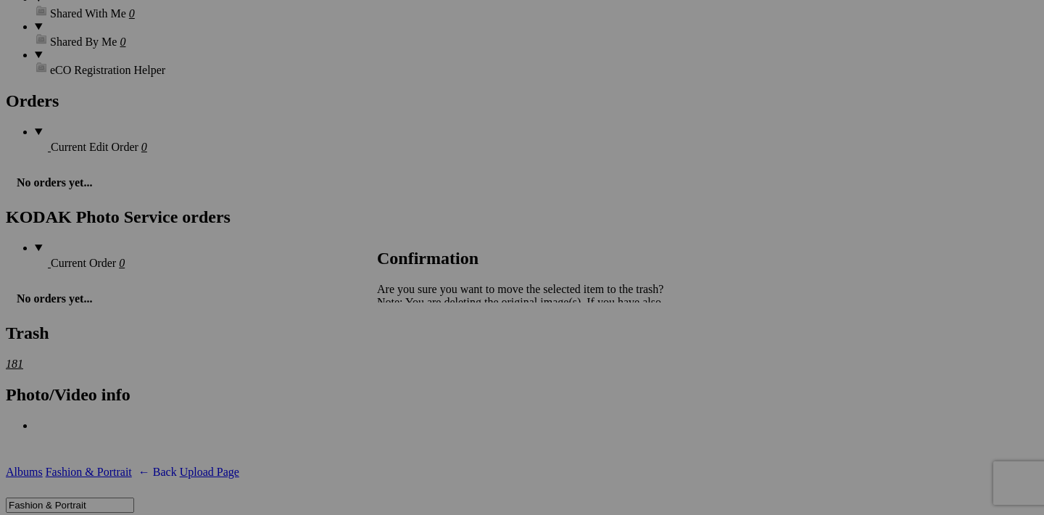
click at [426, 358] on span "Yes" at bounding box center [417, 353] width 17 height 12
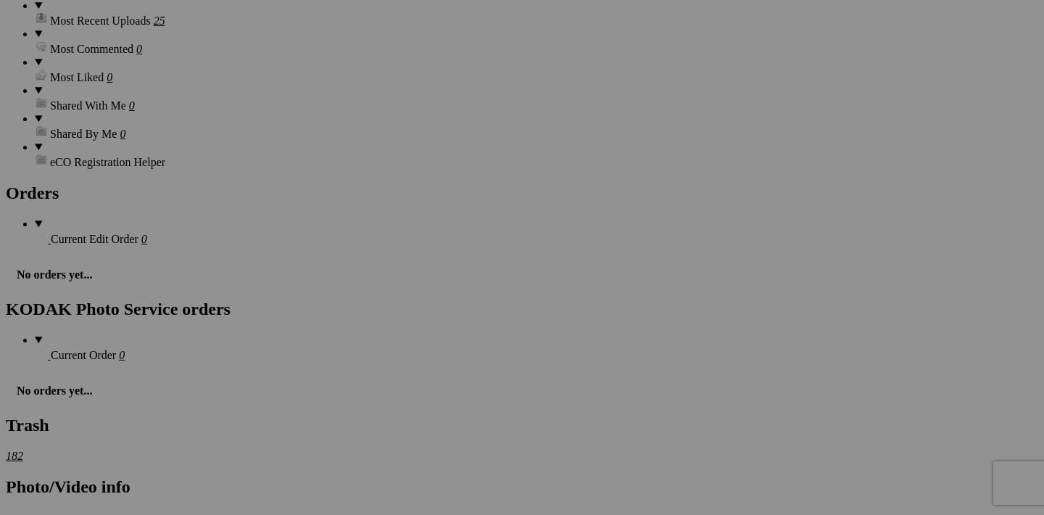
scroll to position [1667, 0]
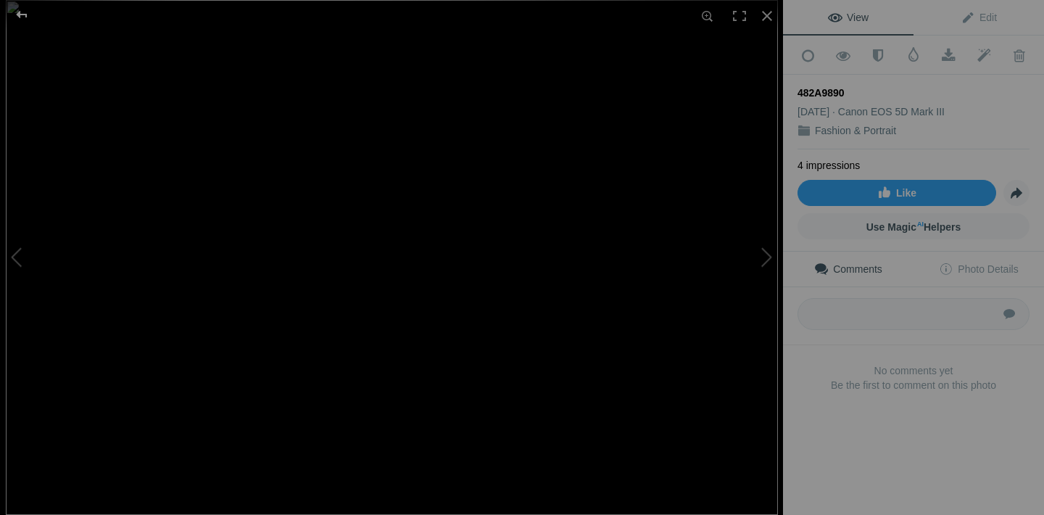
click at [19, 18] on div at bounding box center [22, 14] width 52 height 29
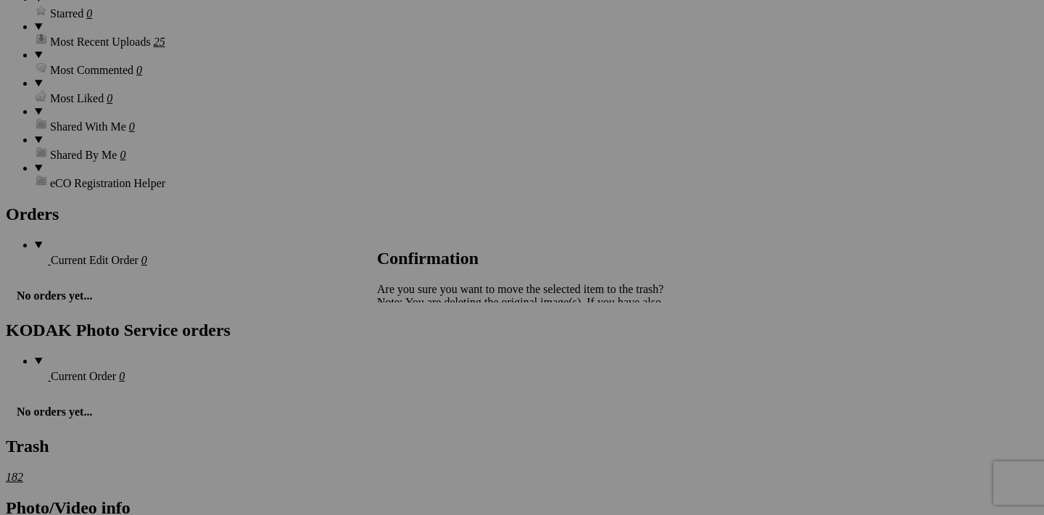
click at [426, 350] on span "Yes" at bounding box center [417, 353] width 17 height 12
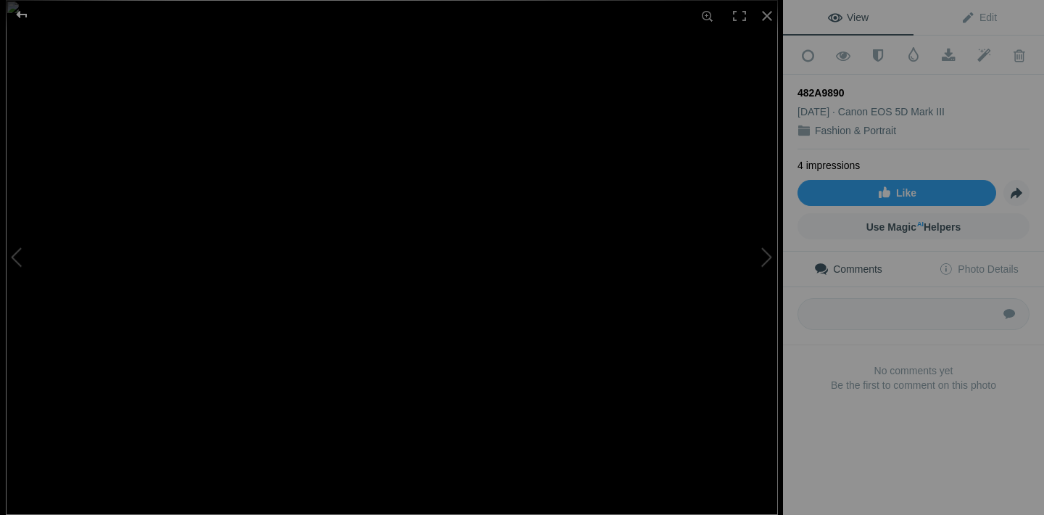
click at [28, 15] on div at bounding box center [22, 14] width 52 height 29
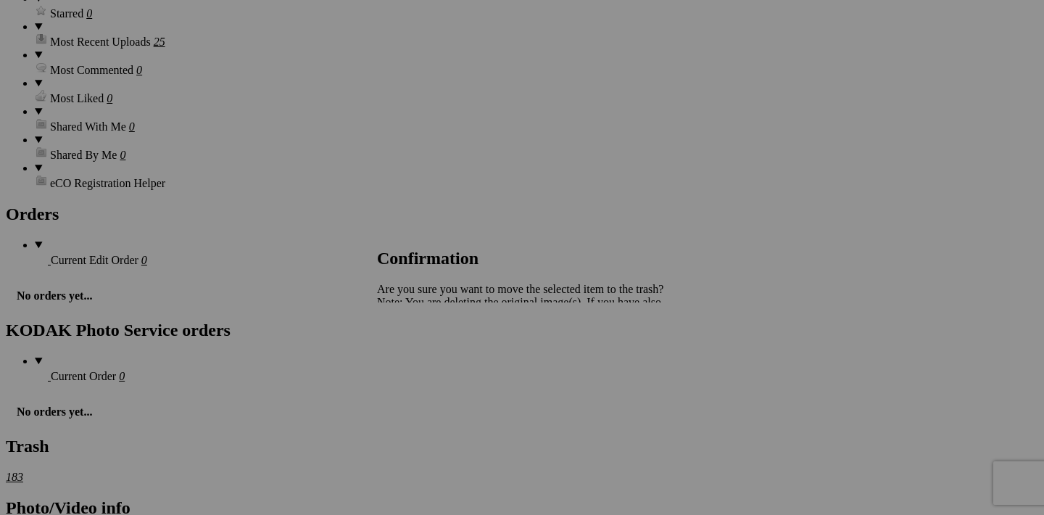
click at [426, 353] on span "Yes" at bounding box center [417, 353] width 17 height 12
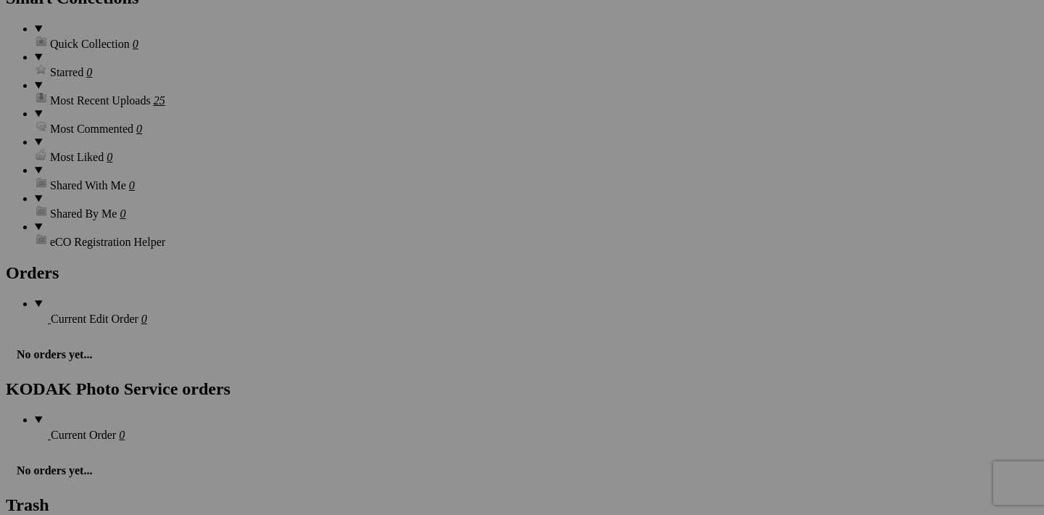
scroll to position [1522, 0]
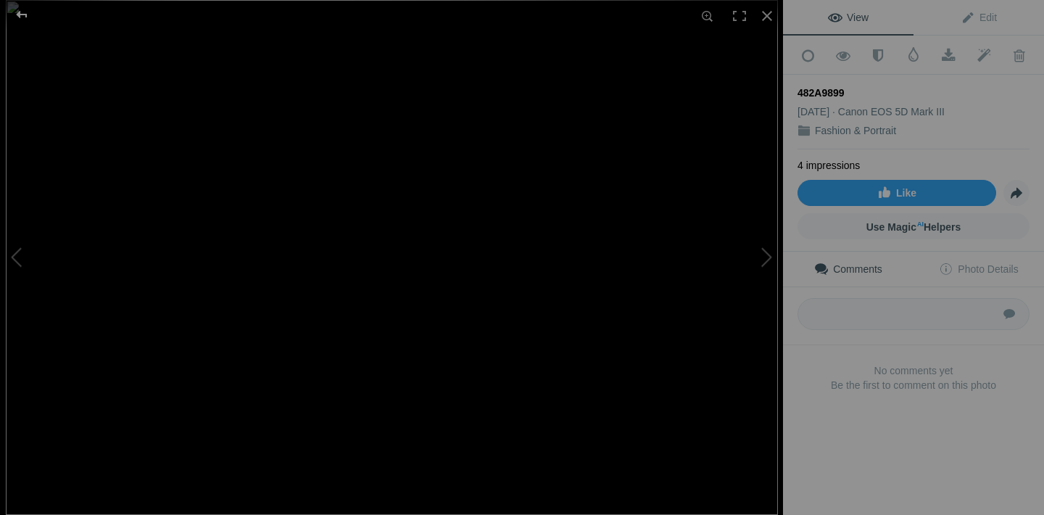
click at [22, 16] on div at bounding box center [22, 14] width 52 height 29
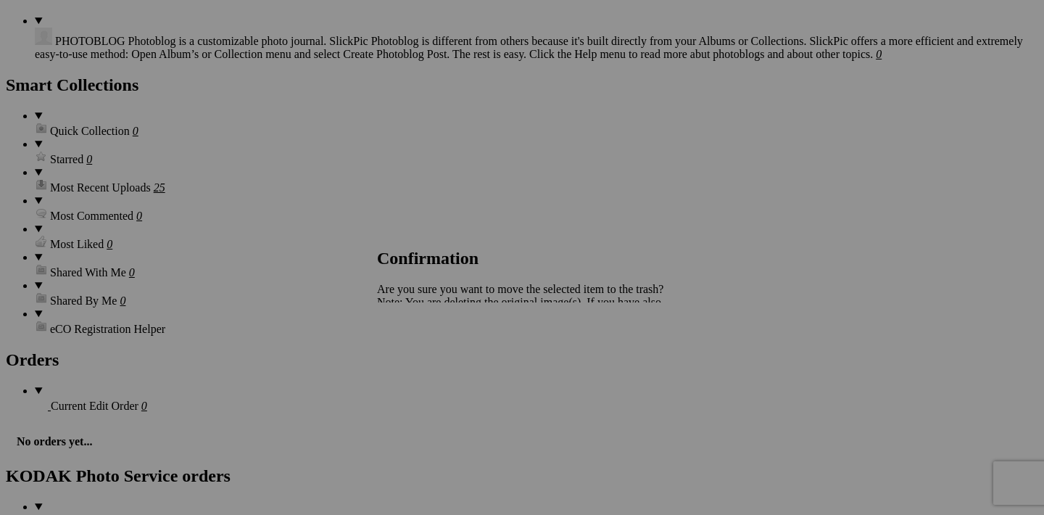
click at [426, 350] on span "Yes" at bounding box center [417, 353] width 17 height 12
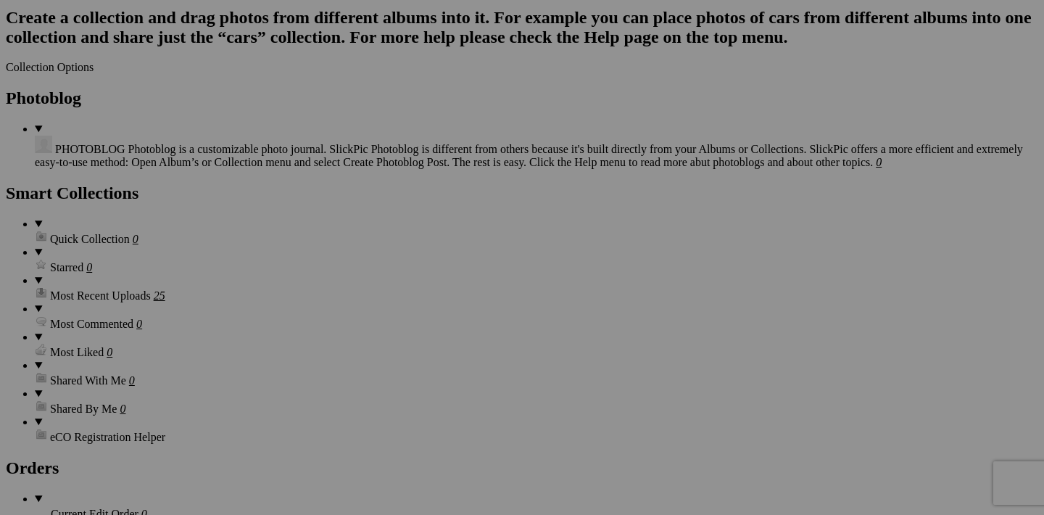
scroll to position [1411, 0]
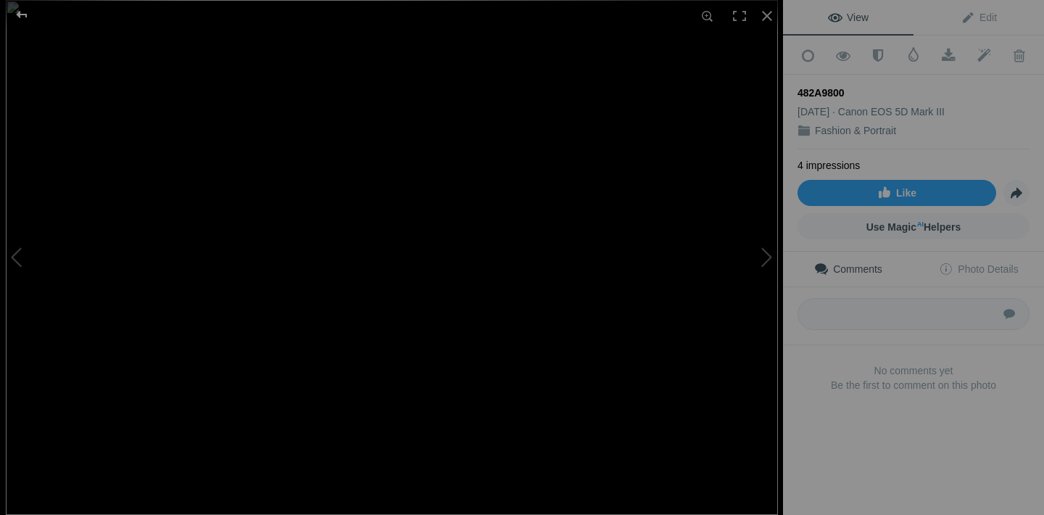
click at [22, 12] on div at bounding box center [22, 14] width 52 height 29
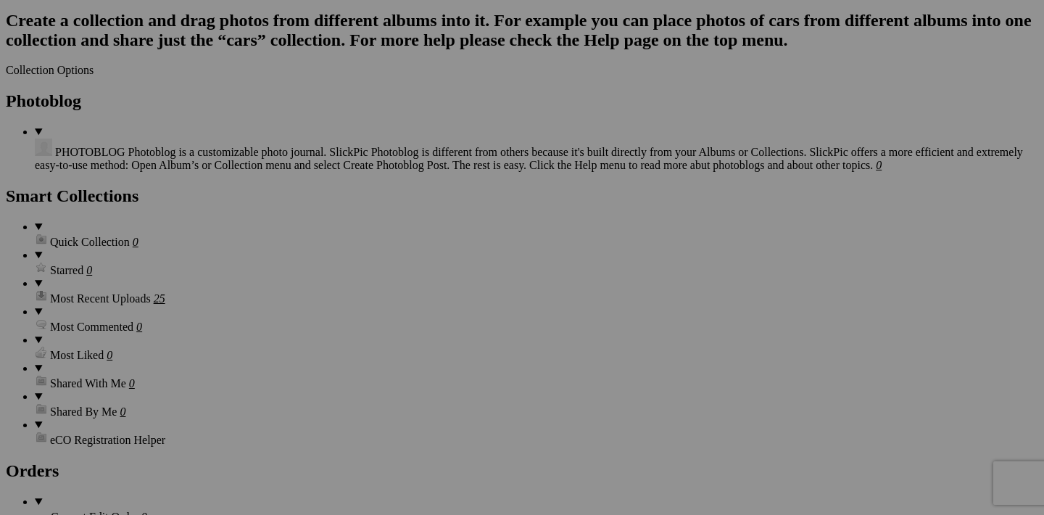
scroll to position [1393, 0]
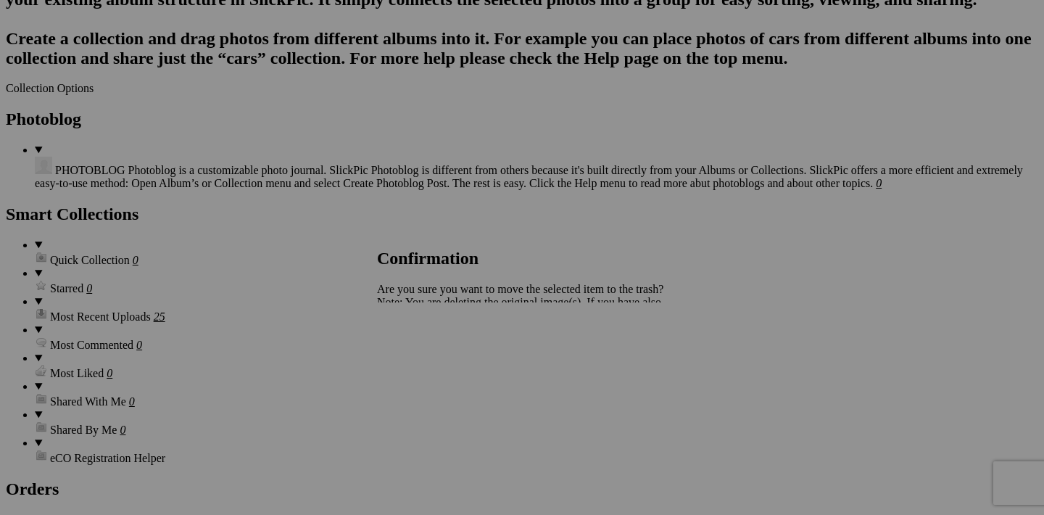
click at [426, 351] on span "Yes" at bounding box center [417, 353] width 17 height 12
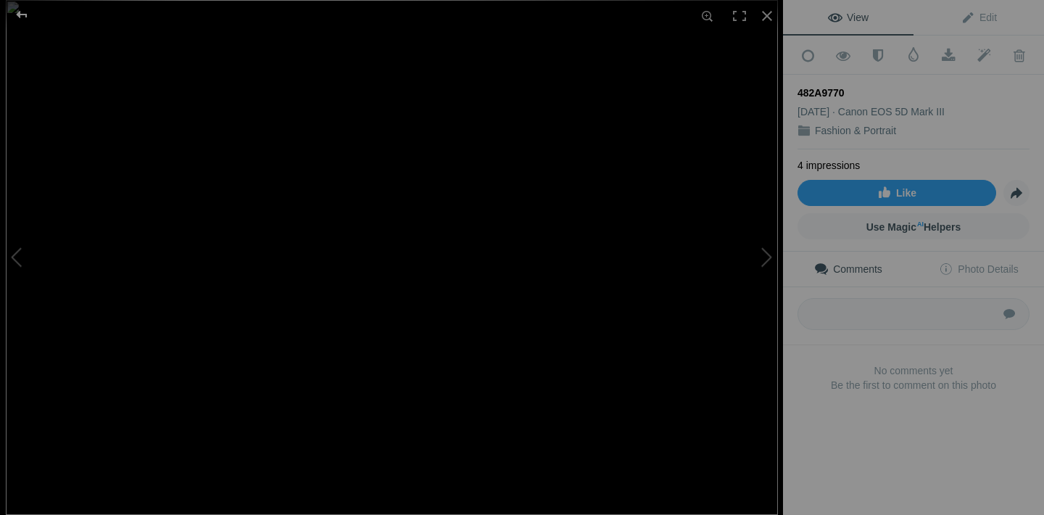
click at [23, 16] on div at bounding box center [22, 14] width 52 height 29
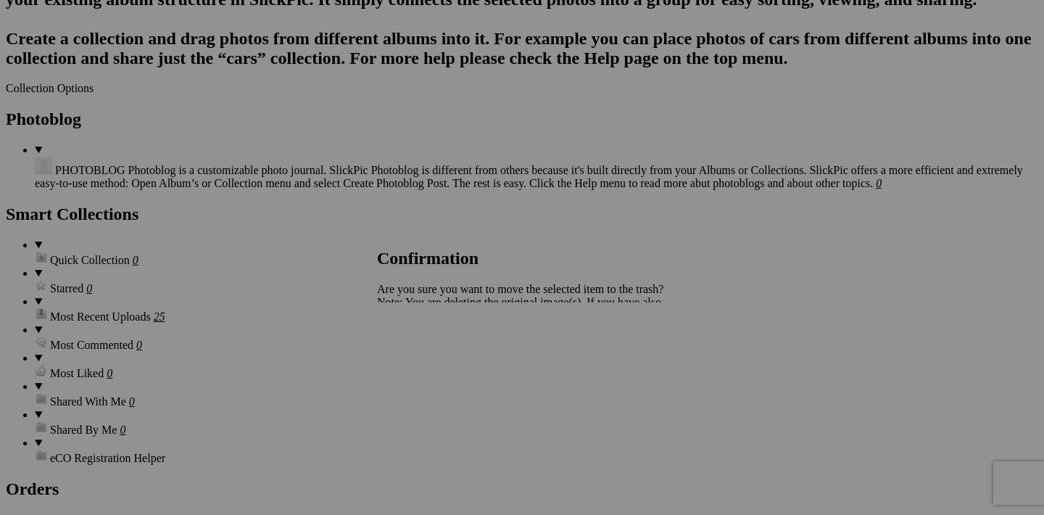
click at [426, 350] on span "Yes" at bounding box center [417, 353] width 17 height 12
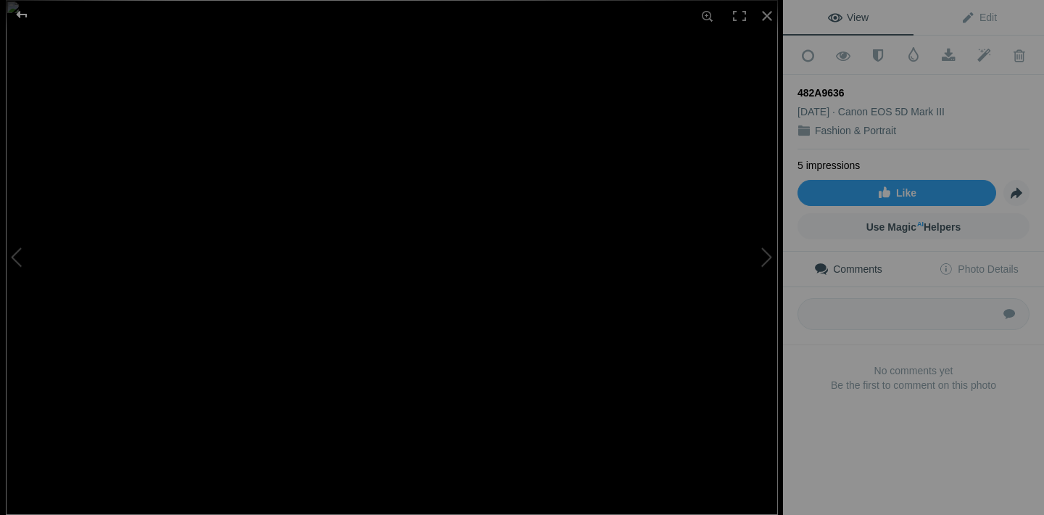
click at [18, 14] on div at bounding box center [22, 14] width 52 height 29
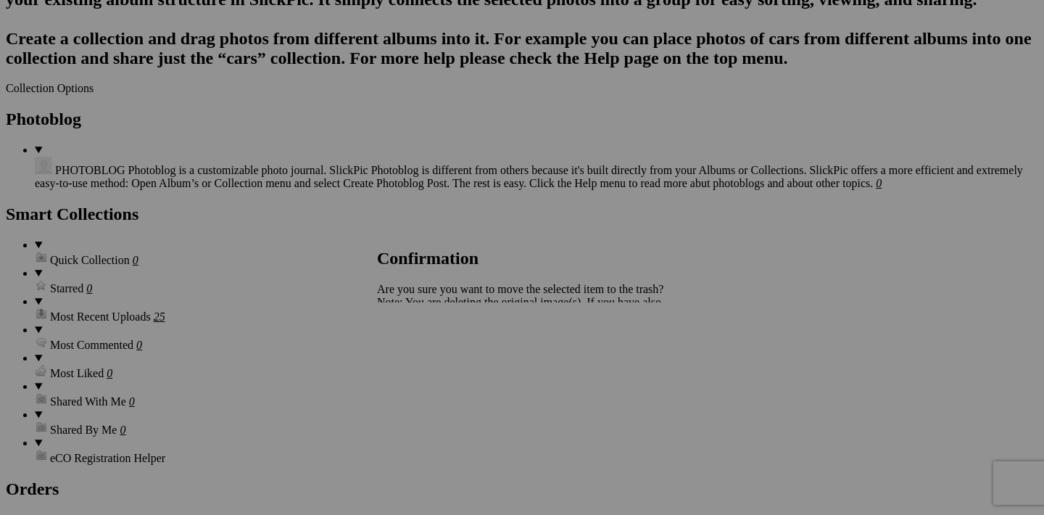
click at [426, 355] on span "Yes" at bounding box center [417, 353] width 17 height 12
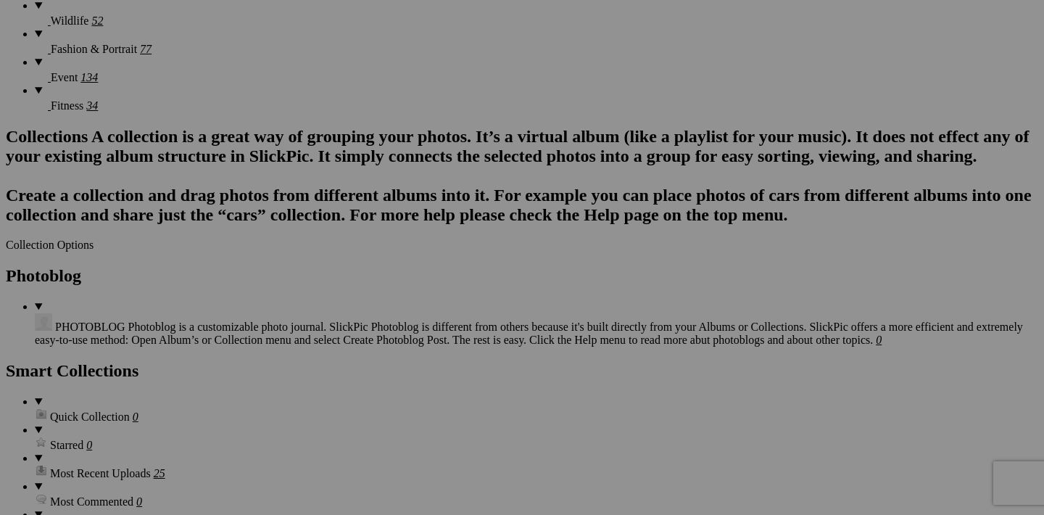
scroll to position [1225, 0]
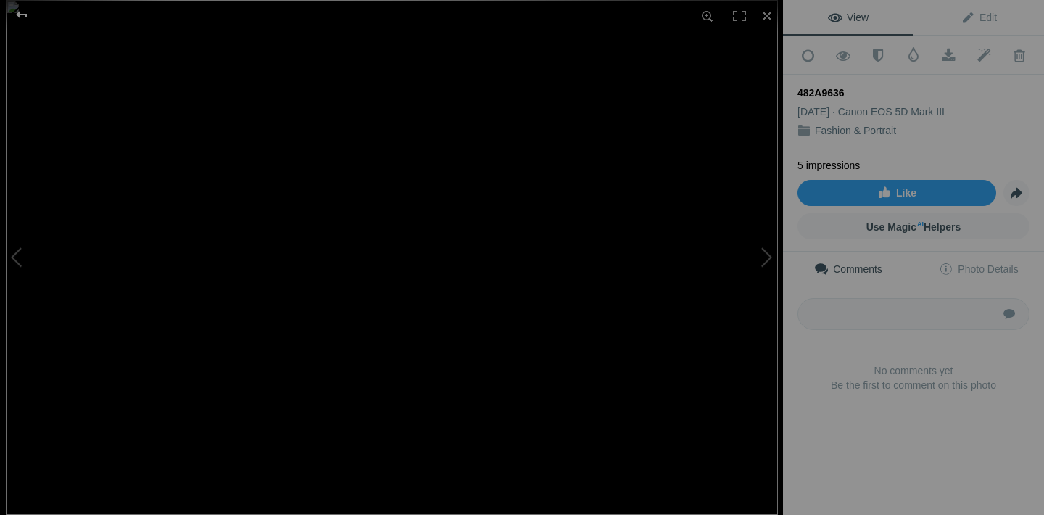
click at [23, 15] on div at bounding box center [22, 14] width 52 height 29
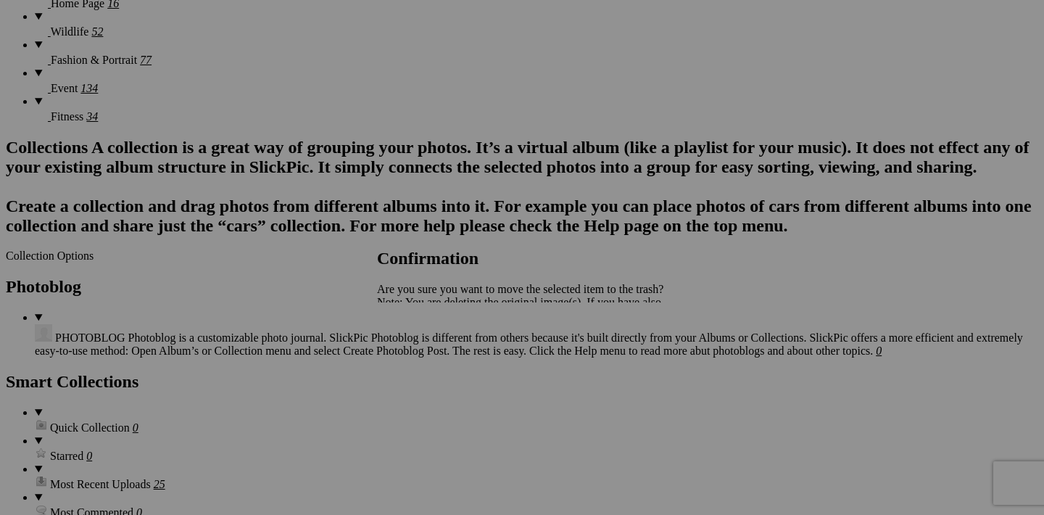
click at [426, 356] on span "Yes" at bounding box center [417, 353] width 17 height 12
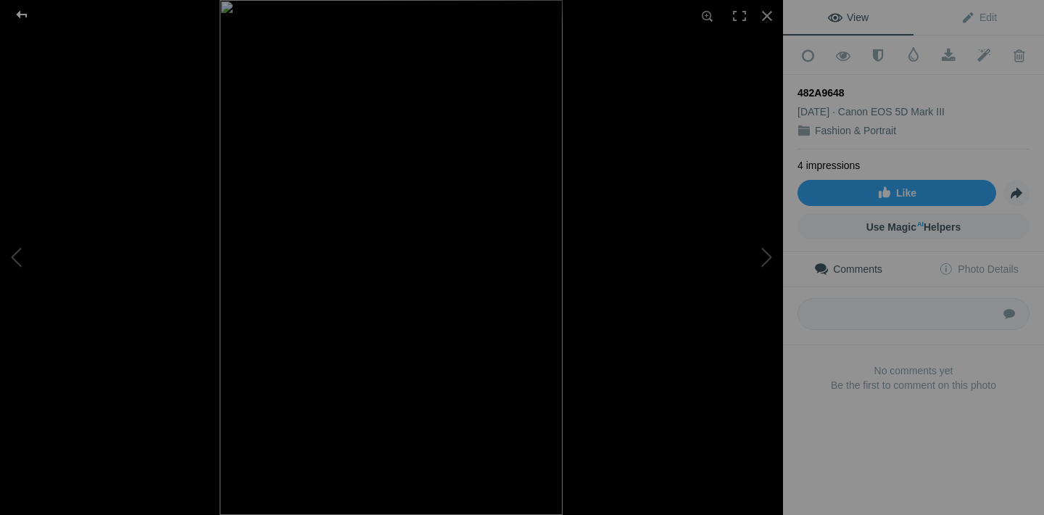
click at [24, 15] on div at bounding box center [22, 14] width 52 height 29
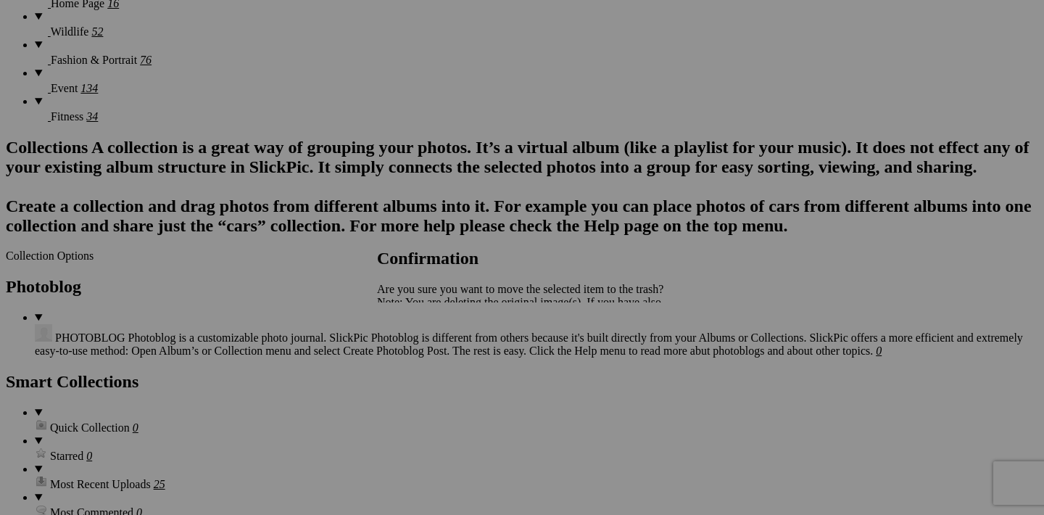
click at [426, 355] on span "Yes" at bounding box center [417, 353] width 17 height 12
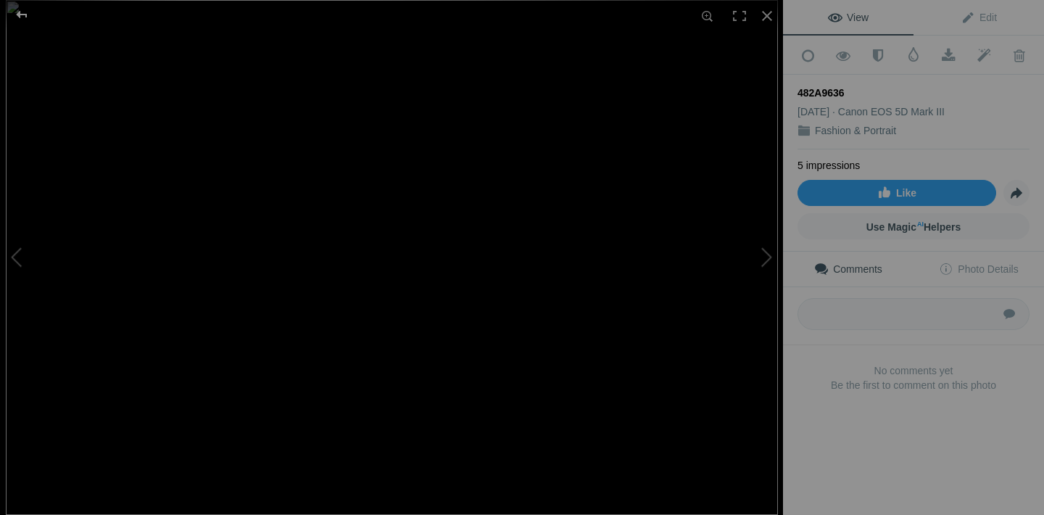
click at [23, 19] on div at bounding box center [22, 14] width 52 height 29
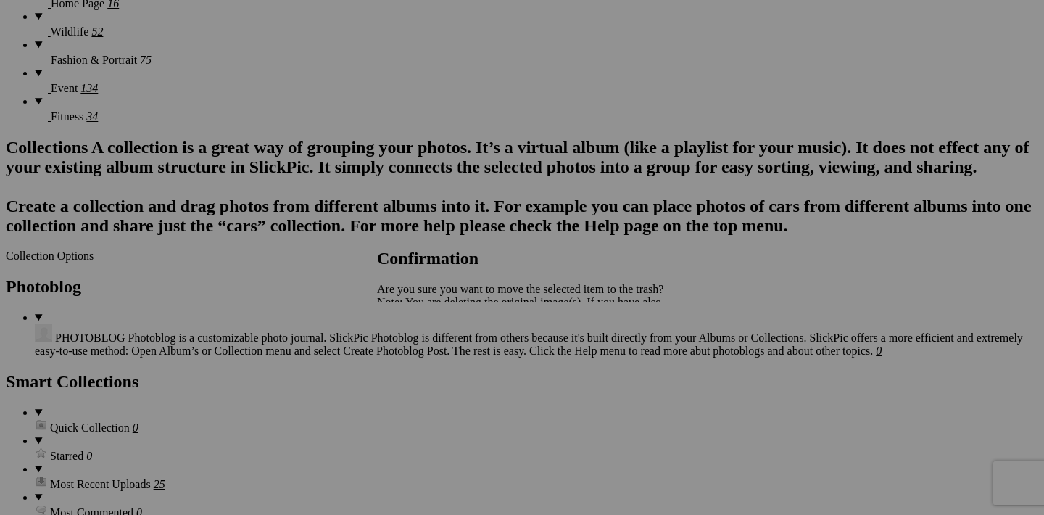
click at [426, 356] on span "Yes" at bounding box center [417, 353] width 17 height 12
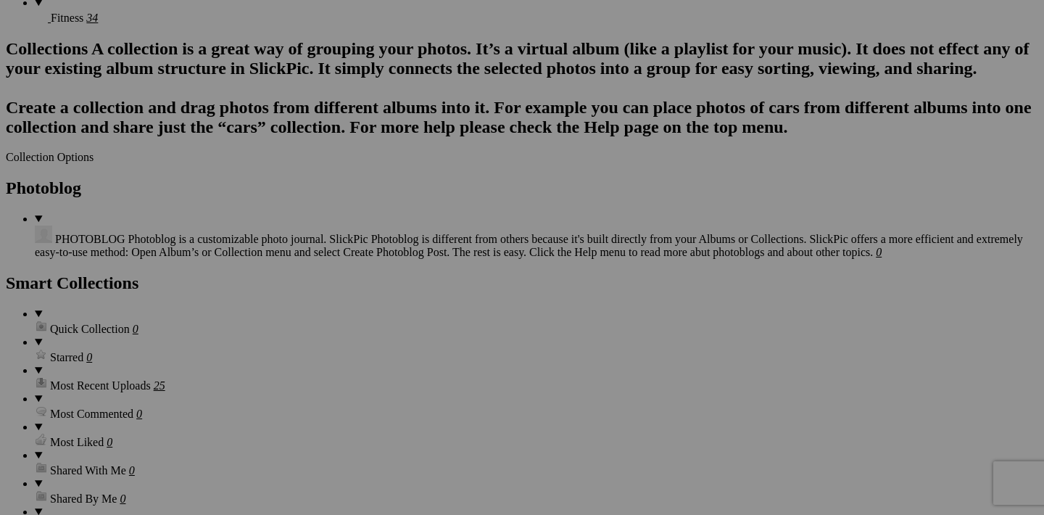
scroll to position [1311, 0]
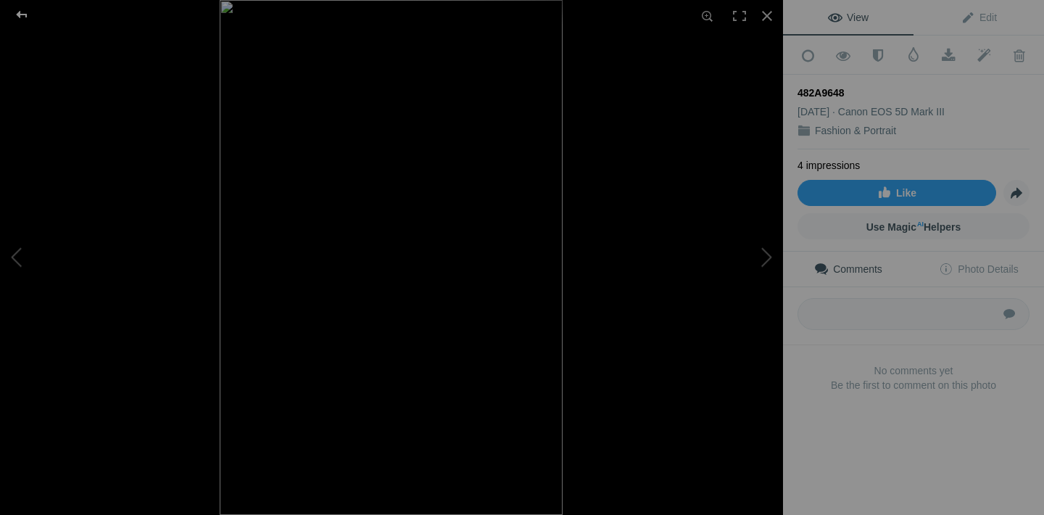
click at [17, 13] on div at bounding box center [22, 14] width 52 height 29
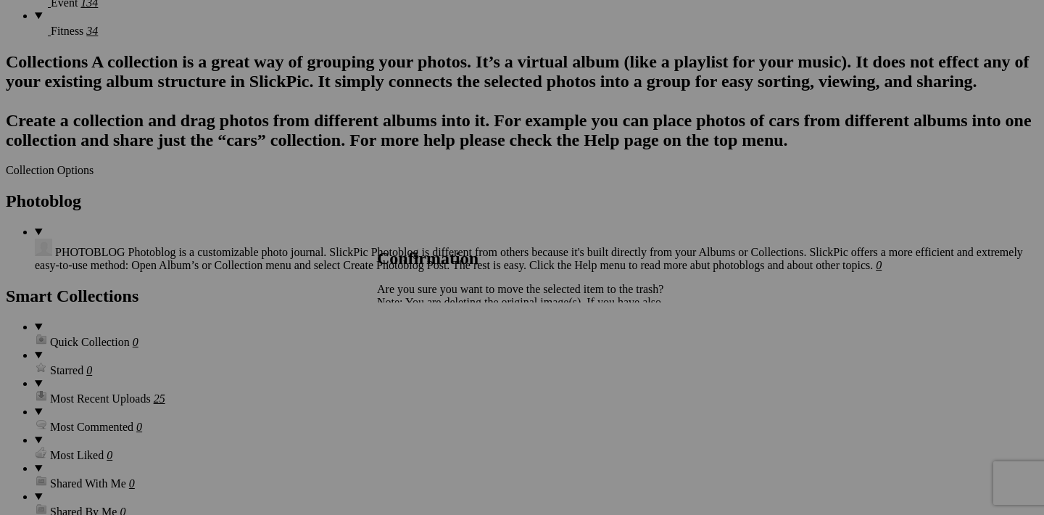
click at [426, 355] on link "Yes" at bounding box center [417, 353] width 17 height 12
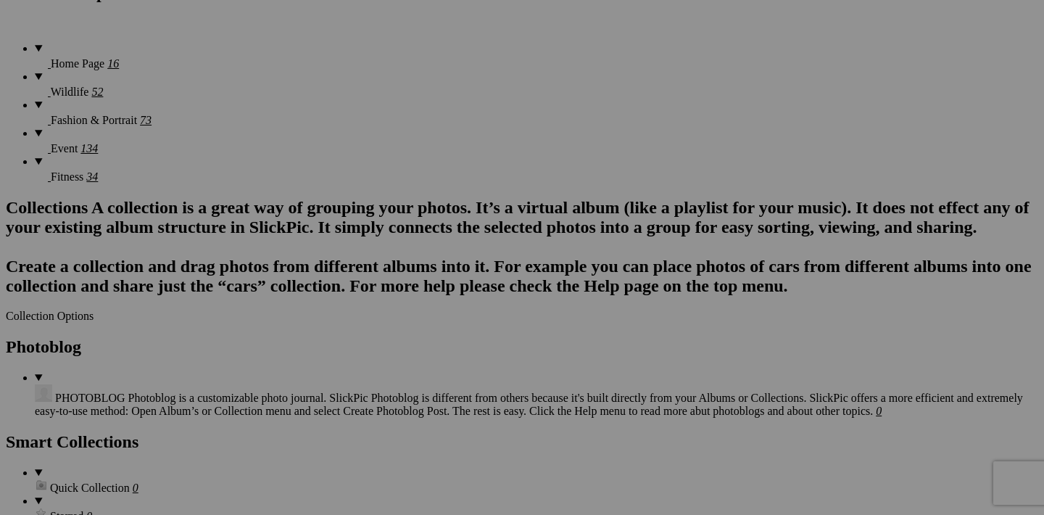
scroll to position [1147, 0]
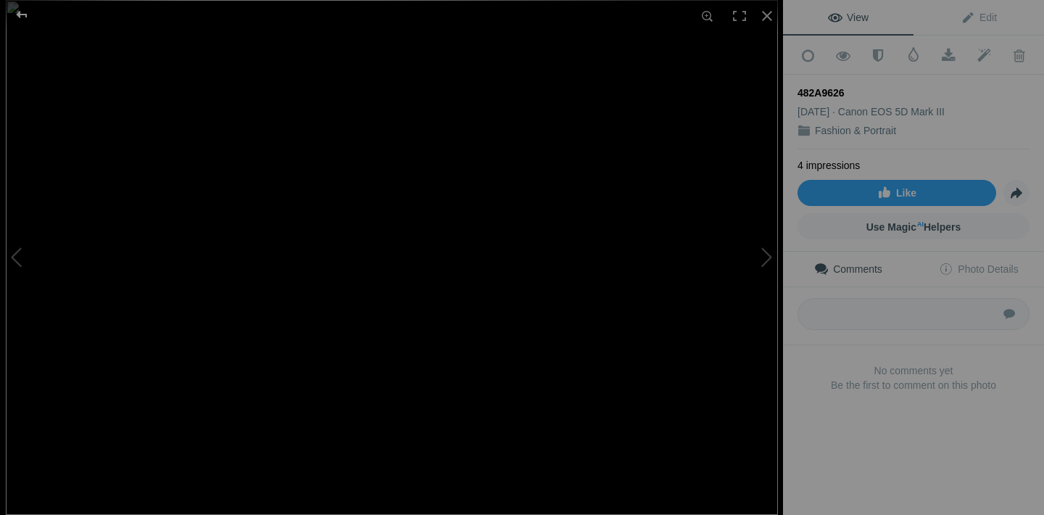
click at [22, 20] on div at bounding box center [22, 14] width 52 height 29
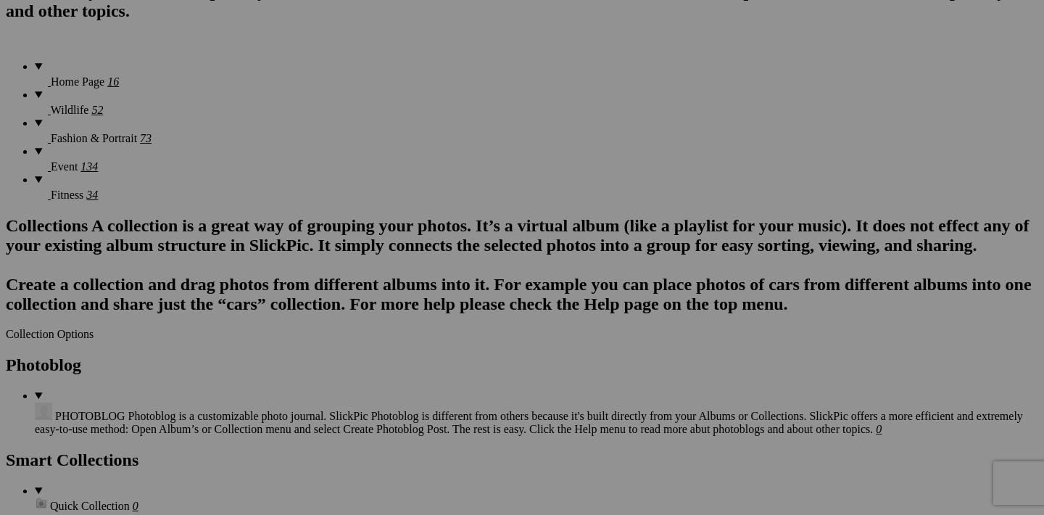
click at [426, 355] on span "Yes" at bounding box center [417, 353] width 17 height 12
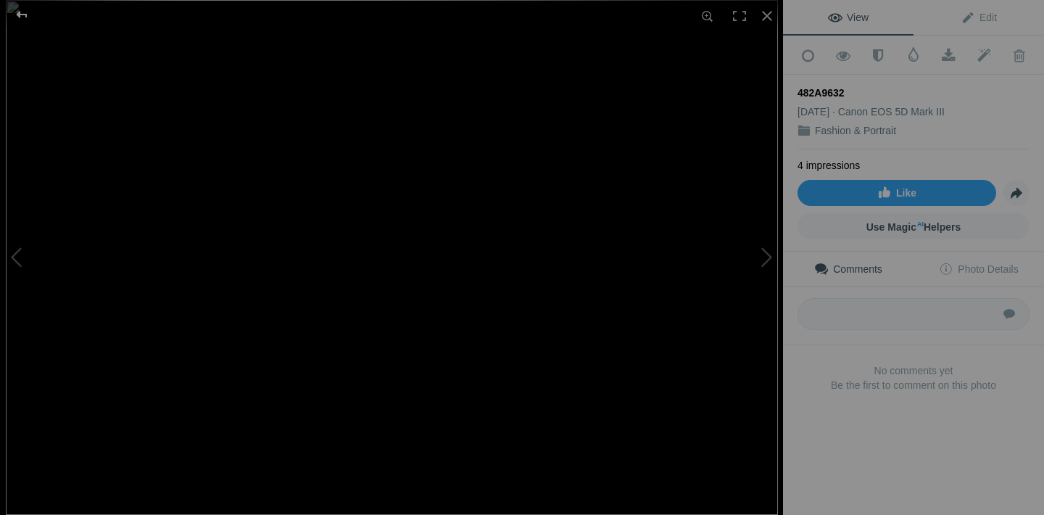
click at [22, 19] on div at bounding box center [22, 14] width 52 height 29
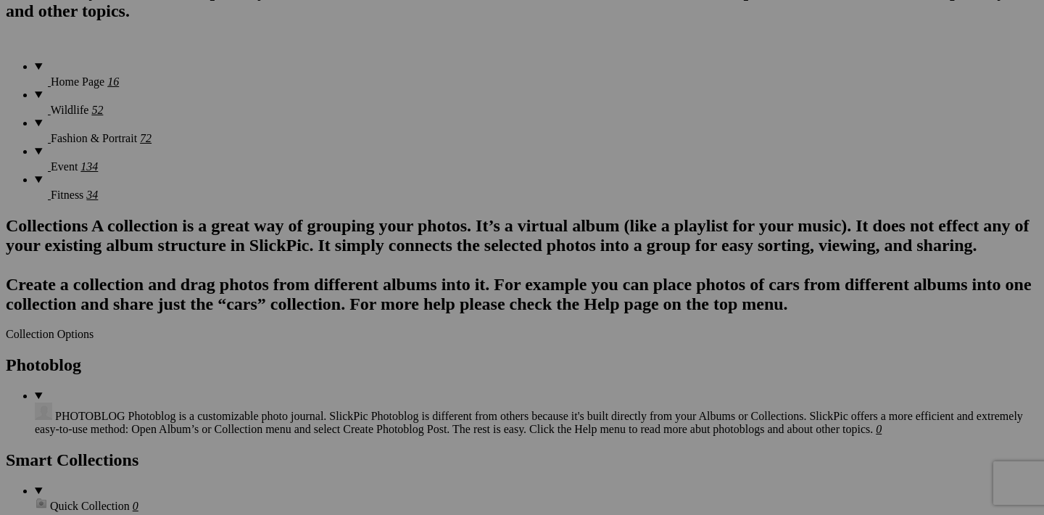
click at [426, 353] on span "Yes" at bounding box center [417, 353] width 17 height 12
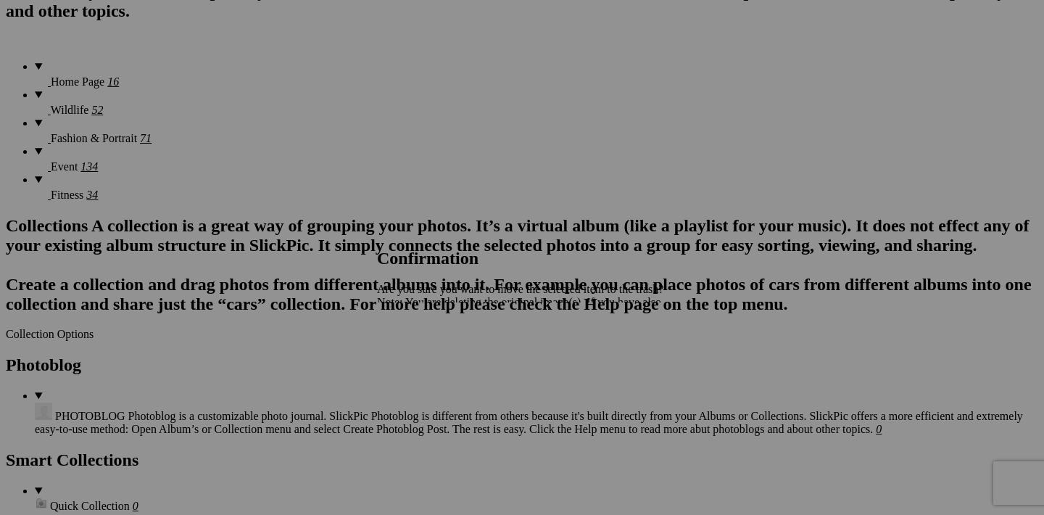
click at [426, 349] on span "Yes" at bounding box center [417, 353] width 17 height 12
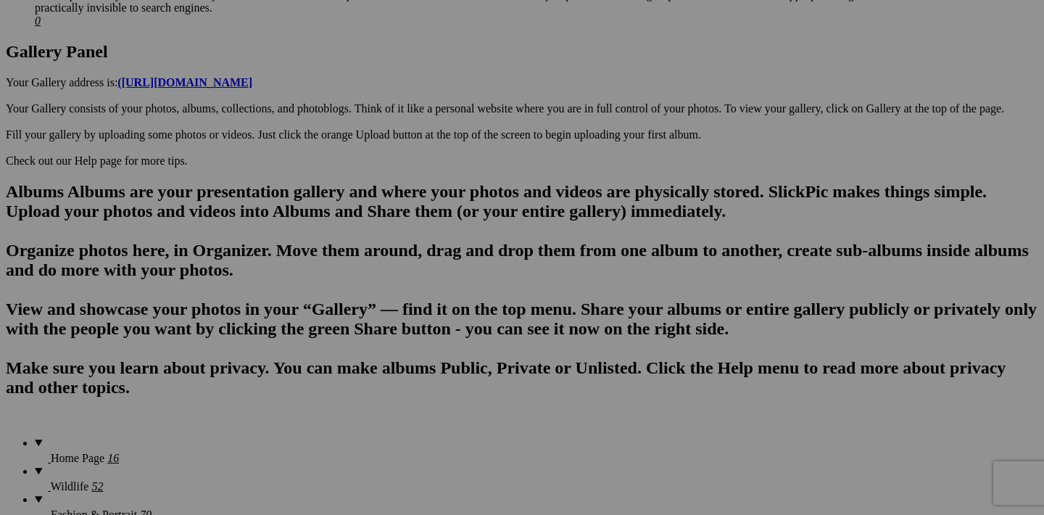
scroll to position [765, 0]
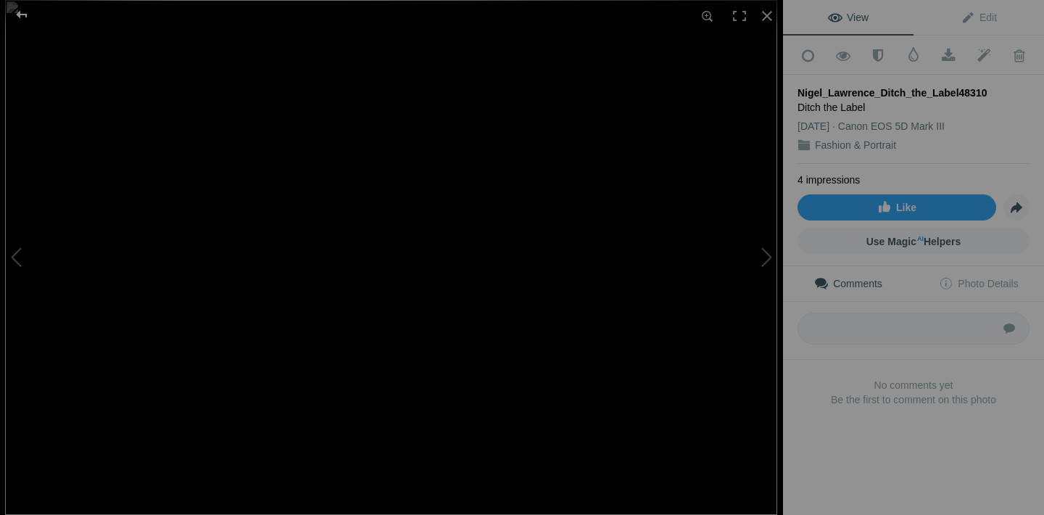
click at [28, 13] on div at bounding box center [22, 14] width 52 height 29
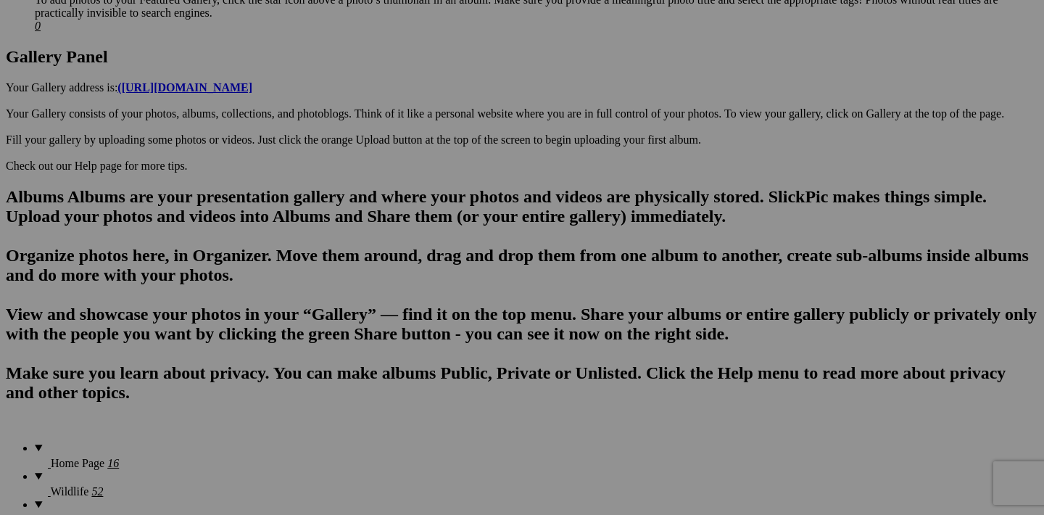
click at [426, 357] on span "Yes" at bounding box center [417, 353] width 17 height 12
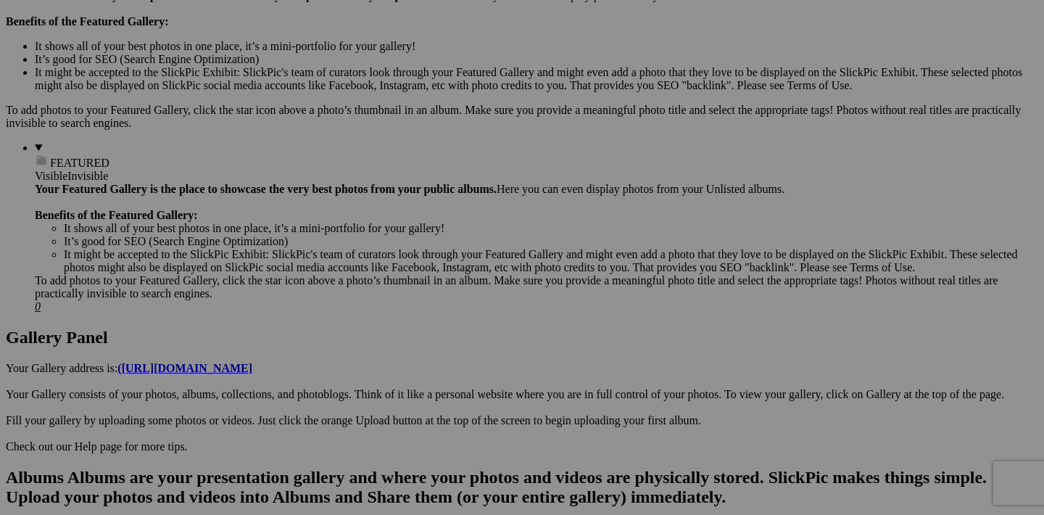
scroll to position [482, 0]
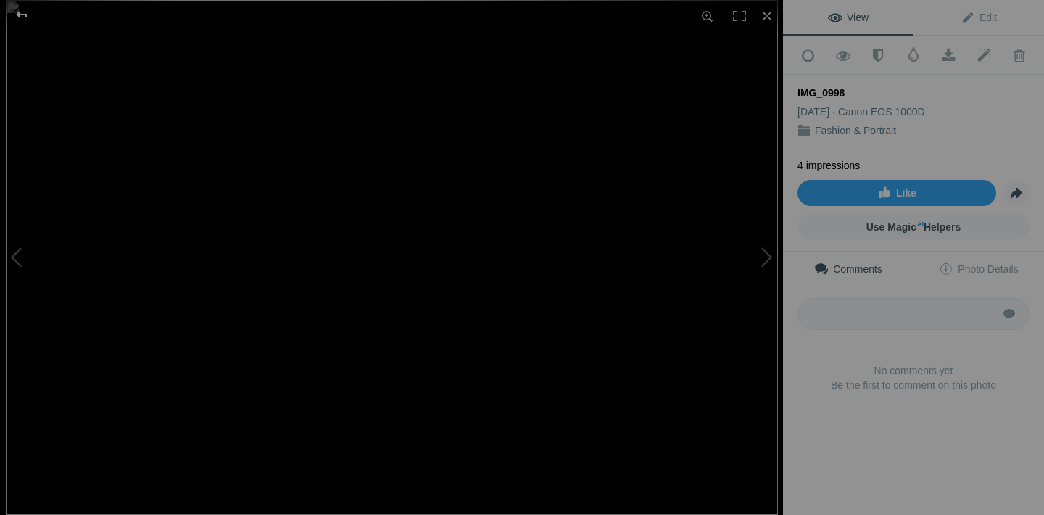
click at [26, 14] on div at bounding box center [22, 14] width 52 height 29
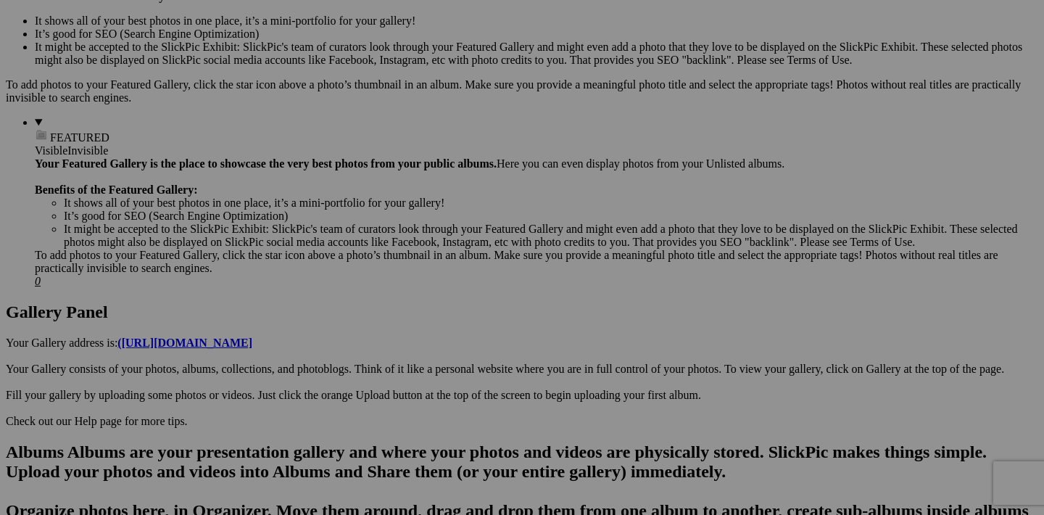
scroll to position [499, 0]
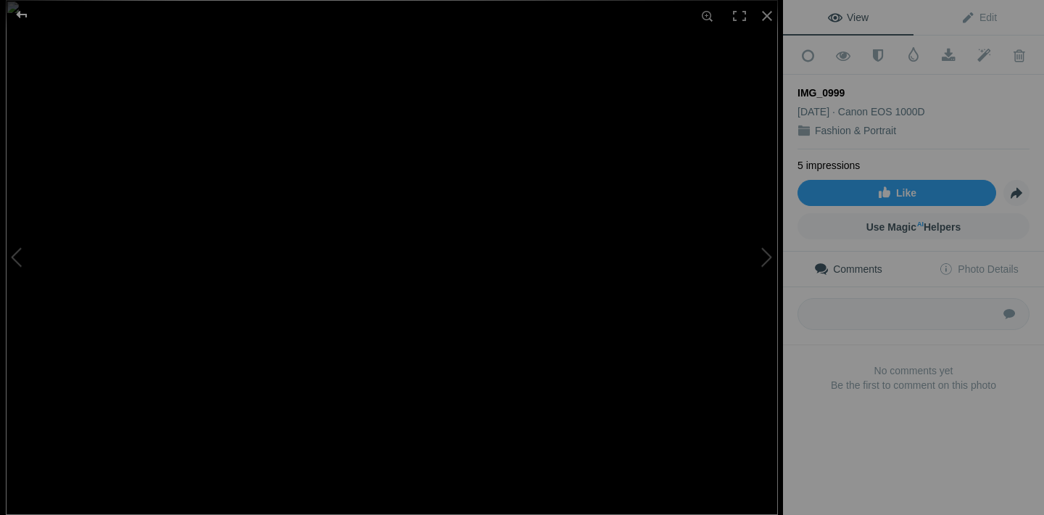
click at [18, 15] on div at bounding box center [22, 14] width 52 height 29
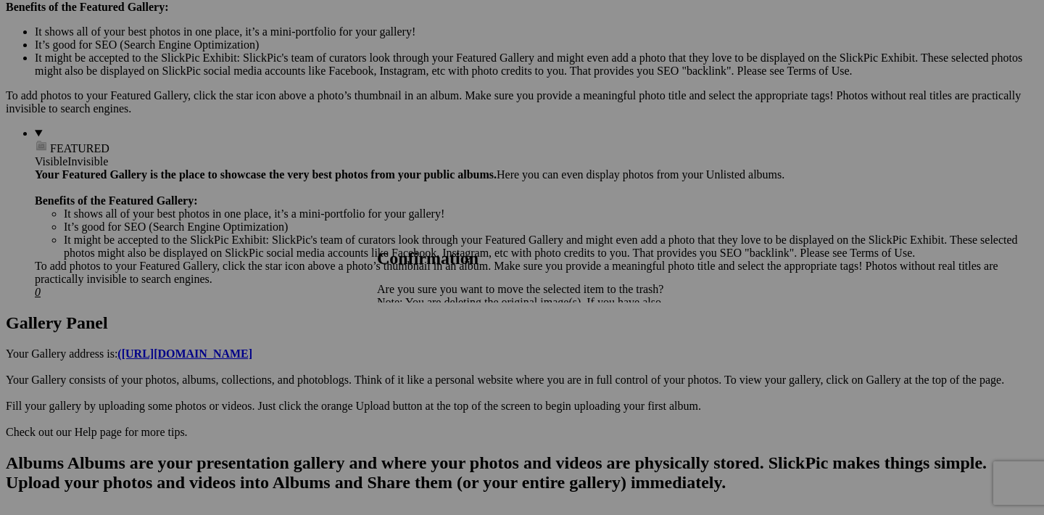
click at [426, 355] on span "Yes" at bounding box center [417, 353] width 17 height 12
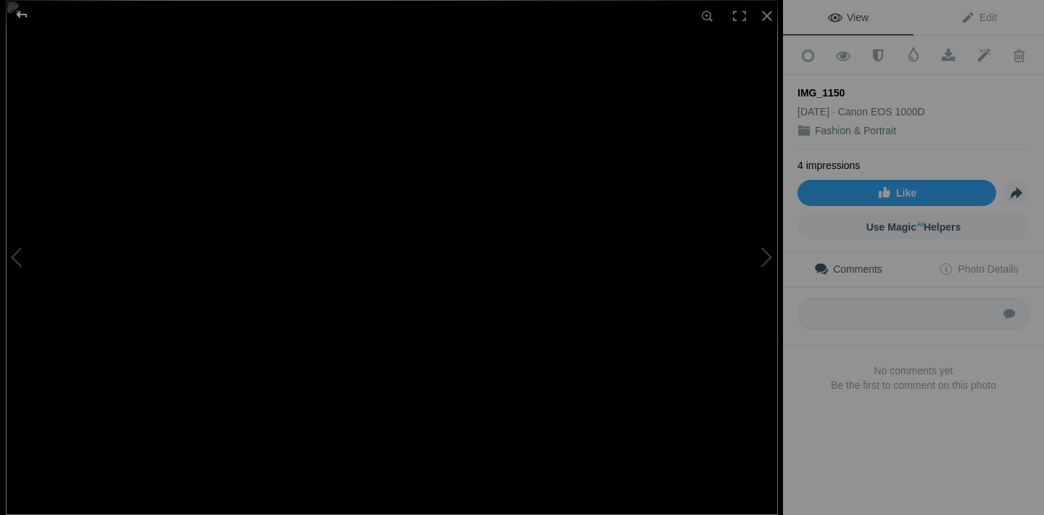
click at [22, 17] on div at bounding box center [22, 14] width 52 height 29
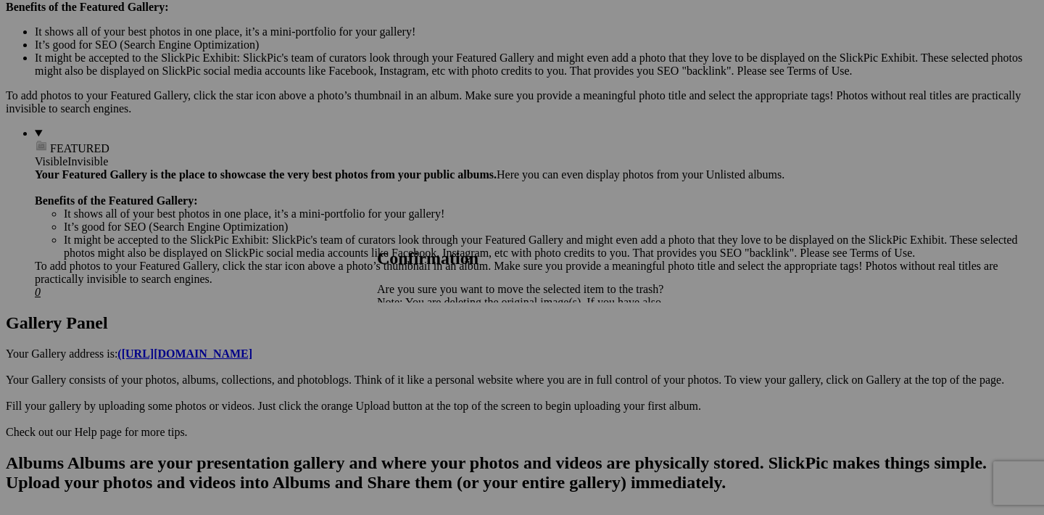
click at [426, 352] on span "Yes" at bounding box center [417, 353] width 17 height 12
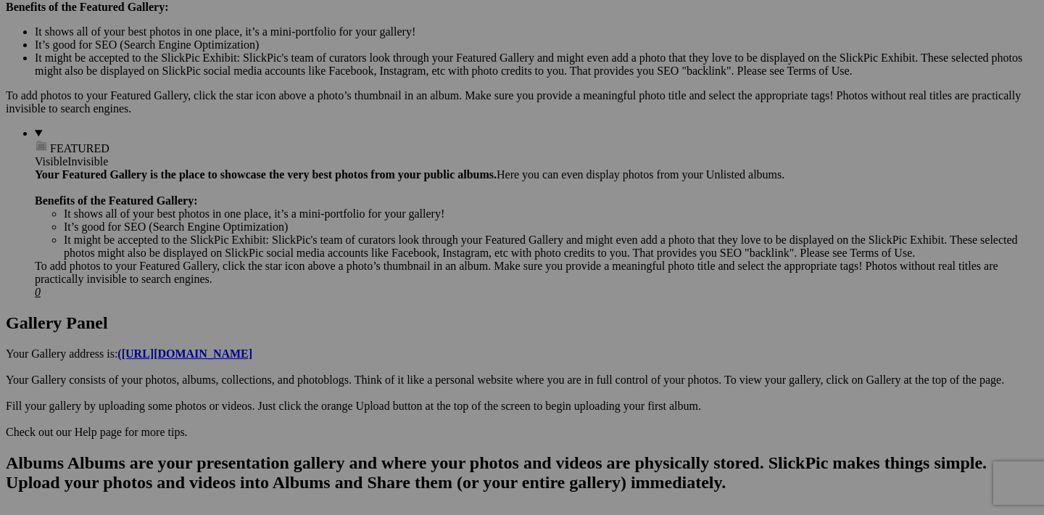
scroll to position [462, 0]
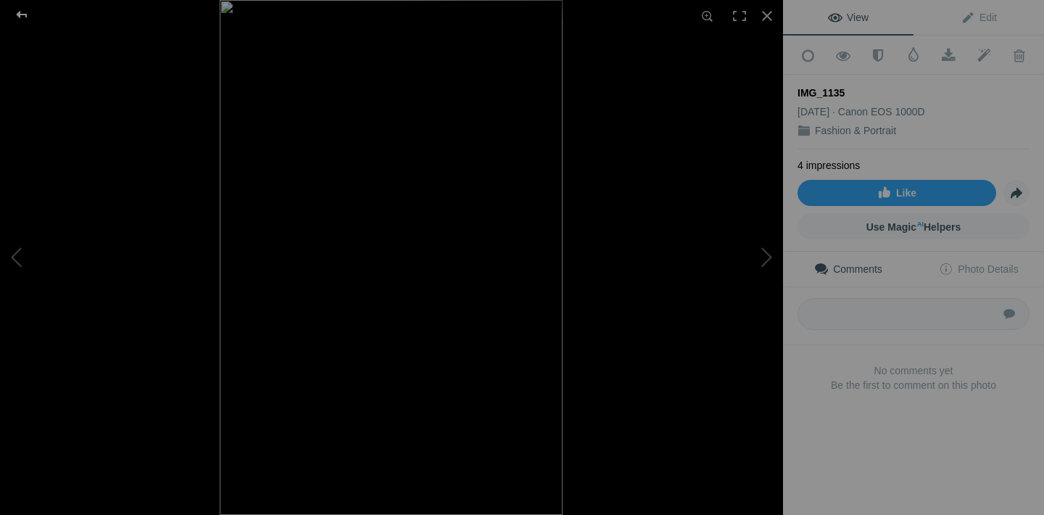
click at [22, 15] on div at bounding box center [22, 14] width 52 height 29
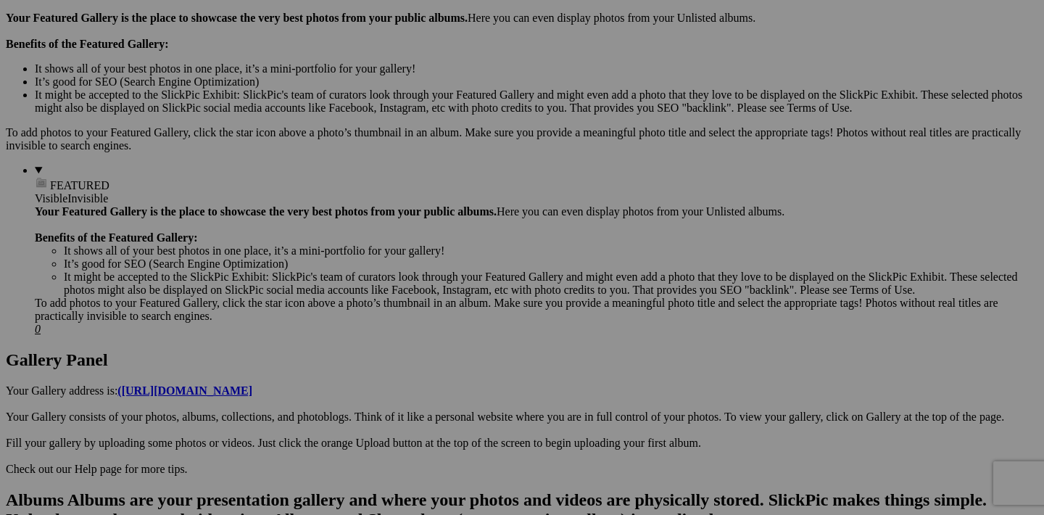
click at [426, 350] on span "Yes" at bounding box center [417, 353] width 17 height 12
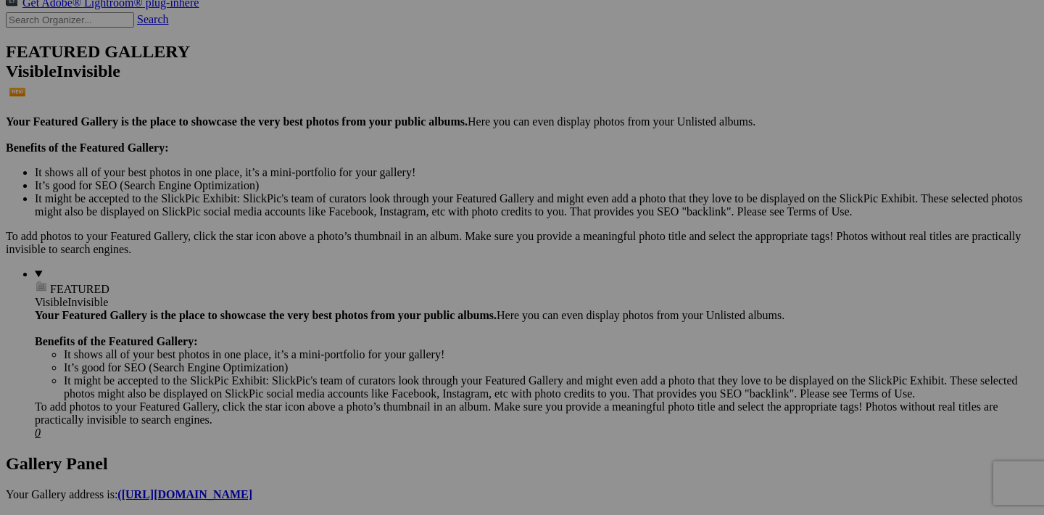
scroll to position [355, 0]
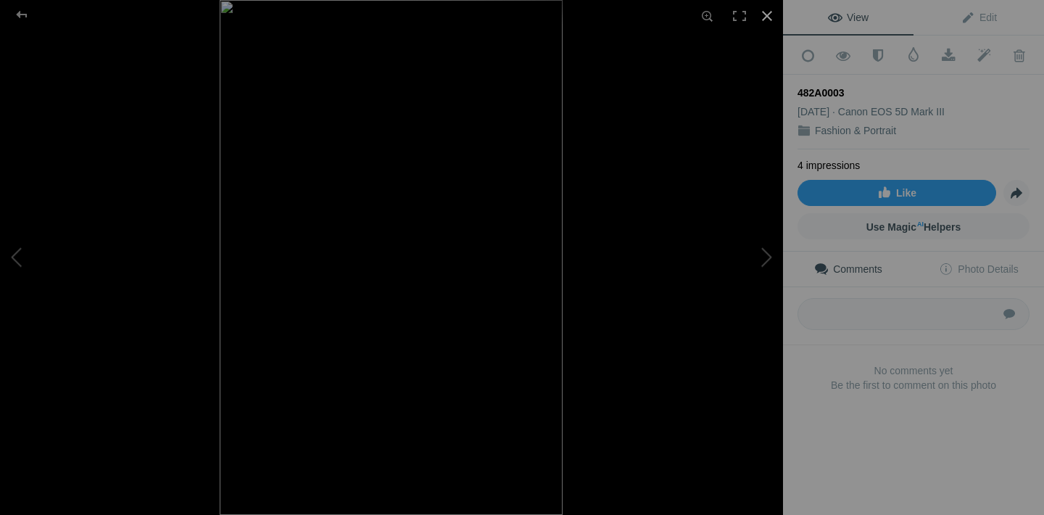
click at [772, 17] on div at bounding box center [767, 16] width 32 height 32
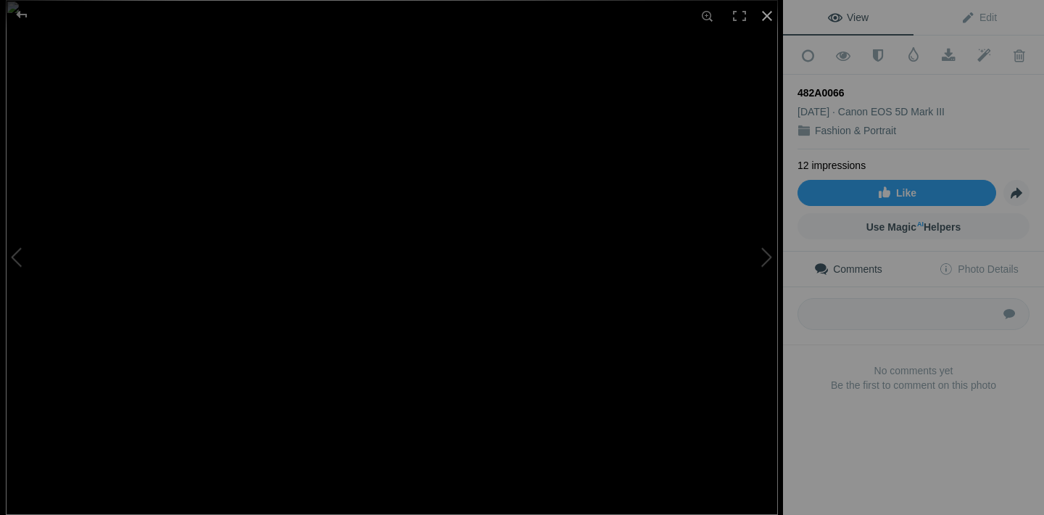
click at [766, 23] on div at bounding box center [767, 16] width 32 height 32
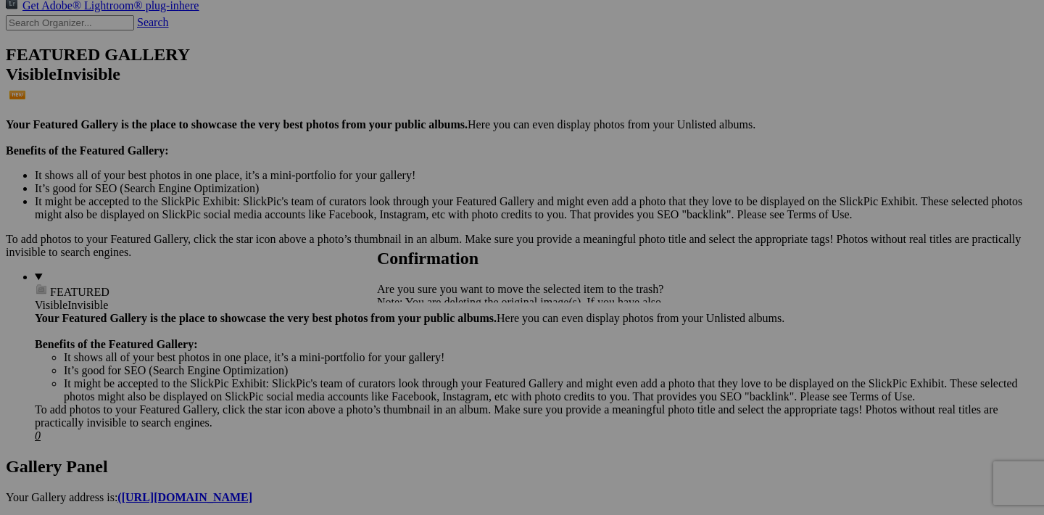
click at [426, 352] on span "Yes" at bounding box center [417, 353] width 17 height 12
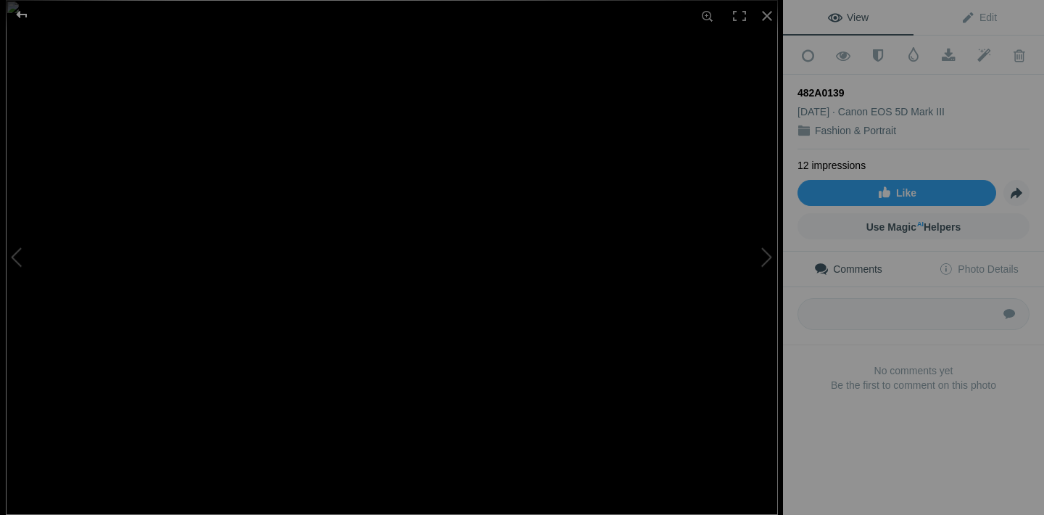
click at [15, 15] on div at bounding box center [22, 14] width 52 height 29
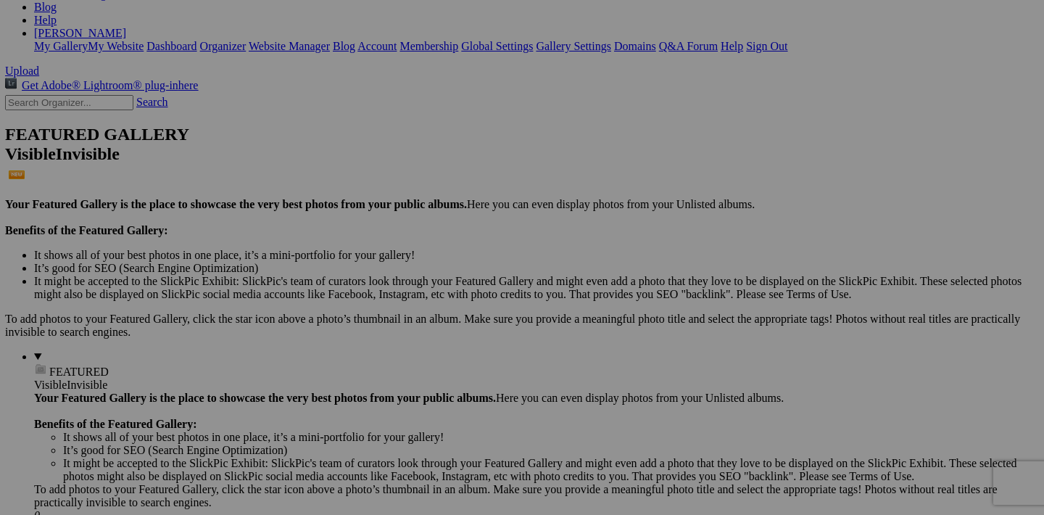
scroll to position [276, 0]
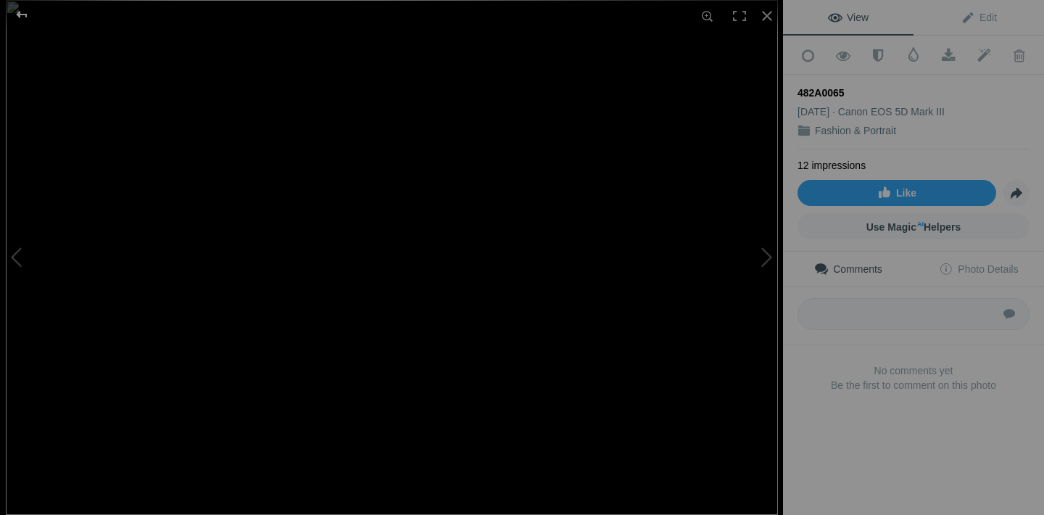
click at [22, 13] on div at bounding box center [22, 14] width 52 height 29
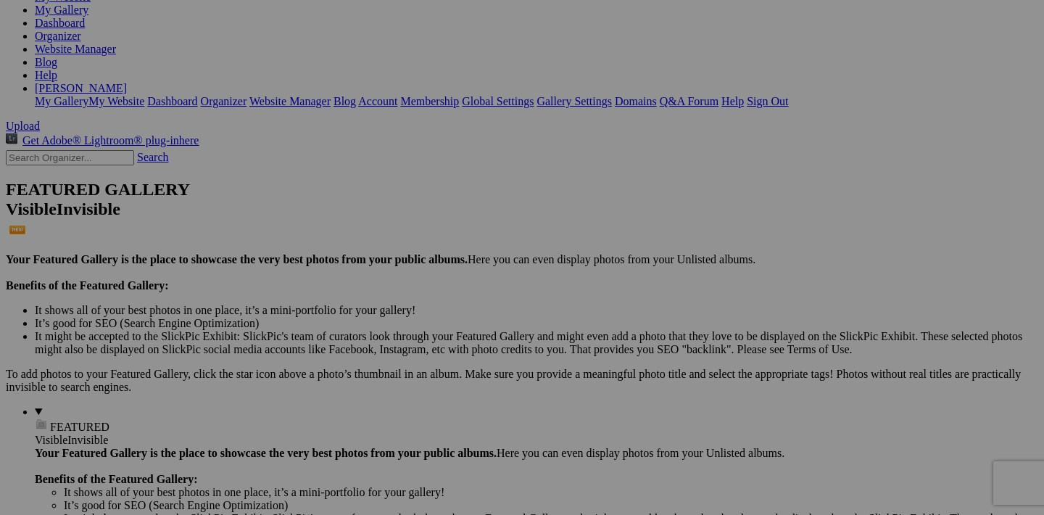
click at [426, 359] on link "Yes" at bounding box center [417, 353] width 17 height 12
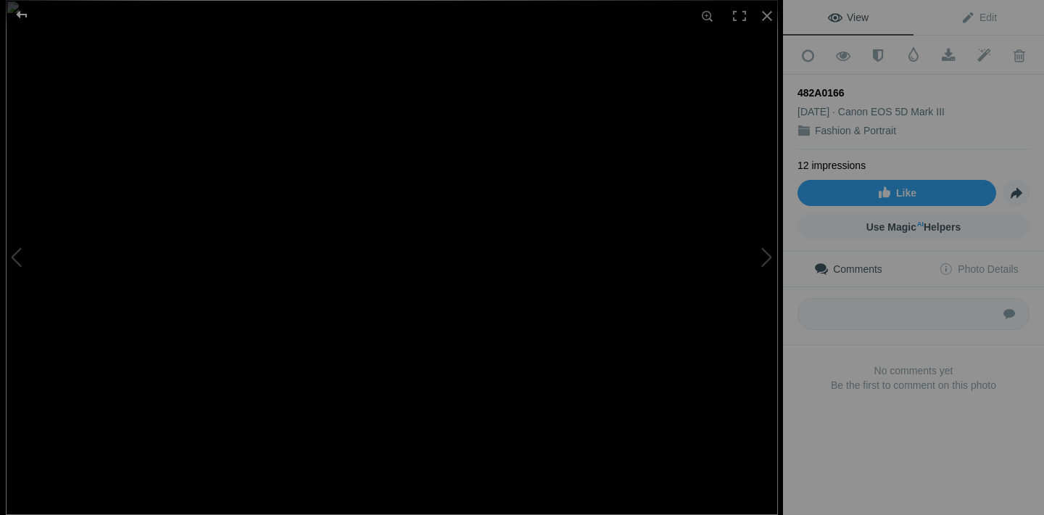
click at [25, 12] on div at bounding box center [22, 14] width 52 height 29
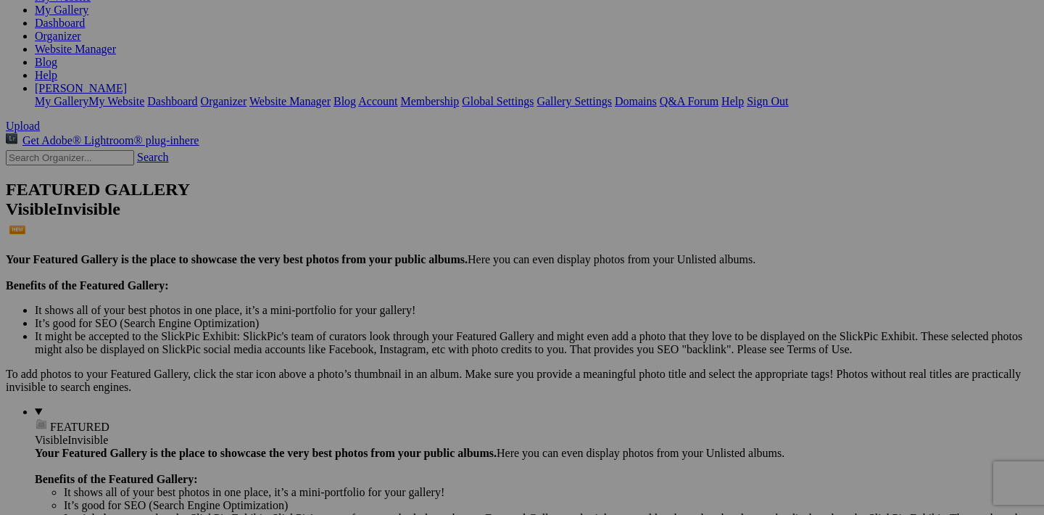
click at [426, 352] on span "Yes" at bounding box center [417, 353] width 17 height 12
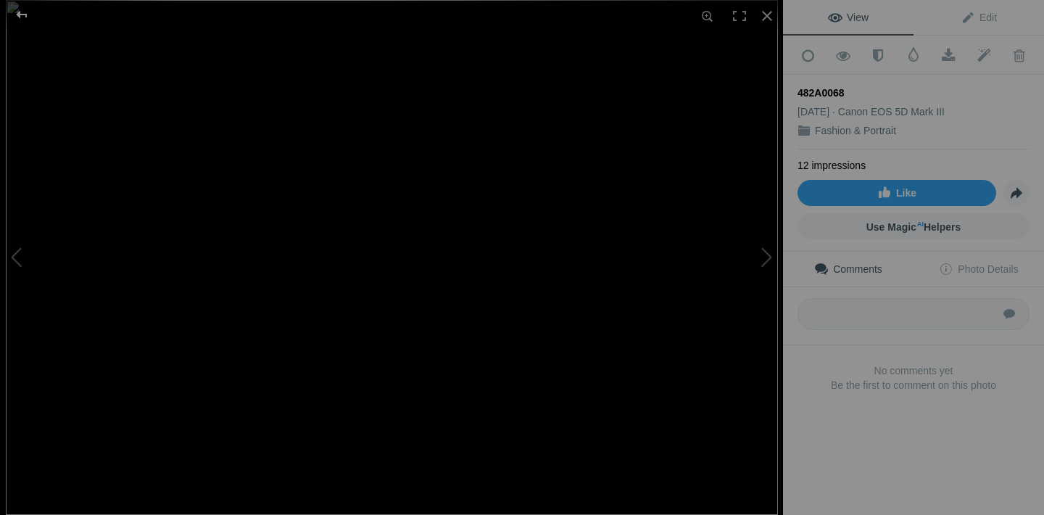
click at [22, 12] on div at bounding box center [22, 14] width 52 height 29
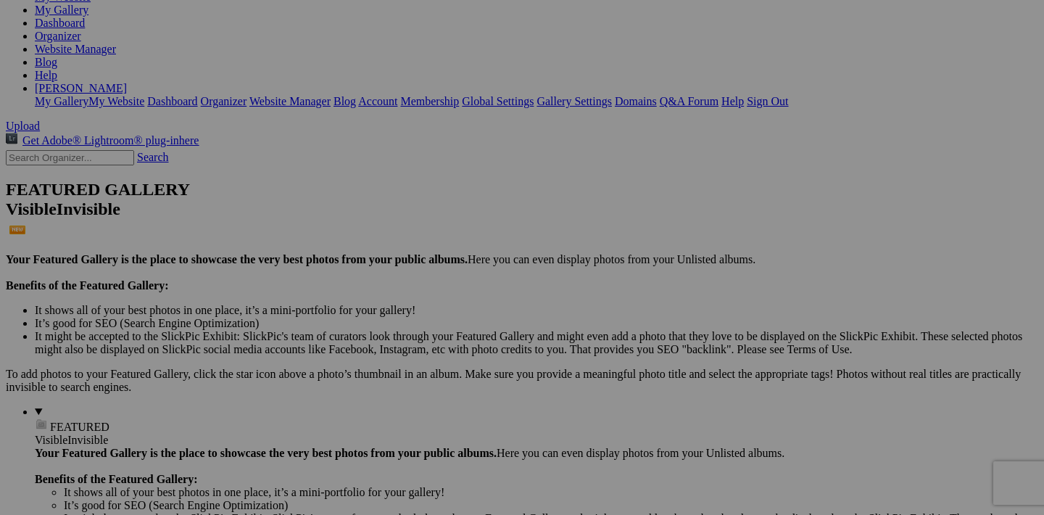
click at [426, 353] on span "Yes" at bounding box center [417, 353] width 17 height 12
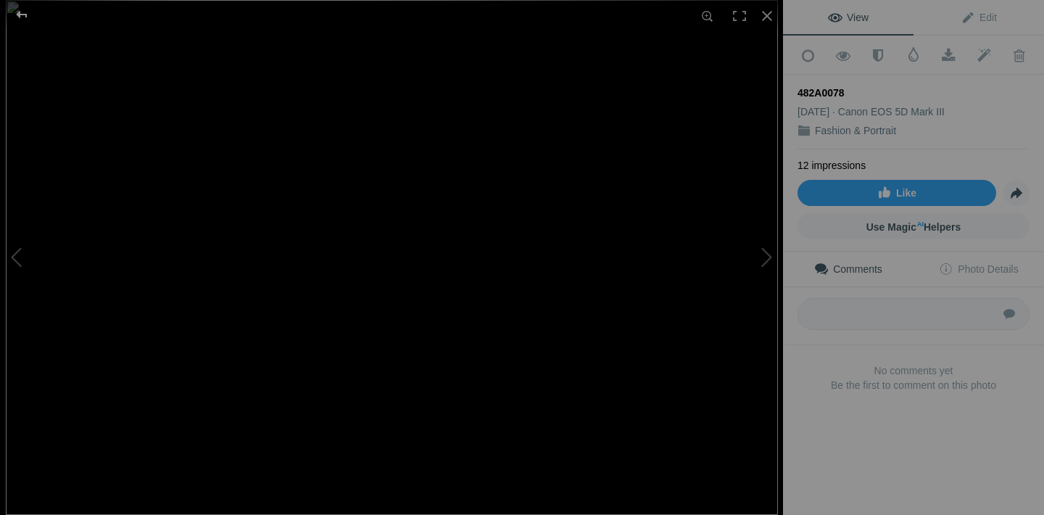
click at [22, 11] on div at bounding box center [22, 14] width 52 height 29
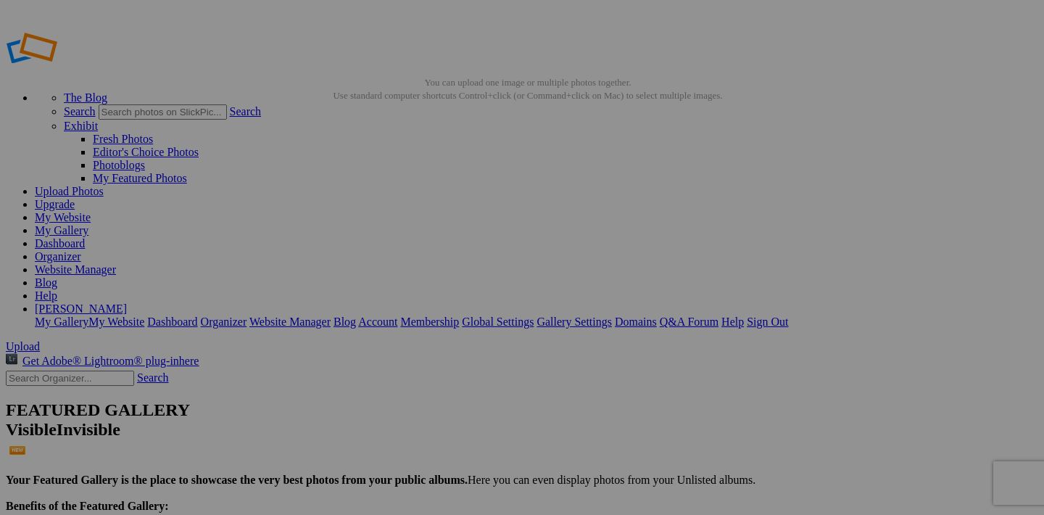
scroll to position [134, 0]
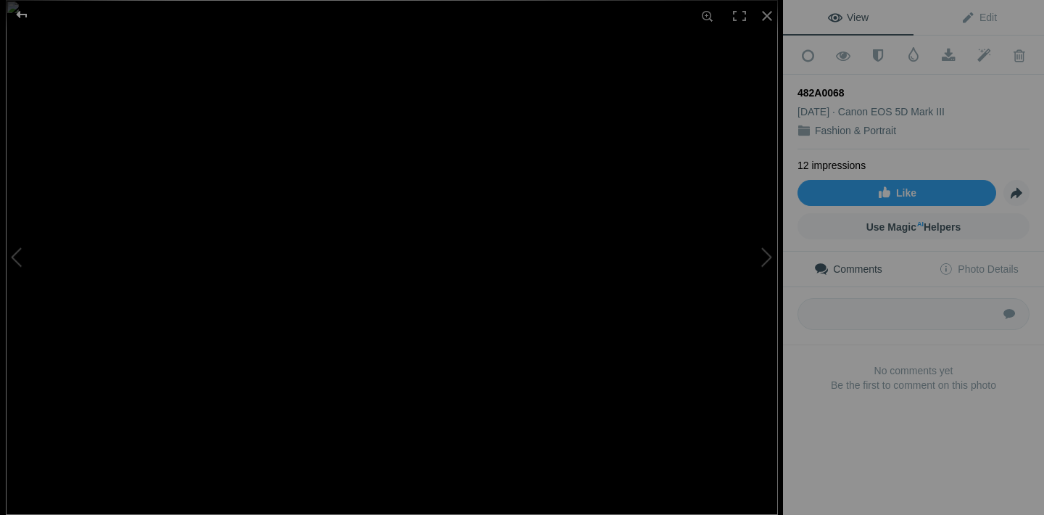
click at [19, 15] on div at bounding box center [22, 14] width 52 height 29
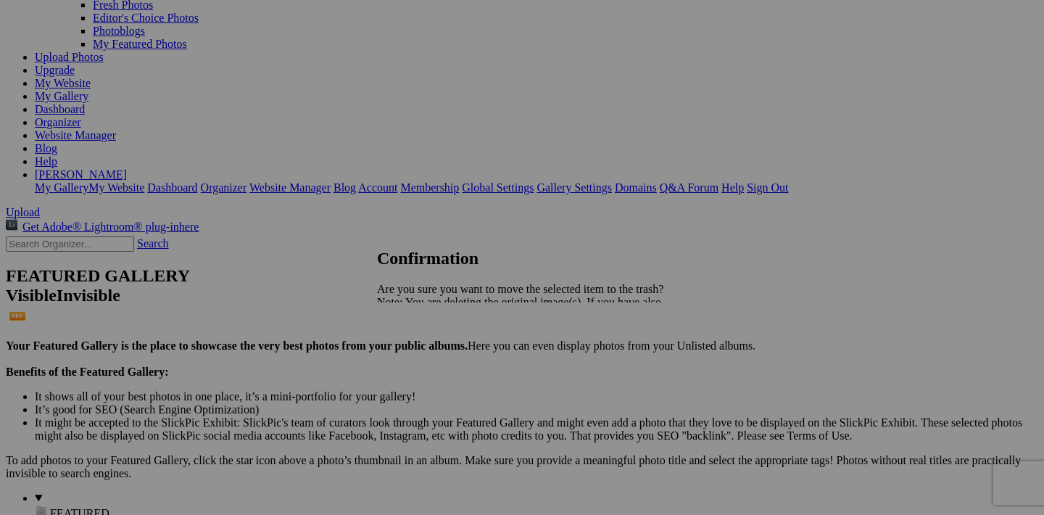
click at [664, 360] on div "Cancel Yes" at bounding box center [522, 353] width 290 height 13
click at [426, 359] on link "Yes" at bounding box center [417, 353] width 17 height 12
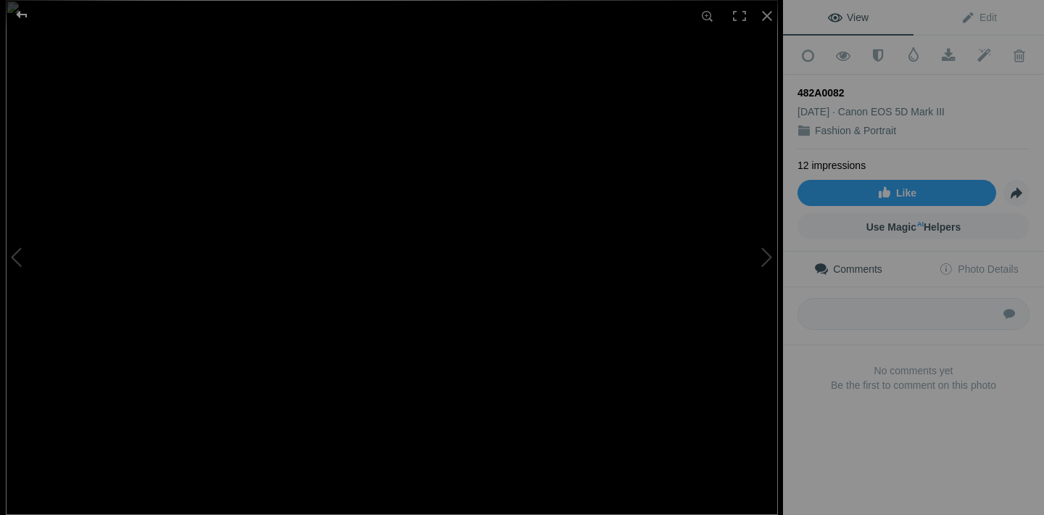
click at [20, 15] on div at bounding box center [22, 14] width 52 height 29
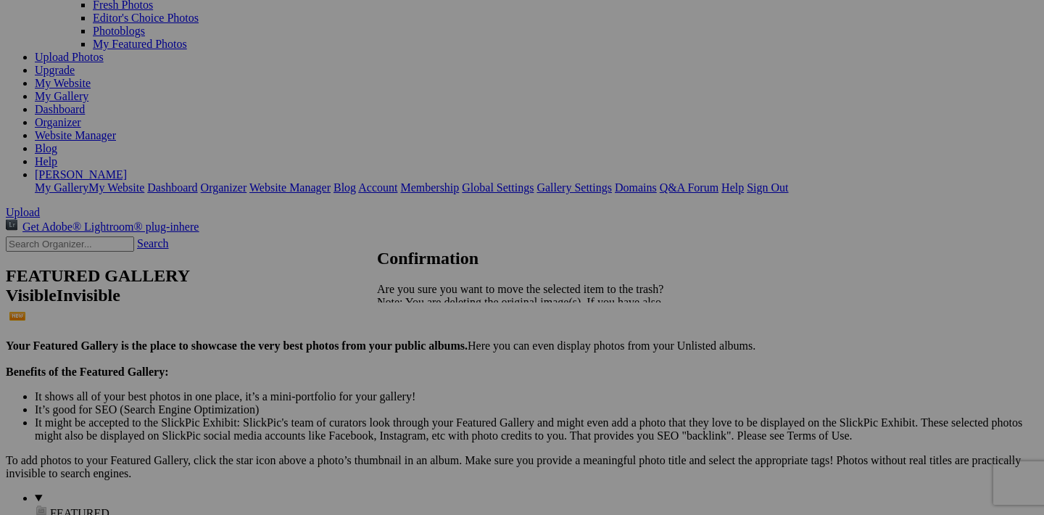
click at [426, 355] on span "Yes" at bounding box center [417, 353] width 17 height 12
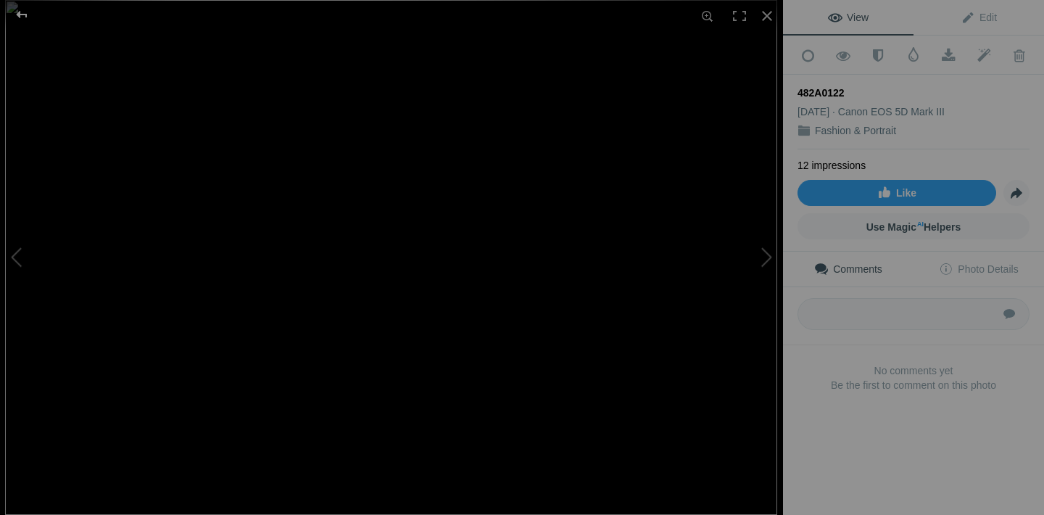
click at [22, 12] on div at bounding box center [22, 14] width 52 height 29
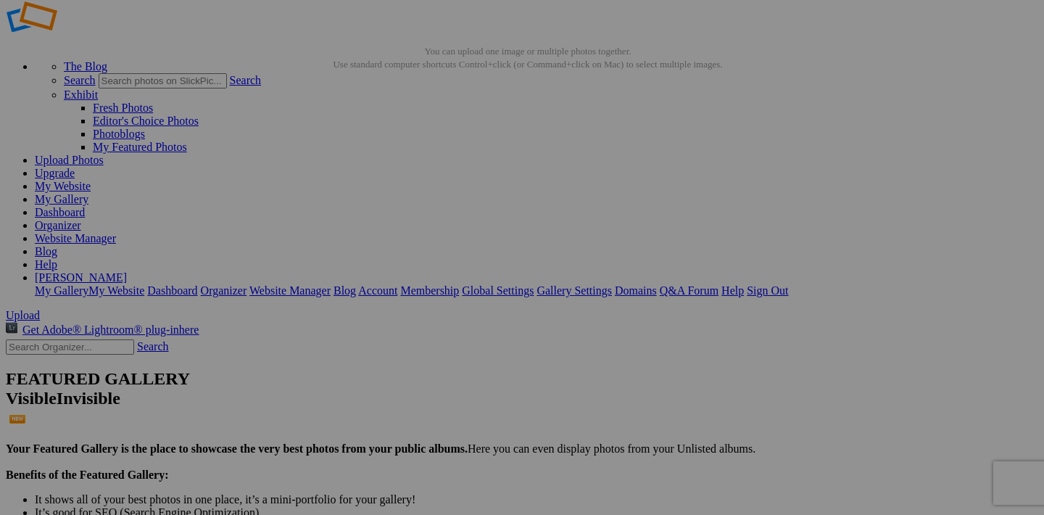
scroll to position [47, 0]
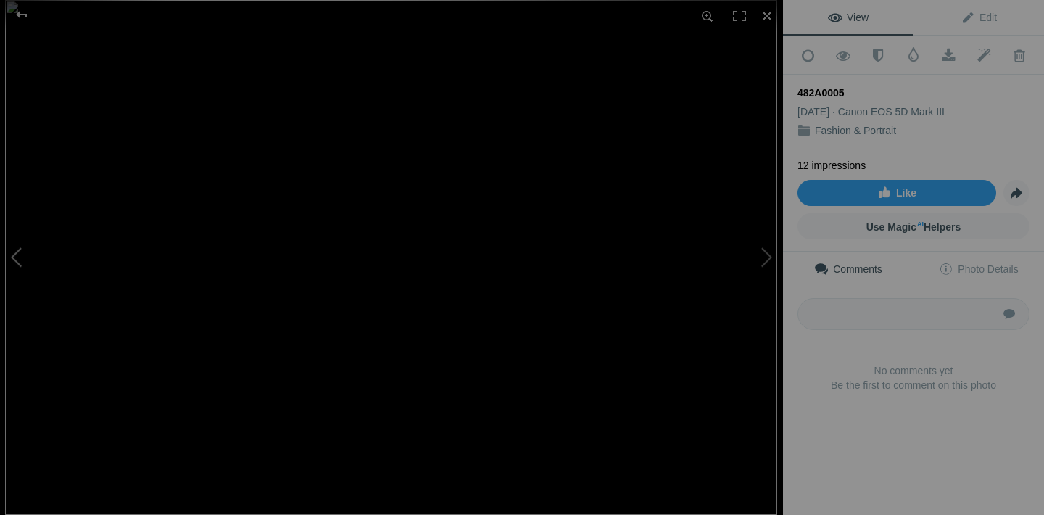
click at [22, 259] on button at bounding box center [54, 258] width 109 height 186
click at [23, 15] on div at bounding box center [22, 14] width 52 height 29
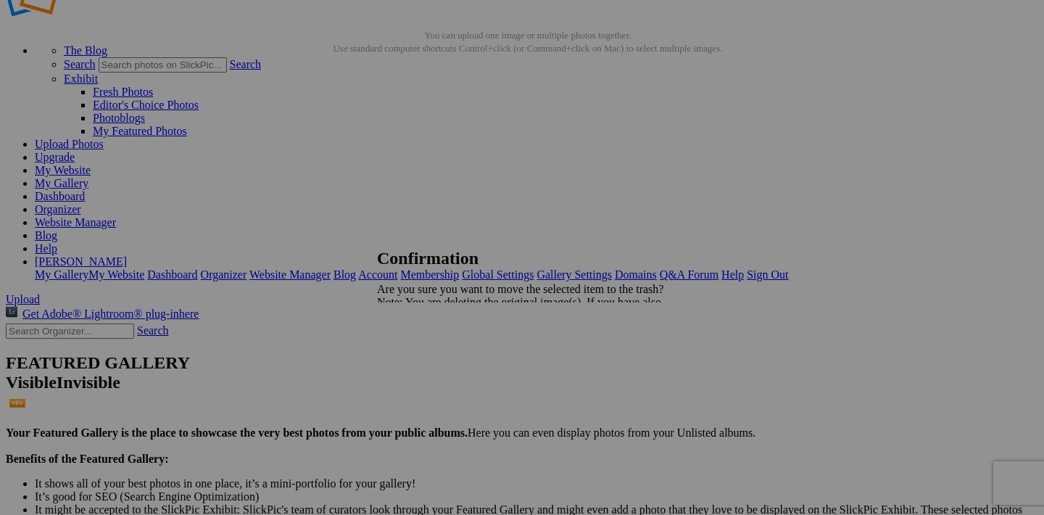
click at [426, 353] on span "Yes" at bounding box center [417, 353] width 17 height 12
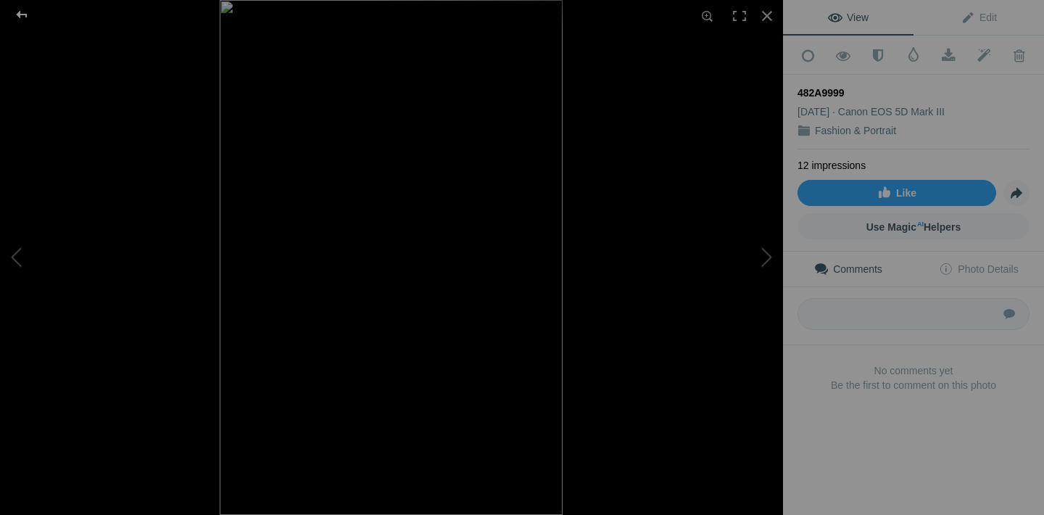
click at [16, 15] on div at bounding box center [22, 14] width 52 height 29
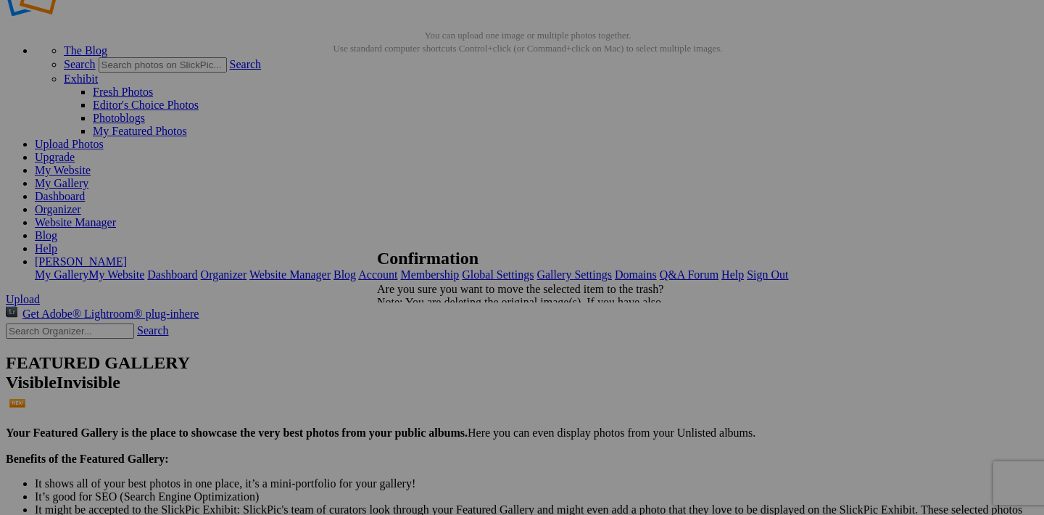
click at [426, 355] on span "Yes" at bounding box center [417, 353] width 17 height 12
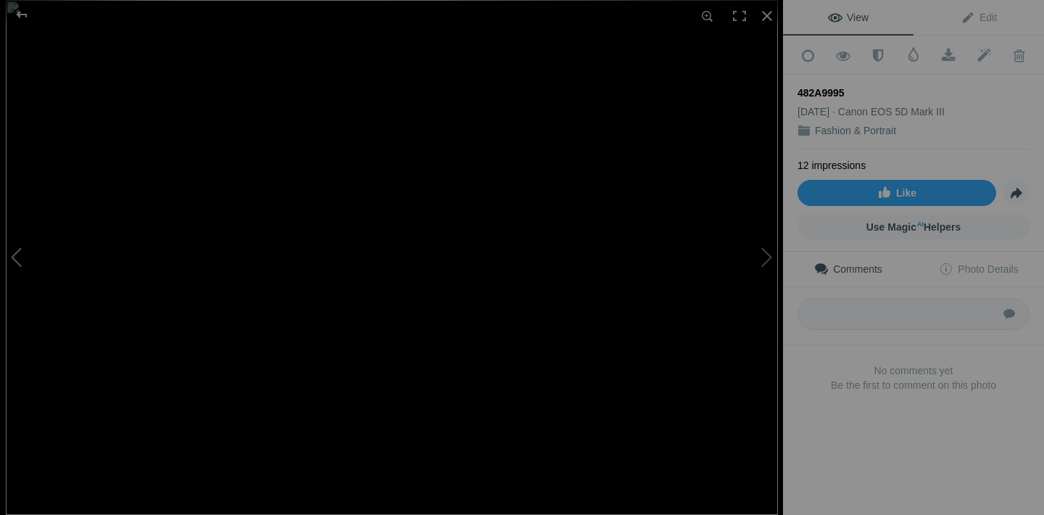
click at [21, 256] on button at bounding box center [54, 258] width 109 height 186
click at [17, 10] on div at bounding box center [22, 14] width 52 height 29
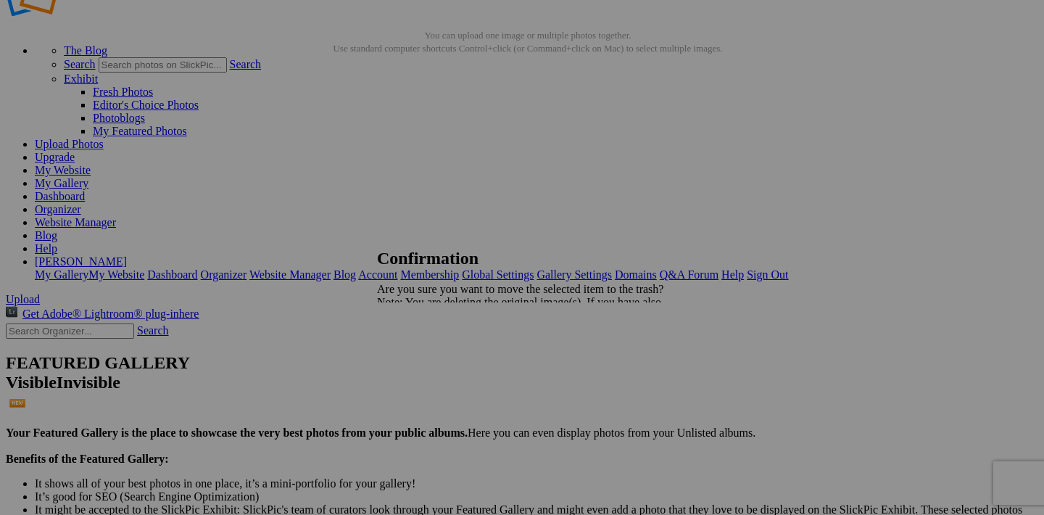
click at [426, 352] on span "Yes" at bounding box center [417, 353] width 17 height 12
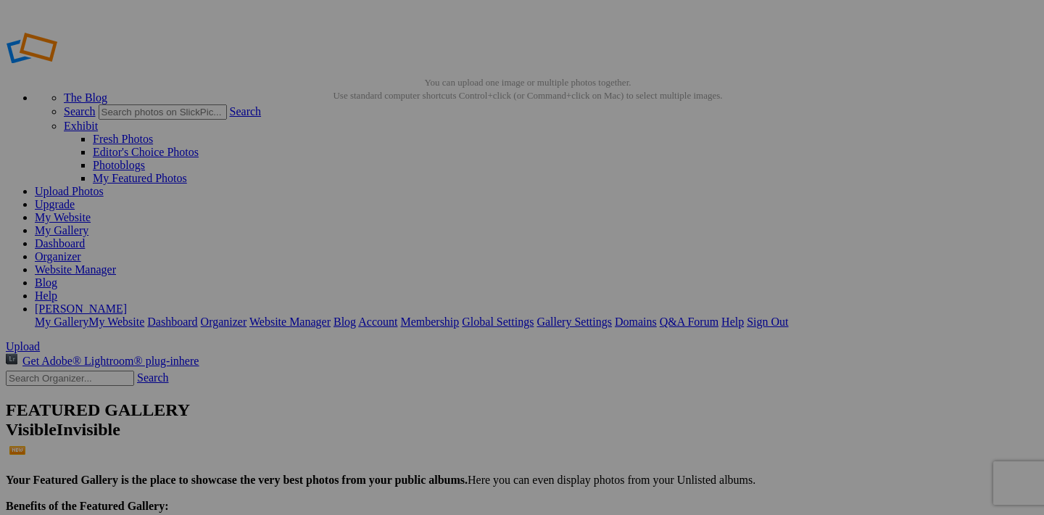
scroll to position [47, 0]
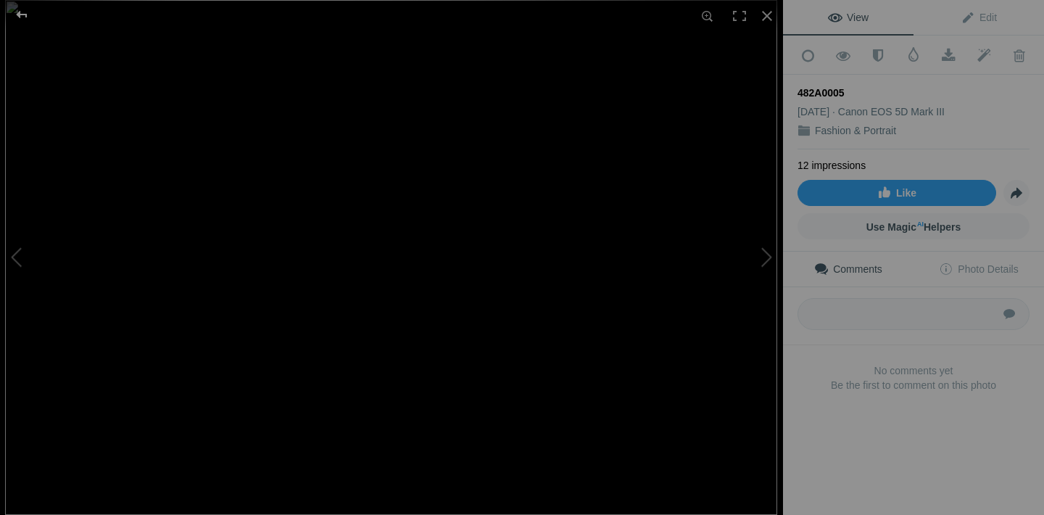
click at [21, 15] on div at bounding box center [22, 14] width 52 height 29
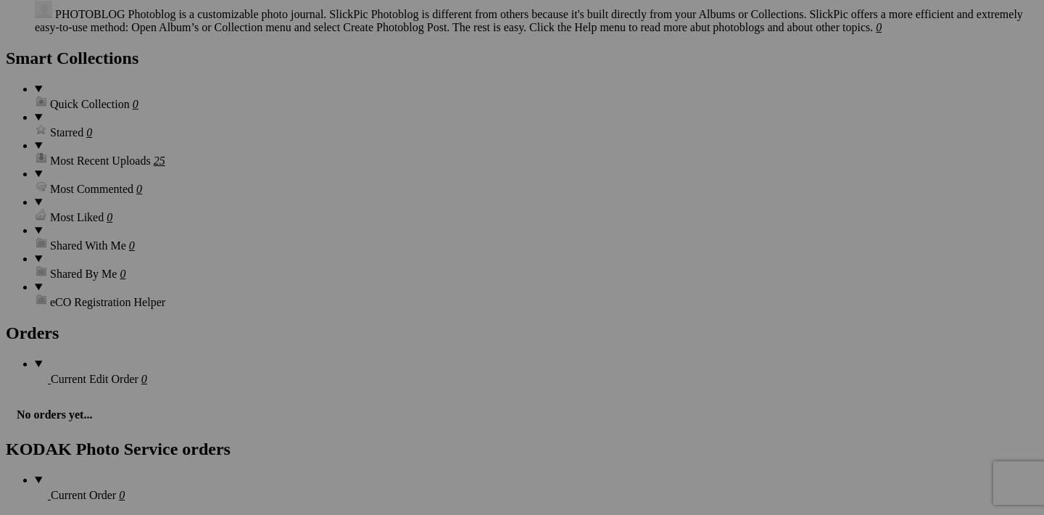
scroll to position [1548, 0]
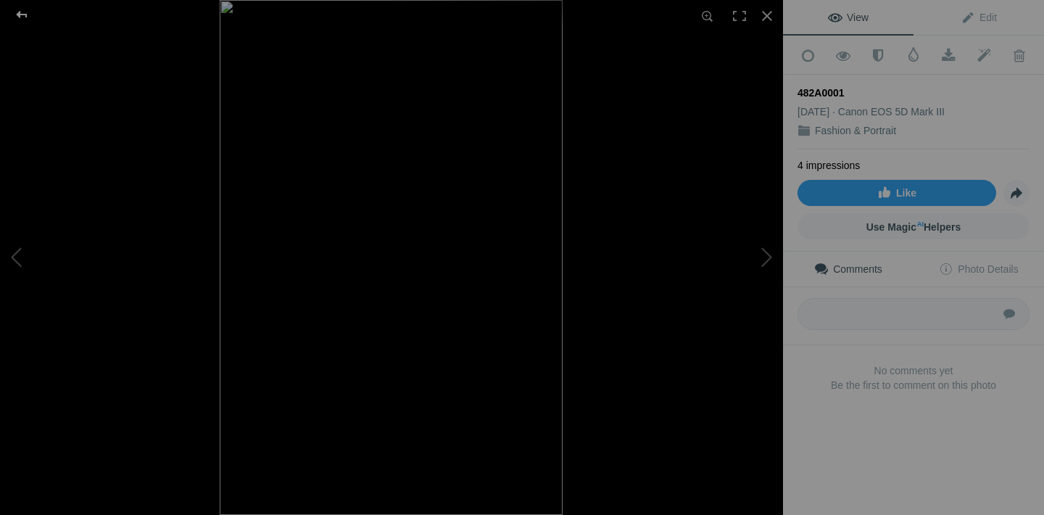
click at [25, 15] on div at bounding box center [22, 14] width 52 height 29
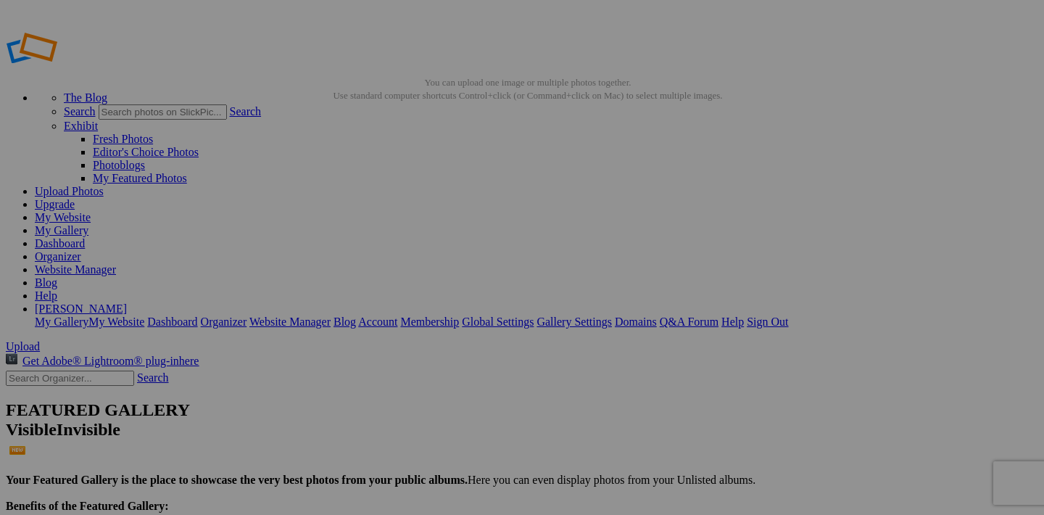
scroll to position [0, 0]
click at [91, 211] on link "My Website" at bounding box center [63, 217] width 56 height 12
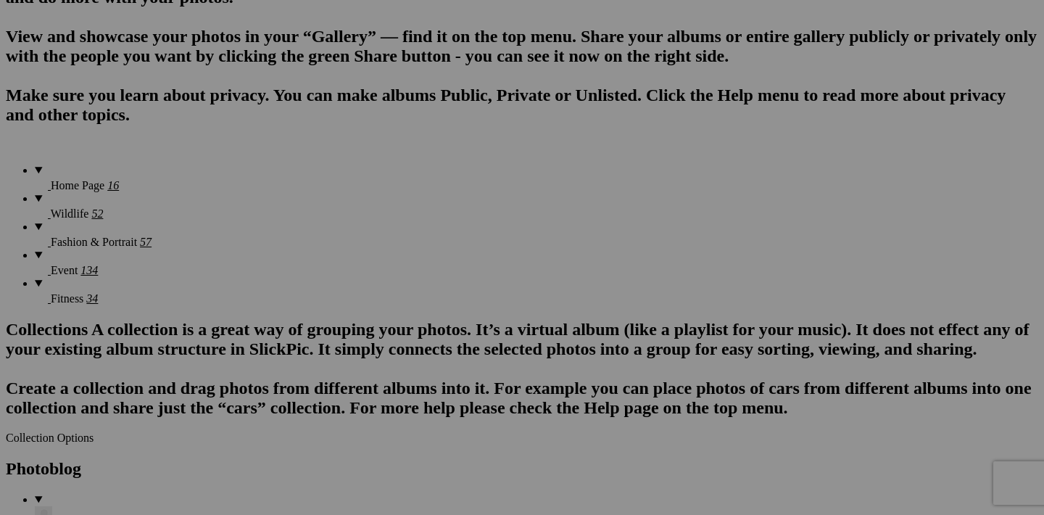
scroll to position [1010, 0]
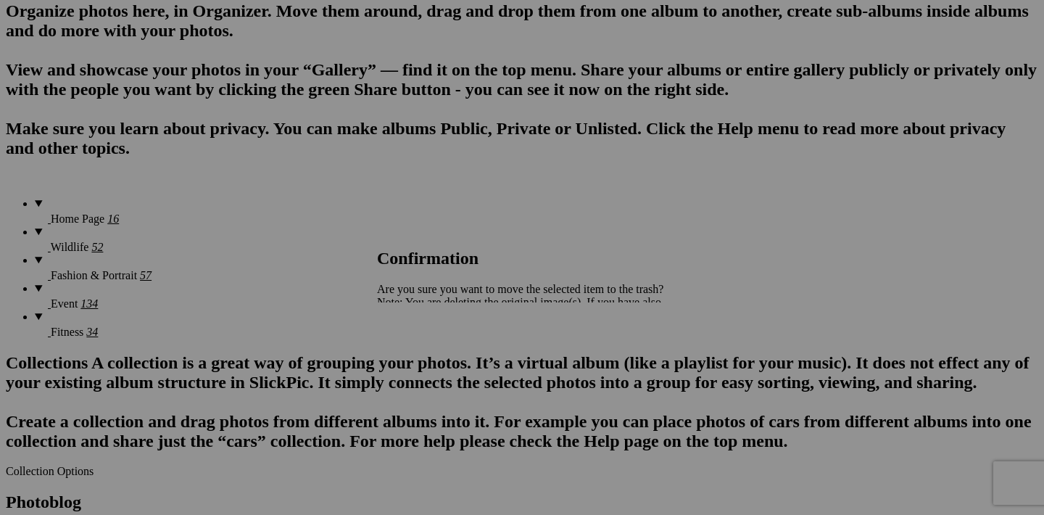
click at [426, 353] on span "Yes" at bounding box center [417, 353] width 17 height 12
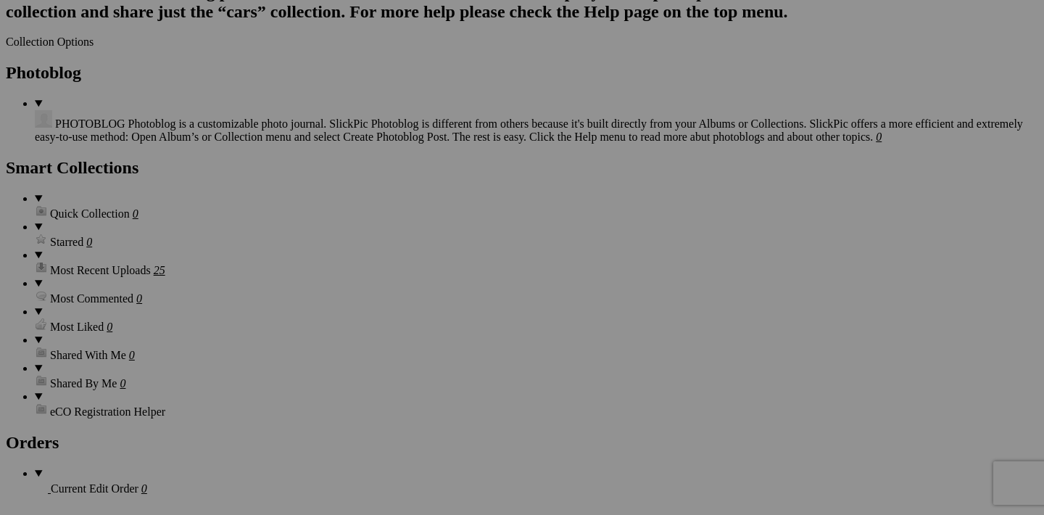
scroll to position [1438, 0]
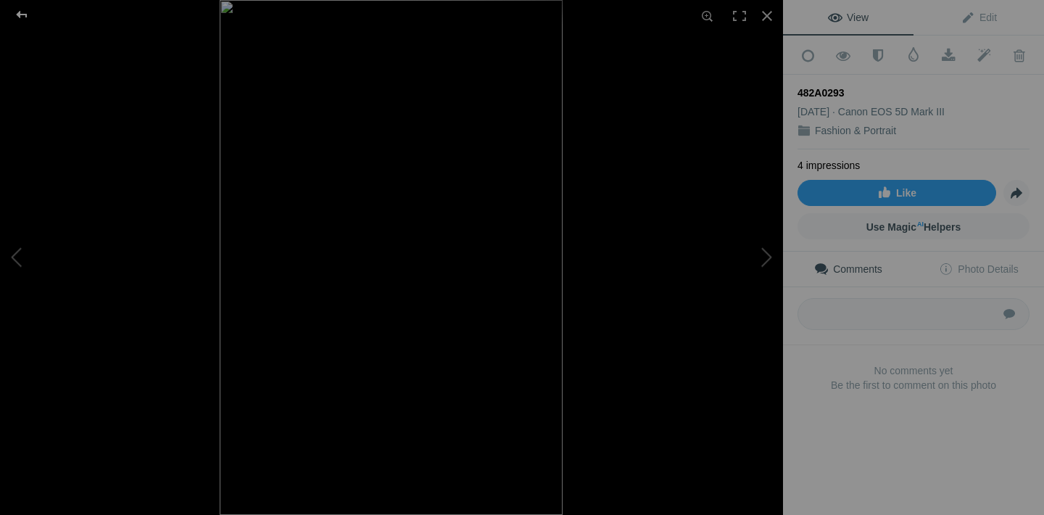
click at [21, 12] on div at bounding box center [22, 14] width 52 height 29
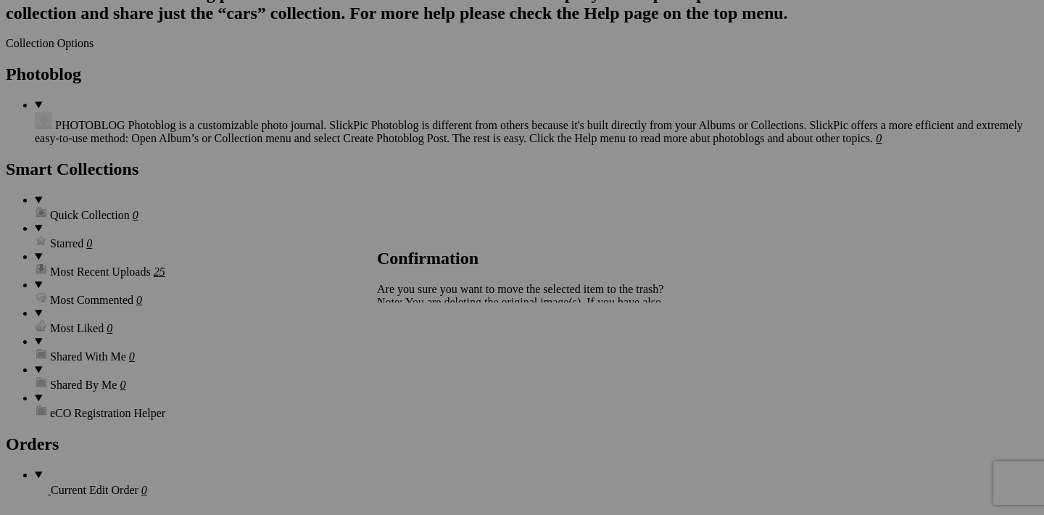
click at [426, 354] on span "Yes" at bounding box center [417, 353] width 17 height 12
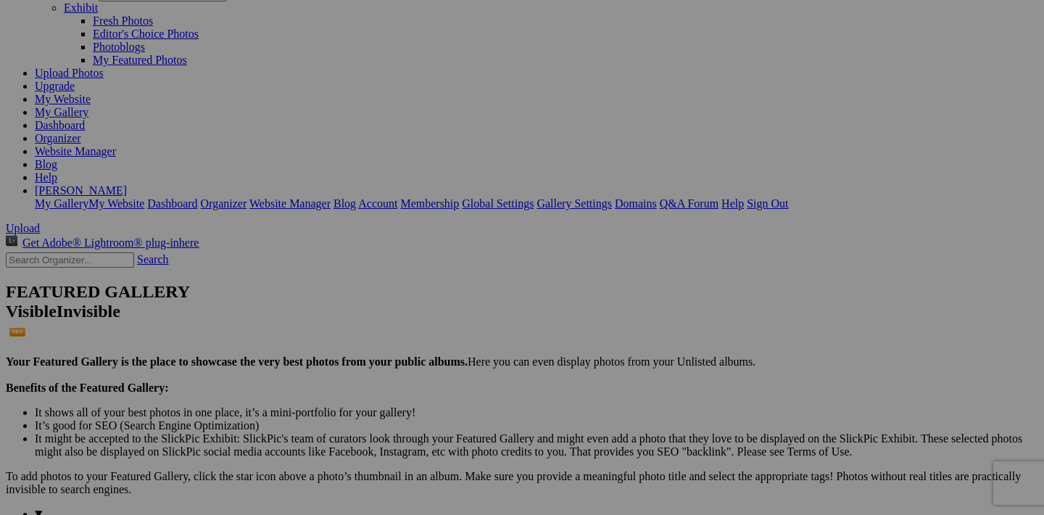
scroll to position [143, 0]
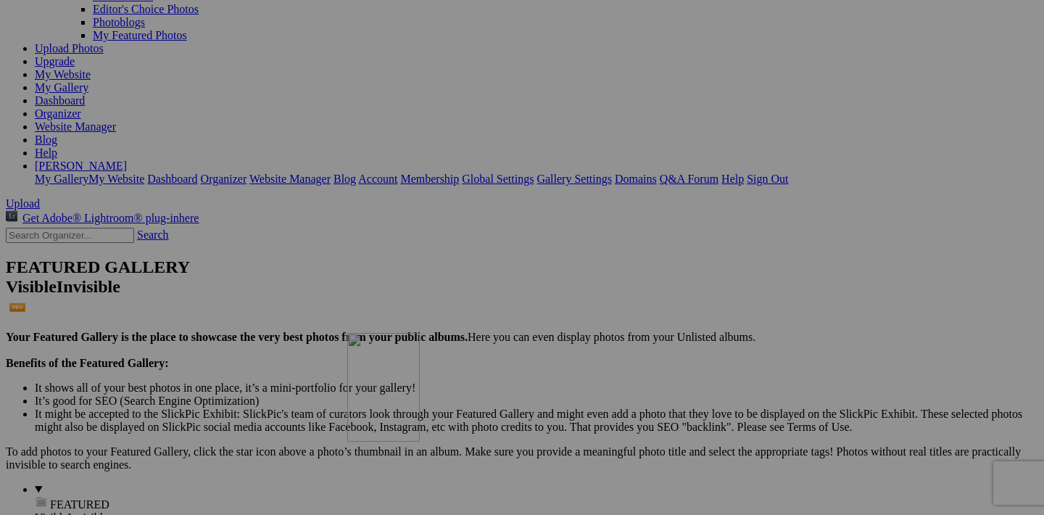
drag, startPoint x: 453, startPoint y: 371, endPoint x: 543, endPoint y: 452, distance: 120.7
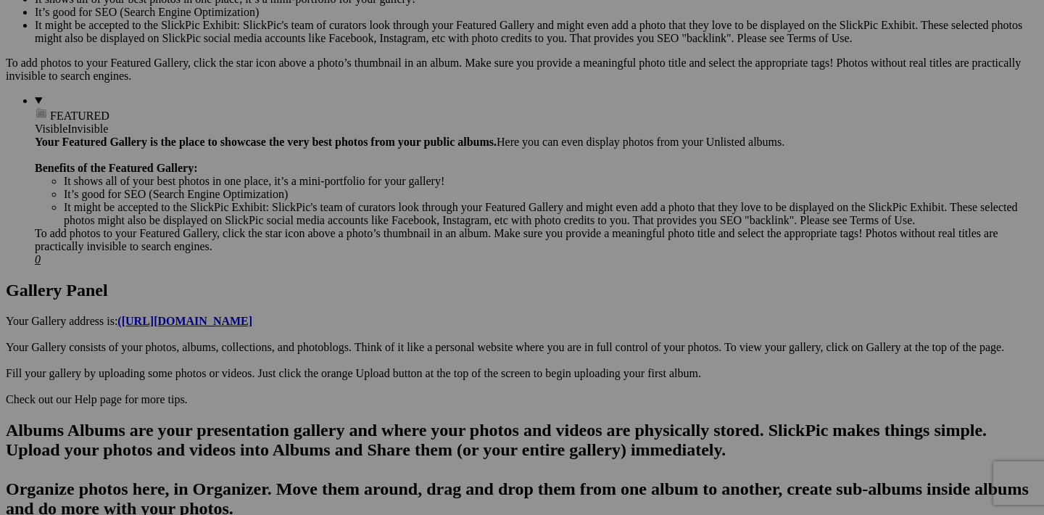
scroll to position [537, 0]
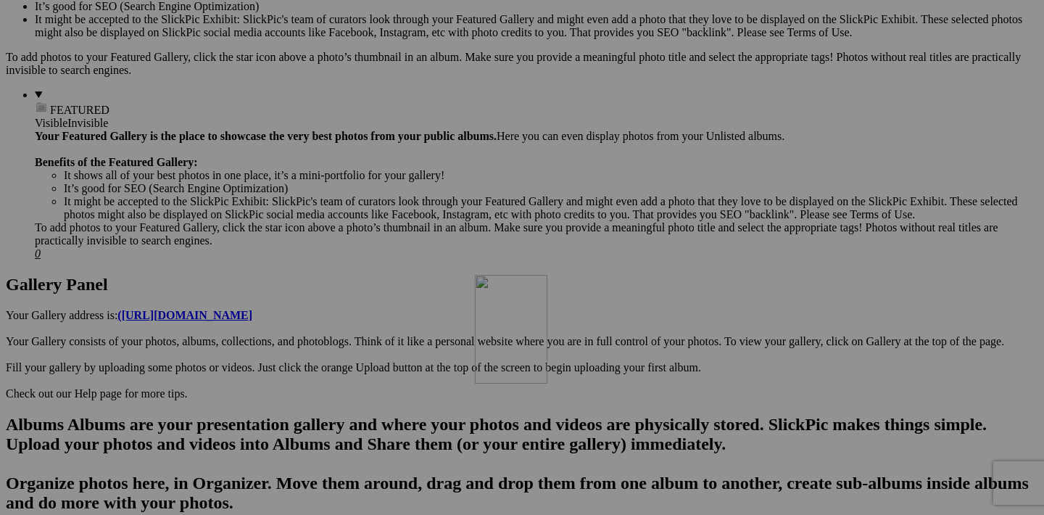
drag, startPoint x: 585, startPoint y: 160, endPoint x: 684, endPoint y: 402, distance: 260.9
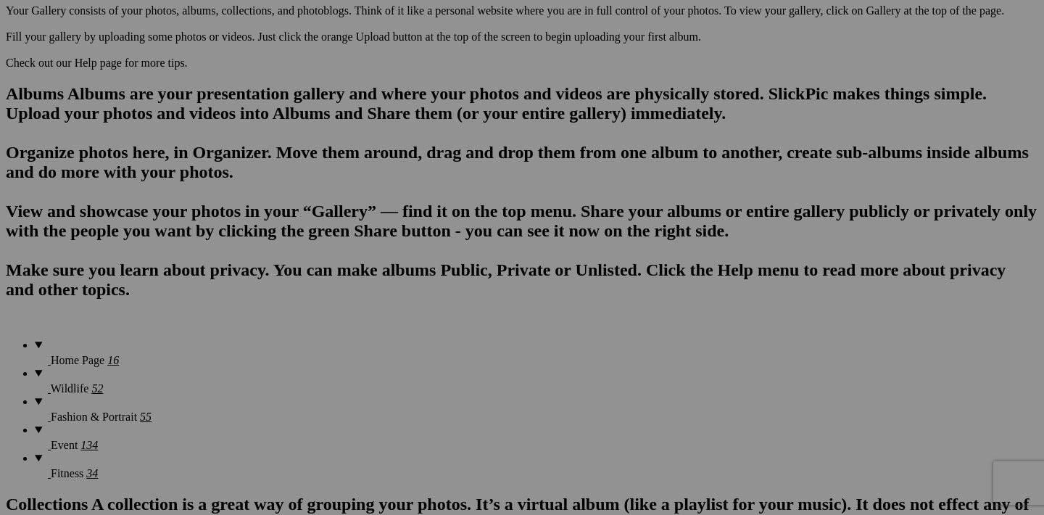
scroll to position [866, 0]
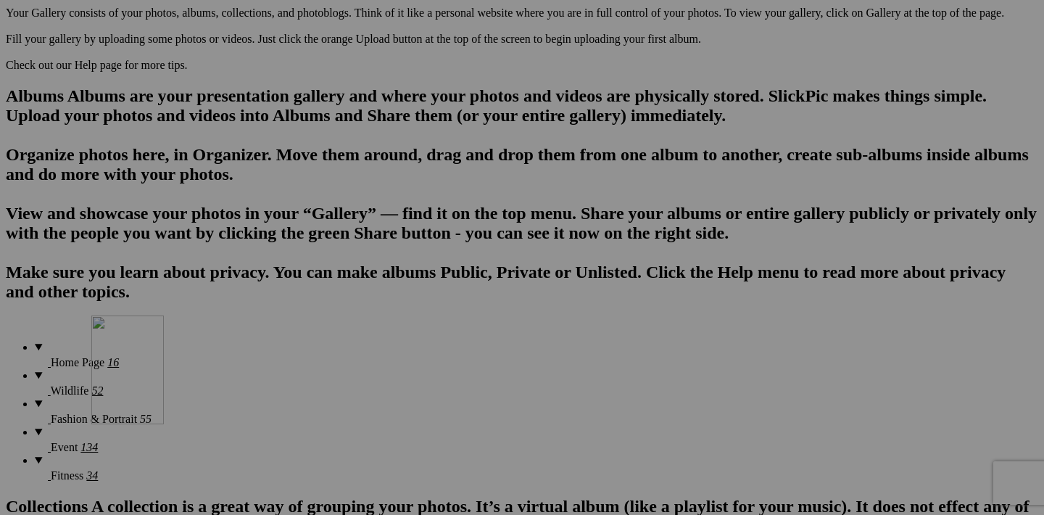
drag, startPoint x: 712, startPoint y: 197, endPoint x: 300, endPoint y: 442, distance: 479.0
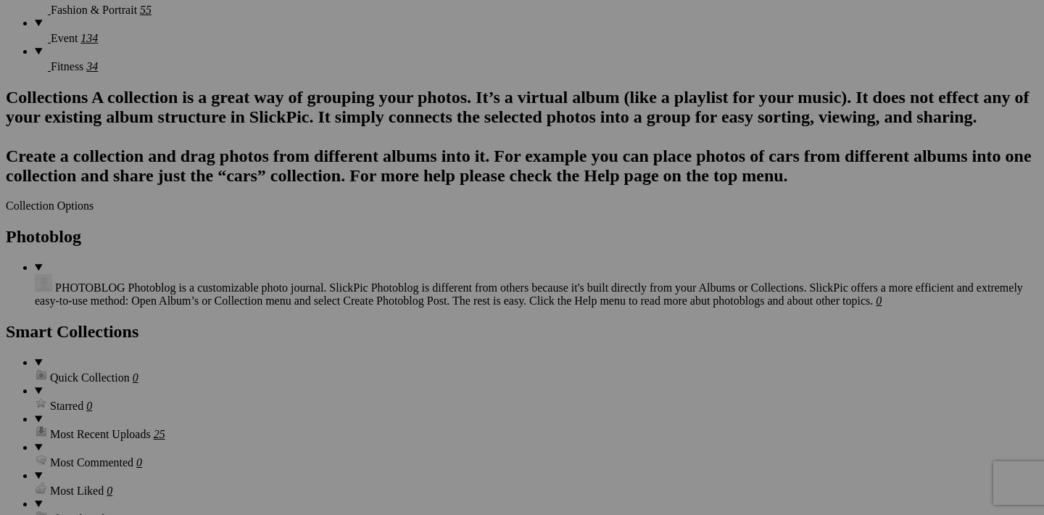
scroll to position [1282, 0]
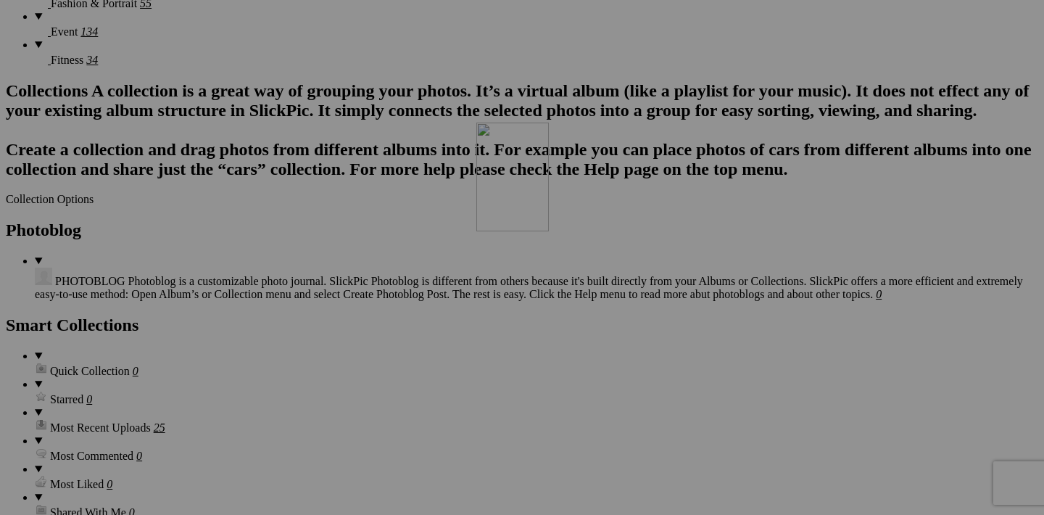
drag, startPoint x: 580, startPoint y: 337, endPoint x: 684, endPoint y: 250, distance: 136.0
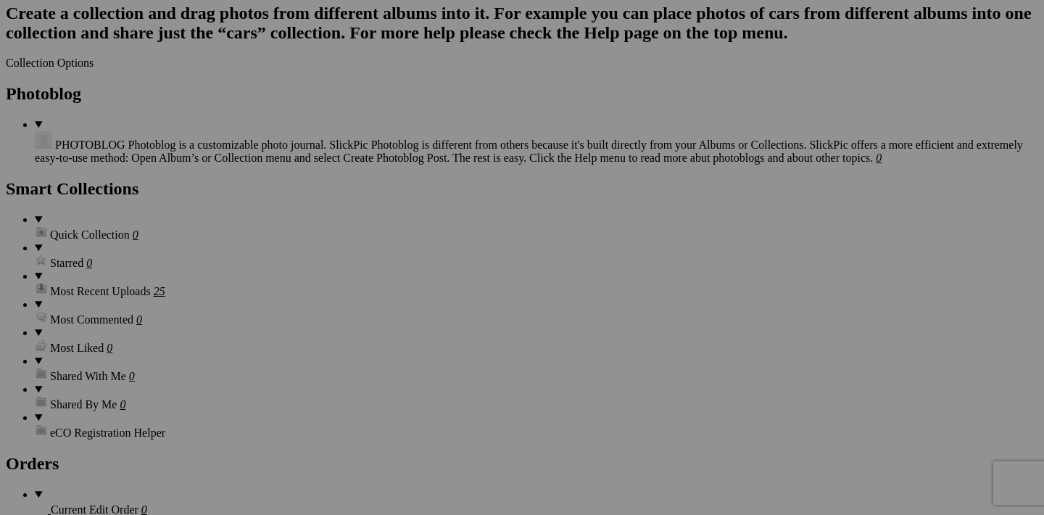
scroll to position [1419, 0]
drag, startPoint x: 973, startPoint y: 199, endPoint x: 402, endPoint y: 488, distance: 640.6
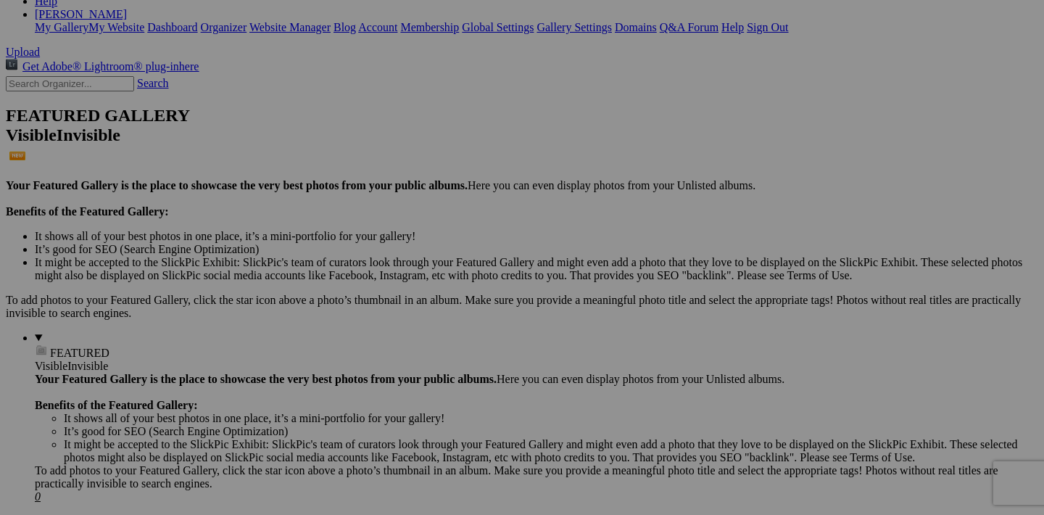
scroll to position [296, 0]
drag, startPoint x: 583, startPoint y: 215, endPoint x: 368, endPoint y: 136, distance: 228.5
drag, startPoint x: 841, startPoint y: 215, endPoint x: 617, endPoint y: 112, distance: 246.6
drag, startPoint x: 972, startPoint y: 217, endPoint x: 752, endPoint y: 141, distance: 232.6
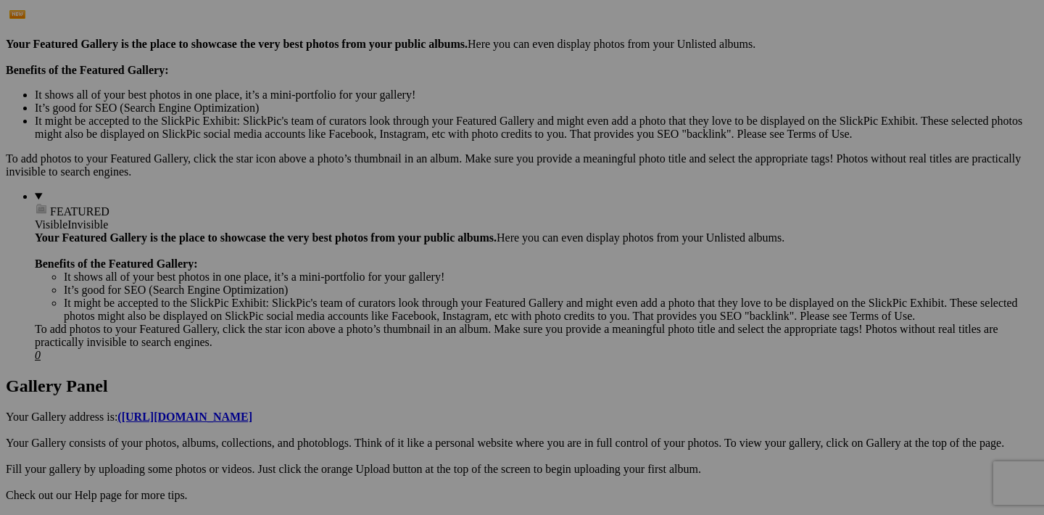
scroll to position [466, 0]
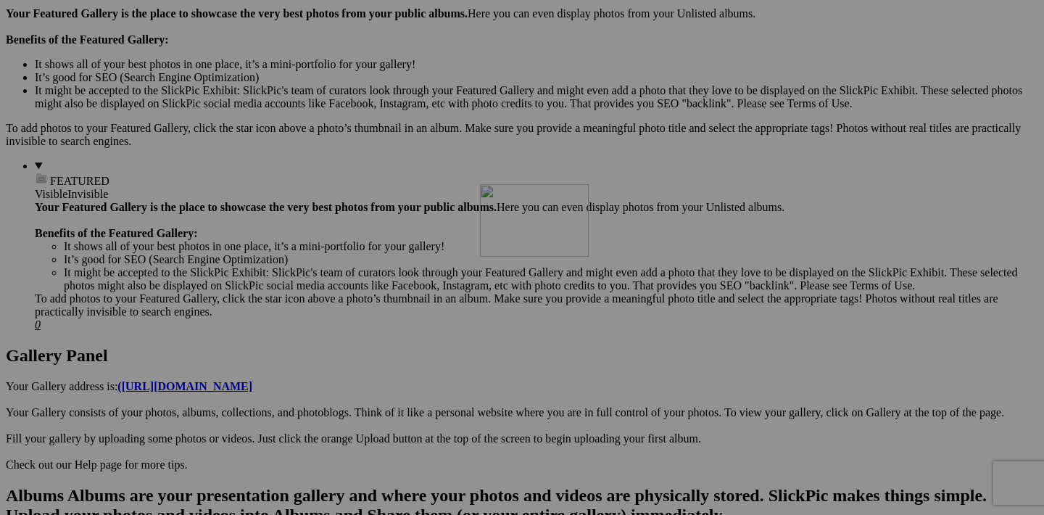
drag, startPoint x: 454, startPoint y: 230, endPoint x: 684, endPoint y: 310, distance: 243.6
drag, startPoint x: 843, startPoint y: 415, endPoint x: 518, endPoint y: 114, distance: 442.9
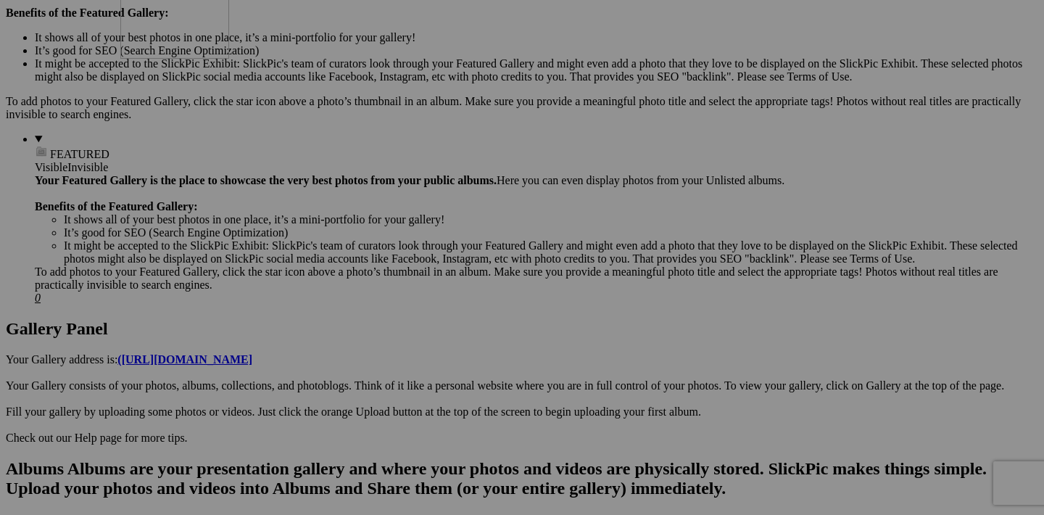
drag, startPoint x: 842, startPoint y: 203, endPoint x: 329, endPoint y: 112, distance: 520.7
drag, startPoint x: 973, startPoint y: 201, endPoint x: 484, endPoint y: 86, distance: 502.3
drag, startPoint x: 327, startPoint y: 387, endPoint x: 458, endPoint y: 114, distance: 302.3
drag, startPoint x: 455, startPoint y: 202, endPoint x: 540, endPoint y: 112, distance: 122.6
drag, startPoint x: 970, startPoint y: 384, endPoint x: 495, endPoint y: 279, distance: 487.3
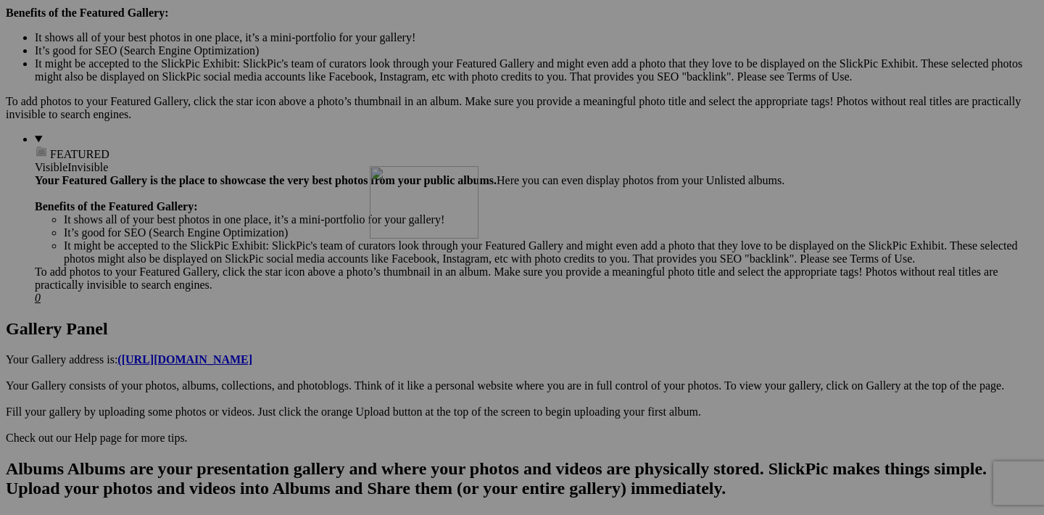
drag, startPoint x: 586, startPoint y: 201, endPoint x: 579, endPoint y: 292, distance: 91.7
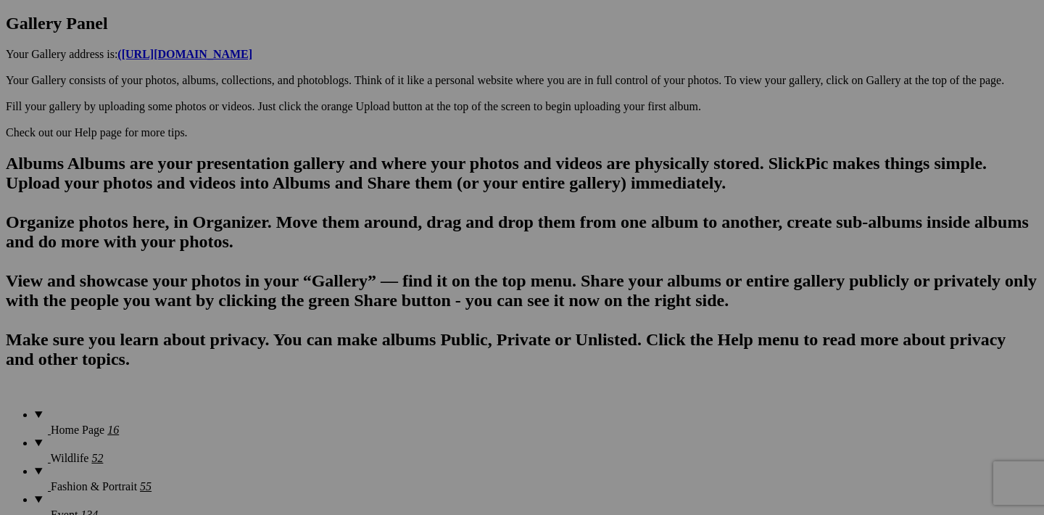
scroll to position [804, 0]
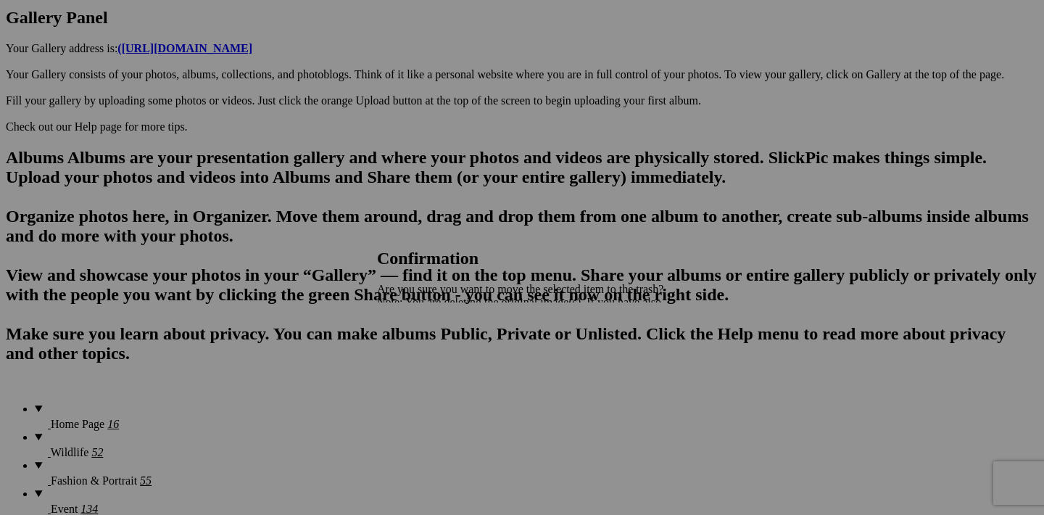
click at [426, 351] on link "Yes" at bounding box center [417, 353] width 17 height 12
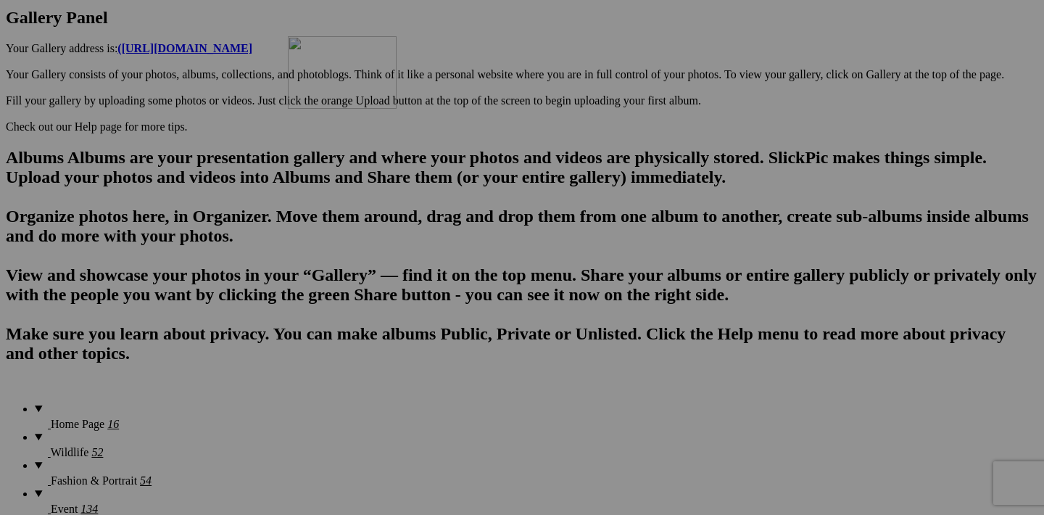
drag, startPoint x: 971, startPoint y: 260, endPoint x: 497, endPoint y: 165, distance: 483.8
drag, startPoint x: 714, startPoint y: 447, endPoint x: 232, endPoint y: 357, distance: 490.6
drag, startPoint x: 841, startPoint y: 443, endPoint x: 352, endPoint y: 347, distance: 499.0
drag, startPoint x: 713, startPoint y: 260, endPoint x: 901, endPoint y: 161, distance: 212.2
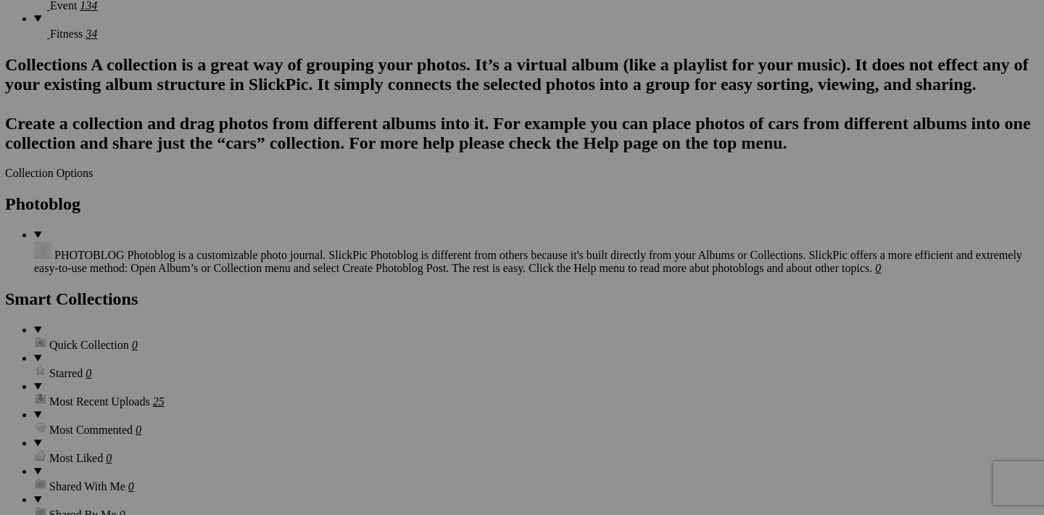
scroll to position [1308, 0]
drag, startPoint x: 328, startPoint y: 492, endPoint x: 450, endPoint y: 81, distance: 429.1
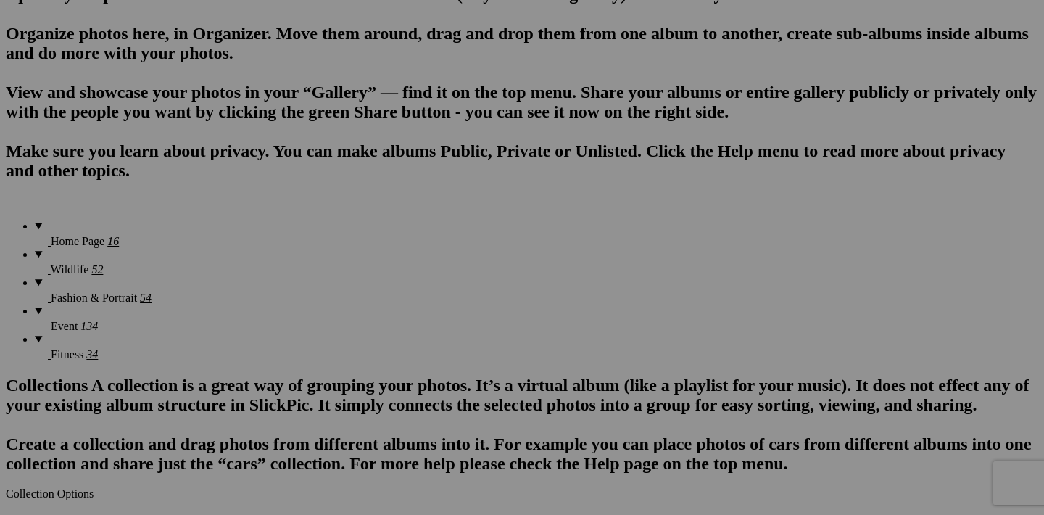
scroll to position [986, 0]
drag, startPoint x: 585, startPoint y: 446, endPoint x: 909, endPoint y: 69, distance: 497.3
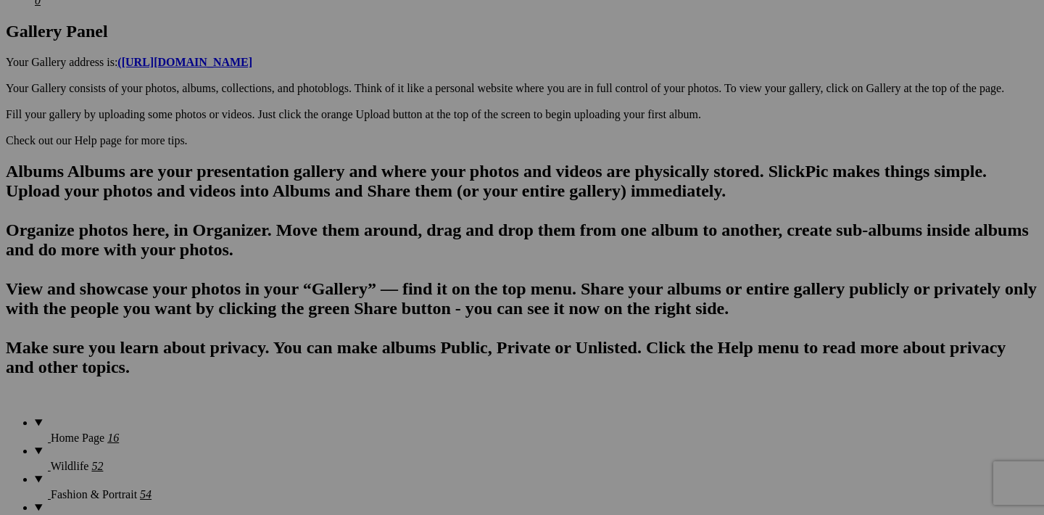
scroll to position [795, 0]
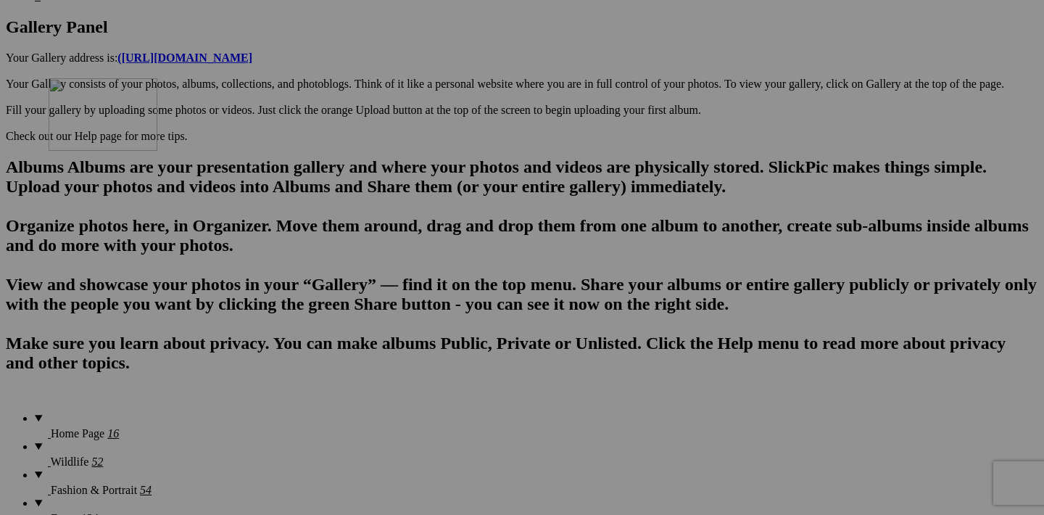
drag, startPoint x: 456, startPoint y: 270, endPoint x: 257, endPoint y: 205, distance: 209.2
drag, startPoint x: 585, startPoint y: 271, endPoint x: 366, endPoint y: 224, distance: 223.2
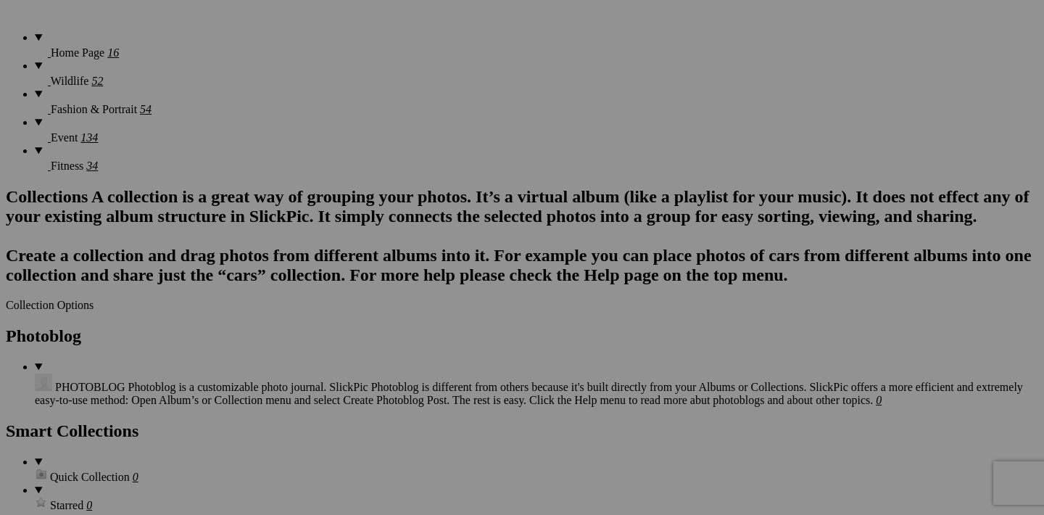
scroll to position [1171, 0]
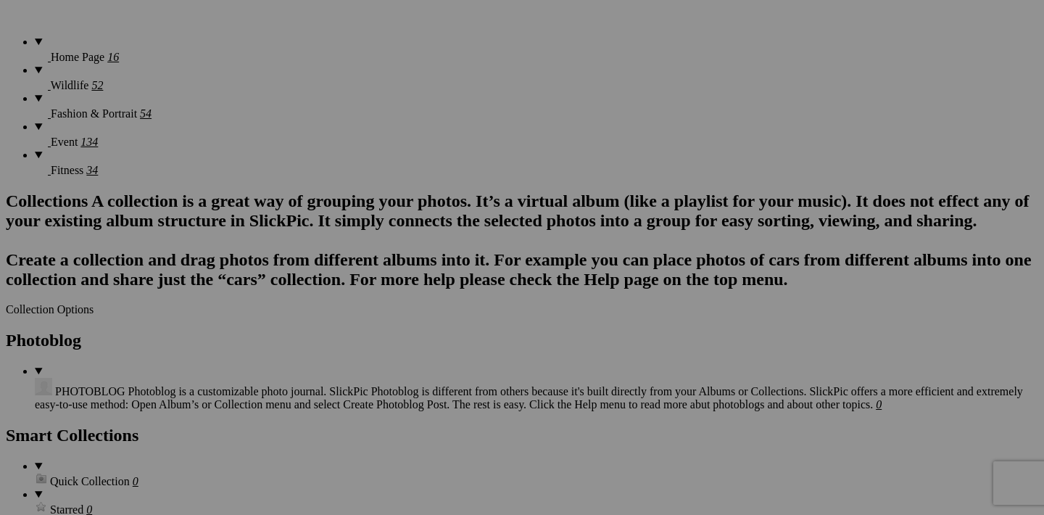
click at [426, 358] on span "Yes" at bounding box center [417, 353] width 17 height 12
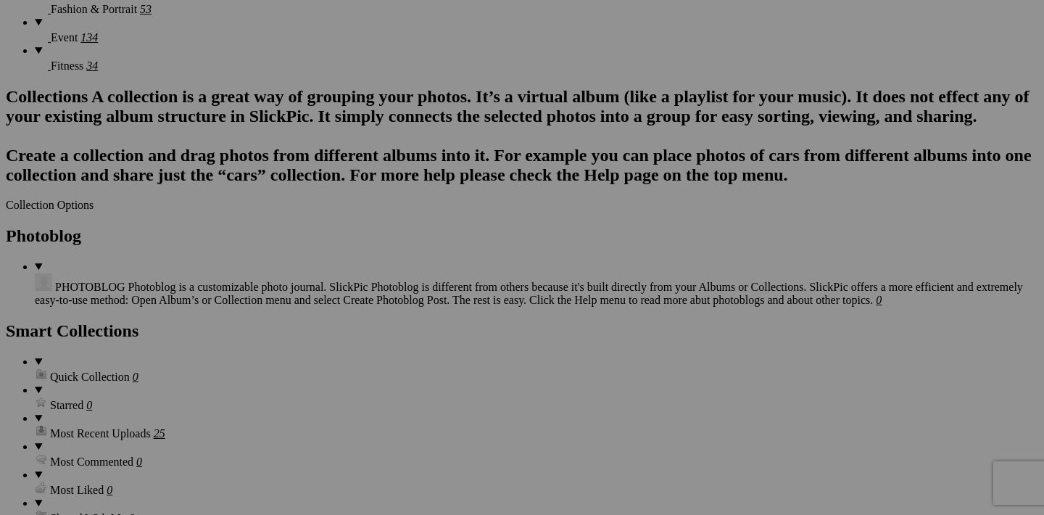
scroll to position [1313, 0]
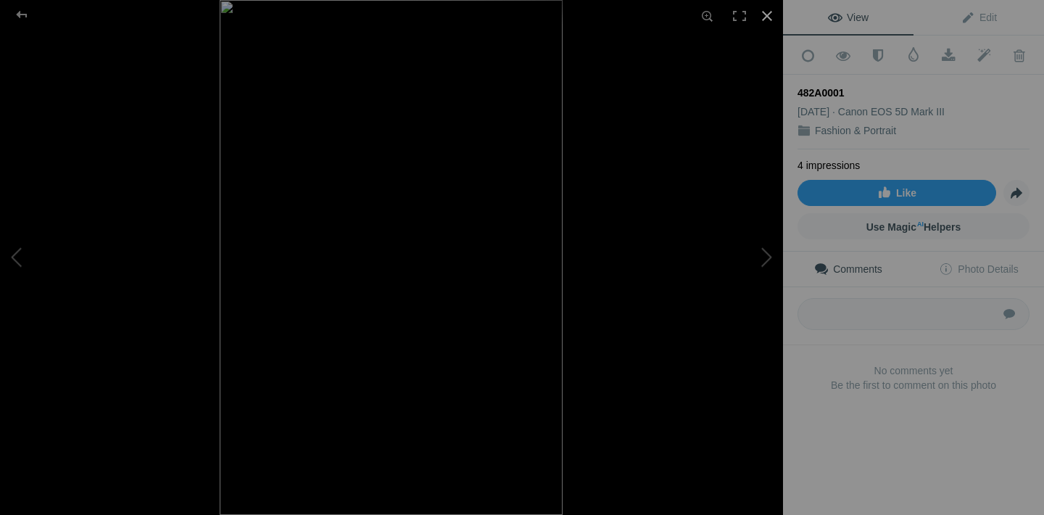
click at [766, 19] on div at bounding box center [767, 16] width 32 height 32
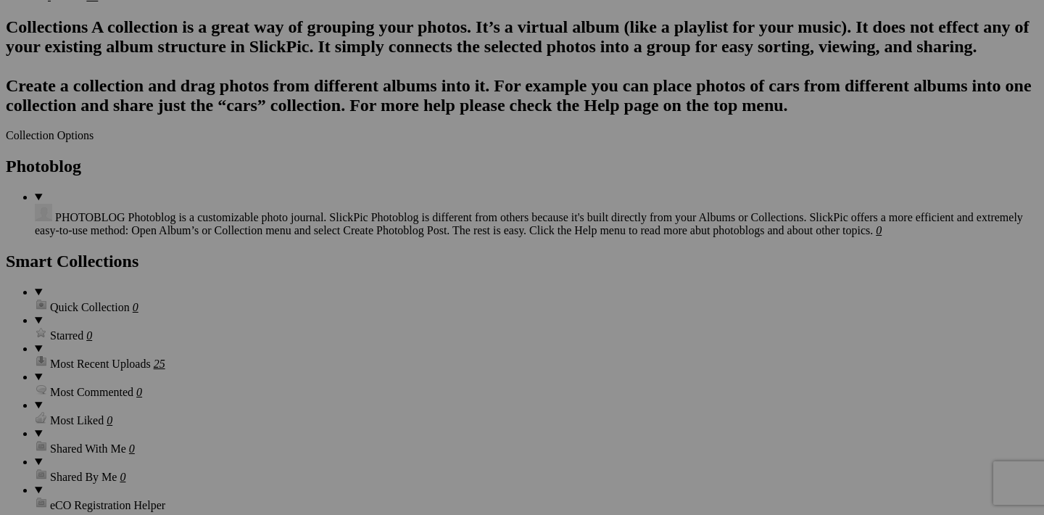
scroll to position [1346, 0]
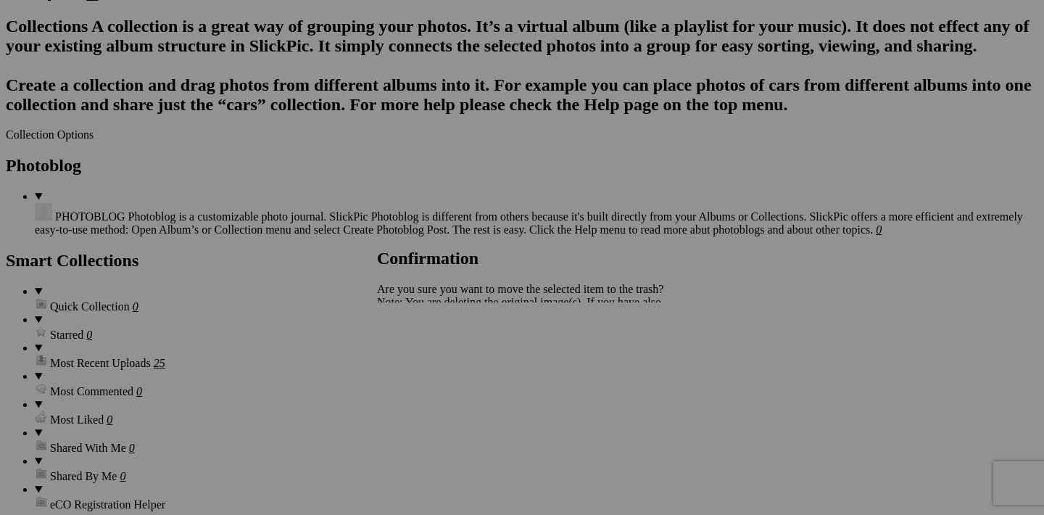
click at [426, 354] on link "Yes" at bounding box center [417, 353] width 17 height 12
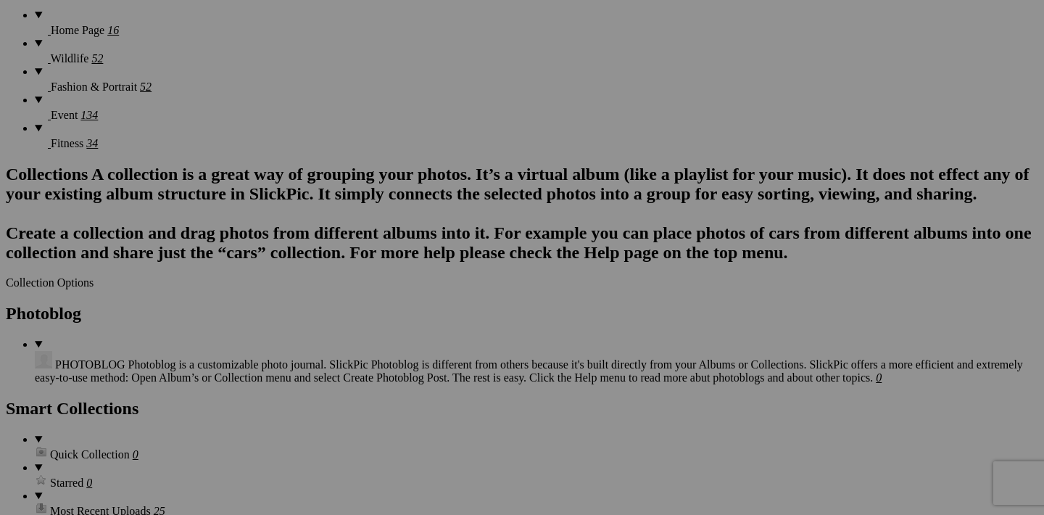
scroll to position [1232, 0]
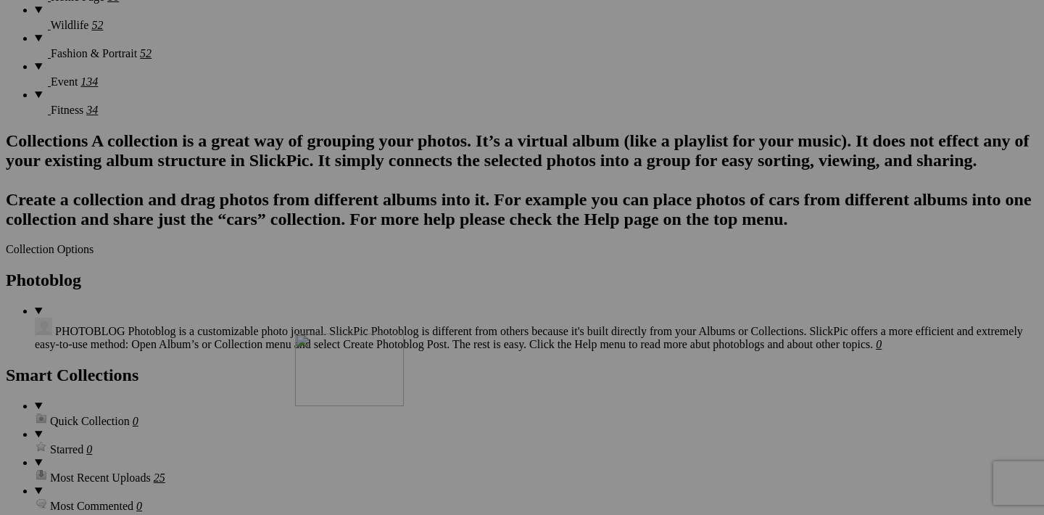
drag, startPoint x: 716, startPoint y: 199, endPoint x: 504, endPoint y: 460, distance: 336.2
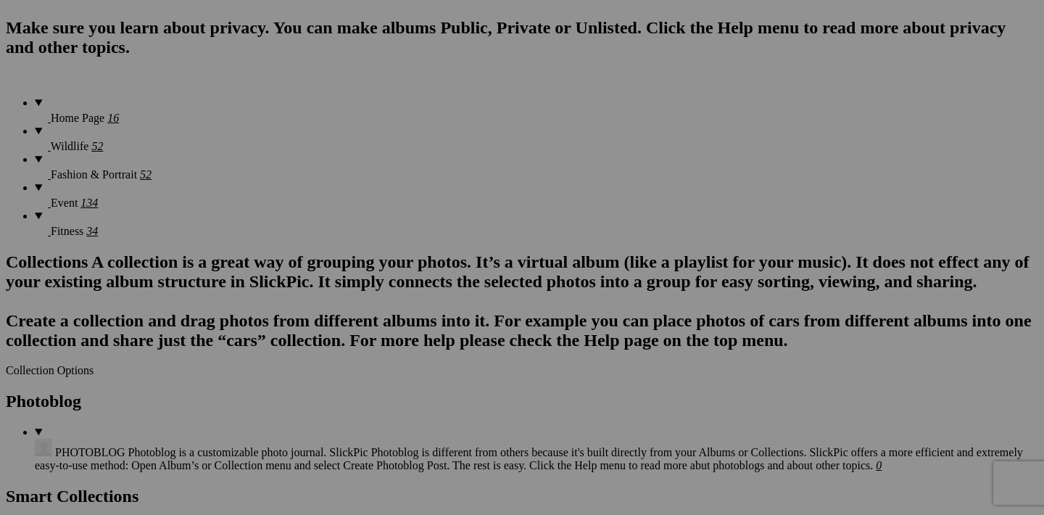
scroll to position [1107, 0]
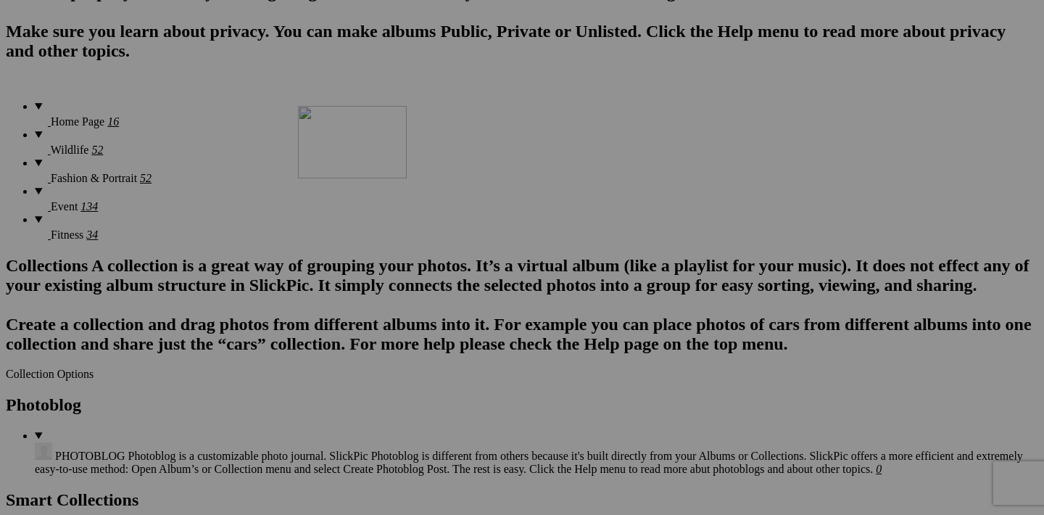
drag, startPoint x: 322, startPoint y: 326, endPoint x: 505, endPoint y: 231, distance: 205.7
drag, startPoint x: 326, startPoint y: 323, endPoint x: 405, endPoint y: 231, distance: 120.8
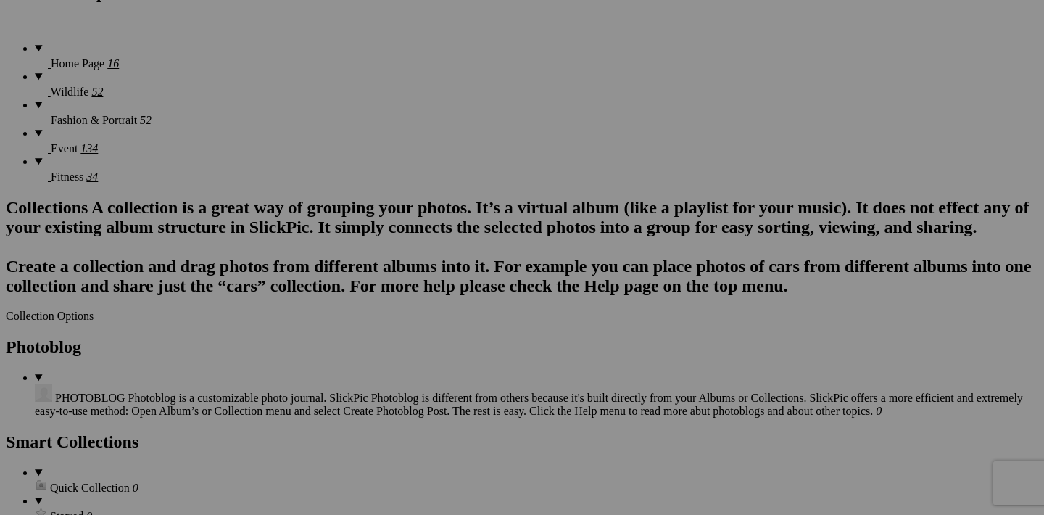
scroll to position [1168, 0]
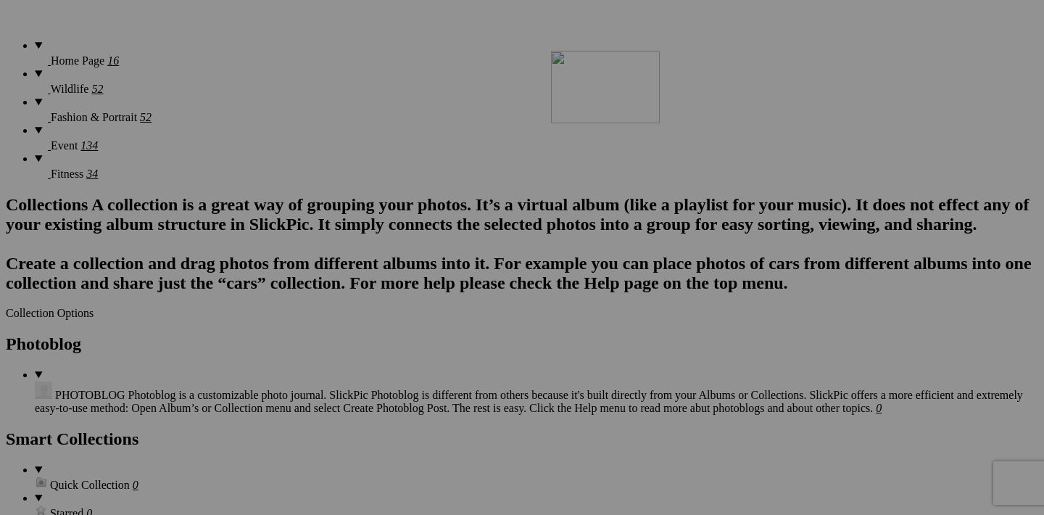
drag, startPoint x: 971, startPoint y: 261, endPoint x: 760, endPoint y: 179, distance: 226.4
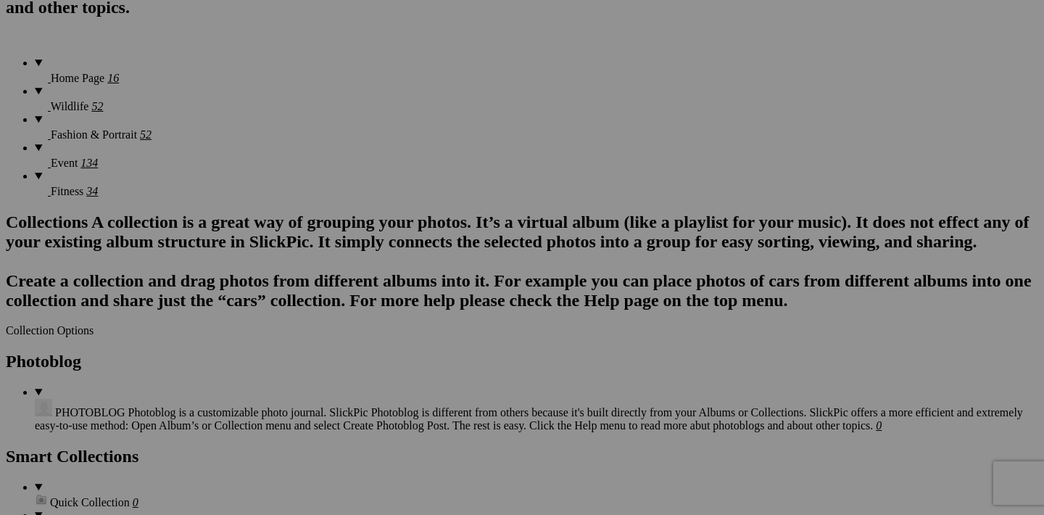
scroll to position [1165, 0]
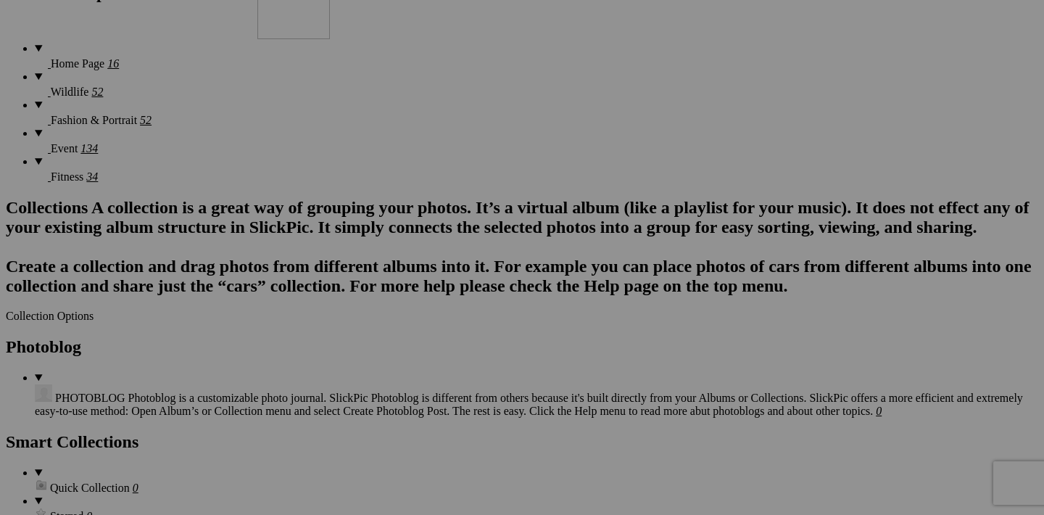
drag, startPoint x: 714, startPoint y: 454, endPoint x: 466, endPoint y: 57, distance: 468.1
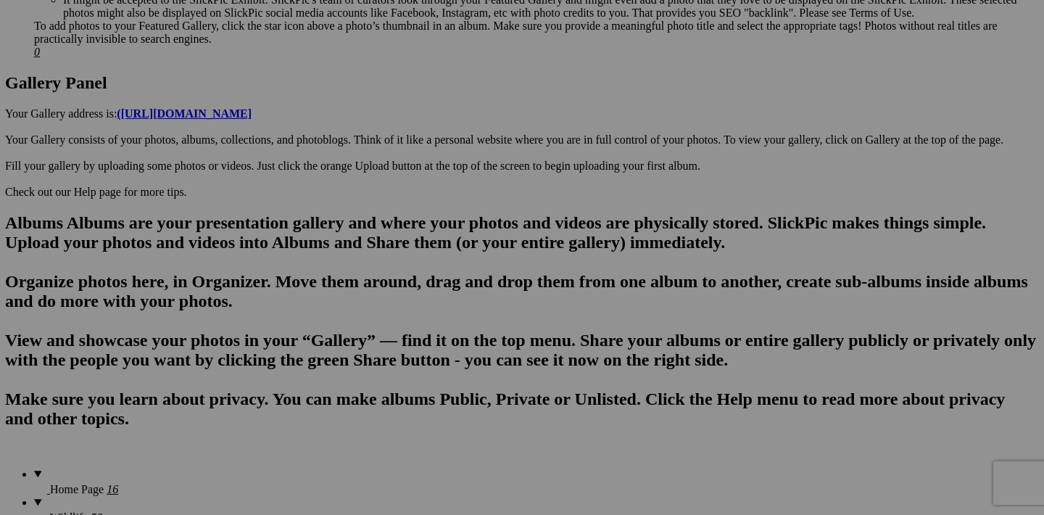
scroll to position [739, 0]
drag, startPoint x: 325, startPoint y: 506, endPoint x: 218, endPoint y: 239, distance: 288.4
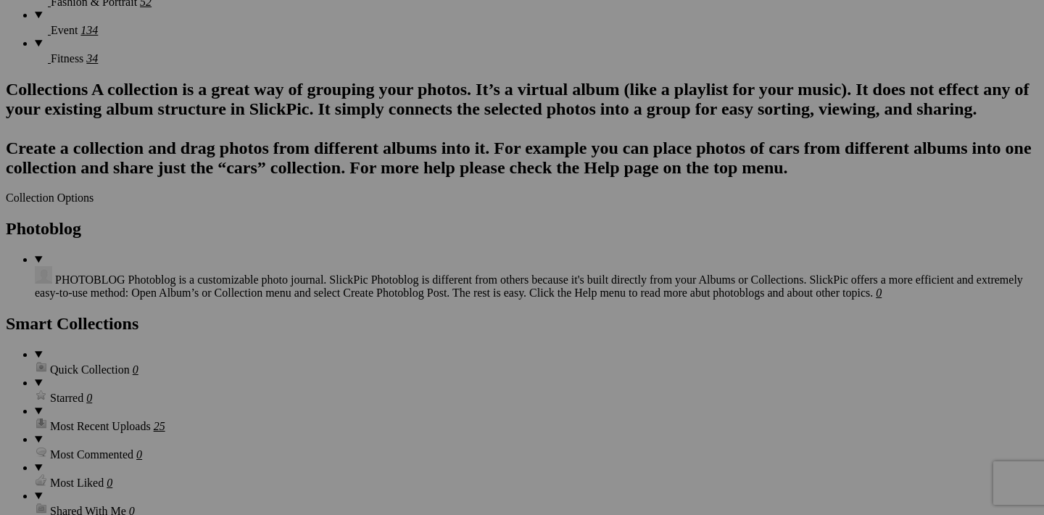
scroll to position [1296, 0]
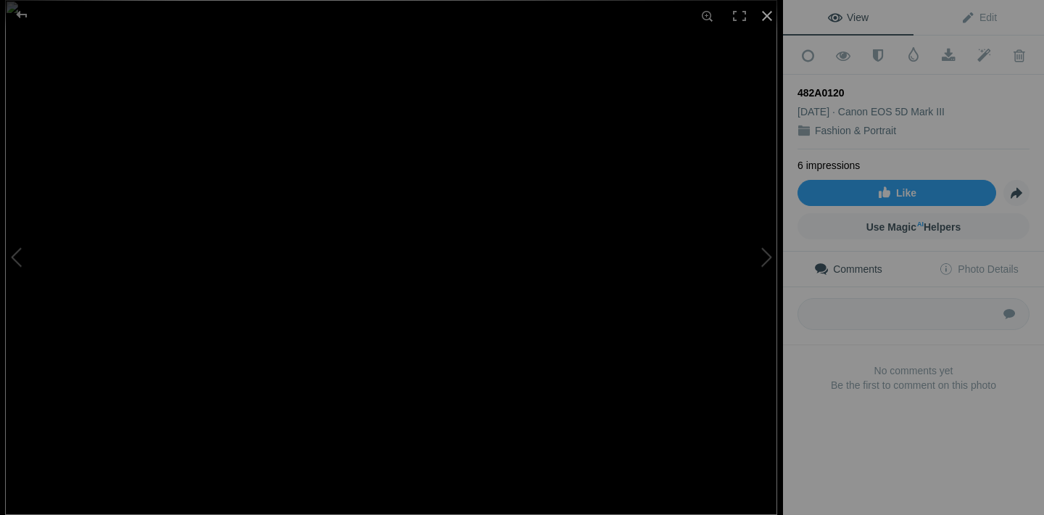
click at [766, 22] on div at bounding box center [767, 16] width 32 height 32
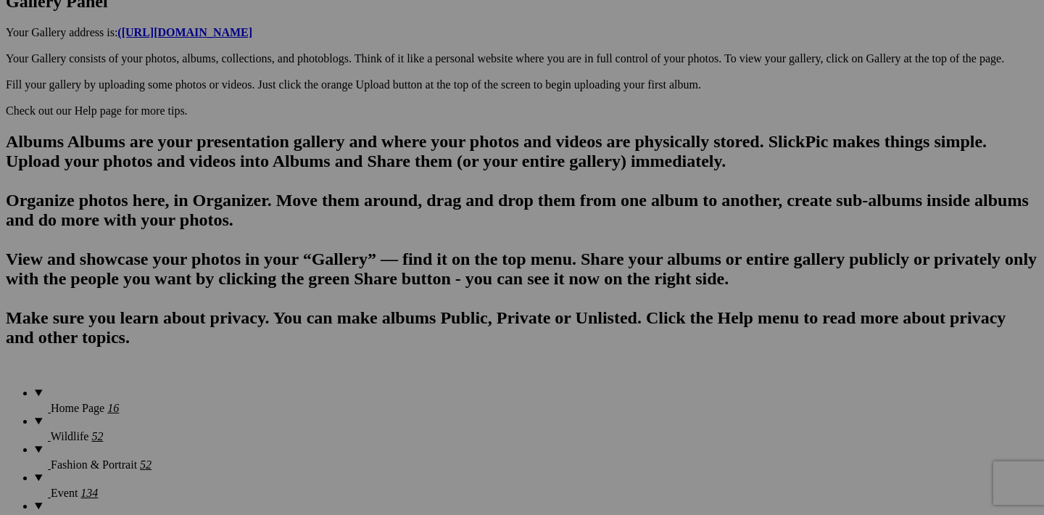
scroll to position [807, 0]
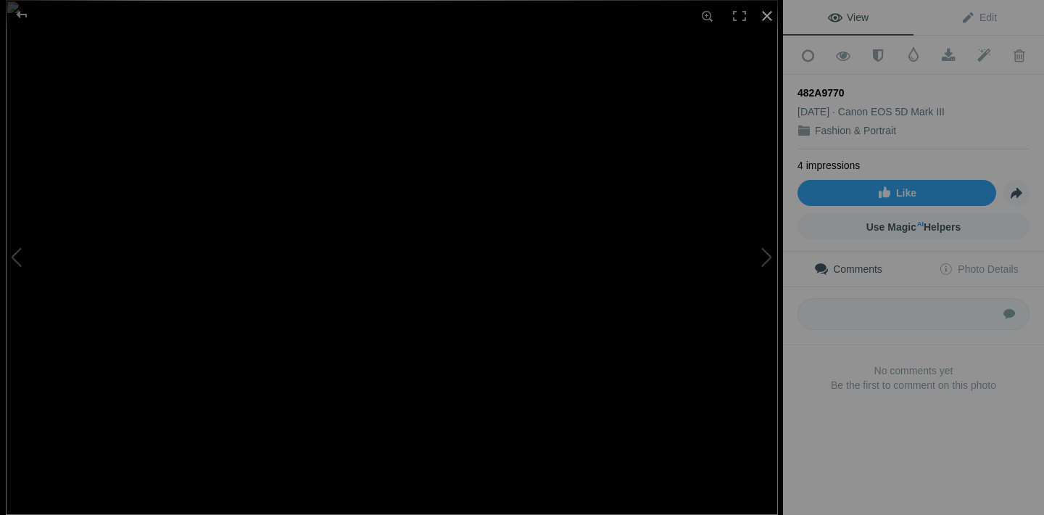
click at [765, 18] on div at bounding box center [767, 16] width 32 height 32
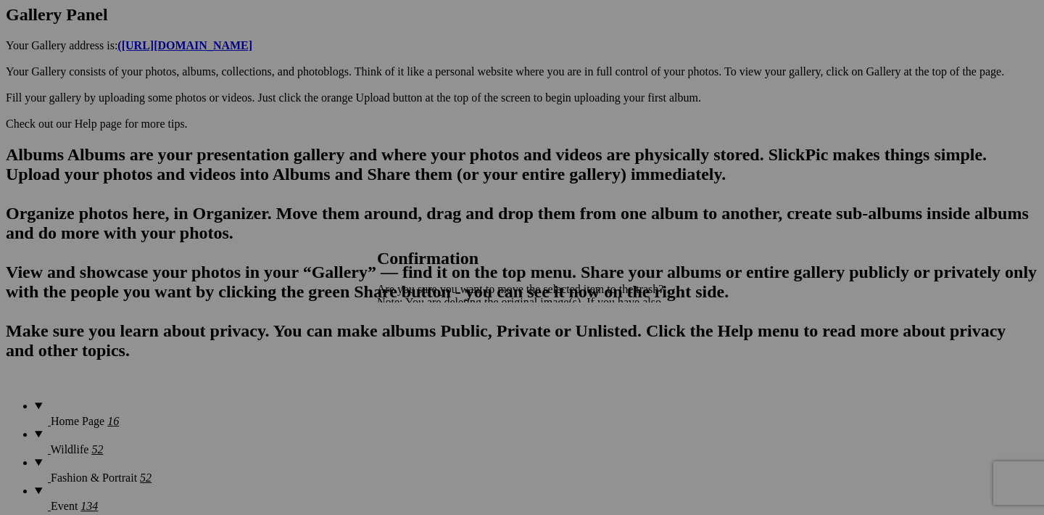
click at [426, 351] on span "Yes" at bounding box center [417, 353] width 17 height 12
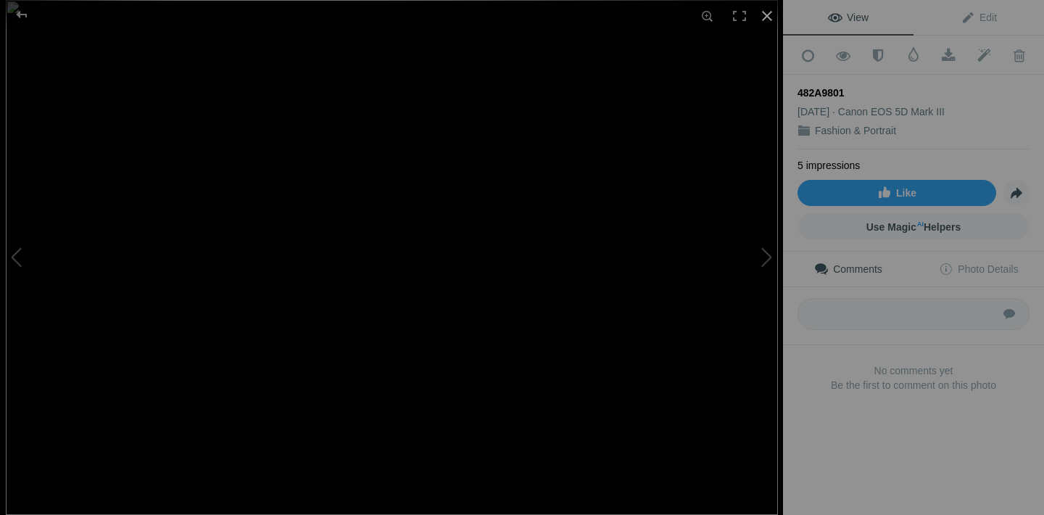
click at [770, 16] on div at bounding box center [767, 16] width 32 height 32
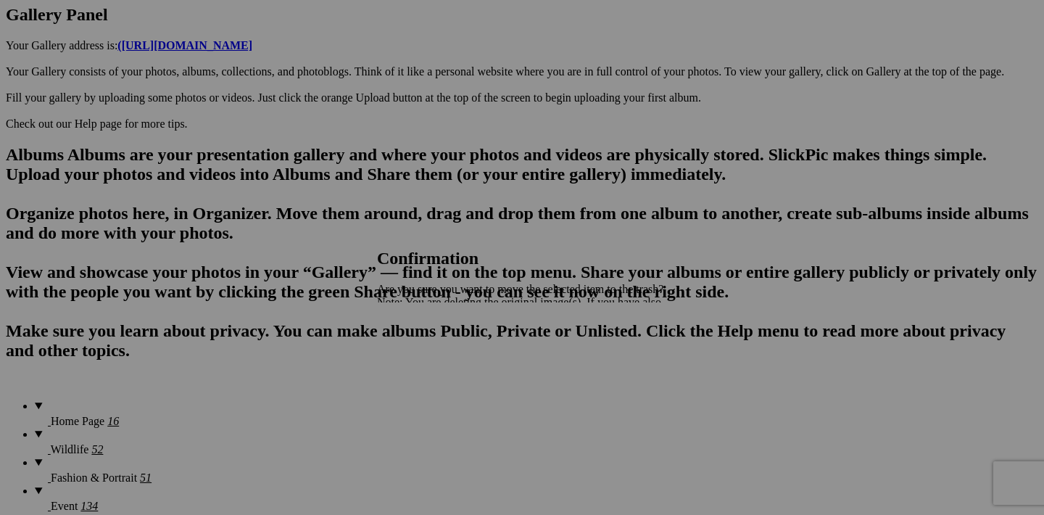
click at [426, 358] on span "Yes" at bounding box center [417, 353] width 17 height 12
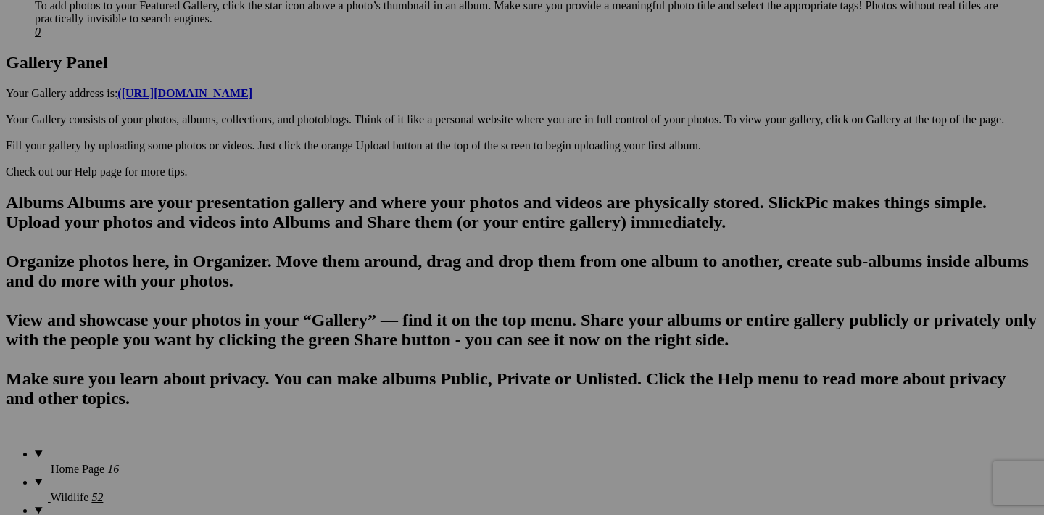
scroll to position [767, 0]
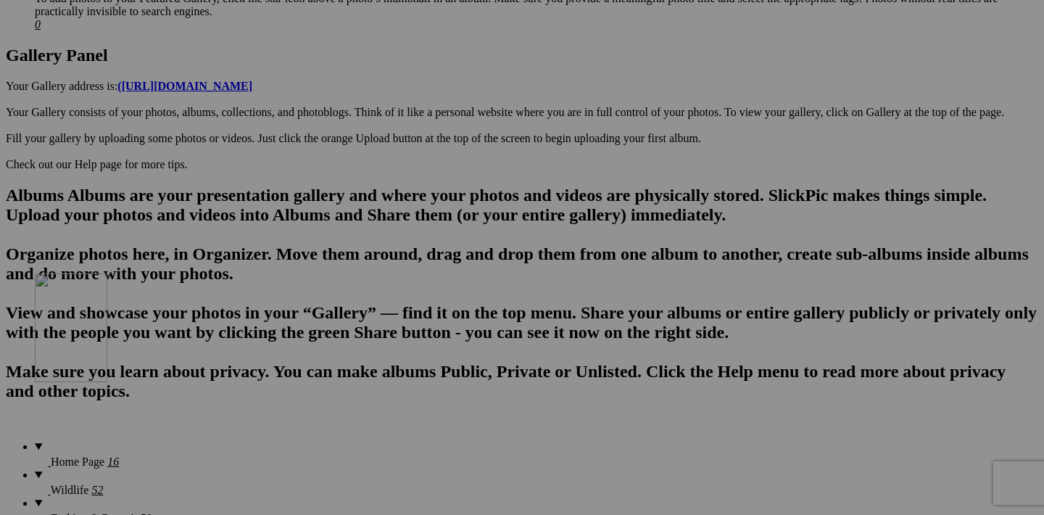
drag, startPoint x: 457, startPoint y: 482, endPoint x: 242, endPoint y: 399, distance: 230.7
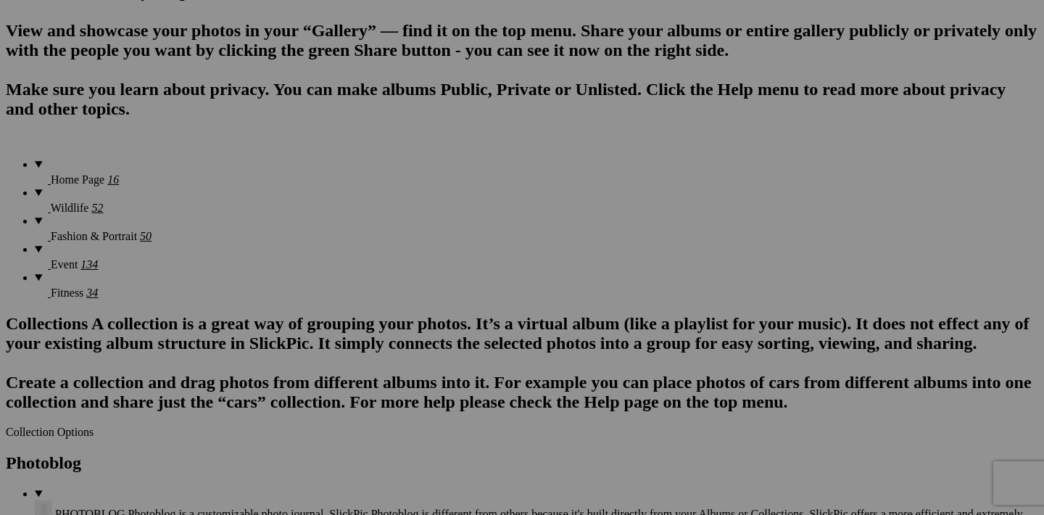
scroll to position [1068, 0]
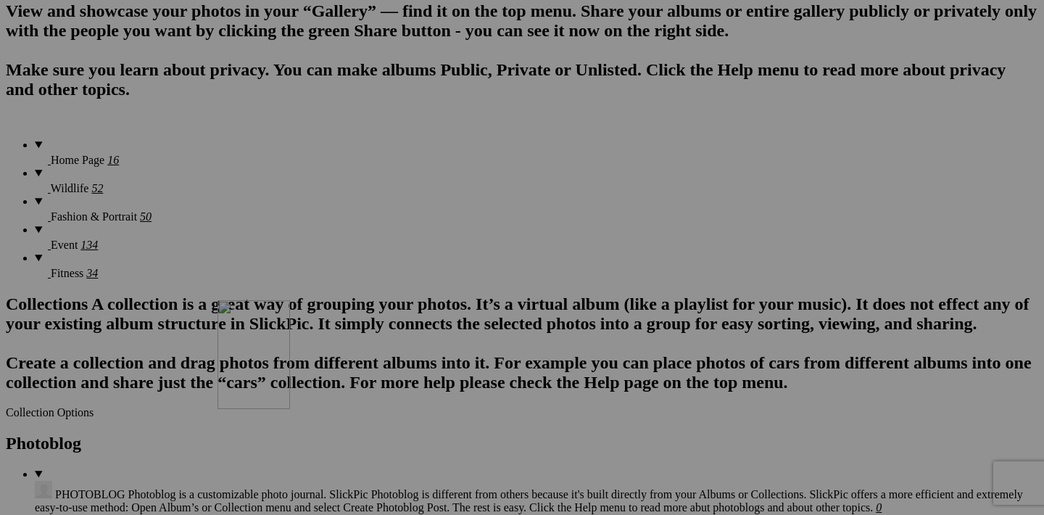
drag, startPoint x: 450, startPoint y: 180, endPoint x: 423, endPoint y: 426, distance: 248.1
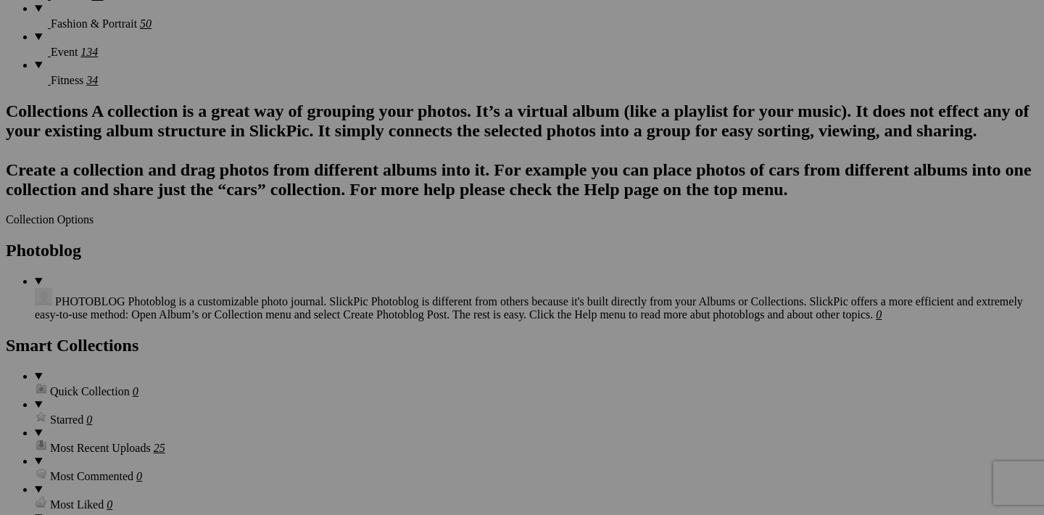
scroll to position [1308, 0]
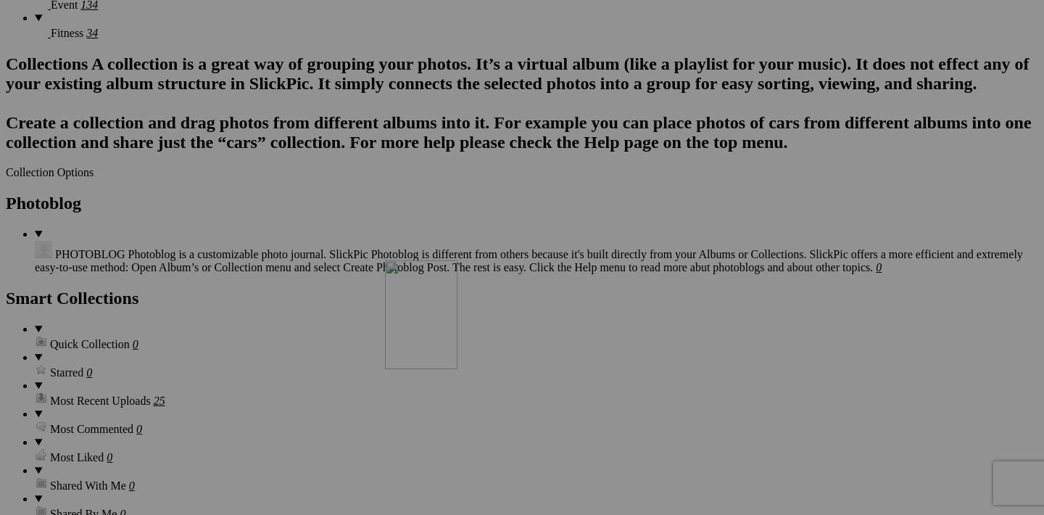
drag, startPoint x: 453, startPoint y: 310, endPoint x: 592, endPoint y: 388, distance: 159.4
drag, startPoint x: 455, startPoint y: 308, endPoint x: 597, endPoint y: 383, distance: 160.3
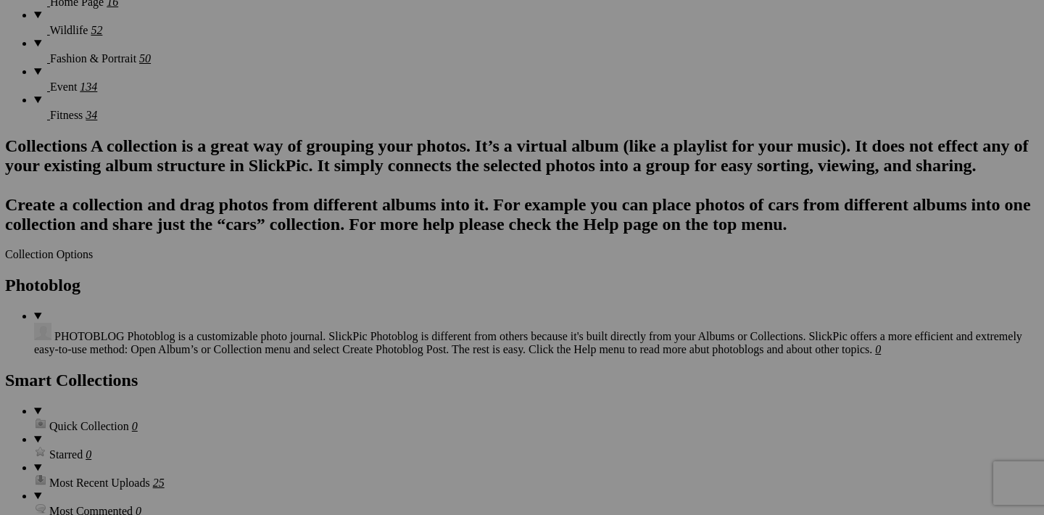
scroll to position [1226, 0]
drag, startPoint x: 969, startPoint y: 207, endPoint x: 384, endPoint y: 430, distance: 626.5
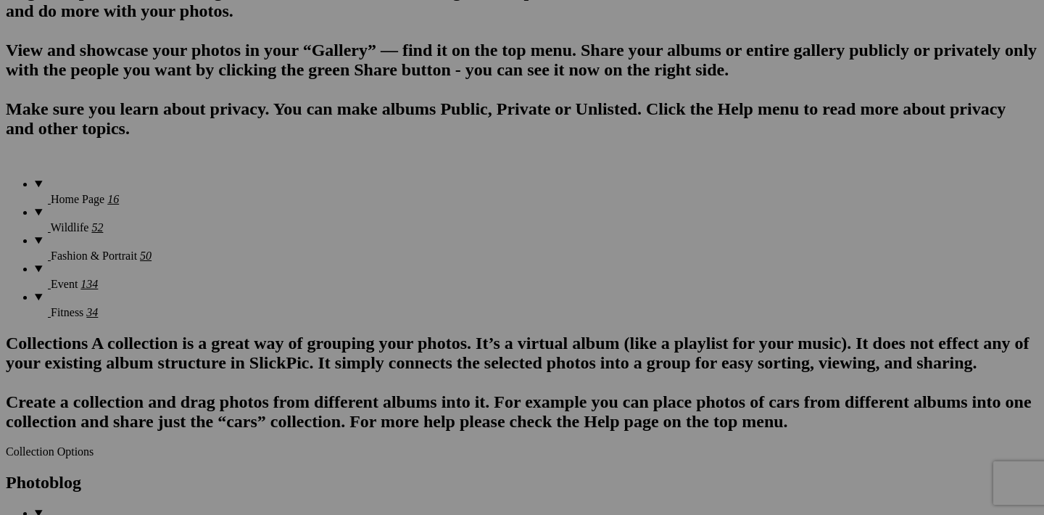
scroll to position [1105, 0]
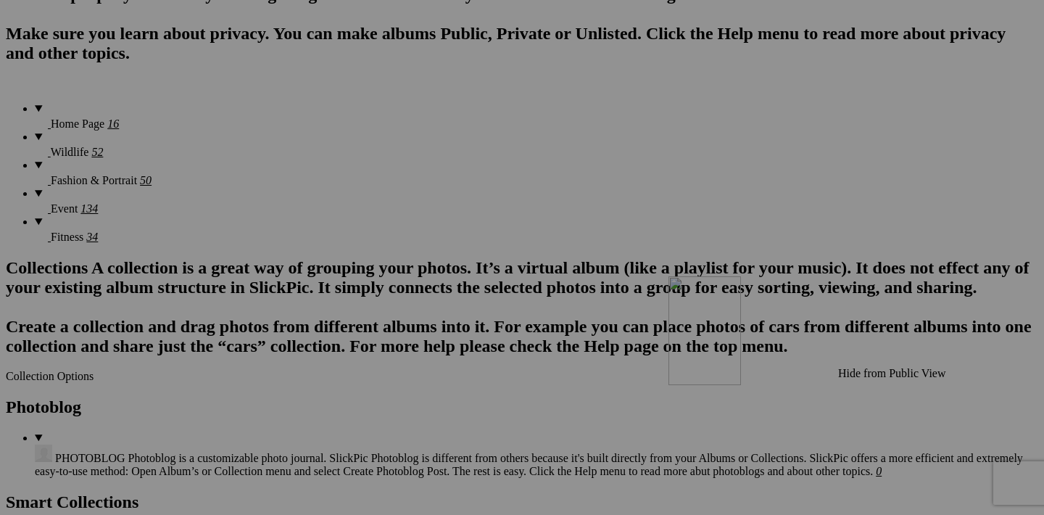
drag, startPoint x: 968, startPoint y: 143, endPoint x: 872, endPoint y: 403, distance: 277.0
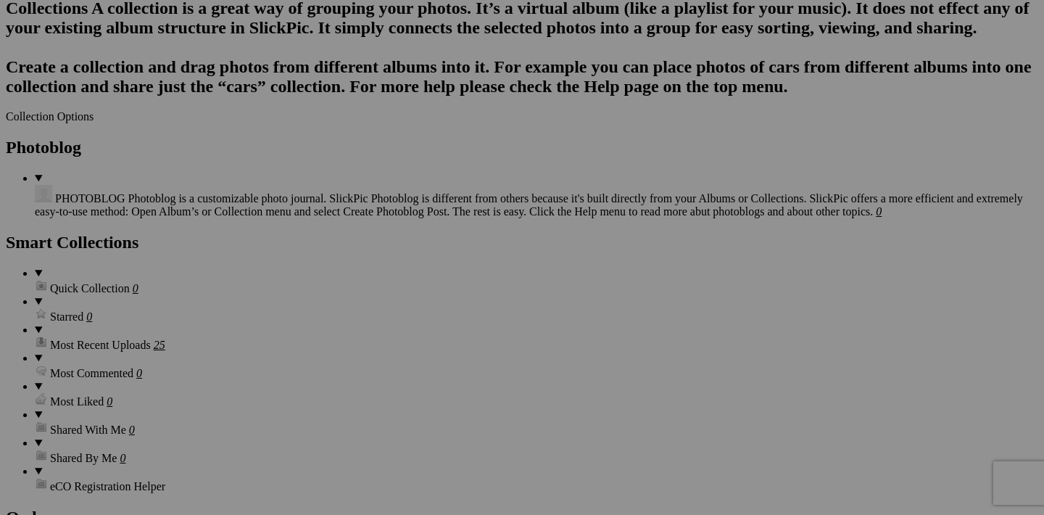
scroll to position [1364, 0]
drag, startPoint x: 844, startPoint y: 252, endPoint x: 536, endPoint y: 329, distance: 316.8
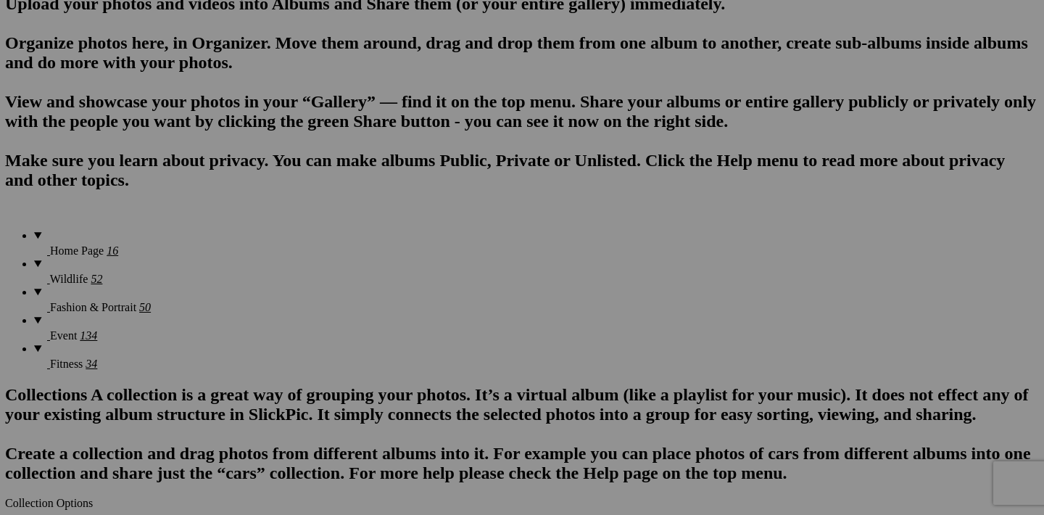
scroll to position [978, 0]
drag, startPoint x: 323, startPoint y: 272, endPoint x: 474, endPoint y: 422, distance: 212.3
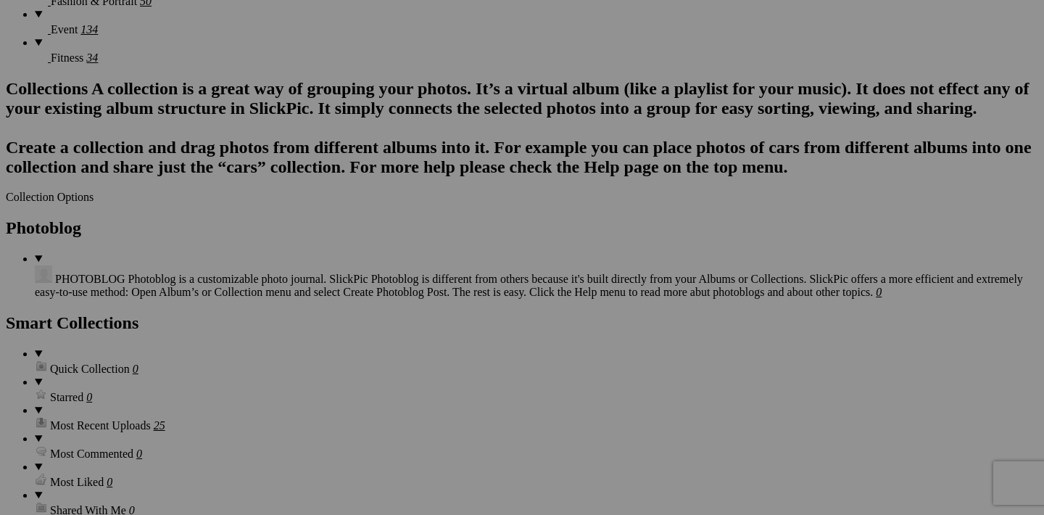
scroll to position [1293, 0]
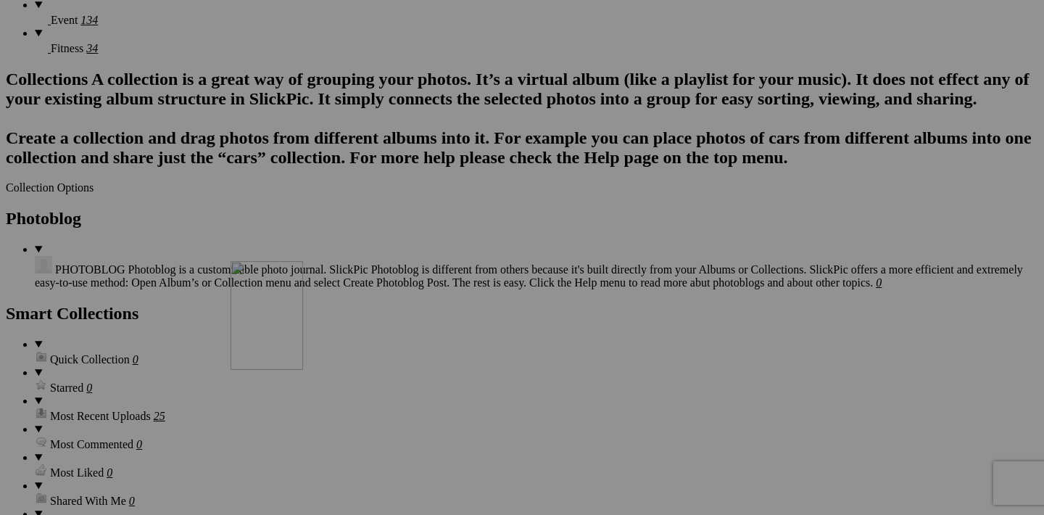
drag, startPoint x: 455, startPoint y: 142, endPoint x: 435, endPoint y: 386, distance: 244.5
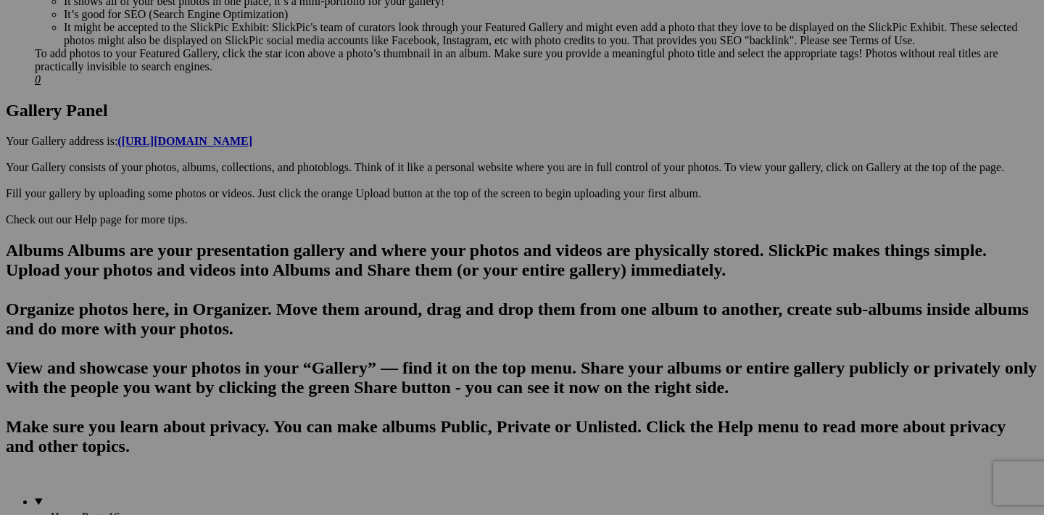
scroll to position [710, 0]
drag, startPoint x: 837, startPoint y: 355, endPoint x: 774, endPoint y: 482, distance: 142.4
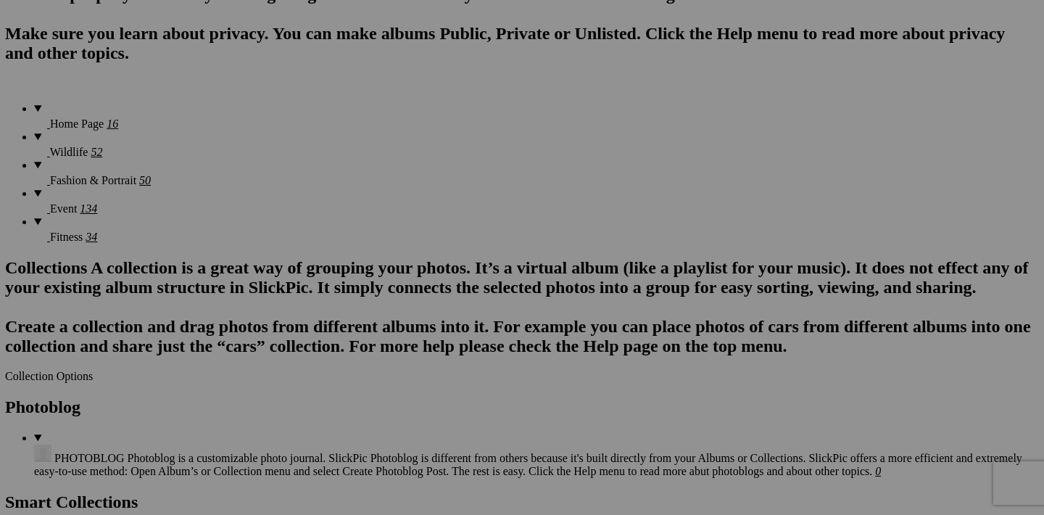
scroll to position [1105, 0]
drag, startPoint x: 841, startPoint y: 147, endPoint x: 821, endPoint y: 390, distance: 244.5
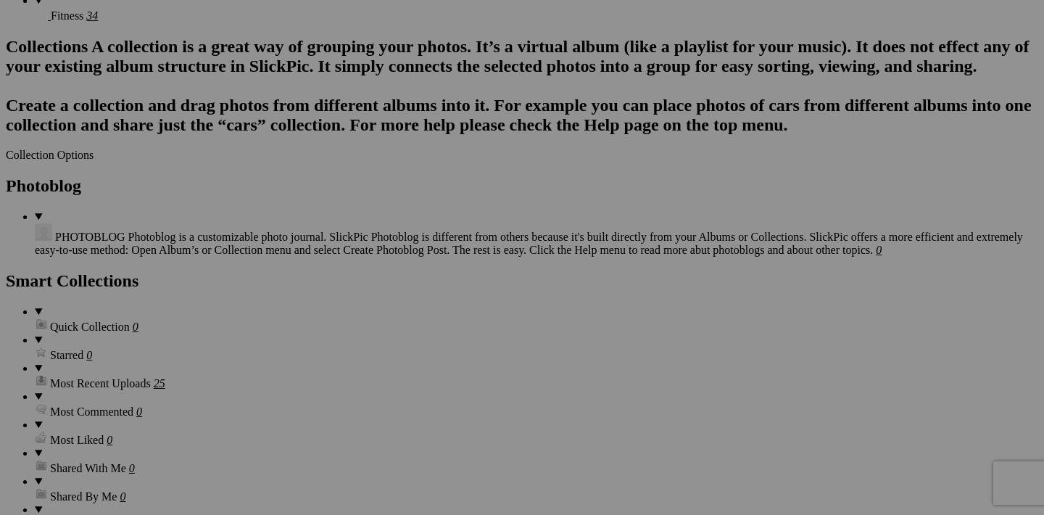
scroll to position [1331, 0]
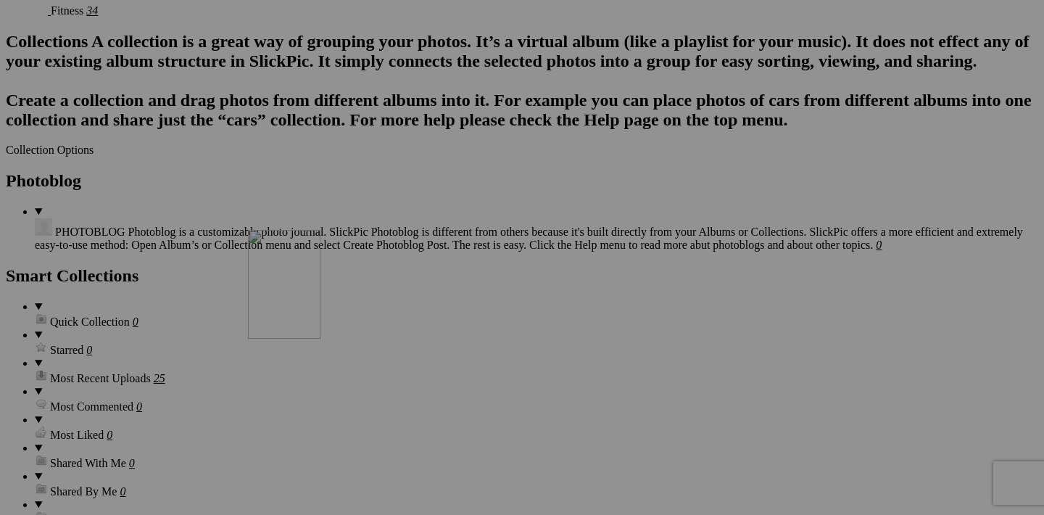
drag, startPoint x: 842, startPoint y: 292, endPoint x: 457, endPoint y: 356, distance: 390.5
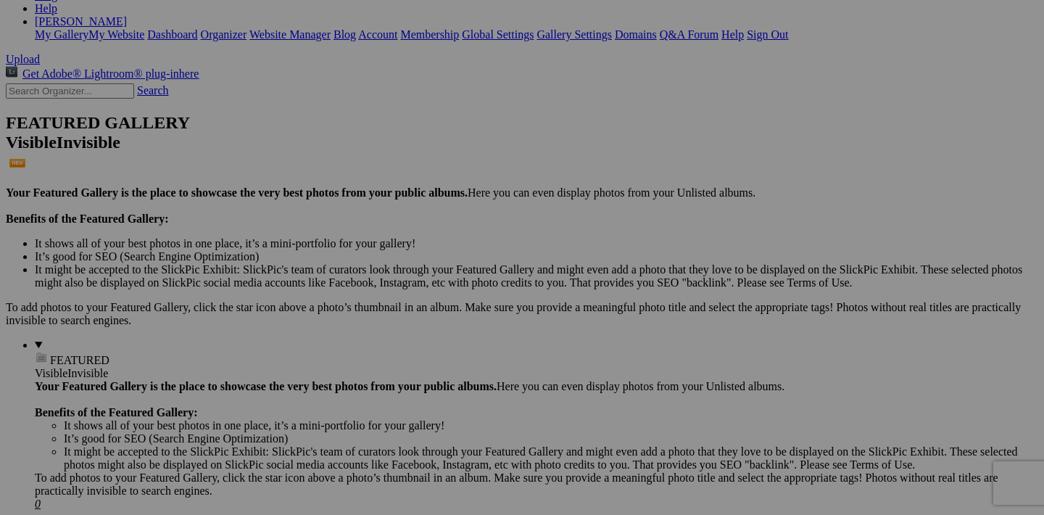
scroll to position [294, 0]
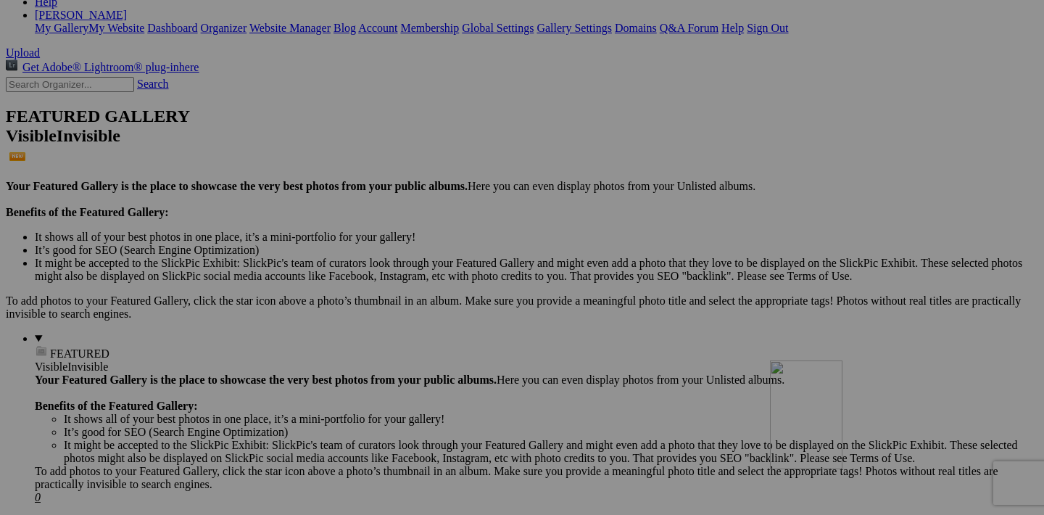
drag, startPoint x: 968, startPoint y: 221, endPoint x: 926, endPoint y: 456, distance: 238.6
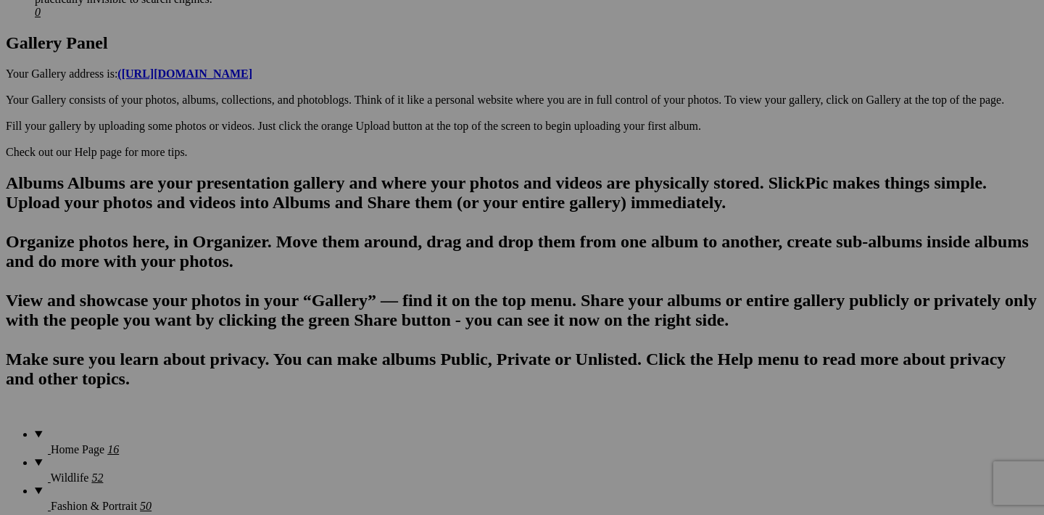
scroll to position [778, 0]
drag, startPoint x: 973, startPoint y: 103, endPoint x: 891, endPoint y: 365, distance: 274.4
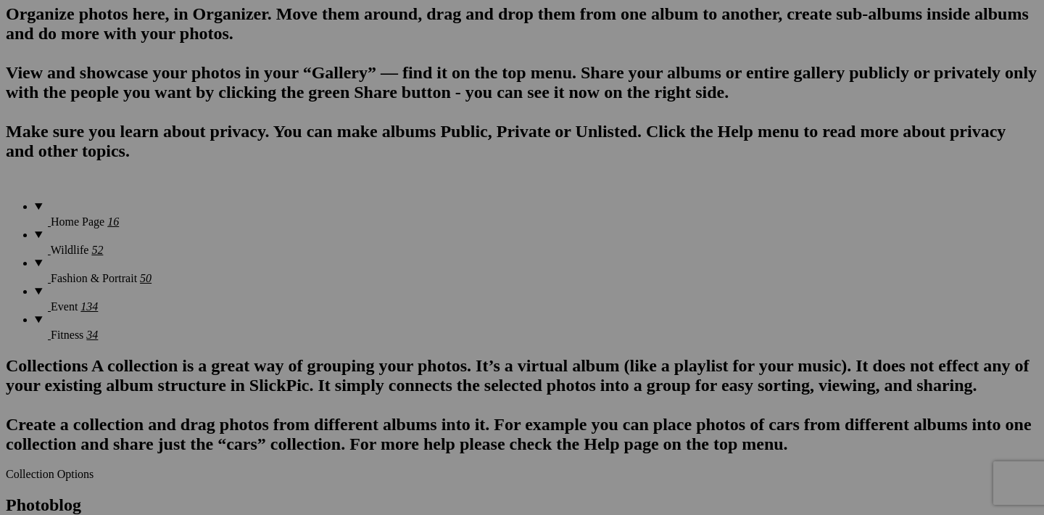
scroll to position [1039, 0]
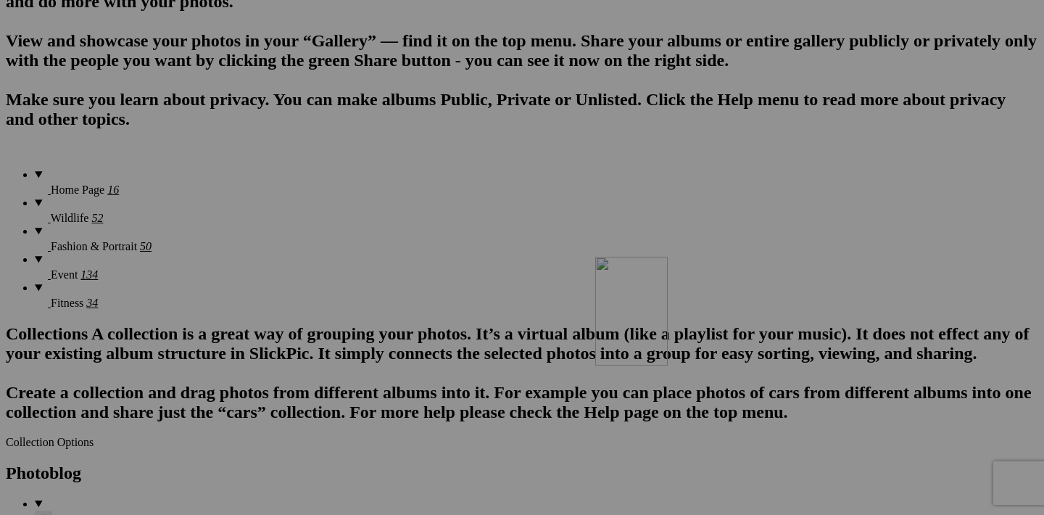
drag, startPoint x: 972, startPoint y: 211, endPoint x: 804, endPoint y: 382, distance: 239.5
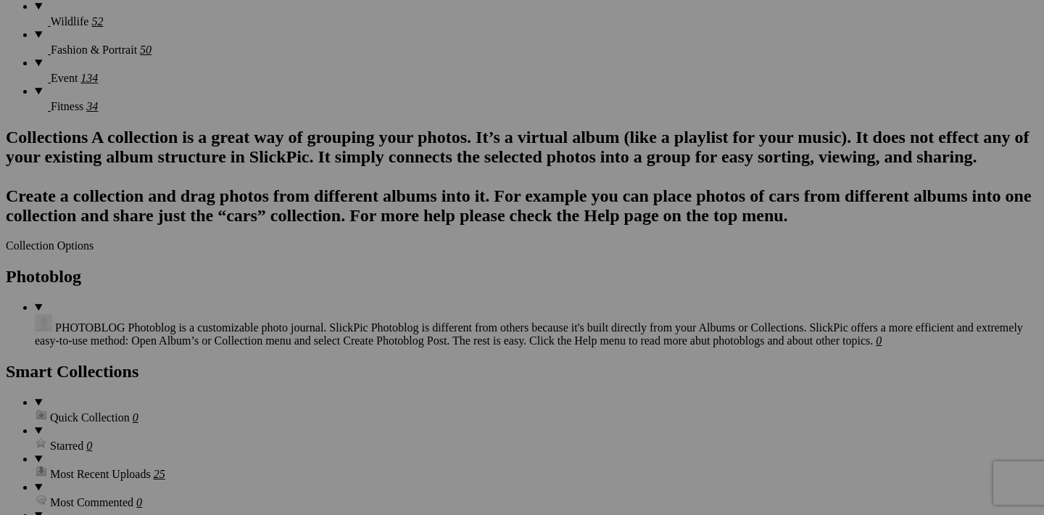
scroll to position [1245, 0]
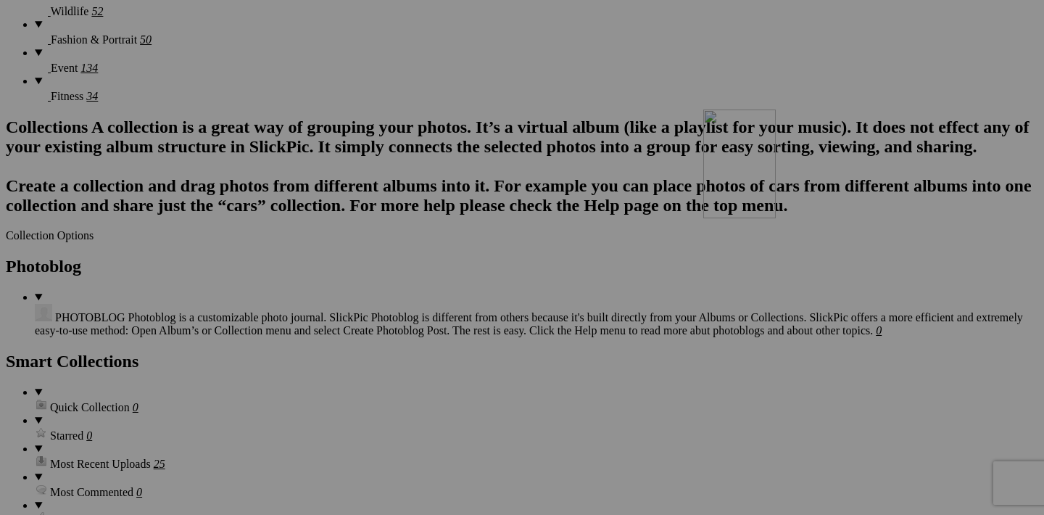
drag, startPoint x: 968, startPoint y: 185, endPoint x: 912, endPoint y: 235, distance: 74.5
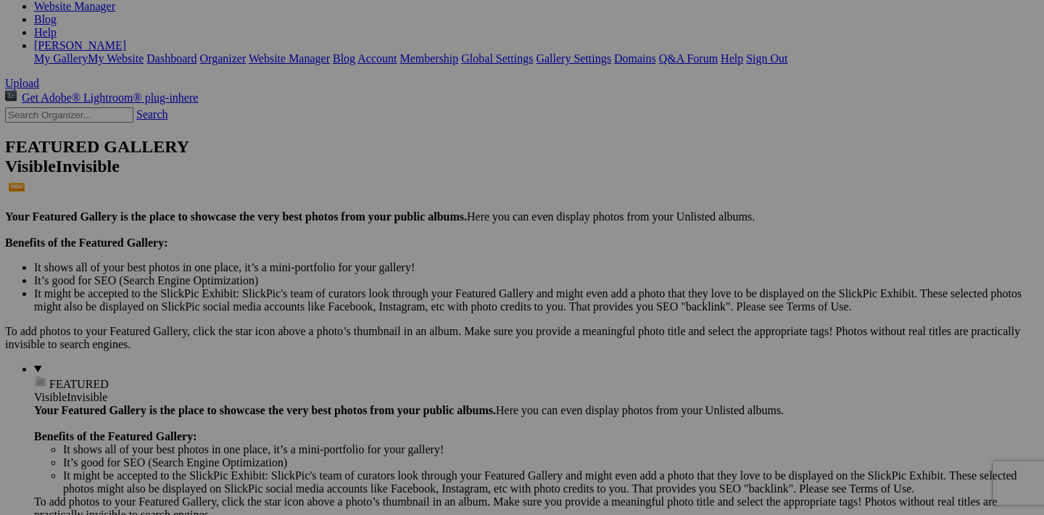
scroll to position [263, 0]
drag, startPoint x: 968, startPoint y: 246, endPoint x: 875, endPoint y: 459, distance: 232.9
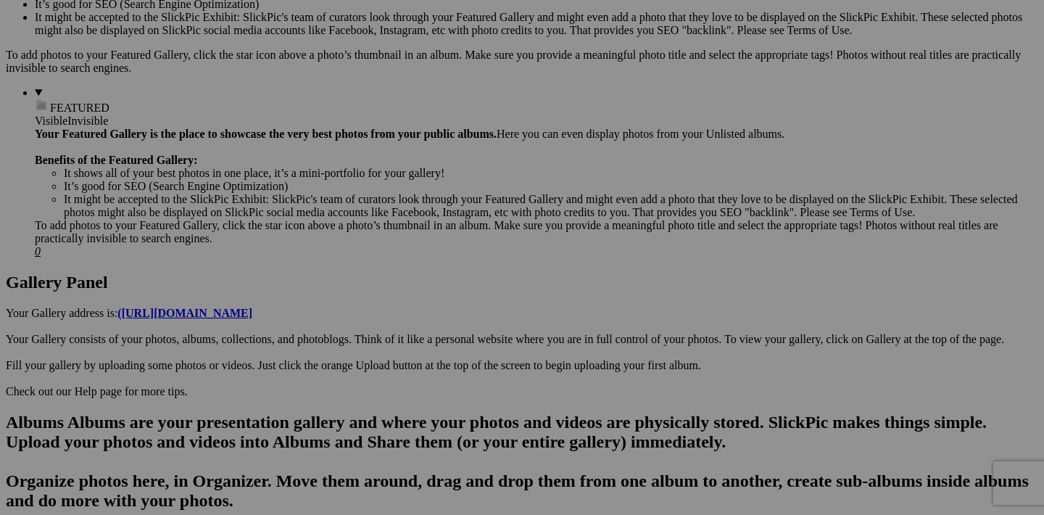
scroll to position [527, 0]
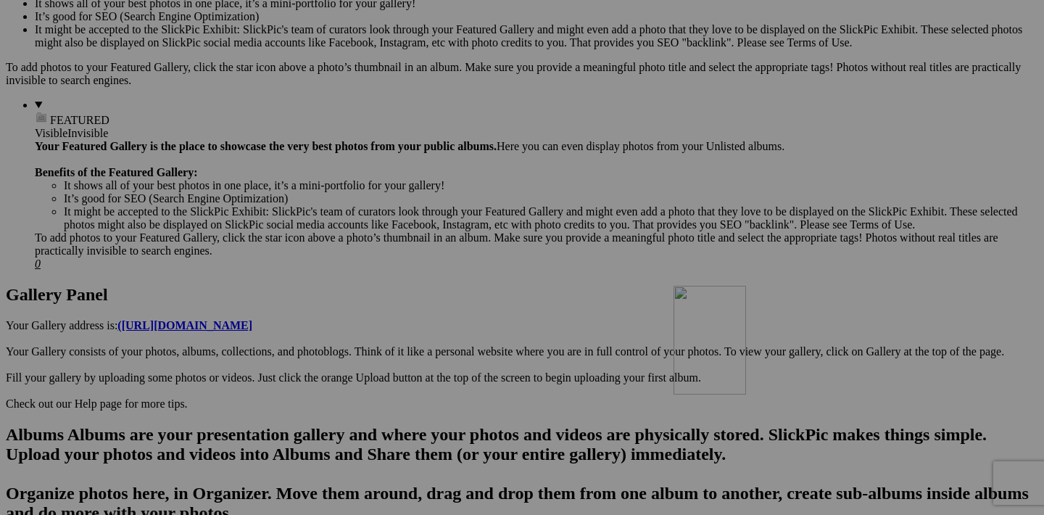
drag, startPoint x: 973, startPoint y: 168, endPoint x: 883, endPoint y: 412, distance: 259.8
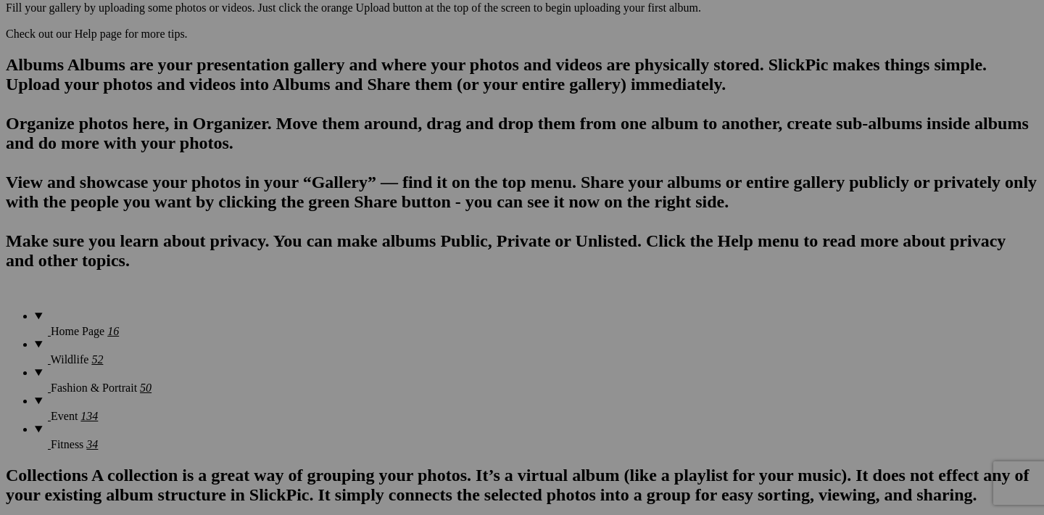
scroll to position [923, 0]
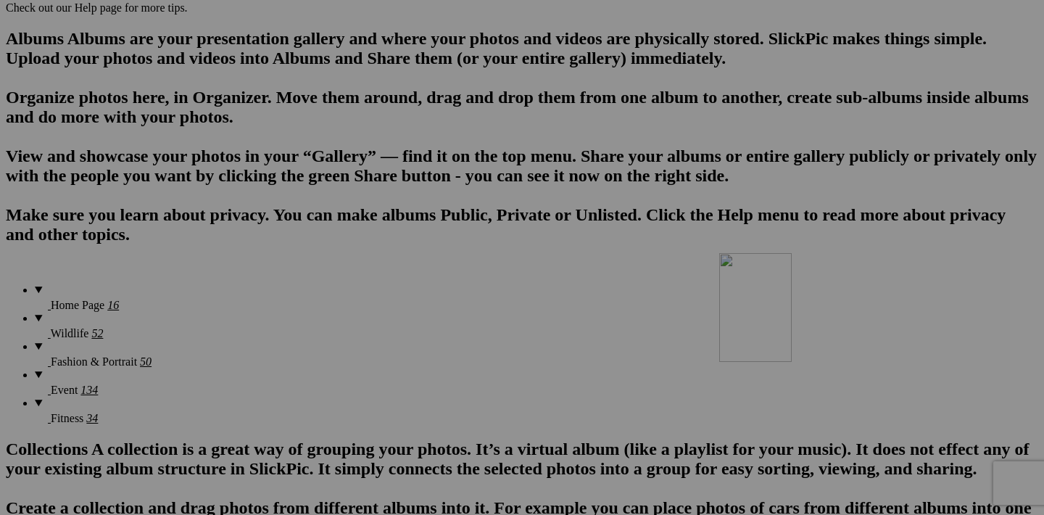
drag, startPoint x: 970, startPoint y: 139, endPoint x: 927, endPoint y: 391, distance: 255.4
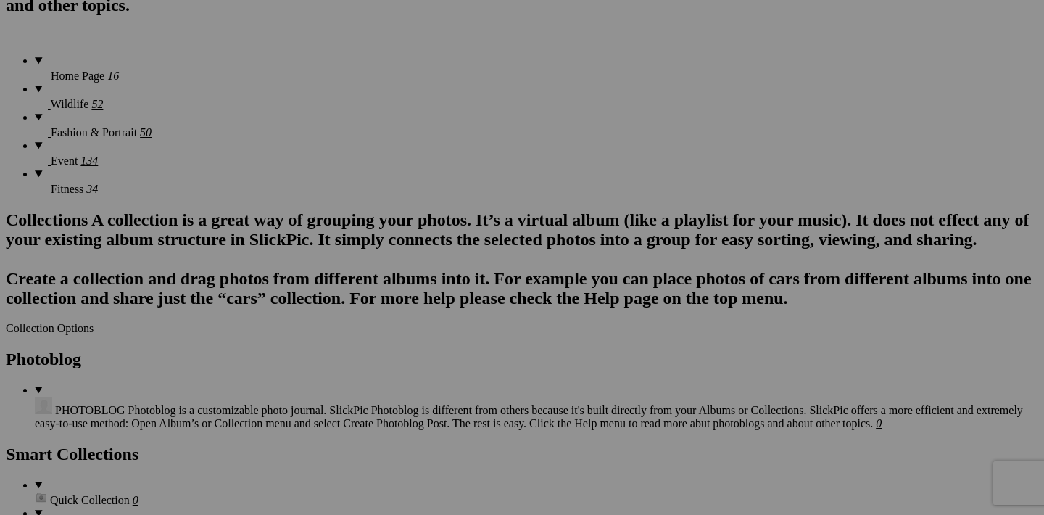
scroll to position [1203, 0]
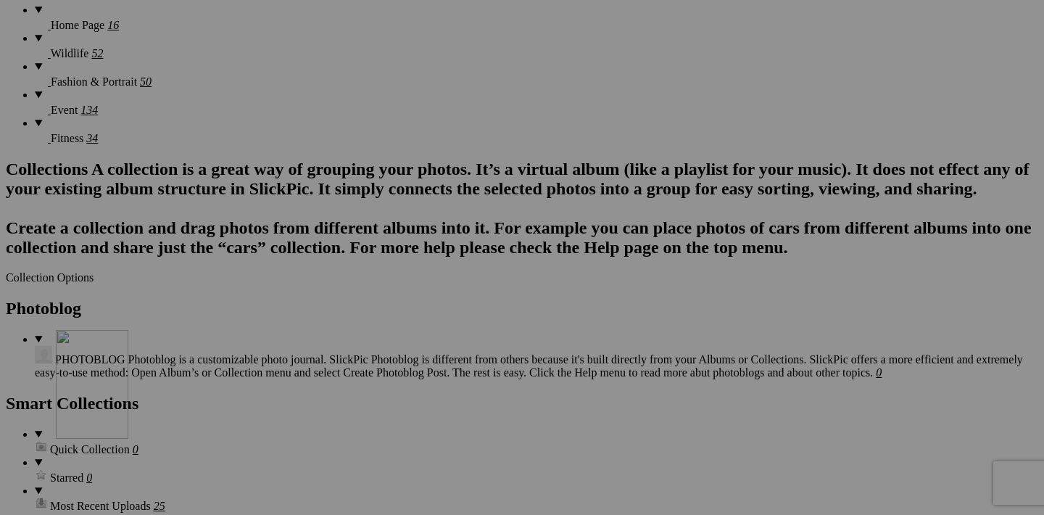
drag, startPoint x: 970, startPoint y: 230, endPoint x: 265, endPoint y: 456, distance: 740.4
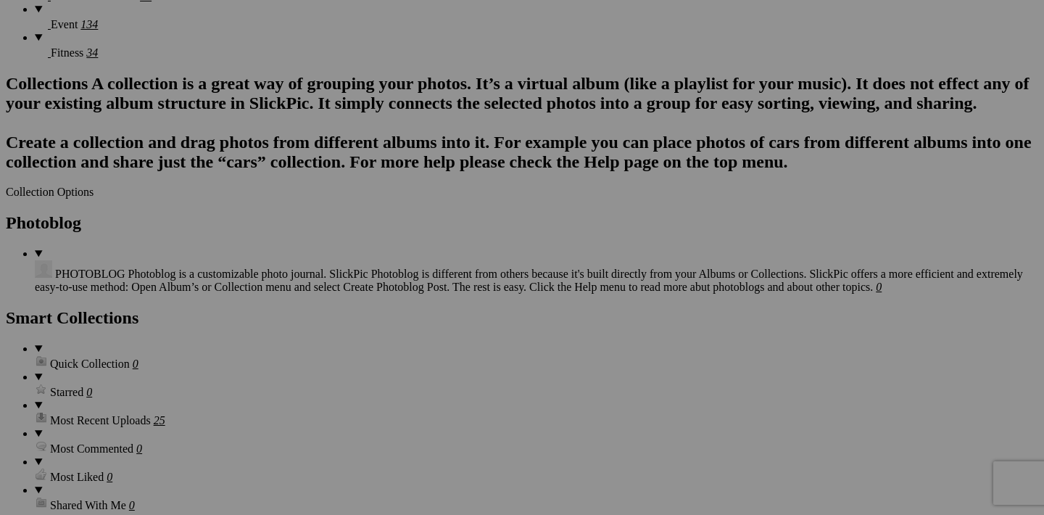
scroll to position [1298, 0]
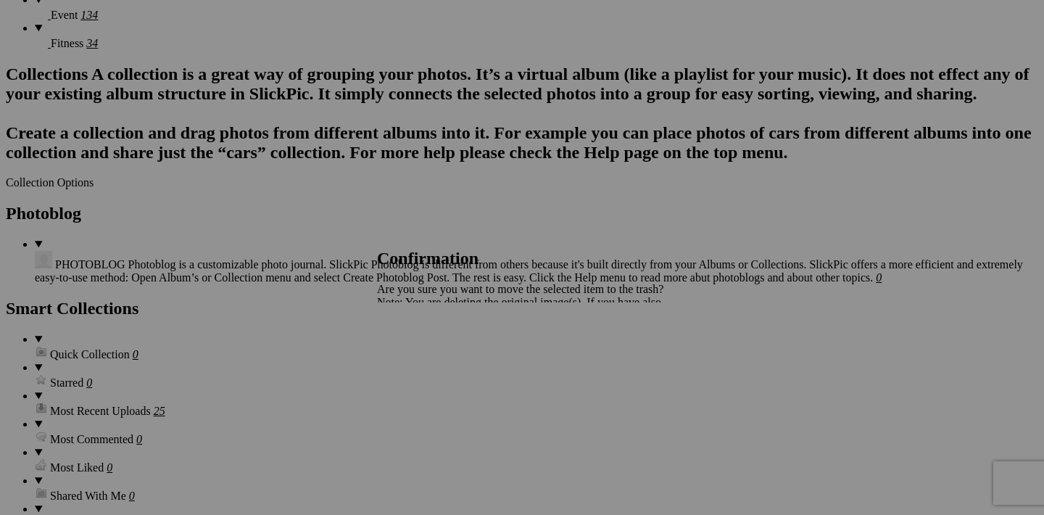
click at [426, 357] on span "Yes" at bounding box center [417, 353] width 17 height 12
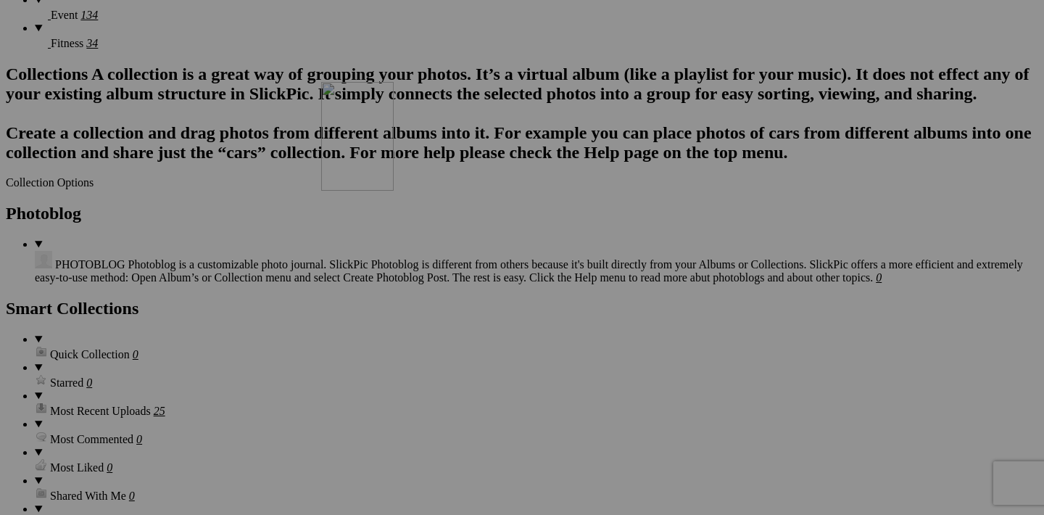
drag, startPoint x: 326, startPoint y: 502, endPoint x: 530, endPoint y: 208, distance: 357.9
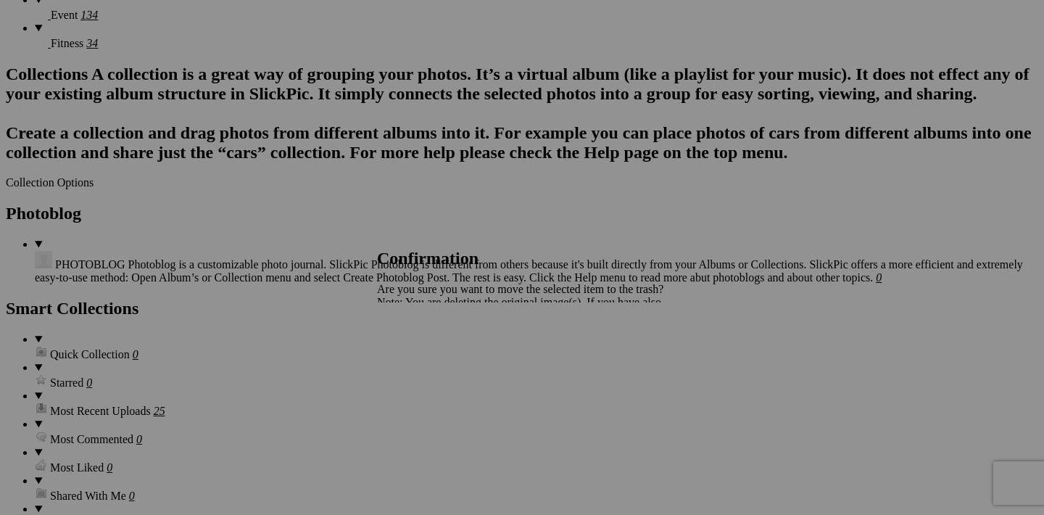
click at [426, 353] on span "Yes" at bounding box center [417, 353] width 17 height 12
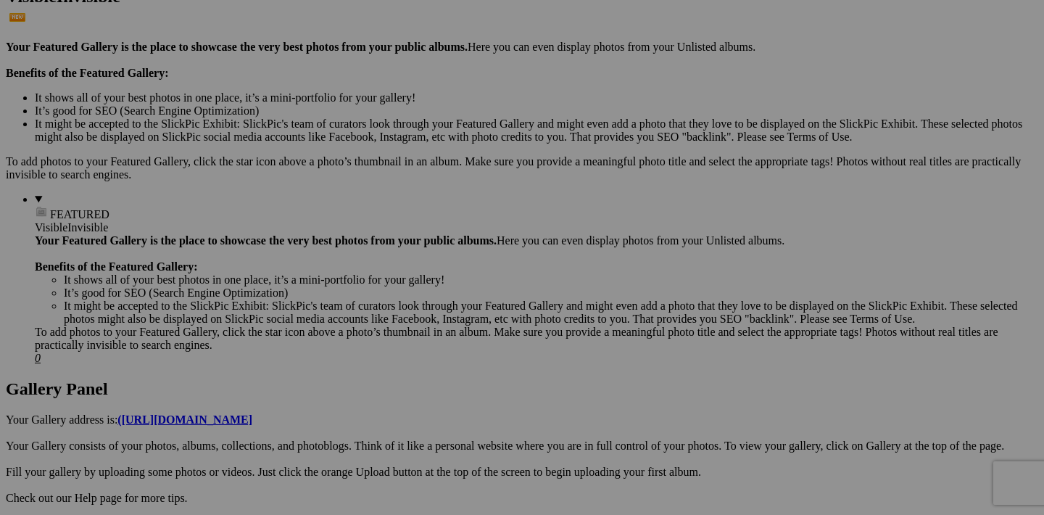
scroll to position [413, 0]
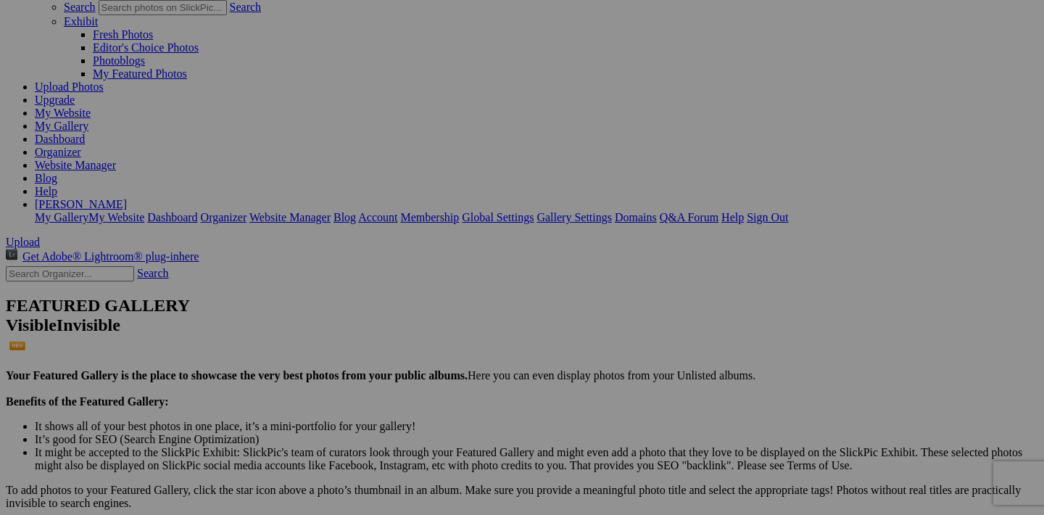
scroll to position [160, 0]
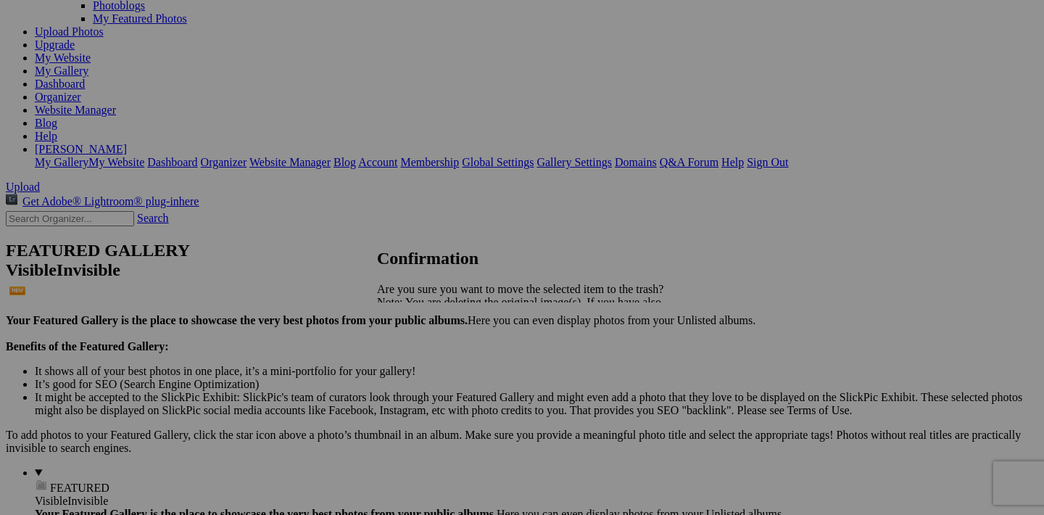
click at [426, 359] on span "Yes" at bounding box center [417, 353] width 17 height 12
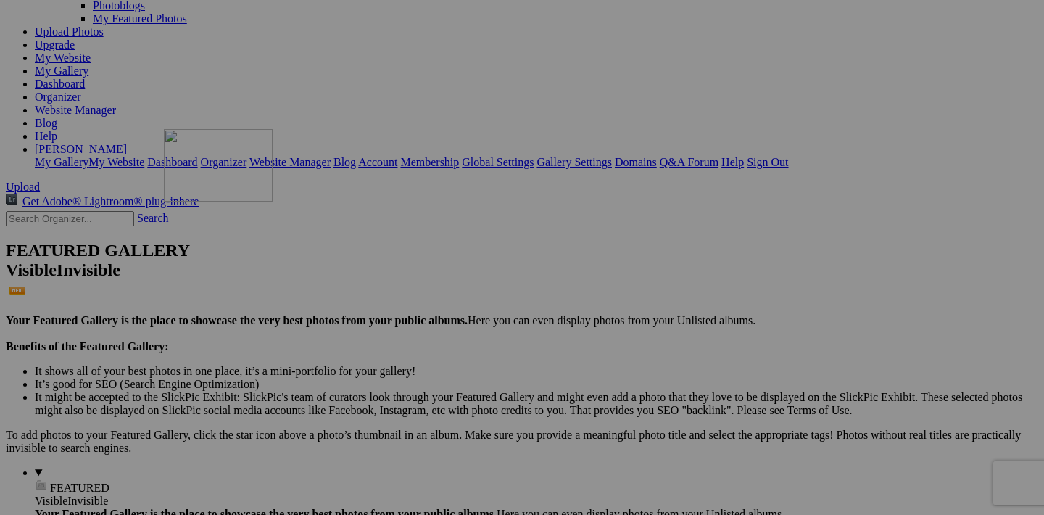
drag, startPoint x: 715, startPoint y: 356, endPoint x: 373, endPoint y: 255, distance: 356.9
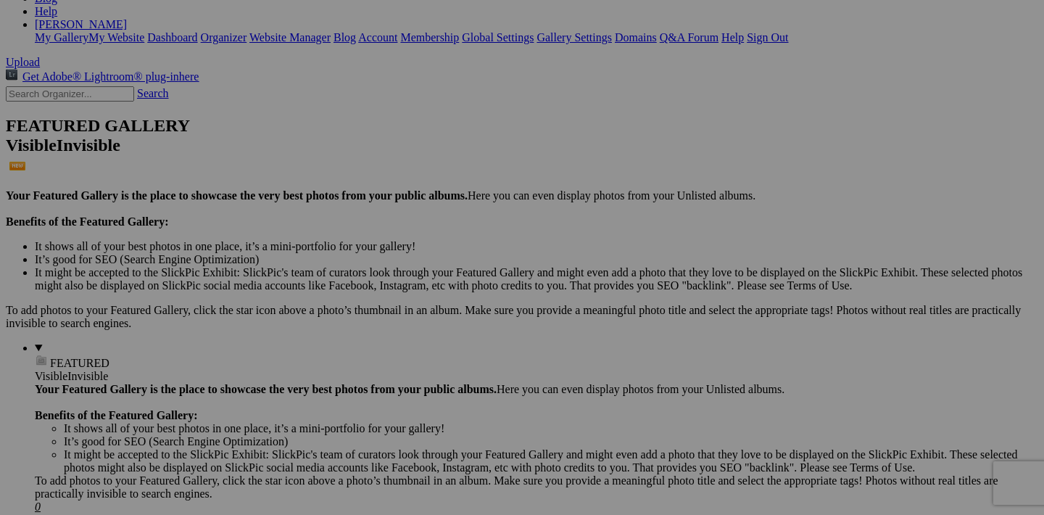
scroll to position [292, 0]
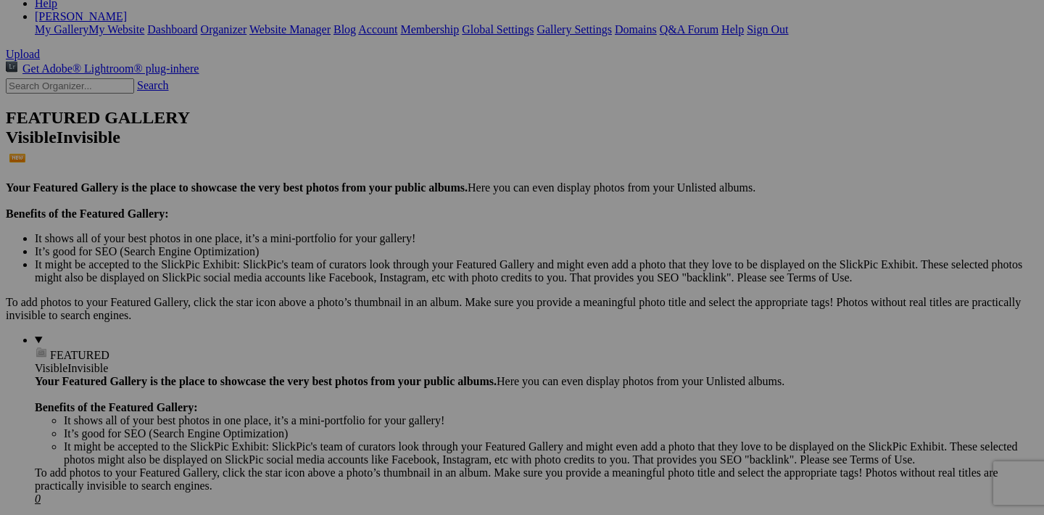
click at [426, 352] on span "Yes" at bounding box center [417, 353] width 17 height 12
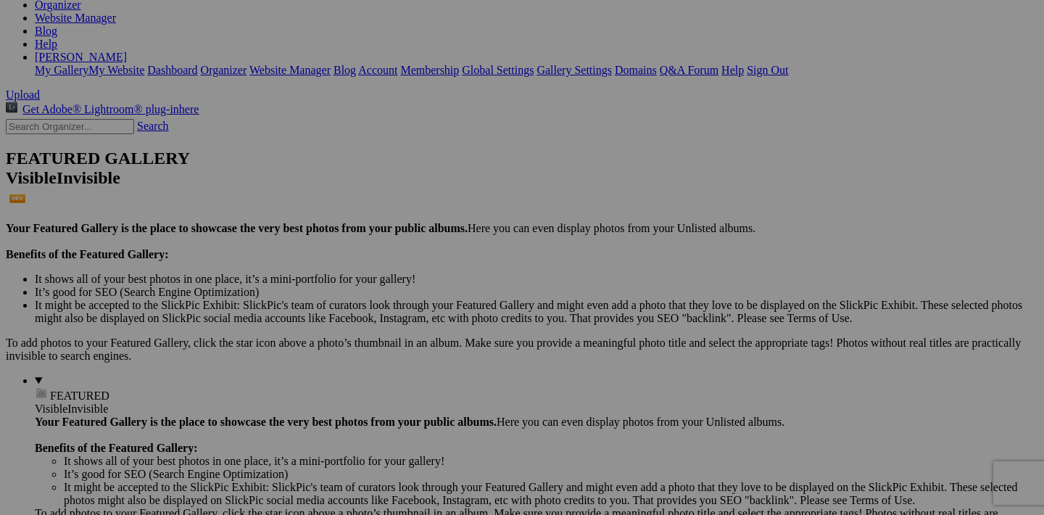
scroll to position [244, 0]
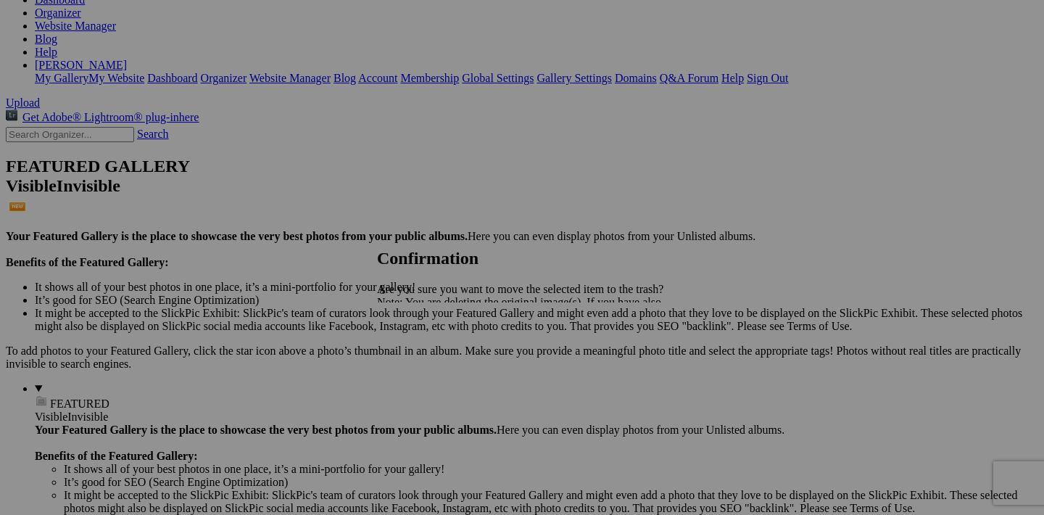
click at [426, 355] on link "Yes" at bounding box center [417, 353] width 17 height 12
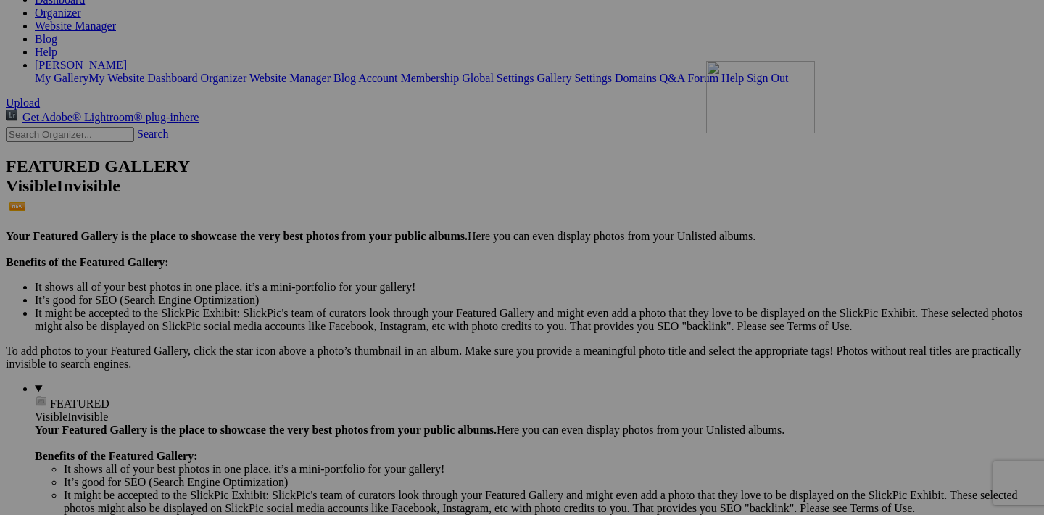
drag, startPoint x: 326, startPoint y: 451, endPoint x: 899, endPoint y: 186, distance: 630.8
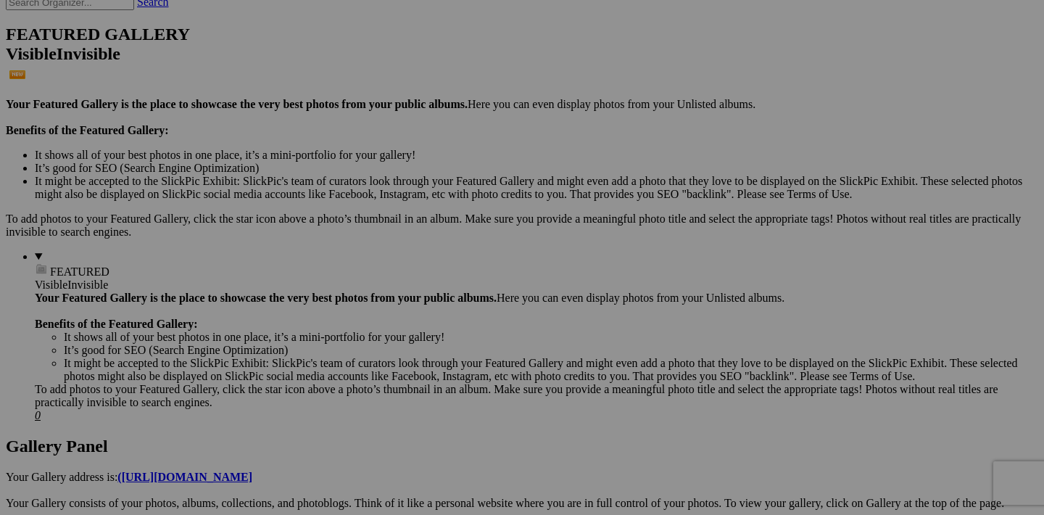
scroll to position [381, 0]
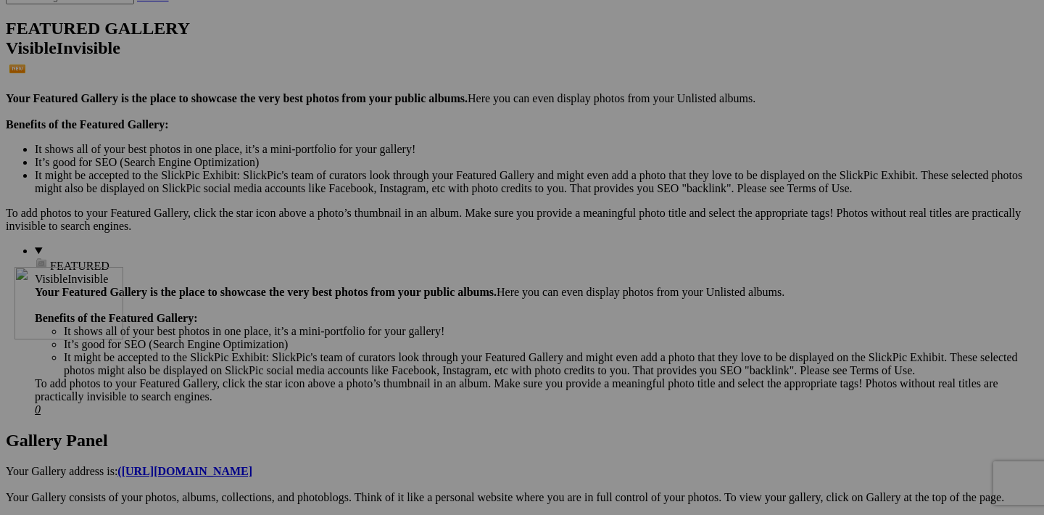
drag, startPoint x: 713, startPoint y: 312, endPoint x: 223, endPoint y: 393, distance: 496.3
drag, startPoint x: 324, startPoint y: 499, endPoint x: 650, endPoint y: 220, distance: 429.0
drag, startPoint x: 840, startPoint y: 313, endPoint x: 252, endPoint y: 399, distance: 593.7
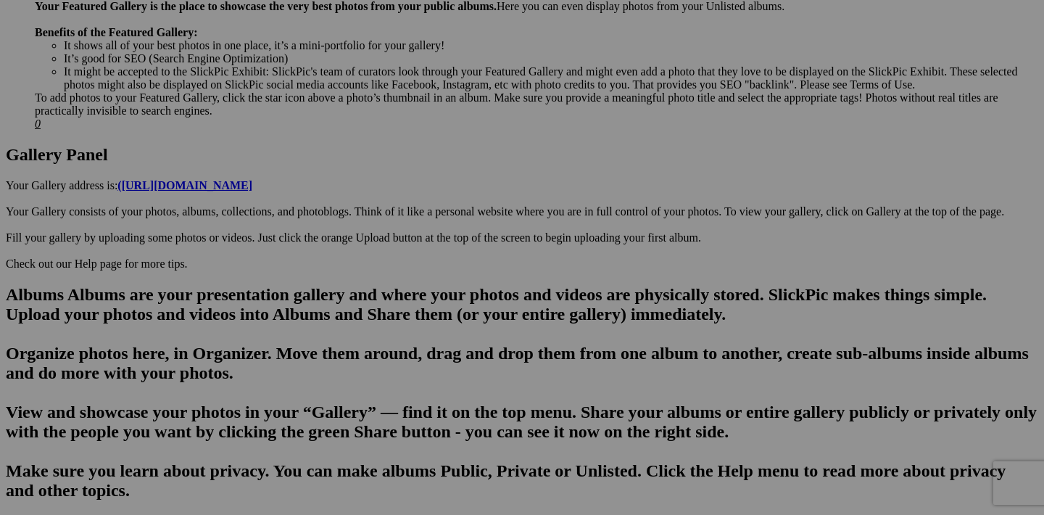
scroll to position [612, 0]
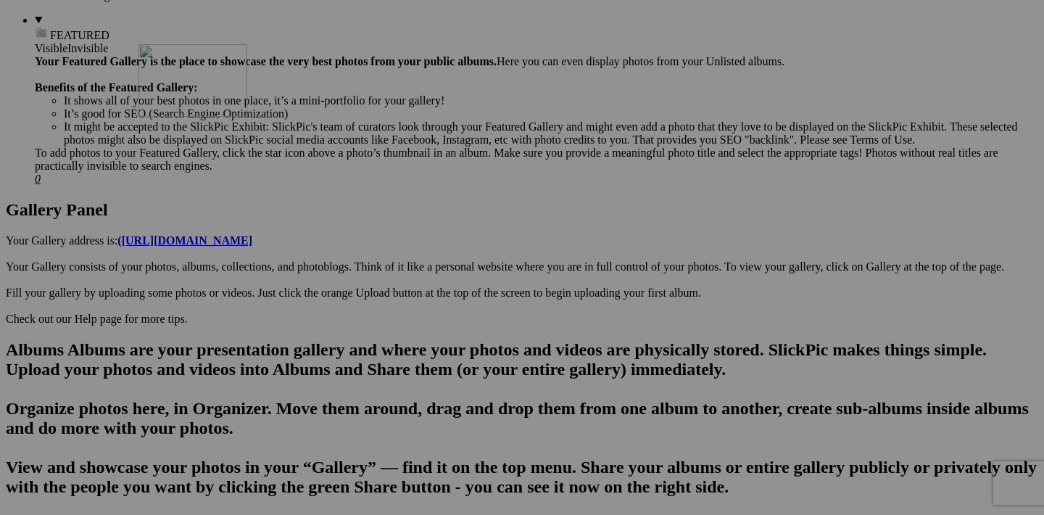
drag, startPoint x: 971, startPoint y: 267, endPoint x: 348, endPoint y: 170, distance: 630.4
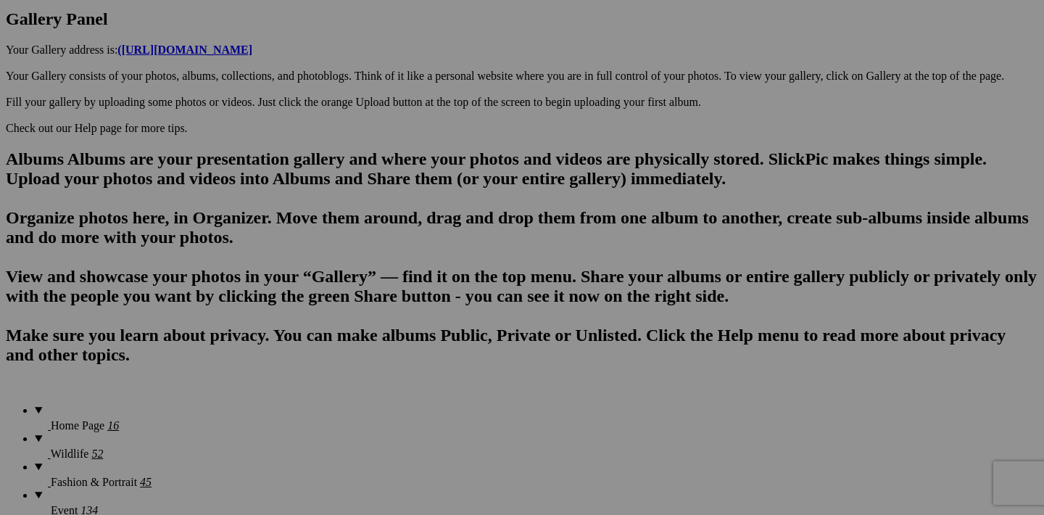
scroll to position [807, 0]
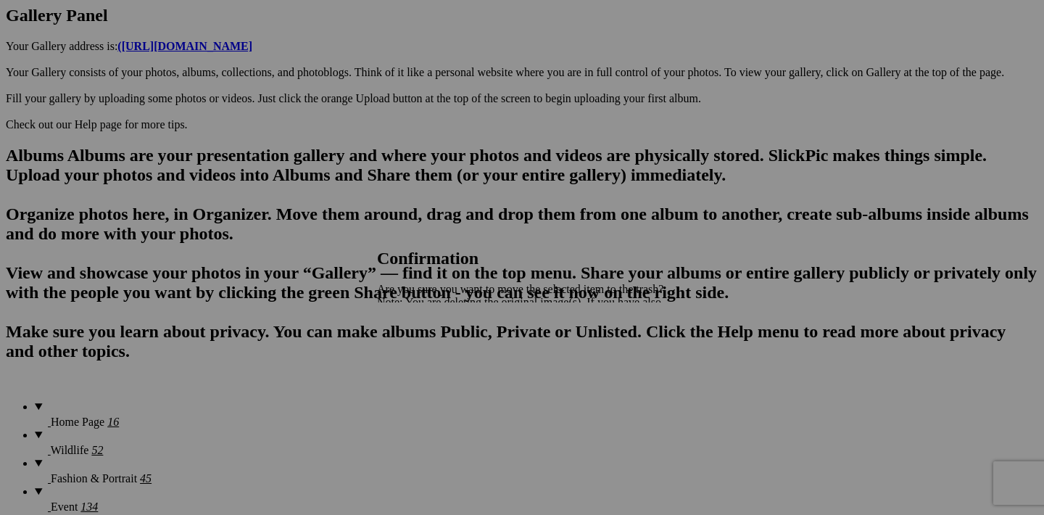
click at [426, 350] on span "Yes" at bounding box center [417, 353] width 17 height 12
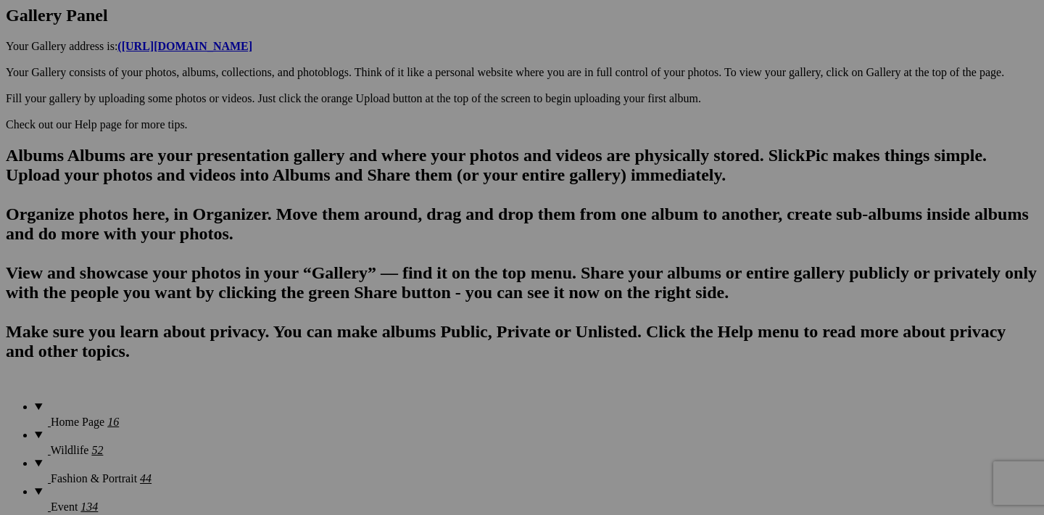
drag, startPoint x: 582, startPoint y: 440, endPoint x: 605, endPoint y: 19, distance: 421.3
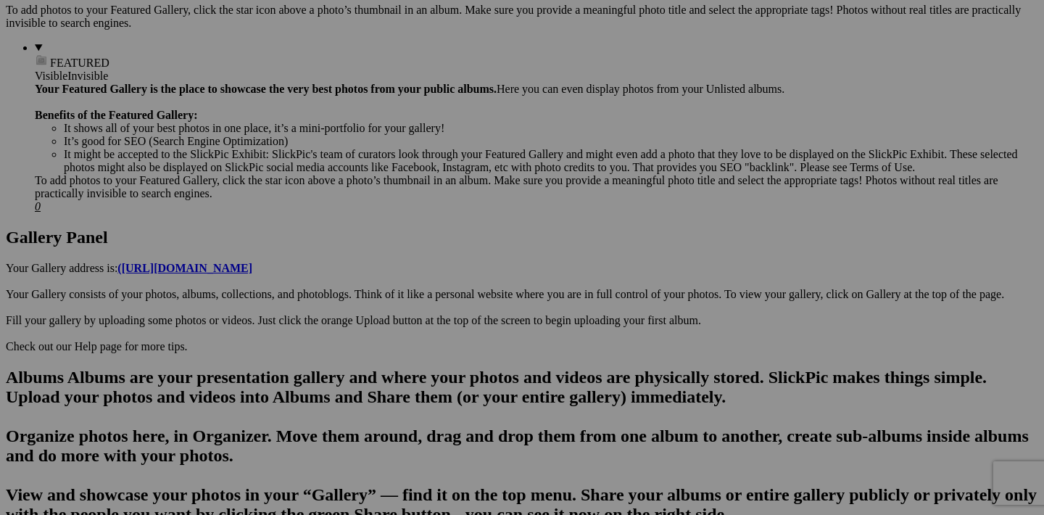
scroll to position [582, 0]
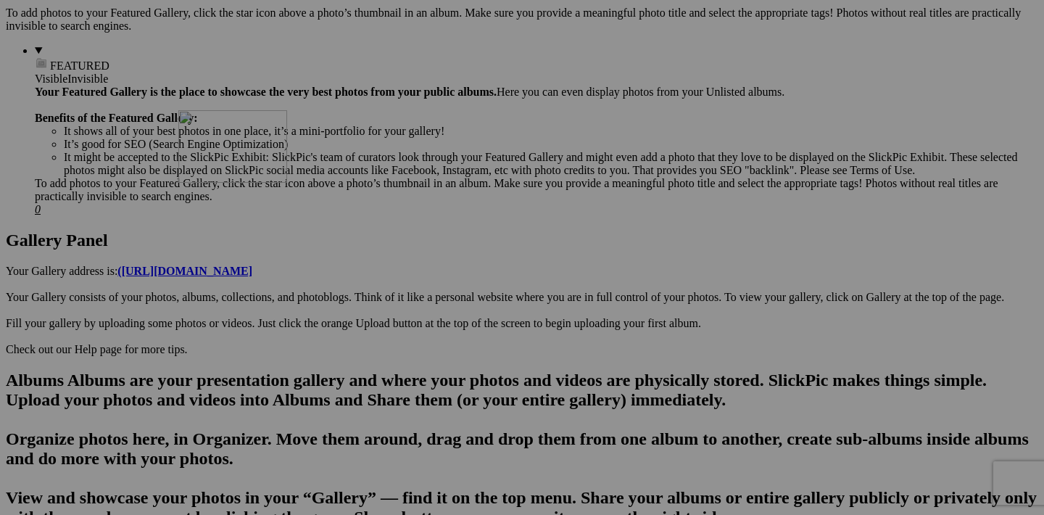
drag, startPoint x: 585, startPoint y: 297, endPoint x: 375, endPoint y: 219, distance: 224.4
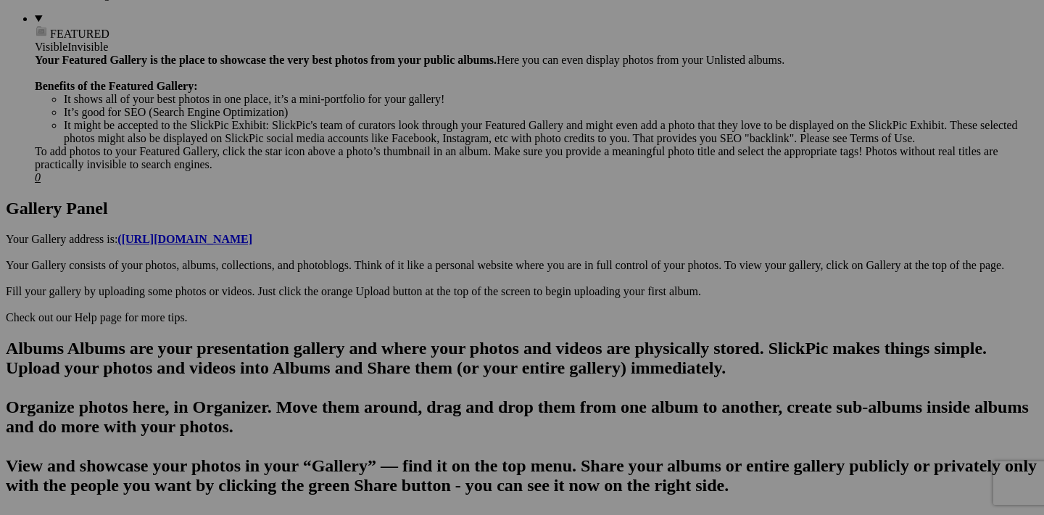
scroll to position [610, 0]
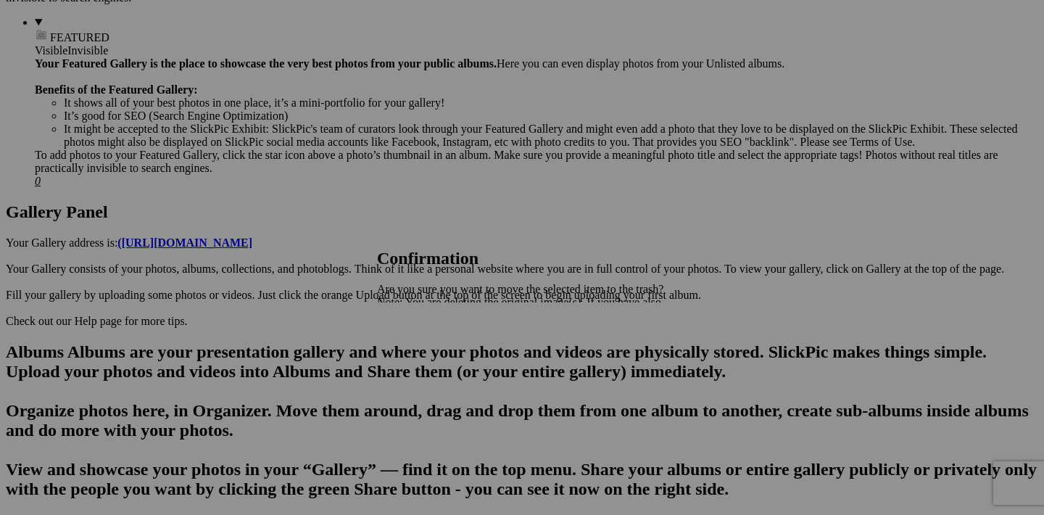
click at [426, 348] on span "Yes" at bounding box center [417, 353] width 17 height 12
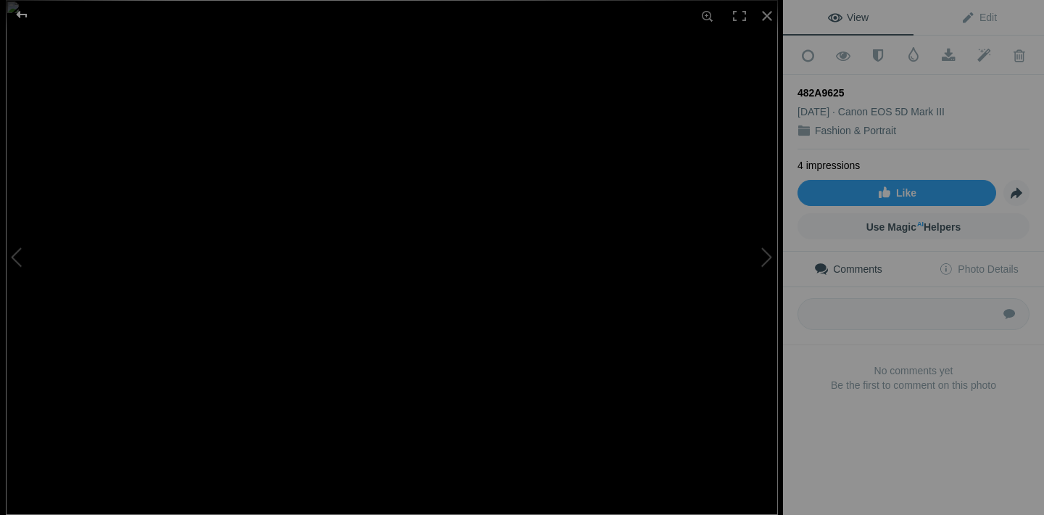
click at [20, 16] on div at bounding box center [22, 14] width 52 height 29
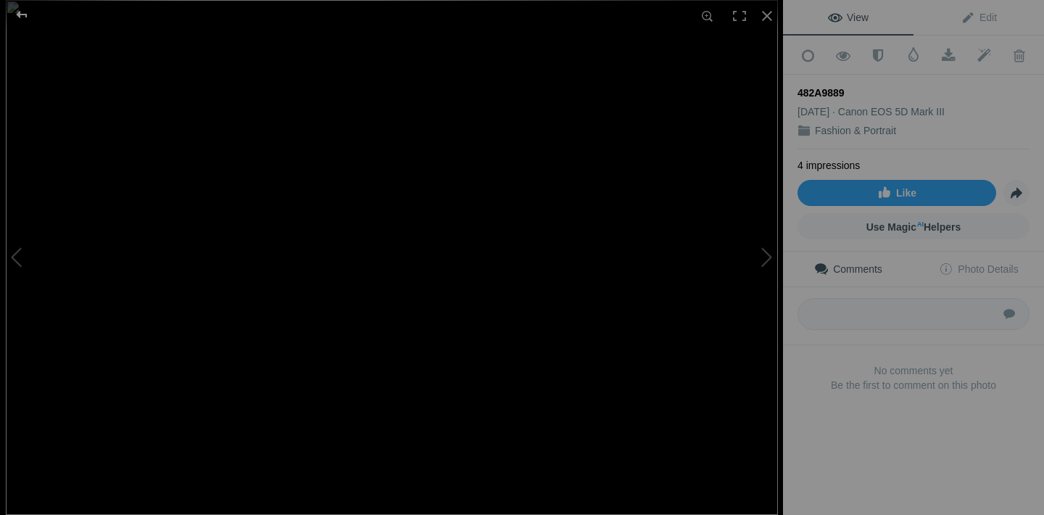
click at [16, 14] on div at bounding box center [22, 14] width 52 height 29
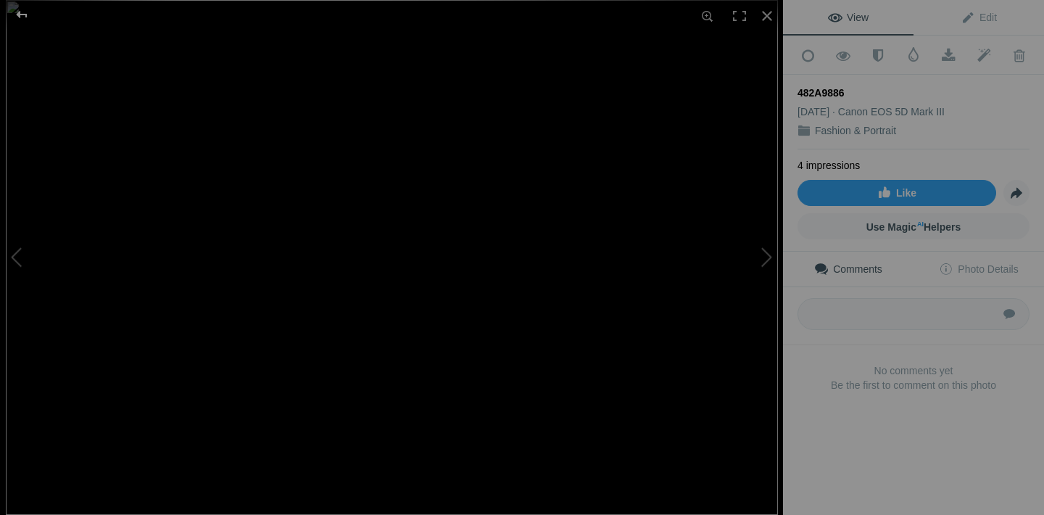
click at [25, 19] on div at bounding box center [22, 14] width 52 height 29
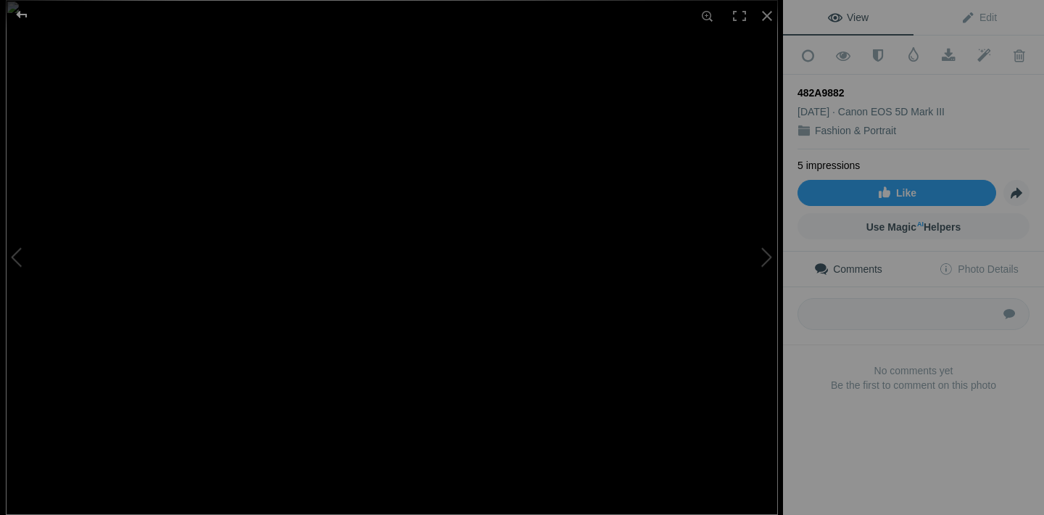
click at [20, 14] on div at bounding box center [22, 14] width 52 height 29
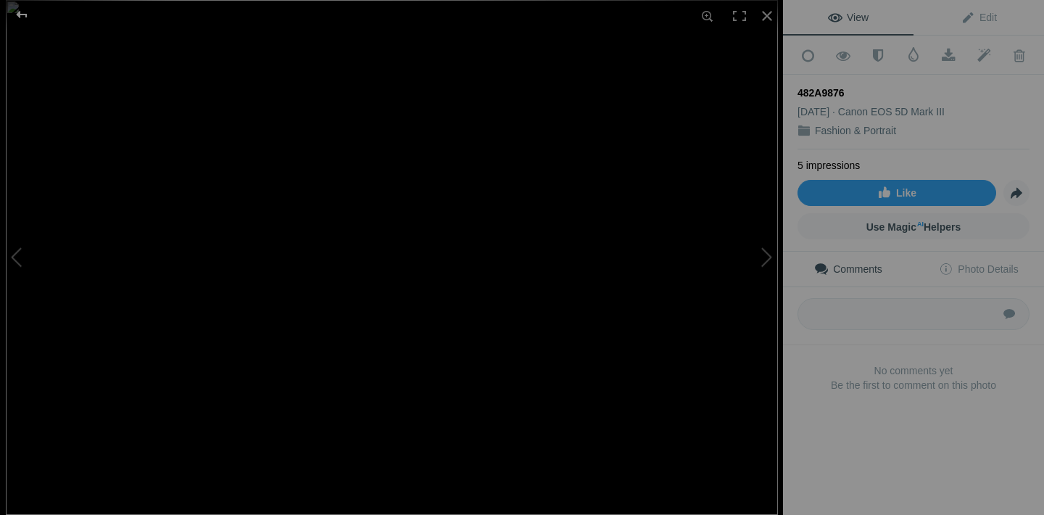
click at [20, 15] on div at bounding box center [22, 14] width 52 height 29
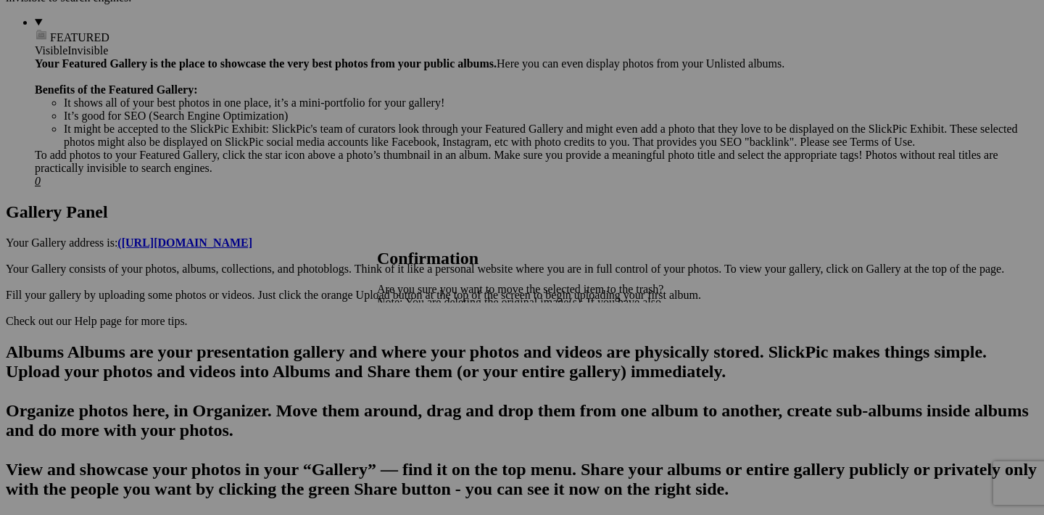
click at [426, 358] on link "Yes" at bounding box center [417, 353] width 17 height 12
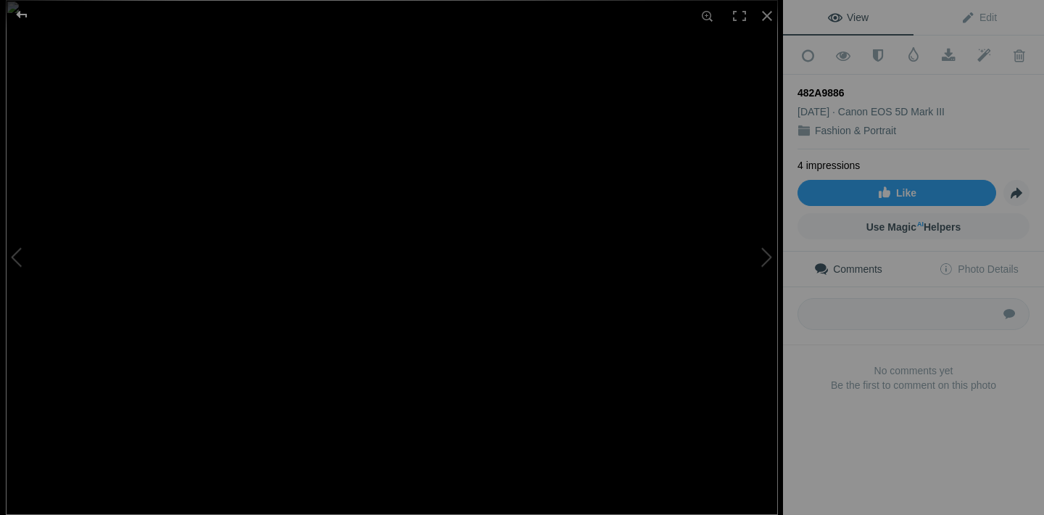
click at [32, 20] on div at bounding box center [22, 14] width 52 height 29
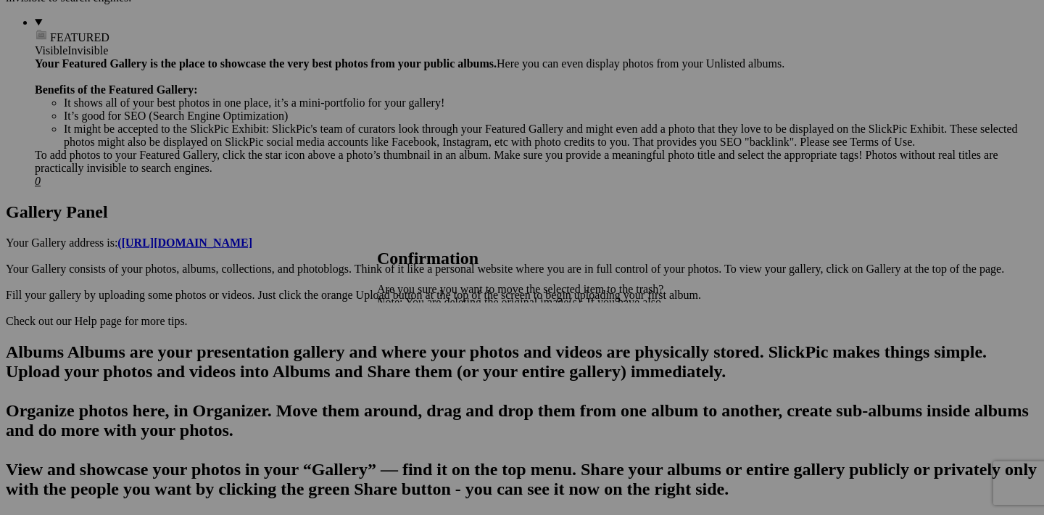
click at [426, 354] on span "Yes" at bounding box center [417, 353] width 17 height 12
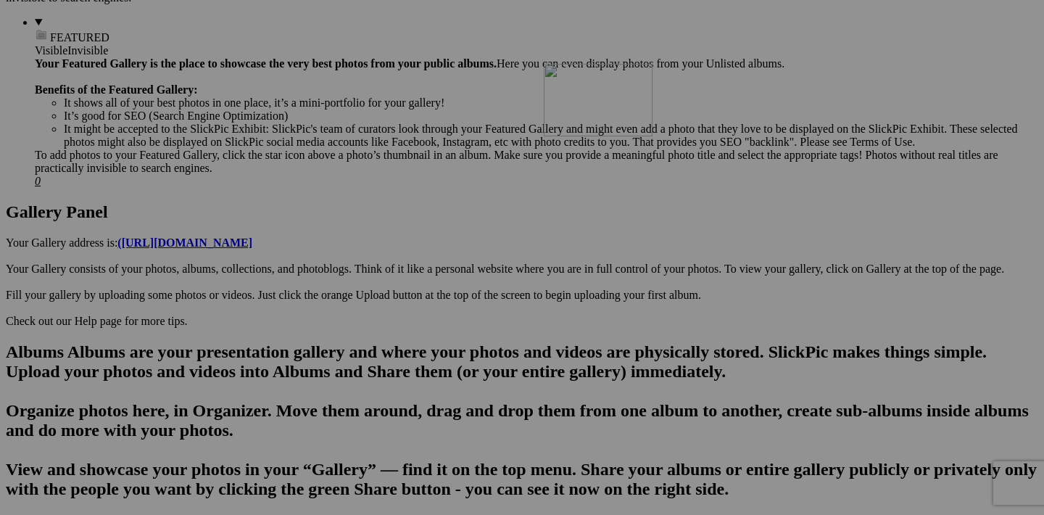
drag, startPoint x: 973, startPoint y: 270, endPoint x: 749, endPoint y: 187, distance: 238.9
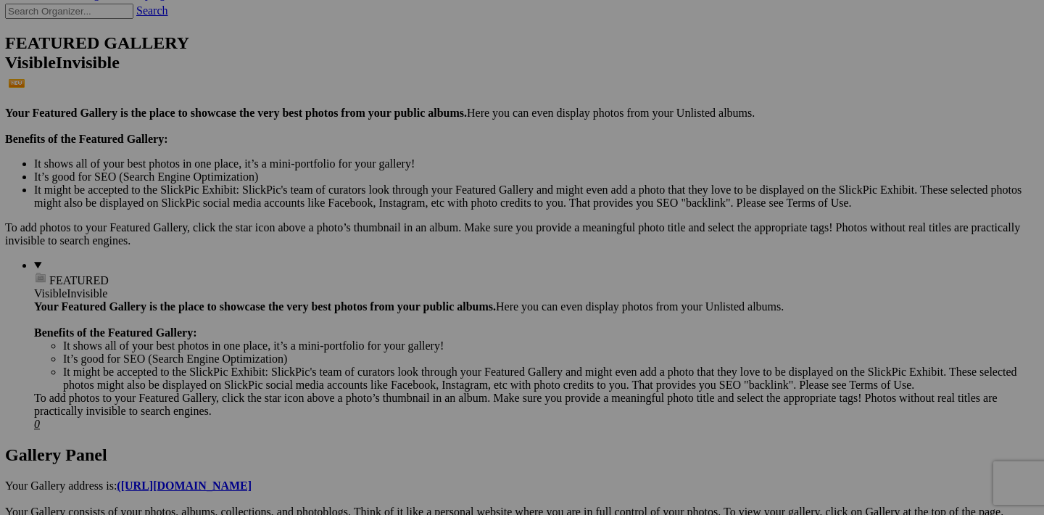
scroll to position [367, 0]
drag, startPoint x: 844, startPoint y: 509, endPoint x: 363, endPoint y: 98, distance: 632.7
drag, startPoint x: 971, startPoint y: 511, endPoint x: 506, endPoint y: 73, distance: 638.3
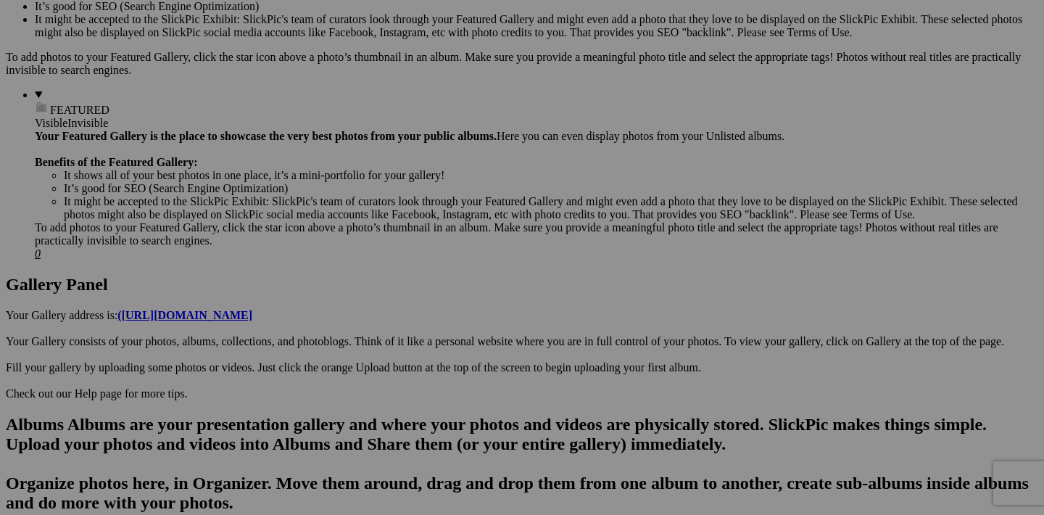
scroll to position [571, 0]
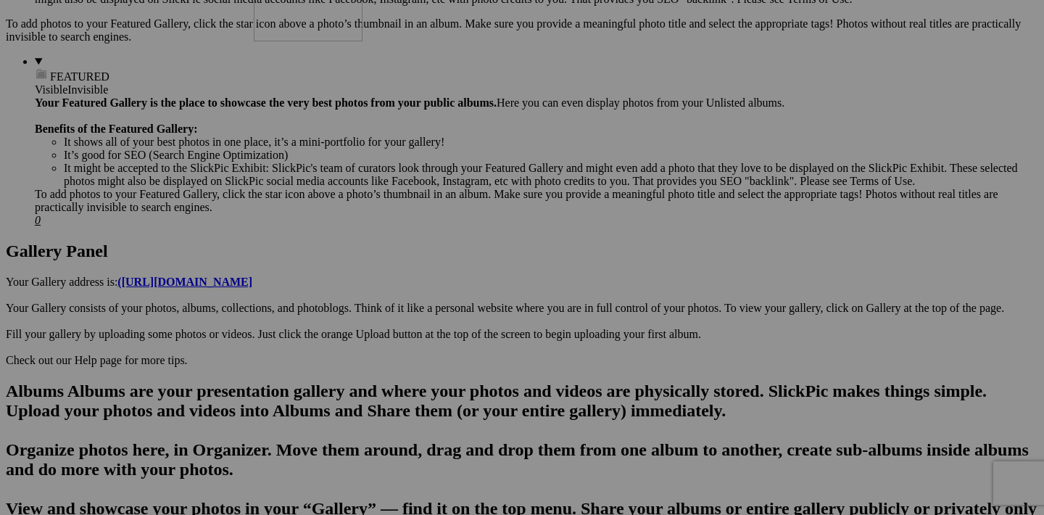
drag, startPoint x: 326, startPoint y: 495, endPoint x: 463, endPoint y: 95, distance: 422.5
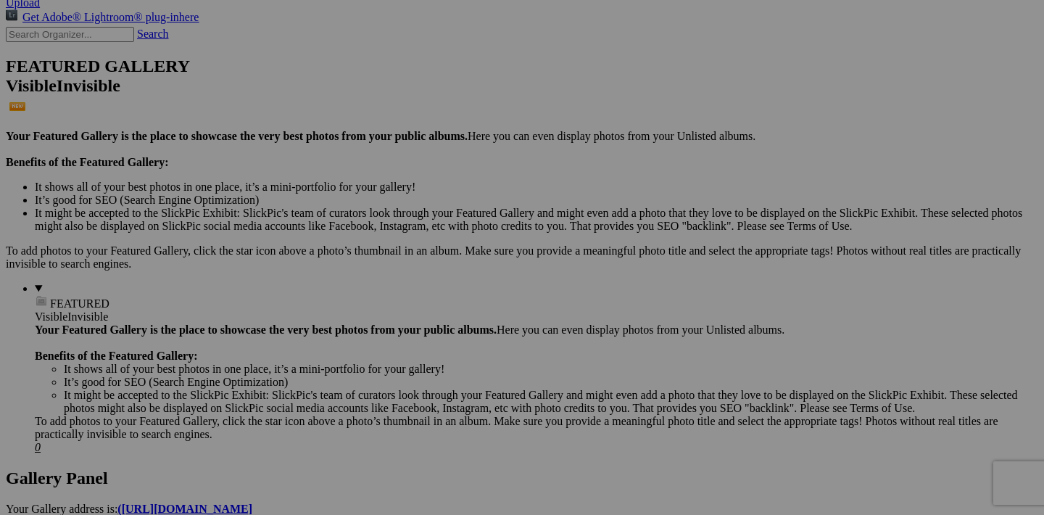
scroll to position [298, 0]
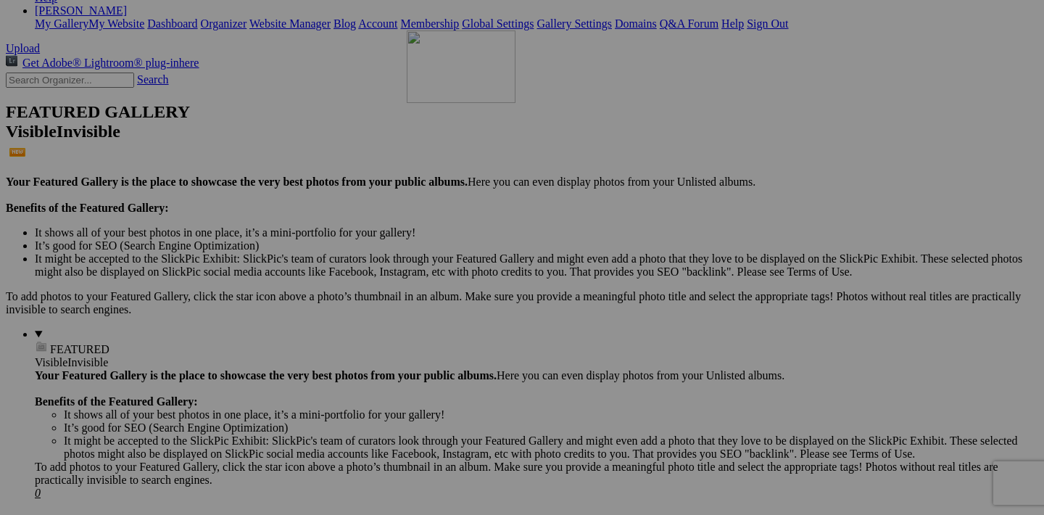
drag, startPoint x: 583, startPoint y: 396, endPoint x: 616, endPoint y: 157, distance: 241.6
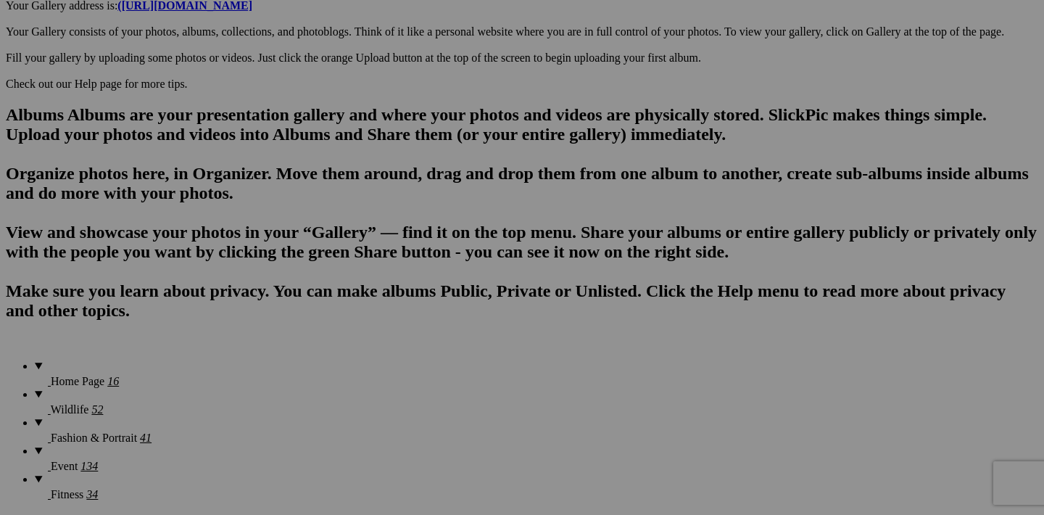
scroll to position [880, 0]
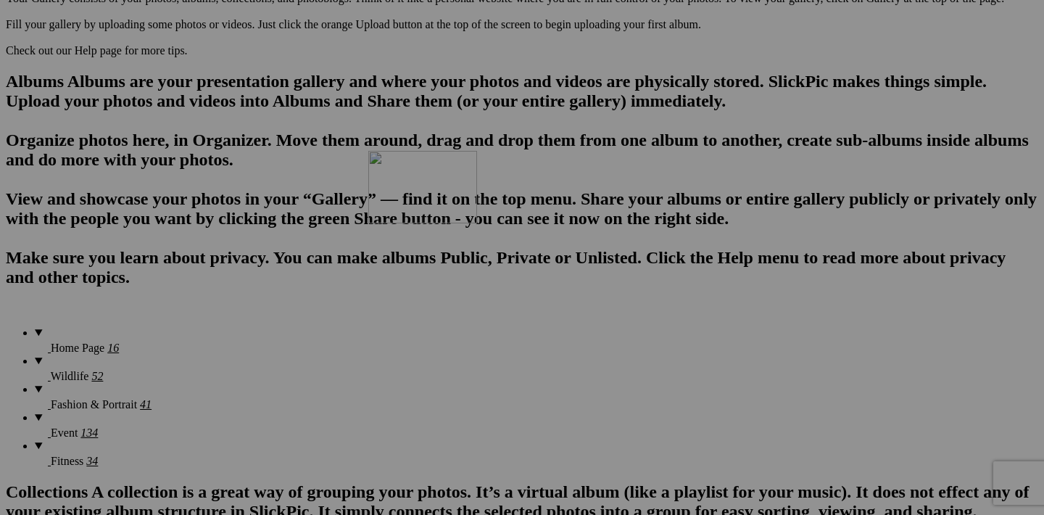
drag, startPoint x: 583, startPoint y: 184, endPoint x: 574, endPoint y: 276, distance: 91.8
drag, startPoint x: 458, startPoint y: 185, endPoint x: 450, endPoint y: 279, distance: 94.6
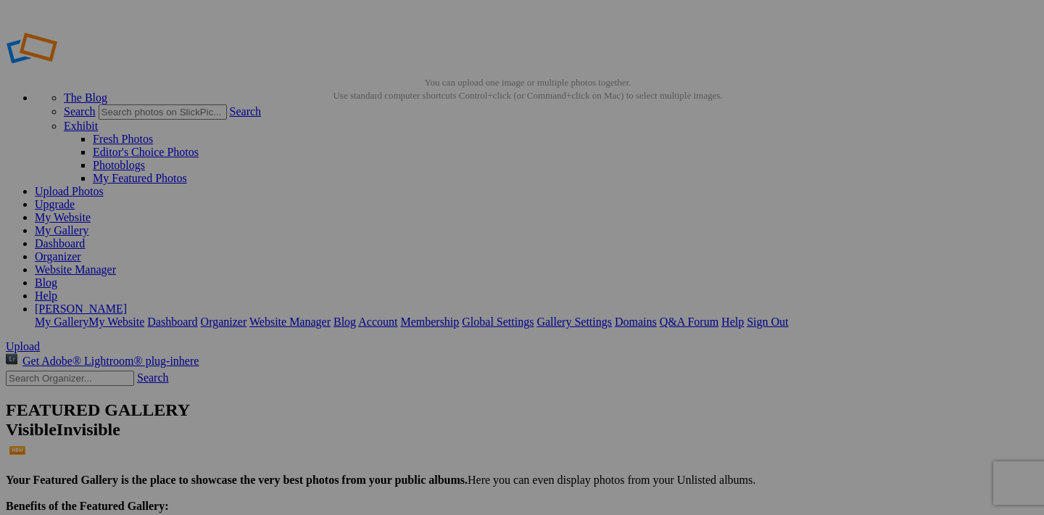
scroll to position [0, 0]
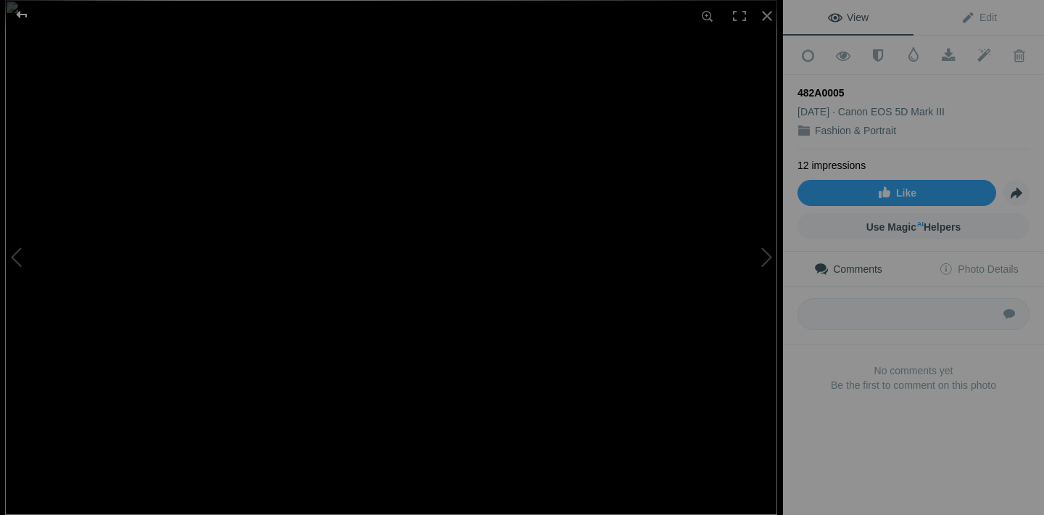
click at [16, 14] on div at bounding box center [22, 14] width 52 height 29
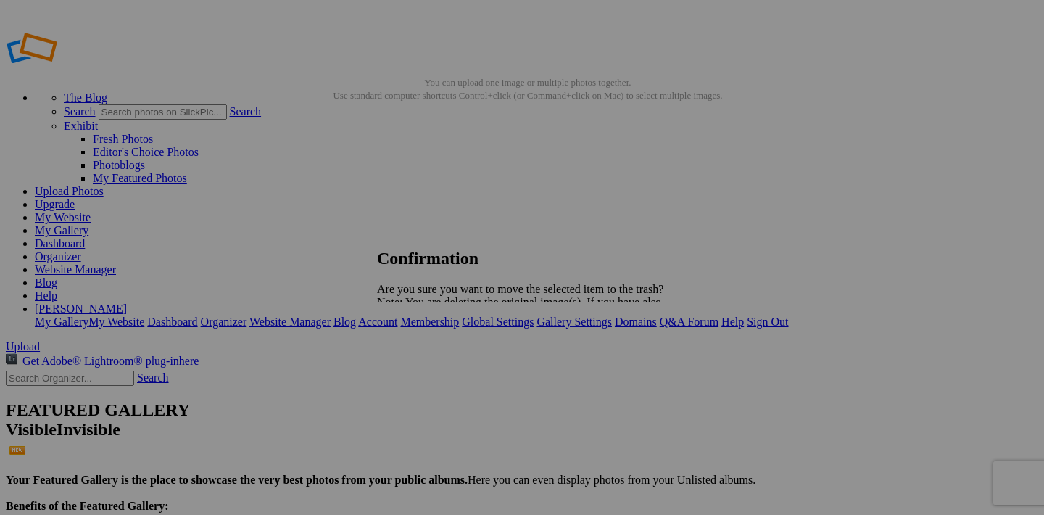
click at [426, 353] on span "Yes" at bounding box center [417, 353] width 17 height 12
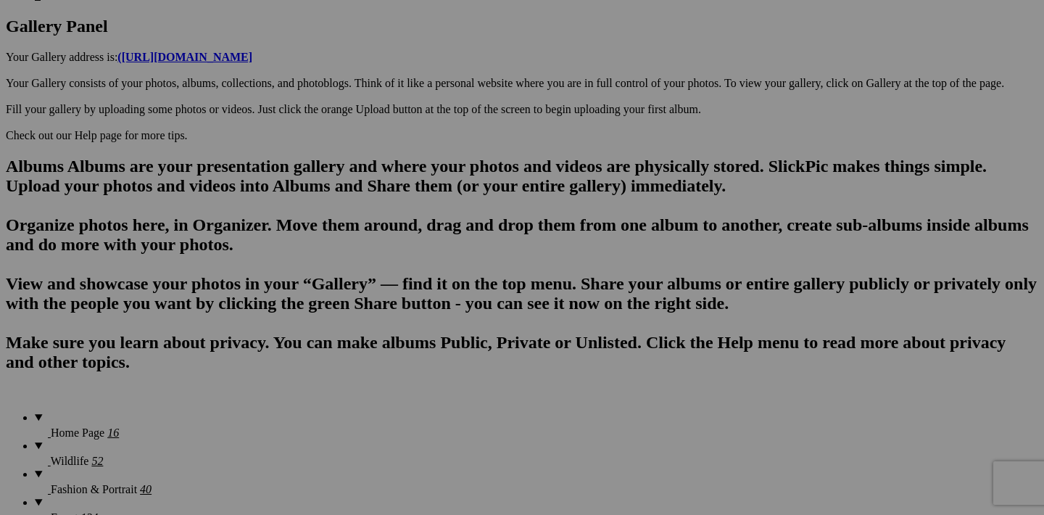
scroll to position [789, 0]
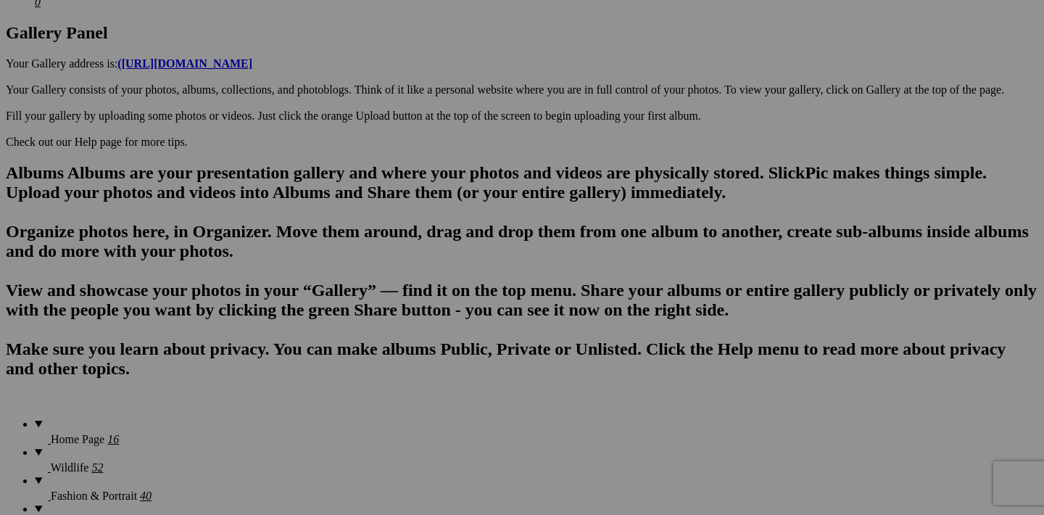
drag, startPoint x: 326, startPoint y: 458, endPoint x: 473, endPoint y: 10, distance: 471.1
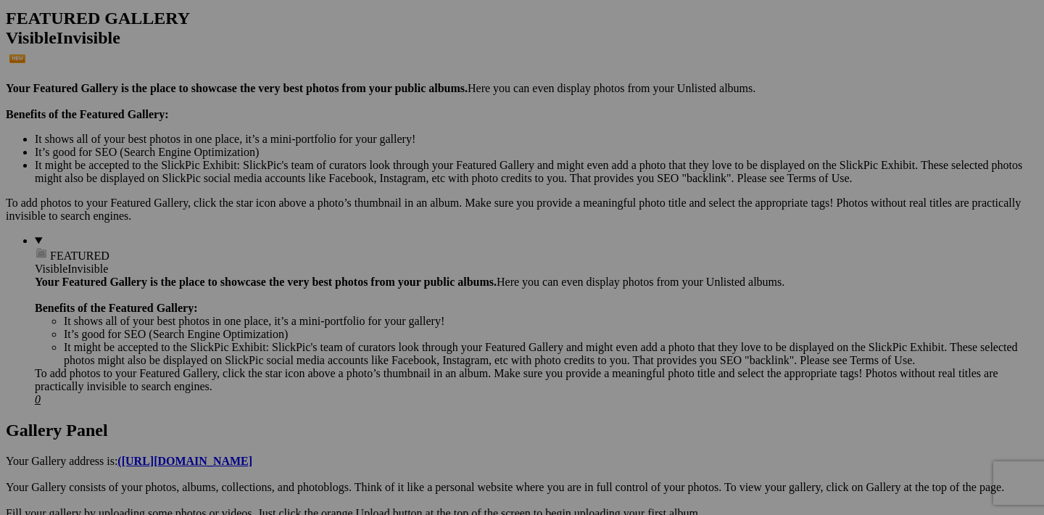
scroll to position [395, 0]
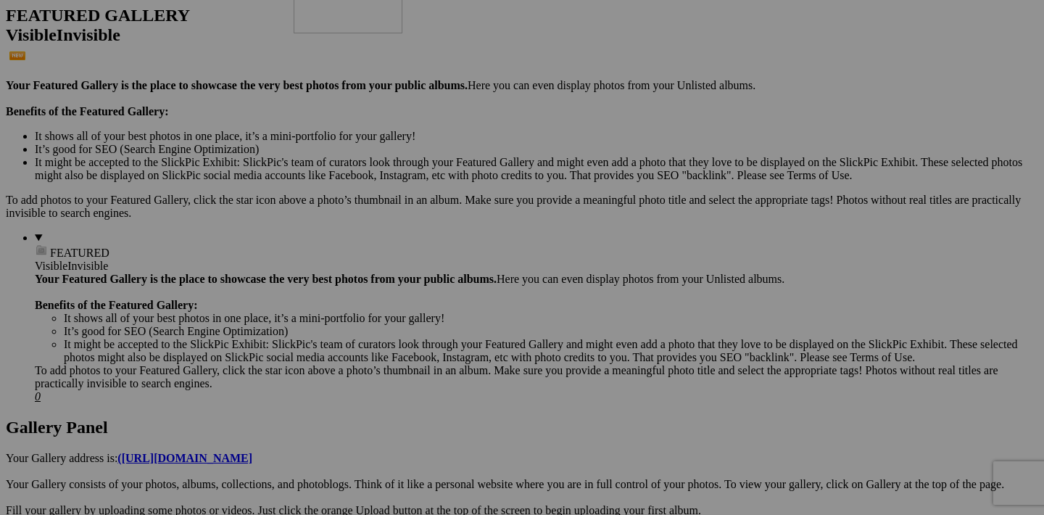
drag, startPoint x: 583, startPoint y: 487, endPoint x: 499, endPoint y: 73, distance: 422.6
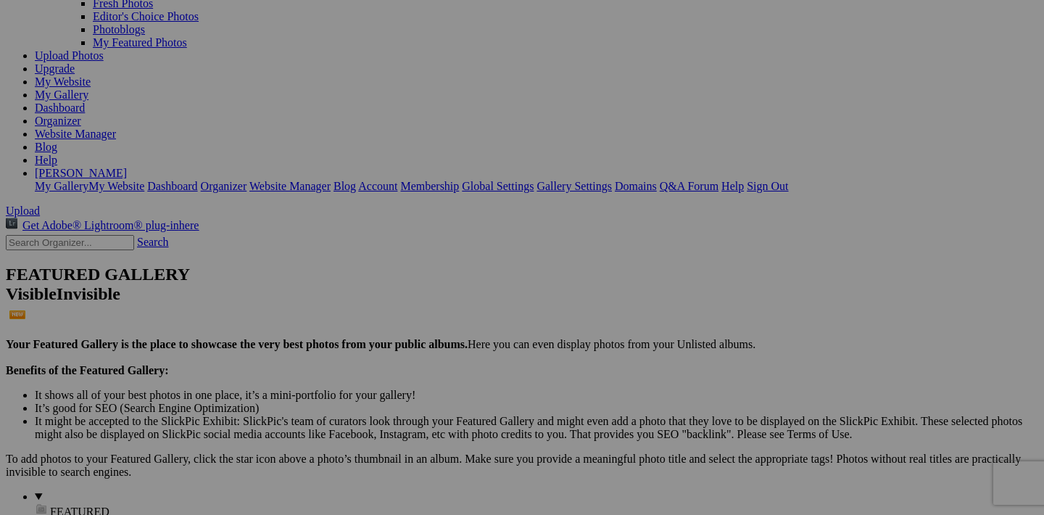
scroll to position [68, 0]
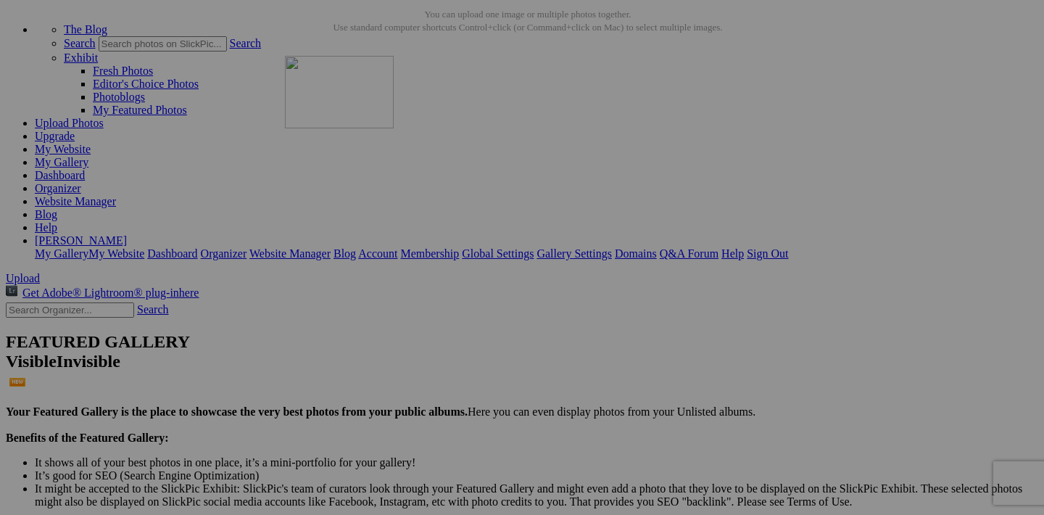
drag, startPoint x: 585, startPoint y: 441, endPoint x: 490, endPoint y: 168, distance: 289.0
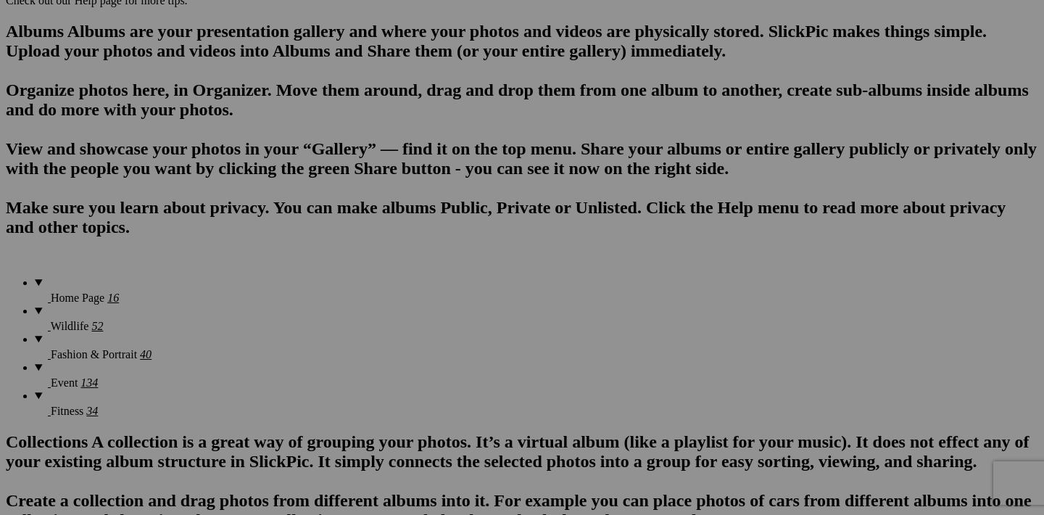
scroll to position [932, 0]
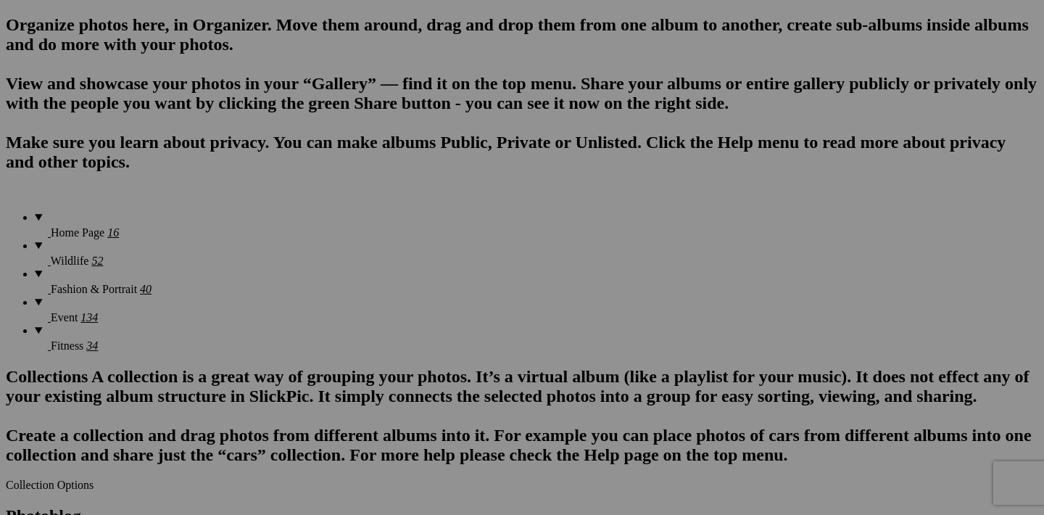
scroll to position [995, 0]
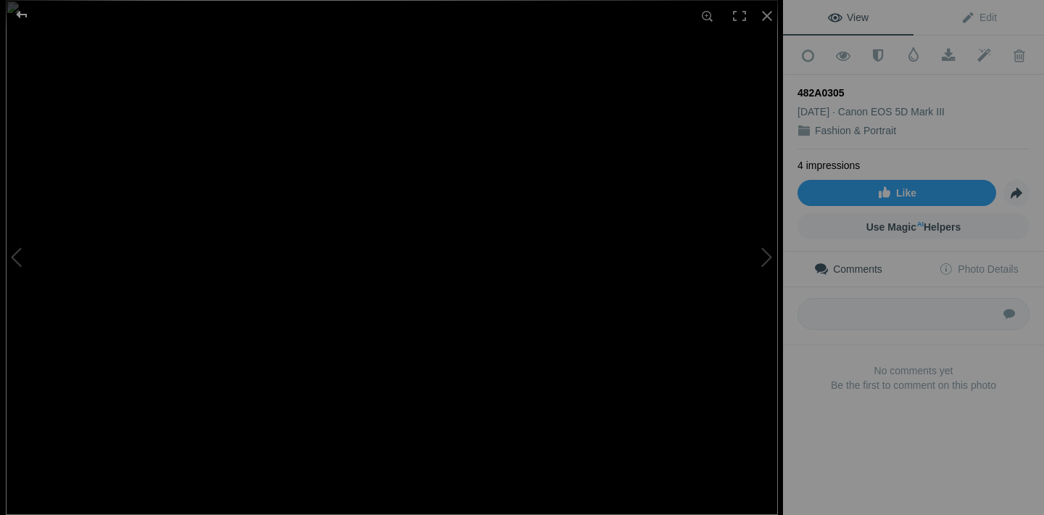
click at [24, 15] on div at bounding box center [22, 14] width 52 height 29
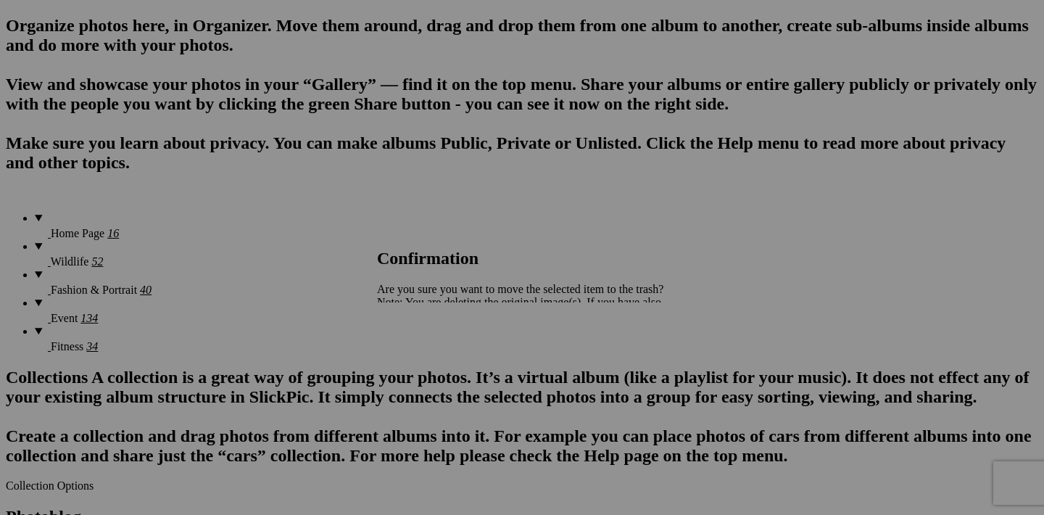
click at [426, 347] on link "Yes" at bounding box center [417, 353] width 17 height 12
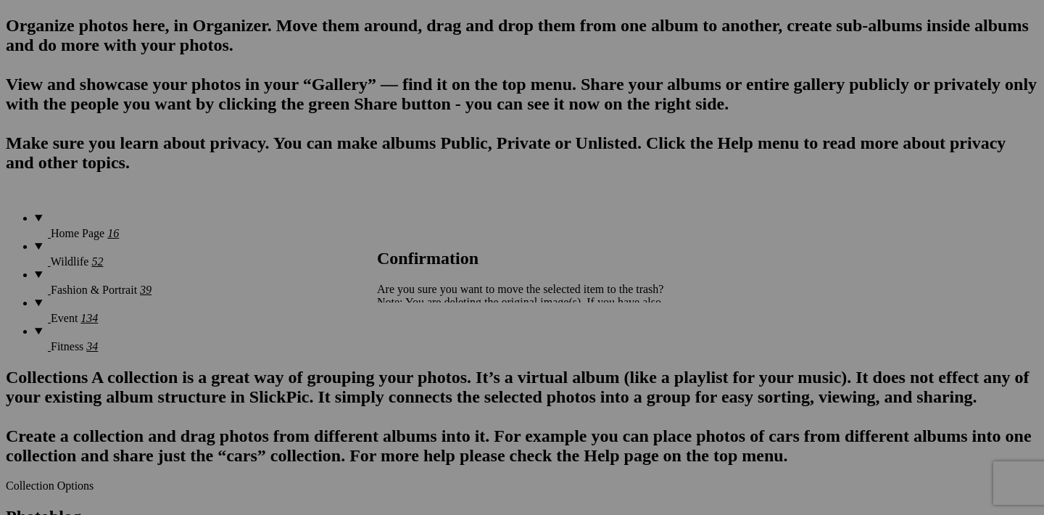
click at [426, 356] on link "Yes" at bounding box center [417, 353] width 17 height 12
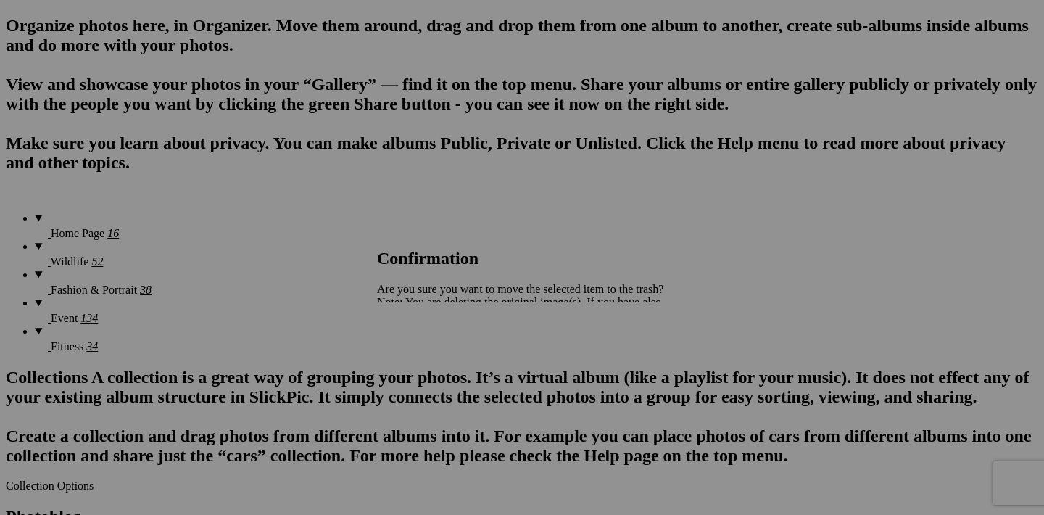
click at [426, 350] on span "Yes" at bounding box center [417, 353] width 17 height 12
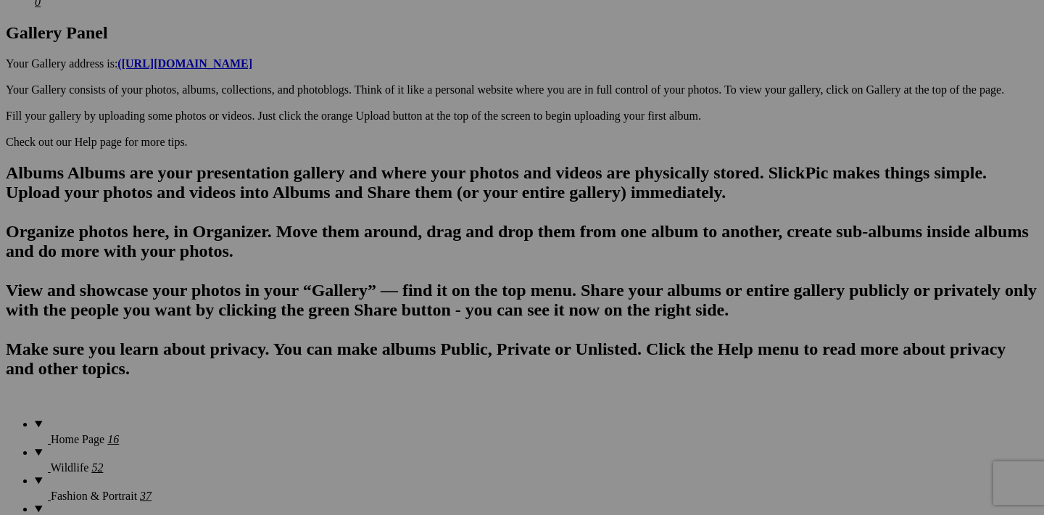
scroll to position [774, 0]
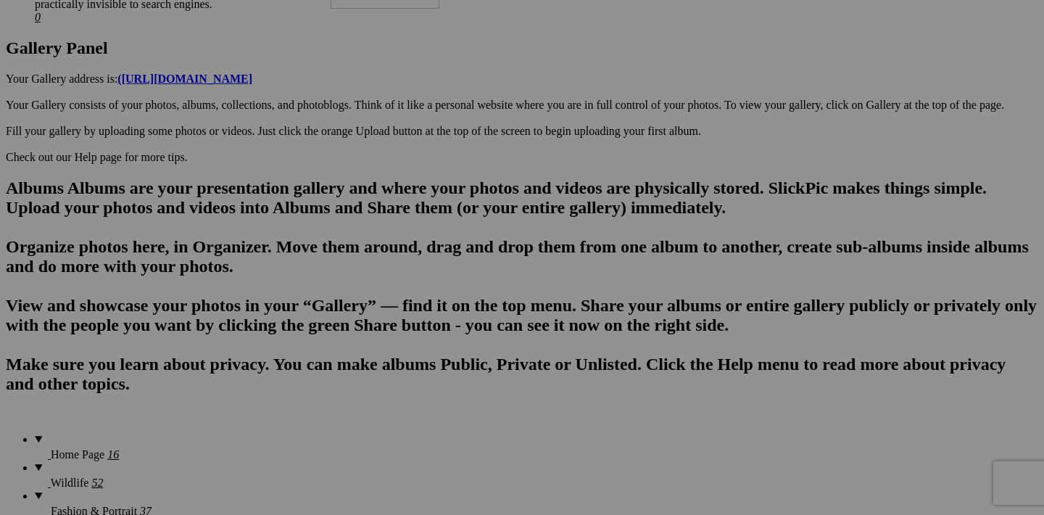
drag, startPoint x: 455, startPoint y: 474, endPoint x: 540, endPoint y: 62, distance: 420.6
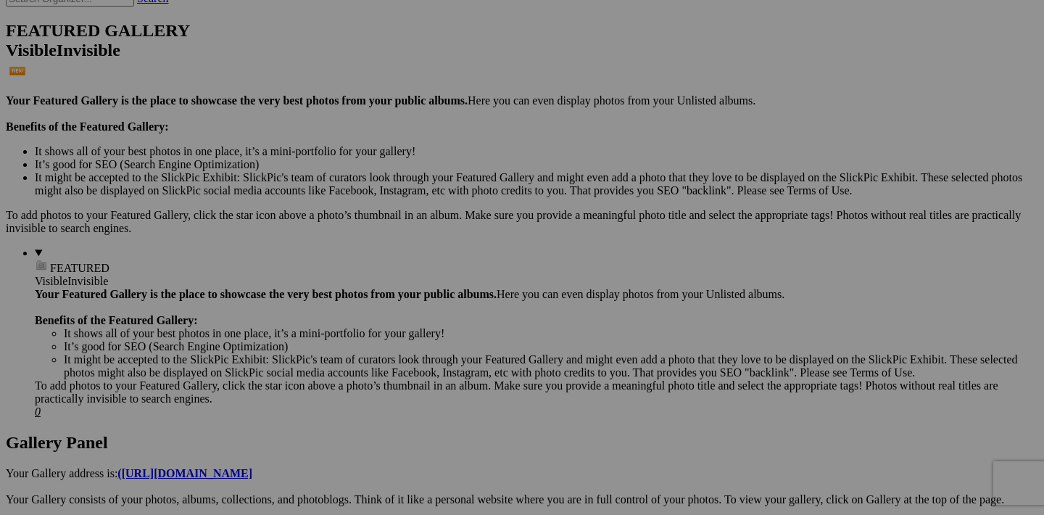
scroll to position [384, 0]
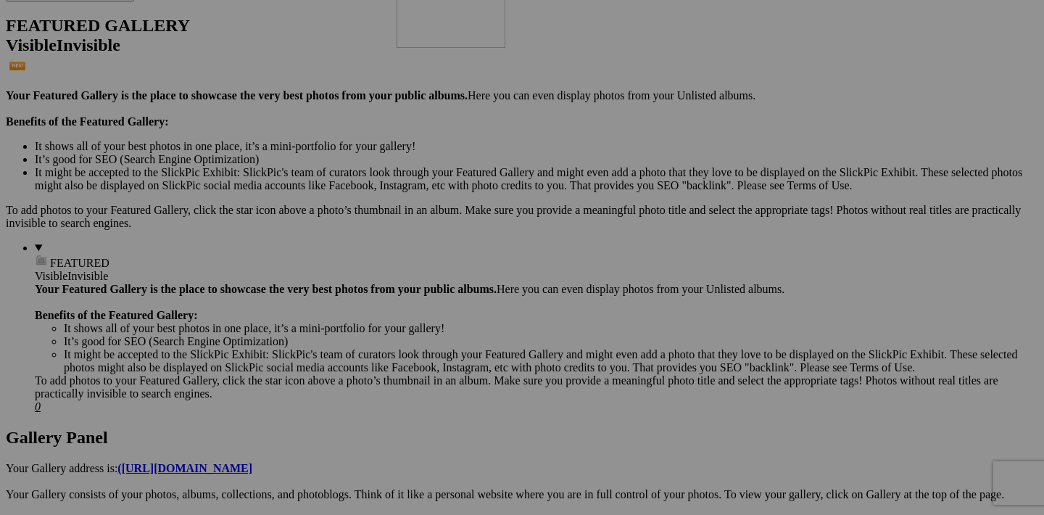
drag, startPoint x: 714, startPoint y: 498, endPoint x: 604, endPoint y: 94, distance: 419.3
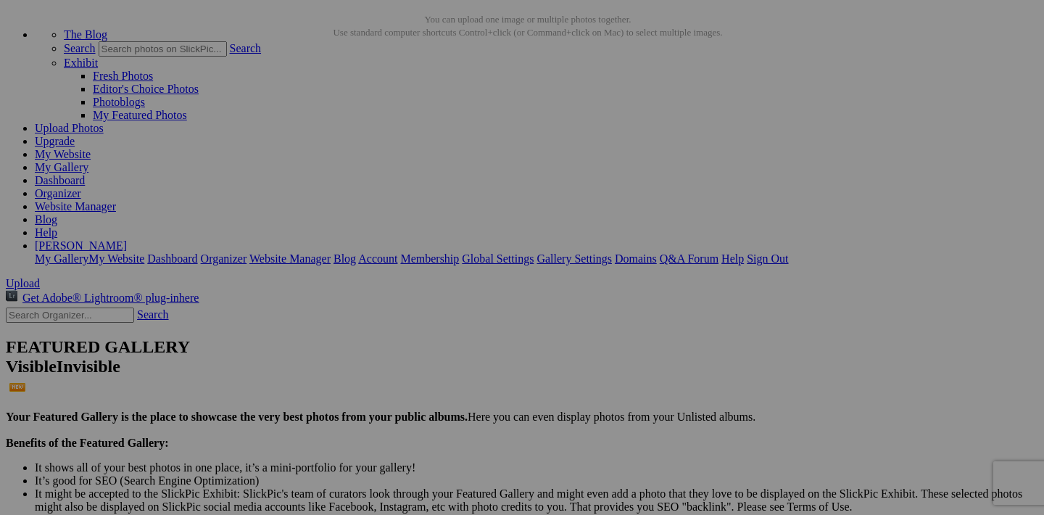
scroll to position [59, 0]
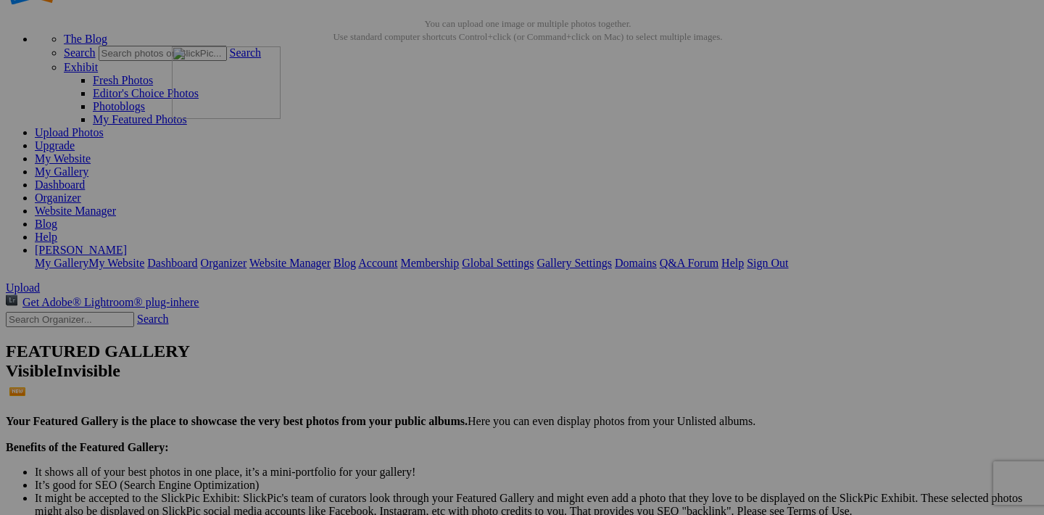
drag, startPoint x: 716, startPoint y: 454, endPoint x: 373, endPoint y: 170, distance: 445.6
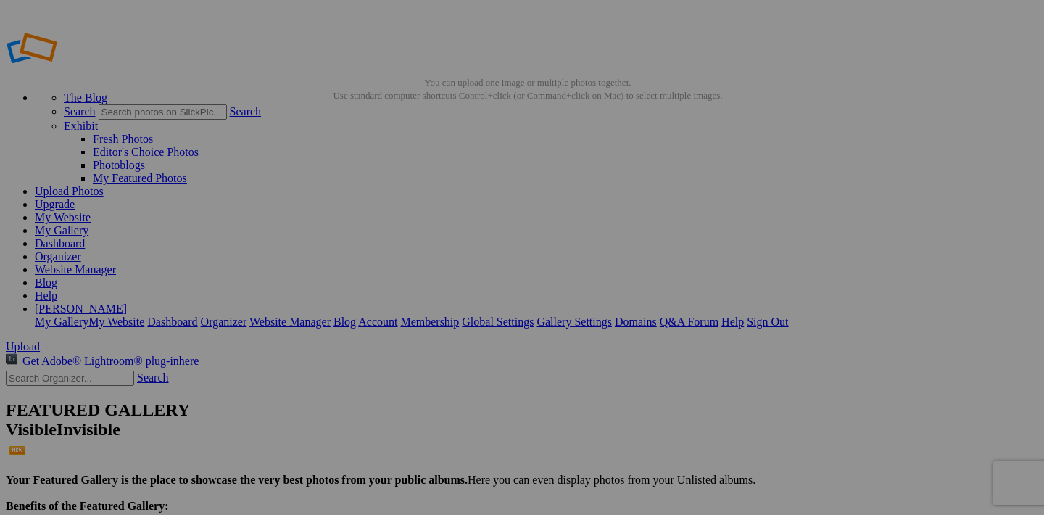
scroll to position [59, 0]
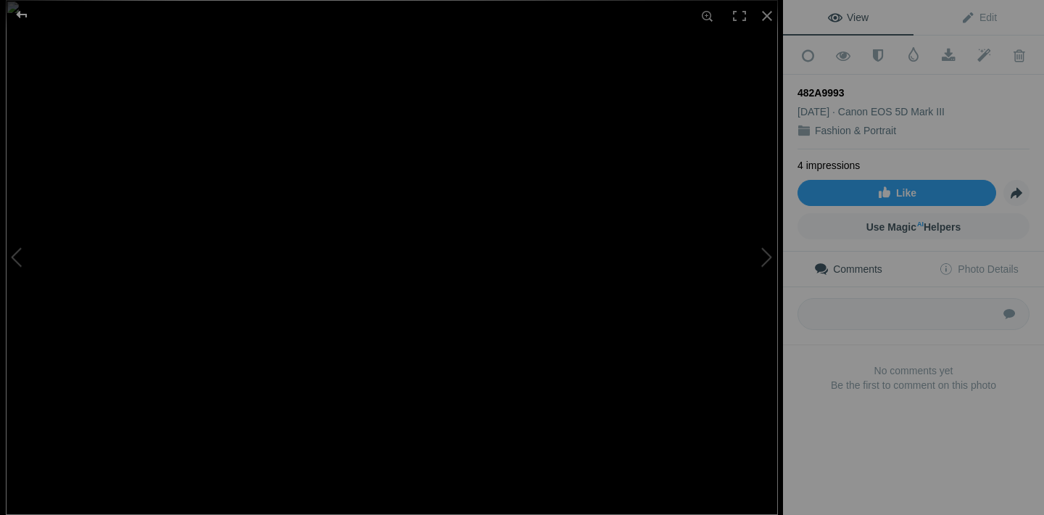
click at [26, 17] on div at bounding box center [22, 14] width 52 height 29
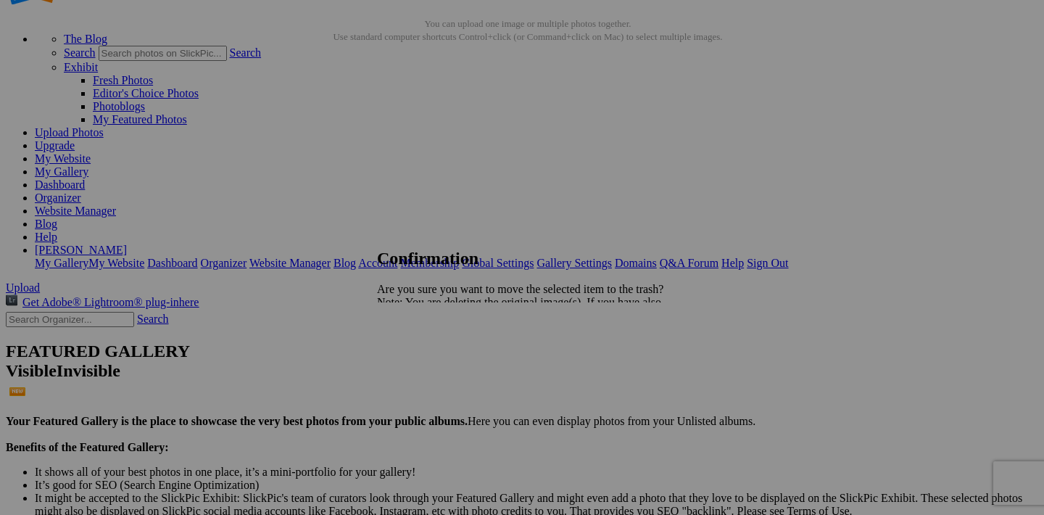
click at [426, 355] on link "Yes" at bounding box center [417, 353] width 17 height 12
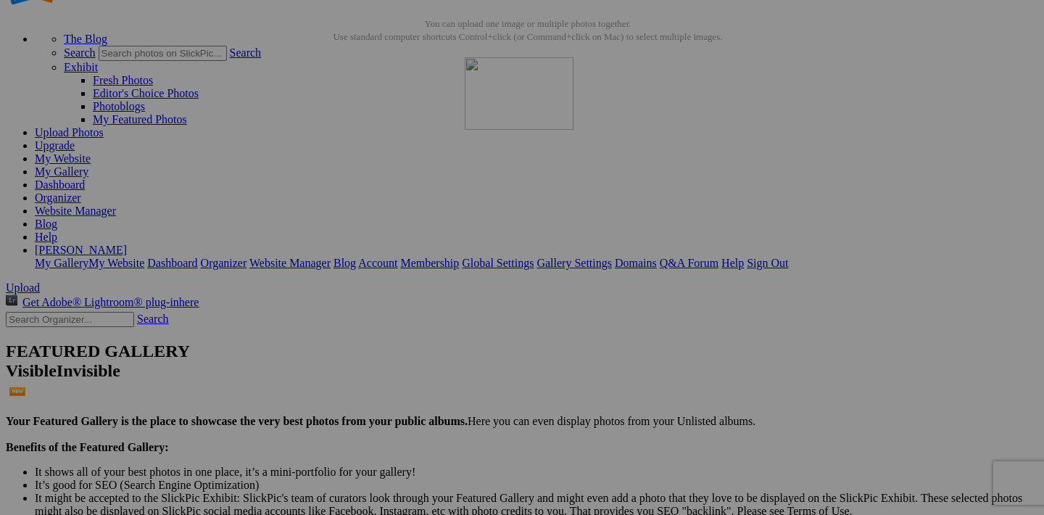
drag, startPoint x: 584, startPoint y: 271, endPoint x: 675, endPoint y: 183, distance: 126.2
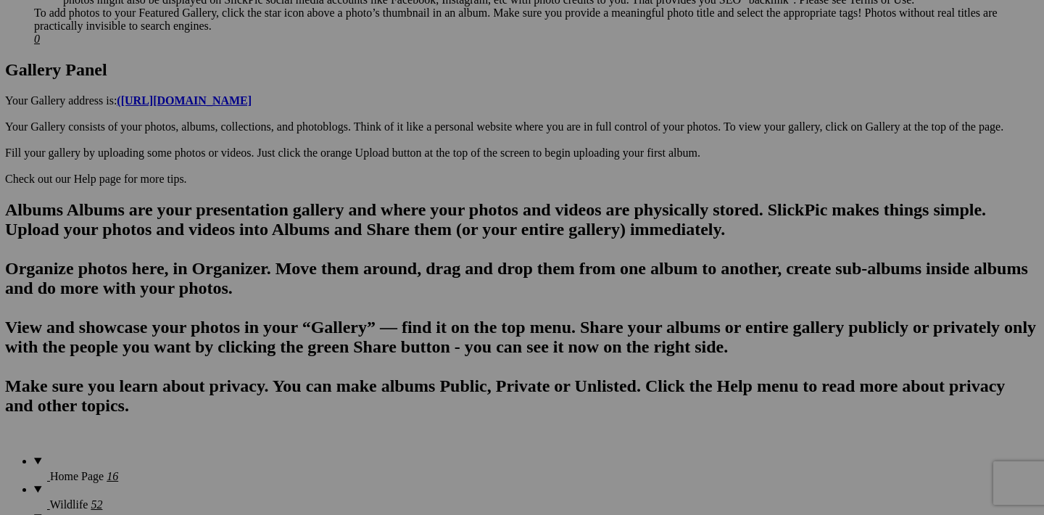
scroll to position [752, 0]
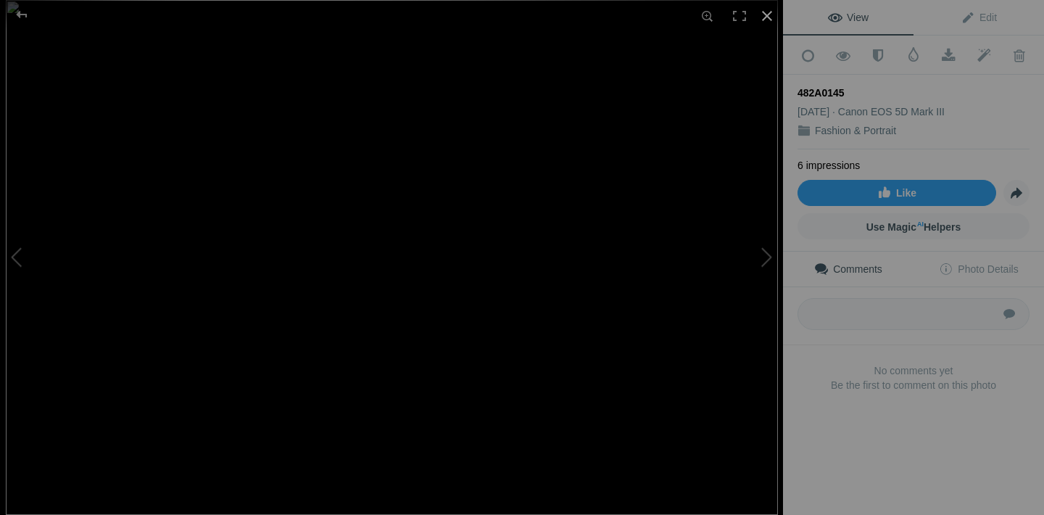
click at [771, 20] on div at bounding box center [767, 16] width 32 height 32
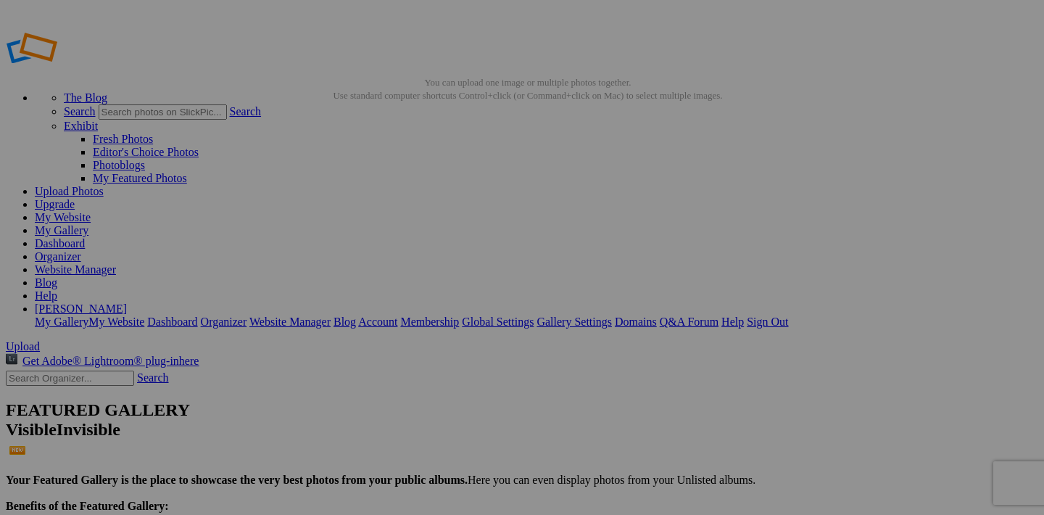
scroll to position [0, 0]
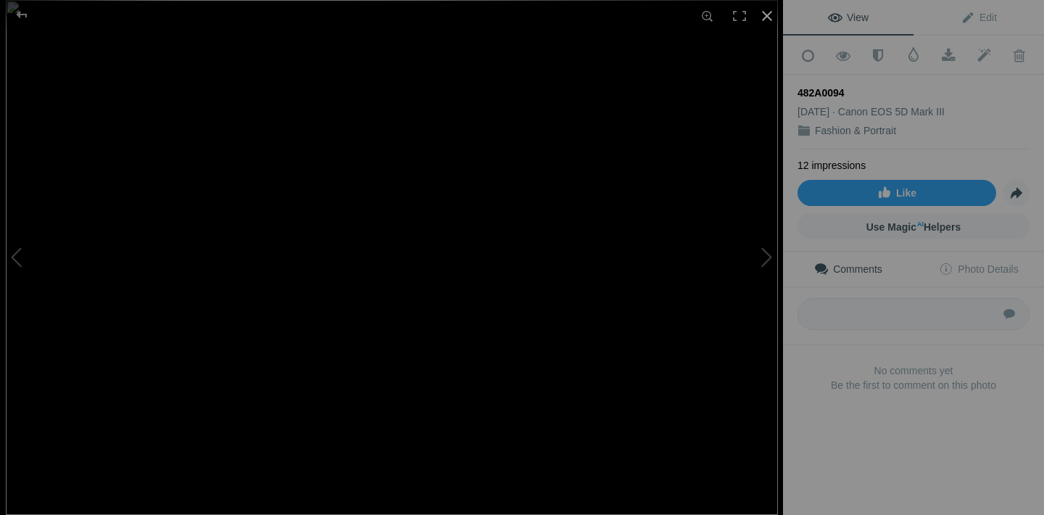
click at [770, 22] on div at bounding box center [767, 16] width 32 height 32
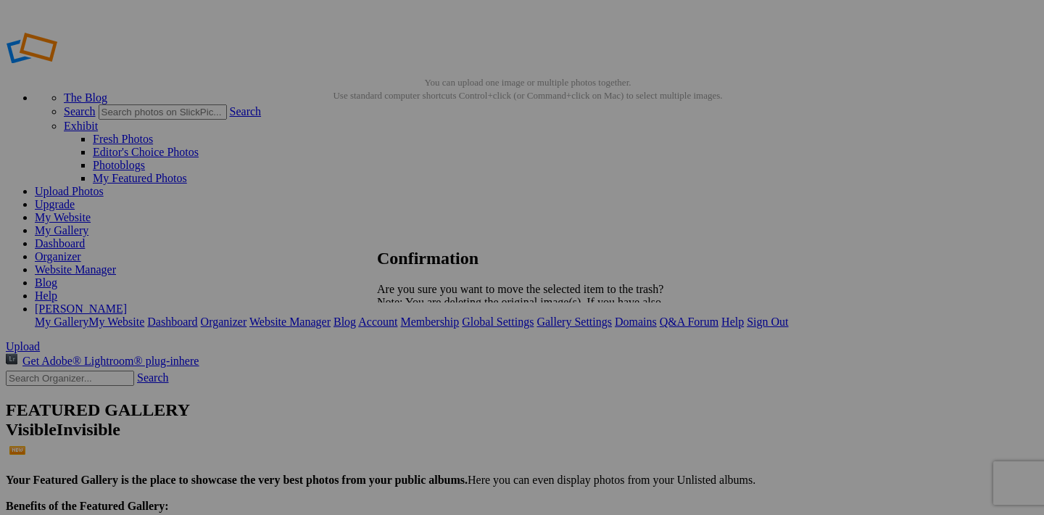
click at [426, 350] on link "Yes" at bounding box center [417, 353] width 17 height 12
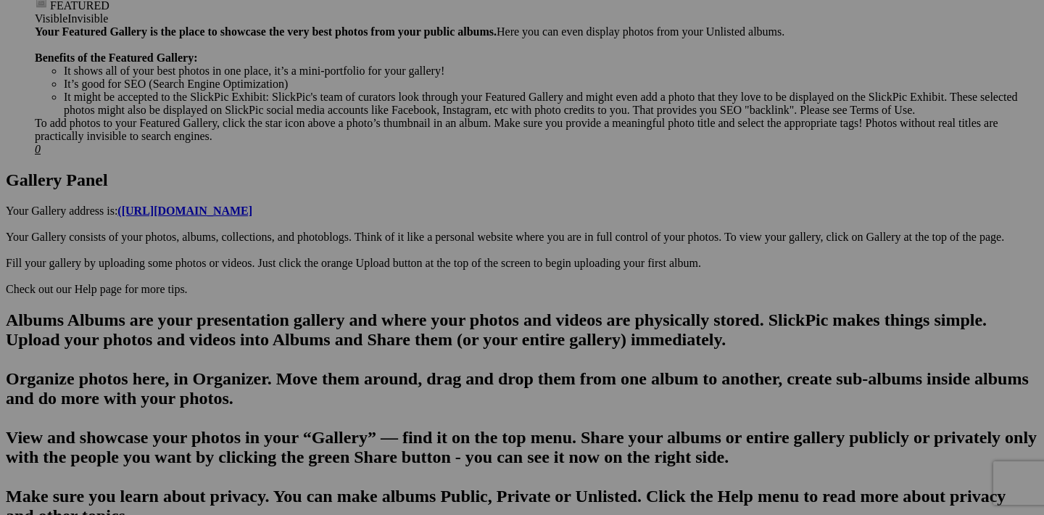
scroll to position [643, 0]
drag, startPoint x: 970, startPoint y: 419, endPoint x: 574, endPoint y: 94, distance: 512.8
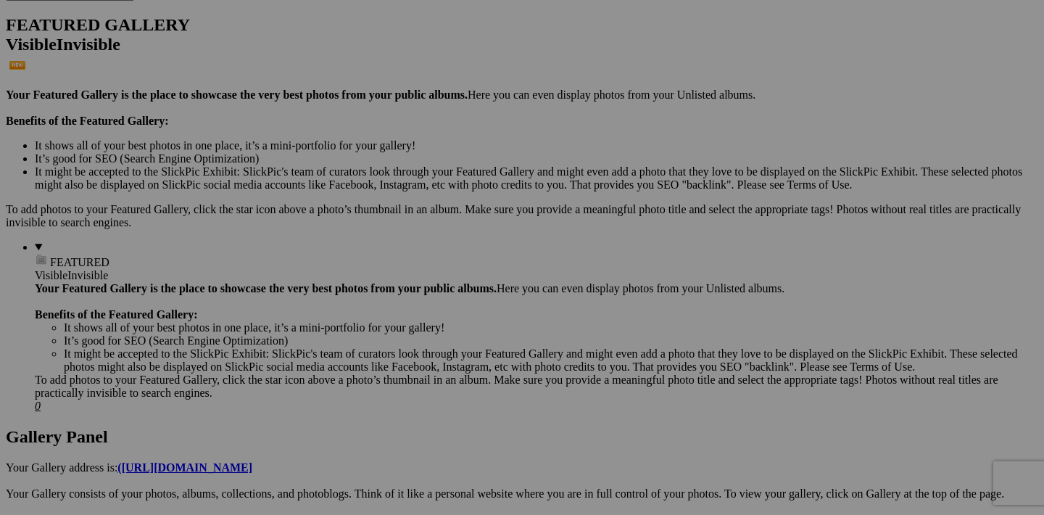
scroll to position [378, 0]
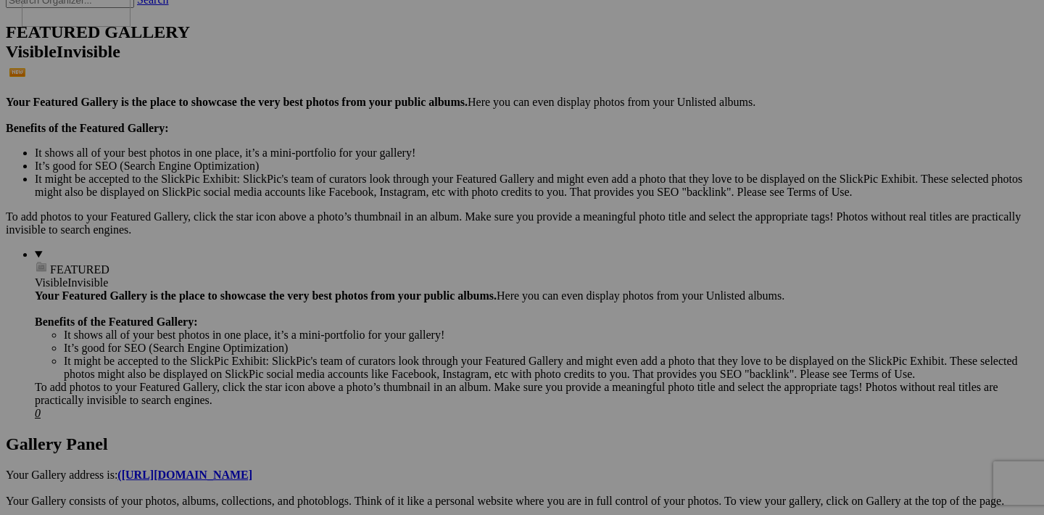
drag, startPoint x: 585, startPoint y: 501, endPoint x: 230, endPoint y: 81, distance: 550.2
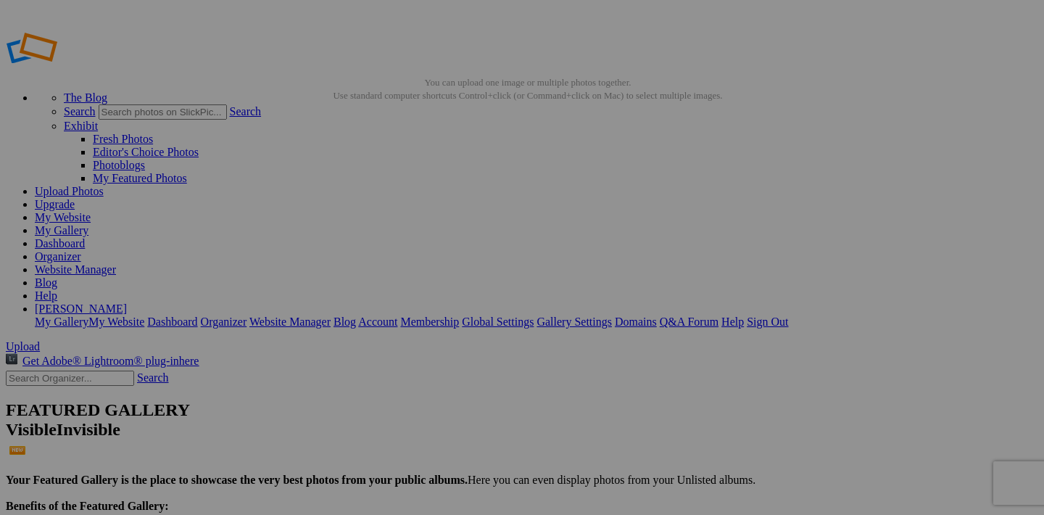
scroll to position [0, 0]
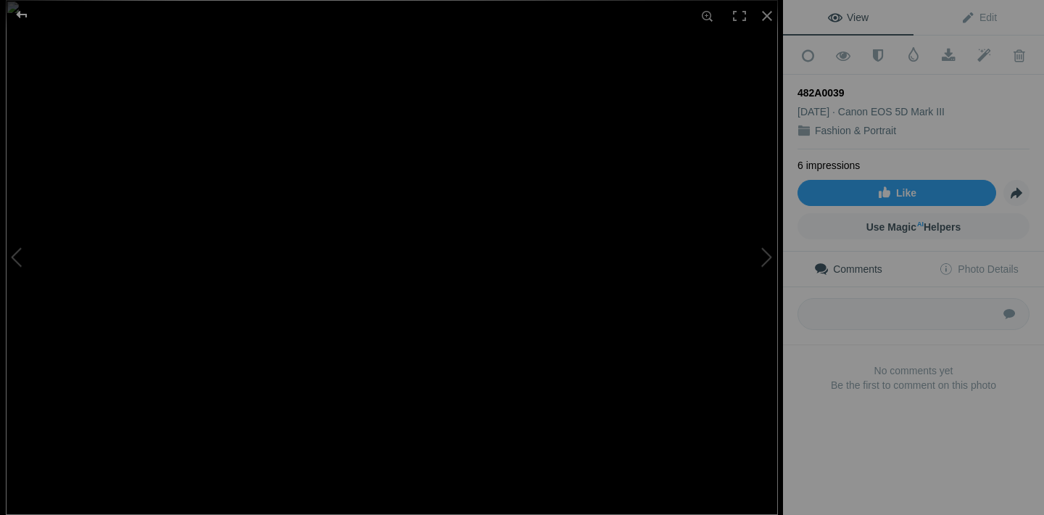
click at [25, 13] on div at bounding box center [22, 14] width 52 height 29
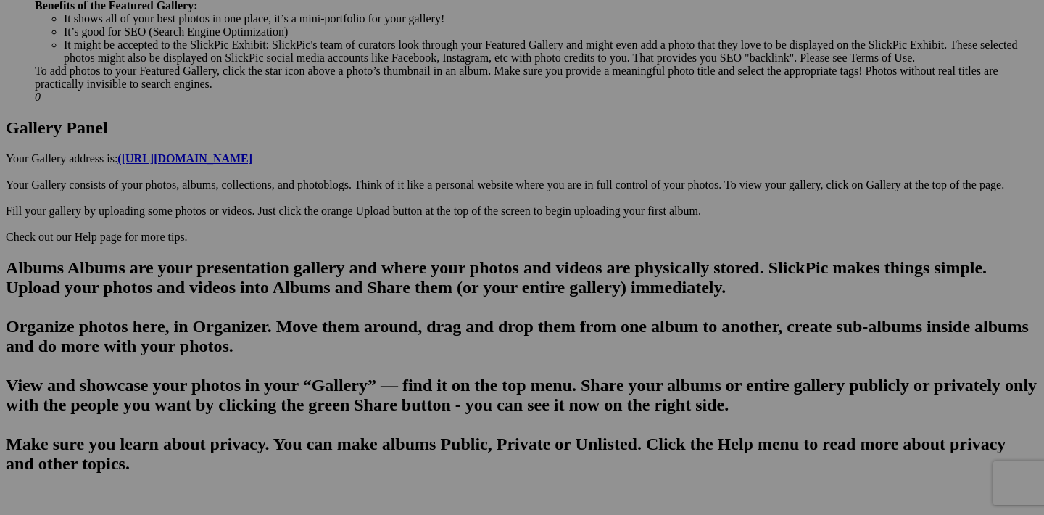
scroll to position [700, 0]
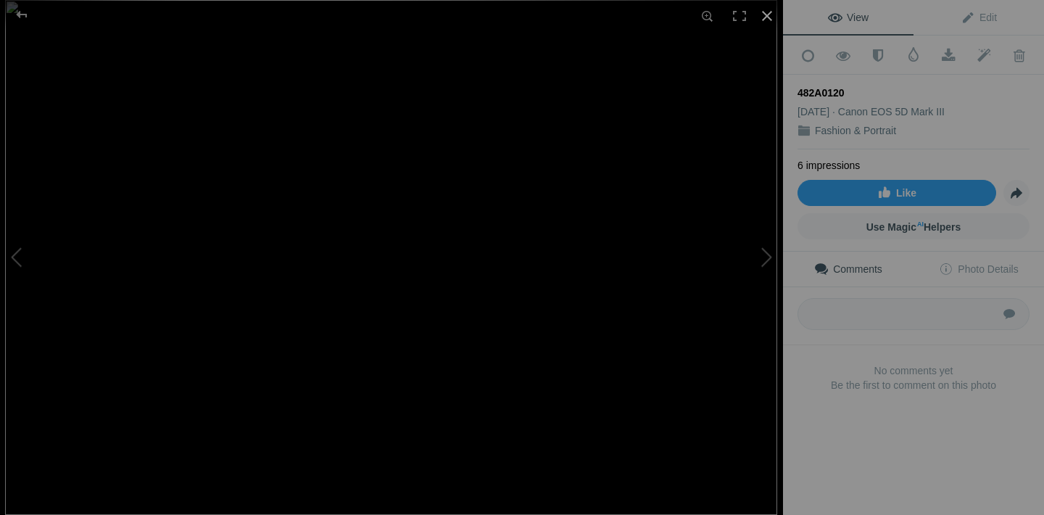
click at [769, 17] on div at bounding box center [767, 16] width 32 height 32
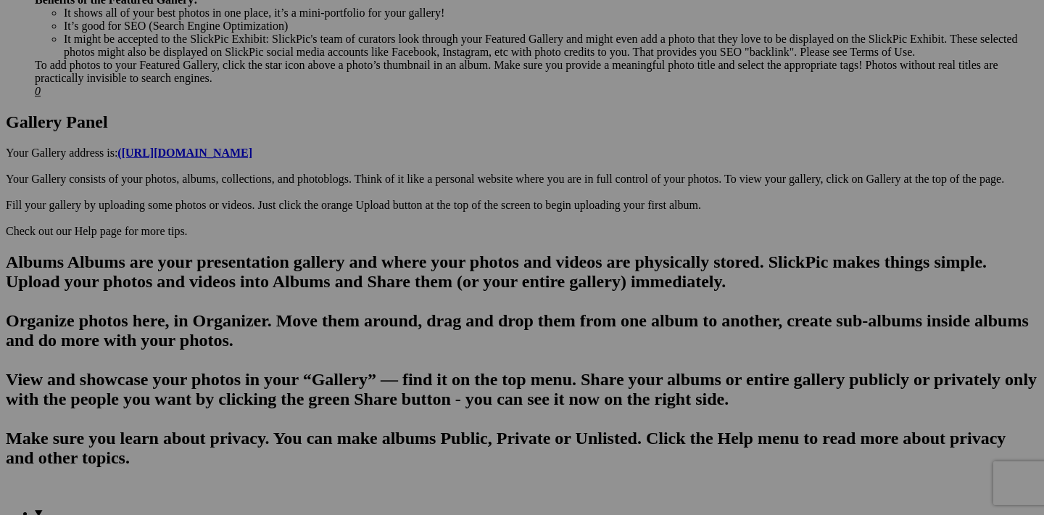
click at [426, 353] on span "Yes" at bounding box center [417, 353] width 17 height 12
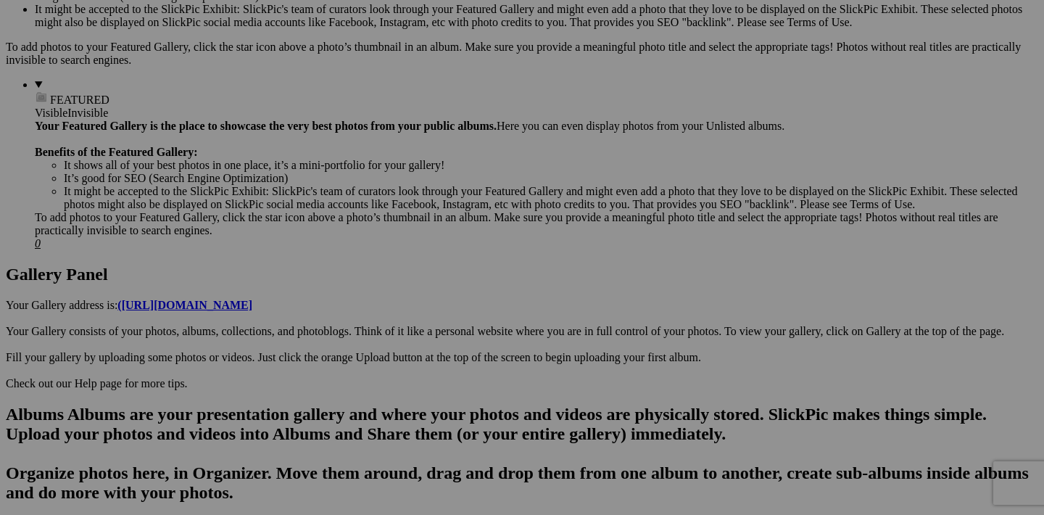
scroll to position [577, 0]
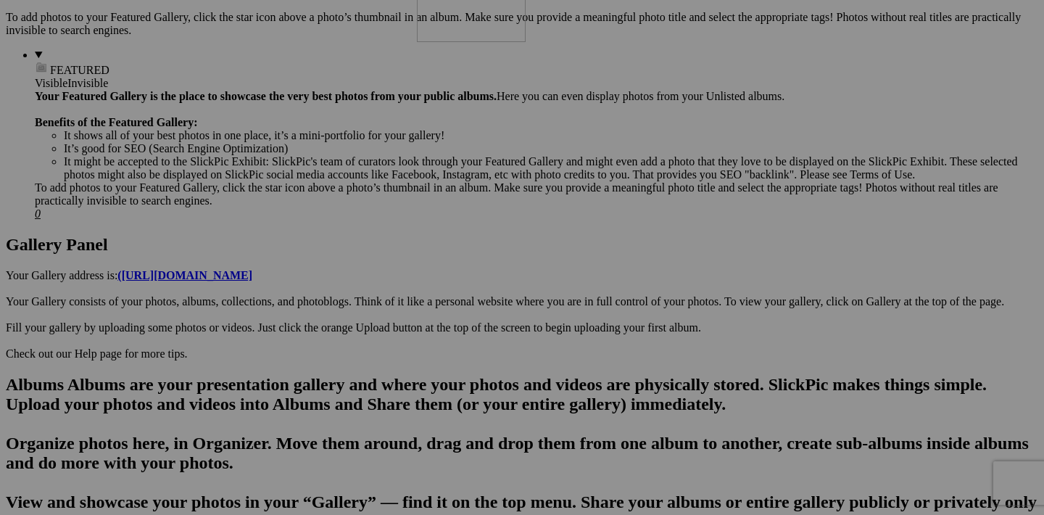
drag, startPoint x: 841, startPoint y: 485, endPoint x: 626, endPoint y: 96, distance: 445.1
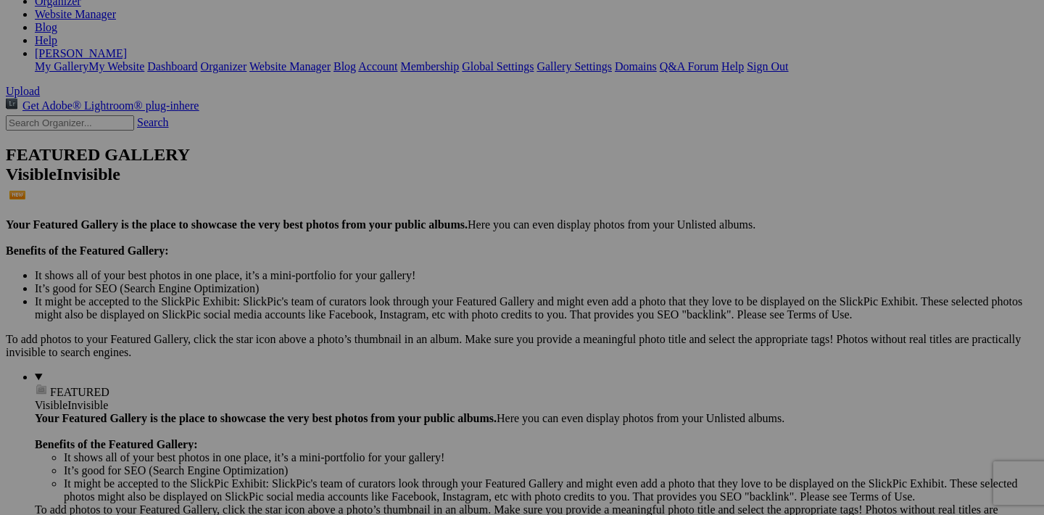
scroll to position [229, 0]
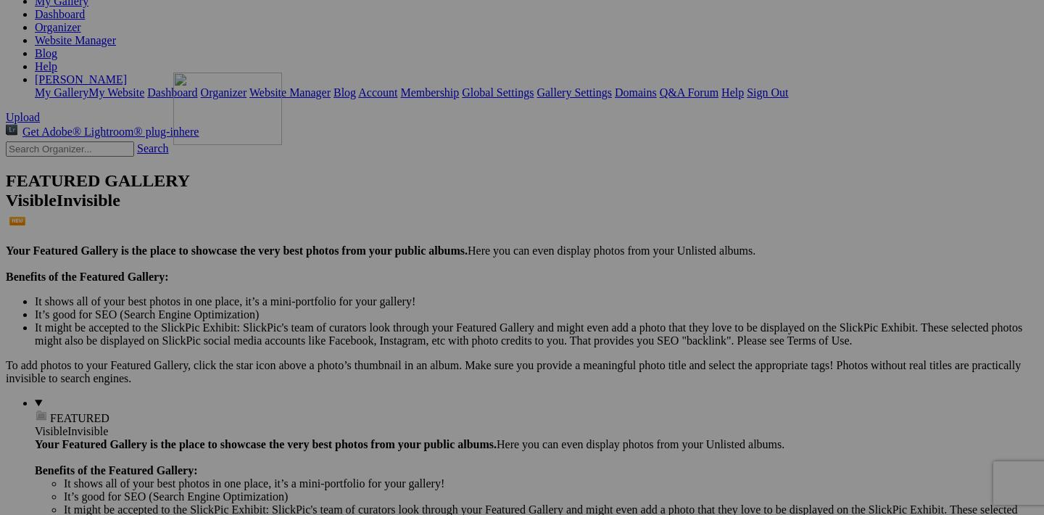
drag, startPoint x: 712, startPoint y: 469, endPoint x: 382, endPoint y: 199, distance: 426.7
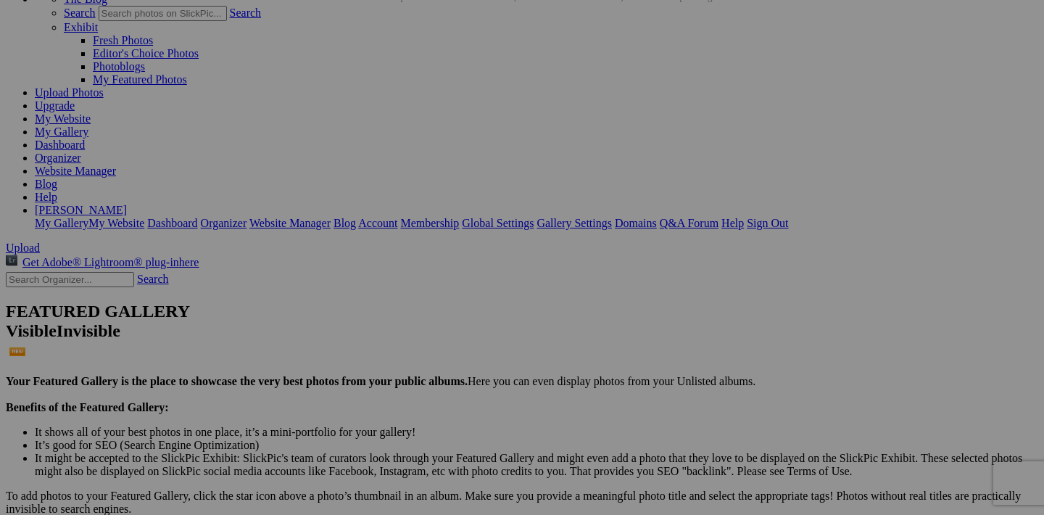
scroll to position [86, 0]
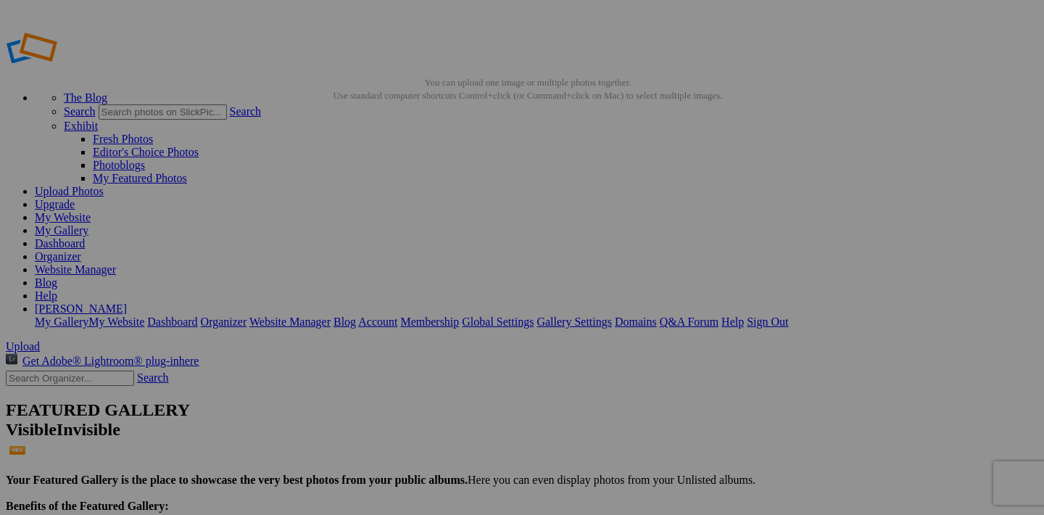
scroll to position [86, 0]
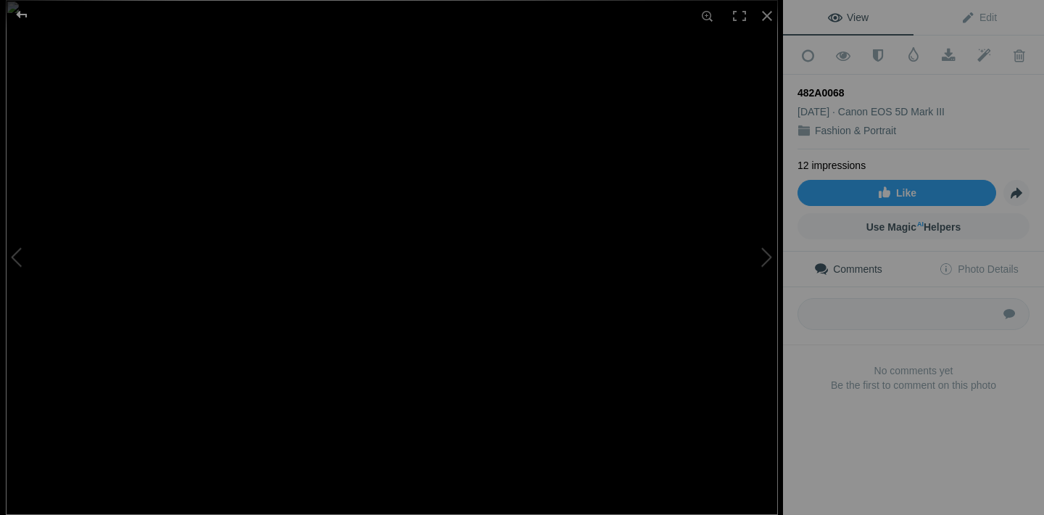
click at [22, 13] on div at bounding box center [22, 14] width 52 height 29
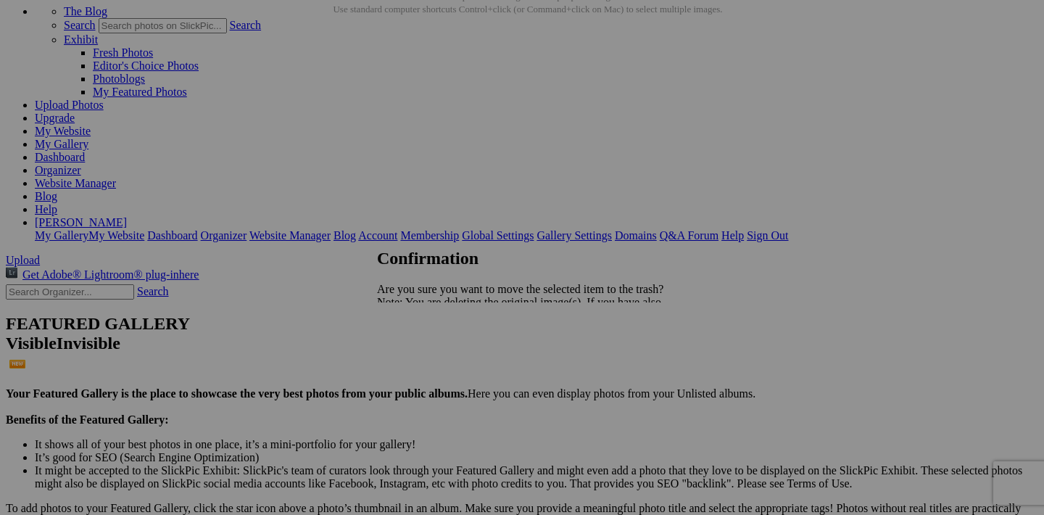
click at [426, 354] on span "Yes" at bounding box center [417, 353] width 17 height 12
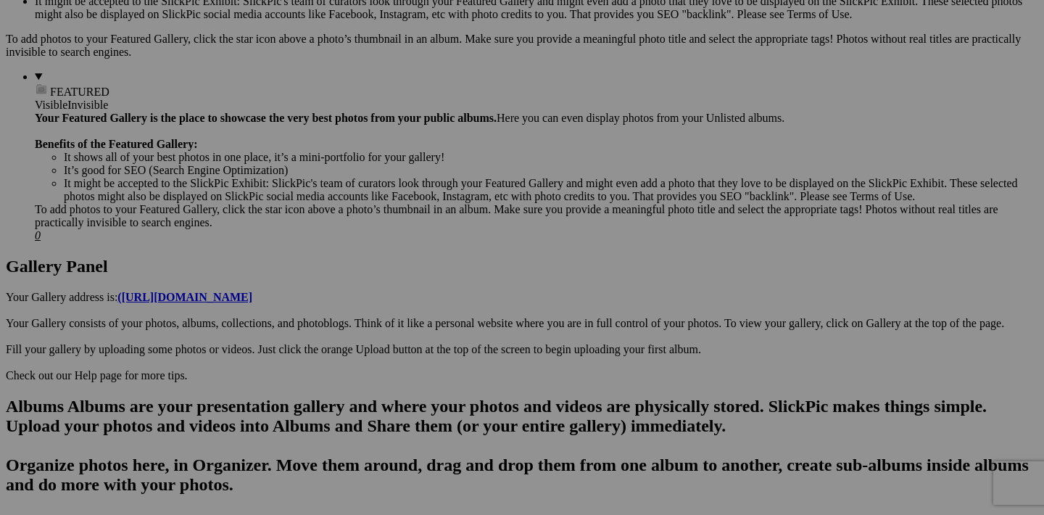
scroll to position [576, 0]
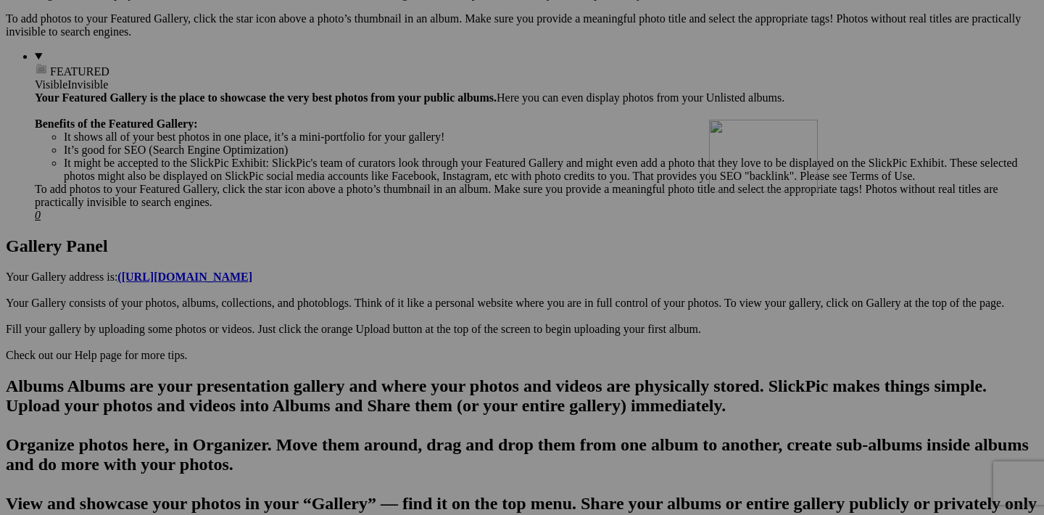
drag, startPoint x: 841, startPoint y: 302, endPoint x: 914, endPoint y: 242, distance: 93.8
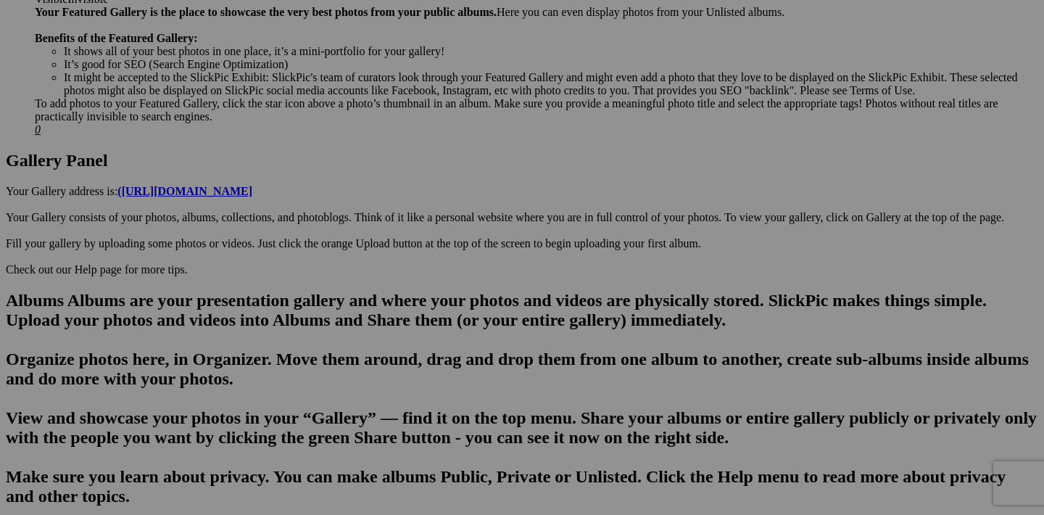
scroll to position [667, 0]
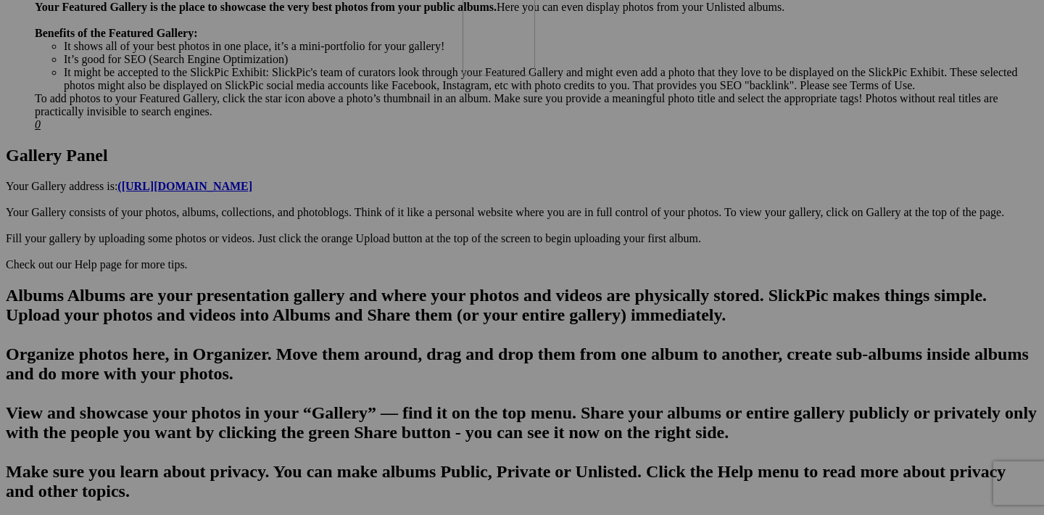
drag, startPoint x: 844, startPoint y: 396, endPoint x: 631, endPoint y: 86, distance: 375.6
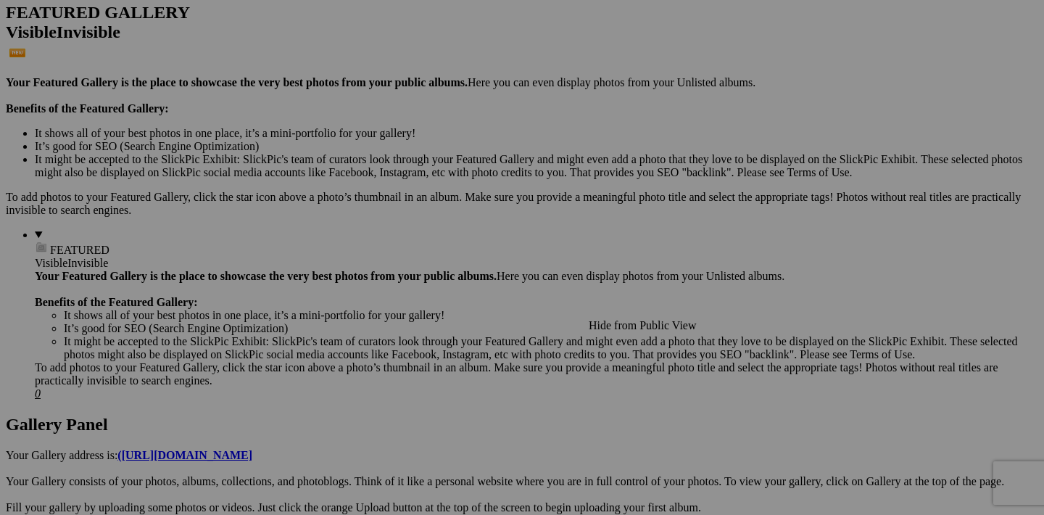
scroll to position [391, 0]
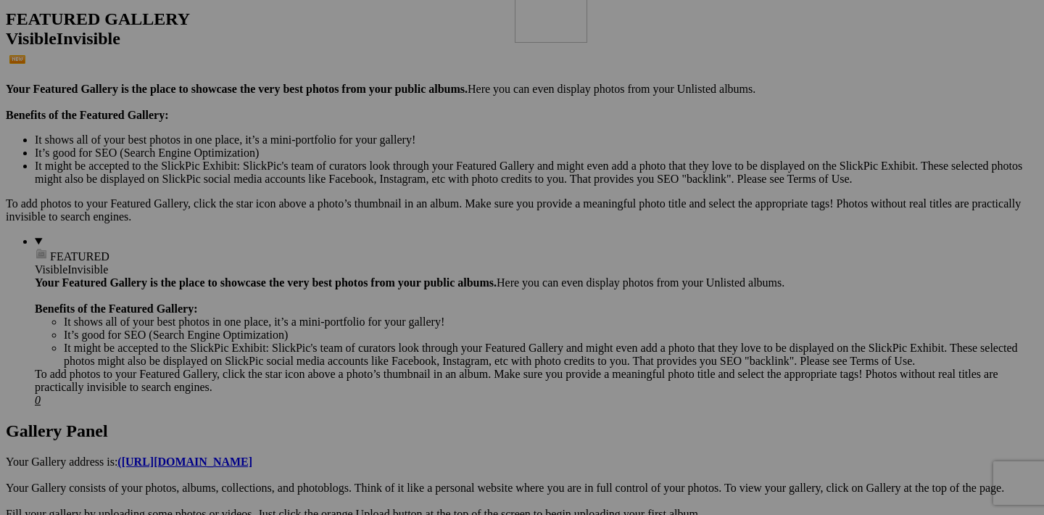
drag, startPoint x: 713, startPoint y: 488, endPoint x: 724, endPoint y: 62, distance: 426.6
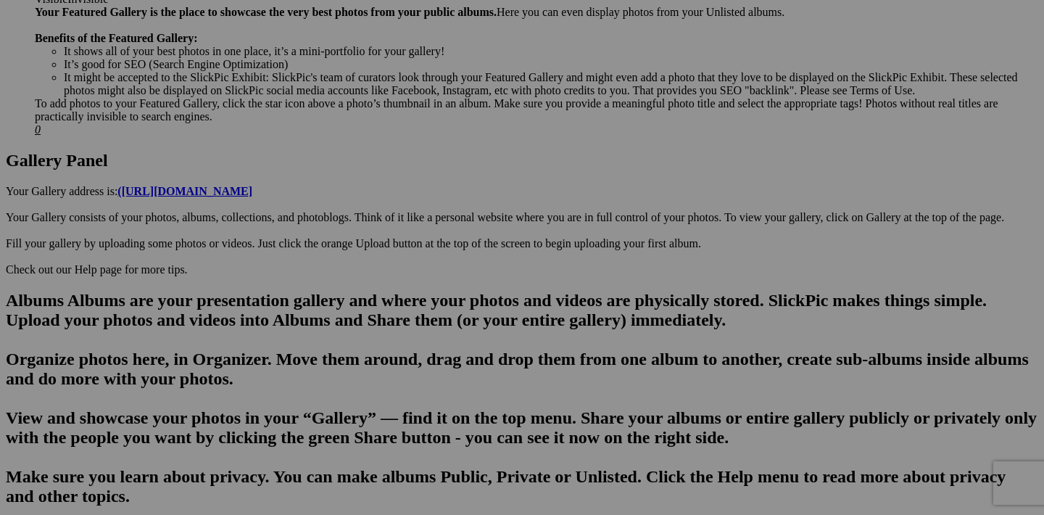
scroll to position [661, 0]
drag, startPoint x: 971, startPoint y: 403, endPoint x: 741, endPoint y: 90, distance: 389.1
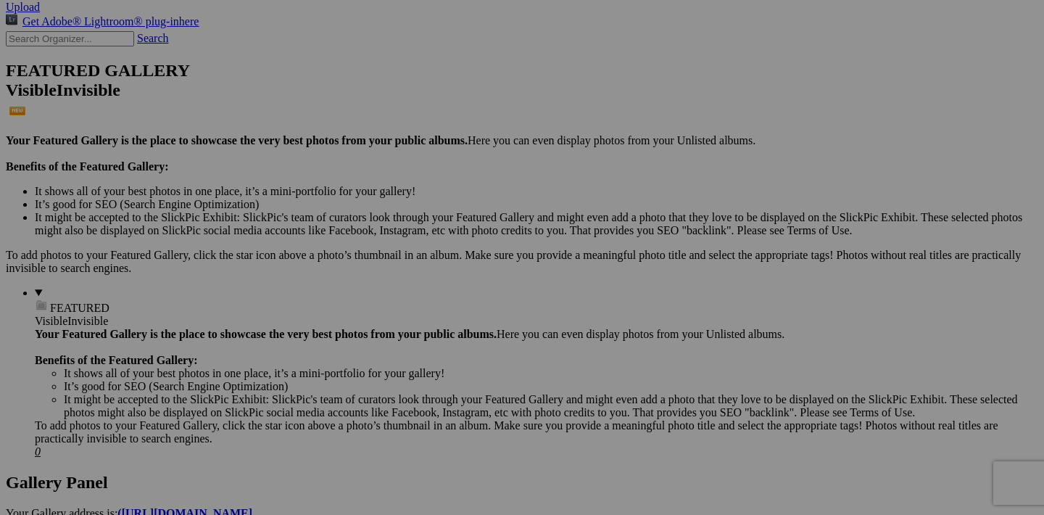
scroll to position [387, 0]
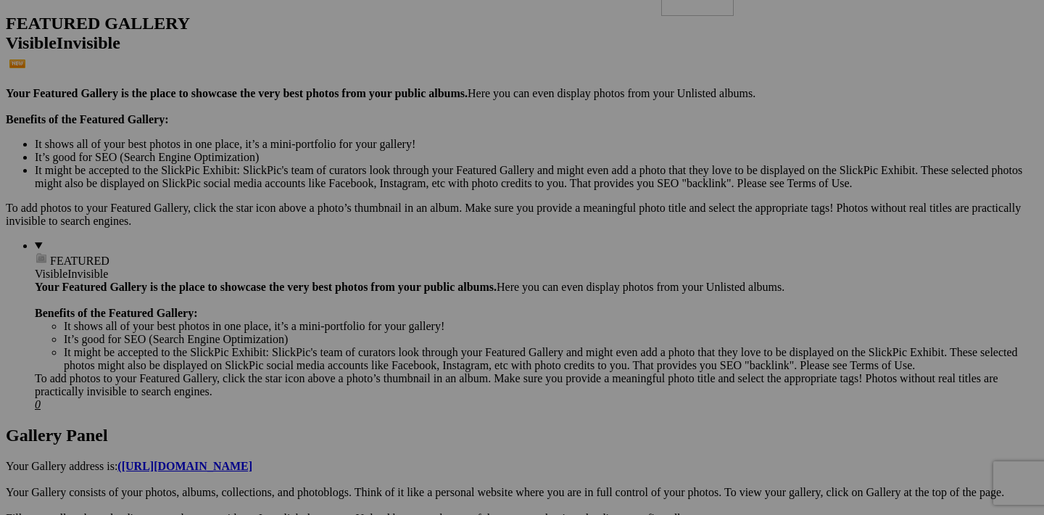
drag, startPoint x: 843, startPoint y: 492, endPoint x: 870, endPoint y: 33, distance: 459.2
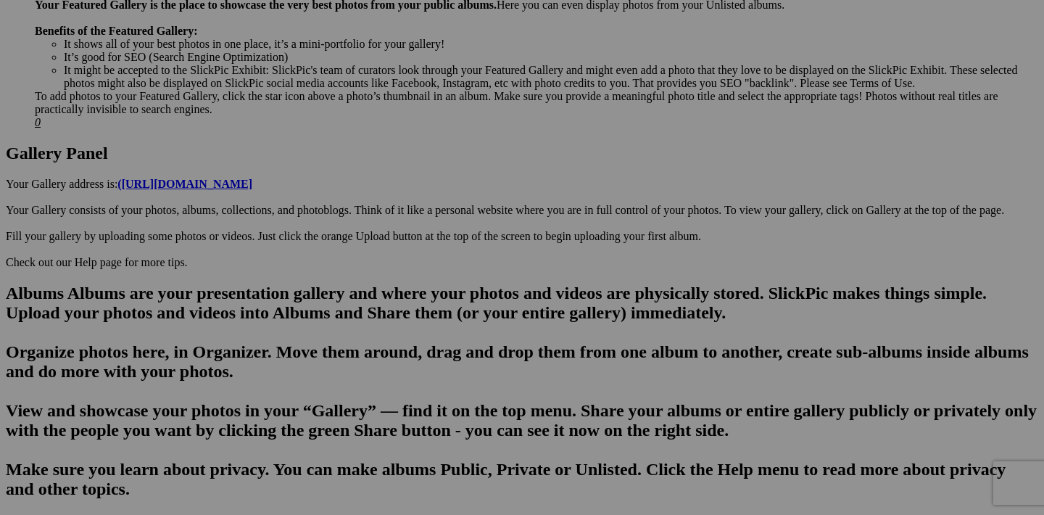
scroll to position [752, 0]
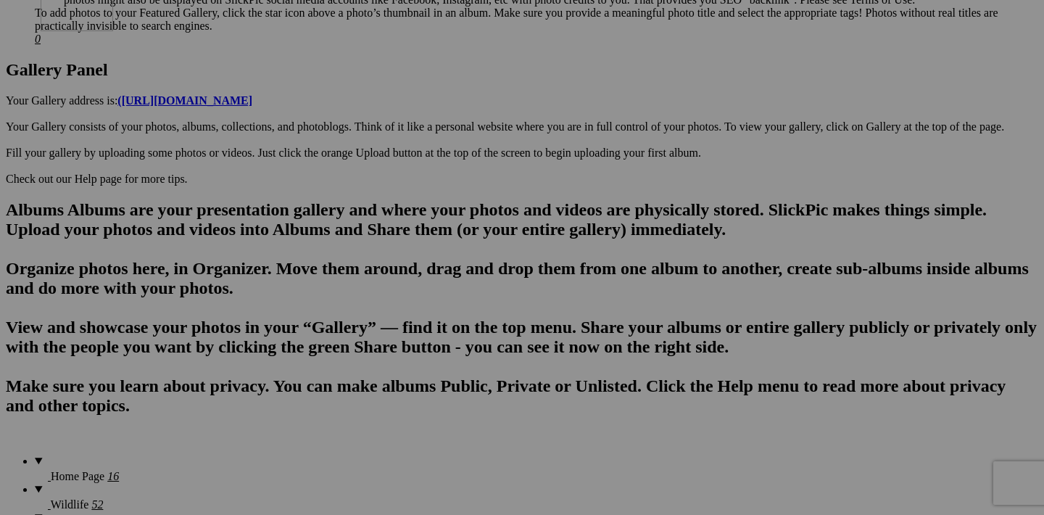
drag, startPoint x: 327, startPoint y: 498, endPoint x: 249, endPoint y: 49, distance: 454.9
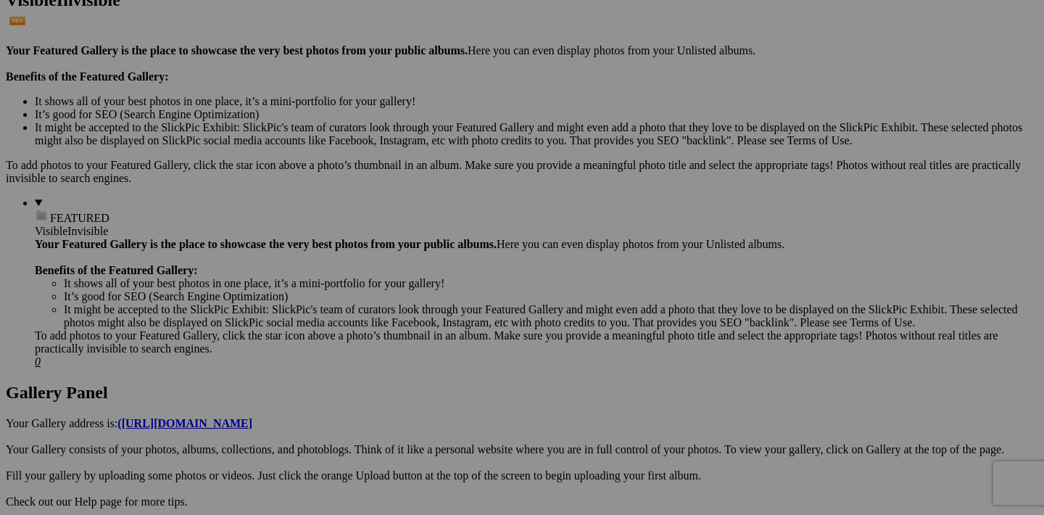
scroll to position [423, 0]
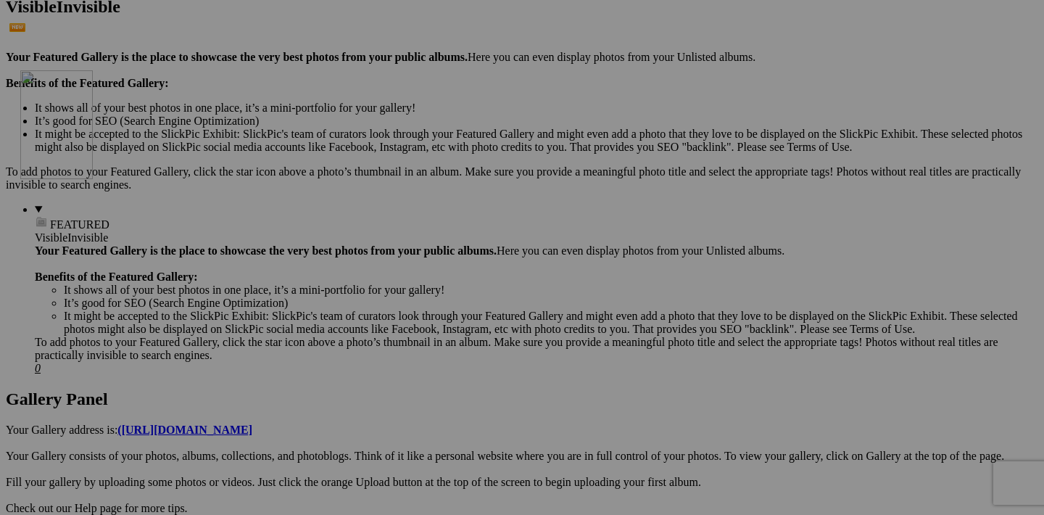
drag, startPoint x: 325, startPoint y: 455, endPoint x: 228, endPoint y: 195, distance: 277.2
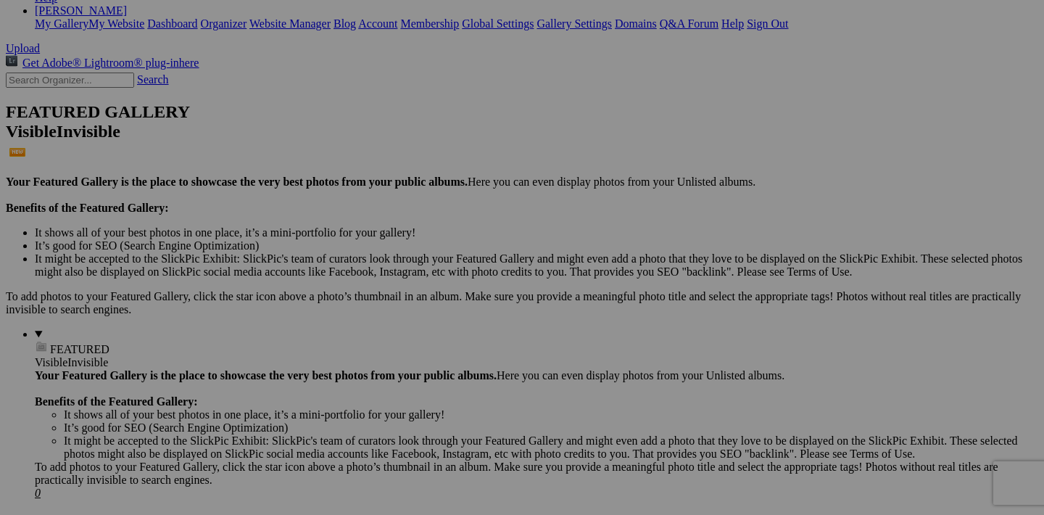
scroll to position [297, 0]
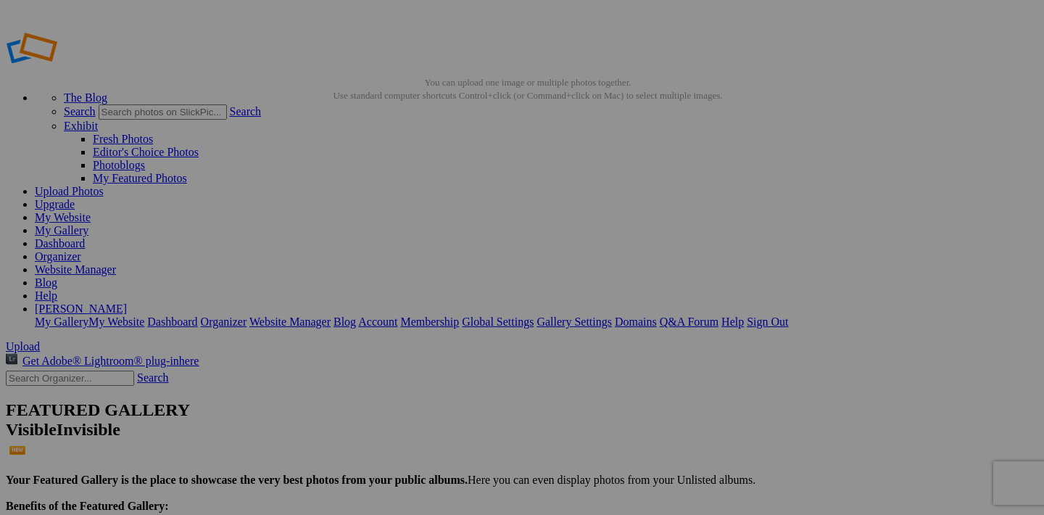
scroll to position [297, 0]
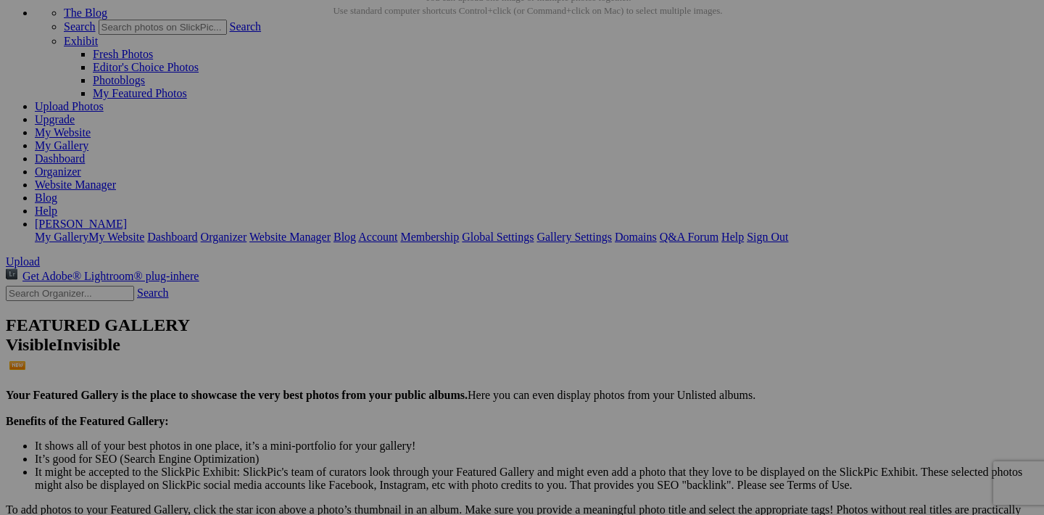
scroll to position [0, 0]
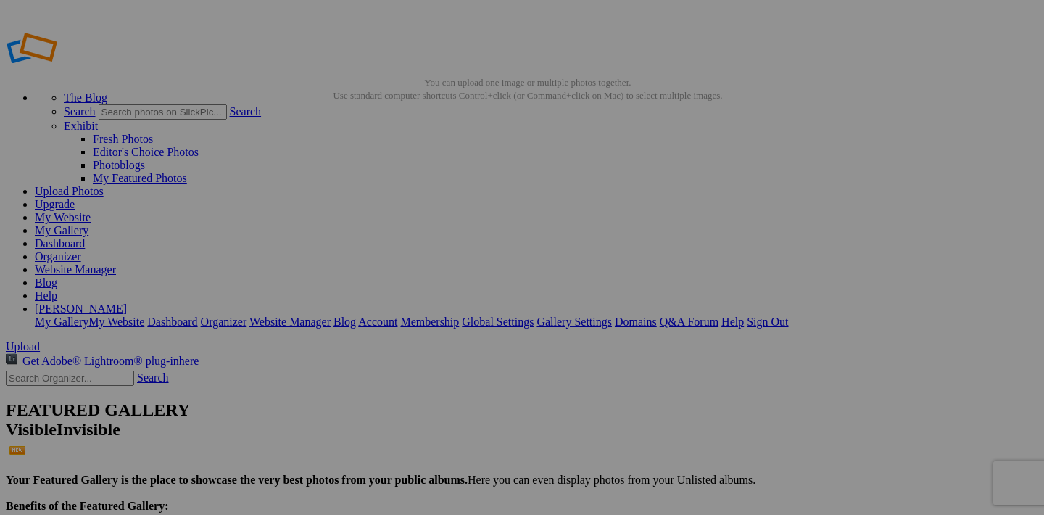
click at [91, 211] on link "My Website" at bounding box center [63, 217] width 56 height 12
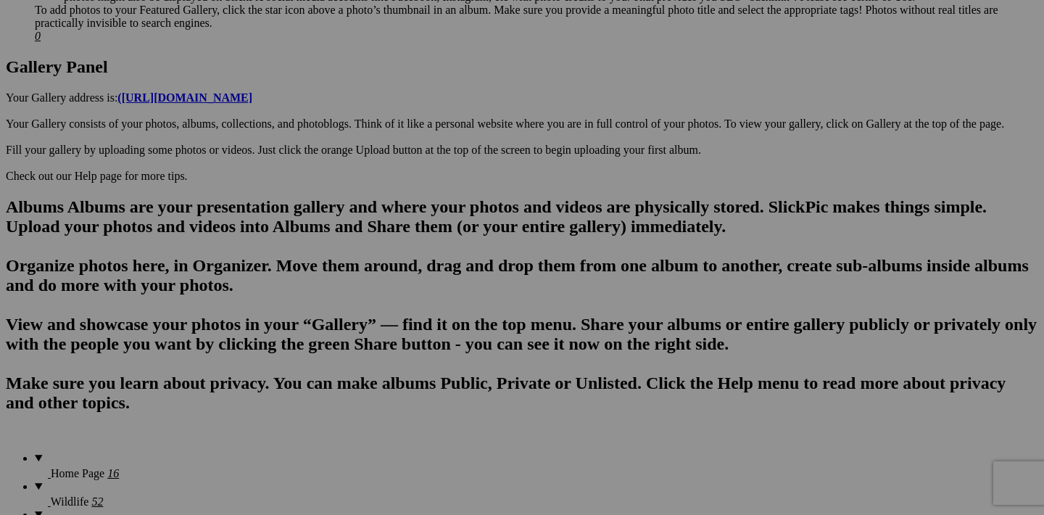
scroll to position [774, 0]
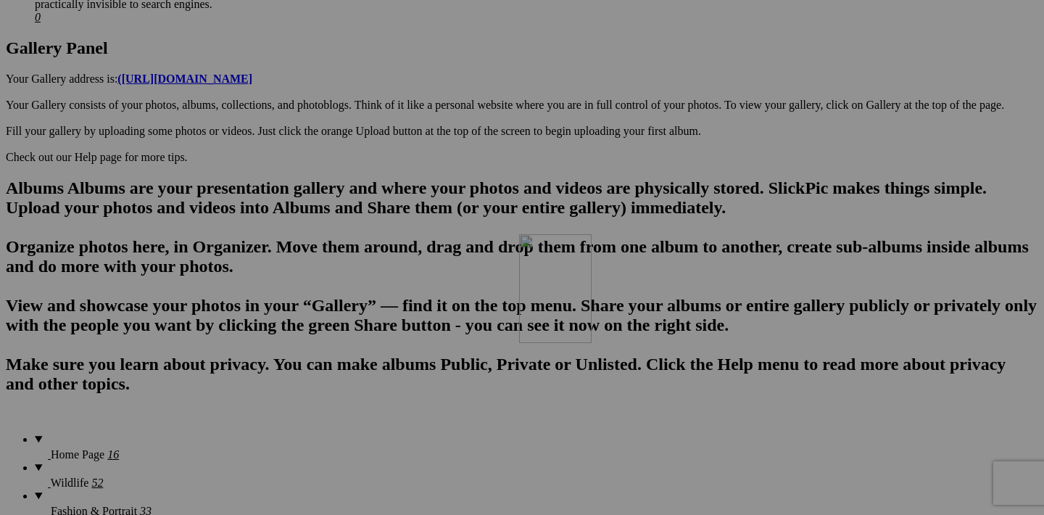
drag, startPoint x: 453, startPoint y: 474, endPoint x: 728, endPoint y: 360, distance: 297.9
drag, startPoint x: 583, startPoint y: 474, endPoint x: 368, endPoint y: 372, distance: 237.8
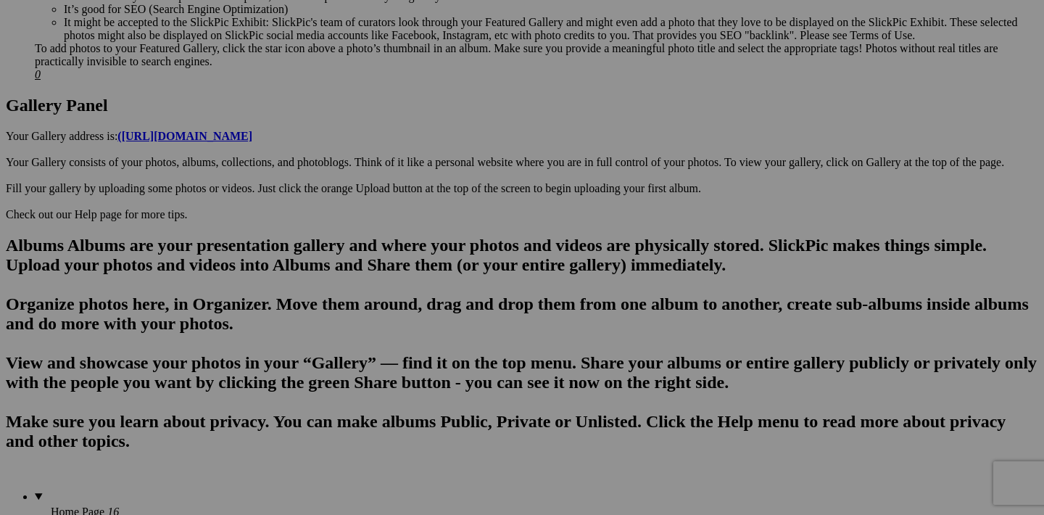
scroll to position [748, 0]
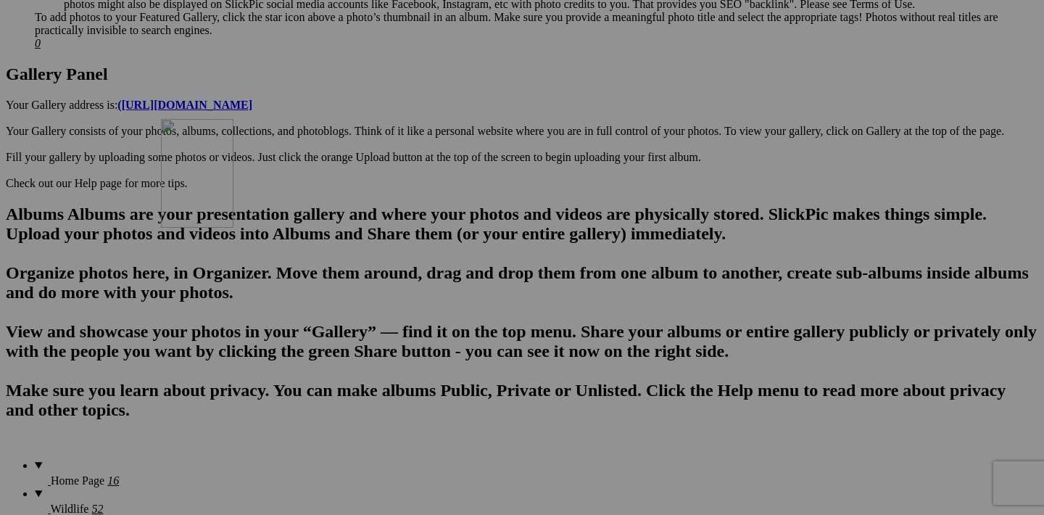
drag, startPoint x: 459, startPoint y: 503, endPoint x: 369, endPoint y: 245, distance: 273.4
drag, startPoint x: 584, startPoint y: 500, endPoint x: 364, endPoint y: 225, distance: 352.5
drag, startPoint x: 713, startPoint y: 500, endPoint x: 366, endPoint y: 210, distance: 453.1
